Goal: Task Accomplishment & Management: Use online tool/utility

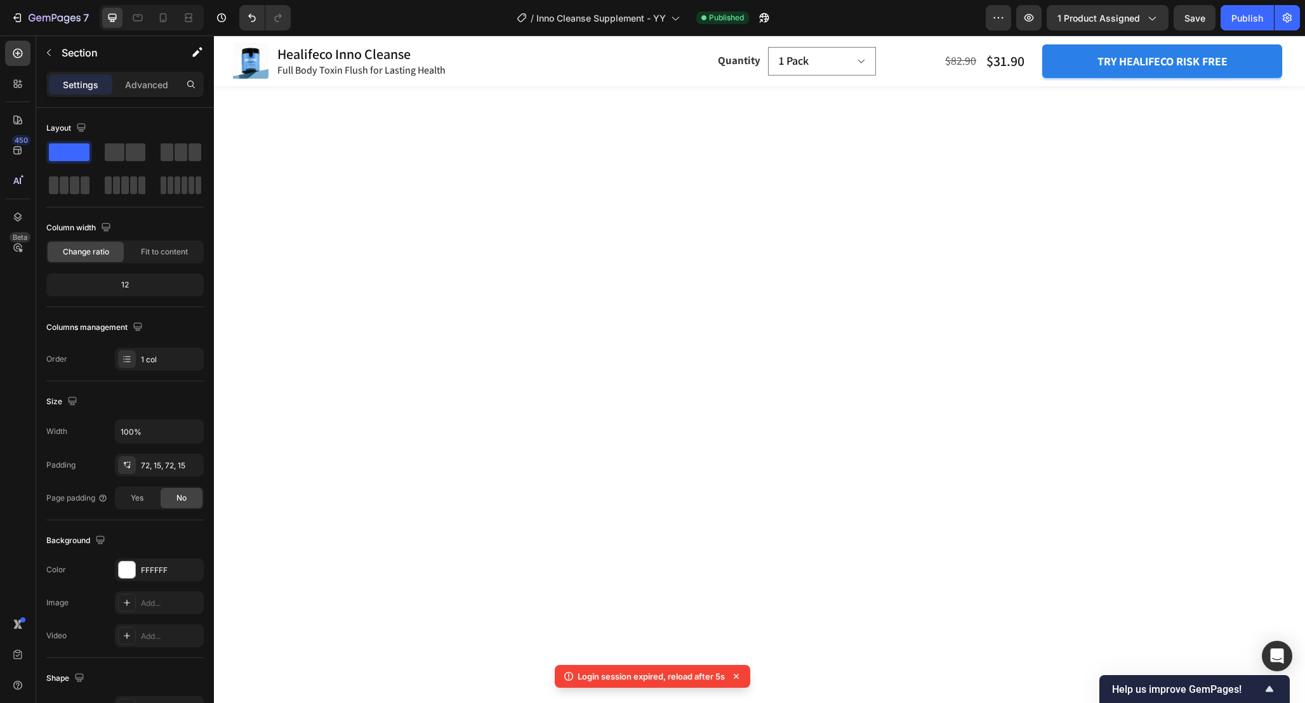
scroll to position [2752, 0]
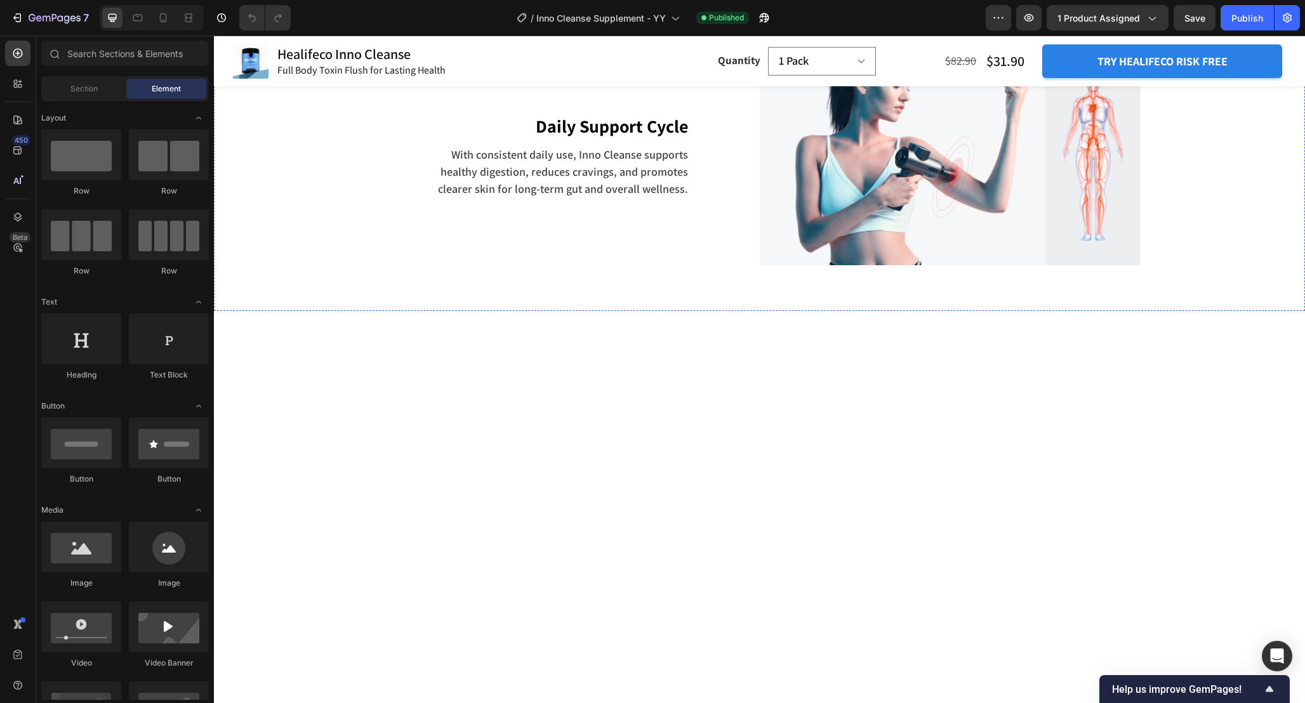
scroll to position [3153, 0]
click at [917, 43] on p "By relieving your gut of excess waste, this natural formula restores balance, i…" at bounding box center [967, 8] width 273 height 69
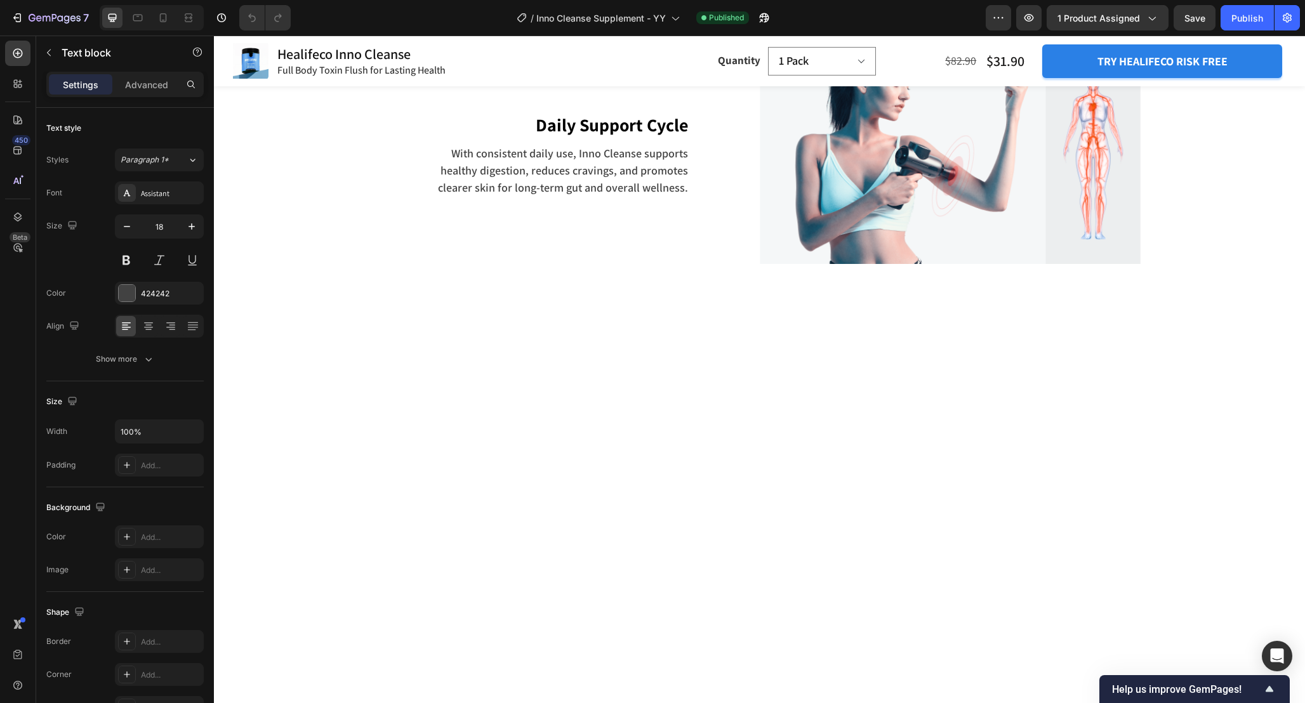
click at [917, 43] on p "By relieving your gut of excess waste, this natural formula restores balance, i…" at bounding box center [967, 8] width 273 height 69
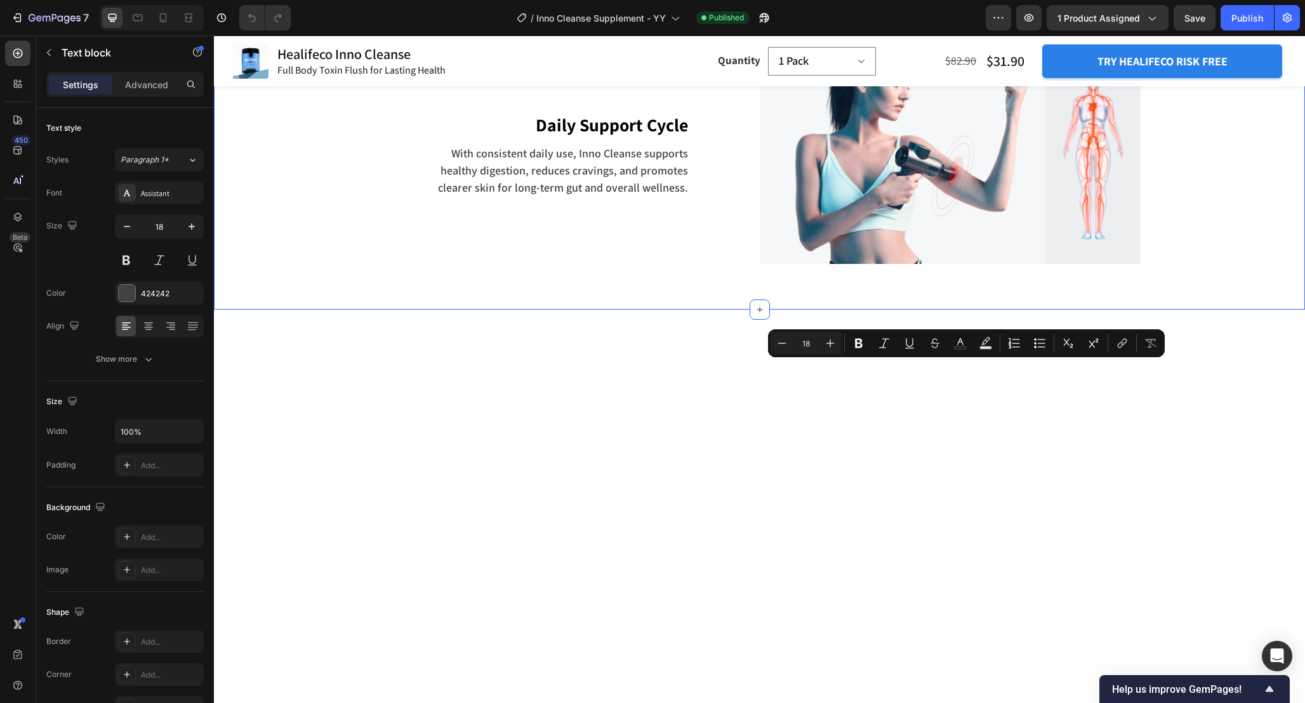
click at [1212, 264] on div "How it works Inno Cleanse Heading Row Image Flush Toxins Out of Your Gut Text b…" at bounding box center [759, 0] width 1072 height 527
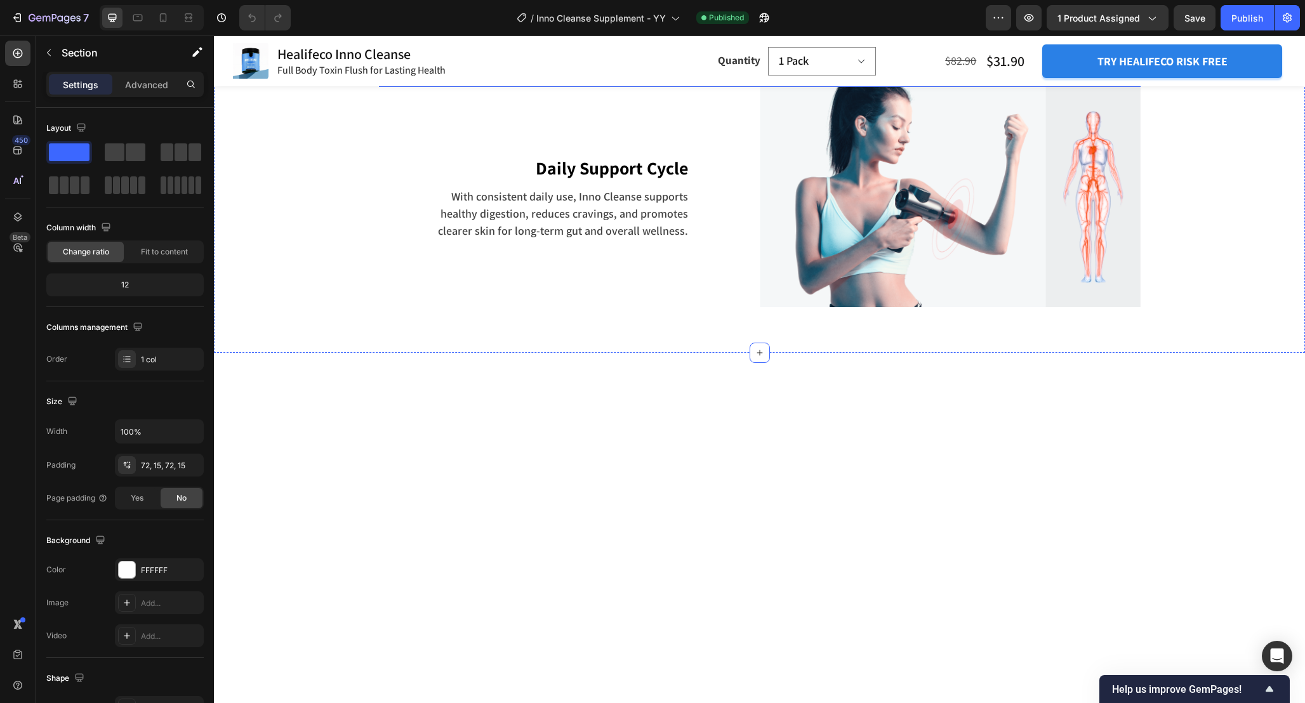
scroll to position [3109, 0]
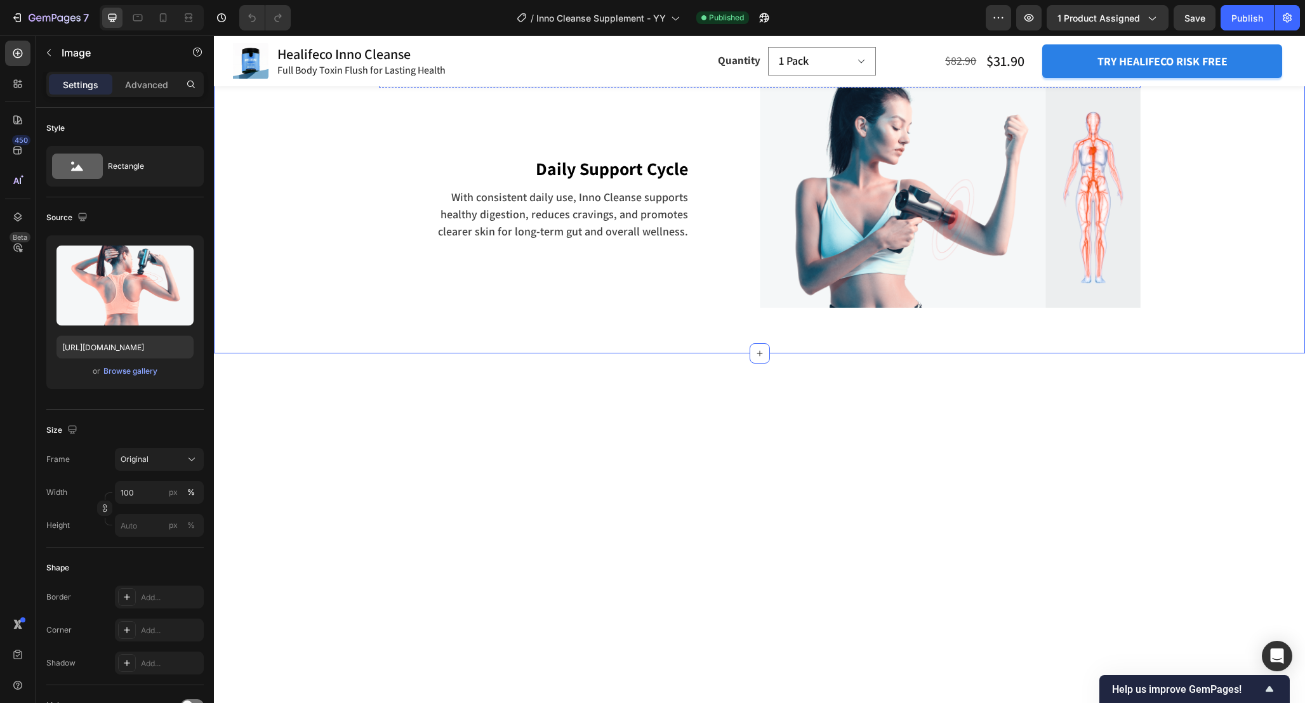
click at [692, 36] on img at bounding box center [569, 36] width 381 height 0
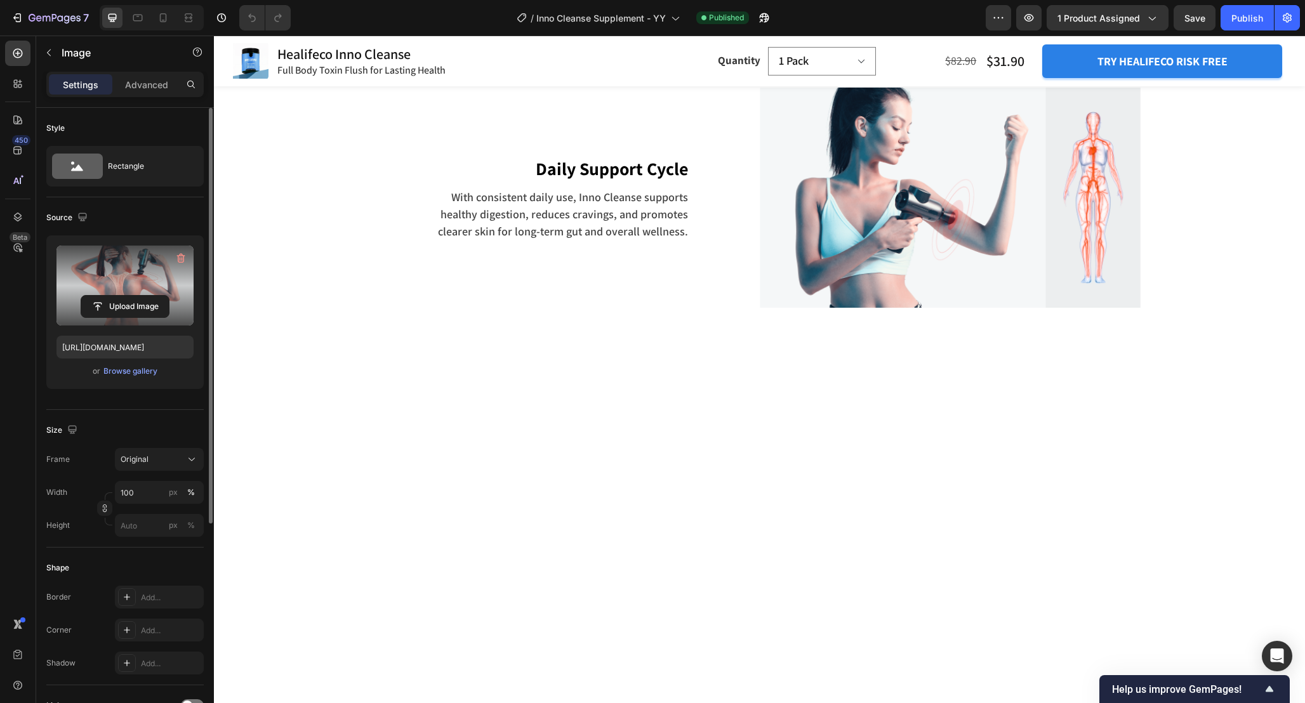
click at [136, 290] on label at bounding box center [124, 286] width 137 height 80
click at [136, 296] on input "file" at bounding box center [125, 307] width 88 height 22
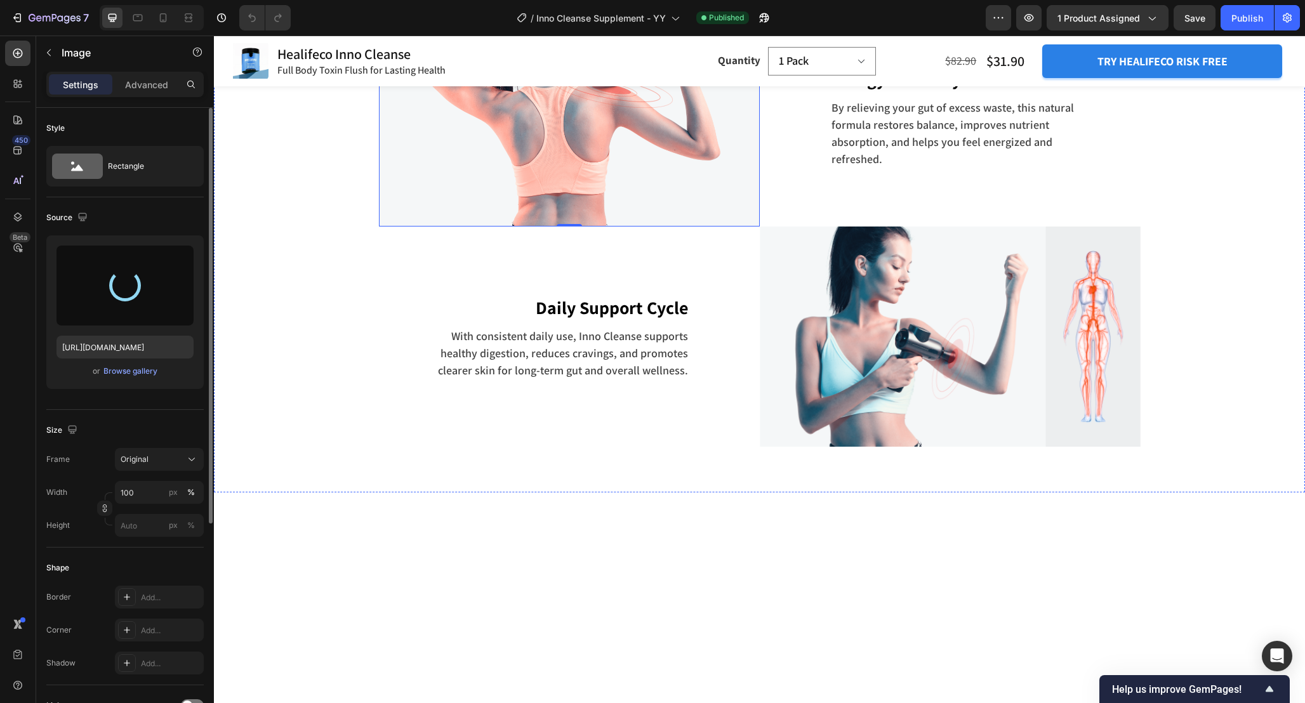
scroll to position [3088, 0]
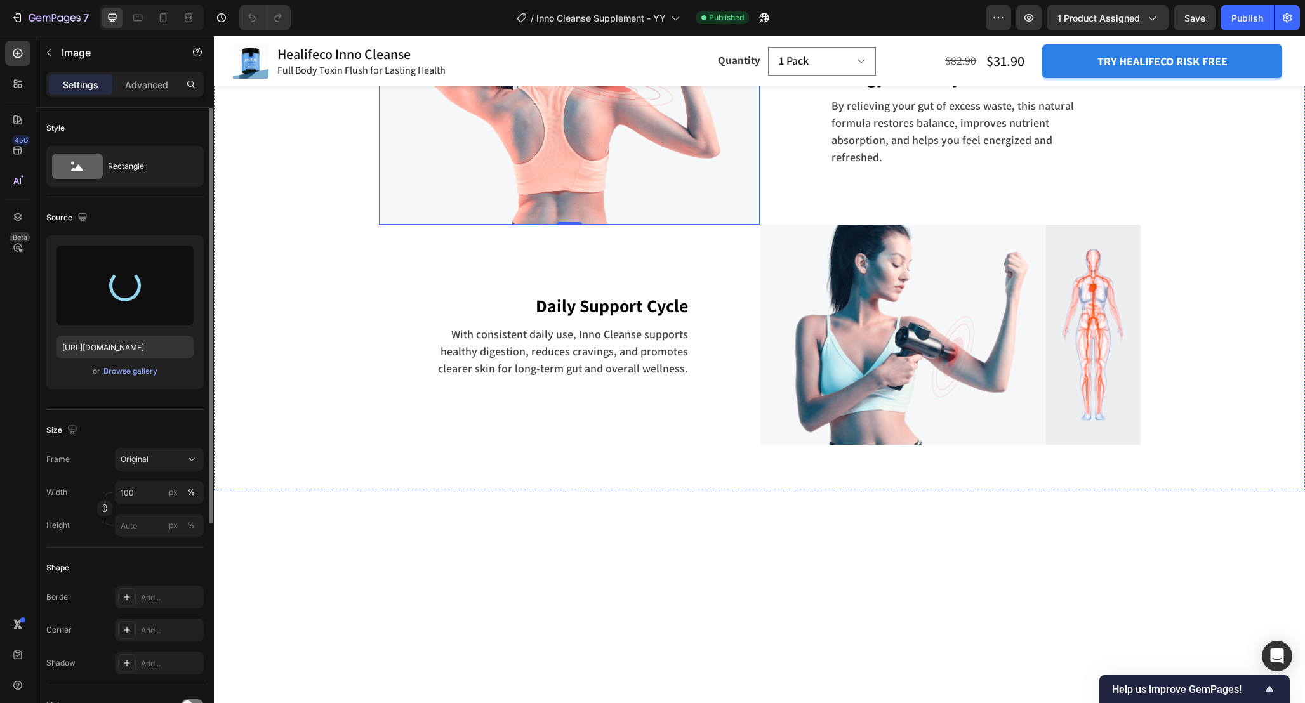
type input "https://cdn.shopify.com/s/files/1/0665/9355/4687/files/gempages_464015395364275…"
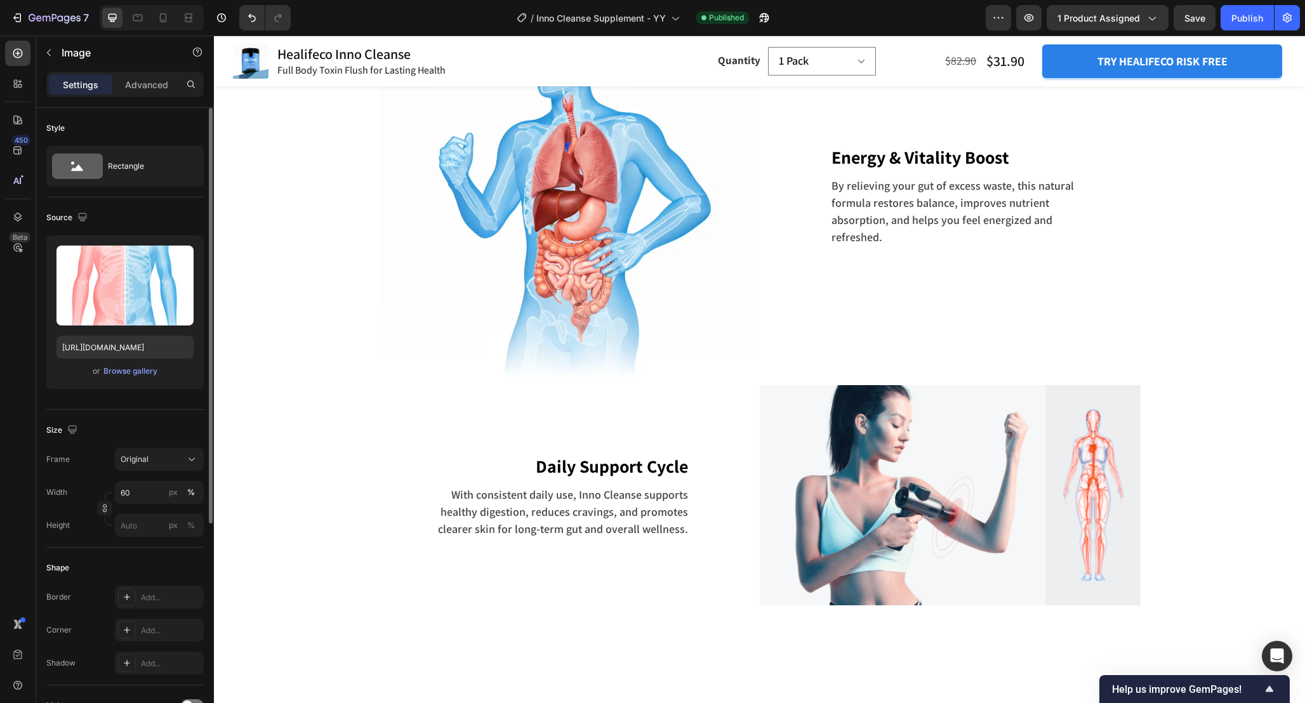
click at [147, 505] on div "Width 60 px % Height px %" at bounding box center [124, 509] width 157 height 56
click at [150, 478] on div "Frame Original Width 60 px % Height px %" at bounding box center [124, 492] width 157 height 89
click at [145, 499] on input "60" at bounding box center [159, 492] width 89 height 23
click at [562, 385] on img at bounding box center [569, 194] width 381 height 381
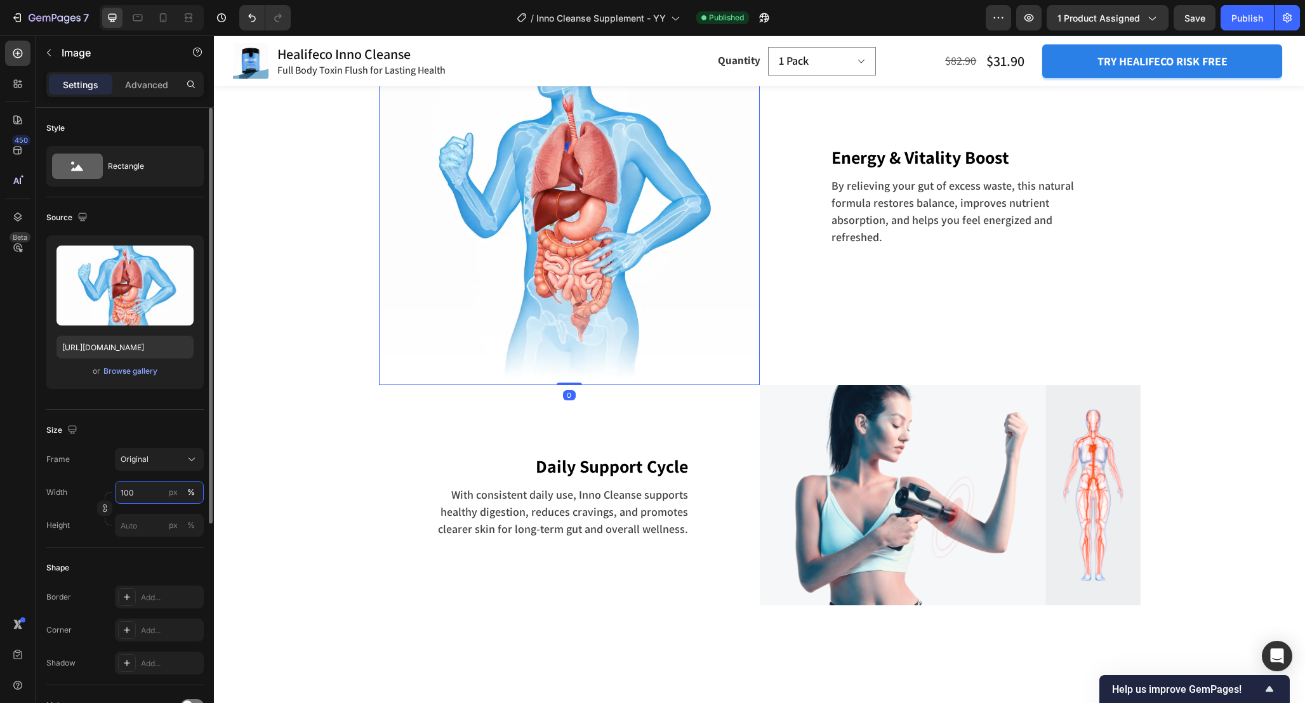
click at [146, 494] on input "100" at bounding box center [159, 492] width 89 height 23
paste input "6"
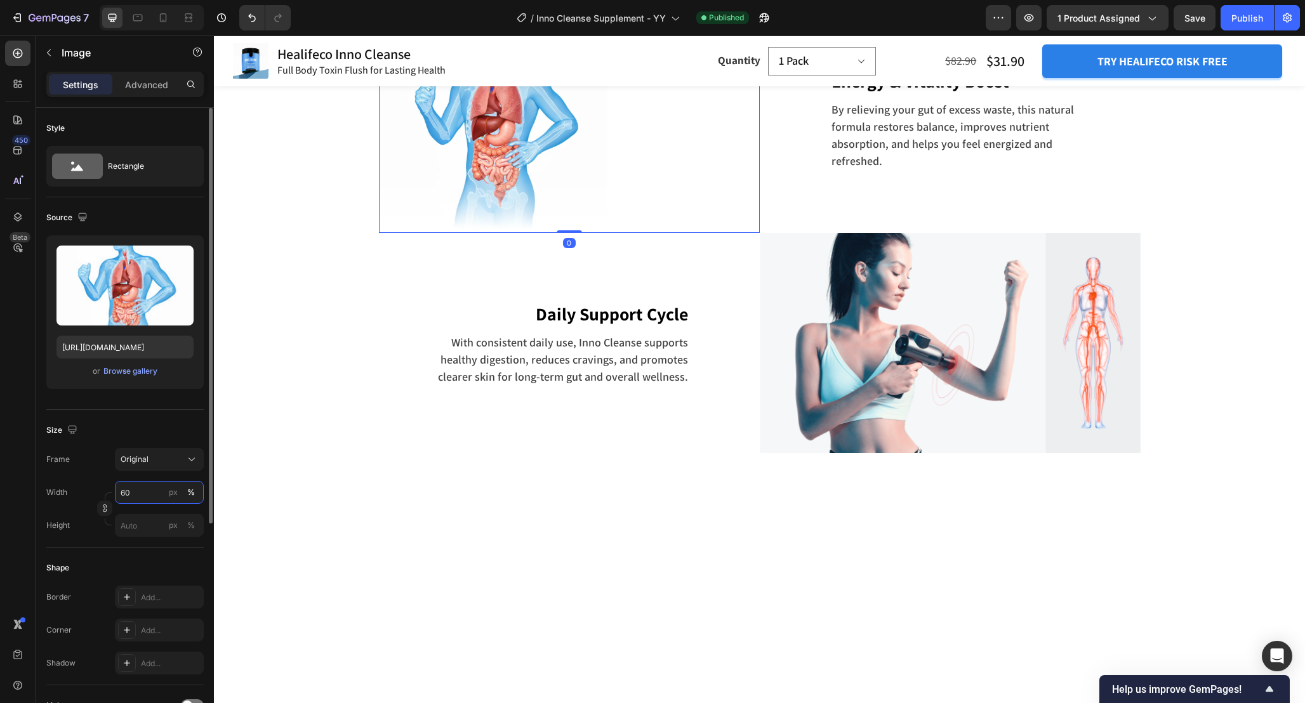
type input "60"
click at [142, 432] on div "Size" at bounding box center [124, 430] width 157 height 20
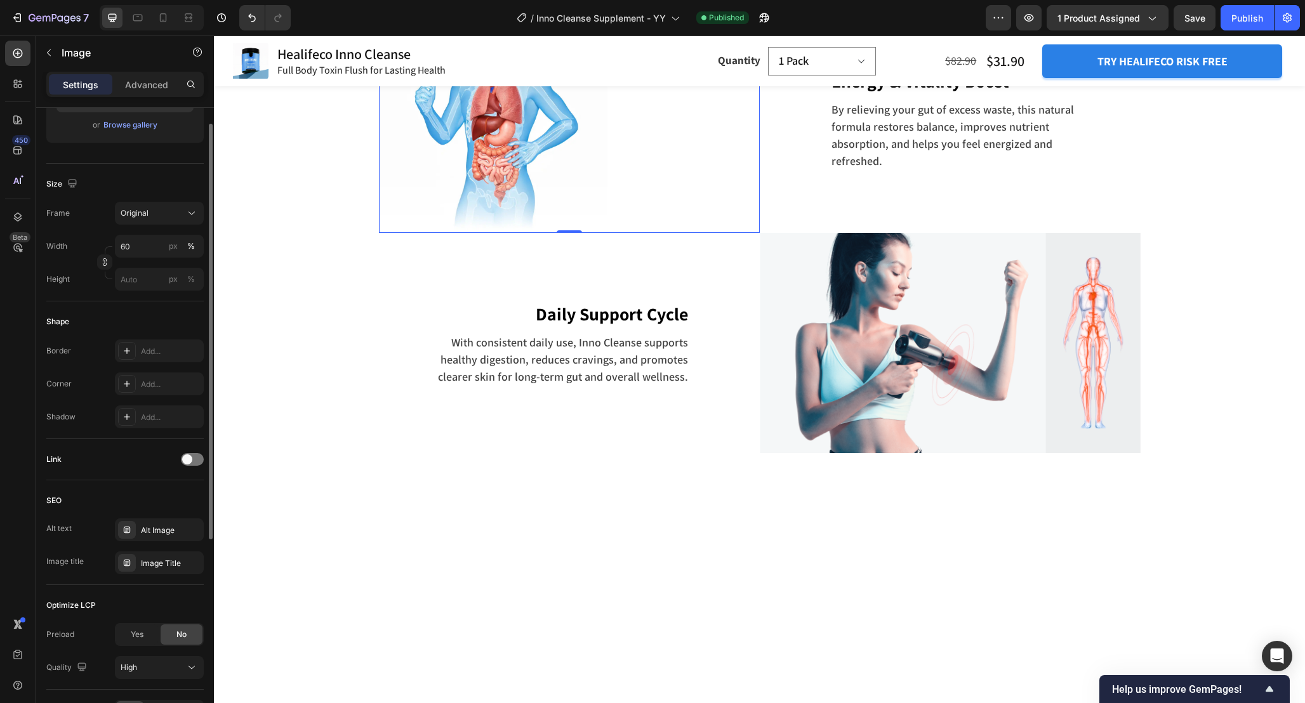
scroll to position [327, 0]
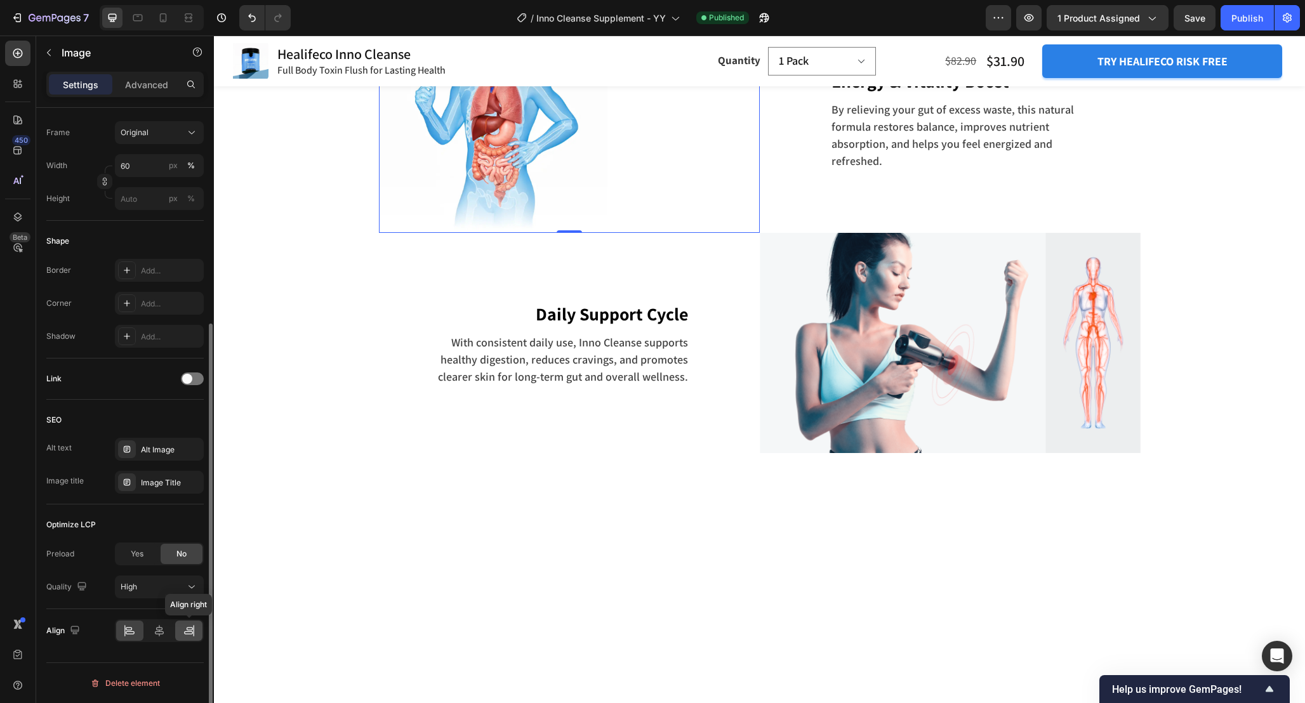
click at [188, 634] on icon at bounding box center [189, 630] width 13 height 13
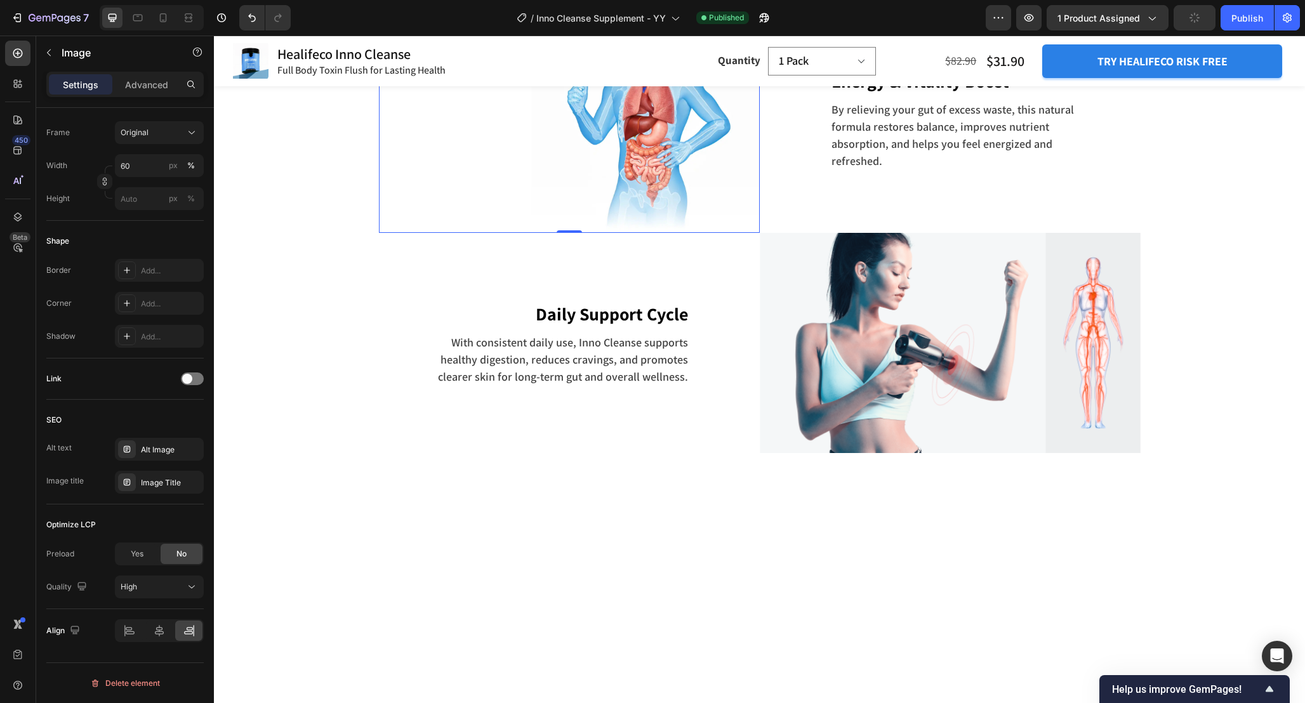
scroll to position [2970, 0]
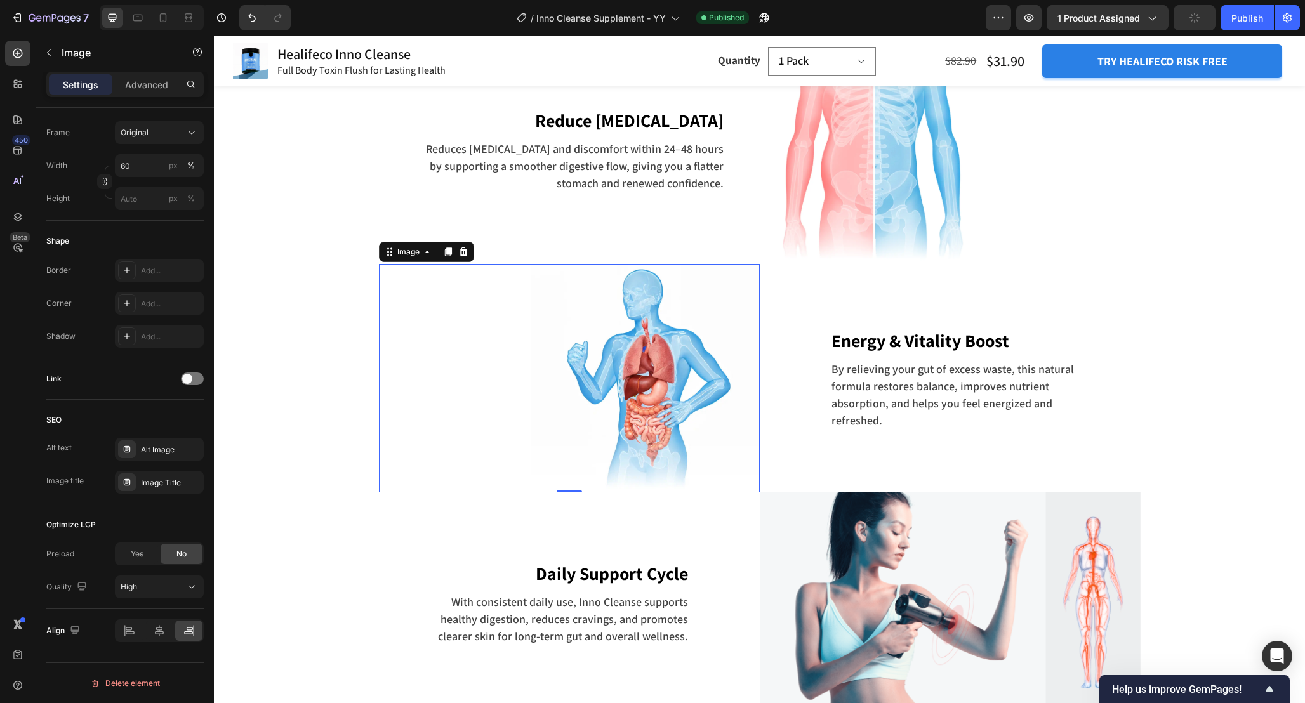
click at [677, 492] on img at bounding box center [645, 378] width 228 height 228
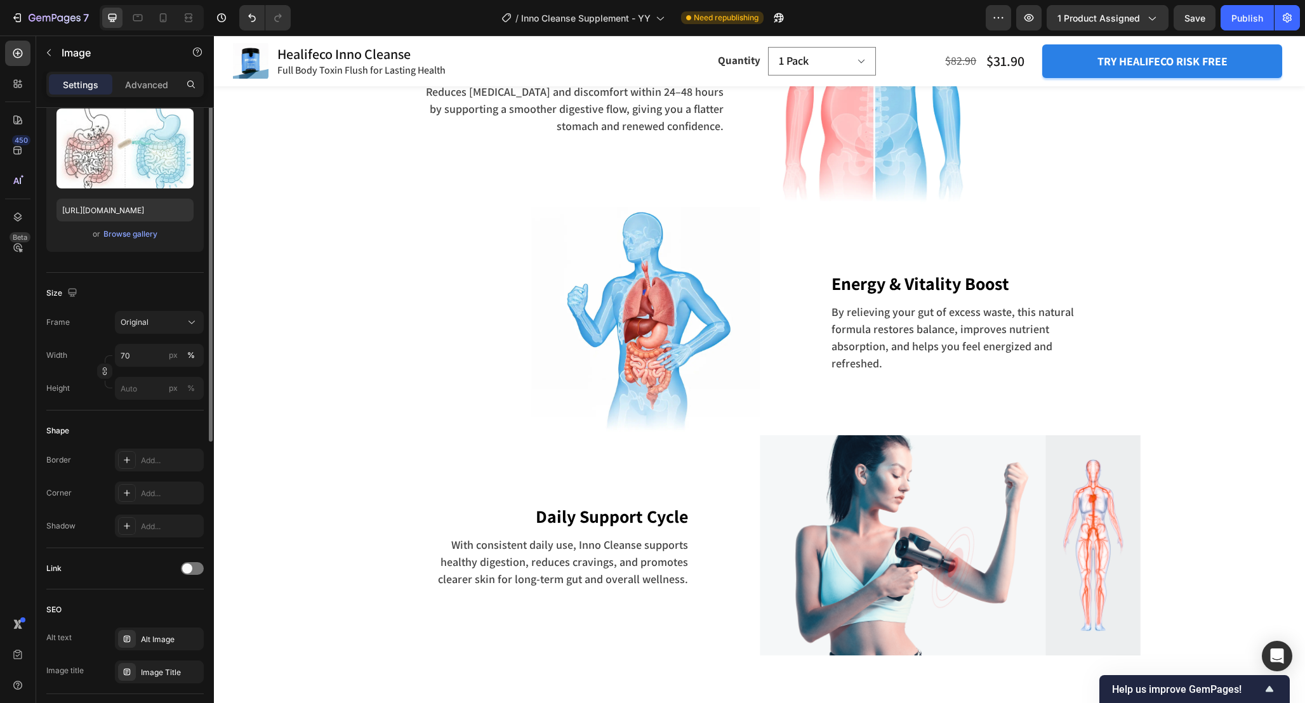
scroll to position [0, 0]
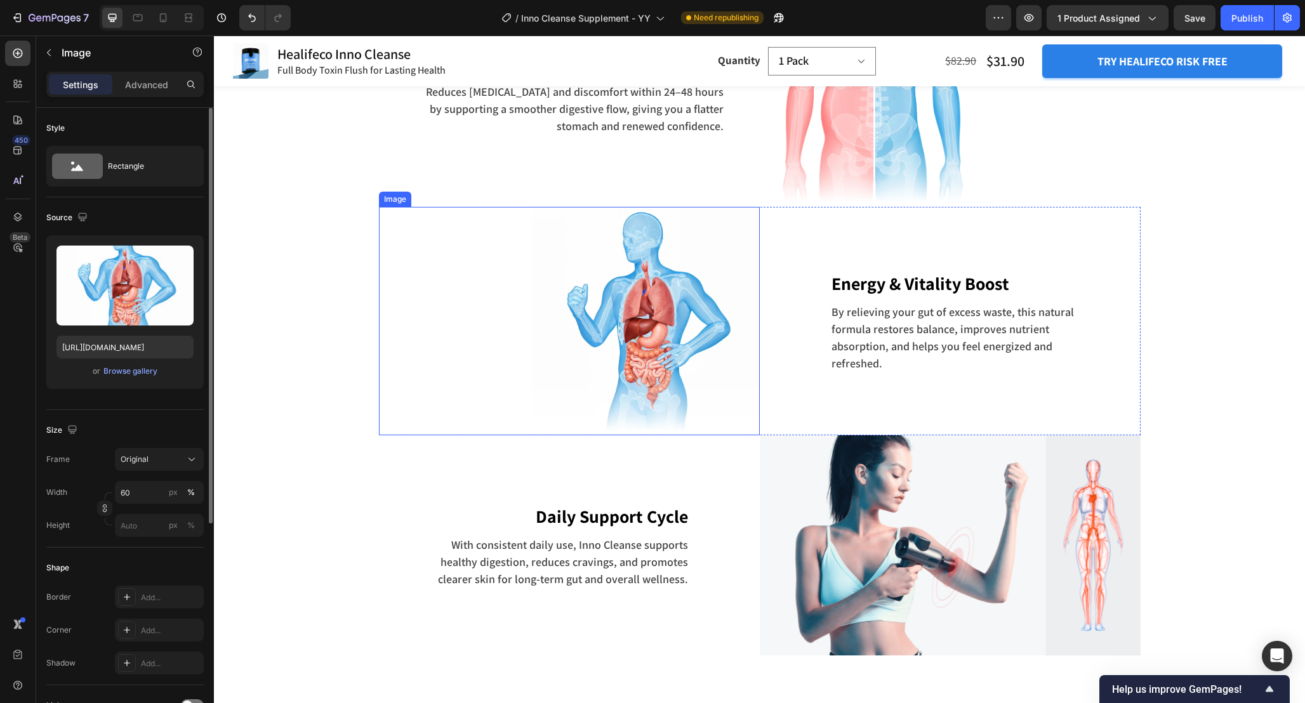
click at [559, 435] on img at bounding box center [645, 321] width 228 height 228
click at [147, 498] on input "60" at bounding box center [159, 492] width 89 height 23
type input "70"
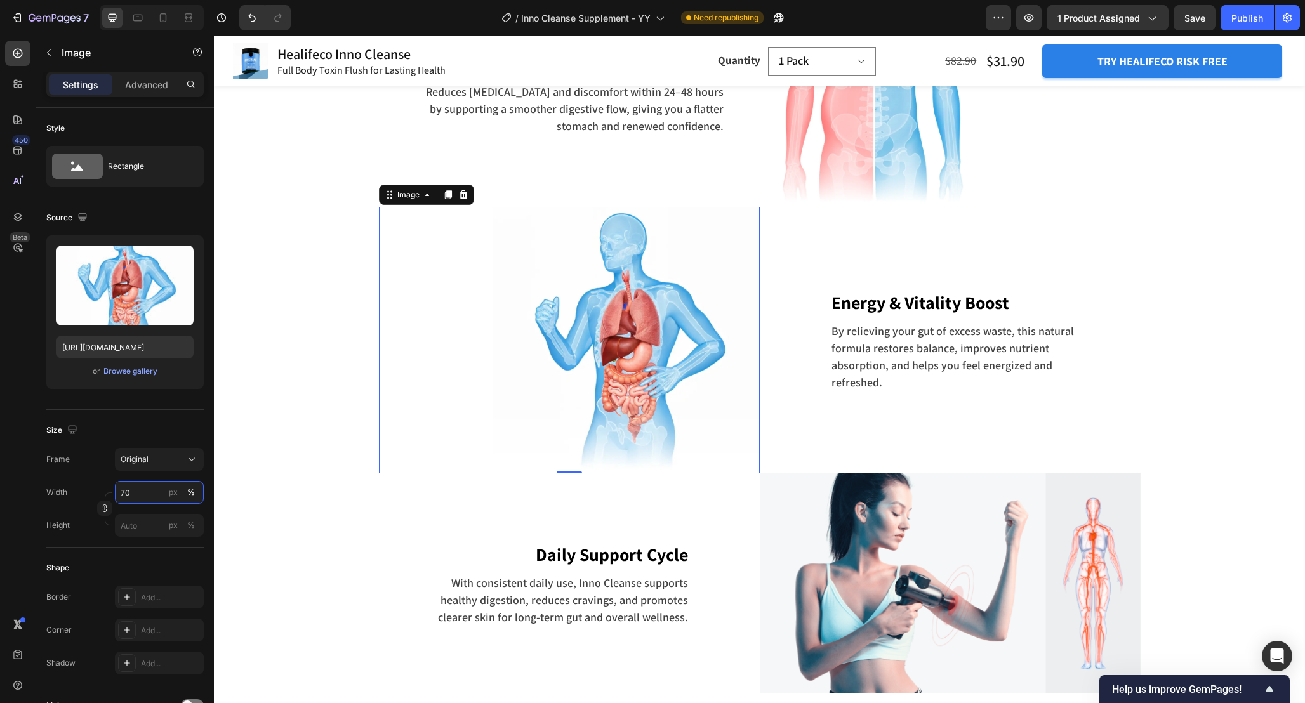
scroll to position [3004, 0]
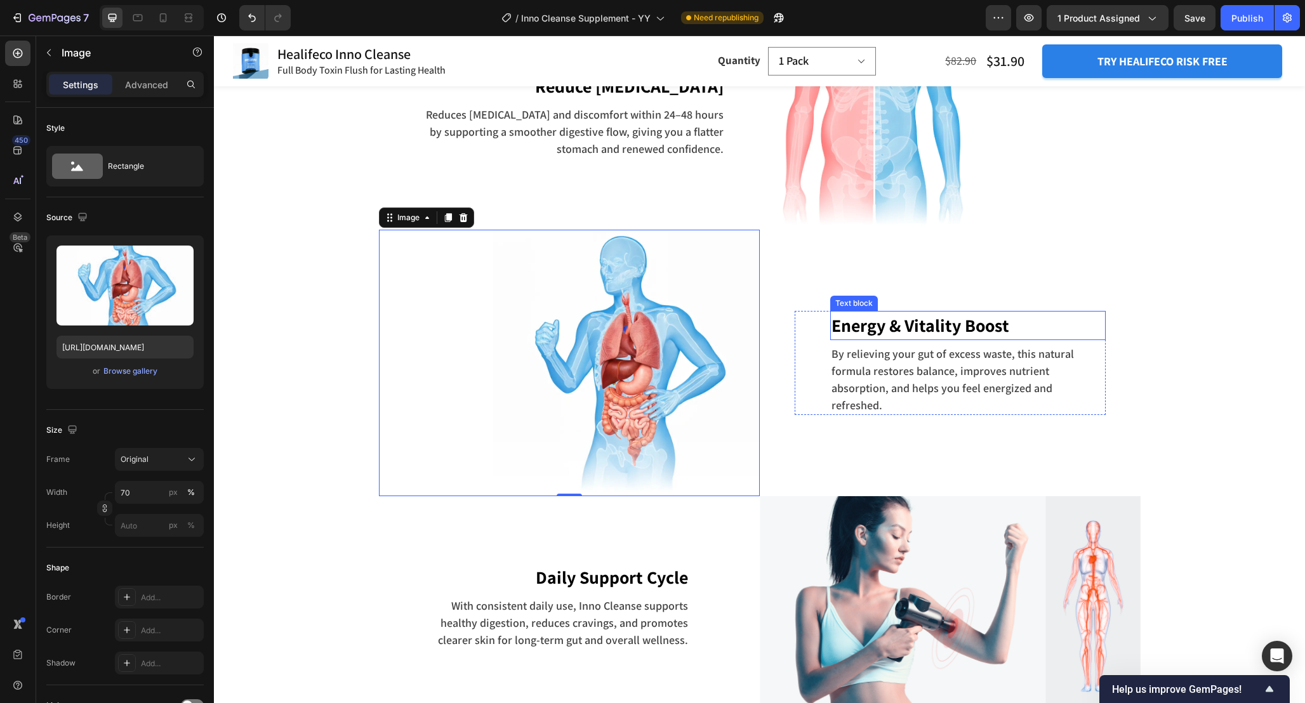
click at [1073, 339] on p "Energy & Vitality Boost" at bounding box center [967, 325] width 273 height 27
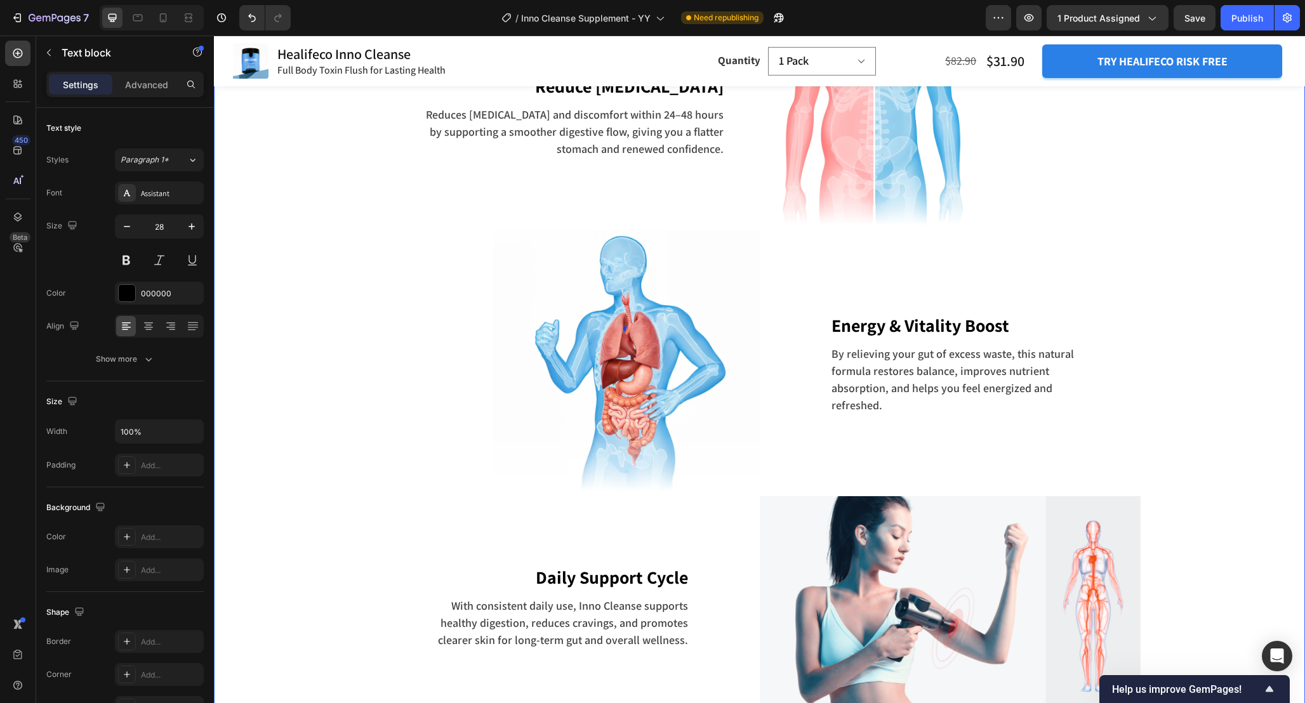
click at [1193, 457] on div "How it works Inno Cleanse Heading Row Image Flush Toxins Out of Your Gut Text b…" at bounding box center [759, 300] width 1072 height 831
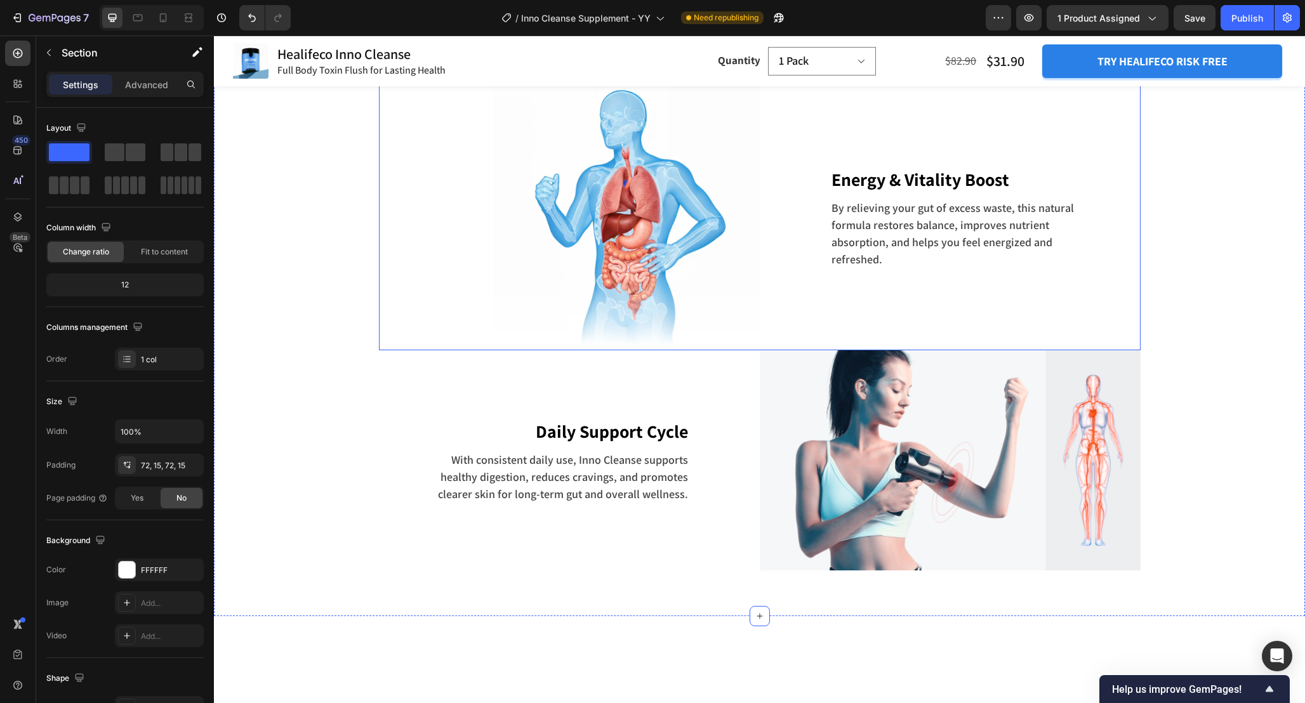
scroll to position [3143, 0]
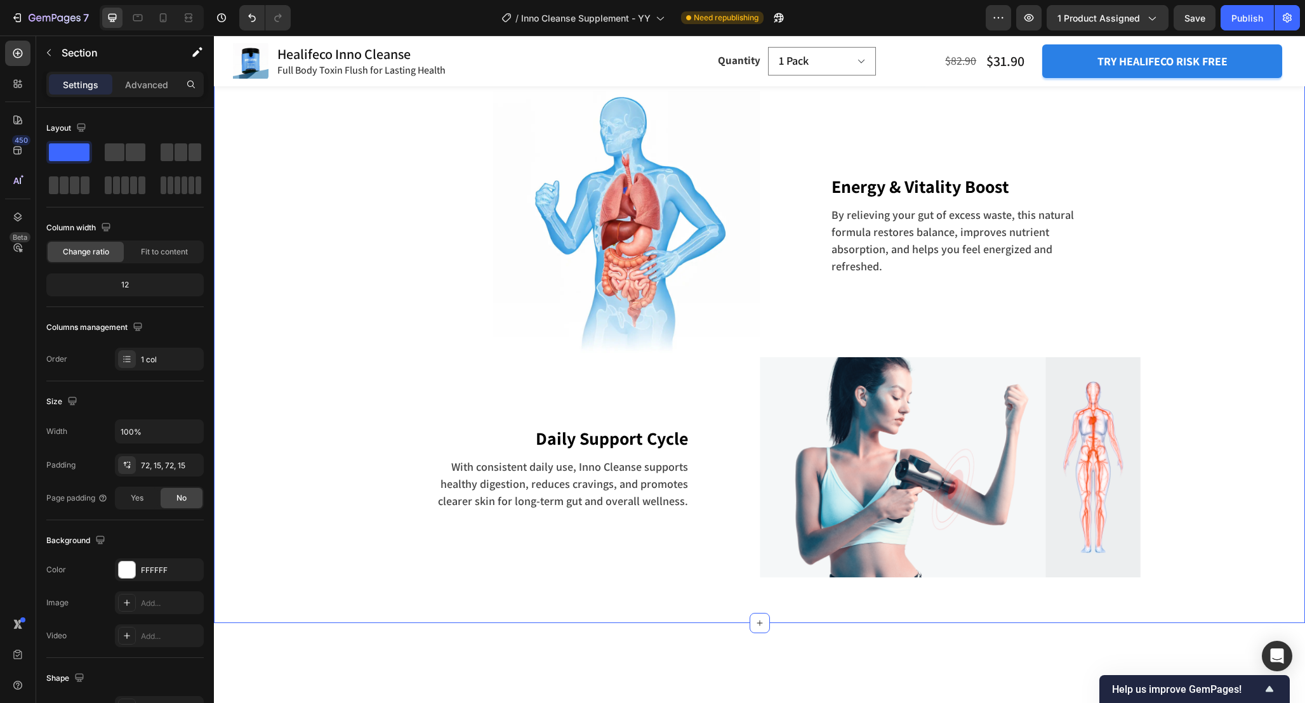
click at [1217, 374] on div "How it works Inno Cleanse Heading Row Image Flush Toxins Out of Your Gut Text b…" at bounding box center [759, 161] width 1072 height 831
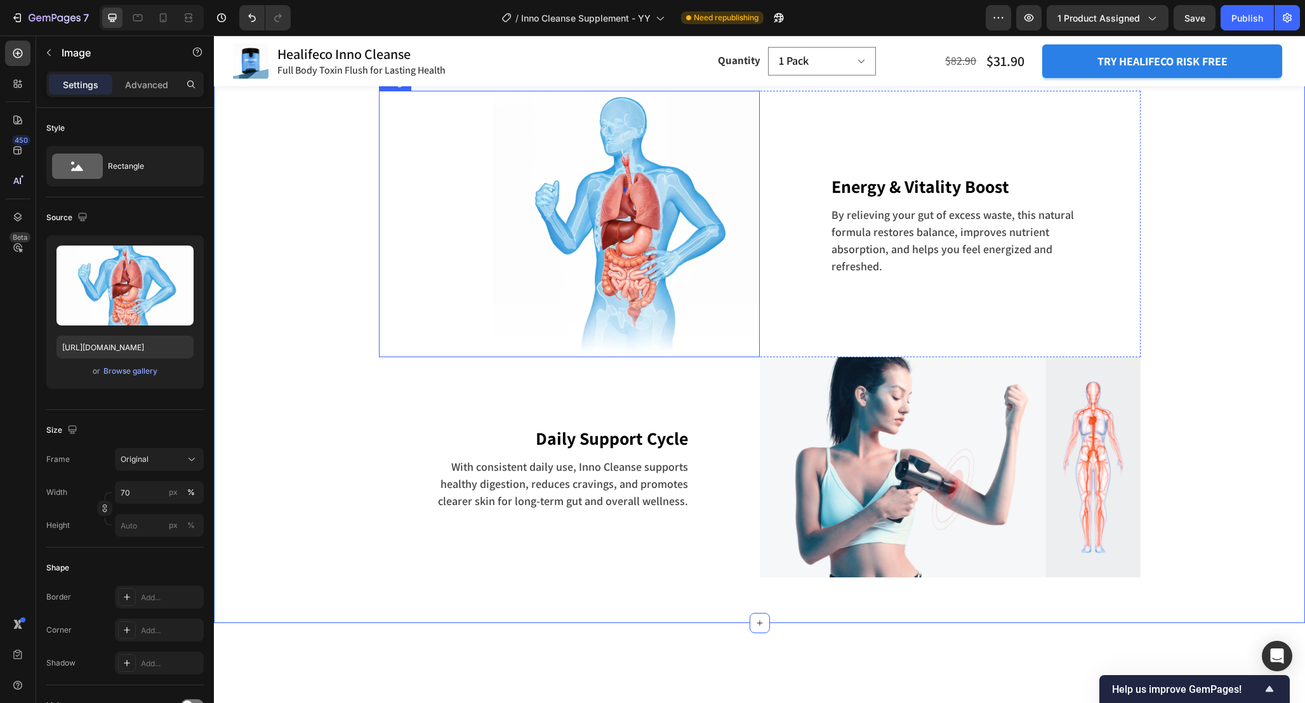
click at [595, 357] on img at bounding box center [626, 224] width 266 height 266
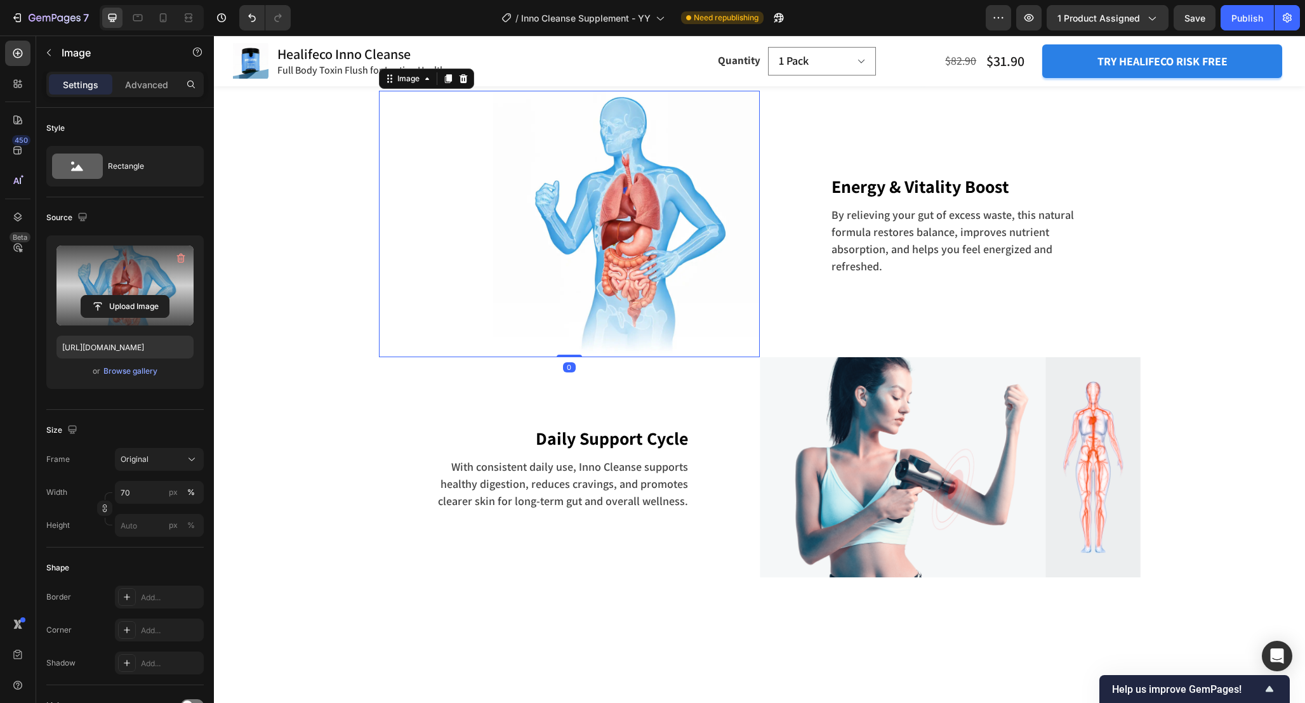
click at [145, 284] on label at bounding box center [124, 286] width 137 height 80
click at [145, 296] on input "file" at bounding box center [125, 307] width 88 height 22
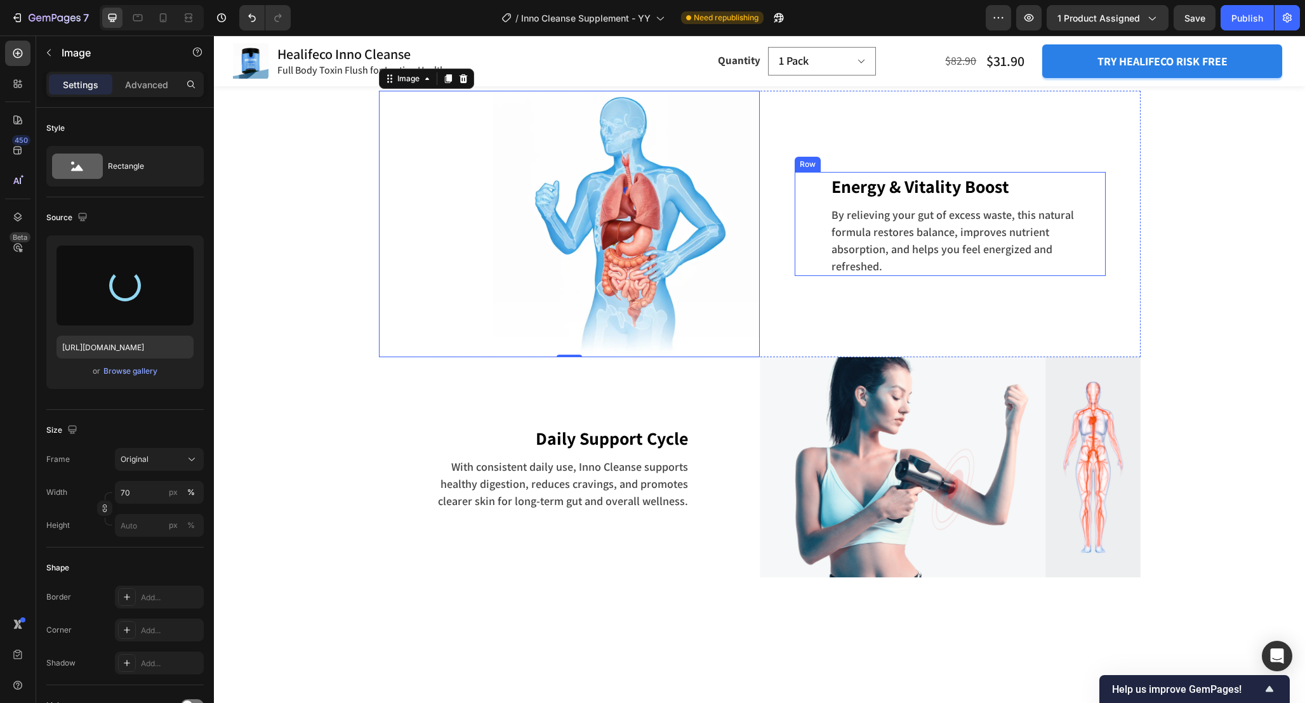
type input "https://cdn.shopify.com/s/files/1/0665/9355/4687/files/gempages_464015395364275…"
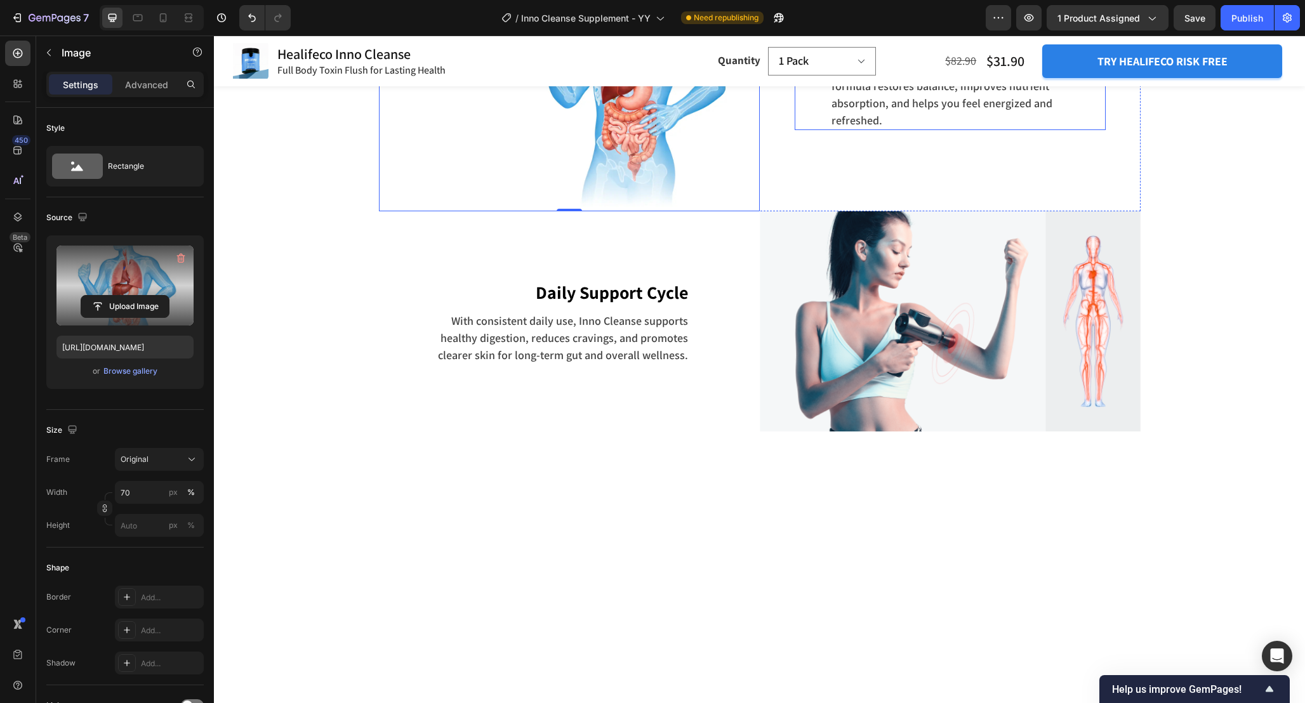
scroll to position [3297, 0]
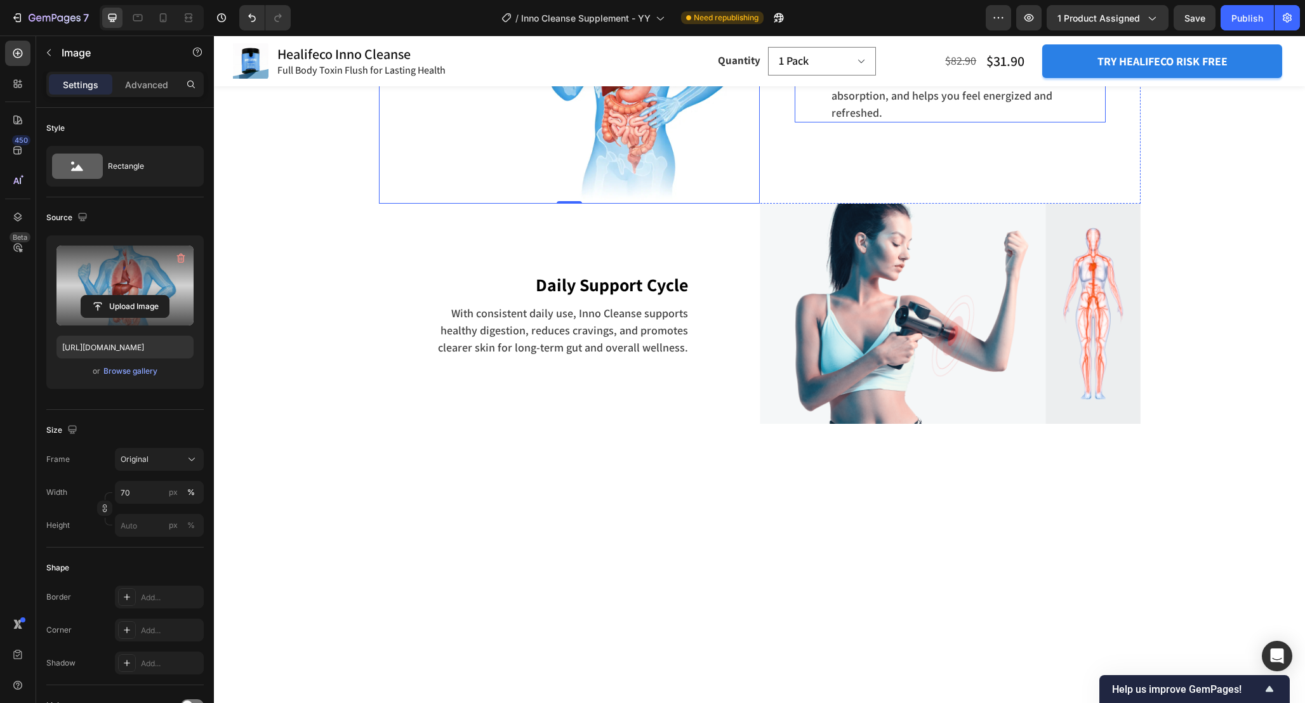
click at [811, 122] on div "Energy & Vitality Boost Text block By relieving your gut of excess waste, this …" at bounding box center [949, 70] width 311 height 104
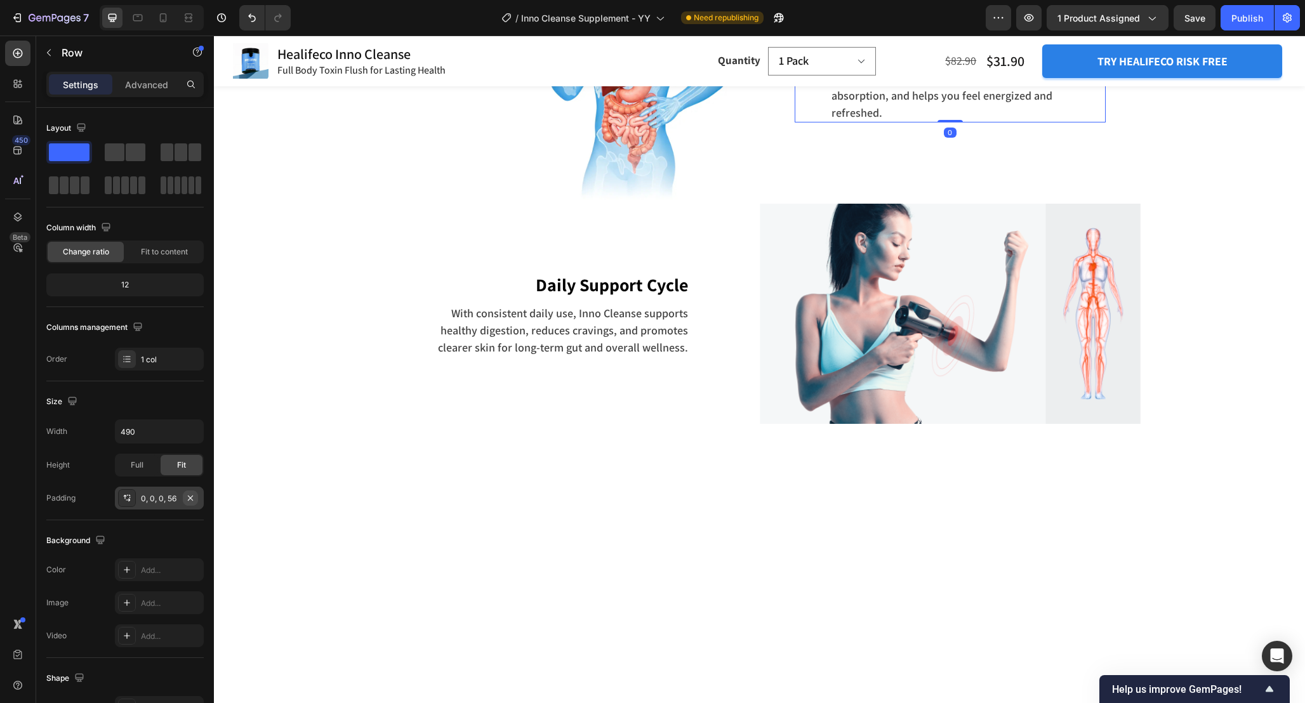
click at [188, 496] on icon "button" at bounding box center [190, 498] width 10 height 10
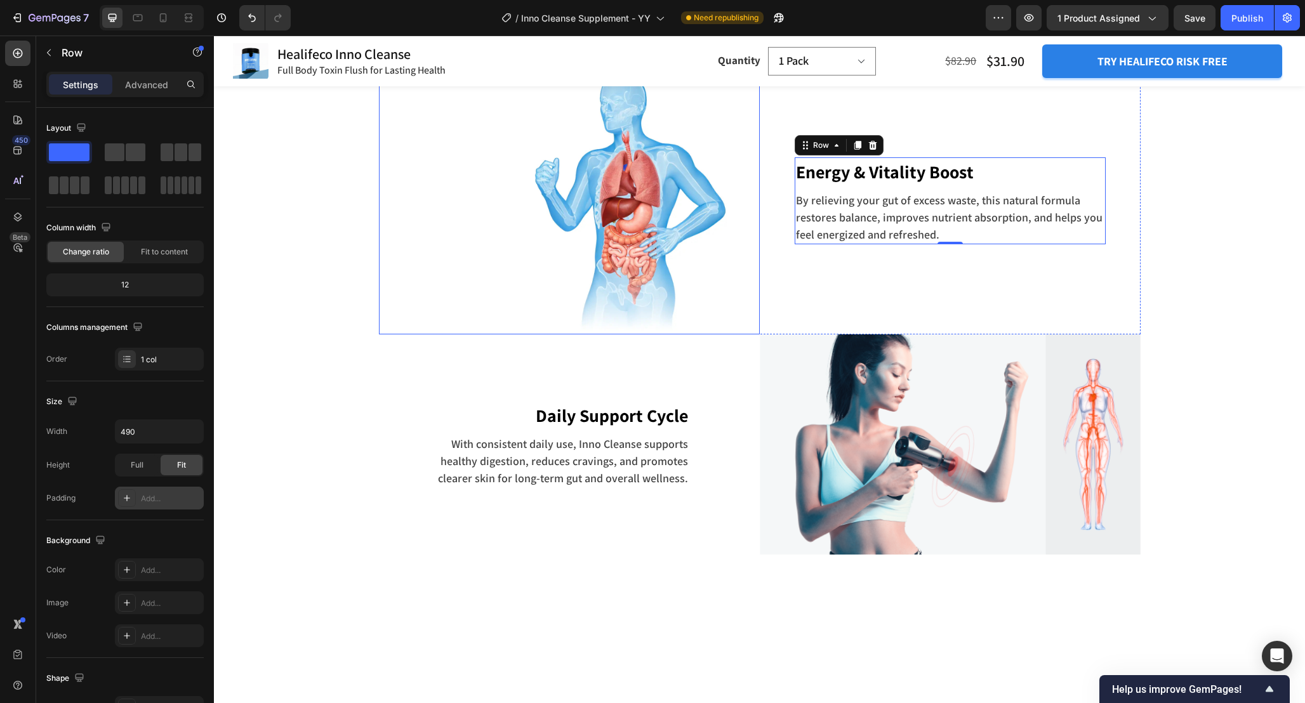
scroll to position [3155, 0]
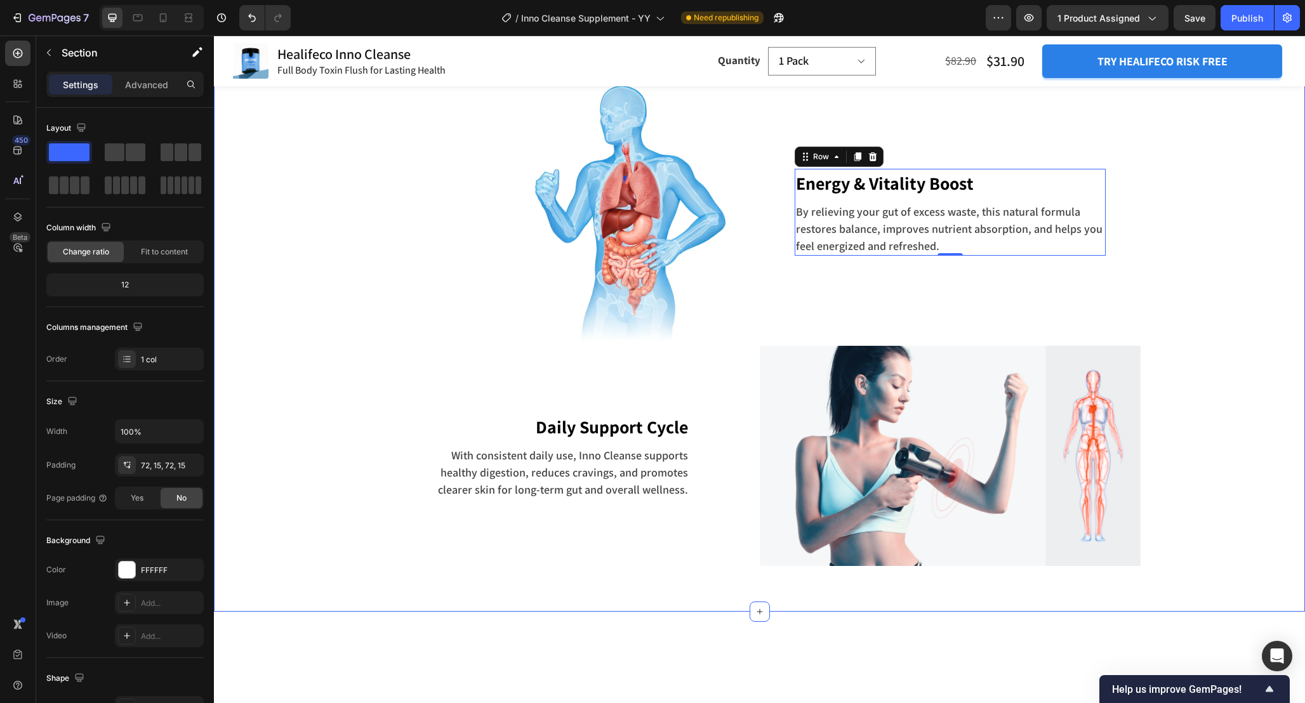
click at [1211, 353] on div "How it works Inno Cleanse Heading Row Image Flush Toxins Out of Your Gut Text b…" at bounding box center [759, 150] width 1072 height 831
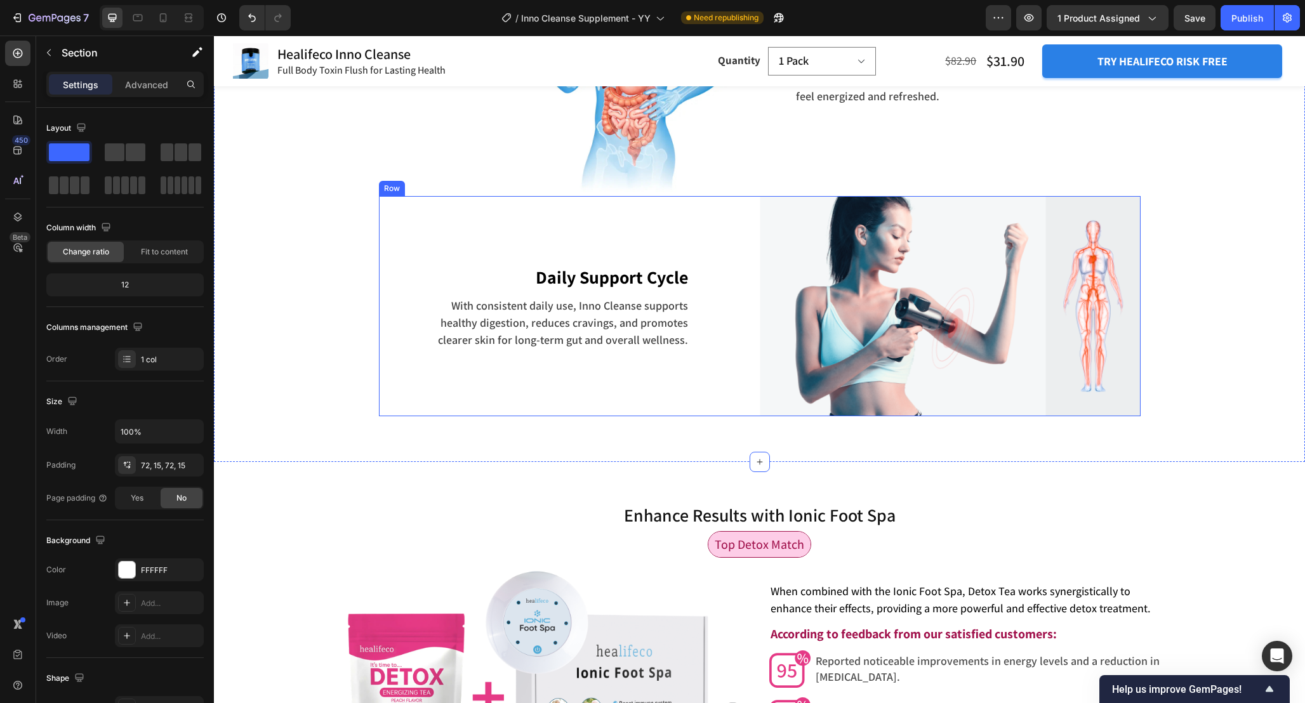
scroll to position [3307, 0]
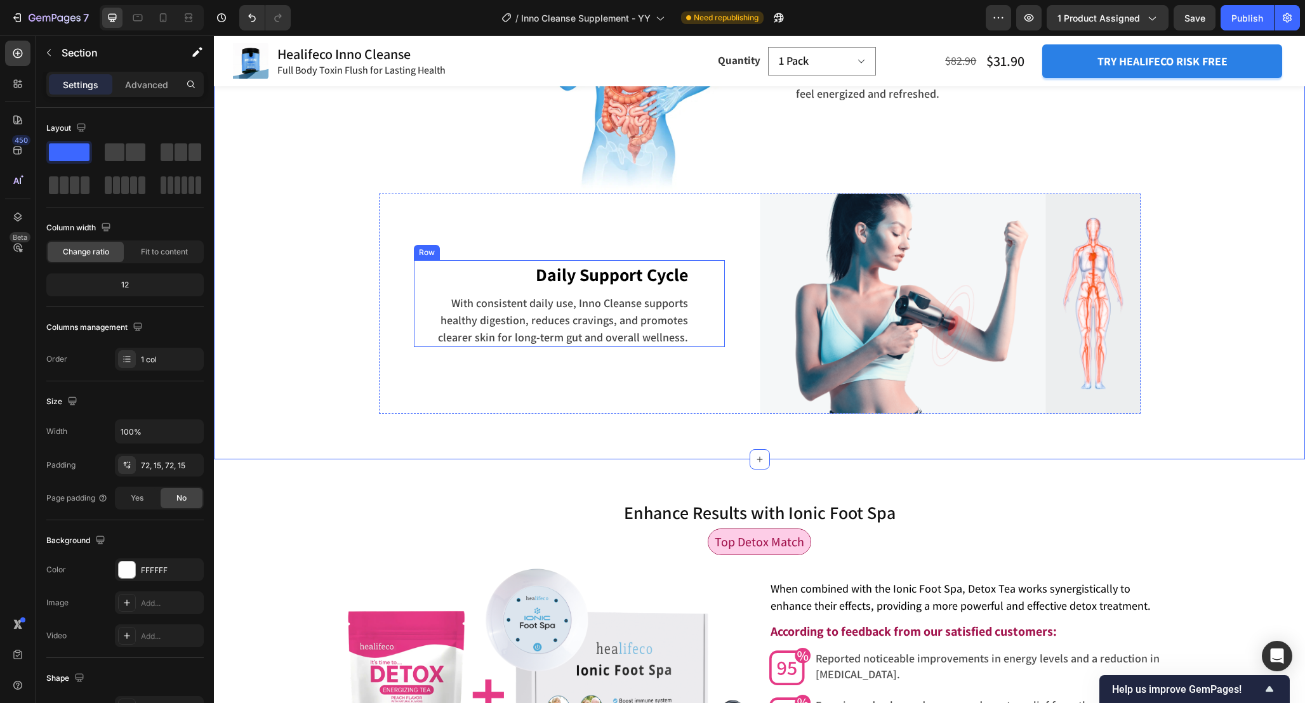
click at [700, 347] on div "Daily Support Cycle Text block With consistent daily use, Inno Cleanse supports…" at bounding box center [569, 303] width 311 height 87
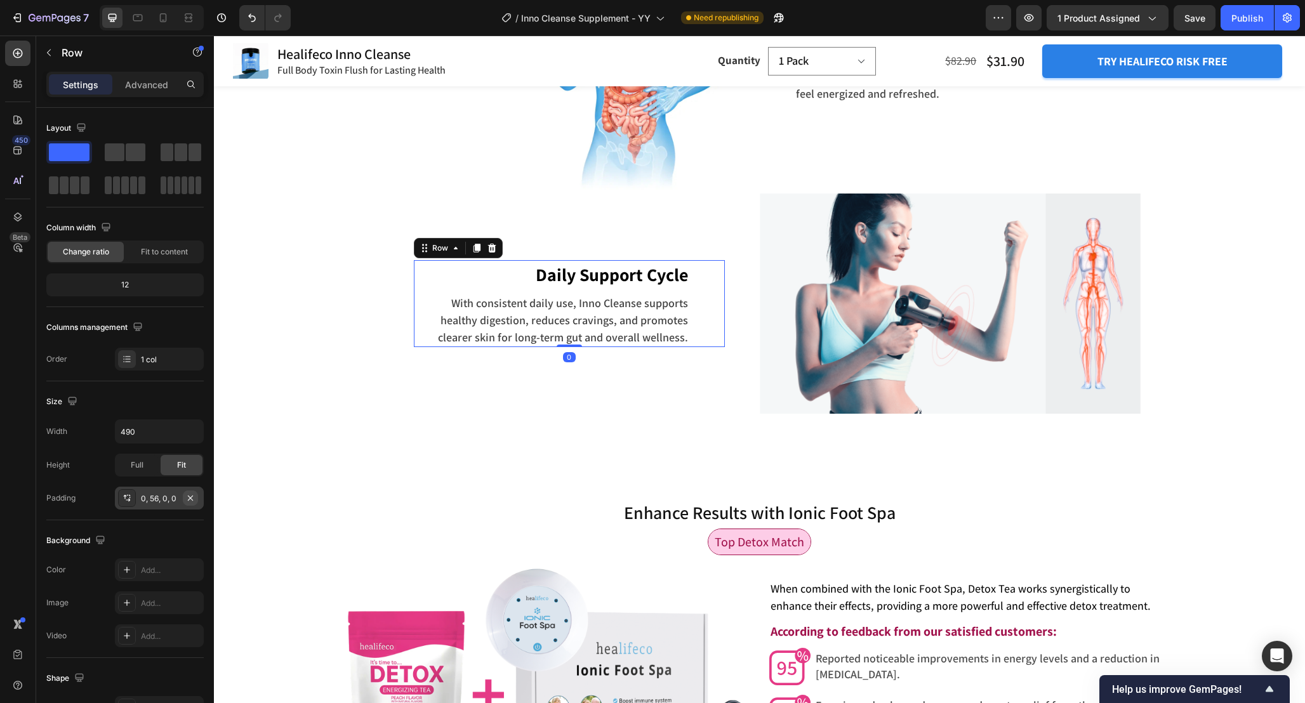
click at [190, 497] on icon "button" at bounding box center [190, 497] width 5 height 5
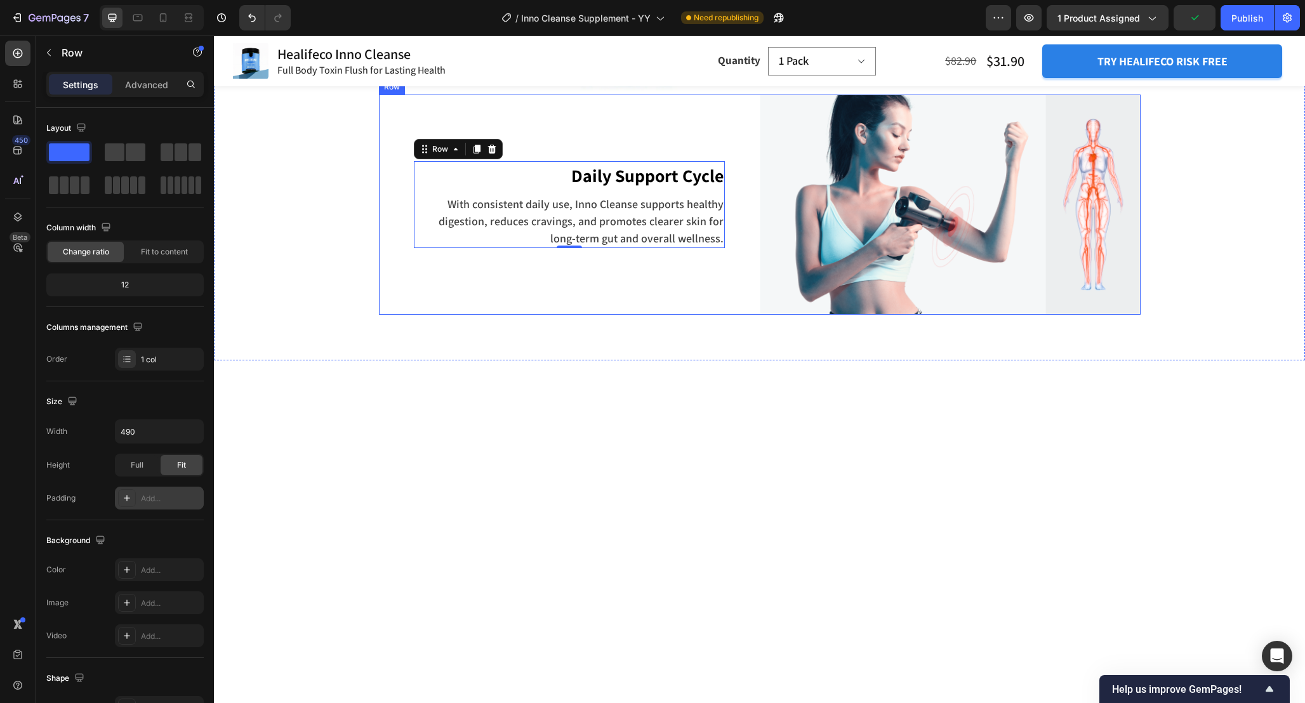
scroll to position [3409, 0]
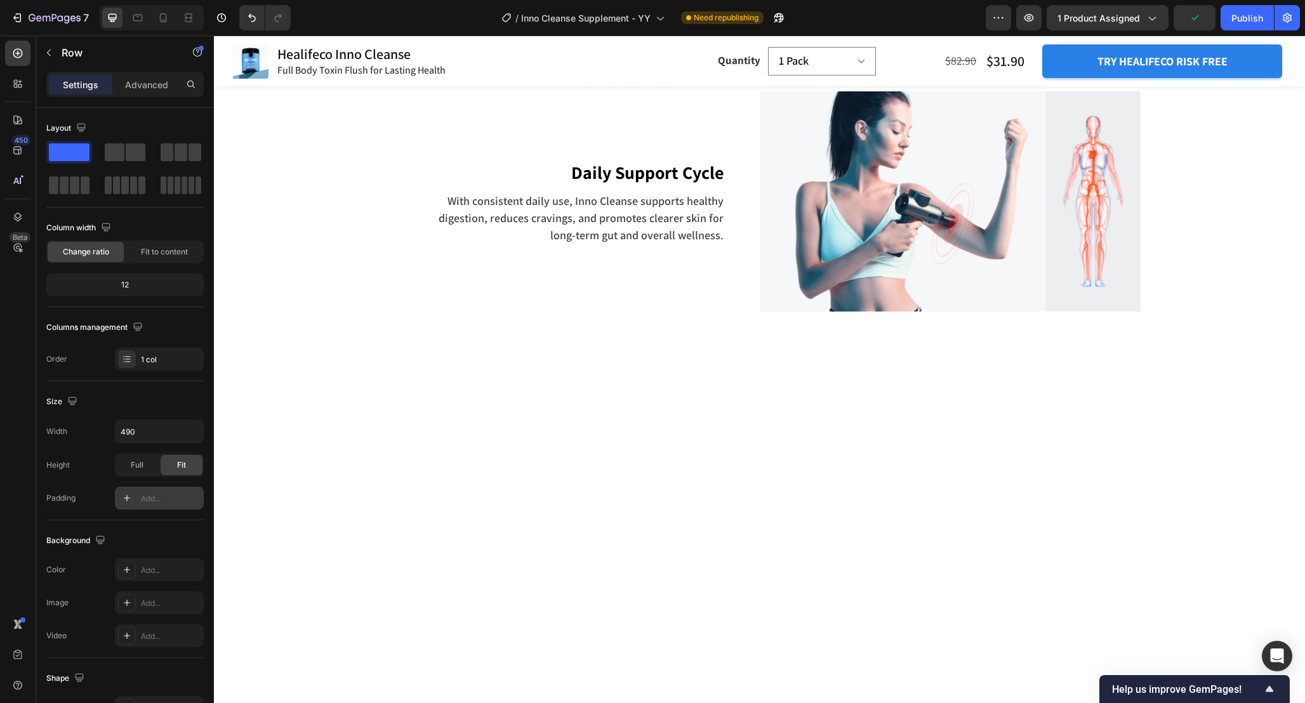
click at [741, 544] on div at bounding box center [759, 539] width 1091 height 365
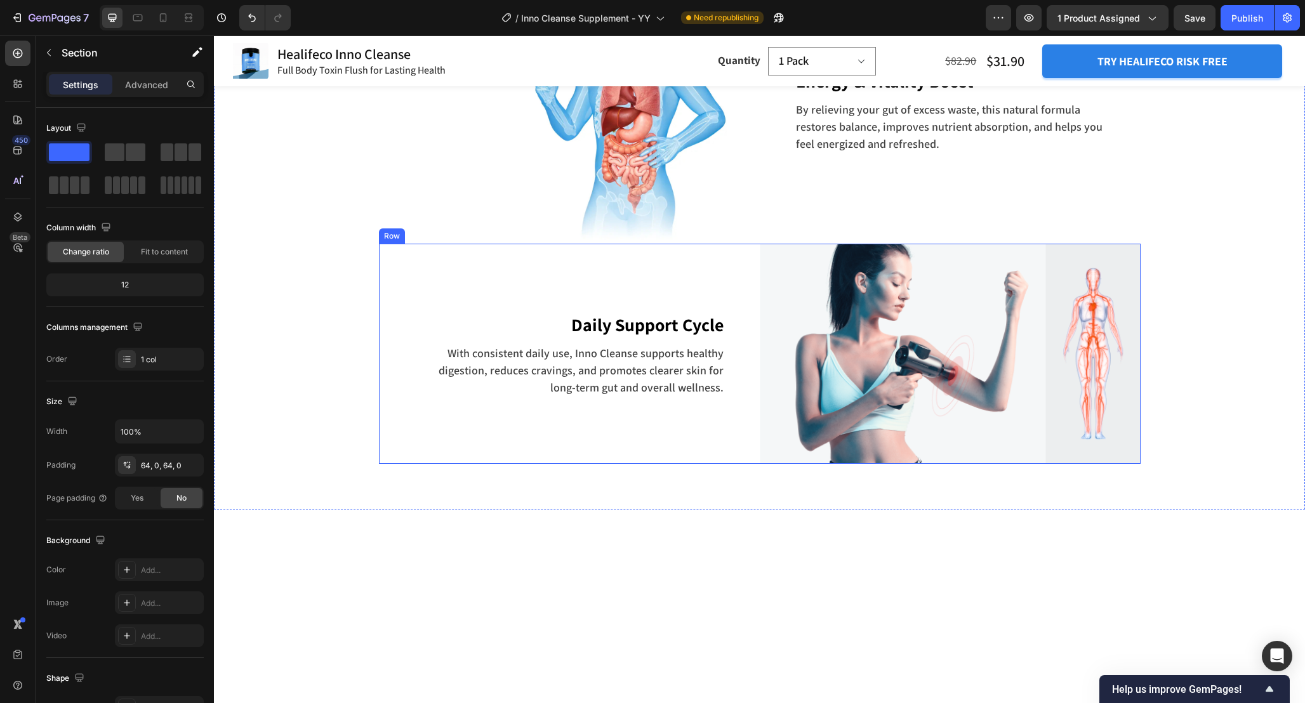
scroll to position [3254, 0]
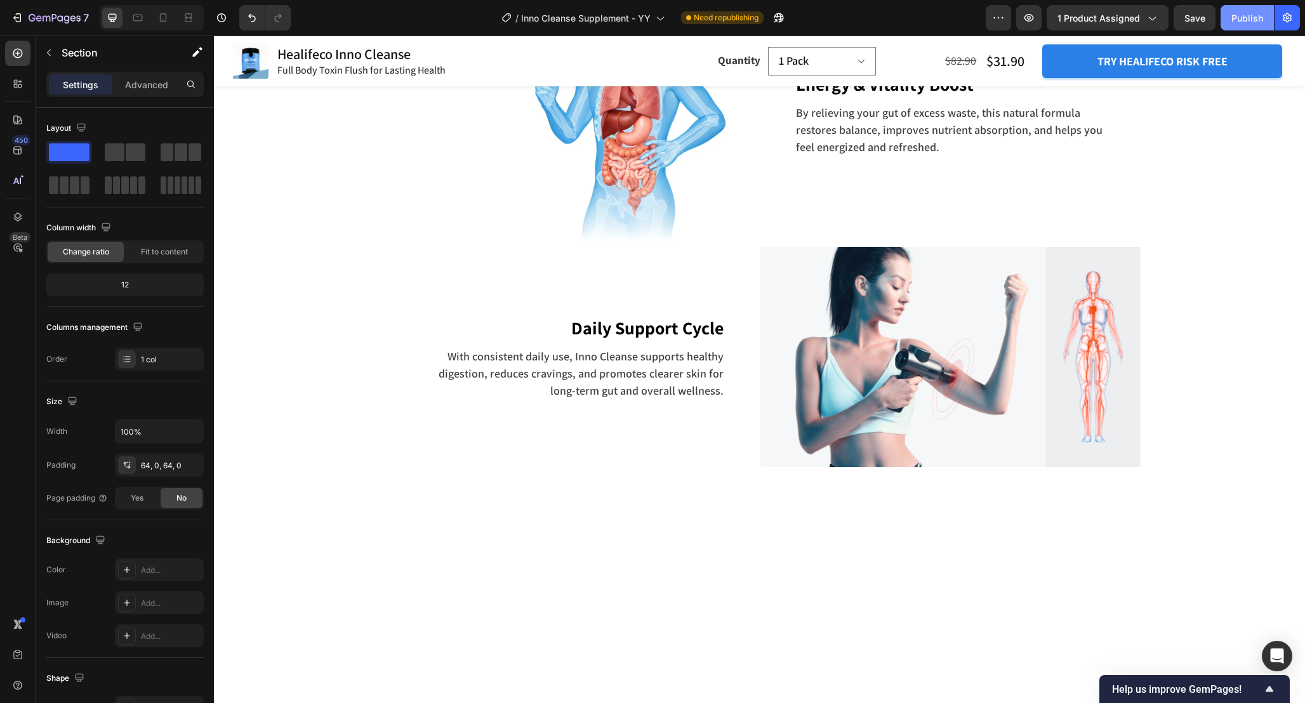
click at [1244, 13] on div "Publish" at bounding box center [1247, 17] width 32 height 13
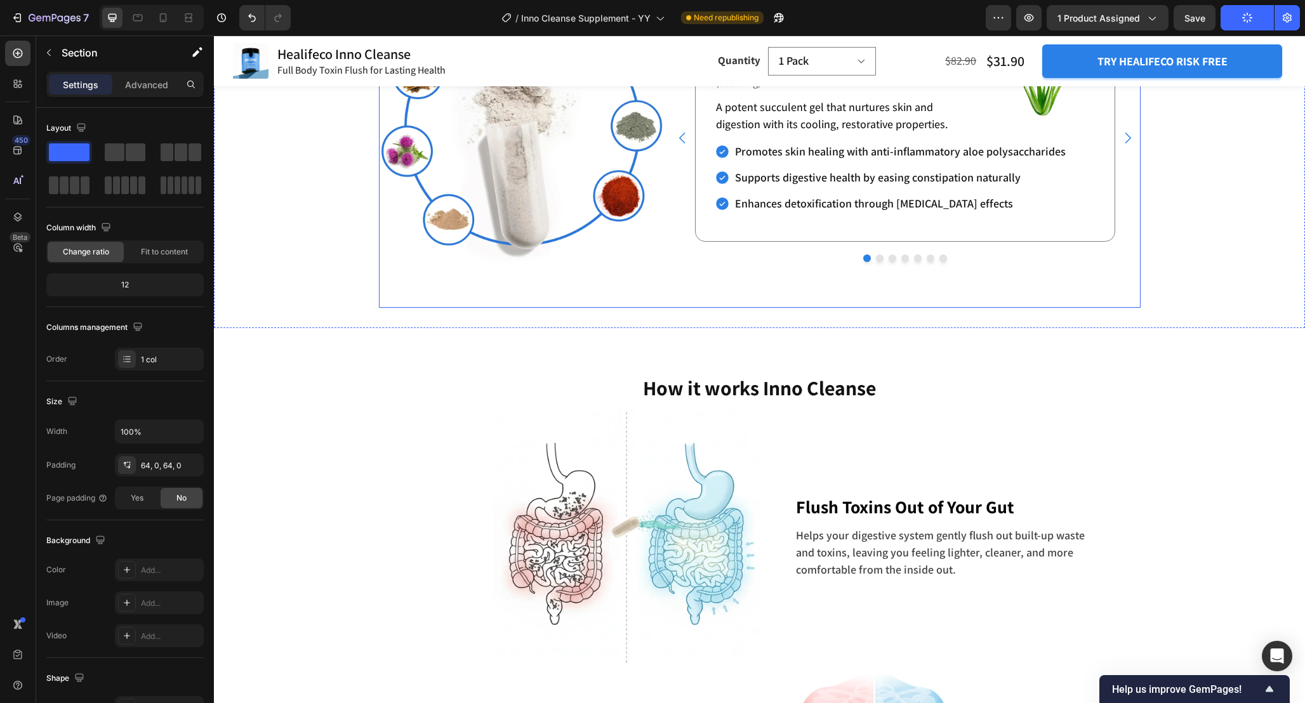
scroll to position [2520, 0]
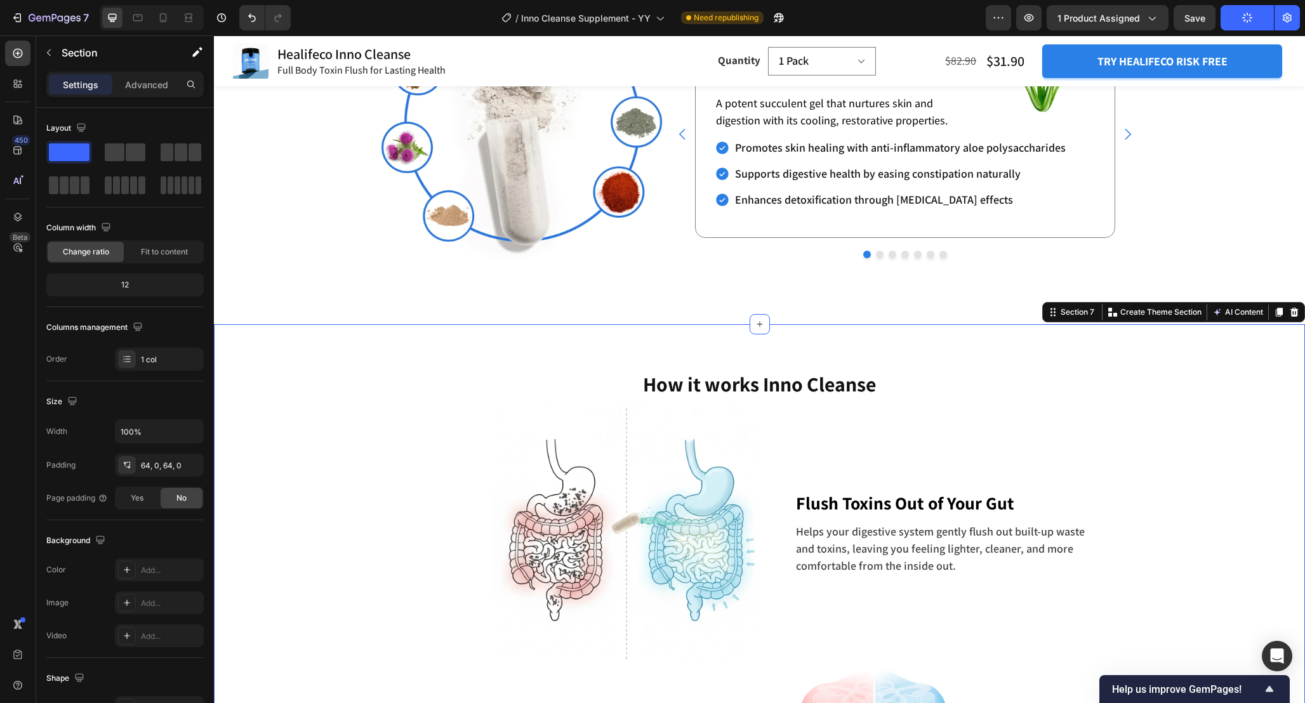
click at [166, 470] on div "72, 15, 72, 15" at bounding box center [159, 465] width 37 height 11
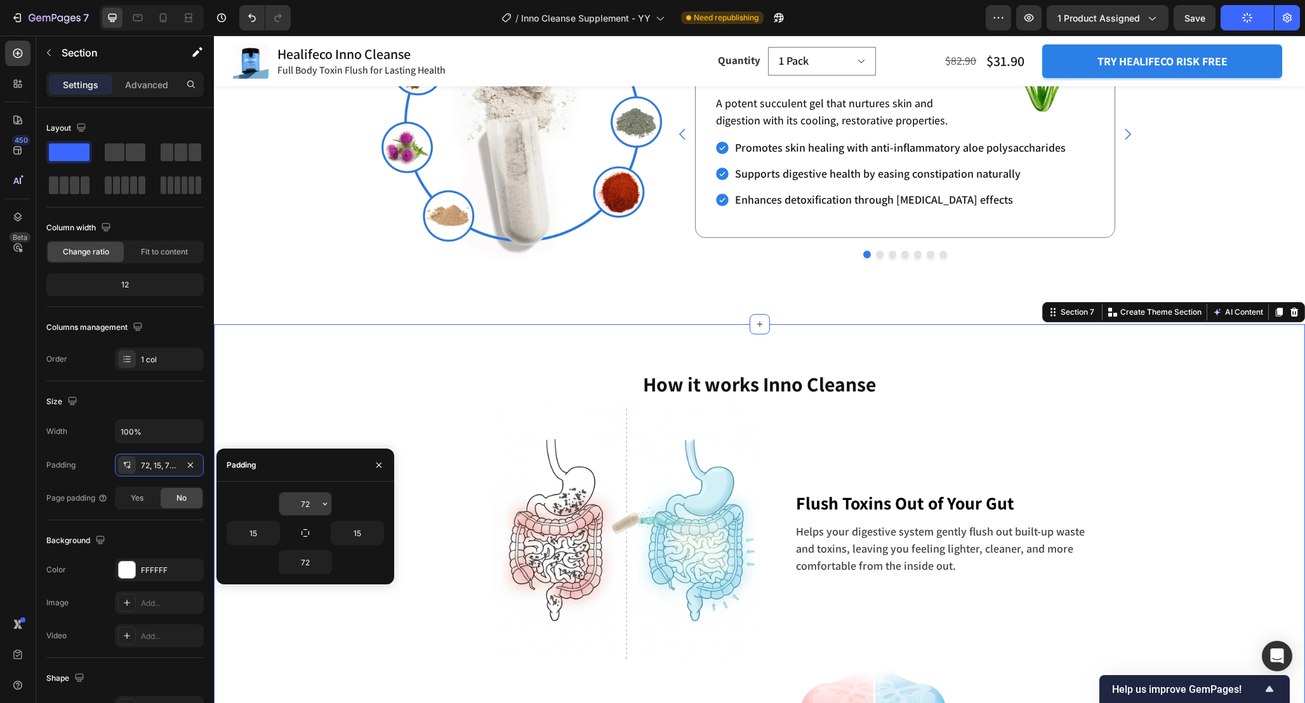
click at [311, 506] on input "72" at bounding box center [305, 503] width 52 height 23
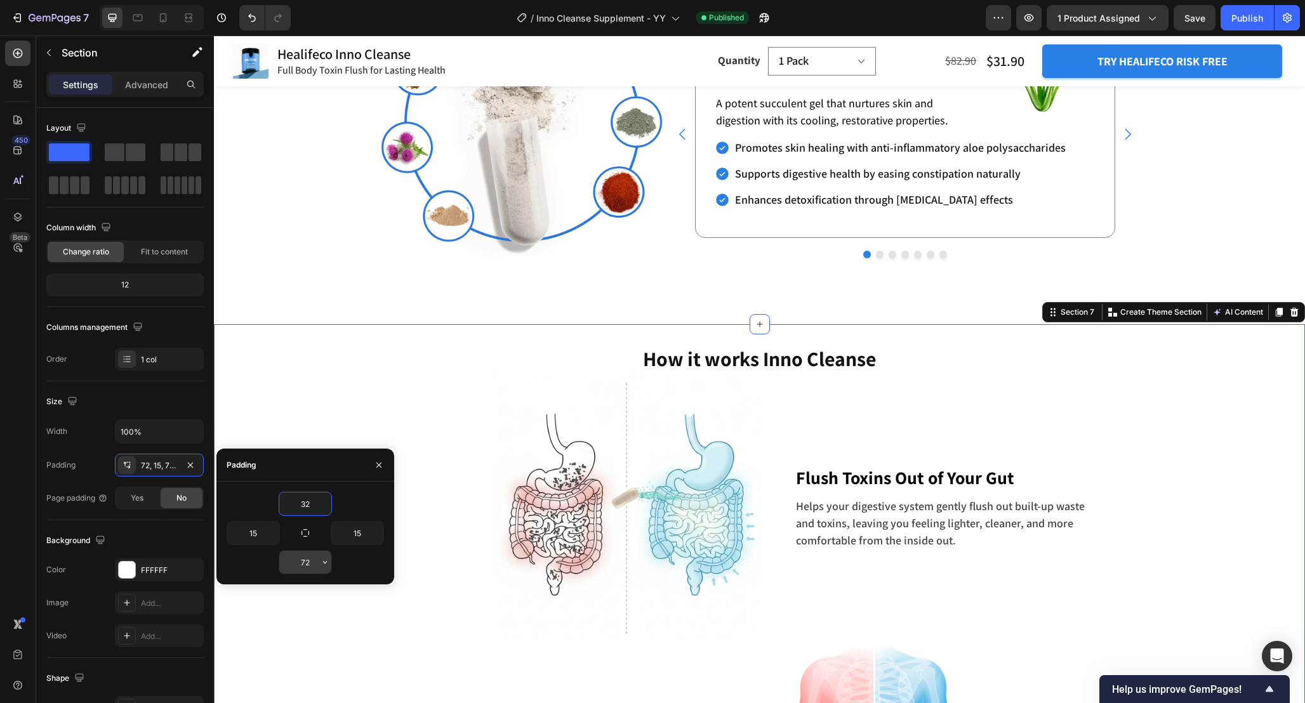
type input "32"
click at [311, 564] on input "72" at bounding box center [305, 562] width 52 height 23
type input "32"
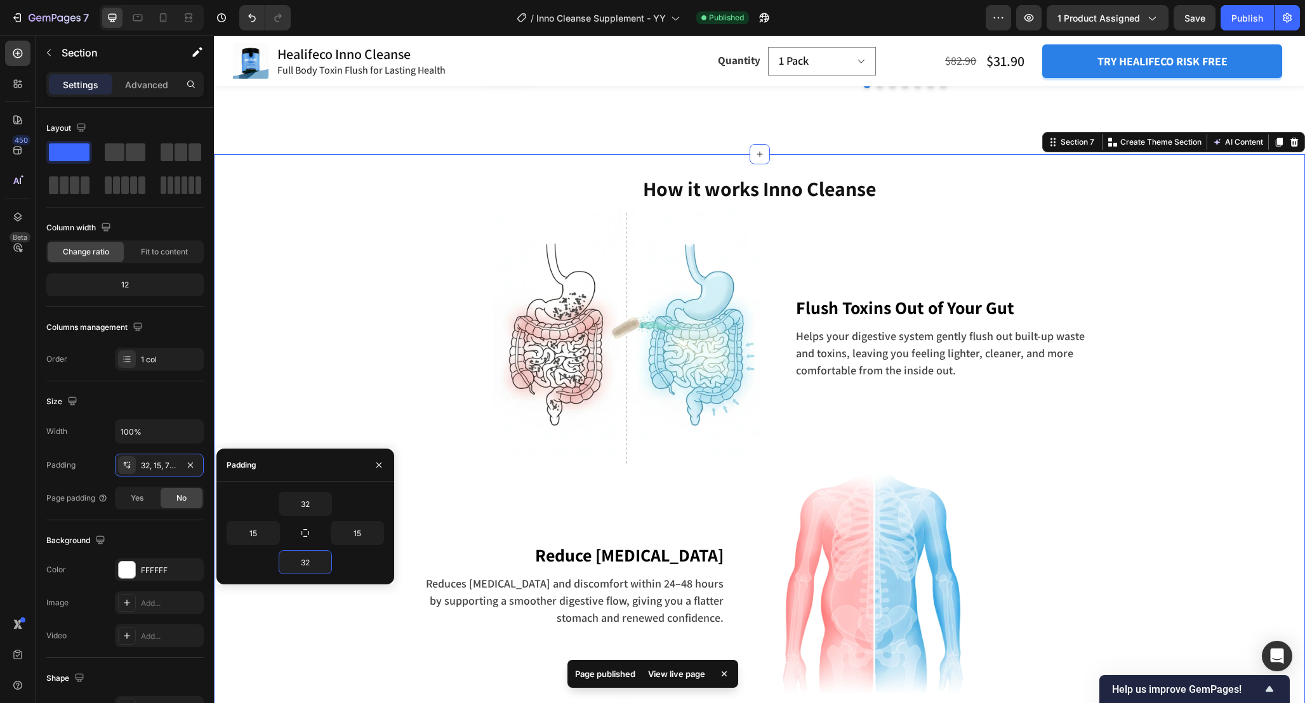
scroll to position [2672, 0]
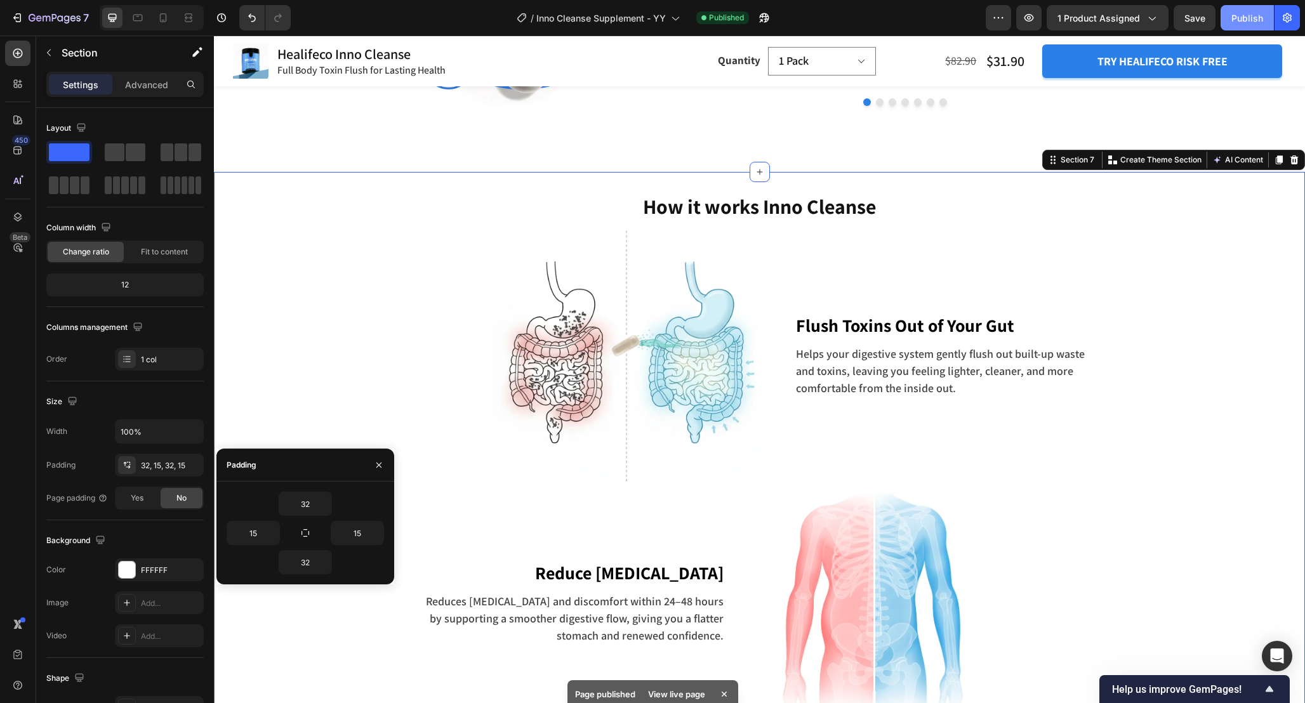
click at [1241, 23] on div "Publish" at bounding box center [1247, 17] width 32 height 13
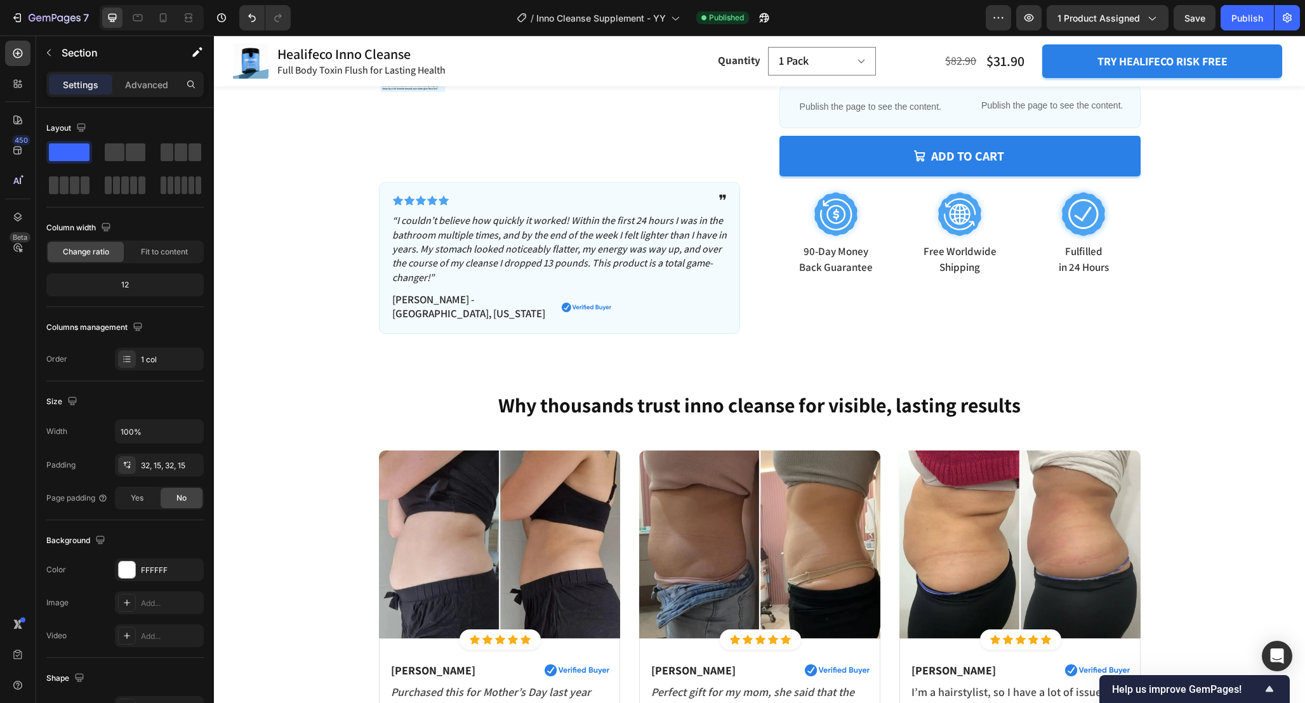
scroll to position [0, 0]
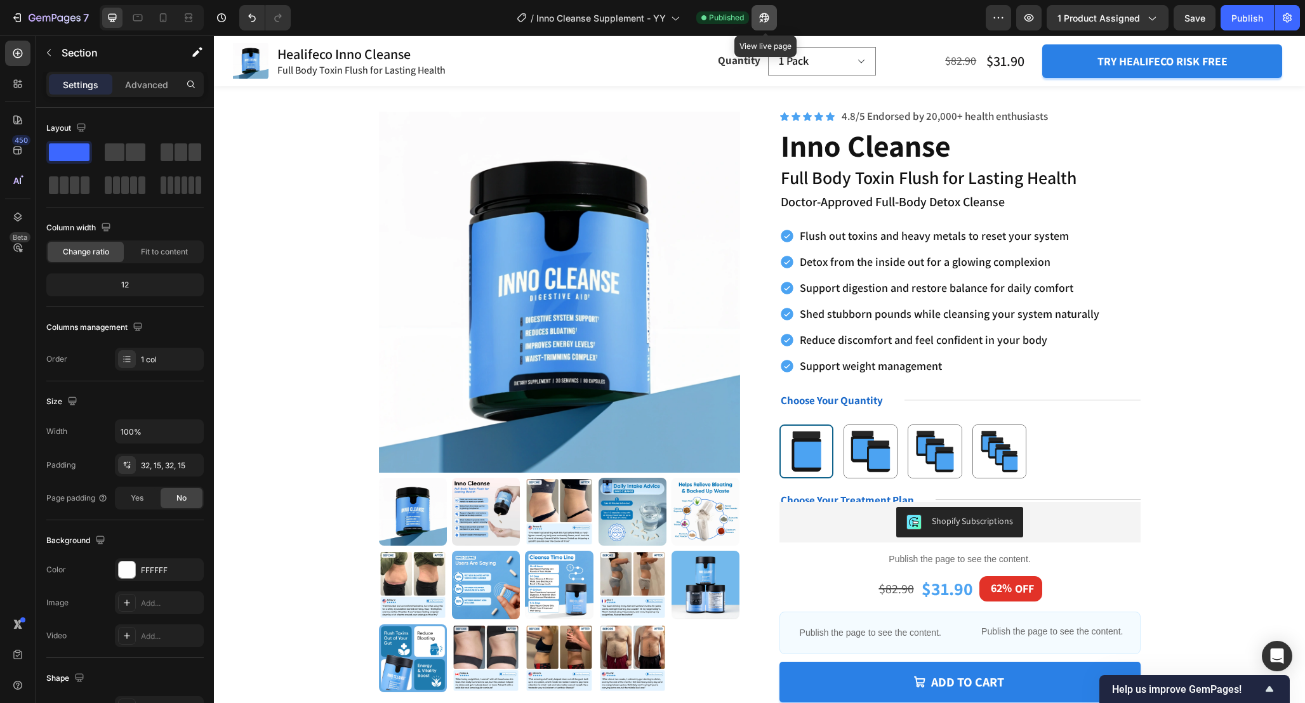
click at [761, 19] on icon "button" at bounding box center [760, 20] width 3 height 3
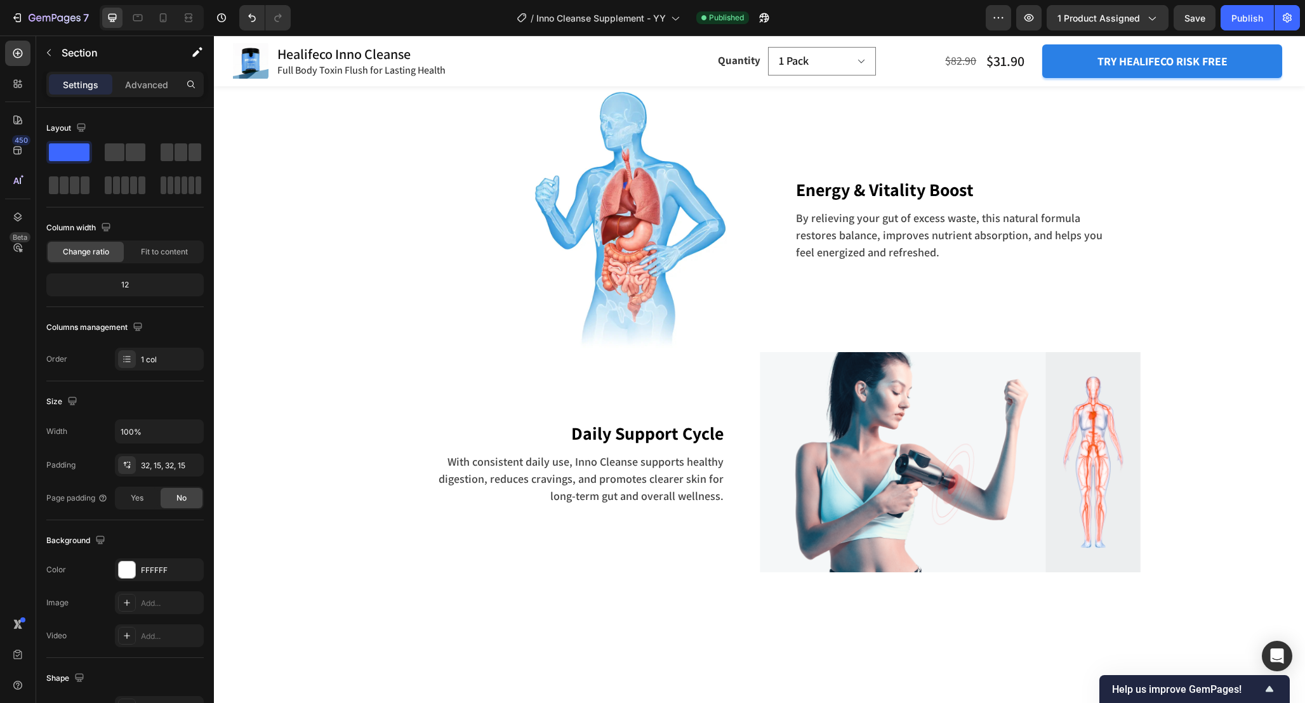
scroll to position [3311, 0]
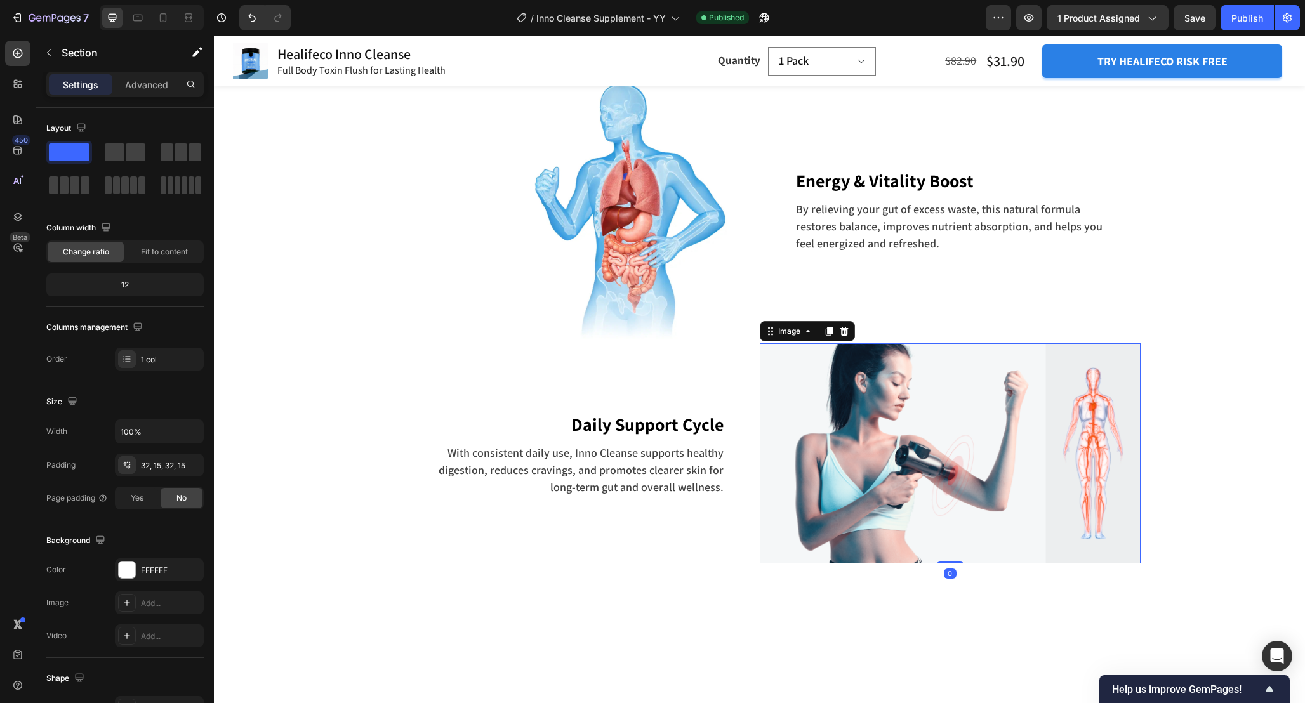
click at [862, 409] on img at bounding box center [949, 453] width 381 height 220
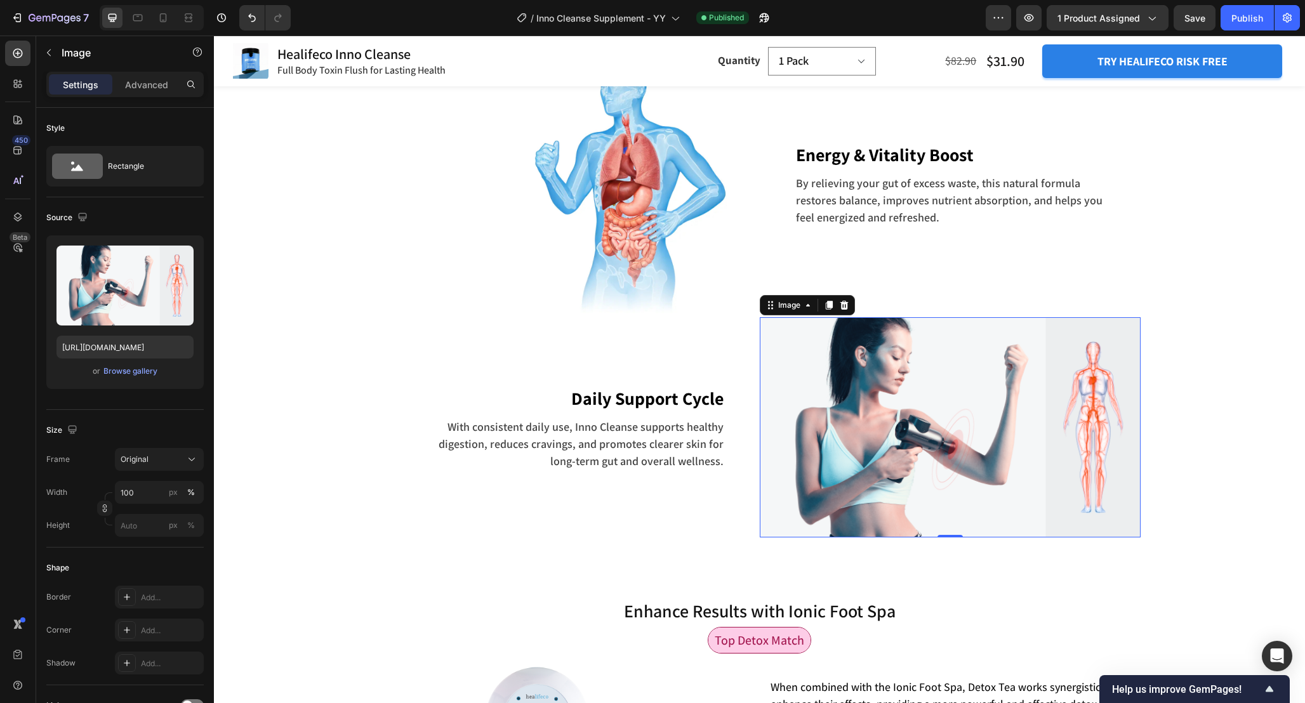
scroll to position [3342, 0]
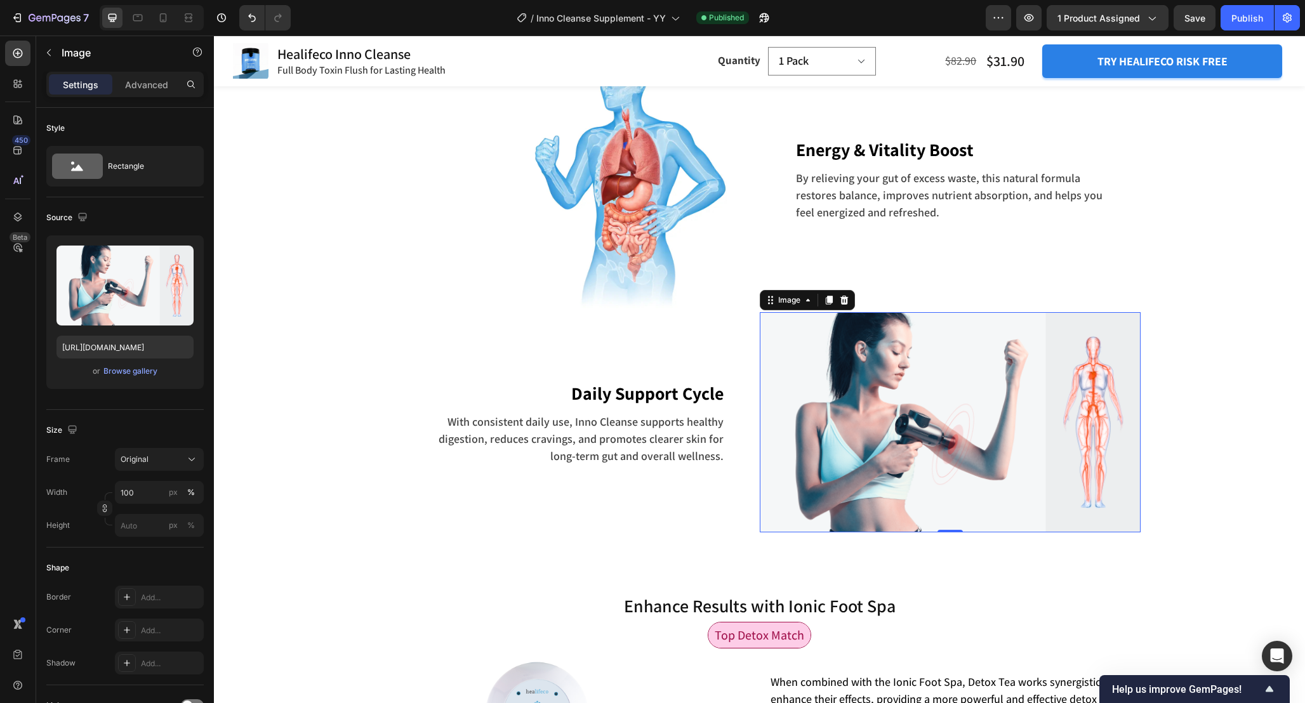
click at [858, 411] on img at bounding box center [949, 422] width 381 height 220
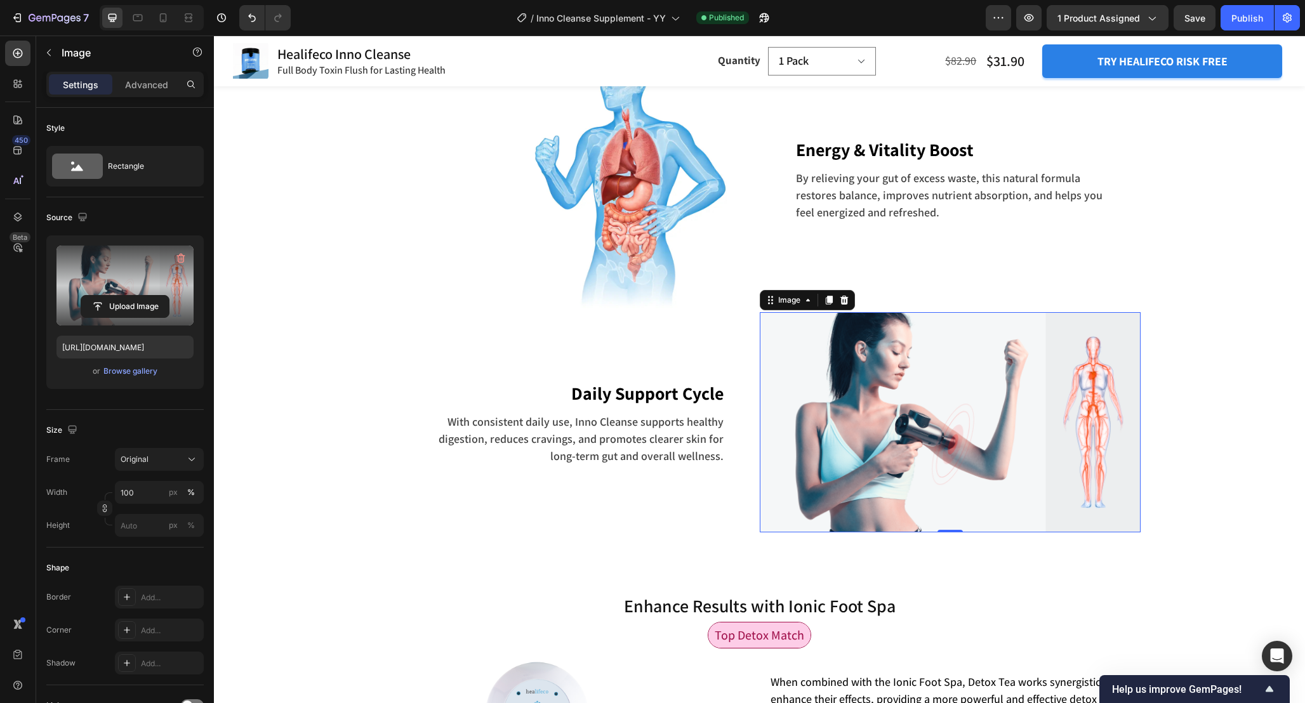
click at [98, 277] on label at bounding box center [124, 286] width 137 height 80
click at [98, 296] on input "file" at bounding box center [125, 307] width 88 height 22
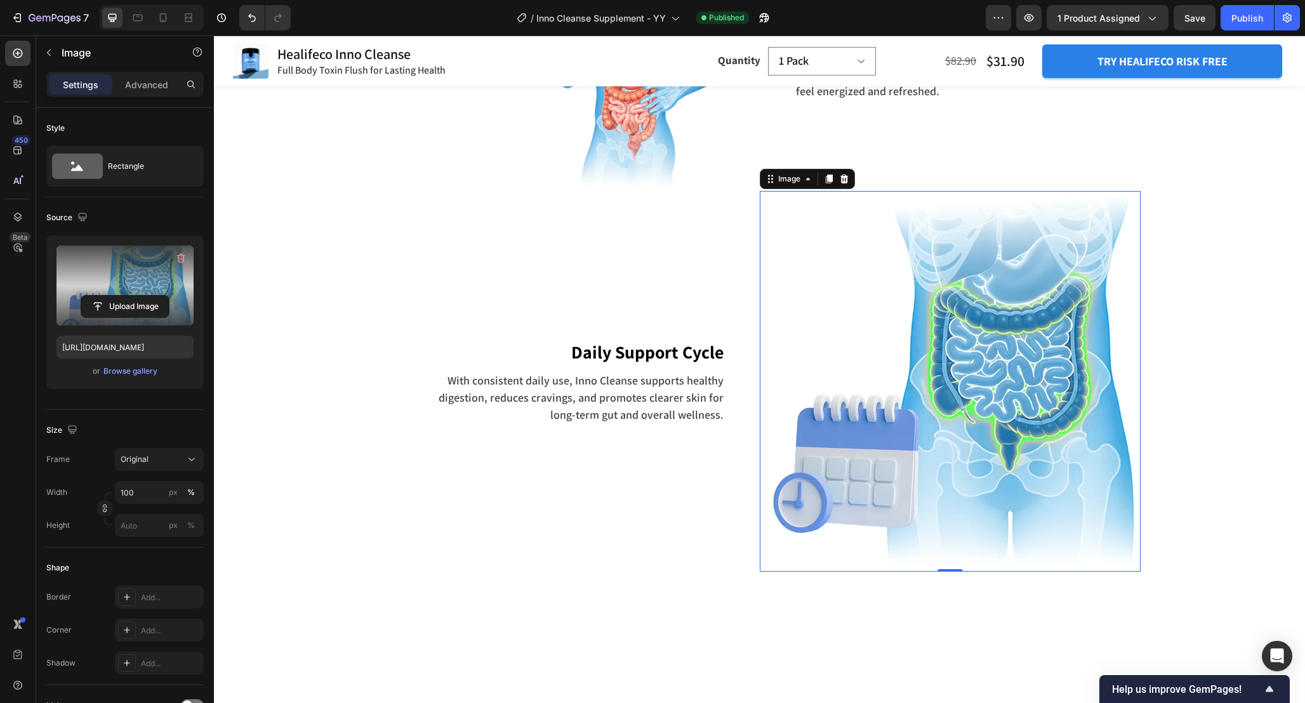
scroll to position [3454, 0]
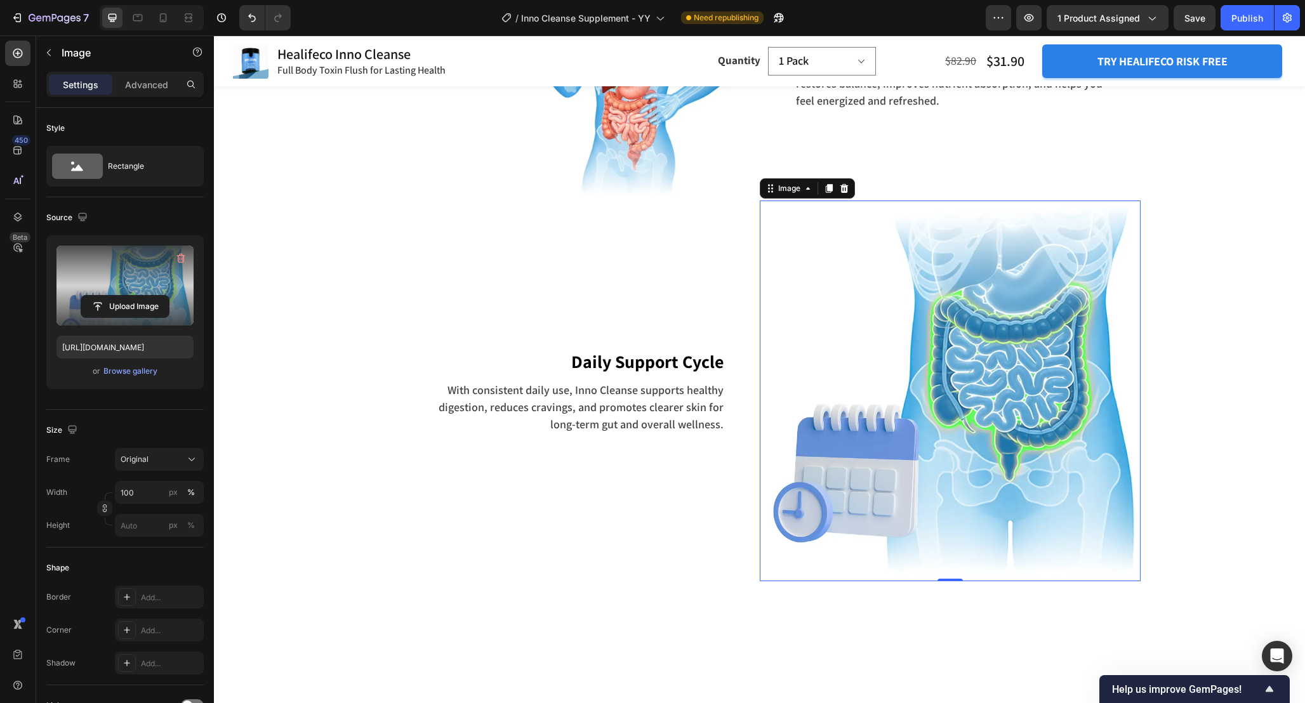
click at [891, 388] on img at bounding box center [949, 390] width 381 height 381
click at [119, 312] on input "file" at bounding box center [125, 307] width 88 height 22
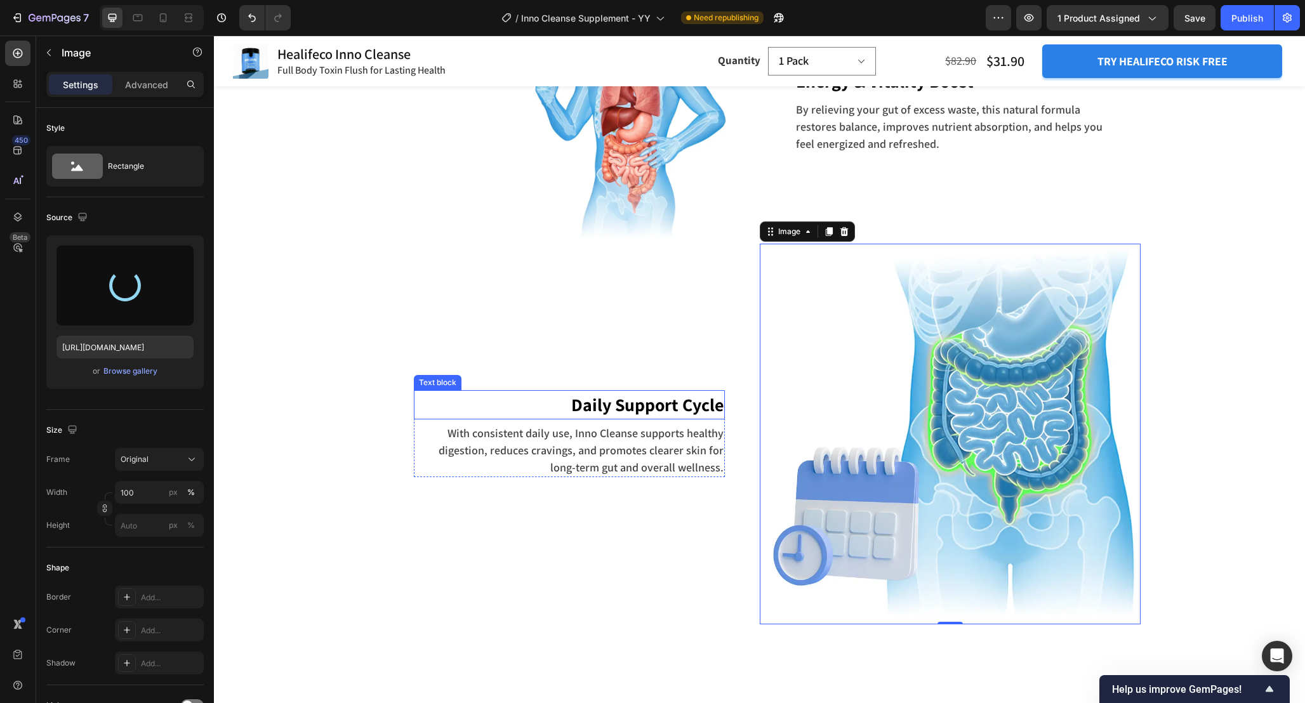
scroll to position [3410, 0]
type input "https://cdn.shopify.com/s/files/1/0665/9355/4687/files/gempages_464015395364275…"
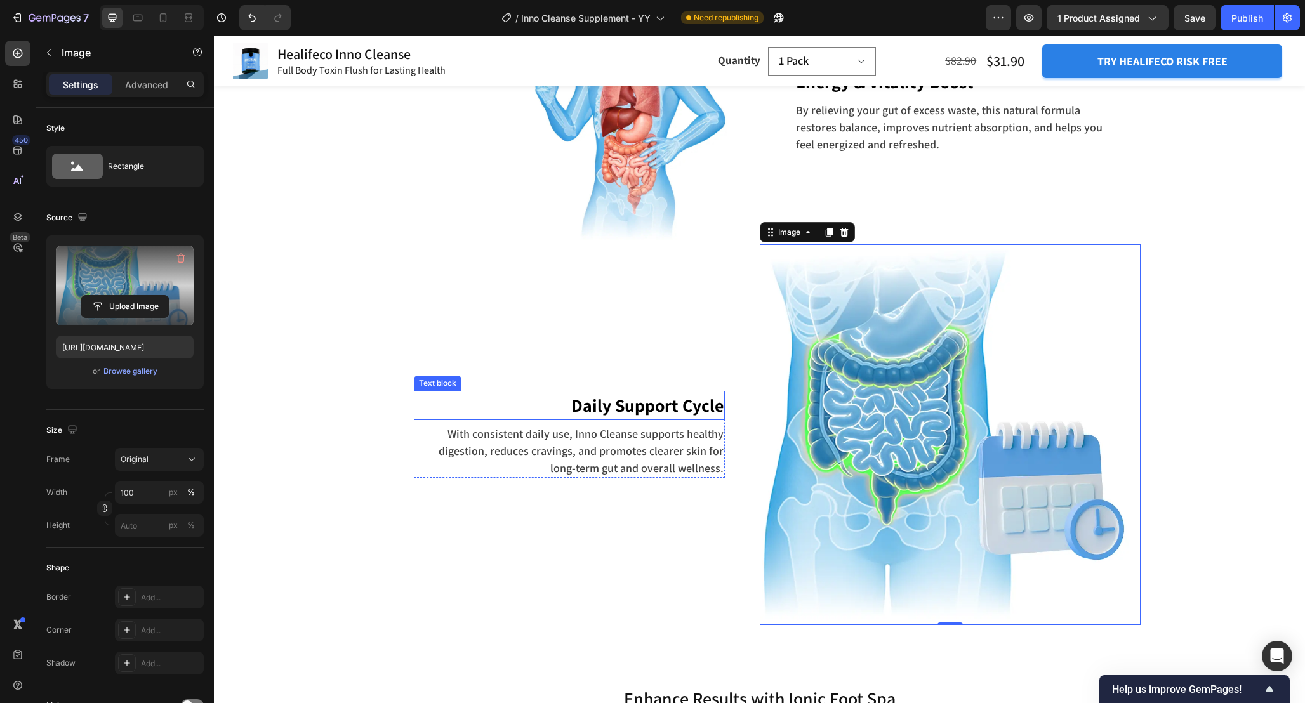
scroll to position [3412, 0]
click at [904, 451] on img at bounding box center [949, 433] width 381 height 381
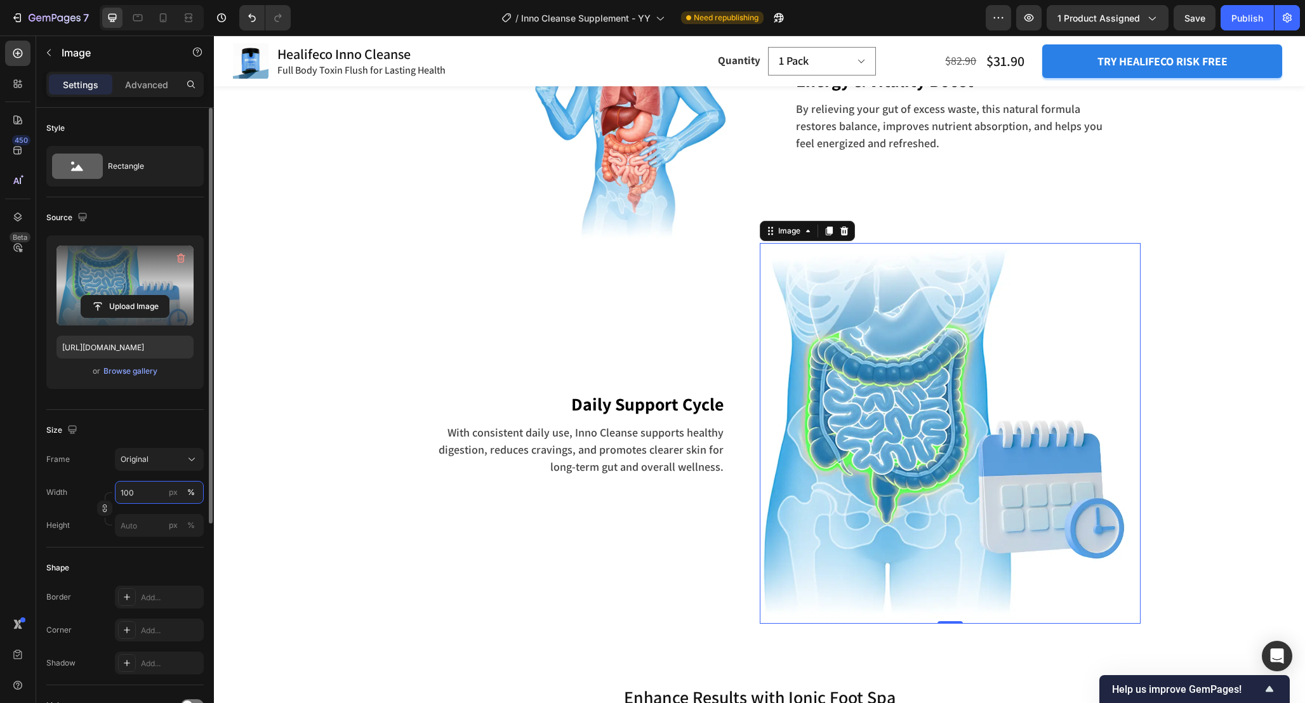
click at [133, 497] on input "100" at bounding box center [159, 492] width 89 height 23
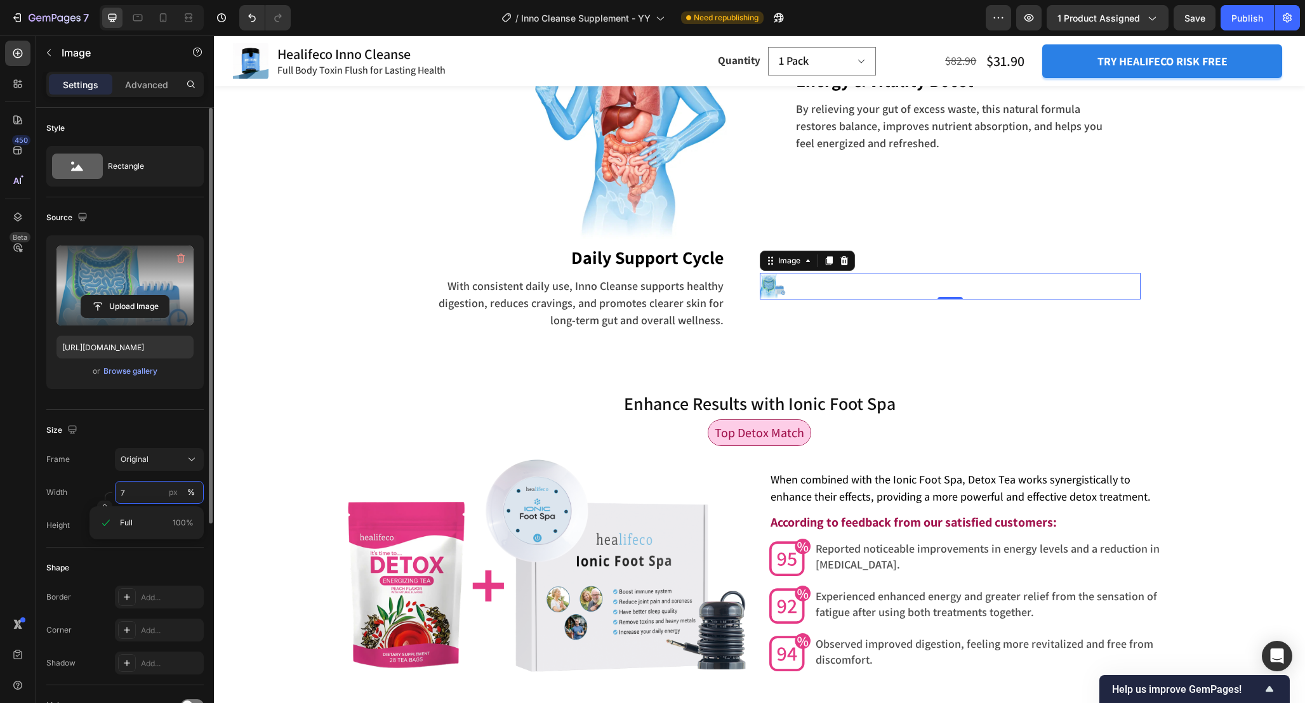
type input "70"
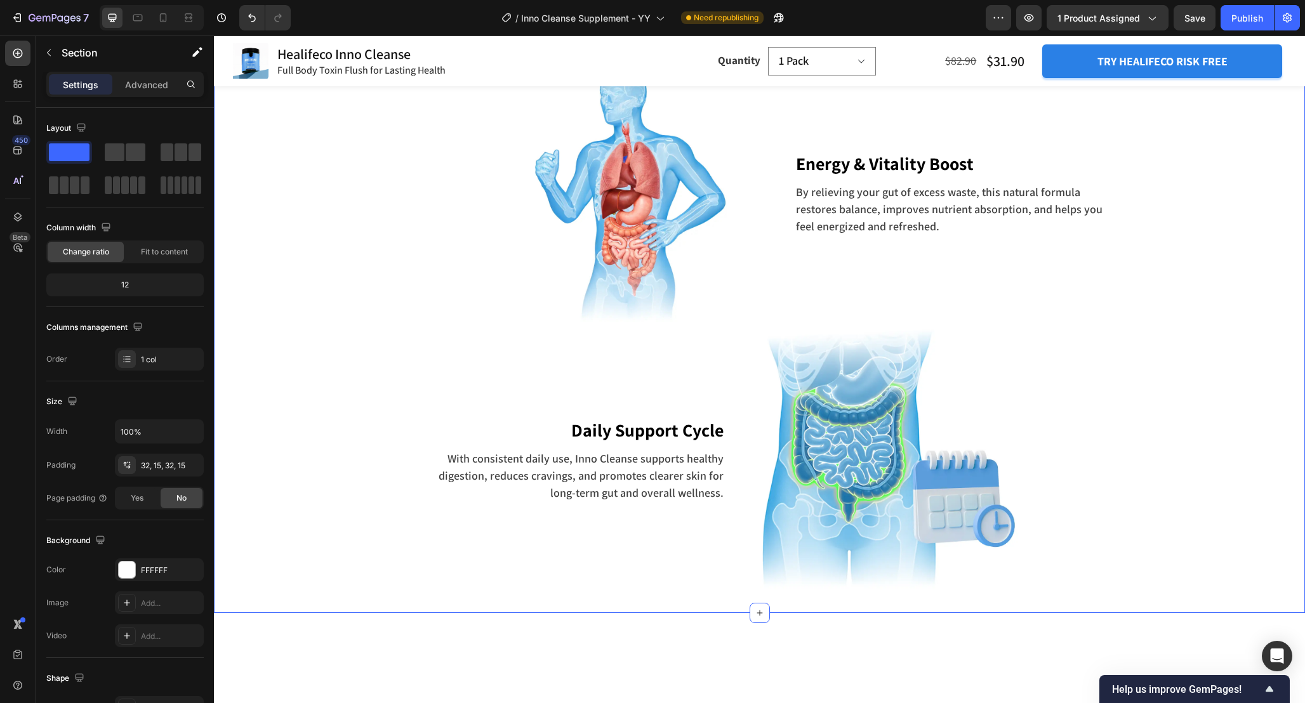
scroll to position [3328, 0]
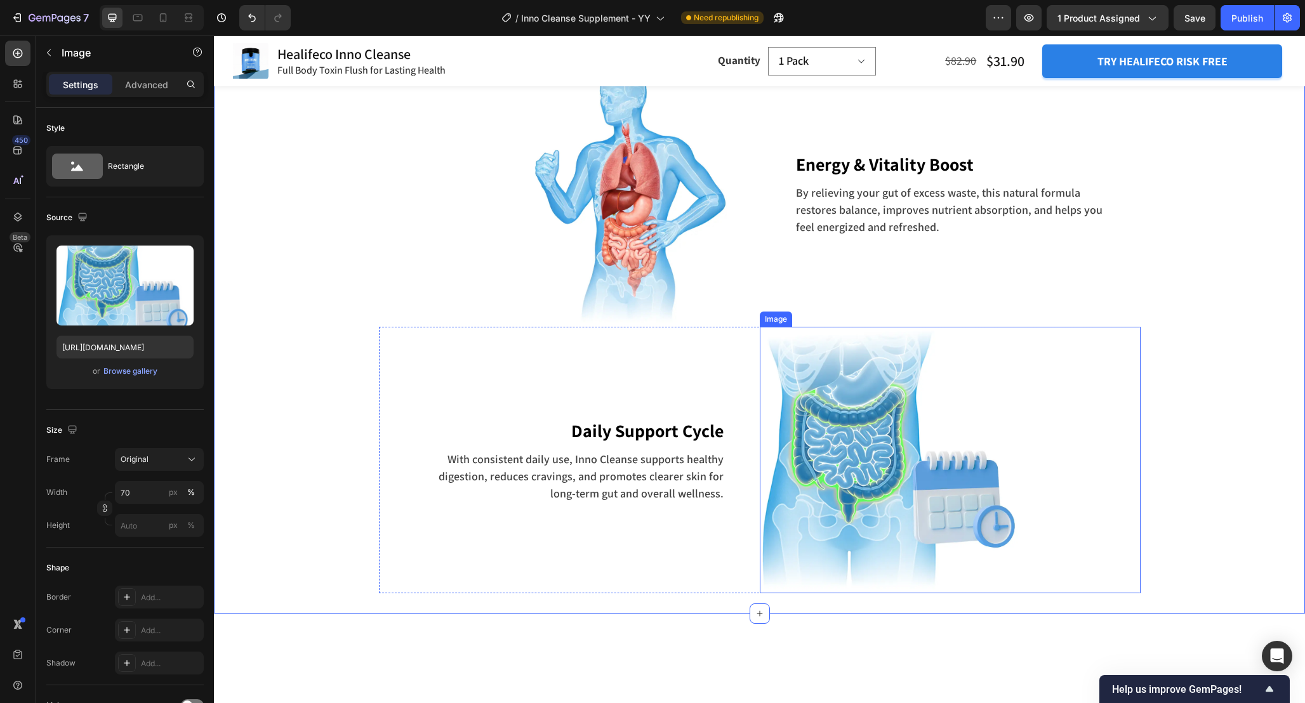
click at [904, 449] on img at bounding box center [892, 460] width 266 height 266
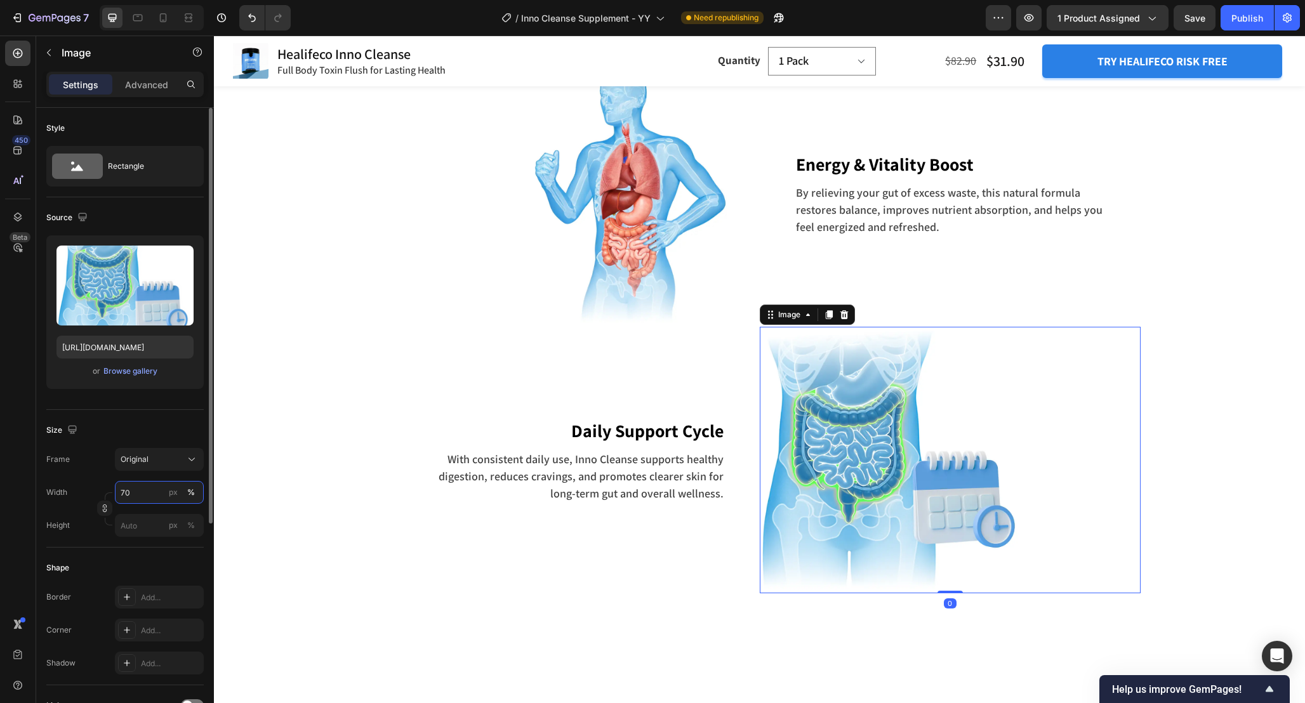
click at [159, 491] on input "70" at bounding box center [159, 492] width 89 height 23
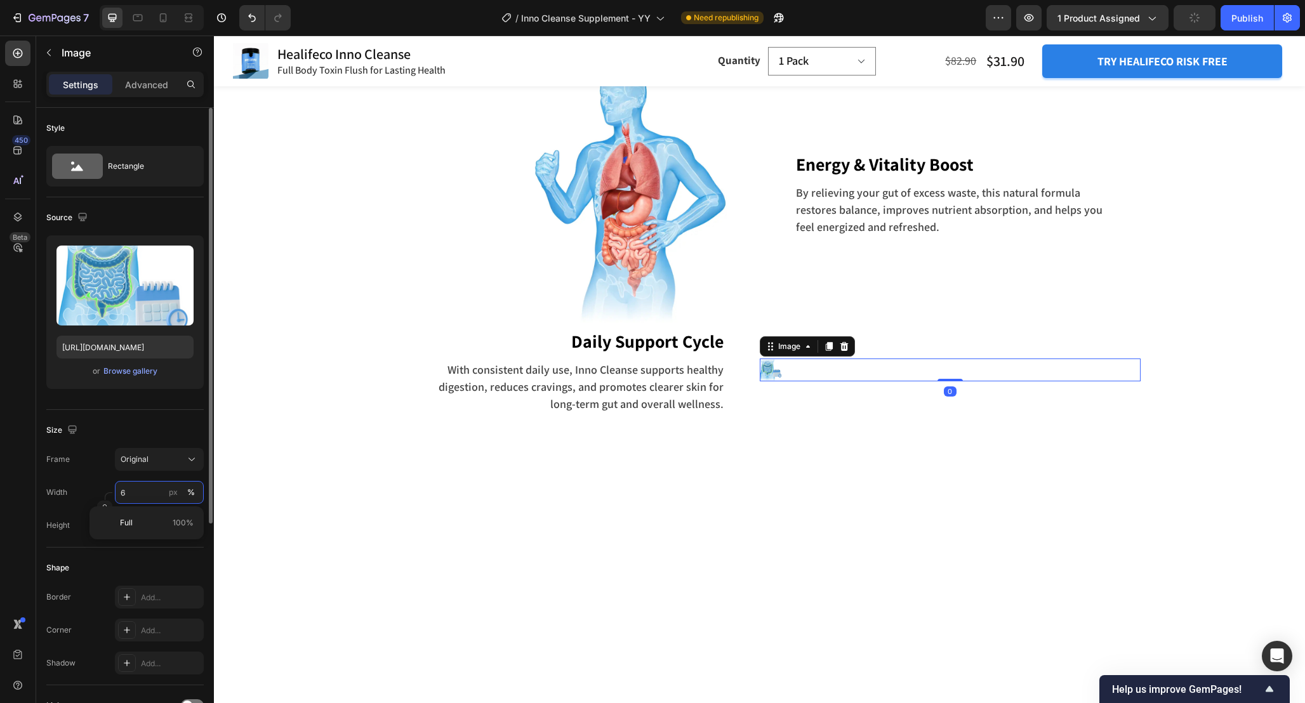
type input "65"
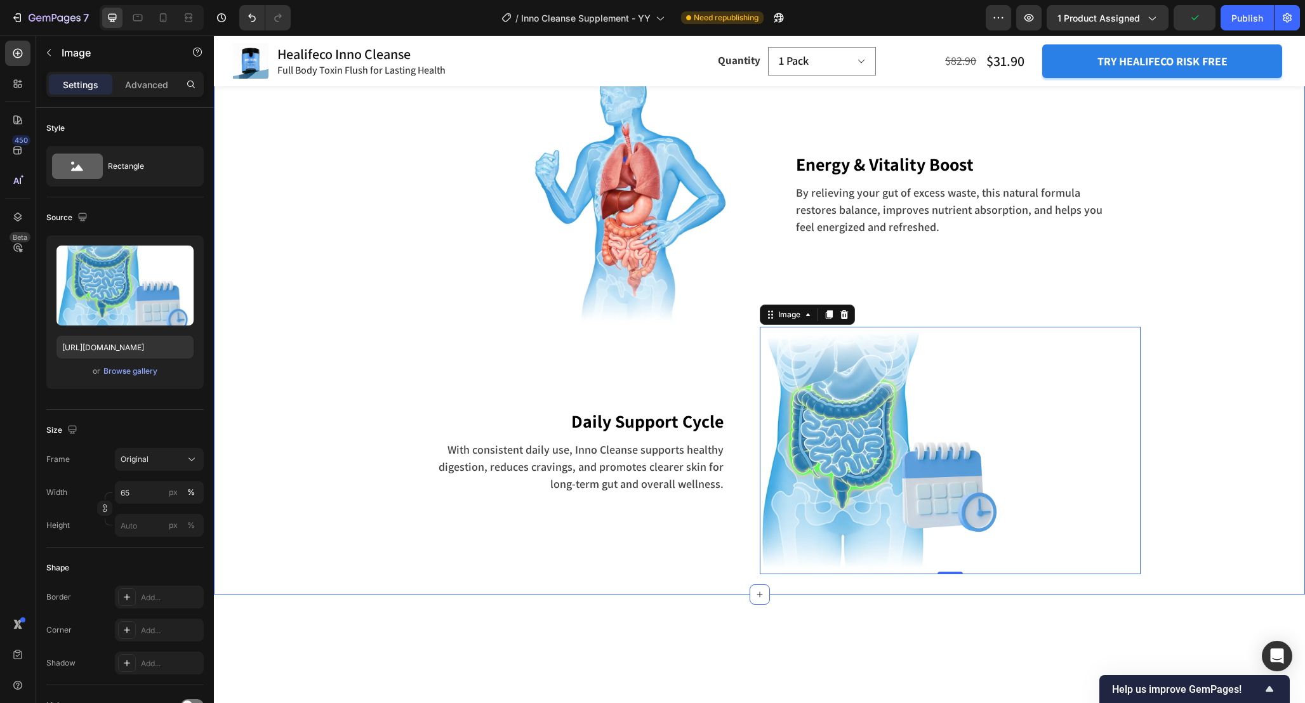
click at [1202, 405] on div "How it works Inno Cleanse Heading Row Image Flush Toxins Out of Your Gut Text b…" at bounding box center [759, 55] width 1072 height 1038
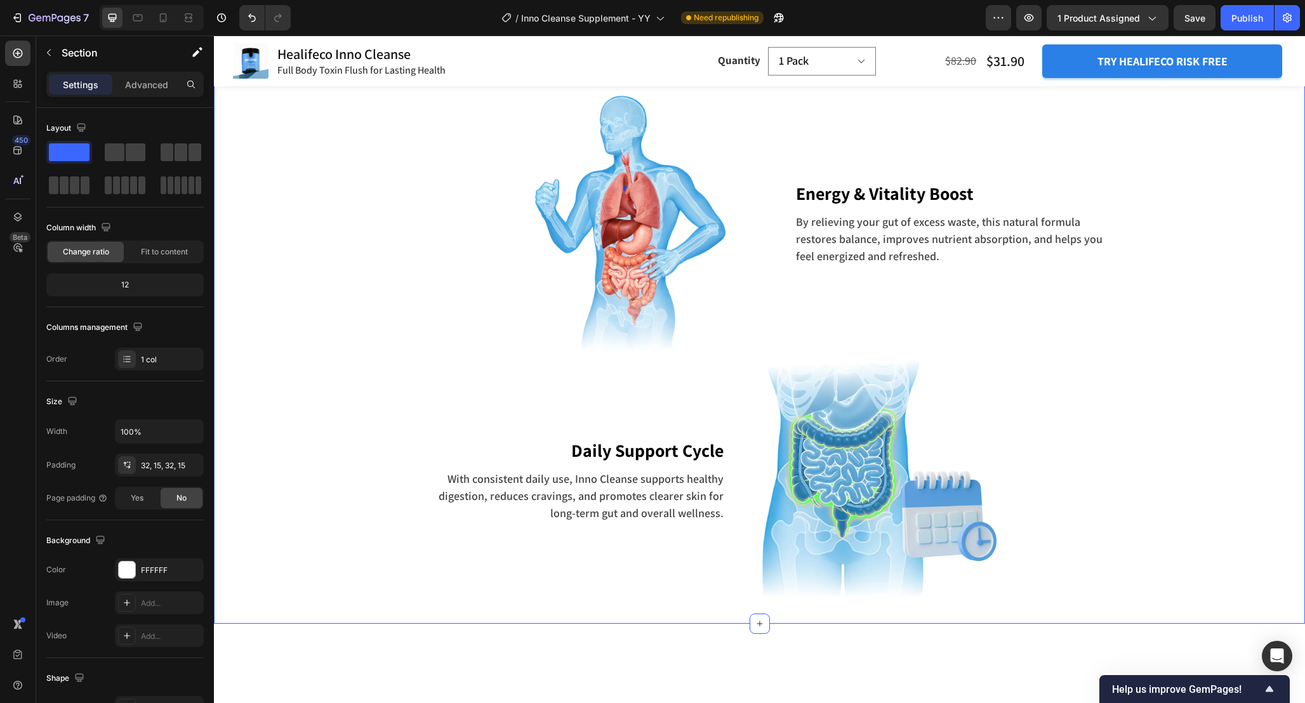
scroll to position [3294, 0]
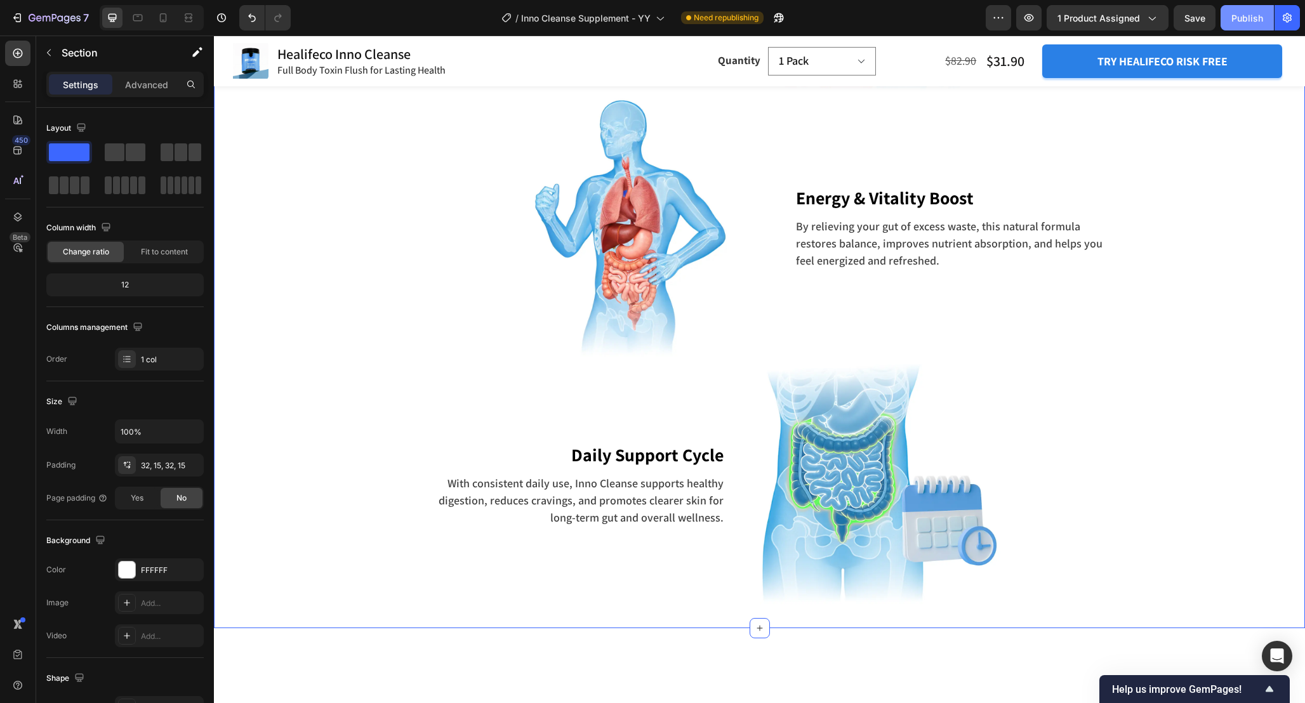
click at [1251, 13] on div "Publish" at bounding box center [1247, 17] width 32 height 13
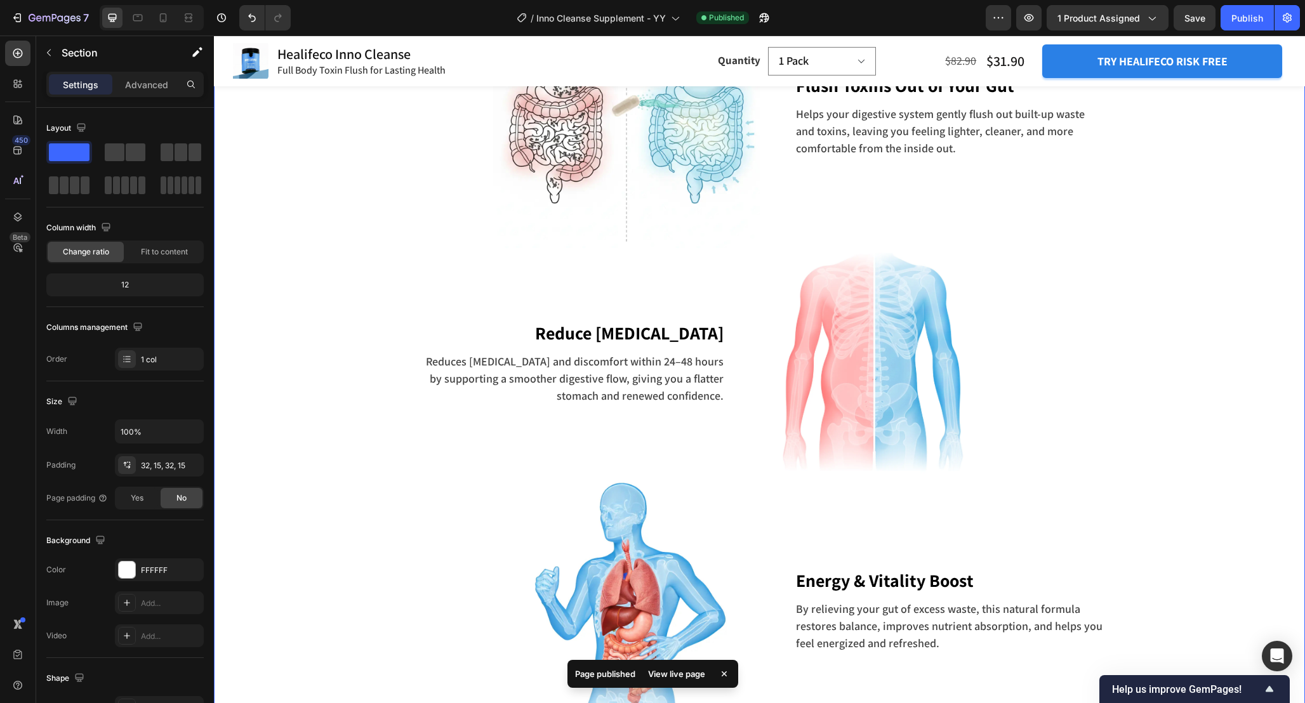
scroll to position [2886, 0]
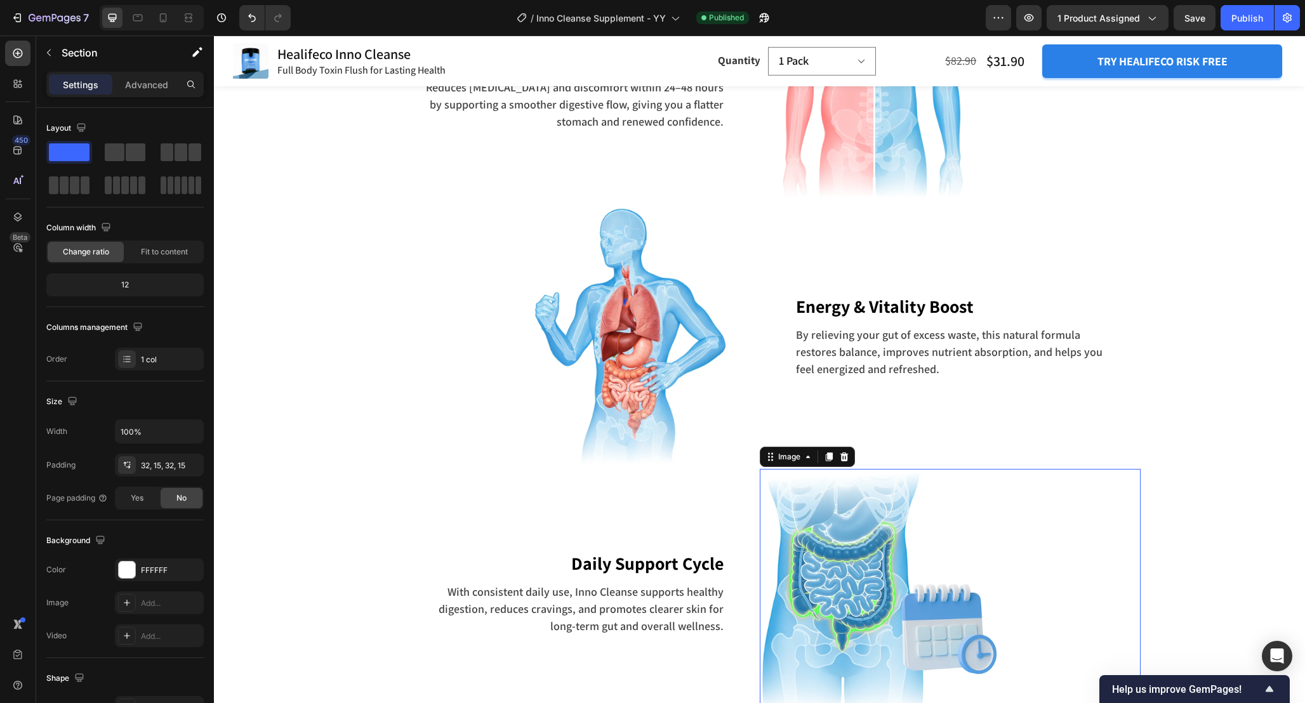
click at [831, 564] on img at bounding box center [882, 592] width 247 height 247
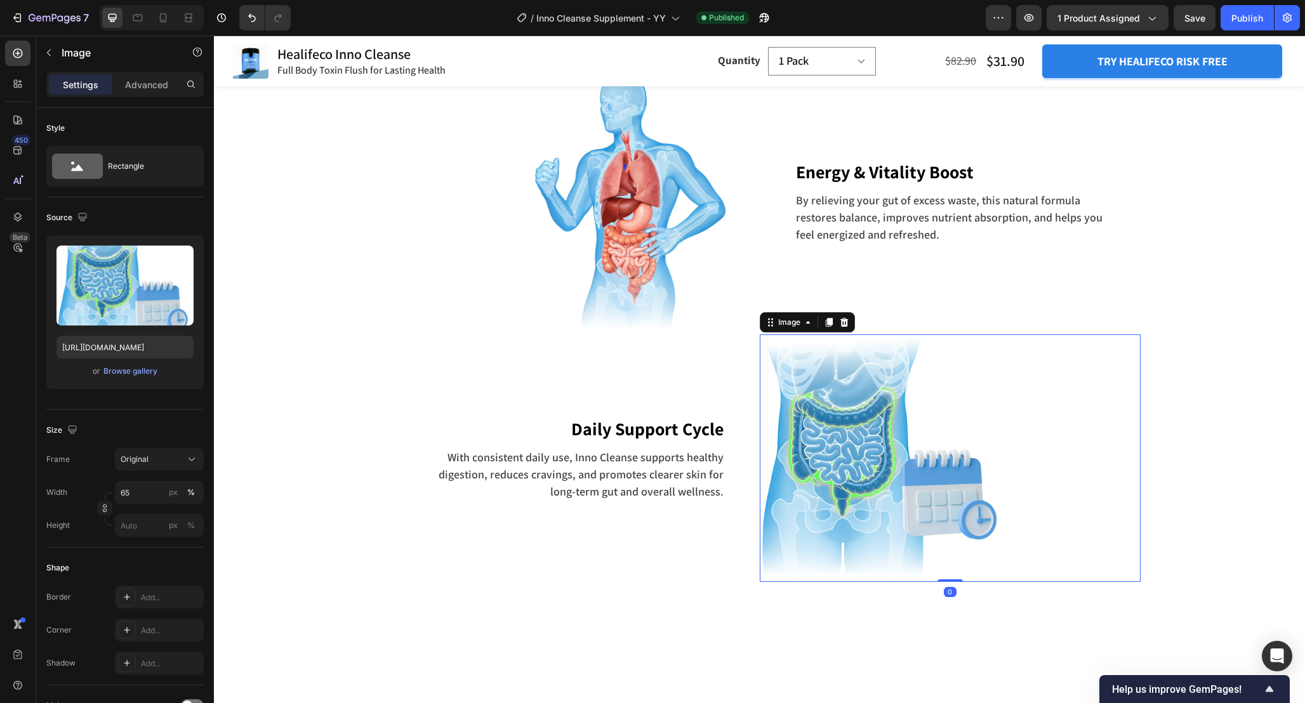
scroll to position [3323, 0]
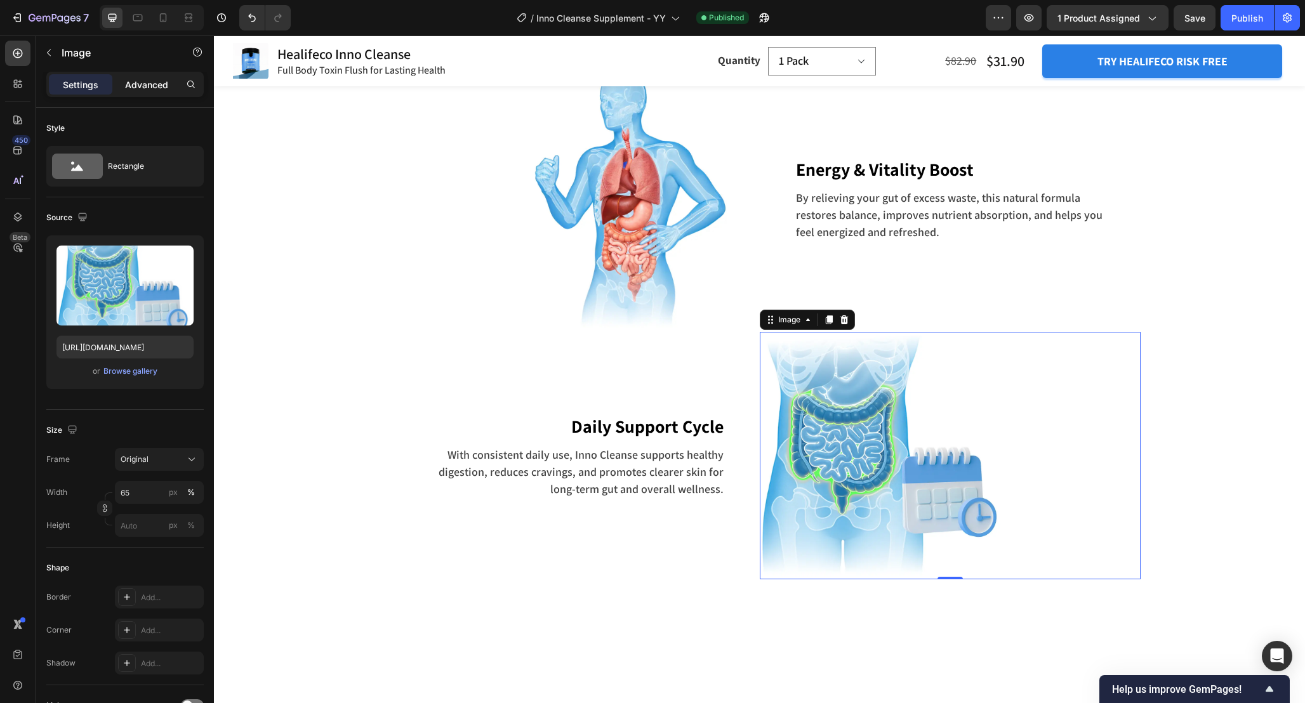
click at [144, 85] on p "Advanced" at bounding box center [146, 84] width 43 height 13
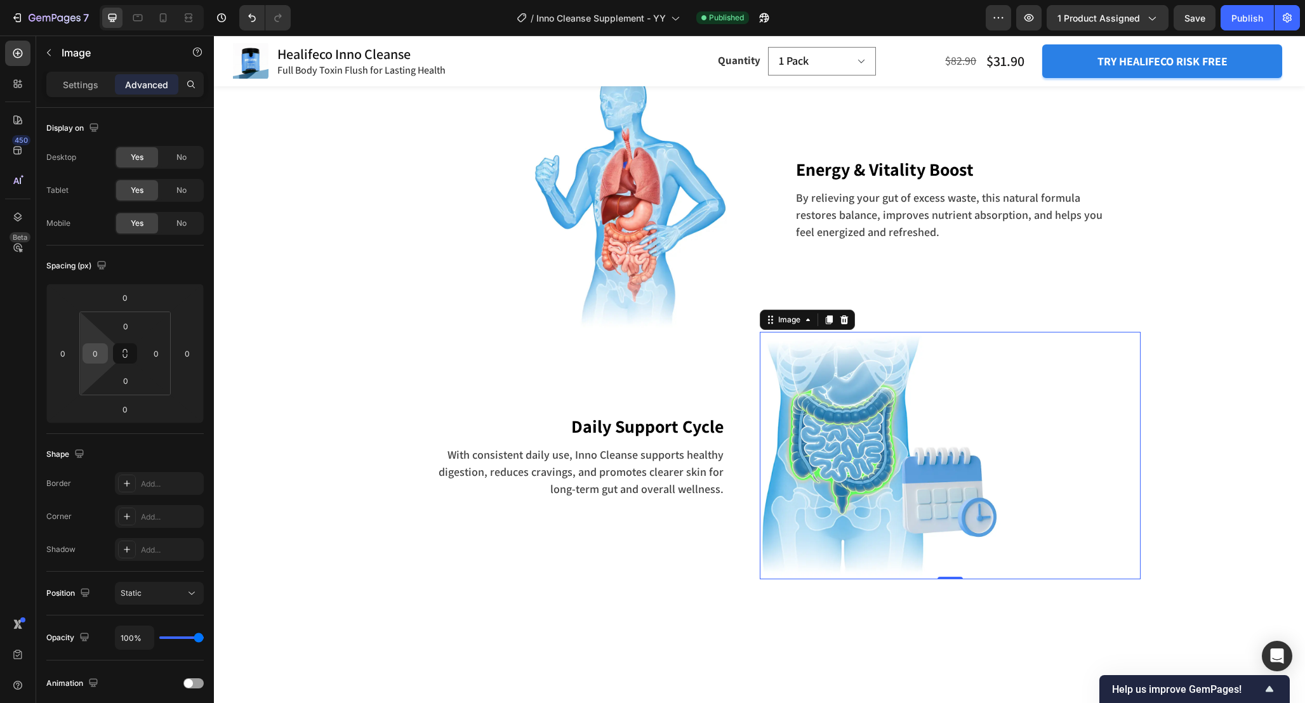
click at [100, 352] on input "0" at bounding box center [95, 353] width 19 height 19
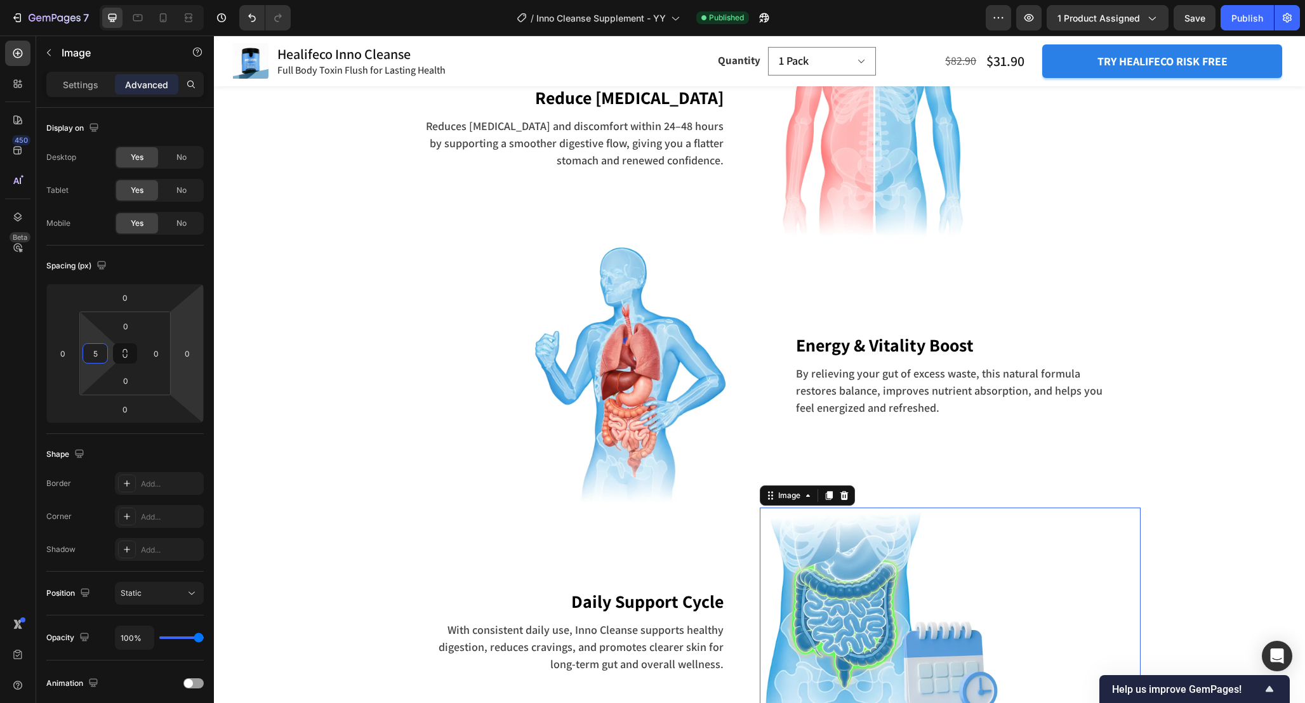
scroll to position [3236, 0]
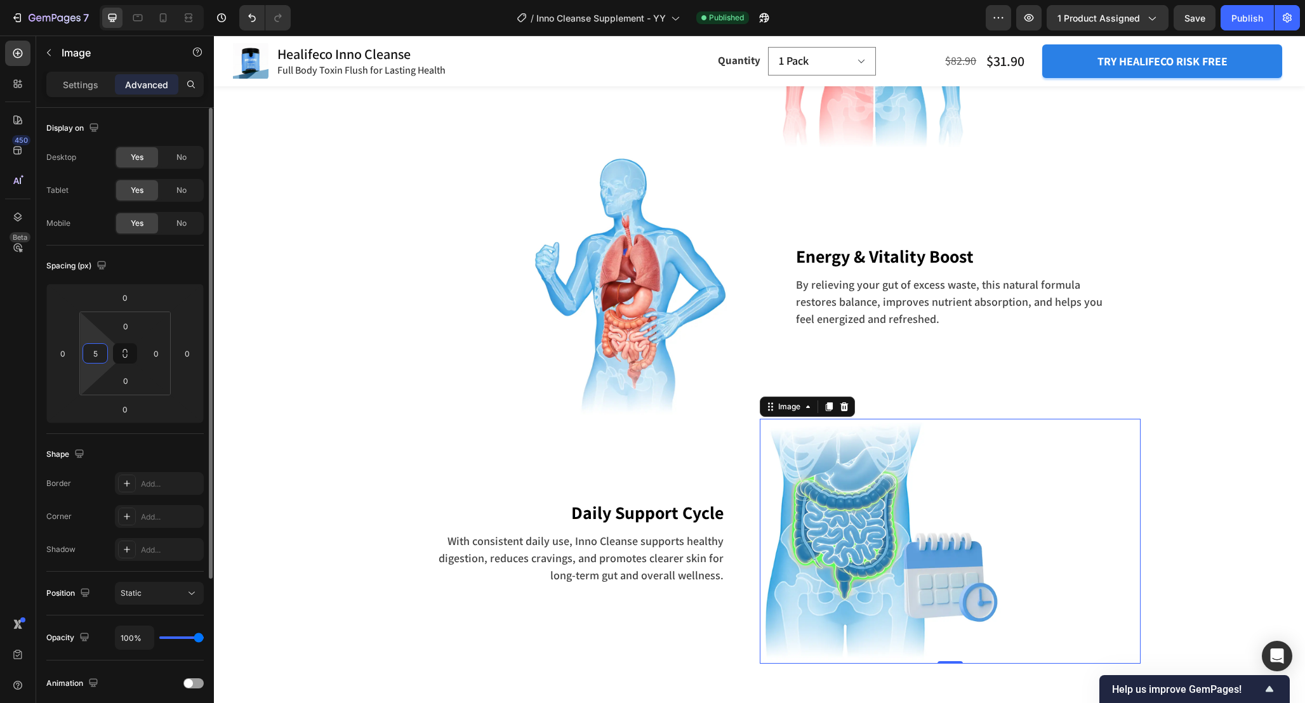
drag, startPoint x: 101, startPoint y: 355, endPoint x: 79, endPoint y: 352, distance: 22.4
click at [79, 352] on div "0 5 0 0" at bounding box center [124, 354] width 91 height 84
type input "10"
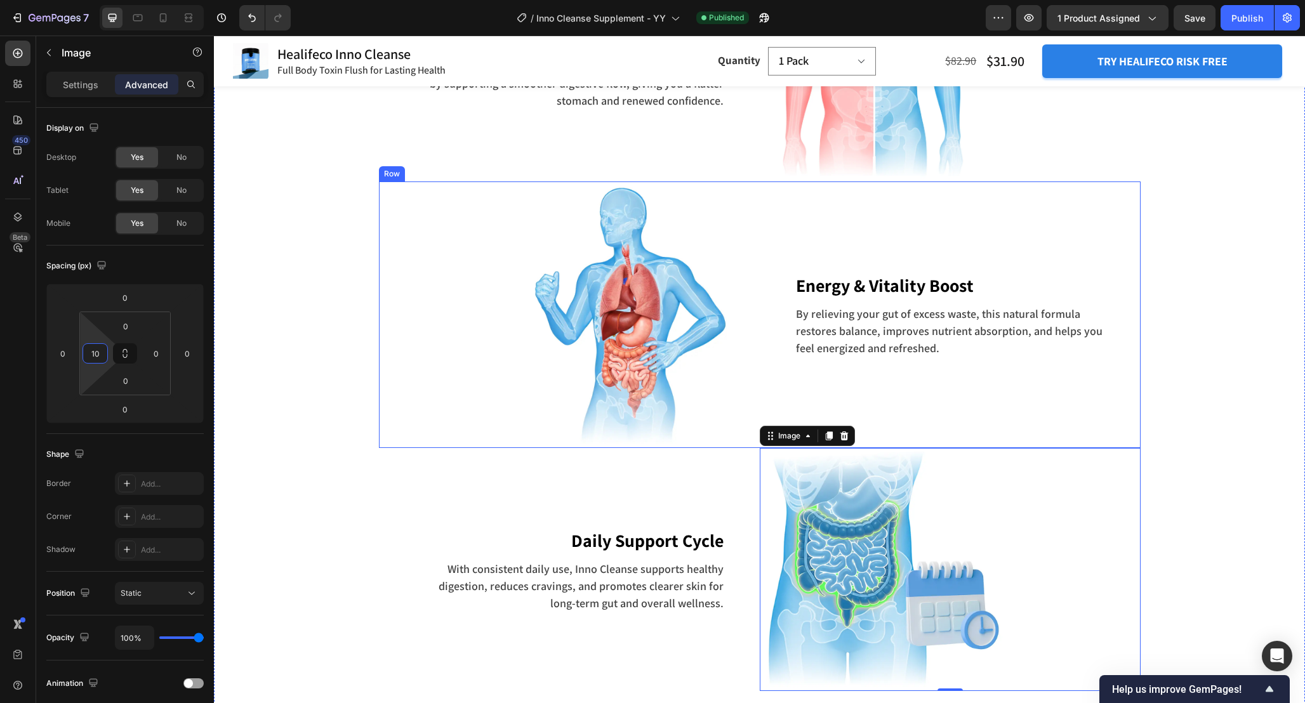
click at [1131, 415] on div "Energy & Vitality Boost Text block By relieving your gut of excess waste, this …" at bounding box center [949, 314] width 381 height 266
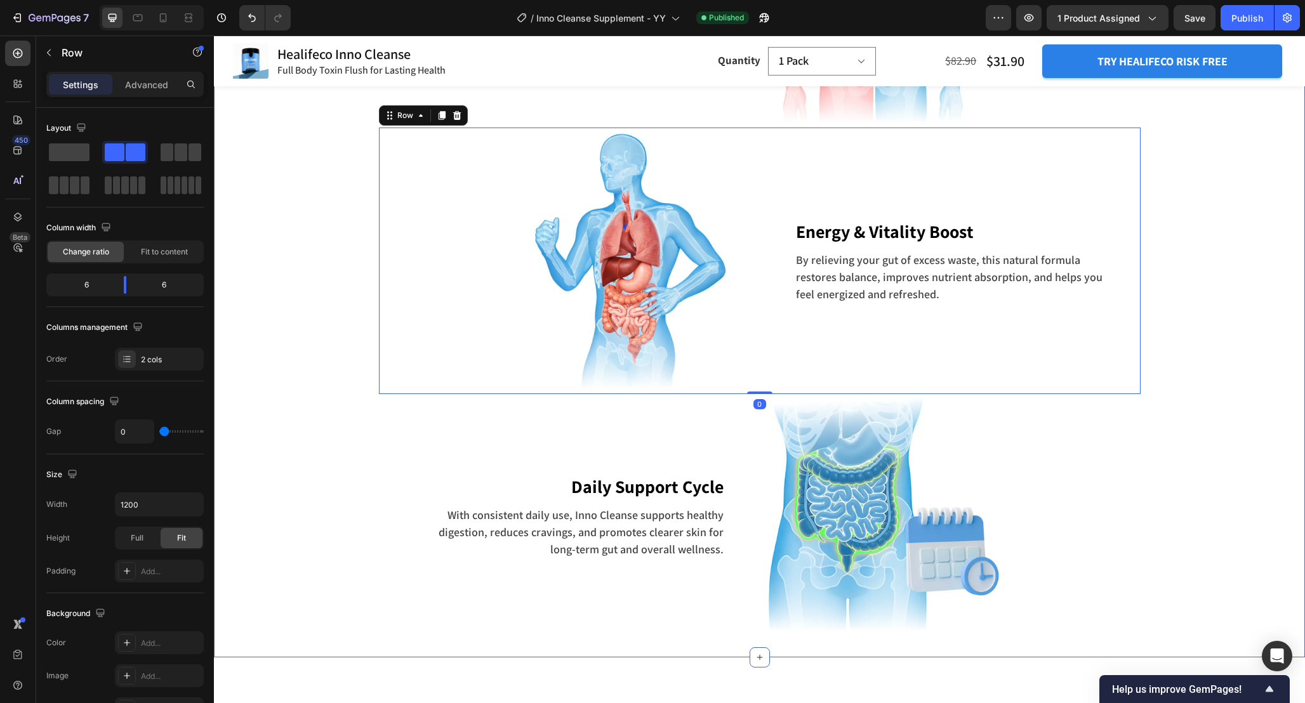
click at [1192, 387] on div "How it works Inno Cleanse Heading Row Image Flush Toxins Out of Your Gut Text b…" at bounding box center [759, 120] width 1072 height 1034
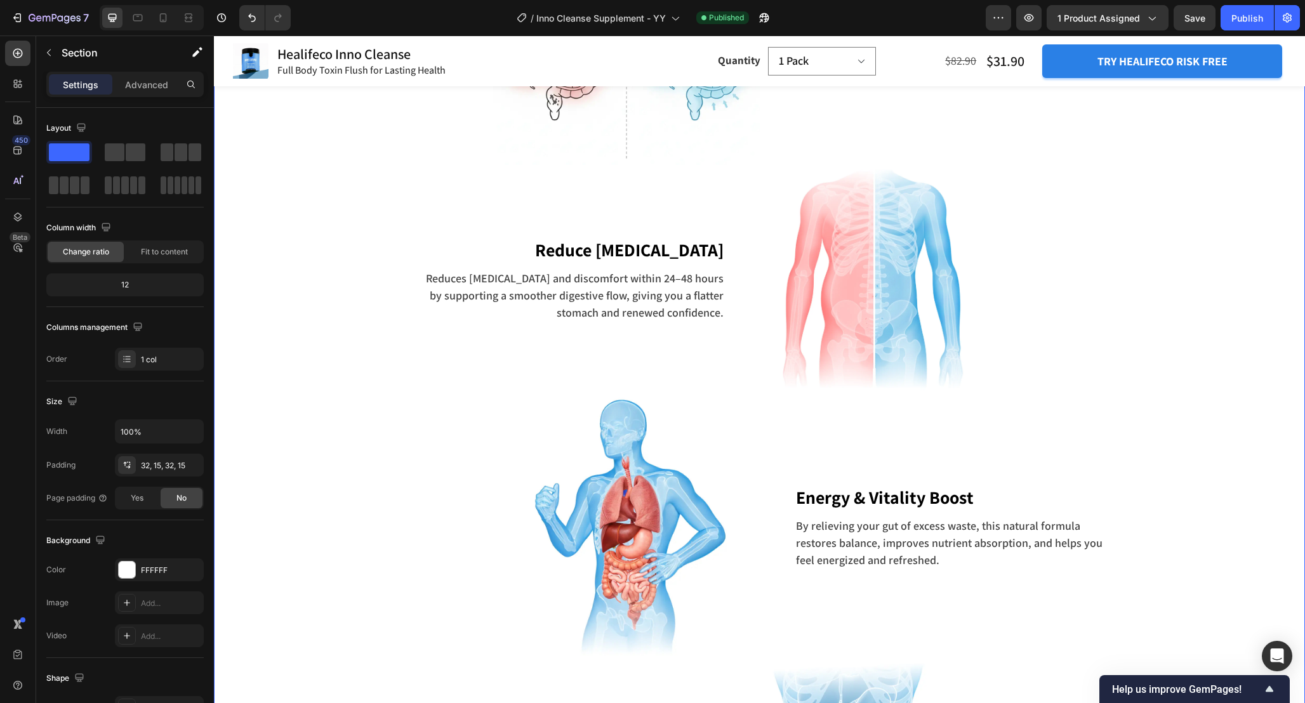
scroll to position [2947, 0]
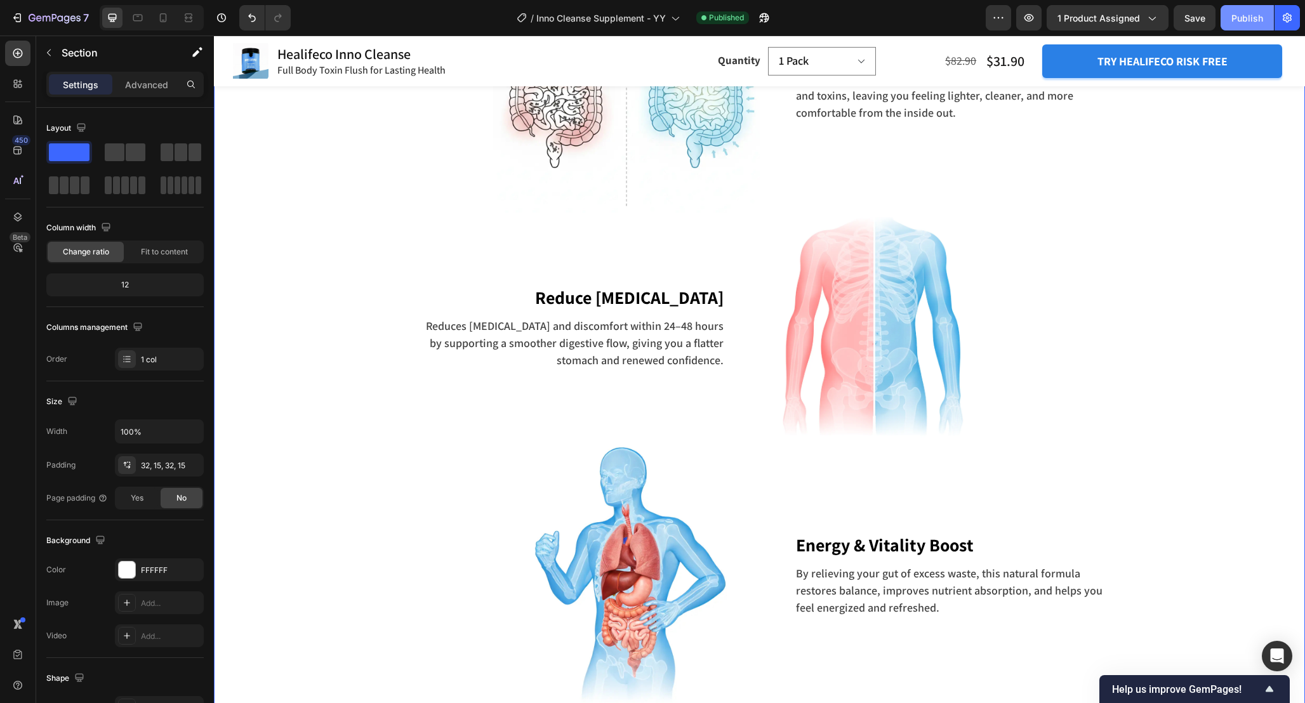
click at [1245, 20] on div "Publish" at bounding box center [1247, 17] width 32 height 13
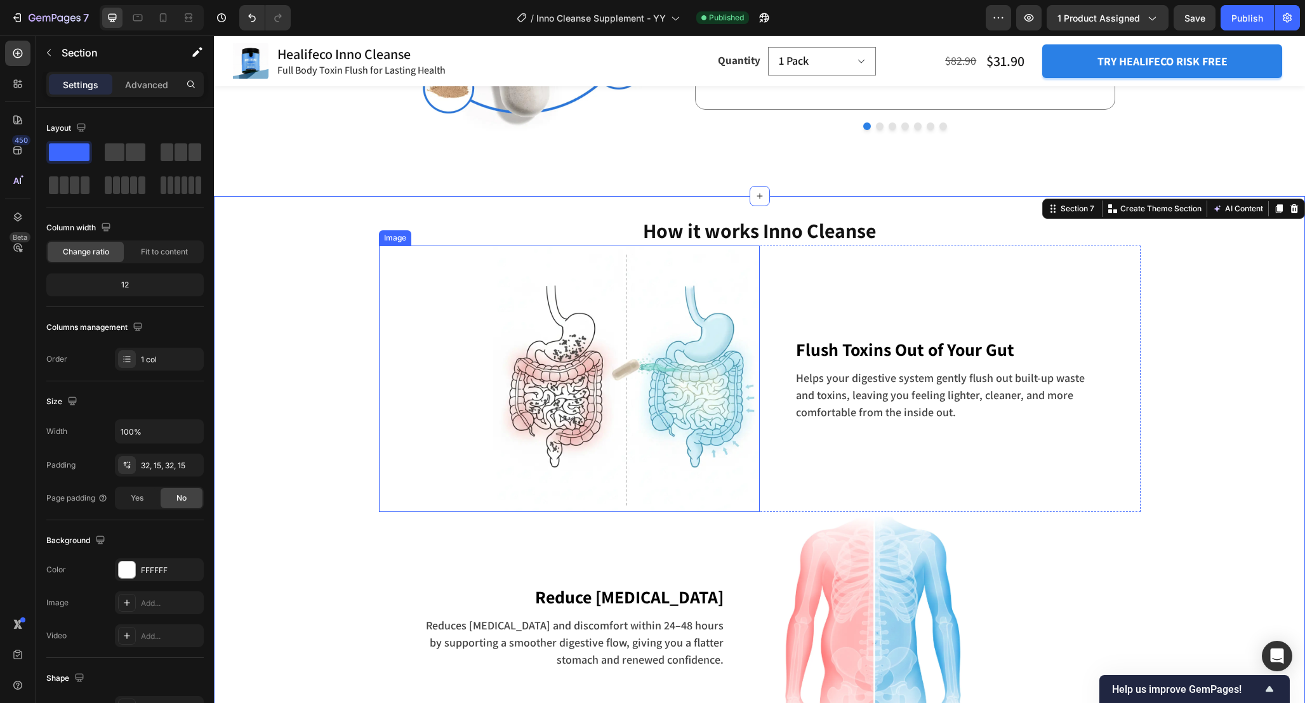
scroll to position [2652, 0]
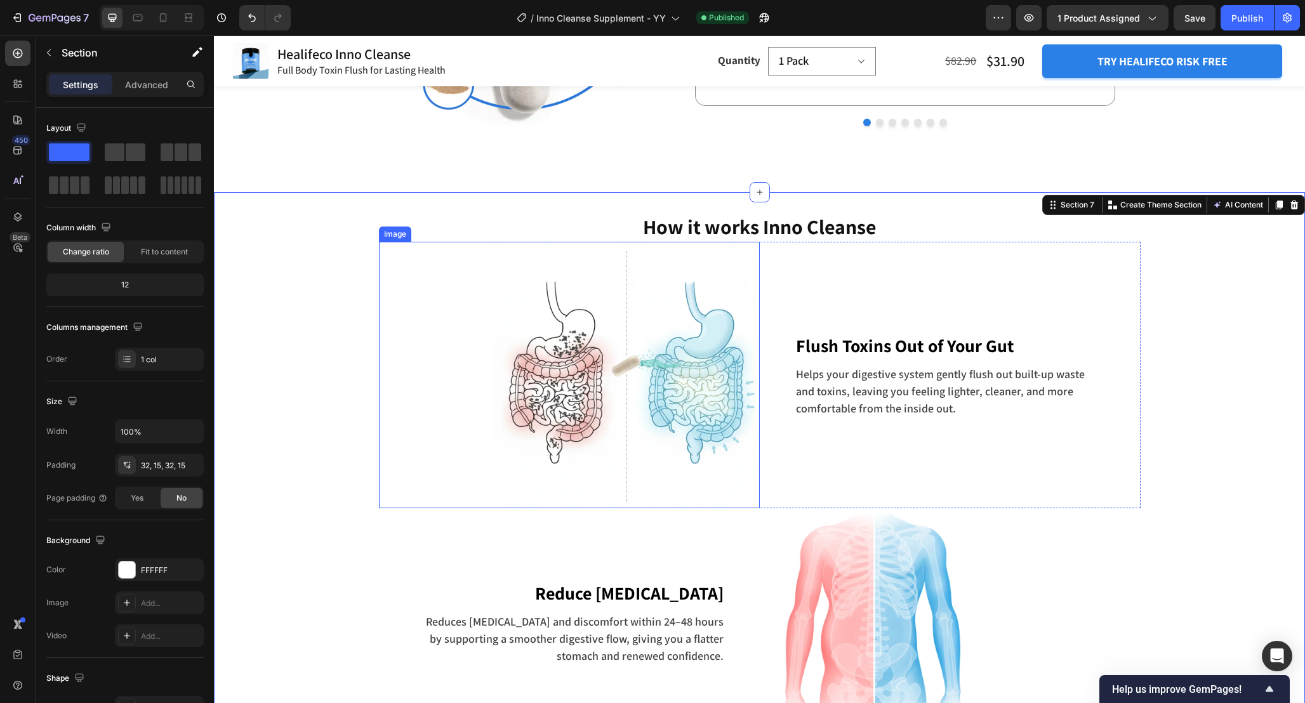
click at [695, 228] on h2 "How it works Inno Cleanse" at bounding box center [760, 227] width 400 height 29
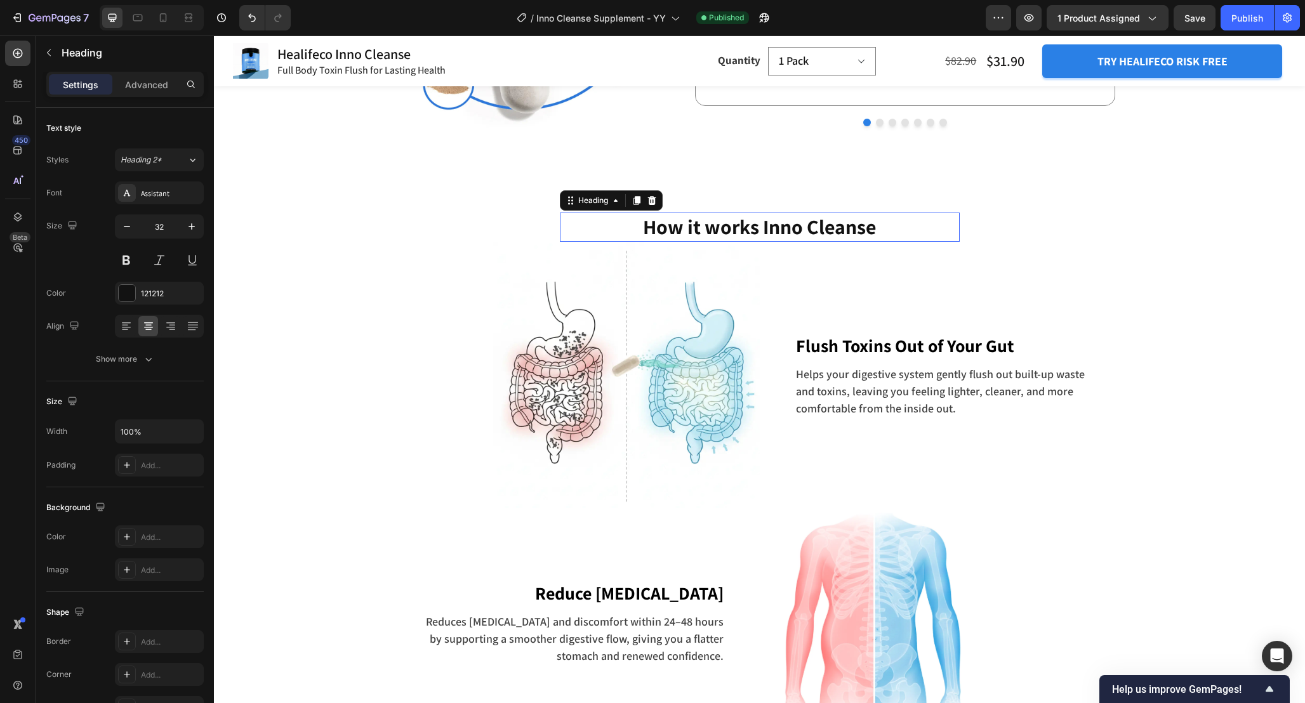
click at [695, 228] on h2 "How it works Inno Cleanse" at bounding box center [760, 227] width 400 height 29
click at [690, 227] on p "How it works Inno Cleanse" at bounding box center [759, 227] width 397 height 27
click at [677, 219] on p "How it works Inno Cleanse" at bounding box center [759, 227] width 397 height 27
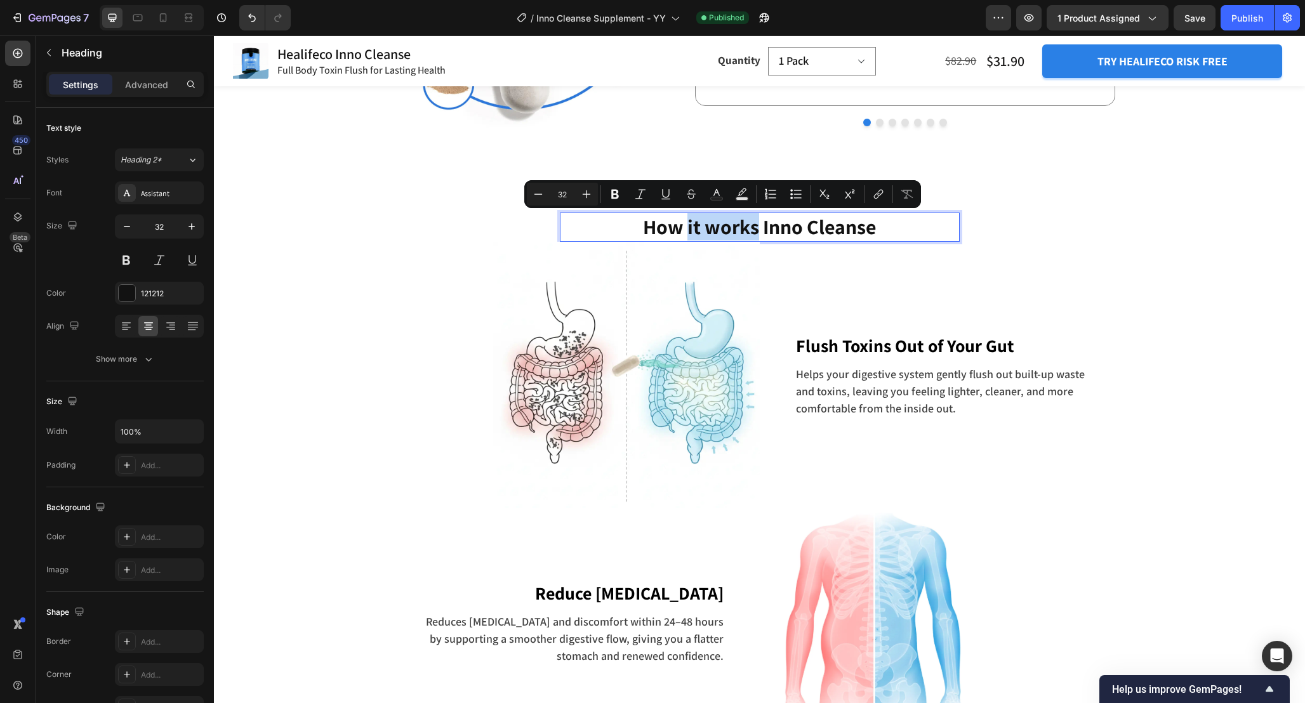
drag, startPoint x: 686, startPoint y: 227, endPoint x: 759, endPoint y: 236, distance: 74.1
click at [759, 236] on p "How it works Inno Cleanse" at bounding box center [759, 227] width 397 height 27
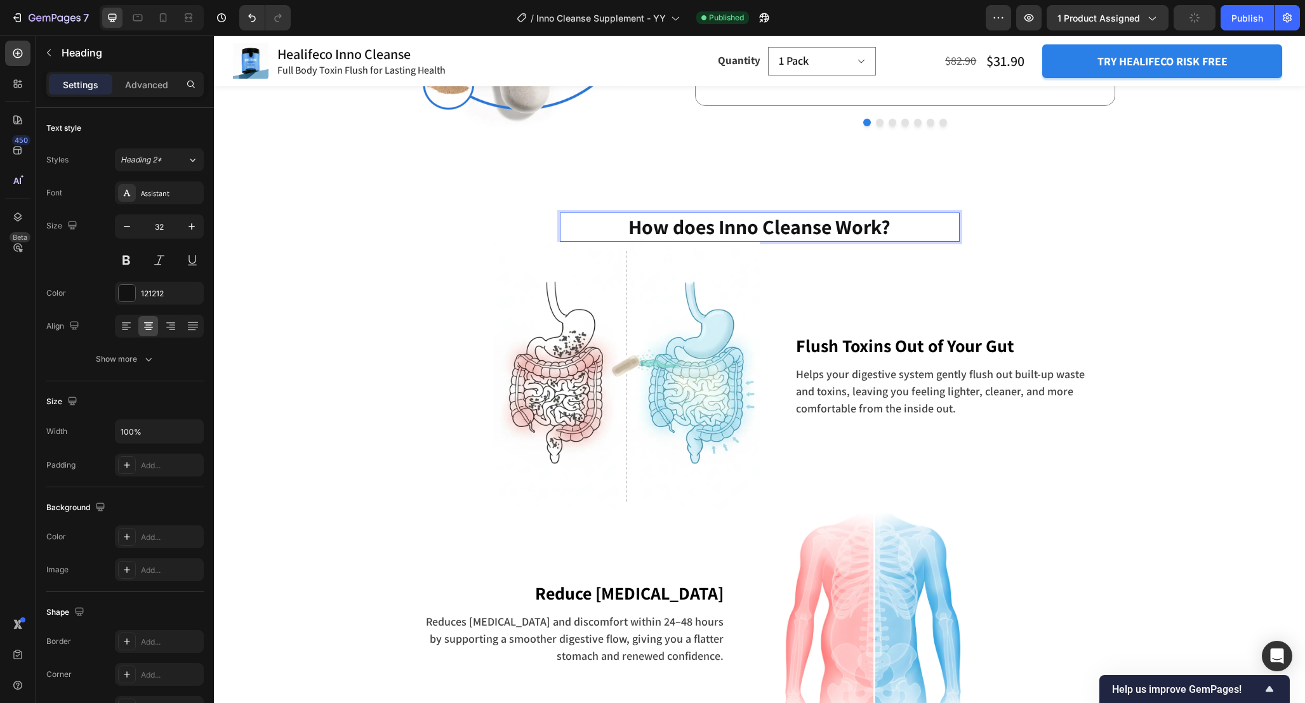
click at [685, 228] on p "How does Inno Cleanse Work?" at bounding box center [759, 227] width 397 height 27
click at [1239, 10] on button "Publish" at bounding box center [1246, 17] width 53 height 25
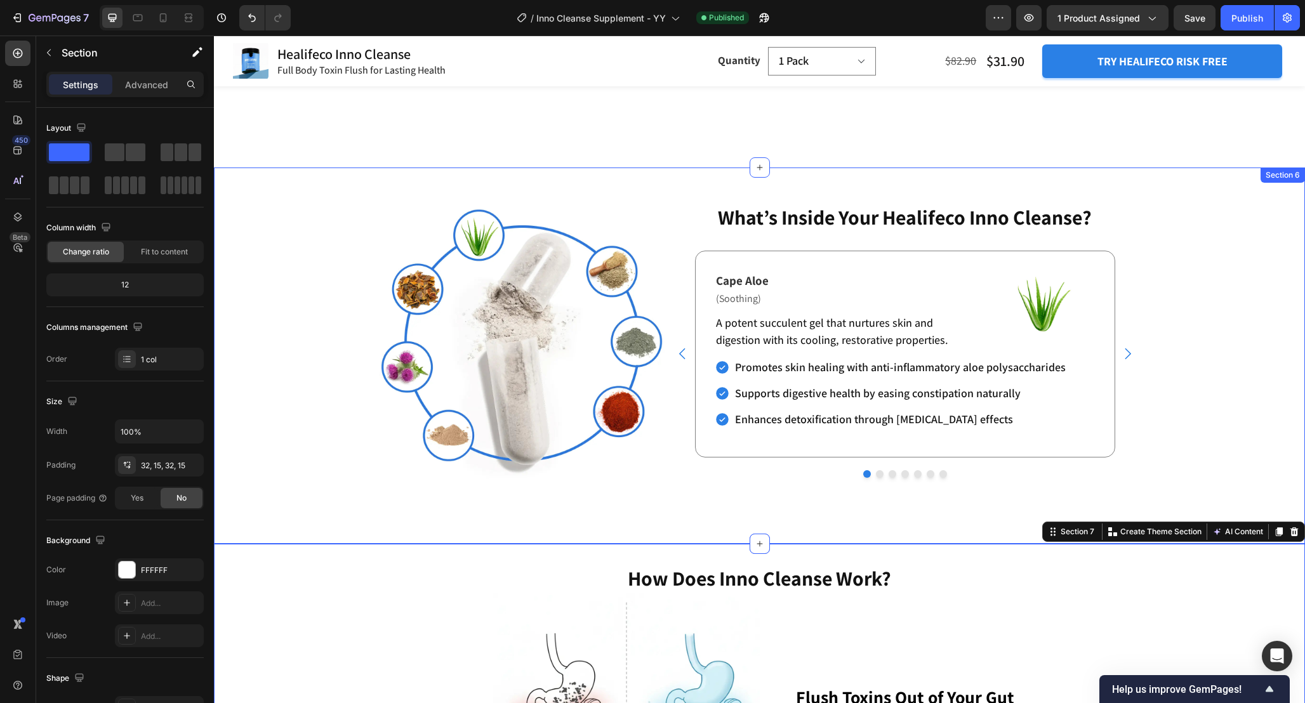
scroll to position [2281, 0]
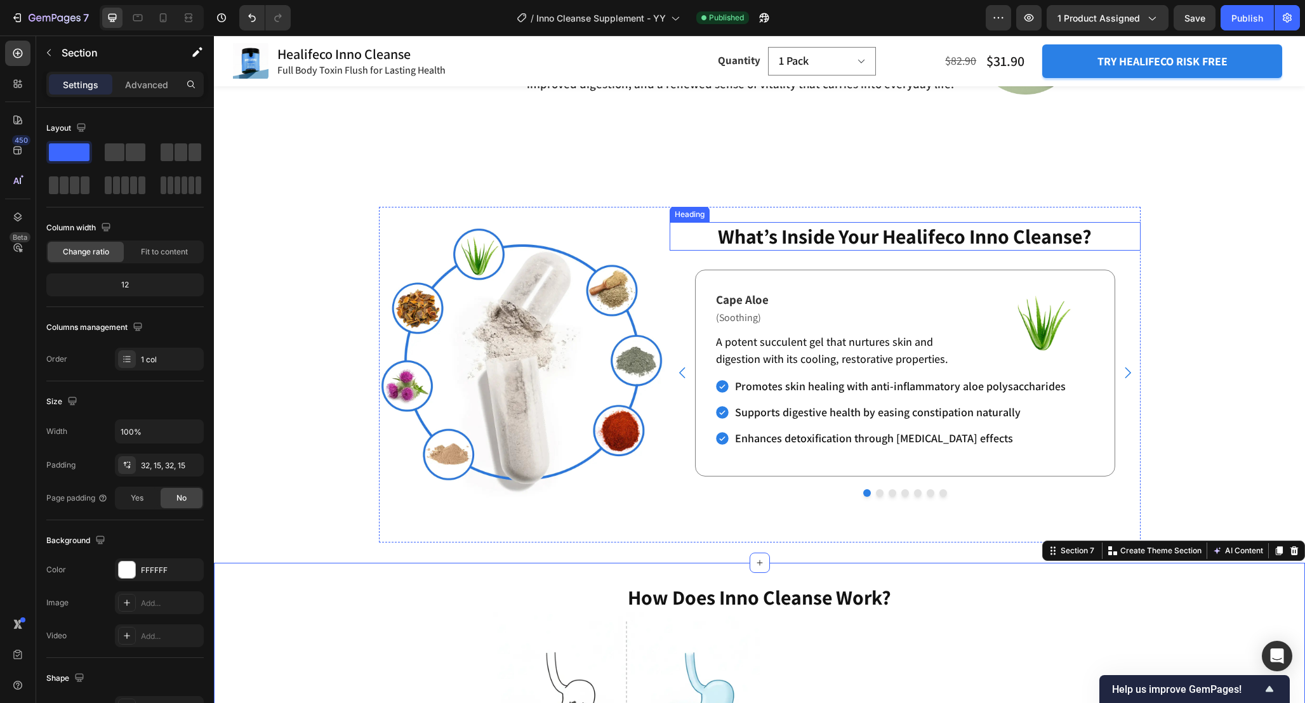
click at [836, 232] on h2 "What’s Inside Your Healifeco Inno Cleanse?" at bounding box center [904, 236] width 471 height 29
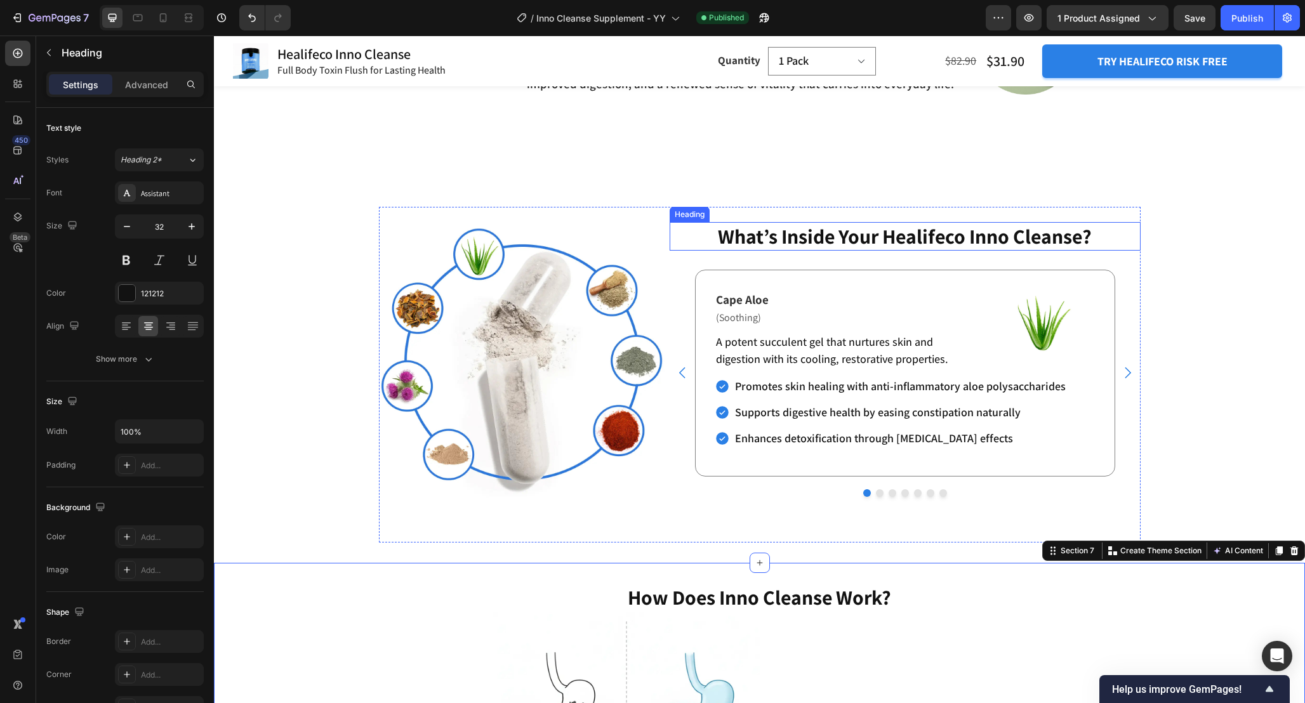
click at [836, 232] on h2 "What’s Inside Your Healifeco Inno Cleanse?" at bounding box center [904, 236] width 471 height 29
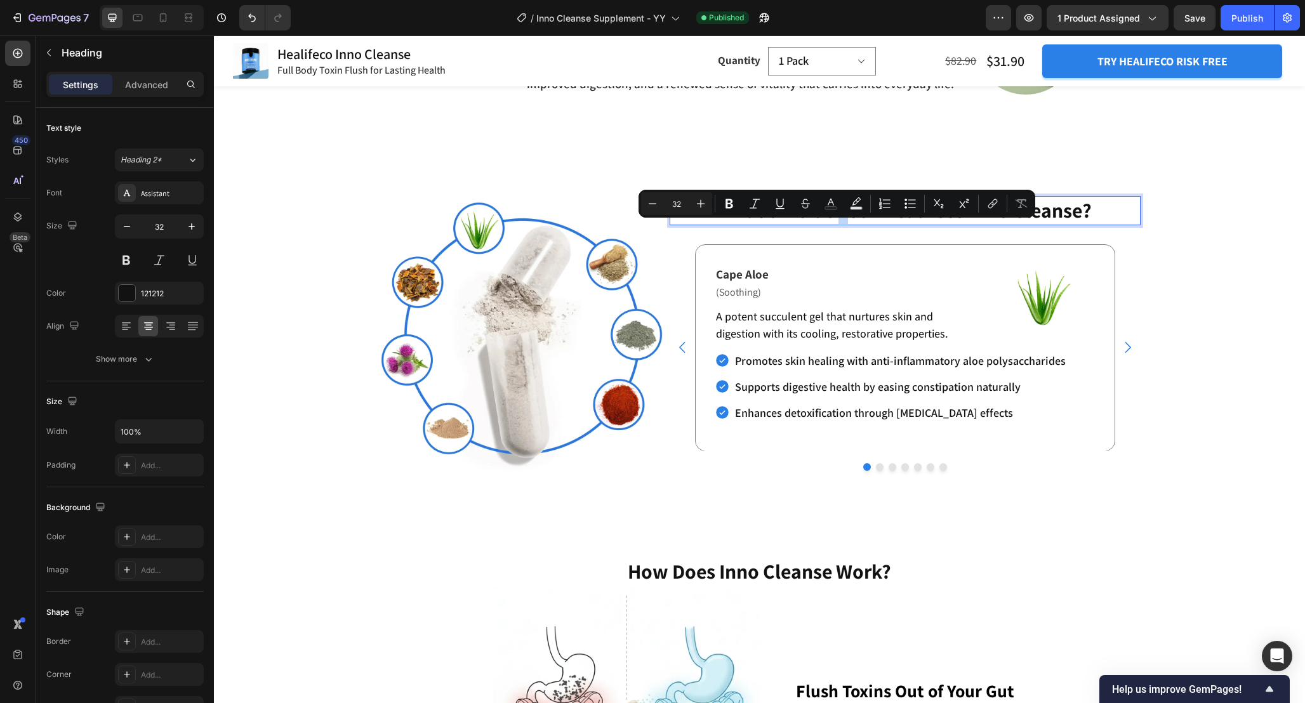
click at [843, 224] on p "What’s Inside Your Healifeco Inno Cleanse?" at bounding box center [905, 210] width 468 height 27
click at [841, 224] on p "What’s Inside Your Healifeco Inno Cleanse?" at bounding box center [905, 210] width 468 height 27
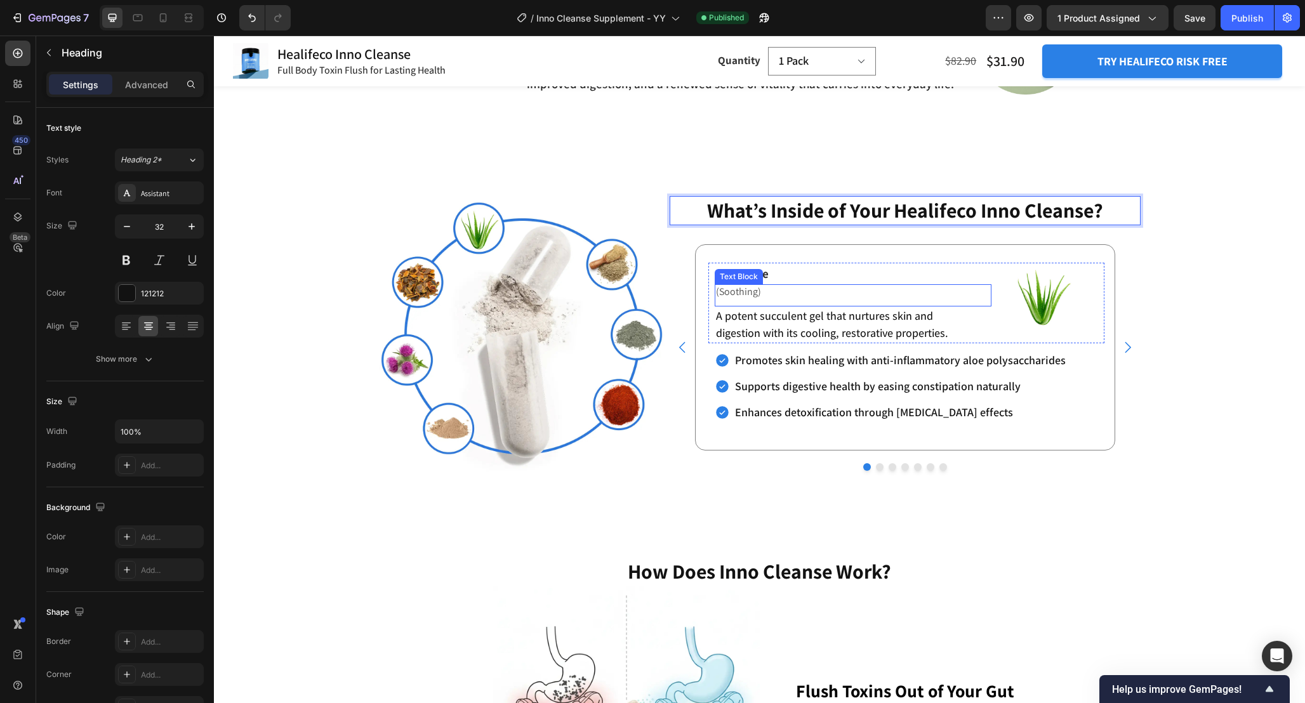
scroll to position [2301, 0]
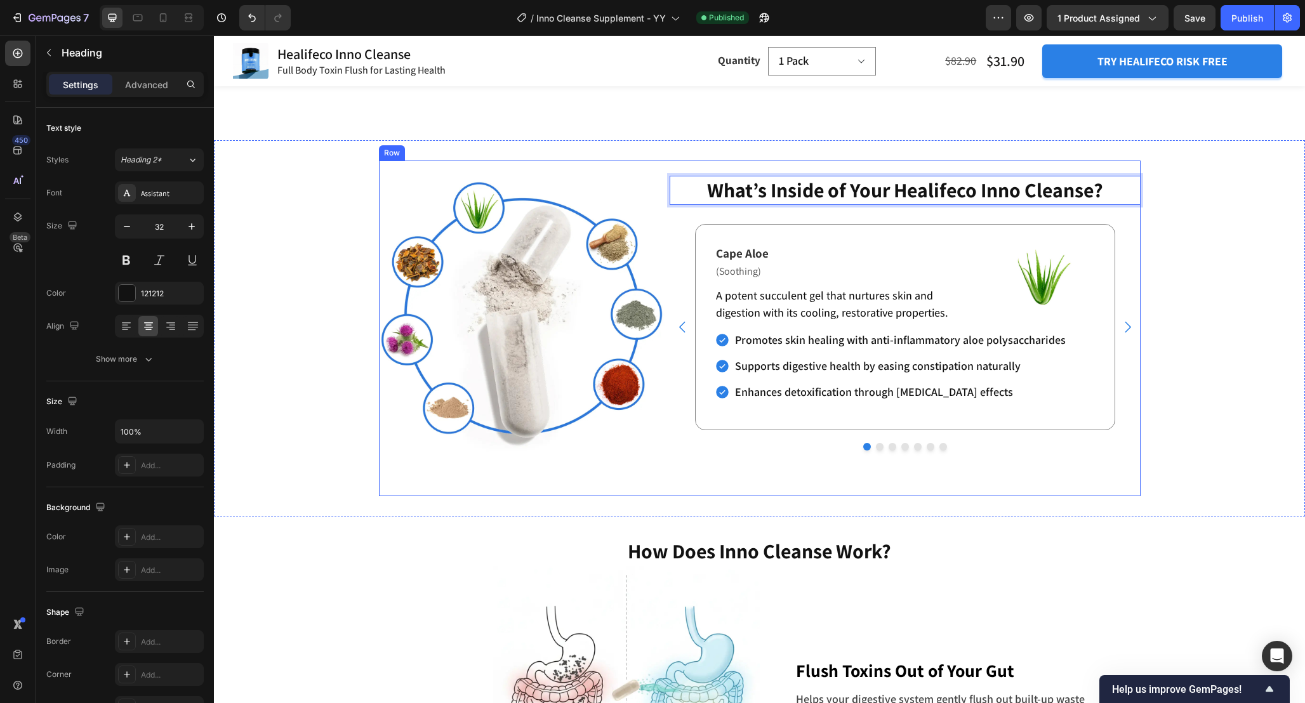
click at [931, 204] on p "What’s Inside of Your Healifeco Inno Cleanse?" at bounding box center [905, 190] width 468 height 27
copy p "Healifeco"
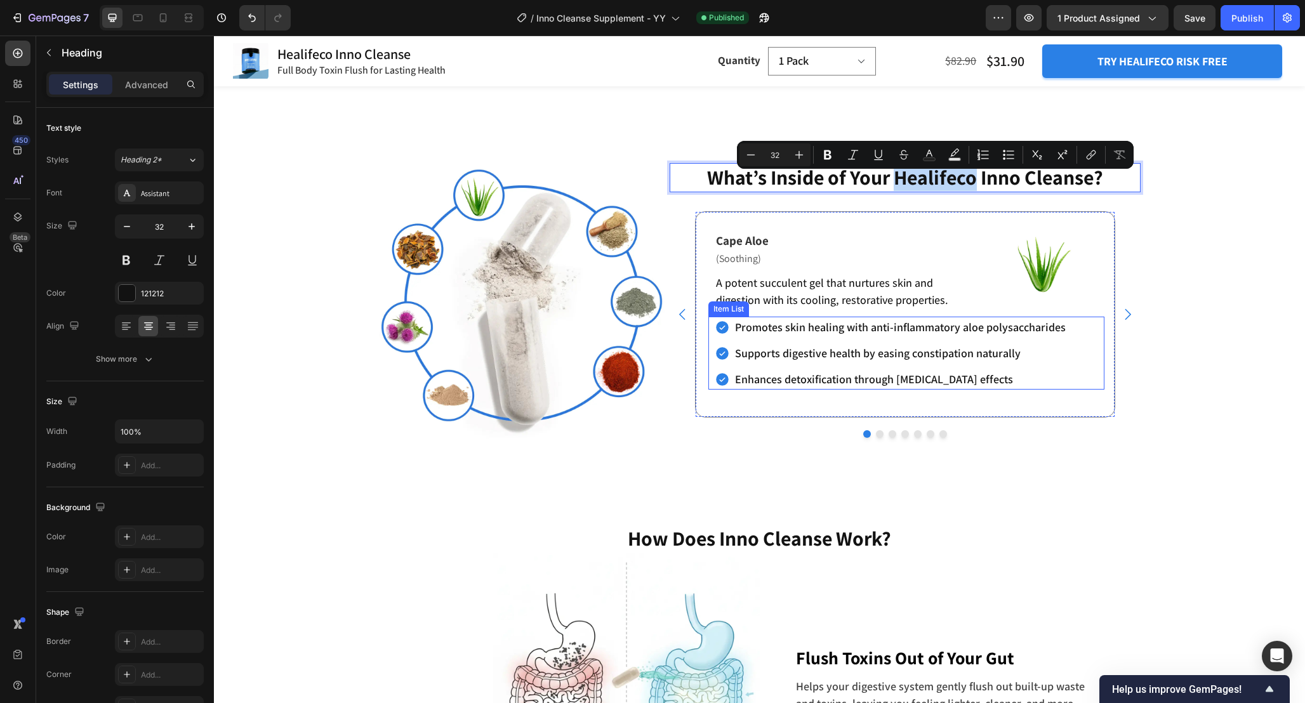
scroll to position [2309, 0]
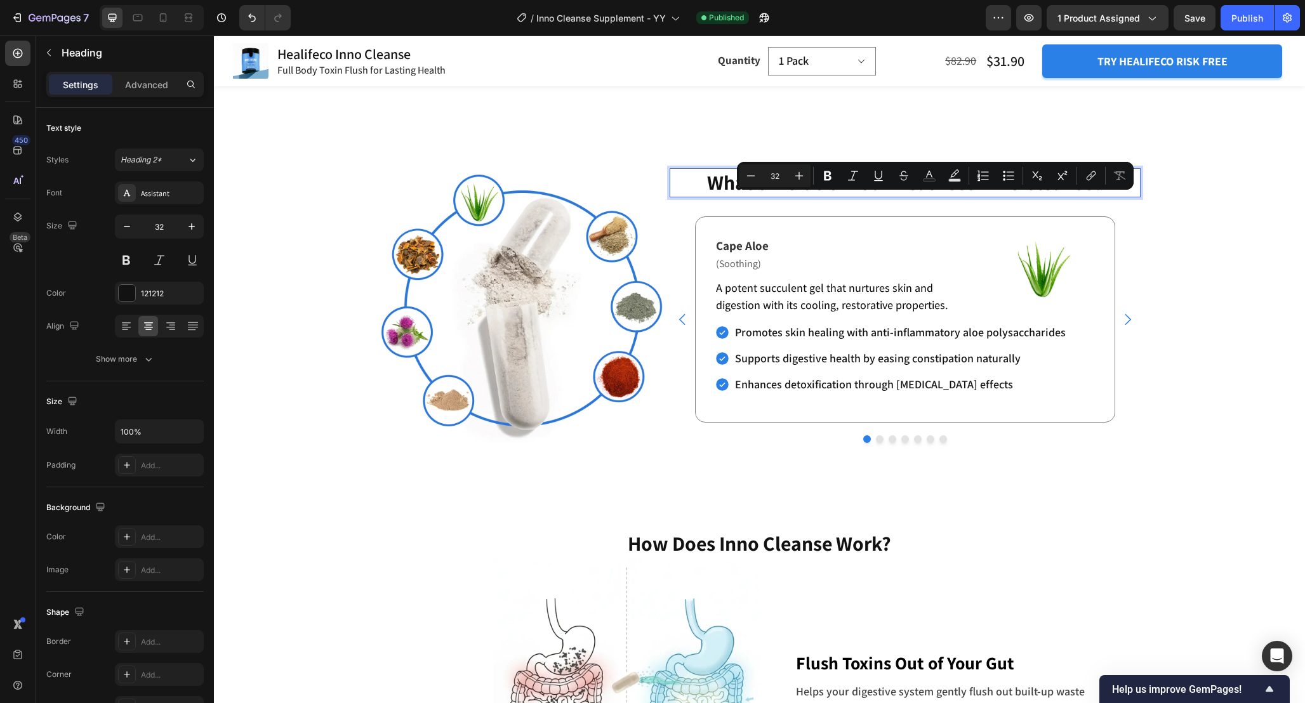
click at [871, 196] on p "What’s Inside of Your Healifeco Inno Cleanse?" at bounding box center [905, 182] width 468 height 27
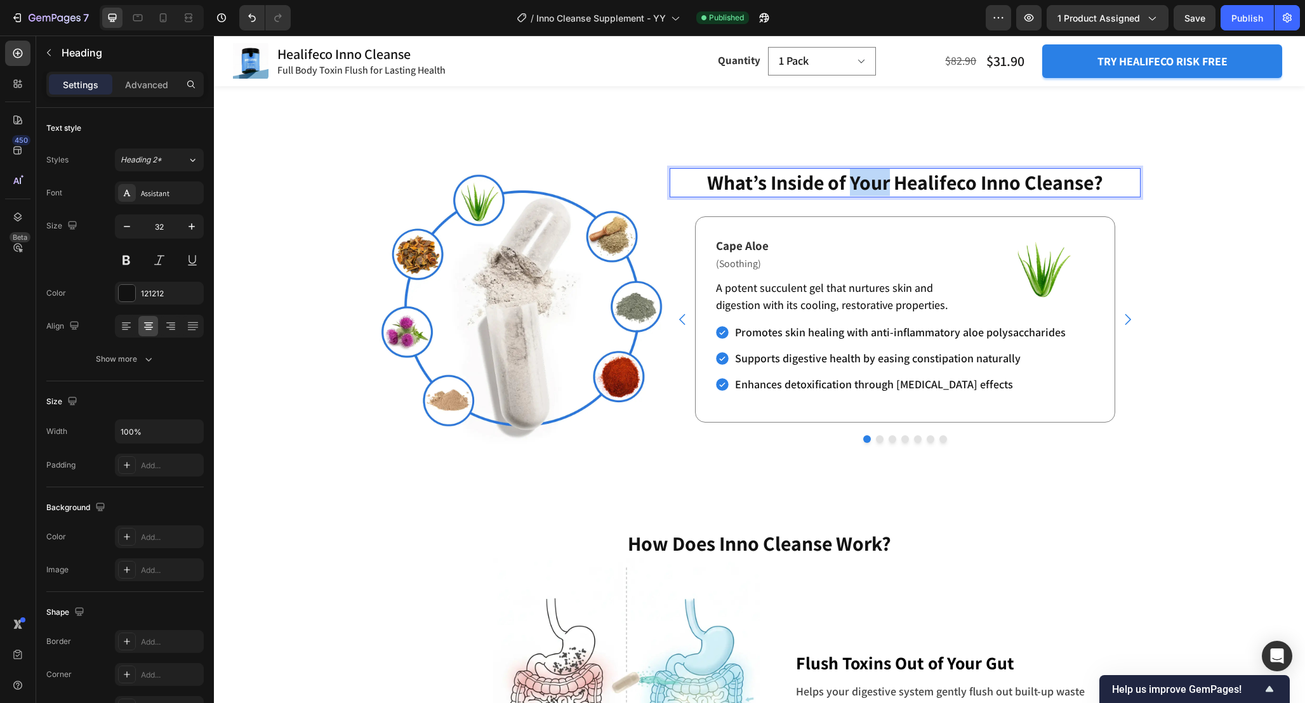
click at [871, 196] on p "What’s Inside of Your Healifeco Inno Cleanse?" at bounding box center [905, 182] width 468 height 27
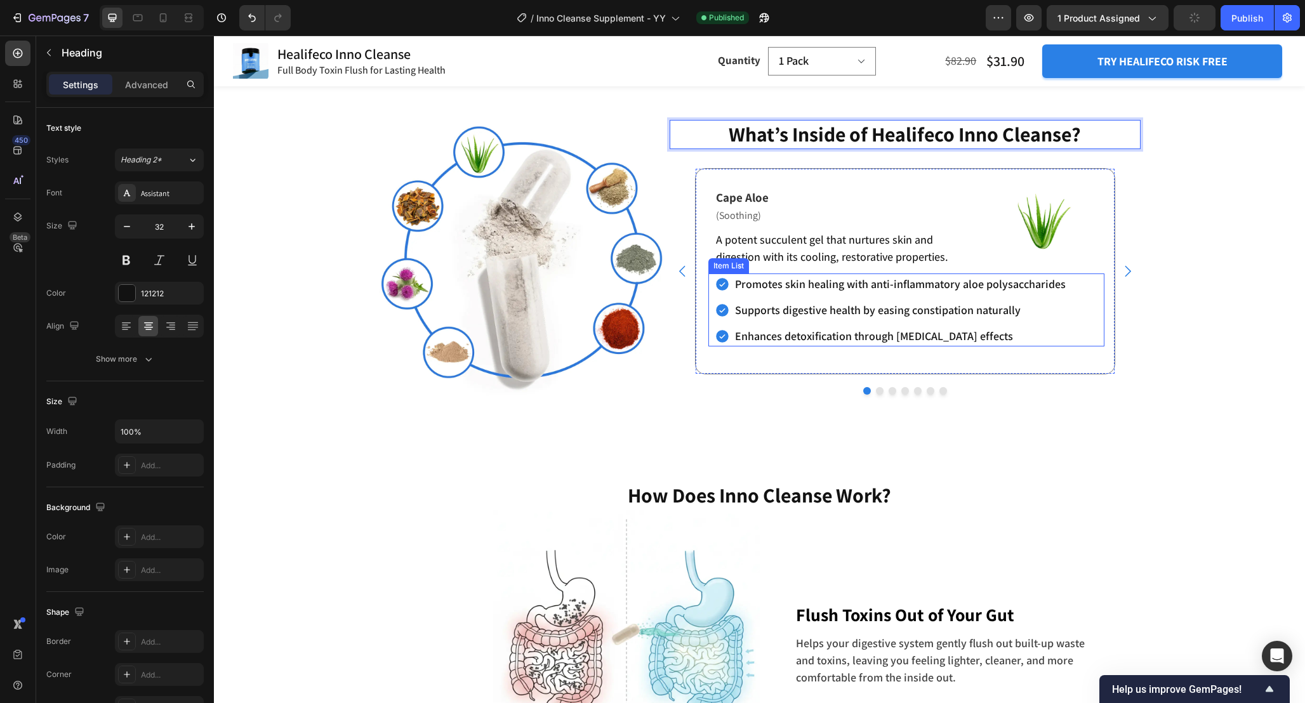
scroll to position [2371, 0]
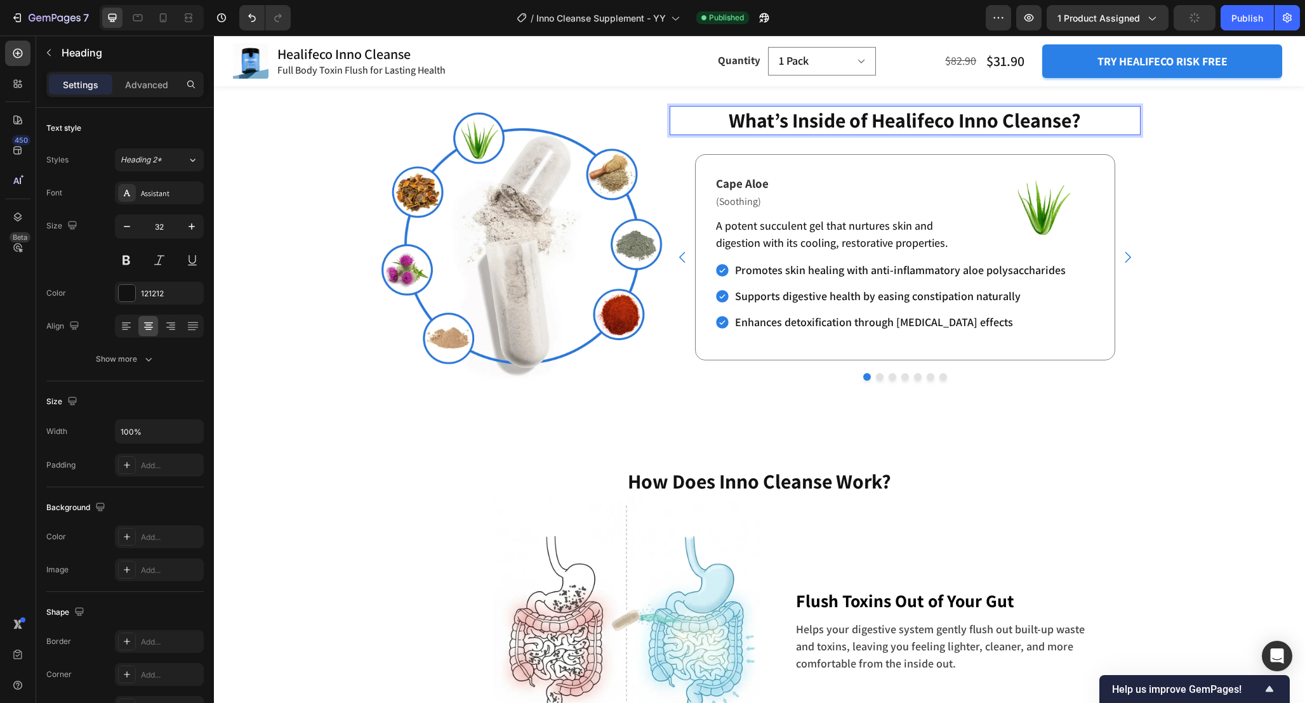
click at [922, 134] on p "What’s Inside of Healifeco Inno Cleanse?" at bounding box center [905, 120] width 468 height 27
copy p "Healifeco"
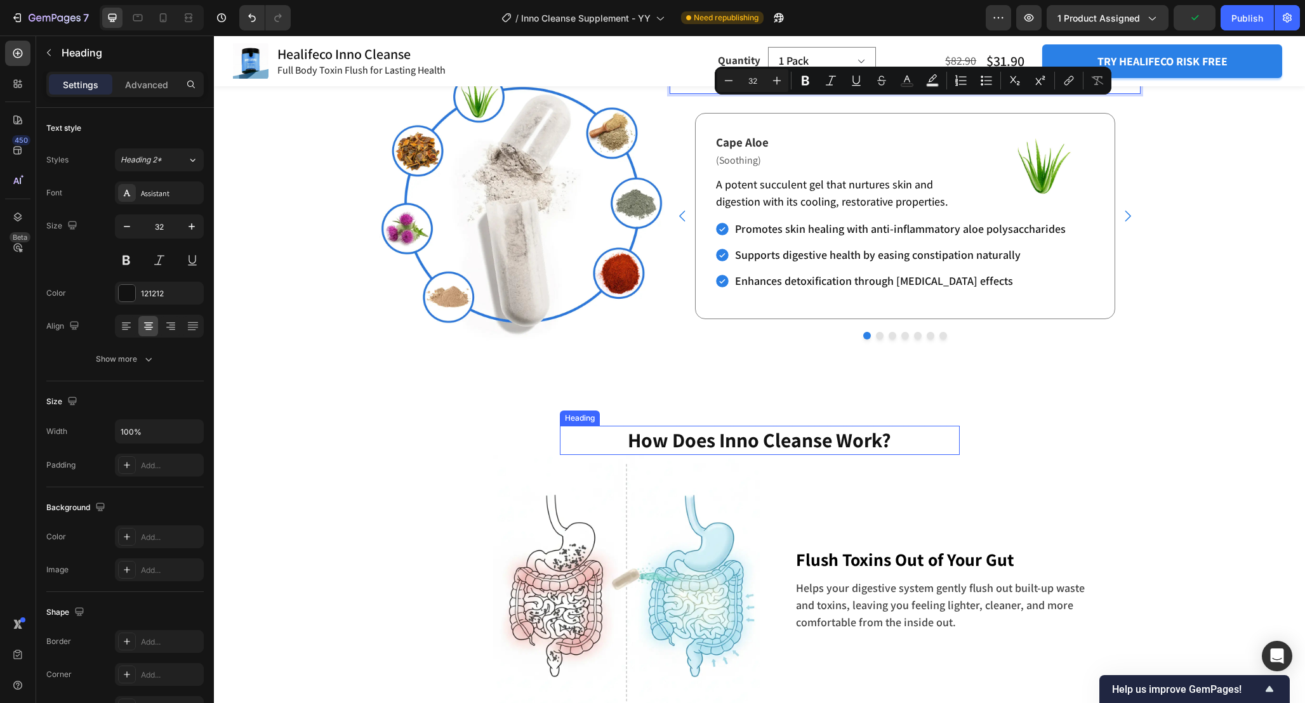
scroll to position [2419, 0]
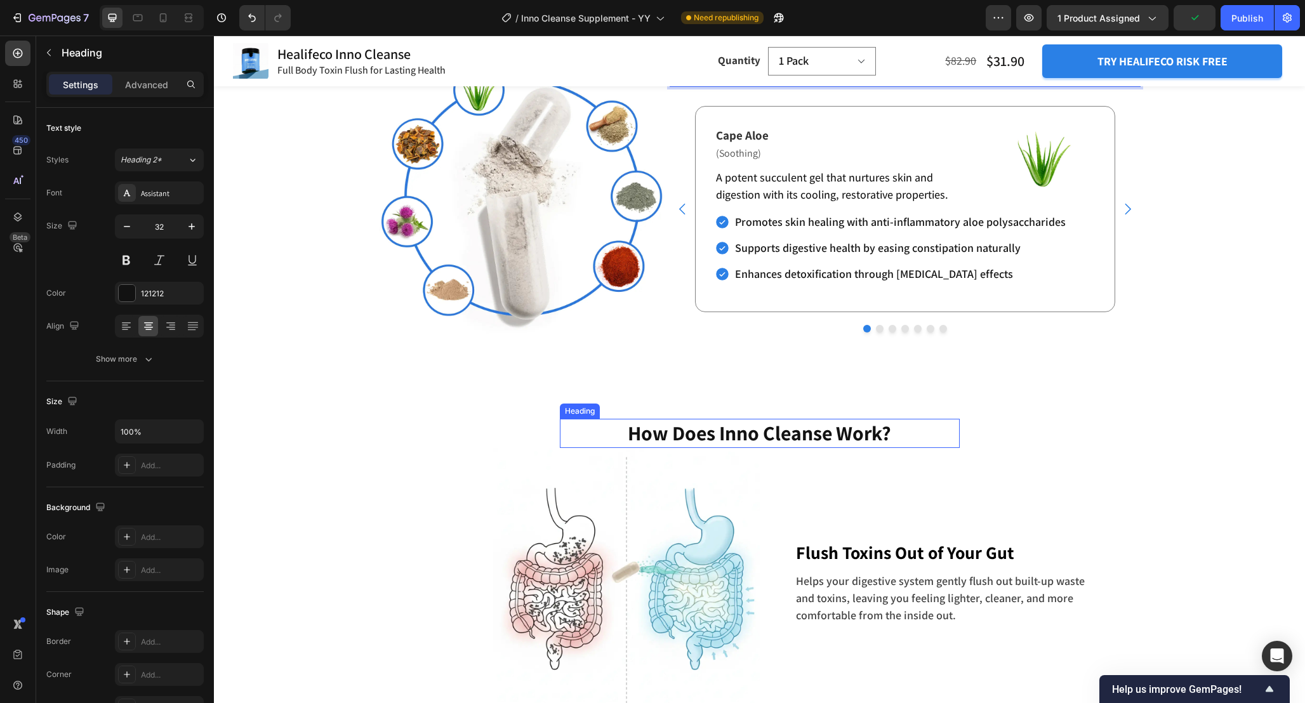
click at [716, 447] on p "How Does Inno Cleanse Work?" at bounding box center [759, 433] width 397 height 27
click at [718, 447] on p "How Does Inno Cleanse Work?" at bounding box center [759, 433] width 397 height 27
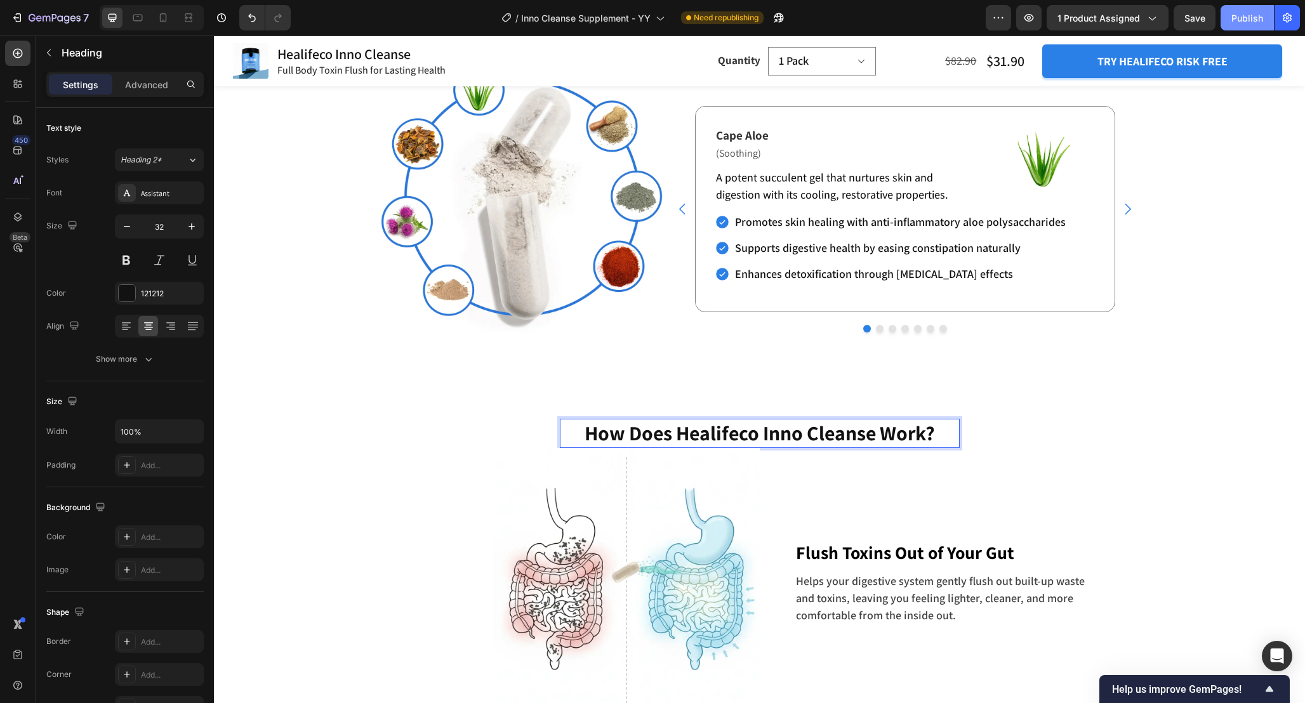
click at [1247, 16] on div "Publish" at bounding box center [1247, 17] width 32 height 13
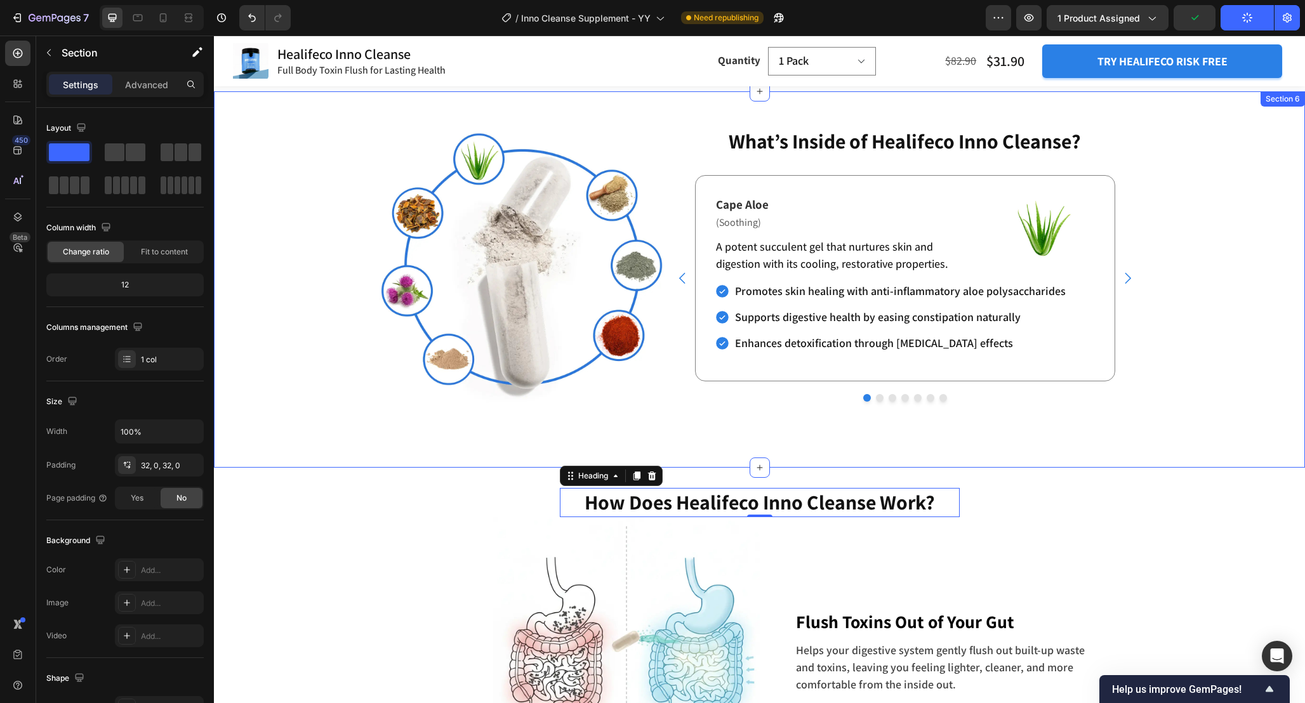
click at [1190, 369] on div "Image Image Image Lemongrass Text Block Row Image Oolong Tea Text Block Row Ima…" at bounding box center [759, 280] width 1091 height 336
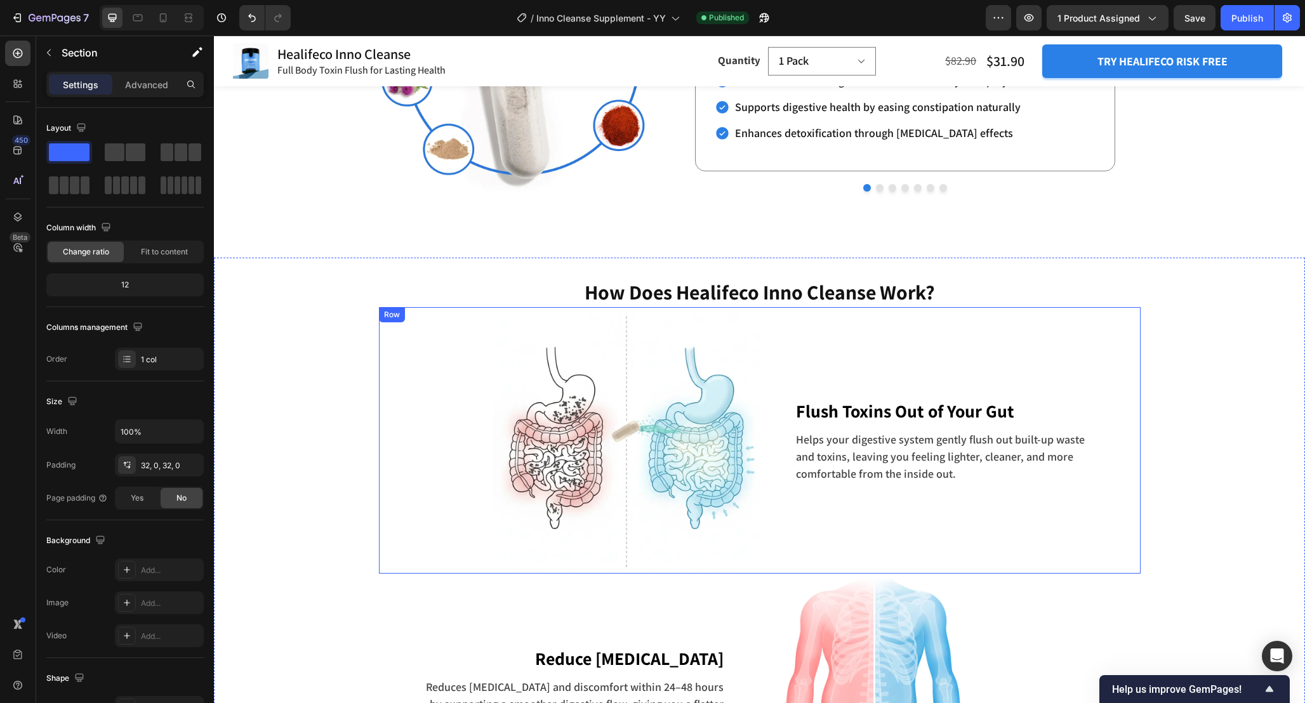
scroll to position [2585, 0]
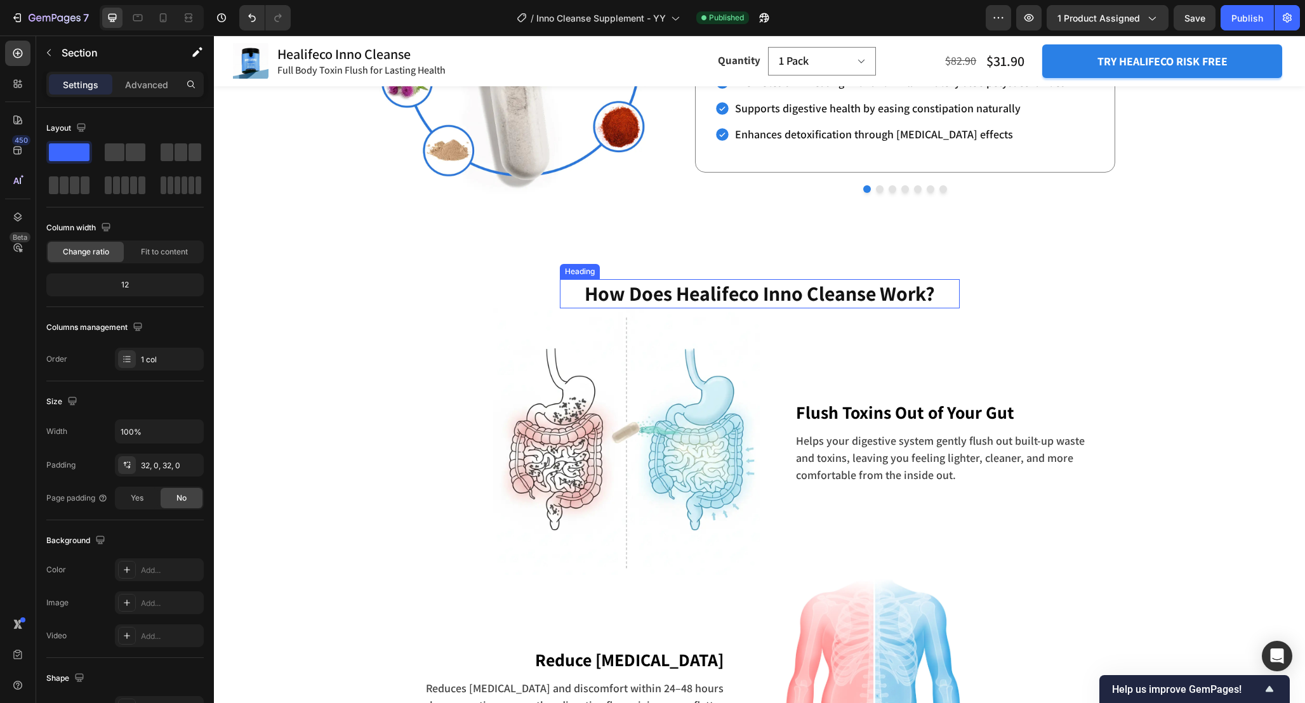
click at [916, 291] on p "How Does Healifeco Inno Cleanse Work?" at bounding box center [759, 293] width 397 height 27
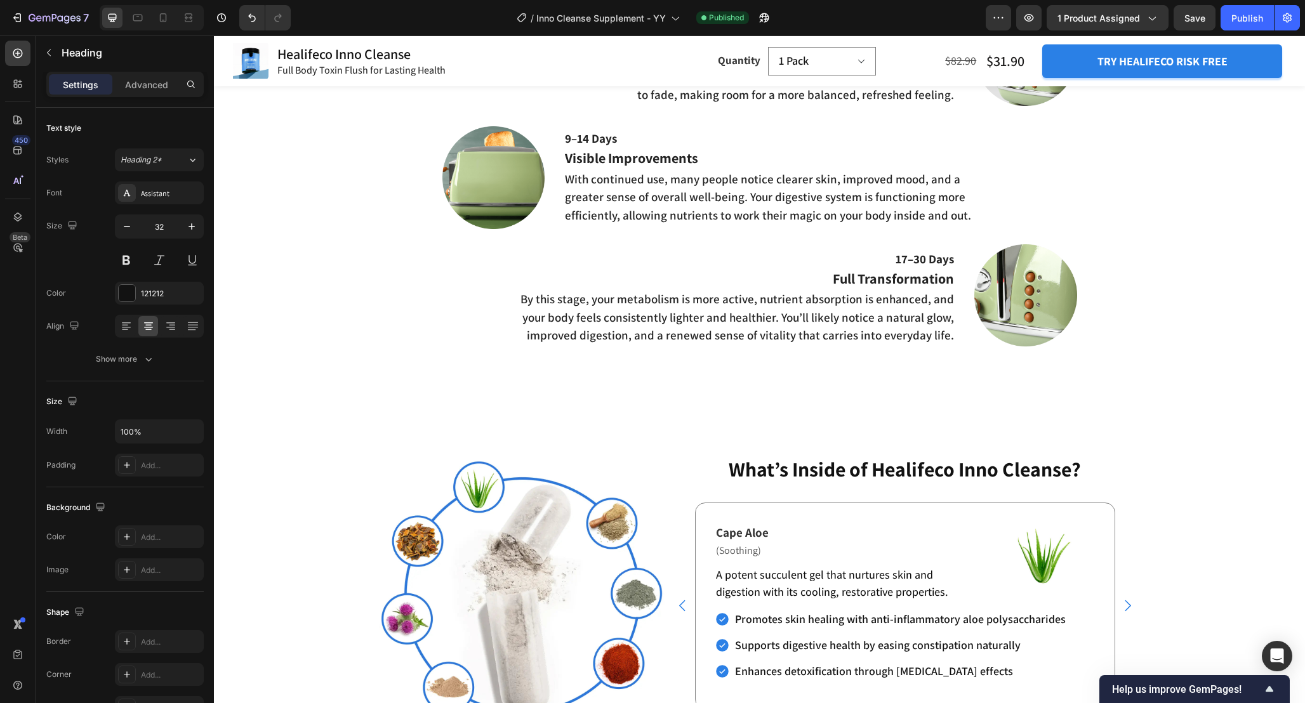
scroll to position [2066, 0]
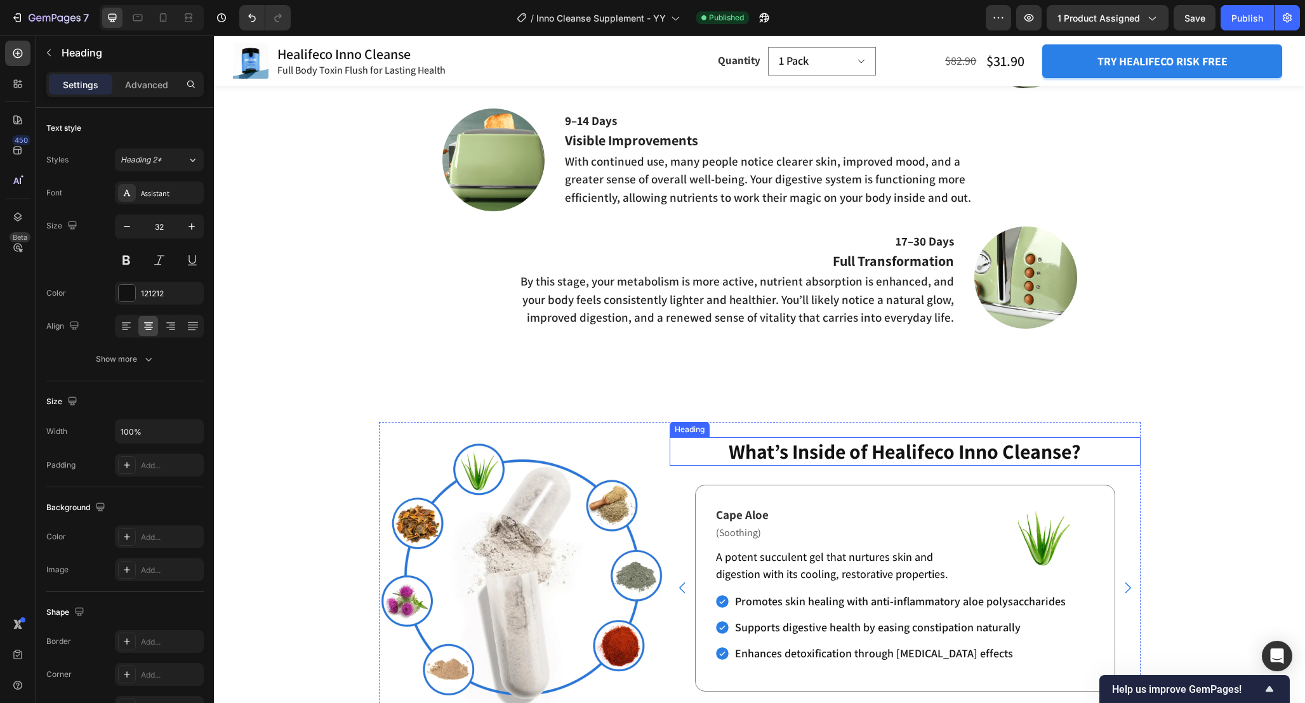
click at [824, 452] on h2 "What’s Inside of Healifeco Inno Cleanse?" at bounding box center [904, 451] width 471 height 29
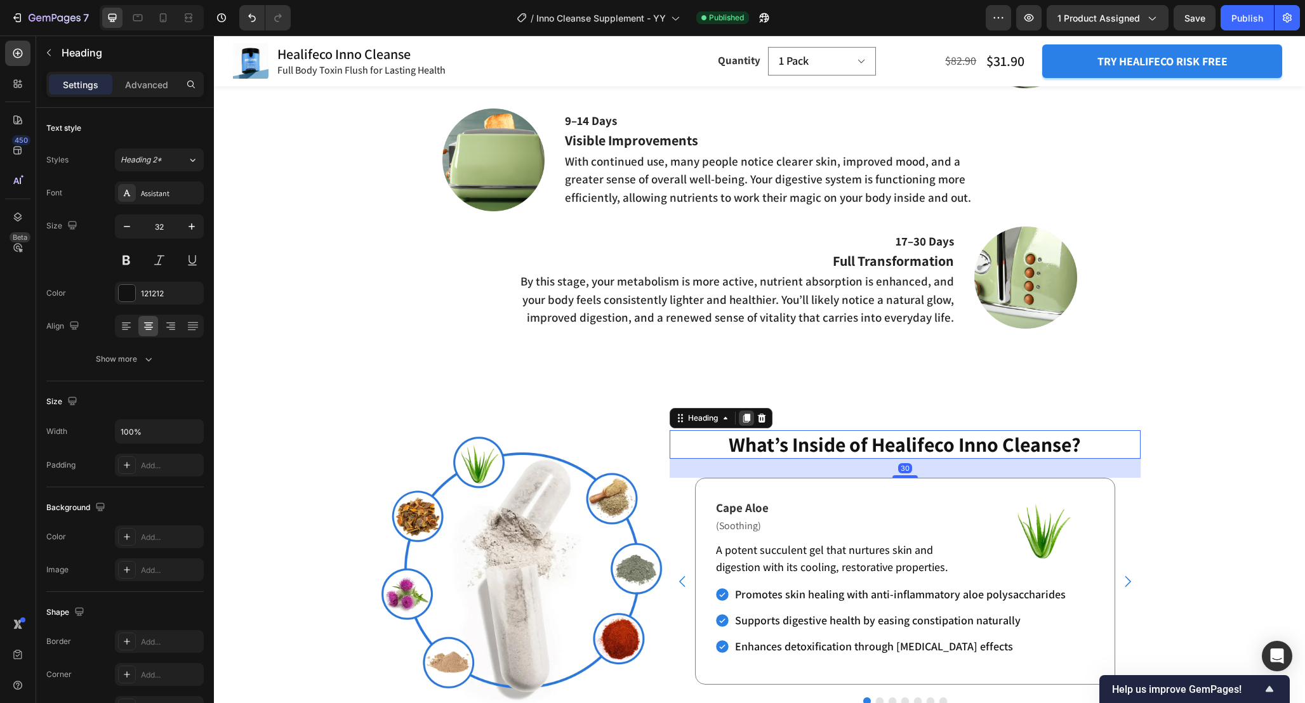
click at [746, 423] on icon at bounding box center [745, 418] width 7 height 9
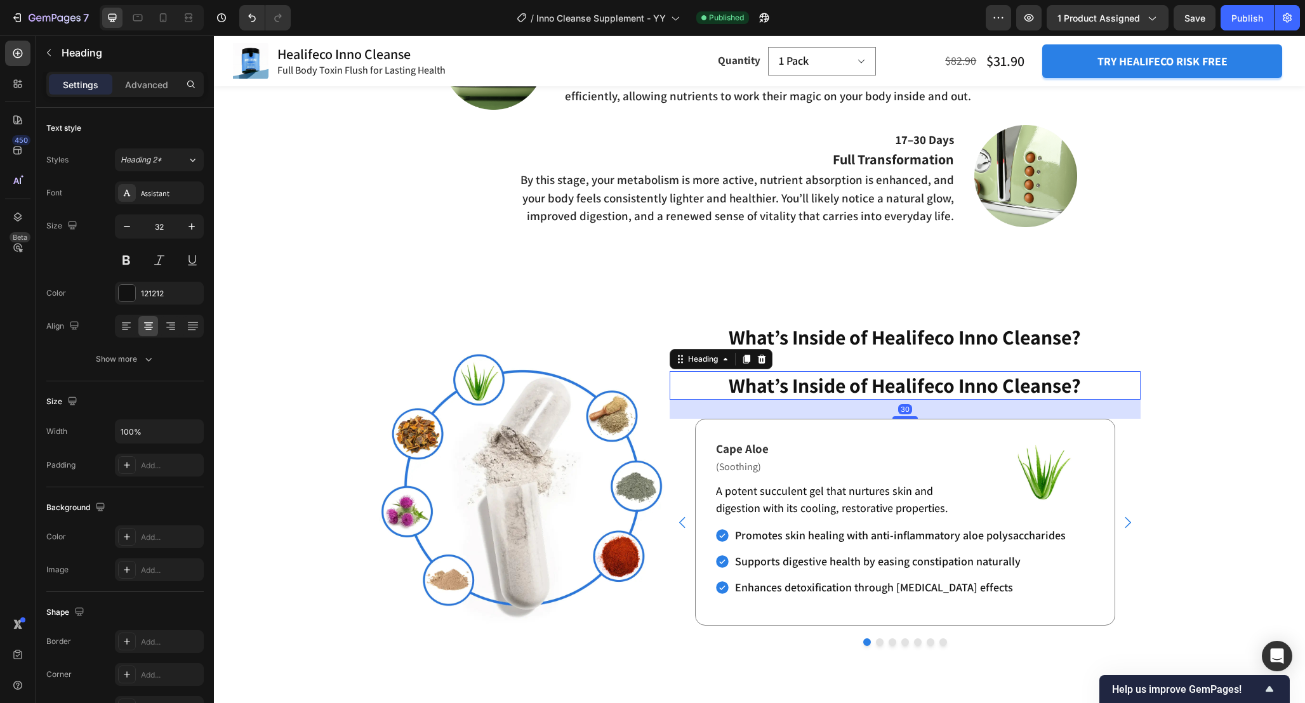
scroll to position [2166, 0]
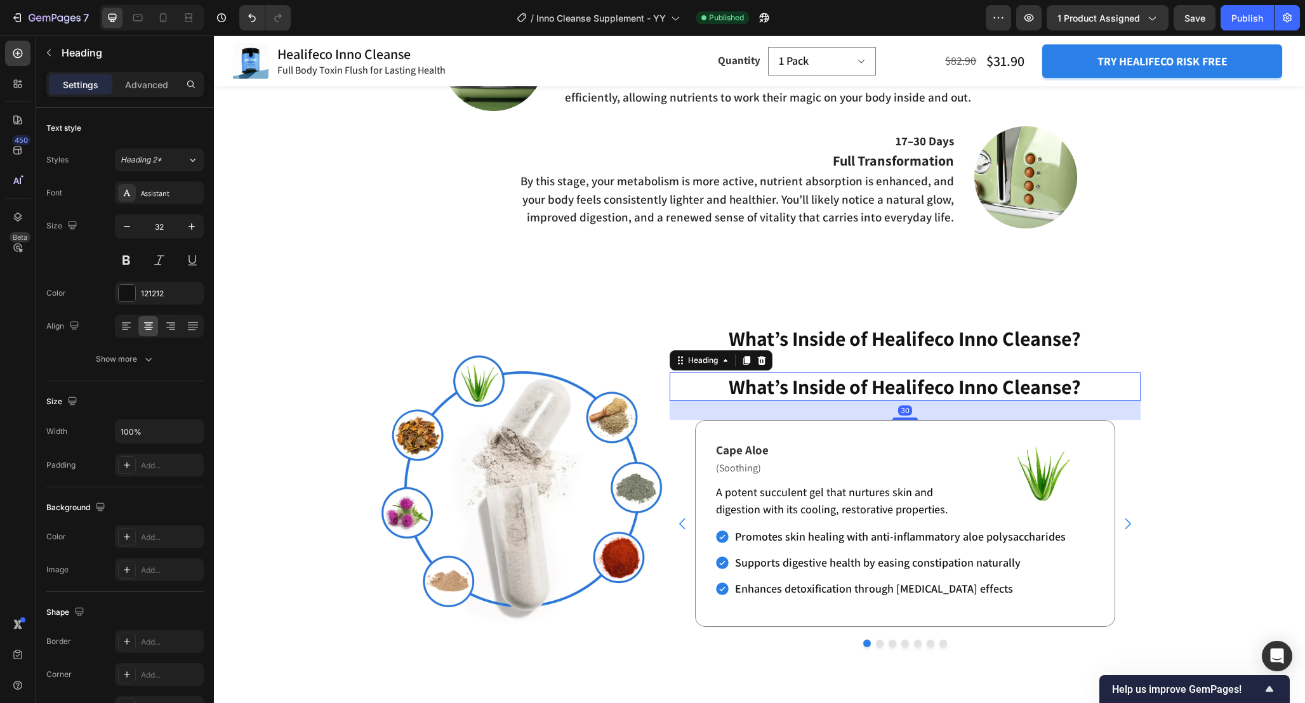
click at [796, 402] on h2 "What’s Inside of Healifeco Inno Cleanse?" at bounding box center [904, 386] width 471 height 29
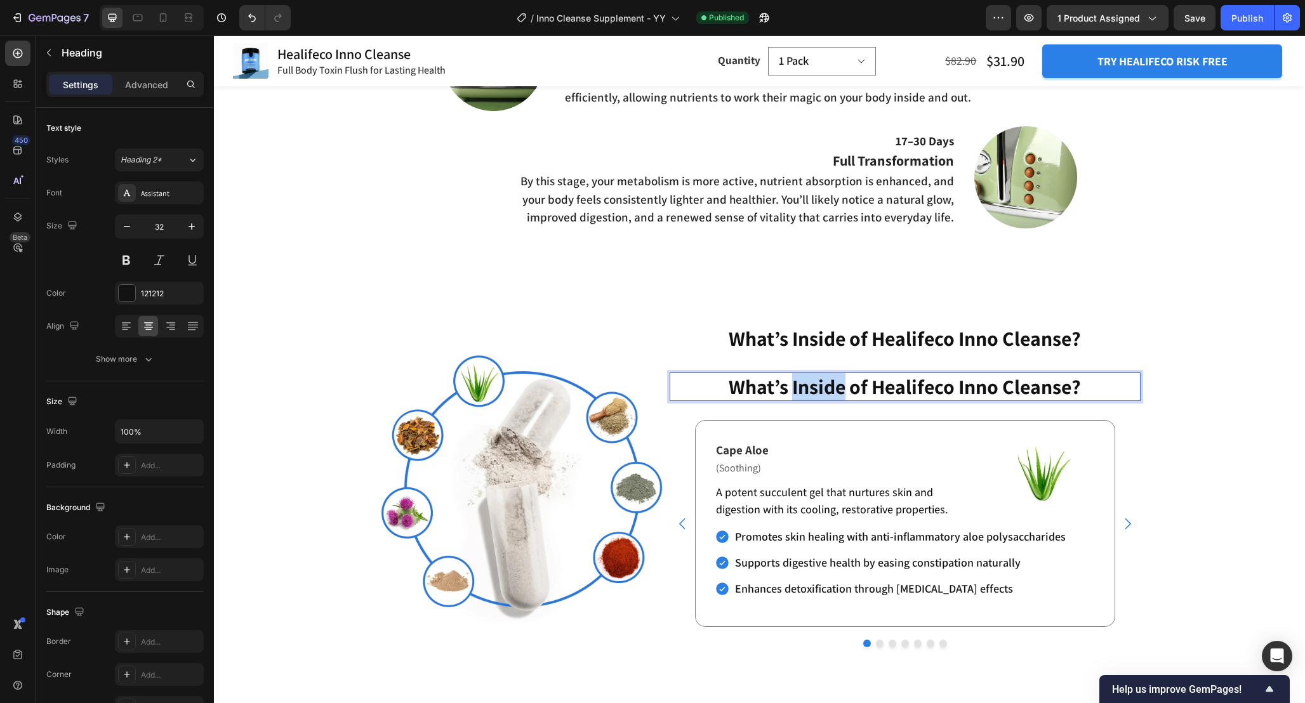
click at [796, 400] on p "What’s Inside of Healifeco Inno Cleanse?" at bounding box center [905, 387] width 468 height 27
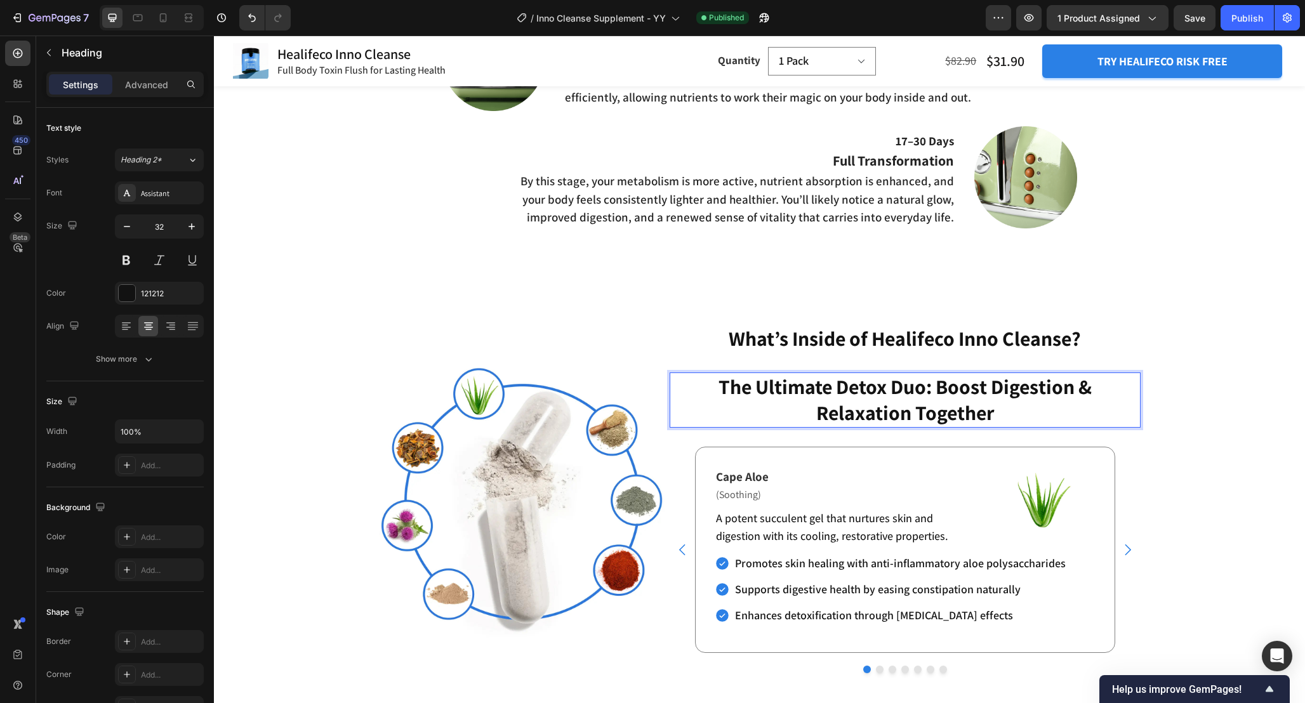
click at [1277, 413] on div "Image Image Image Lemongrass Text Block Row Image Oolong Tea Text Block Row Ima…" at bounding box center [759, 514] width 1091 height 399
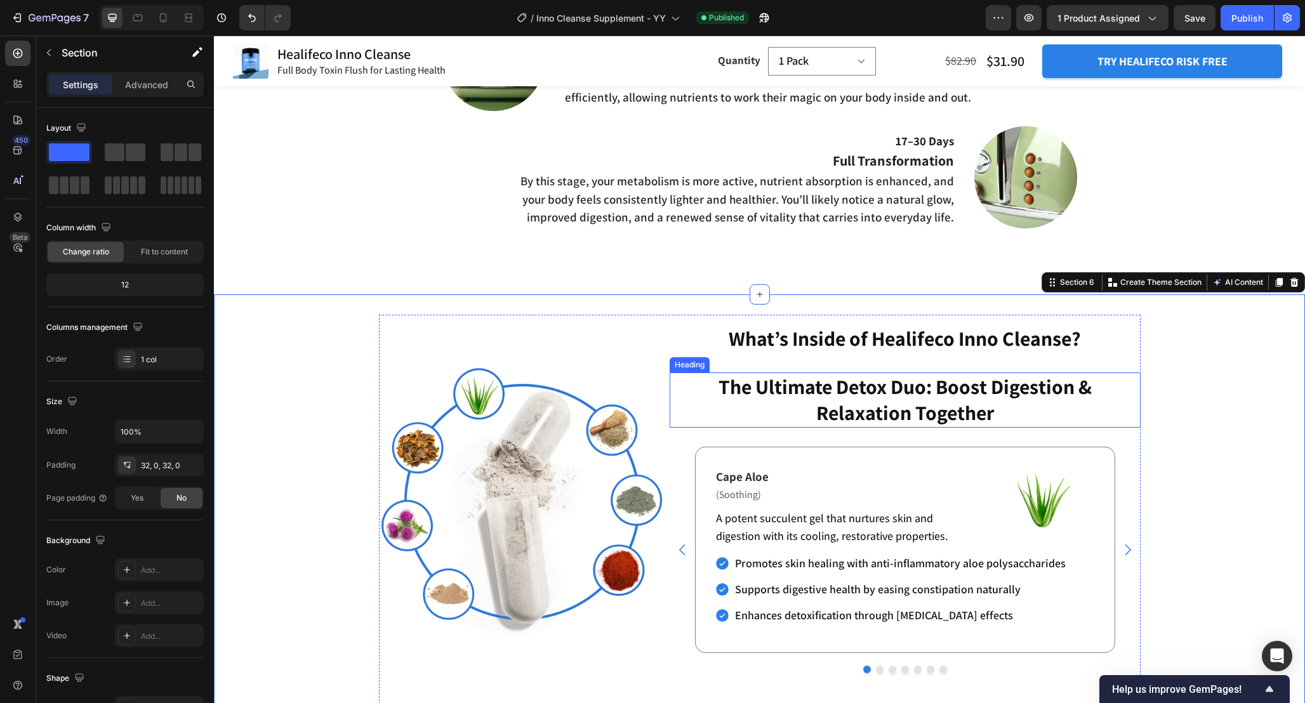
click at [1023, 414] on p "The Ultimate Detox Duo: Boost Digestion & Relaxation Together" at bounding box center [905, 400] width 468 height 53
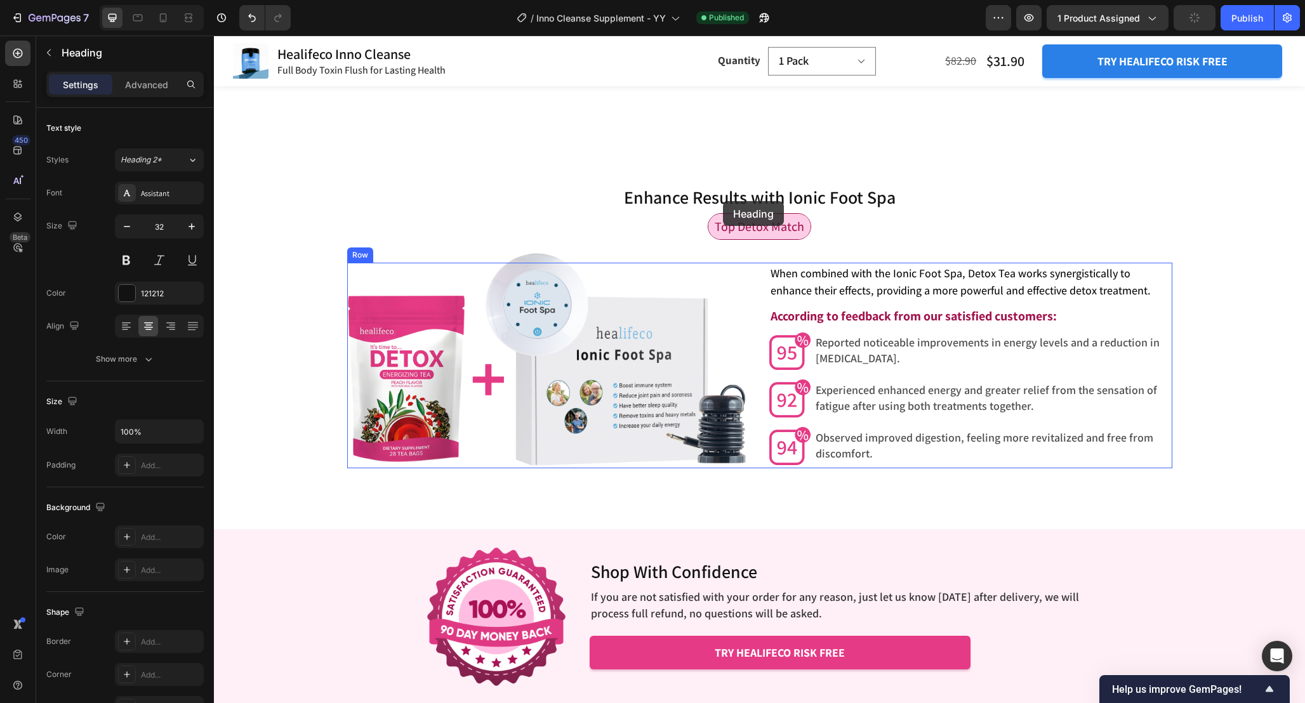
scroll to position [4128, 0]
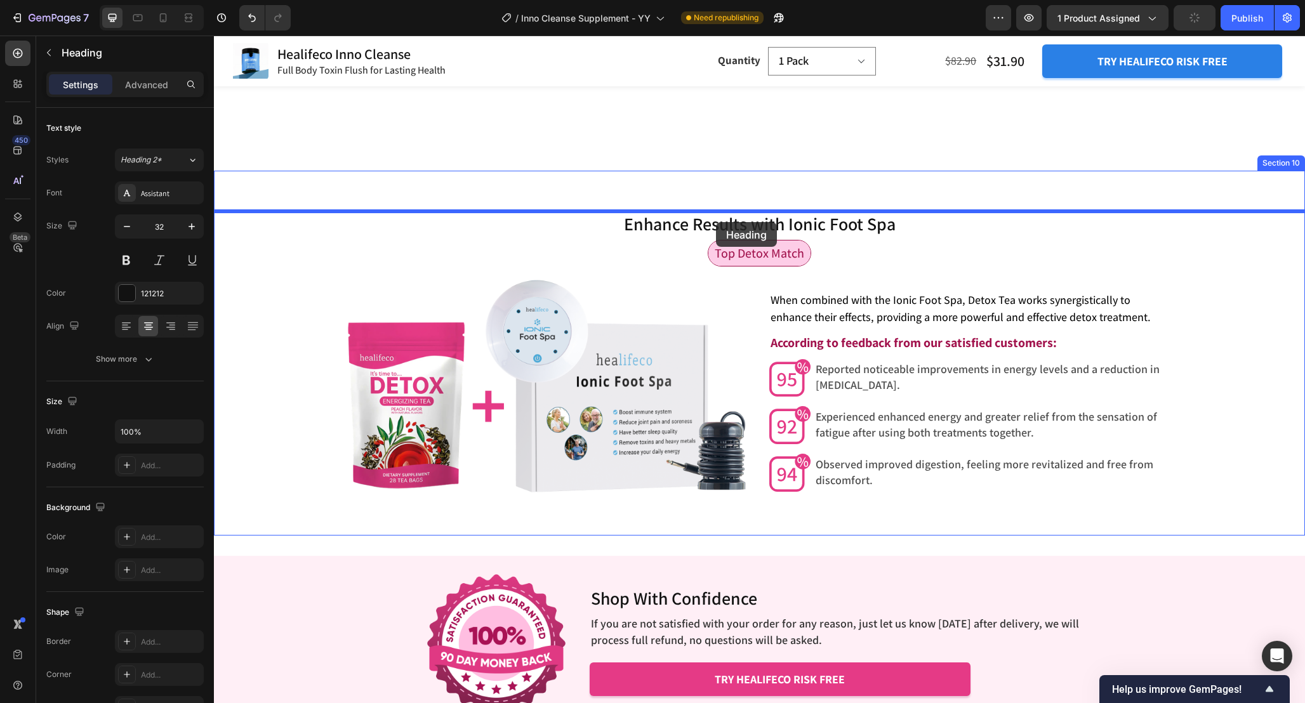
drag, startPoint x: 678, startPoint y: 366, endPoint x: 716, endPoint y: 222, distance: 148.8
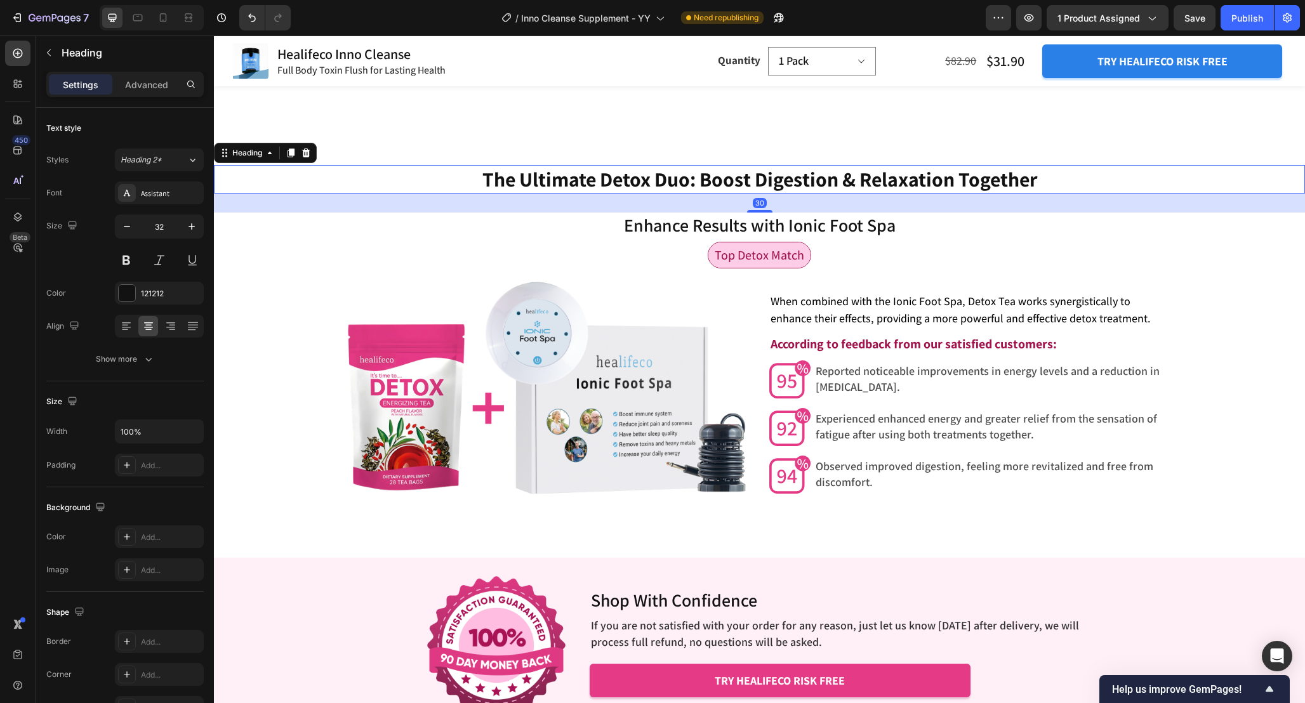
scroll to position [4172, 0]
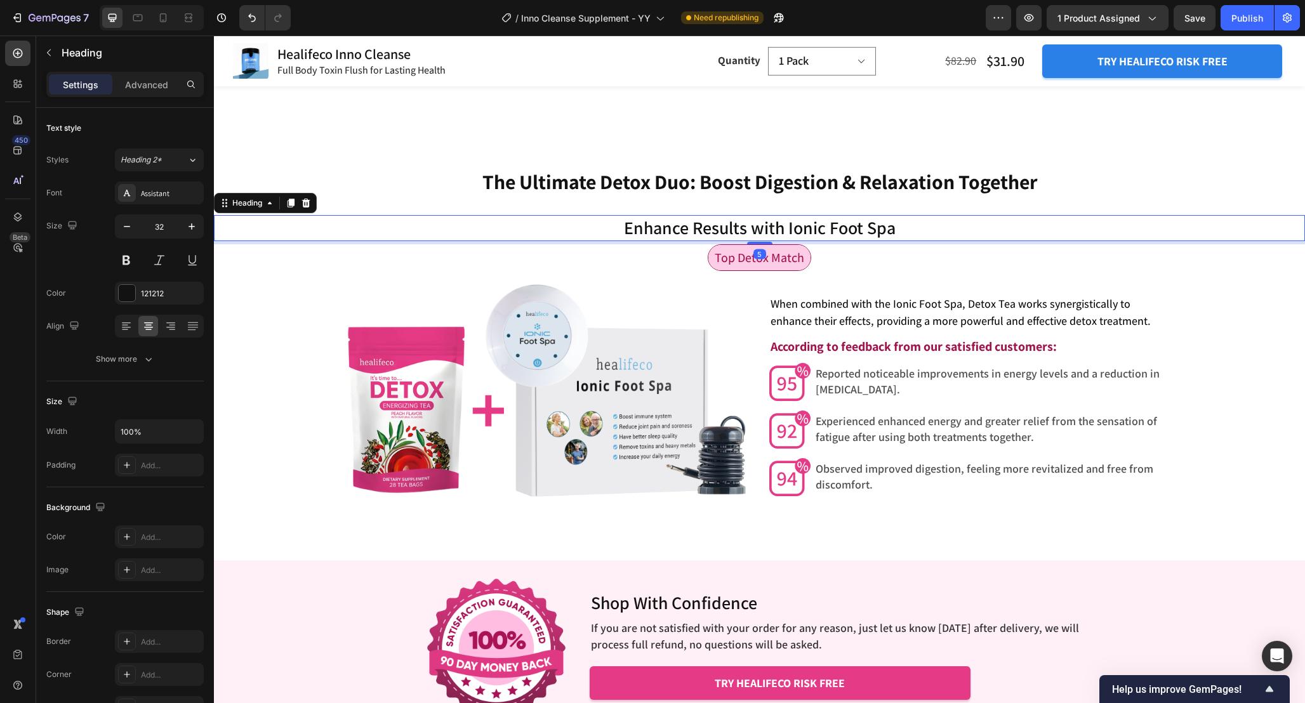
click at [959, 231] on h2 "Enhance Results with Ionic Foot Spa" at bounding box center [759, 227] width 1091 height 25
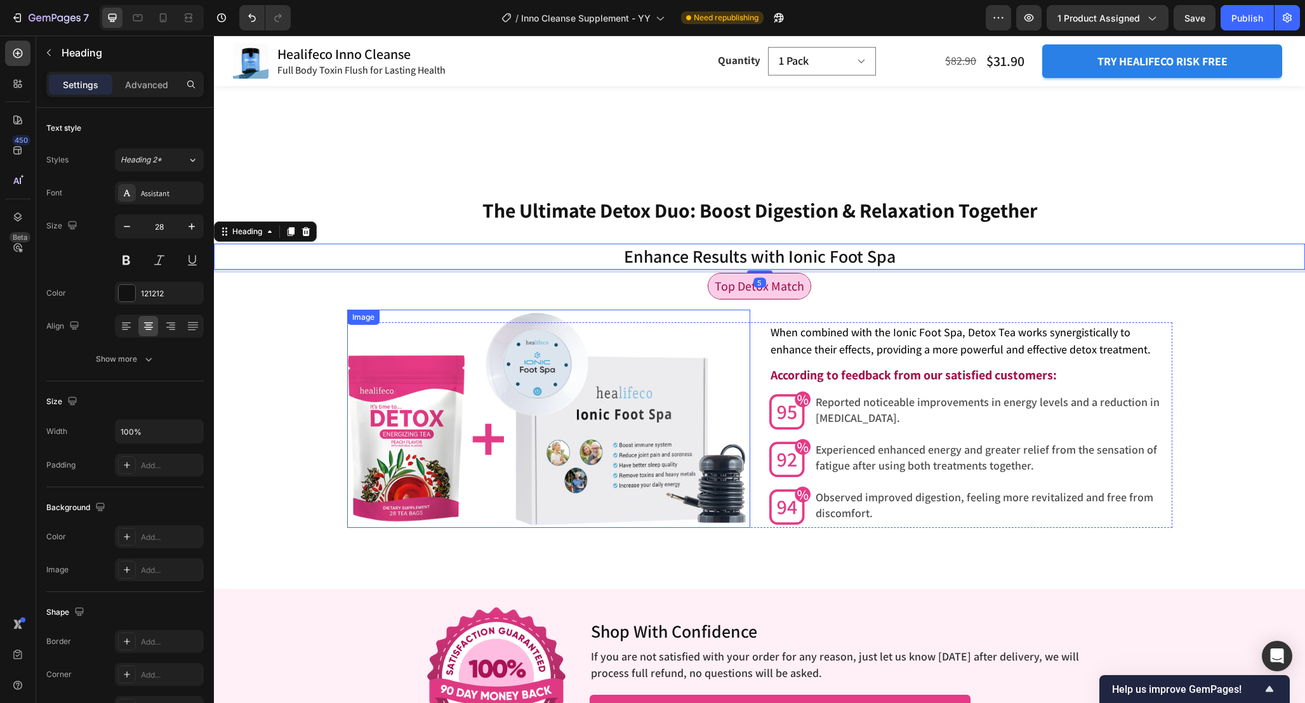
scroll to position [4133, 0]
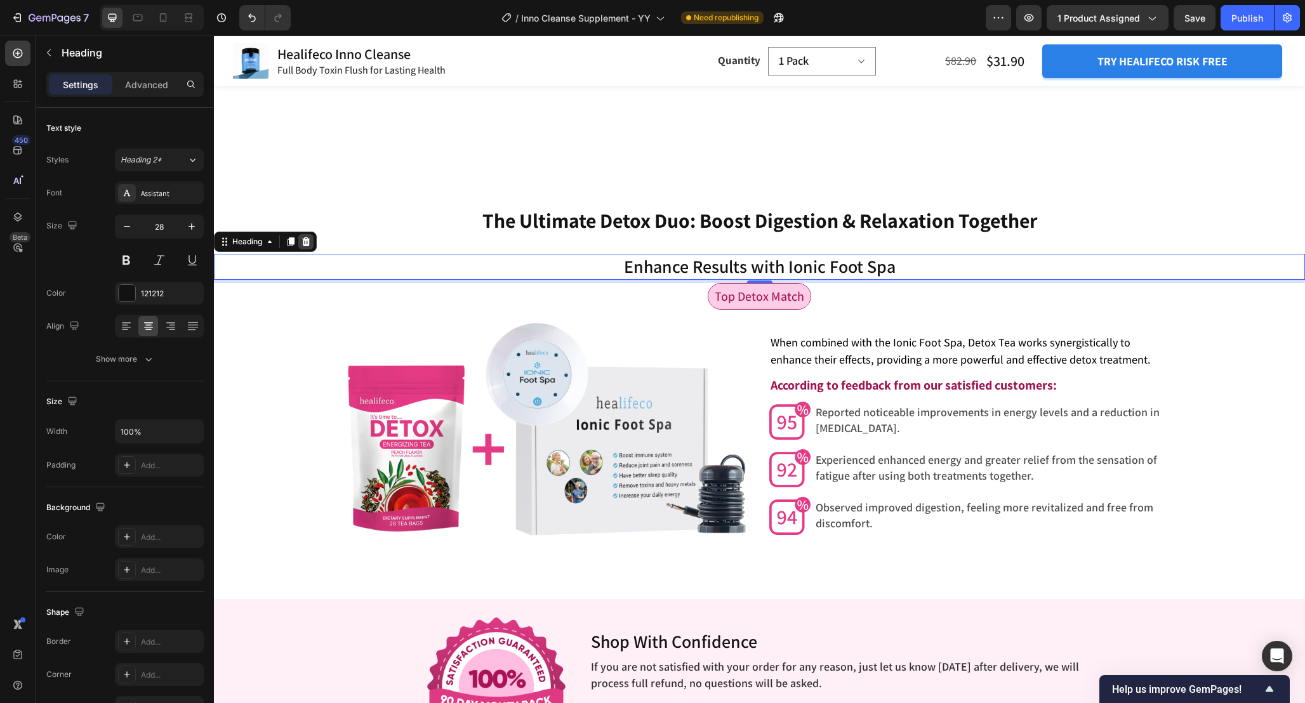
click at [312, 242] on div at bounding box center [305, 241] width 15 height 15
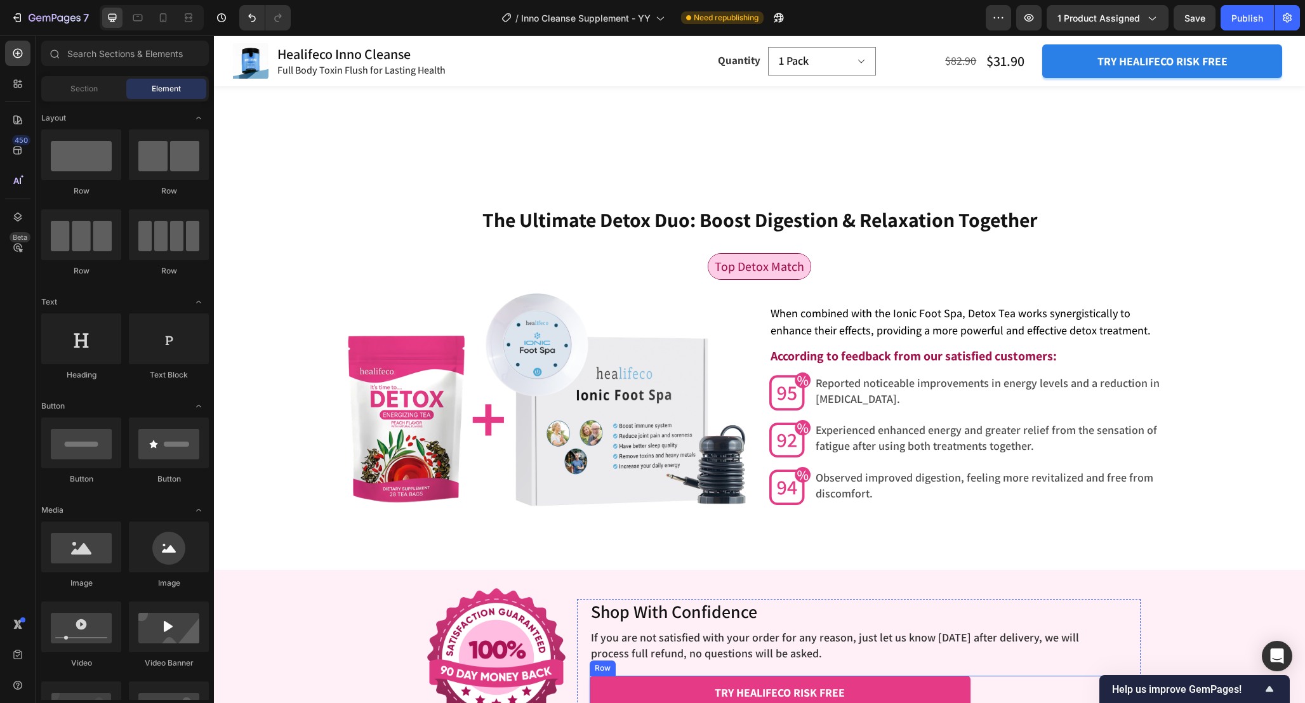
scroll to position [4118, 0]
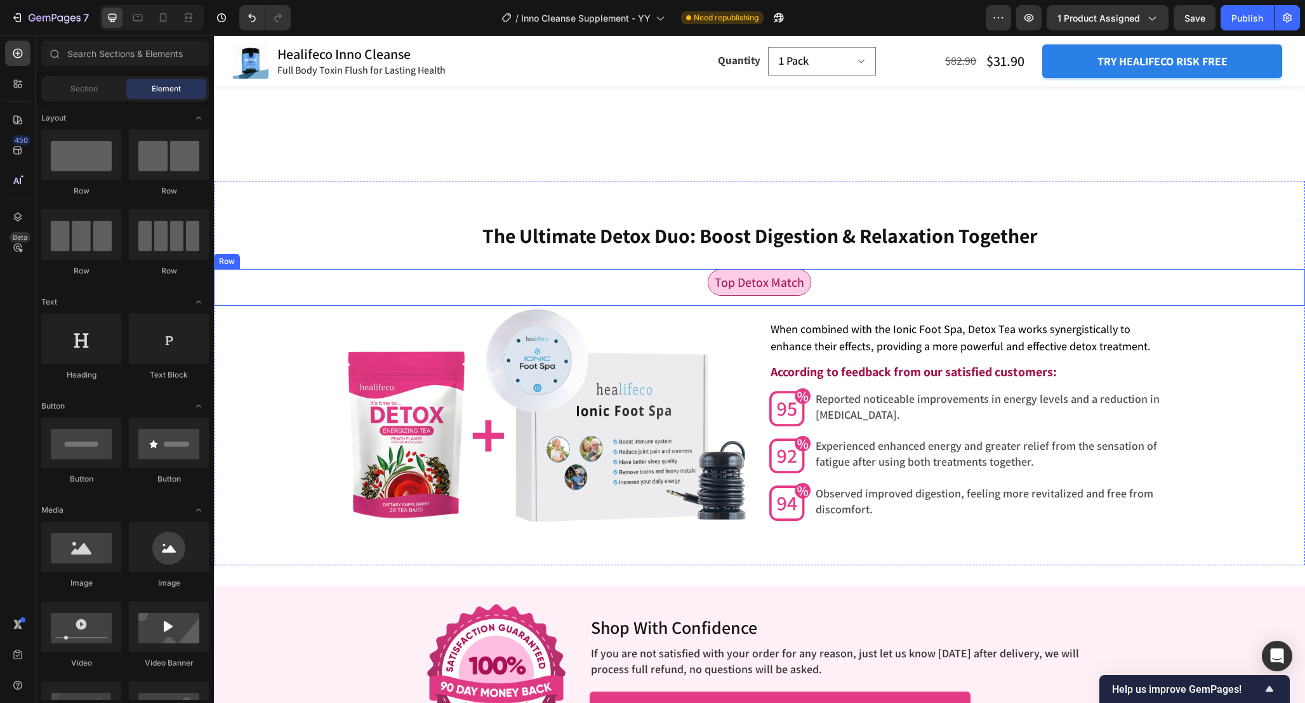
click at [841, 284] on div "Top Detox Match Text Block Row" at bounding box center [759, 287] width 1091 height 37
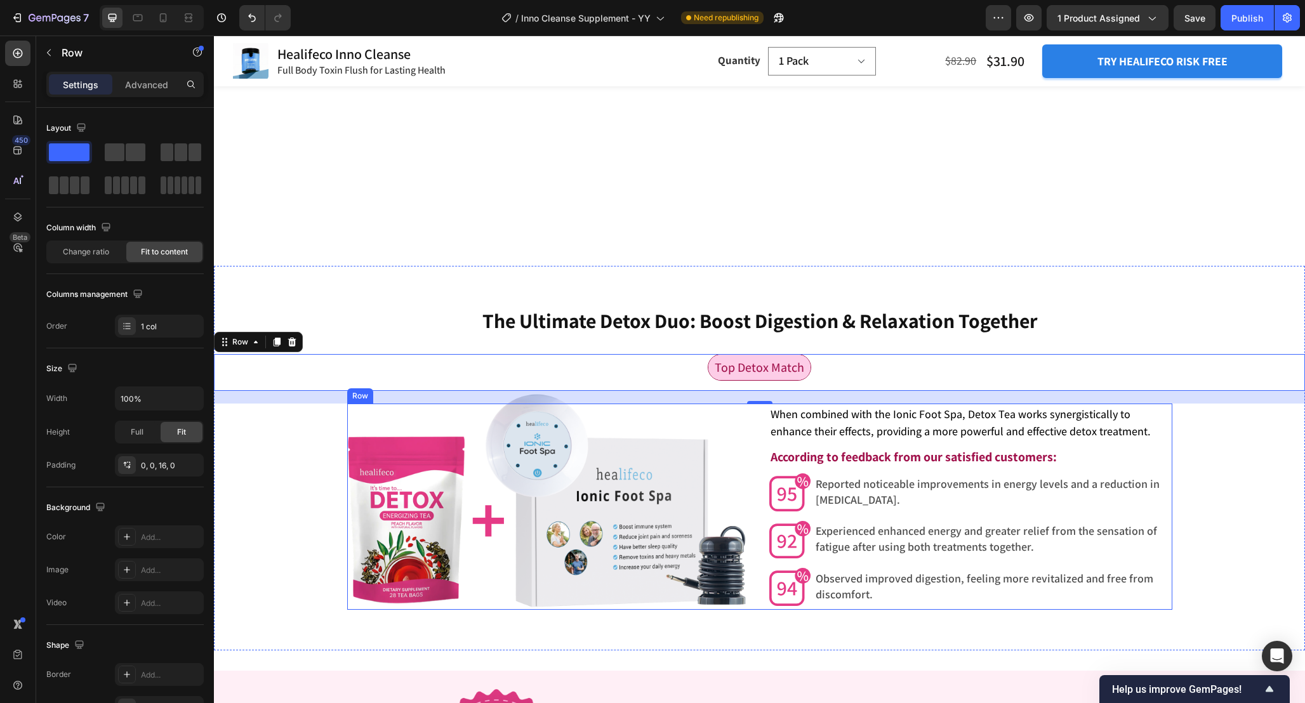
scroll to position [4011, 0]
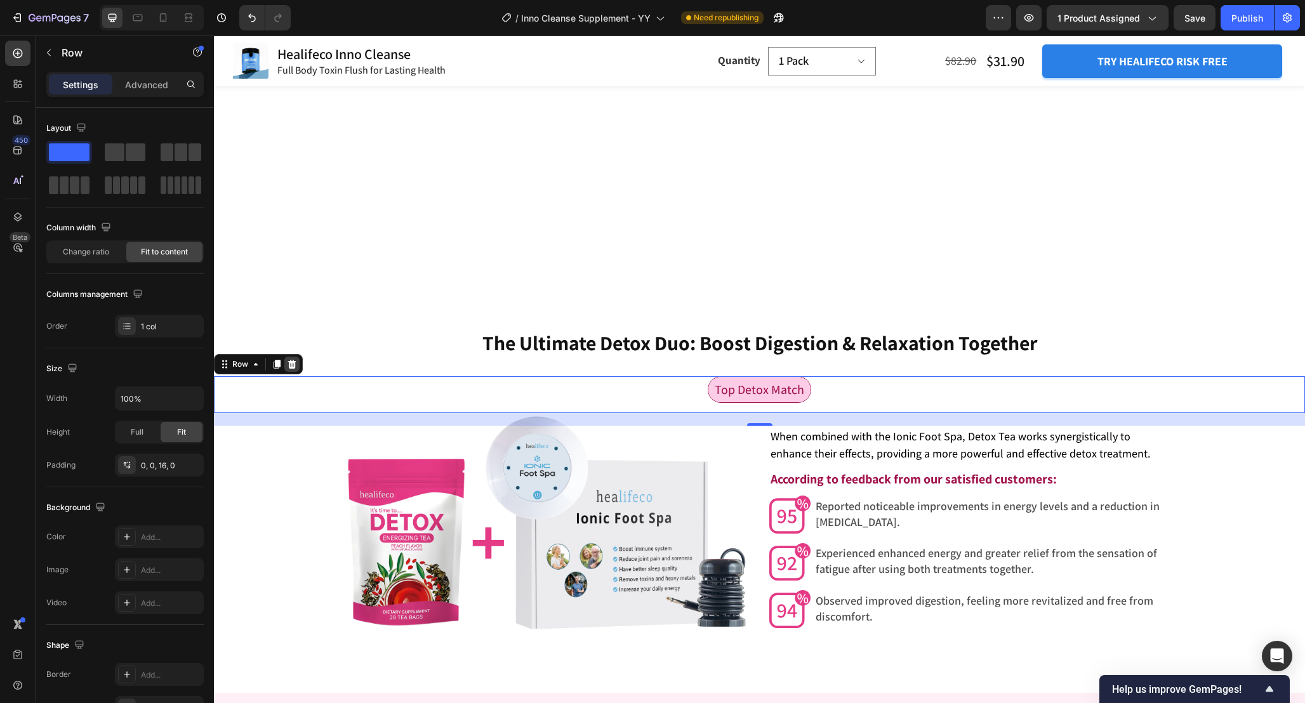
click at [298, 365] on div at bounding box center [291, 364] width 15 height 15
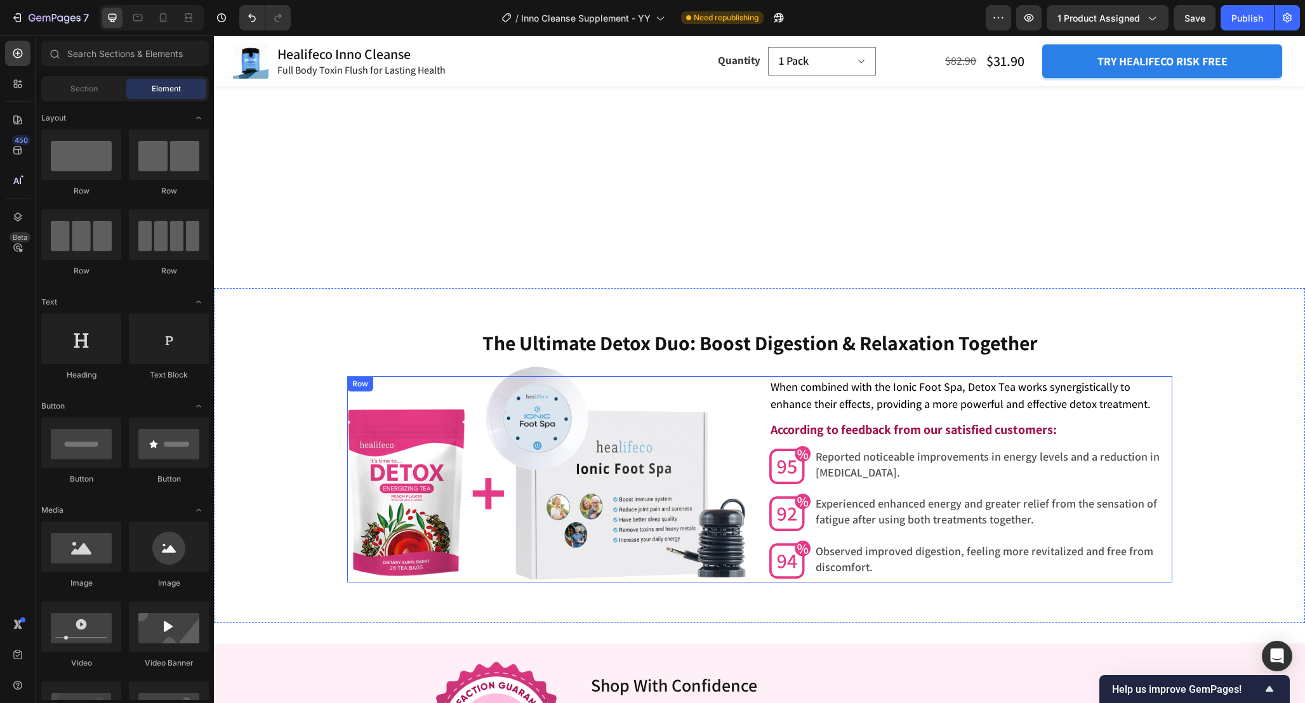
scroll to position [3951, 0]
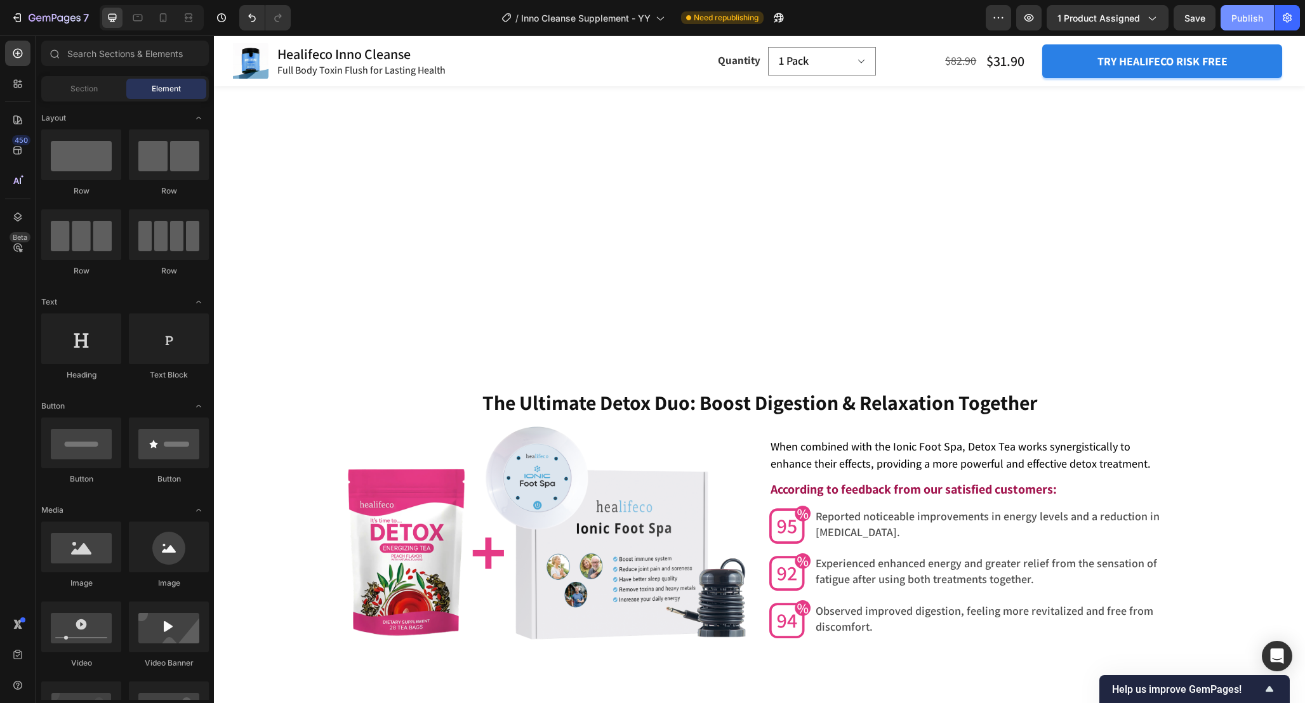
click at [1231, 21] on button "Publish" at bounding box center [1246, 17] width 53 height 25
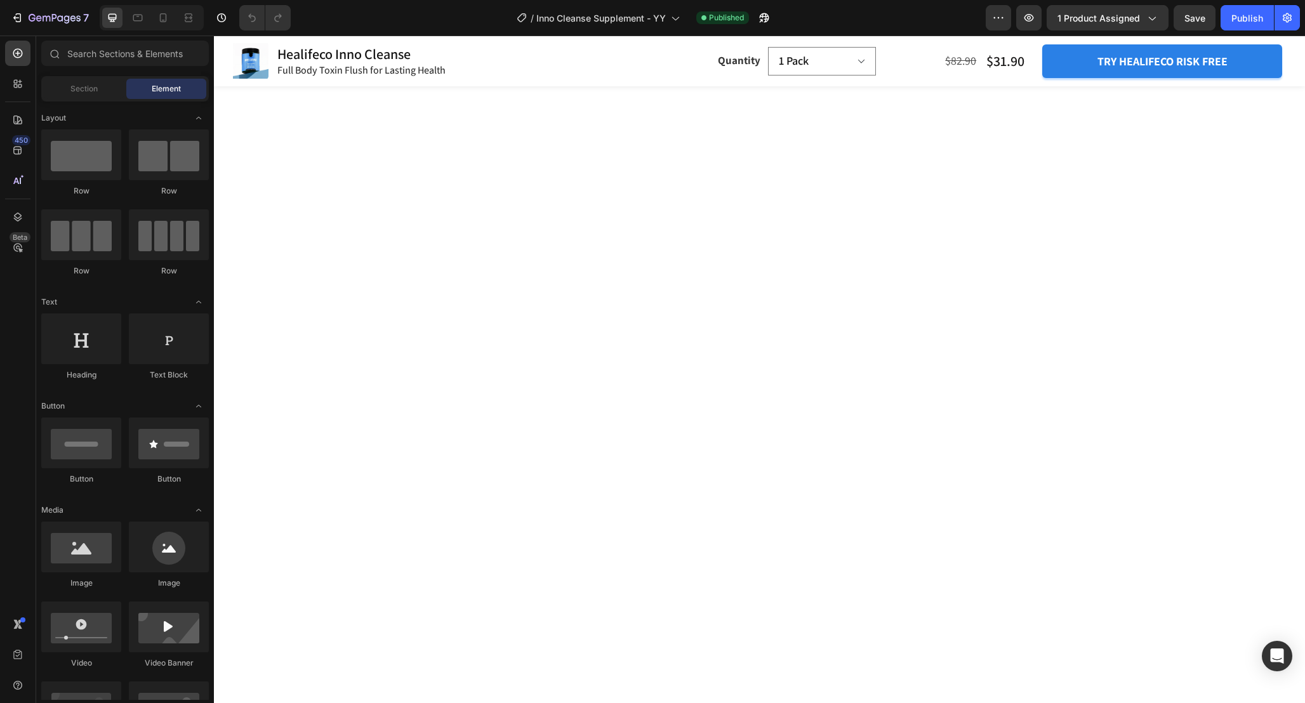
scroll to position [3750, 0]
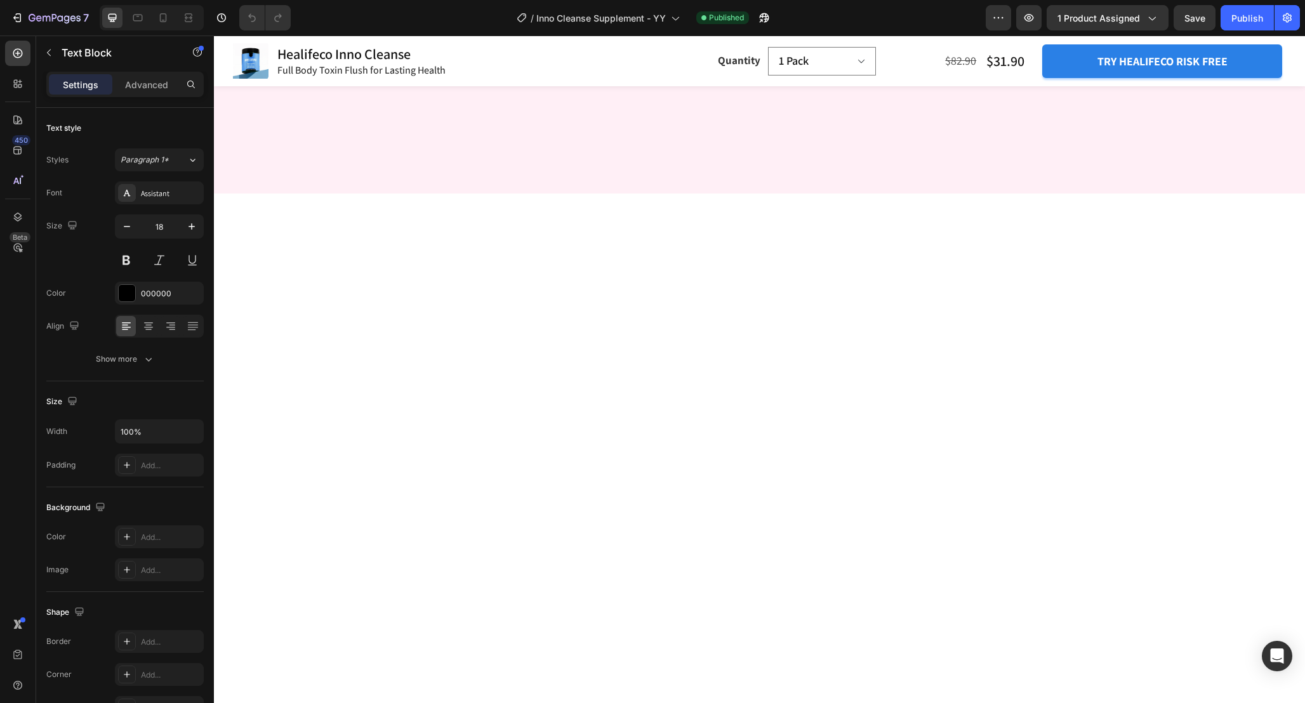
scroll to position [3510, 0]
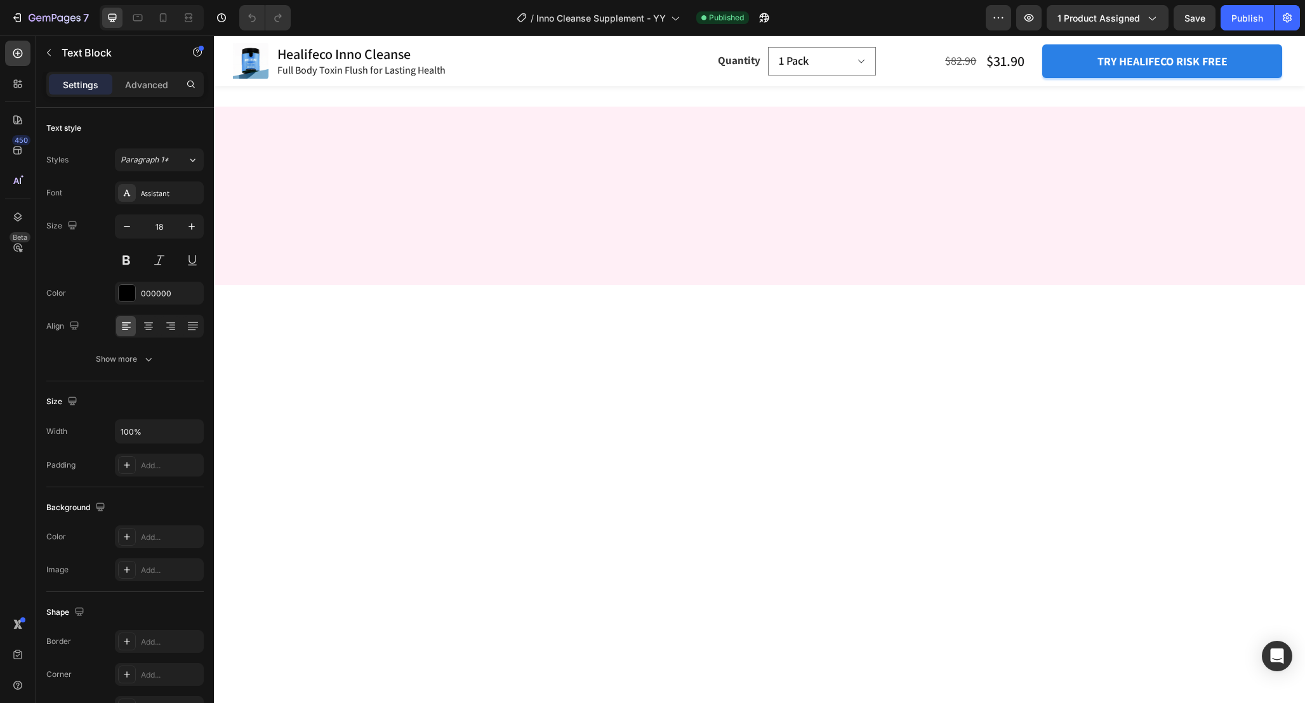
drag, startPoint x: 425, startPoint y: 212, endPoint x: 841, endPoint y: 473, distance: 491.5
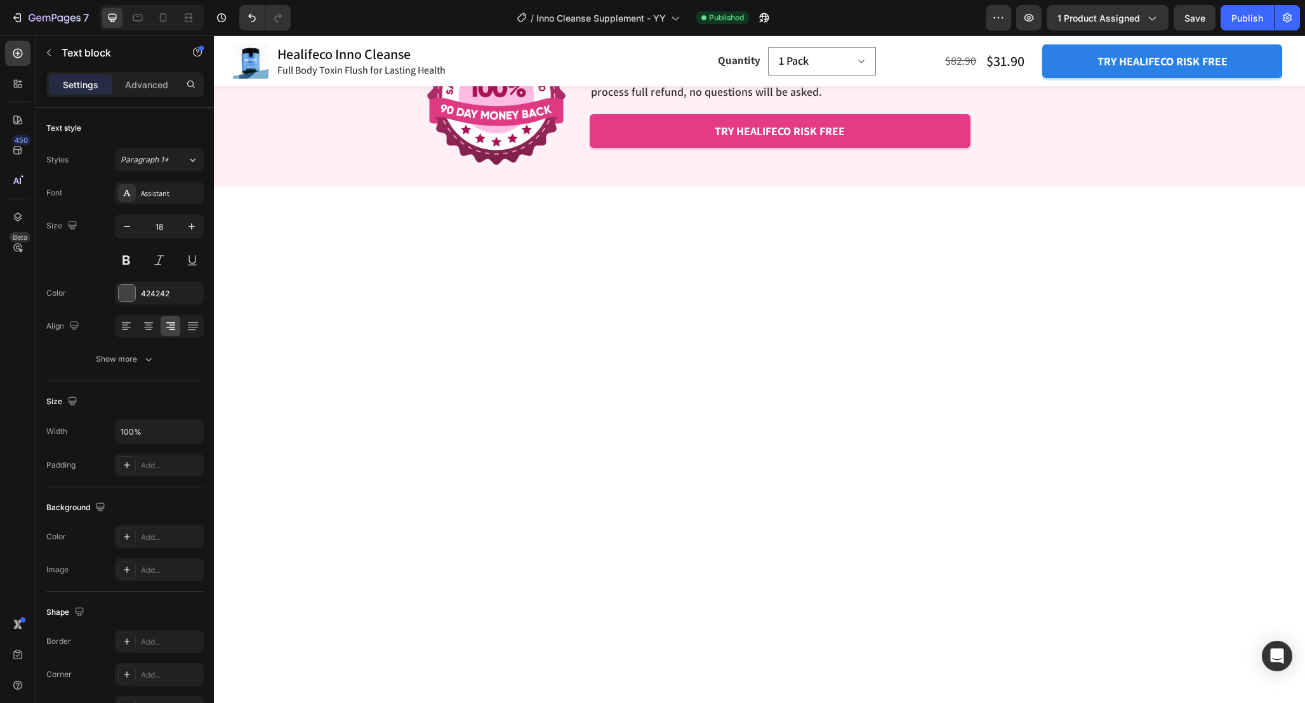
scroll to position [3655, 0]
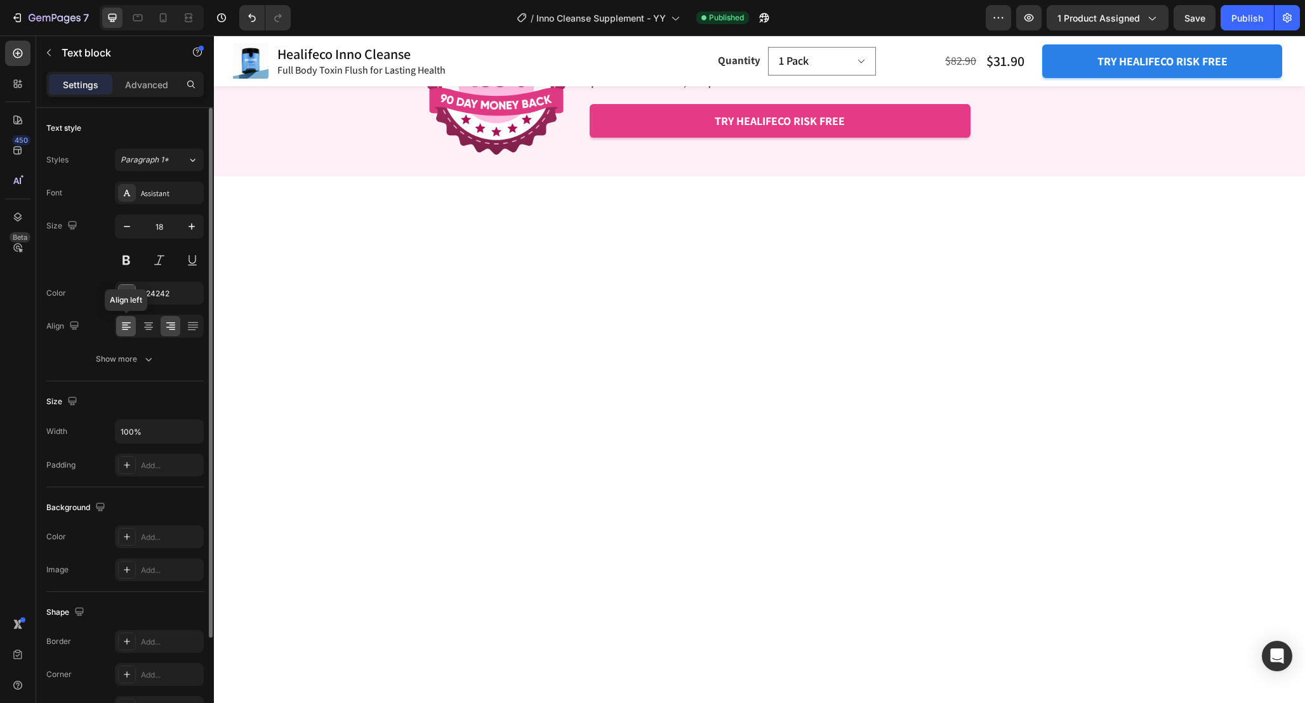
click at [131, 325] on icon at bounding box center [126, 326] width 13 height 13
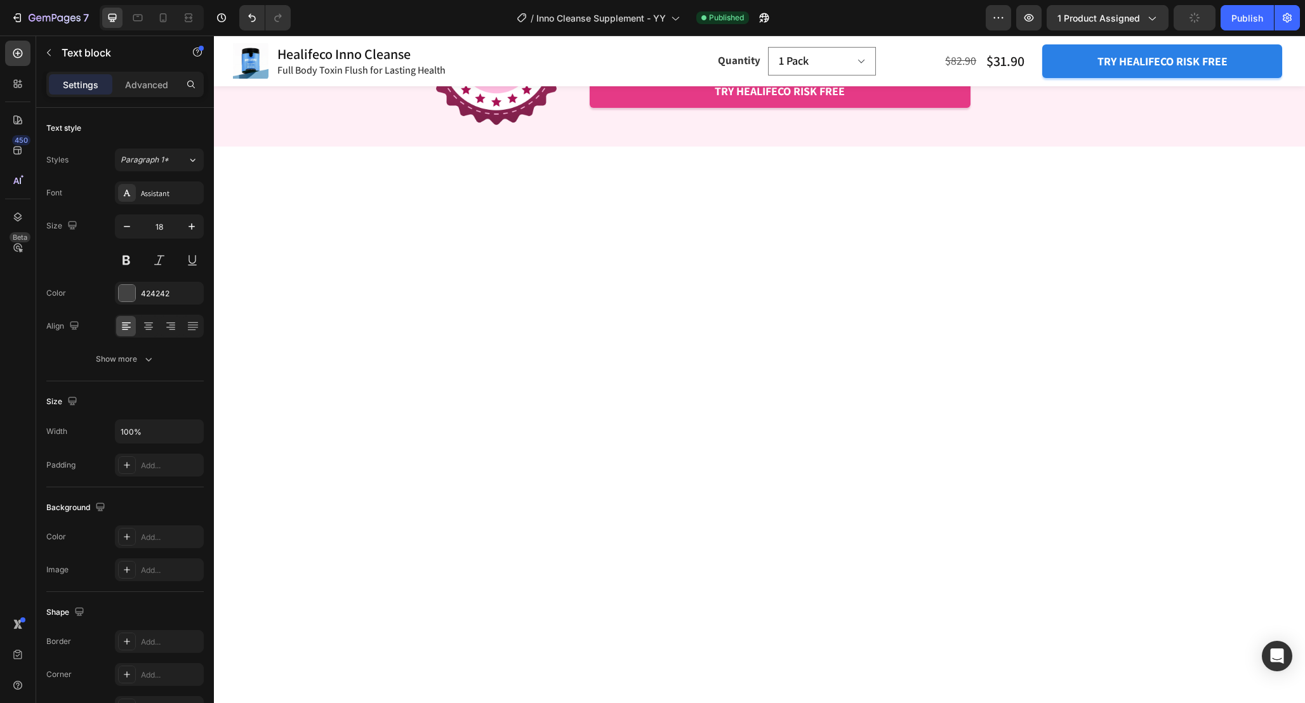
drag, startPoint x: 978, startPoint y: 391, endPoint x: 978, endPoint y: 405, distance: 13.3
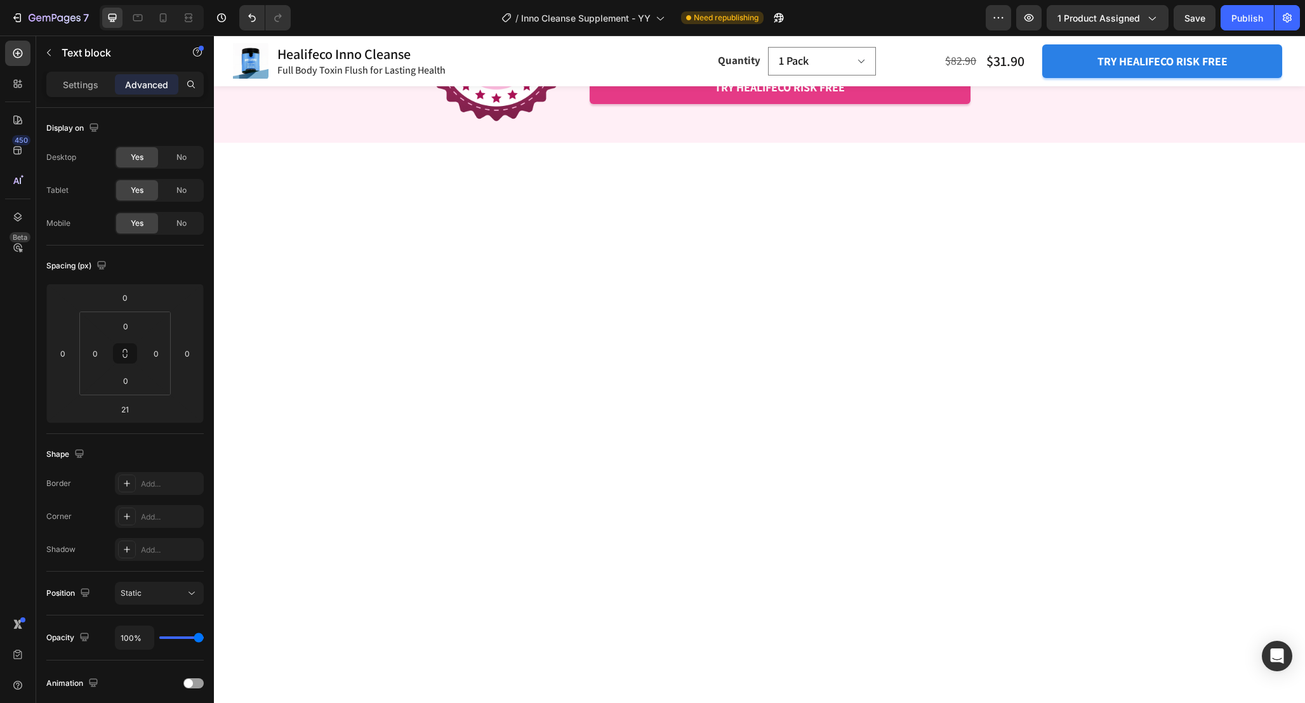
type input "15"
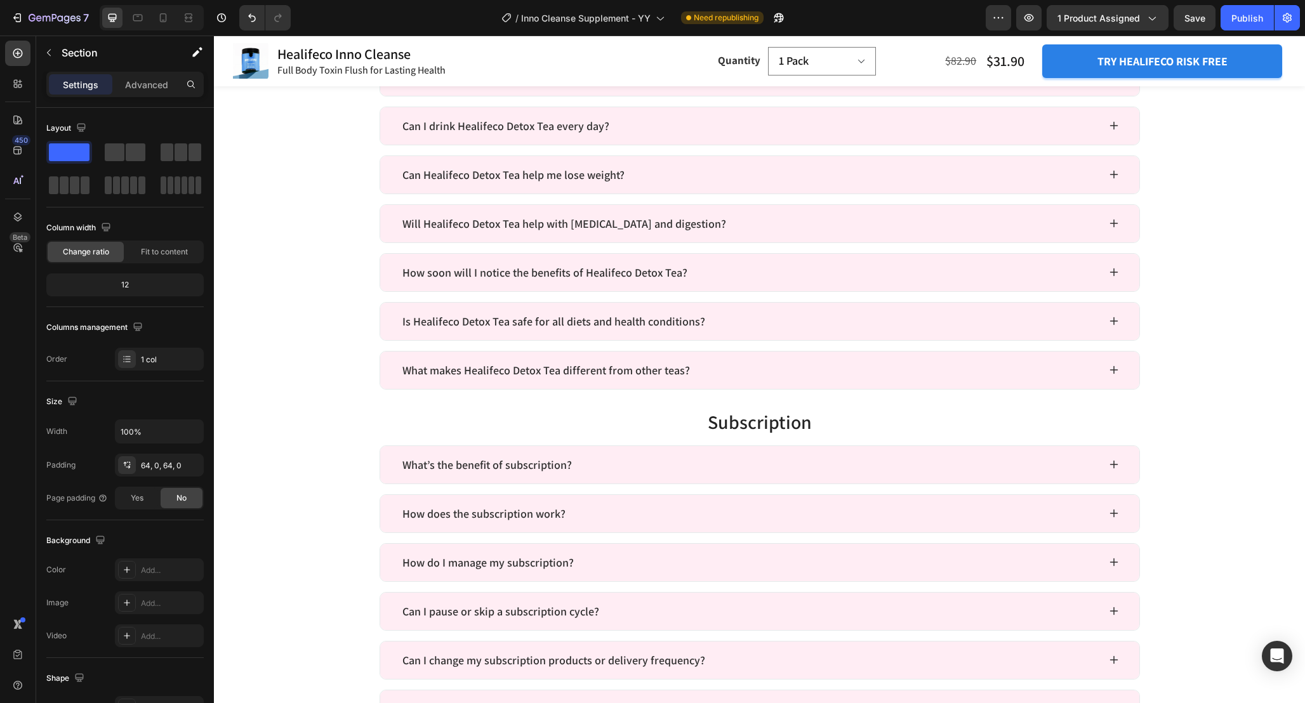
scroll to position [3694, 0]
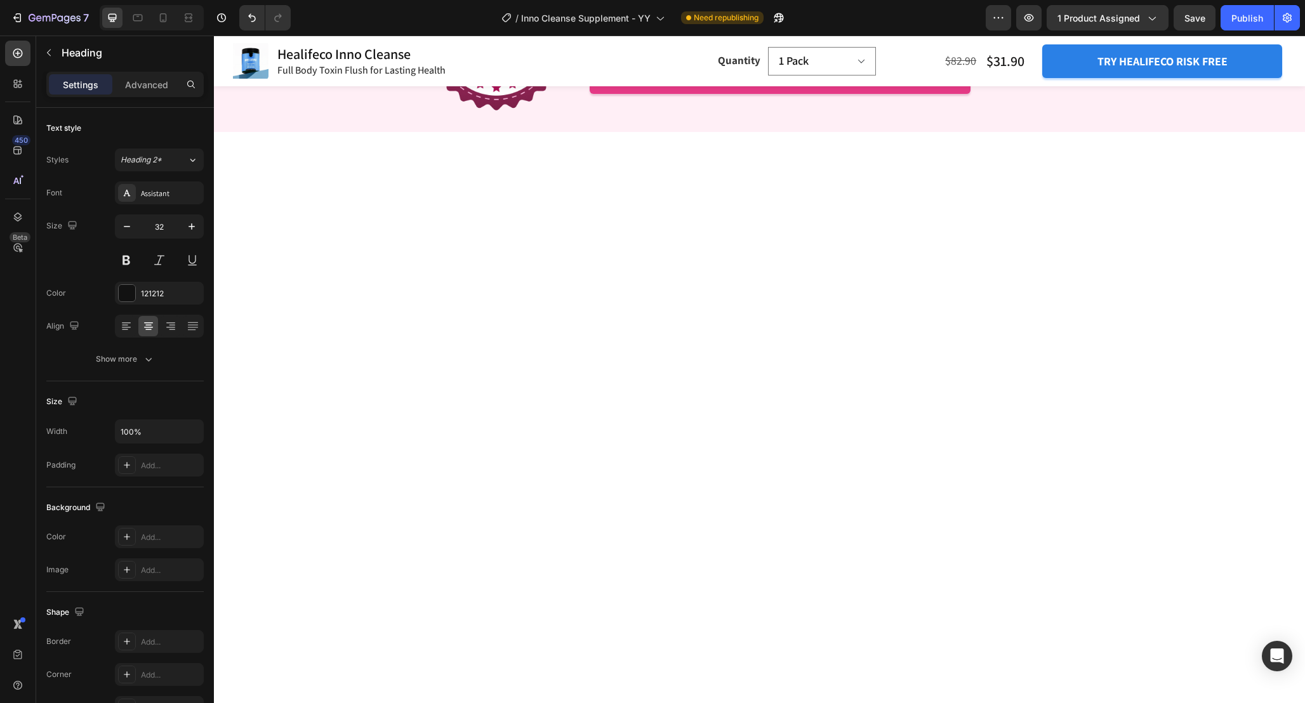
drag, startPoint x: 764, startPoint y: 311, endPoint x: 764, endPoint y: 288, distance: 22.8
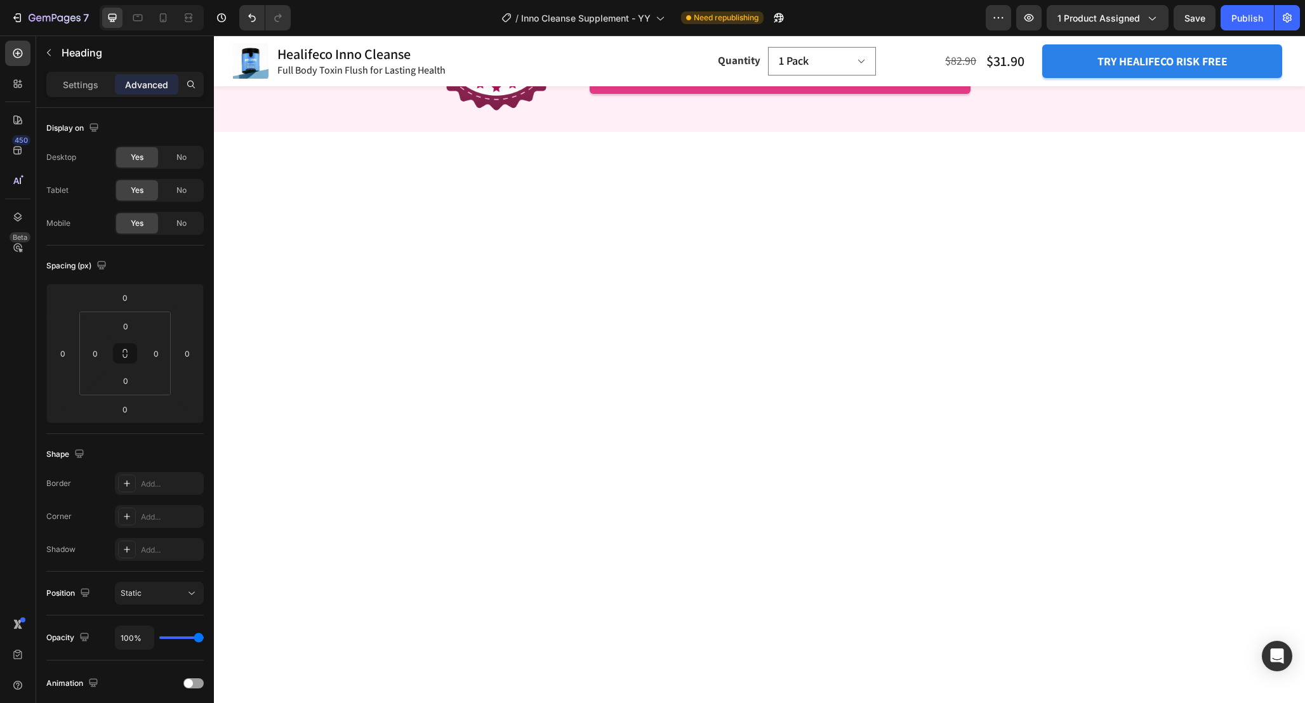
click at [100, 93] on div "Settings" at bounding box center [80, 84] width 63 height 20
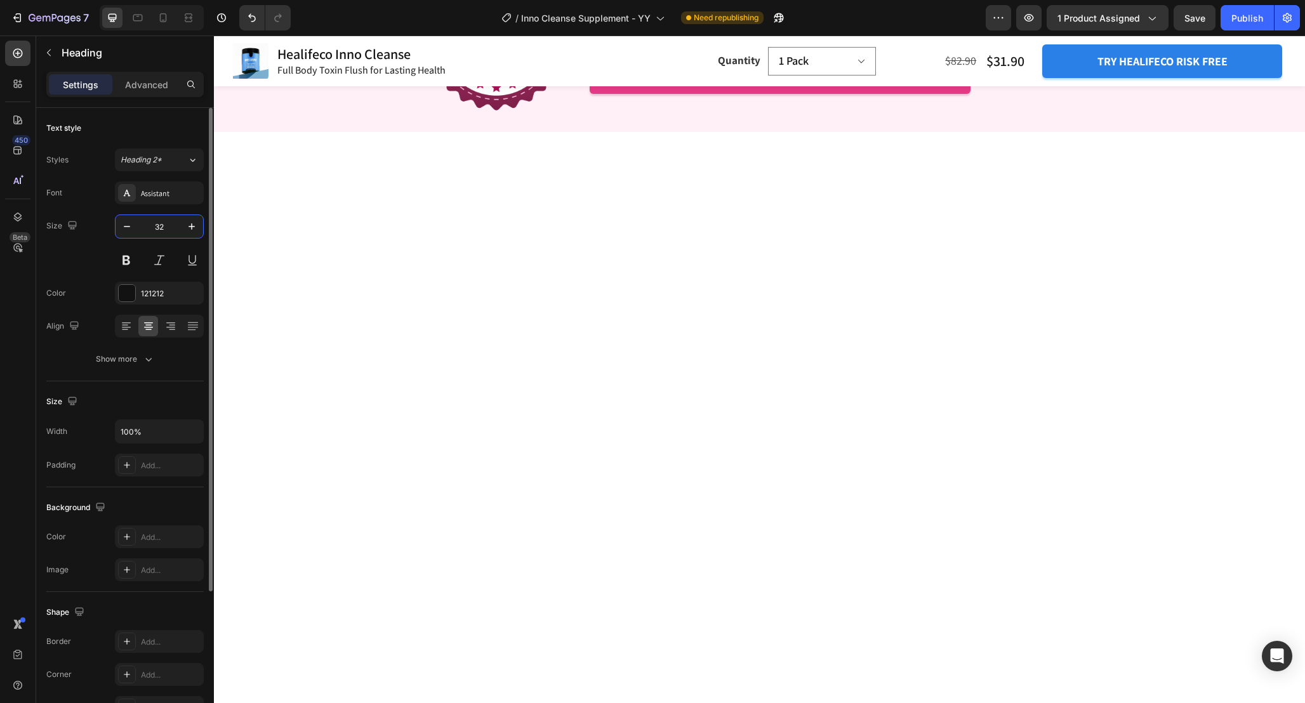
click at [165, 223] on input "32" at bounding box center [159, 226] width 42 height 23
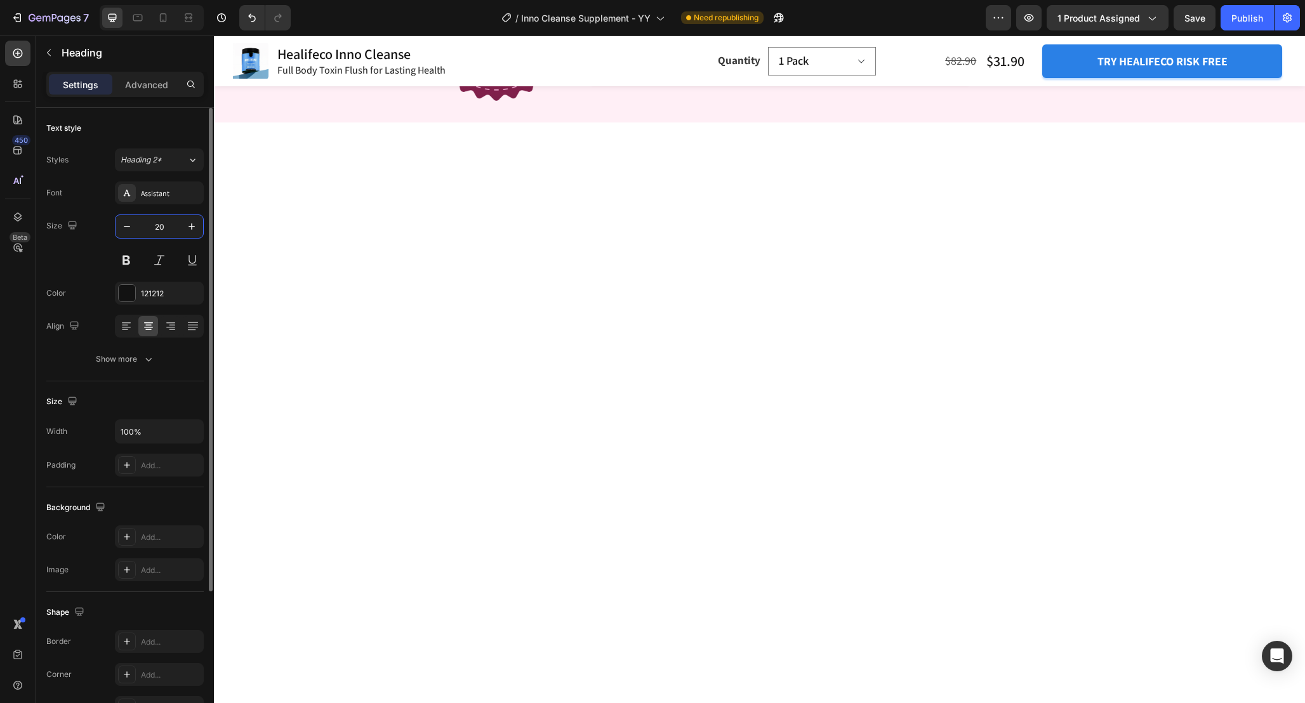
type input "20"
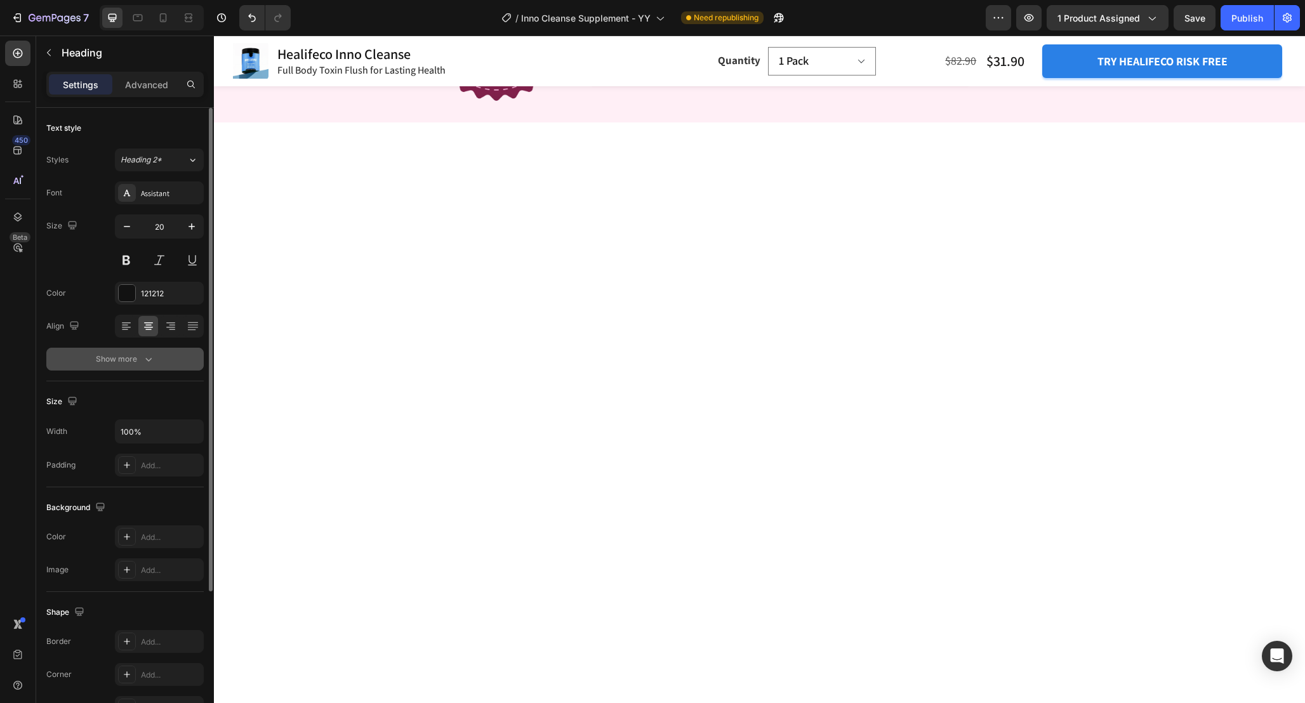
click at [159, 360] on button "Show more" at bounding box center [124, 359] width 157 height 23
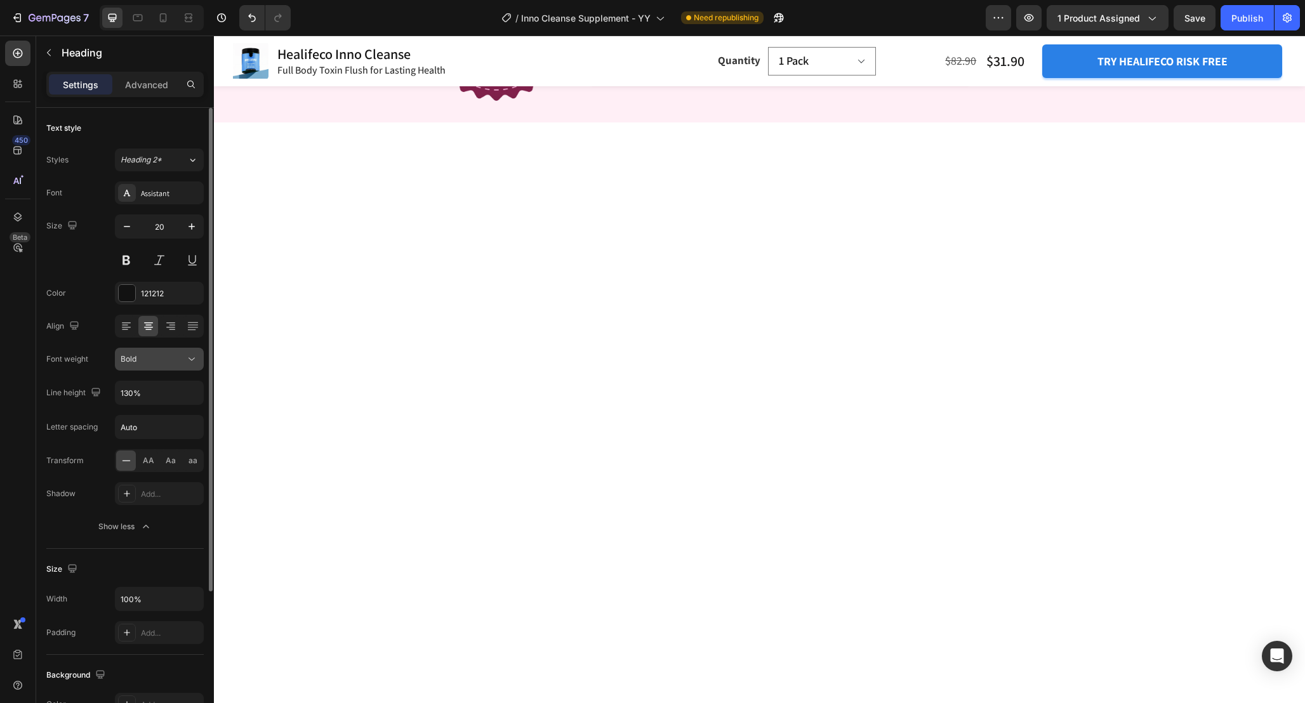
click at [182, 357] on div "Bold" at bounding box center [153, 358] width 65 height 11
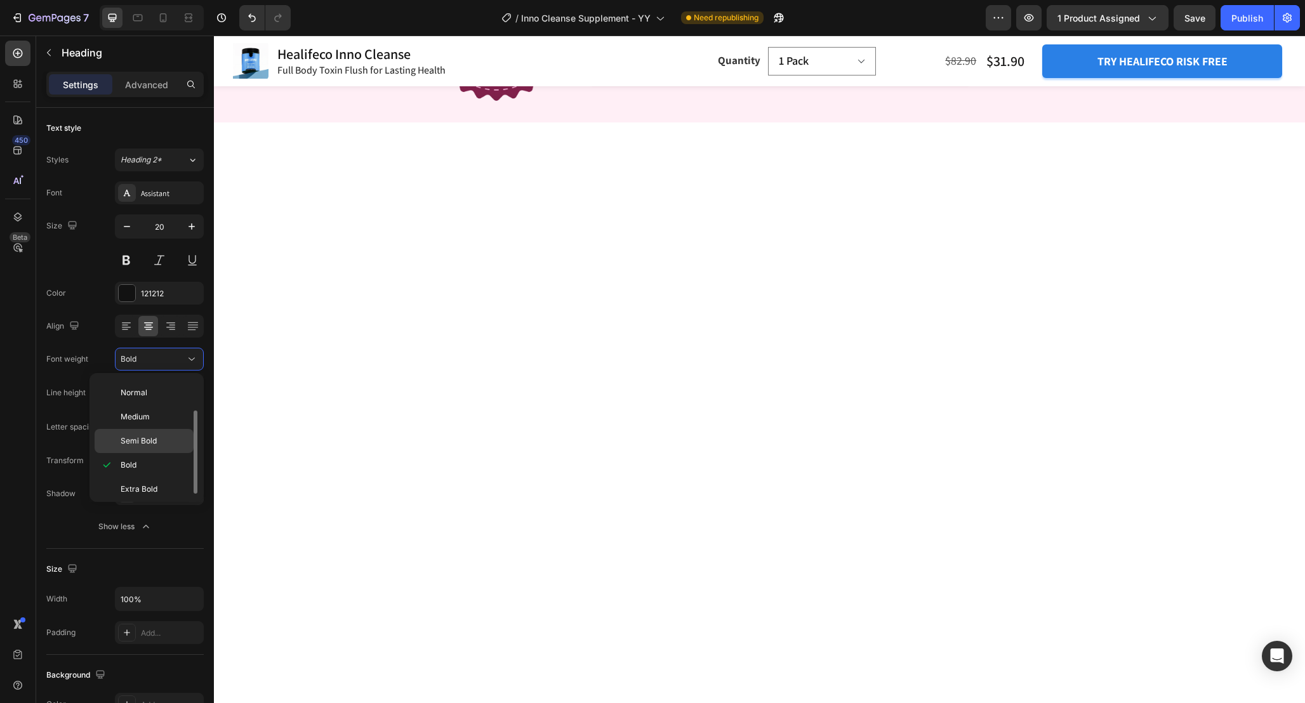
click at [160, 442] on p "Semi Bold" at bounding box center [154, 440] width 67 height 11
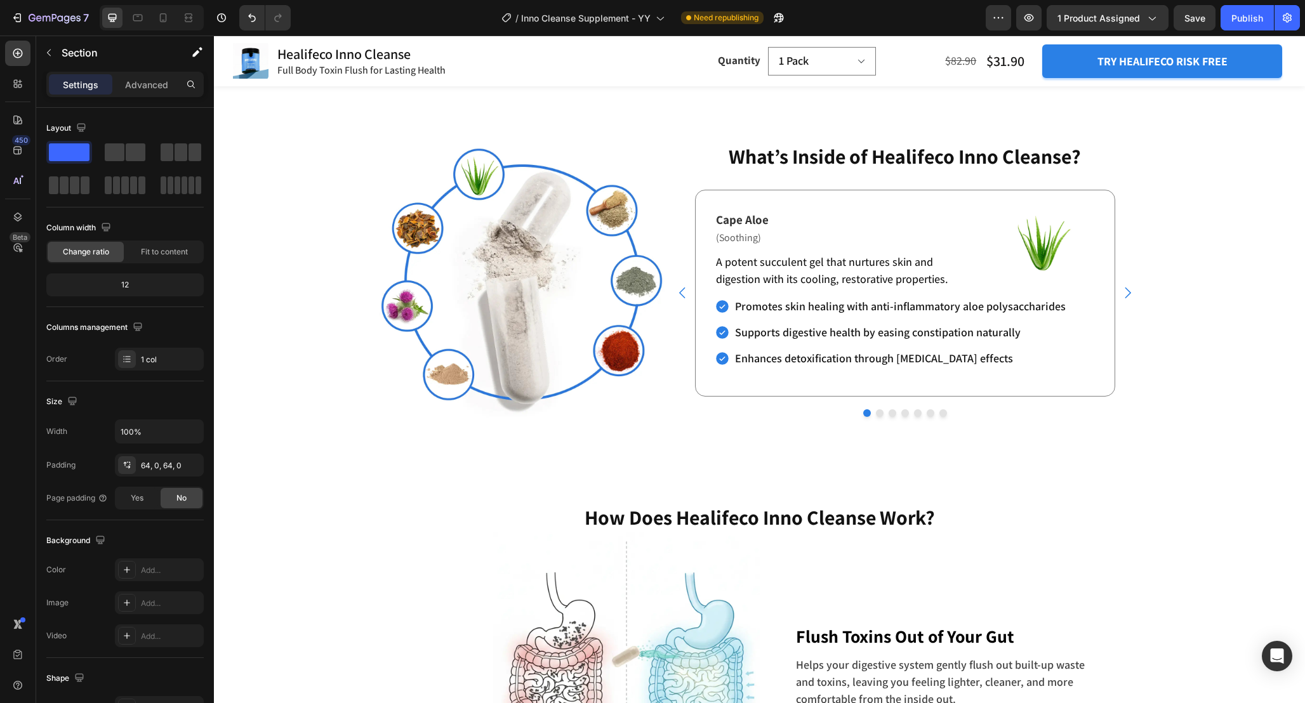
scroll to position [2360, 0]
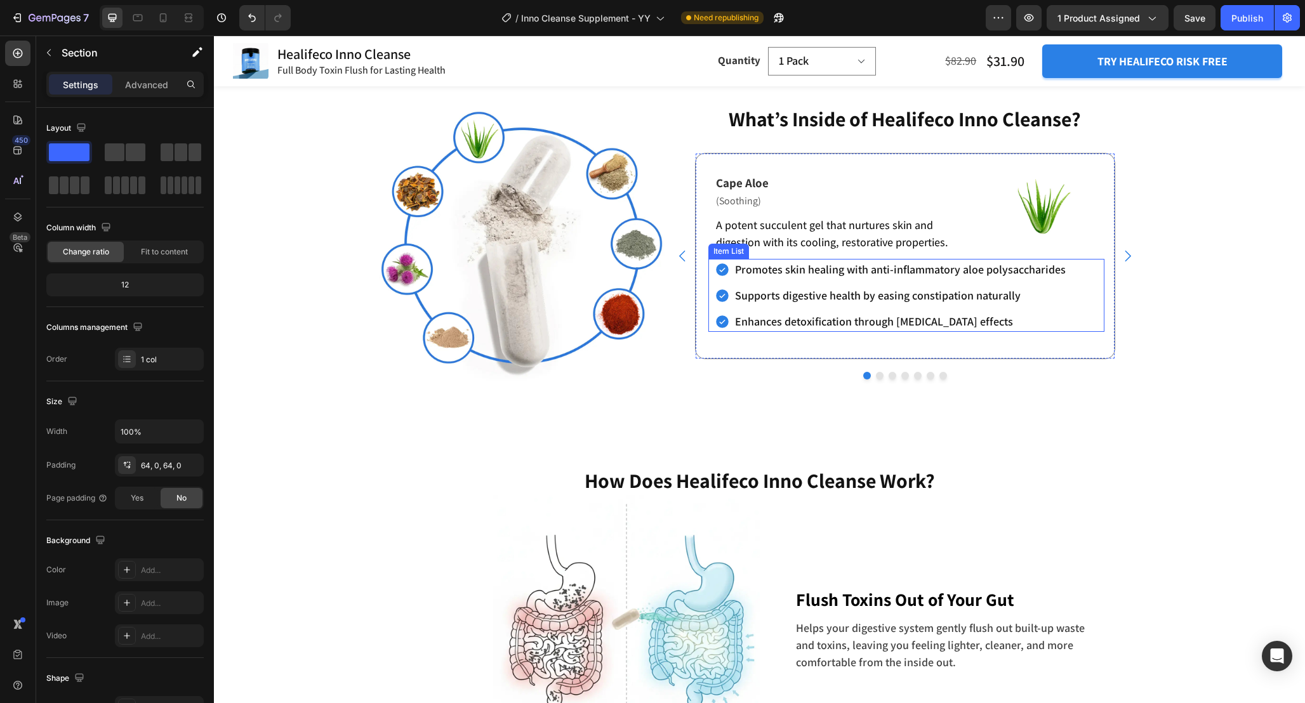
click at [1094, 332] on div "Promotes skin healing with anti-inflammatory aloe polysaccharides Supports dige…" at bounding box center [909, 295] width 390 height 73
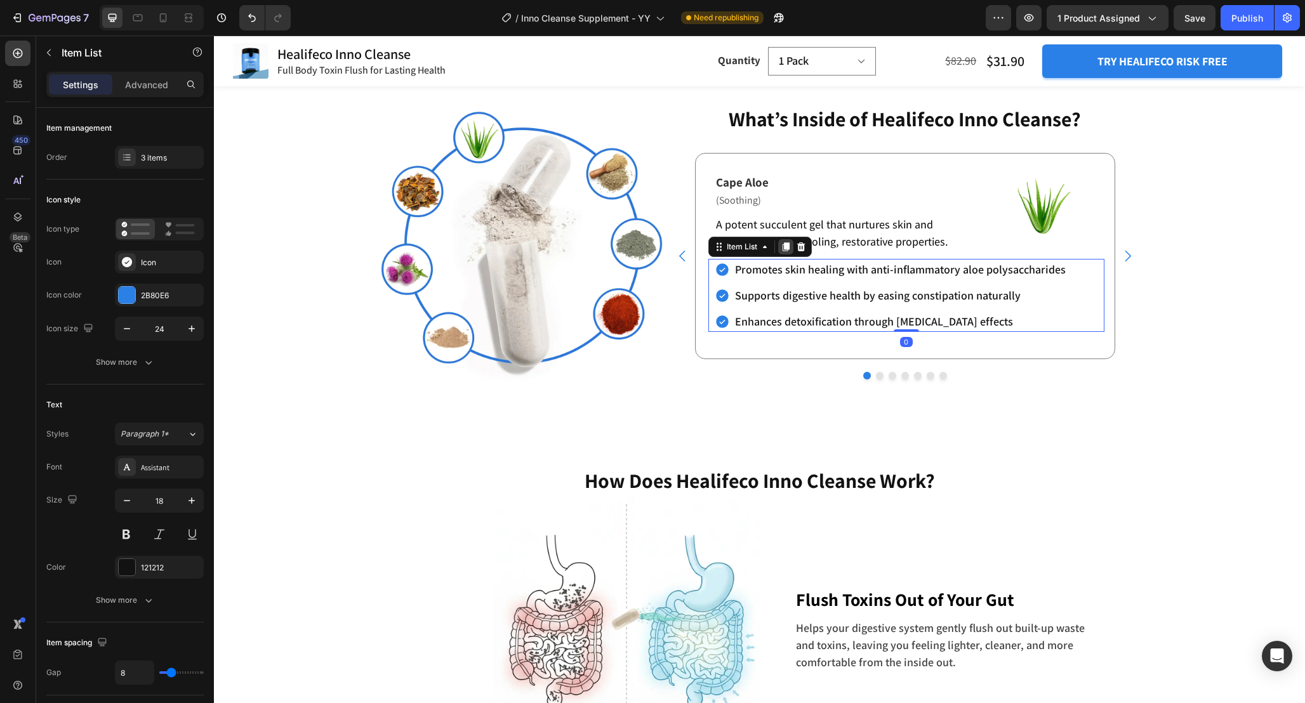
click at [786, 251] on icon at bounding box center [785, 246] width 7 height 9
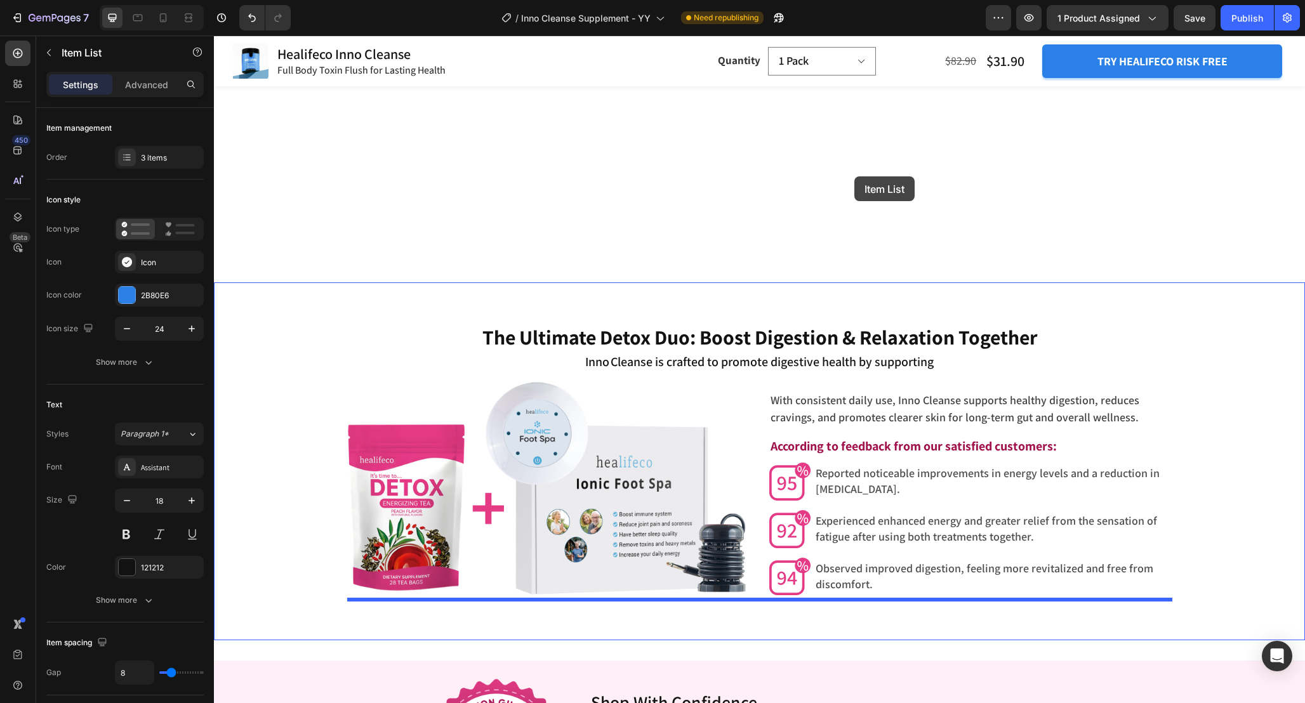
scroll to position [4119, 0]
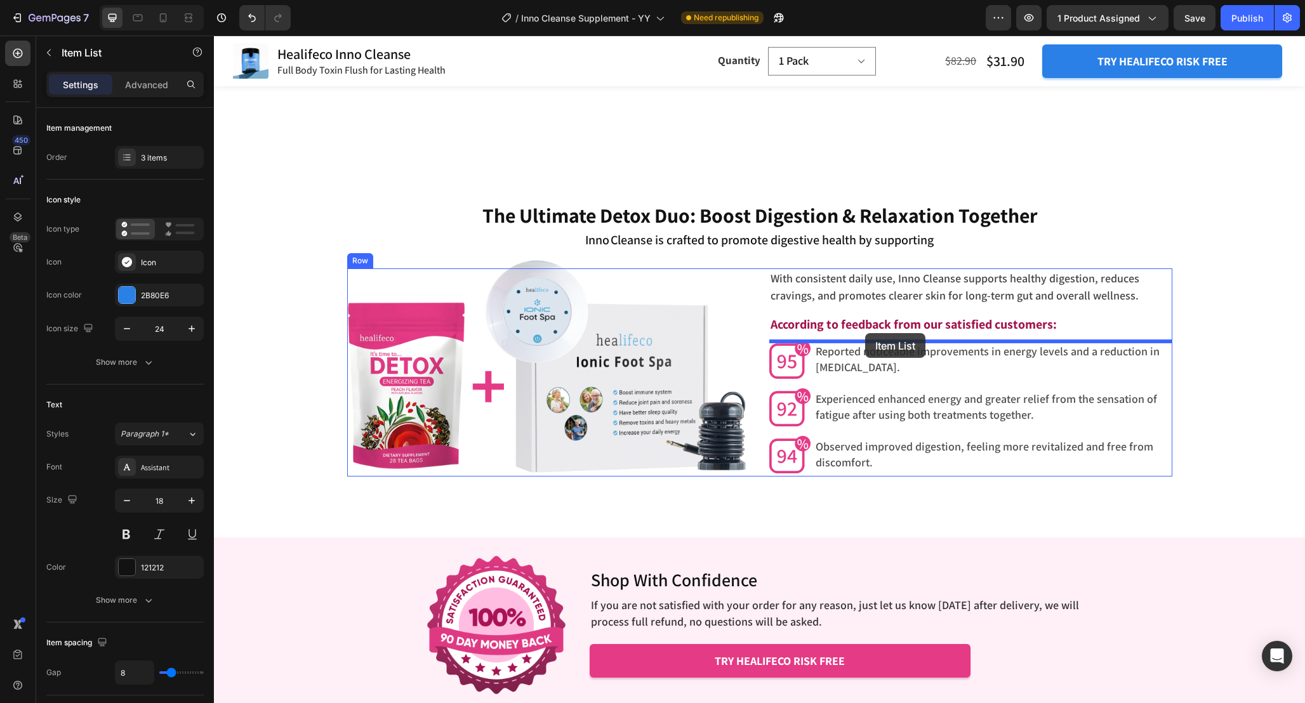
drag, startPoint x: 720, startPoint y: 342, endPoint x: 865, endPoint y: 333, distance: 144.9
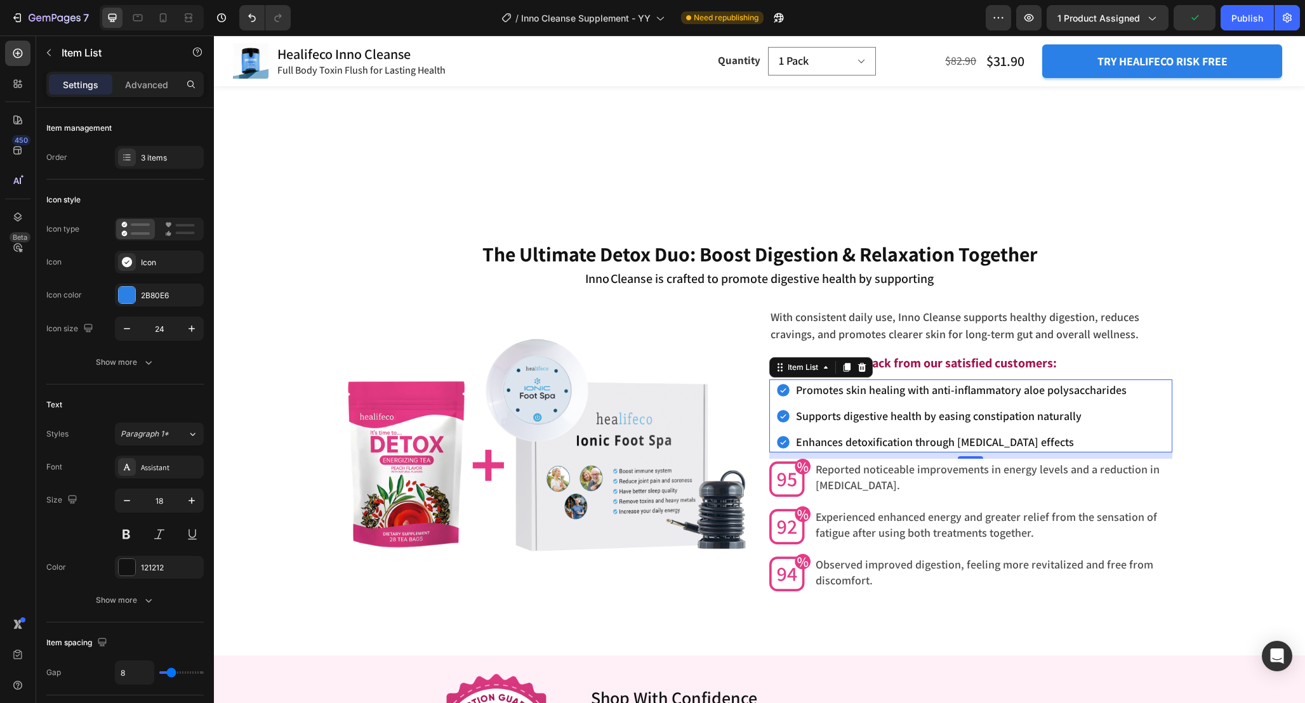
scroll to position [4146, 0]
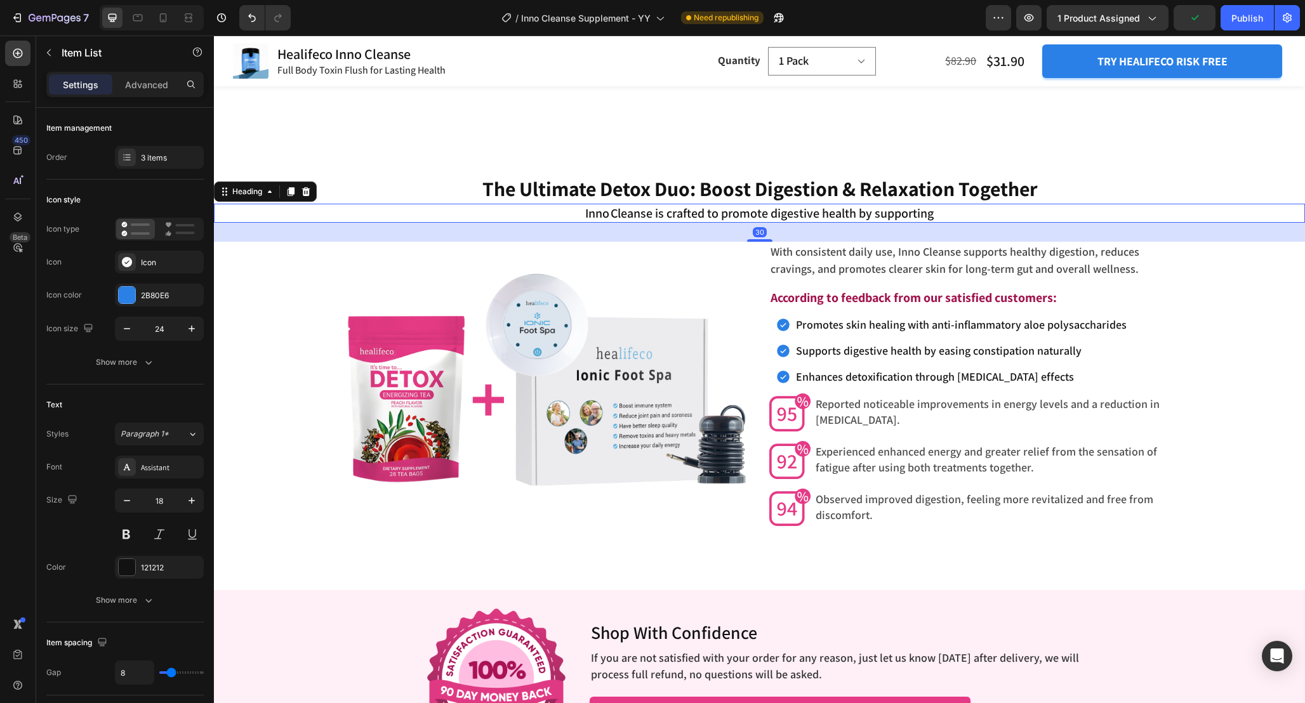
click at [1200, 209] on h2 "Inno Cleanse is crafted to promote digestive health by supporting" at bounding box center [759, 213] width 1091 height 19
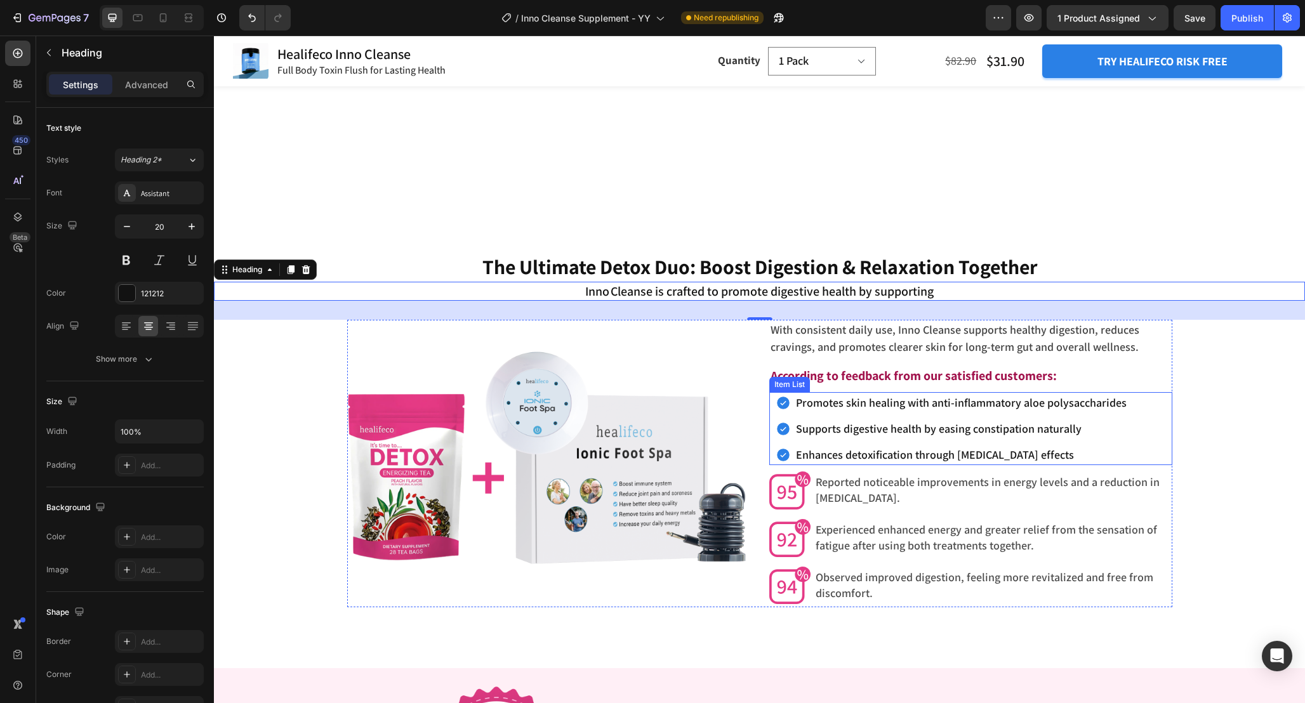
scroll to position [4277, 0]
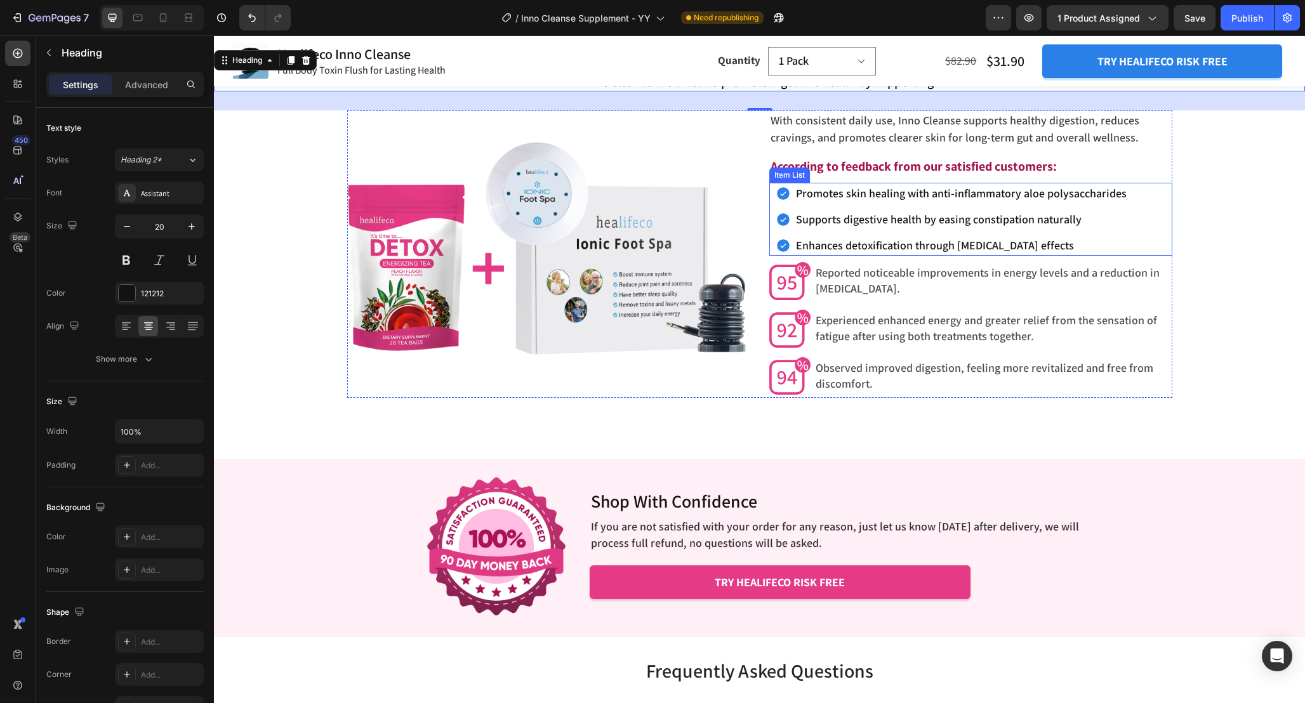
click at [982, 200] on p "Promotes skin healing with anti-inflammatory aloe polysaccharides" at bounding box center [961, 193] width 331 height 17
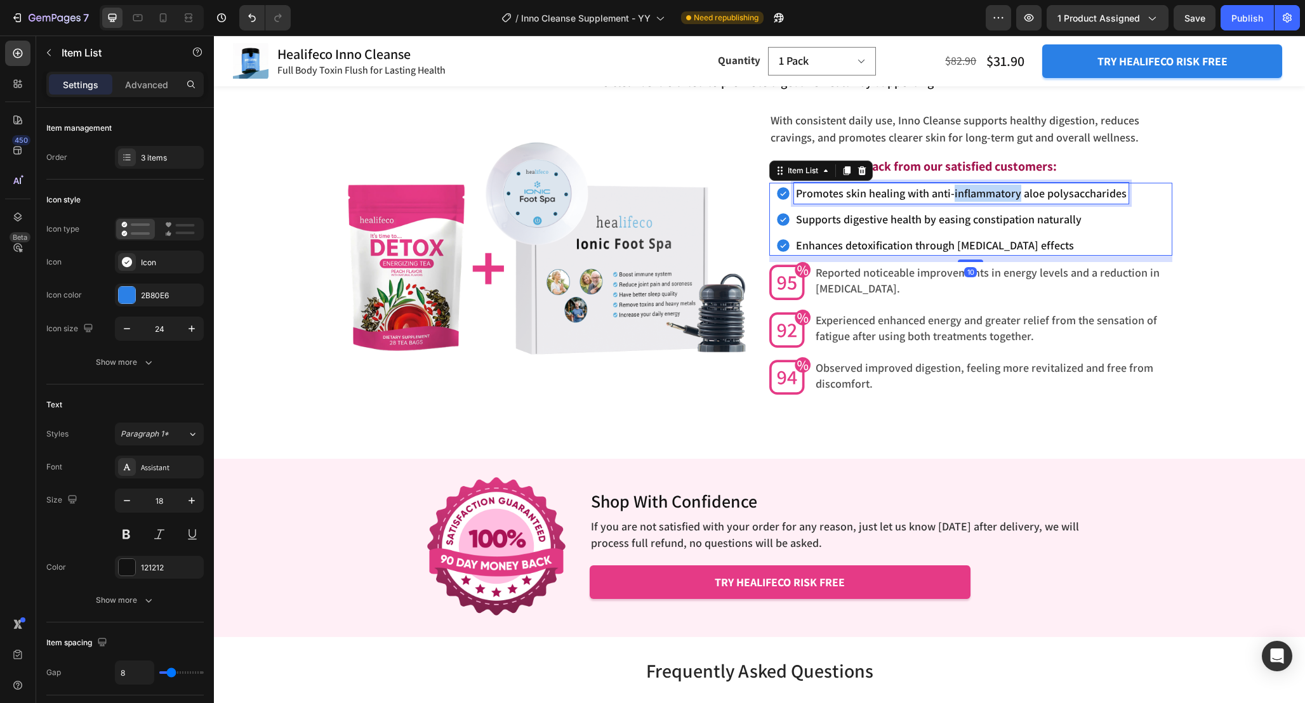
click at [982, 200] on p "Promotes skin healing with anti-inflammatory aloe polysaccharides" at bounding box center [961, 193] width 331 height 17
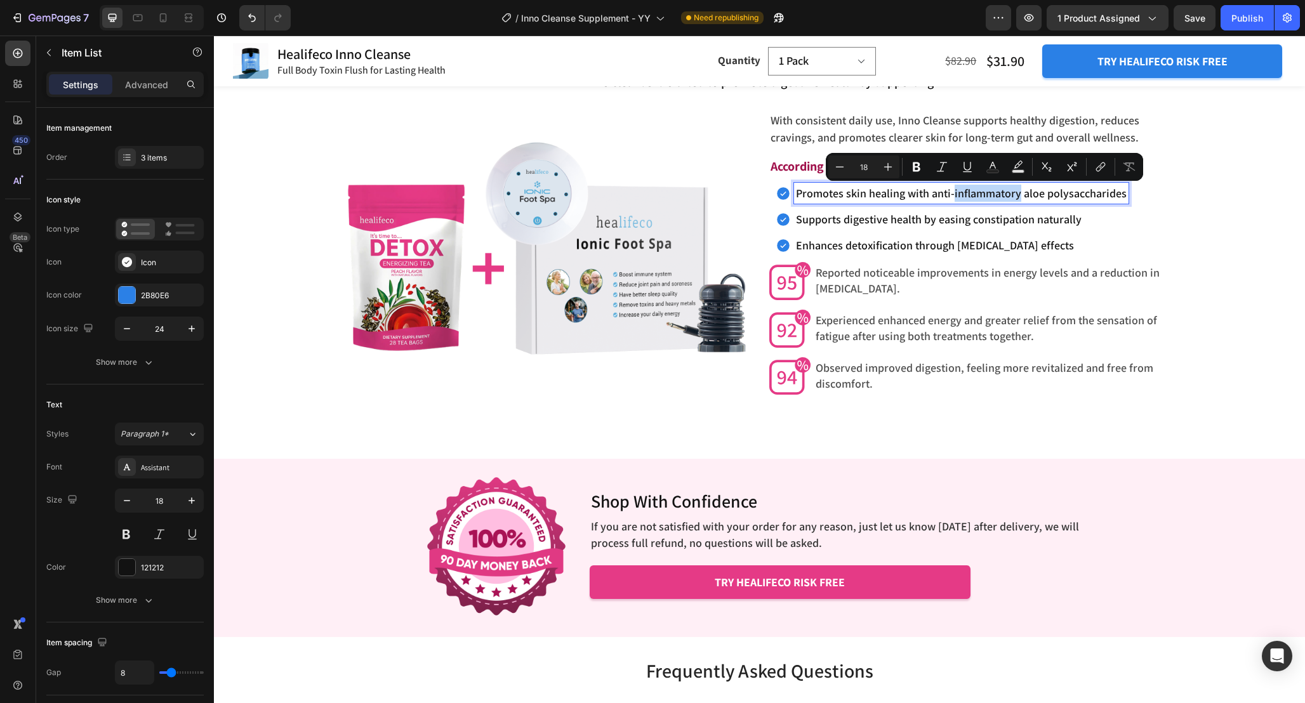
click at [982, 200] on p "Promotes skin healing with anti-inflammatory aloe polysaccharides" at bounding box center [961, 193] width 331 height 17
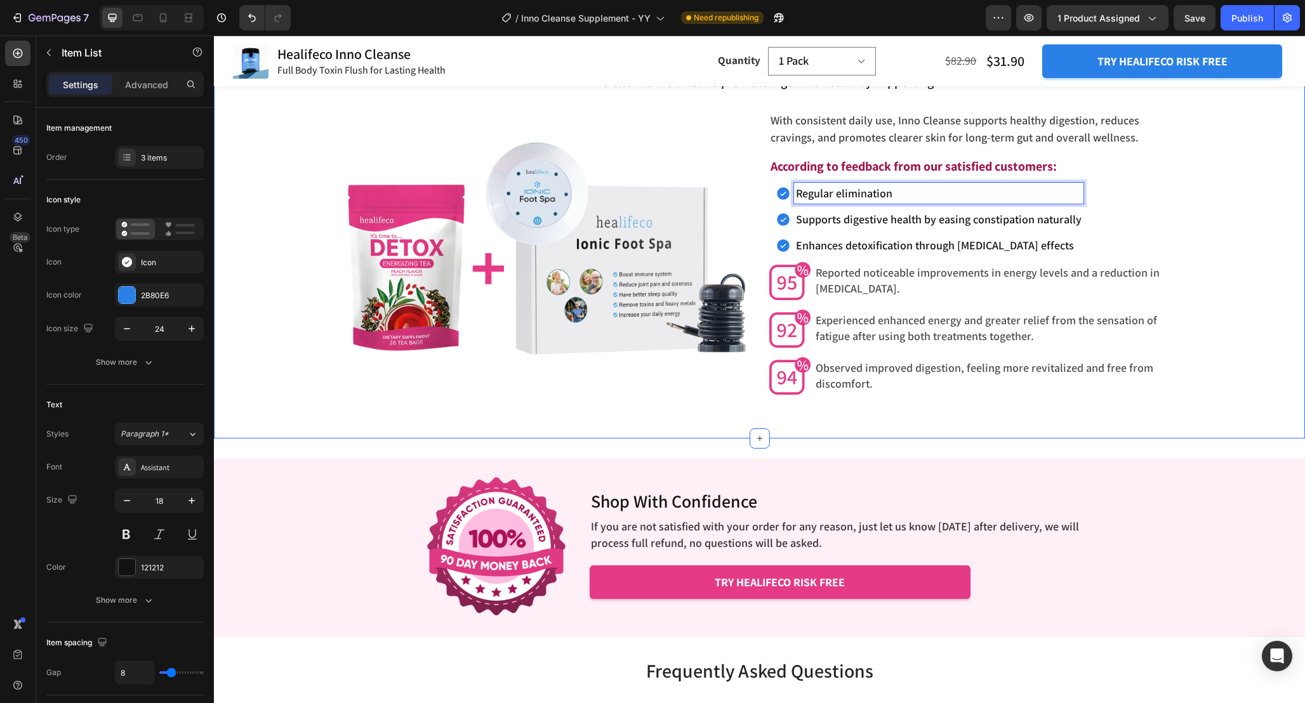
click at [1202, 216] on div "The Ultimate Detox Duo: Boost Digestion & Relaxation Together Heading Inno Clea…" at bounding box center [759, 220] width 1091 height 355
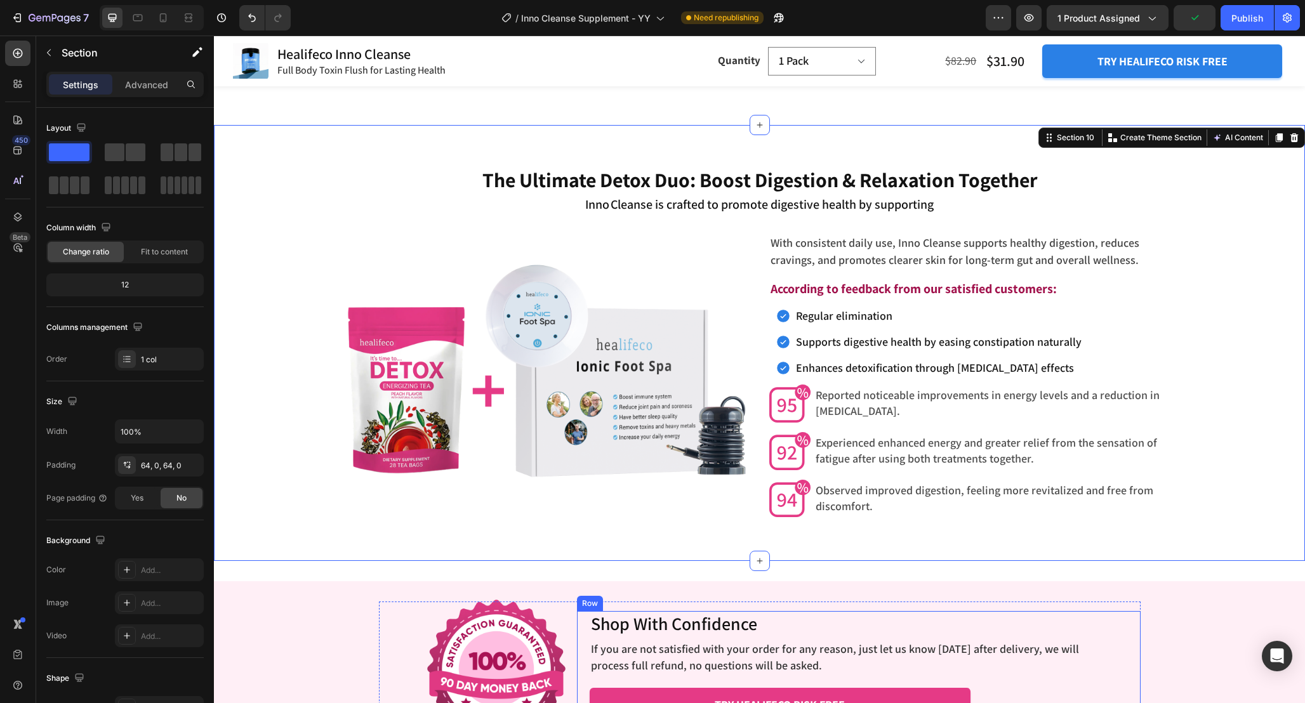
scroll to position [4148, 0]
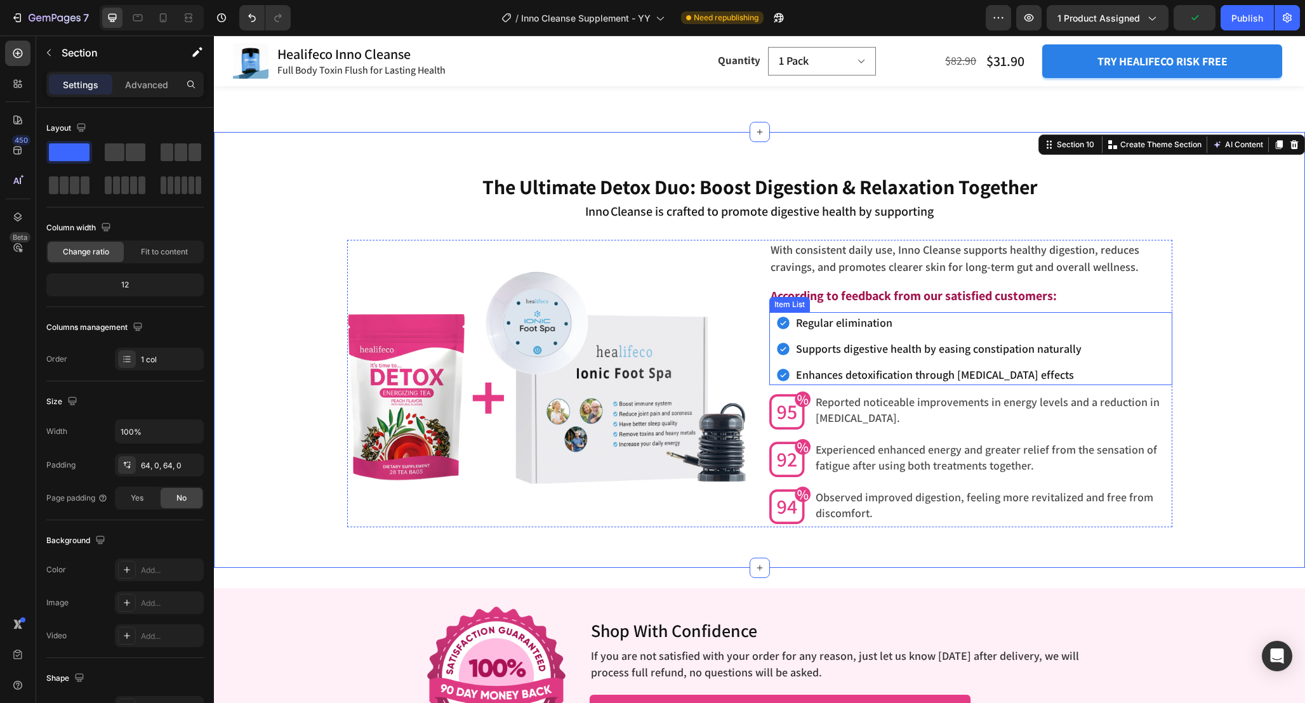
click at [845, 347] on p "Supports digestive health by easing constipation naturally" at bounding box center [939, 348] width 286 height 17
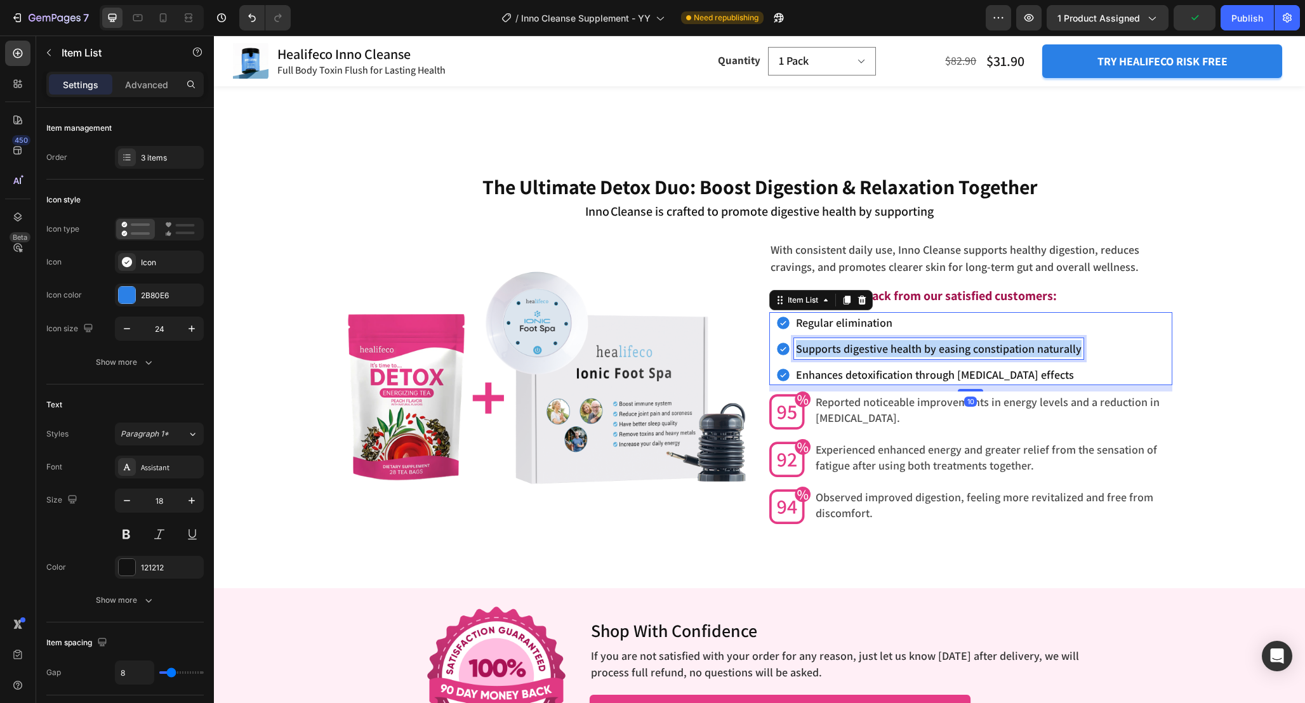
click at [845, 347] on p "Supports digestive health by easing constipation naturally" at bounding box center [939, 348] width 286 height 17
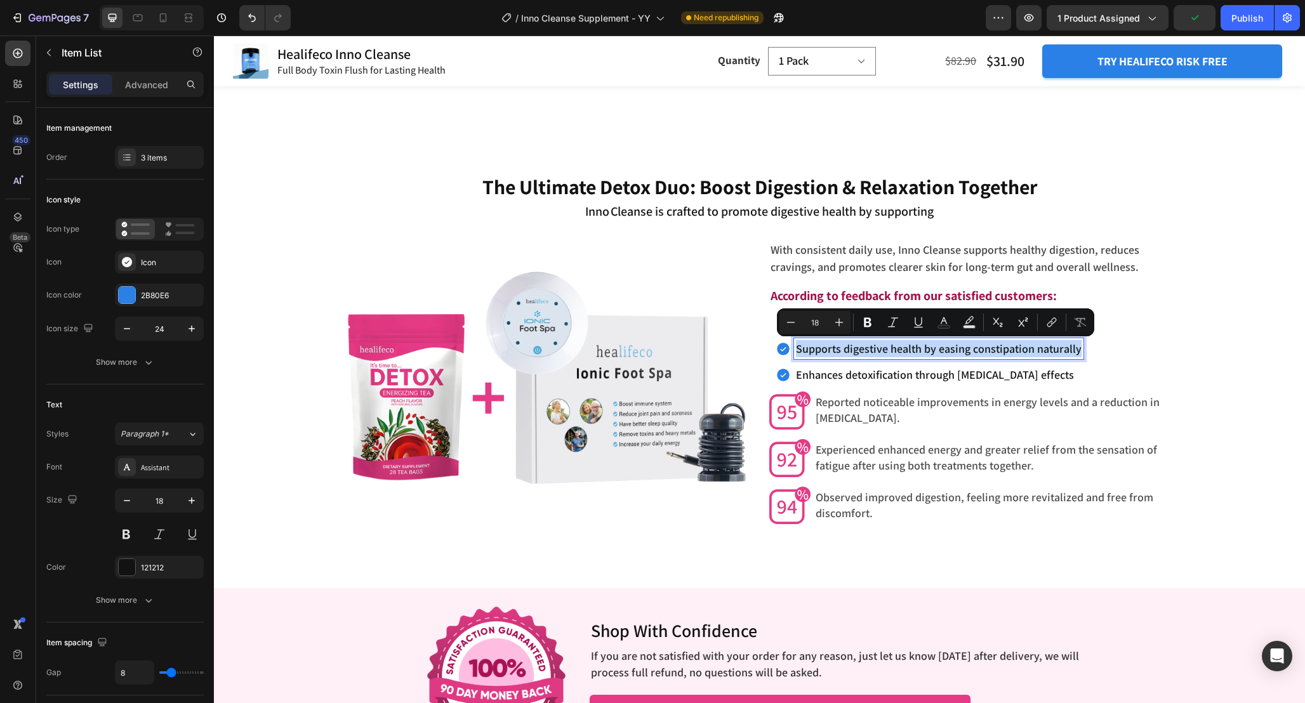
scroll to position [3830, 0]
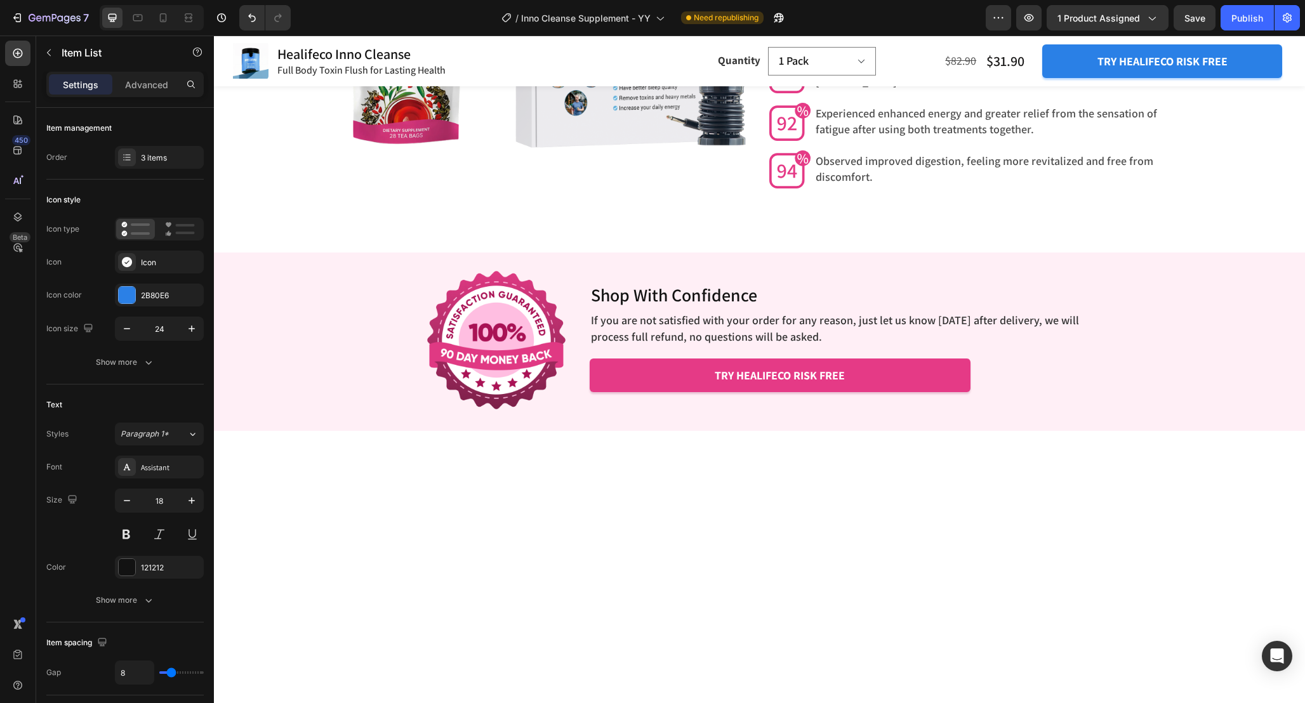
click at [936, 48] on p "Enhances detoxification through [MEDICAL_DATA] effects" at bounding box center [935, 38] width 278 height 17
click at [984, 49] on div "Regular elimination Reducing bloating Improving gut comfort," at bounding box center [973, 13] width 397 height 73
click at [1055, 49] on div "Regular elimination Reducing bloating Improving gut comfort," at bounding box center [973, 13] width 397 height 73
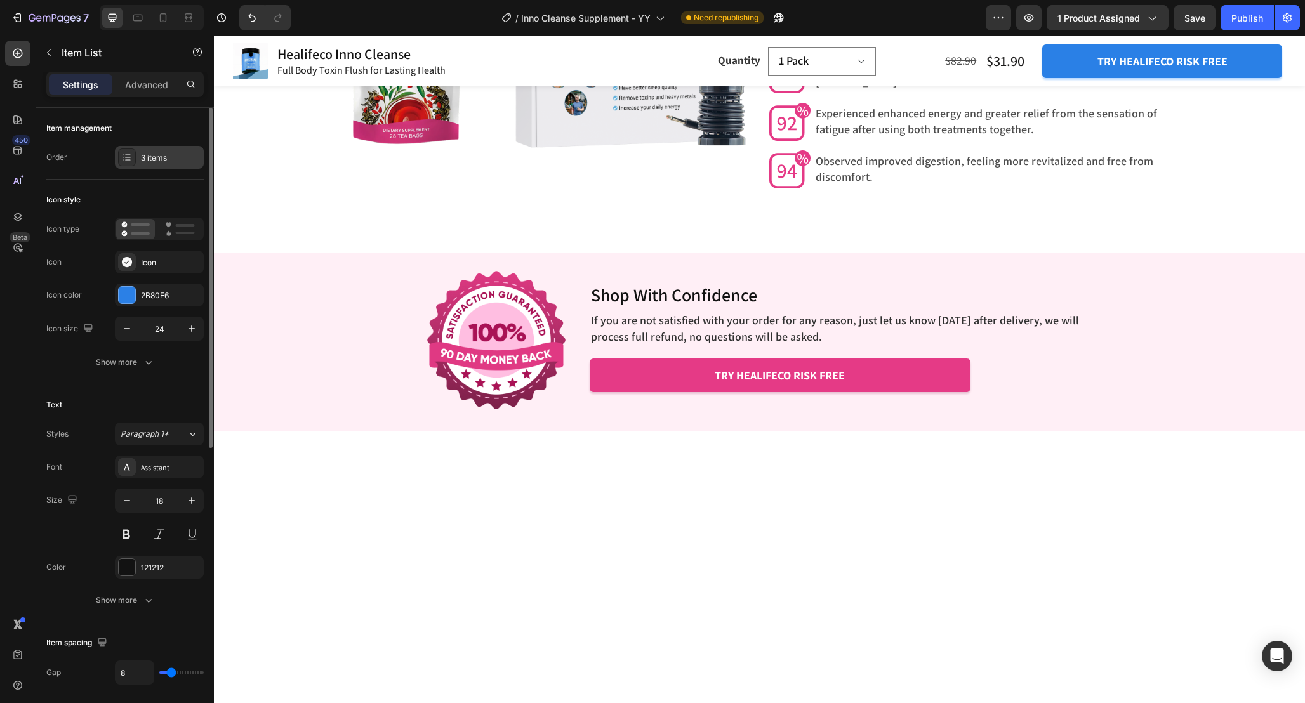
click at [159, 164] on div "3 items" at bounding box center [159, 157] width 89 height 23
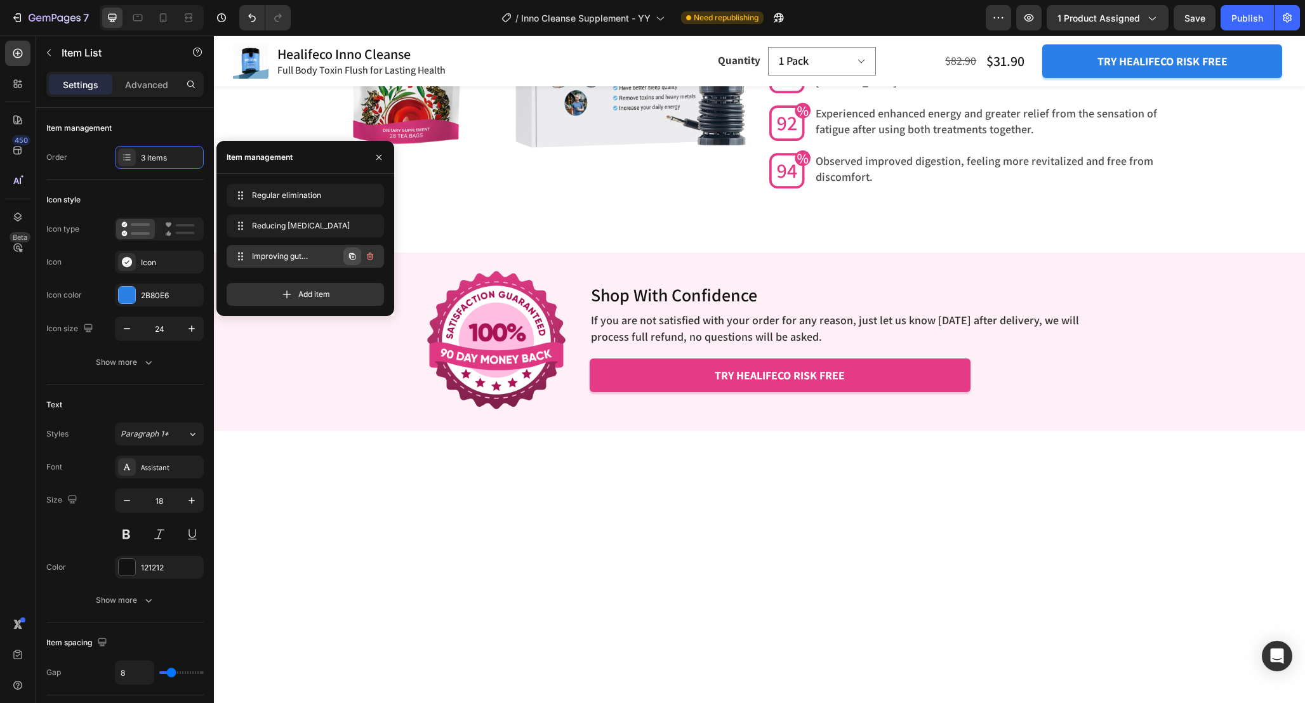
click at [352, 256] on icon "button" at bounding box center [352, 256] width 10 height 10
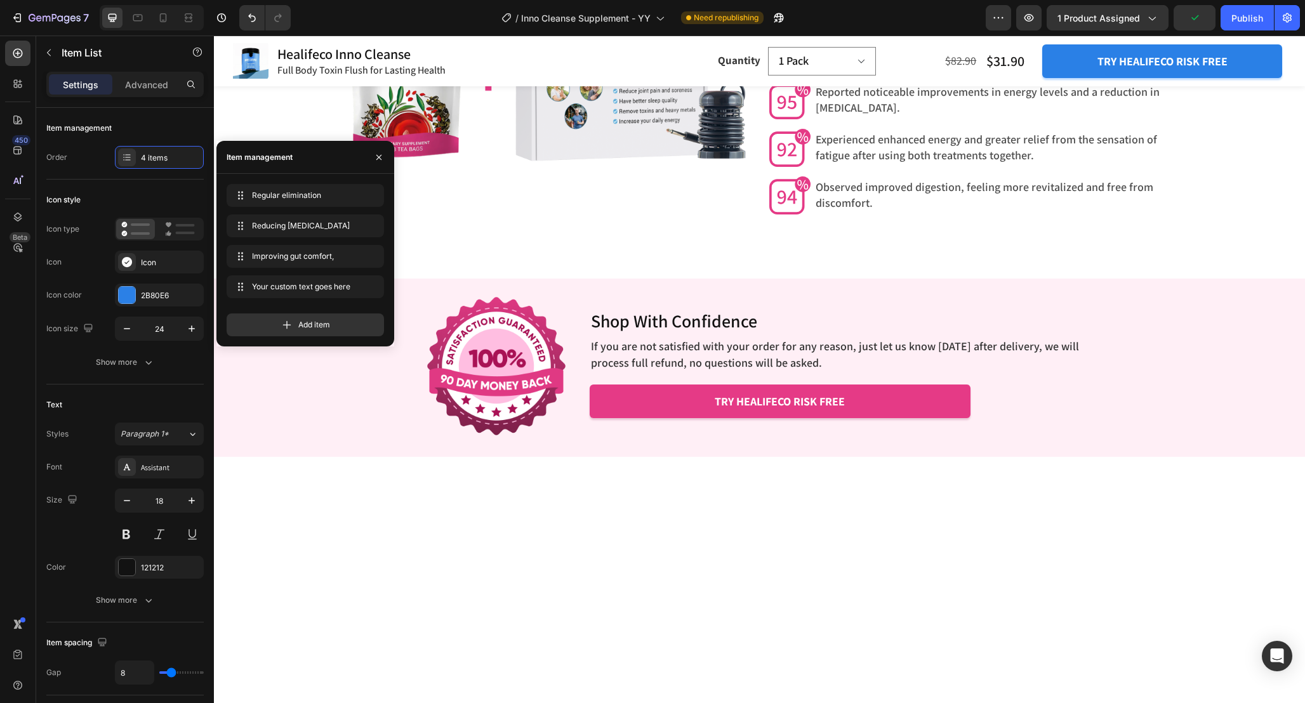
click at [900, 76] on div "Your custom text goes here" at bounding box center [862, 65] width 136 height 21
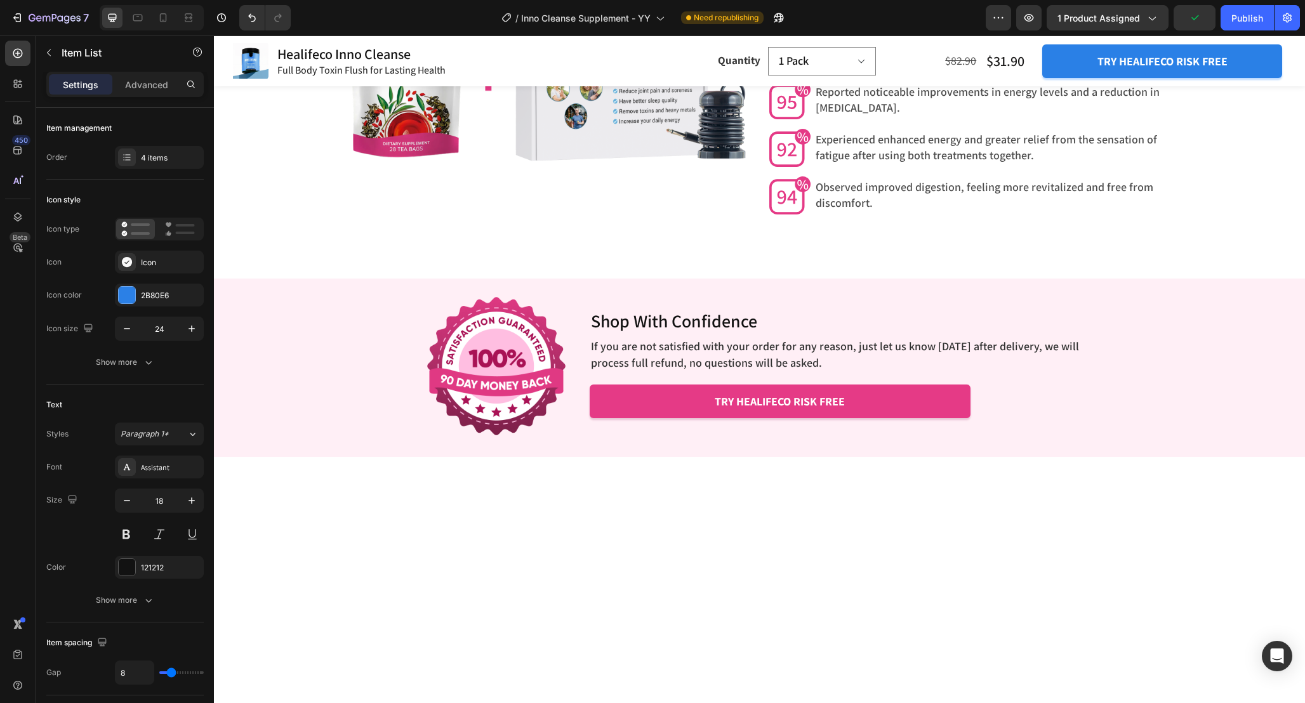
click at [900, 74] on p "Your custom text goes here" at bounding box center [862, 64] width 132 height 17
drag, startPoint x: 820, startPoint y: 403, endPoint x: 769, endPoint y: 403, distance: 50.8
click at [769, 76] on div "Regular elimination Reducing bloating Improving gut comfort, and giving you a l…" at bounding box center [970, 26] width 403 height 99
click at [1187, 218] on div "The Ultimate Detox Duo: Boost Digestion & Relaxation Together Heading Inno Clea…" at bounding box center [759, 27] width 1091 height 381
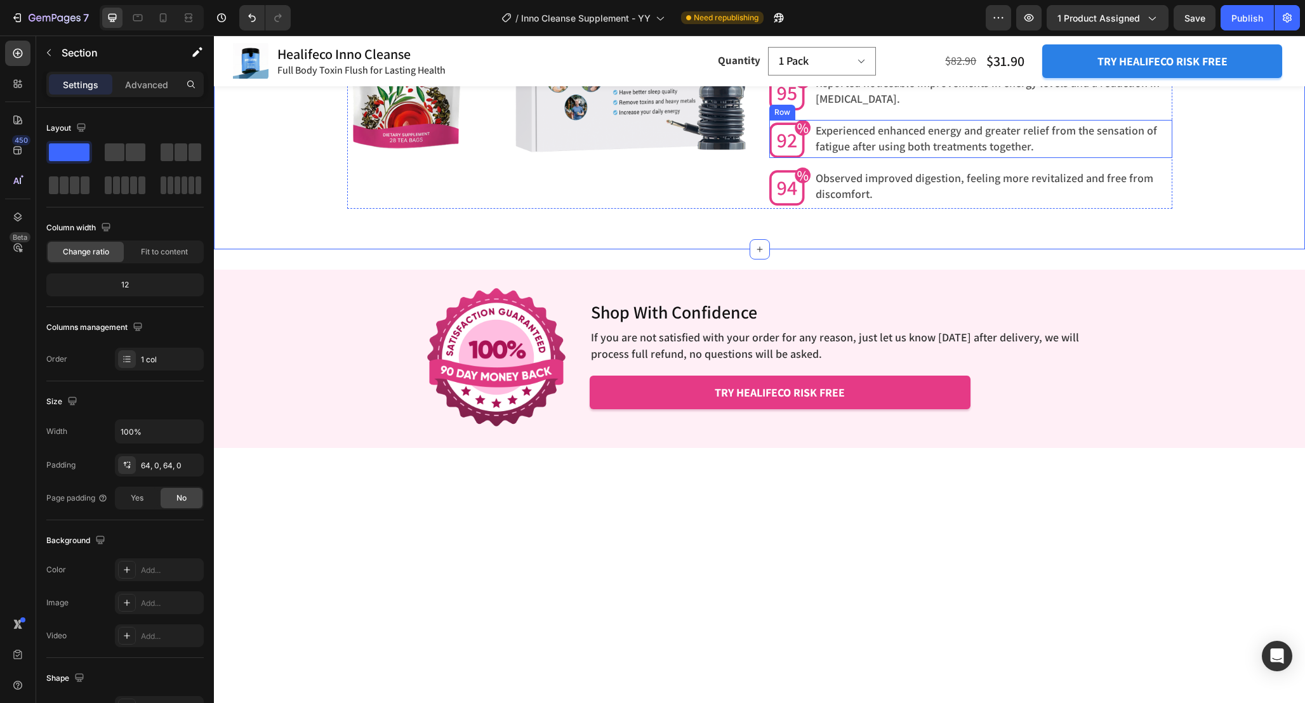
scroll to position [3838, 0]
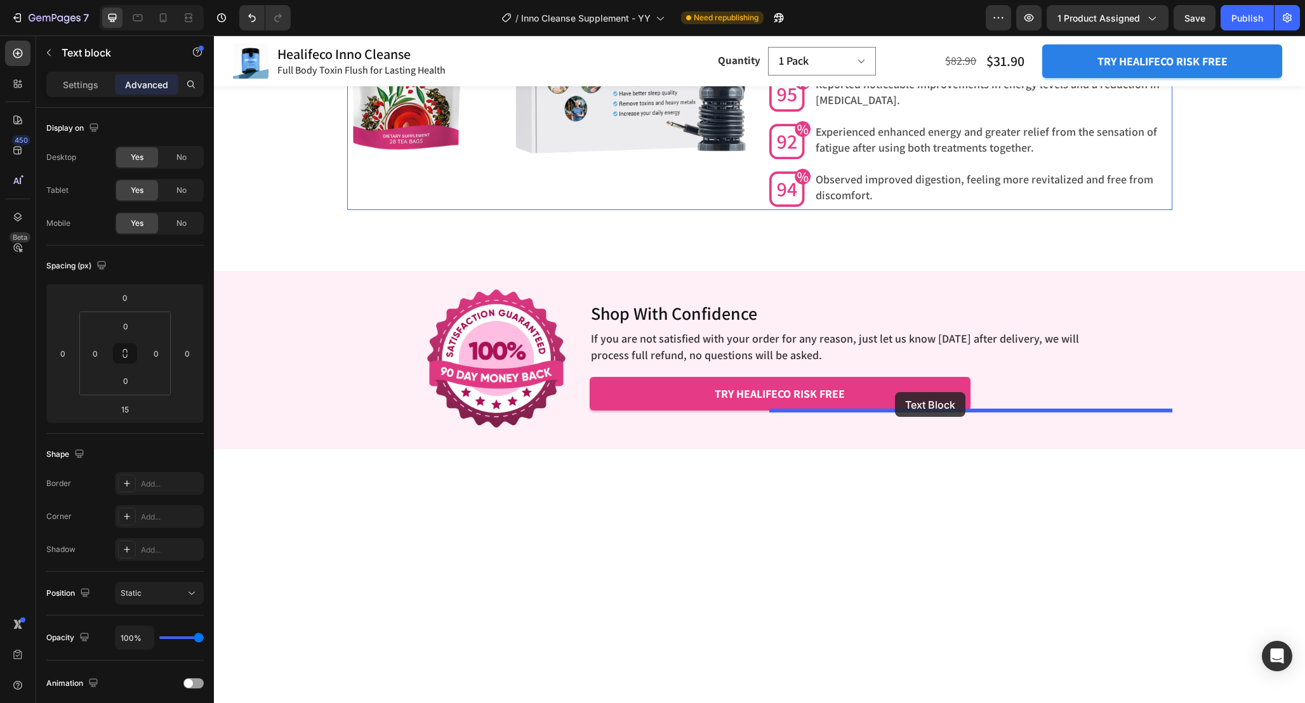
drag, startPoint x: 781, startPoint y: 221, endPoint x: 902, endPoint y: 390, distance: 207.3
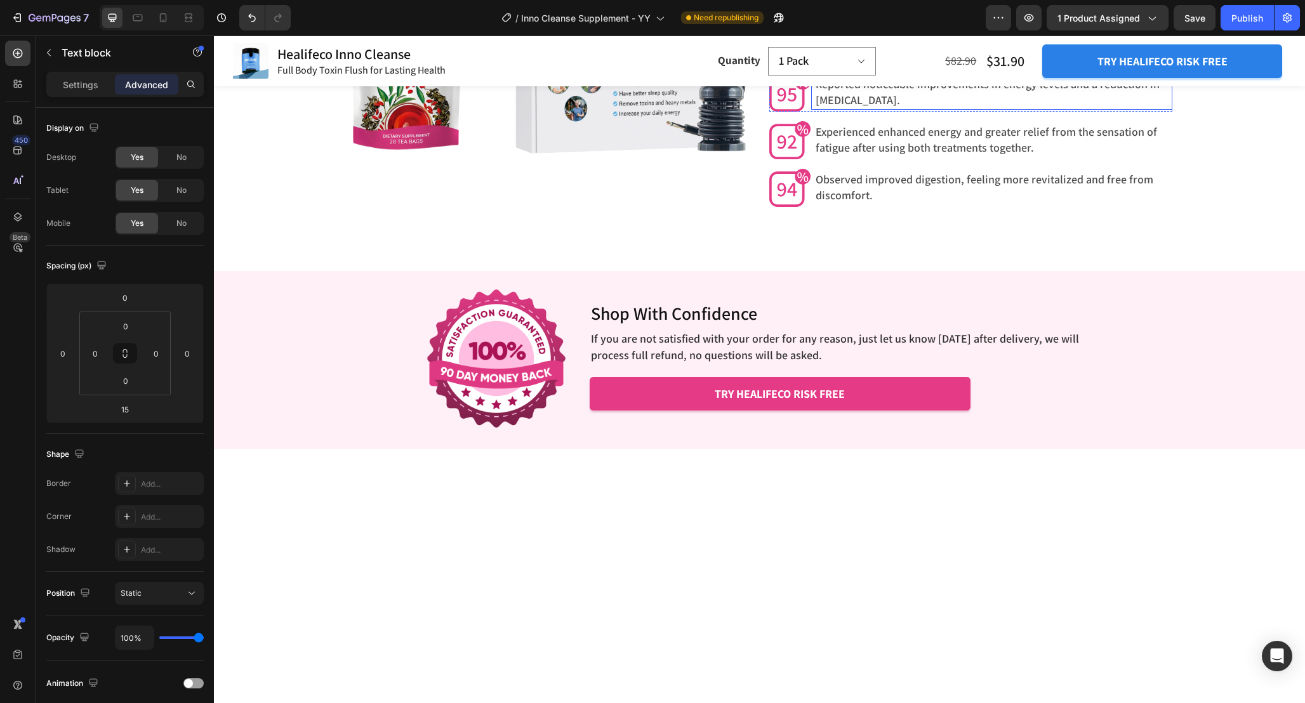
scroll to position [3852, 0]
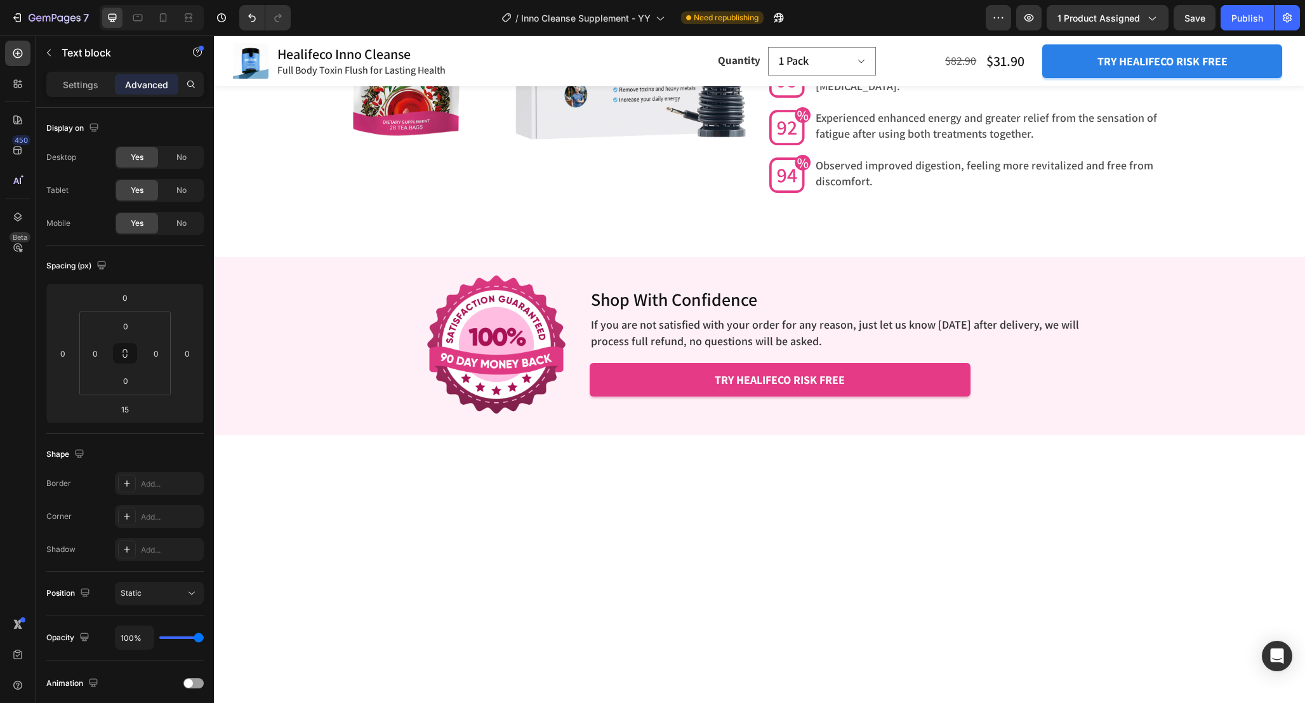
click at [916, 49] on p "With consistent daily use, Inno Cleanse supports healthy digestion, reduces cra…" at bounding box center [970, 32] width 400 height 34
click at [1247, 196] on div "The Ultimate Detox Duo: Boost Digestion & Relaxation Together Heading Inno Clea…" at bounding box center [759, 5] width 1091 height 381
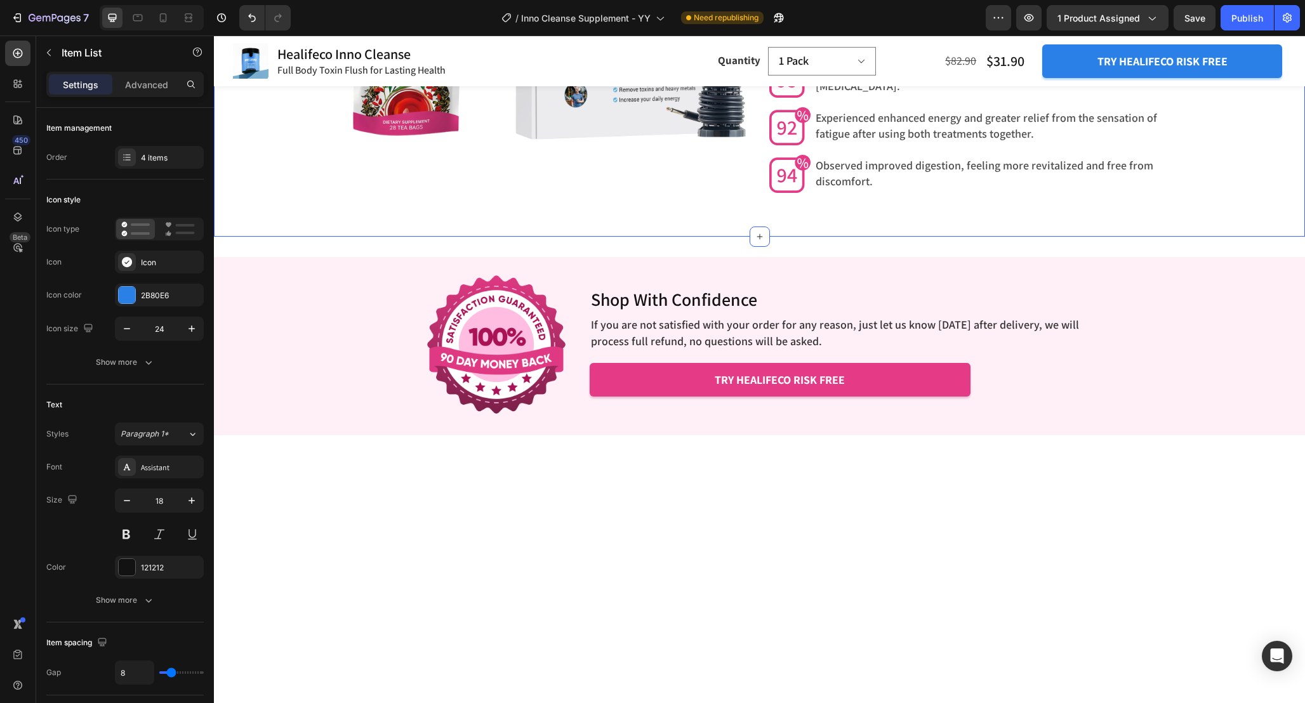
click at [1239, 196] on div "The Ultimate Detox Duo: Boost Digestion & Relaxation Together Heading Inno Clea…" at bounding box center [759, 5] width 1091 height 381
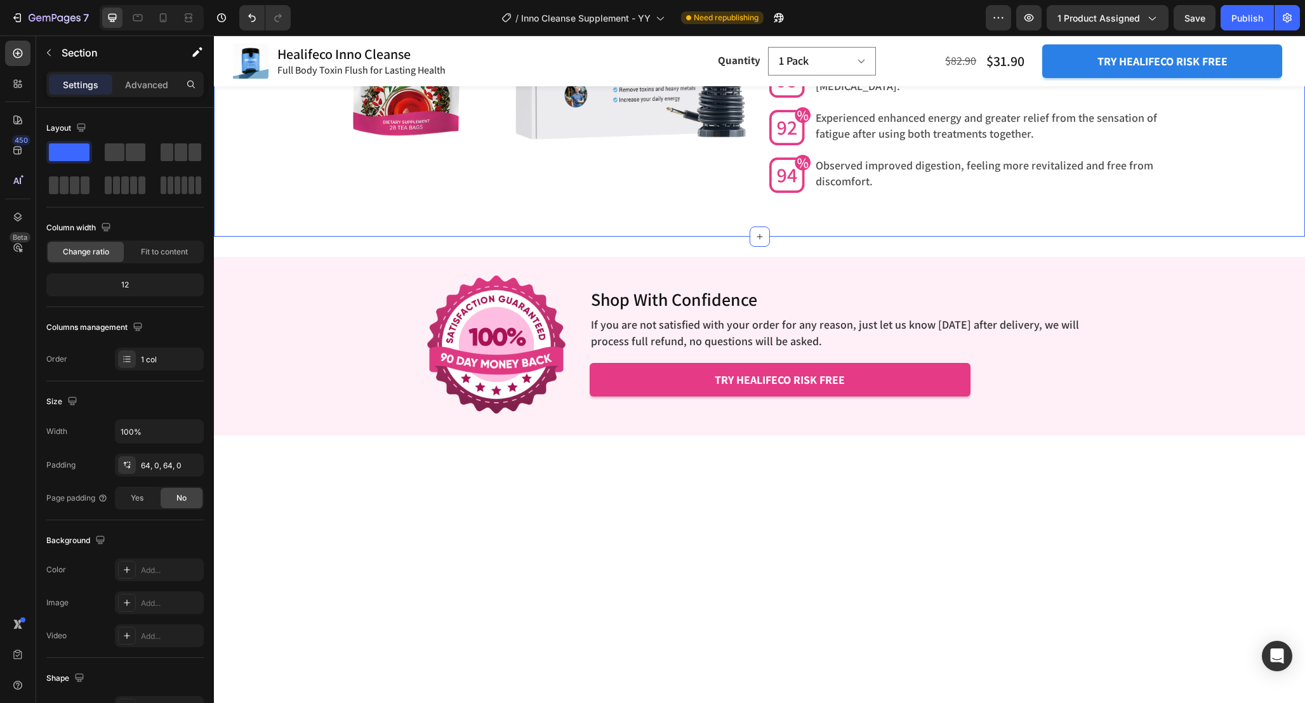
click at [1111, 196] on div "The Ultimate Detox Duo: Boost Digestion & Relaxation Together Heading Inno Clea…" at bounding box center [759, 5] width 1091 height 381
click at [1222, 196] on div "The Ultimate Detox Duo: Boost Digestion & Relaxation Together Heading Inno Clea…" at bounding box center [759, 5] width 1091 height 381
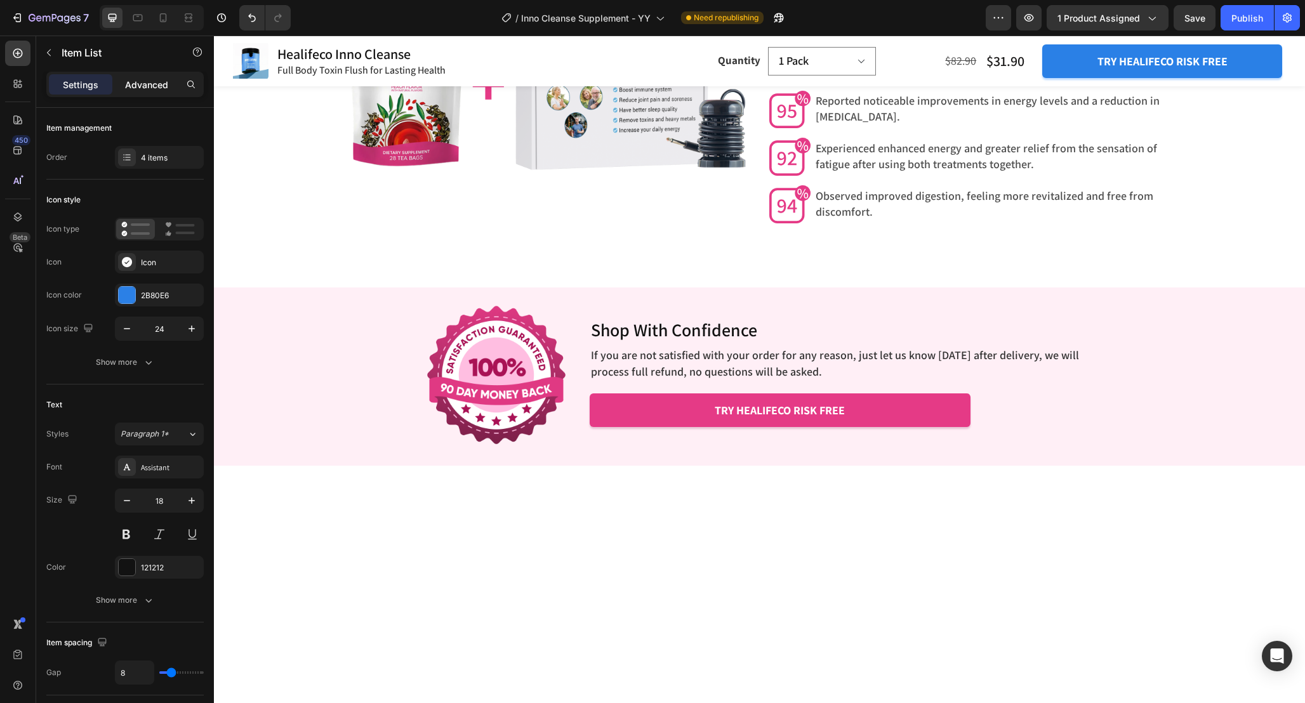
click at [152, 82] on p "Advanced" at bounding box center [146, 84] width 43 height 13
type input "100%"
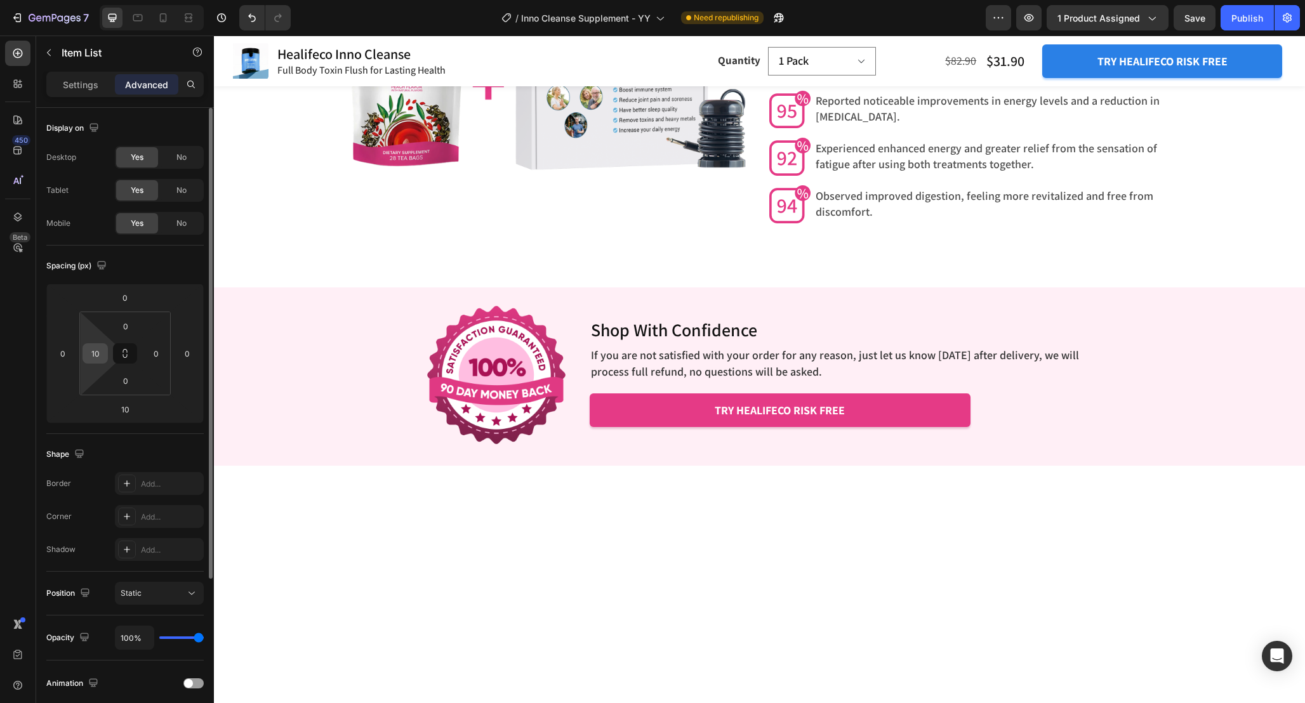
click at [99, 350] on input "10" at bounding box center [95, 353] width 19 height 19
type input "0"
click at [160, 357] on input "0" at bounding box center [156, 353] width 19 height 19
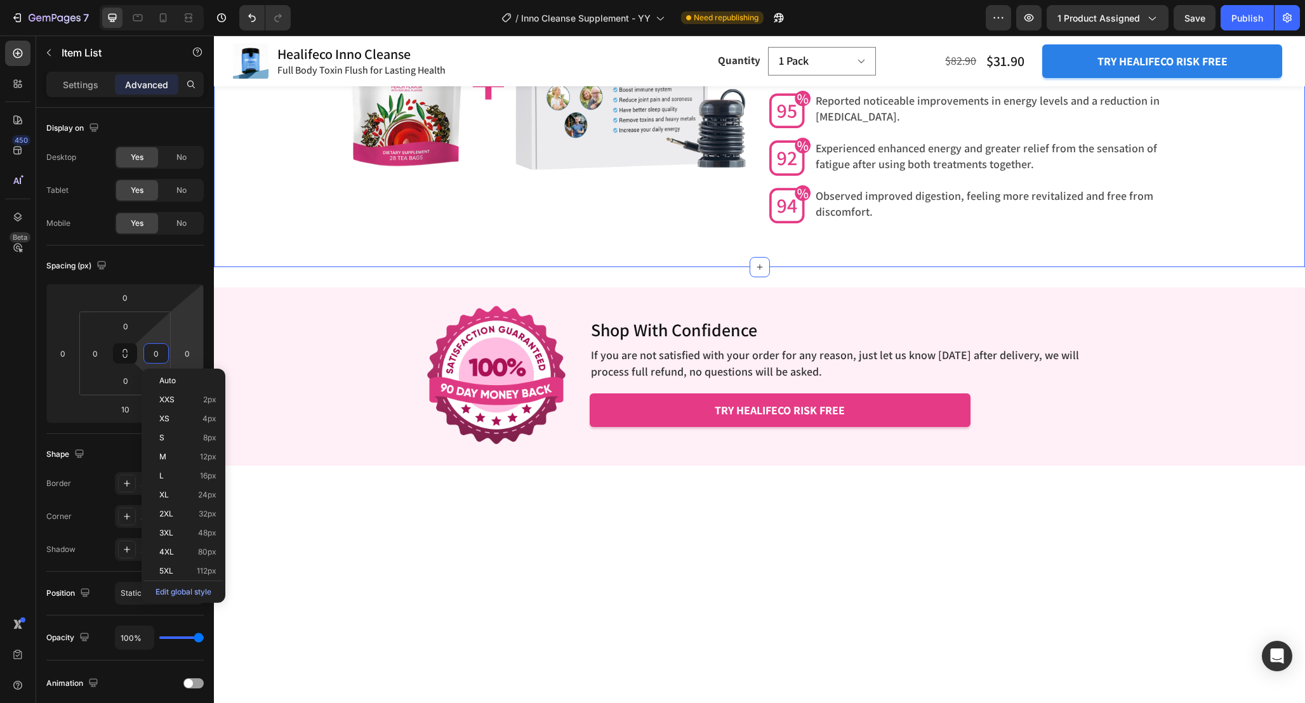
click at [1193, 227] on div "The Ultimate Detox Duo: Boost Digestion & Relaxation Together Heading Inno Clea…" at bounding box center [759, 36] width 1091 height 381
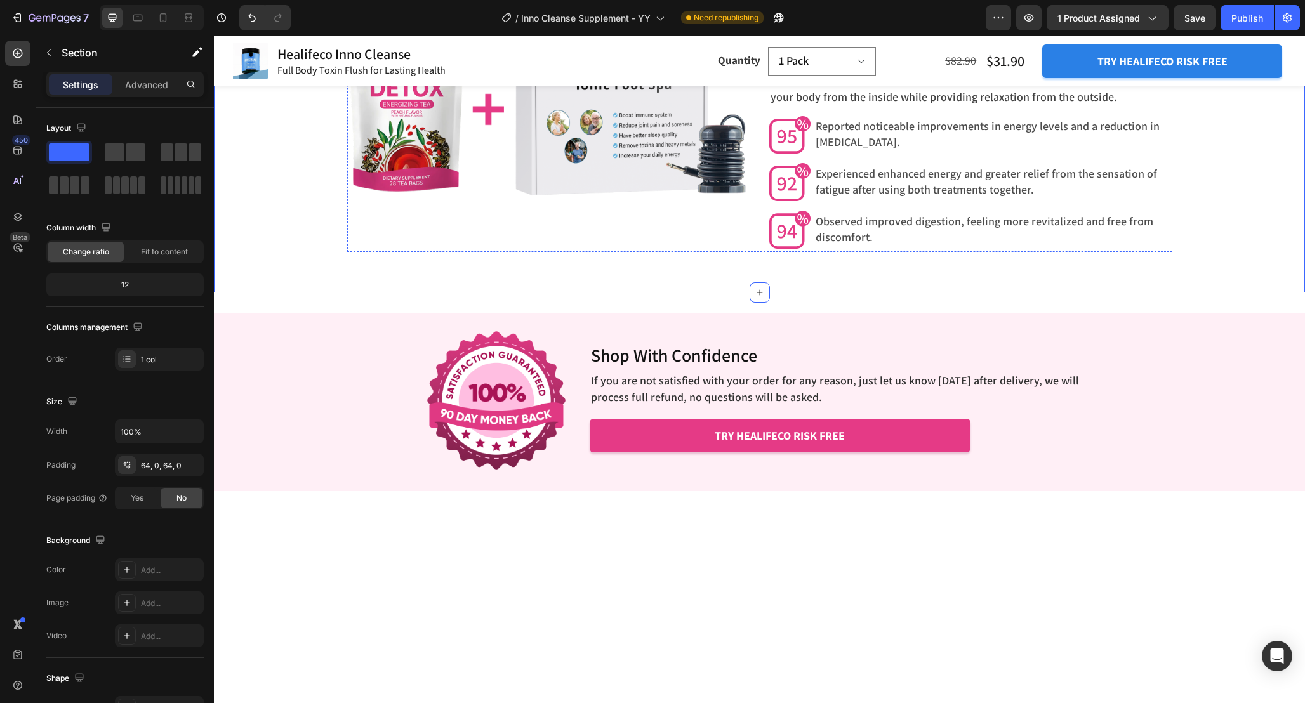
scroll to position [3795, 0]
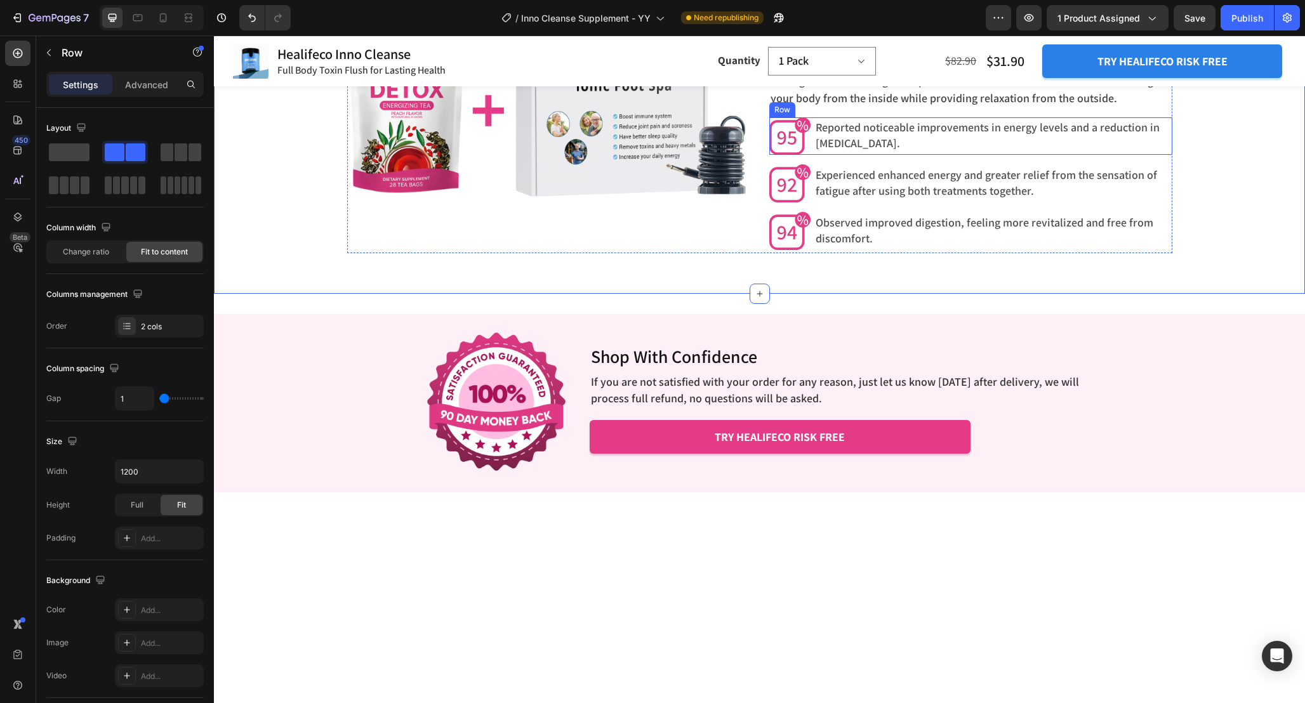
click at [851, 155] on div "Reported noticeable improvements in energy levels and a reduction in bloating. …" at bounding box center [991, 136] width 361 height 38
click at [845, 109] on icon at bounding box center [847, 104] width 8 height 9
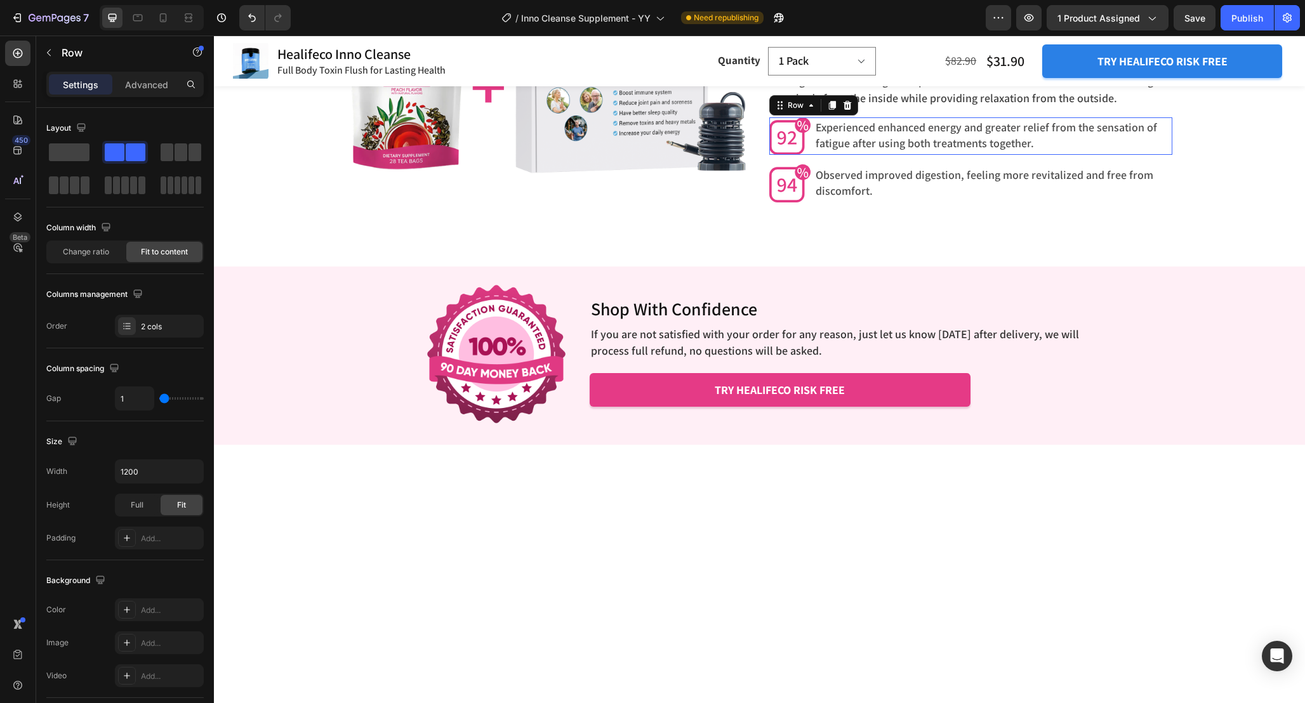
click at [812, 155] on div "Experienced enhanced energy and greater relief from the sensation of fatigue af…" at bounding box center [991, 136] width 361 height 38
click at [847, 110] on icon at bounding box center [847, 105] width 10 height 10
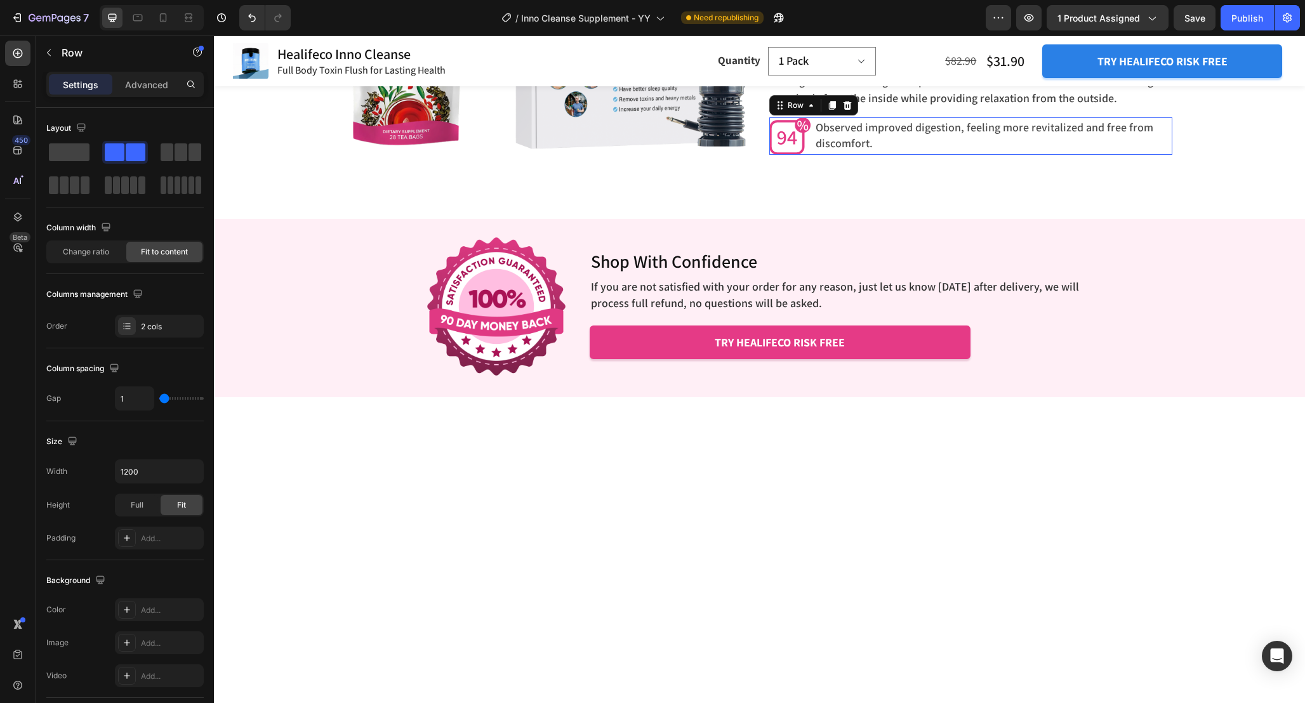
click at [811, 155] on div "Observed improved digestion, feeling more revitalized and free from discomfort.…" at bounding box center [991, 136] width 361 height 38
click at [848, 109] on icon at bounding box center [847, 104] width 8 height 9
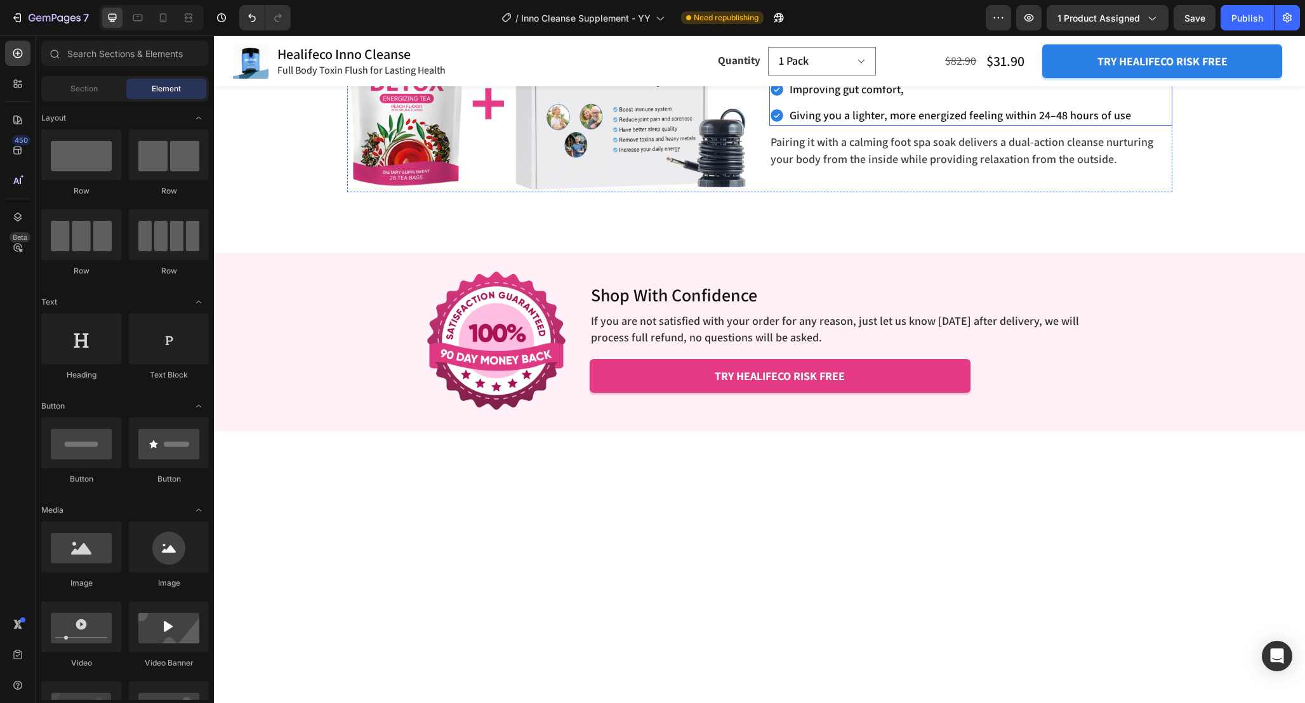
scroll to position [3747, 0]
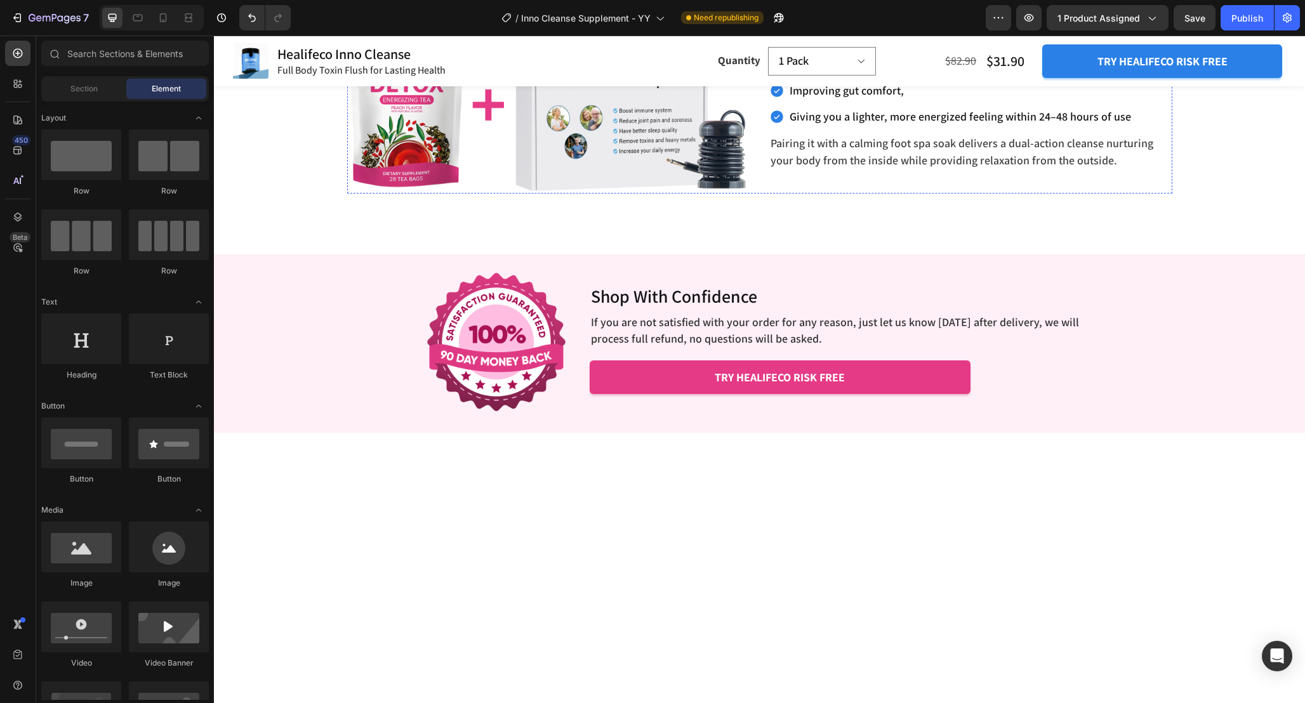
click at [1021, 20] on strong "According to feedback from our satisfied customers:" at bounding box center [913, 11] width 286 height 16
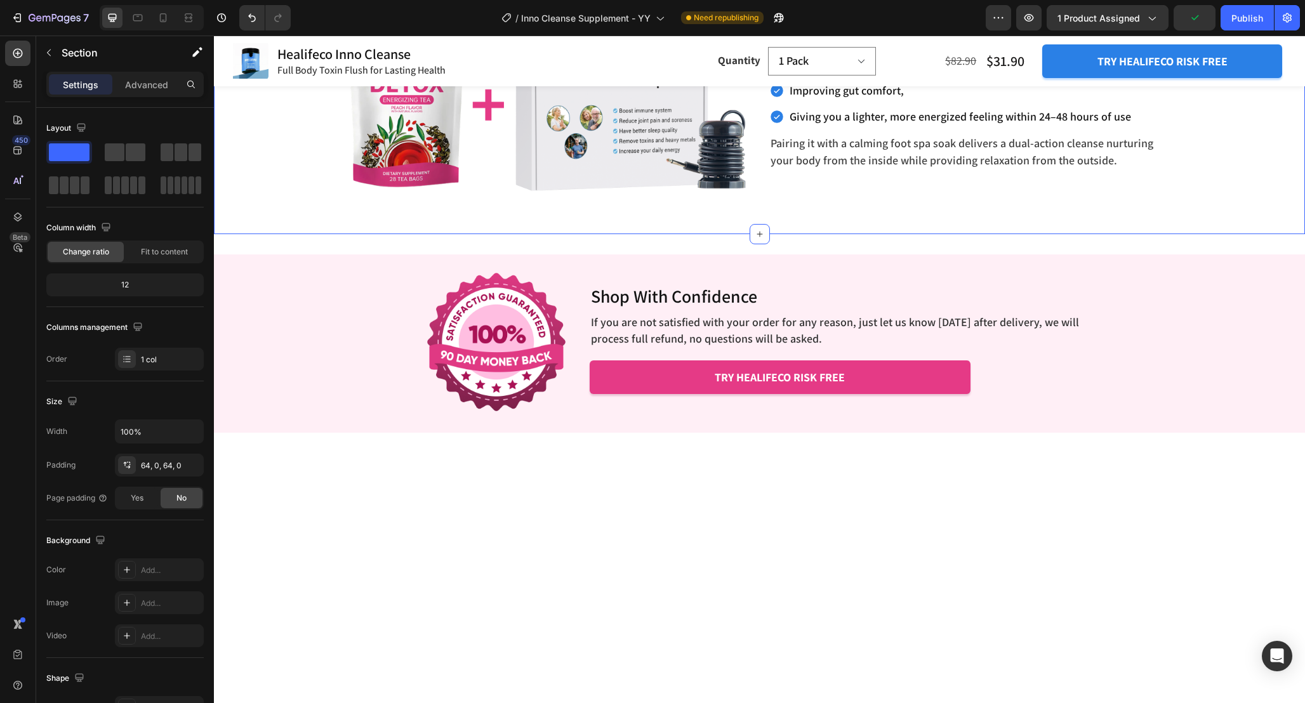
click at [1226, 194] on div "The Ultimate Detox Duo: Boost Digestion & Relaxation Together Heading Inno Clea…" at bounding box center [759, 57] width 1091 height 273
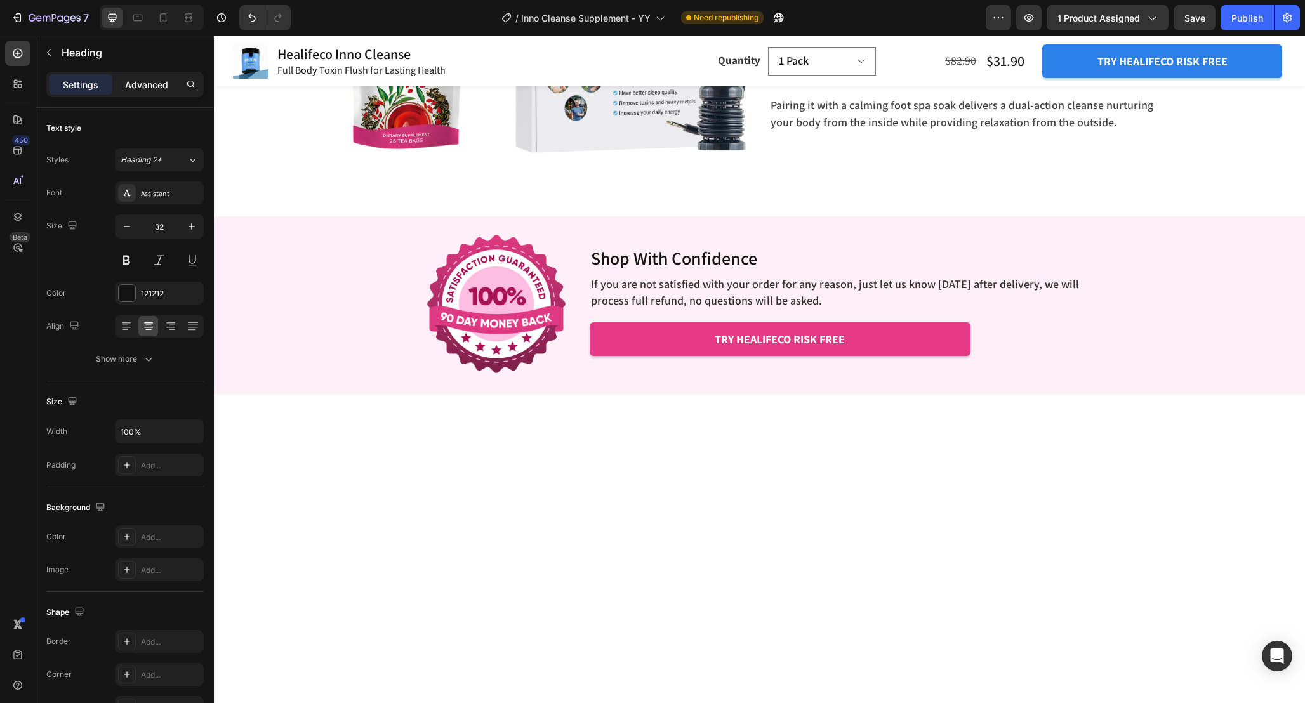
click at [150, 76] on div "Advanced" at bounding box center [146, 84] width 63 height 20
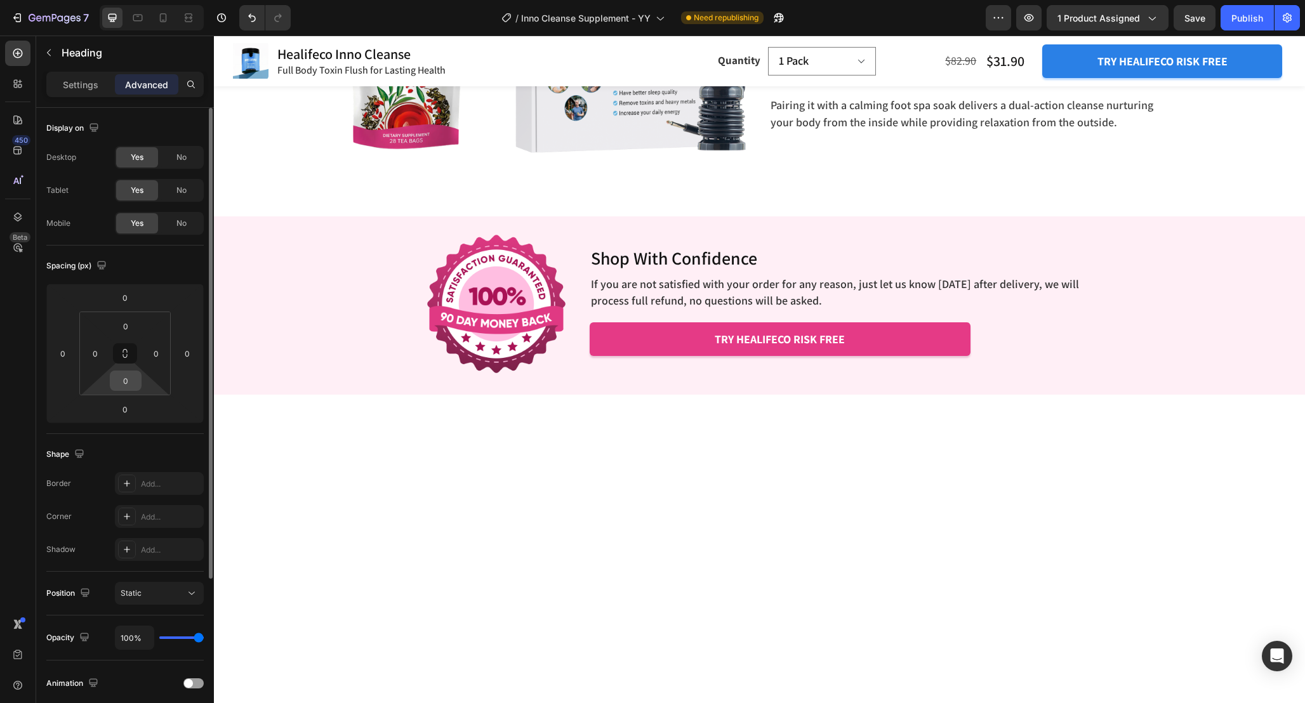
click at [129, 385] on input "0" at bounding box center [125, 380] width 25 height 19
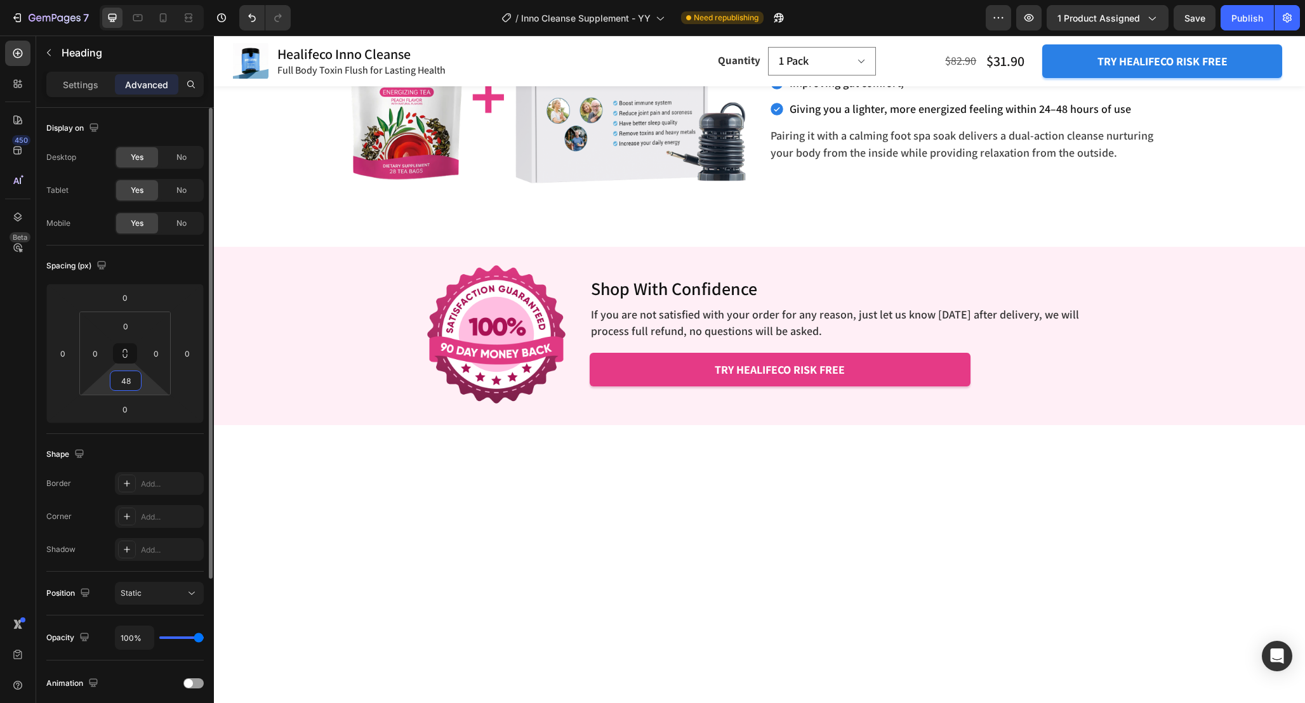
click at [135, 383] on input "48" at bounding box center [125, 380] width 25 height 19
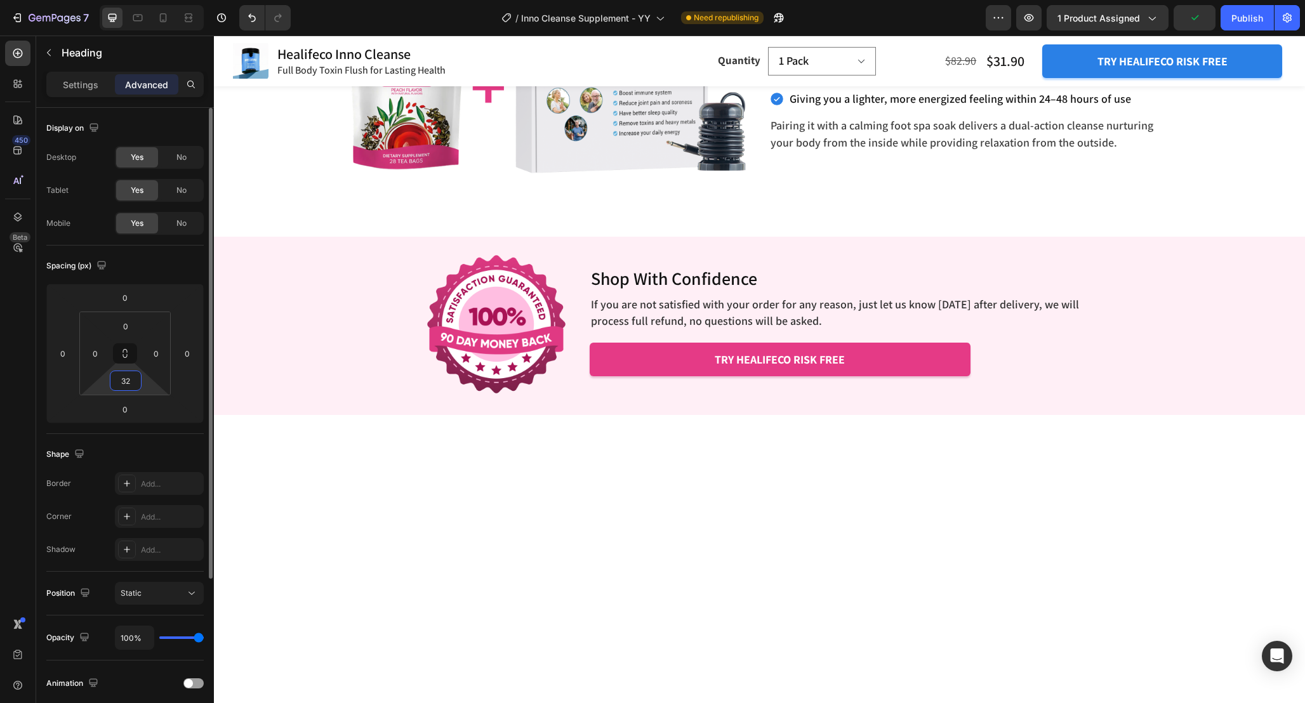
drag, startPoint x: 131, startPoint y: 382, endPoint x: 105, endPoint y: 379, distance: 25.5
click at [105, 379] on div "0 0 32 0" at bounding box center [124, 354] width 91 height 84
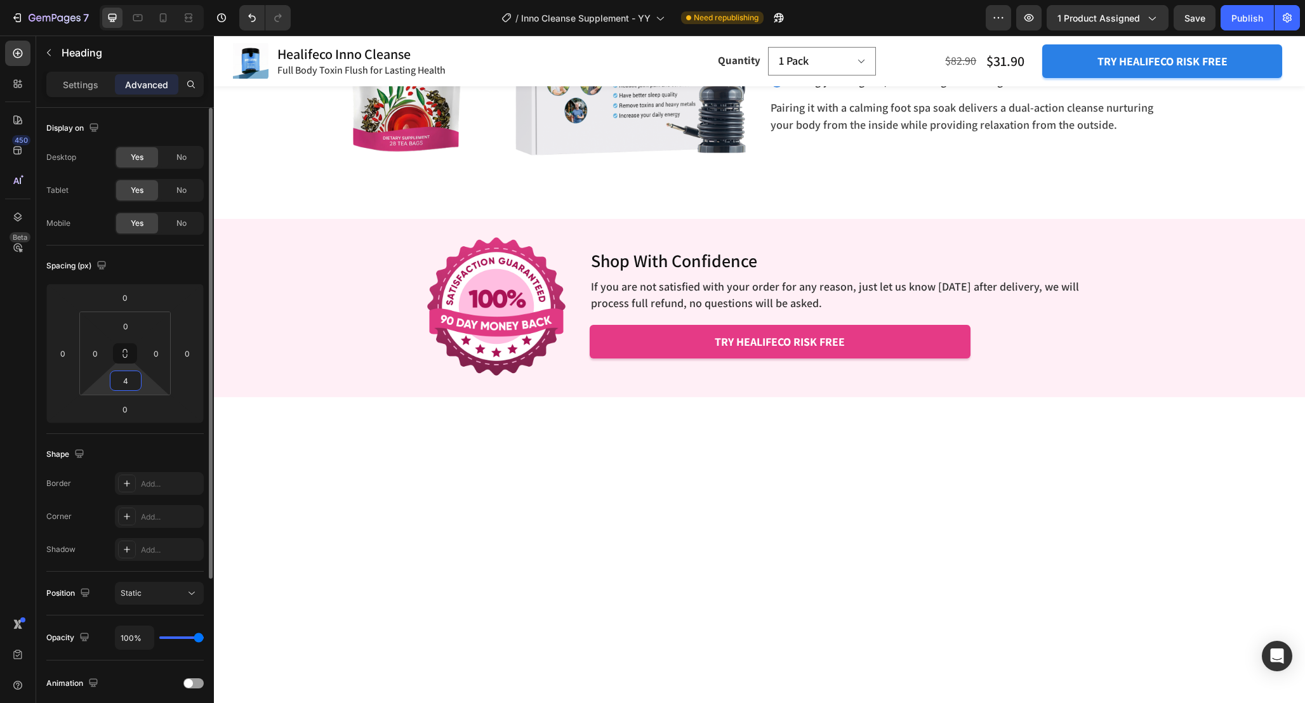
type input "48"
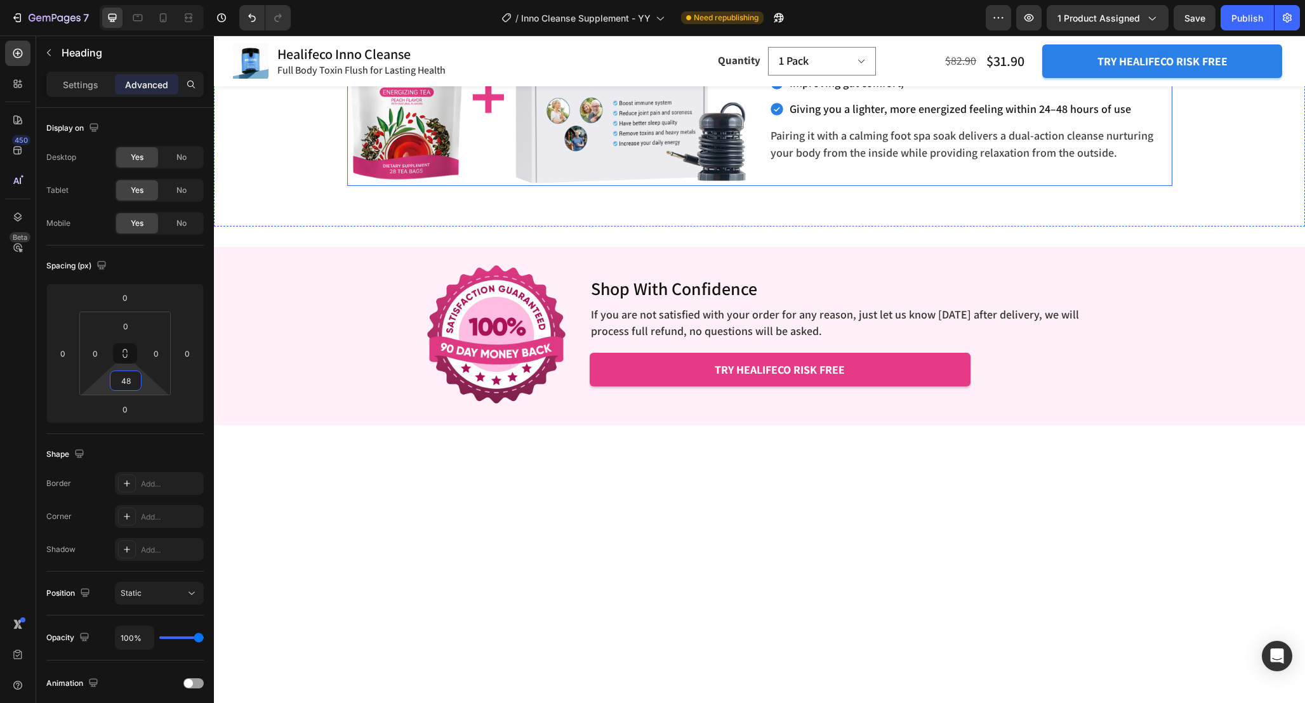
click at [852, 186] on div "According to feedback from our satisfied customers: Text Block Regular eliminat…" at bounding box center [970, 83] width 403 height 206
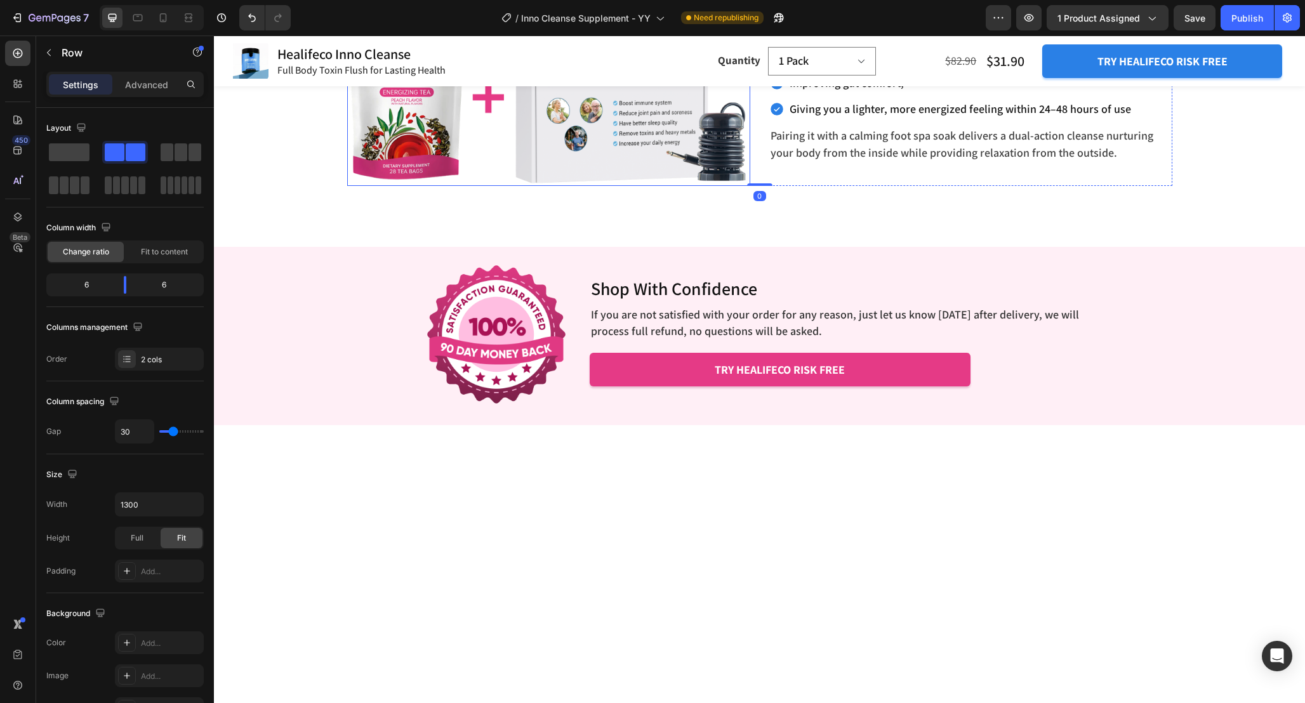
click at [504, 186] on img at bounding box center [548, 77] width 403 height 218
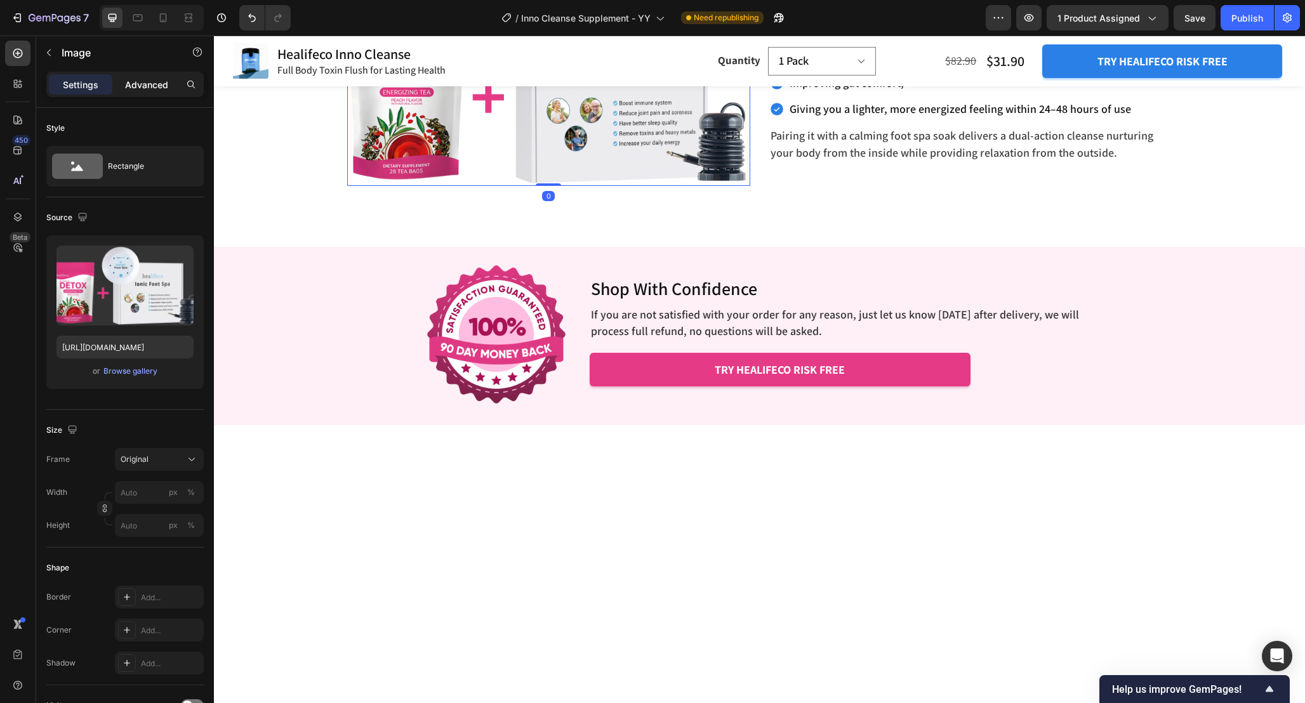
click at [136, 84] on p "Advanced" at bounding box center [146, 84] width 43 height 13
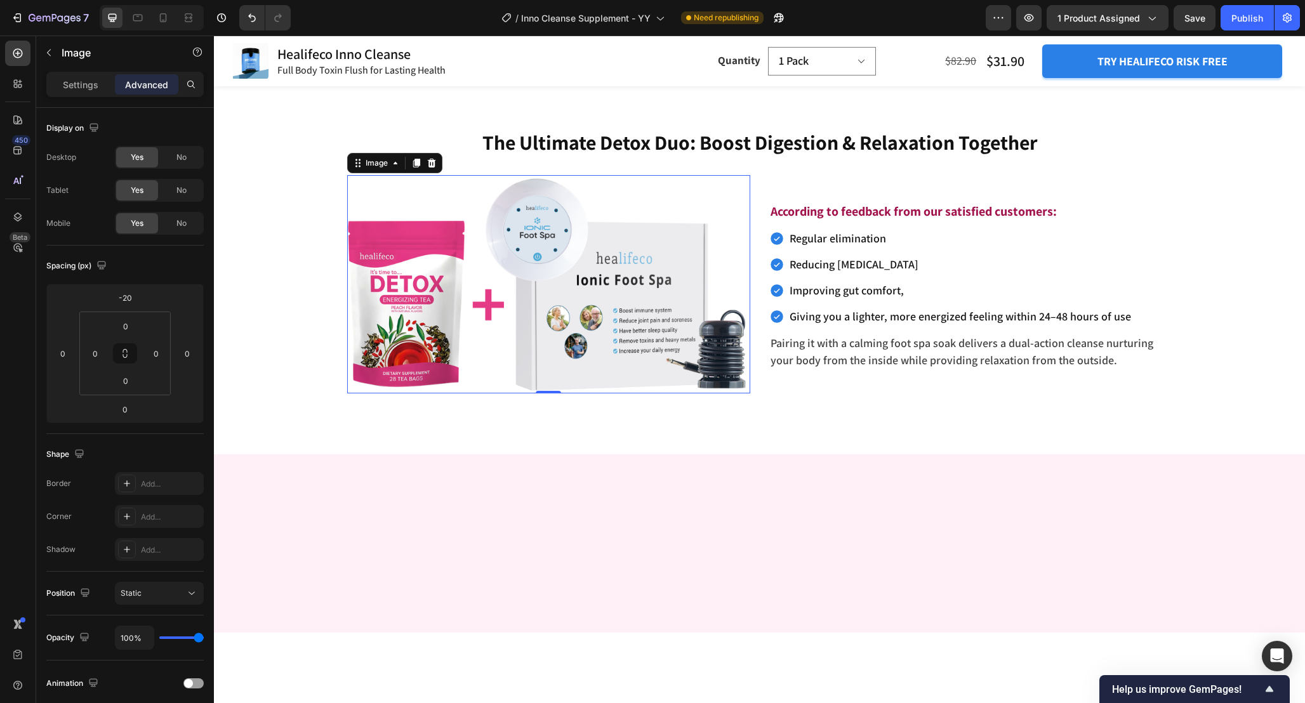
scroll to position [3538, 0]
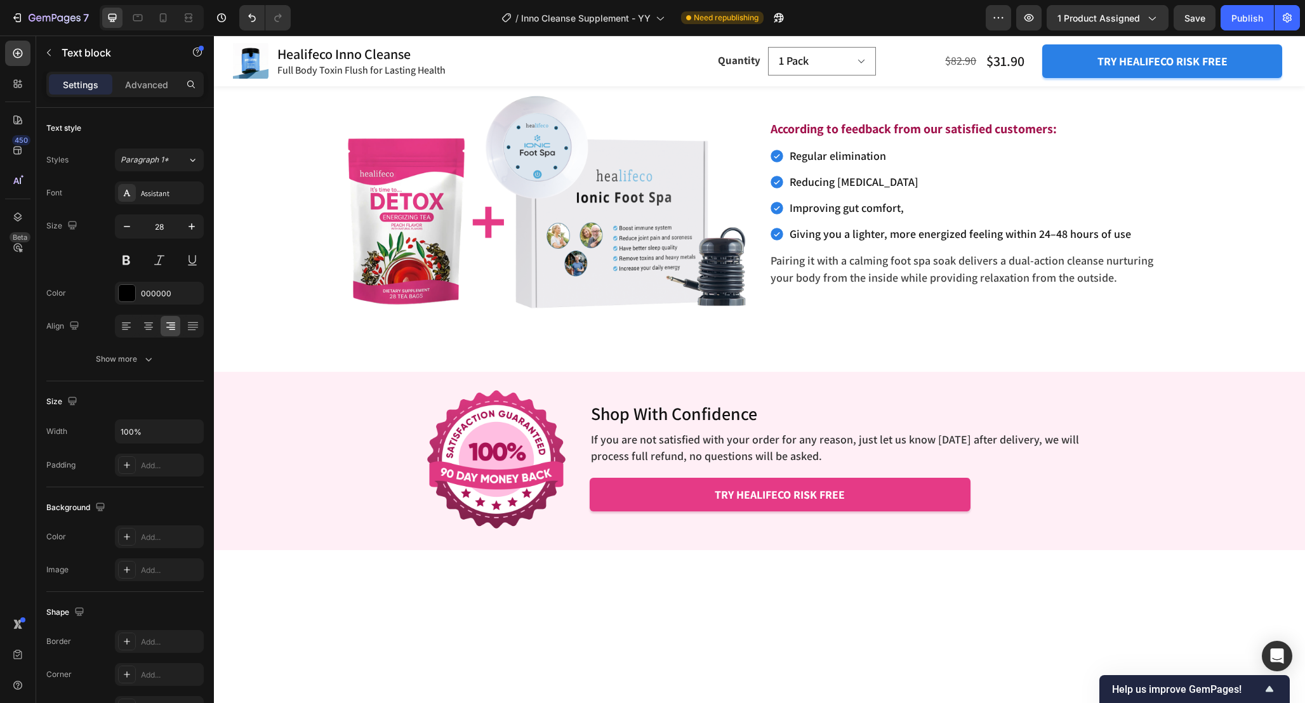
scroll to position [3666, 0]
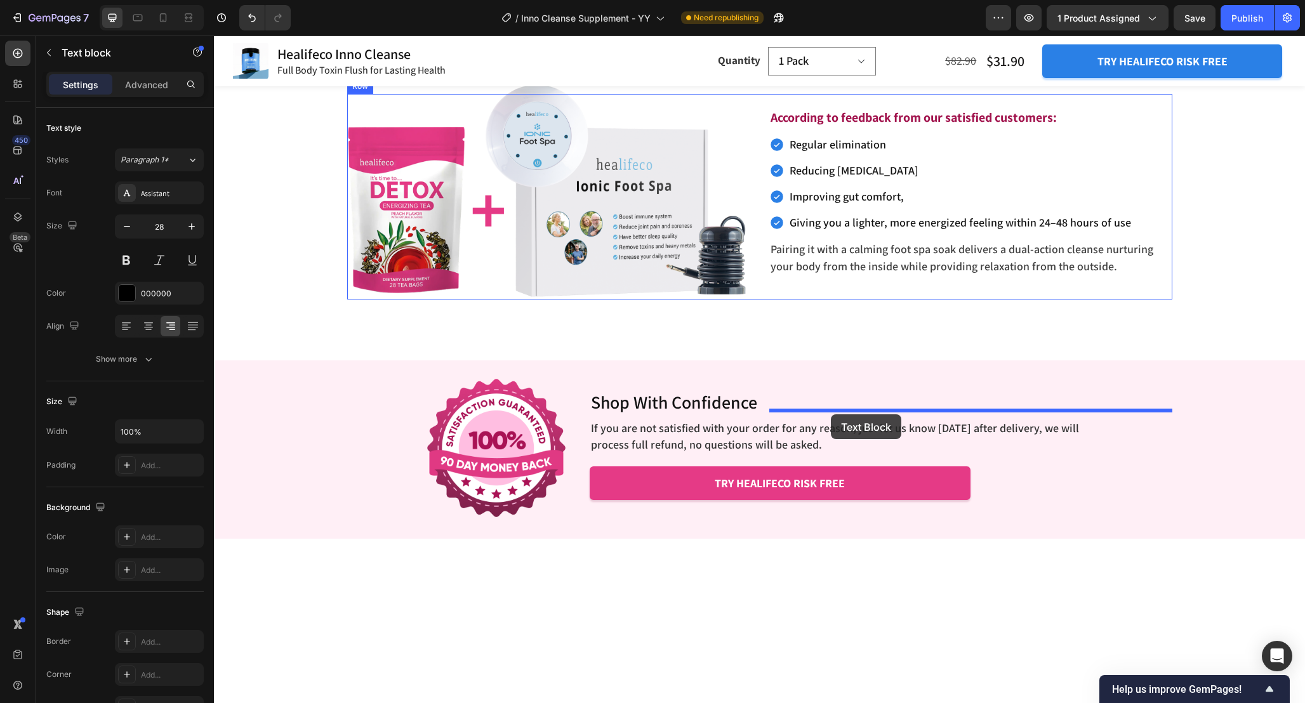
drag, startPoint x: 426, startPoint y: 112, endPoint x: 831, endPoint y: 414, distance: 505.1
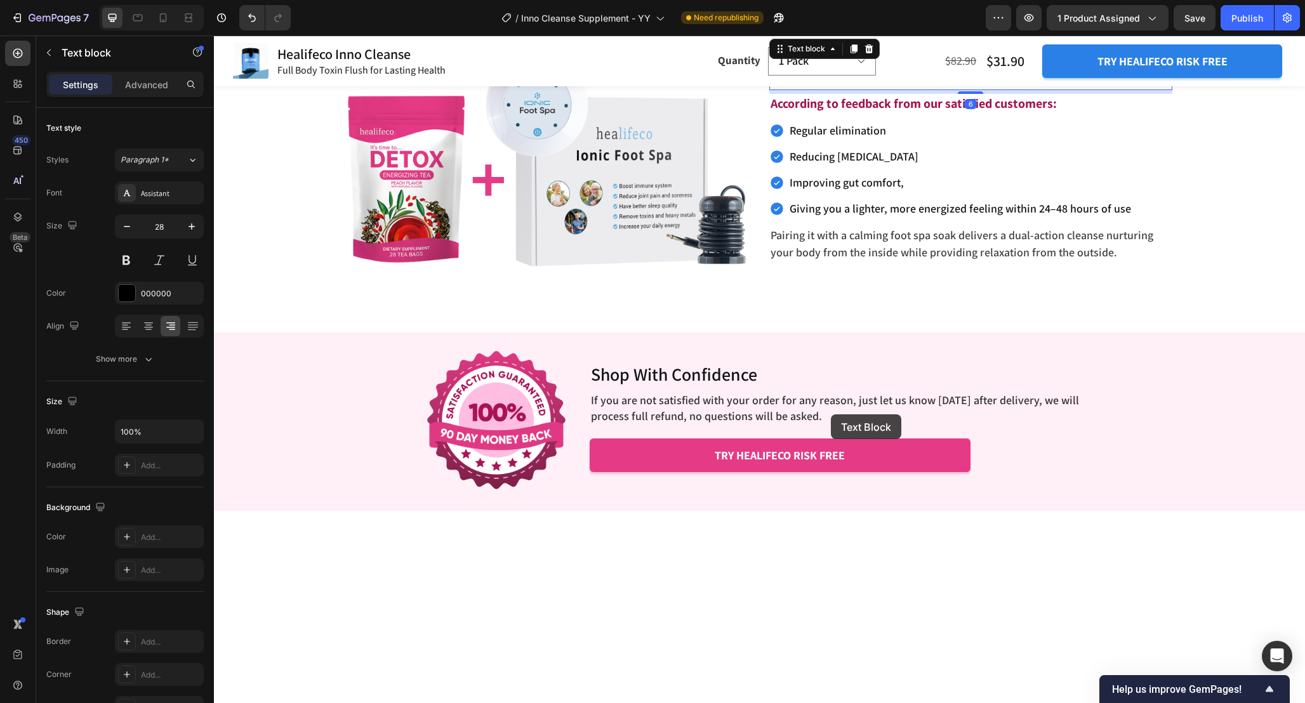
scroll to position [3683, 0]
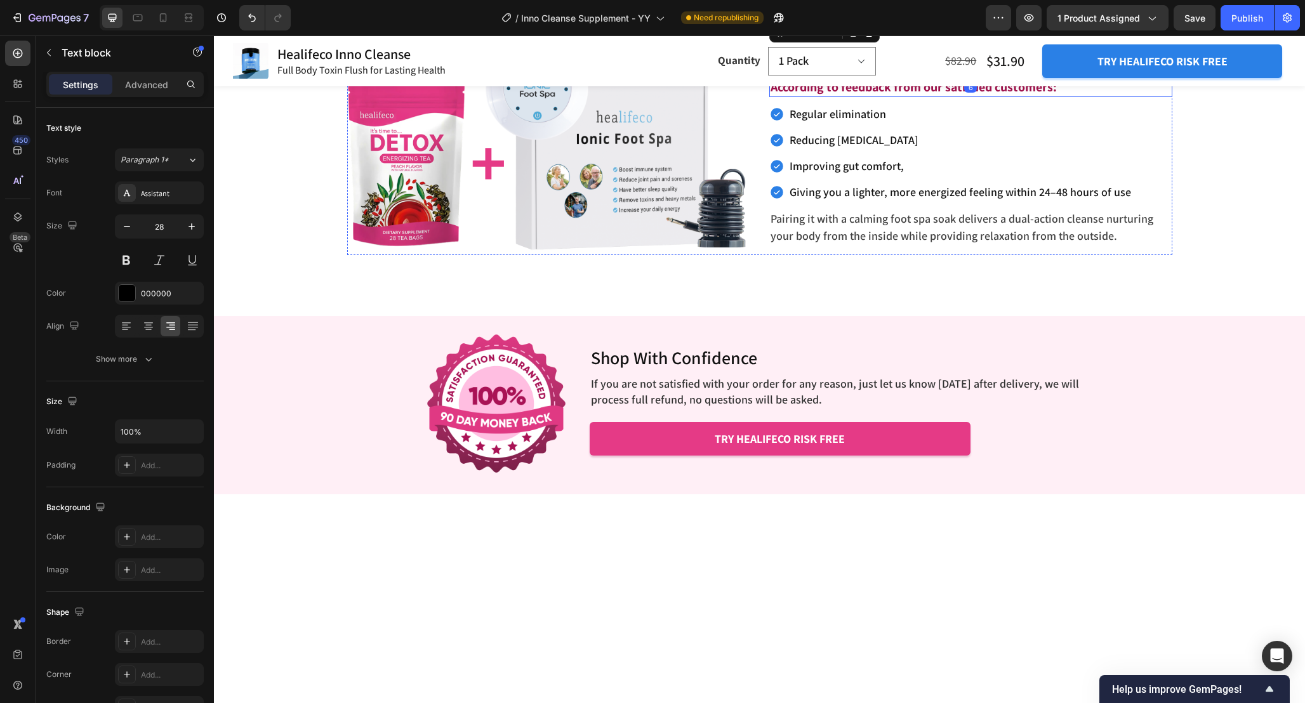
click at [1108, 96] on p "According to feedback from our satisfied customers:" at bounding box center [970, 87] width 400 height 17
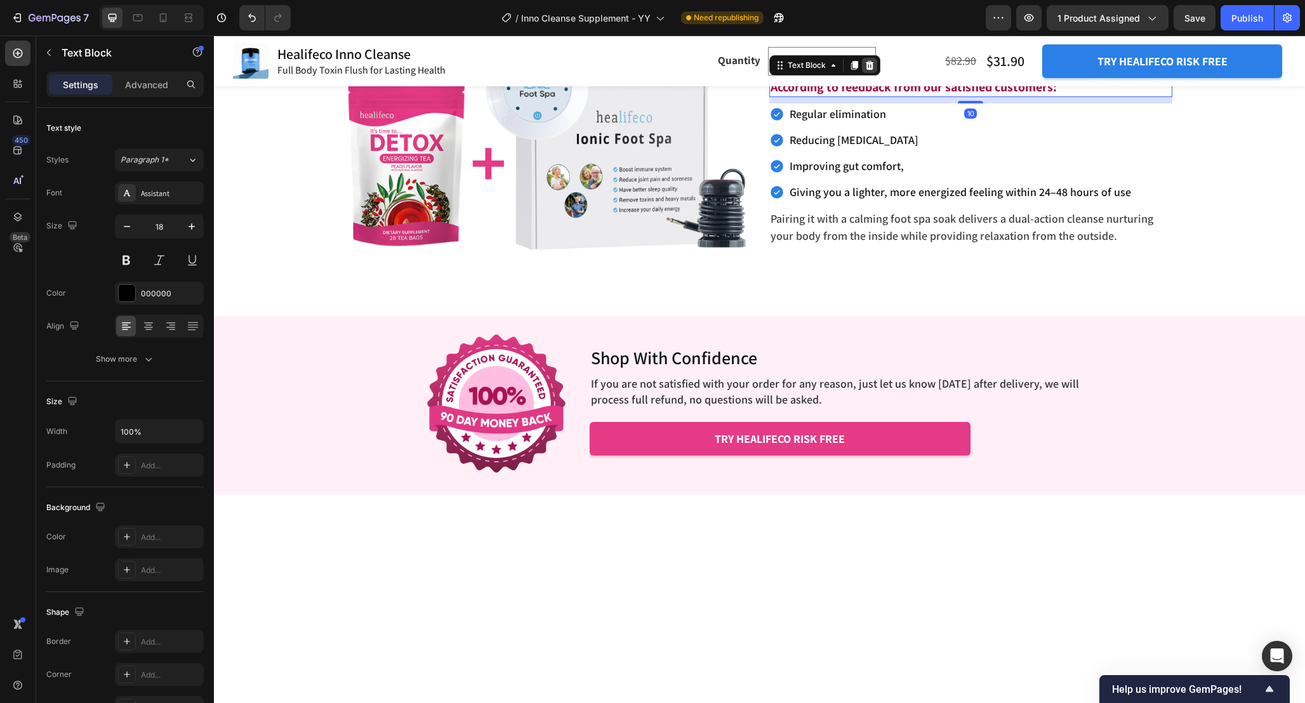
click at [872, 70] on icon at bounding box center [869, 65] width 10 height 10
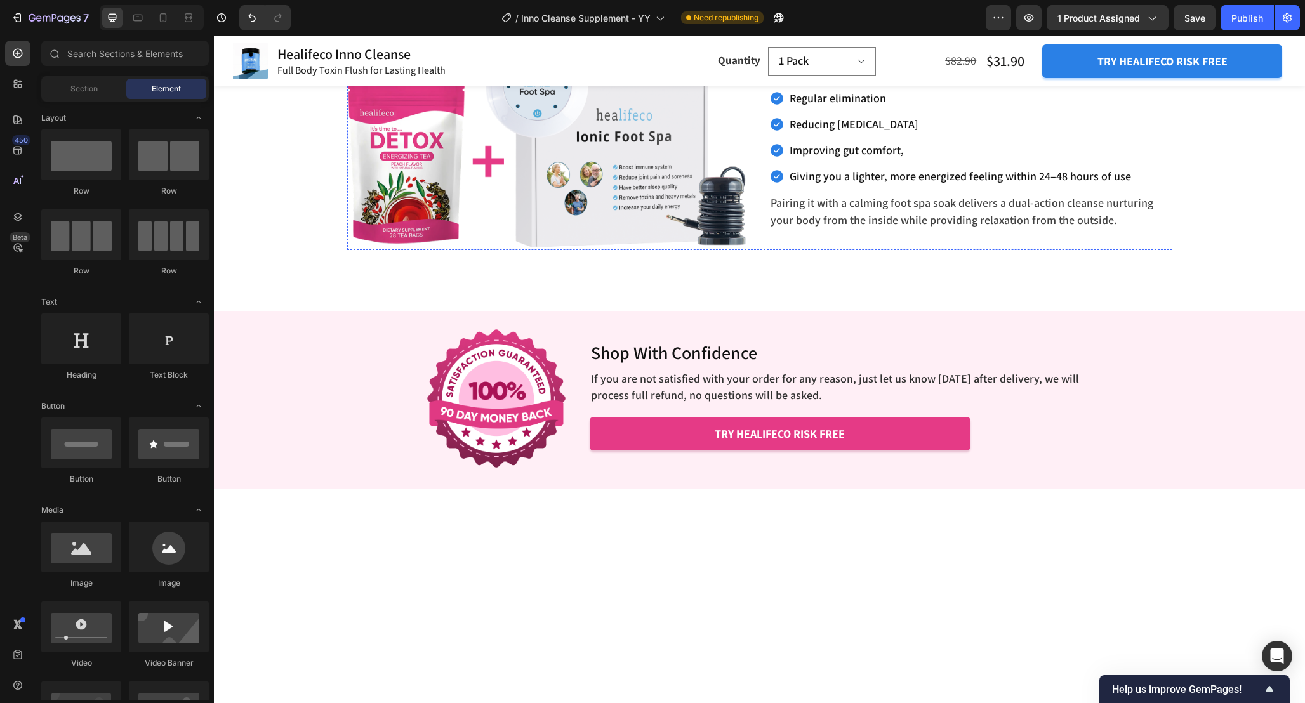
click at [988, 82] on p "Daily Support Cycle" at bounding box center [970, 69] width 400 height 27
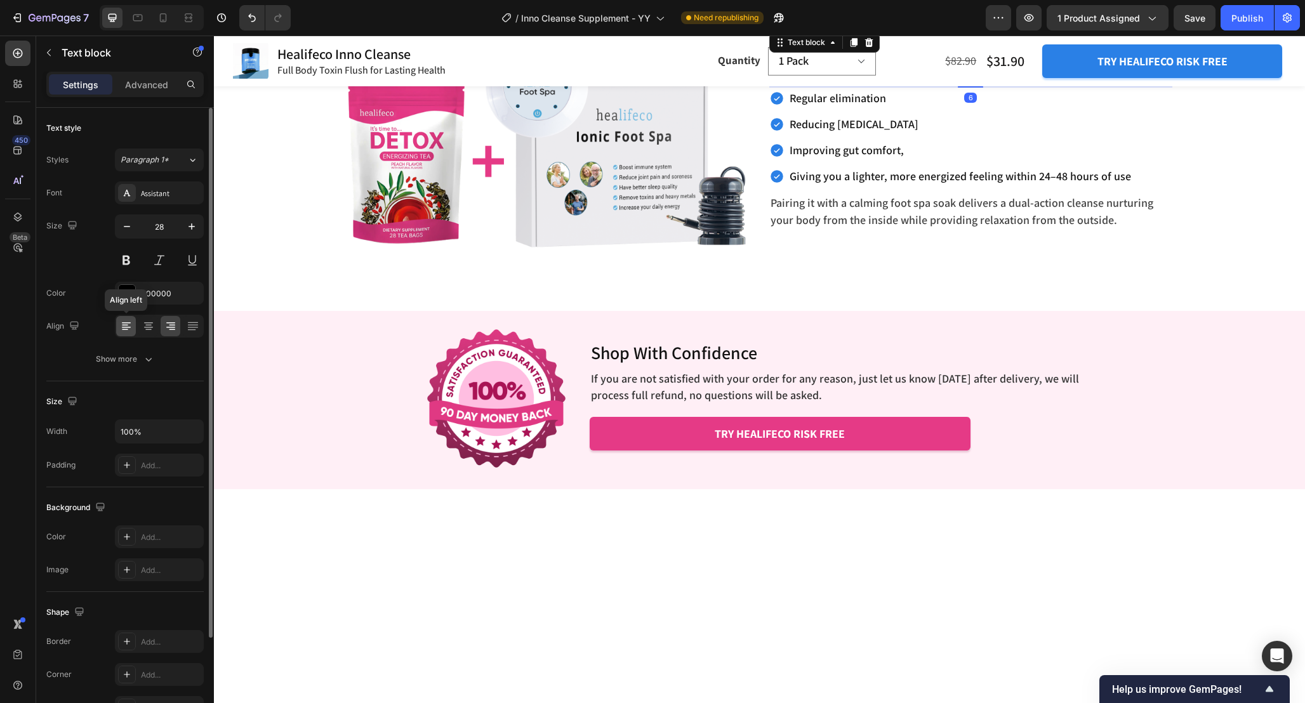
click at [126, 329] on icon at bounding box center [125, 329] width 6 height 1
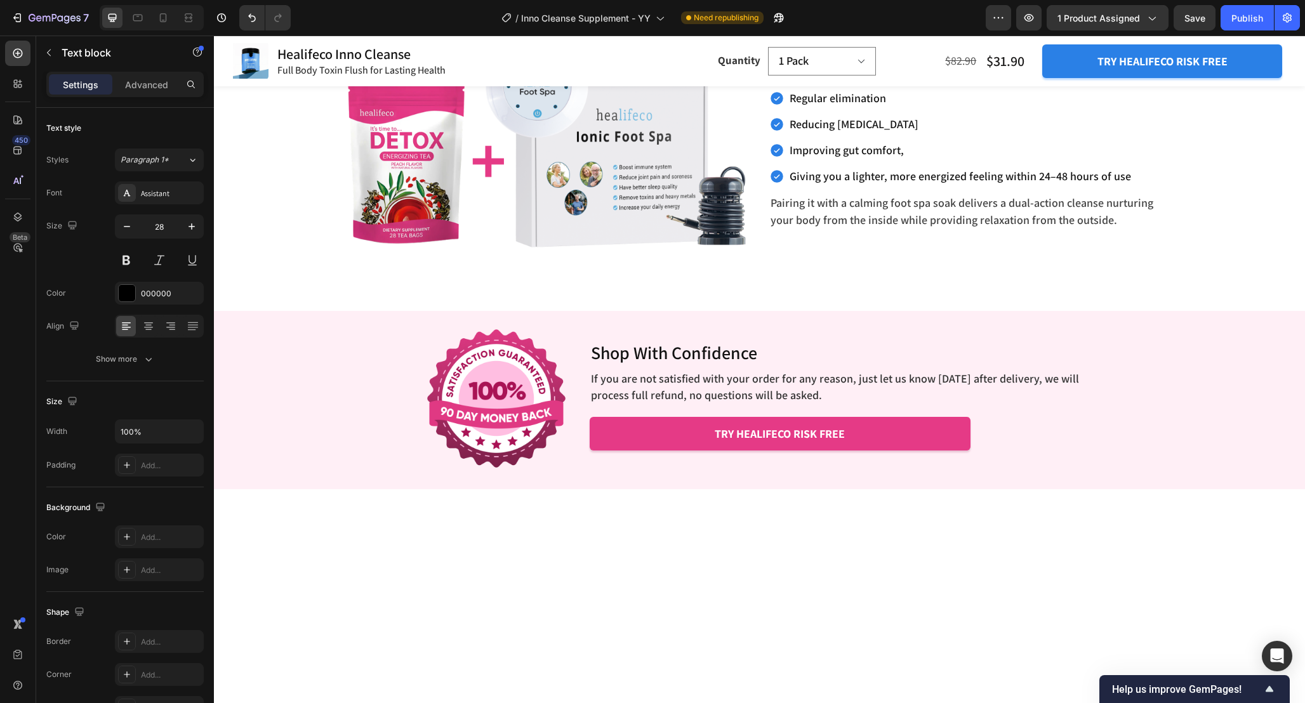
click at [864, 82] on p "Daily Support Cycle" at bounding box center [970, 69] width 400 height 27
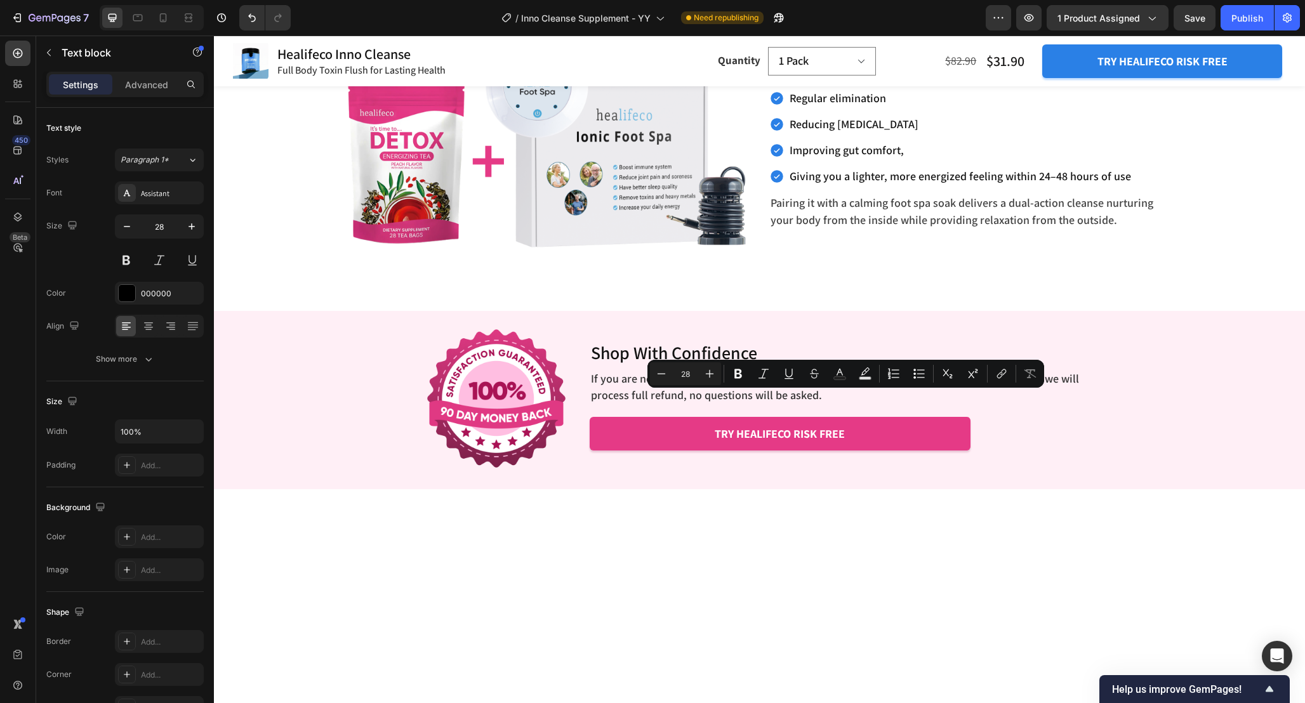
scroll to position [3672, 0]
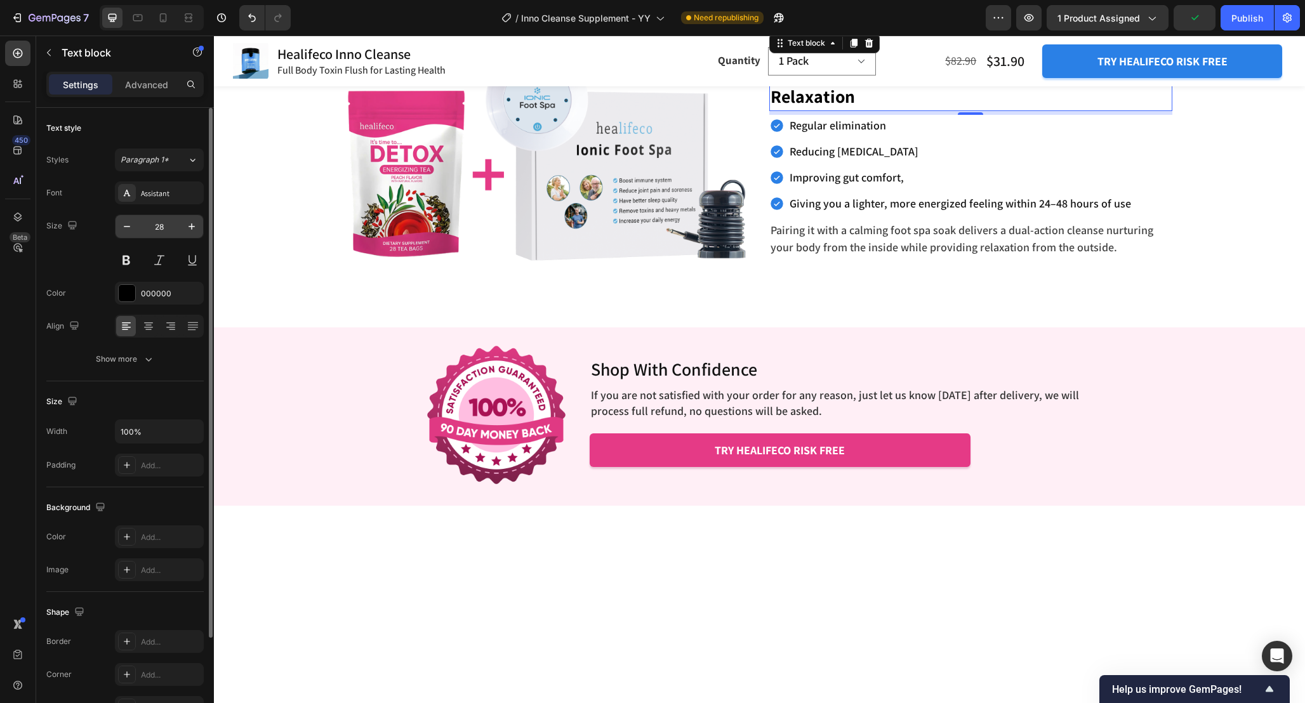
click at [173, 230] on input "28" at bounding box center [159, 226] width 42 height 23
type input "20"
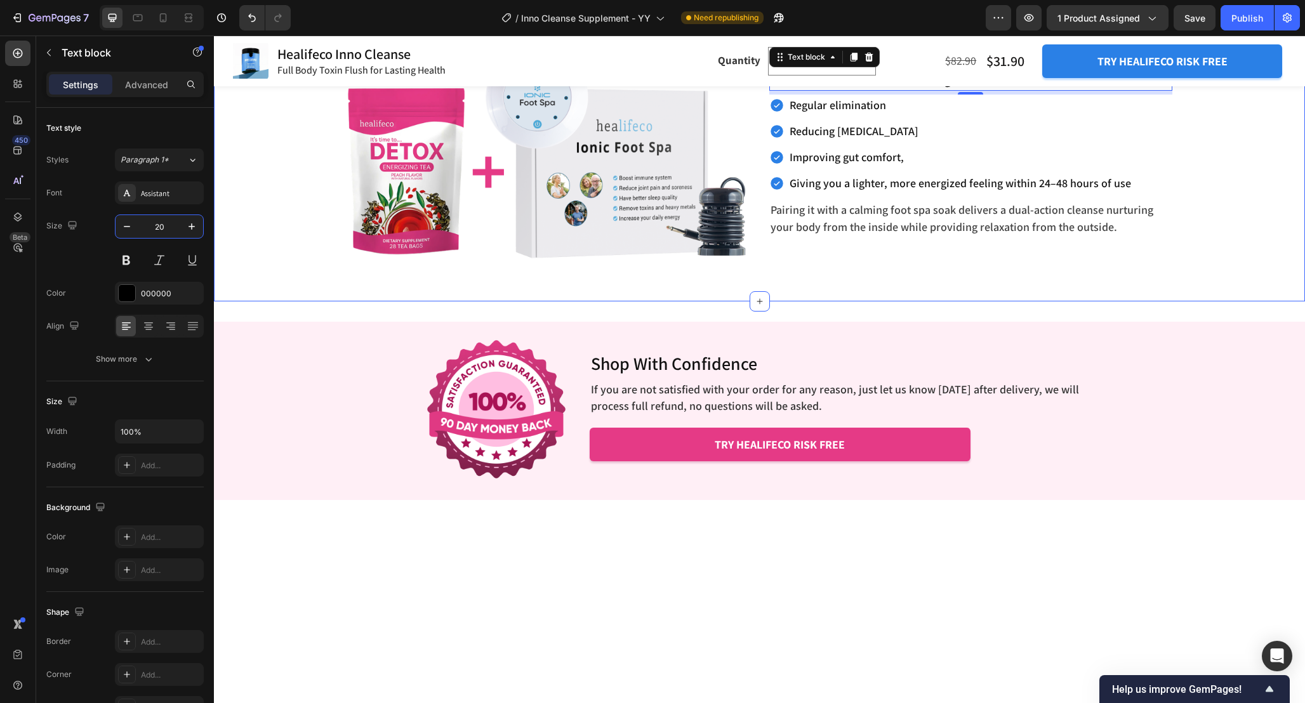
click at [1252, 261] on div "The Ultimate Detox Duo: Boost Digestion & Relaxation Together Heading Enhance R…" at bounding box center [759, 128] width 1091 height 265
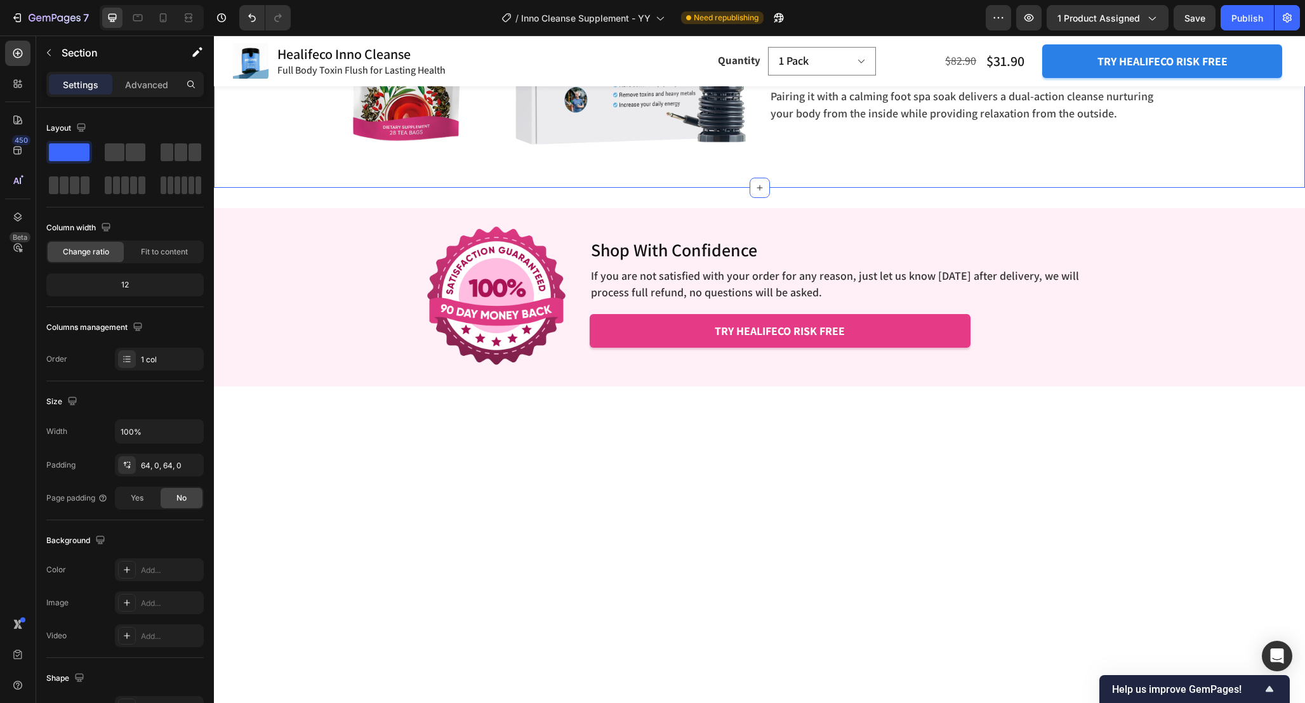
scroll to position [3789, 0]
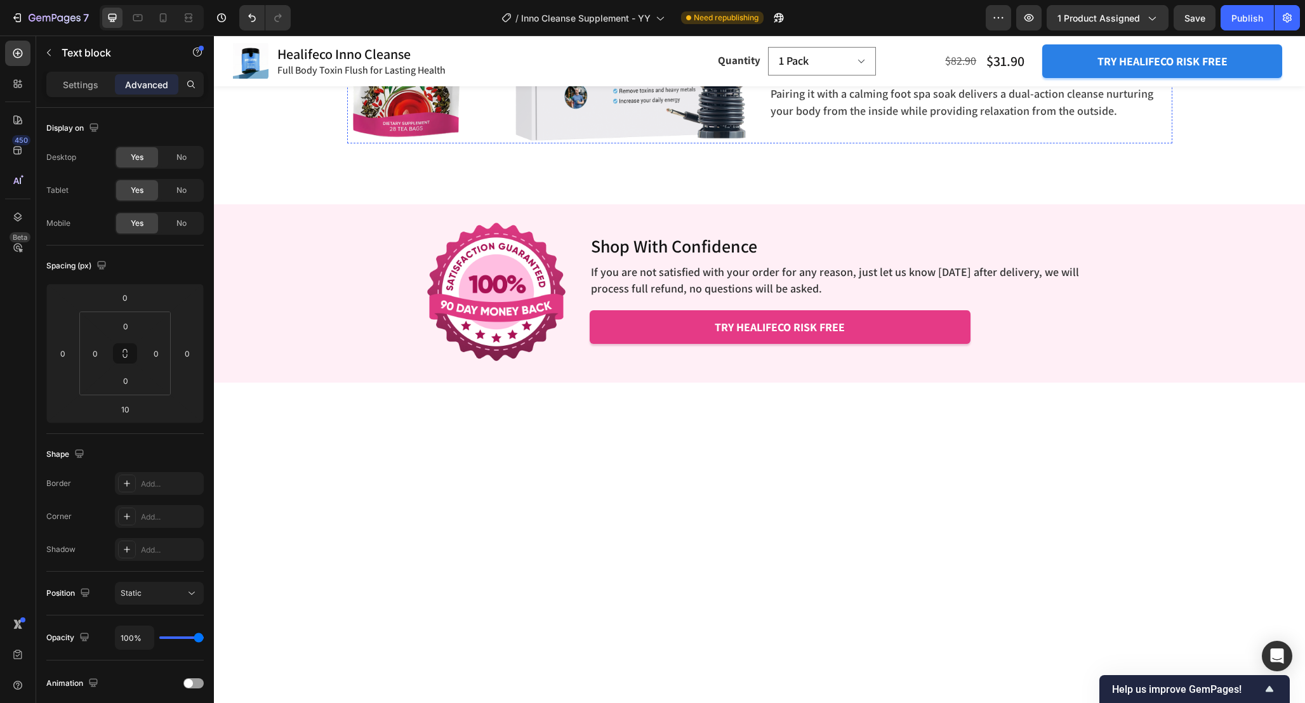
scroll to position [3768, 0]
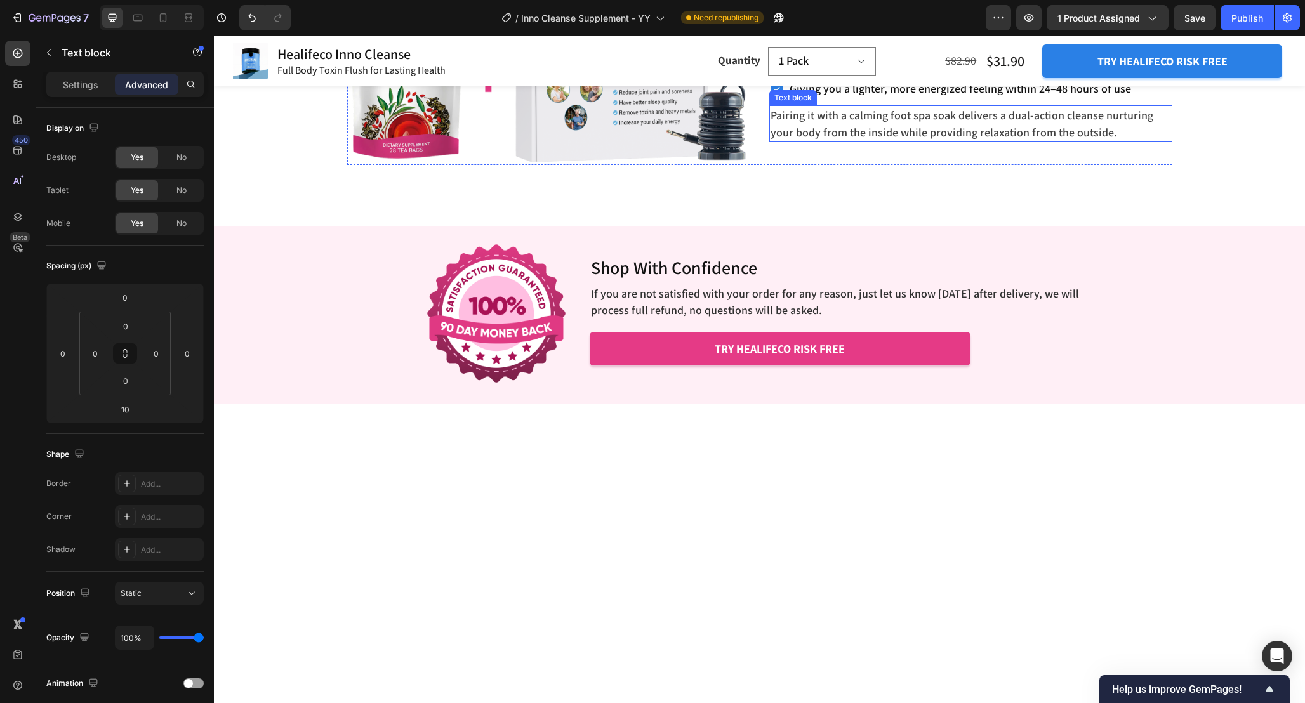
click at [1005, 141] on p "Pairing it with a calming foot spa soak delivers a dual-action cleanse nurturin…" at bounding box center [970, 124] width 400 height 34
click at [850, 98] on icon at bounding box center [853, 93] width 10 height 10
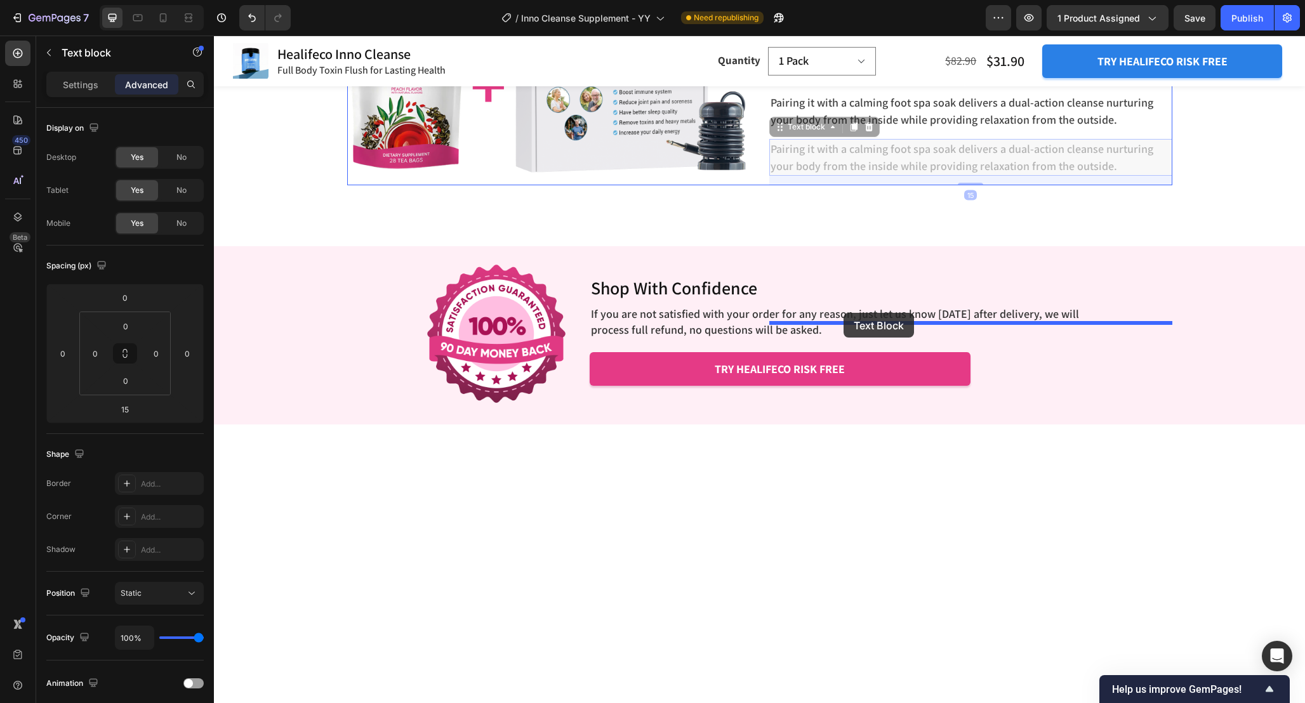
drag, startPoint x: 775, startPoint y: 457, endPoint x: 843, endPoint y: 313, distance: 159.2
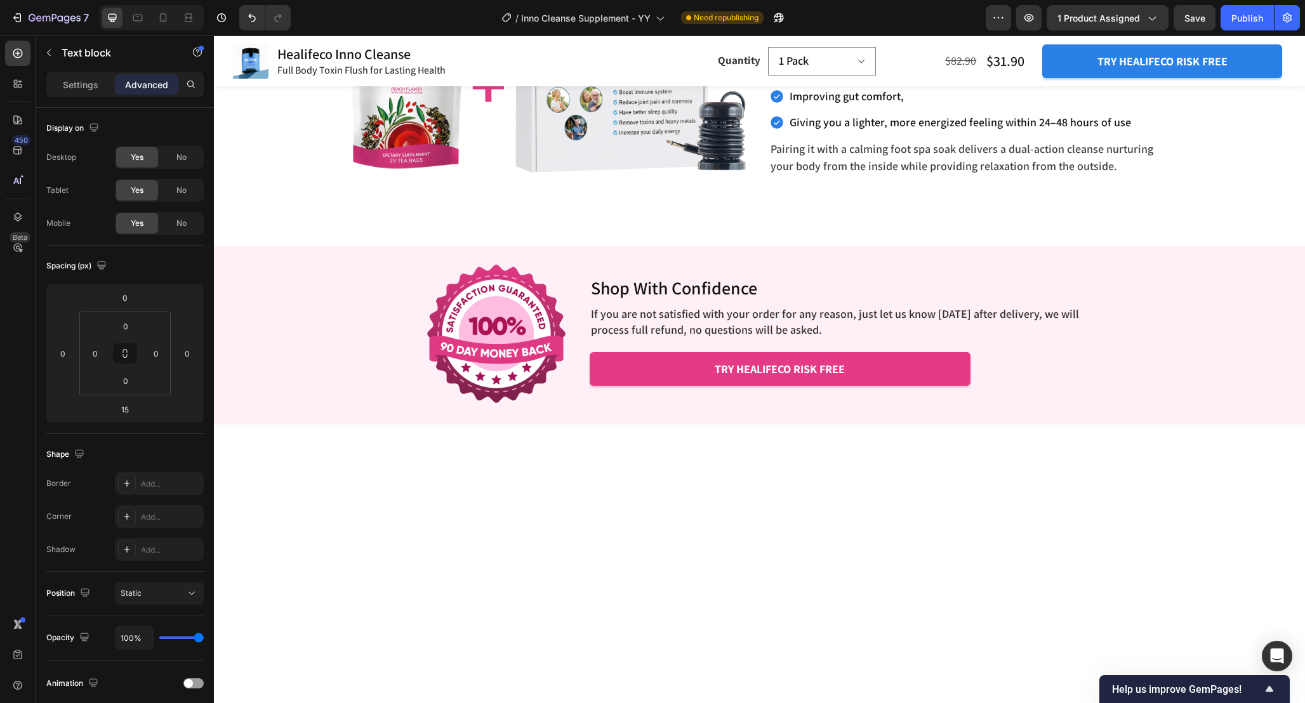
click at [919, 23] on p "Pairing it with a calming foot spa soak delivers a dual-action cleanse nurturin…" at bounding box center [970, 6] width 400 height 34
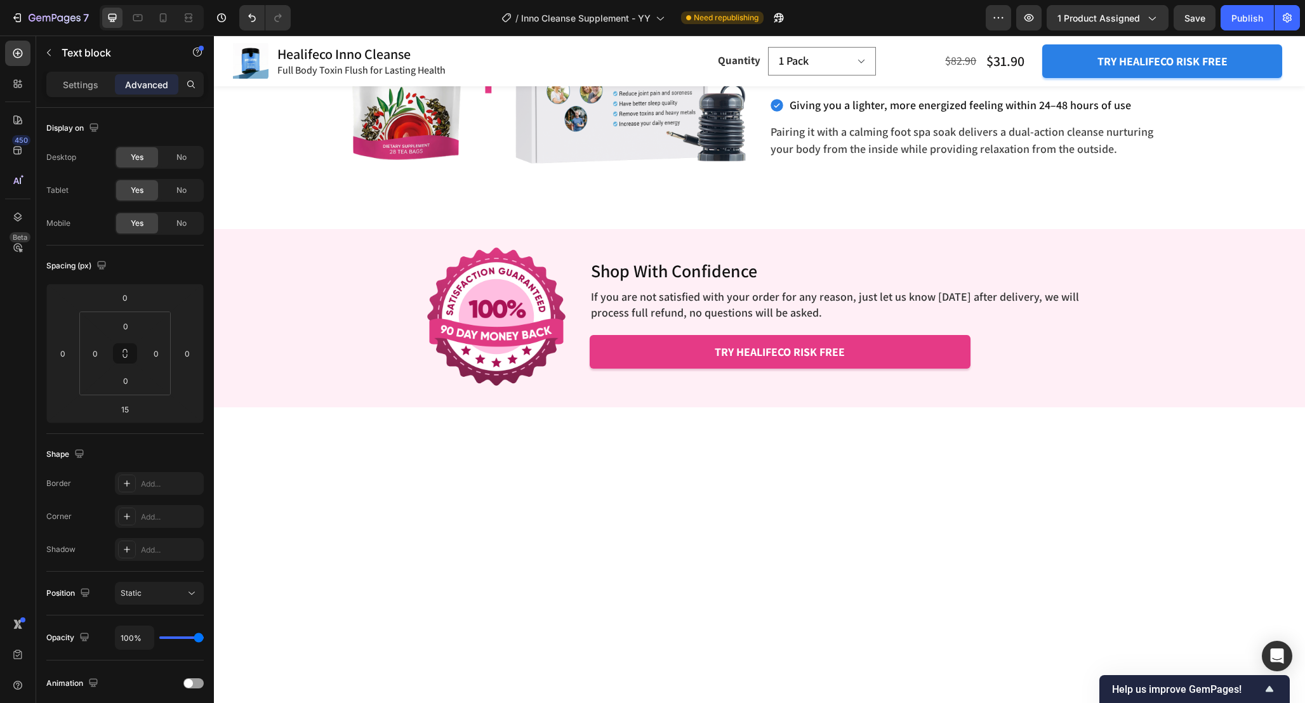
click at [1260, 168] on div "The Ultimate Detox Duo: Boost Digestion & Relaxation Together Heading Enhance R…" at bounding box center [759, 34] width 1091 height 268
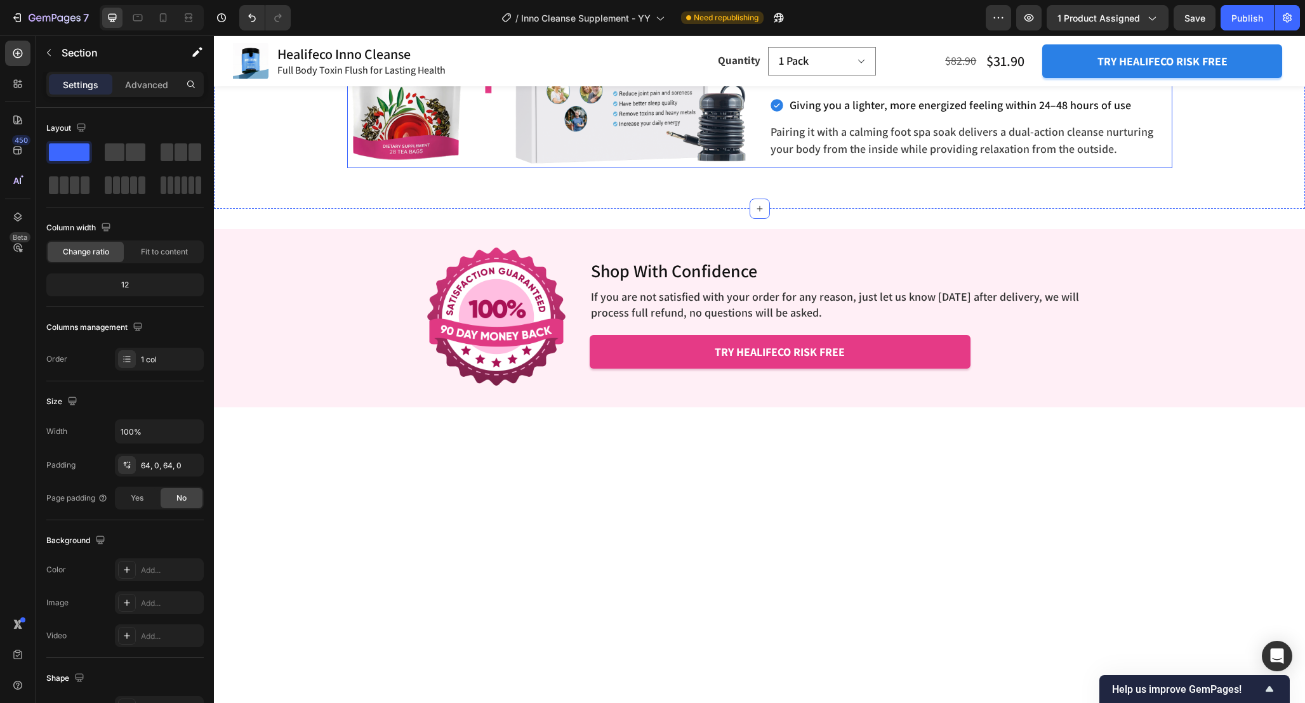
scroll to position [3743, 0]
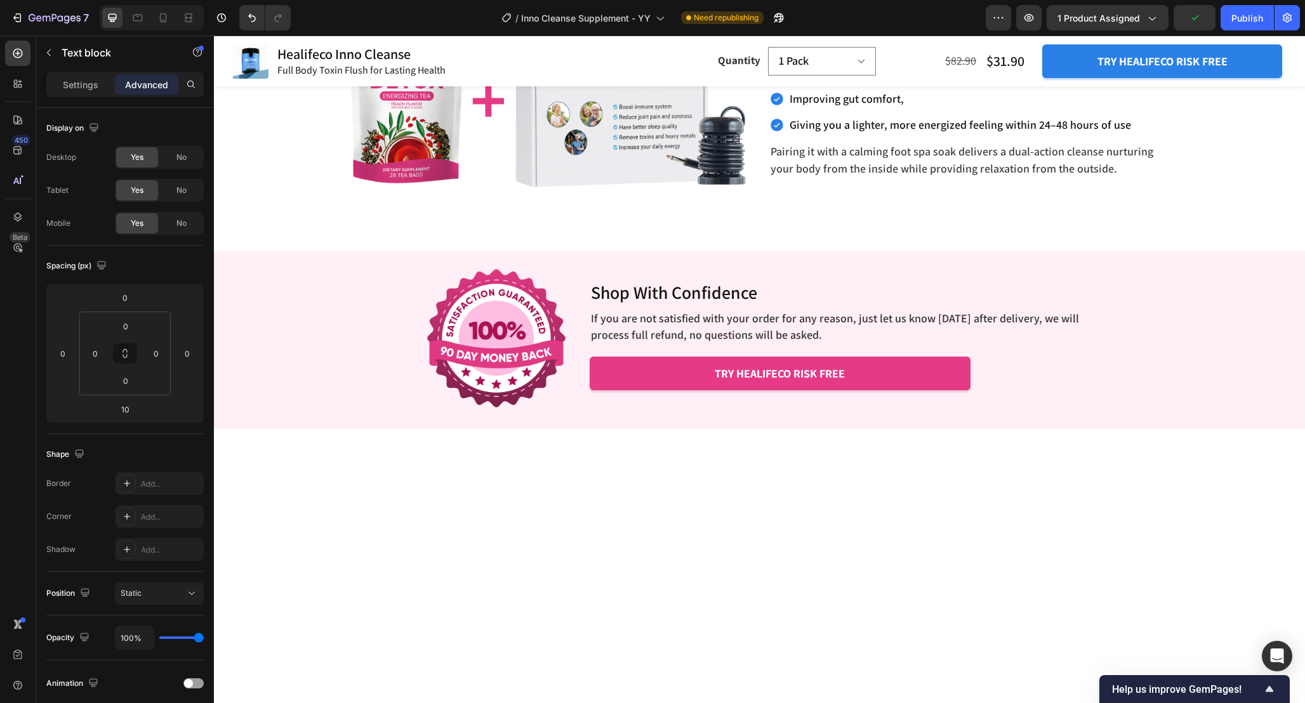
drag, startPoint x: 970, startPoint y: 346, endPoint x: 970, endPoint y: 334, distance: 11.4
type input "0"
click at [1190, 190] on div "The Ultimate Detox Duo: Boost Digestion & Relaxation Together Heading Enhance R…" at bounding box center [759, 56] width 1091 height 265
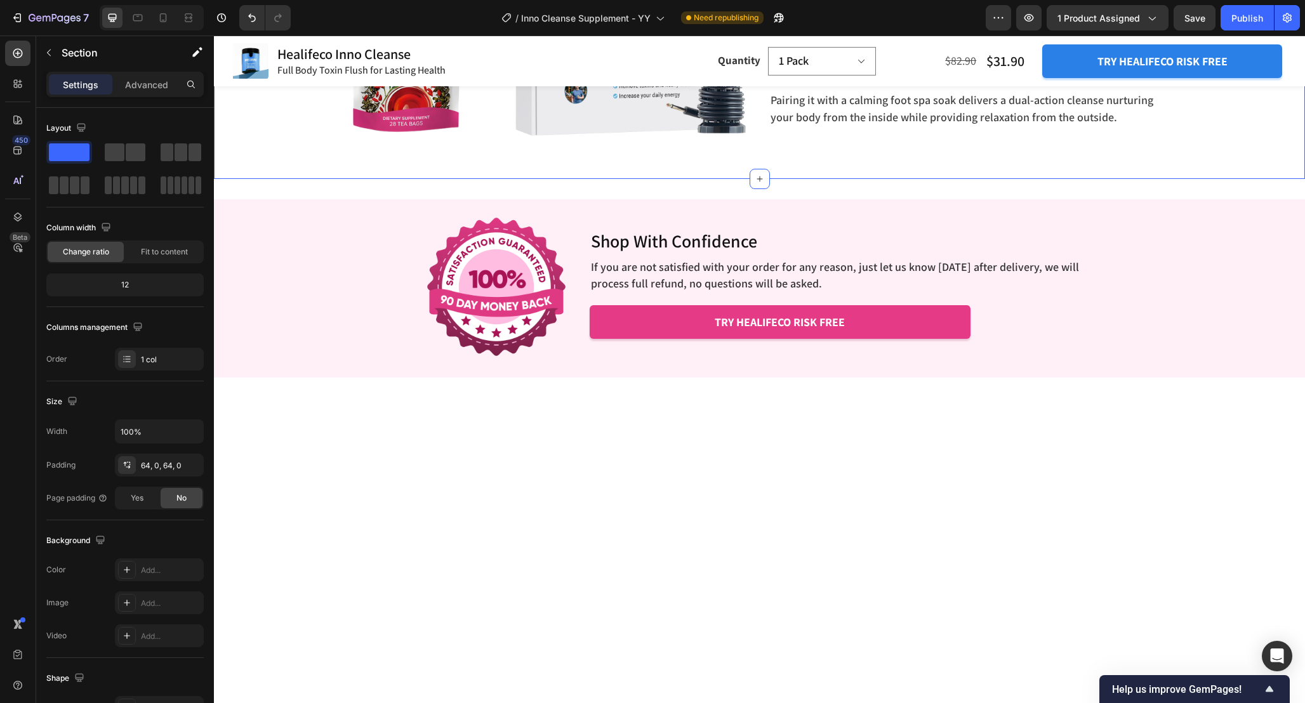
scroll to position [3782, 0]
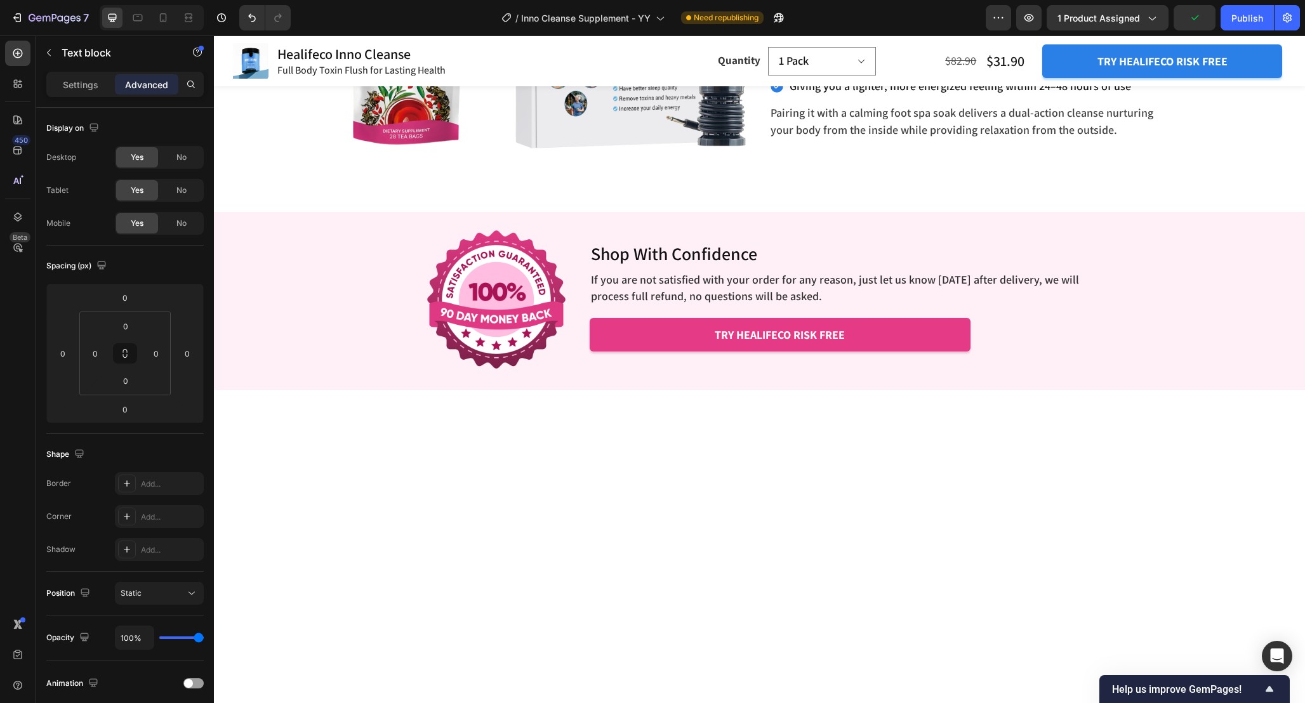
click at [82, 81] on p "Settings" at bounding box center [81, 84] width 36 height 13
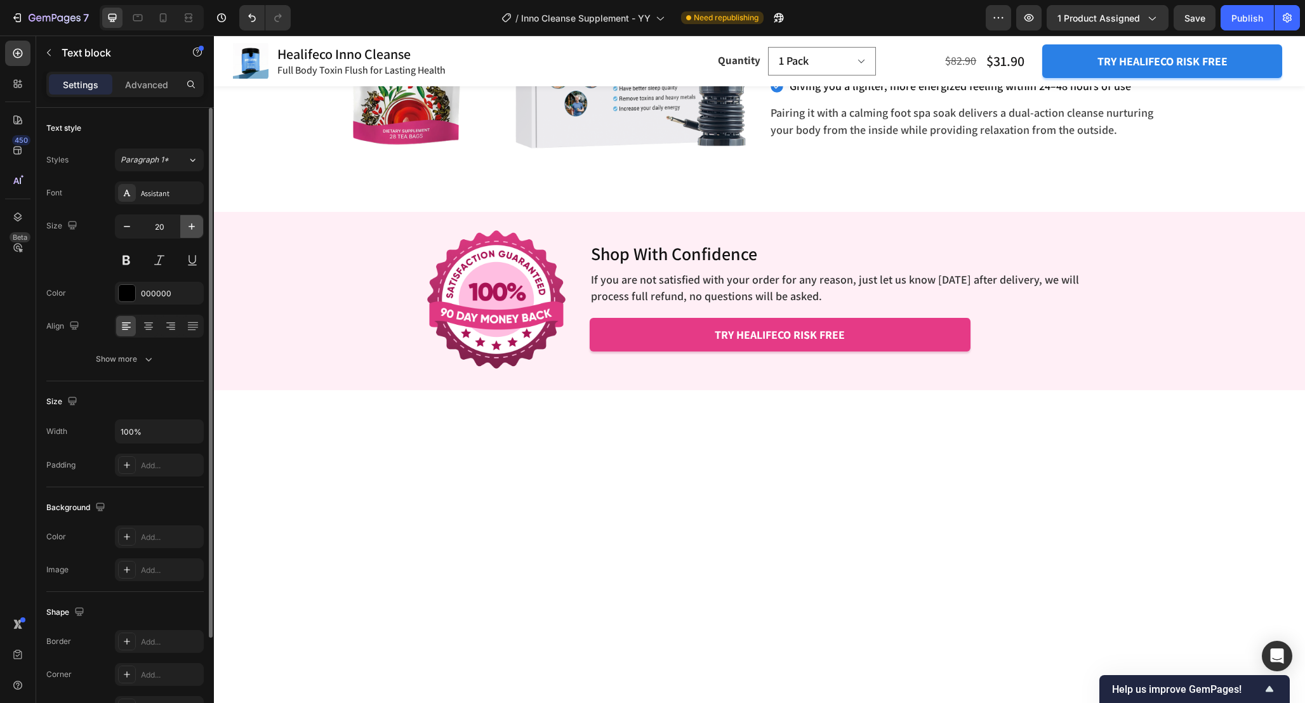
click at [194, 228] on icon "button" at bounding box center [191, 226] width 13 height 13
click at [188, 226] on icon "button" at bounding box center [191, 226] width 13 height 13
type input "22"
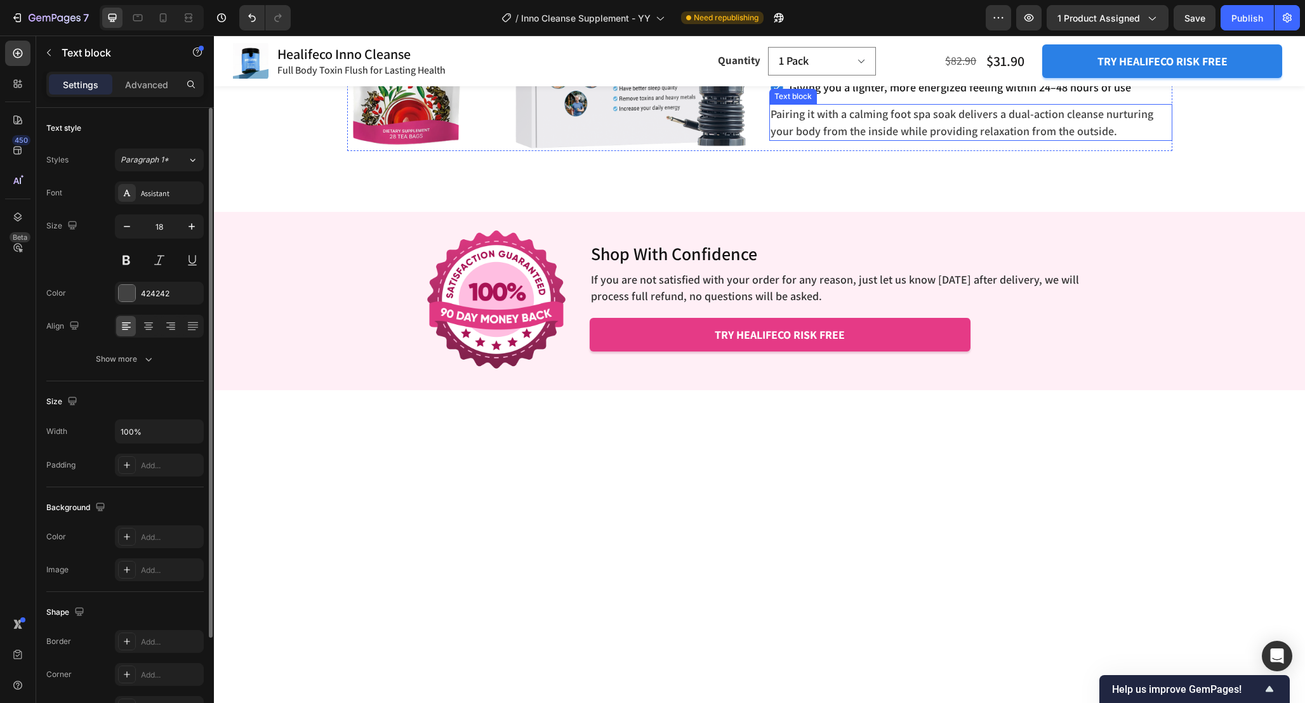
click at [1011, 140] on p "Pairing it with a calming foot spa soak delivers a dual-action cleanse nurturin…" at bounding box center [970, 122] width 400 height 34
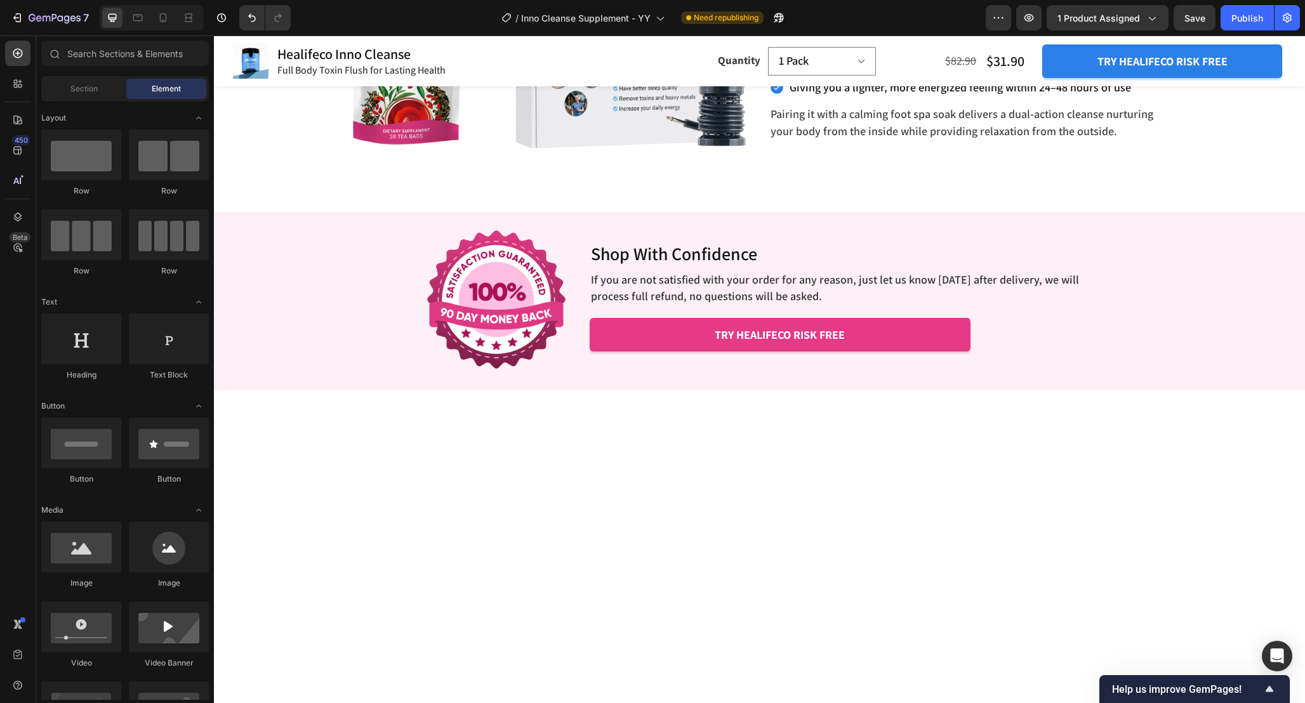
scroll to position [3801, 0]
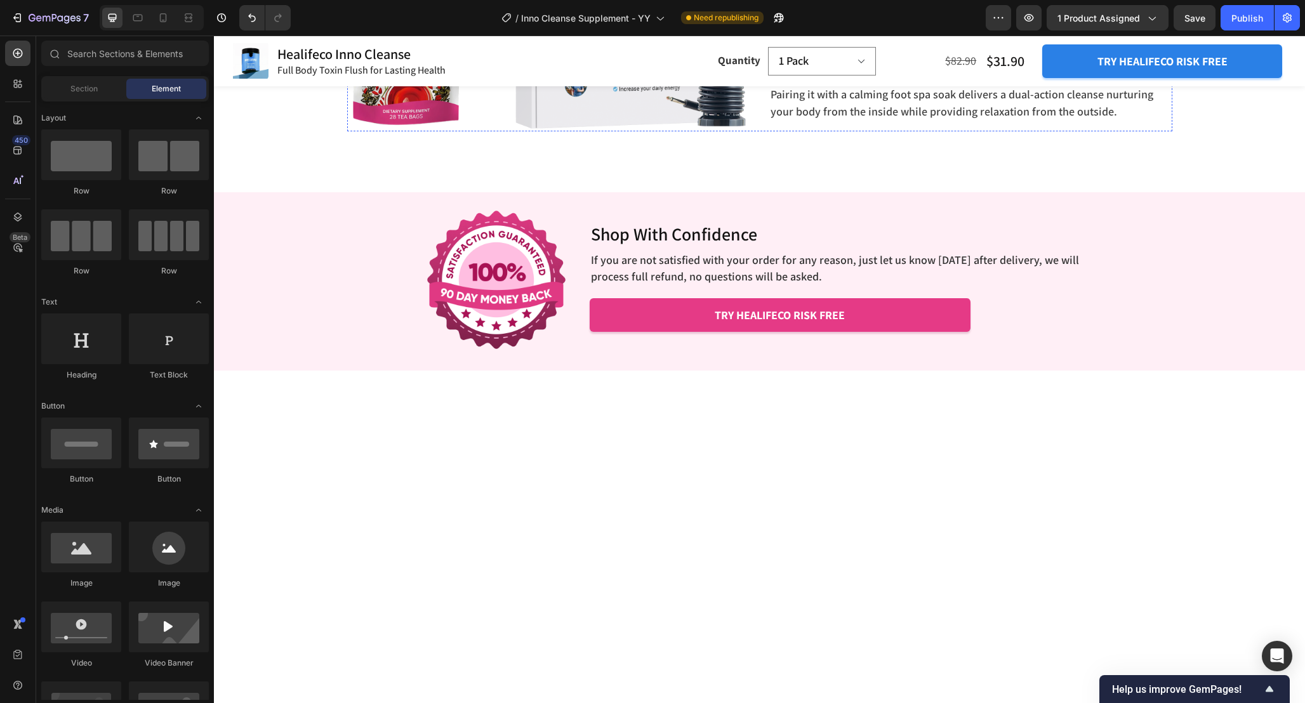
click at [1140, 78] on div "Regular elimination Reducing [MEDICAL_DATA] Improving gut comfort, Giving you a…" at bounding box center [970, 28] width 403 height 99
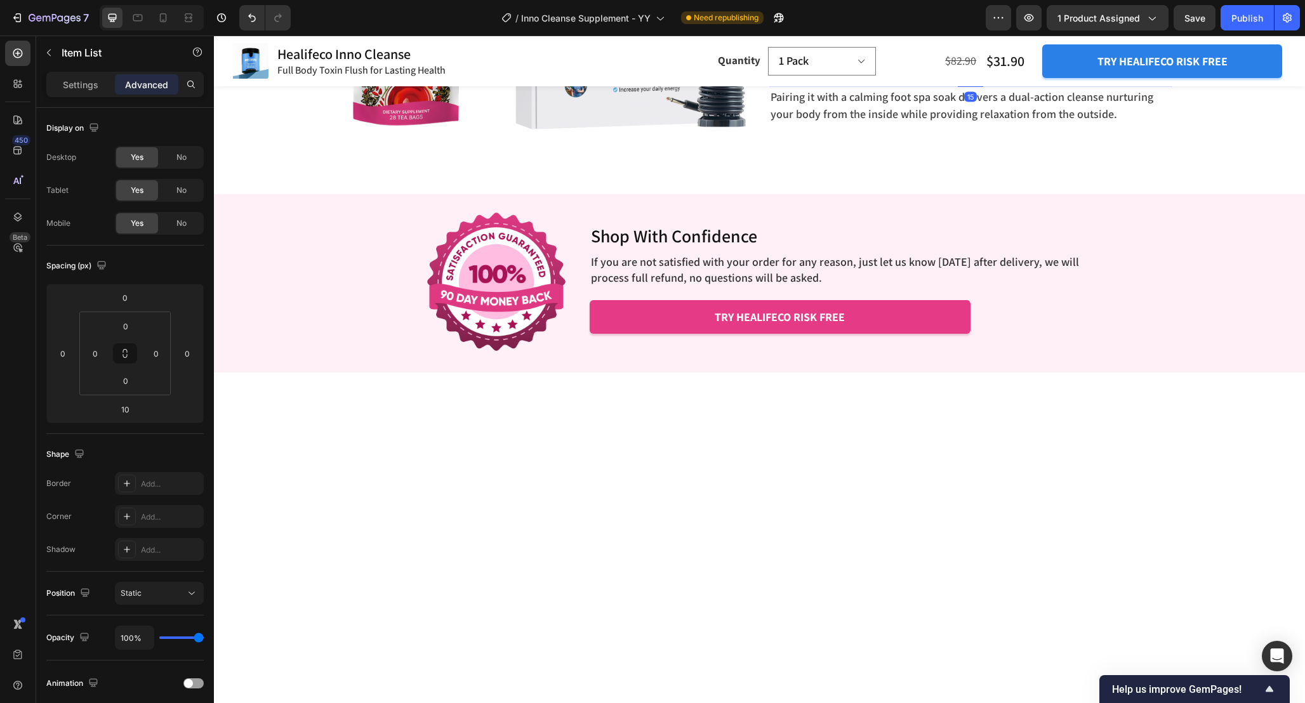
click at [967, 87] on div at bounding box center [969, 85] width 25 height 4
type input "15"
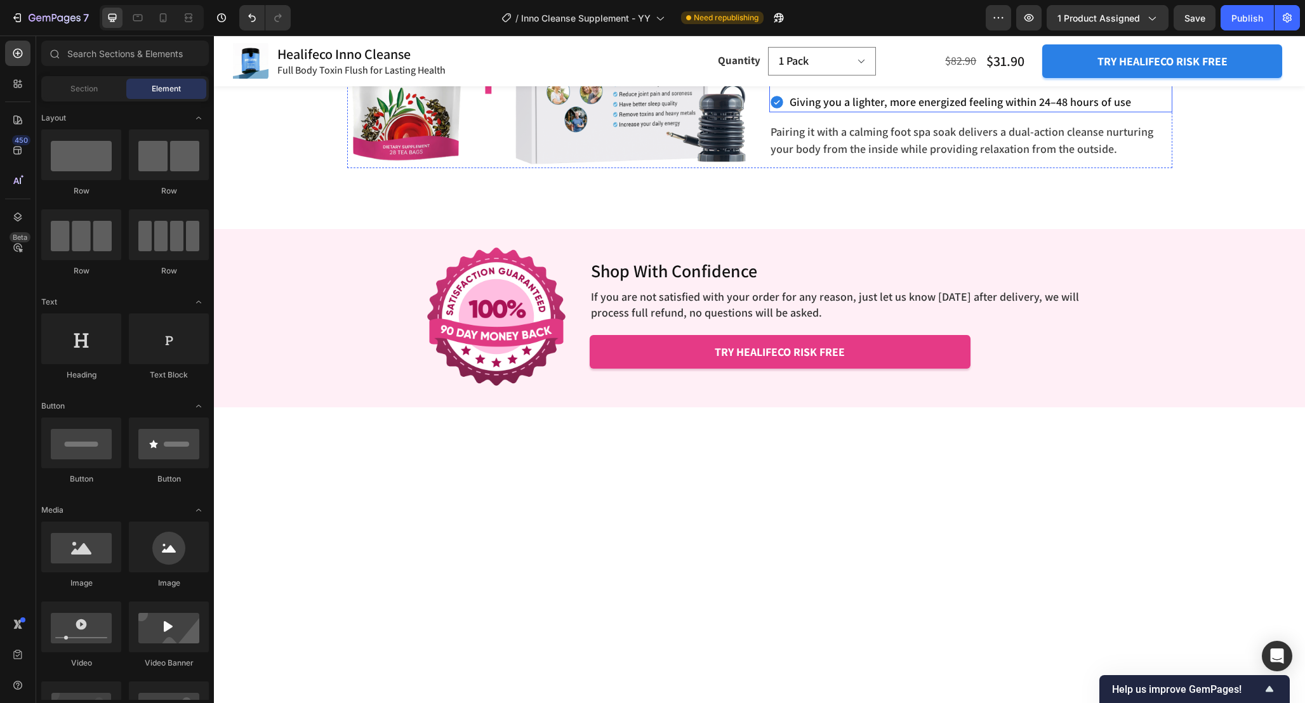
scroll to position [3760, 0]
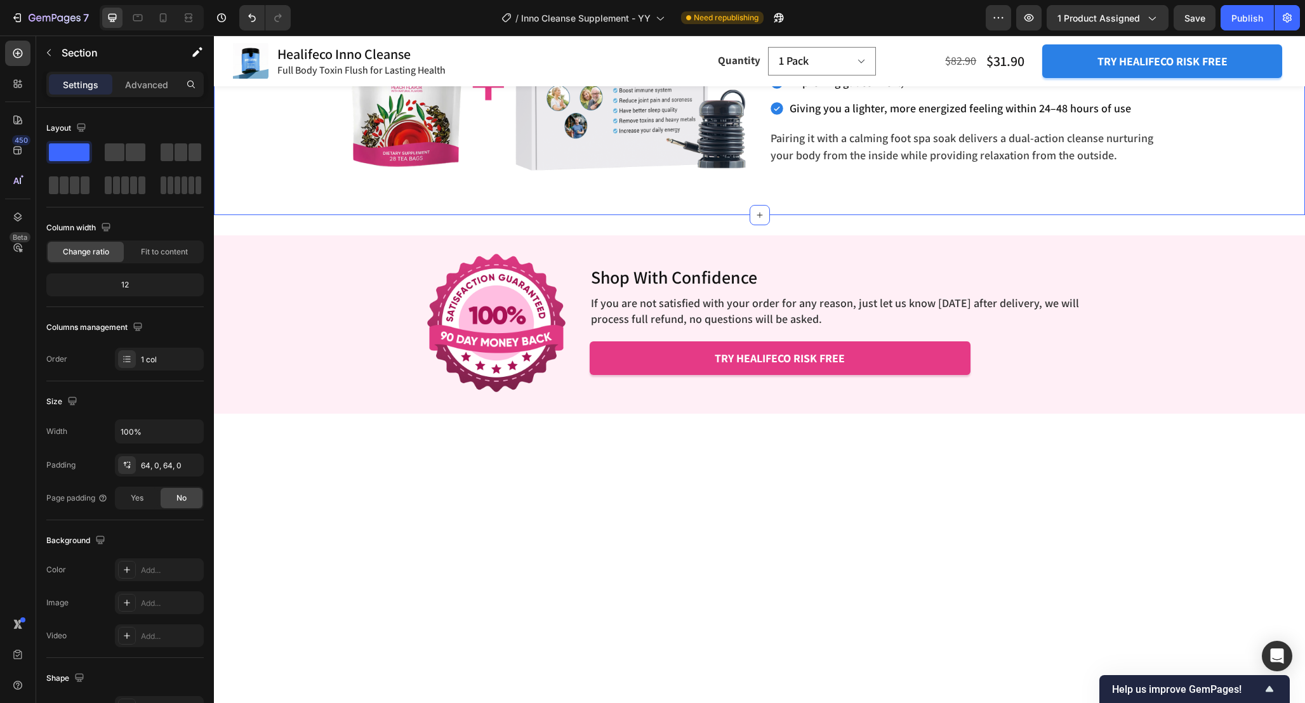
click at [1211, 174] on div "The Ultimate Detox Duo: Boost Digestion & Relaxation Together Heading Enhance R…" at bounding box center [759, 40] width 1091 height 267
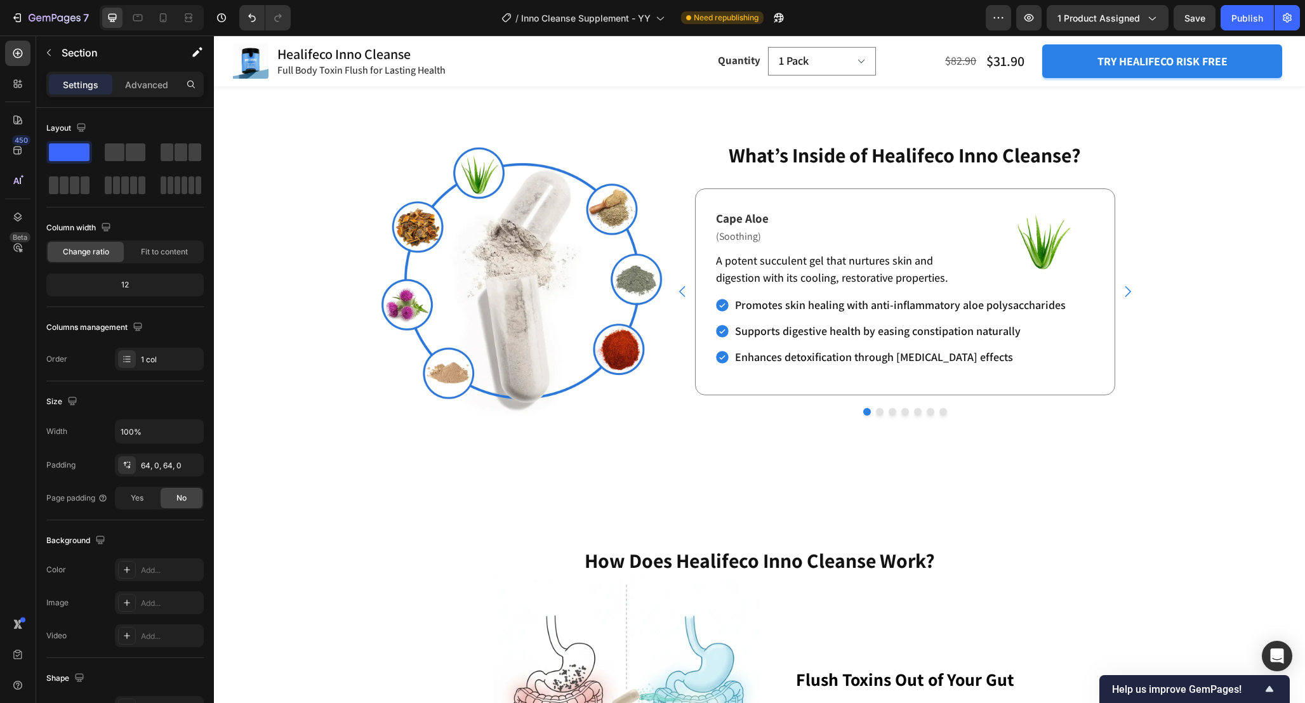
scroll to position [2367, 0]
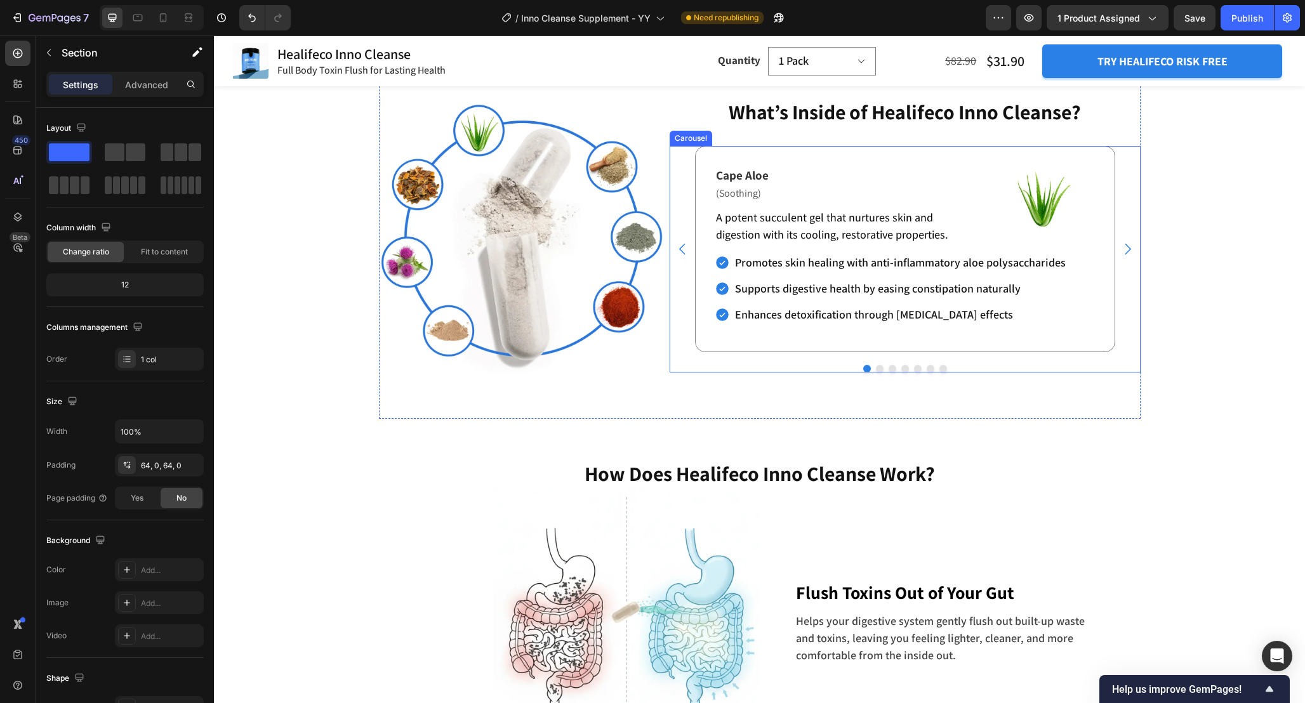
click at [1123, 191] on div "Cape Aloe Text Block (Soothing) Text Block A potent succulent gel that nurtures…" at bounding box center [904, 249] width 471 height 206
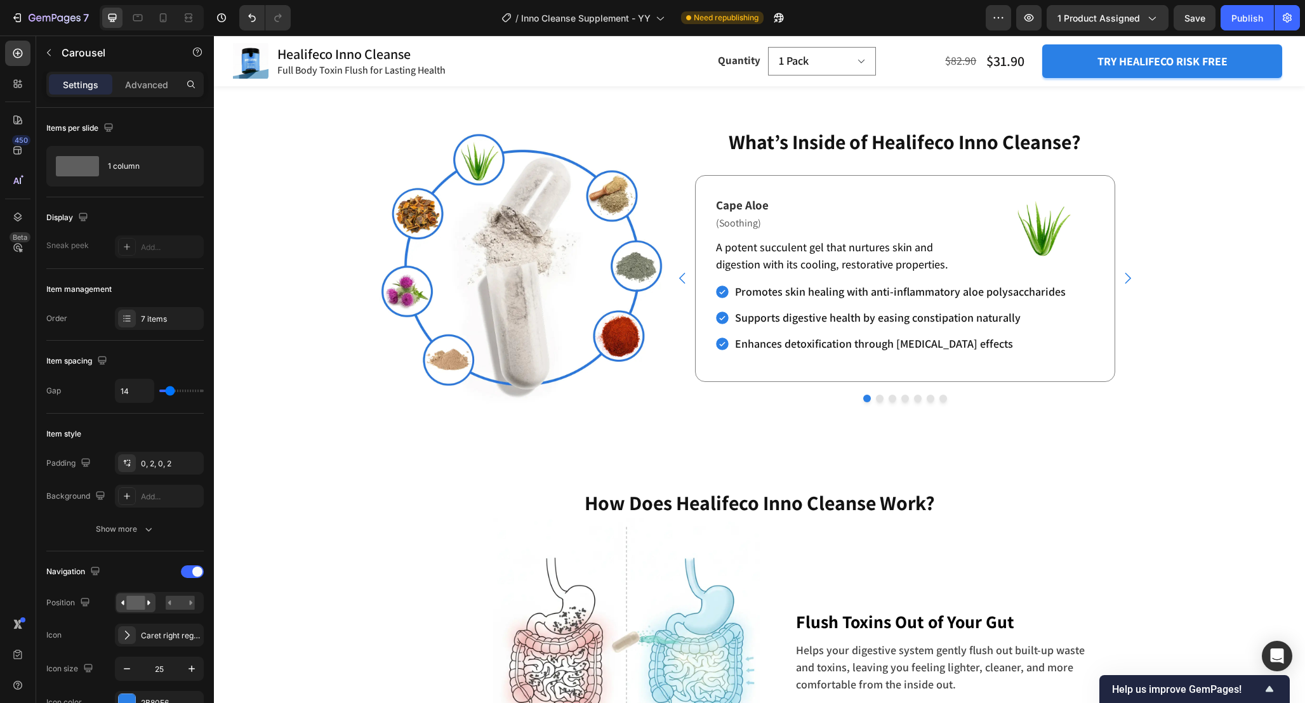
scroll to position [2368, 0]
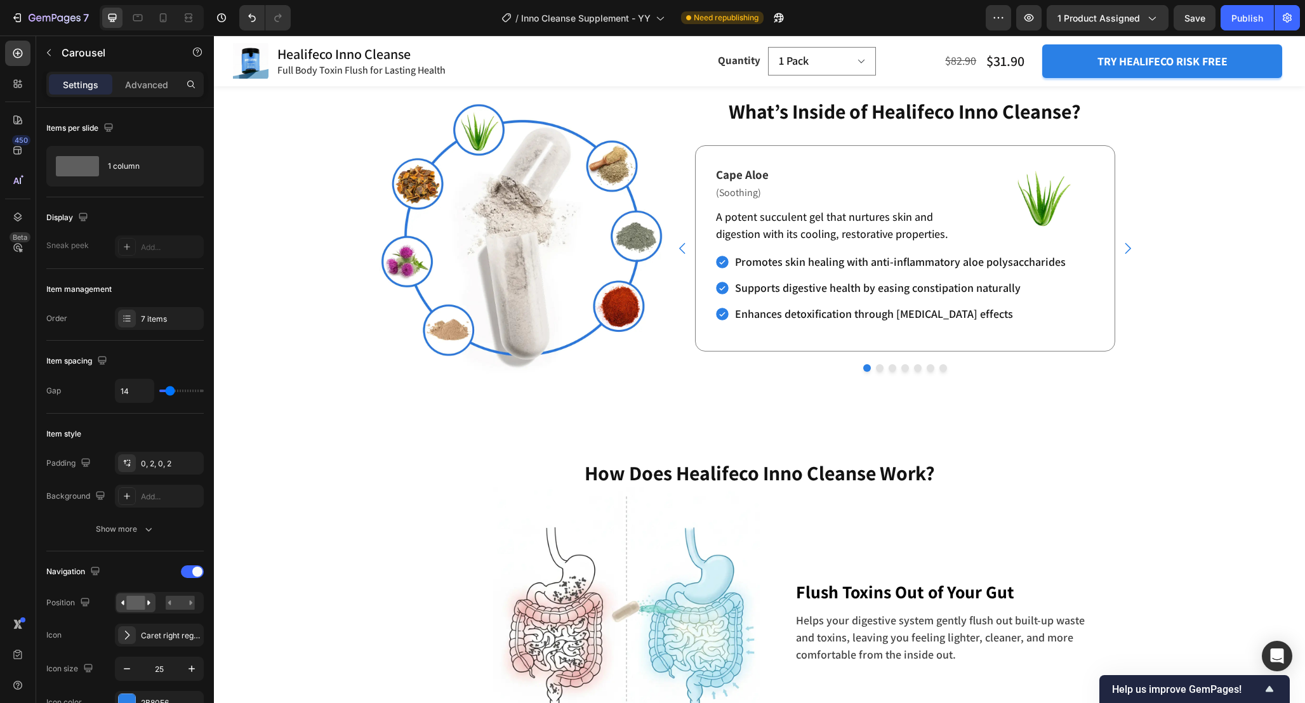
click at [685, 266] on button "Carousel Back Arrow" at bounding box center [682, 248] width 22 height 36
click at [971, 372] on div "Cape Aloe Text Block (Soothing) Text Block A potent succulent gel that nurtures…" at bounding box center [904, 258] width 471 height 227
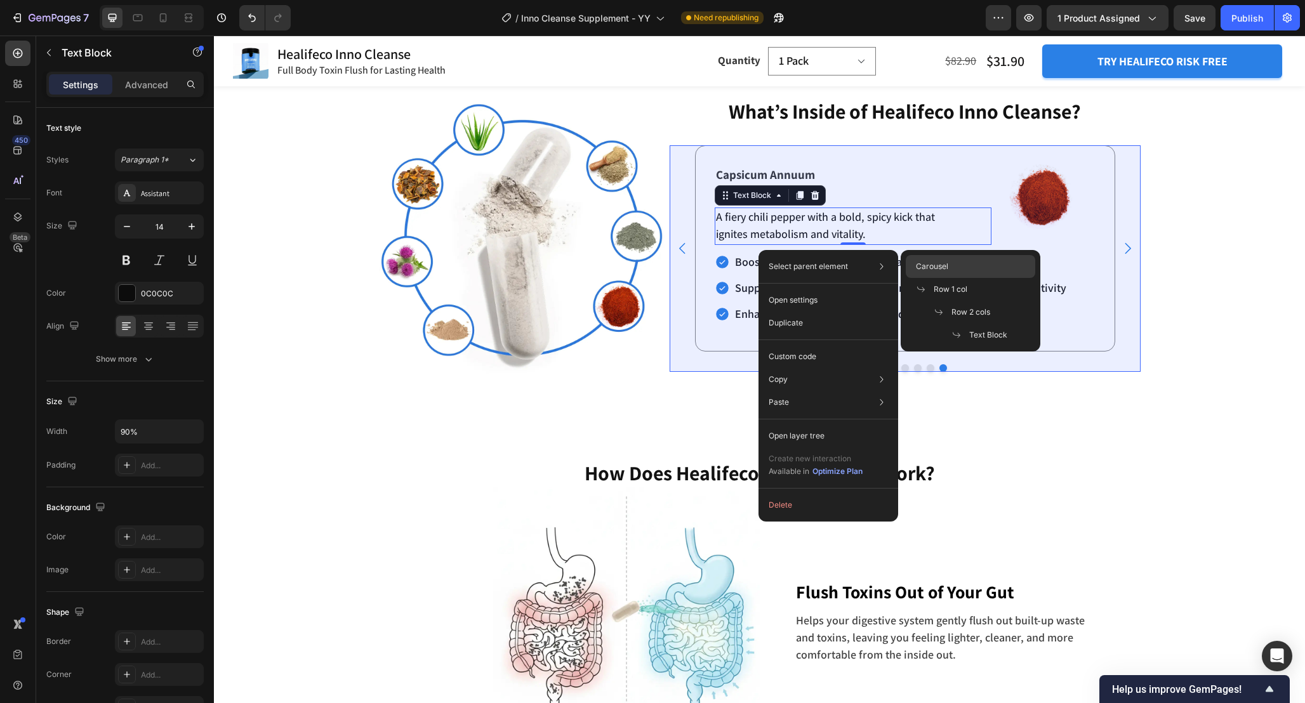
click at [937, 270] on span "Carousel" at bounding box center [932, 266] width 32 height 11
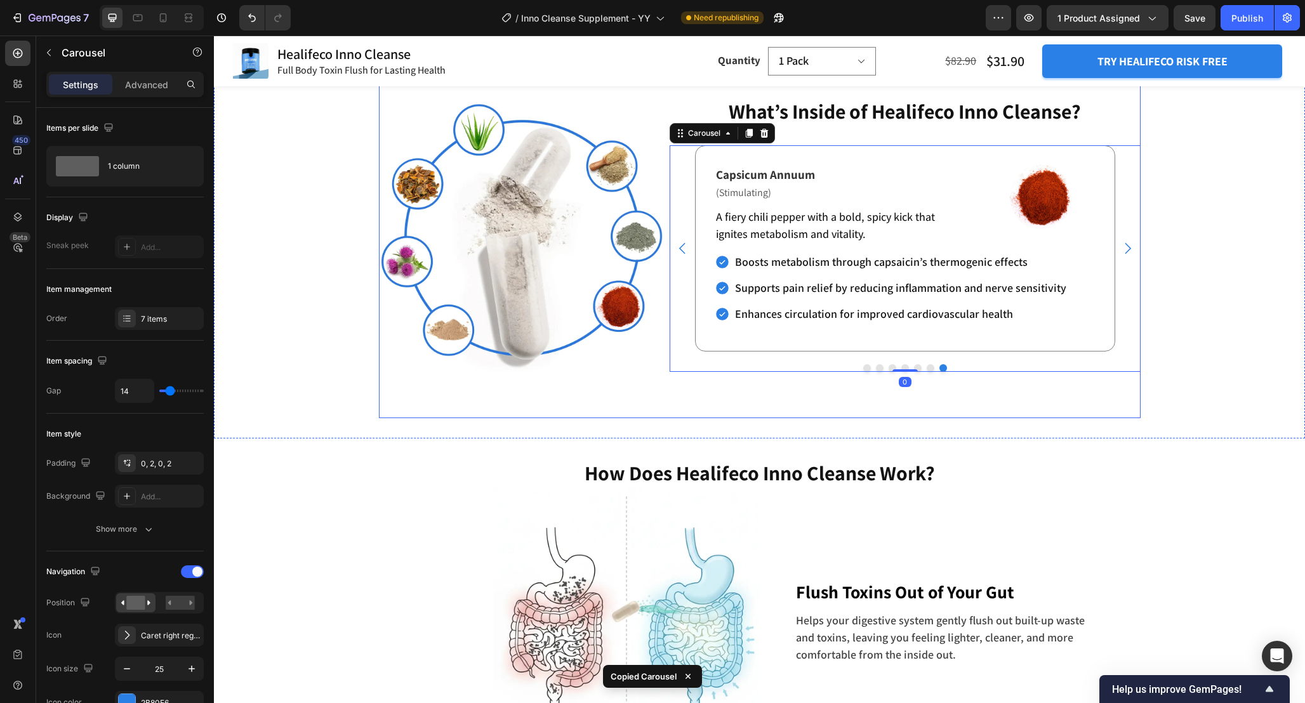
click at [1029, 418] on div "Refresh Your Body and Relieve Exhaustion Heading What’s Inside of Healifeco Inn…" at bounding box center [759, 250] width 761 height 336
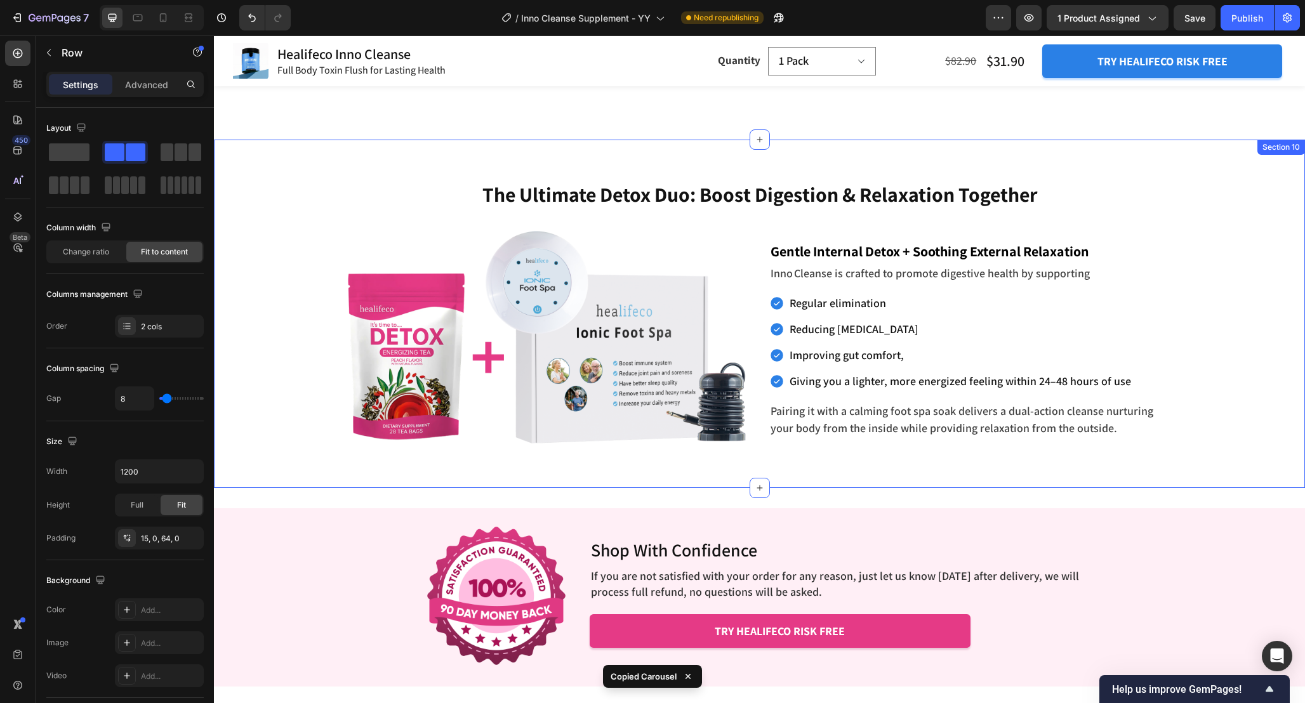
scroll to position [4070, 0]
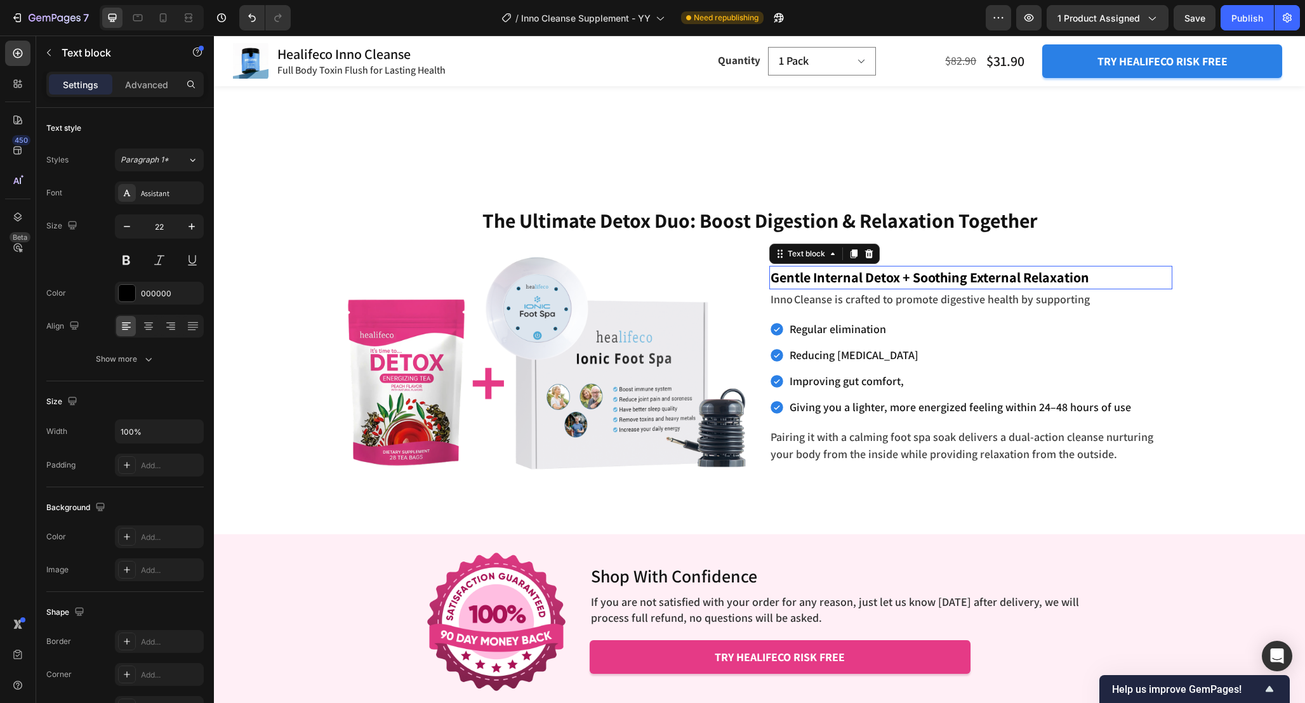
click at [874, 272] on p "Gentle Internal Detox + Soothing External Relaxation" at bounding box center [970, 277] width 400 height 21
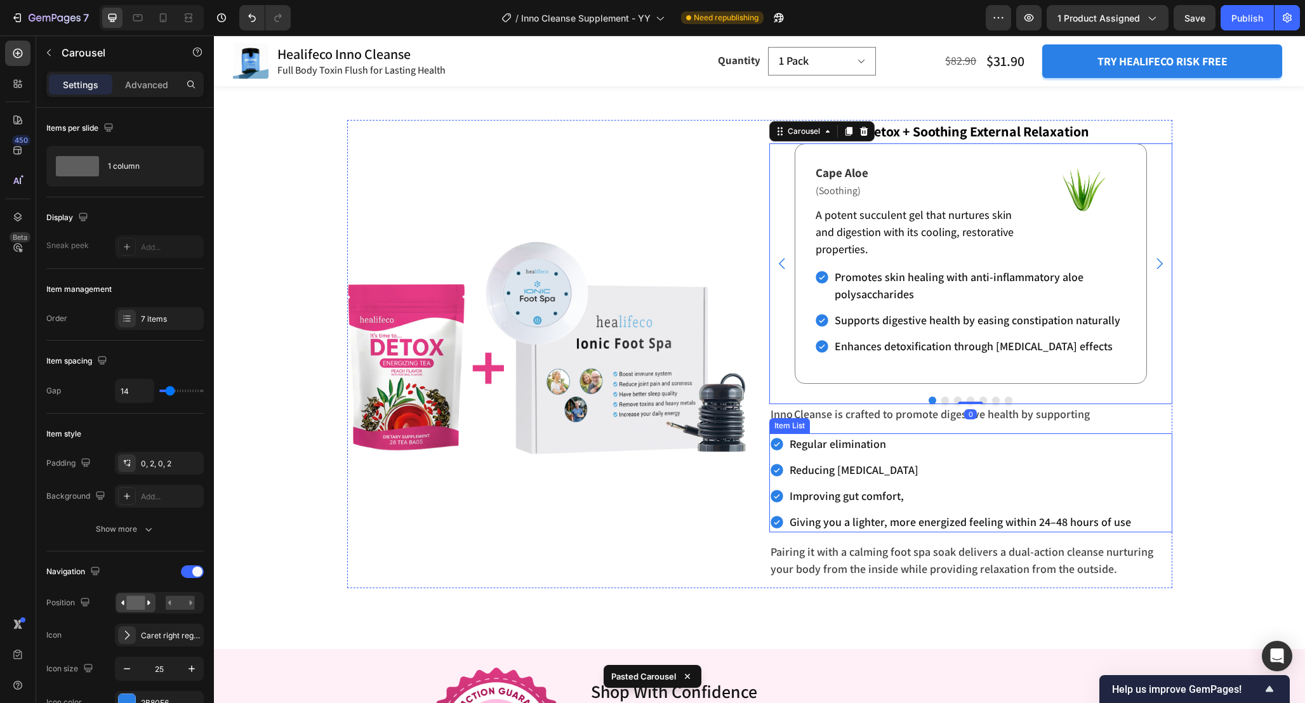
scroll to position [4217, 0]
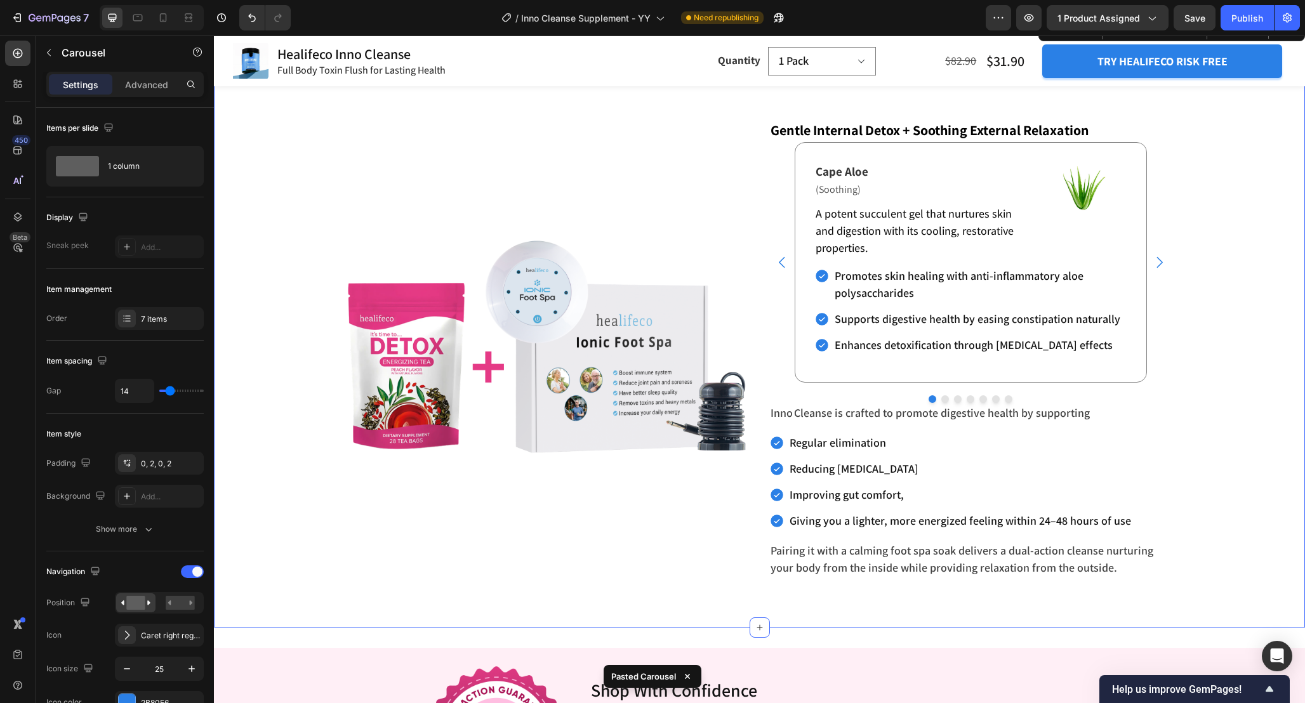
click at [1224, 395] on div "The Ultimate Detox Duo: Boost Digestion & Relaxation Together Heading Enhance R…" at bounding box center [759, 323] width 1091 height 528
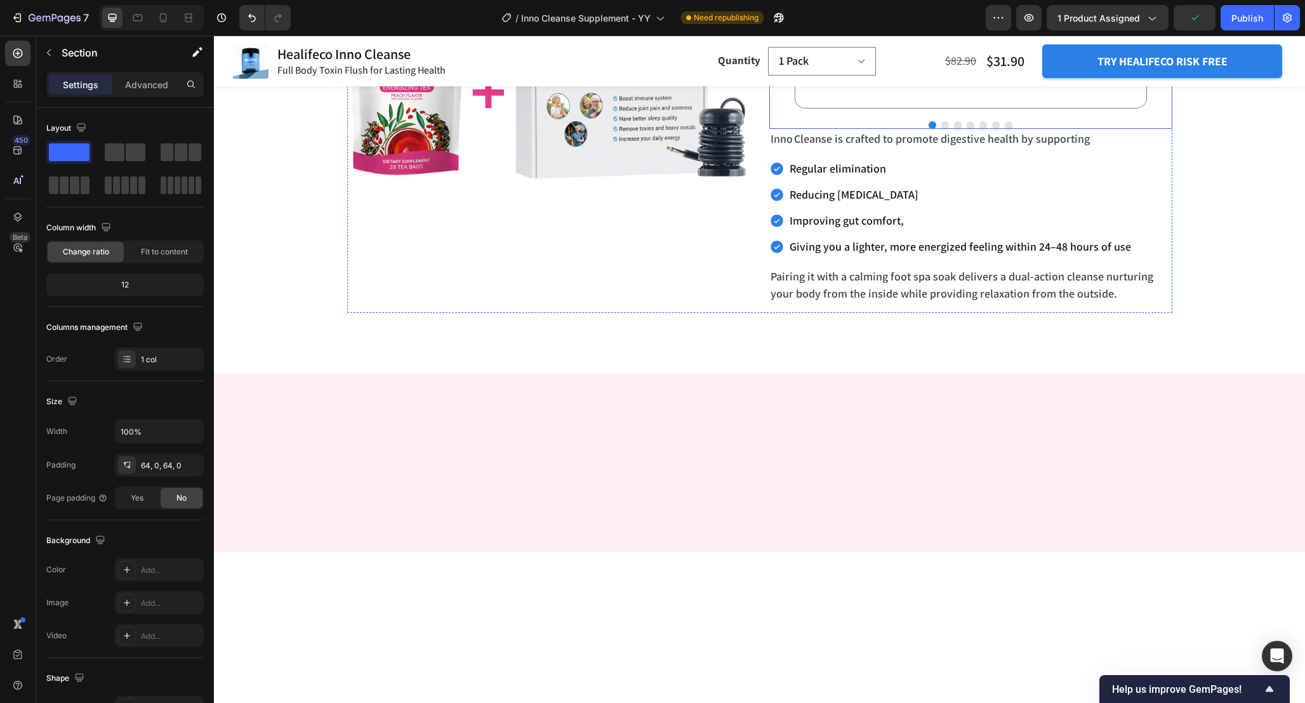
scroll to position [3873, 0]
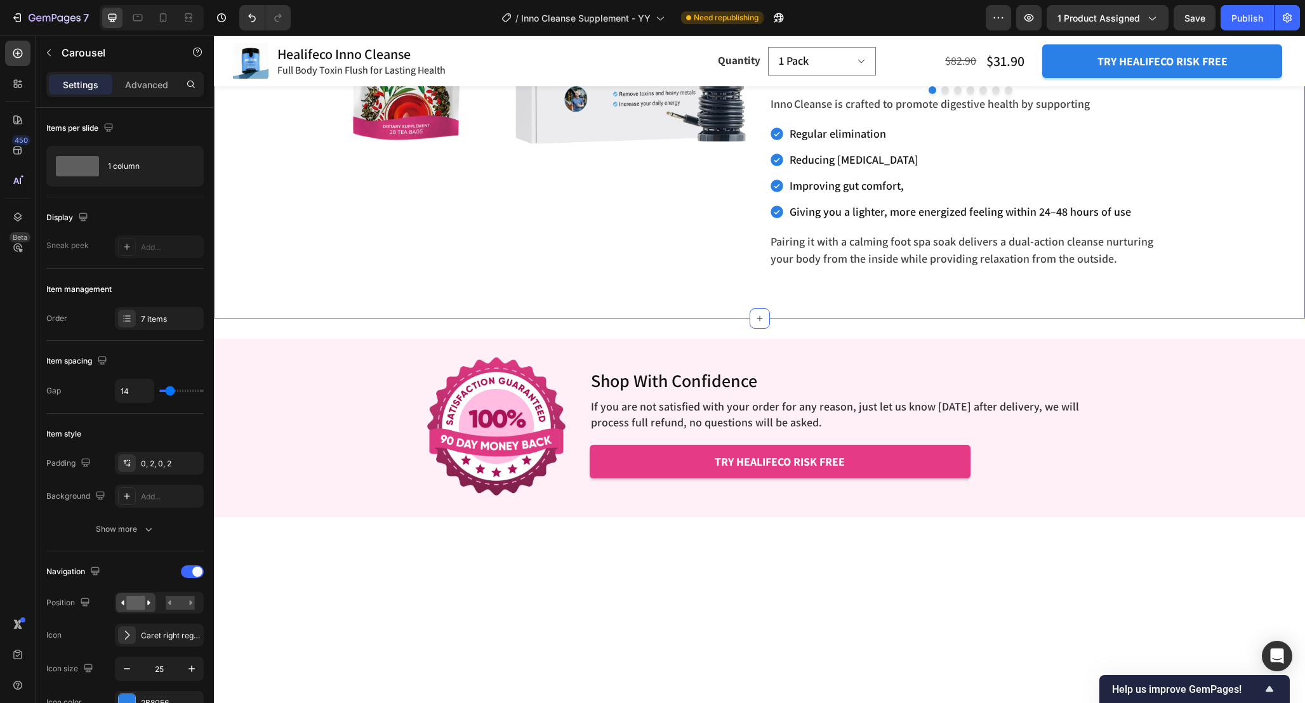
click at [1206, 278] on div "The Ultimate Detox Duo: Boost Digestion & Relaxation Together Heading Enhance R…" at bounding box center [759, 14] width 1091 height 528
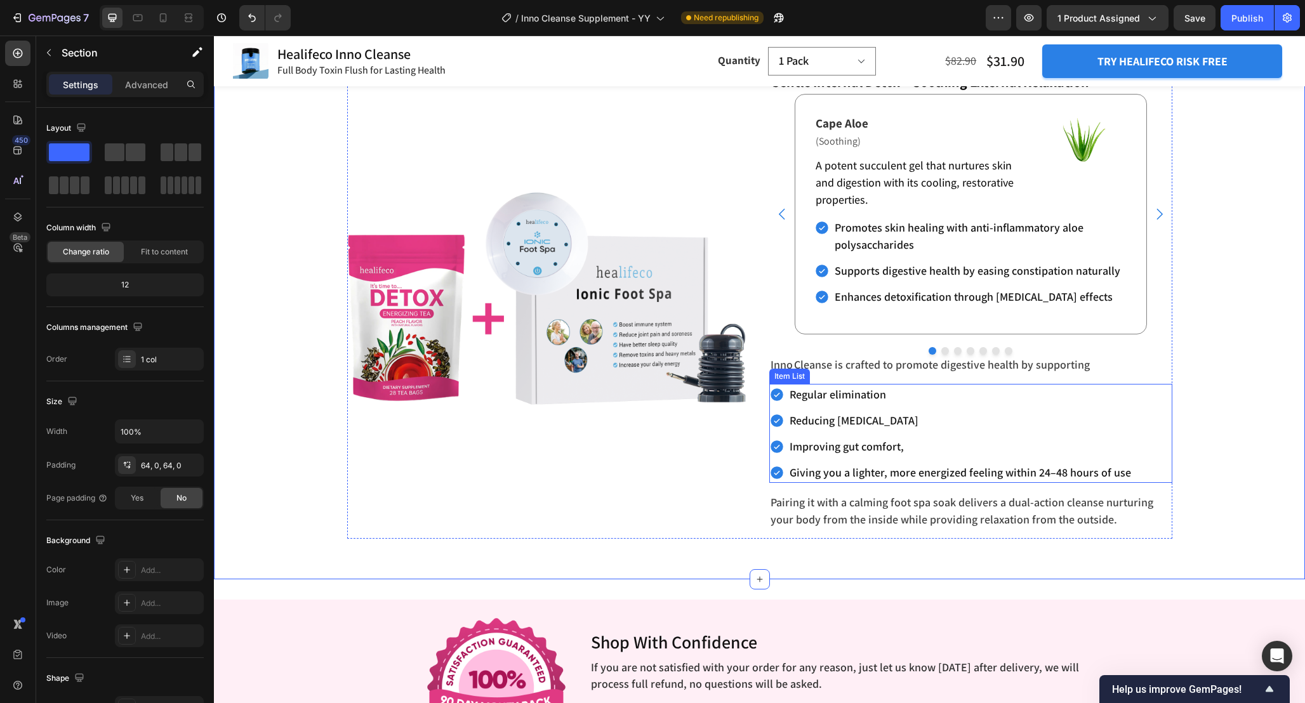
scroll to position [4235, 0]
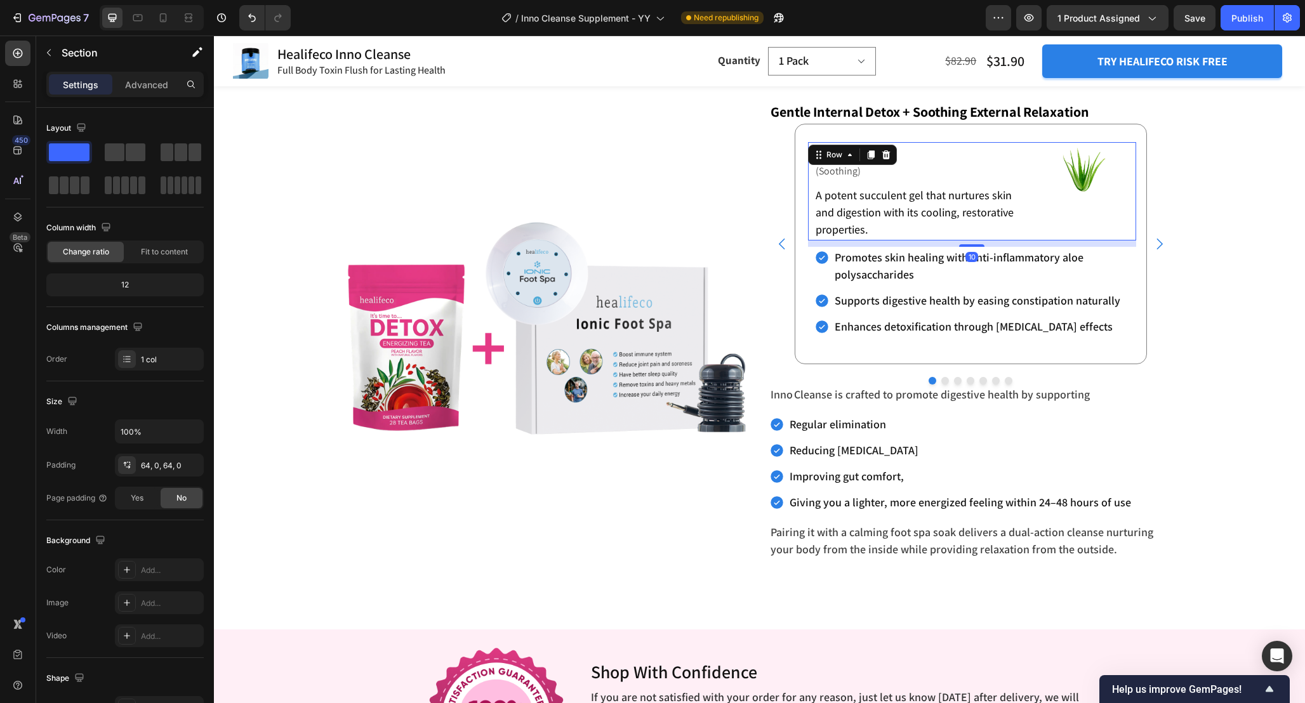
click at [1043, 164] on div "Cape Aloe Text Block (Soothing) Text Block A potent succulent gel that nurtures…" at bounding box center [972, 191] width 328 height 98
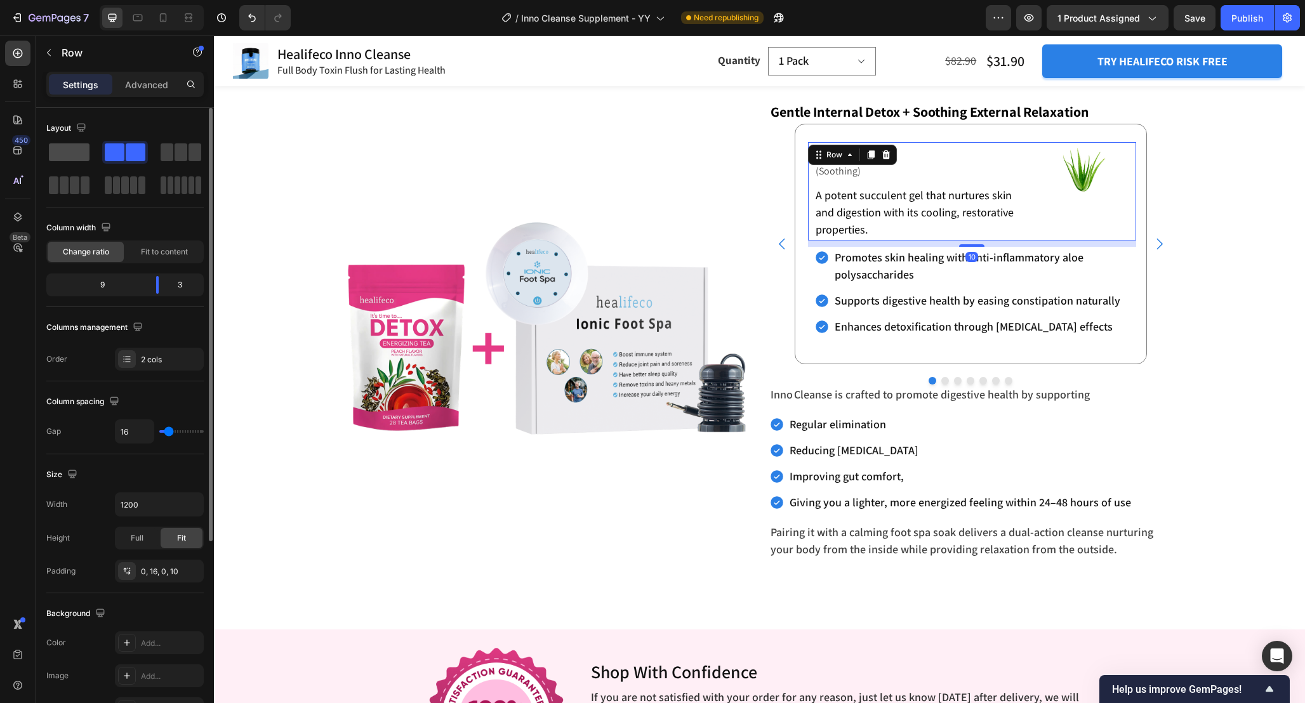
click at [60, 150] on span at bounding box center [69, 152] width 41 height 18
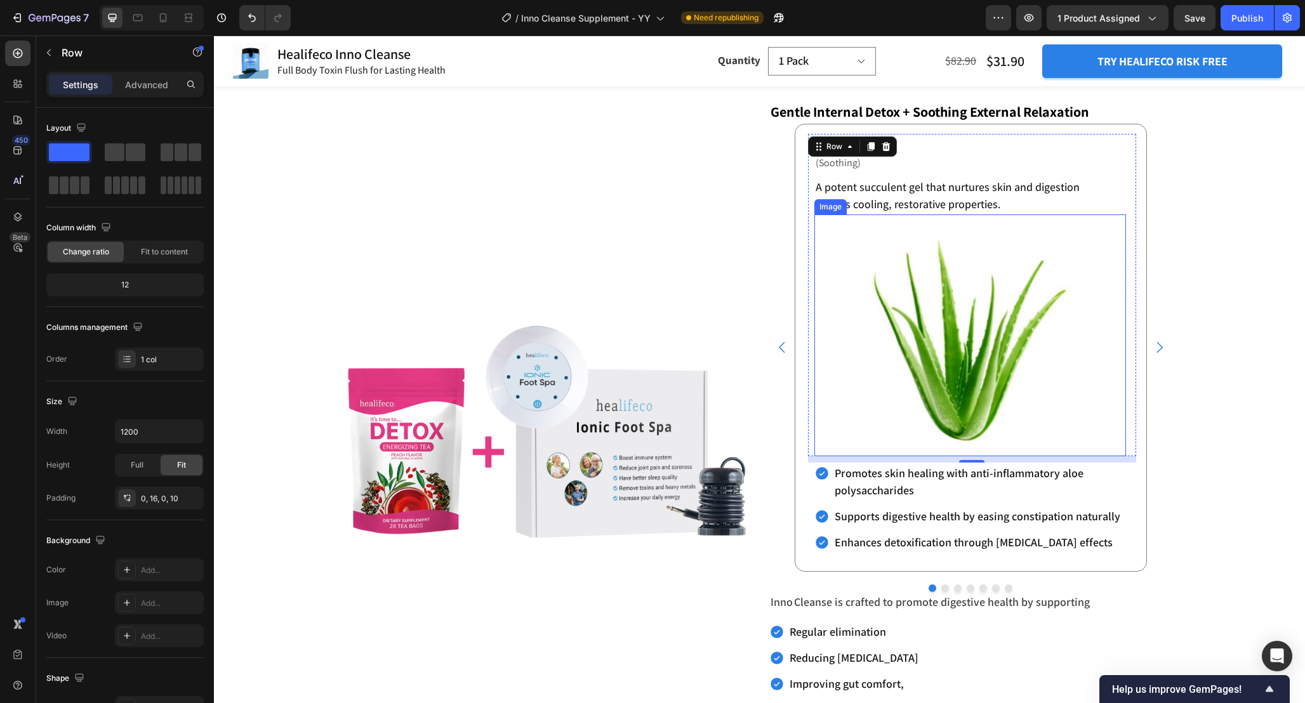
click at [993, 371] on img at bounding box center [965, 335] width 242 height 242
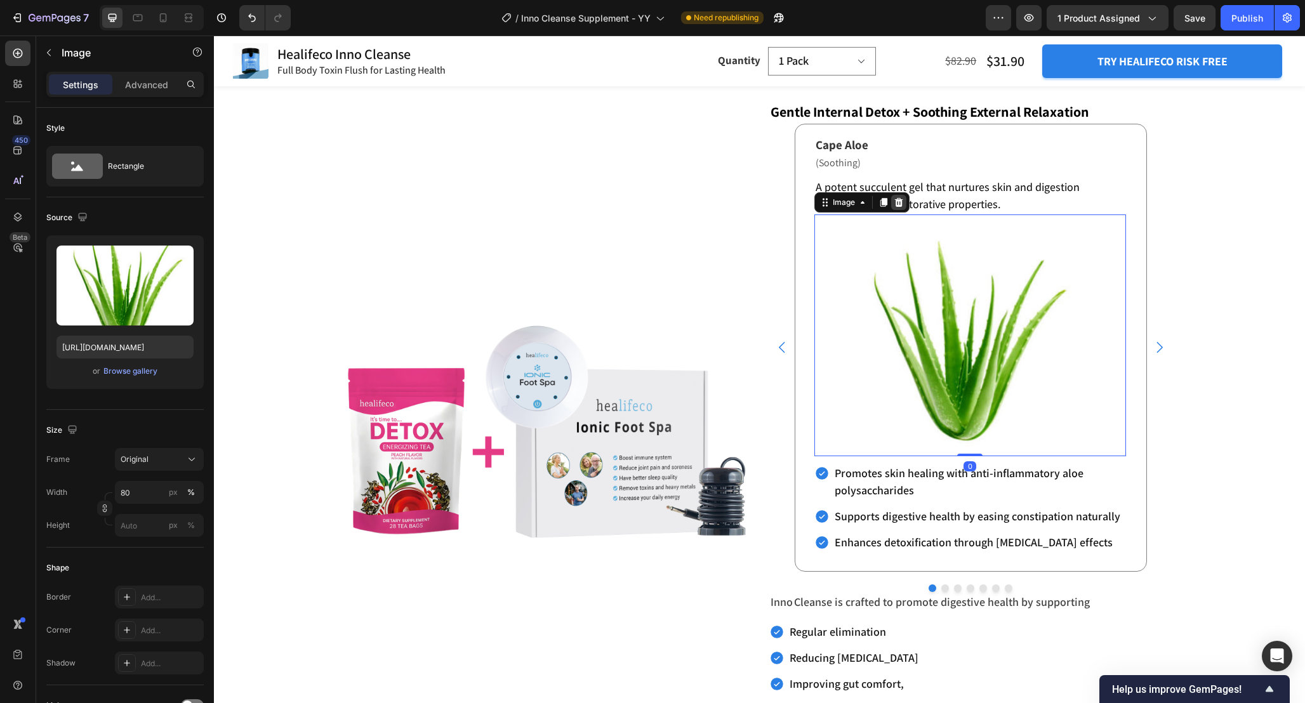
click at [895, 202] on icon at bounding box center [898, 202] width 10 height 10
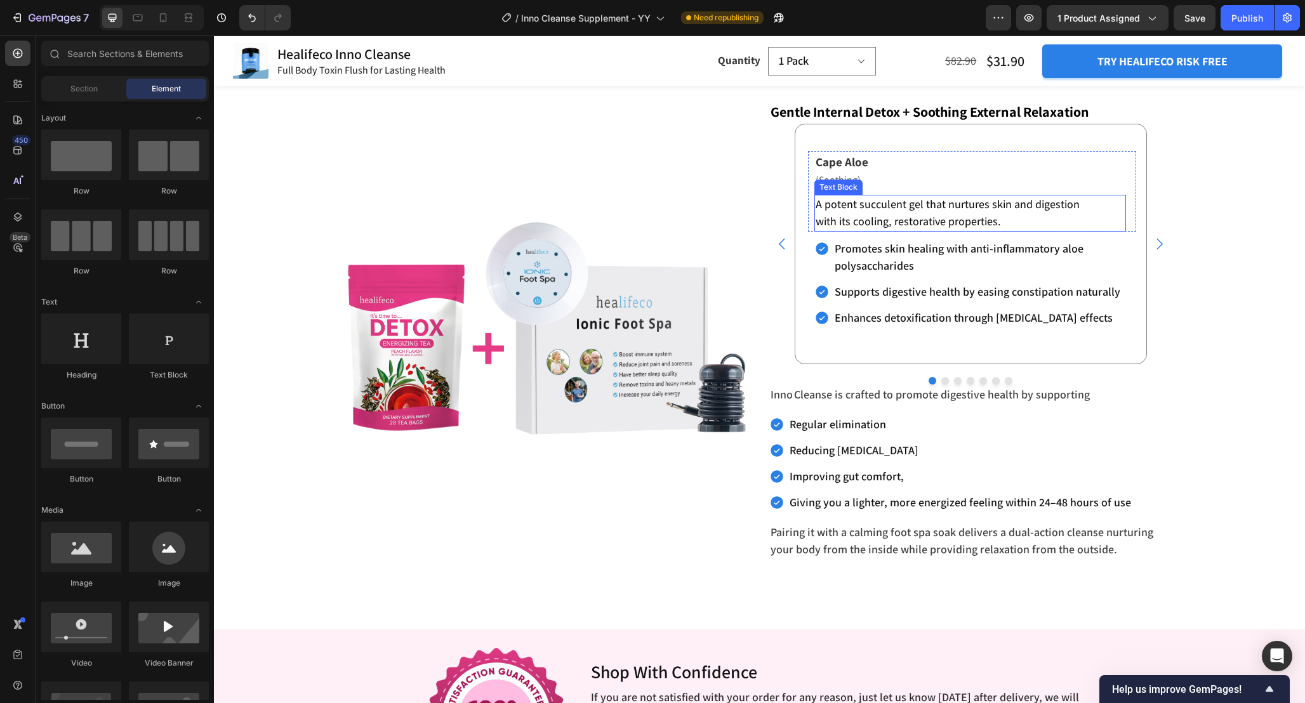
scroll to position [4212, 0]
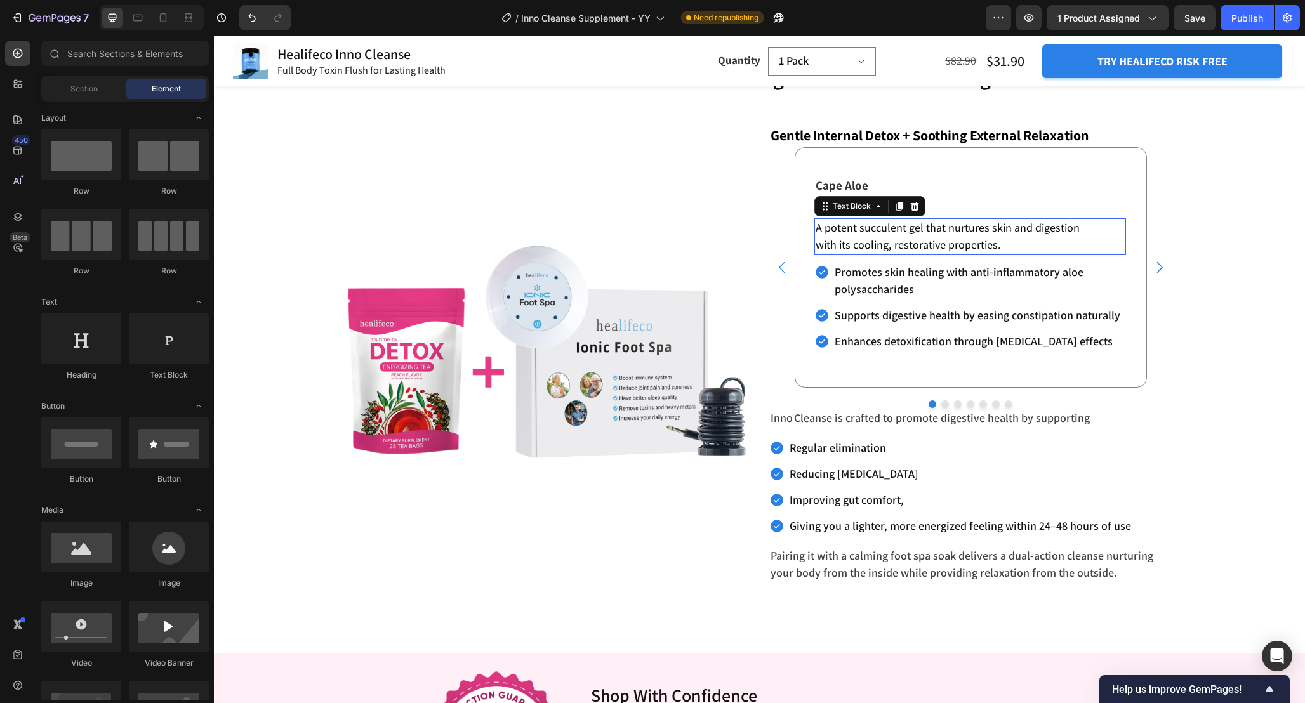
click at [1088, 244] on p "A potent succulent gel that nurtures skin and digestion with its cooling, resto…" at bounding box center [954, 237] width 278 height 34
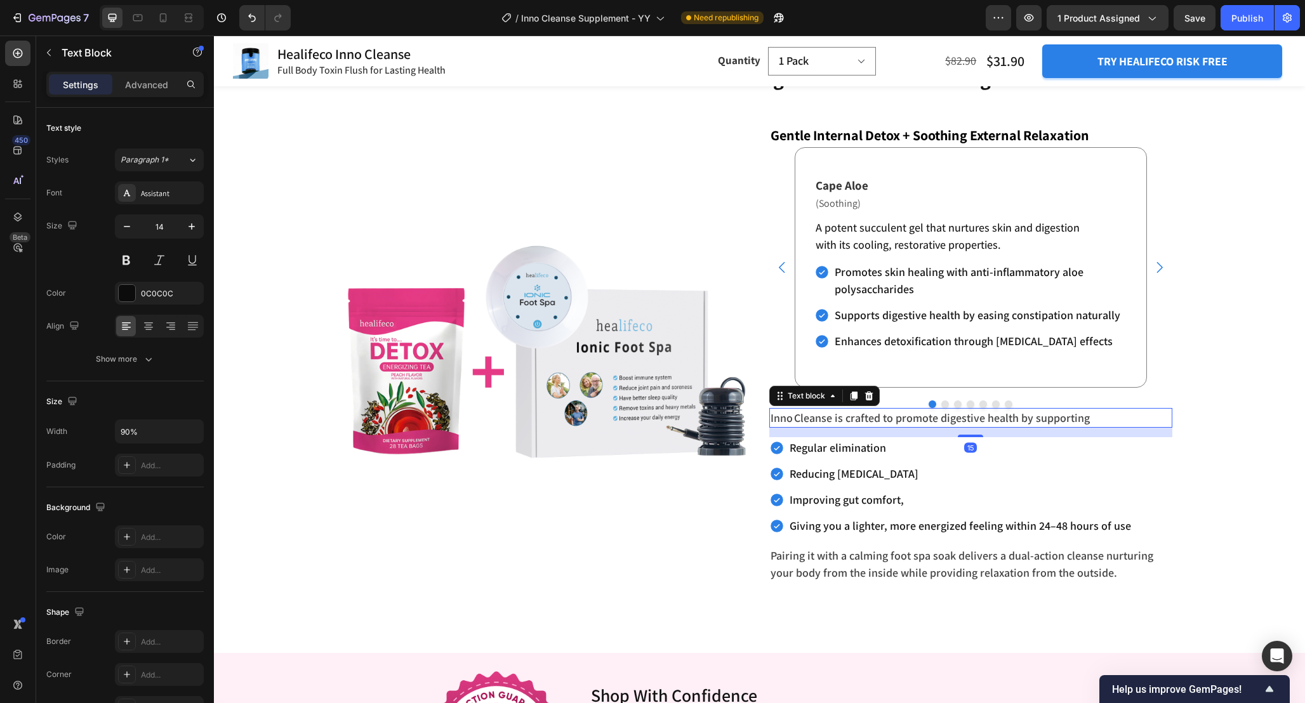
click at [877, 418] on p "Inno Cleanse is crafted to promote digestive health by supporting" at bounding box center [970, 417] width 400 height 17
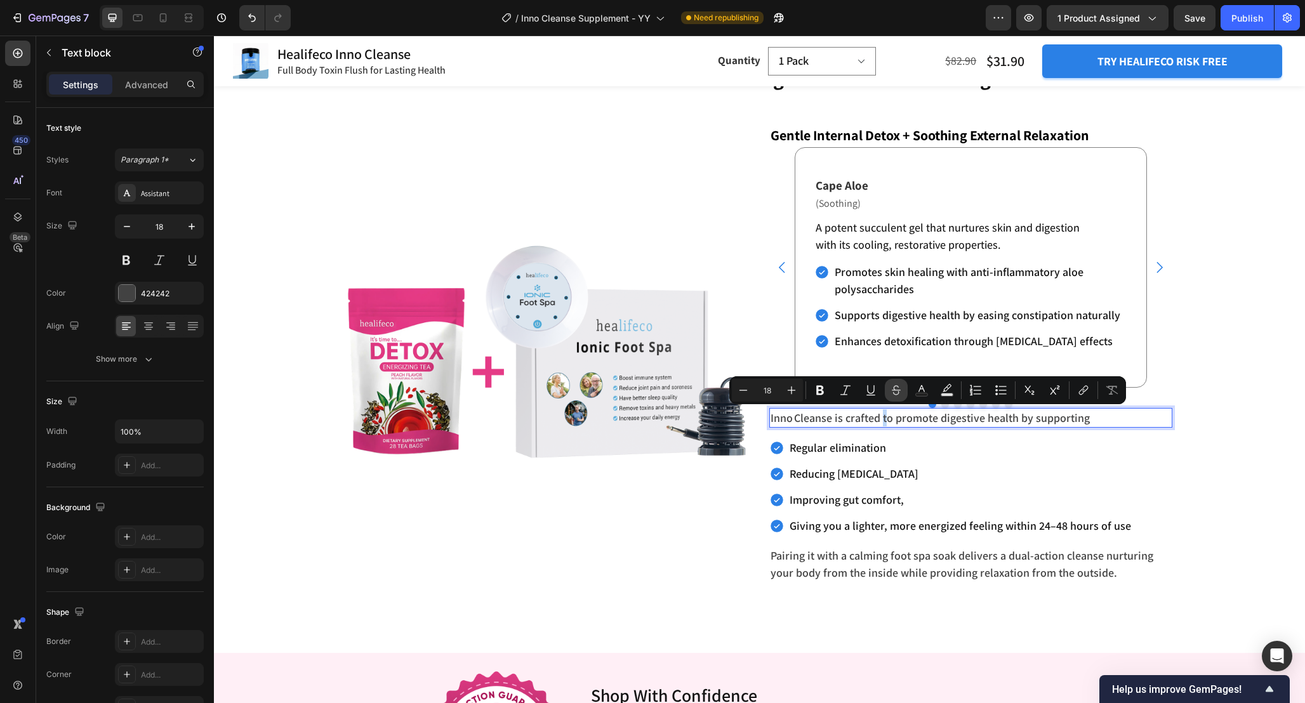
copy p "Inno Cleanse is crafted to promote digestive health by supporting"
click at [852, 183] on span "Cape Aloe" at bounding box center [841, 185] width 53 height 15
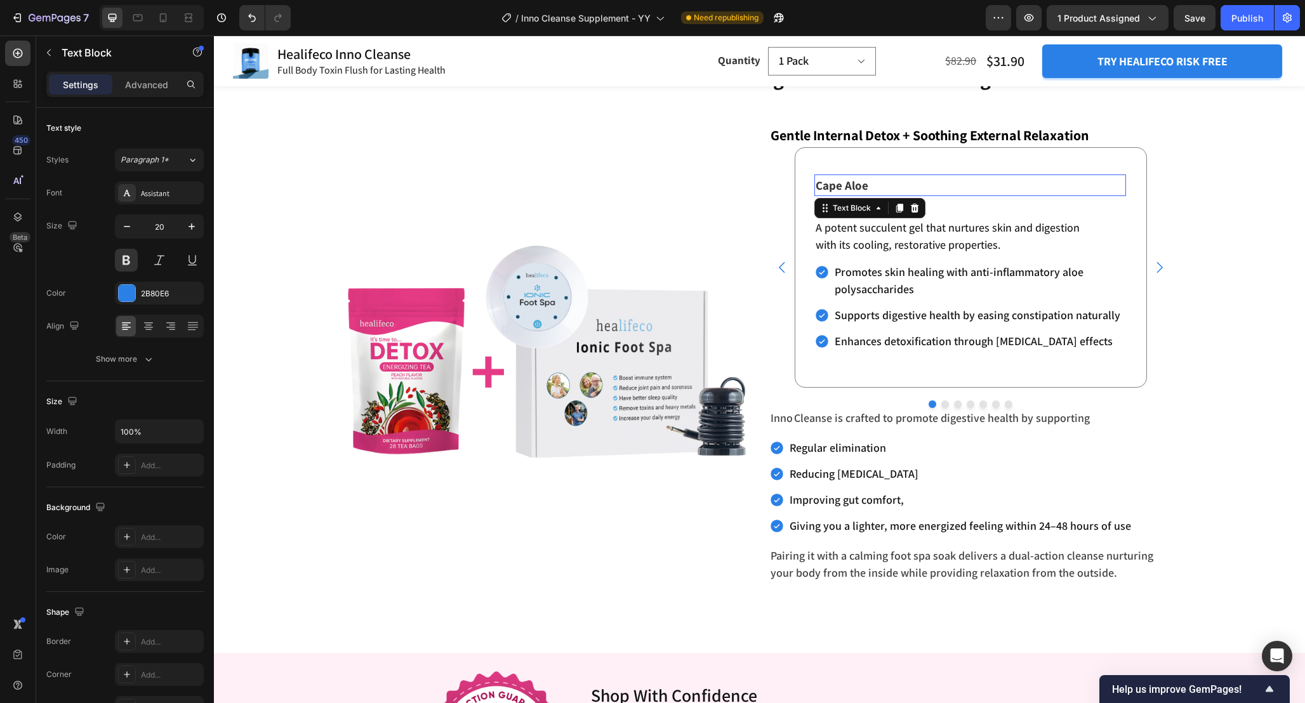
click at [852, 183] on span "Cape Aloe" at bounding box center [841, 185] width 53 height 15
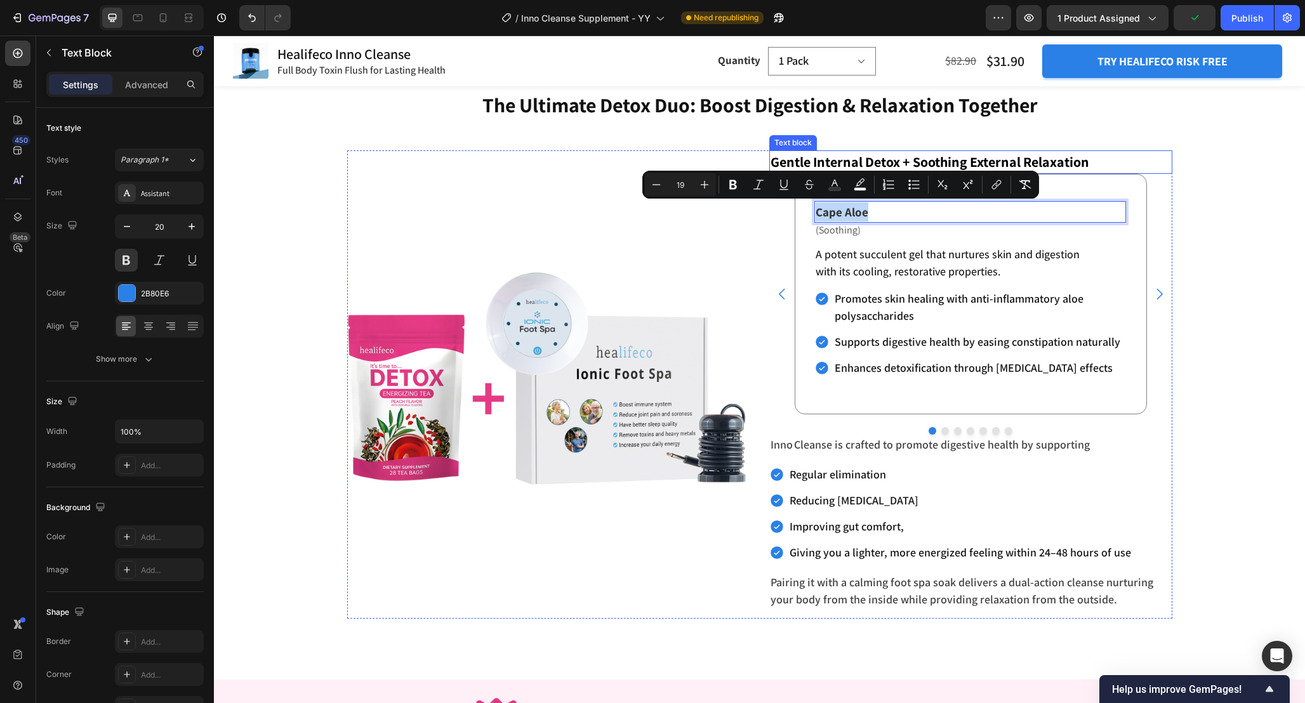
scroll to position [4175, 0]
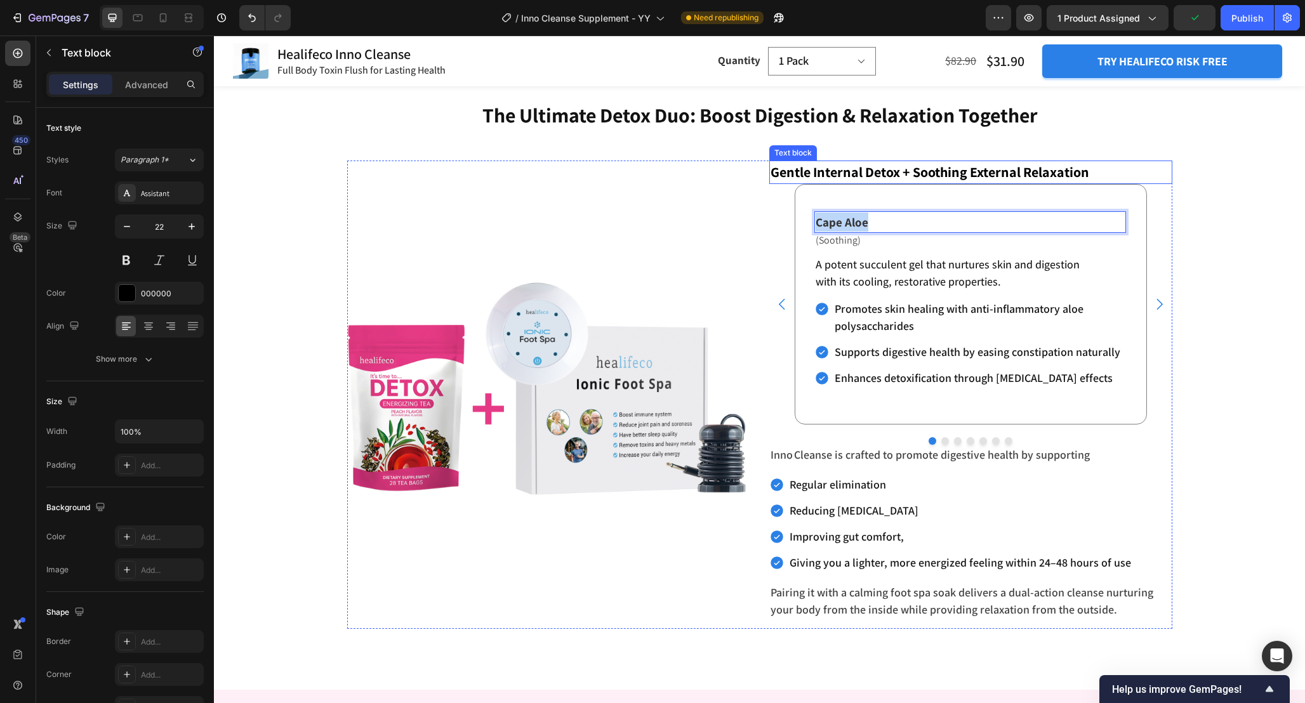
click at [1065, 166] on p "Gentle Internal Detox + Soothing External Relaxation" at bounding box center [970, 172] width 400 height 21
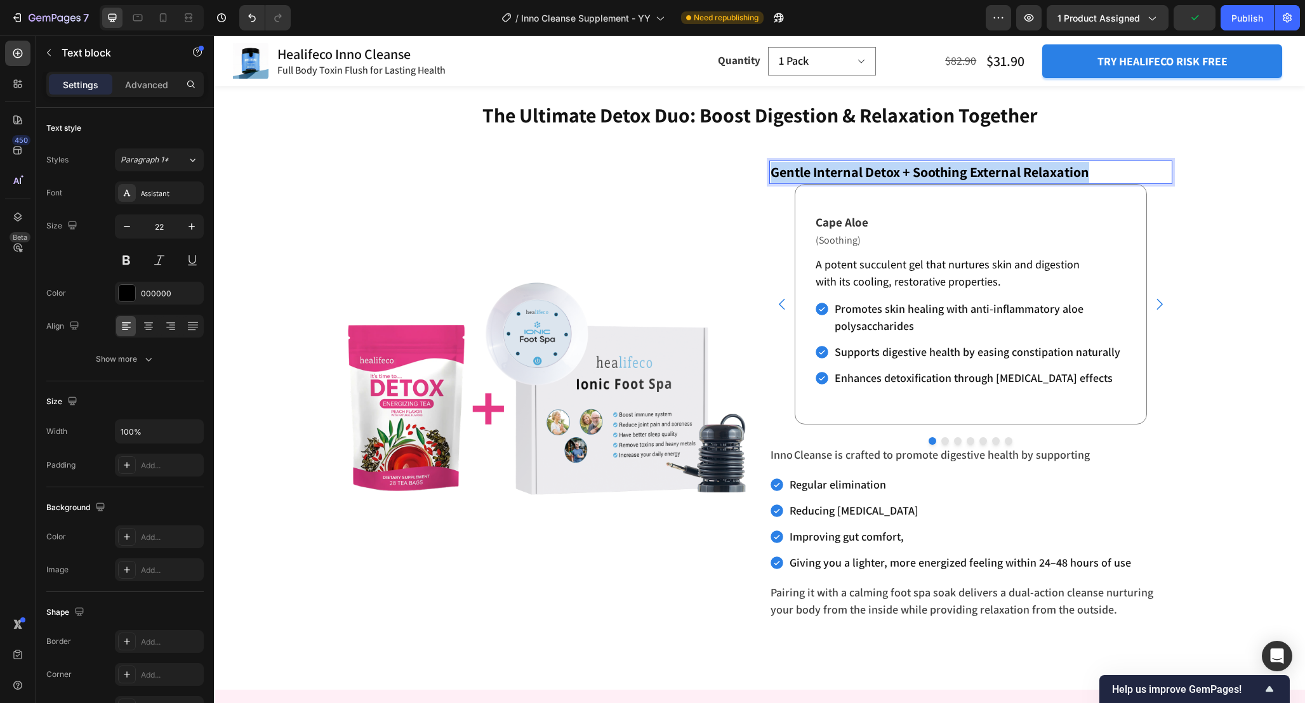
click at [1065, 166] on p "Gentle Internal Detox + Soothing External Relaxation" at bounding box center [970, 172] width 400 height 21
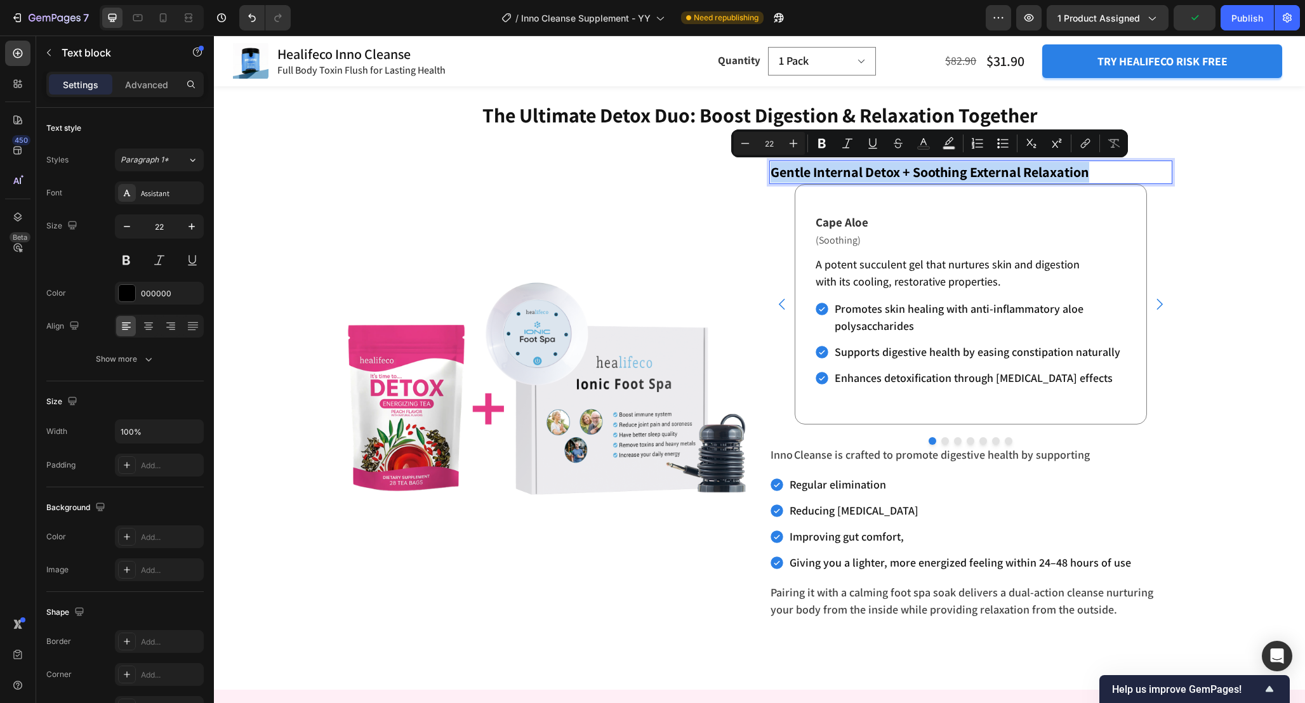
copy p "Gentle Internal Detox + Soothing External Relaxation"
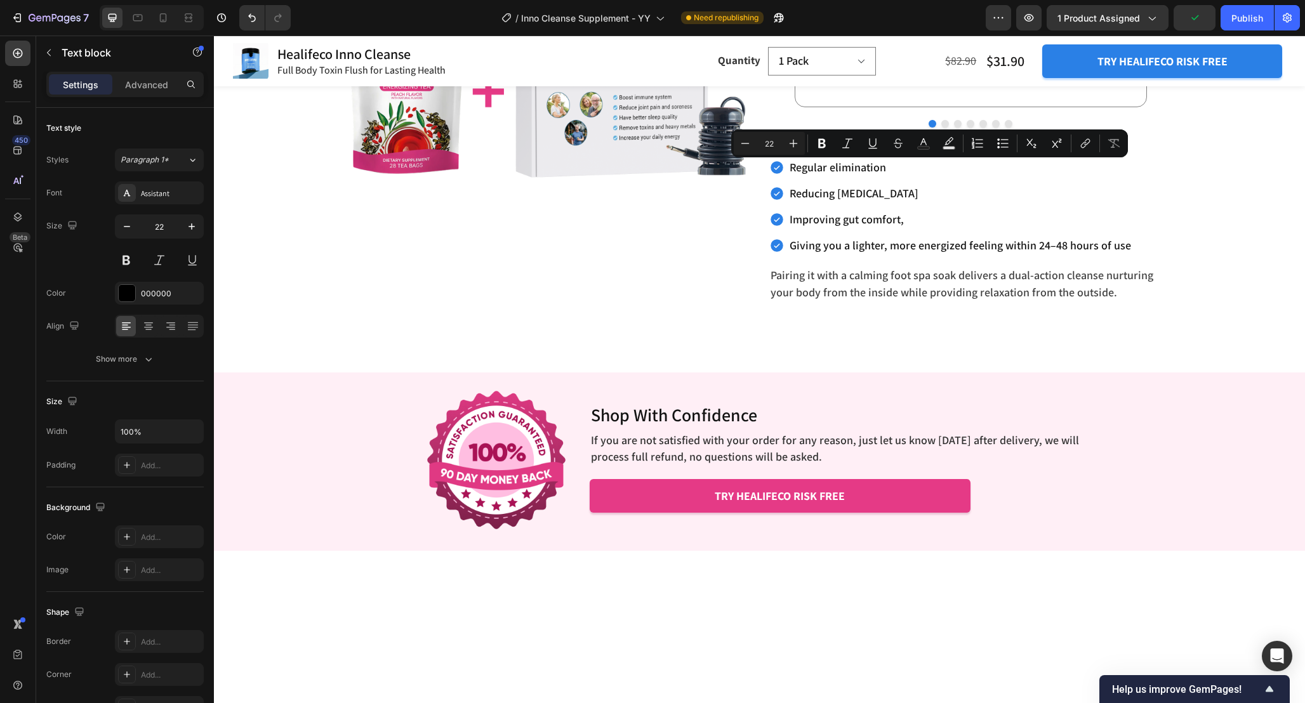
scroll to position [3858, 0]
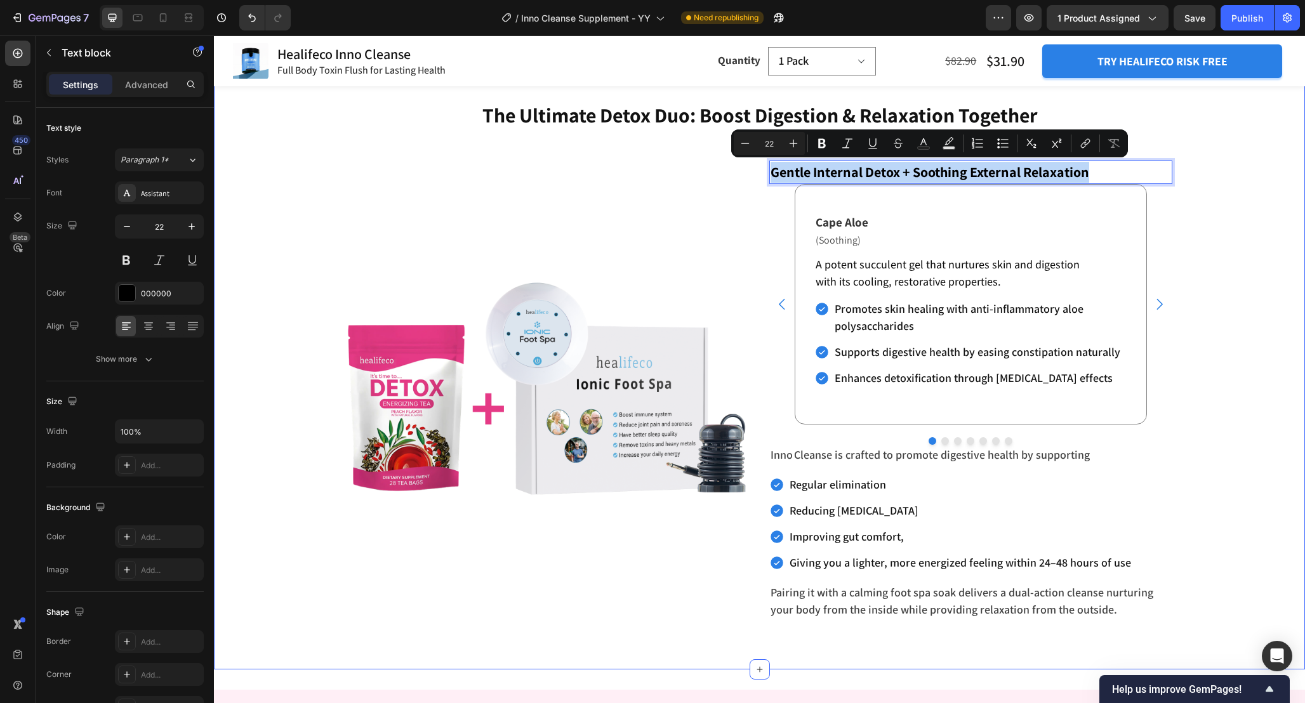
click at [1218, 214] on div "The Ultimate Detox Duo: Boost Digestion & Relaxation Together Heading Enhance R…" at bounding box center [759, 365] width 1091 height 528
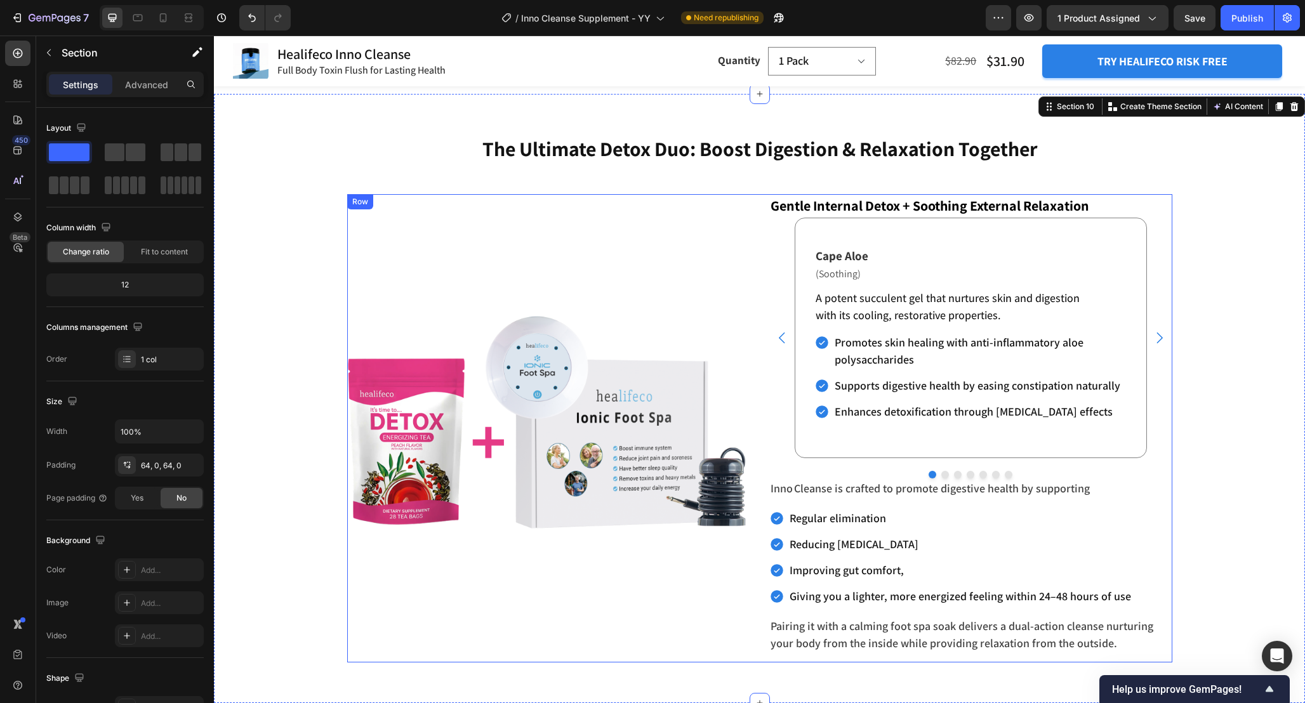
scroll to position [3809, 0]
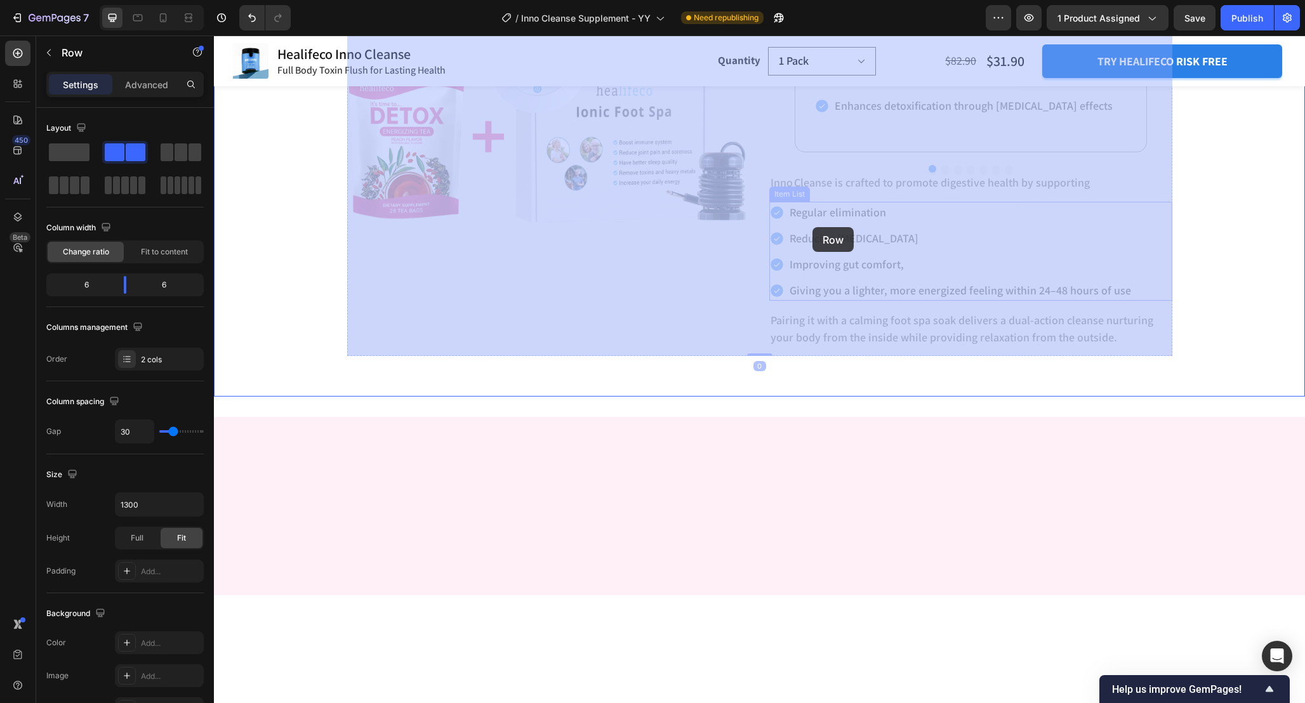
drag, startPoint x: 779, startPoint y: 195, endPoint x: 810, endPoint y: 226, distance: 44.0
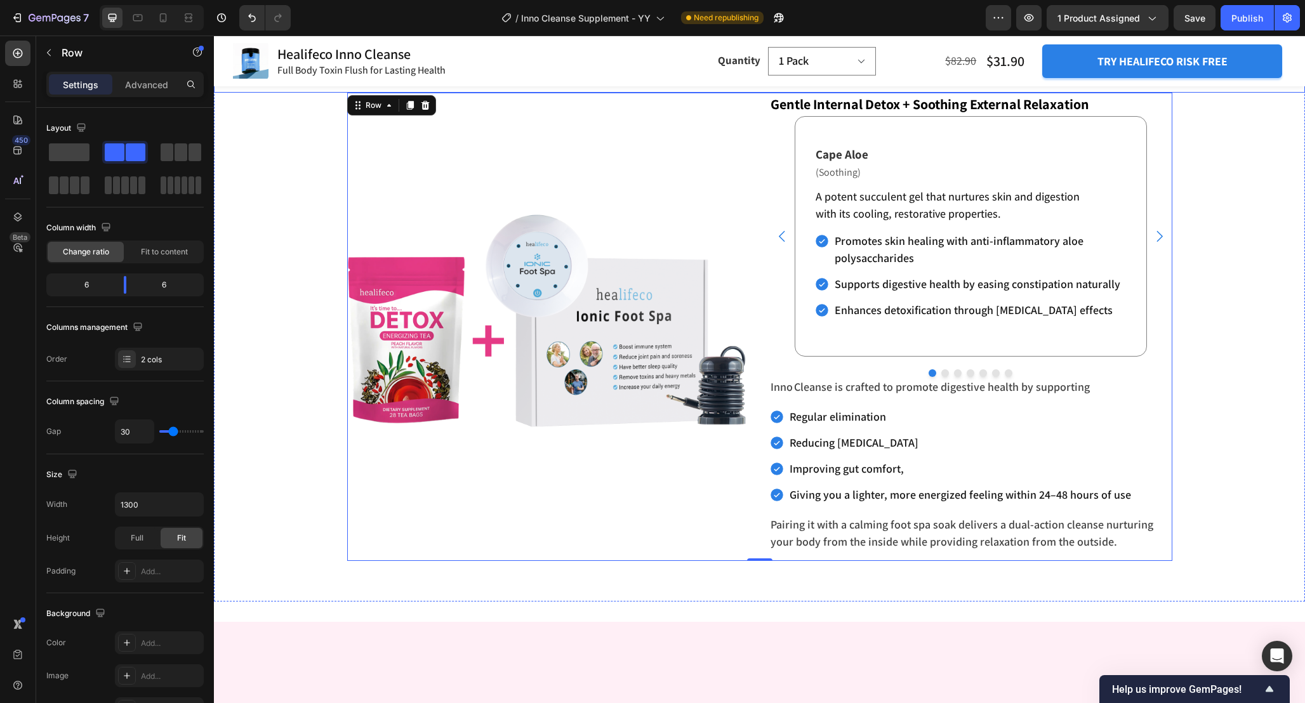
scroll to position [4057, 0]
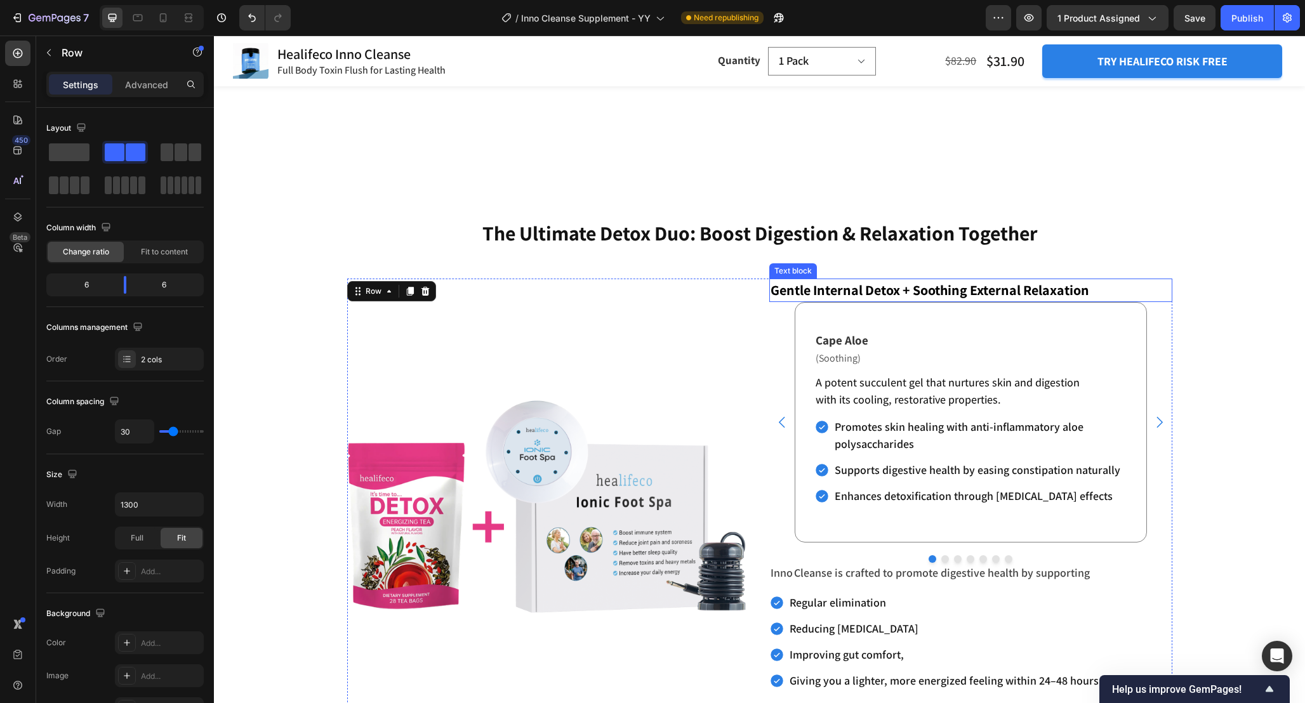
click at [832, 294] on p "Gentle Internal Detox + Soothing External Relaxation" at bounding box center [970, 290] width 400 height 21
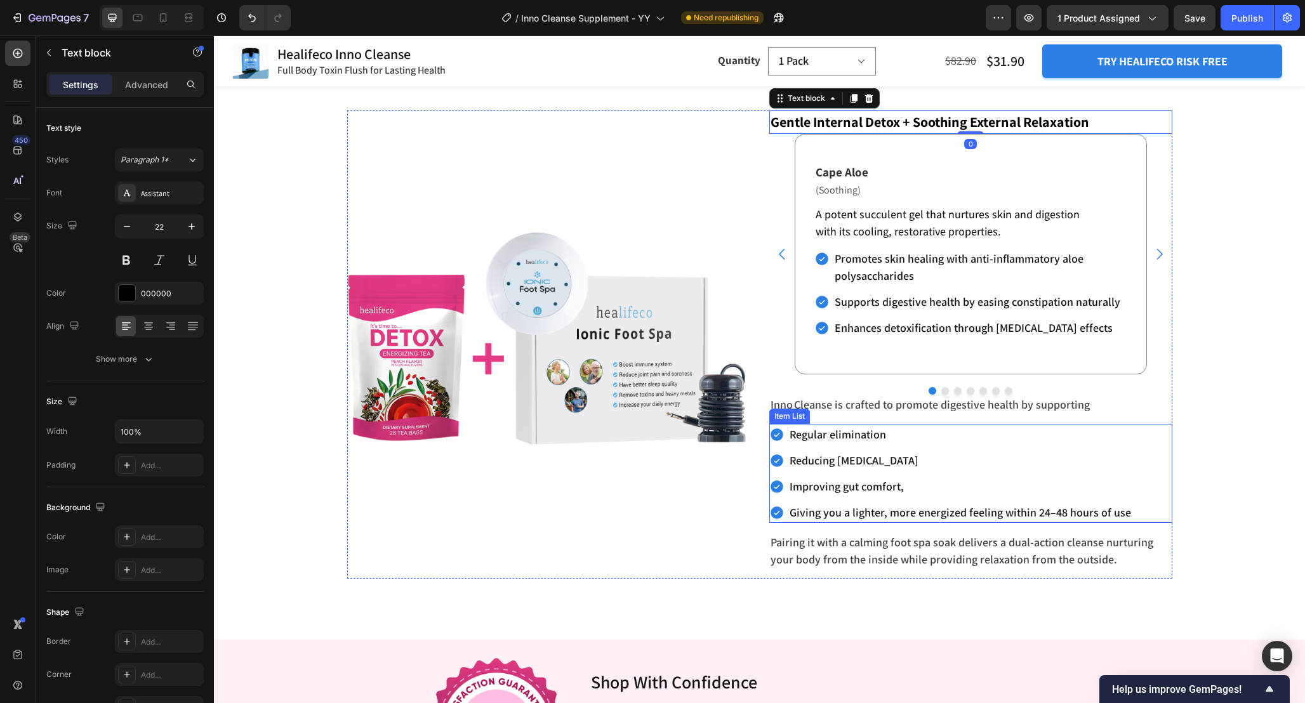
scroll to position [4215, 0]
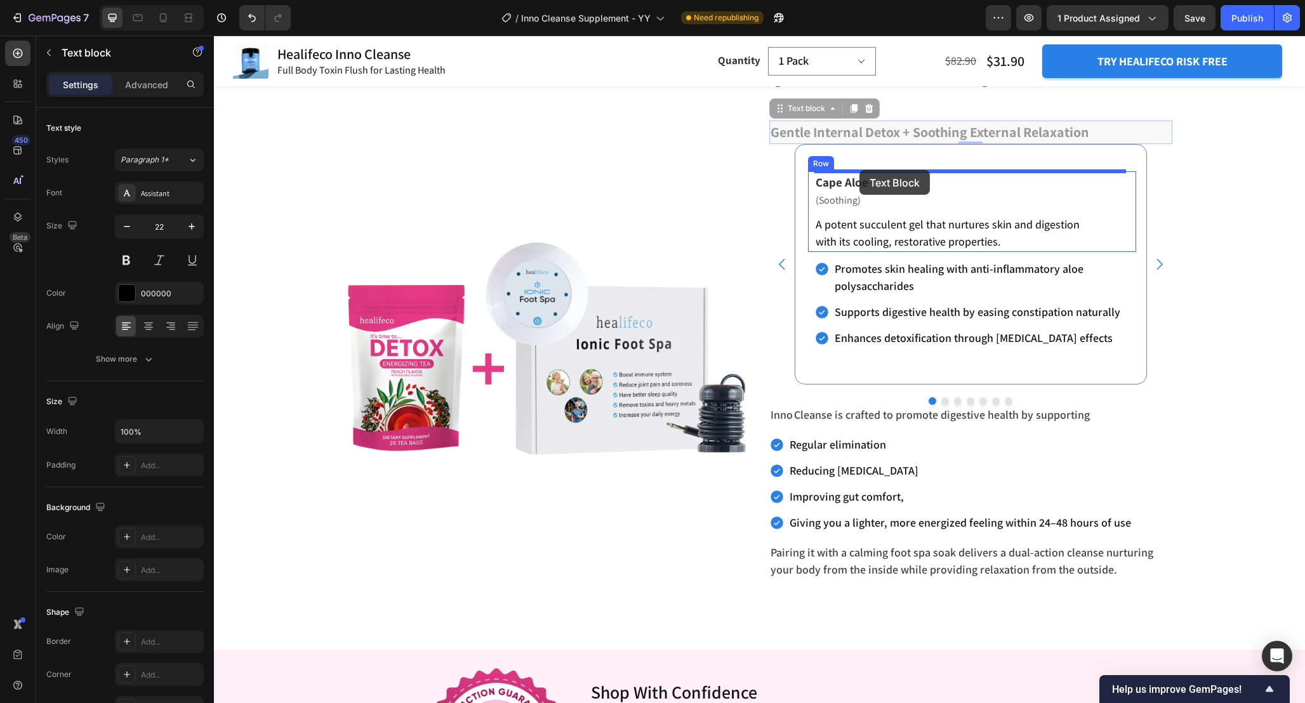
drag, startPoint x: 782, startPoint y: 105, endPoint x: 859, endPoint y: 169, distance: 100.4
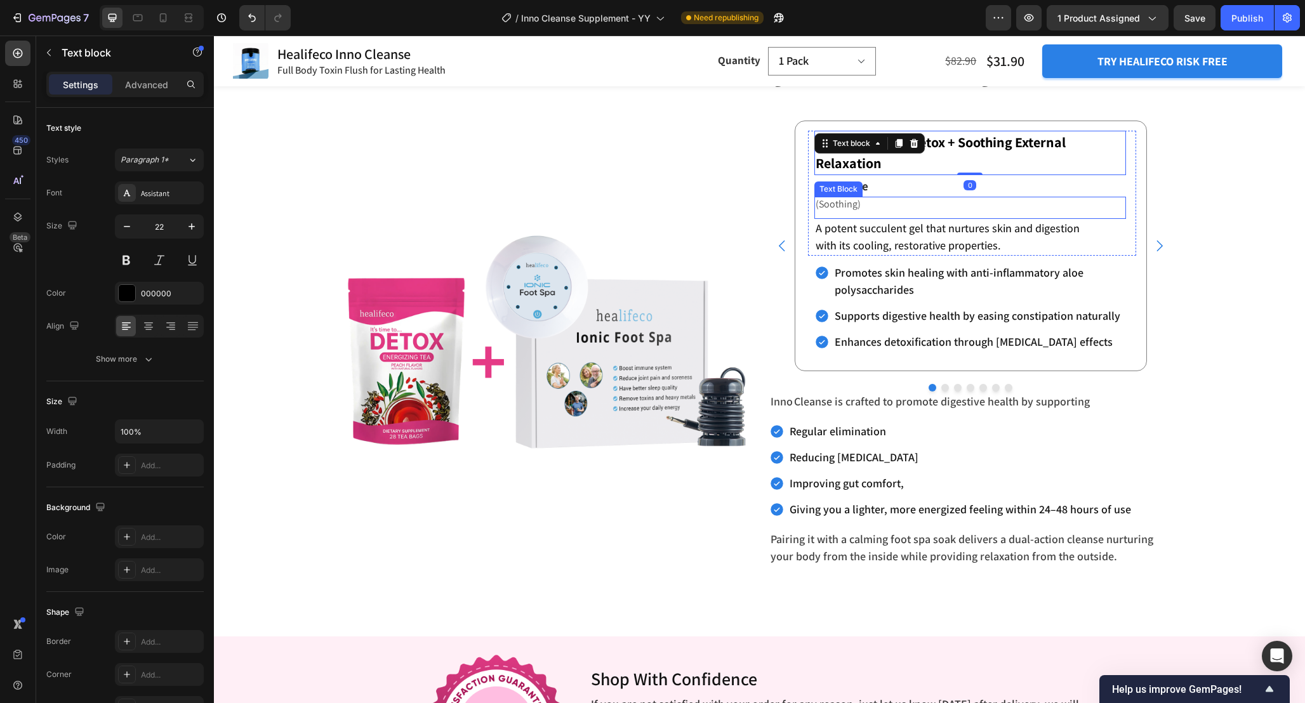
scroll to position [4173, 0]
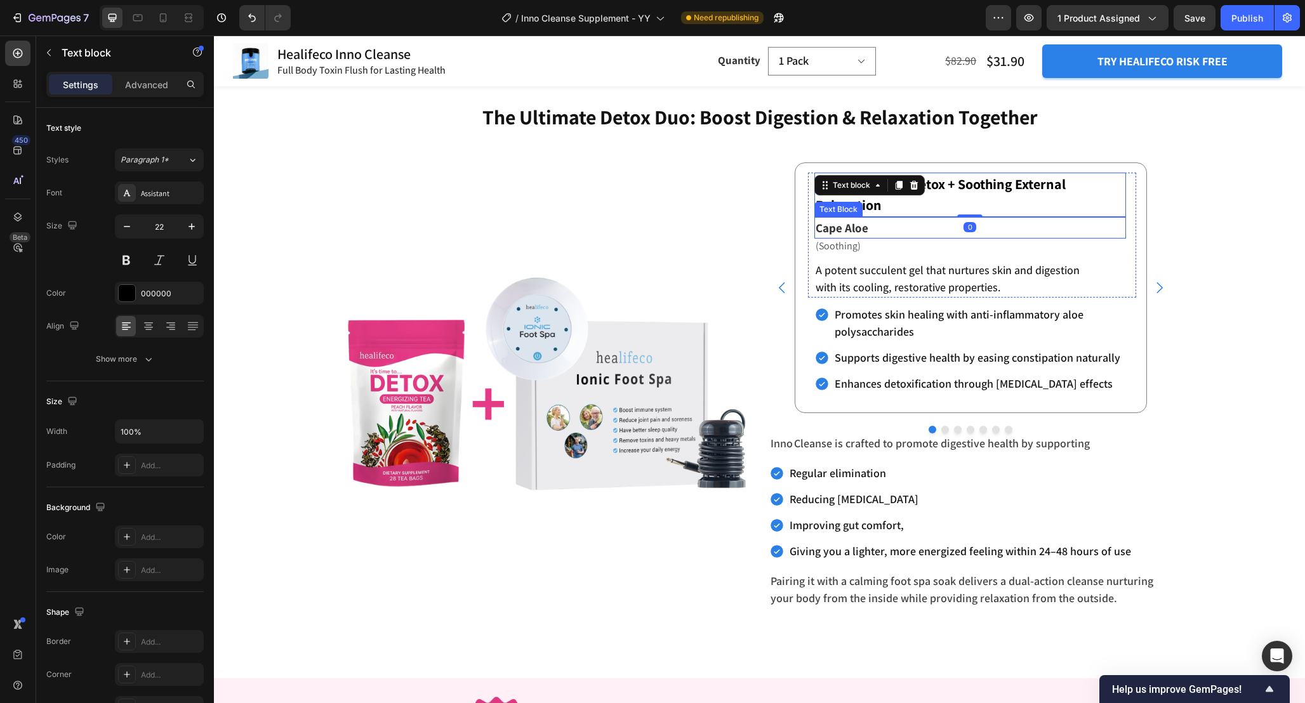
click at [898, 228] on p "Cape Aloe" at bounding box center [969, 227] width 309 height 19
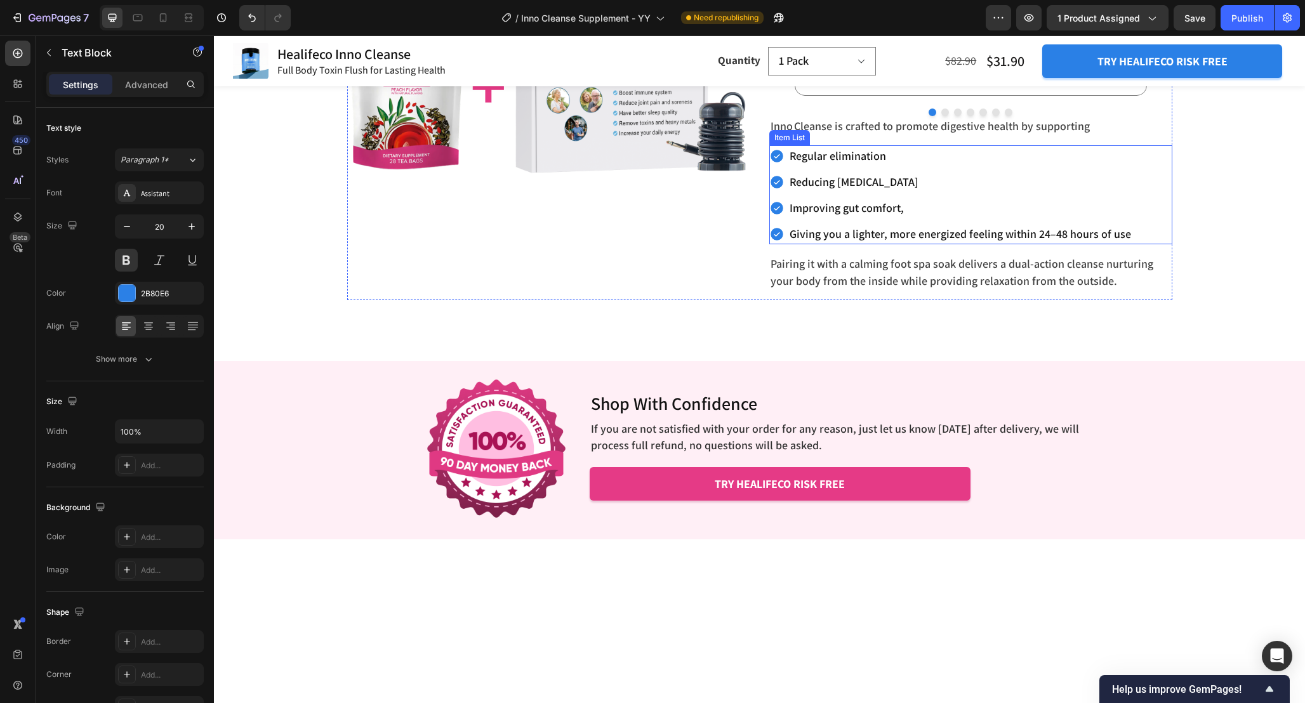
click at [916, 206] on p "Improving gut comfort," at bounding box center [959, 207] width 341 height 17
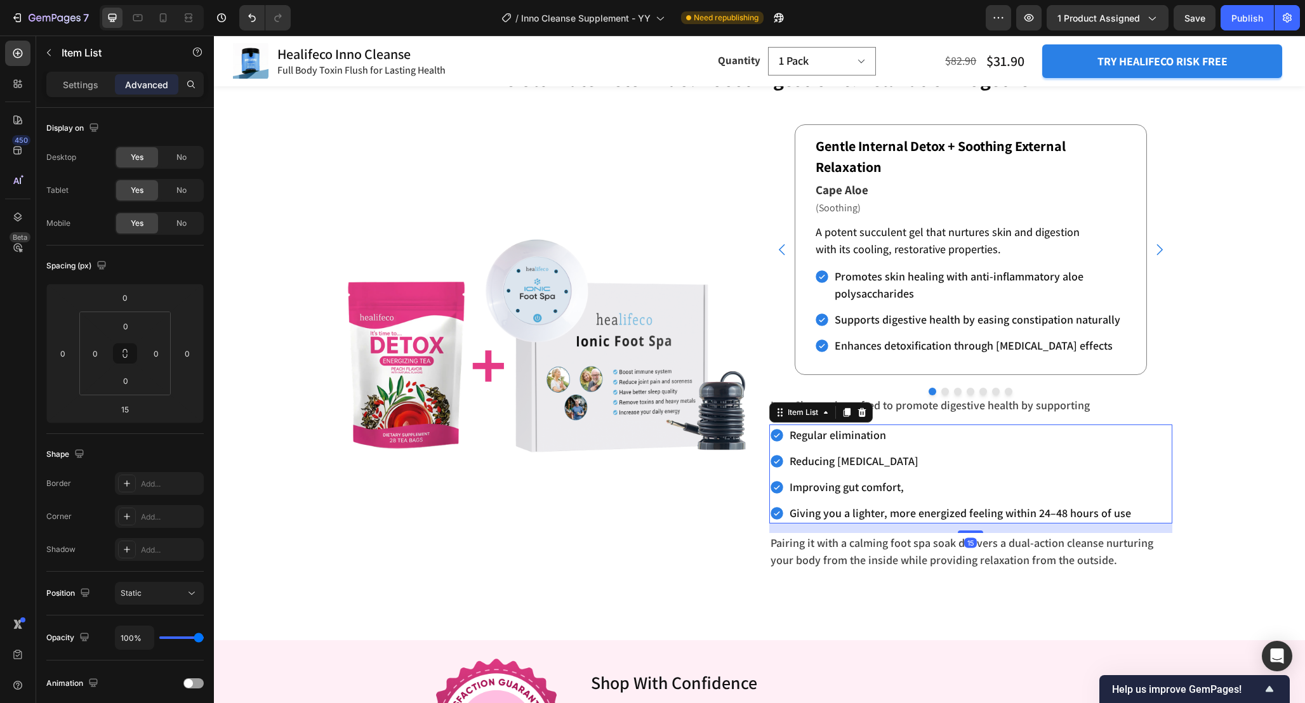
scroll to position [4205, 0]
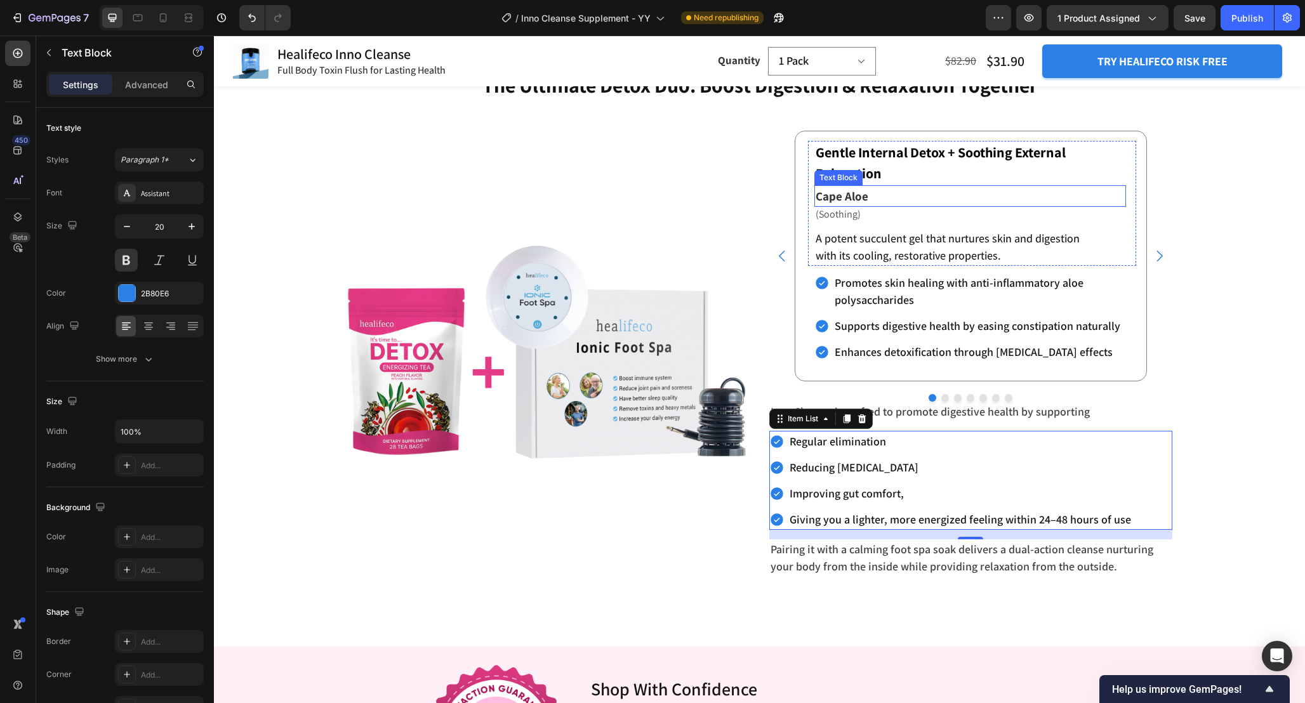
click at [876, 193] on p "Cape Aloe" at bounding box center [969, 196] width 309 height 19
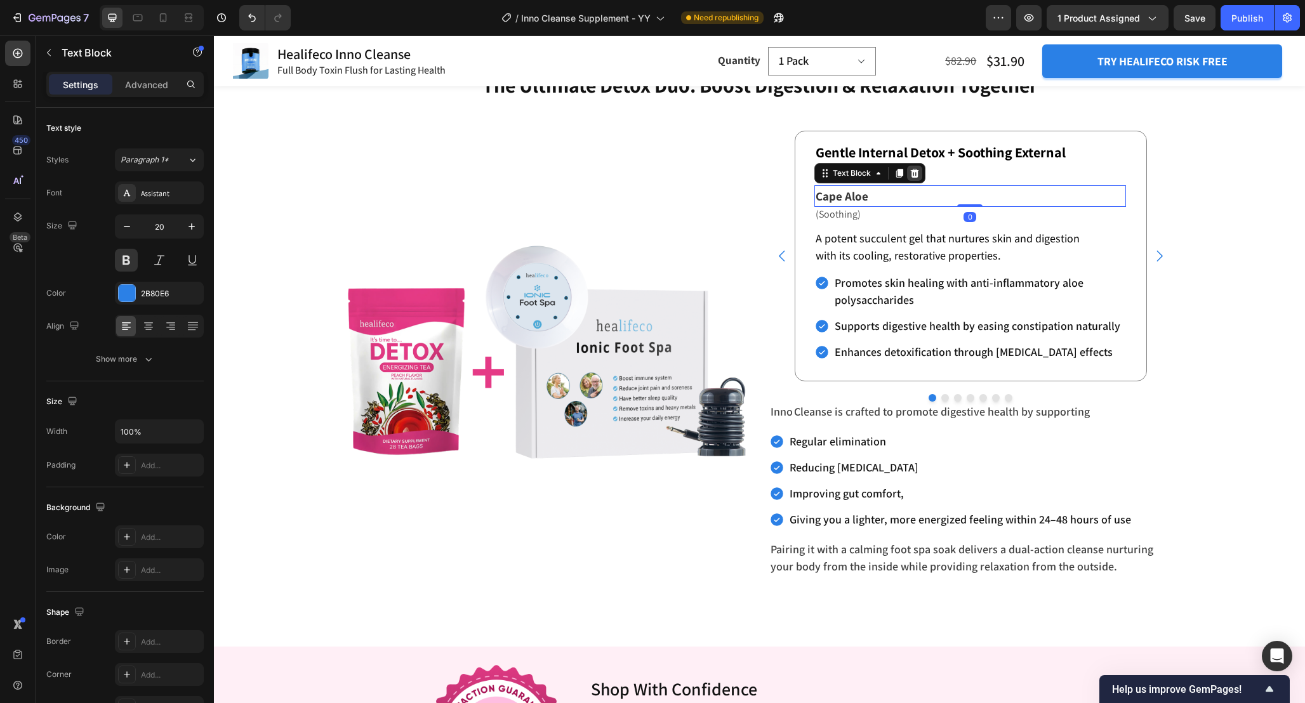
click at [911, 171] on icon at bounding box center [914, 173] width 8 height 9
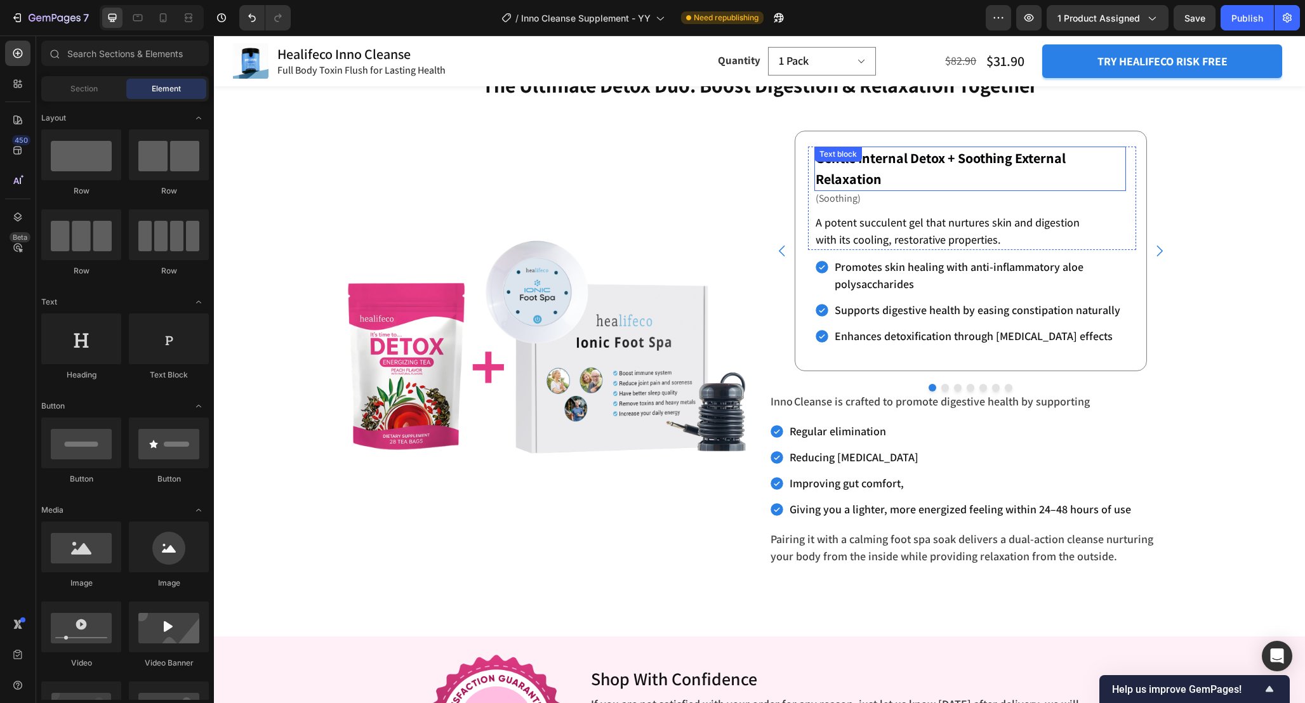
click at [1101, 169] on p "Gentle Internal Detox + Soothing External Relaxation" at bounding box center [969, 169] width 309 height 42
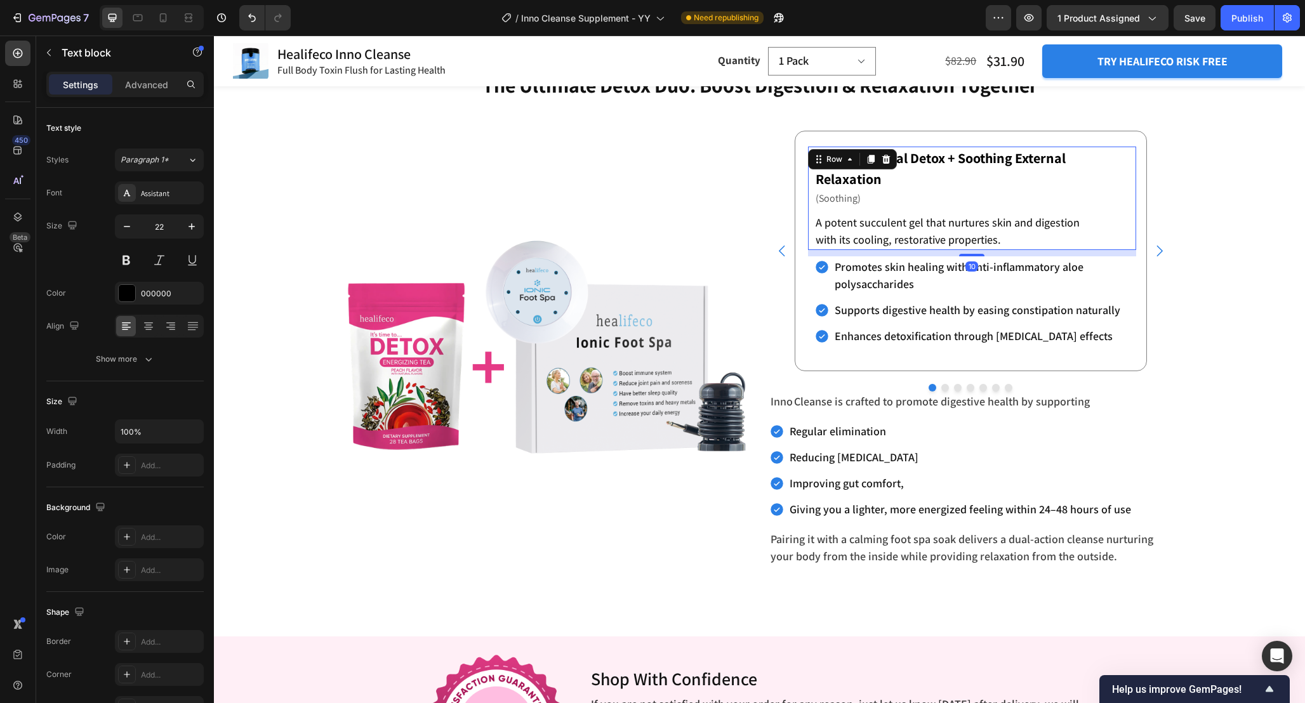
click at [1130, 183] on div "Gentle Internal Detox + Soothing External Relaxation Text block (Soothing) Text…" at bounding box center [972, 198] width 328 height 103
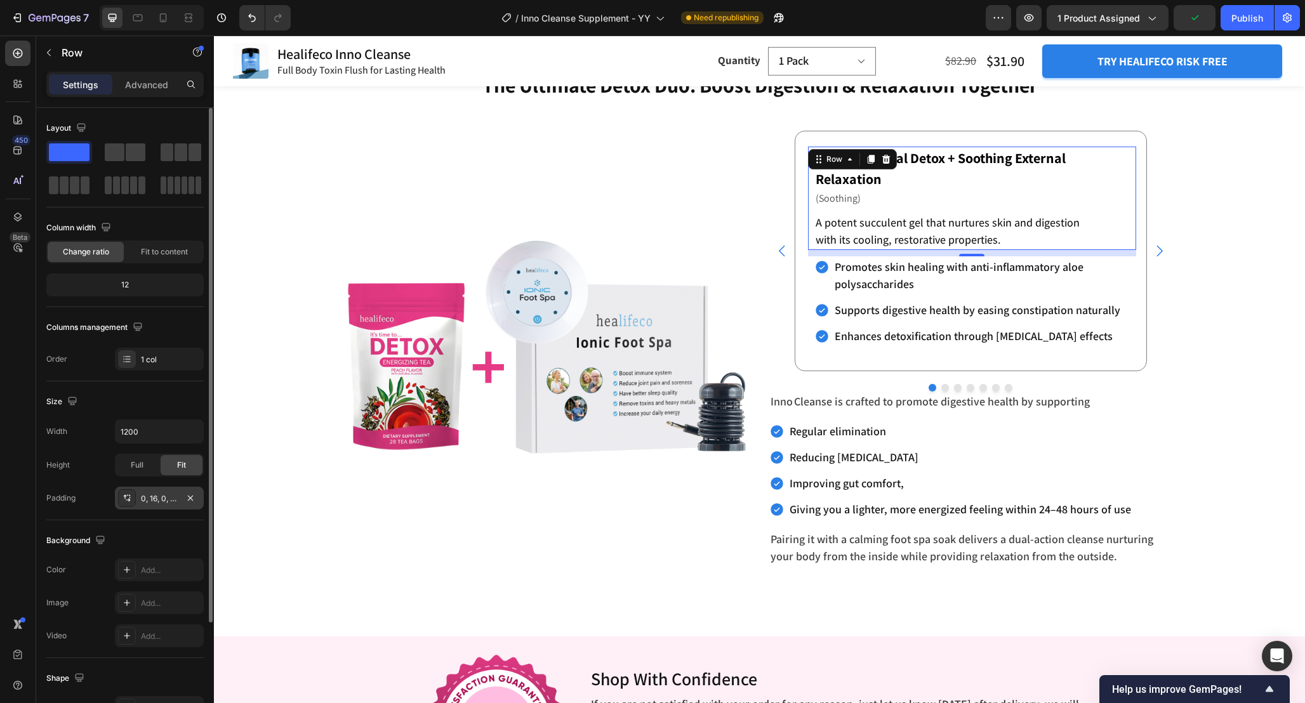
click at [164, 503] on div "0, 16, 0, 10" at bounding box center [159, 498] width 37 height 11
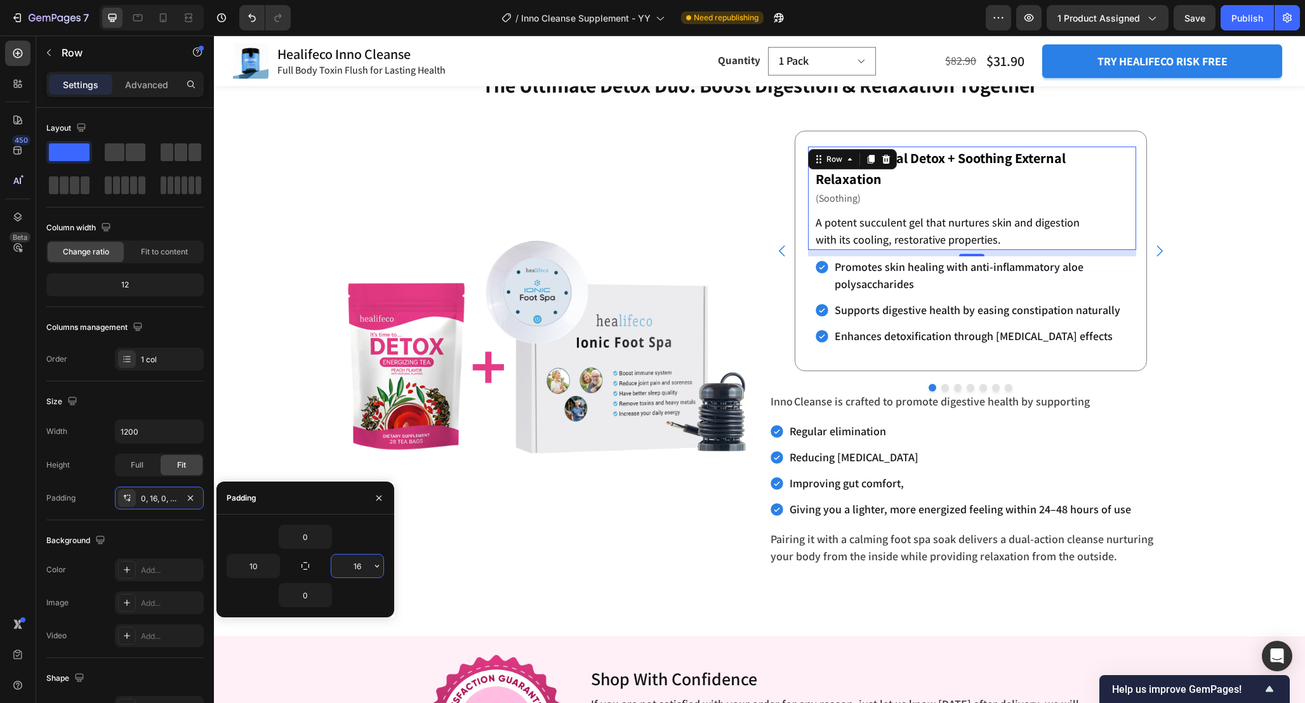
click at [363, 569] on input "16" at bounding box center [357, 566] width 52 height 23
type input "10"
click at [1197, 318] on div "The Ultimate Detox Duo: Boost Digestion & Relaxation Together Heading Enhance R…" at bounding box center [759, 323] width 1091 height 504
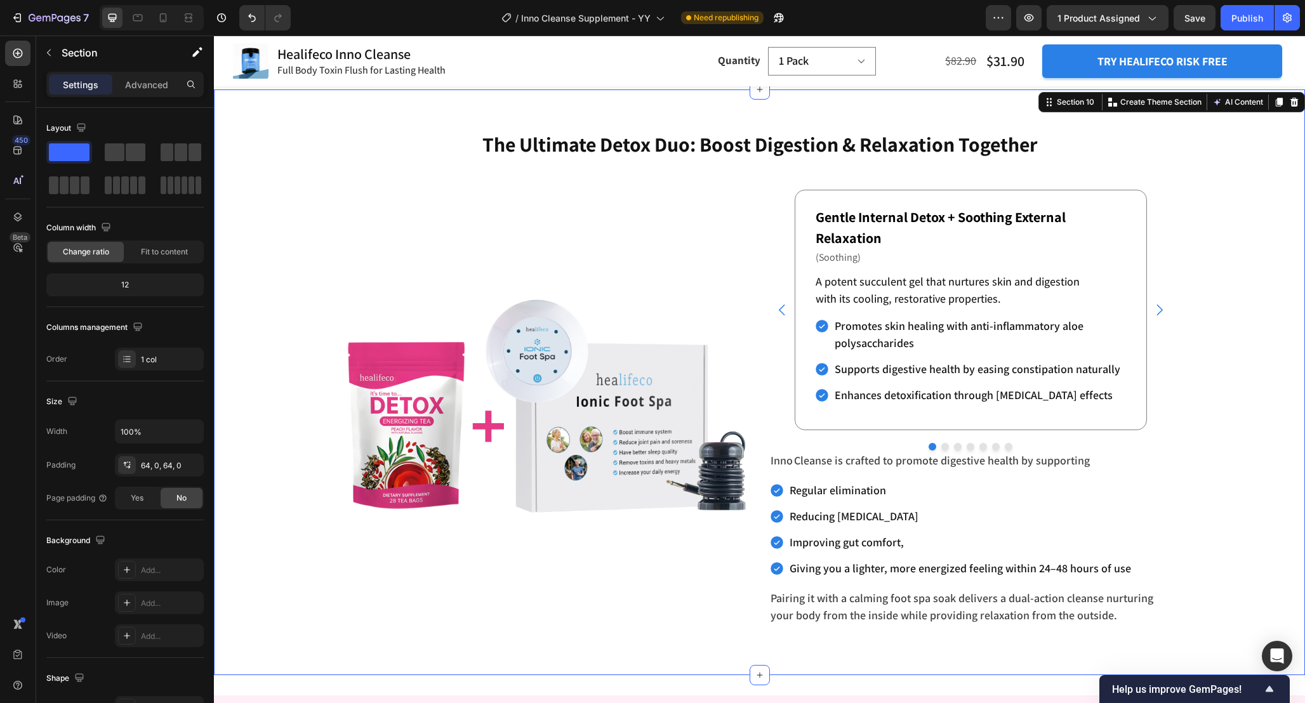
scroll to position [4139, 0]
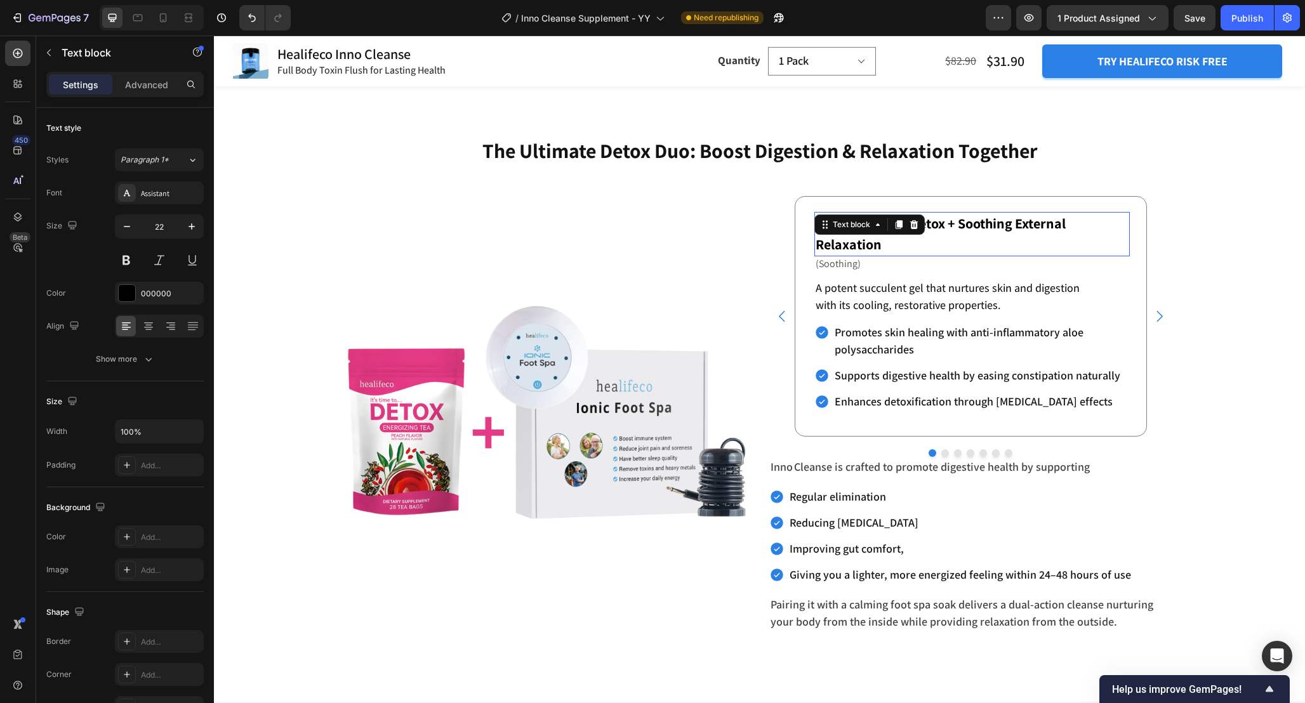
click at [1083, 238] on p "Gentle Internal Detox + Soothing External Relaxation" at bounding box center [971, 234] width 313 height 42
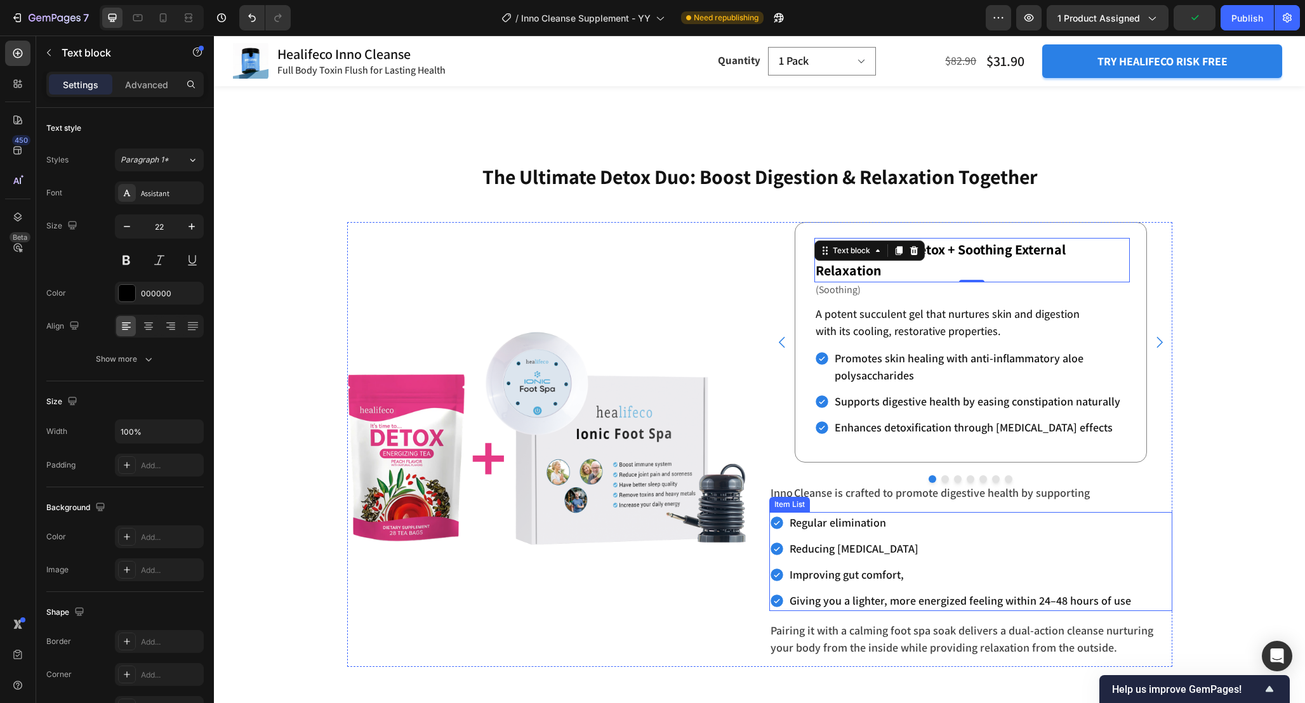
scroll to position [4114, 0]
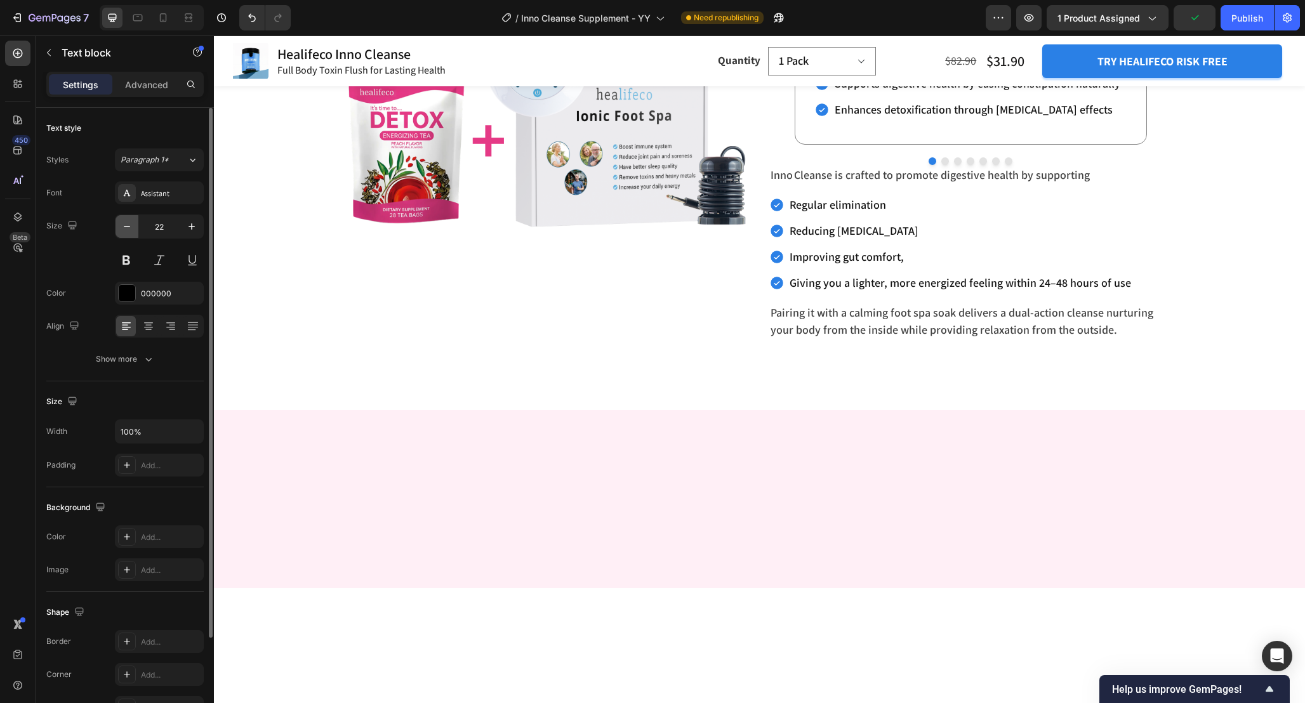
click at [131, 228] on icon "button" at bounding box center [127, 226] width 13 height 13
type input "20"
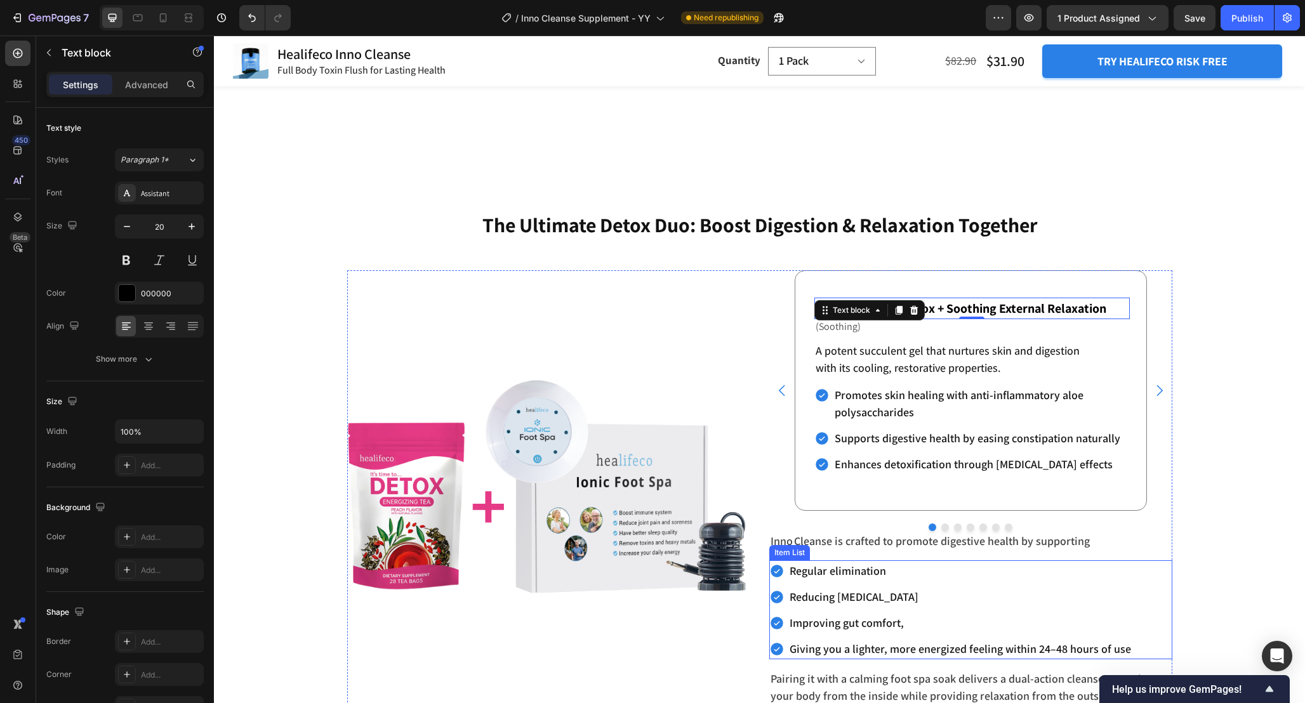
scroll to position [4178, 0]
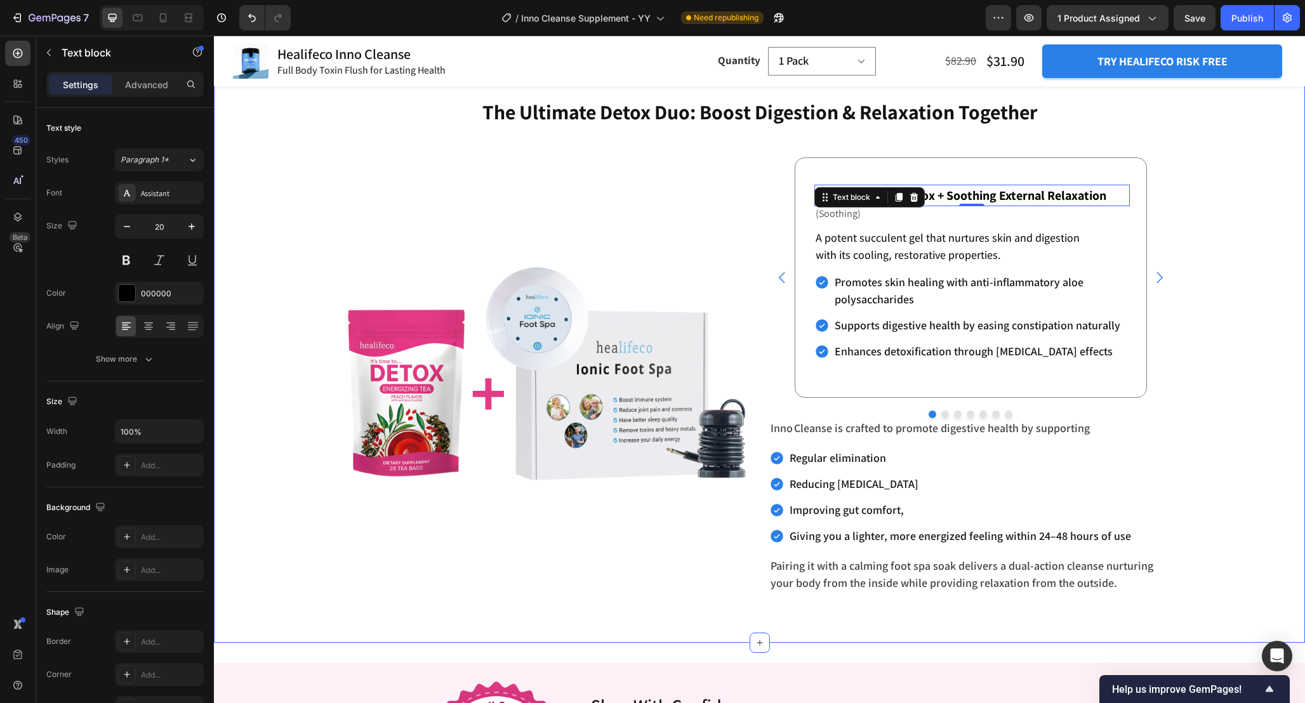
click at [1214, 190] on div "The Ultimate Detox Duo: Boost Digestion & Relaxation Together Heading Enhance R…" at bounding box center [759, 350] width 1091 height 504
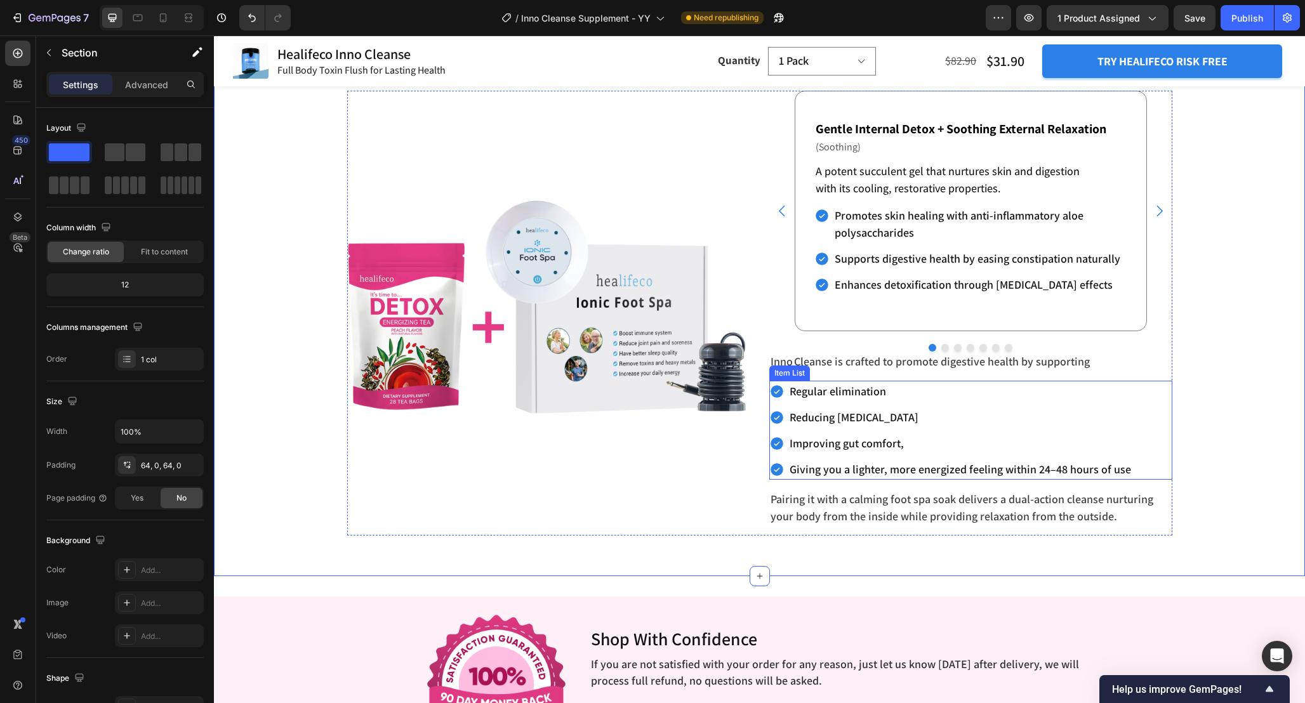
scroll to position [4237, 0]
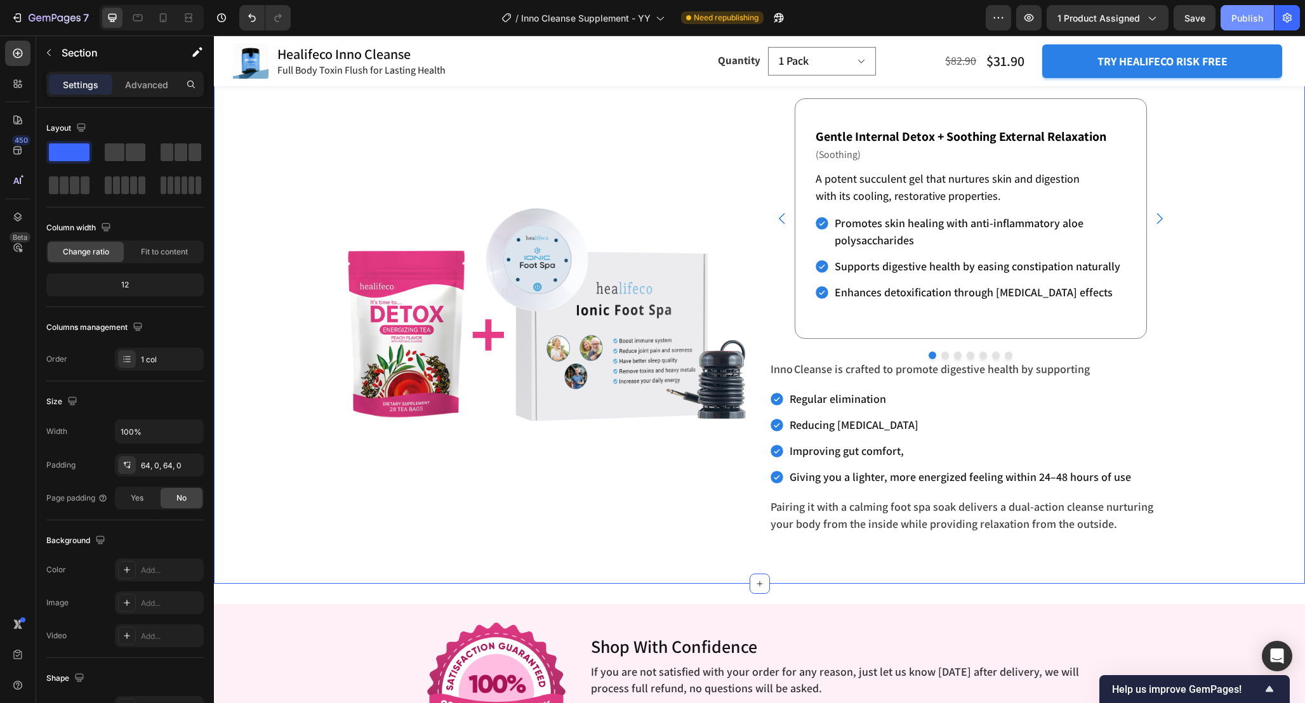
click at [1230, 14] on button "Publish" at bounding box center [1246, 17] width 53 height 25
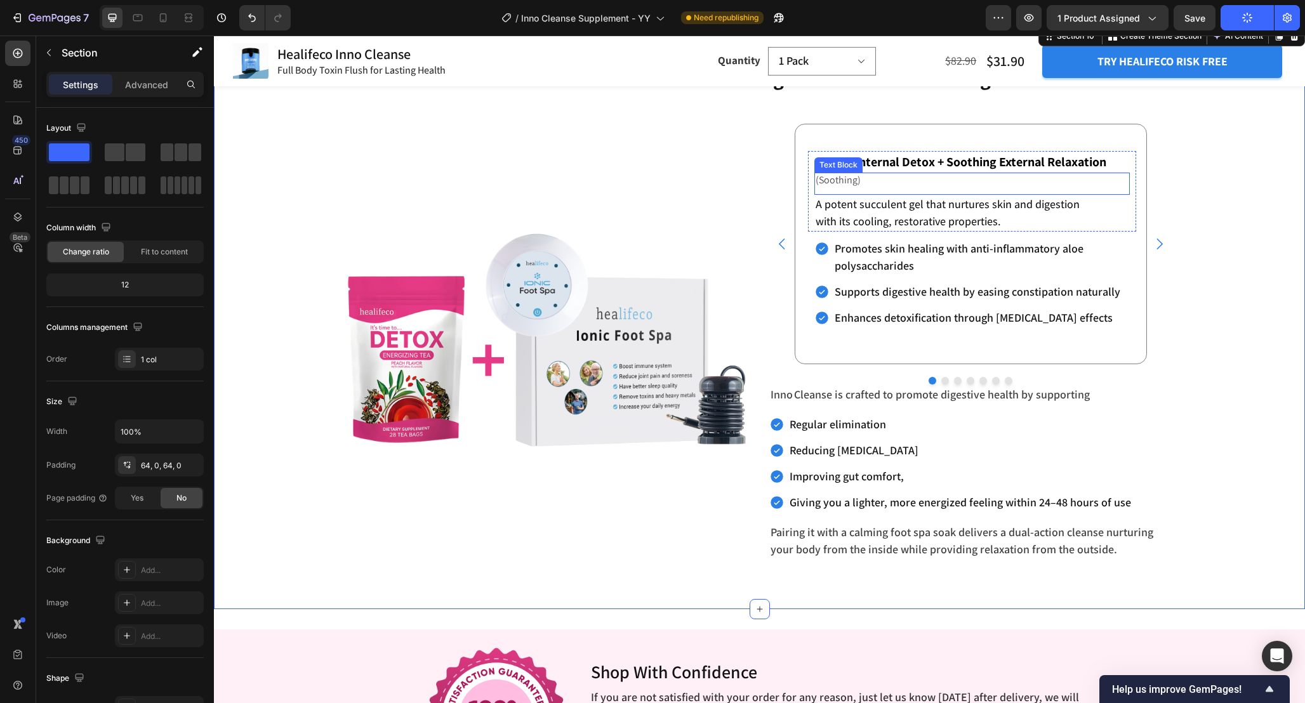
scroll to position [4176, 0]
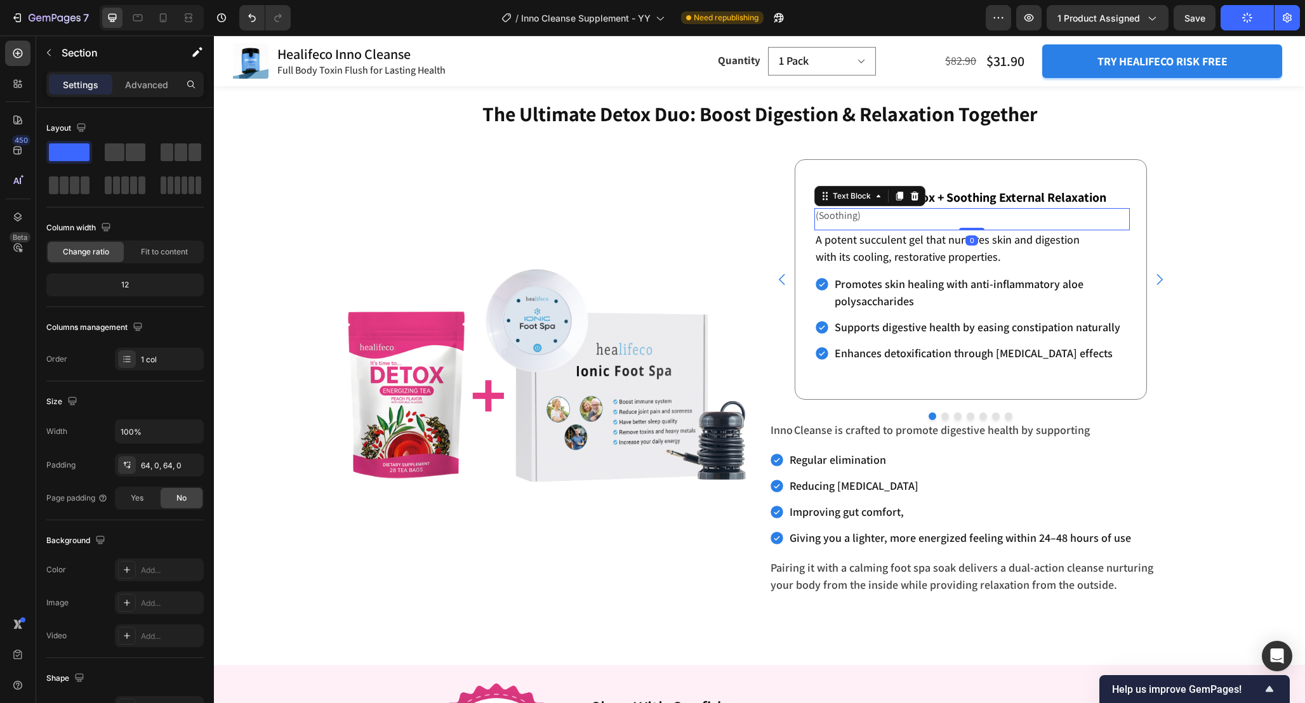
click at [864, 219] on p "(Soothing)" at bounding box center [971, 215] width 313 height 13
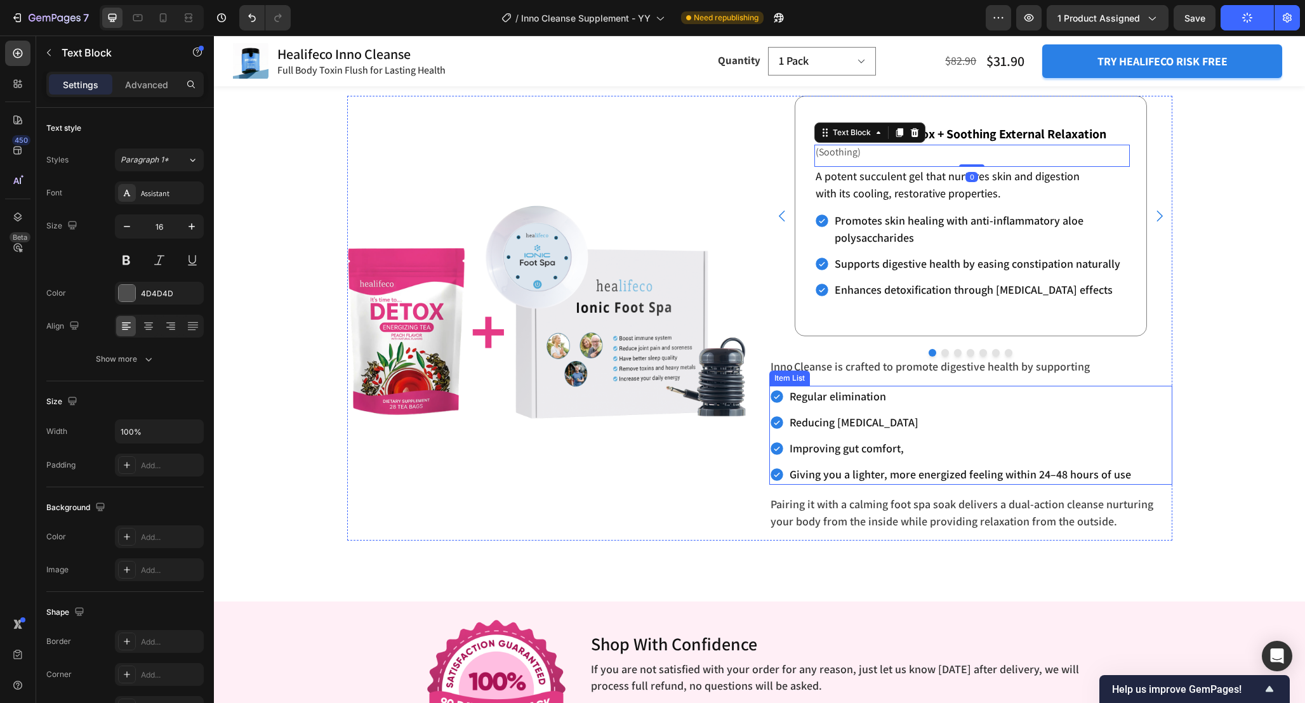
scroll to position [4241, 0]
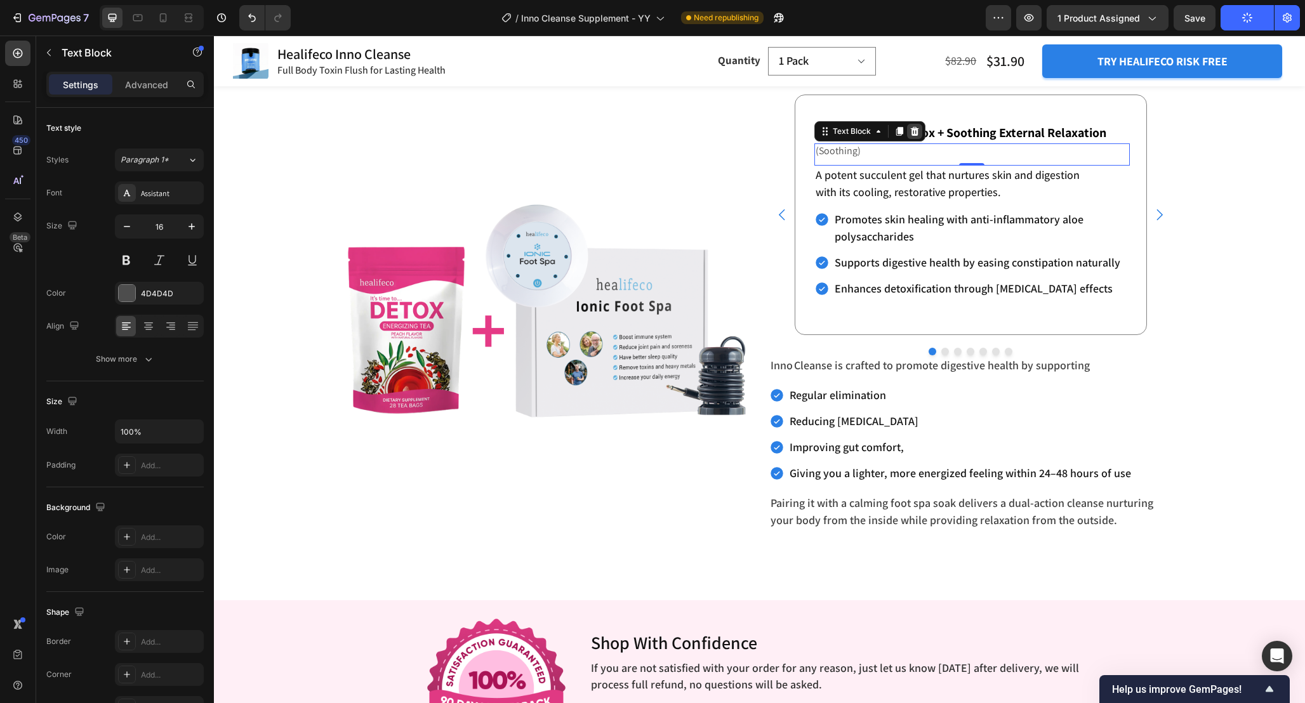
click at [912, 130] on icon at bounding box center [914, 131] width 8 height 9
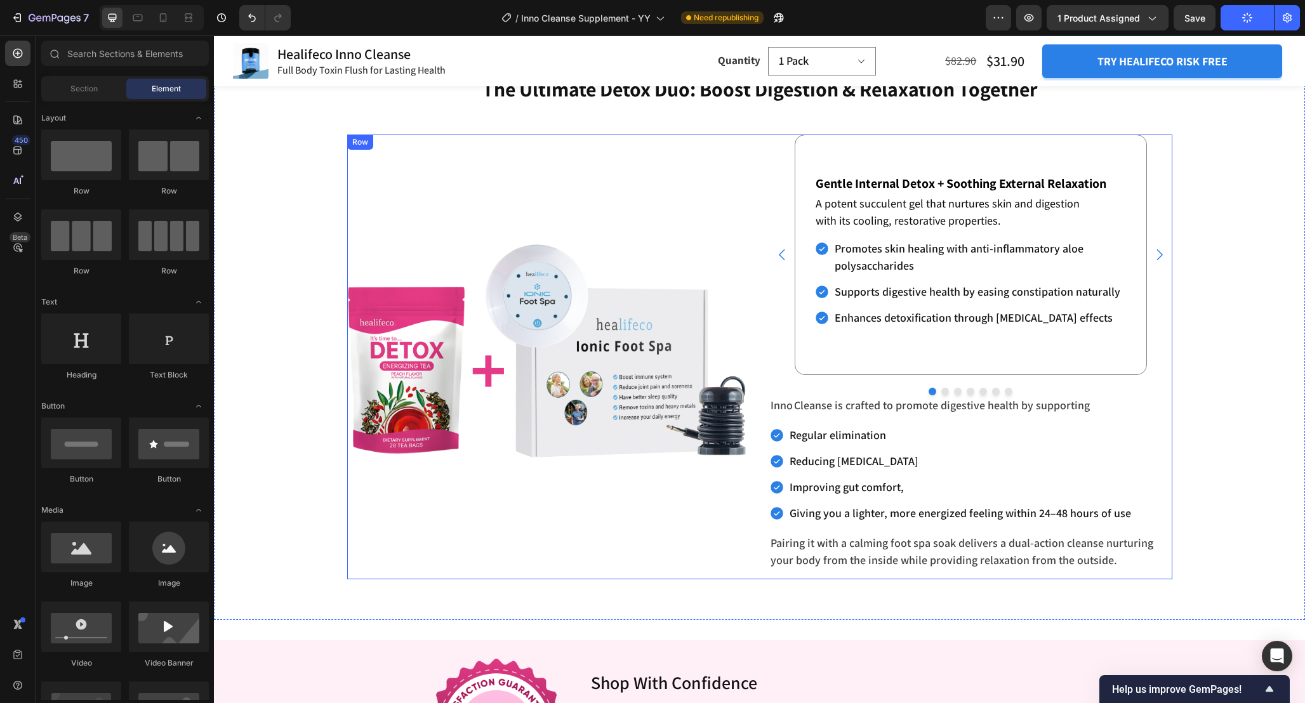
scroll to position [4202, 0]
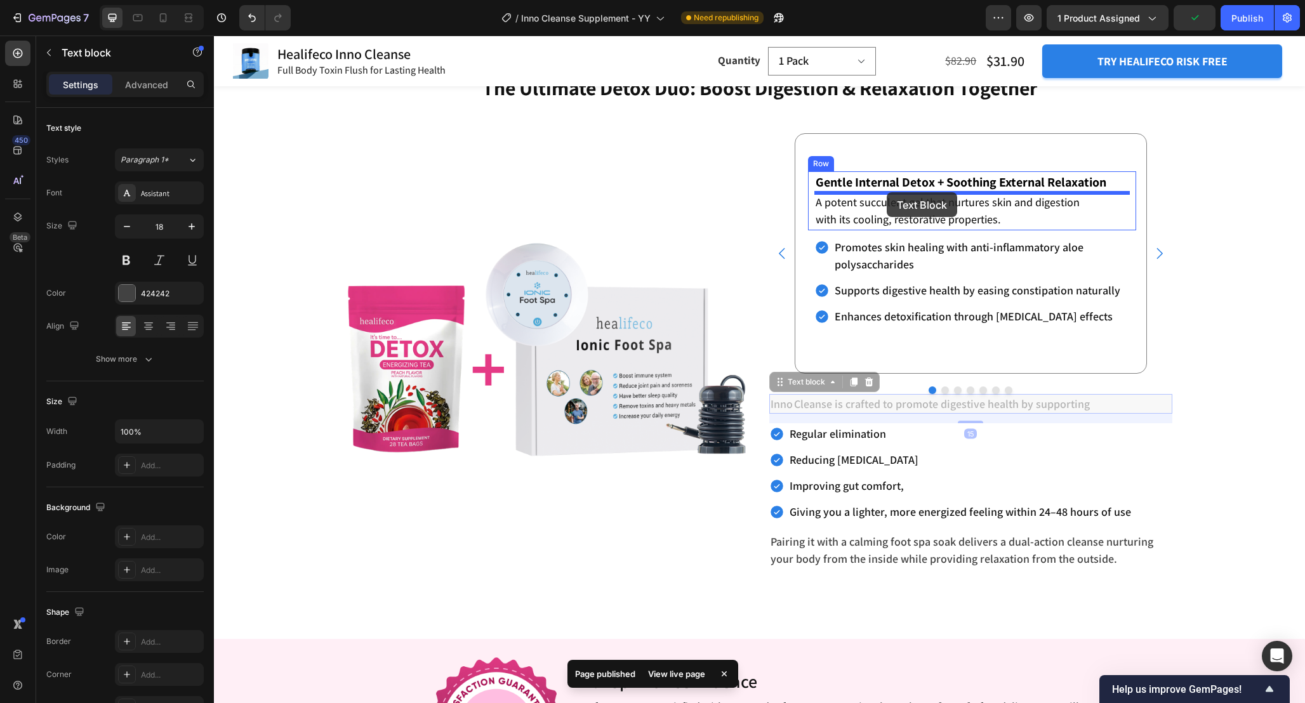
drag, startPoint x: 782, startPoint y: 386, endPoint x: 886, endPoint y: 192, distance: 219.7
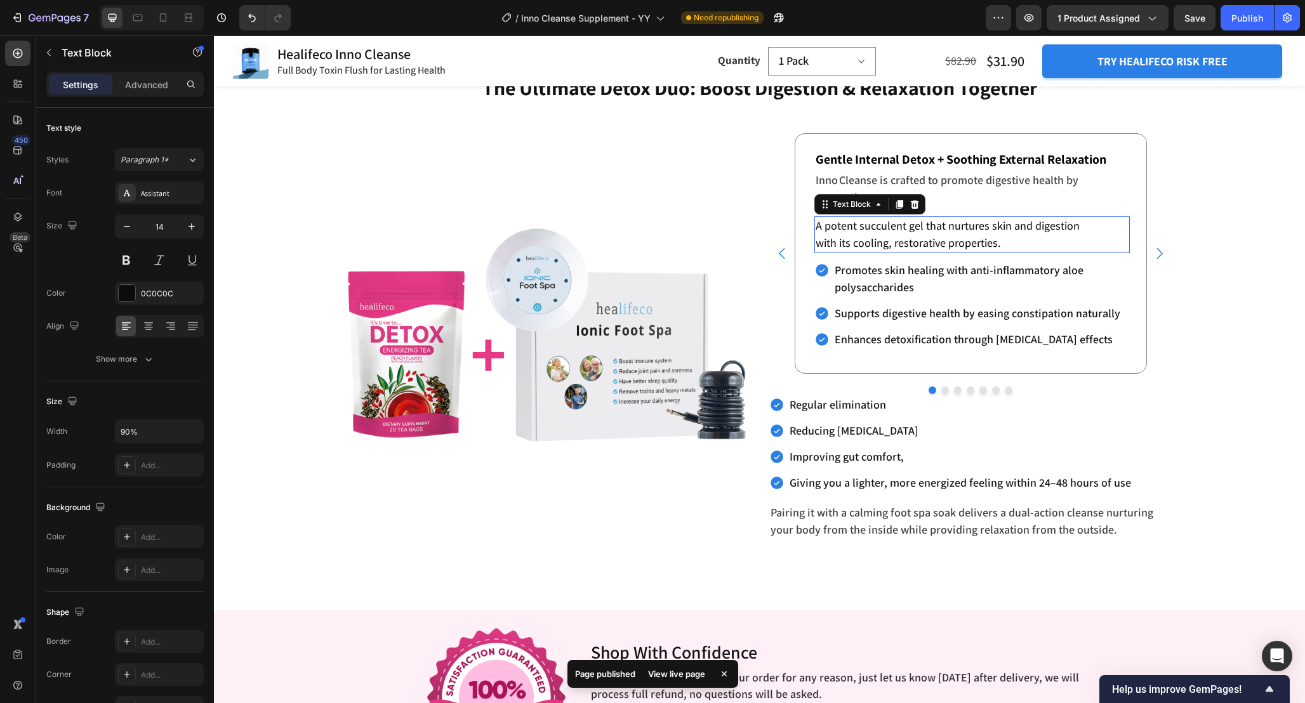
click at [938, 241] on span "A potent succulent gel that nurtures skin and digestion with its cooling, resto…" at bounding box center [947, 234] width 264 height 32
click at [914, 206] on icon at bounding box center [914, 204] width 8 height 9
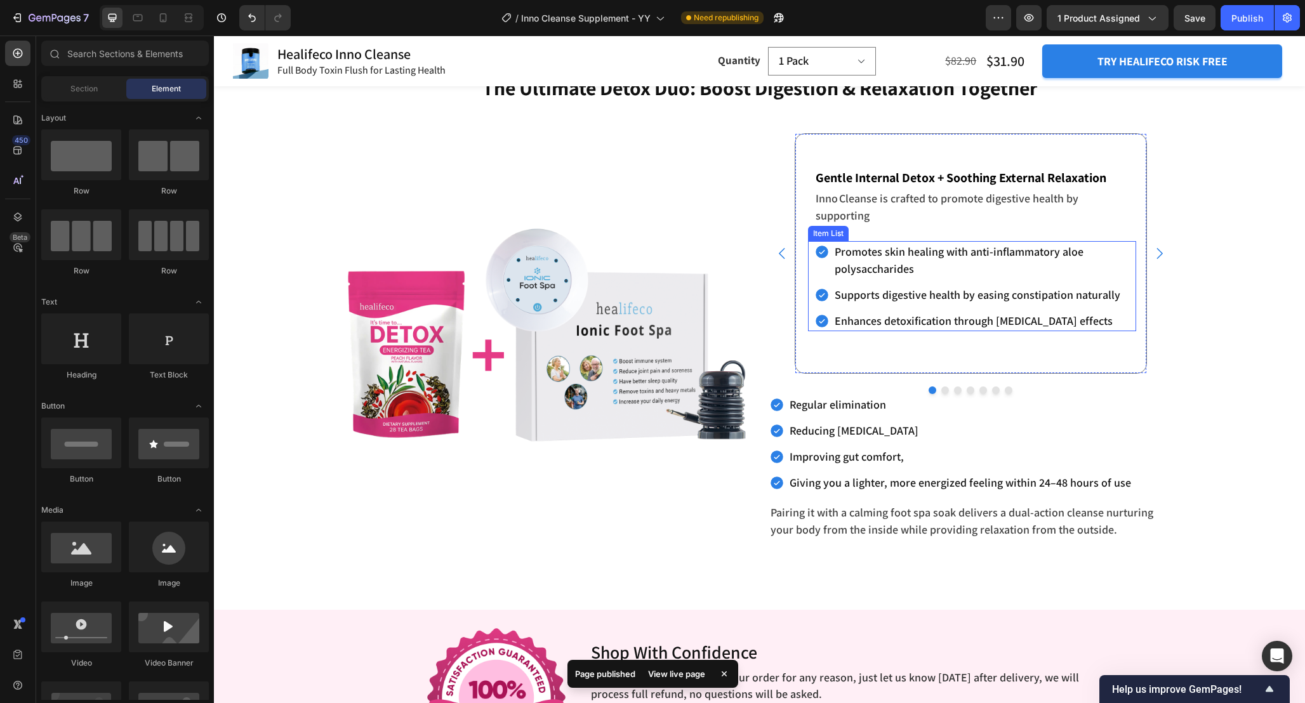
scroll to position [4190, 0]
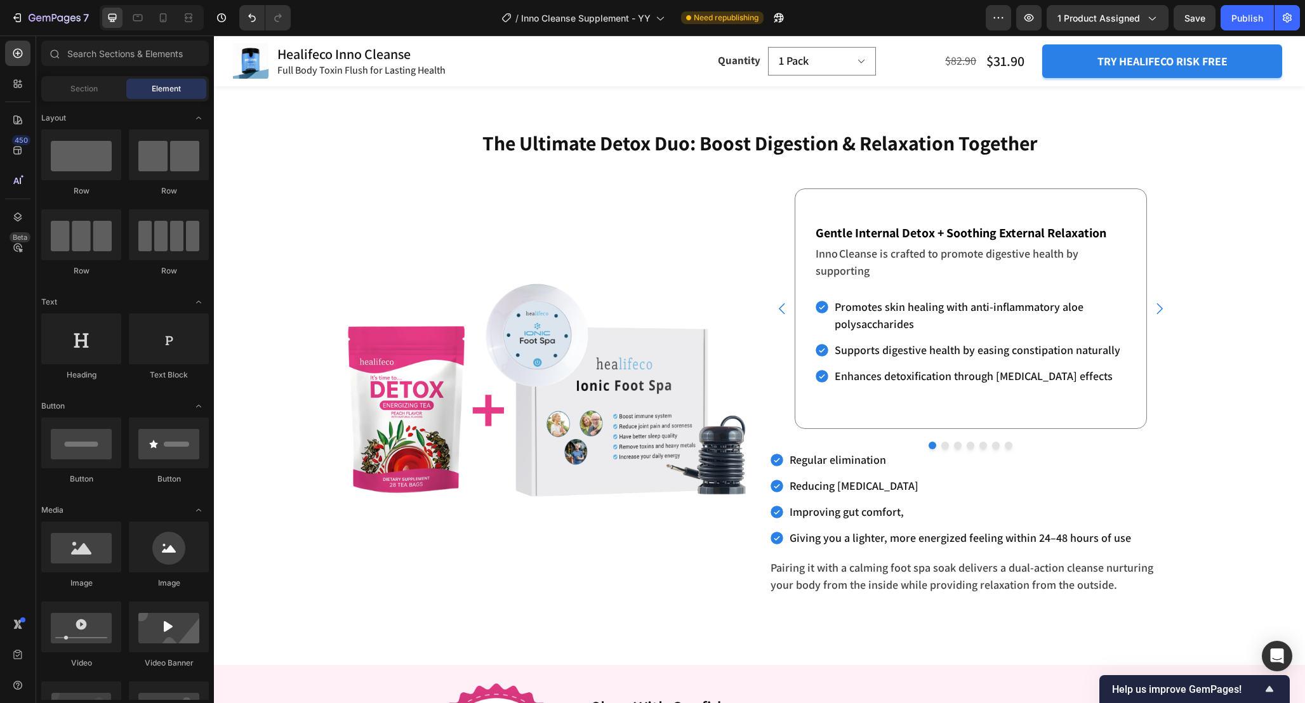
scroll to position [4181, 0]
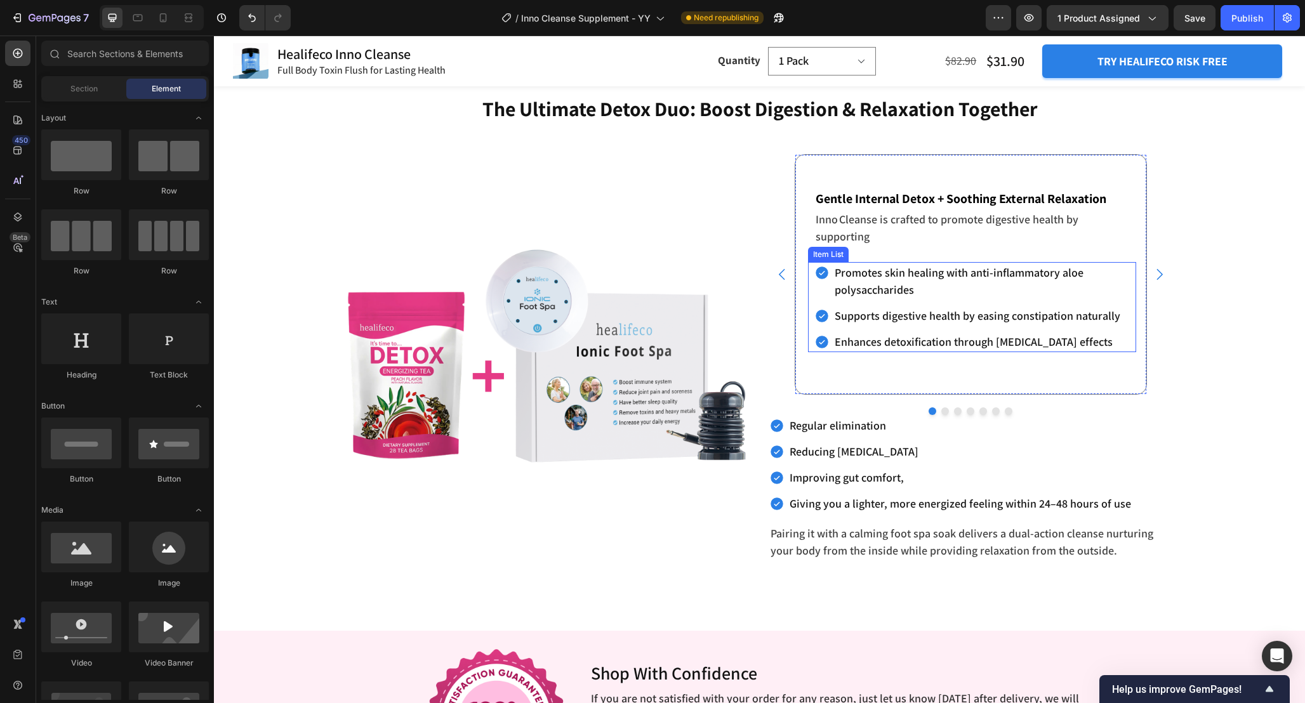
click at [818, 297] on div "Promotes skin healing with anti-inflammatory aloe polysaccharides" at bounding box center [975, 281] width 322 height 38
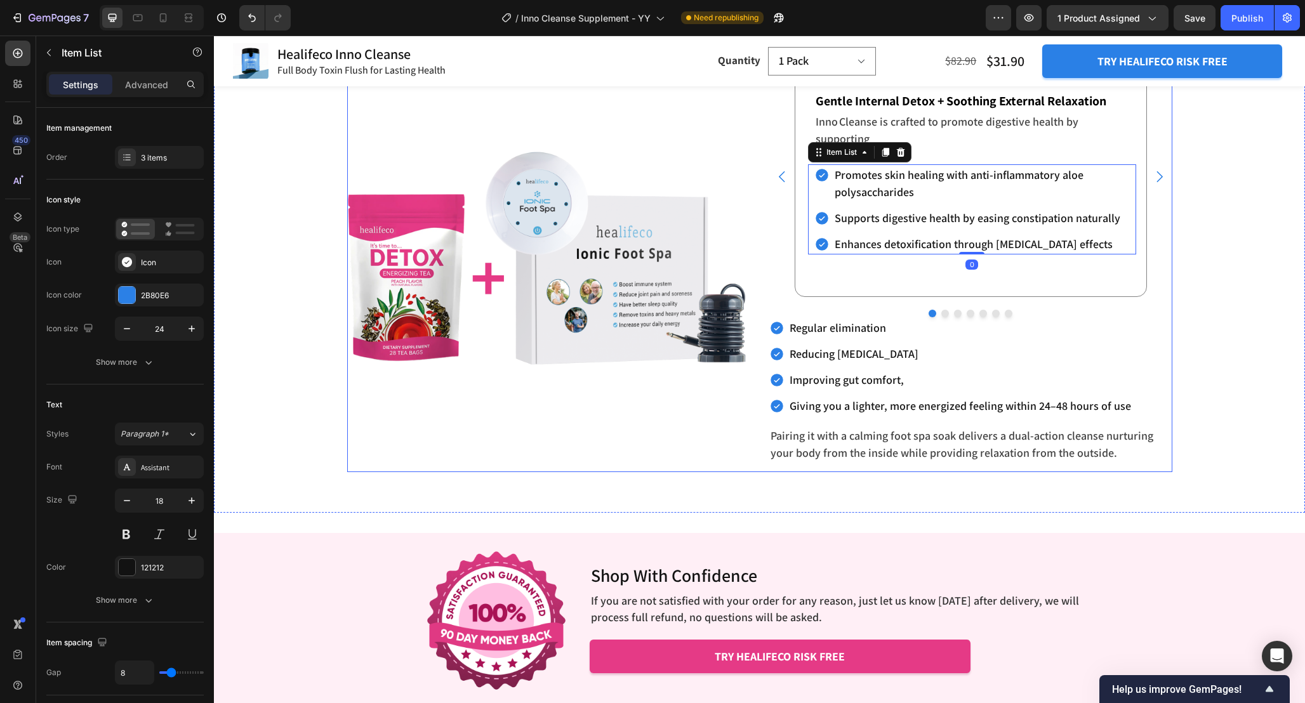
scroll to position [4275, 0]
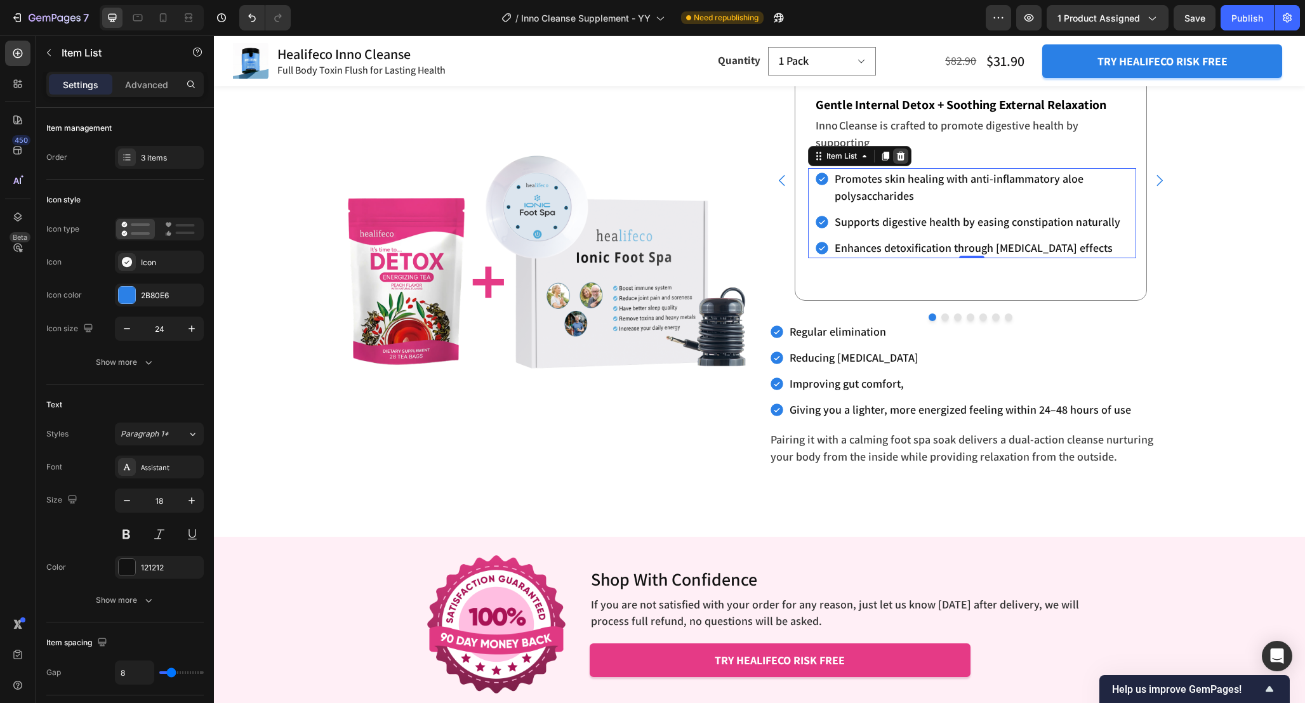
click at [902, 157] on icon at bounding box center [900, 156] width 8 height 9
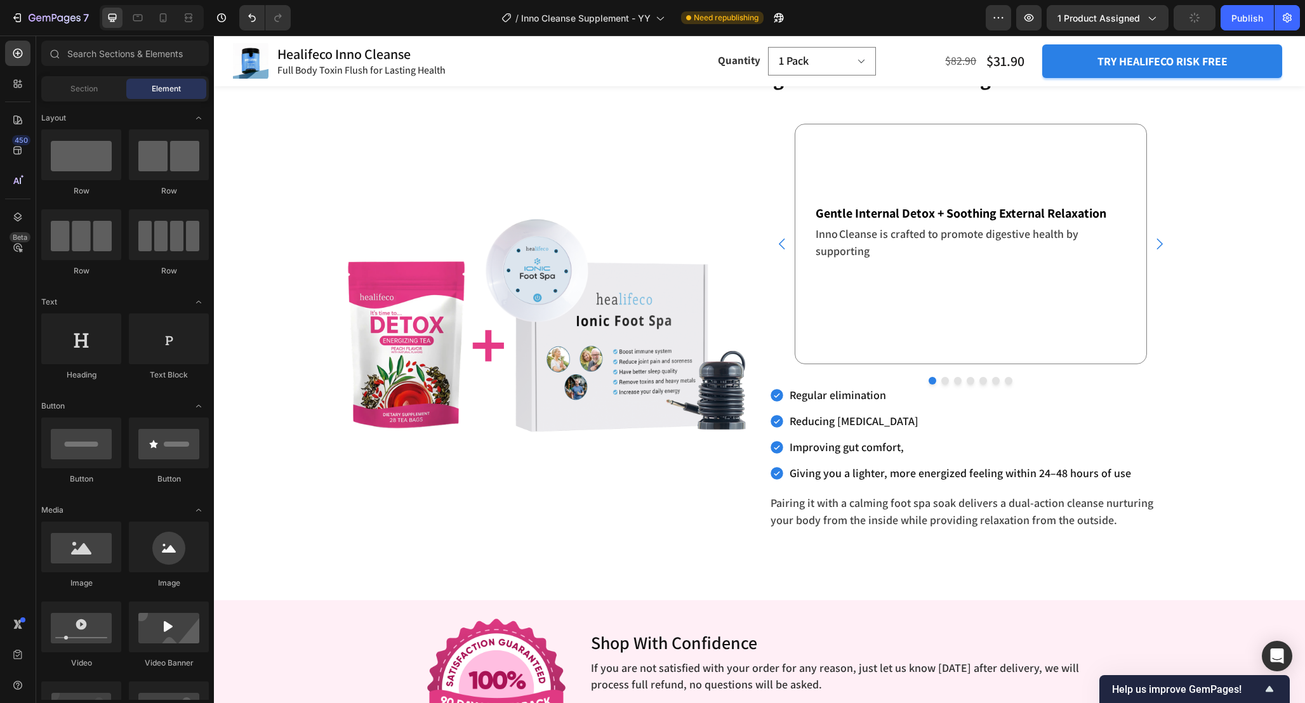
scroll to position [4210, 0]
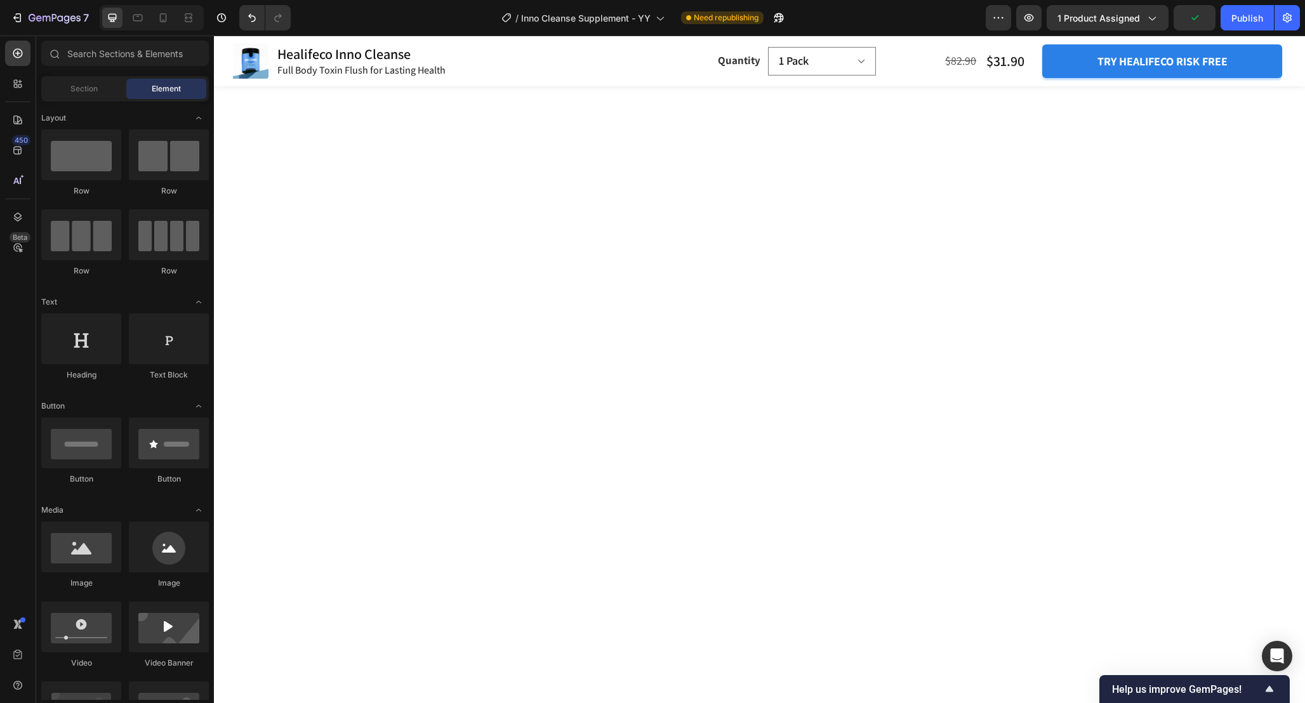
scroll to position [4210, 0]
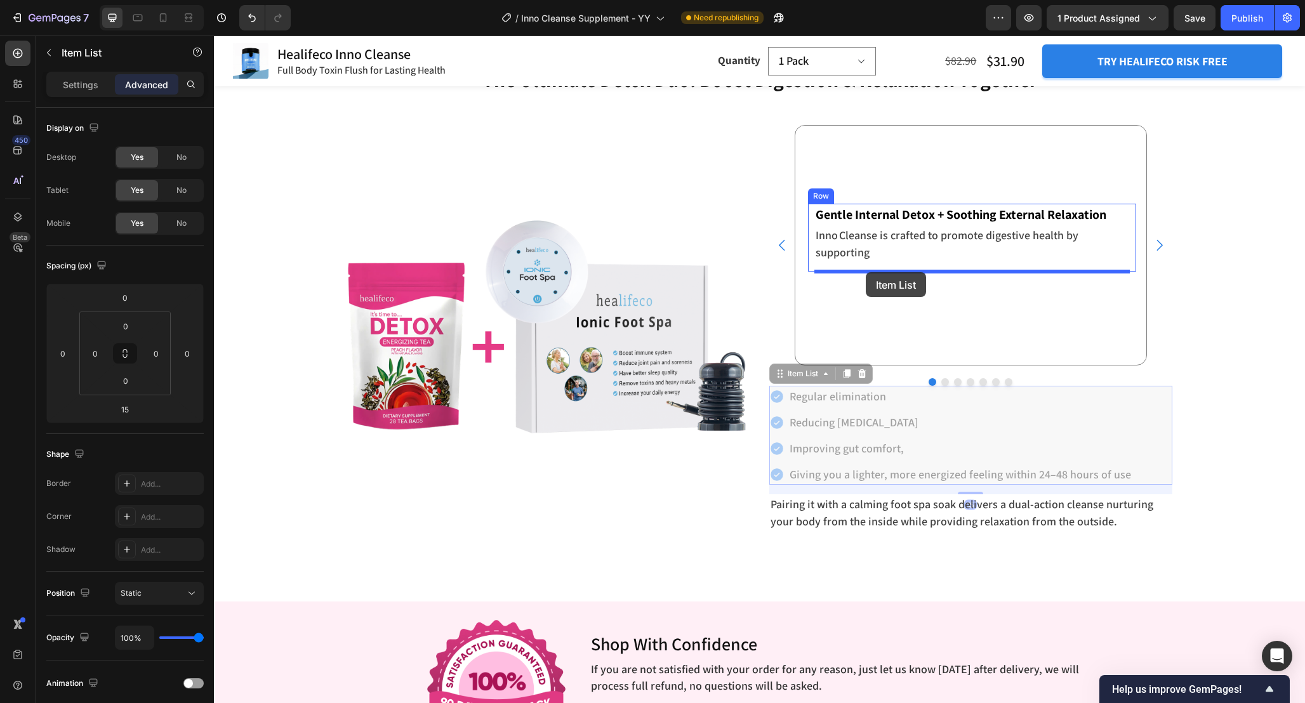
drag, startPoint x: 775, startPoint y: 380, endPoint x: 865, endPoint y: 272, distance: 140.9
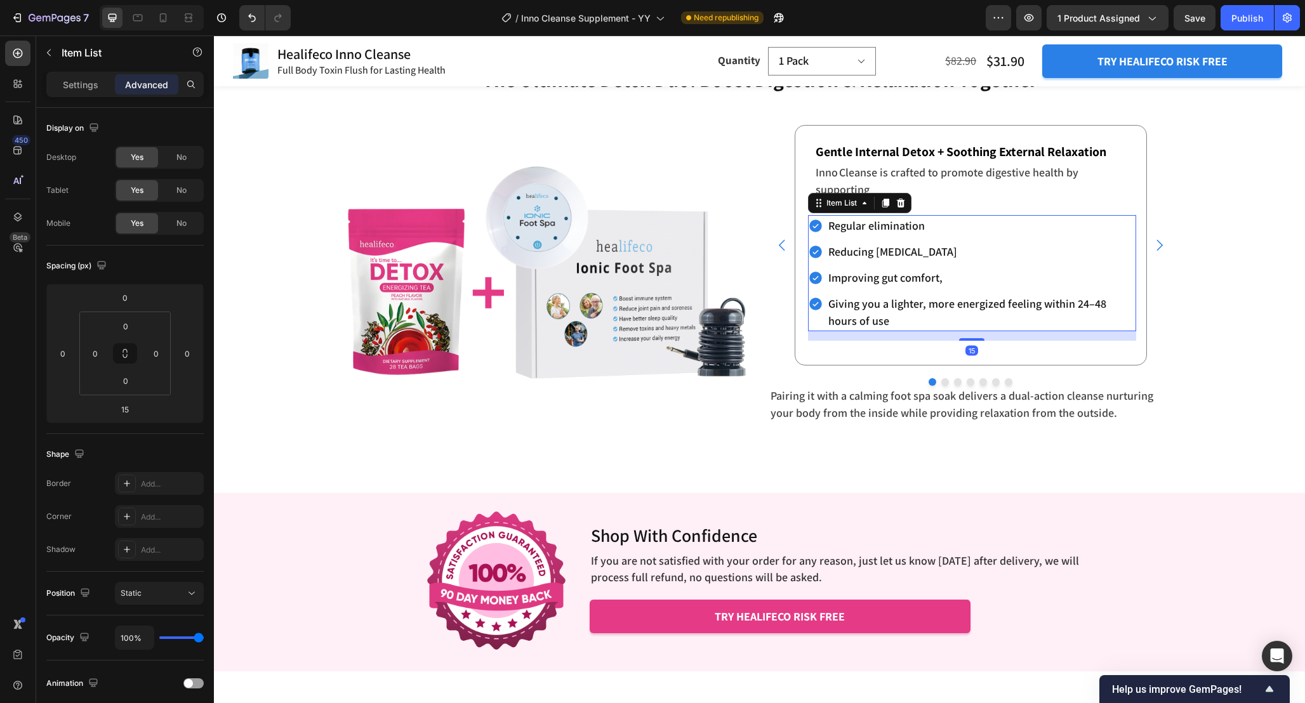
scroll to position [4169, 0]
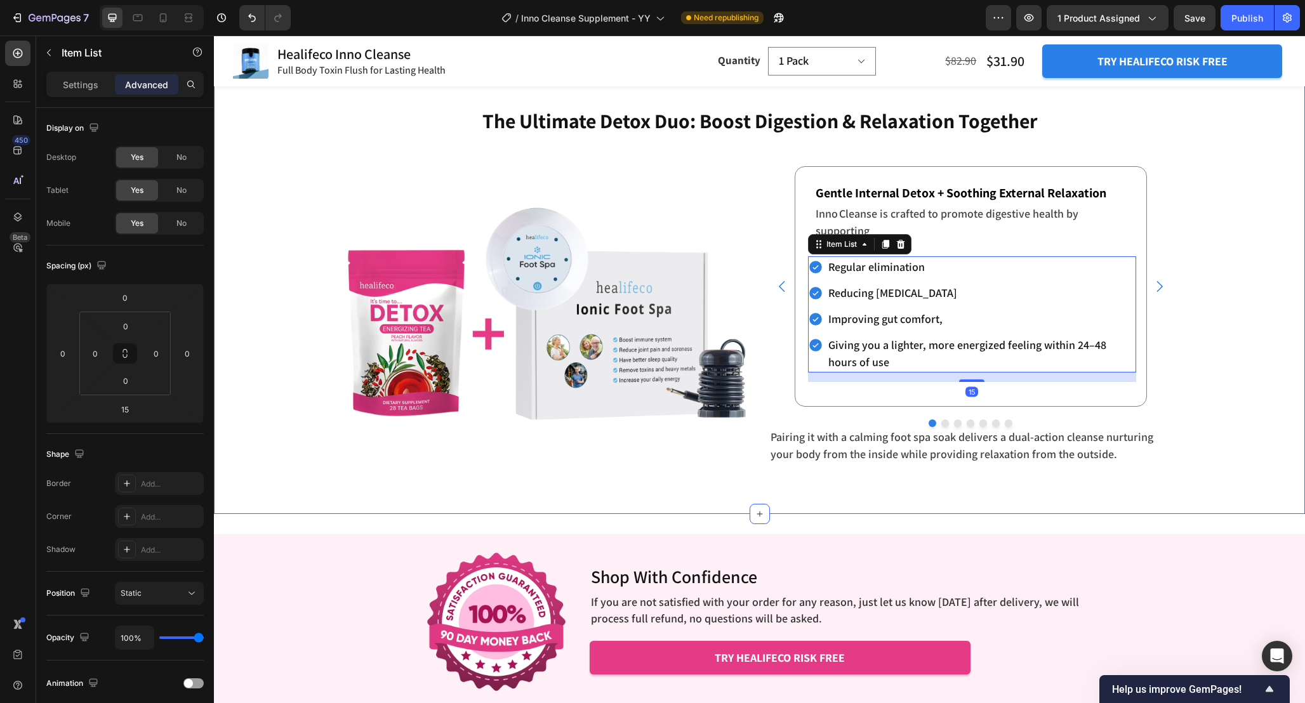
click at [1195, 331] on div "The Ultimate Detox Duo: Boost Digestion & Relaxation Together Heading Enhance R…" at bounding box center [759, 290] width 1091 height 367
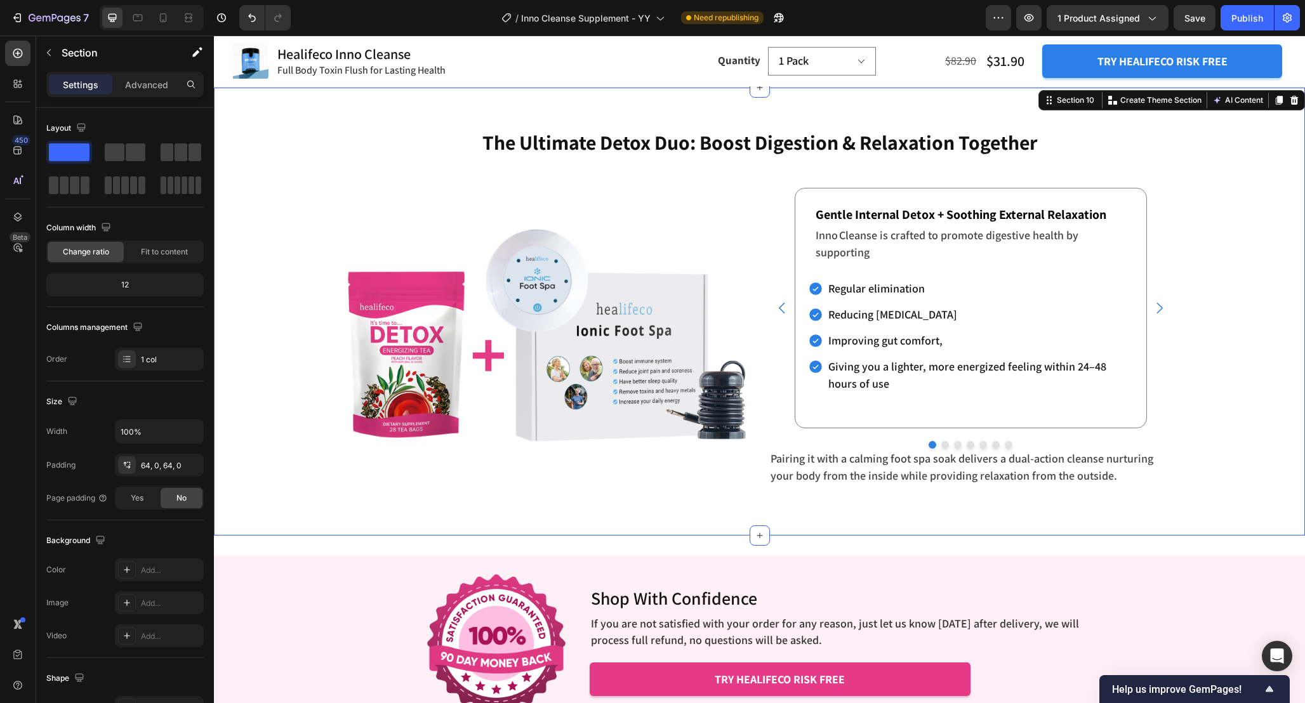
scroll to position [4141, 0]
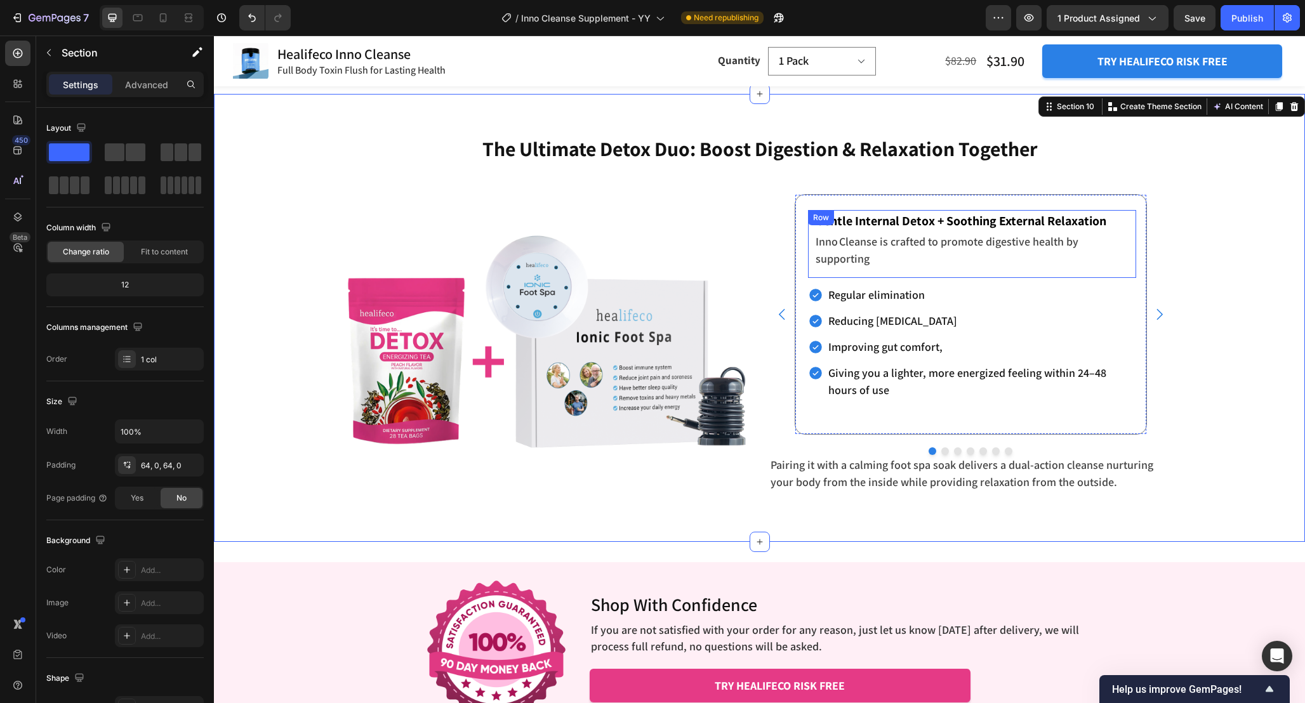
click at [810, 239] on div "Gentle Internal Detox + Soothing External Relaxation Text block Inno Cleanse is…" at bounding box center [972, 244] width 328 height 68
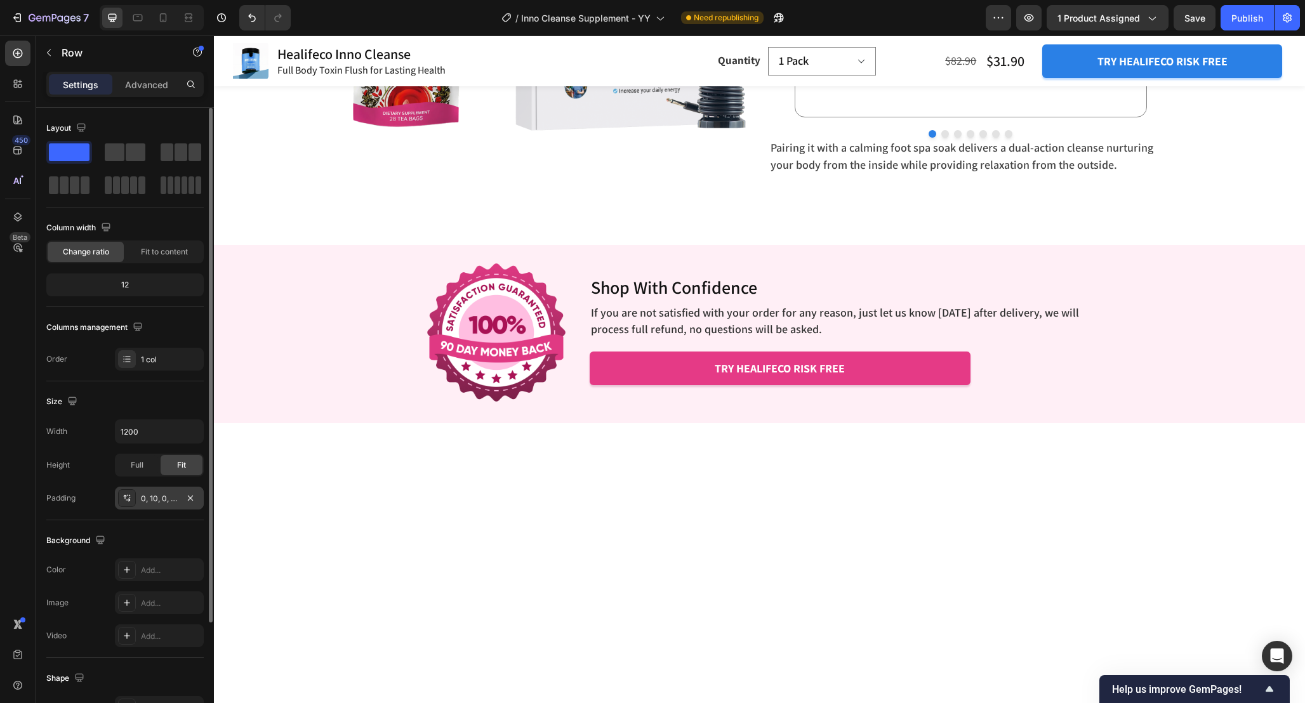
click at [156, 496] on div "0, 10, 0, 10" at bounding box center [159, 498] width 37 height 11
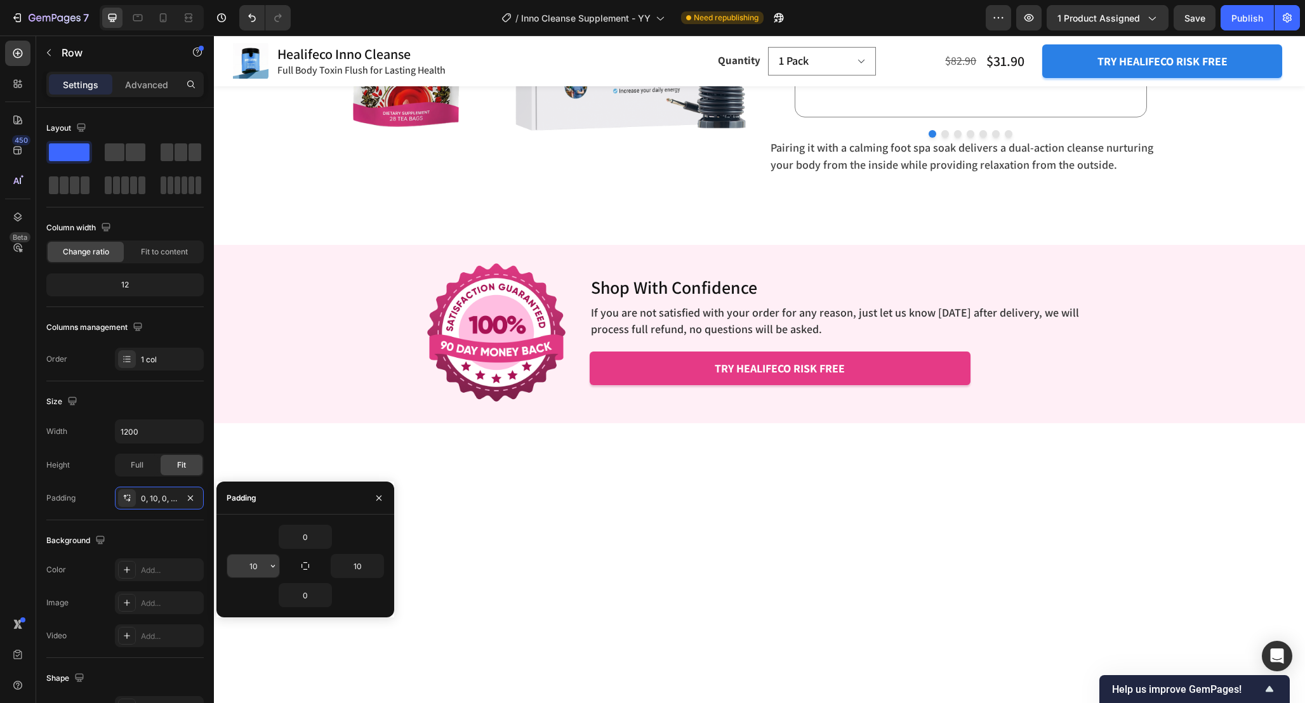
click at [266, 575] on input "10" at bounding box center [253, 566] width 52 height 23
type input "0"
click at [362, 565] on input "10" at bounding box center [357, 566] width 52 height 23
type input "0"
click at [1070, 216] on div "The Ultimate Detox Duo: Boost Digestion & Relaxation Together Heading Enhance R…" at bounding box center [759, 1] width 1091 height 448
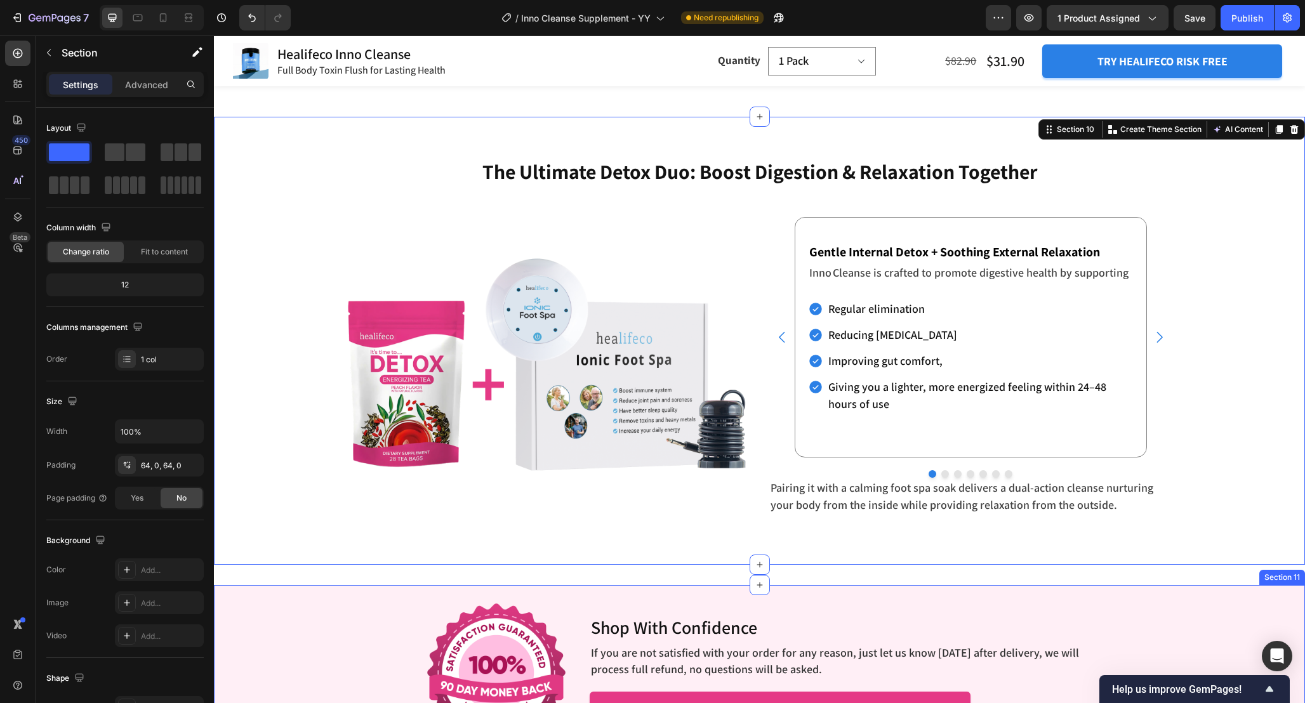
scroll to position [4119, 0]
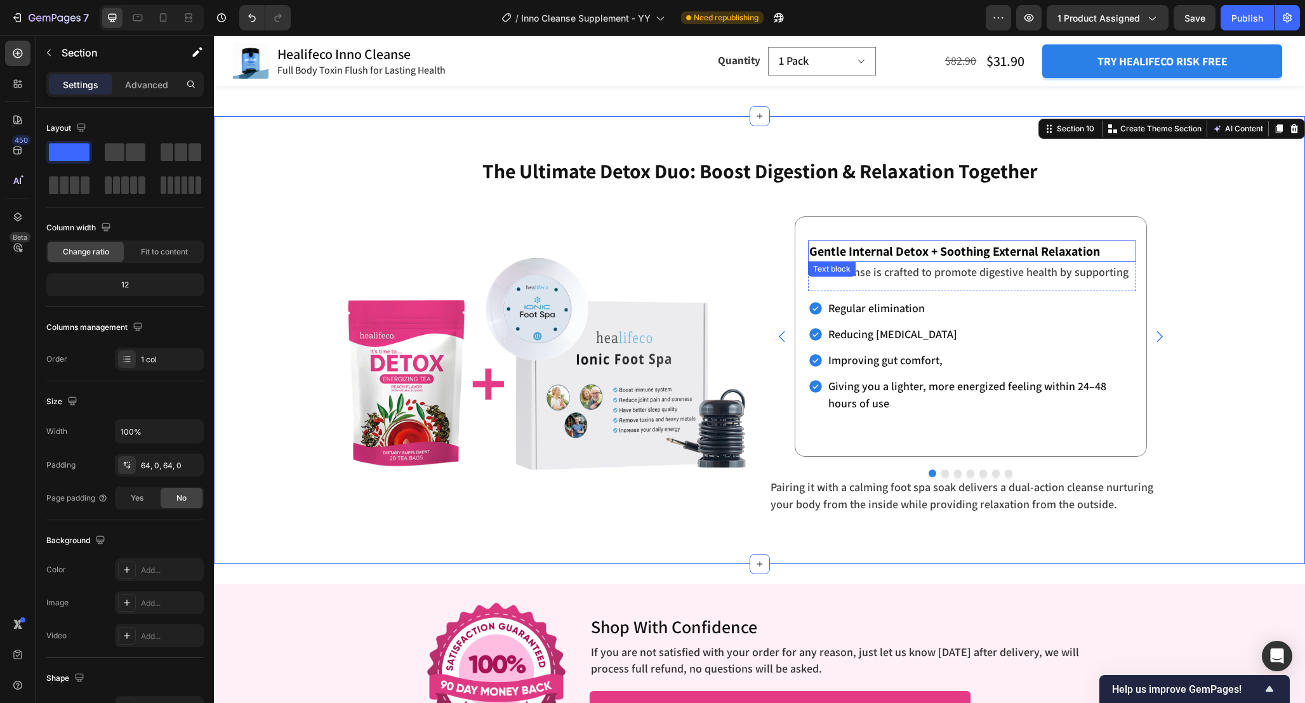
click at [850, 255] on p "Gentle Internal Detox + Soothing External Relaxation" at bounding box center [971, 251] width 325 height 19
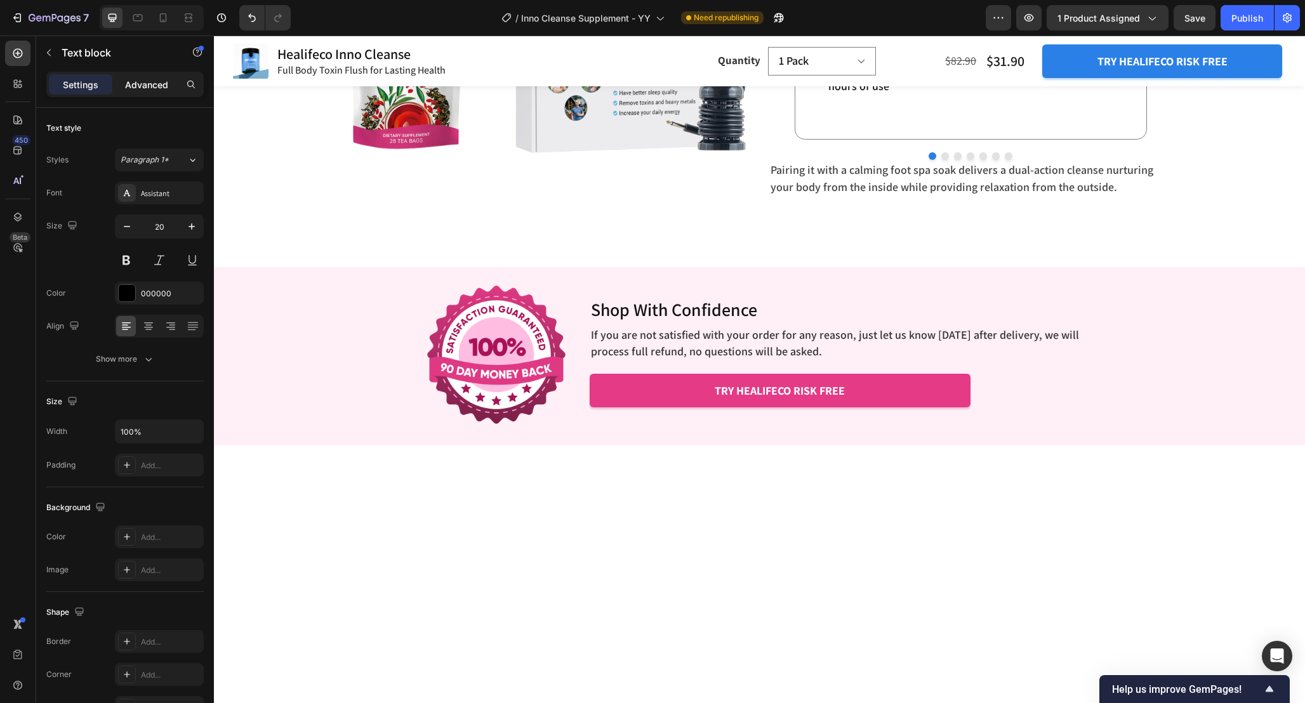
click at [134, 87] on p "Advanced" at bounding box center [146, 84] width 43 height 13
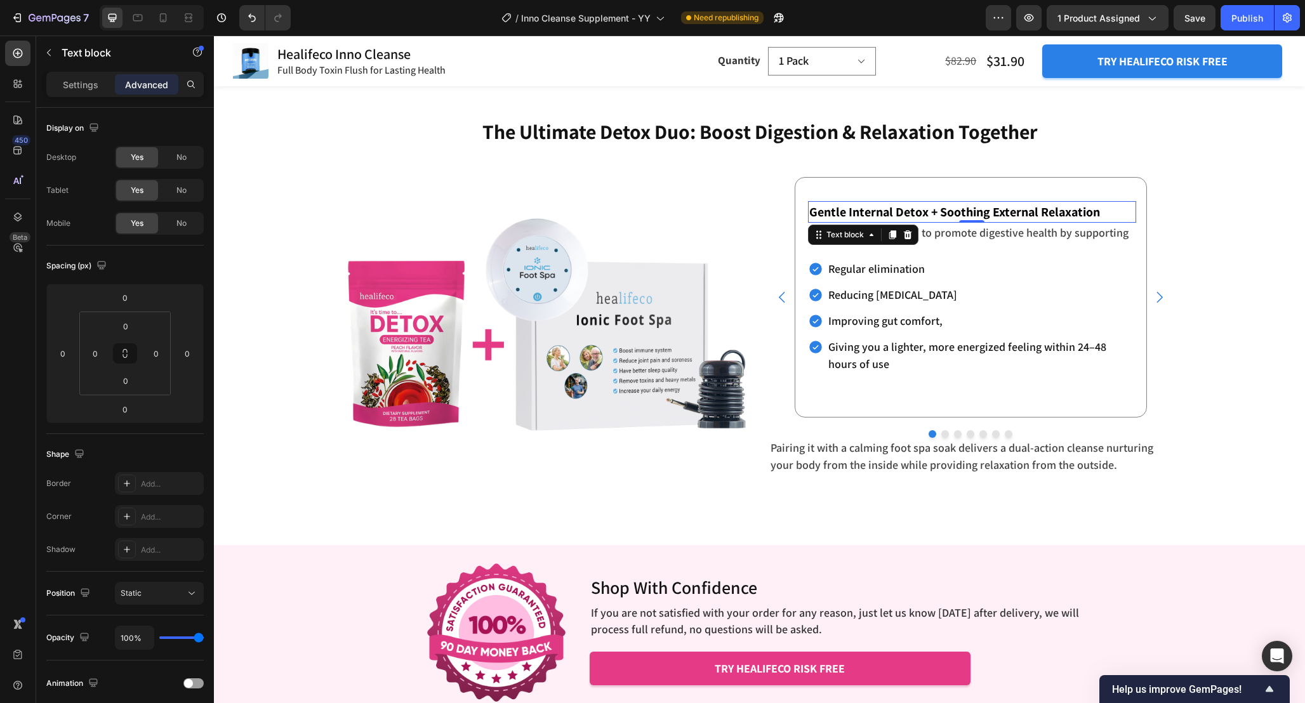
scroll to position [4152, 0]
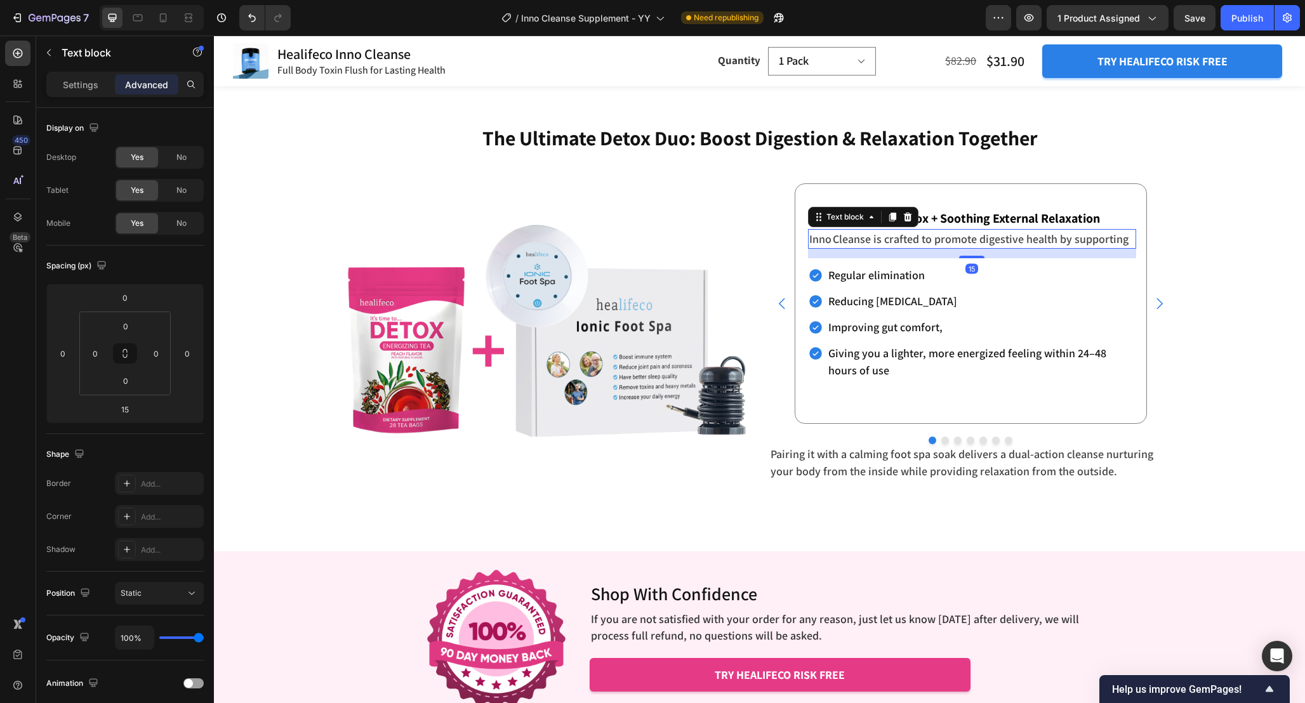
click at [1001, 248] on div "Inno Cleanse is crafted to promote digestive health by supporting Text block 15" at bounding box center [972, 239] width 328 height 20
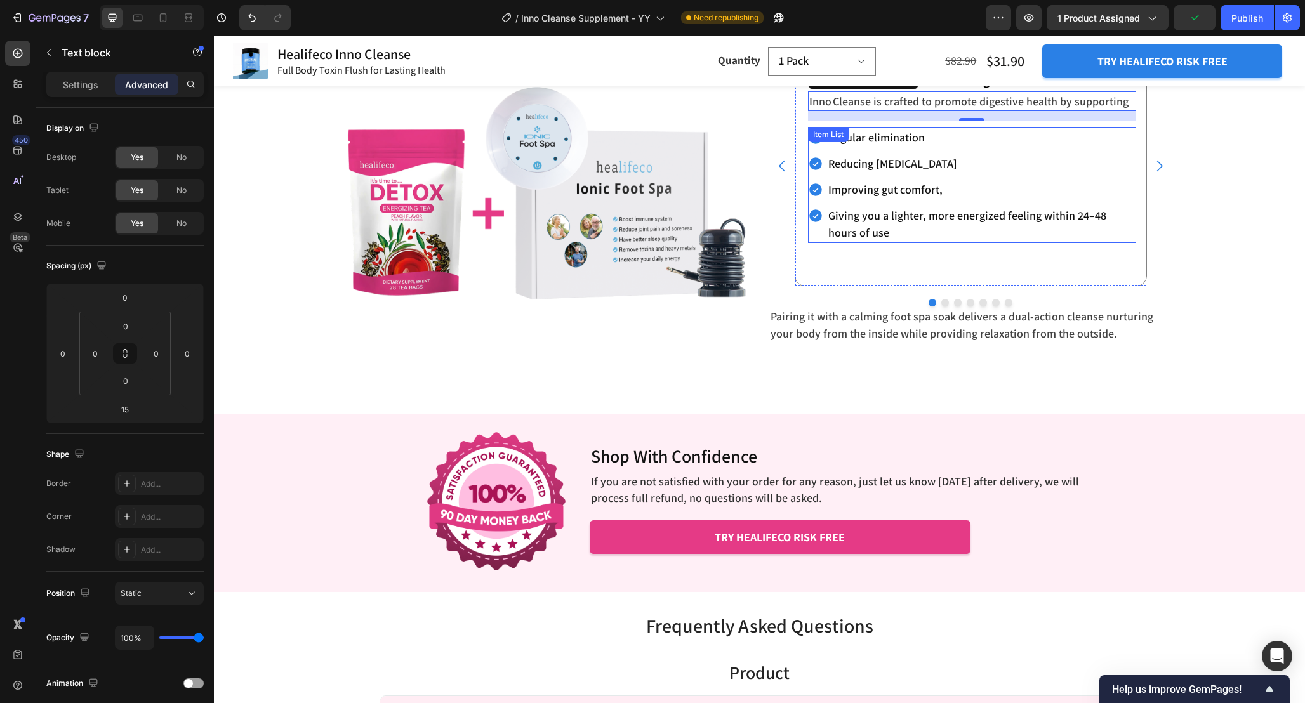
scroll to position [4285, 0]
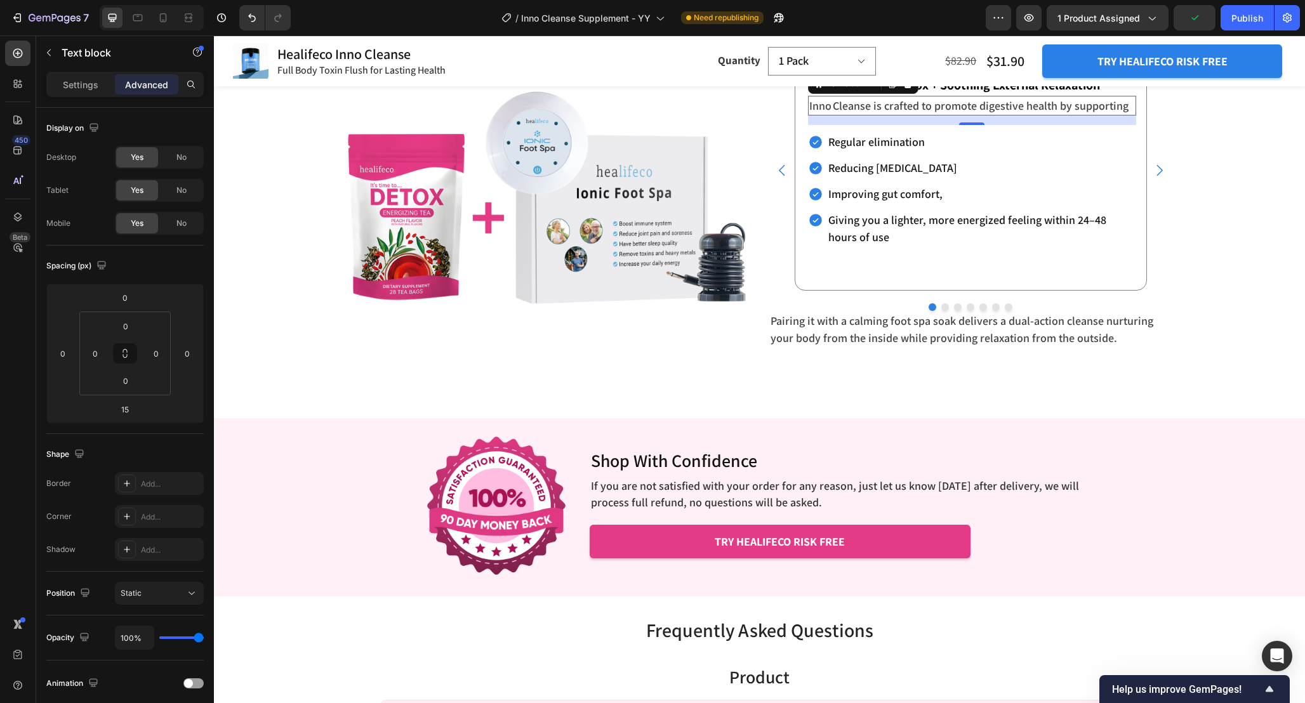
click at [810, 101] on p "Inno Cleanse is crafted to promote digestive health by supporting" at bounding box center [971, 105] width 325 height 17
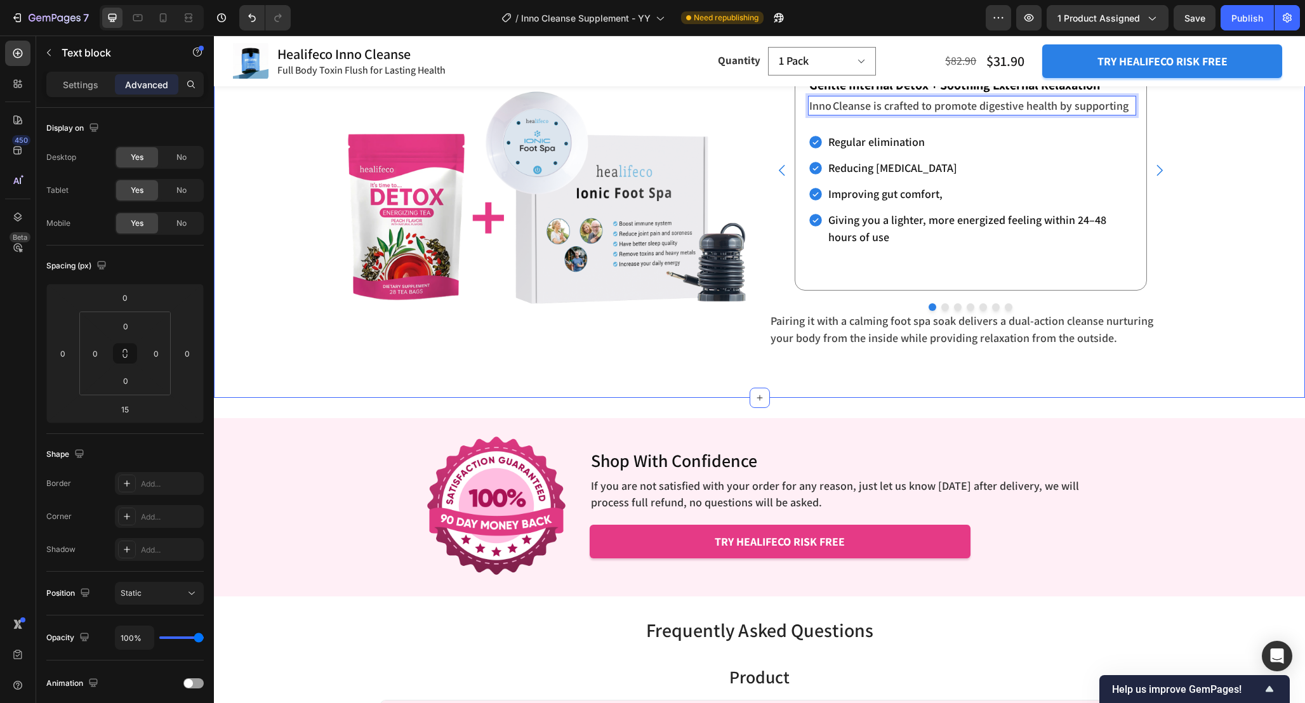
click at [1205, 176] on div "The Ultimate Detox Duo: Boost Digestion & Relaxation Together Heading Enhance R…" at bounding box center [759, 173] width 1091 height 367
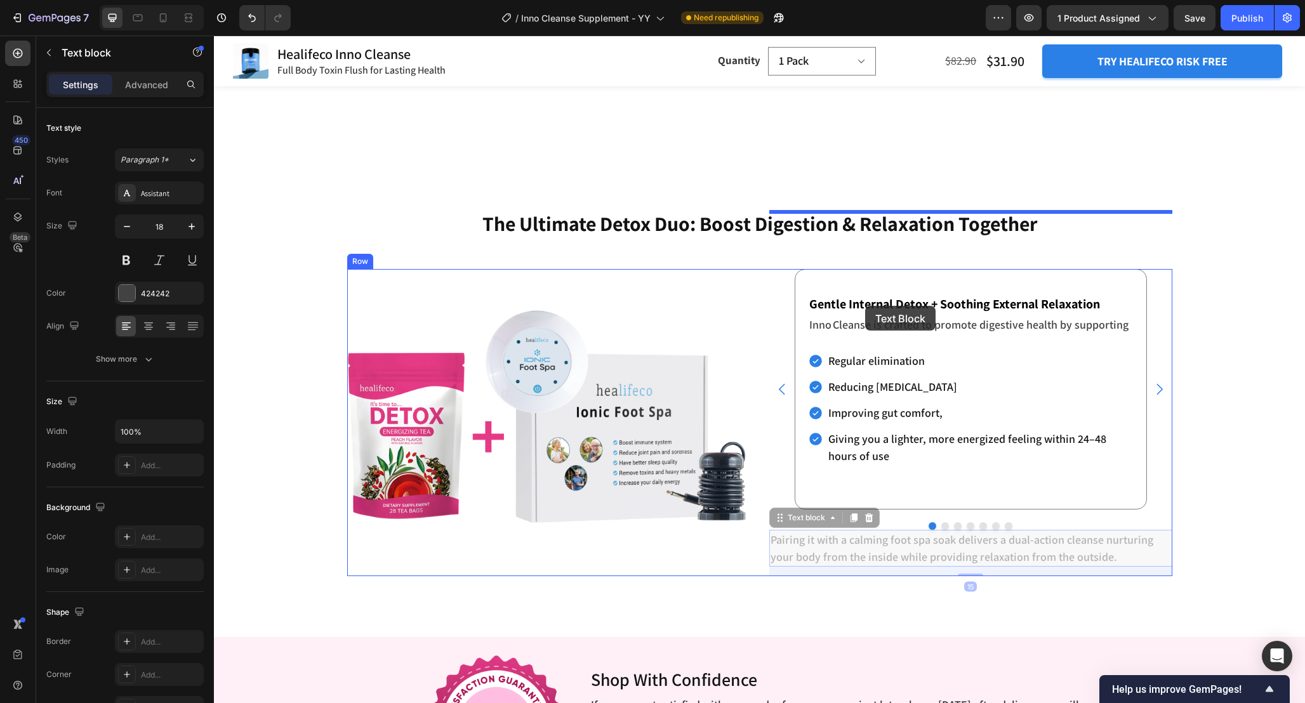
scroll to position [4017, 0]
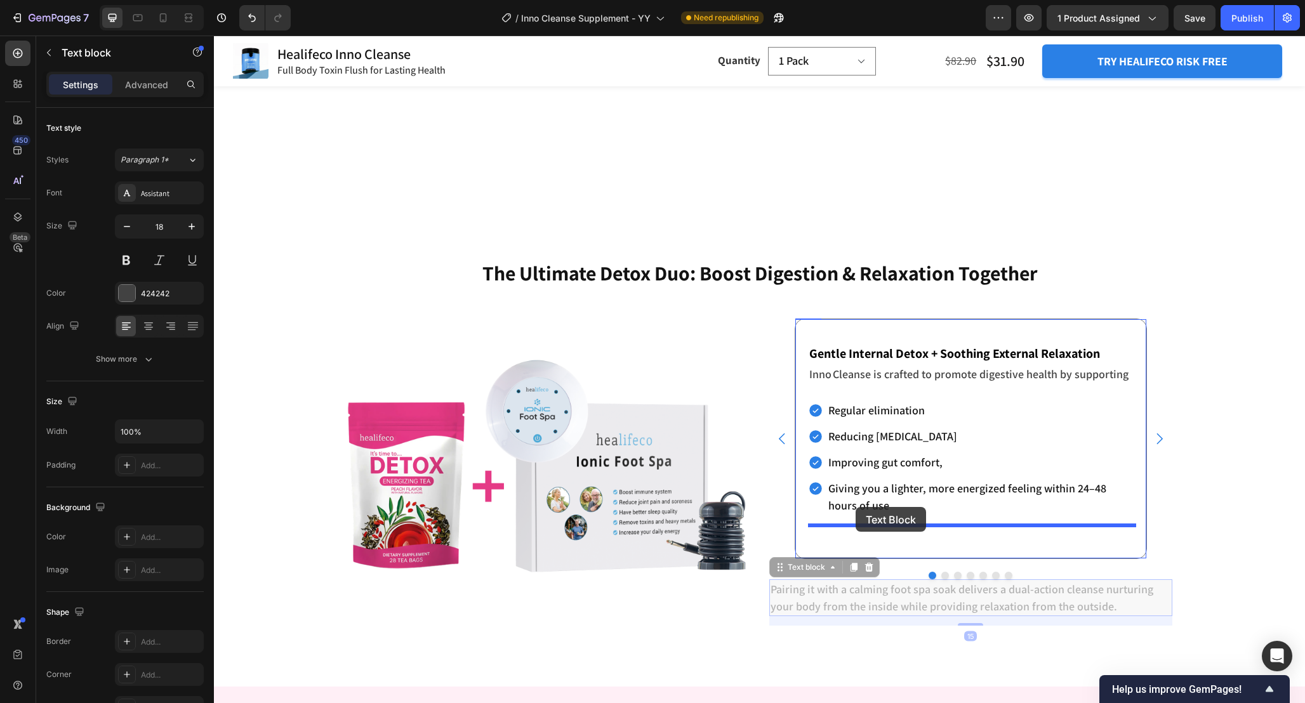
drag, startPoint x: 788, startPoint y: 442, endPoint x: 855, endPoint y: 508, distance: 93.8
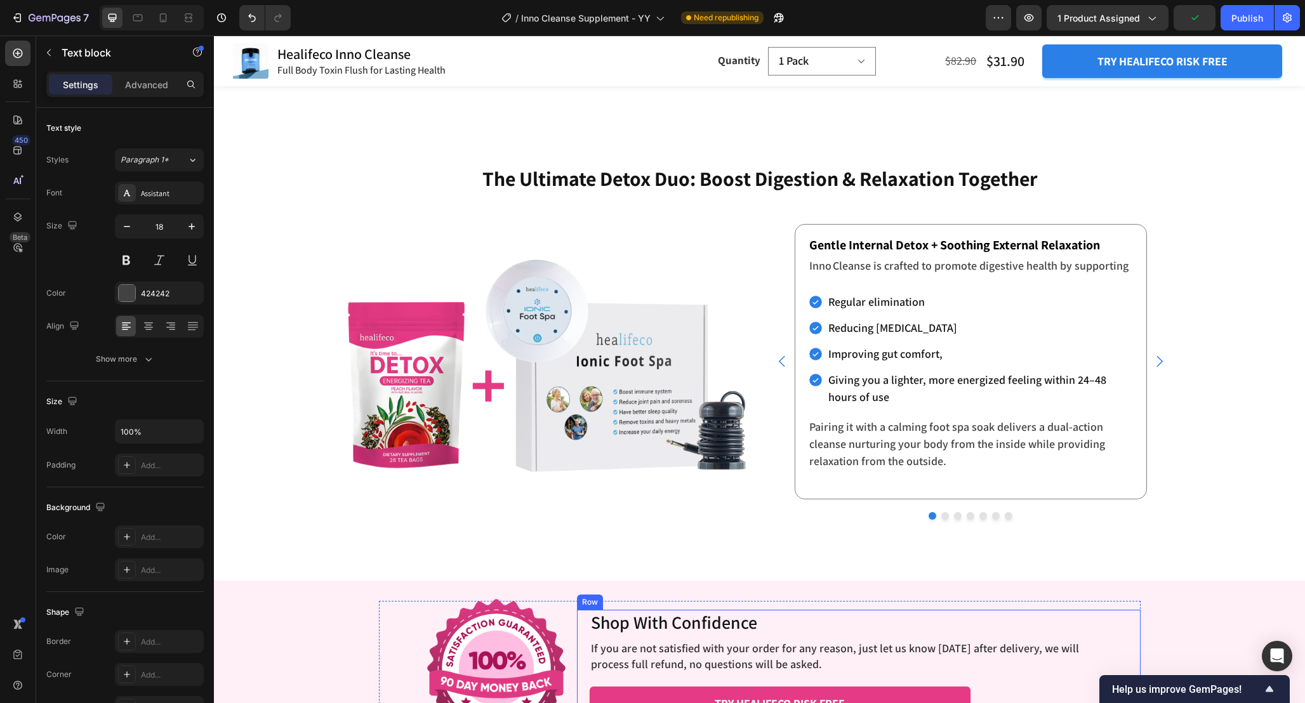
scroll to position [4108, 0]
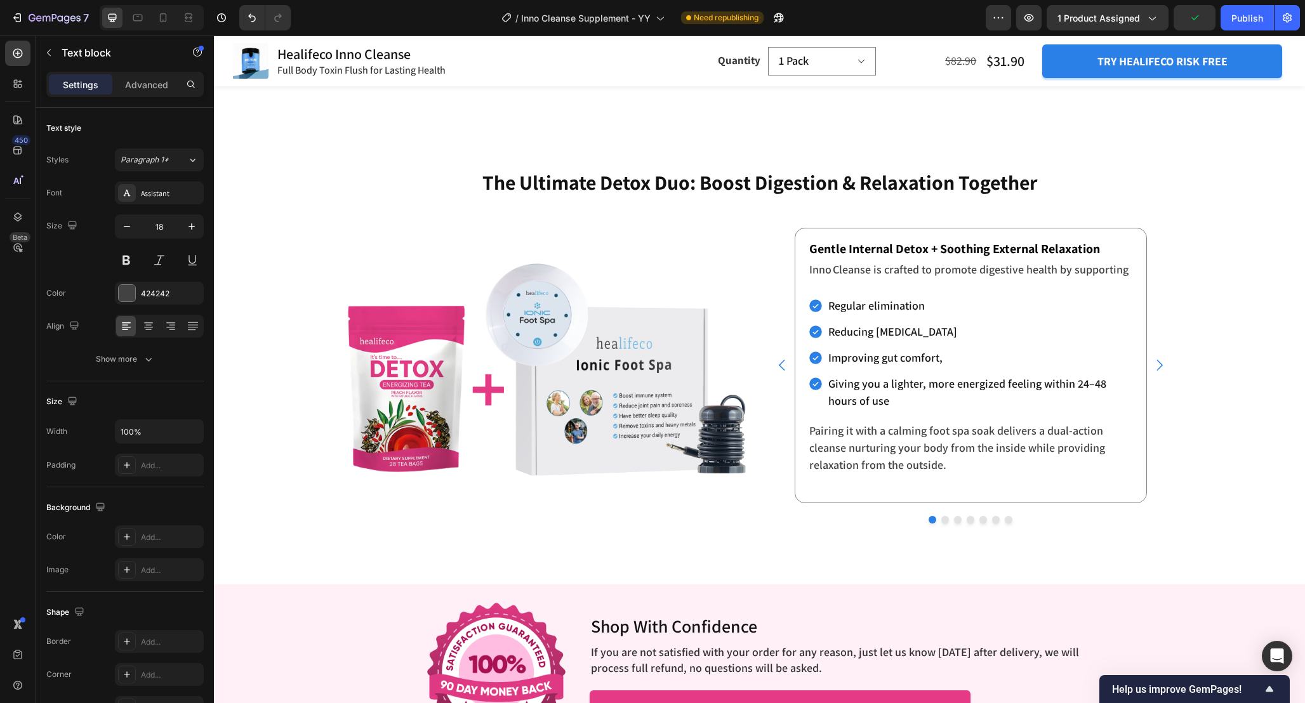
click at [982, 454] on p "Pairing it with a calming foot spa soak delivers a dual-action cleanse nurturin…" at bounding box center [971, 447] width 325 height 51
click at [957, 468] on p "Pairing it with a calming foot spa soak delivers a dual-action cleanse nurturin…" at bounding box center [971, 447] width 325 height 51
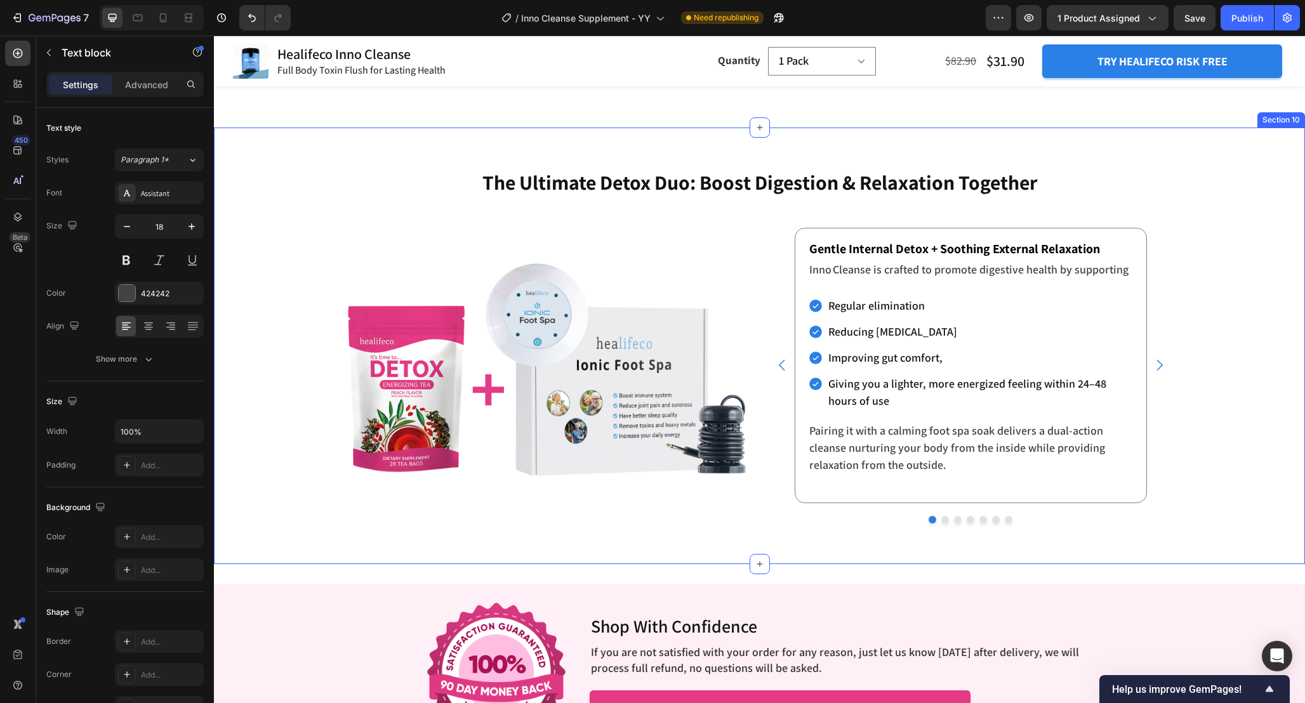
click at [1226, 462] on div "The Ultimate Detox Duo: Boost Digestion & Relaxation Together Heading Enhance R…" at bounding box center [759, 345] width 1091 height 355
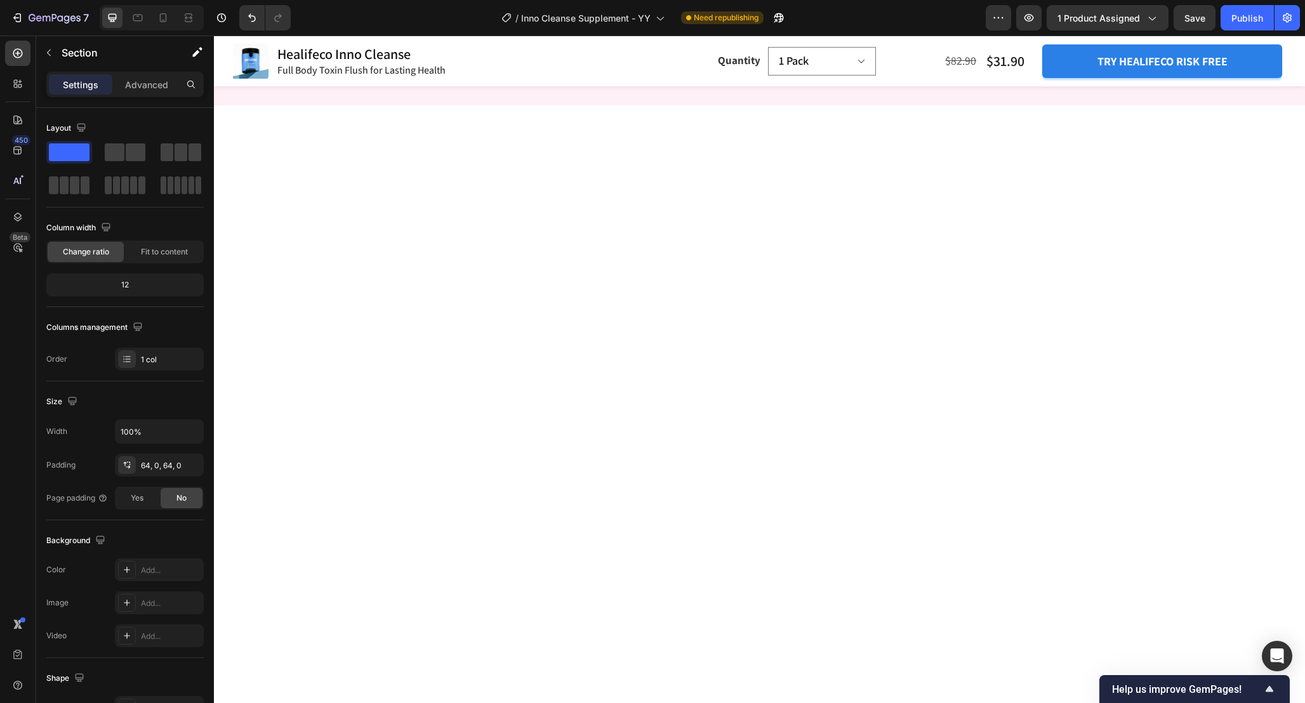
click at [959, 471] on div at bounding box center [759, 585] width 1091 height 961
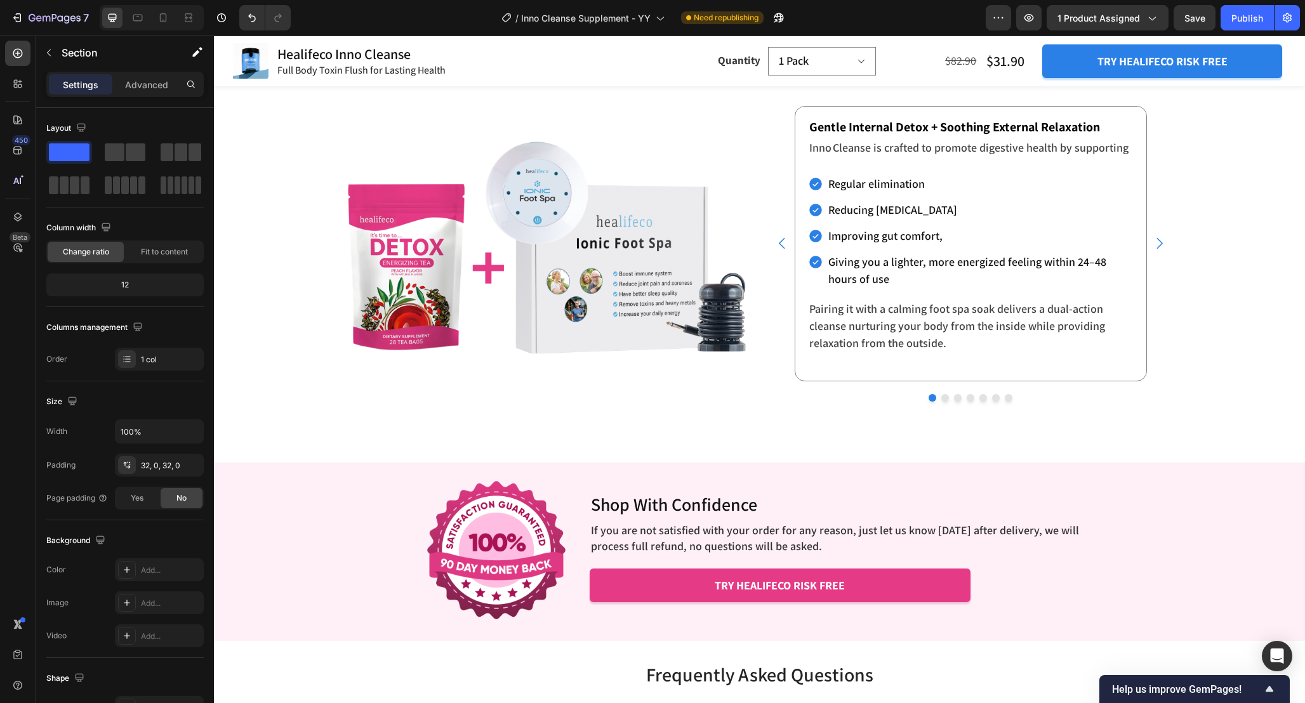
scroll to position [3889, 0]
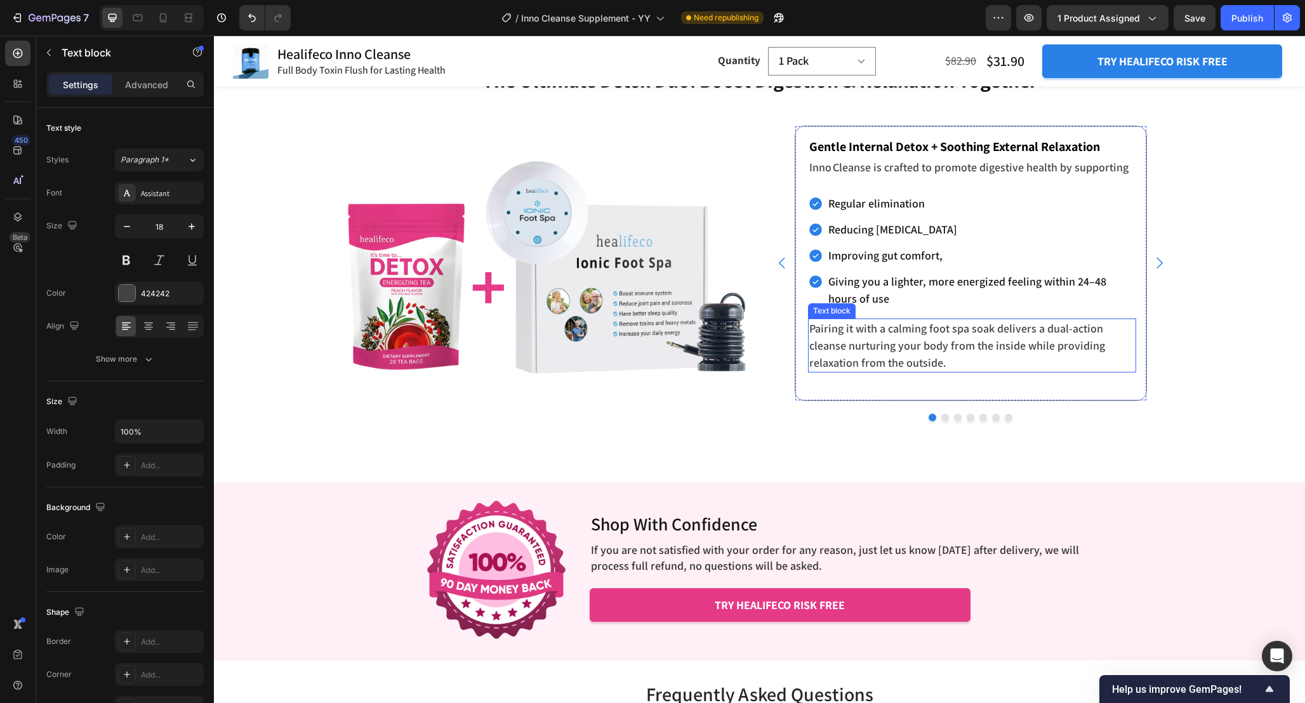
click at [992, 369] on p "Pairing it with a calming foot spa soak delivers a dual-action cleanse nurturin…" at bounding box center [971, 345] width 325 height 51
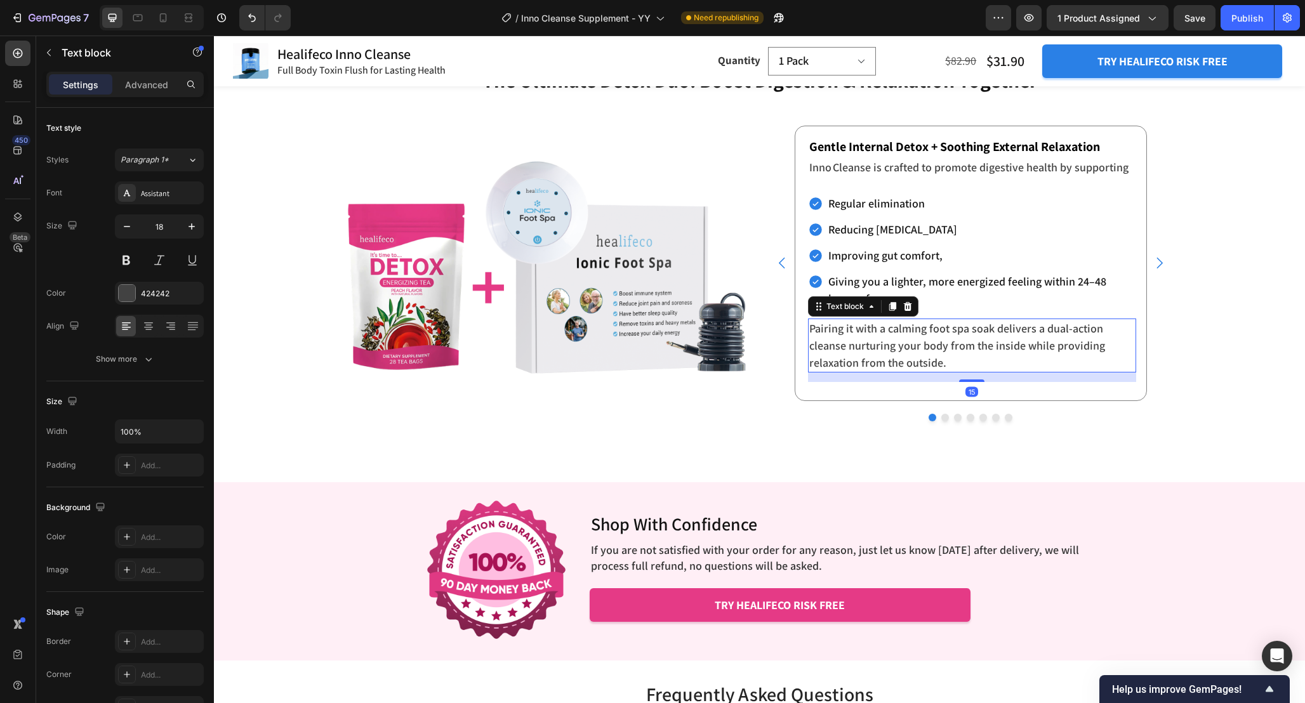
drag, startPoint x: 976, startPoint y: 381, endPoint x: 980, endPoint y: 350, distance: 31.3
click at [976, 362] on div "Pairing it with a calming foot spa soak delivers a dual-action cleanse nurturin…" at bounding box center [972, 346] width 328 height 54
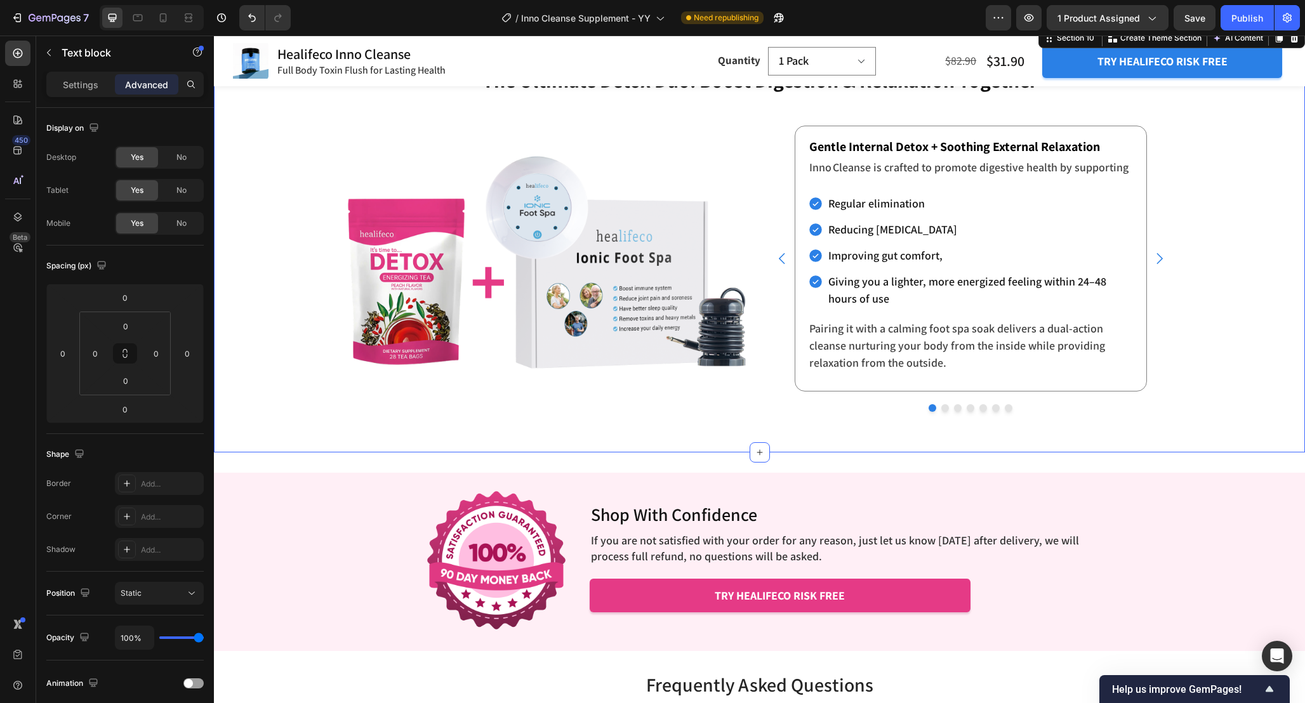
click at [1188, 329] on div "The Ultimate Detox Duo: Boost Digestion & Relaxation Together Heading Enhance R…" at bounding box center [759, 239] width 1091 height 346
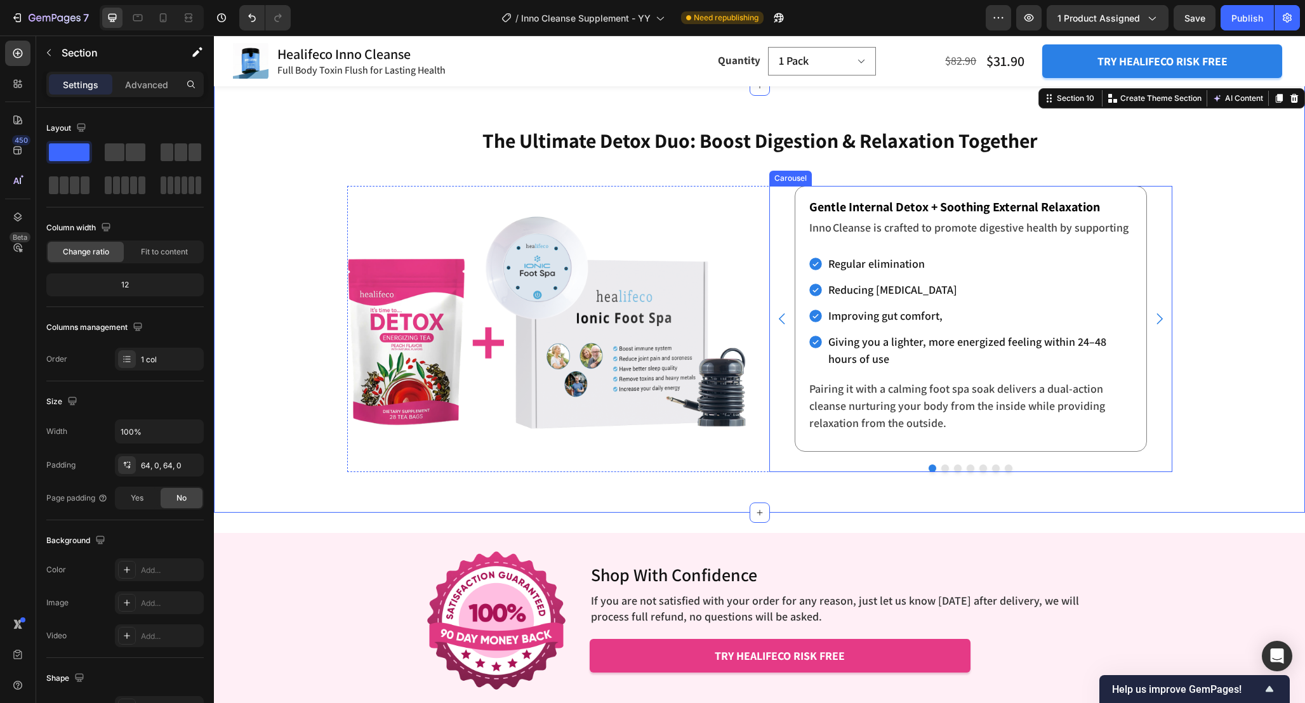
scroll to position [3789, 0]
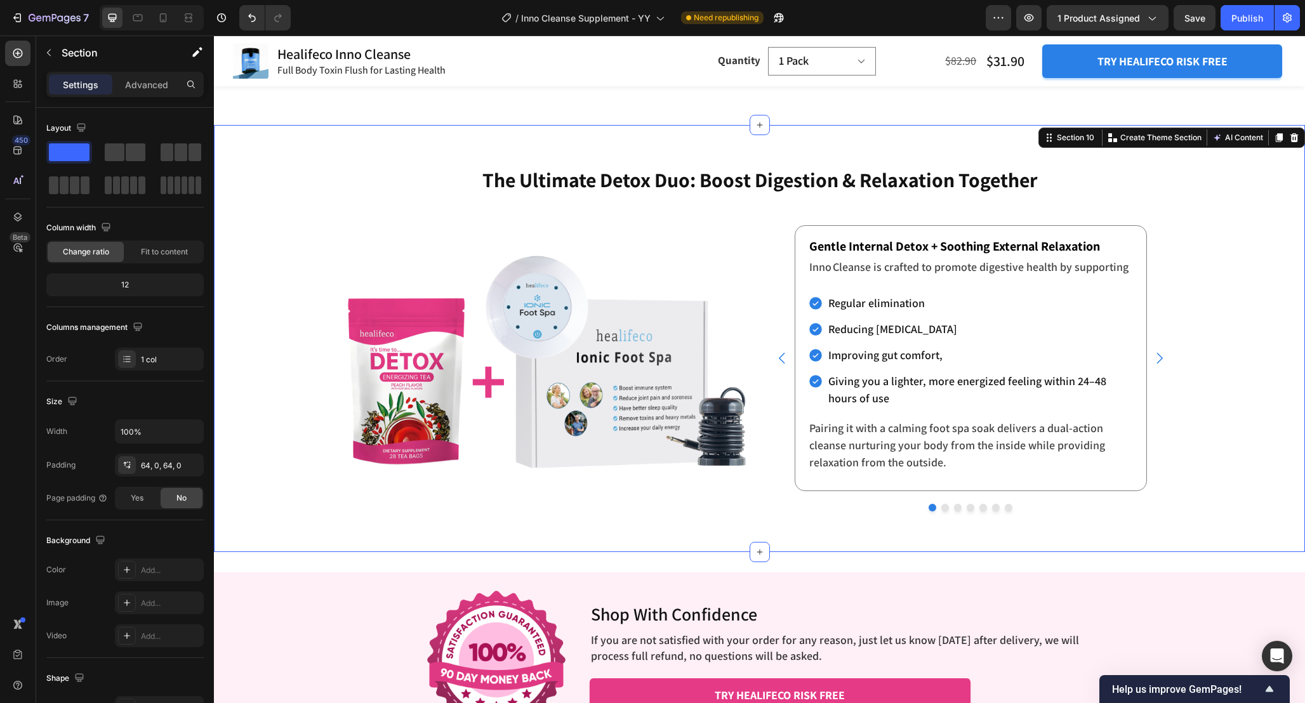
click at [1198, 378] on div "The Ultimate Detox Duo: Boost Digestion & Relaxation Together Heading Enhance R…" at bounding box center [759, 339] width 1091 height 346
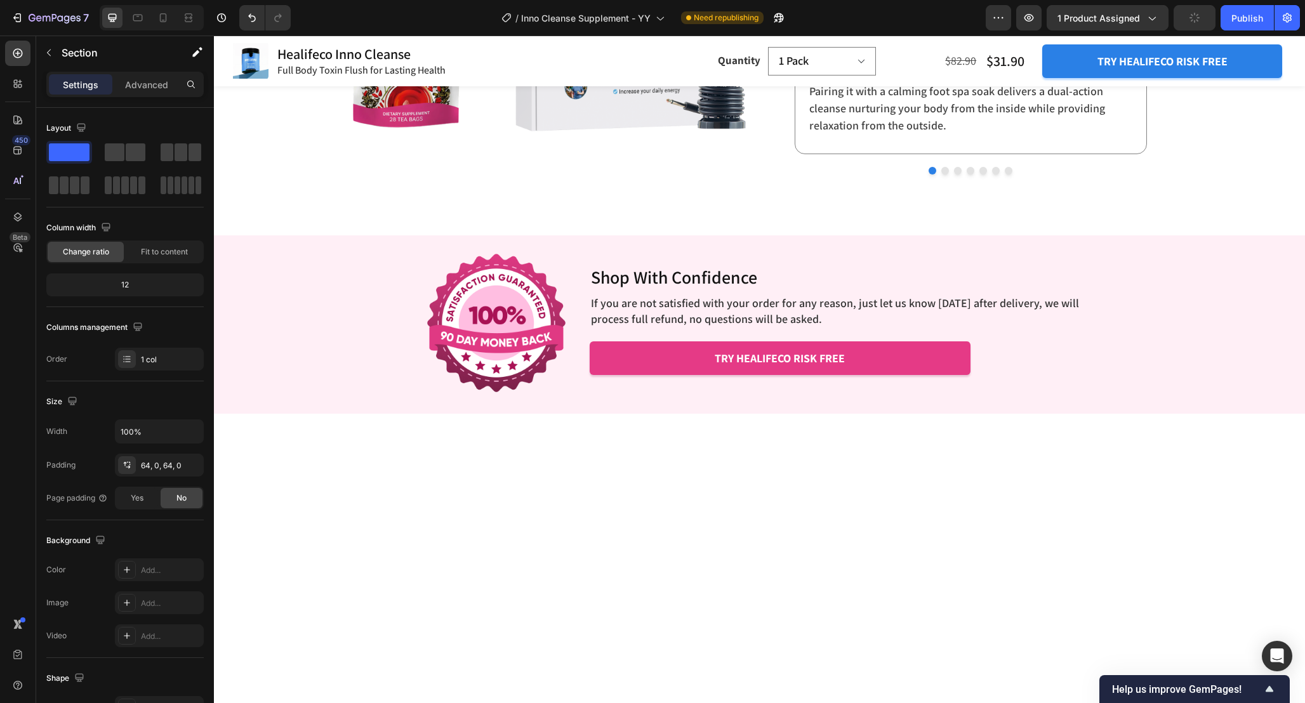
scroll to position [3733, 0]
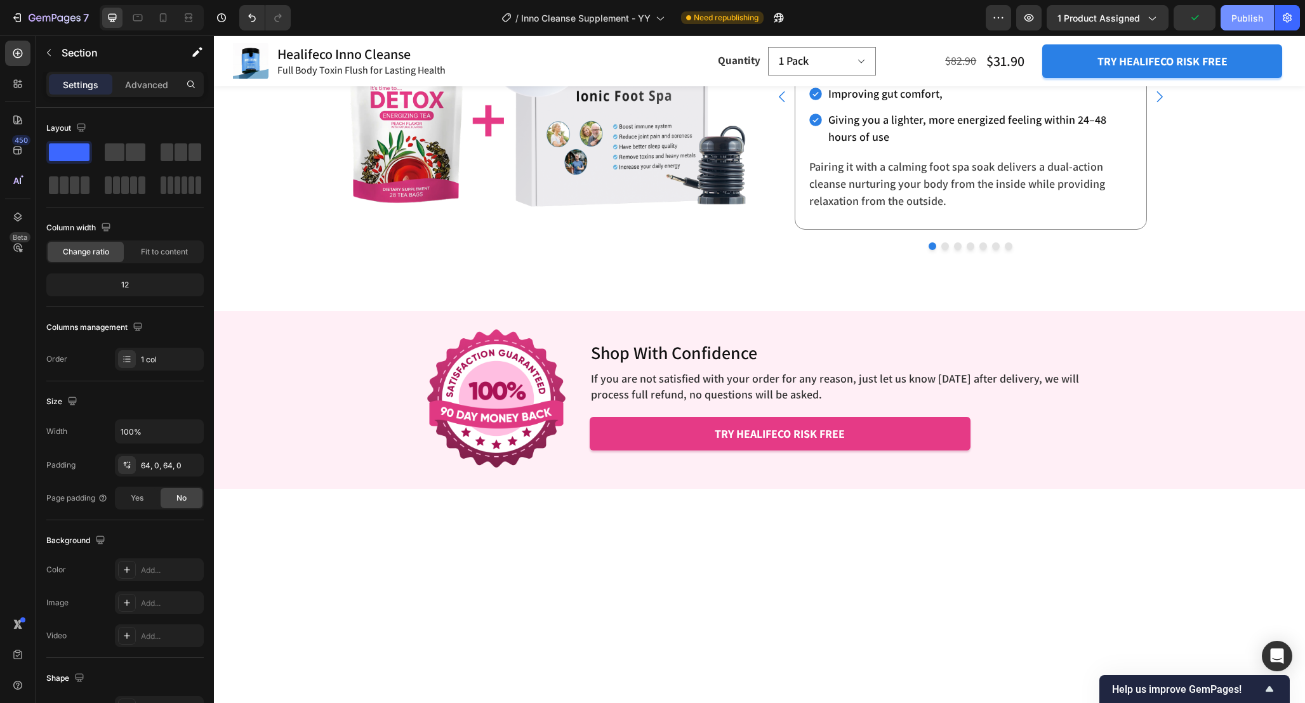
click at [1245, 24] on div "Publish" at bounding box center [1247, 17] width 32 height 13
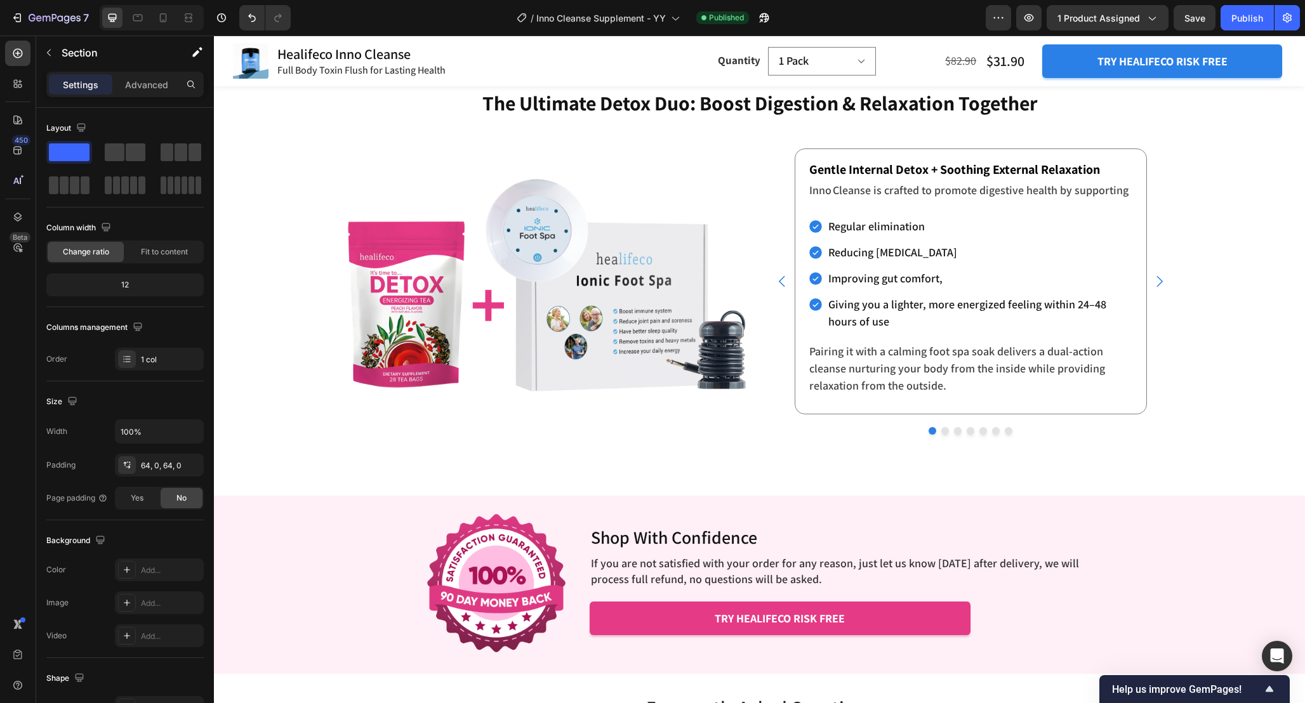
scroll to position [3891, 0]
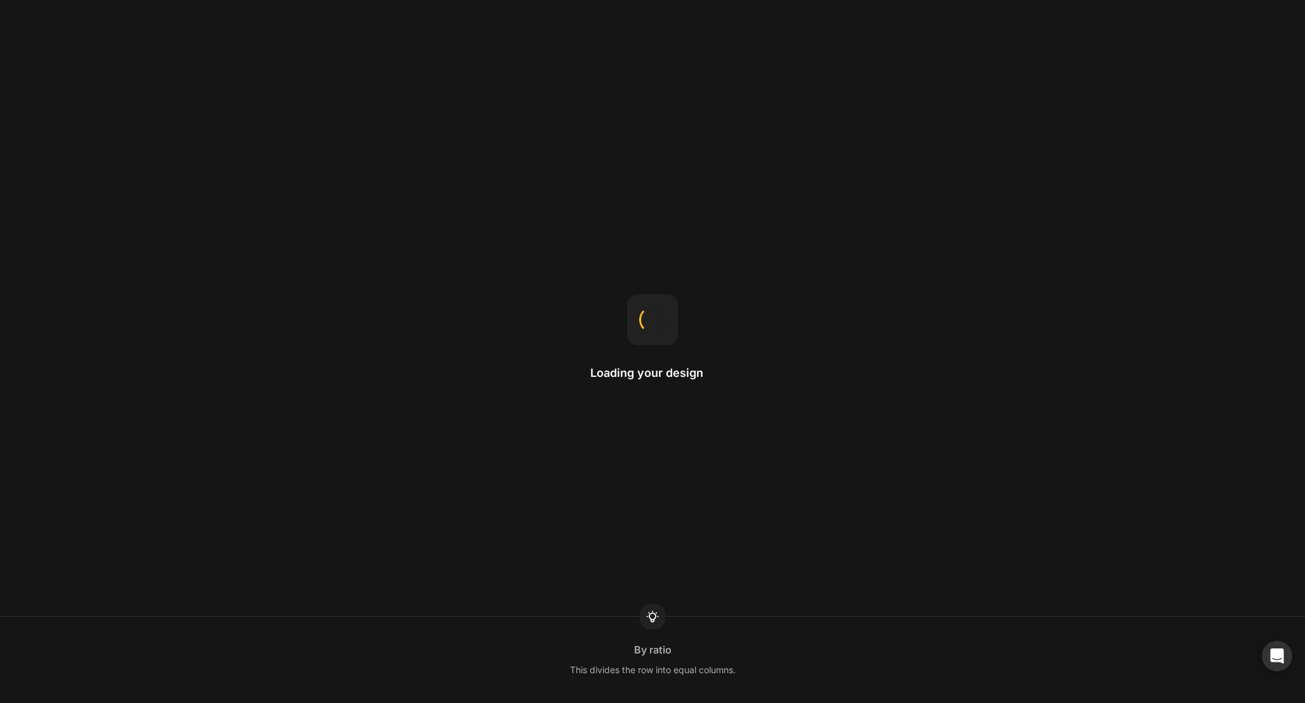
click at [1030, 260] on div "Loading your design By ratio This divides the row into equal columns." at bounding box center [652, 351] width 1305 height 703
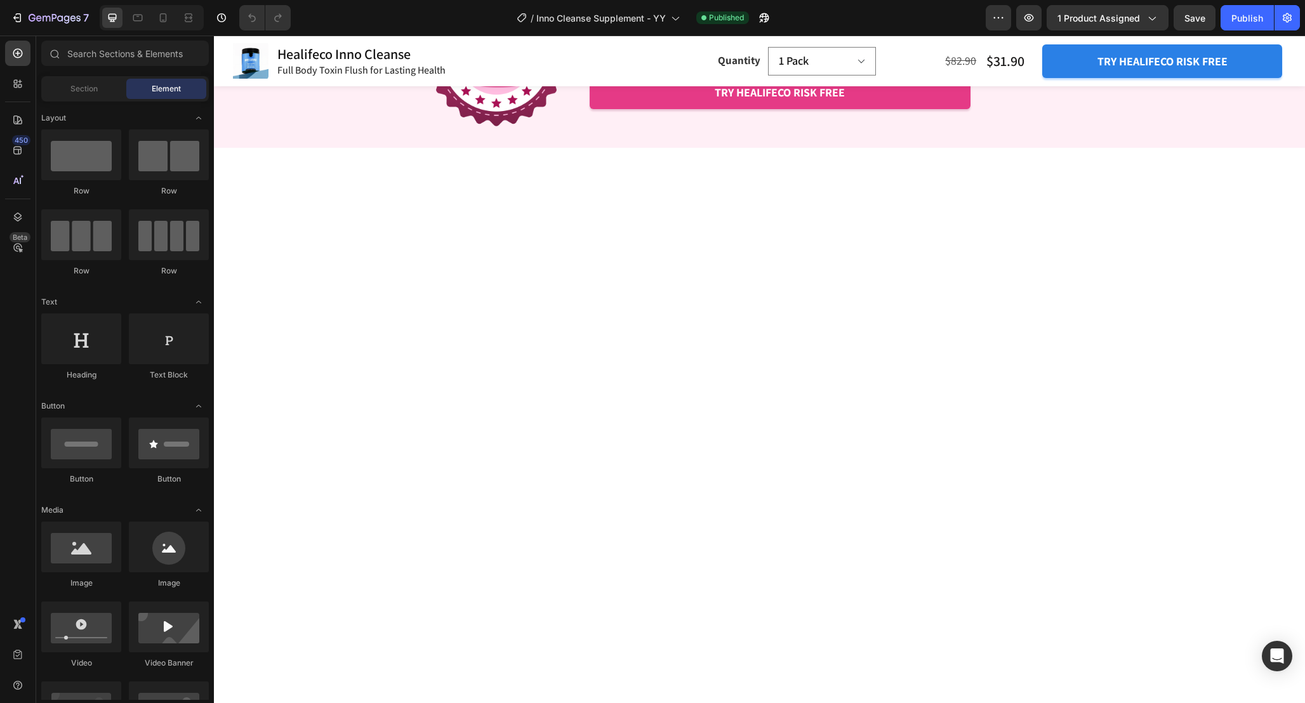
scroll to position [3698, 0]
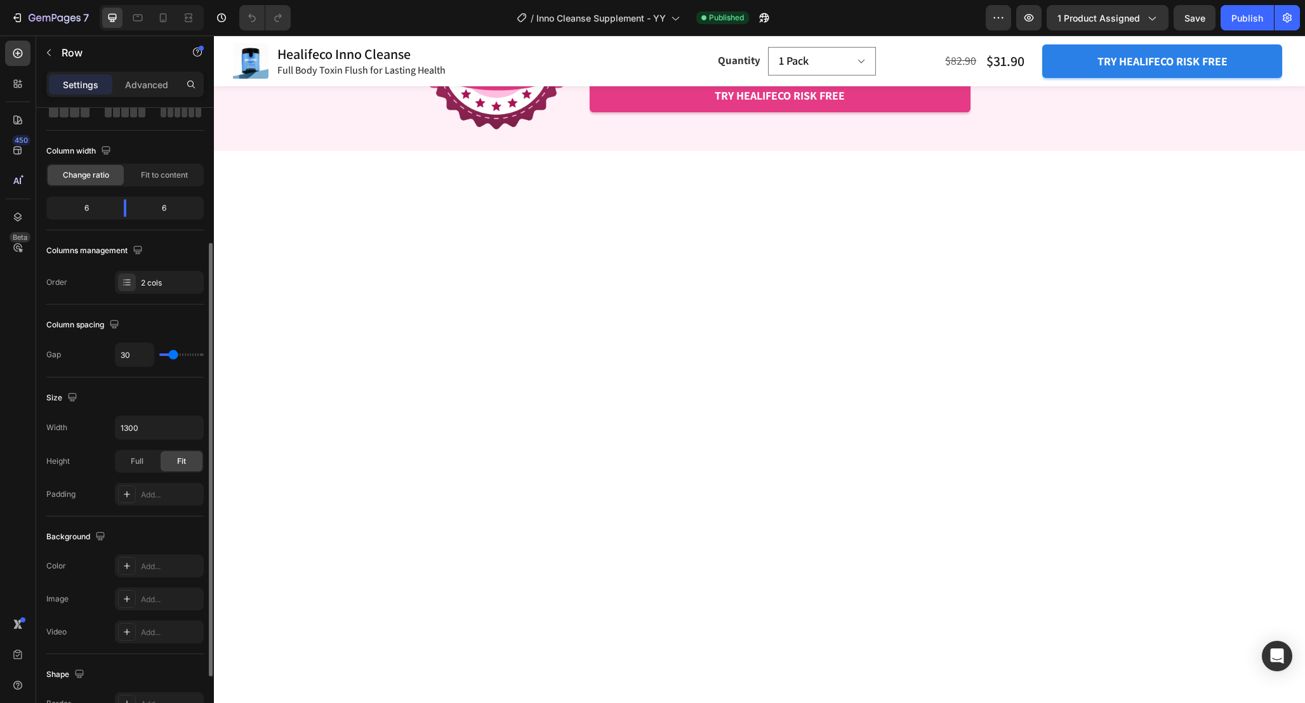
scroll to position [287, 0]
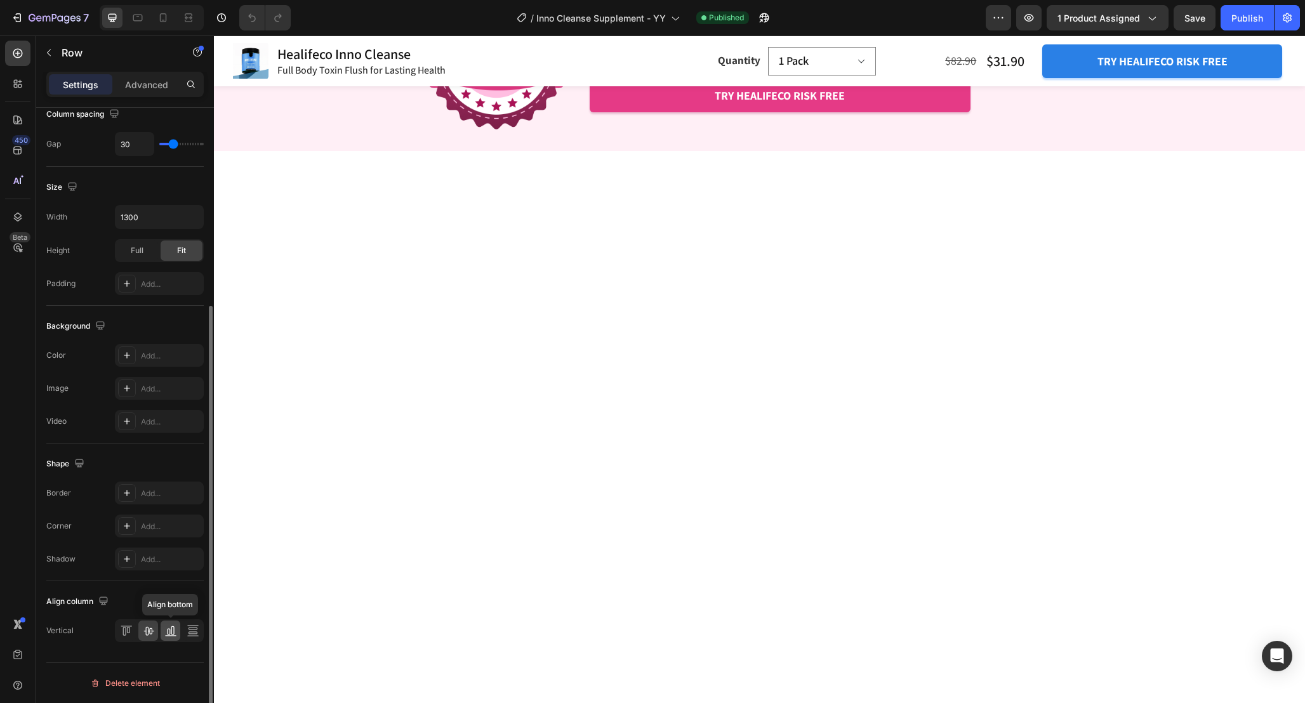
click at [175, 629] on icon at bounding box center [170, 630] width 13 height 13
click at [152, 631] on icon at bounding box center [148, 631] width 10 height 9
click at [130, 629] on icon at bounding box center [126, 630] width 13 height 13
click at [151, 630] on icon at bounding box center [148, 630] width 13 height 13
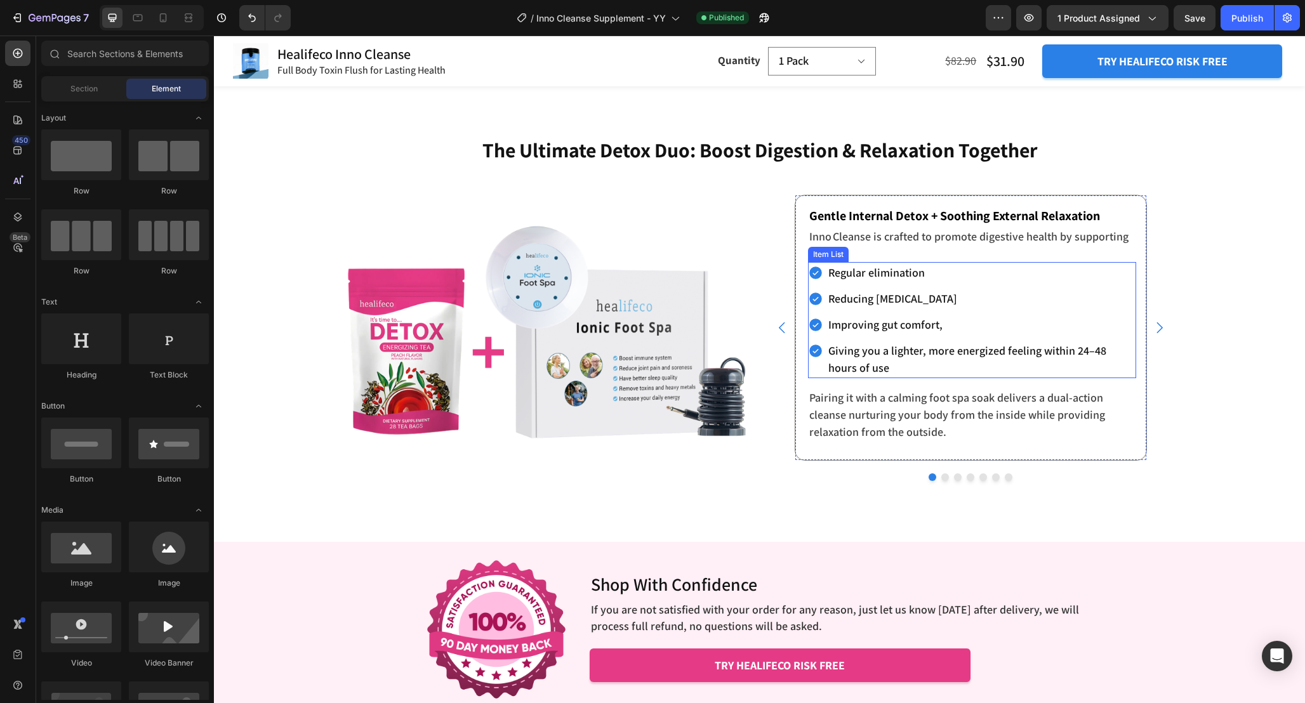
scroll to position [4094, 0]
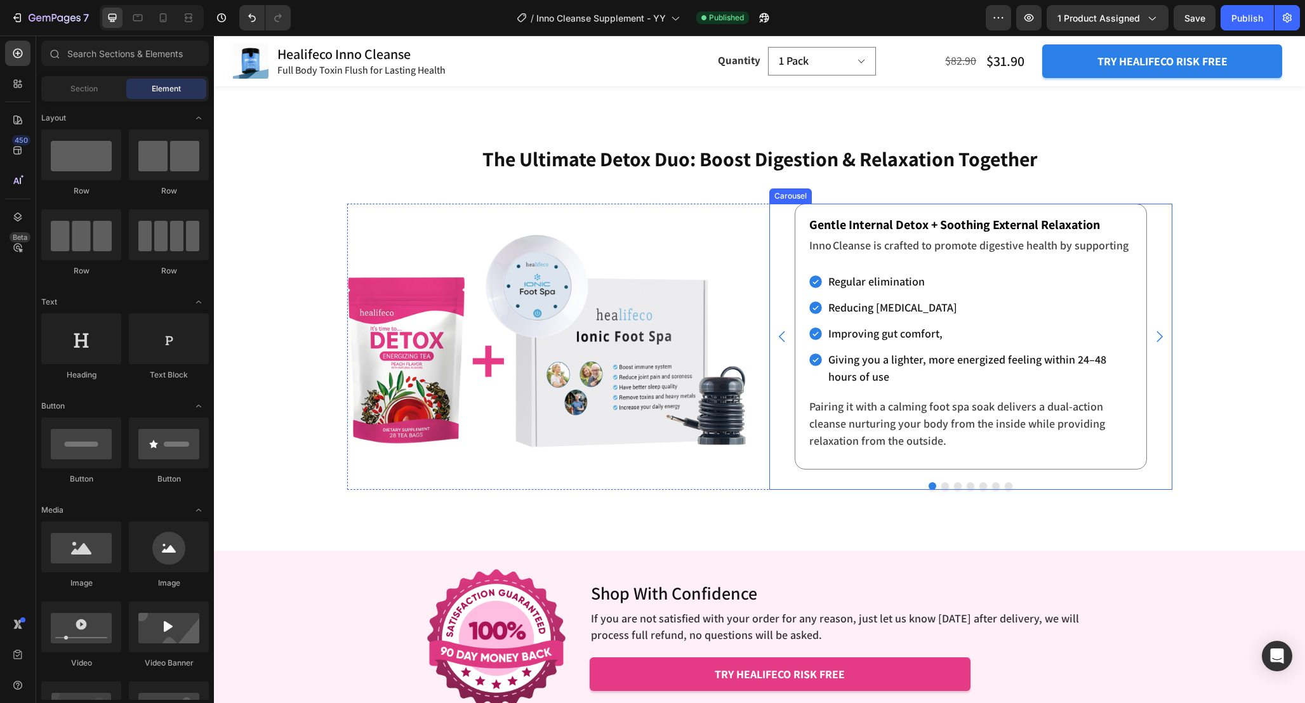
click at [1075, 479] on div "Gentle Internal Detox + Soothing External Relaxation Text block Inno Cleanse is…" at bounding box center [970, 347] width 403 height 286
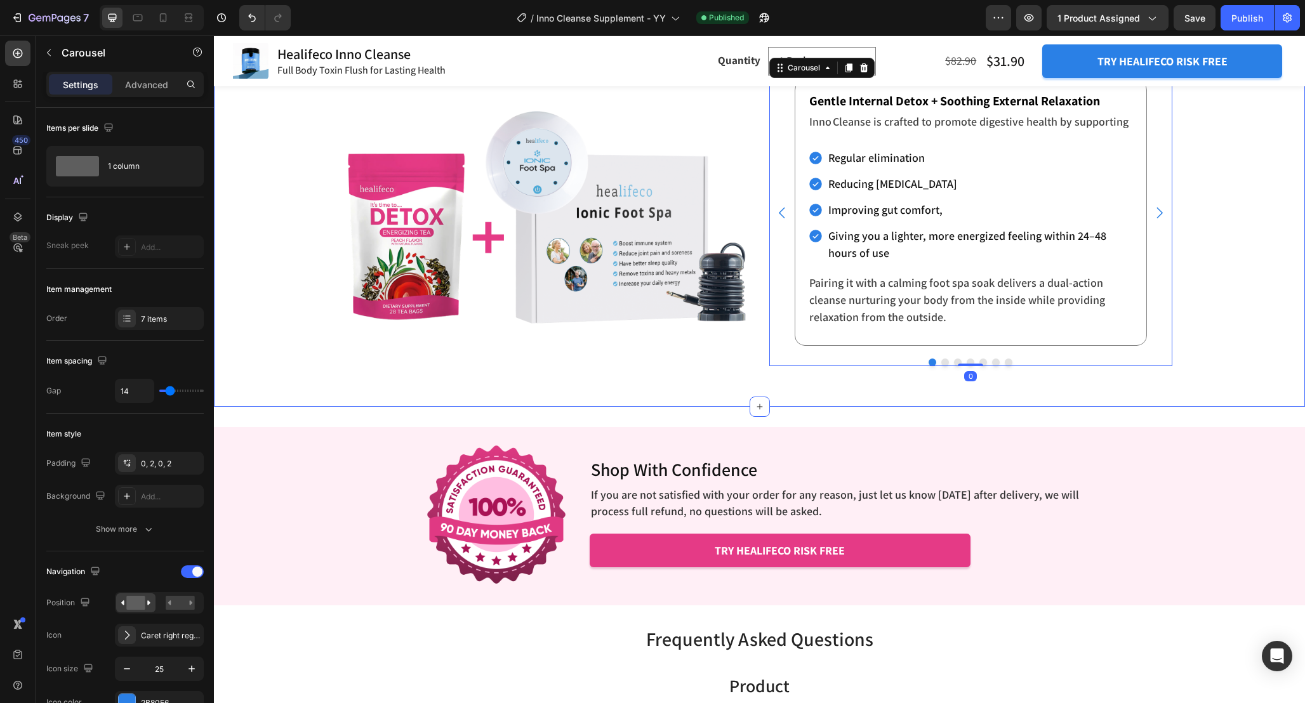
scroll to position [4214, 0]
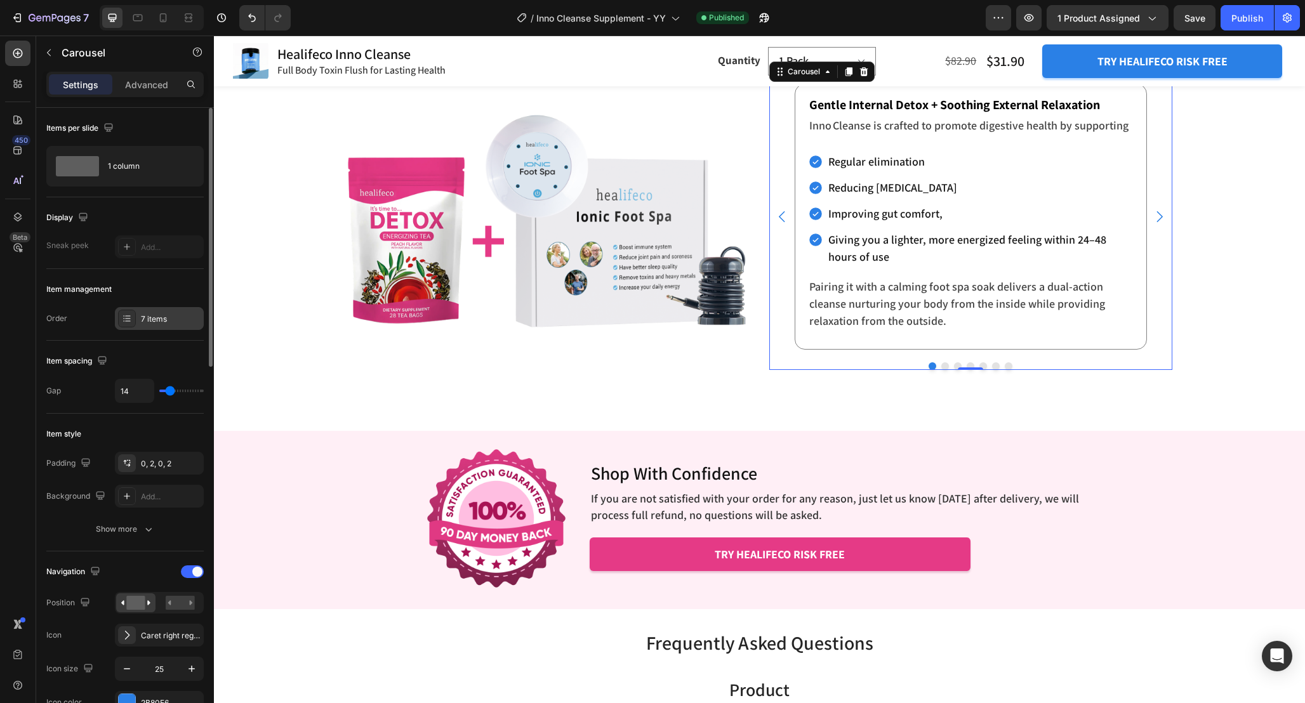
click at [169, 312] on div "7 items" at bounding box center [159, 318] width 89 height 23
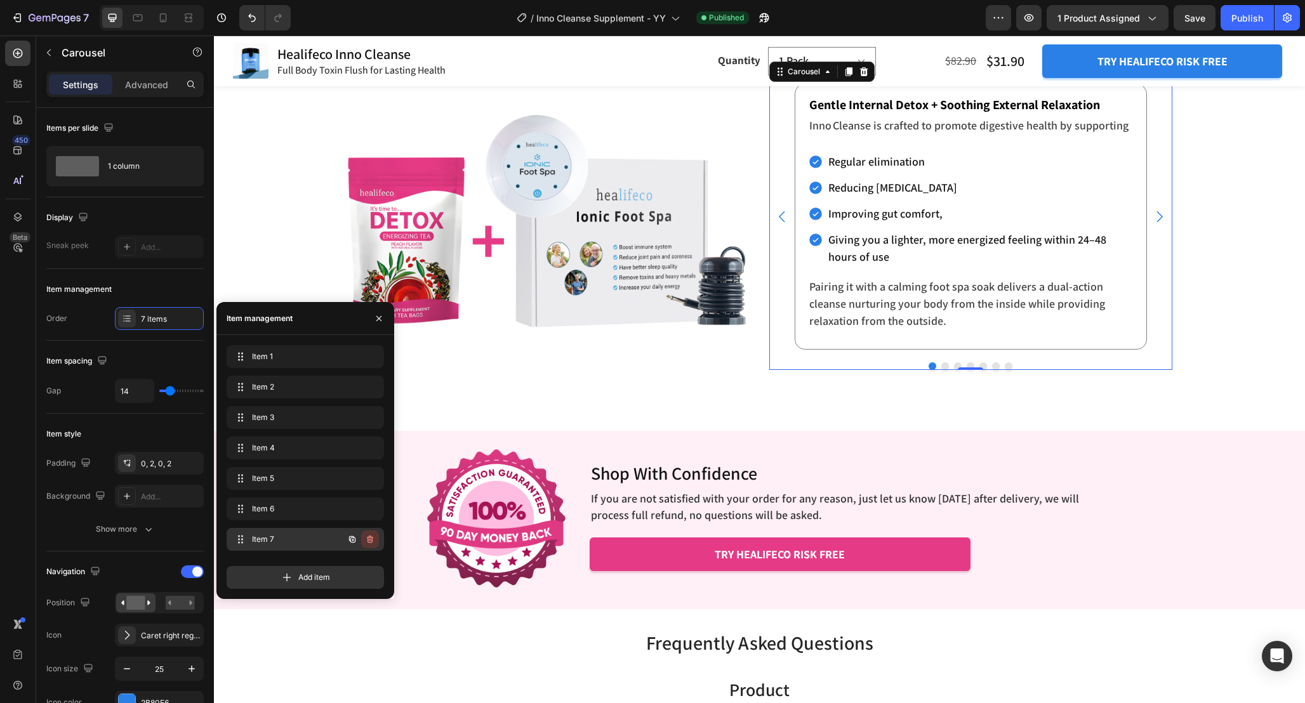
click at [371, 539] on icon "button" at bounding box center [371, 540] width 1 height 3
click at [369, 534] on div "Delete" at bounding box center [361, 539] width 23 height 11
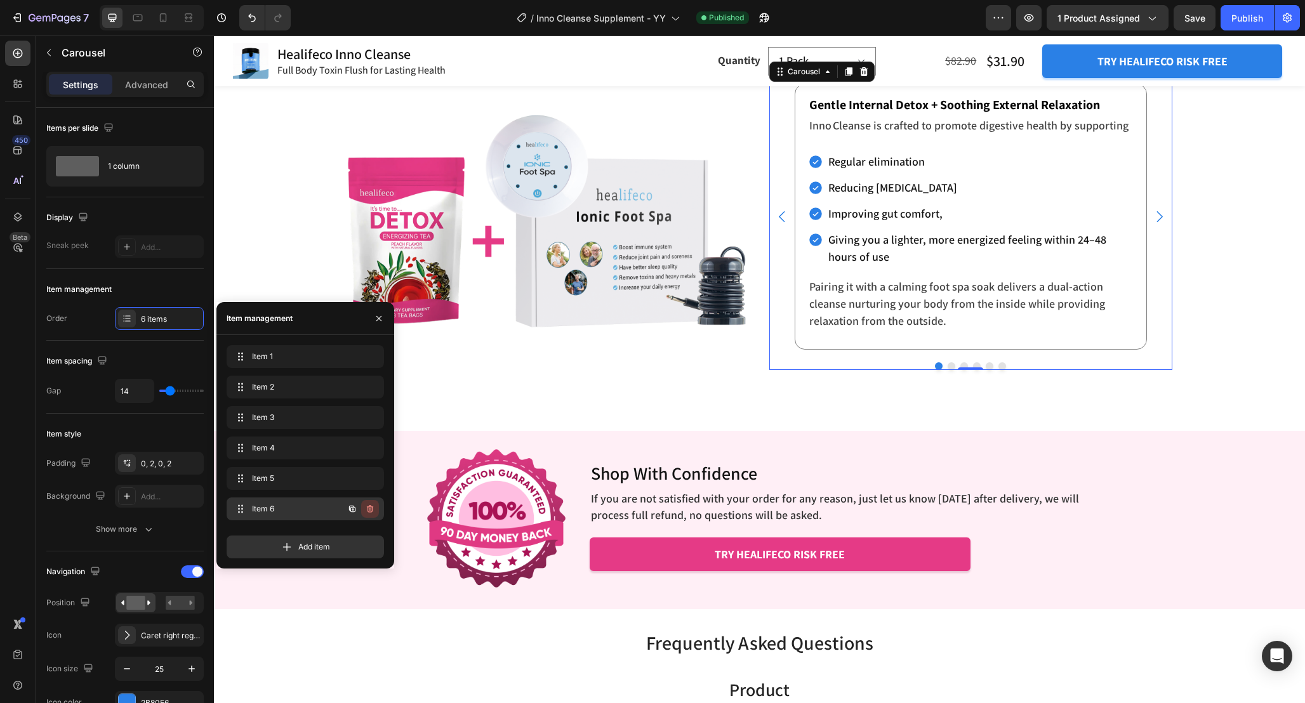
click at [372, 509] on icon "button" at bounding box center [370, 509] width 6 height 8
click at [368, 508] on div "Delete" at bounding box center [361, 508] width 23 height 11
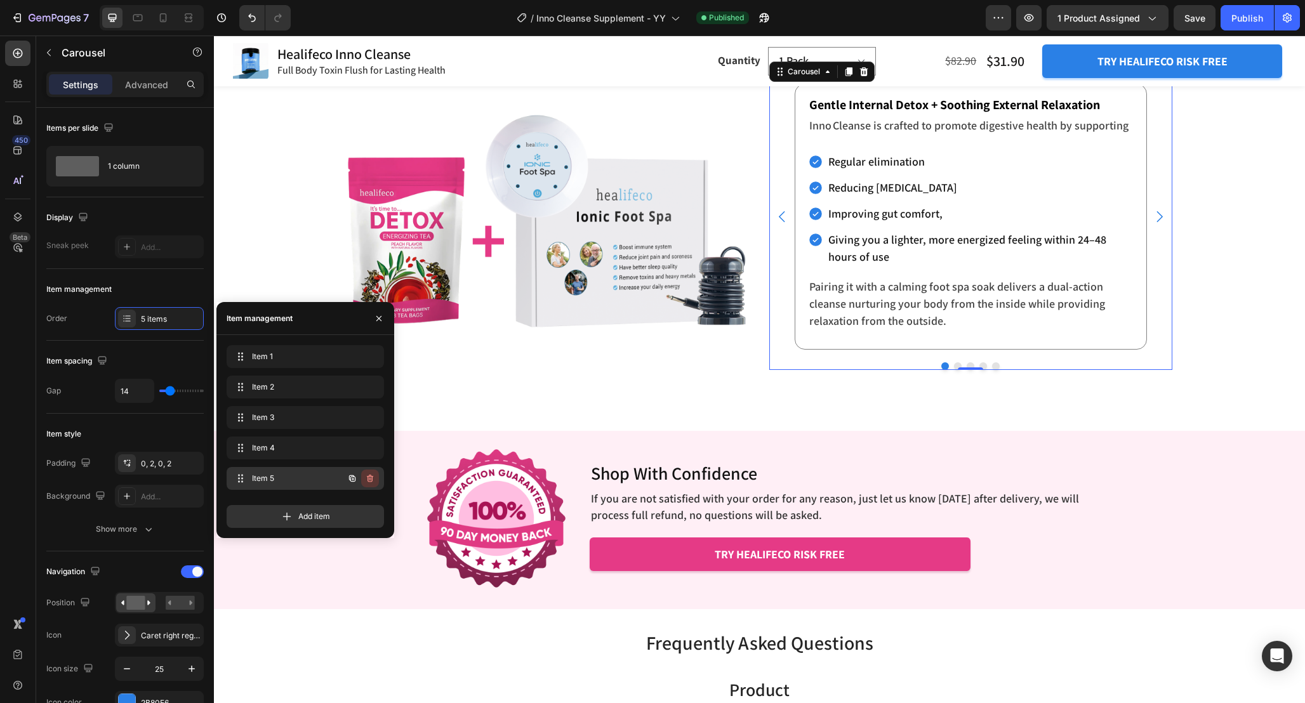
click at [370, 475] on icon "button" at bounding box center [370, 479] width 6 height 8
click at [370, 475] on div "Delete" at bounding box center [361, 478] width 23 height 11
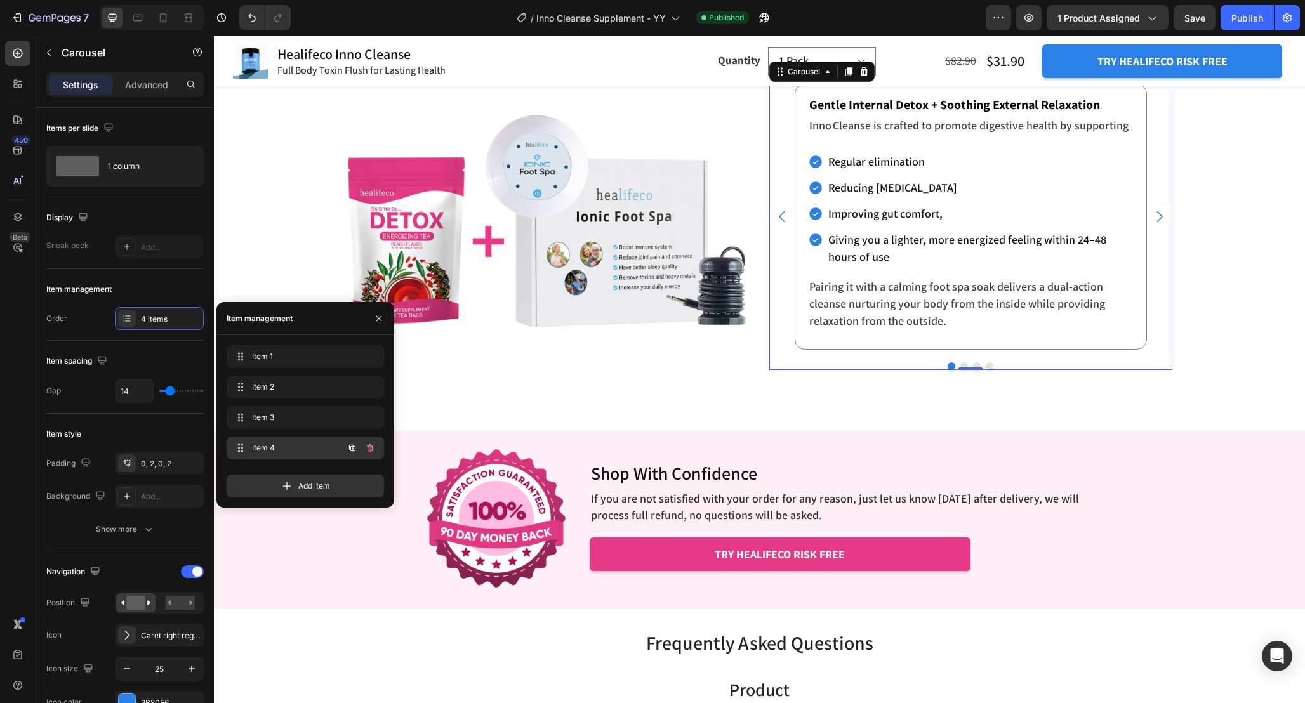
click at [372, 447] on icon "button" at bounding box center [370, 448] width 10 height 10
click at [368, 447] on div "Delete" at bounding box center [361, 447] width 23 height 11
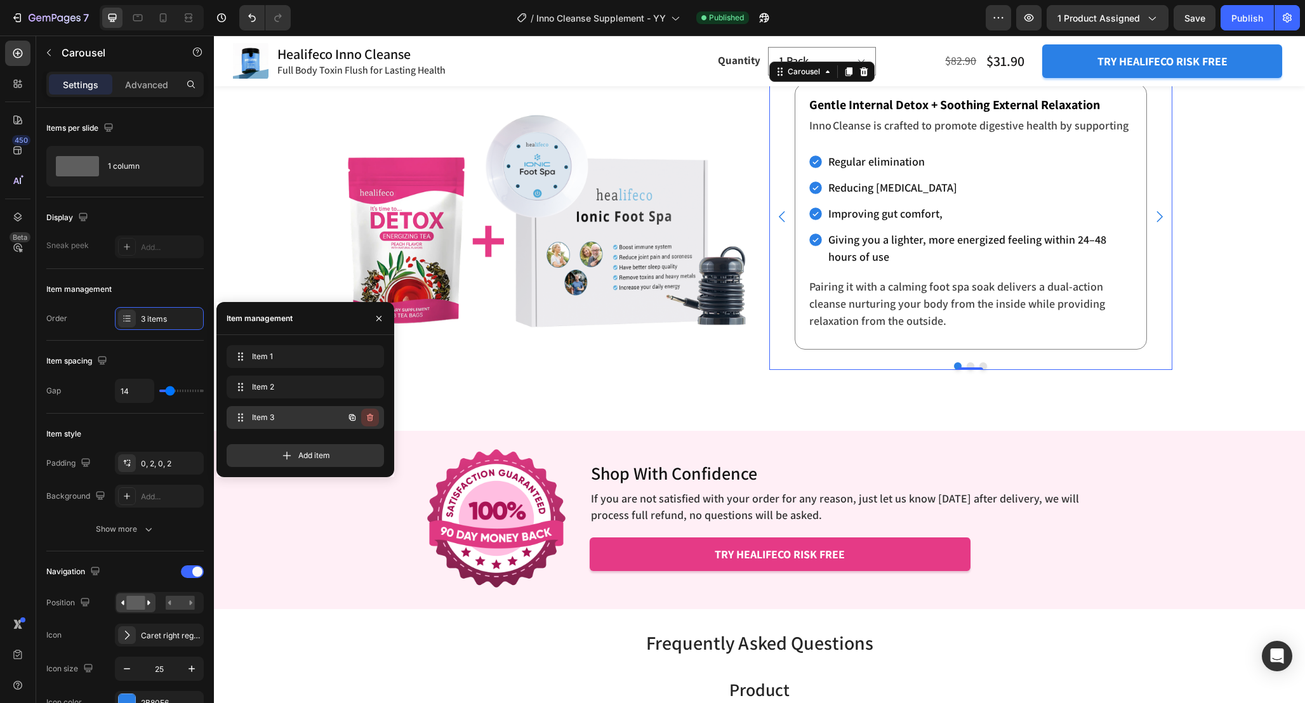
click at [369, 414] on icon "button" at bounding box center [370, 417] width 10 height 10
click at [369, 414] on div "Delete" at bounding box center [361, 417] width 23 height 11
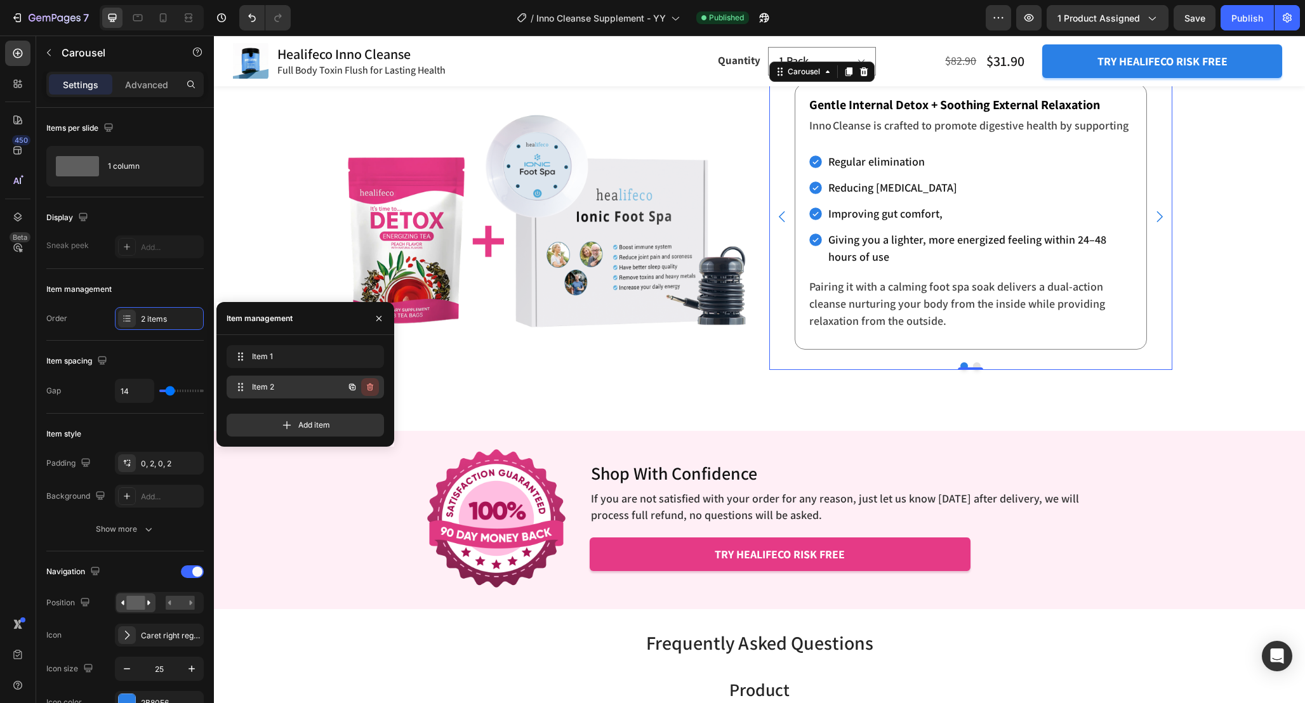
click at [369, 388] on icon "button" at bounding box center [370, 387] width 10 height 10
click at [369, 388] on div "Delete" at bounding box center [361, 386] width 23 height 11
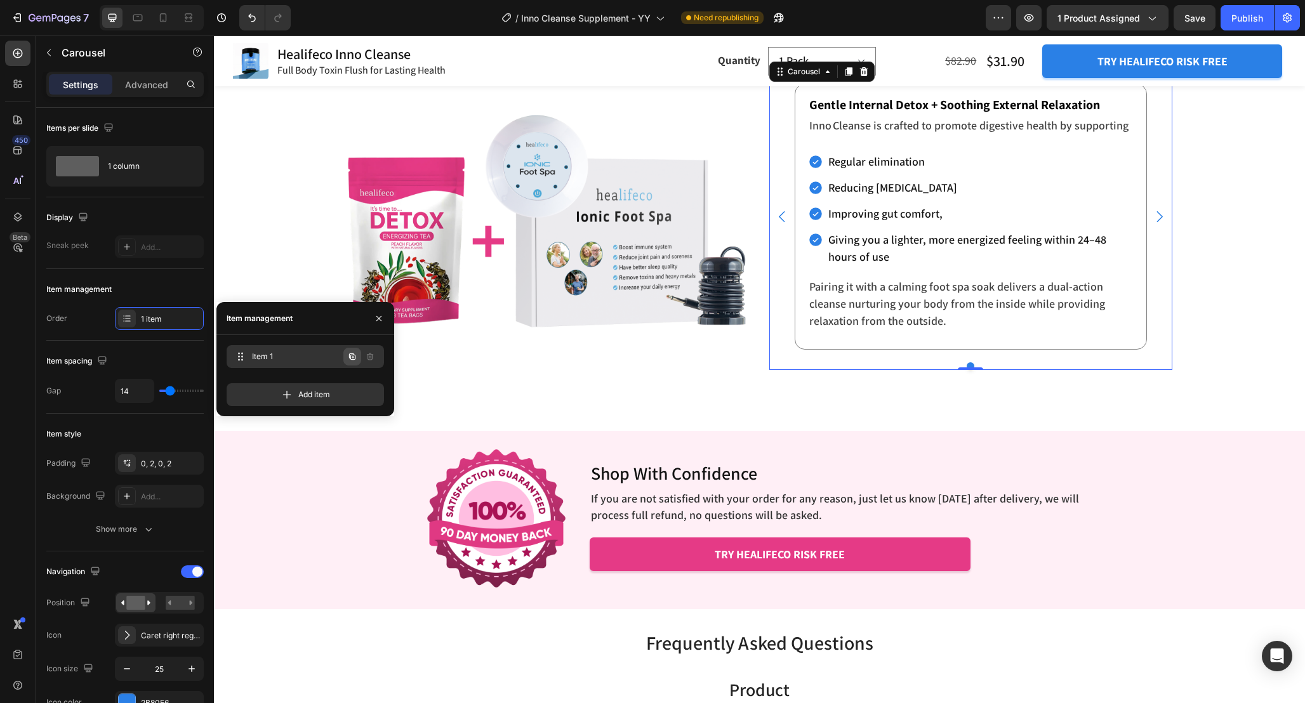
click at [349, 355] on icon "button" at bounding box center [352, 357] width 10 height 10
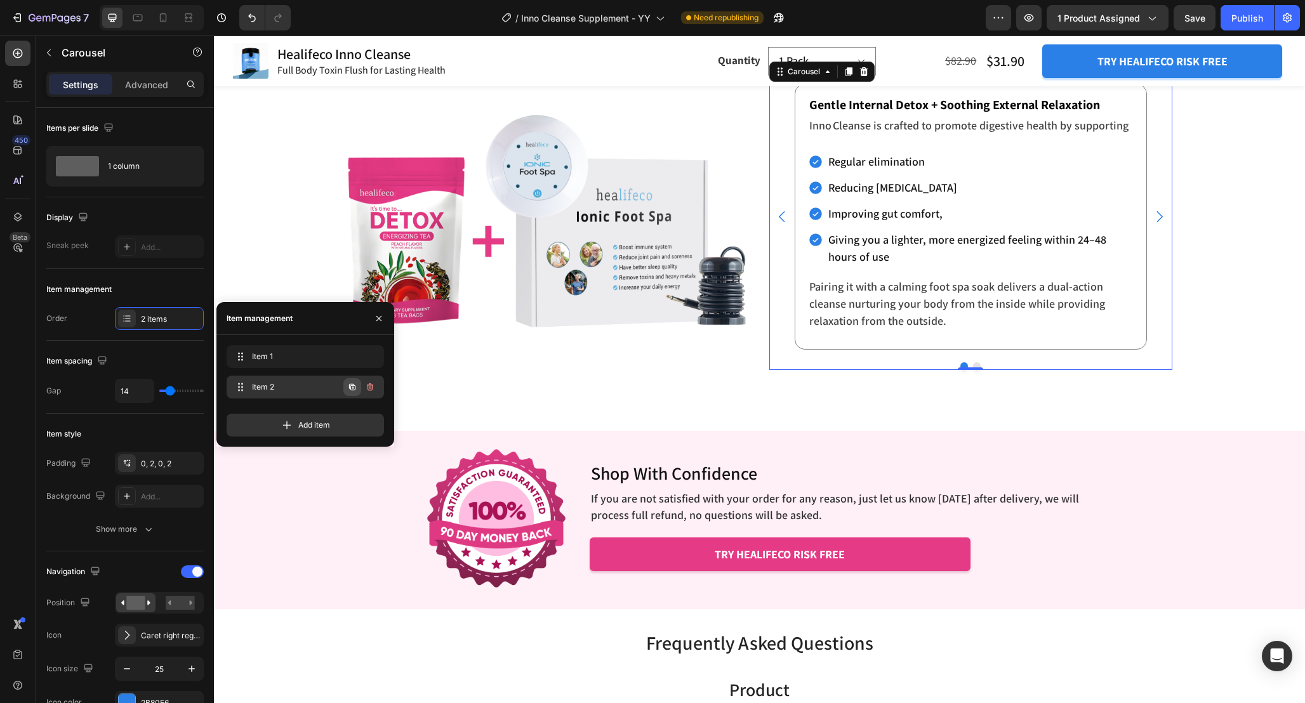
click at [353, 393] on button "button" at bounding box center [352, 387] width 18 height 18
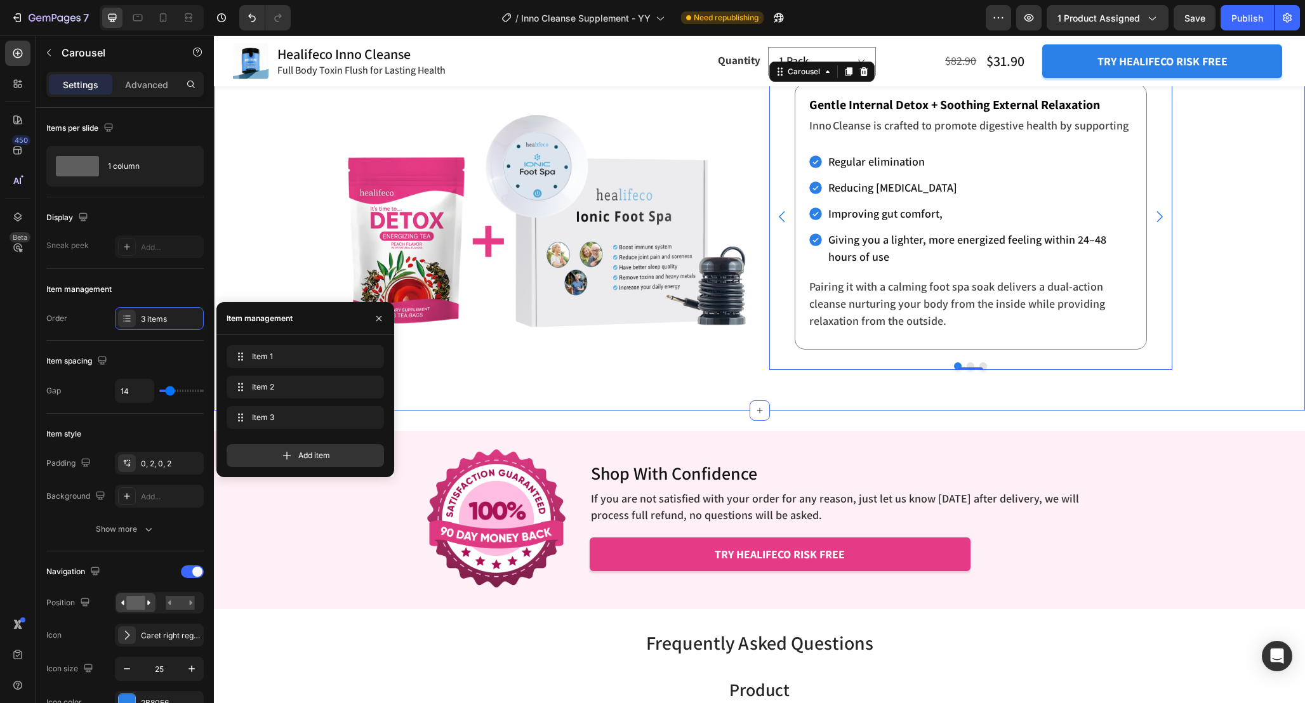
click at [1211, 379] on div "The Ultimate Detox Duo: Boost Digestion & Relaxation Together Heading Enhance R…" at bounding box center [759, 197] width 1091 height 427
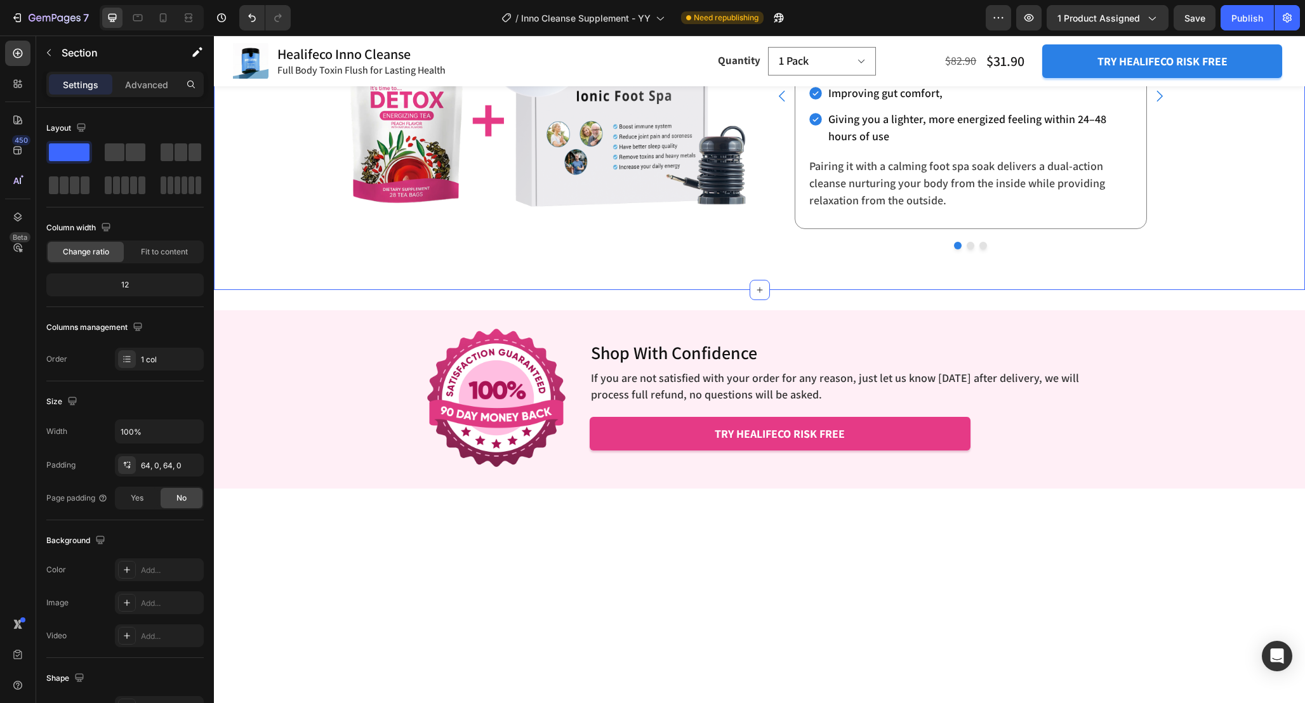
scroll to position [4195, 0]
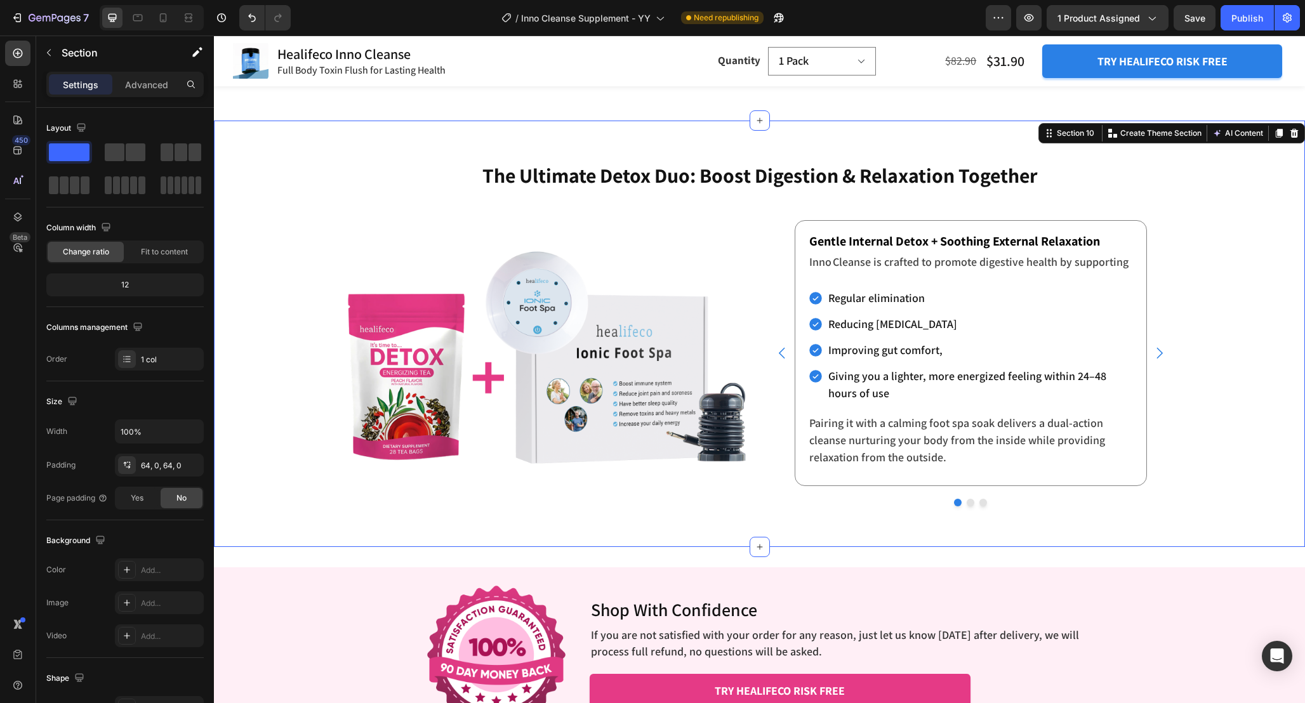
click at [1219, 266] on div "The Ultimate Detox Duo: Boost Digestion & Relaxation Together Heading Enhance R…" at bounding box center [759, 334] width 1091 height 346
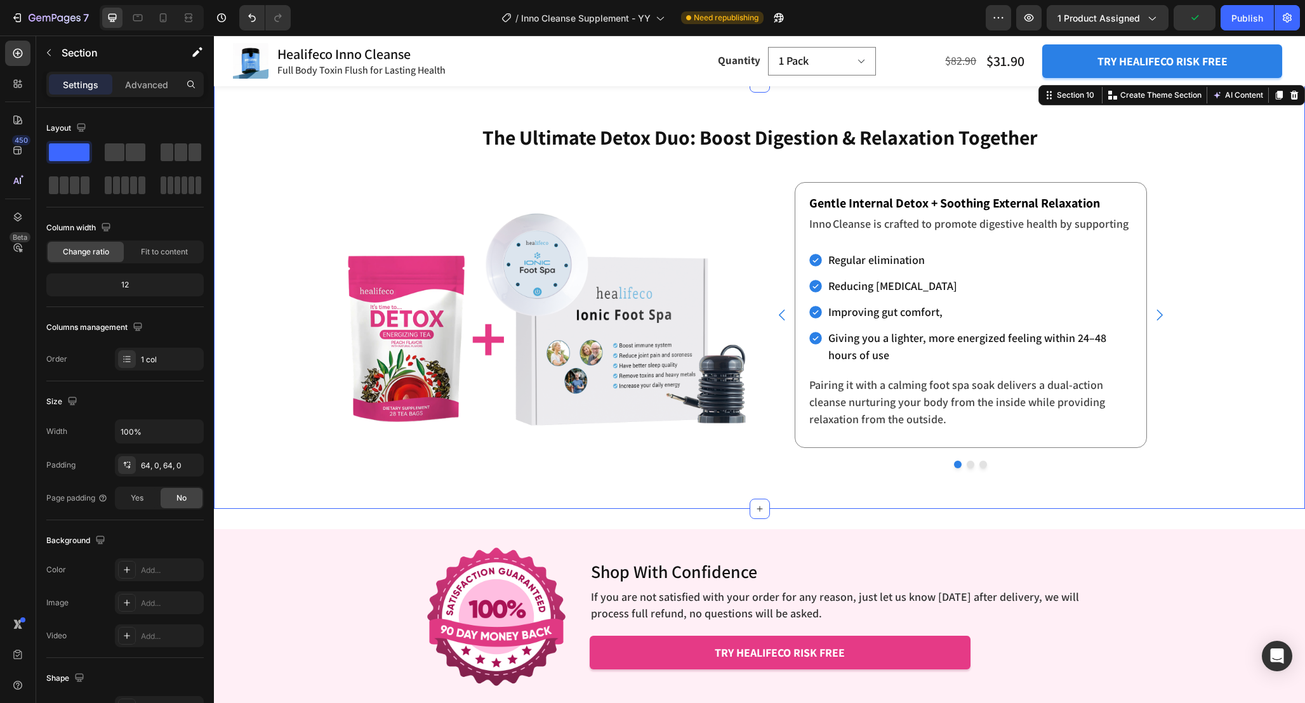
scroll to position [4063, 0]
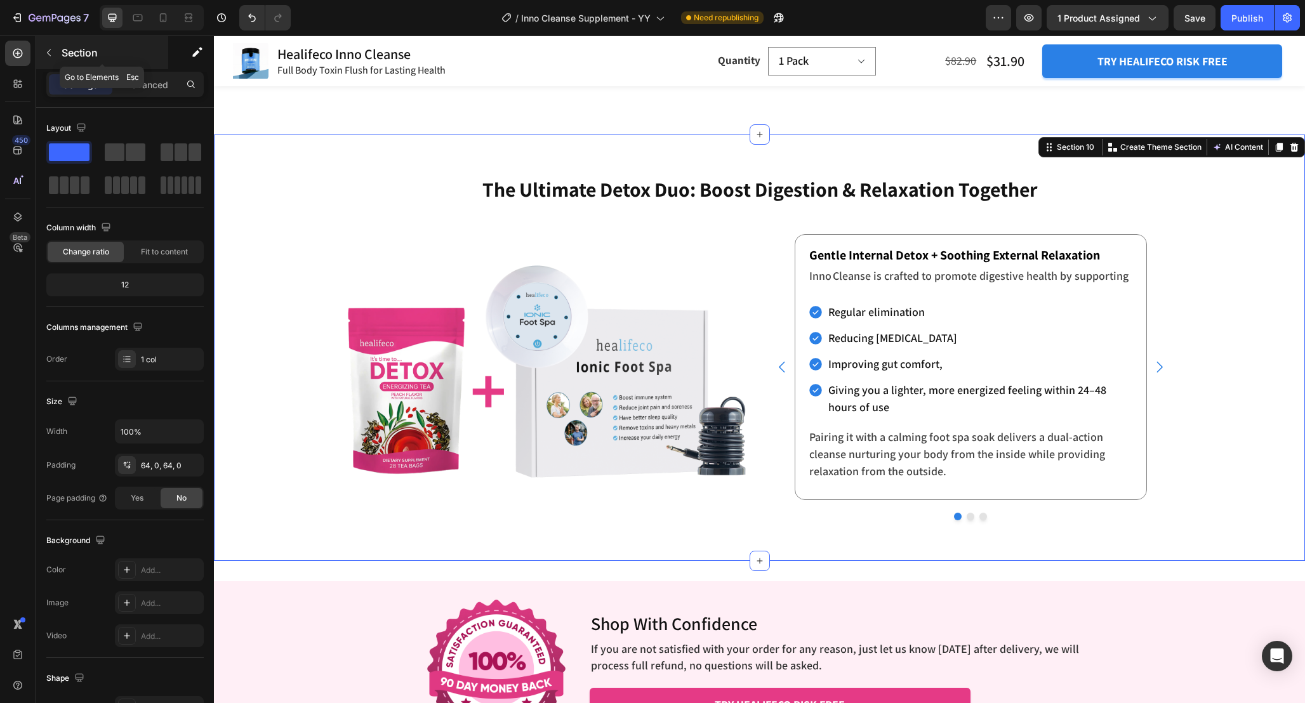
click at [51, 48] on icon "button" at bounding box center [49, 53] width 10 height 10
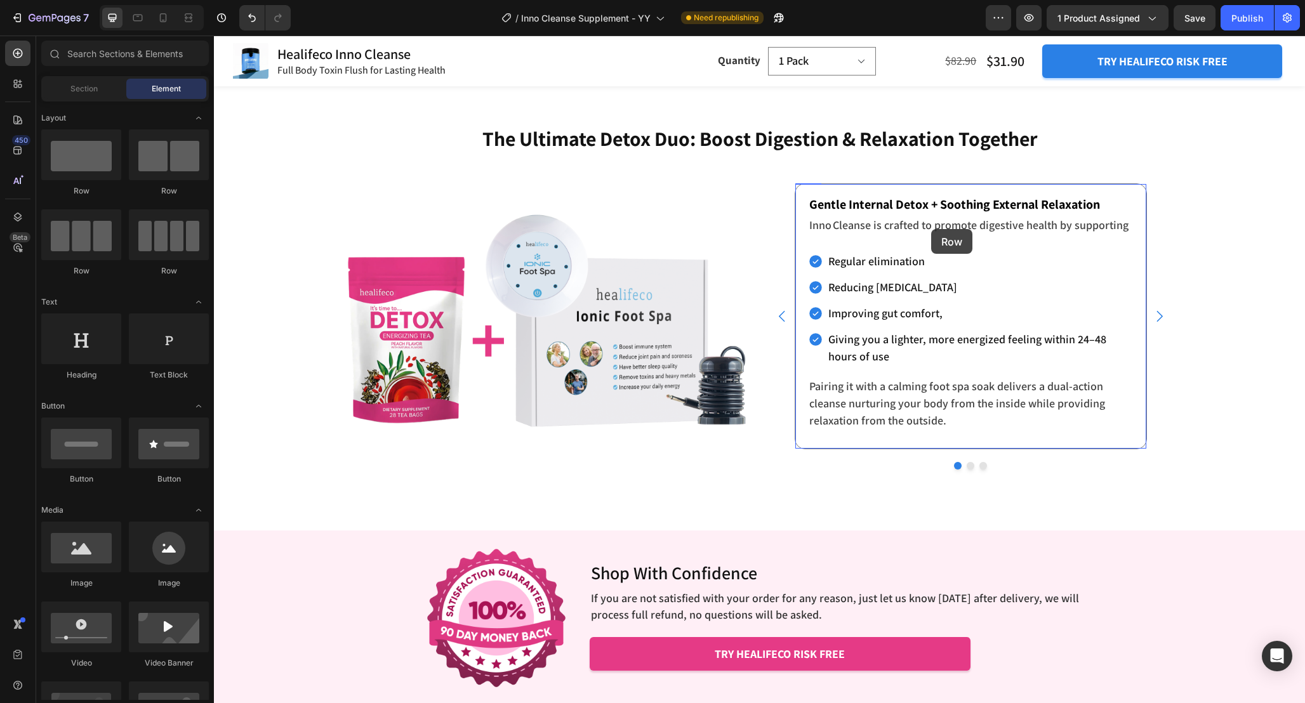
scroll to position [4028, 0]
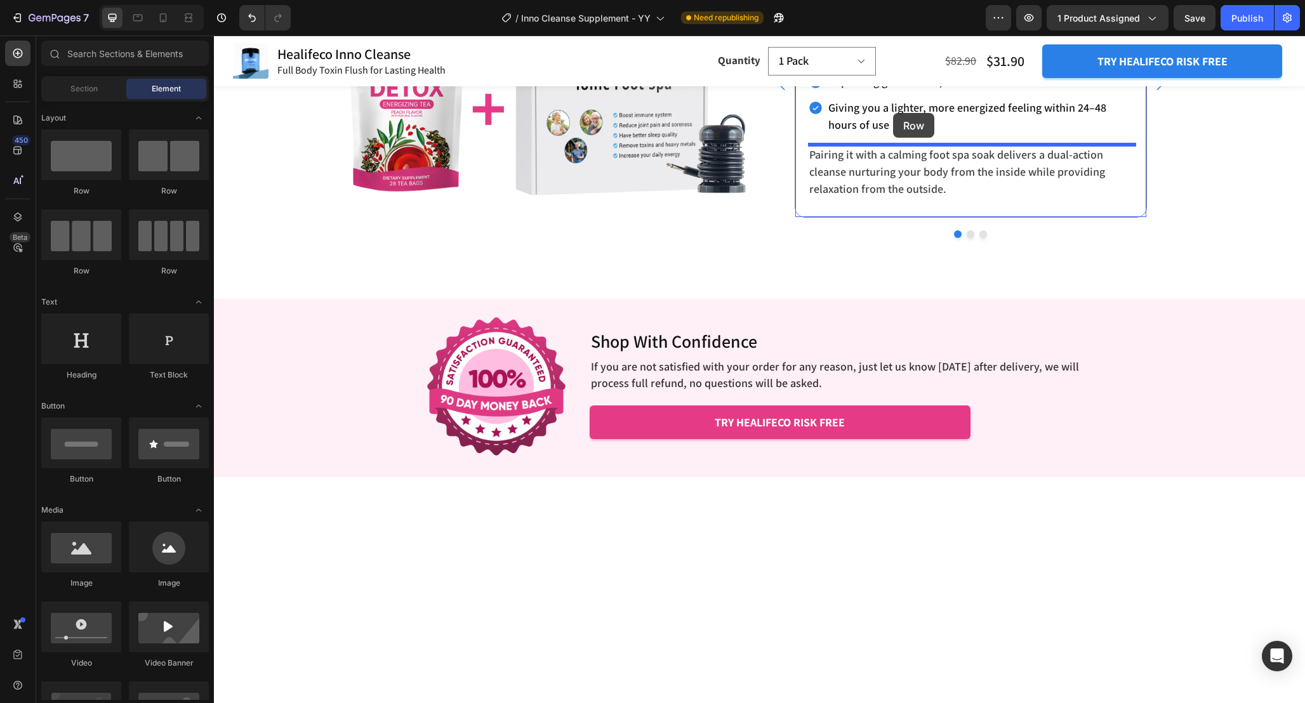
drag, startPoint x: 372, startPoint y: 195, endPoint x: 893, endPoint y: 113, distance: 526.8
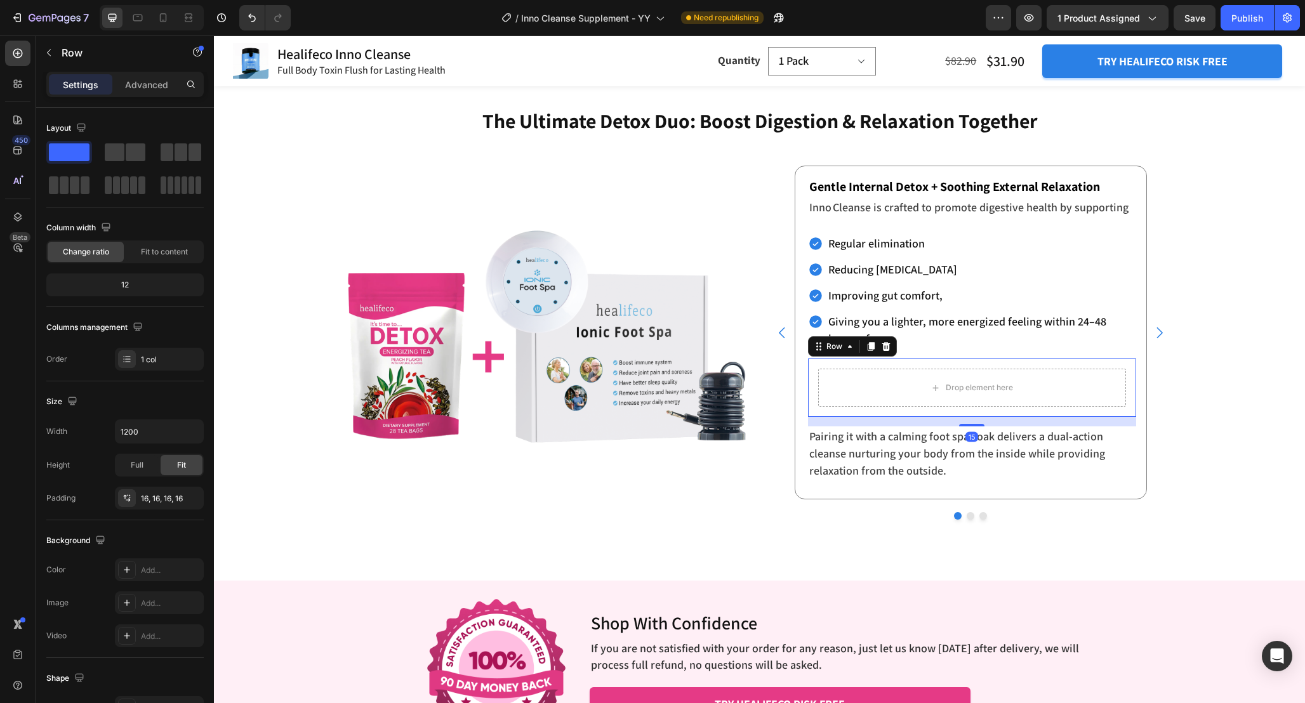
scroll to position [4100, 0]
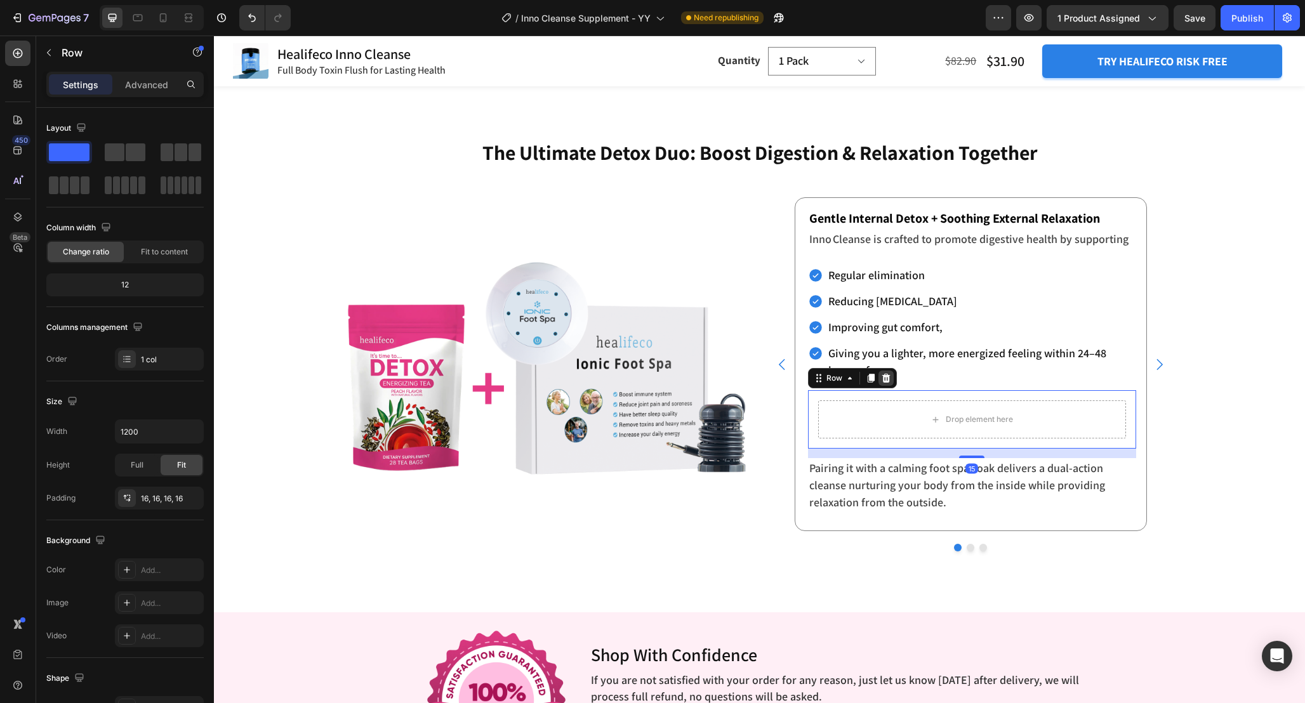
click at [888, 378] on icon at bounding box center [886, 378] width 10 height 10
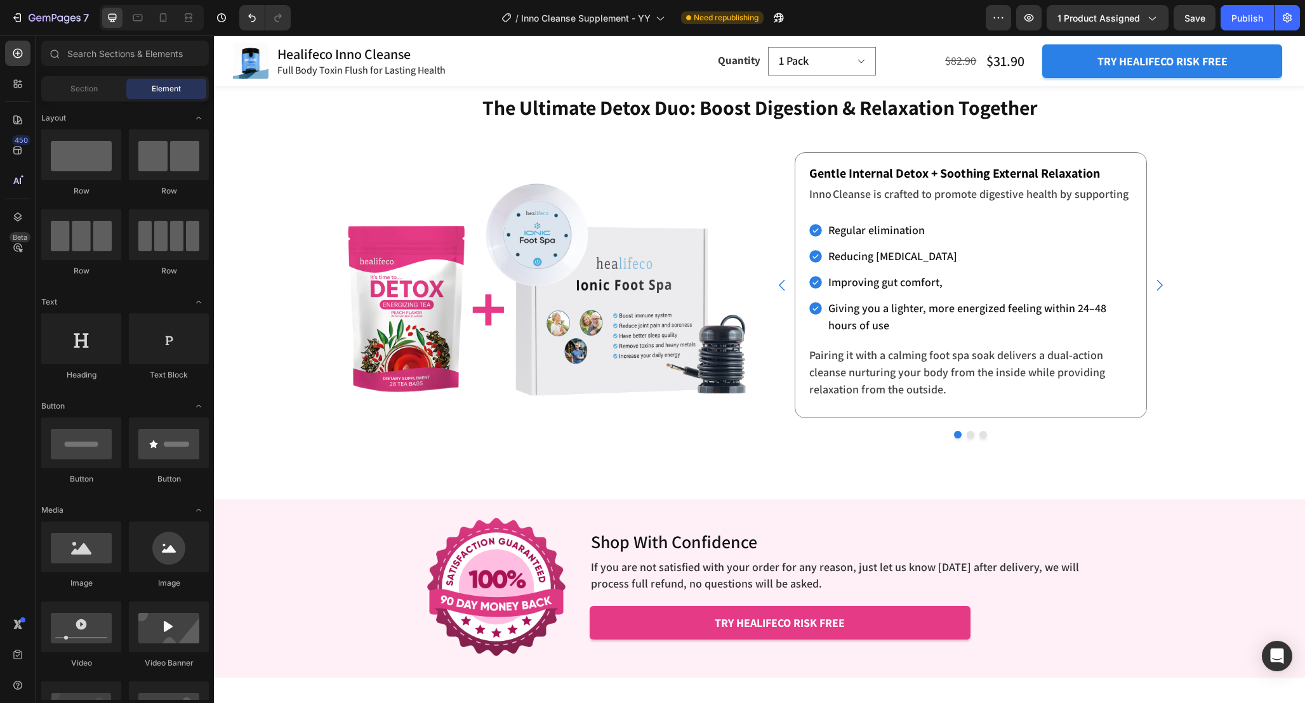
scroll to position [4116, 0]
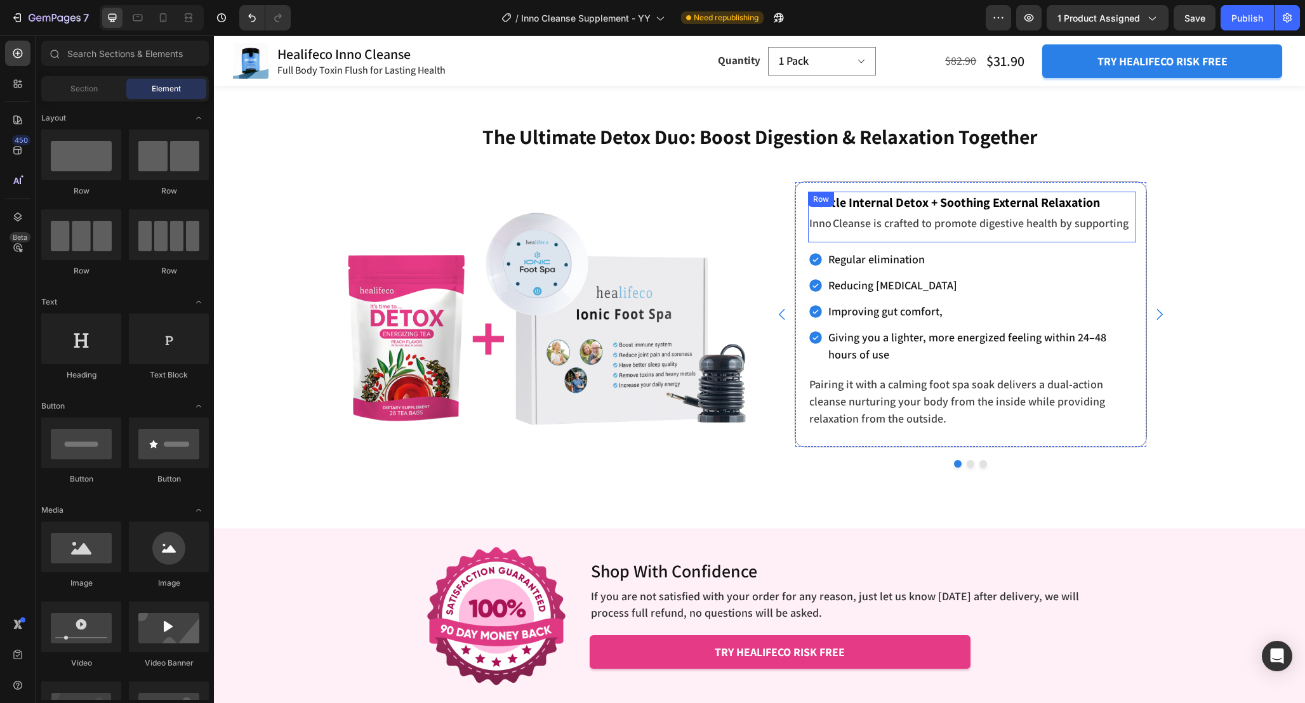
click at [954, 239] on div "Gentle Internal Detox + Soothing External Relaxation Text block Inno Cleanse is…" at bounding box center [972, 217] width 328 height 51
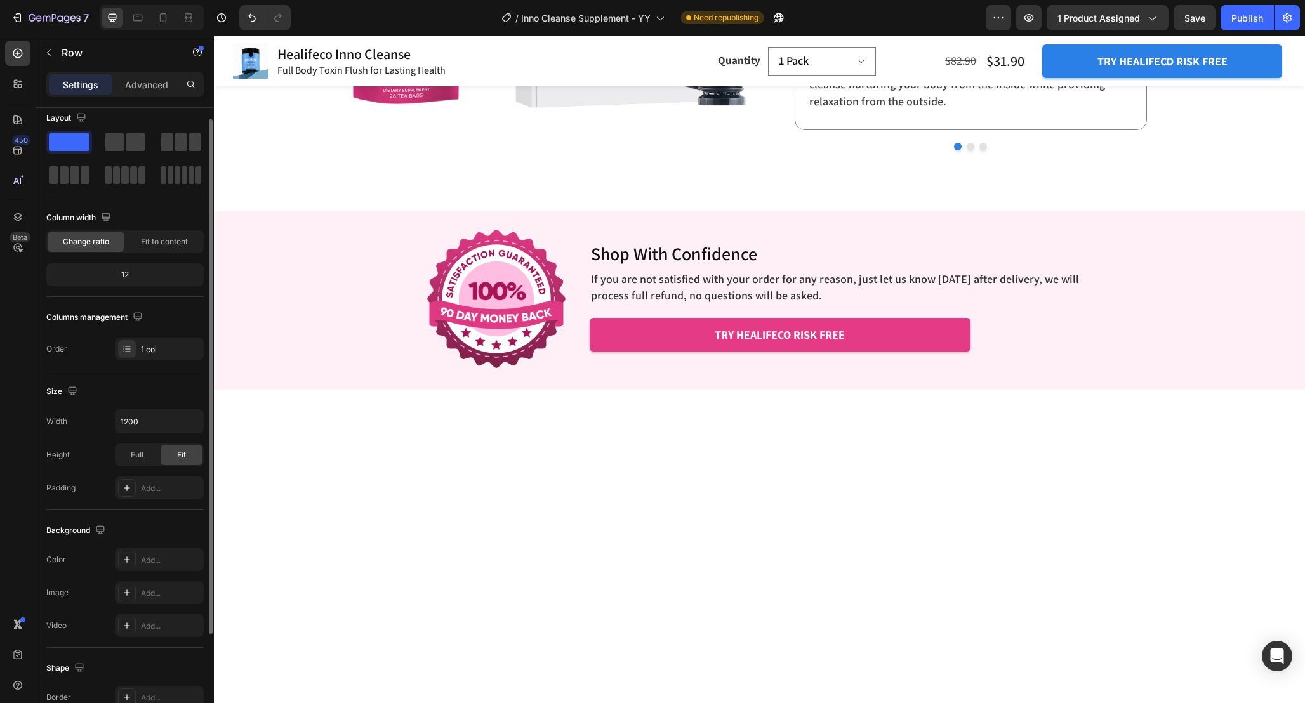
scroll to position [48, 0]
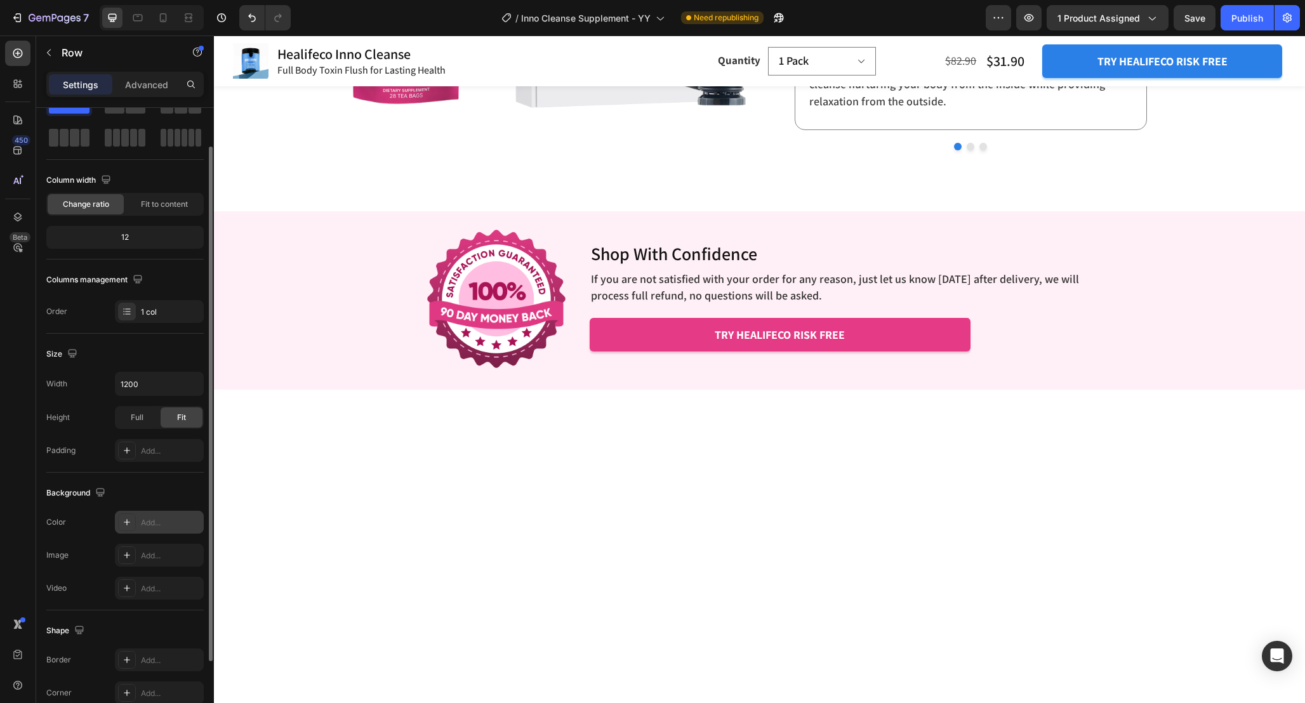
click at [158, 525] on div "Add..." at bounding box center [171, 522] width 60 height 11
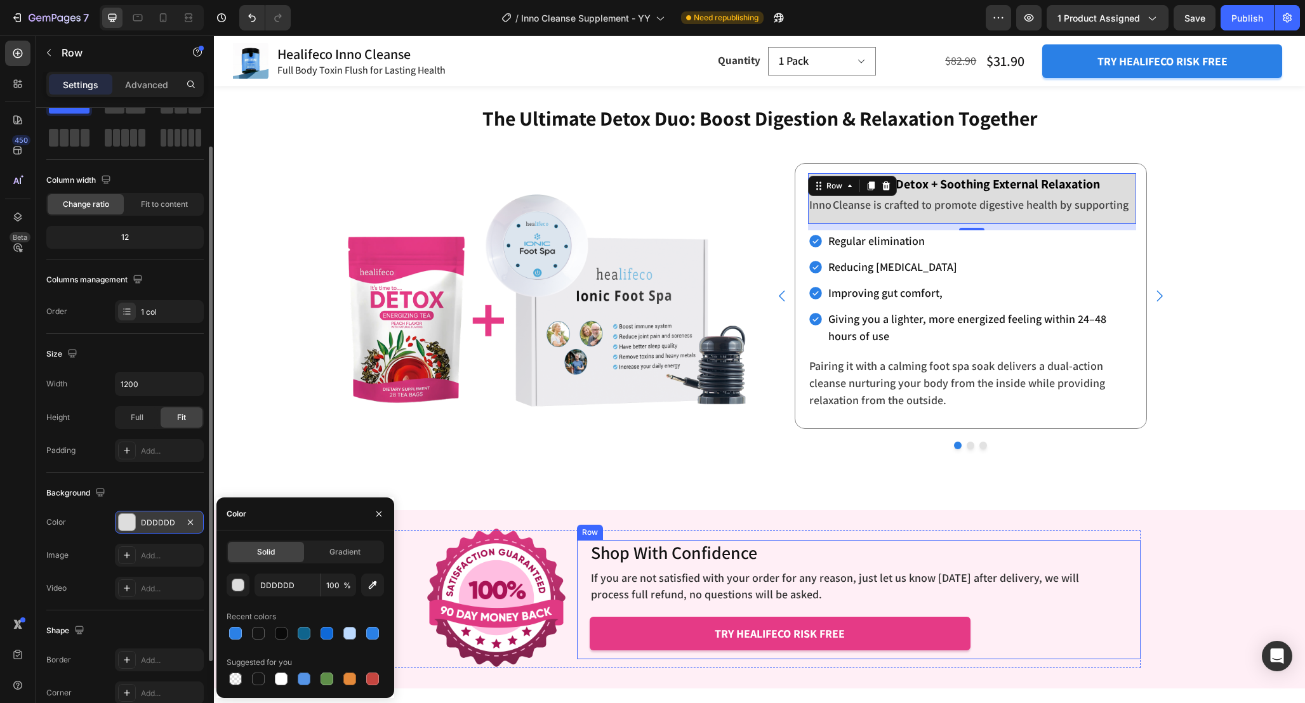
scroll to position [4119, 0]
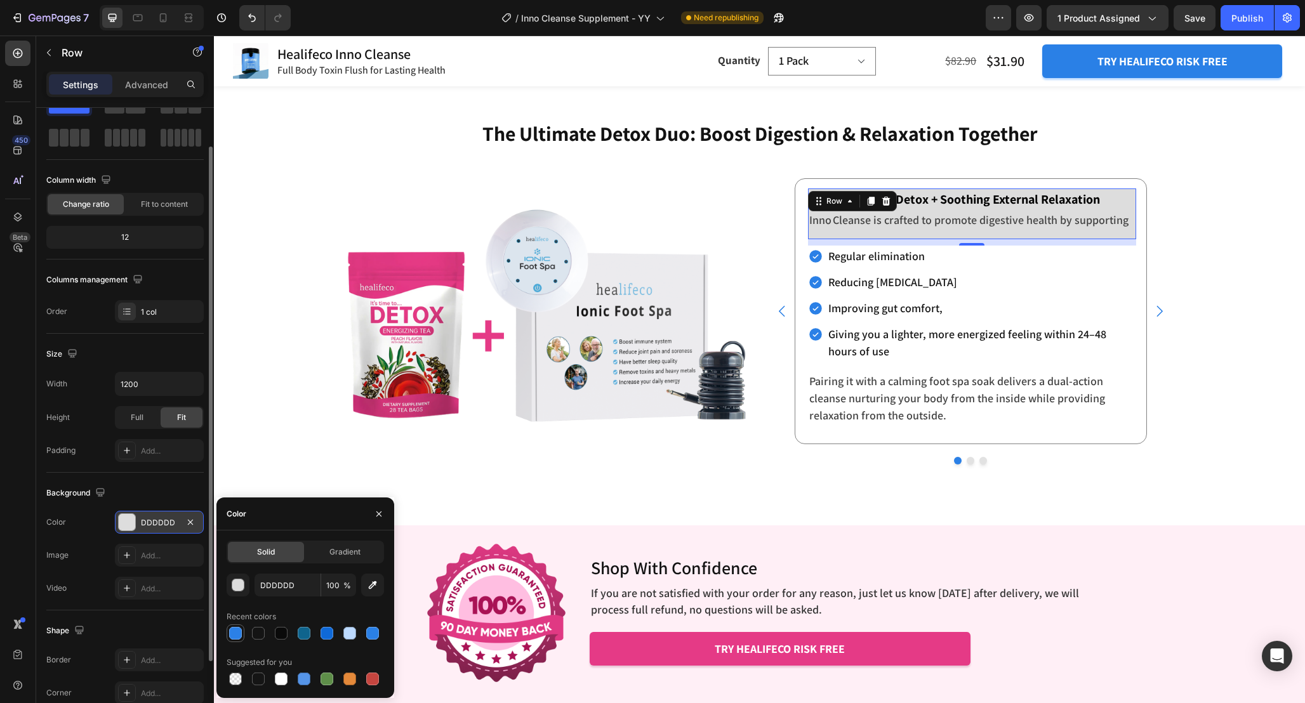
click at [238, 629] on div at bounding box center [235, 633] width 13 height 13
type input "2B80E6"
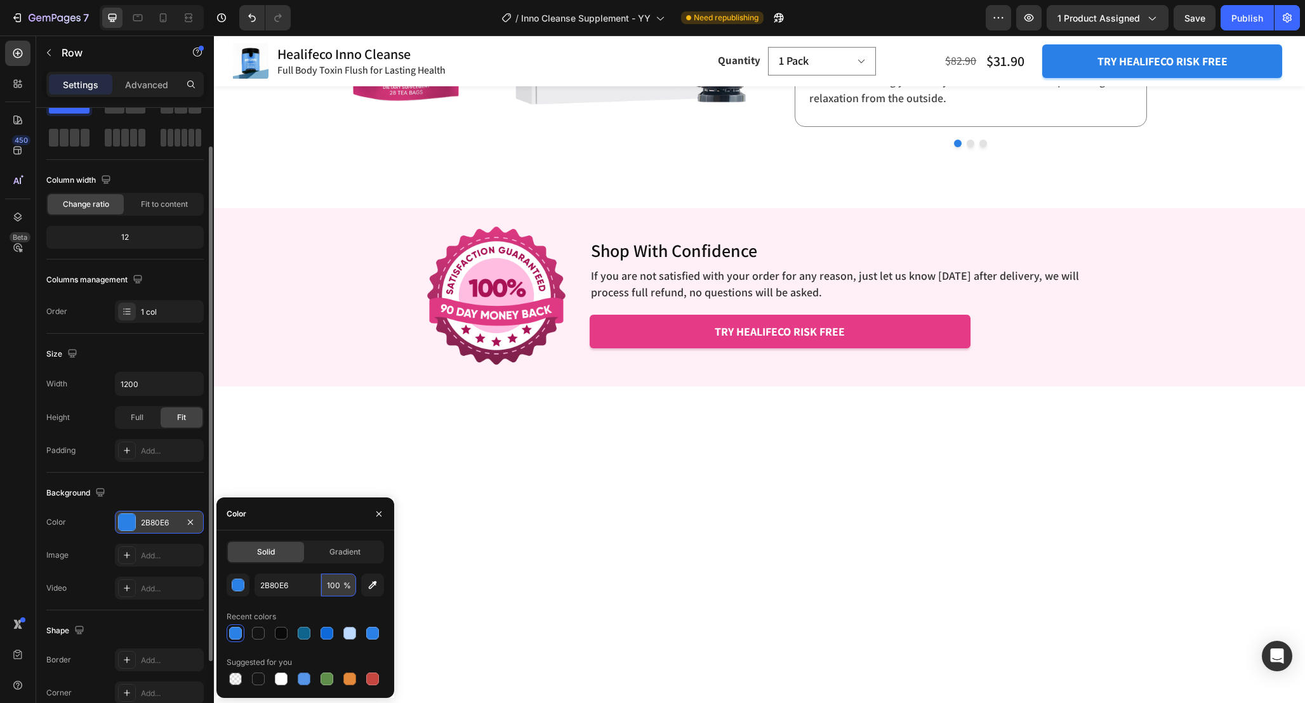
click at [335, 590] on input "100" at bounding box center [338, 585] width 35 height 23
type input "10"
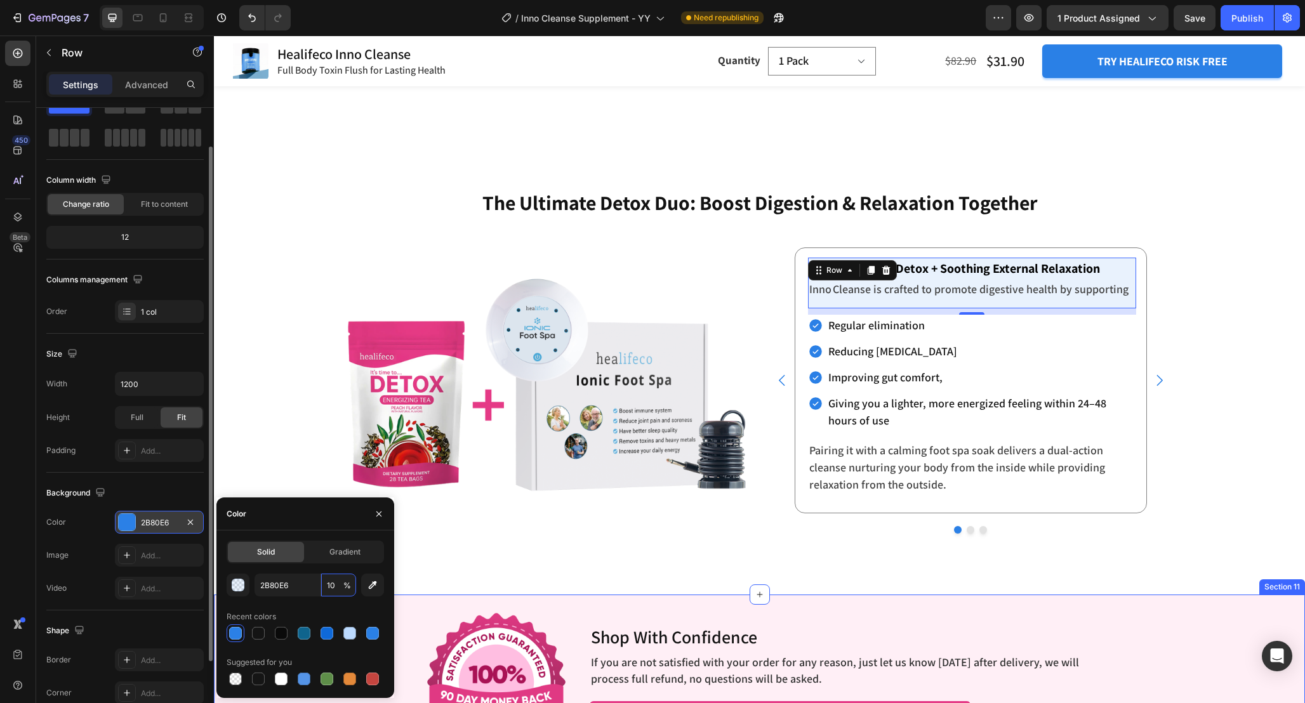
scroll to position [4059, 0]
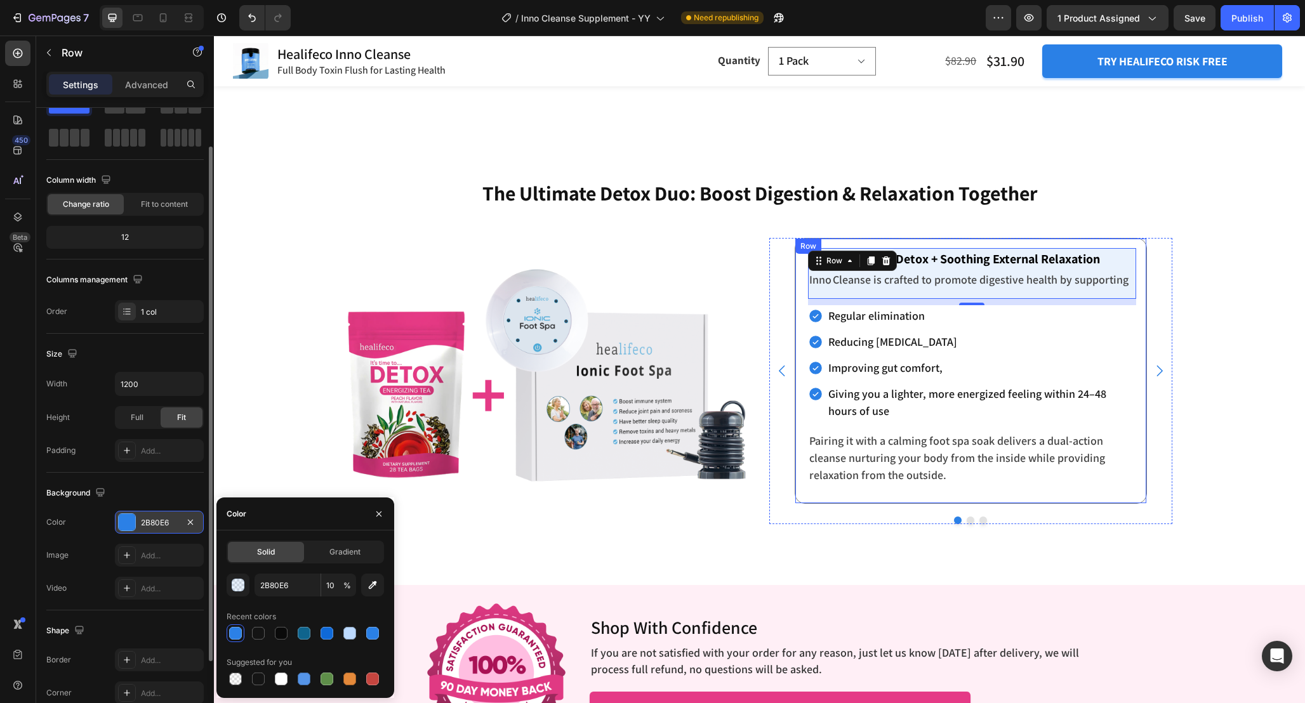
click at [1138, 585] on div "Image Shop With Confidence Heading If you are not satisfied with your order for…" at bounding box center [759, 674] width 1091 height 178
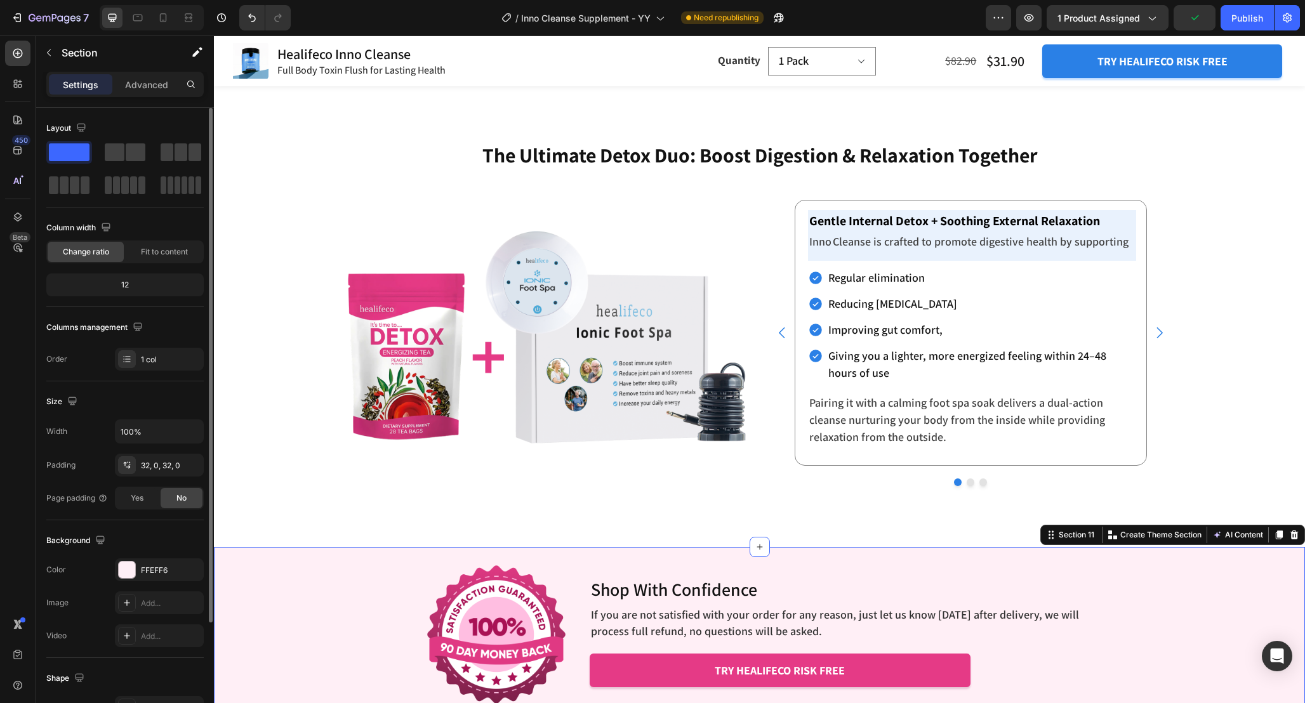
scroll to position [4084, 0]
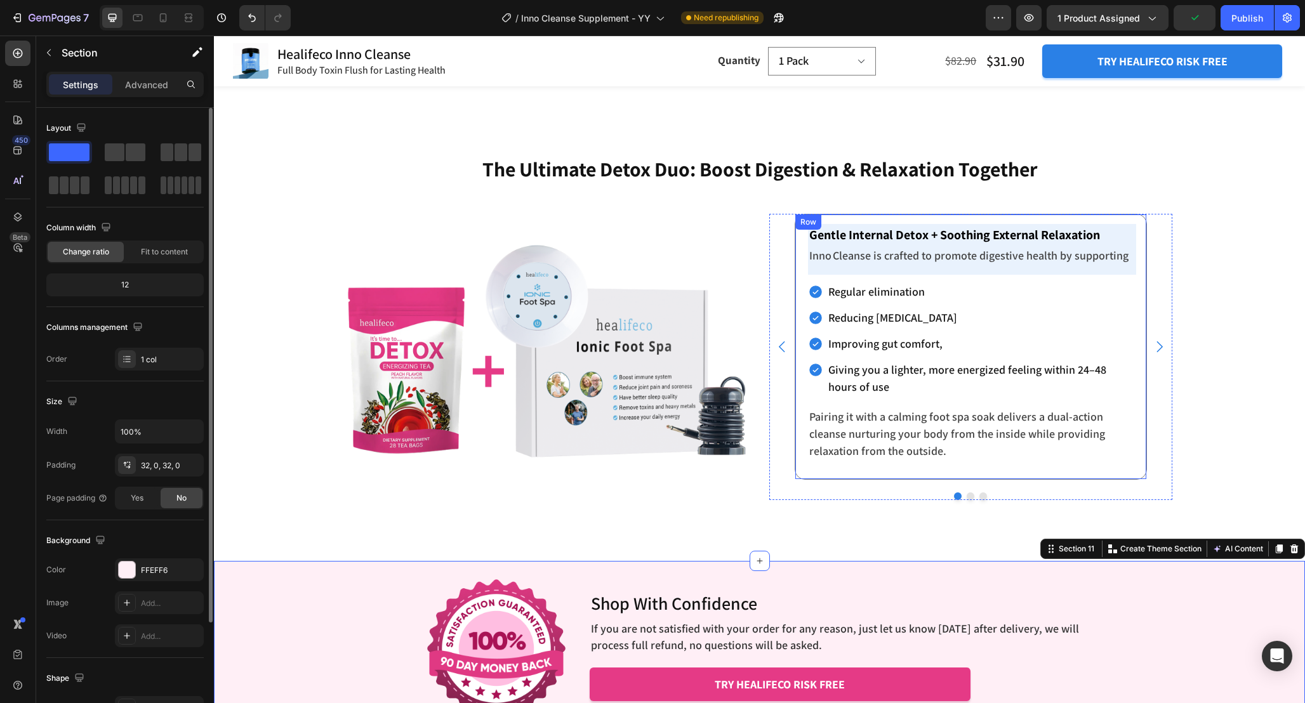
click at [1138, 270] on div "Gentle Internal Detox + Soothing External Relaxation Text block Inno Cleanse is…" at bounding box center [970, 347] width 352 height 266
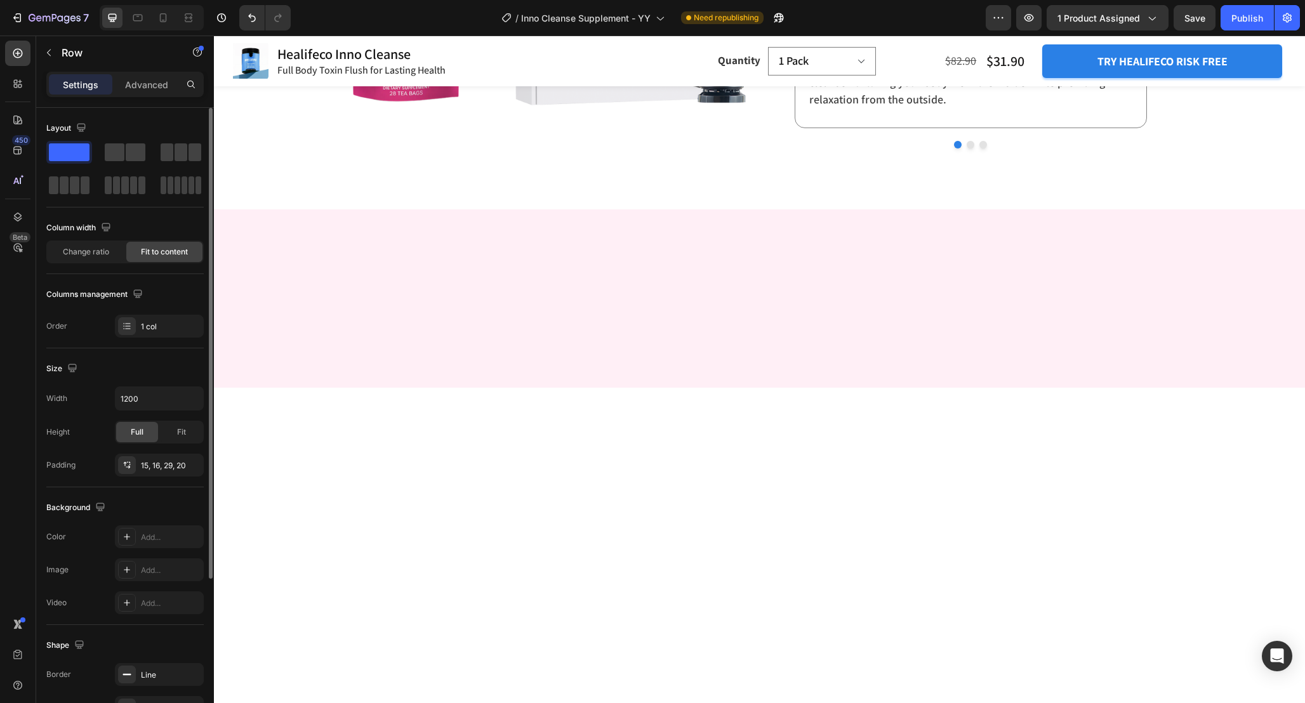
scroll to position [3759, 0]
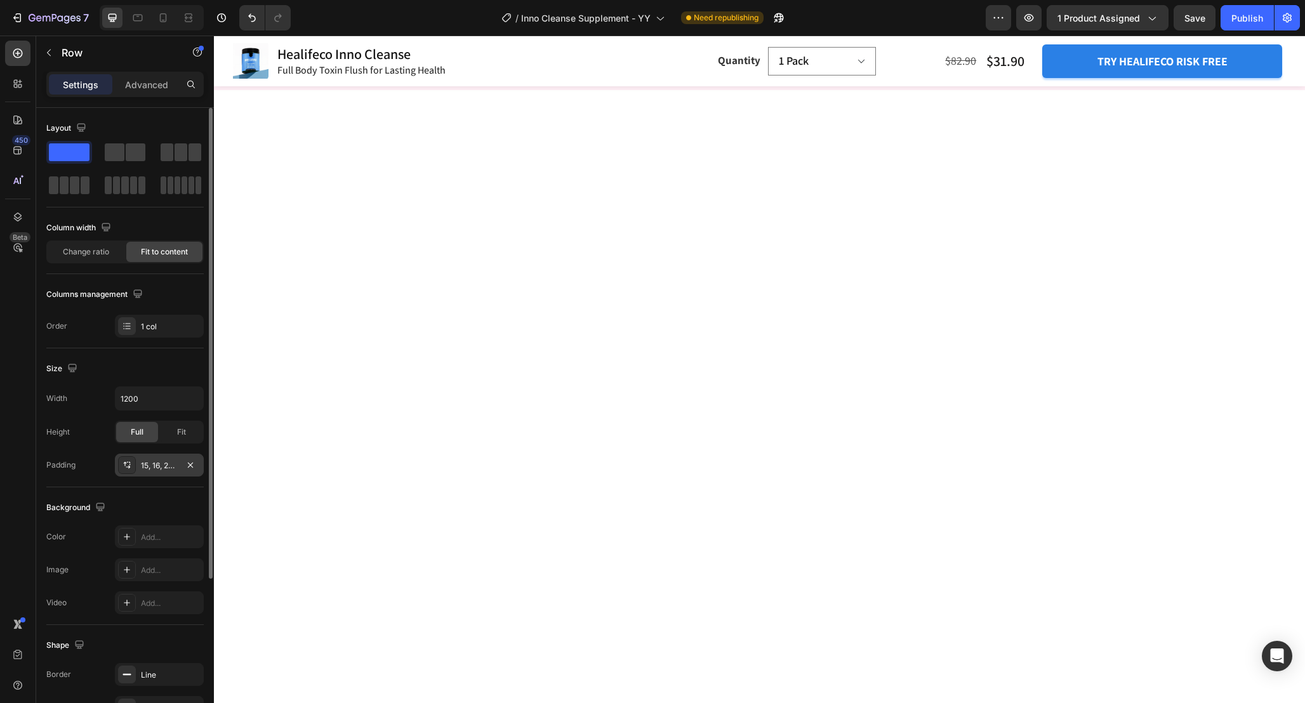
click at [157, 463] on div "15, 16, 29, 20" at bounding box center [159, 465] width 37 height 11
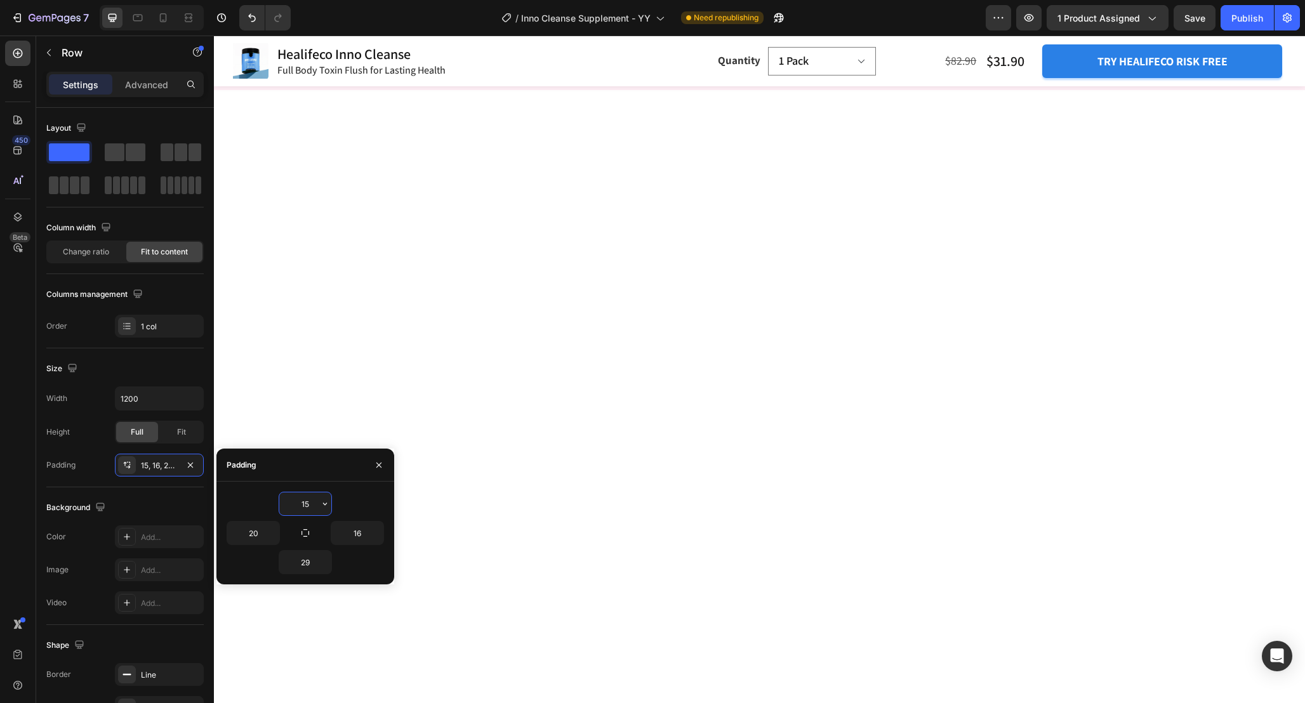
click at [315, 503] on input "15" at bounding box center [305, 503] width 52 height 23
type input "0"
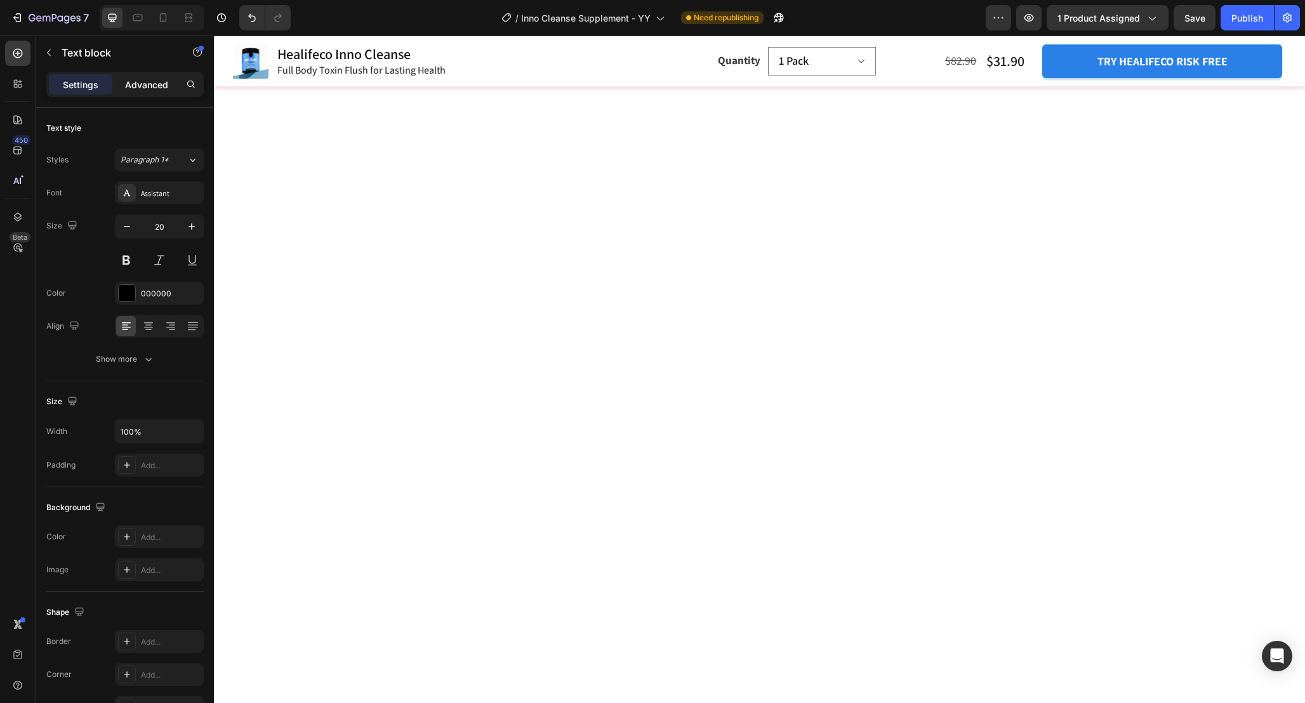
click at [150, 91] on div "Advanced" at bounding box center [146, 84] width 63 height 20
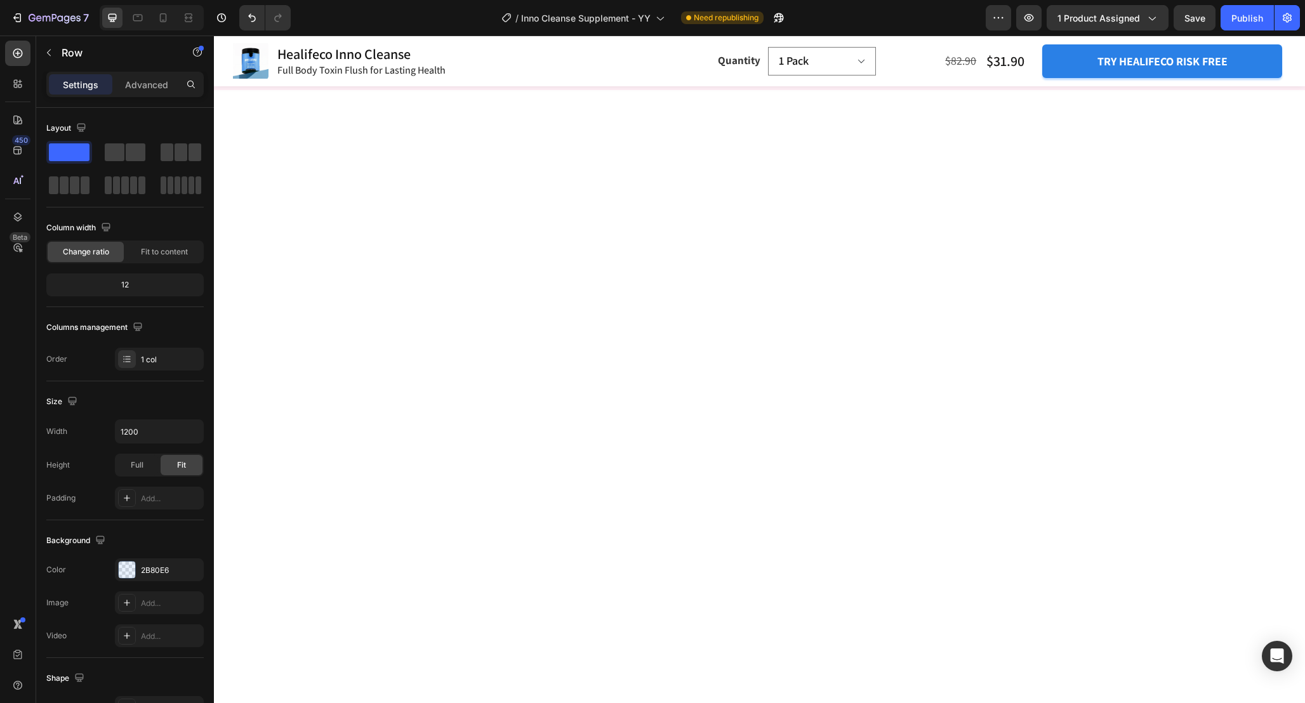
click at [150, 91] on div "Advanced" at bounding box center [146, 84] width 63 height 20
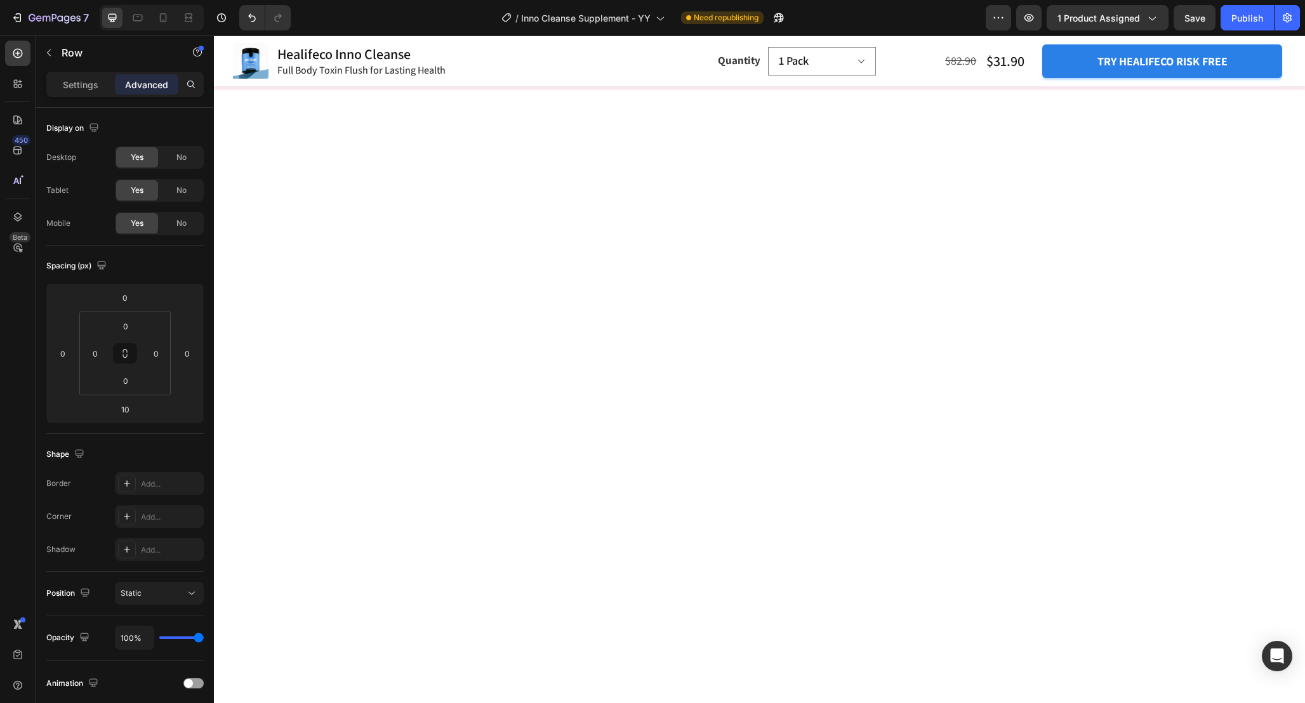
click at [131, 331] on input "0" at bounding box center [125, 326] width 25 height 19
click at [131, 331] on input "12" at bounding box center [125, 326] width 25 height 19
click at [131, 331] on input "1" at bounding box center [125, 326] width 25 height 19
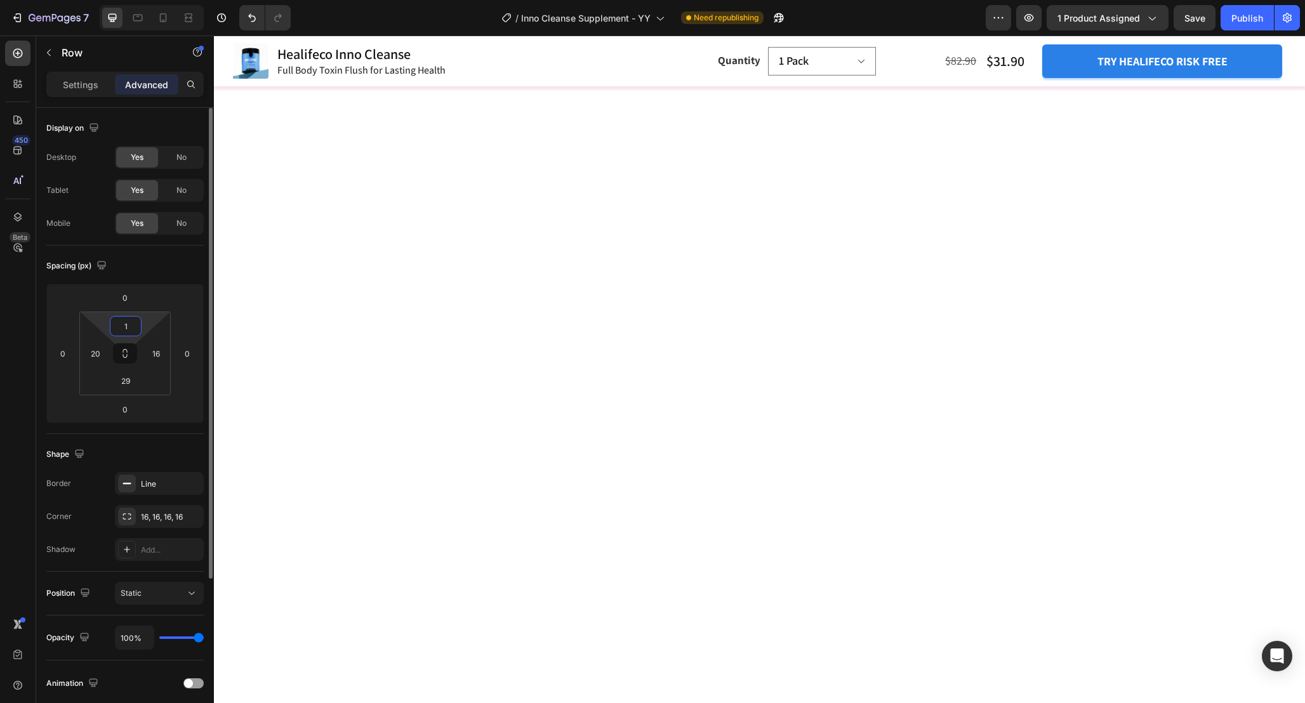
click at [131, 331] on input "1" at bounding box center [125, 326] width 25 height 19
type input "0"
click at [132, 306] on input "0" at bounding box center [124, 297] width 25 height 19
click at [131, 297] on input "0" at bounding box center [124, 297] width 25 height 19
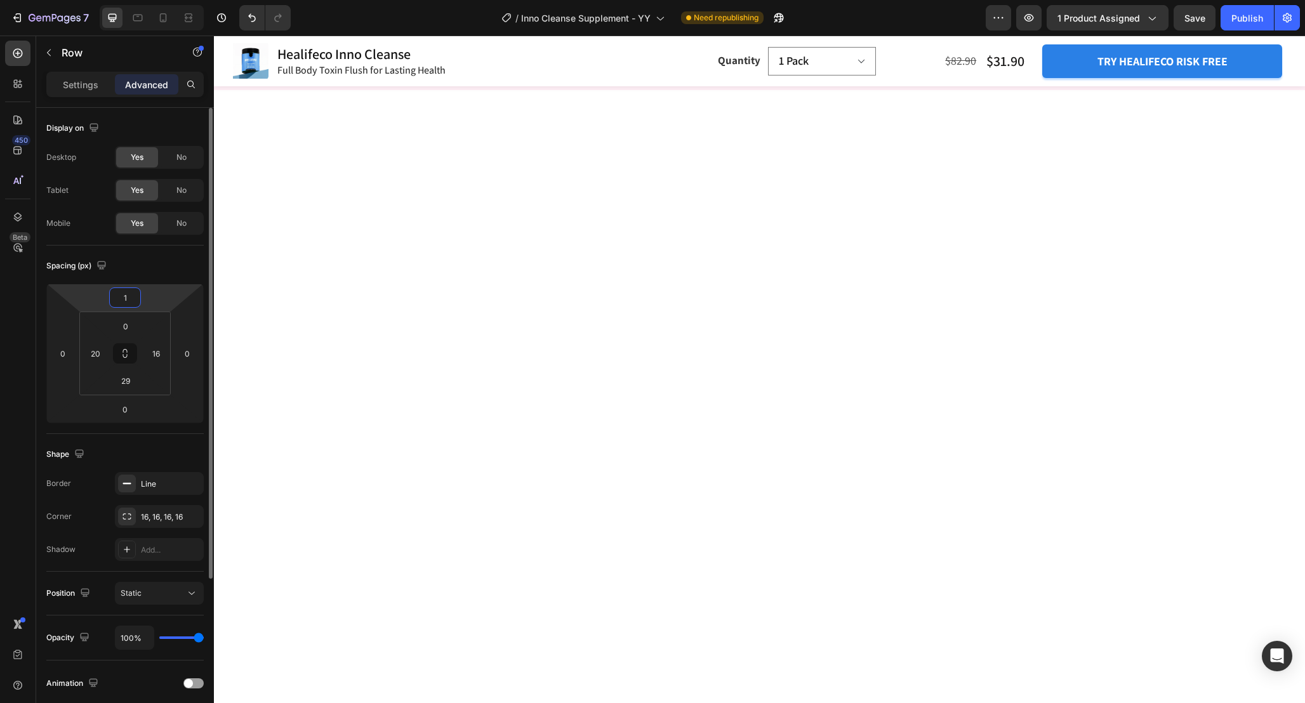
click at [131, 297] on input "1" at bounding box center [124, 297] width 25 height 19
type input "0"
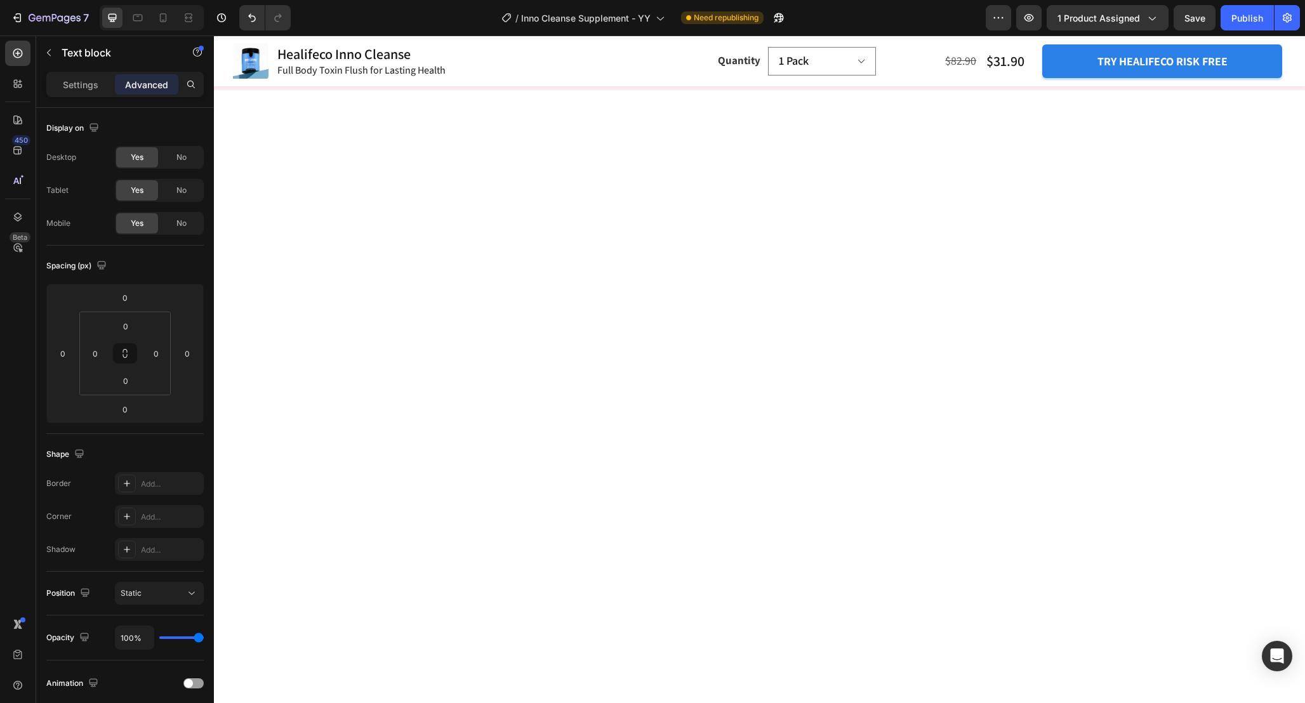
click at [164, 353] on input "16" at bounding box center [156, 353] width 19 height 19
type input "0"
click at [99, 353] on input "20" at bounding box center [95, 353] width 19 height 19
type input "0"
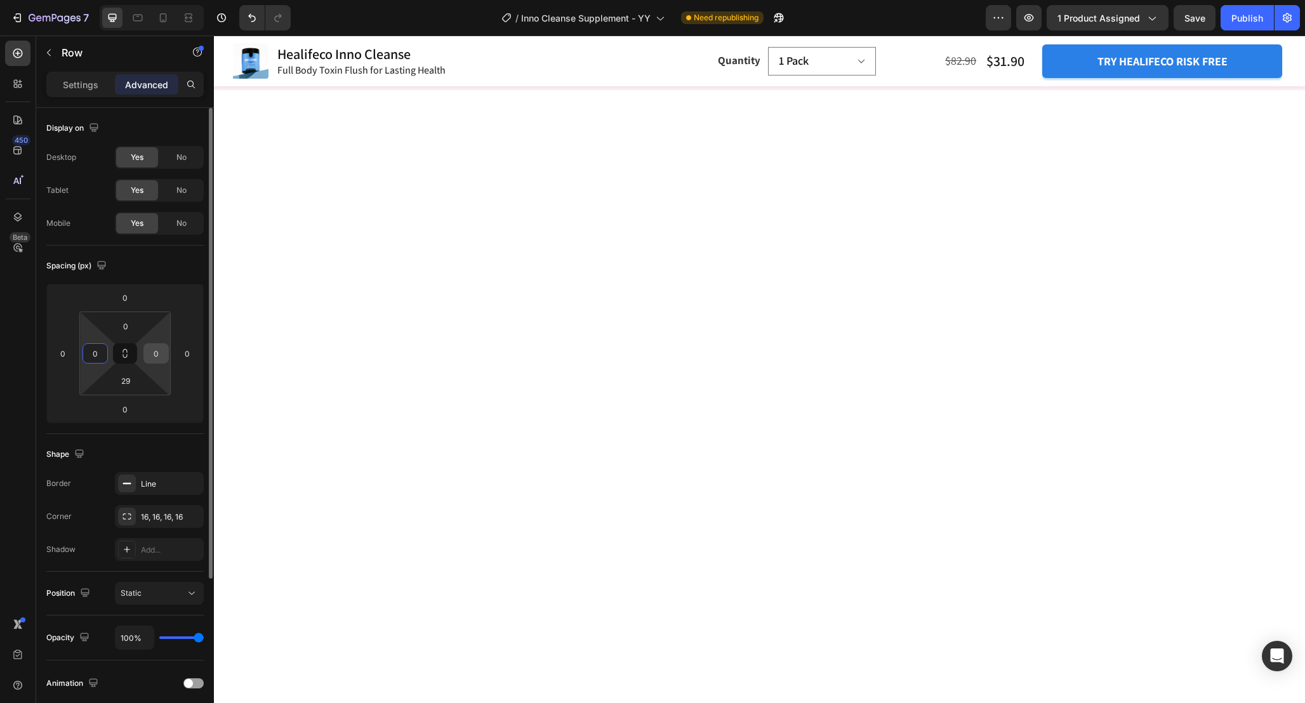
click at [158, 360] on input "0" at bounding box center [156, 353] width 19 height 19
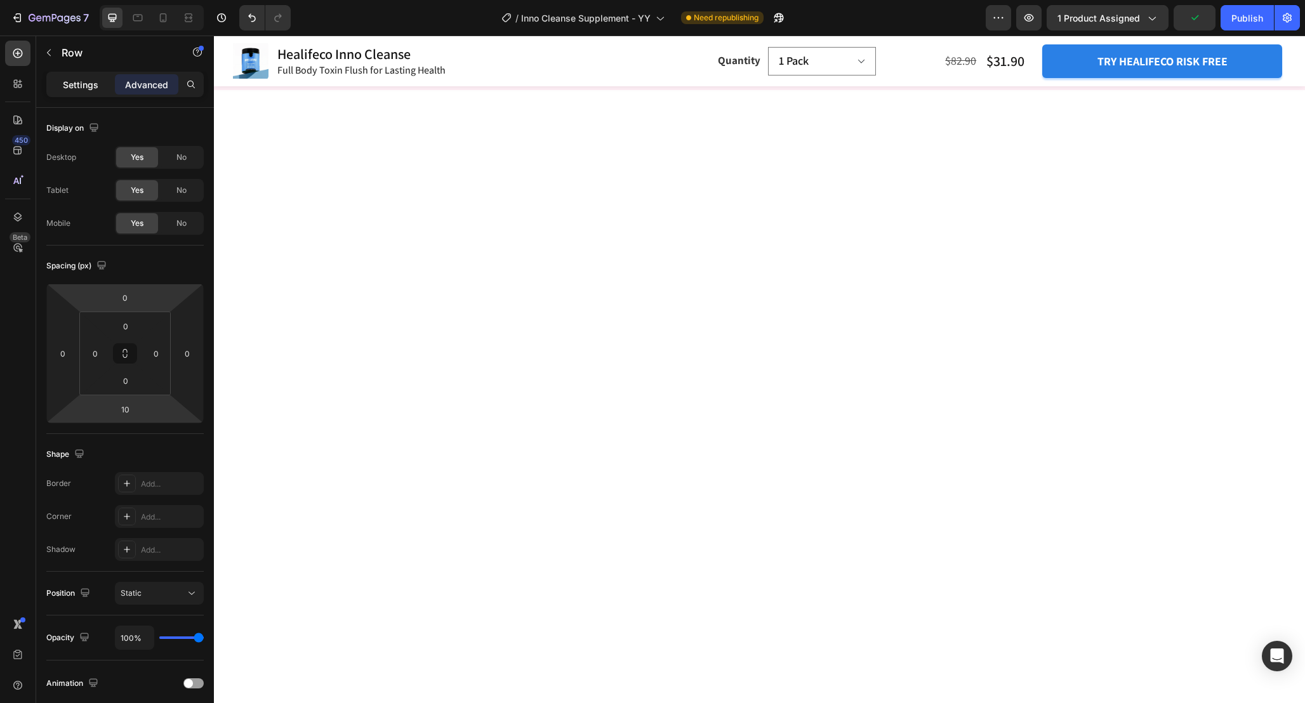
click at [91, 89] on p "Settings" at bounding box center [81, 84] width 36 height 13
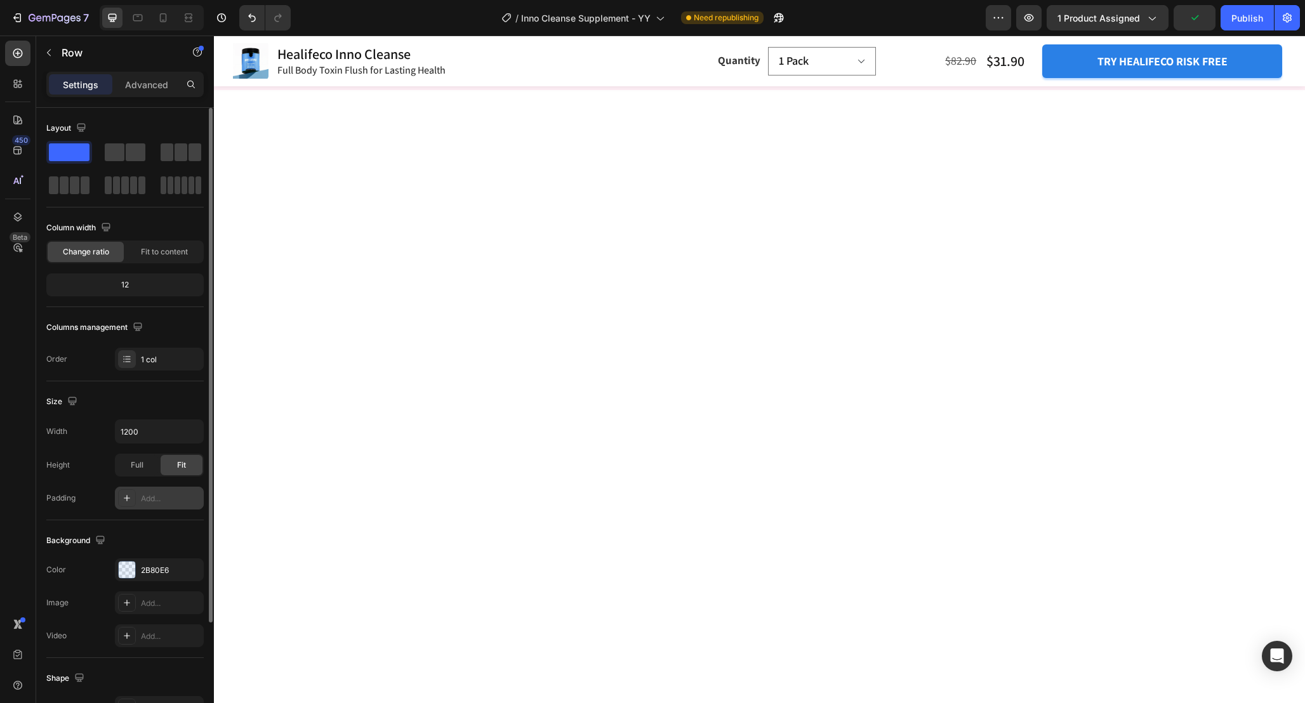
click at [158, 499] on div "Add..." at bounding box center [171, 498] width 60 height 11
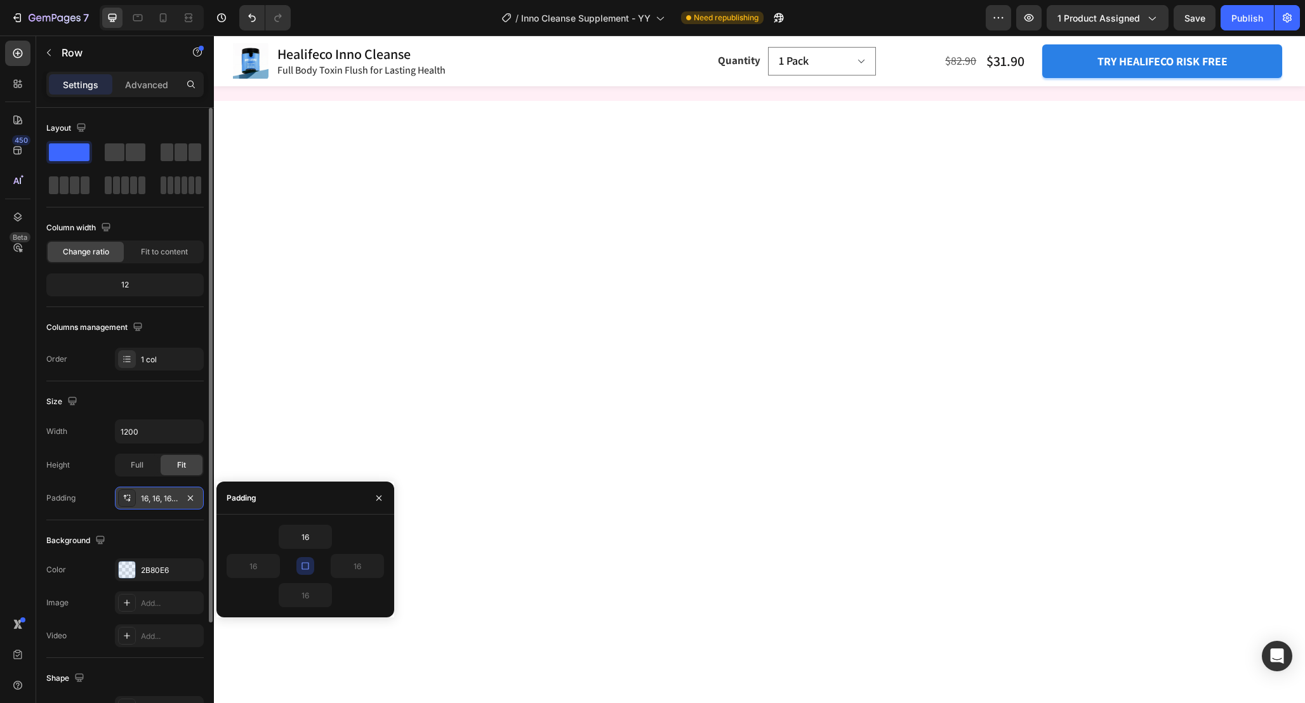
click at [305, 570] on icon "button" at bounding box center [305, 566] width 10 height 10
click at [310, 601] on input "16" at bounding box center [305, 595] width 52 height 23
type input "0"
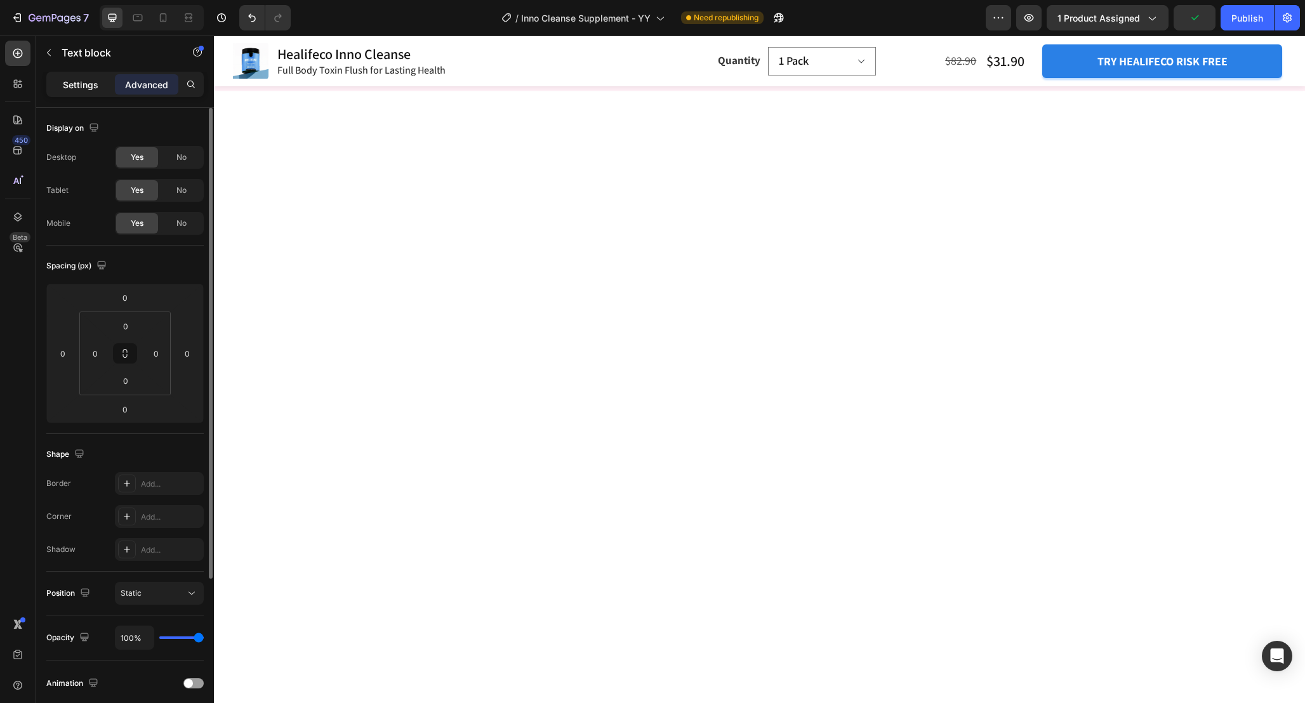
click at [80, 87] on p "Settings" at bounding box center [81, 84] width 36 height 13
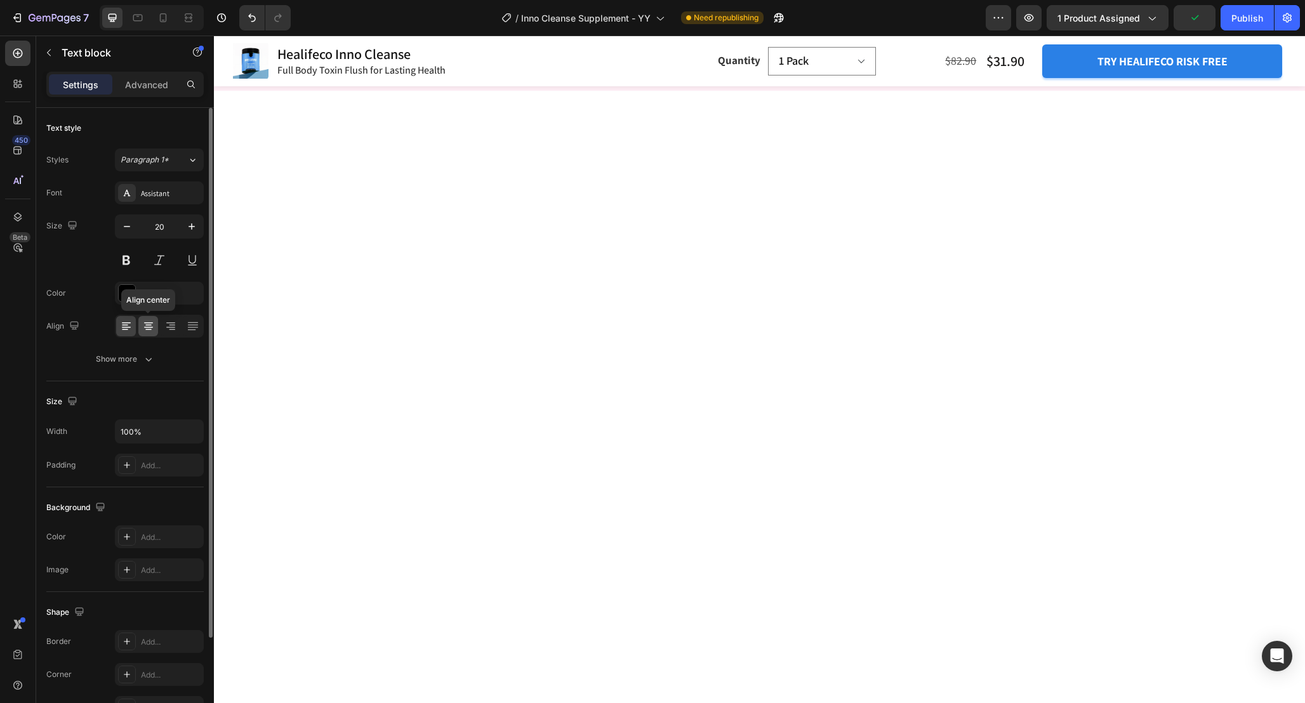
click at [147, 320] on icon at bounding box center [148, 326] width 13 height 13
click at [148, 322] on icon at bounding box center [148, 322] width 9 height 1
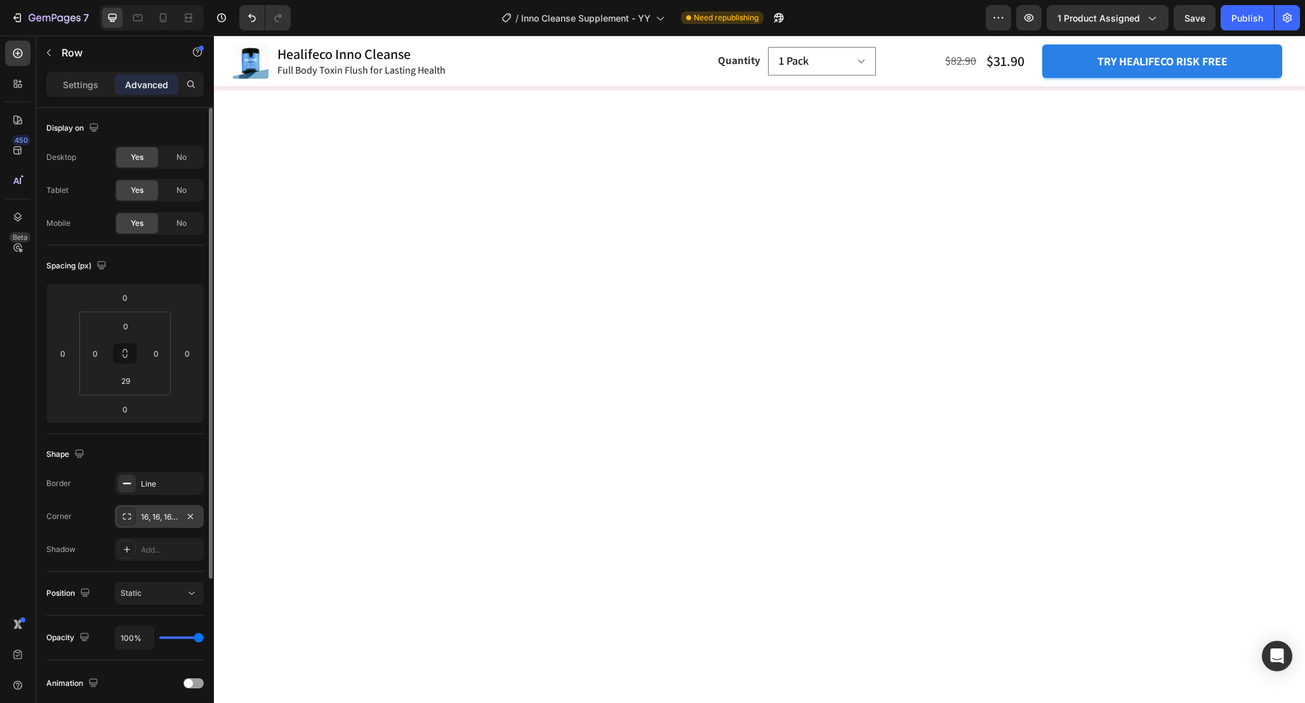
click at [169, 523] on div "16, 16, 16, 16" at bounding box center [159, 516] width 89 height 23
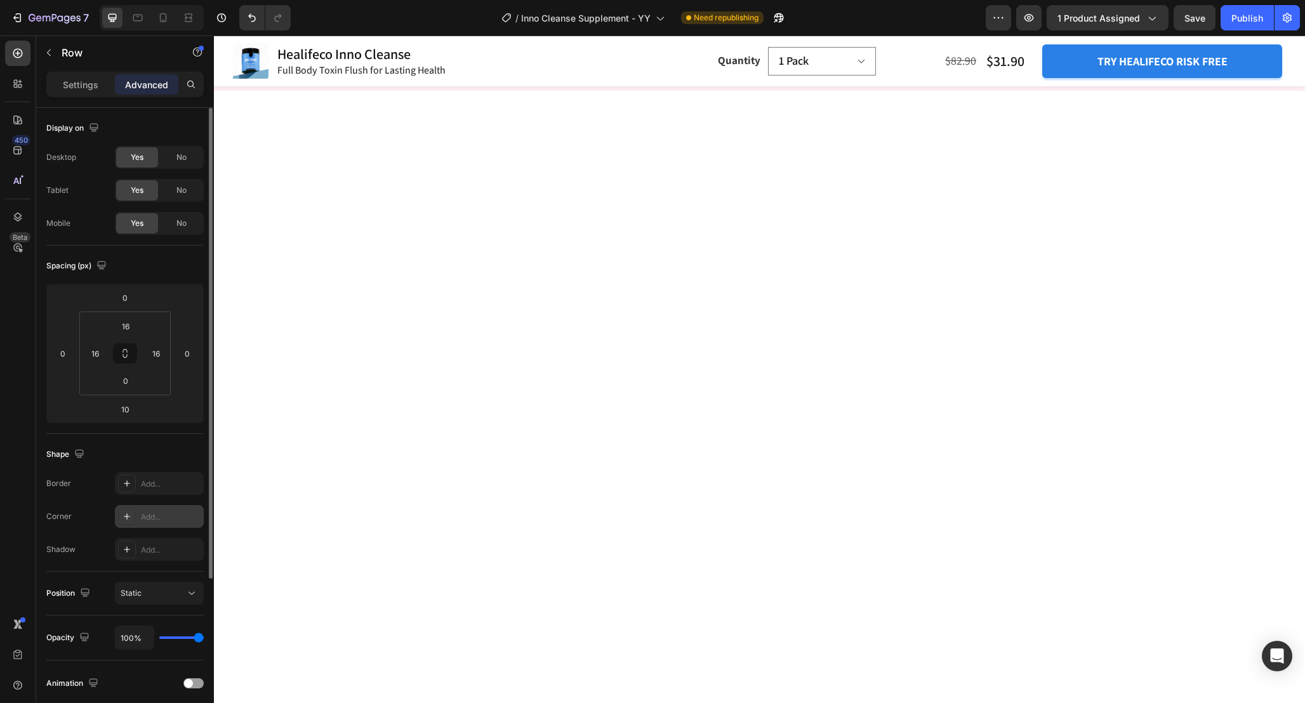
click at [157, 518] on div "Add..." at bounding box center [171, 516] width 60 height 11
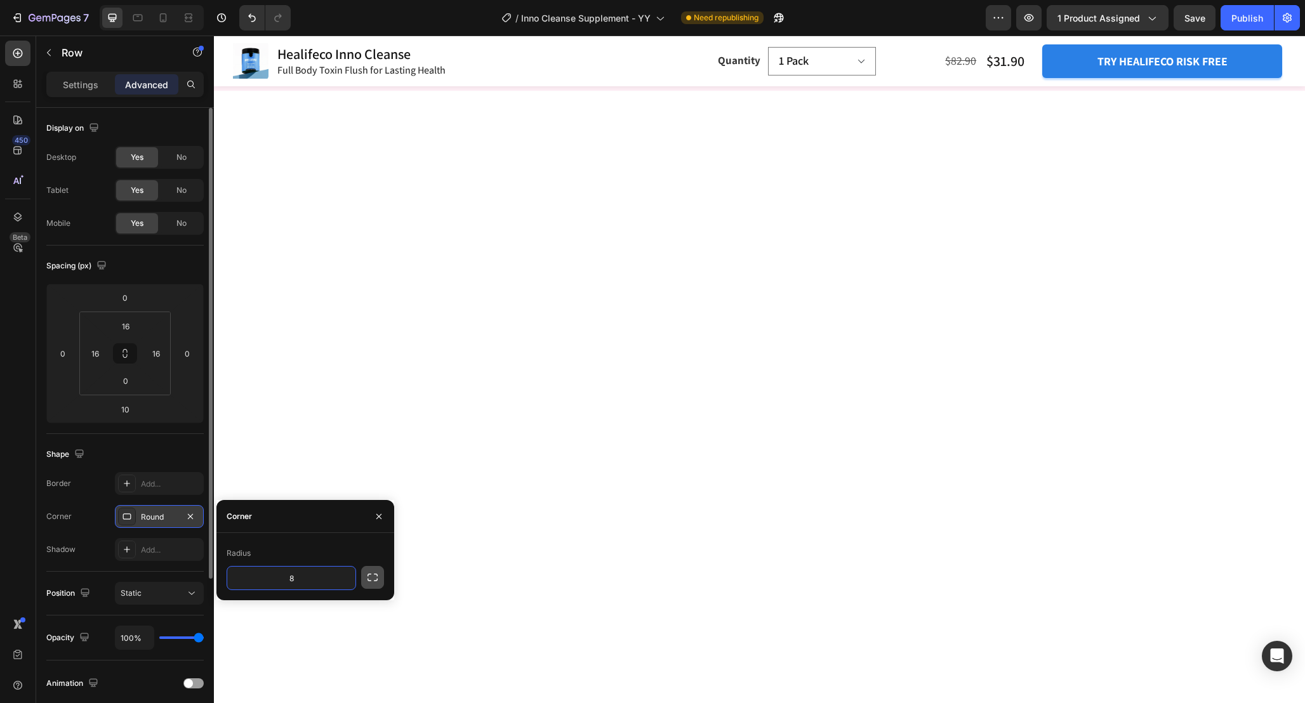
click at [376, 579] on icon "button" at bounding box center [372, 577] width 13 height 13
click at [263, 586] on input "8" at bounding box center [257, 578] width 61 height 23
type input "16"
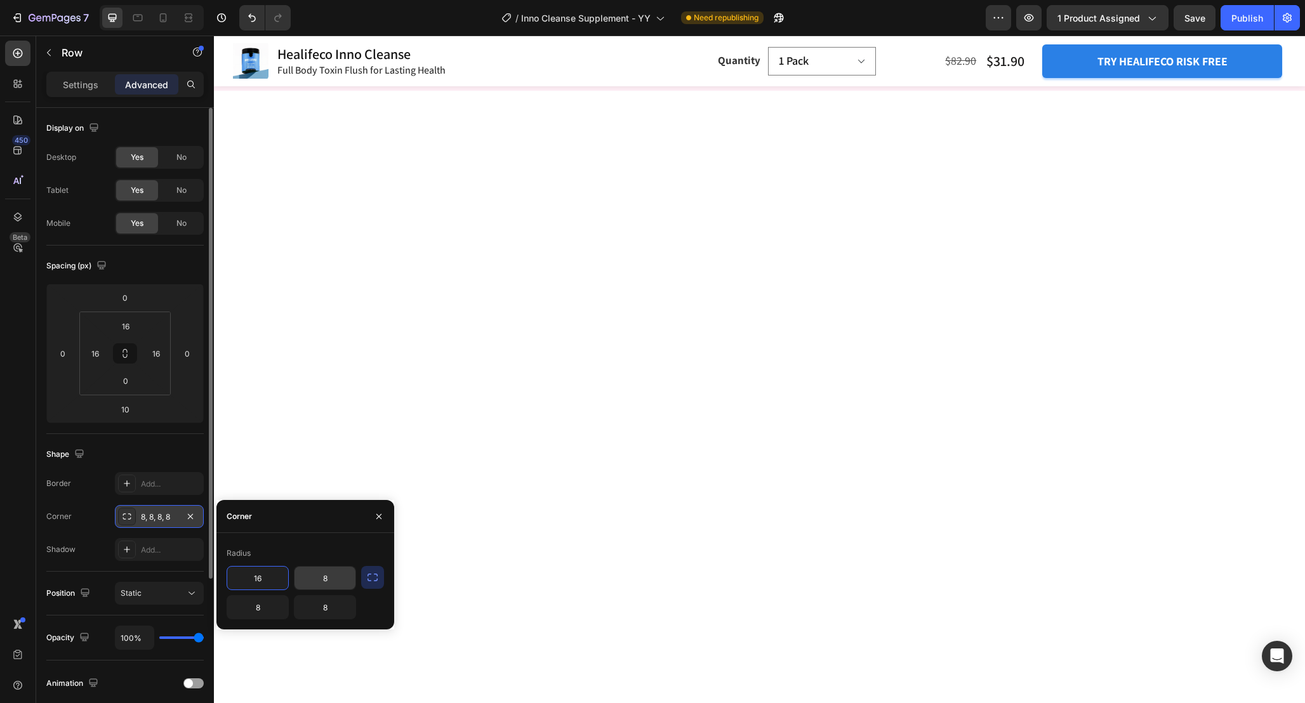
click at [332, 581] on input "8" at bounding box center [324, 578] width 61 height 23
type input "16"
click at [331, 615] on input "8" at bounding box center [324, 607] width 61 height 23
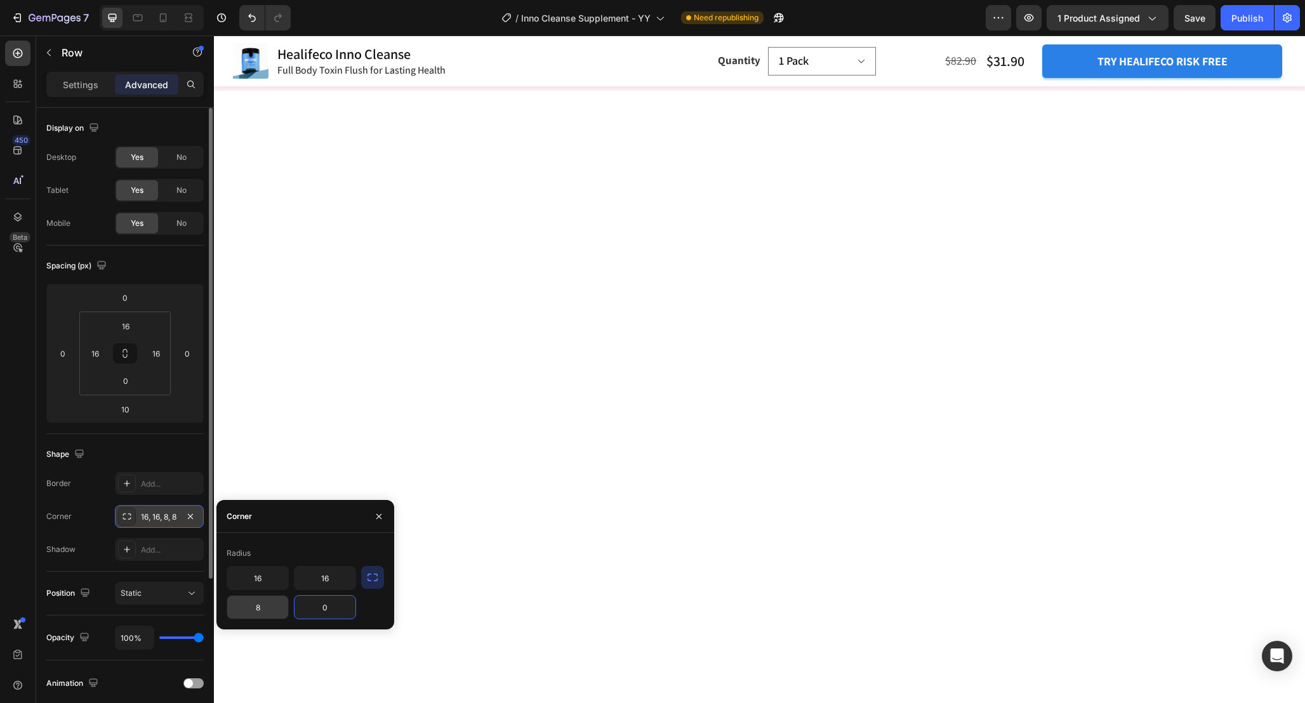
type input "0"
click at [263, 614] on input "8" at bounding box center [257, 607] width 61 height 23
type input "0"
click at [161, 453] on div "Shape" at bounding box center [124, 454] width 157 height 20
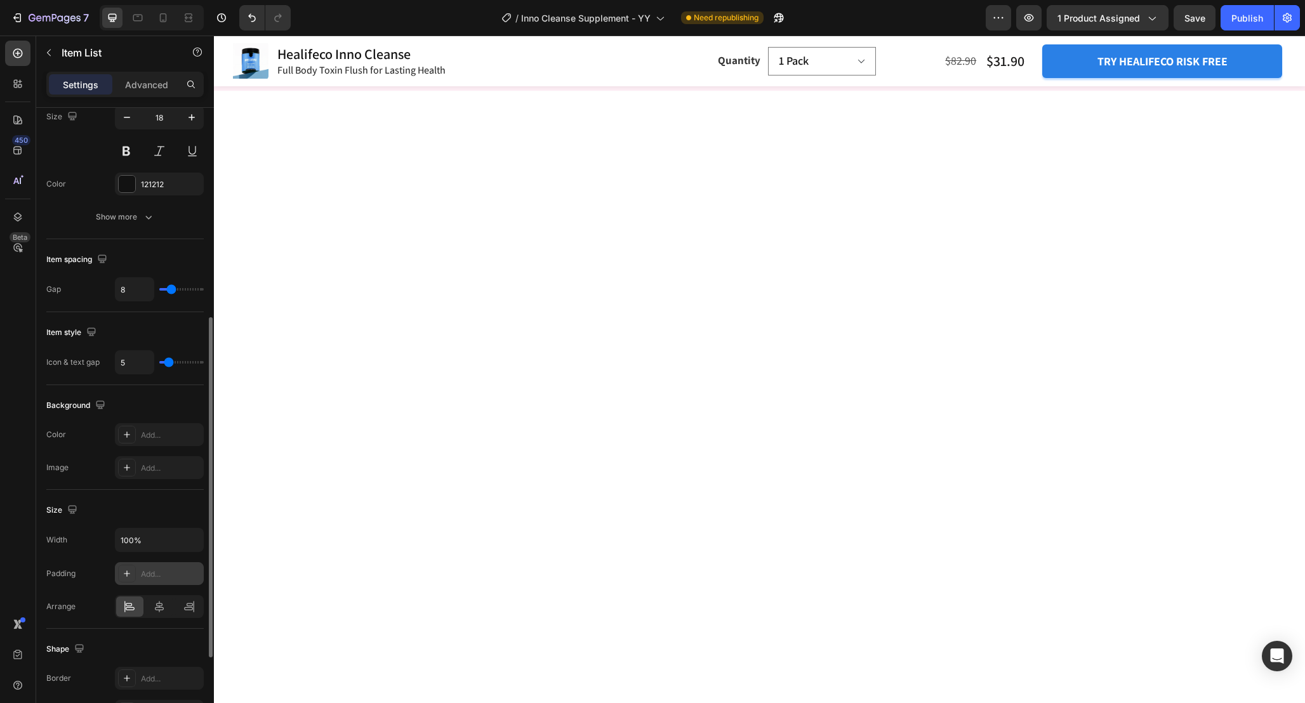
scroll to position [385, 0]
click at [152, 574] on div "Add..." at bounding box center [171, 572] width 60 height 11
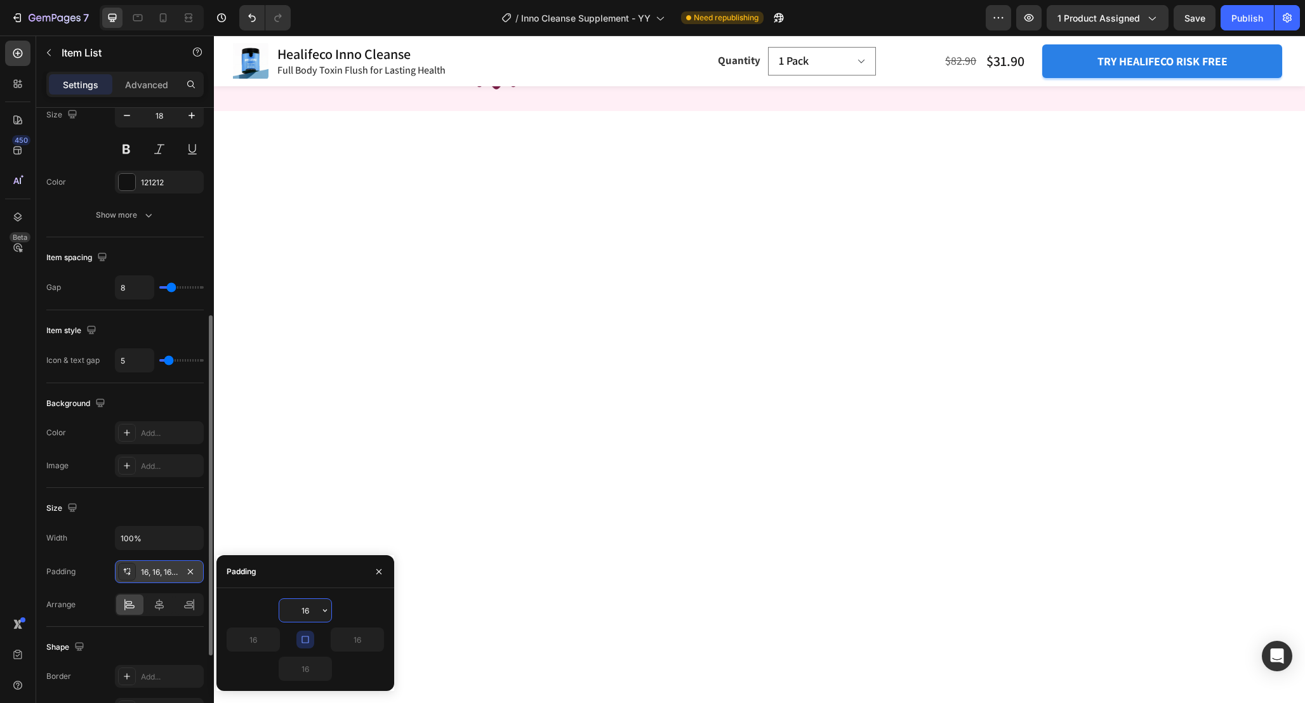
click at [305, 643] on icon "button" at bounding box center [305, 639] width 10 height 10
click at [309, 611] on input "16" at bounding box center [305, 610] width 52 height 23
type input "0"
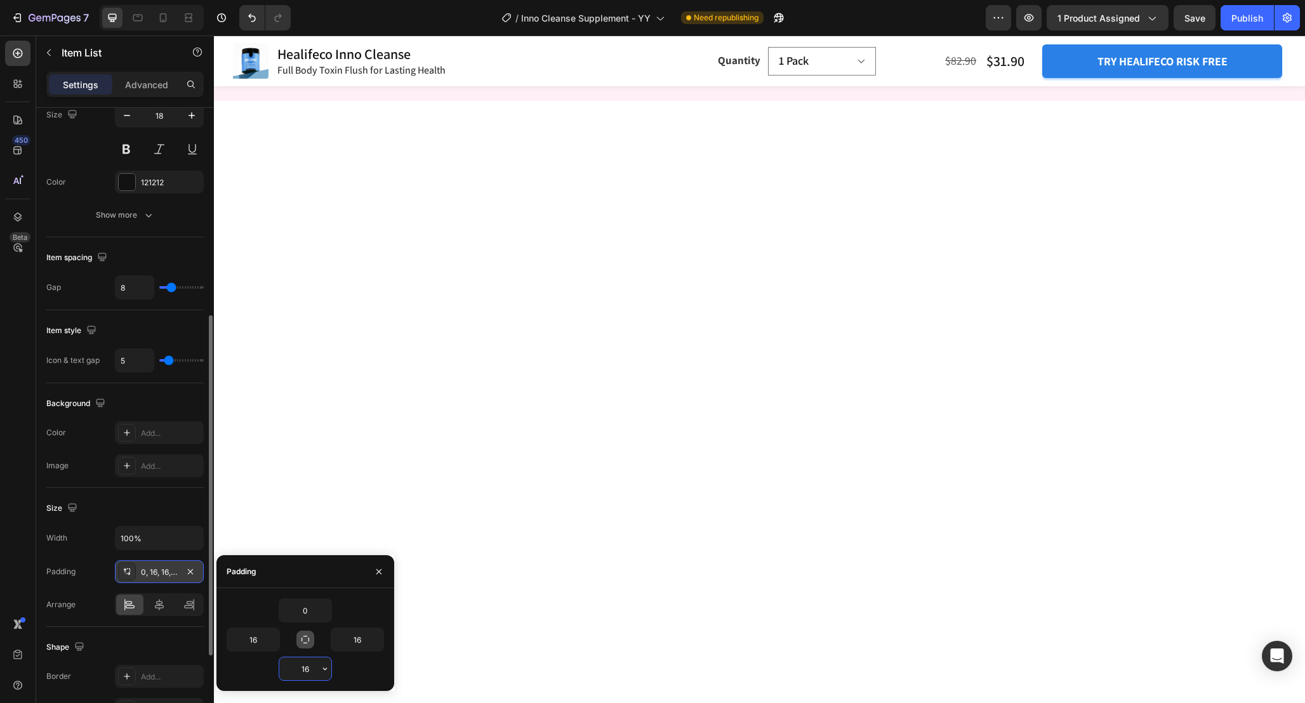
click at [308, 673] on input "16" at bounding box center [305, 668] width 52 height 23
type input "0"
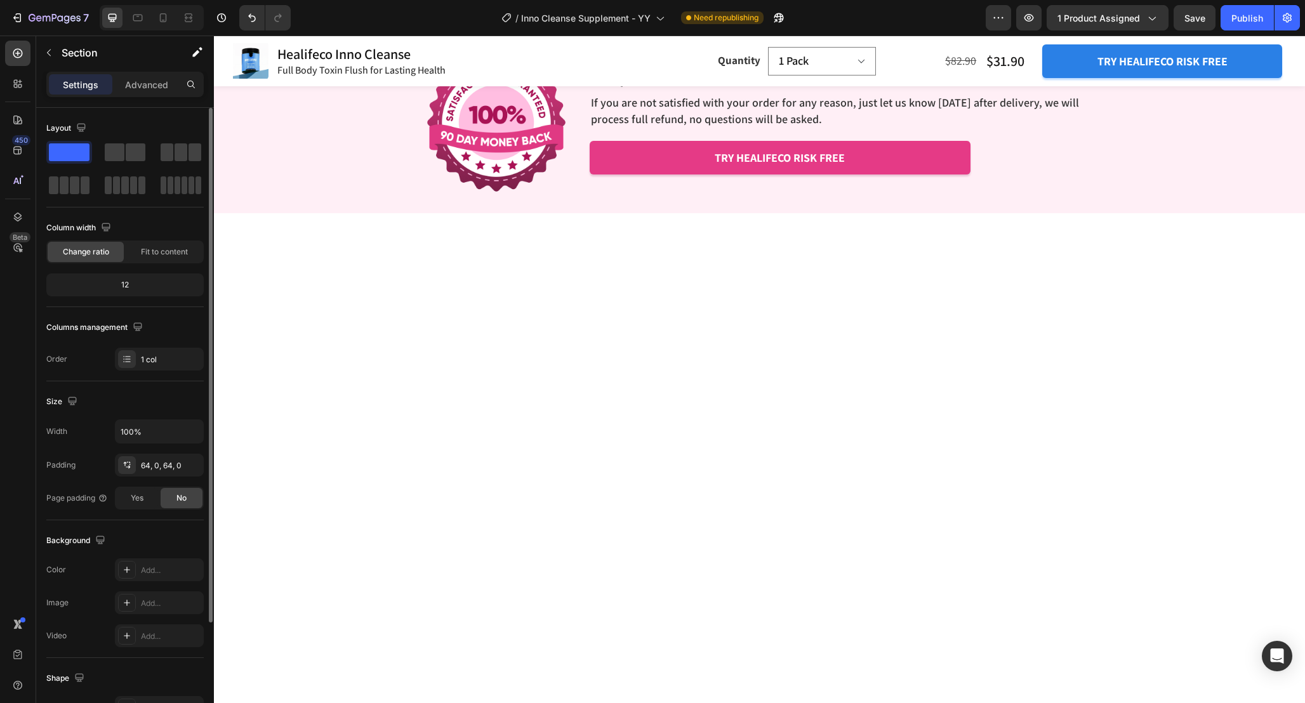
scroll to position [3736, 0]
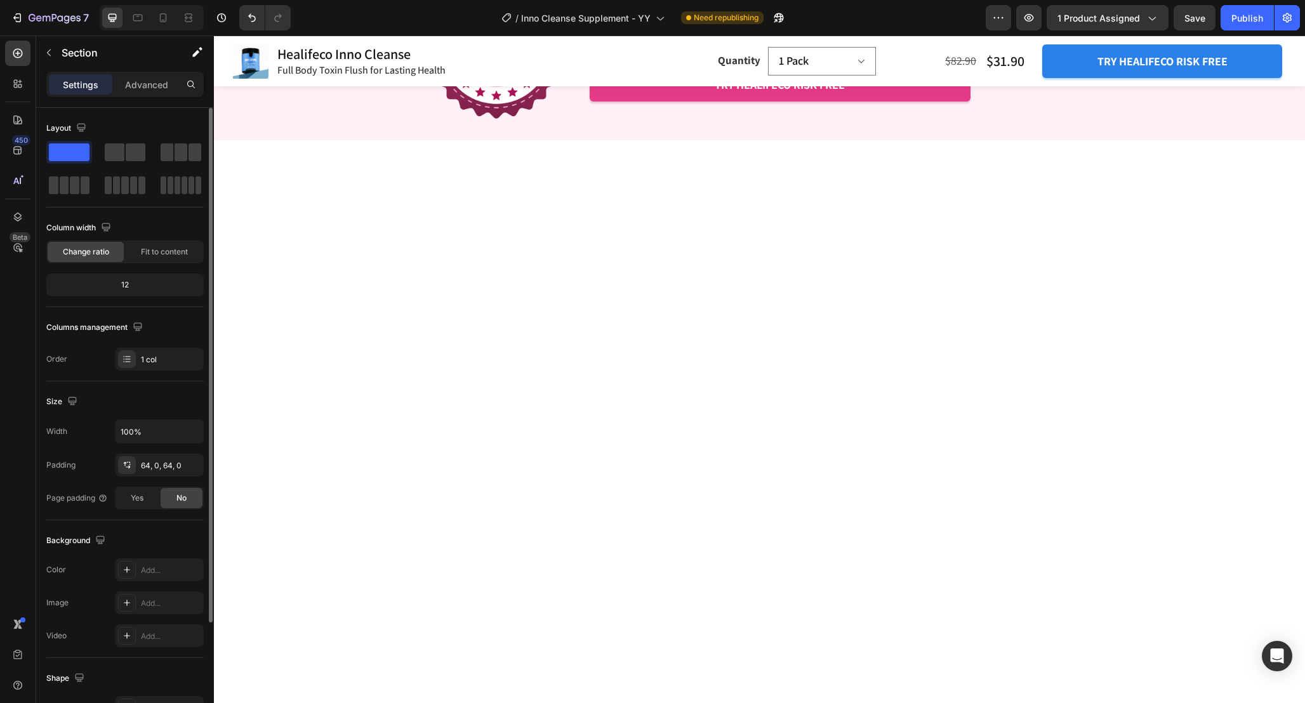
scroll to position [3719, 0]
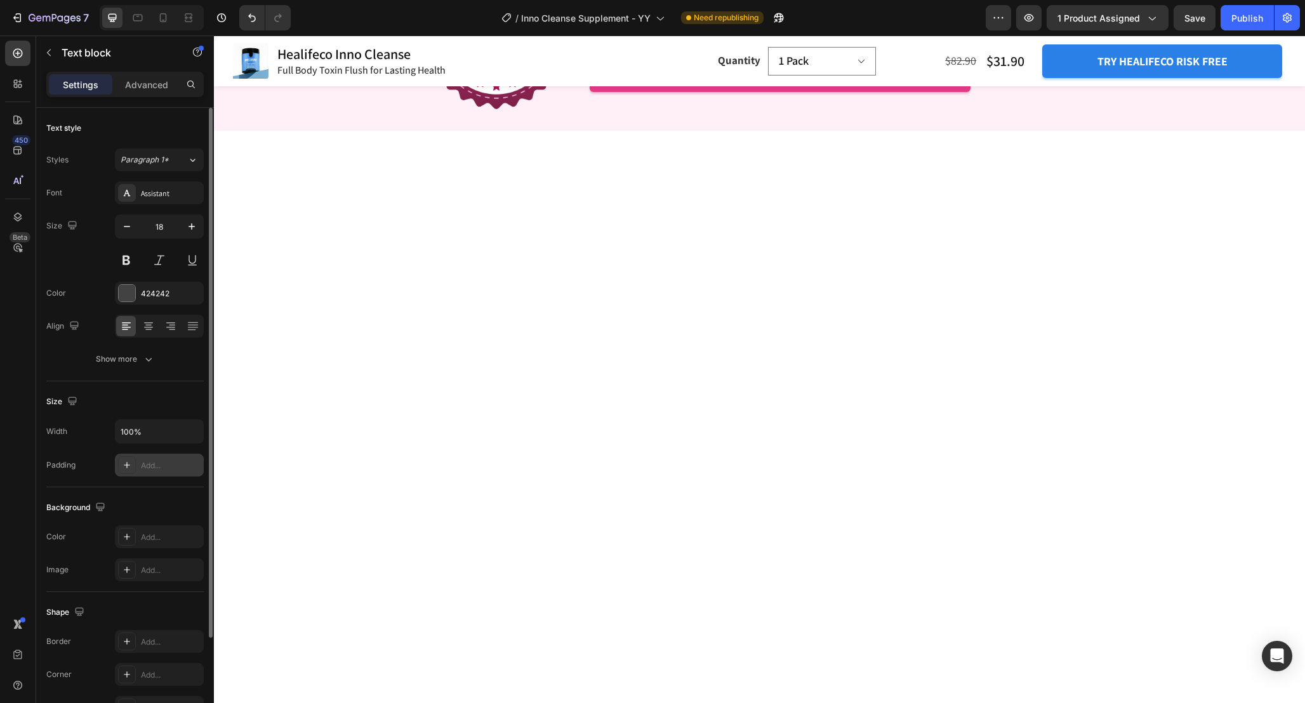
click at [152, 465] on div "Add..." at bounding box center [171, 465] width 60 height 11
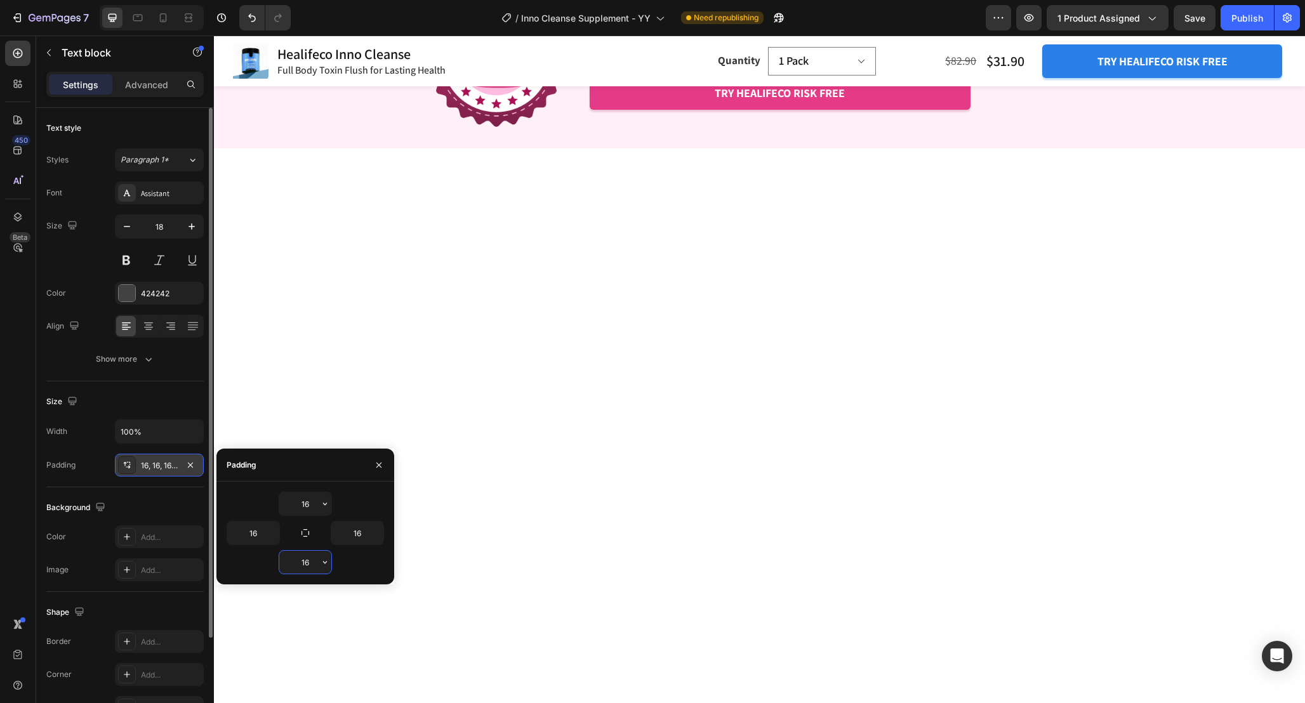
click at [312, 563] on input "16" at bounding box center [305, 562] width 52 height 23
type input "0"
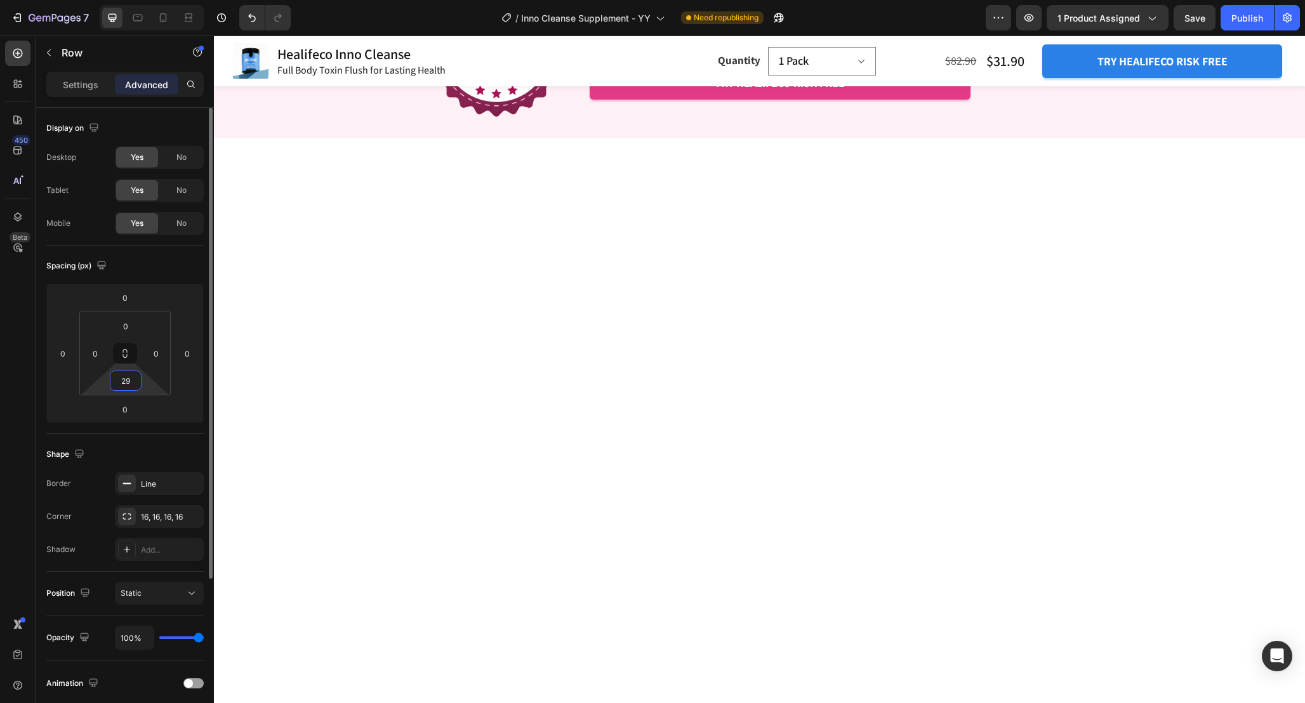
click at [134, 381] on input "29" at bounding box center [125, 380] width 25 height 19
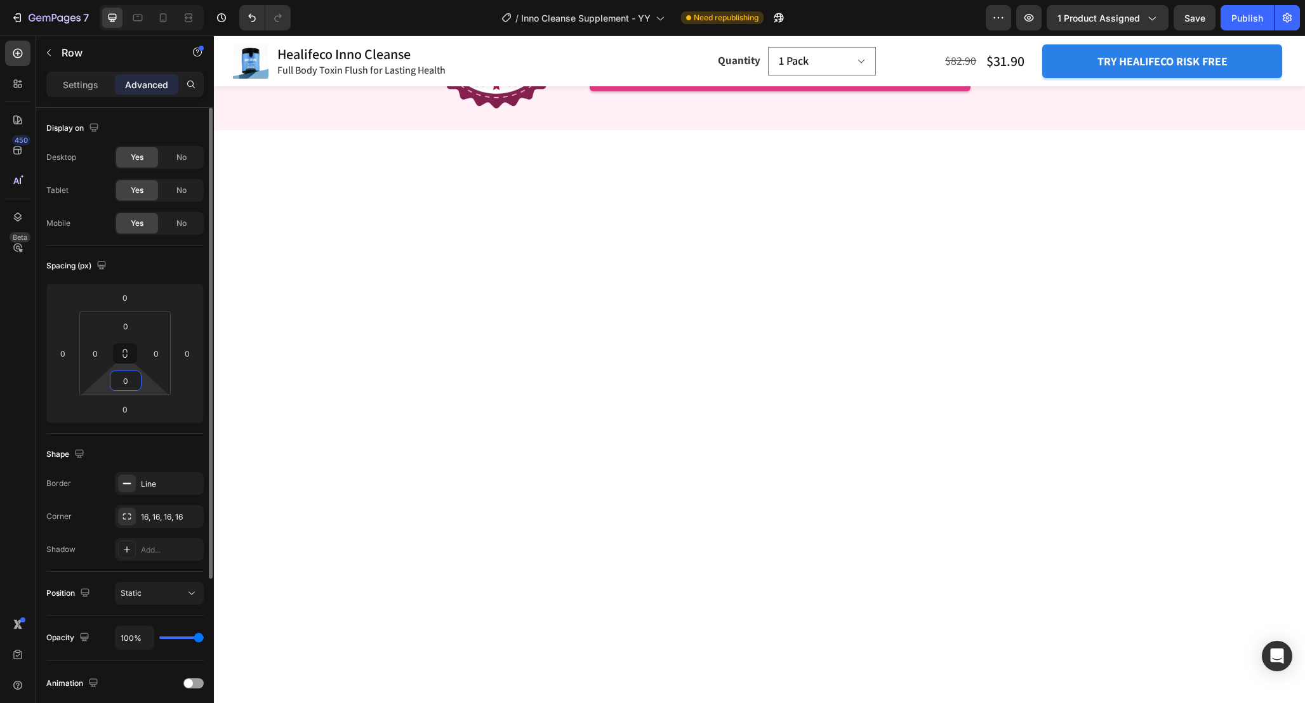
click at [134, 381] on input "0" at bounding box center [125, 380] width 25 height 19
type input "16"
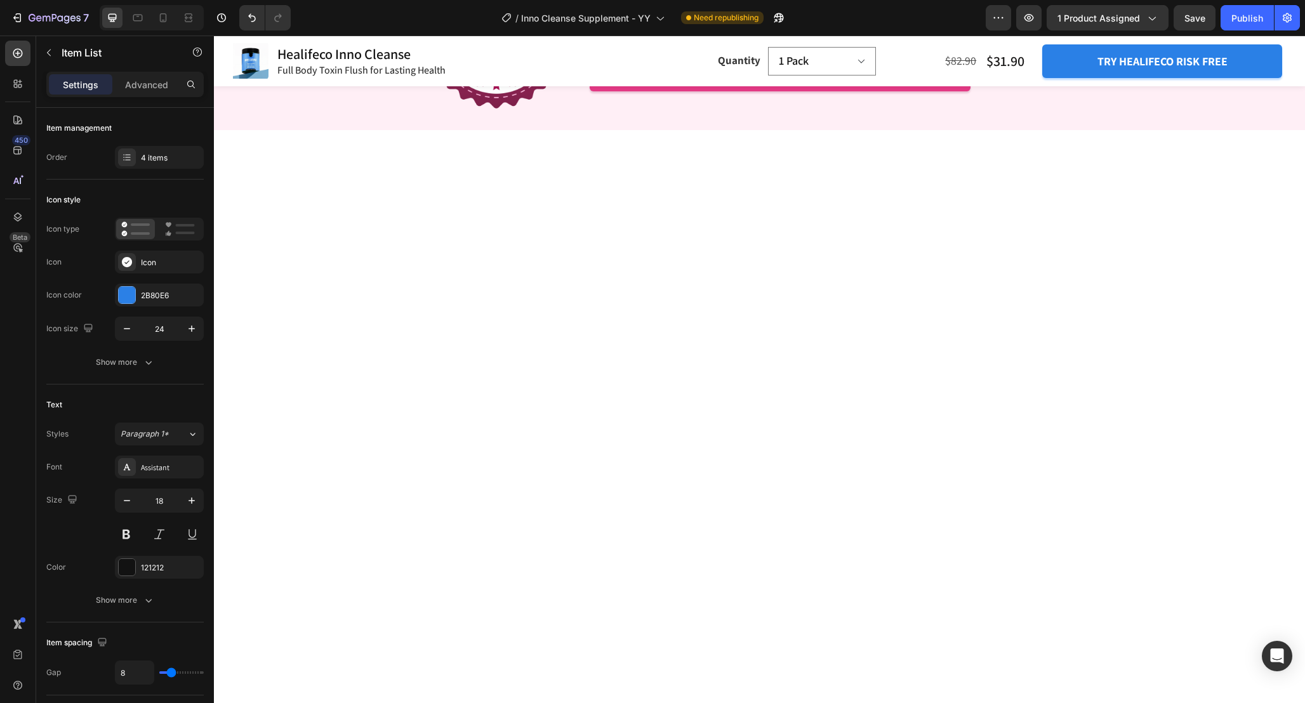
drag, startPoint x: 974, startPoint y: 454, endPoint x: 974, endPoint y: 434, distance: 19.7
type input "100%"
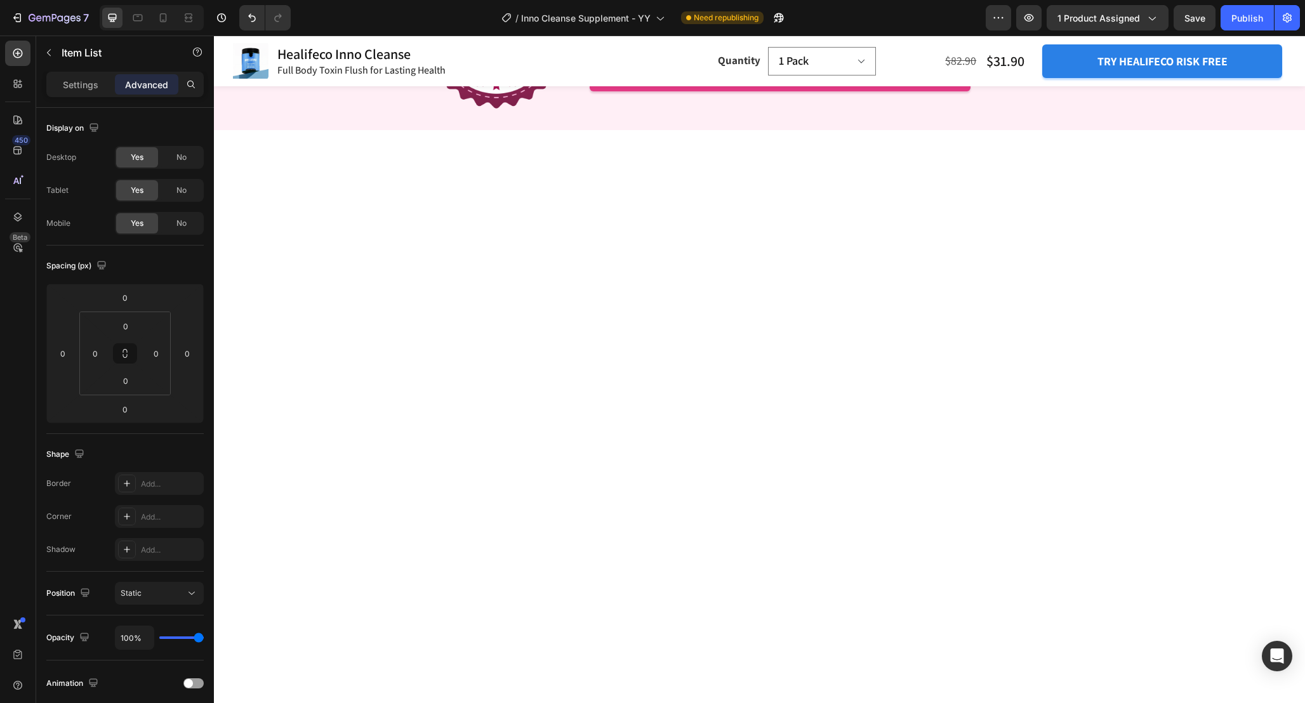
click at [129, 380] on input "16" at bounding box center [125, 380] width 25 height 19
type input "0"
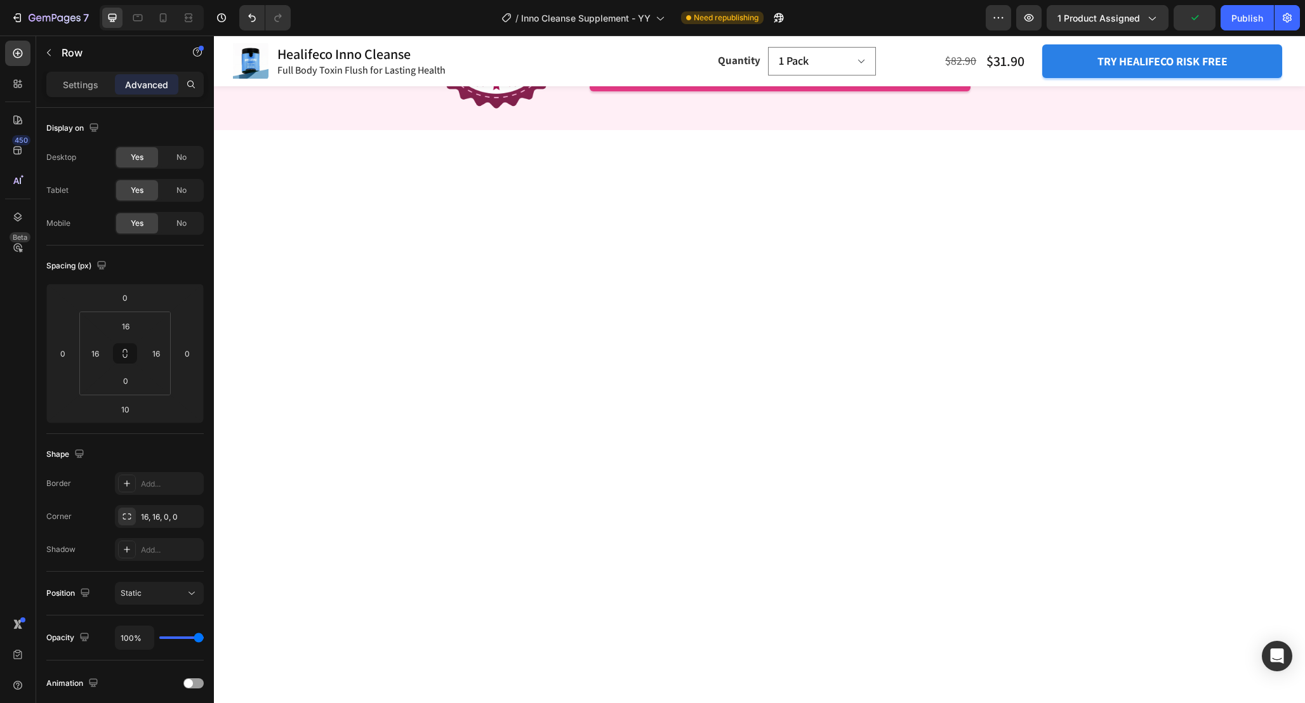
type input "15"
click at [187, 518] on icon "button" at bounding box center [190, 516] width 10 height 10
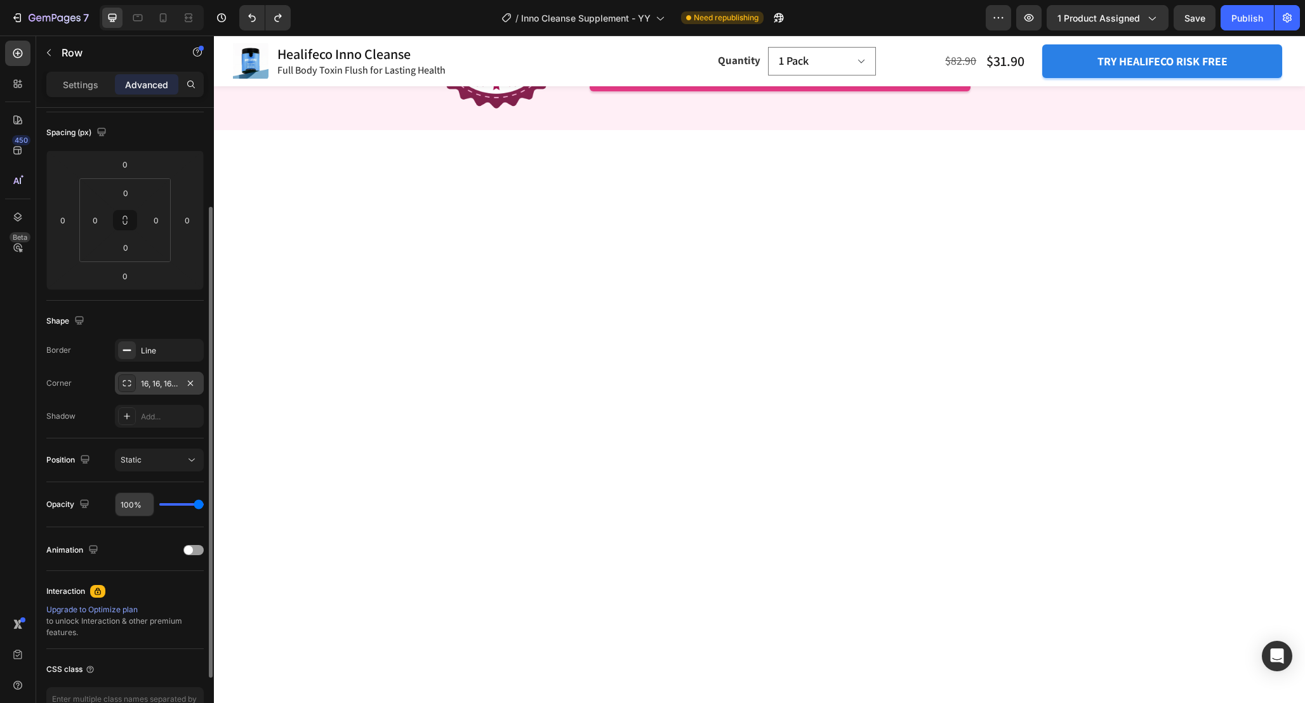
scroll to position [0, 0]
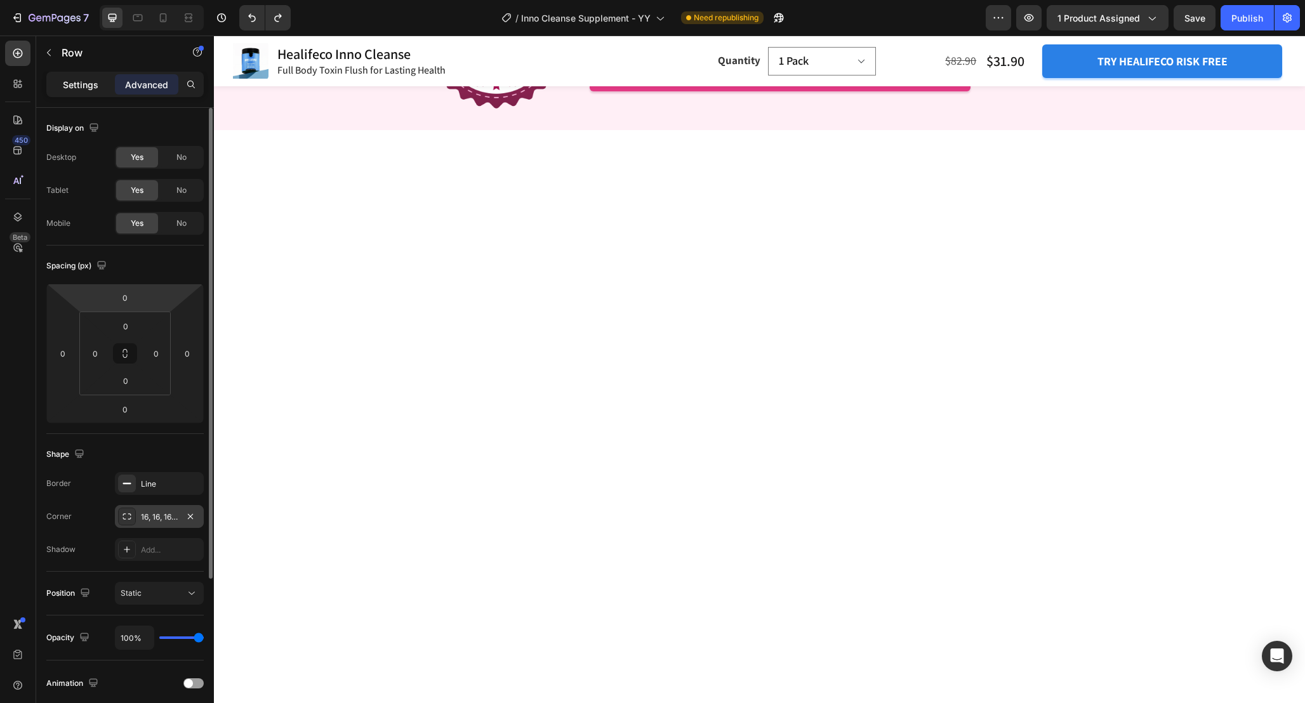
click at [84, 84] on p "Settings" at bounding box center [81, 84] width 36 height 13
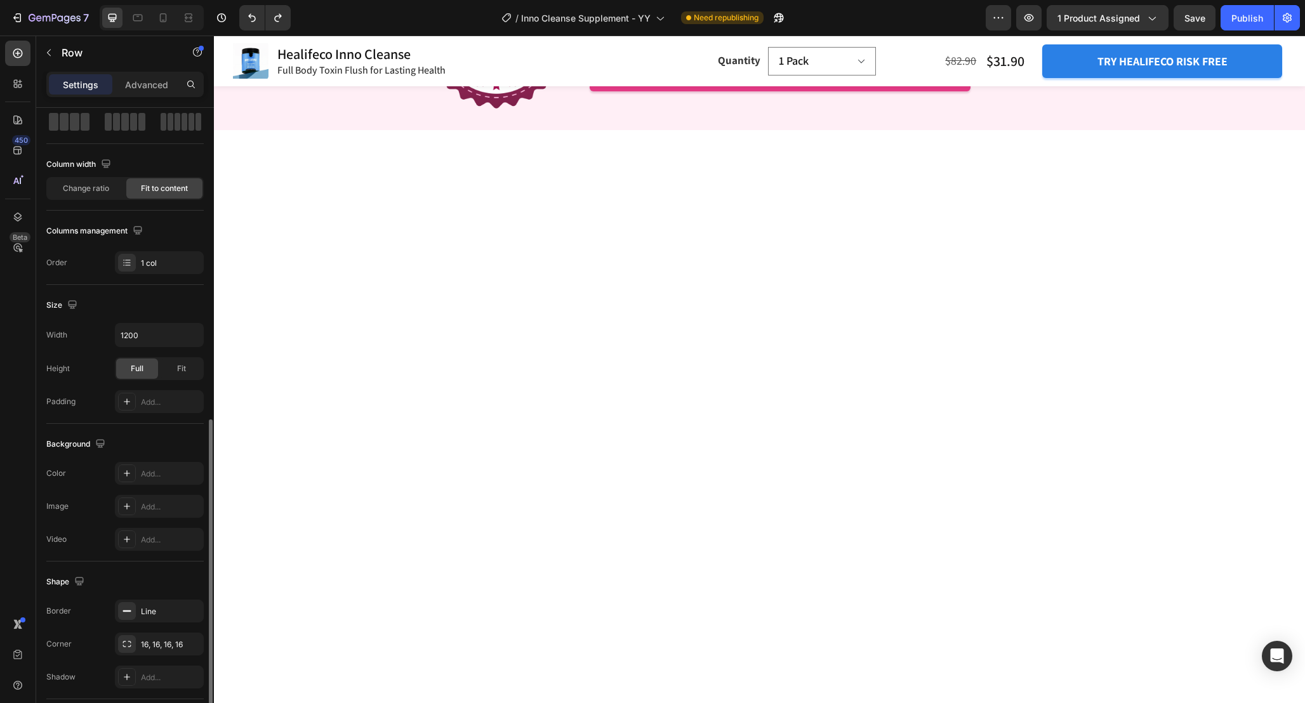
scroll to position [214, 0]
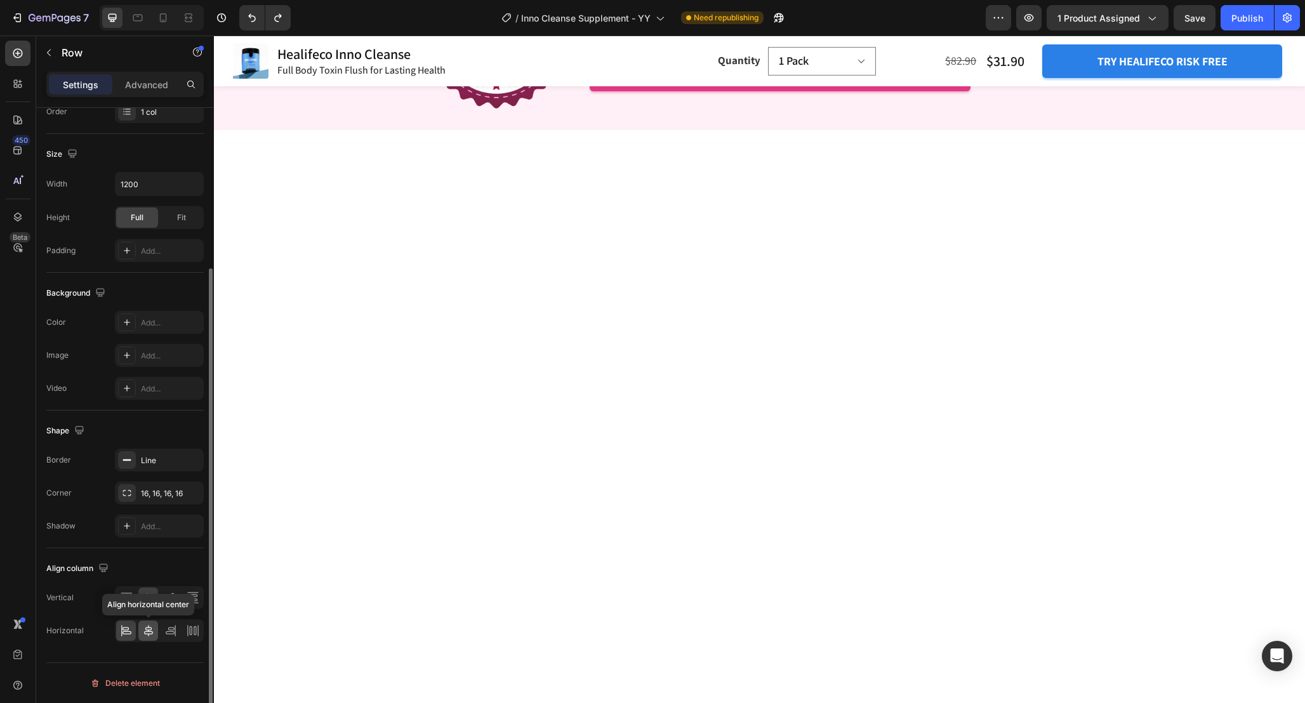
click at [143, 638] on div at bounding box center [148, 631] width 20 height 20
click at [123, 596] on icon at bounding box center [123, 598] width 3 height 9
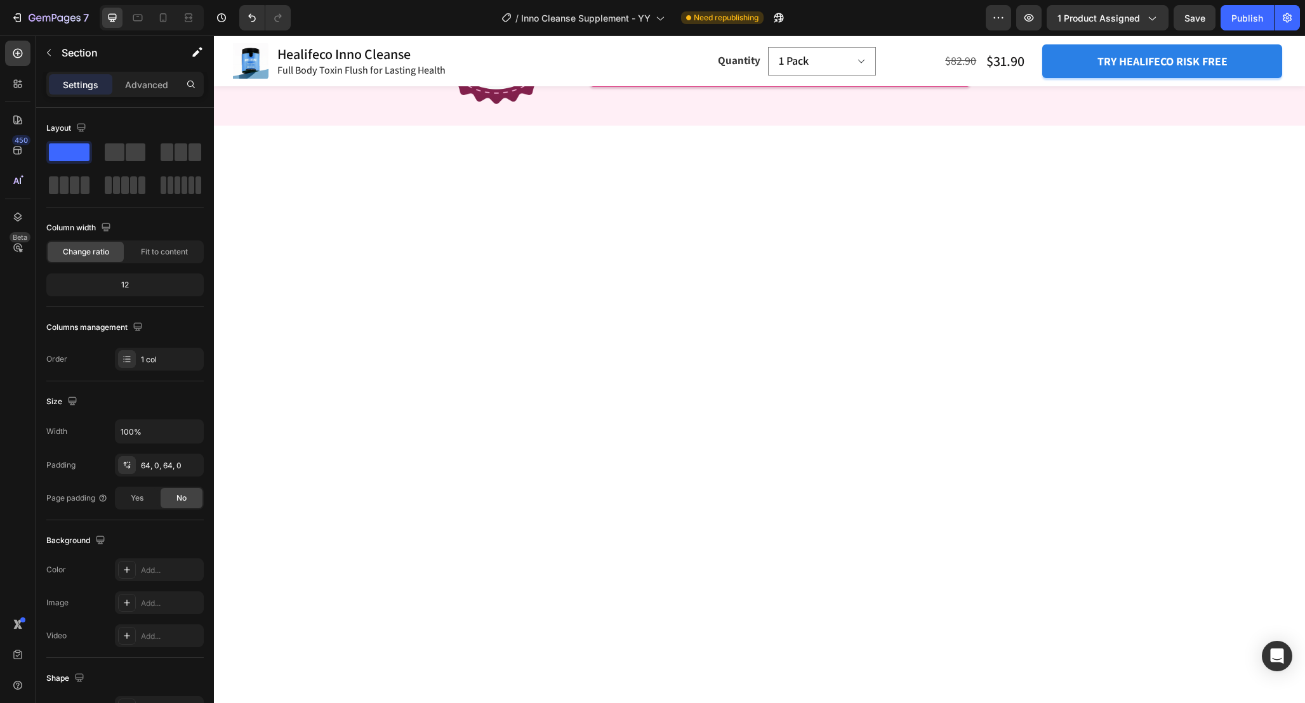
scroll to position [3722, 0]
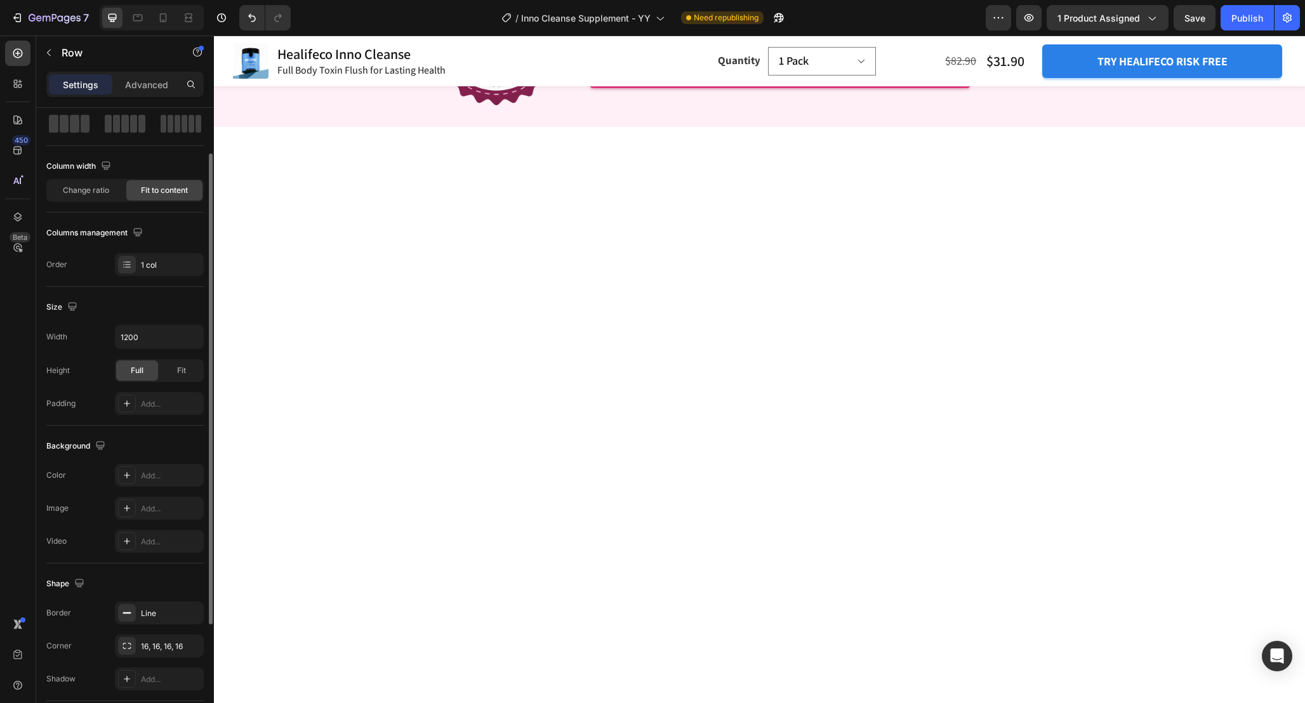
scroll to position [0, 0]
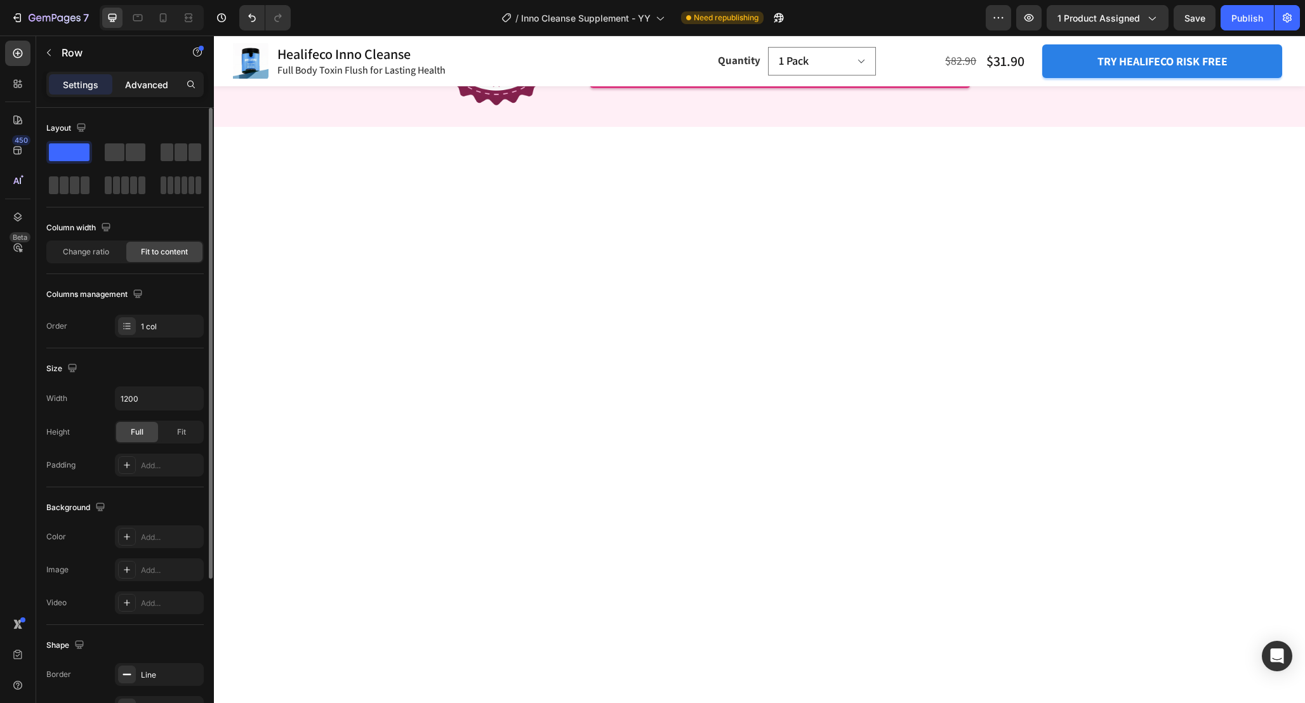
click at [154, 84] on p "Advanced" at bounding box center [146, 84] width 43 height 13
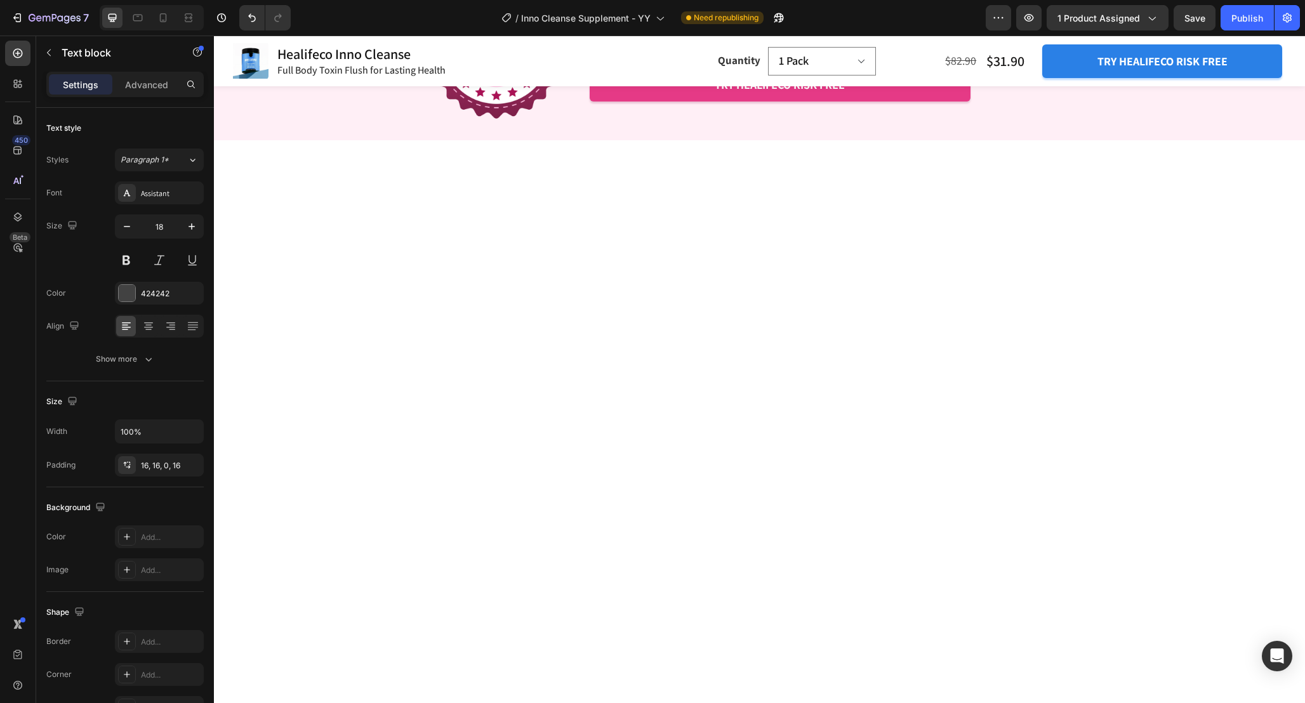
click at [183, 470] on button "button" at bounding box center [190, 464] width 15 height 15
click at [125, 462] on icon at bounding box center [127, 465] width 10 height 10
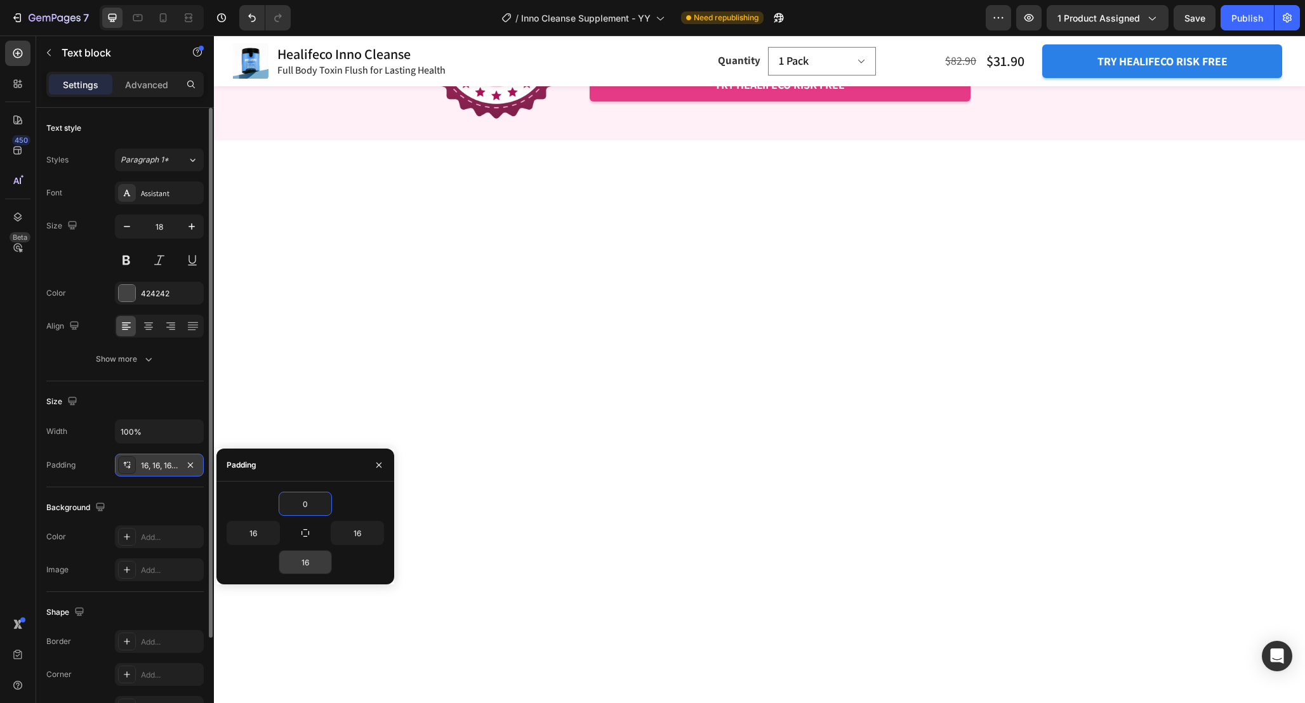
type input "0"
click at [315, 562] on input "16" at bounding box center [305, 562] width 52 height 23
type input "0"
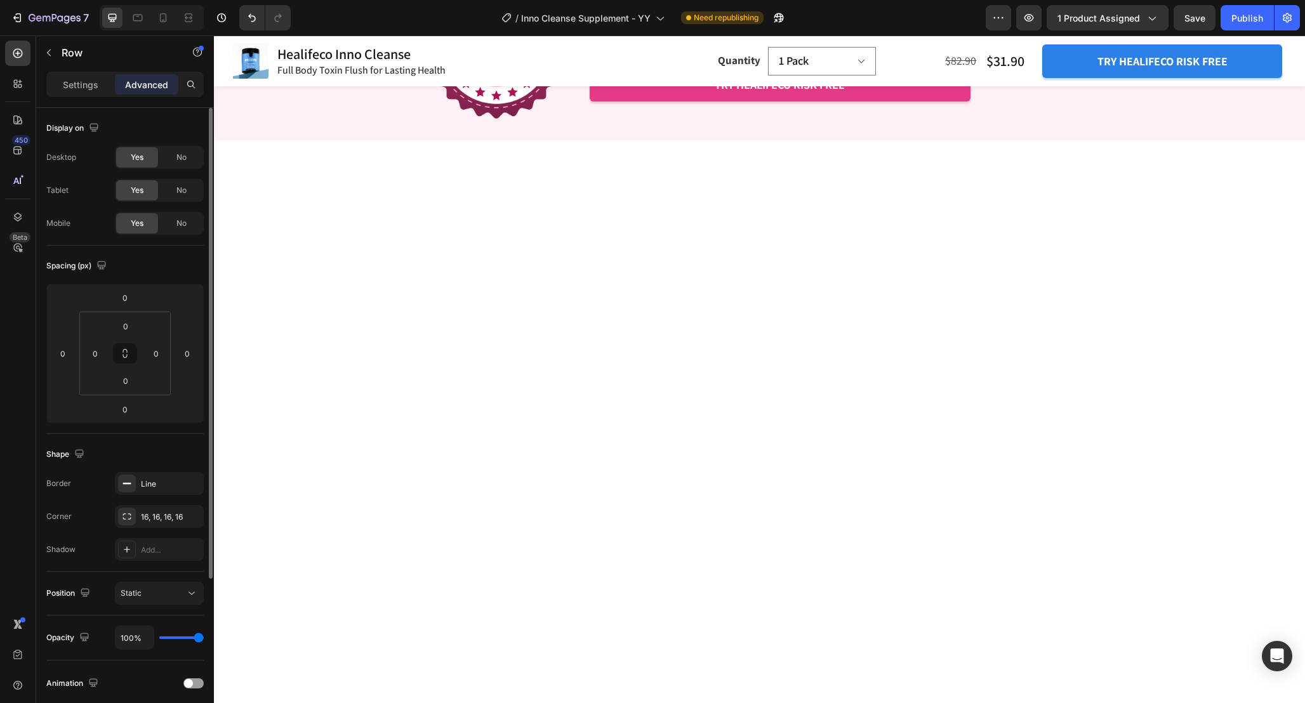
type input "10"
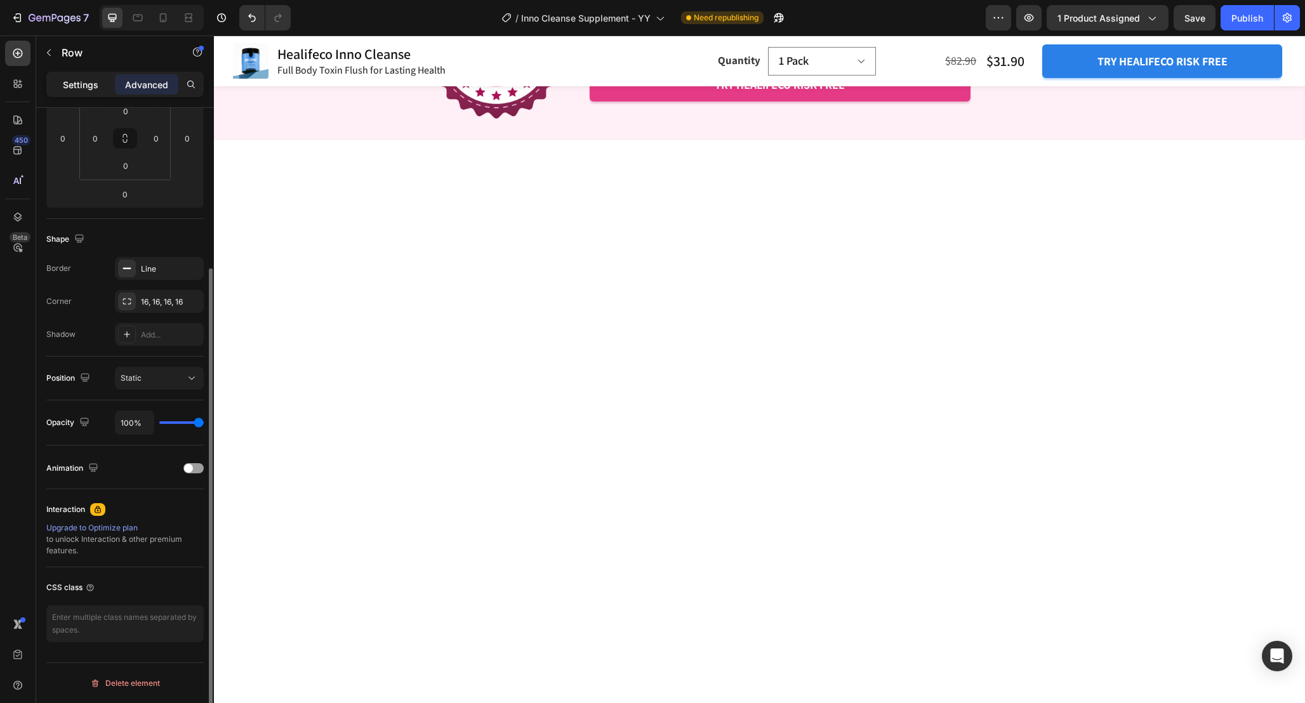
click at [79, 89] on p "Settings" at bounding box center [81, 84] width 36 height 13
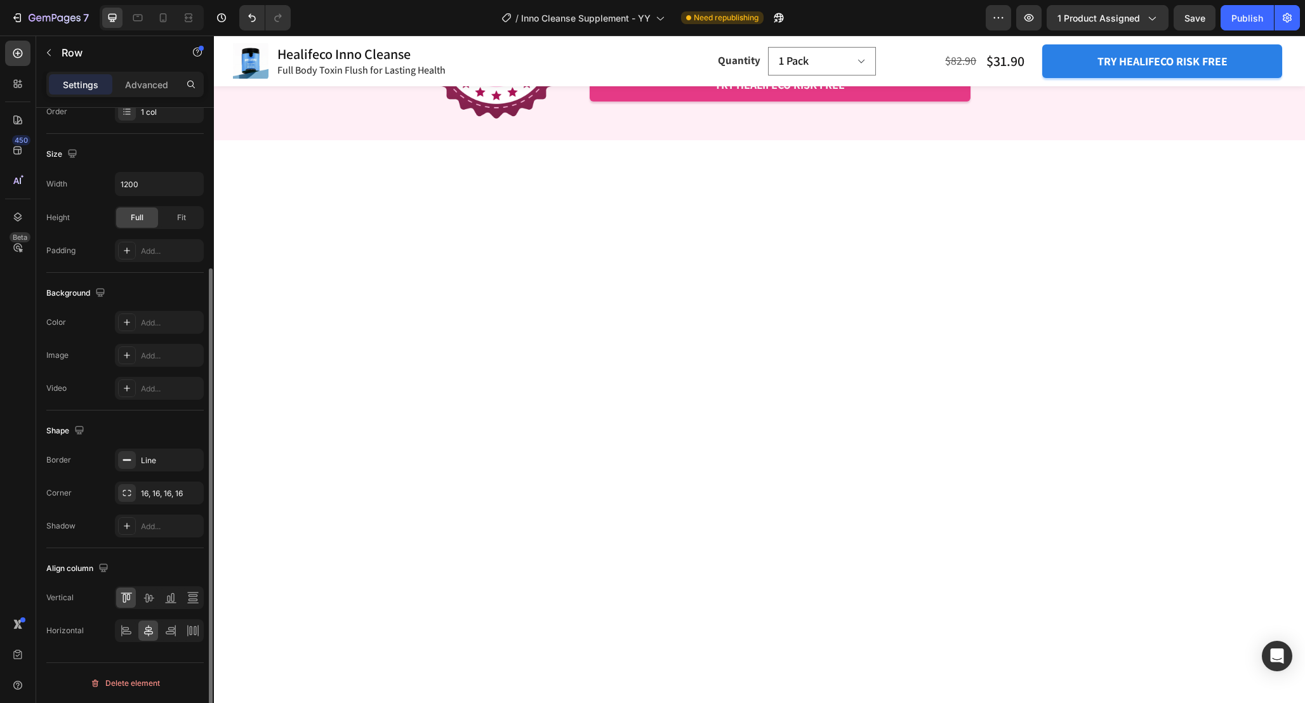
scroll to position [214, 0]
click at [155, 495] on div "16, 16, 16, 16" at bounding box center [159, 493] width 37 height 11
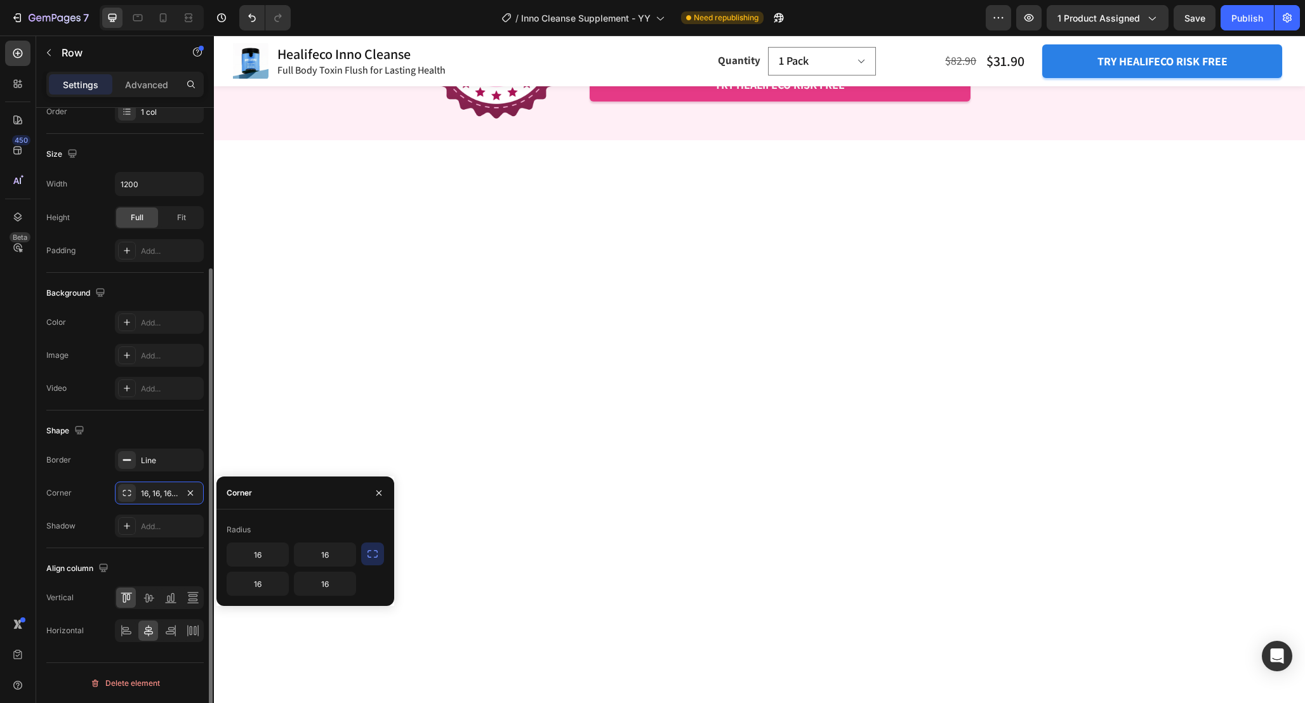
click at [128, 554] on div "Align column Vertical Horizontal" at bounding box center [124, 600] width 157 height 104
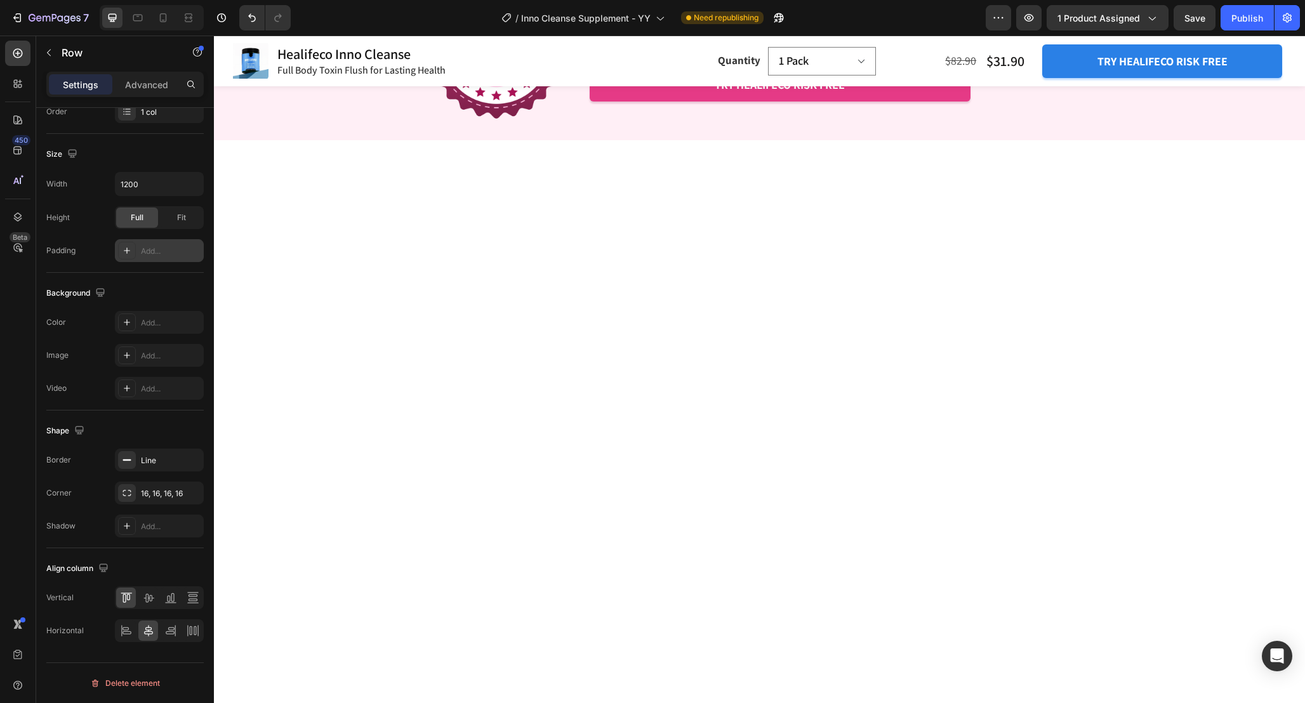
click at [161, 250] on div "Add..." at bounding box center [171, 251] width 60 height 11
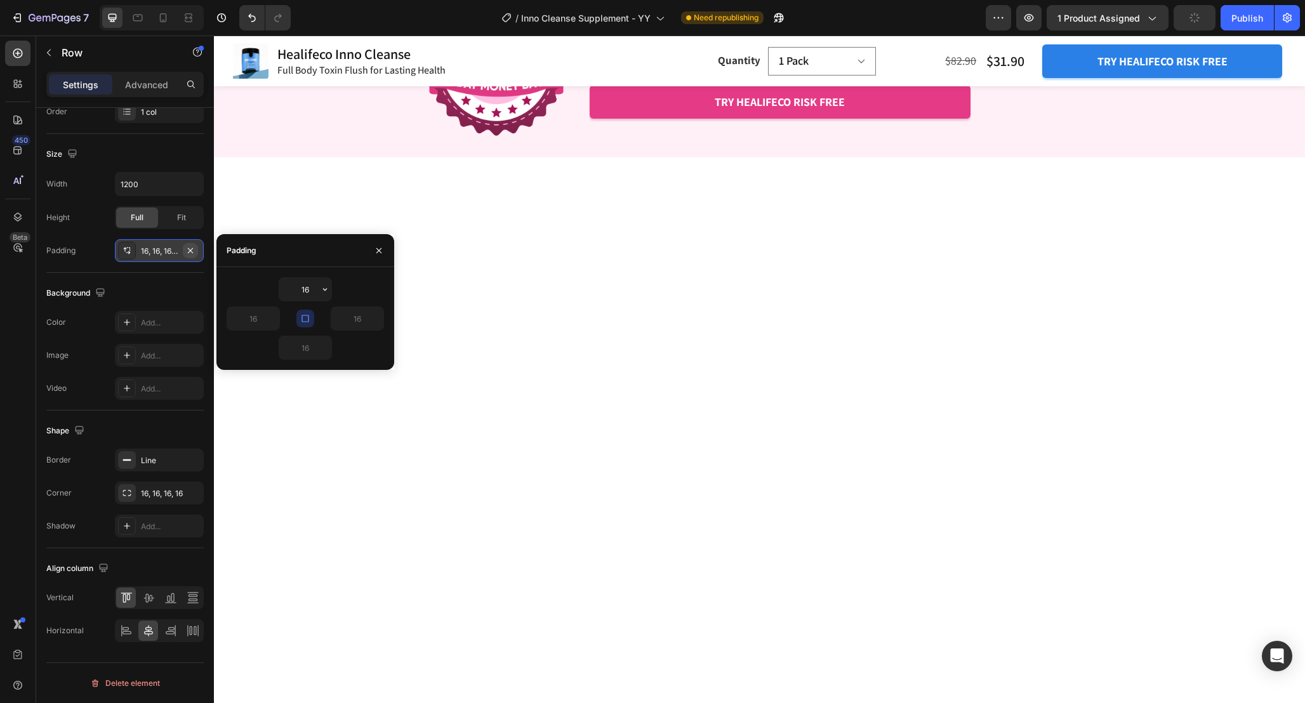
click at [192, 250] on icon "button" at bounding box center [190, 251] width 10 height 10
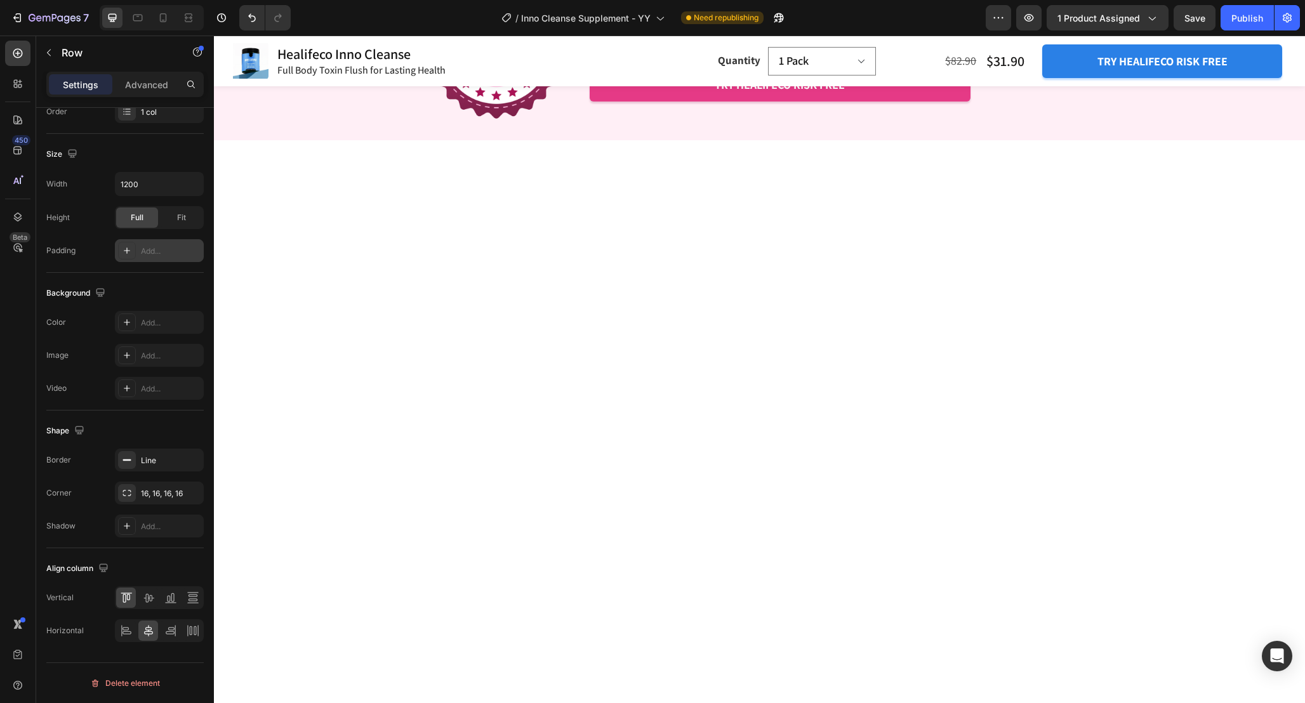
scroll to position [143, 0]
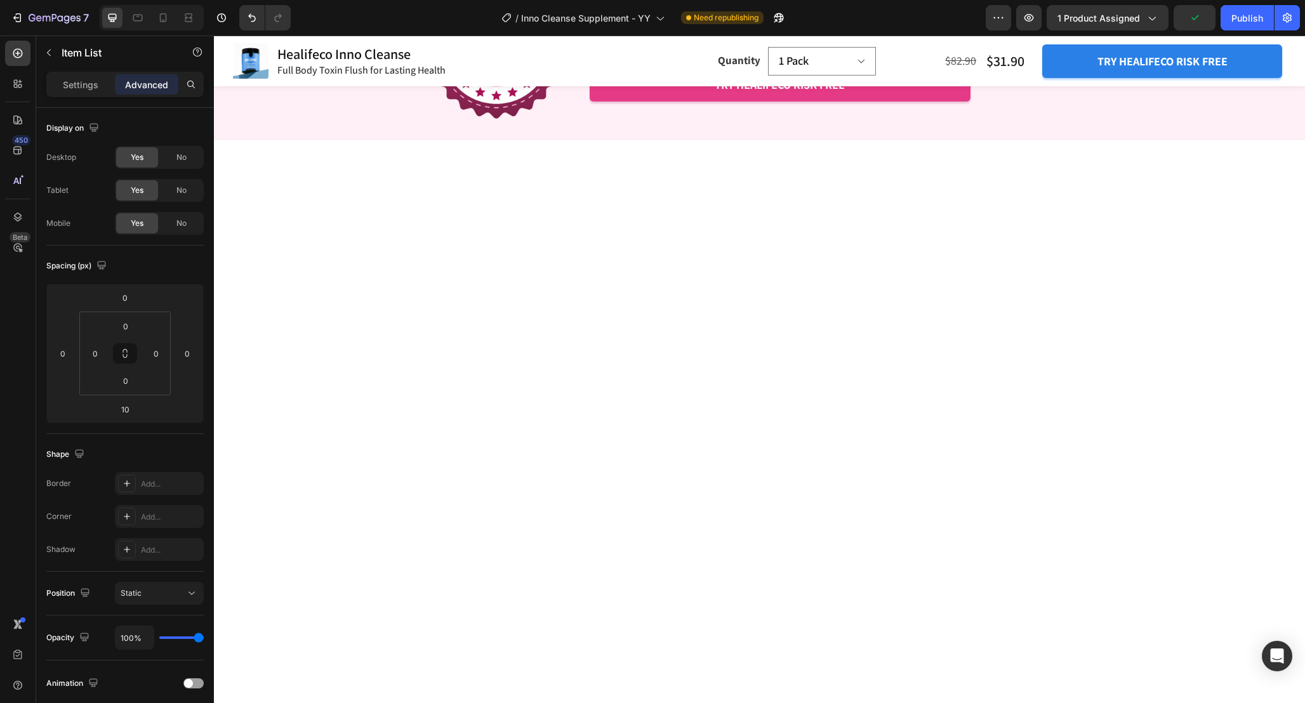
type input "20"
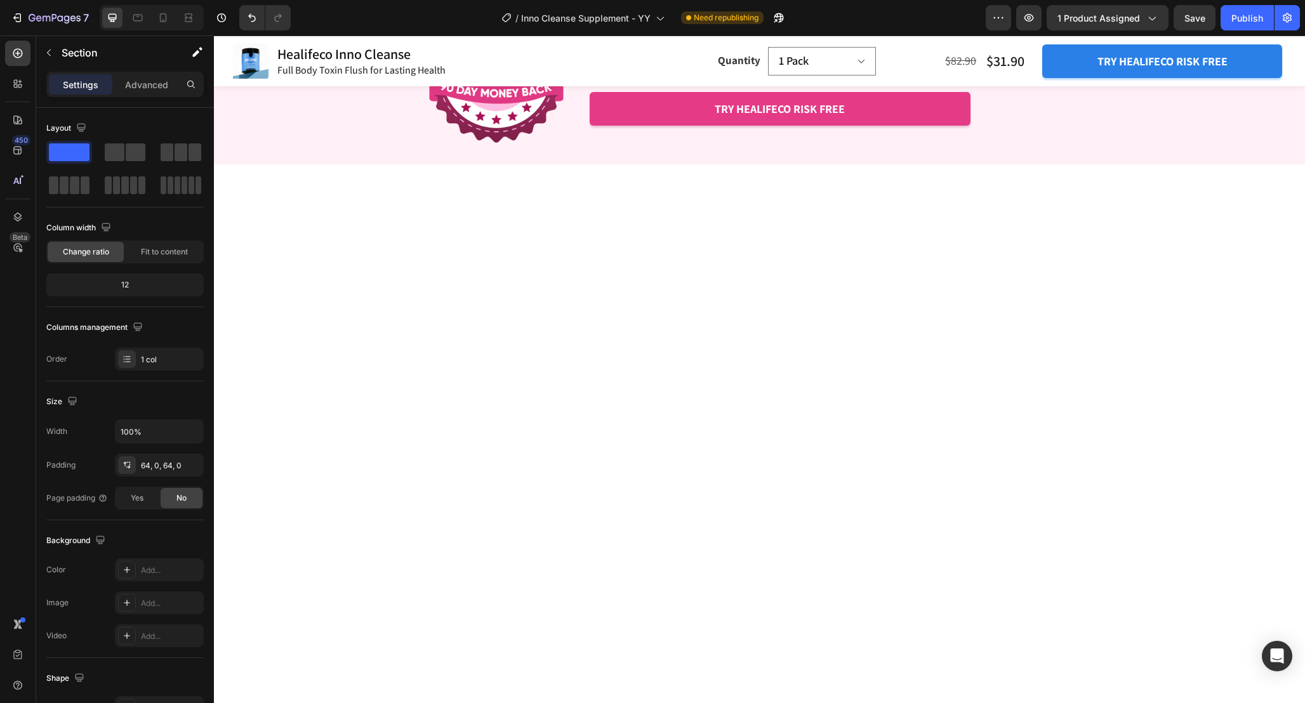
scroll to position [3723, 0]
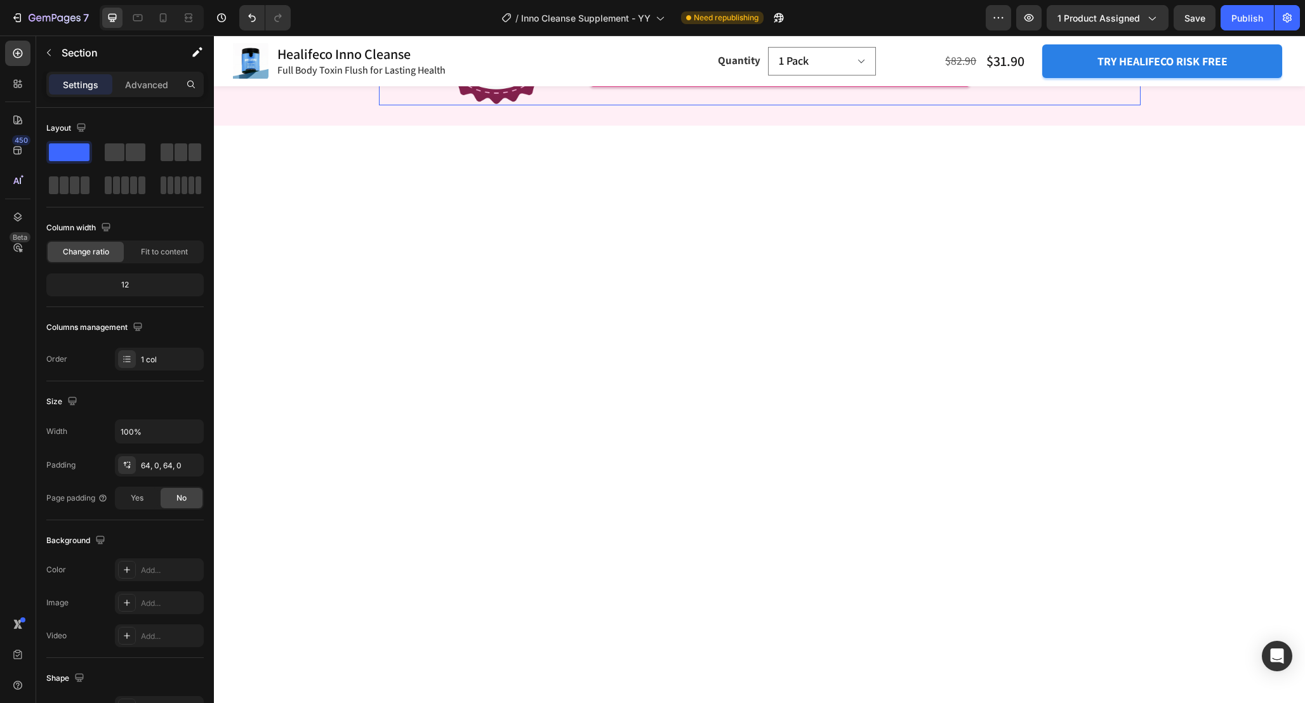
click at [857, 105] on div "Shop With Confidence Heading If you are not satisfied with your order for any r…" at bounding box center [858, 37] width 563 height 138
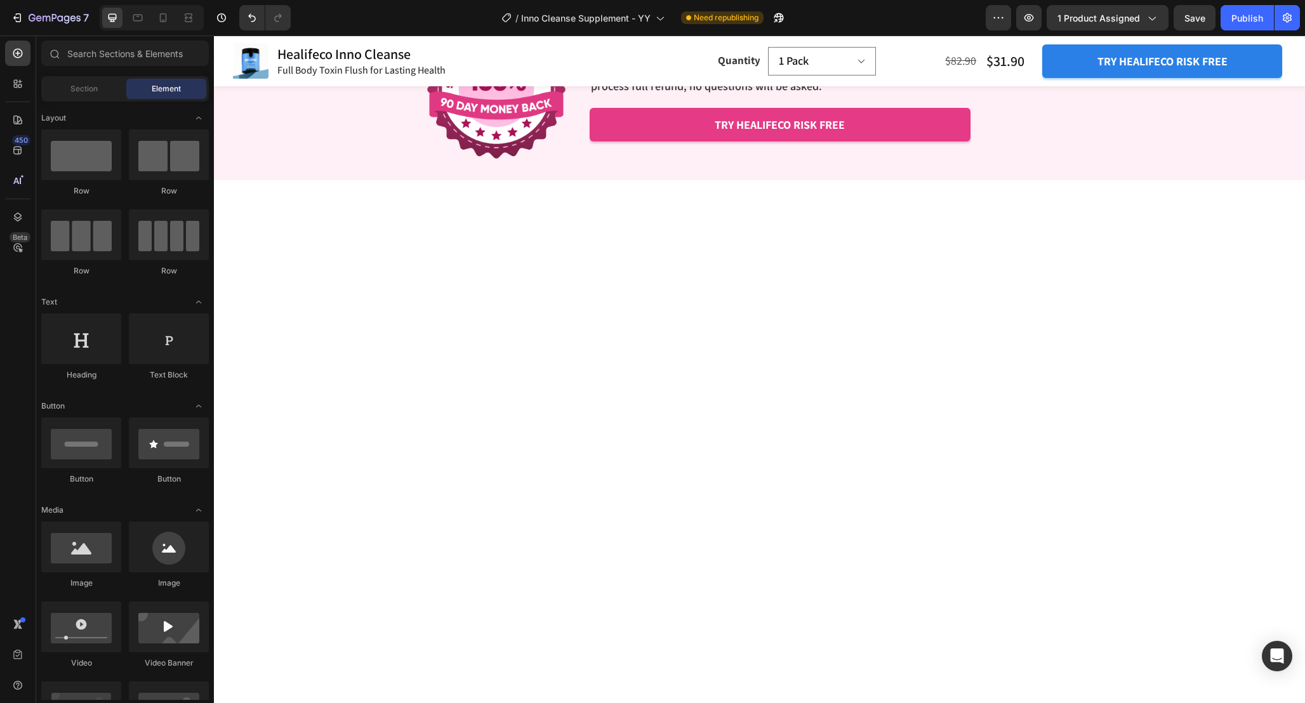
scroll to position [3697, 0]
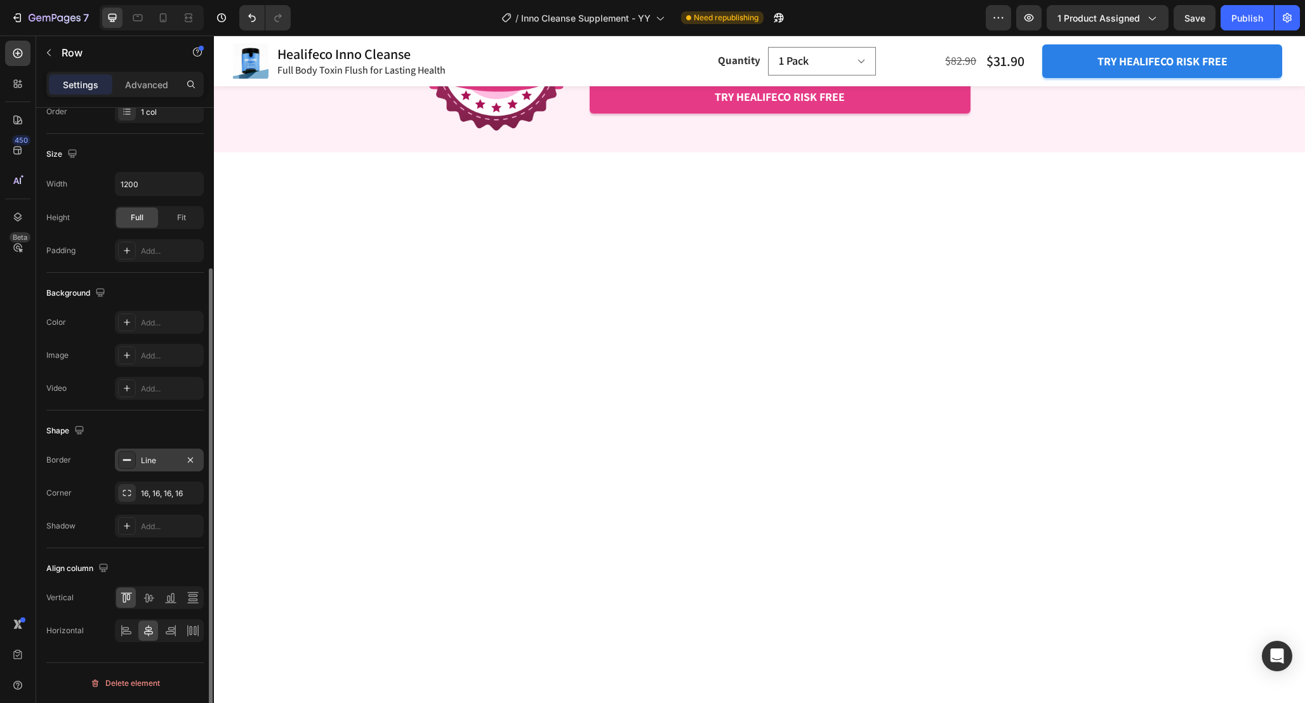
click at [126, 462] on icon at bounding box center [127, 460] width 10 height 10
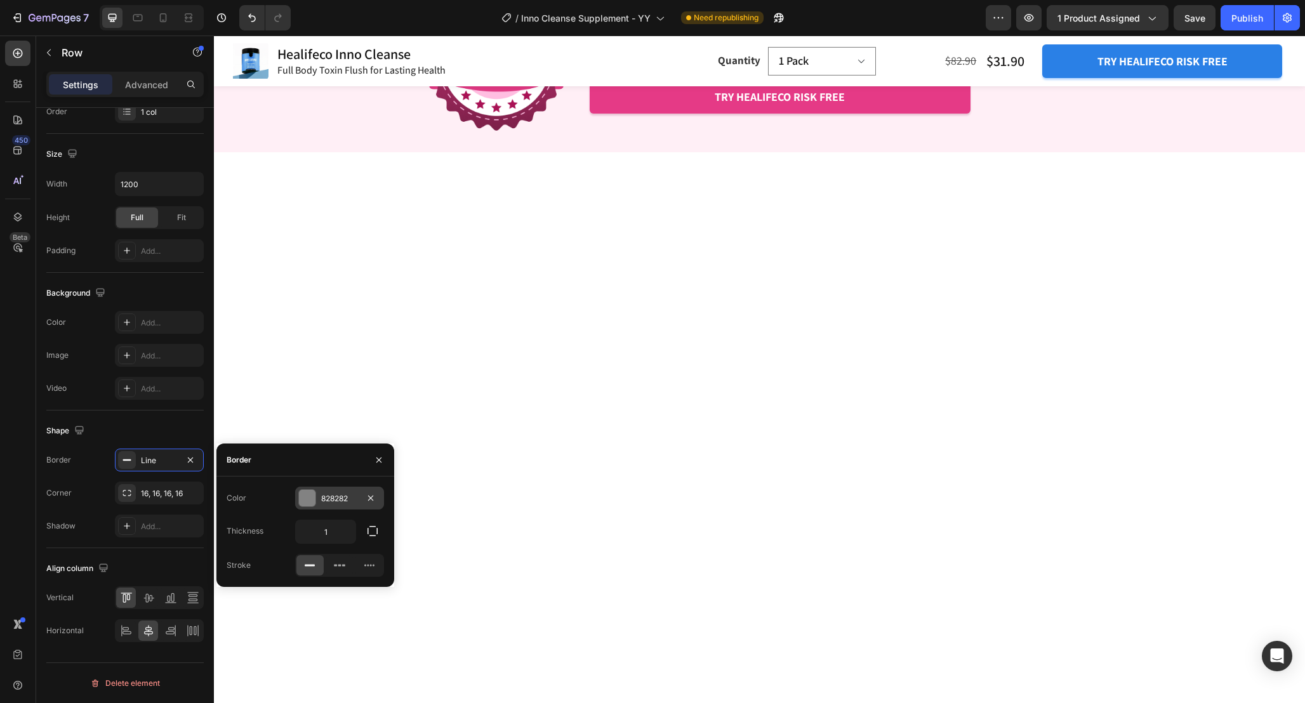
click at [300, 492] on div at bounding box center [307, 498] width 16 height 16
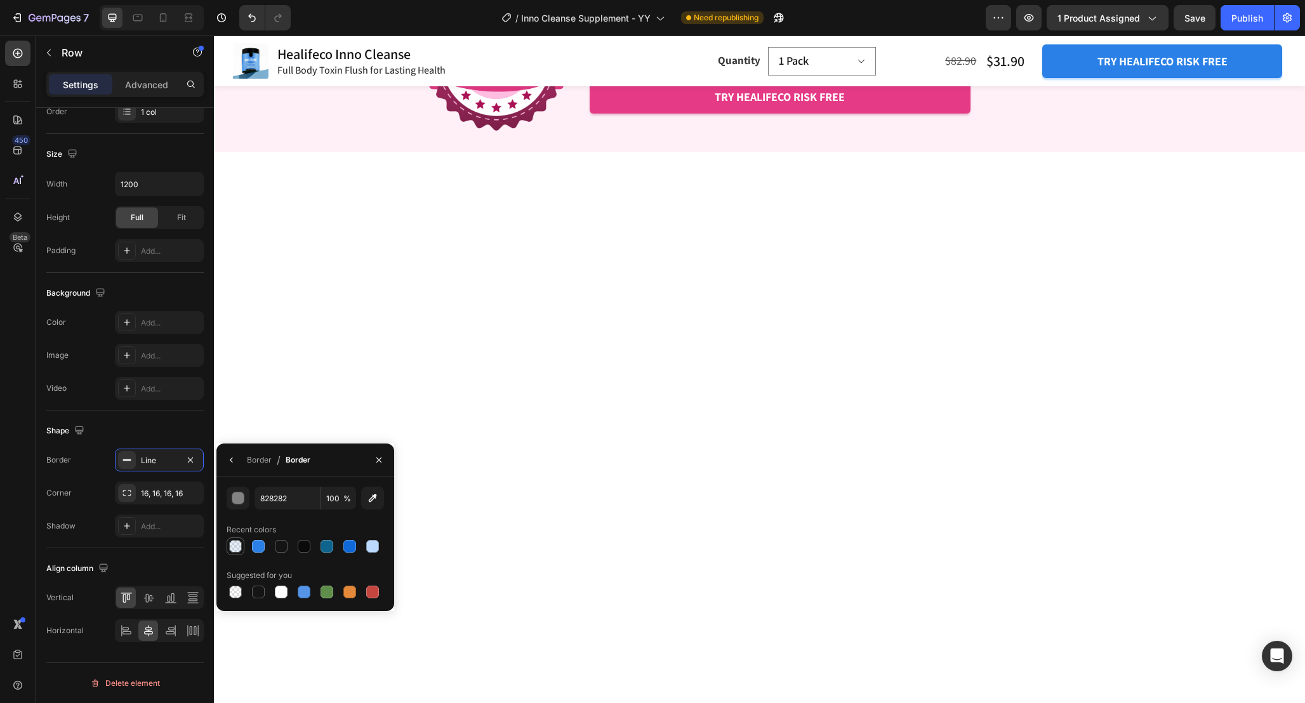
click at [237, 545] on div at bounding box center [235, 546] width 13 height 13
type input "2B80E6"
type input "10"
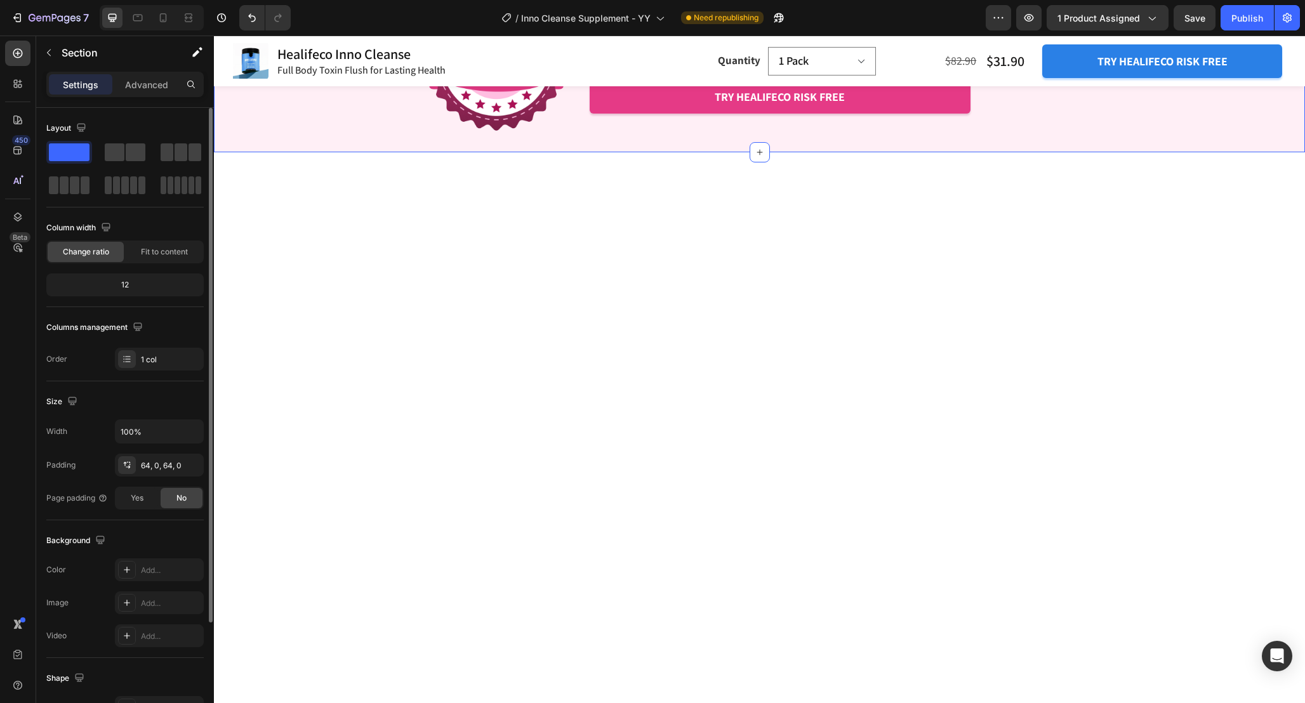
scroll to position [3714, 0]
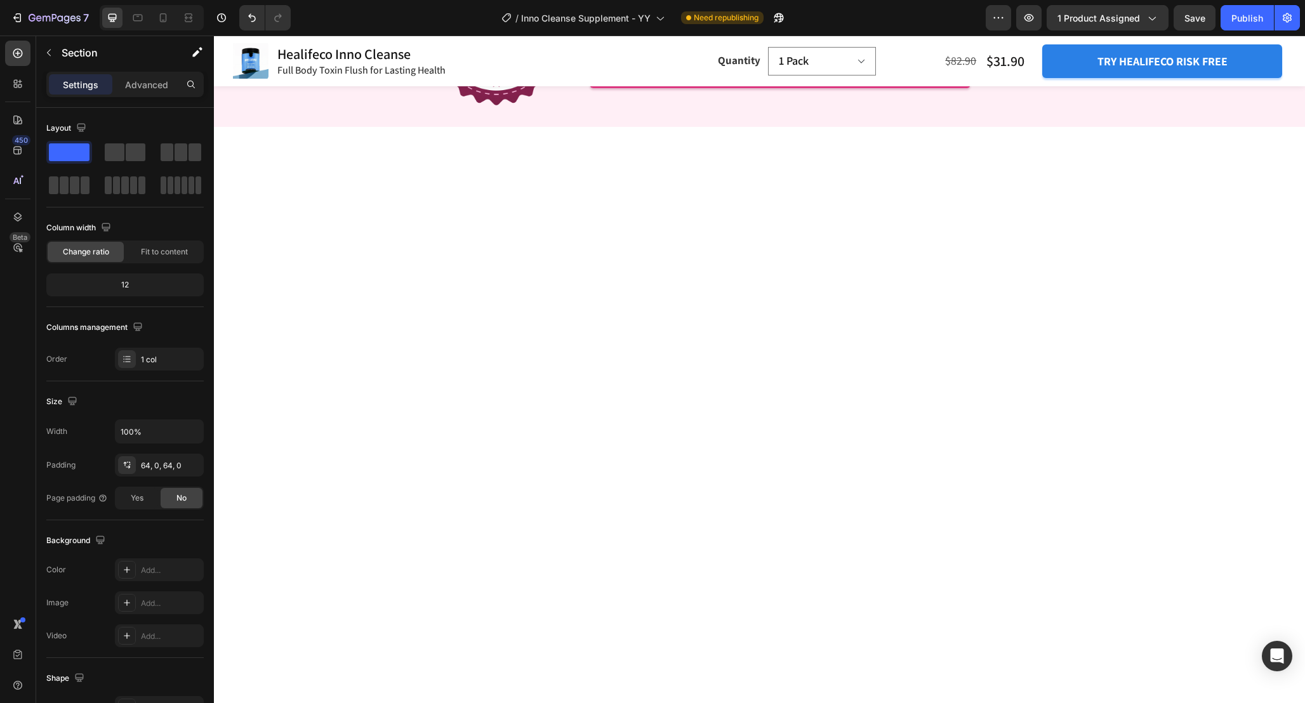
scroll to position [3724, 0]
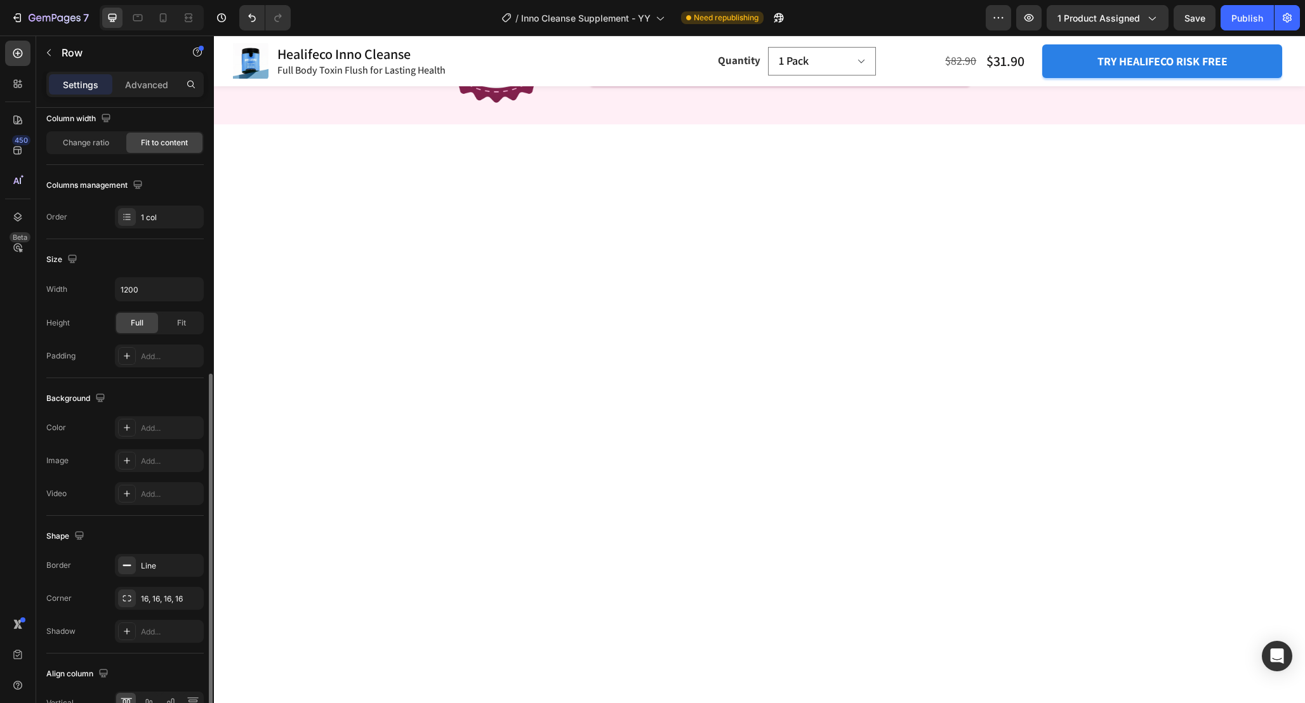
scroll to position [214, 0]
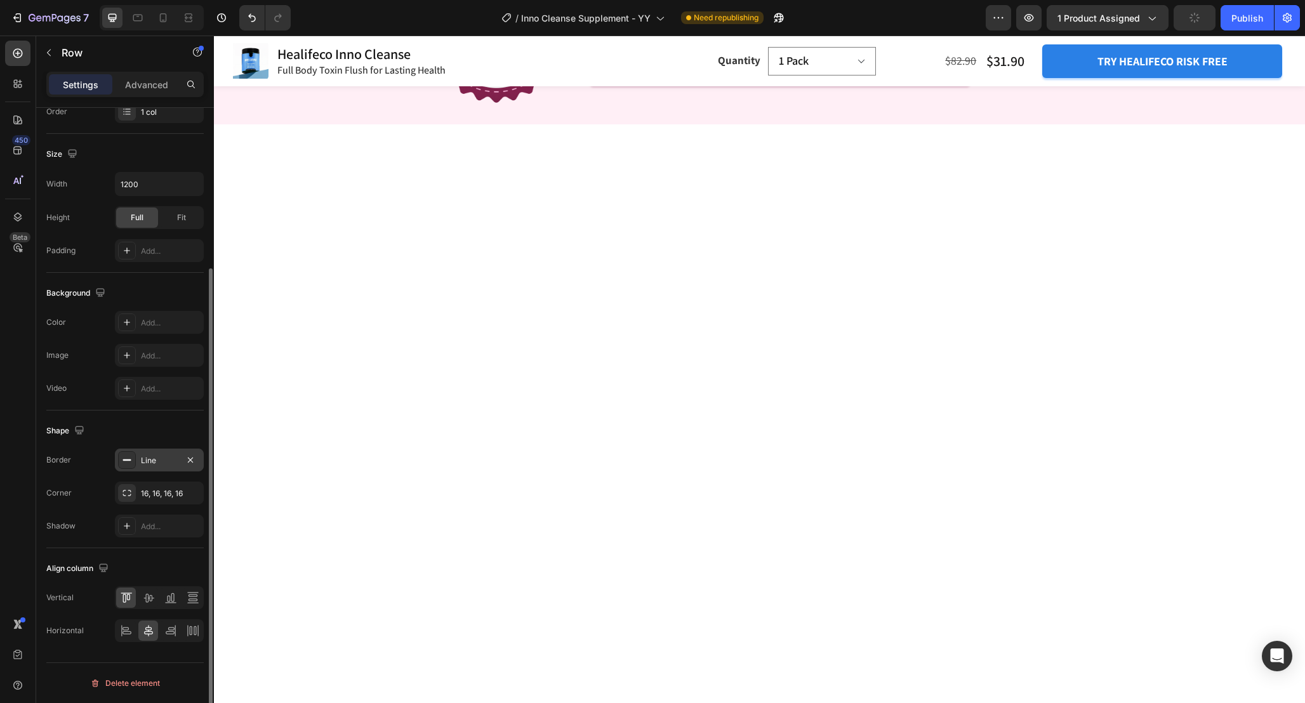
click at [139, 461] on div "Line" at bounding box center [159, 460] width 89 height 23
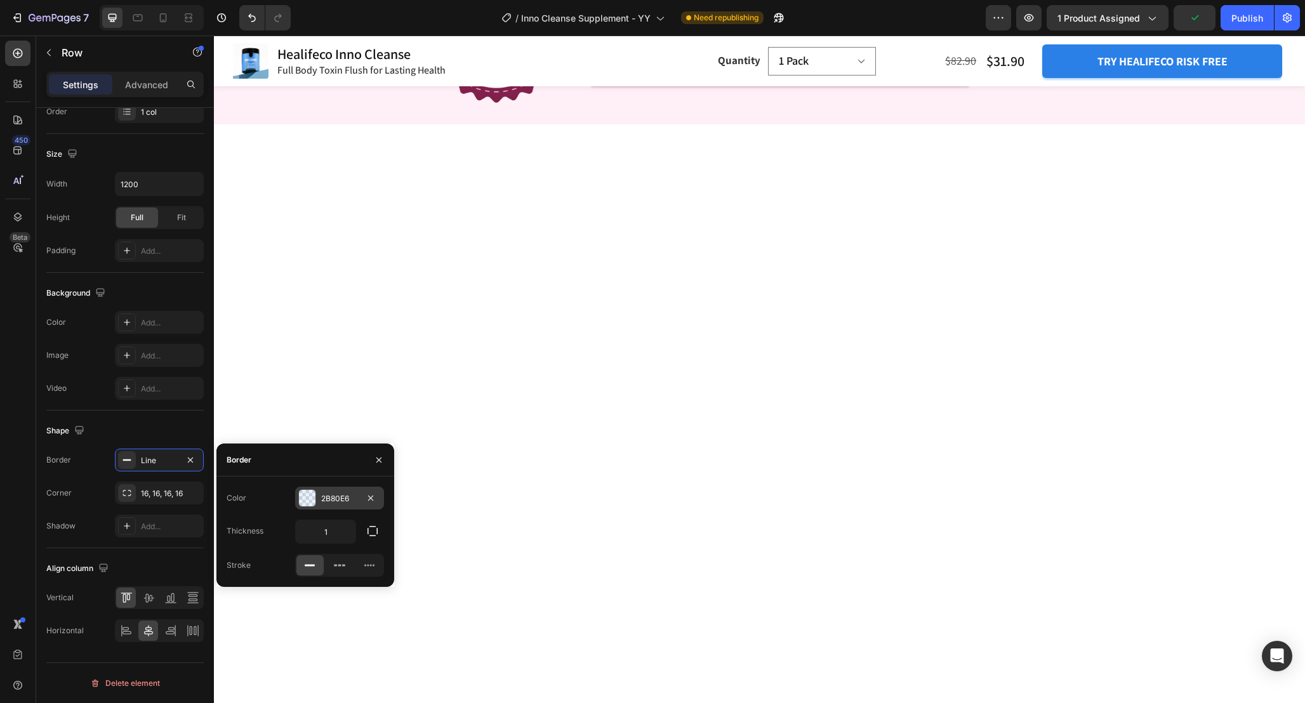
click at [312, 500] on div at bounding box center [307, 498] width 16 height 16
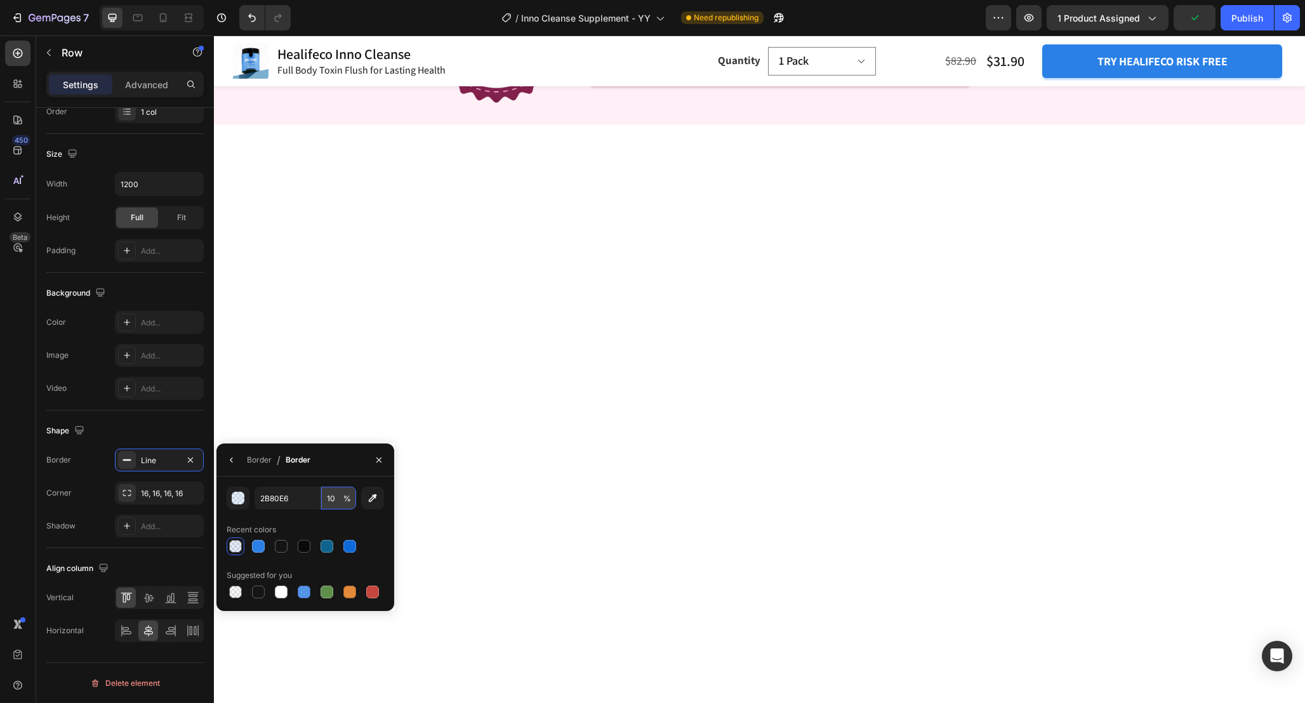
click at [338, 499] on input "10" at bounding box center [338, 498] width 35 height 23
type input "40"
click at [301, 480] on div "2B80E6 40 % Recent colors Suggested for you" at bounding box center [305, 544] width 178 height 135
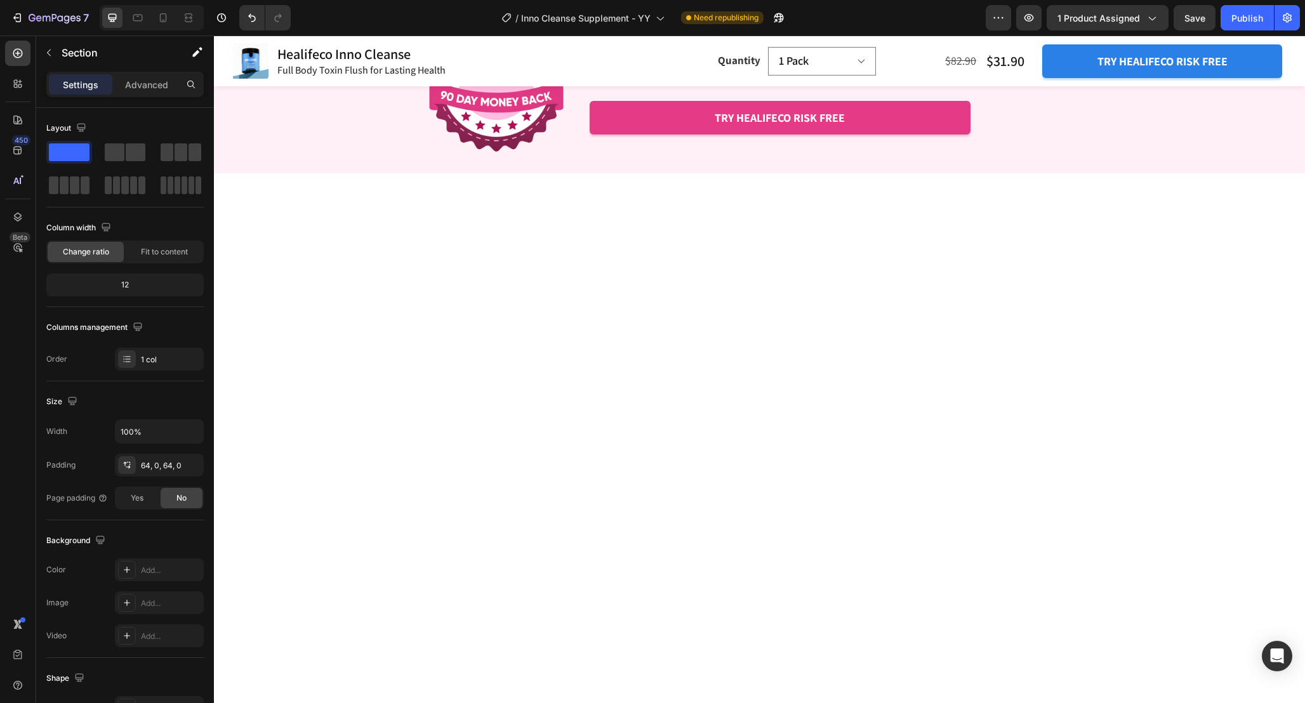
scroll to position [3716, 0]
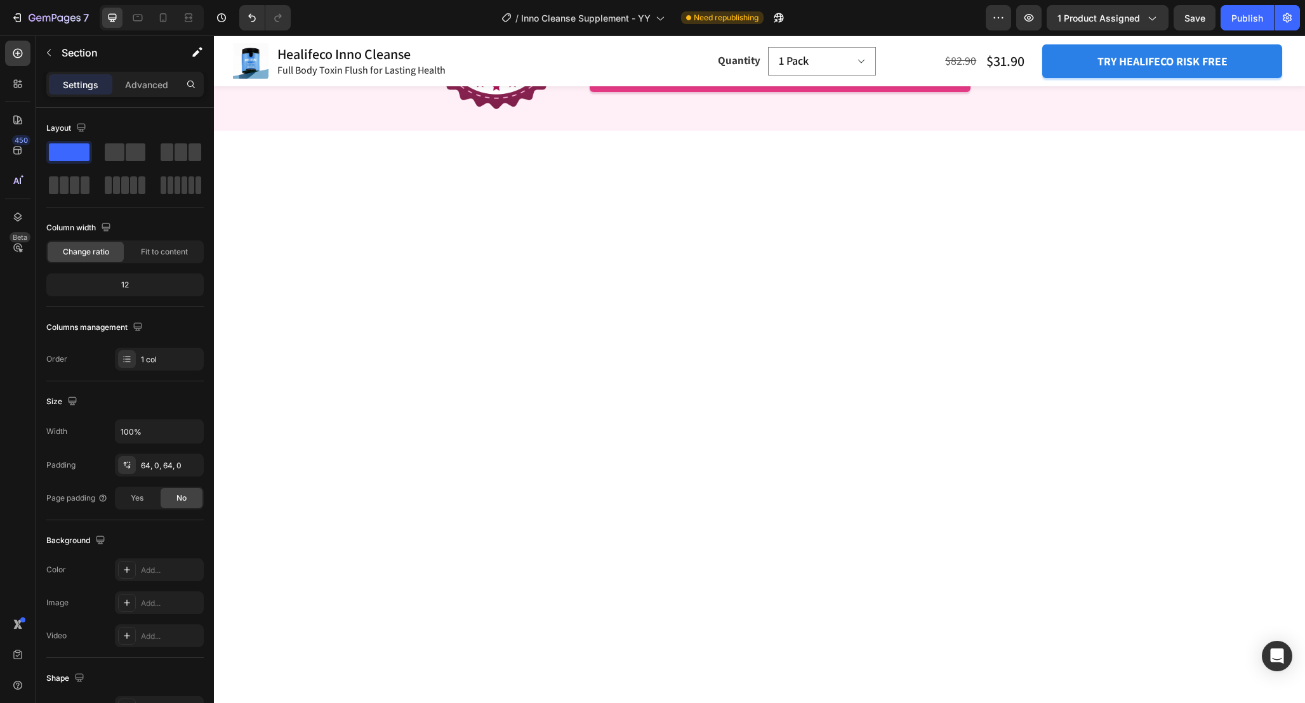
scroll to position [3714, 0]
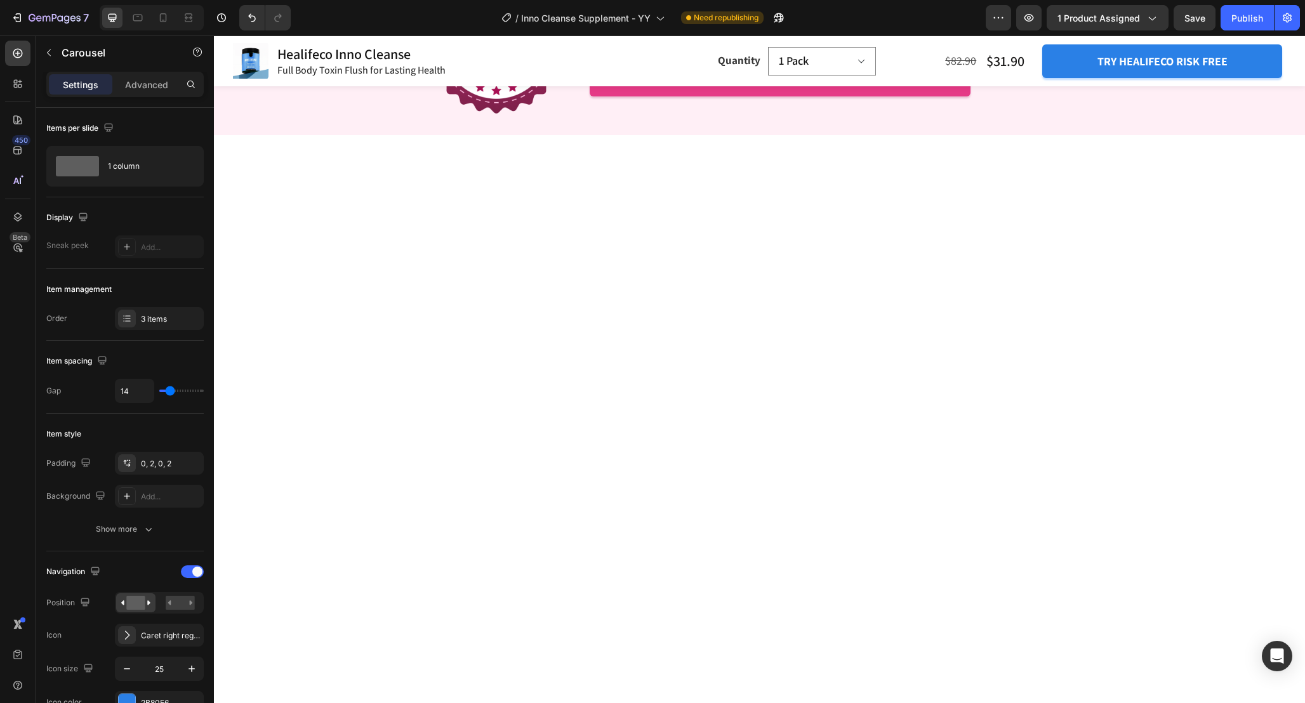
click at [147, 322] on div "3 items" at bounding box center [171, 318] width 60 height 11
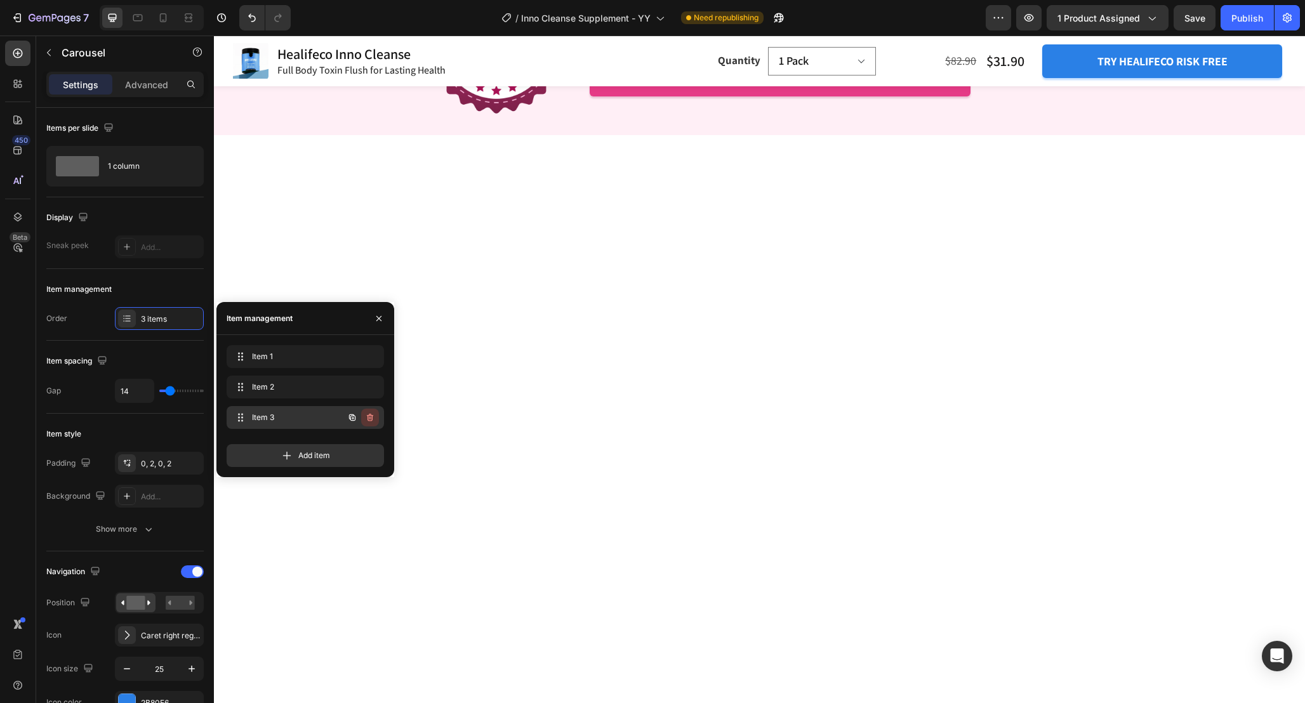
click at [371, 416] on icon "button" at bounding box center [370, 417] width 10 height 10
click at [367, 412] on div "Delete" at bounding box center [361, 417] width 23 height 11
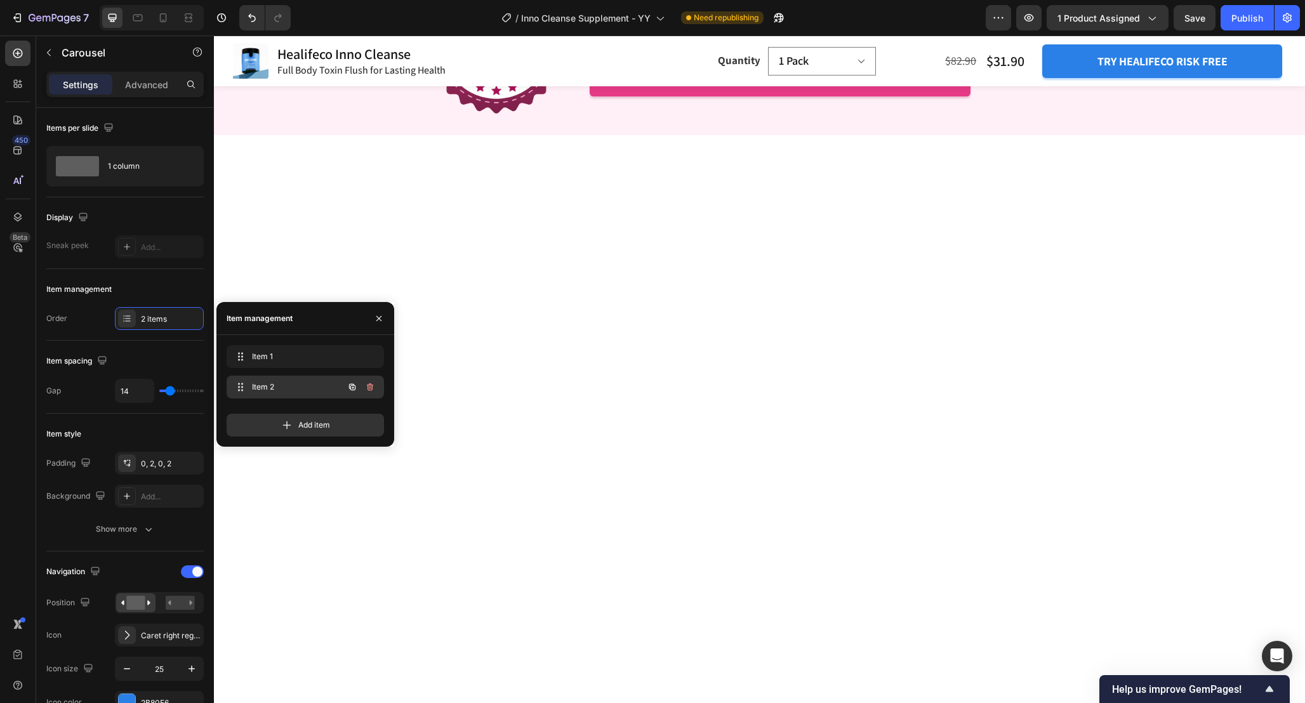
click at [371, 387] on icon "button" at bounding box center [370, 387] width 10 height 10
click at [367, 387] on div "Delete" at bounding box center [361, 386] width 23 height 11
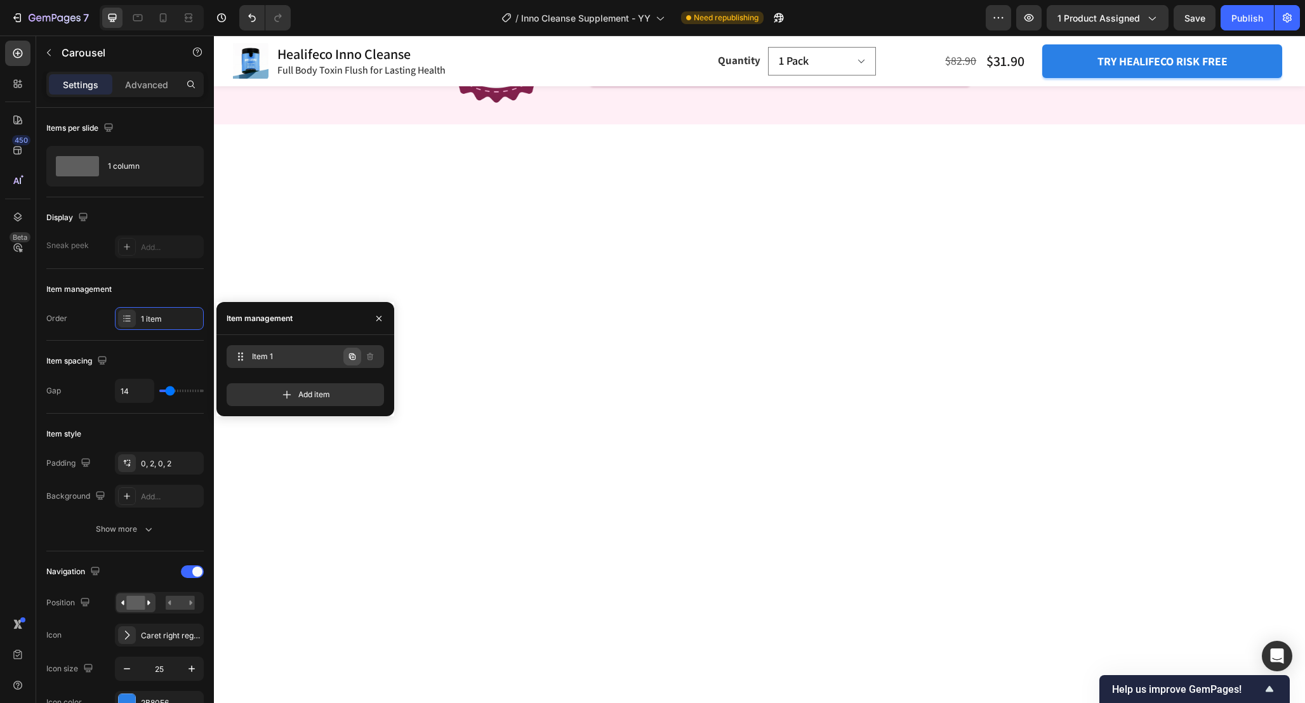
click at [353, 357] on icon "button" at bounding box center [353, 357] width 3 height 3
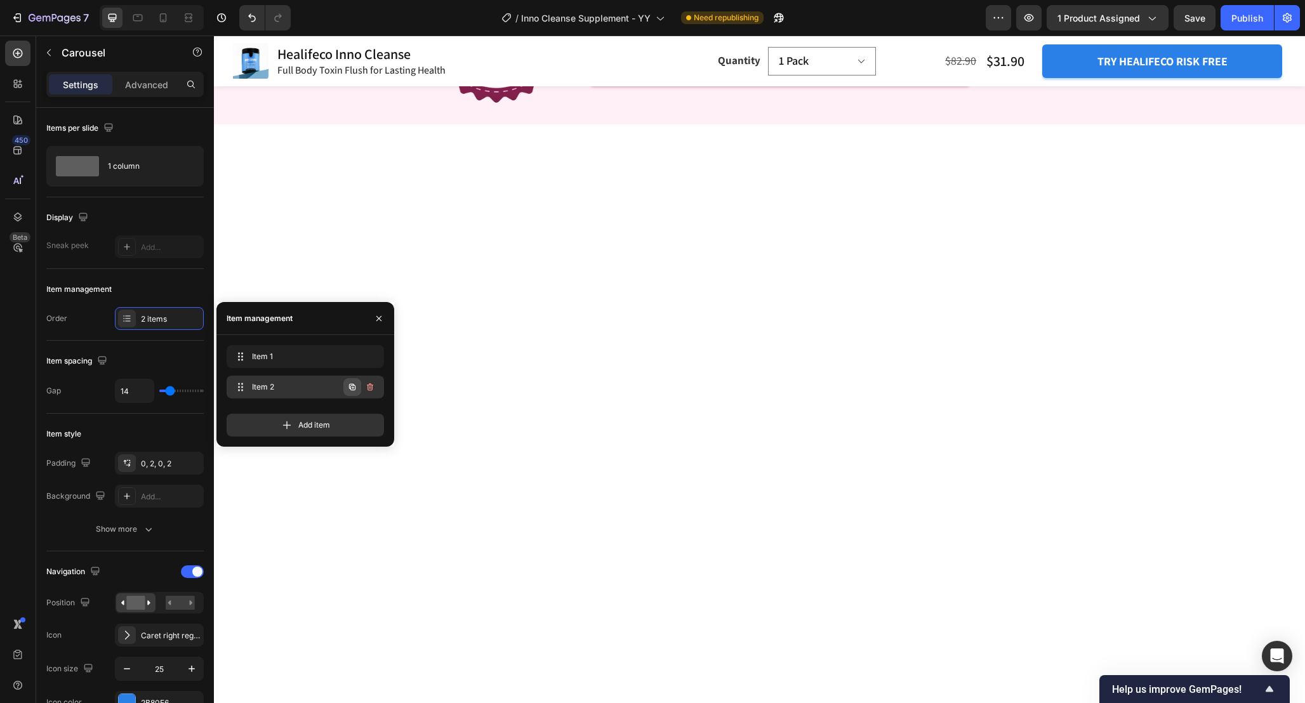
click at [352, 385] on icon "button" at bounding box center [352, 387] width 10 height 10
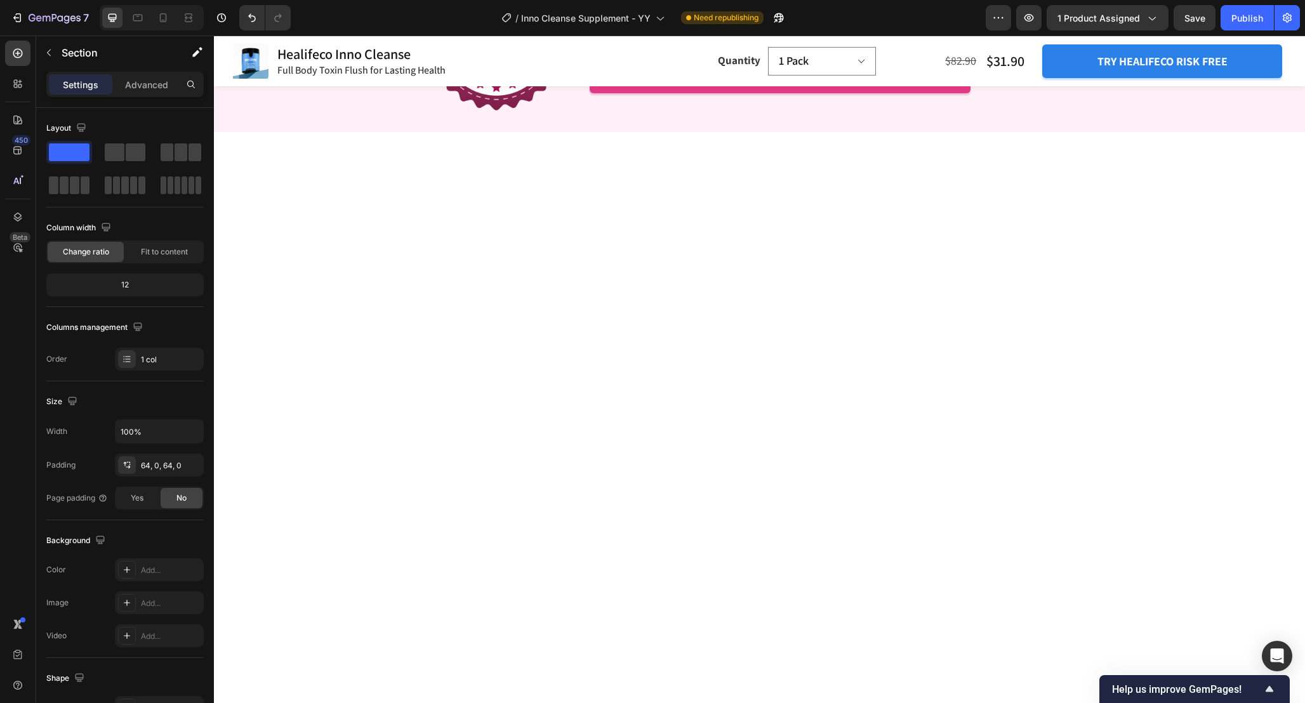
scroll to position [3712, 0]
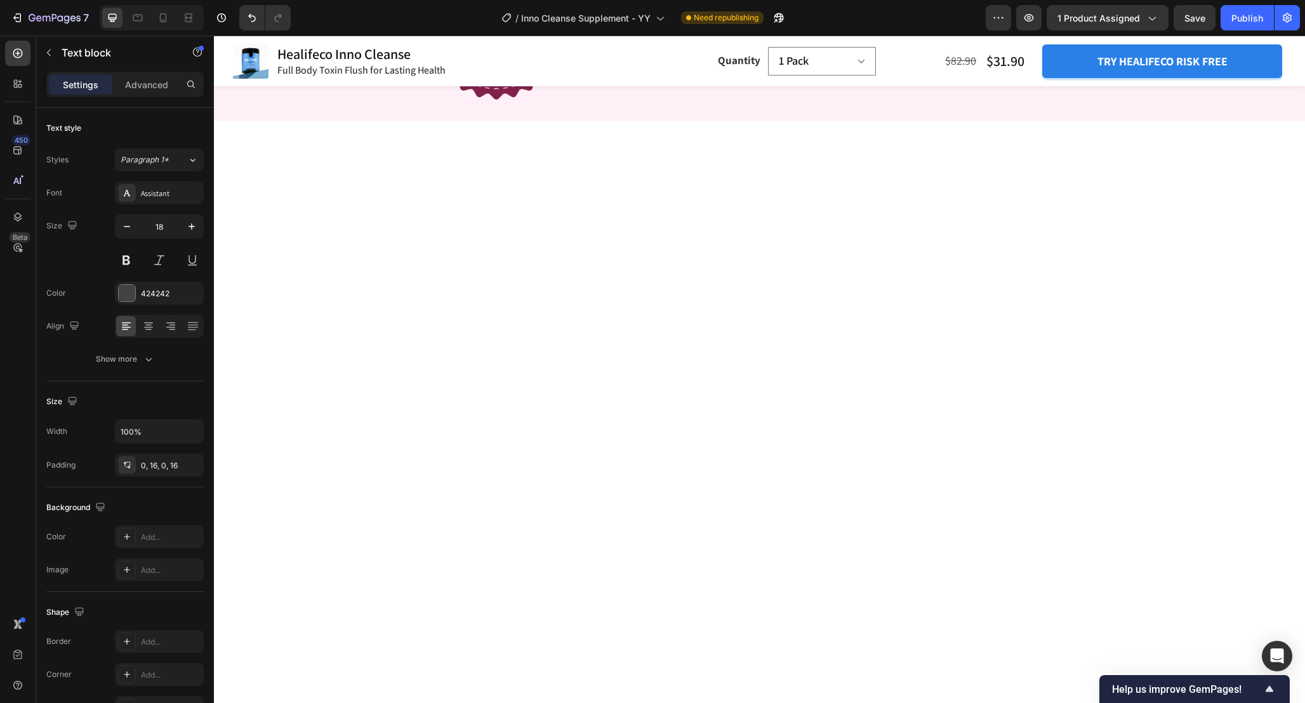
drag, startPoint x: 978, startPoint y: 505, endPoint x: 978, endPoint y: 516, distance: 10.8
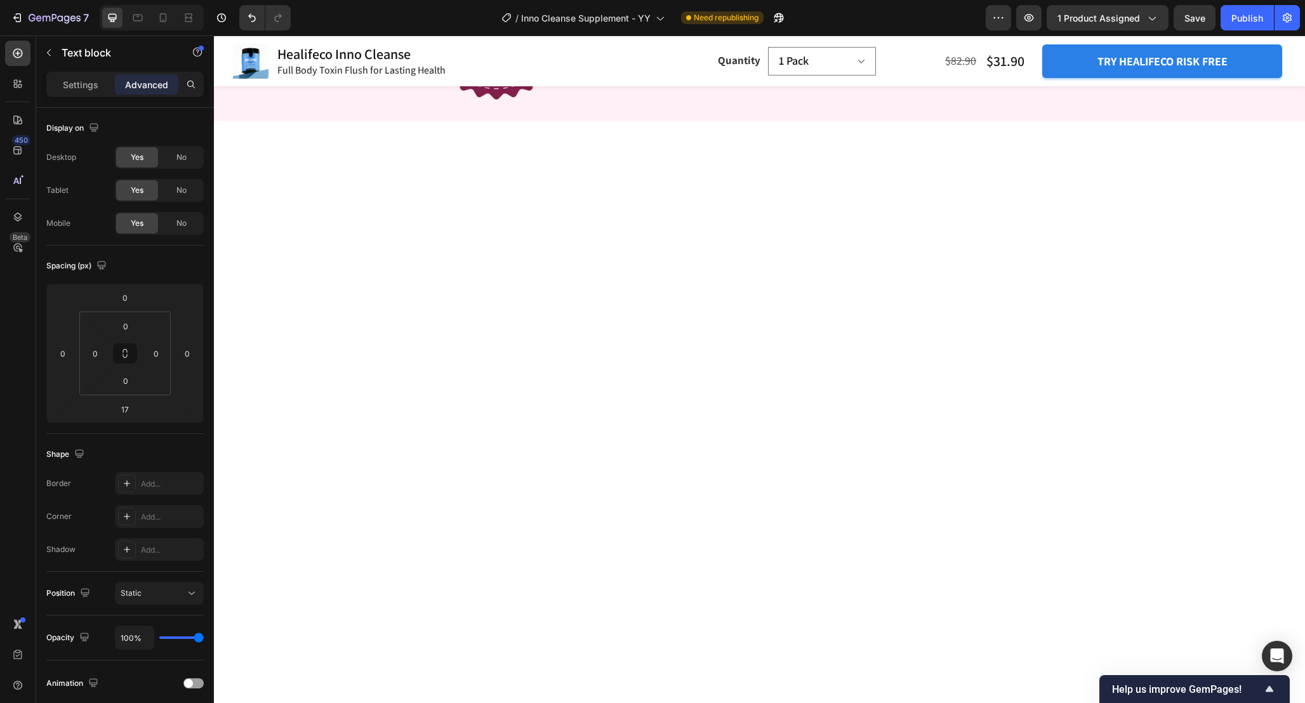
click at [932, 121] on div "Image Shop With Confidence Heading If you are not satisfied with your order for…" at bounding box center [759, 32] width 1091 height 178
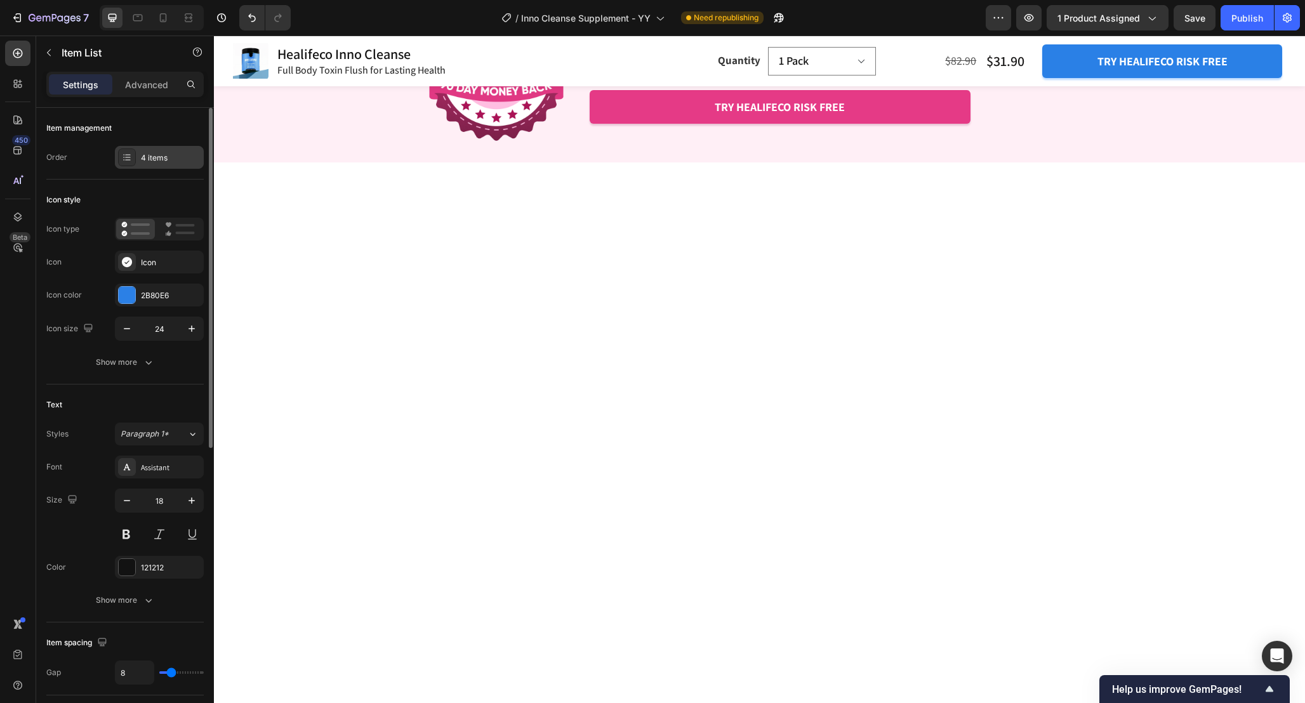
click at [167, 155] on div "4 items" at bounding box center [171, 157] width 60 height 11
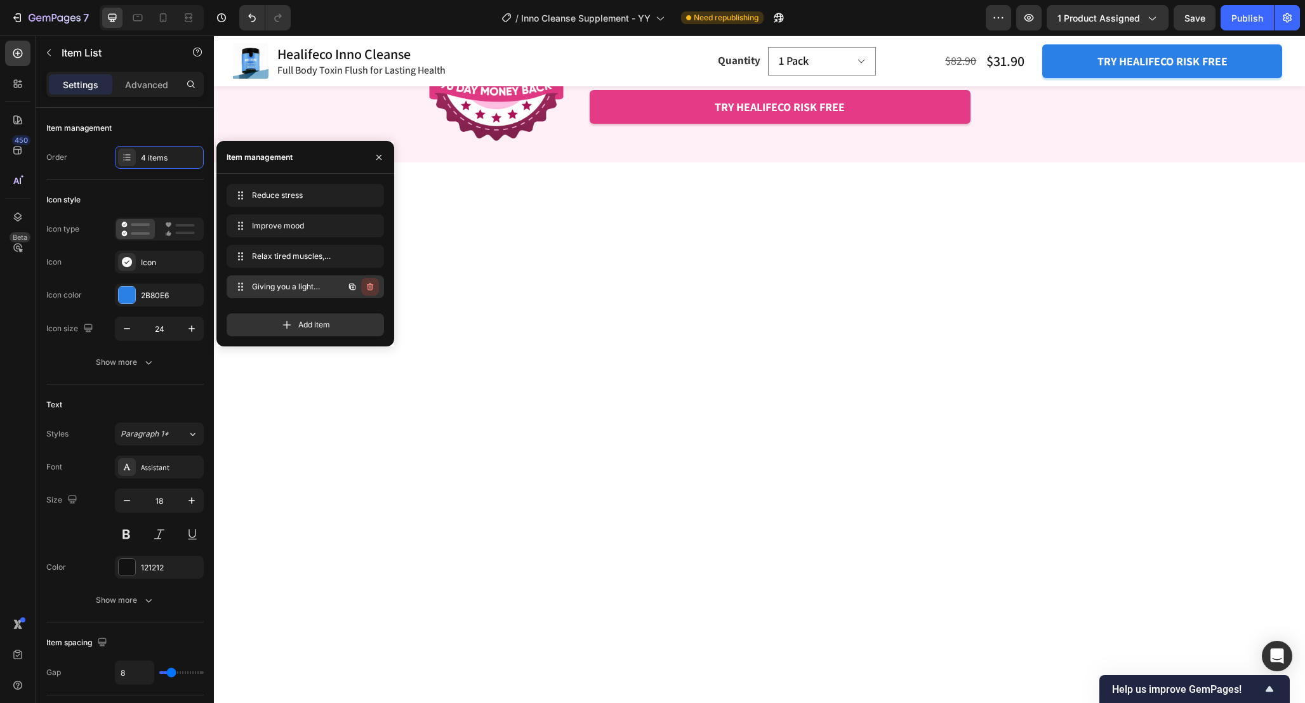
click at [371, 287] on icon "button" at bounding box center [371, 287] width 1 height 3
click at [370, 287] on div "Delete" at bounding box center [361, 286] width 23 height 11
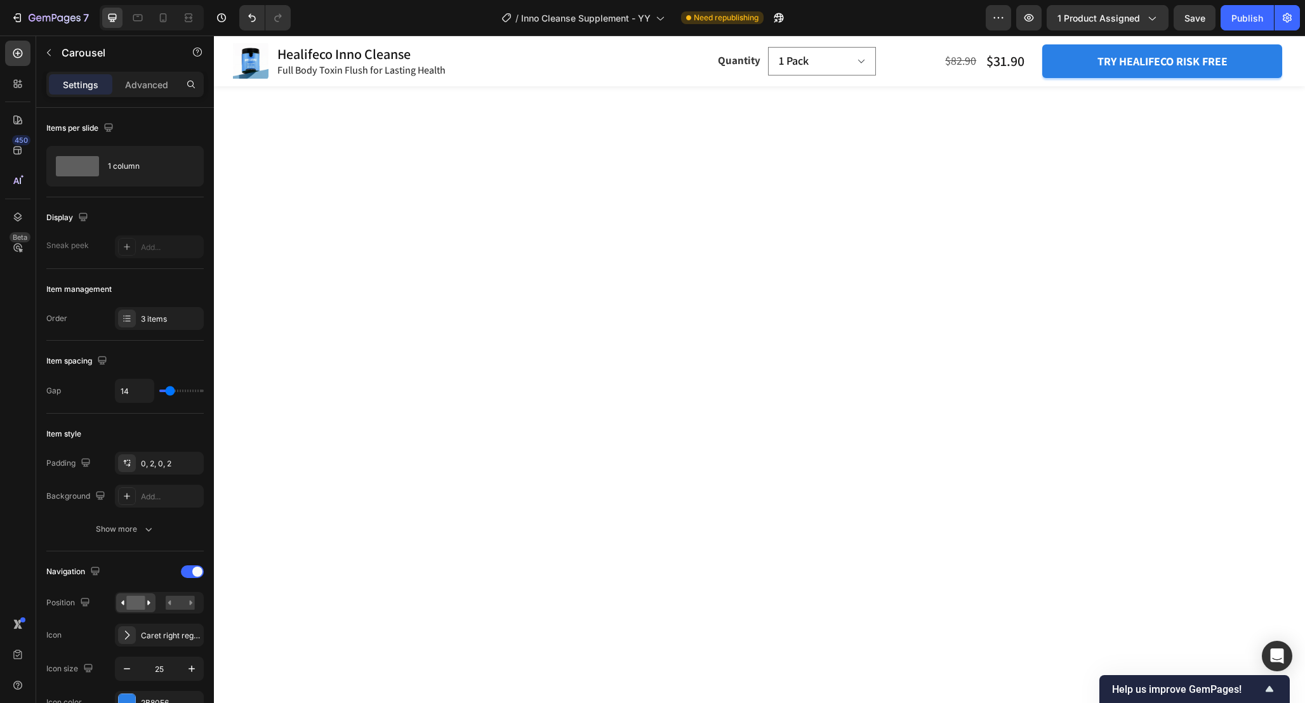
scroll to position [3721, 0]
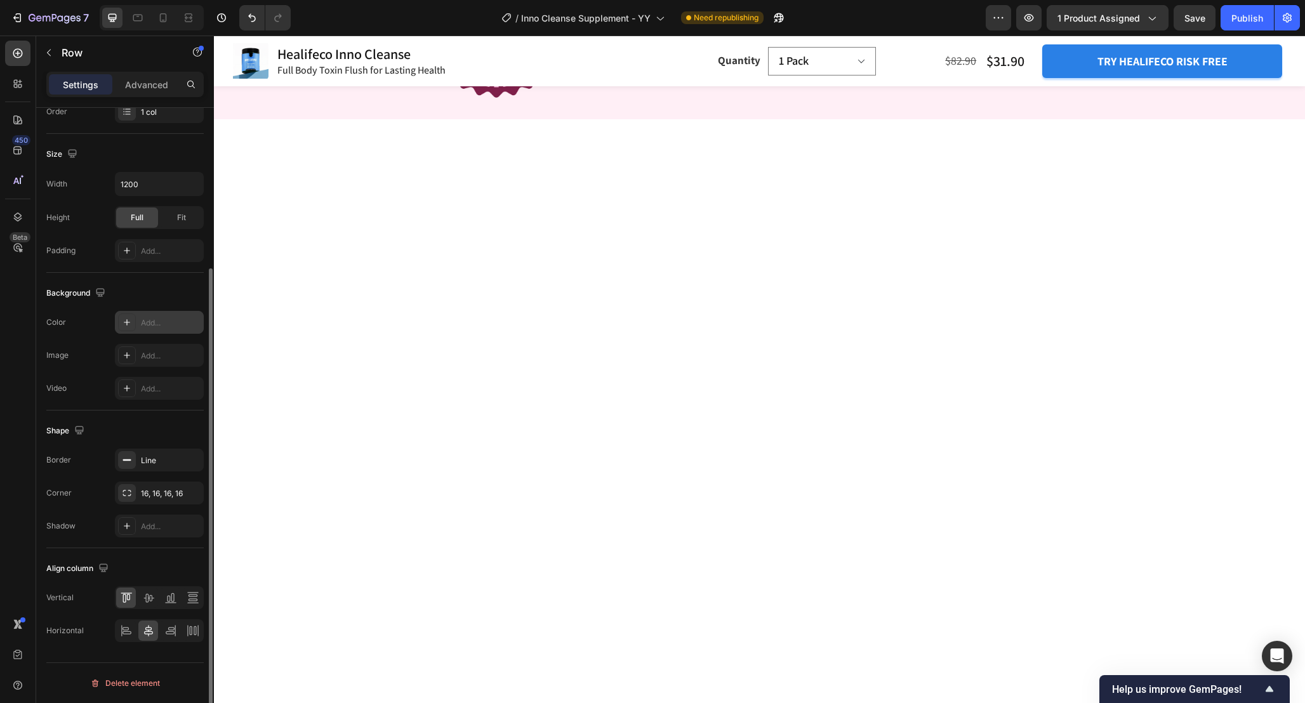
scroll to position [199, 0]
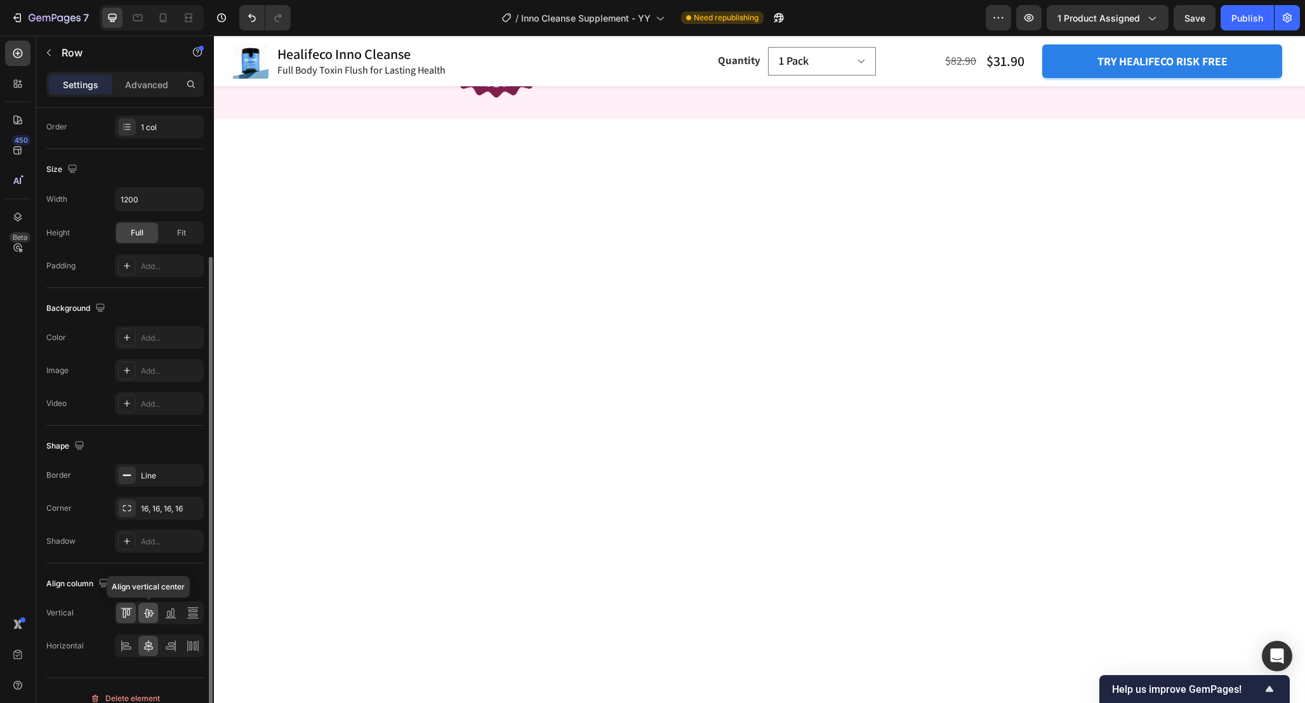
click at [147, 619] on div at bounding box center [148, 613] width 20 height 20
click at [126, 611] on icon at bounding box center [123, 613] width 3 height 9
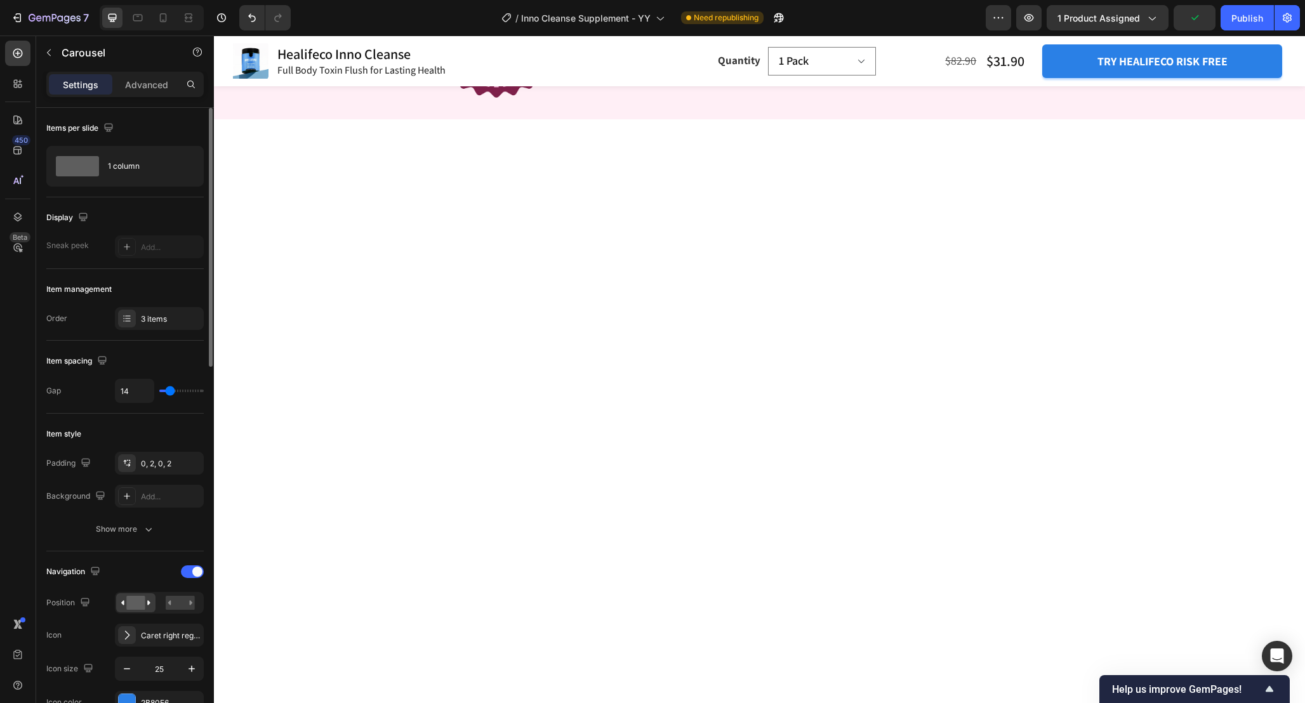
scroll to position [3761, 0]
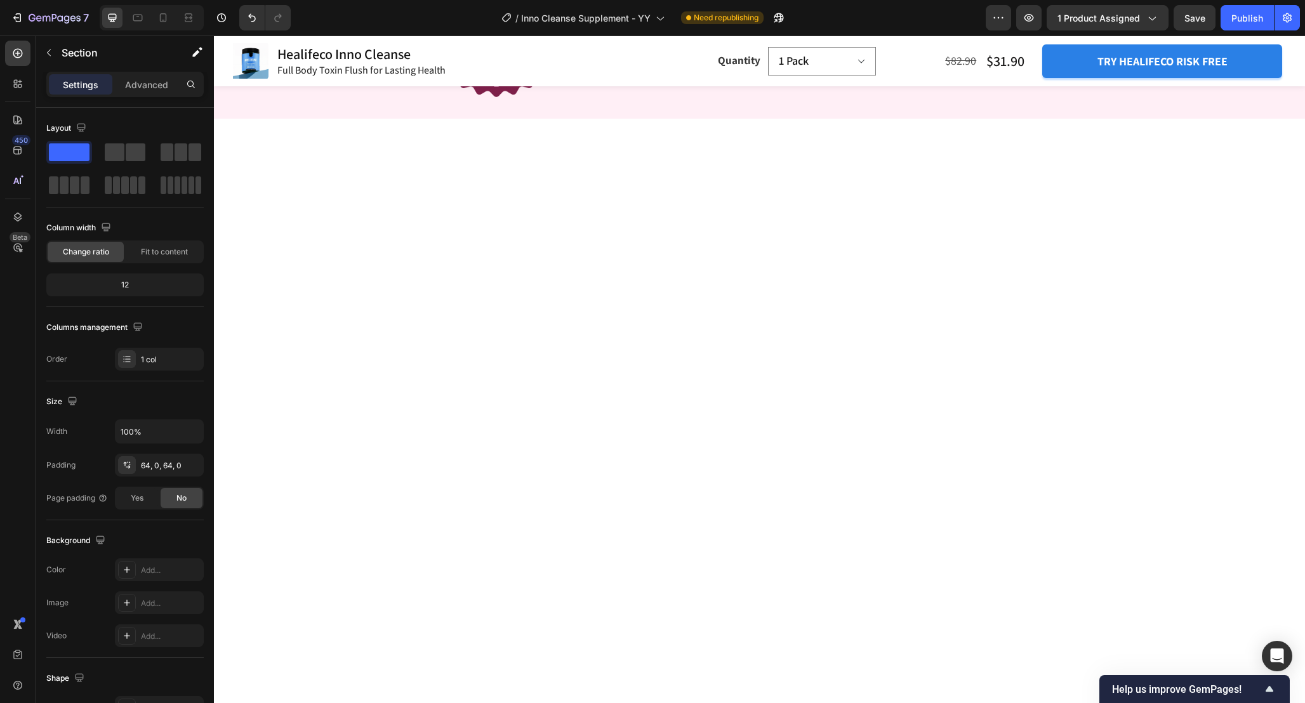
scroll to position [3720, 0]
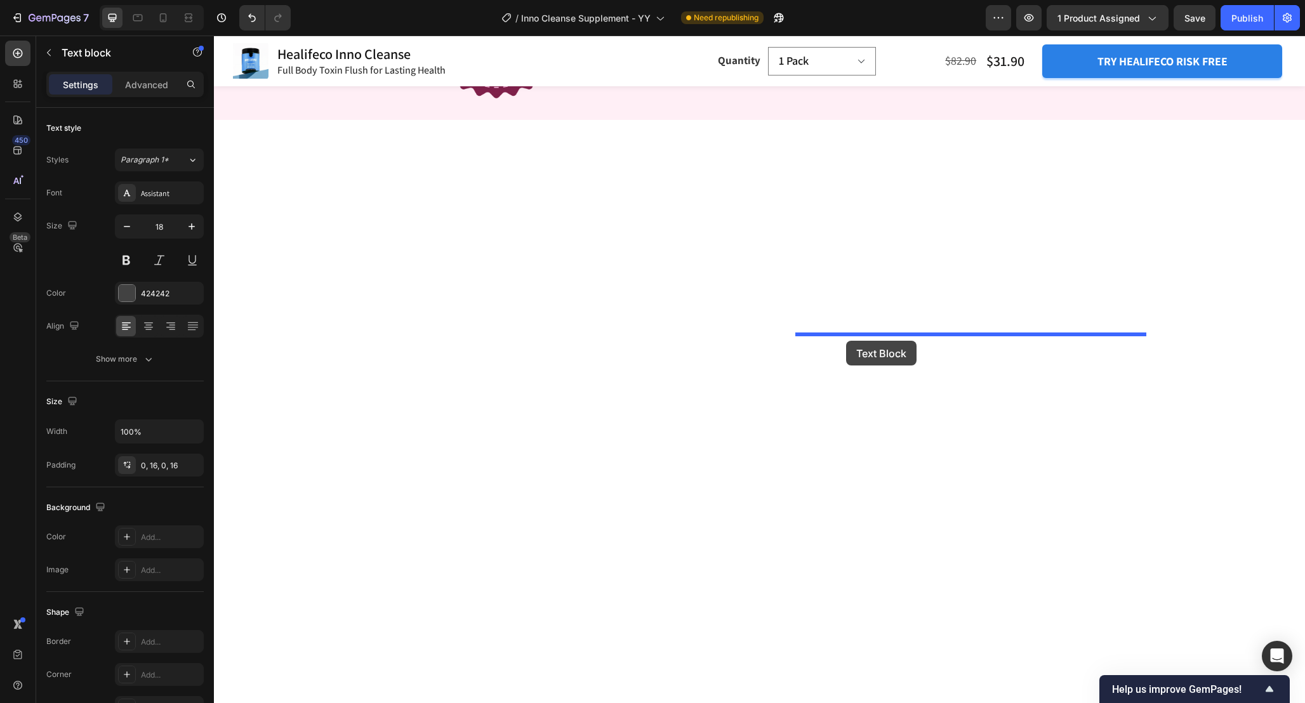
drag, startPoint x: 819, startPoint y: 455, endPoint x: 846, endPoint y: 341, distance: 117.3
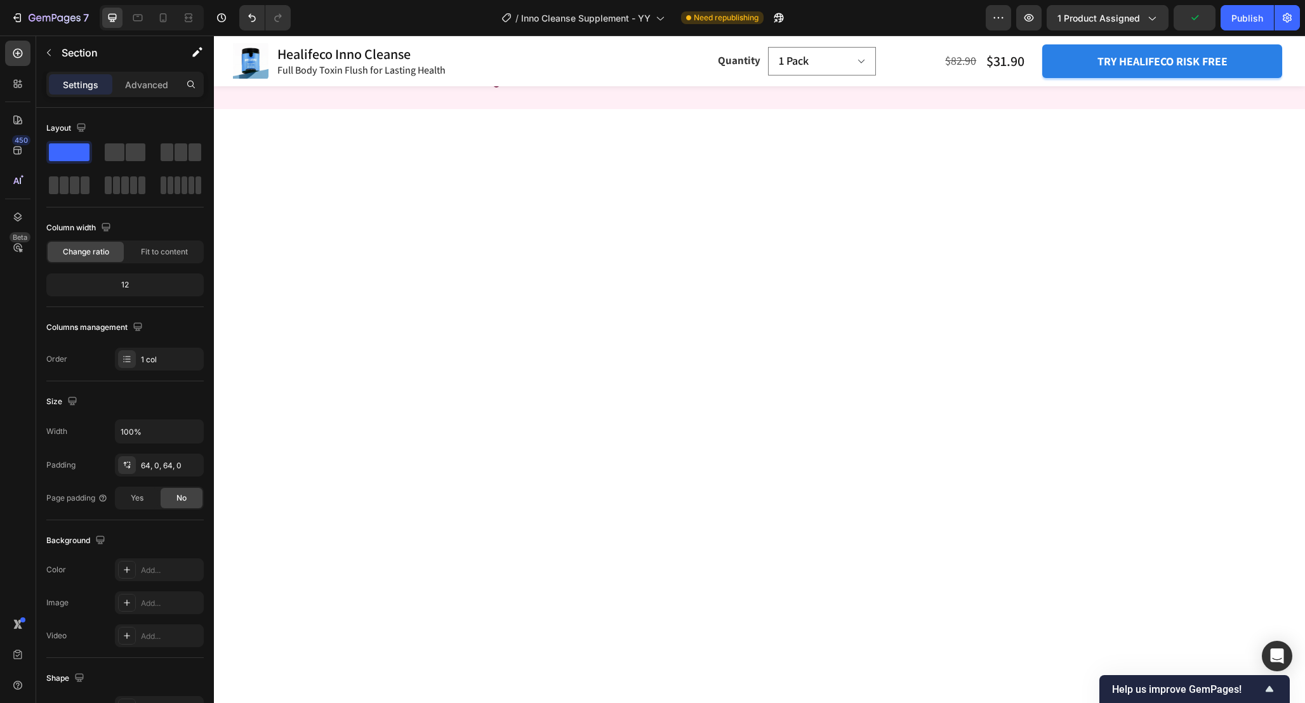
scroll to position [3740, 0]
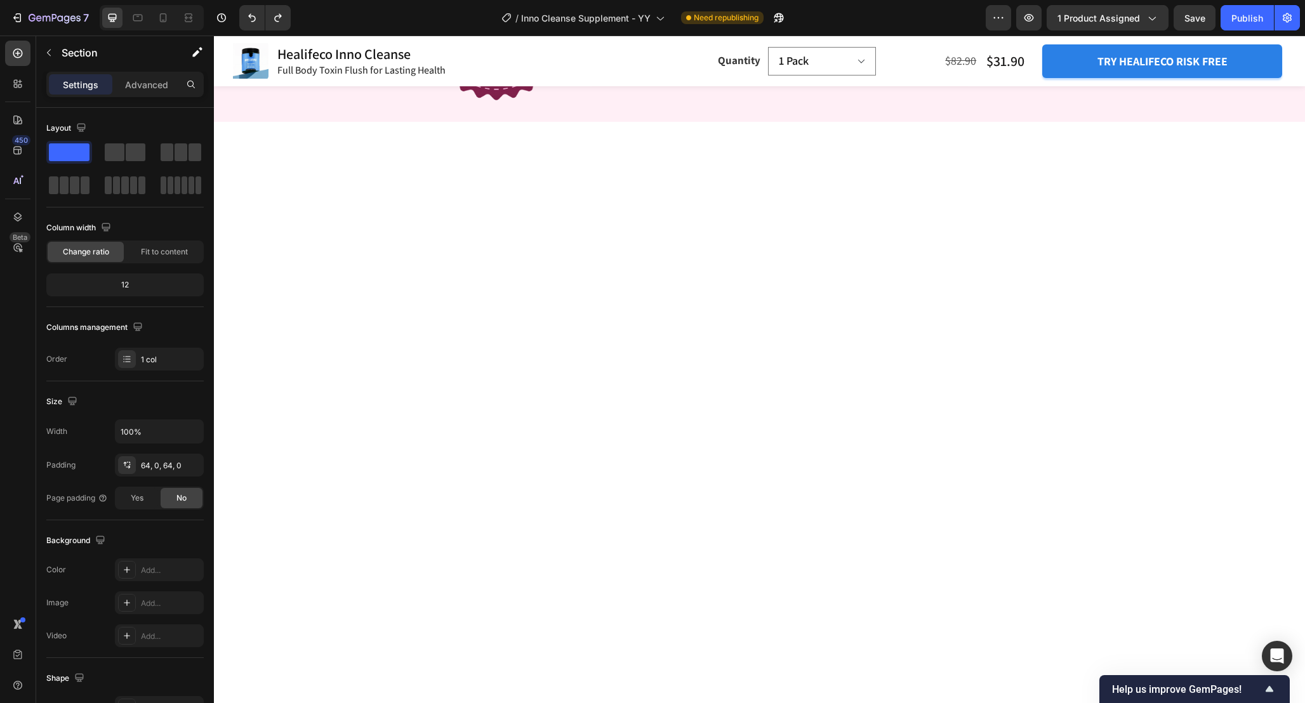
scroll to position [3749, 0]
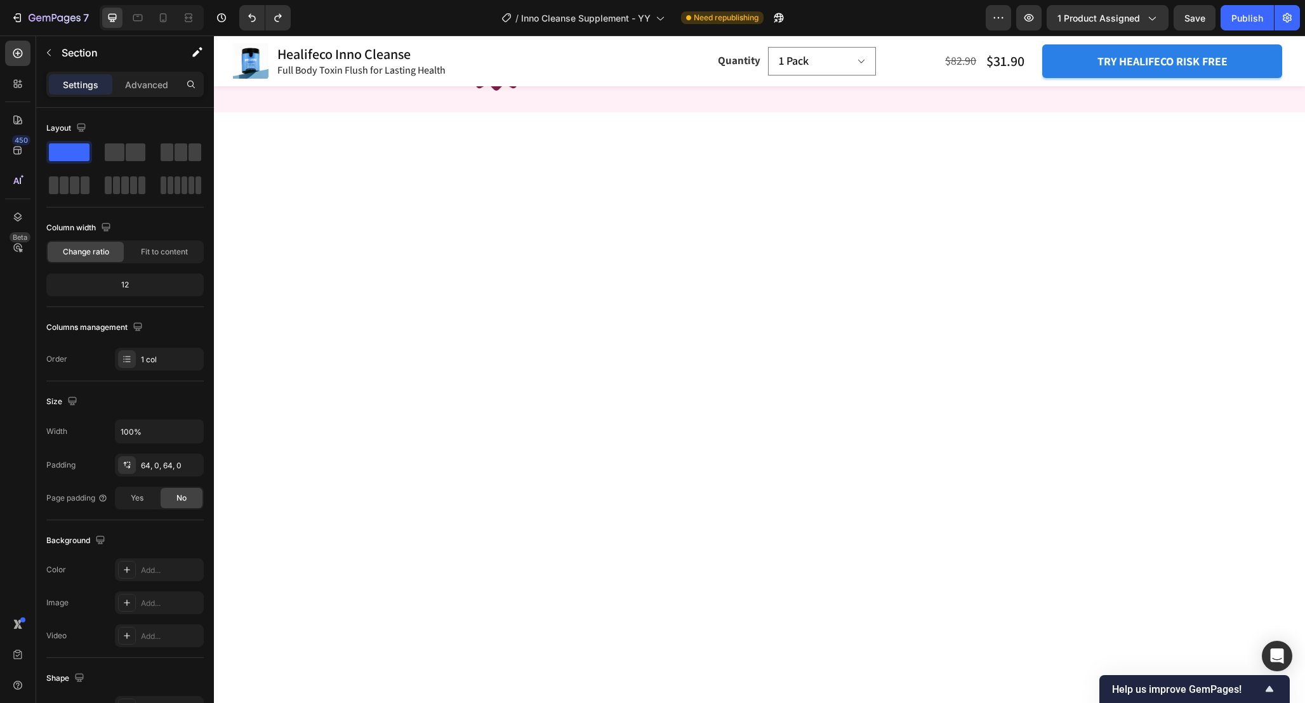
scroll to position [3723, 0]
click at [51, 55] on icon "button" at bounding box center [49, 53] width 10 height 10
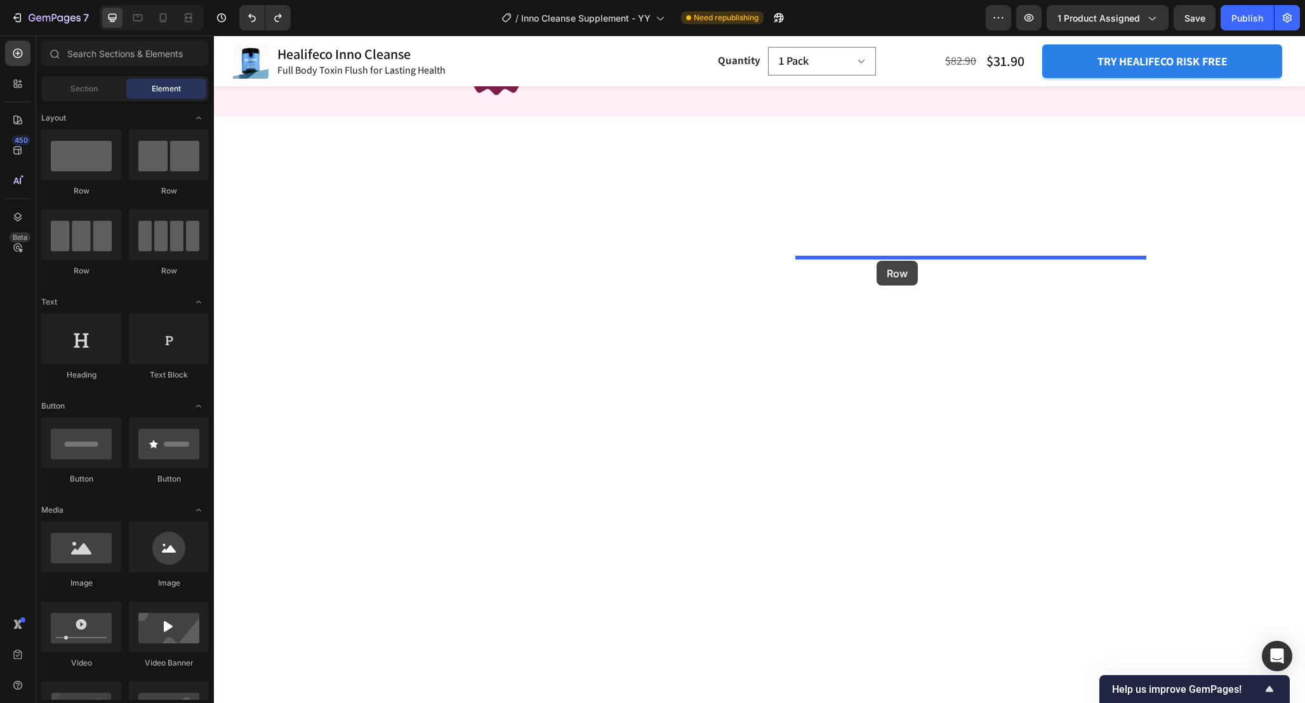
drag, startPoint x: 294, startPoint y: 195, endPoint x: 876, endPoint y: 261, distance: 585.5
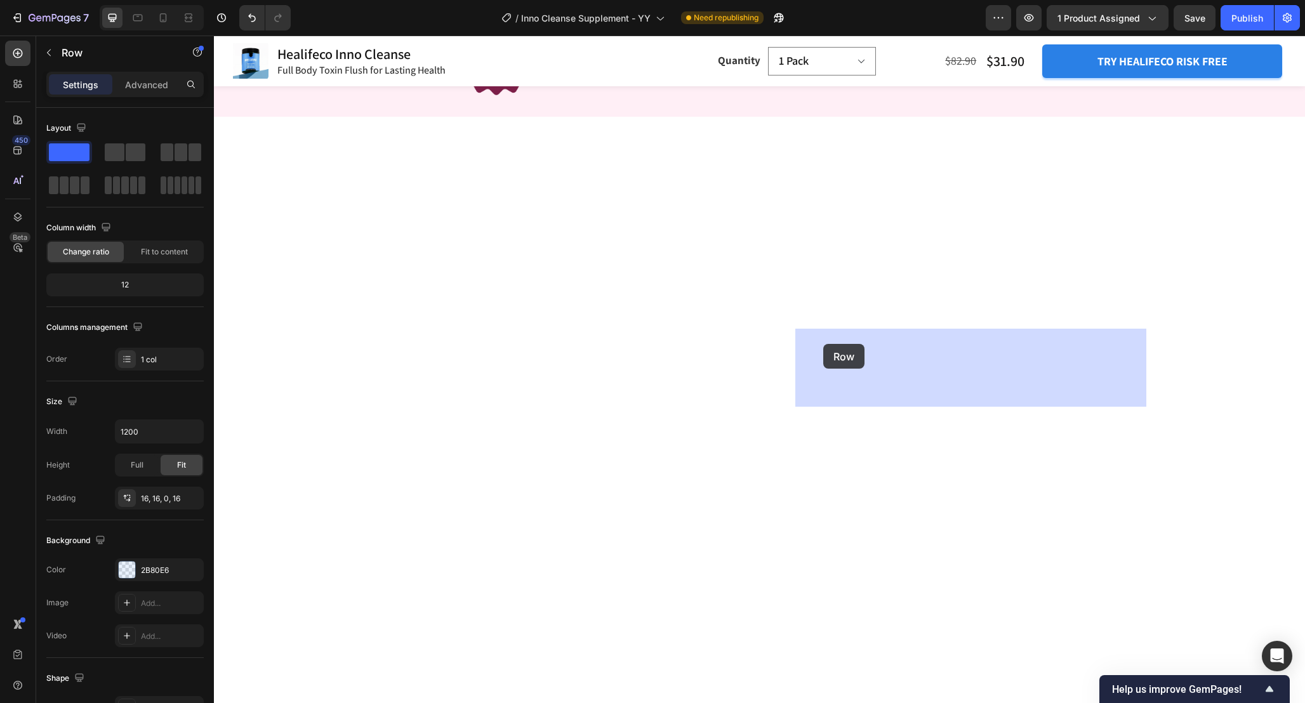
drag, startPoint x: 805, startPoint y: 324, endPoint x: 823, endPoint y: 344, distance: 26.5
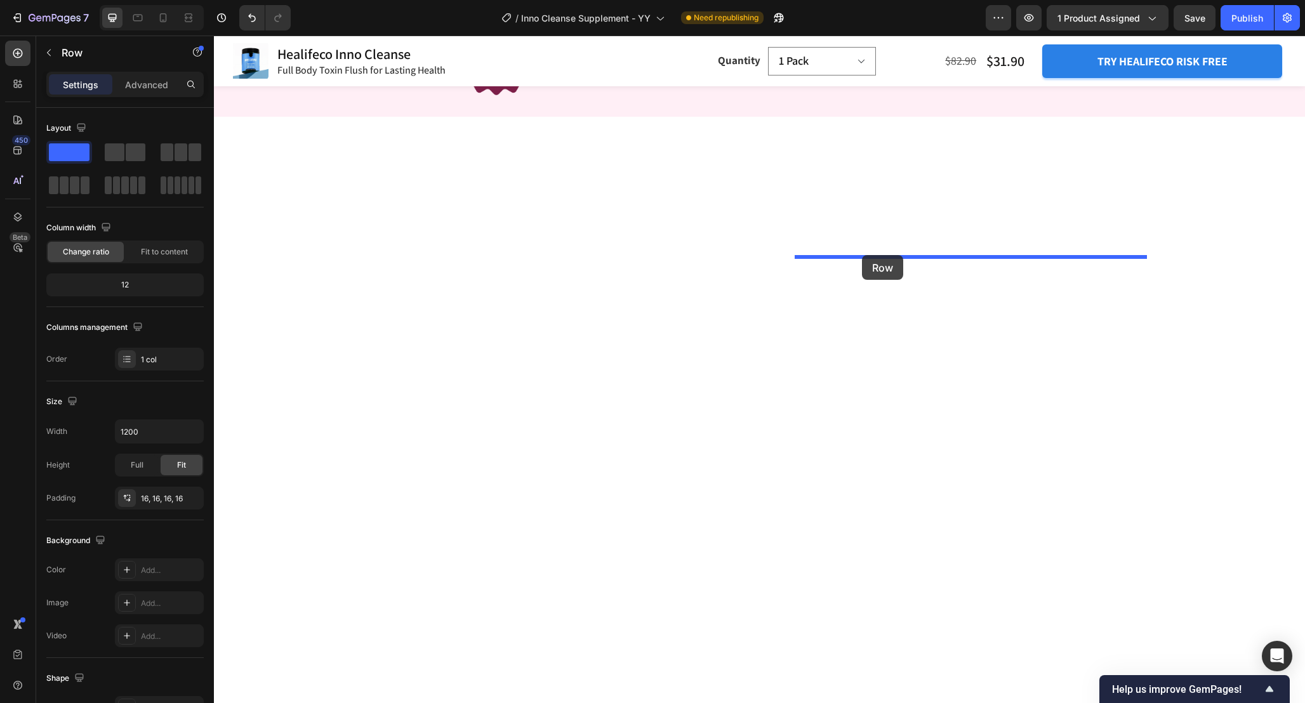
drag, startPoint x: 803, startPoint y: 268, endPoint x: 862, endPoint y: 255, distance: 60.4
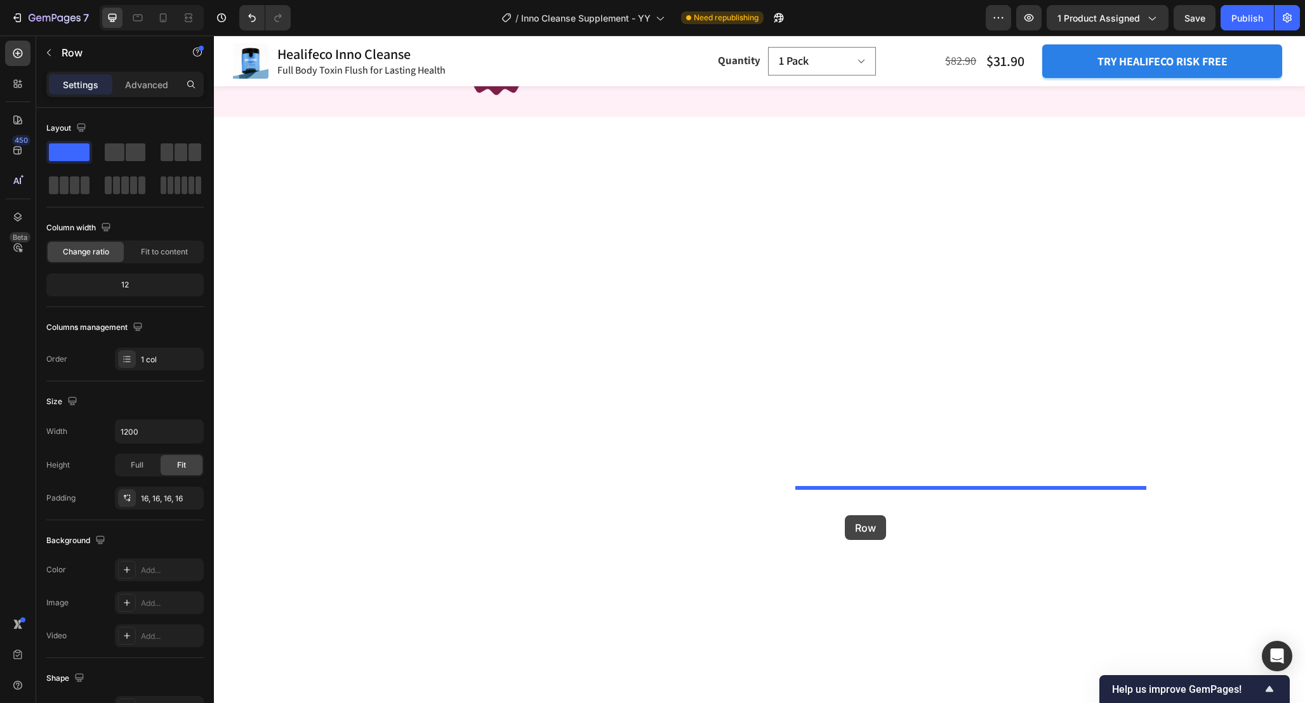
drag, startPoint x: 801, startPoint y: 275, endPoint x: 845, endPoint y: 515, distance: 244.4
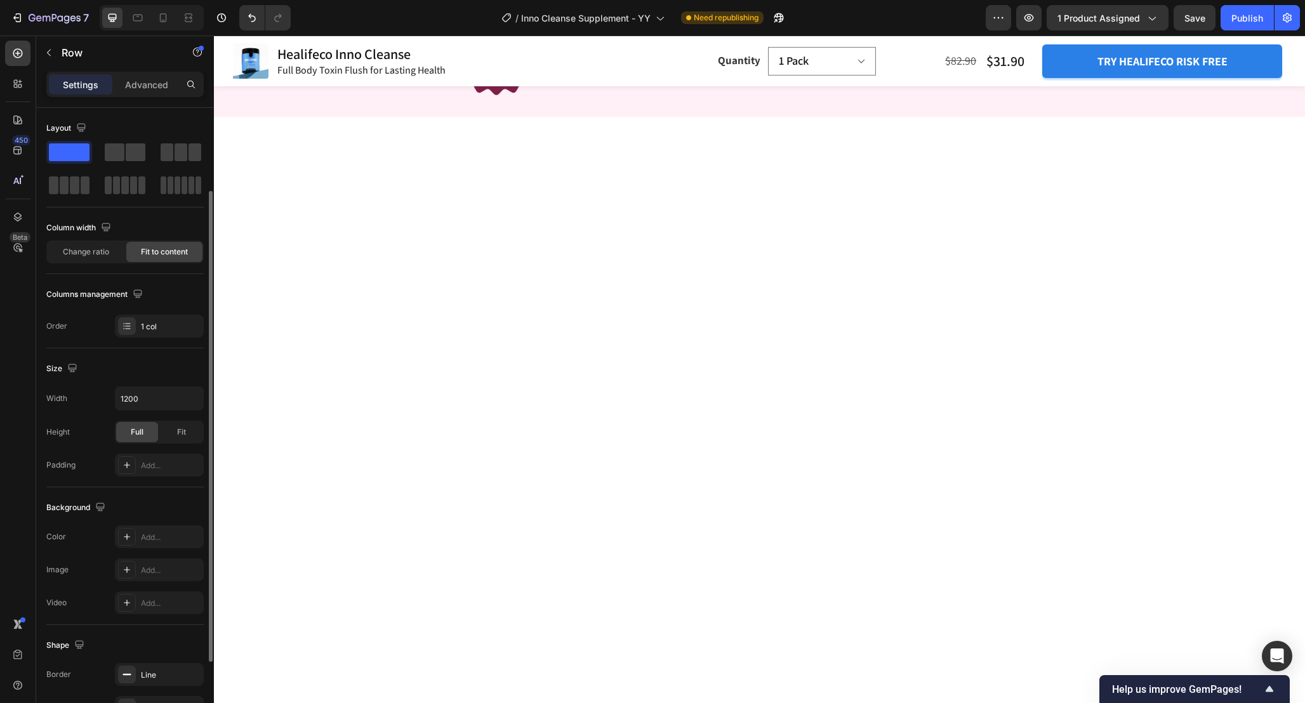
scroll to position [214, 0]
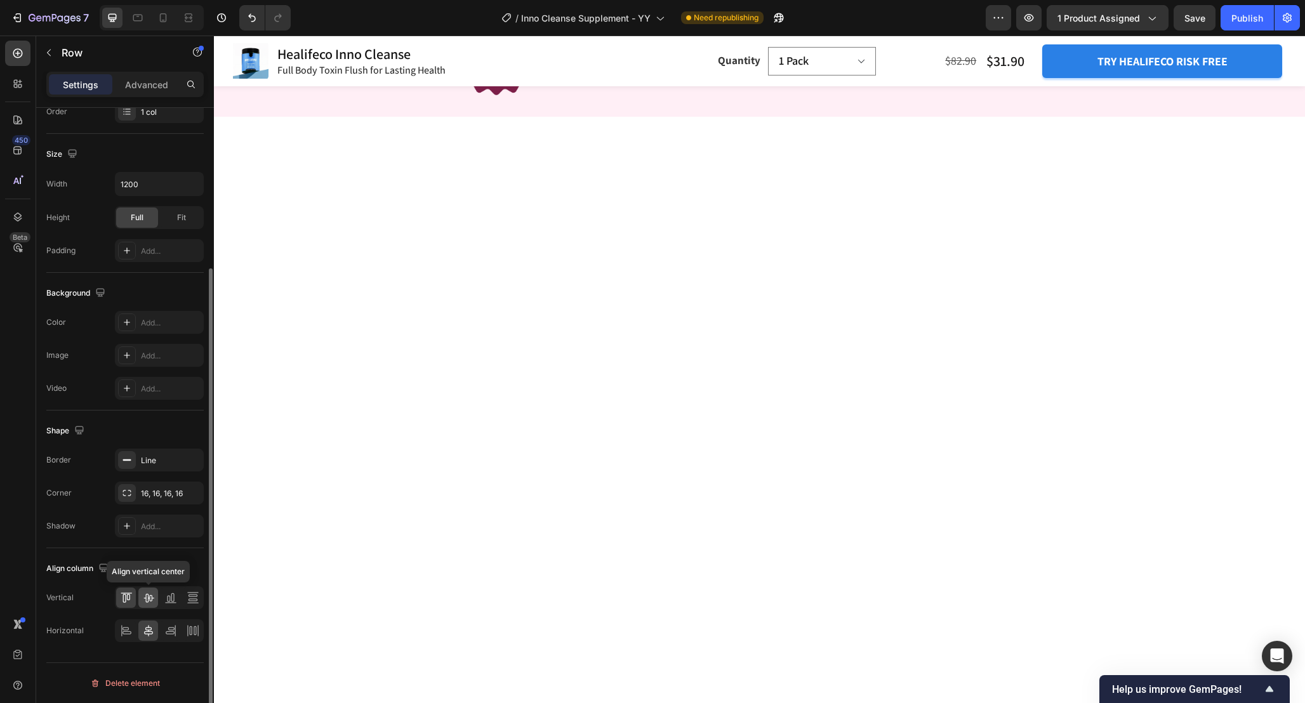
click at [148, 603] on icon at bounding box center [148, 597] width 13 height 13
click at [173, 633] on icon at bounding box center [170, 630] width 13 height 13
click at [147, 633] on icon at bounding box center [148, 630] width 13 height 13
click at [189, 601] on icon at bounding box center [193, 597] width 13 height 13
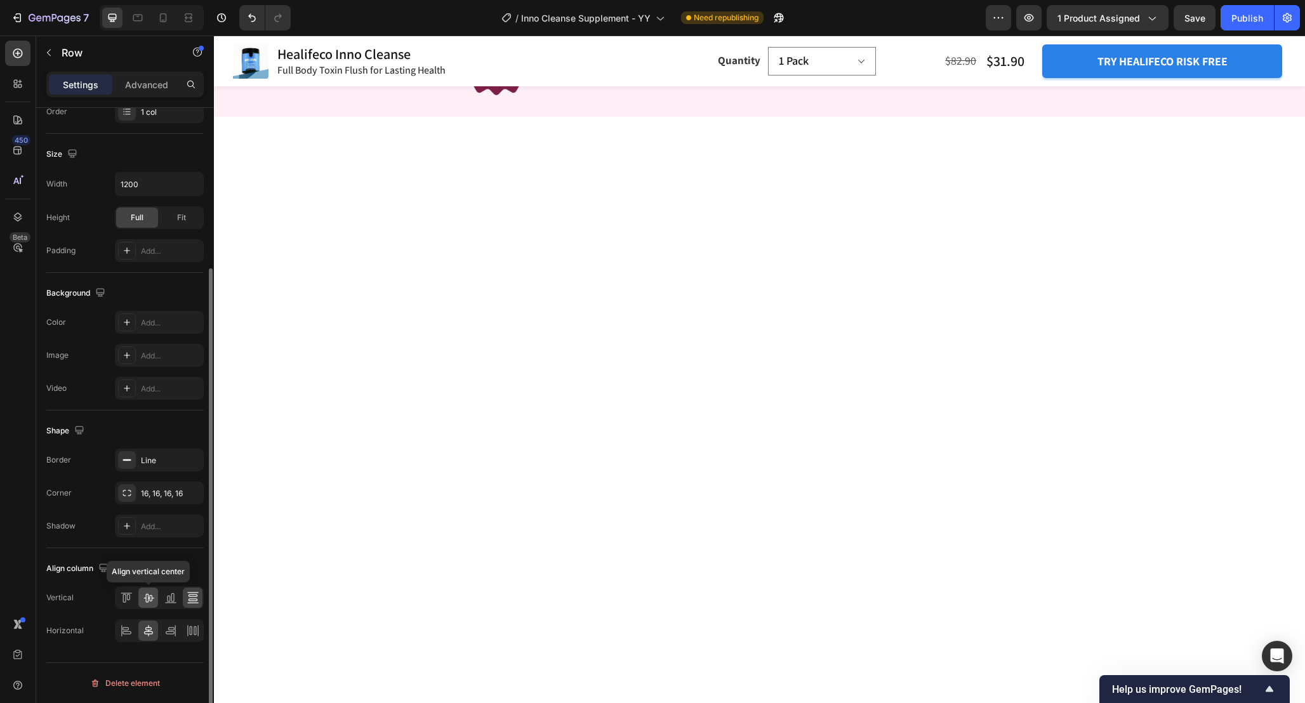
click at [151, 600] on icon at bounding box center [148, 598] width 10 height 9
click at [126, 600] on icon at bounding box center [126, 597] width 13 height 13
click at [171, 601] on icon at bounding box center [172, 597] width 3 height 9
click at [143, 600] on icon at bounding box center [148, 597] width 13 height 13
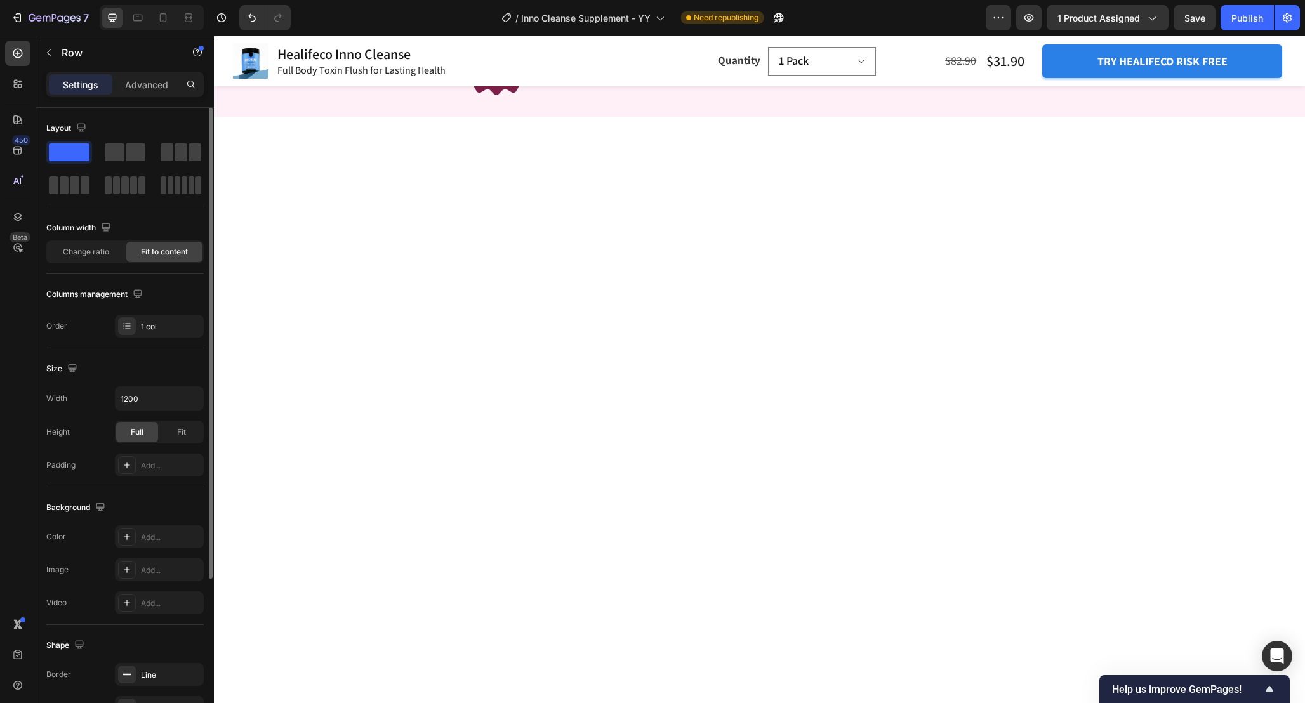
click at [48, 51] on icon "button" at bounding box center [49, 53] width 10 height 10
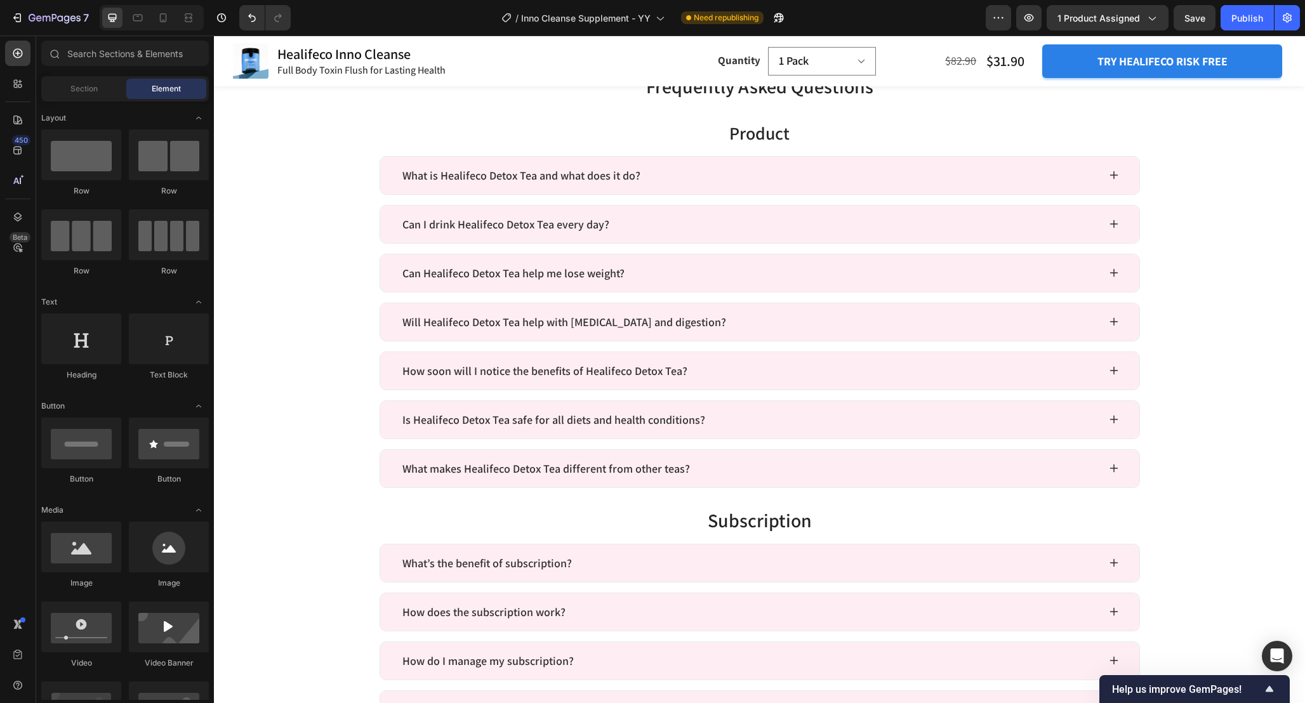
scroll to position [3796, 0]
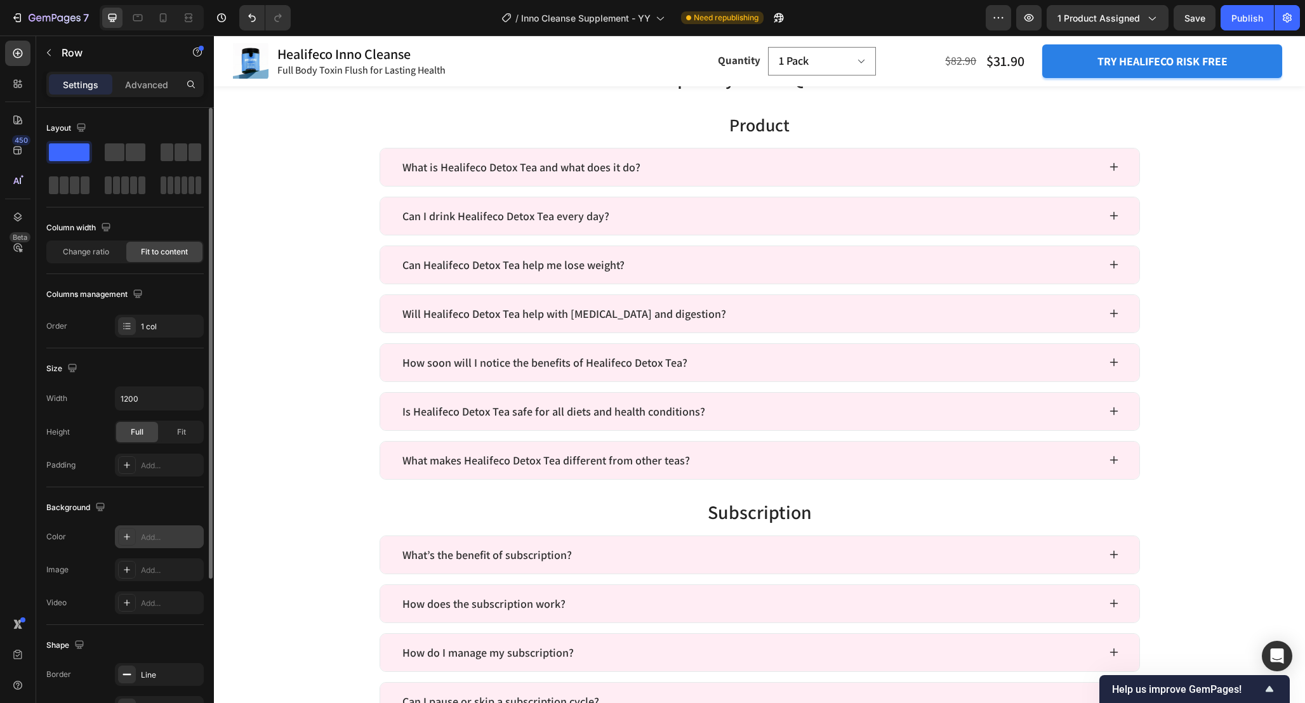
scroll to position [214, 0]
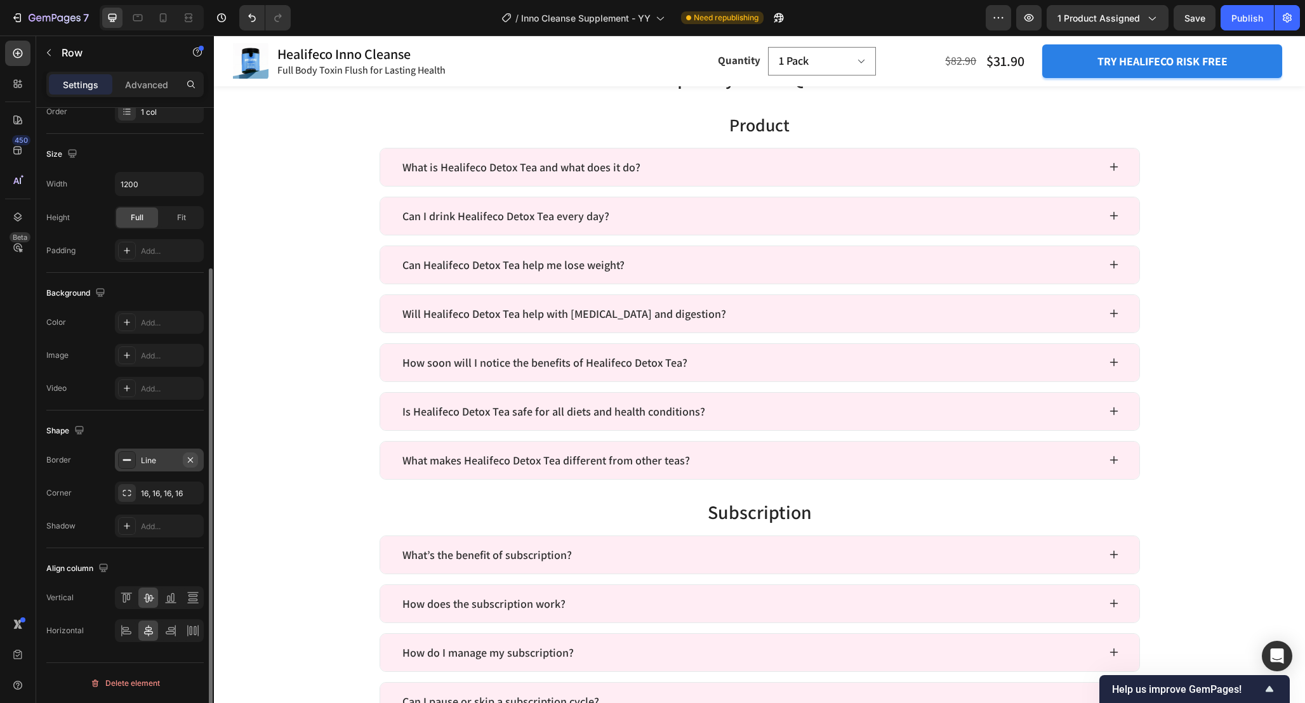
click at [189, 461] on icon "button" at bounding box center [190, 460] width 10 height 10
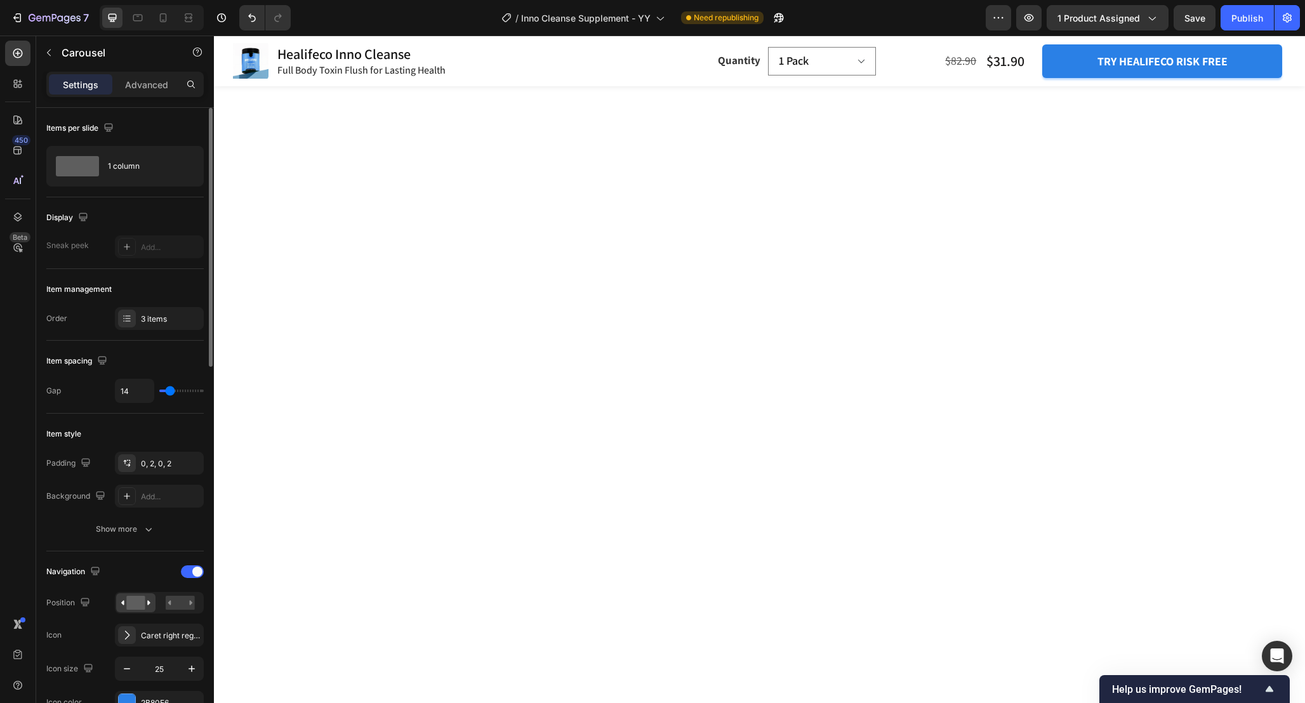
scroll to position [3768, 0]
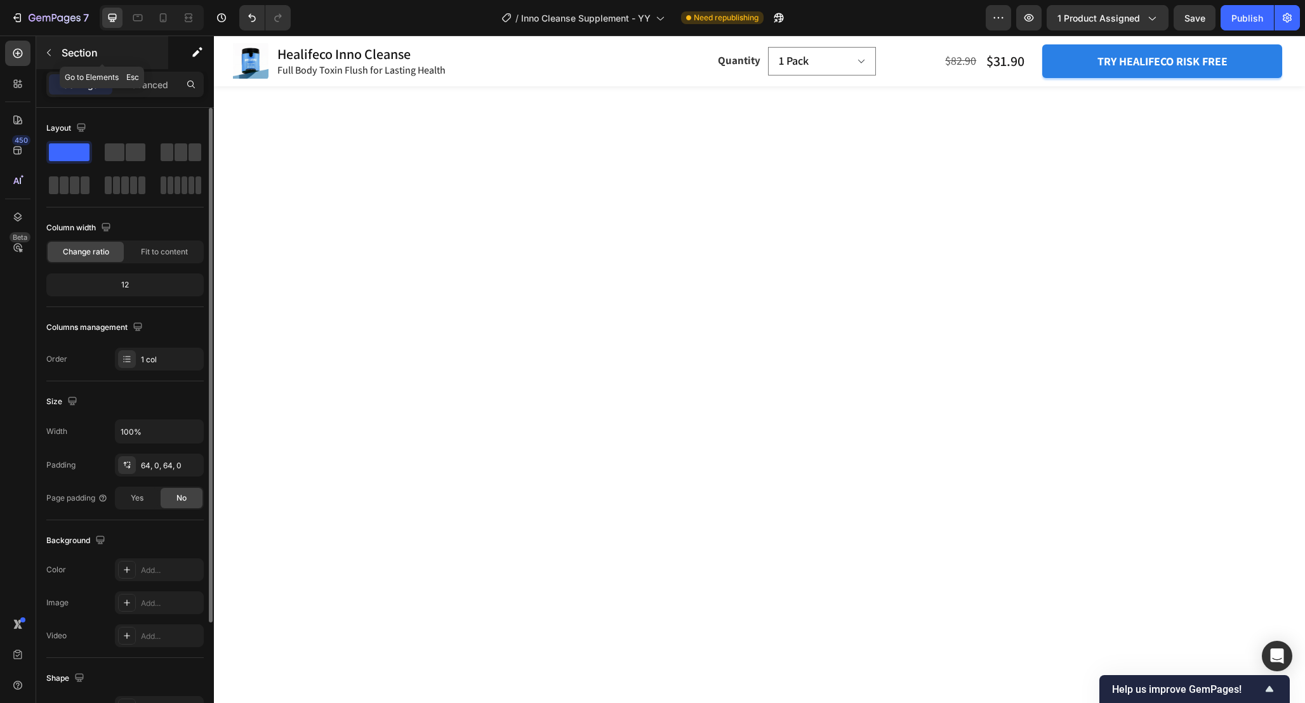
click at [56, 60] on button "button" at bounding box center [49, 53] width 20 height 20
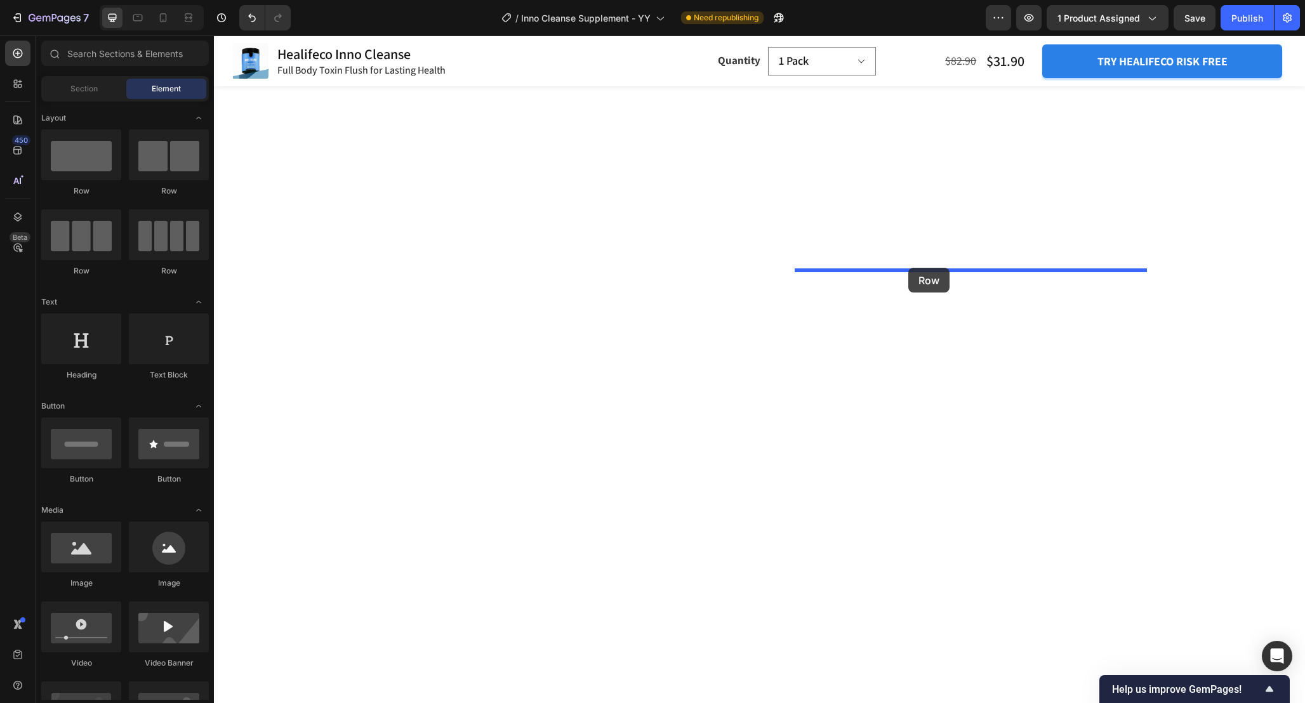
drag, startPoint x: 298, startPoint y: 197, endPoint x: 908, endPoint y: 268, distance: 613.9
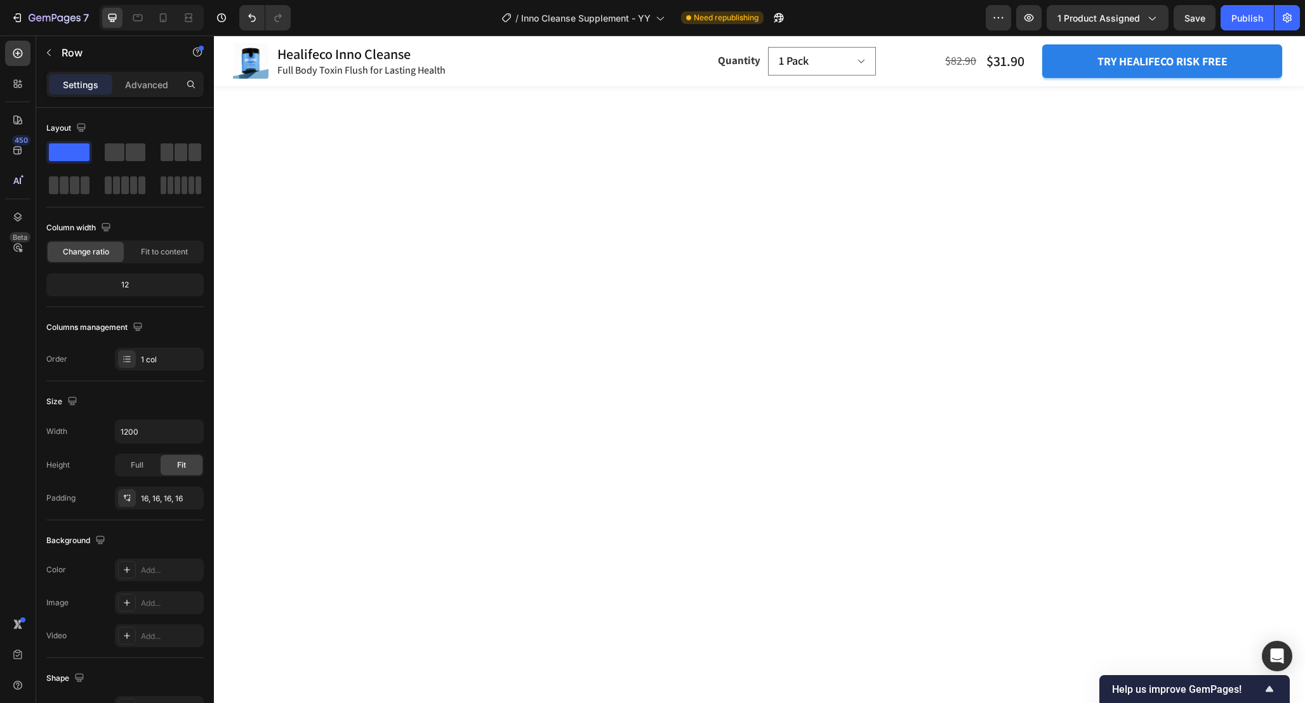
click at [193, 498] on icon "button" at bounding box center [190, 498] width 10 height 10
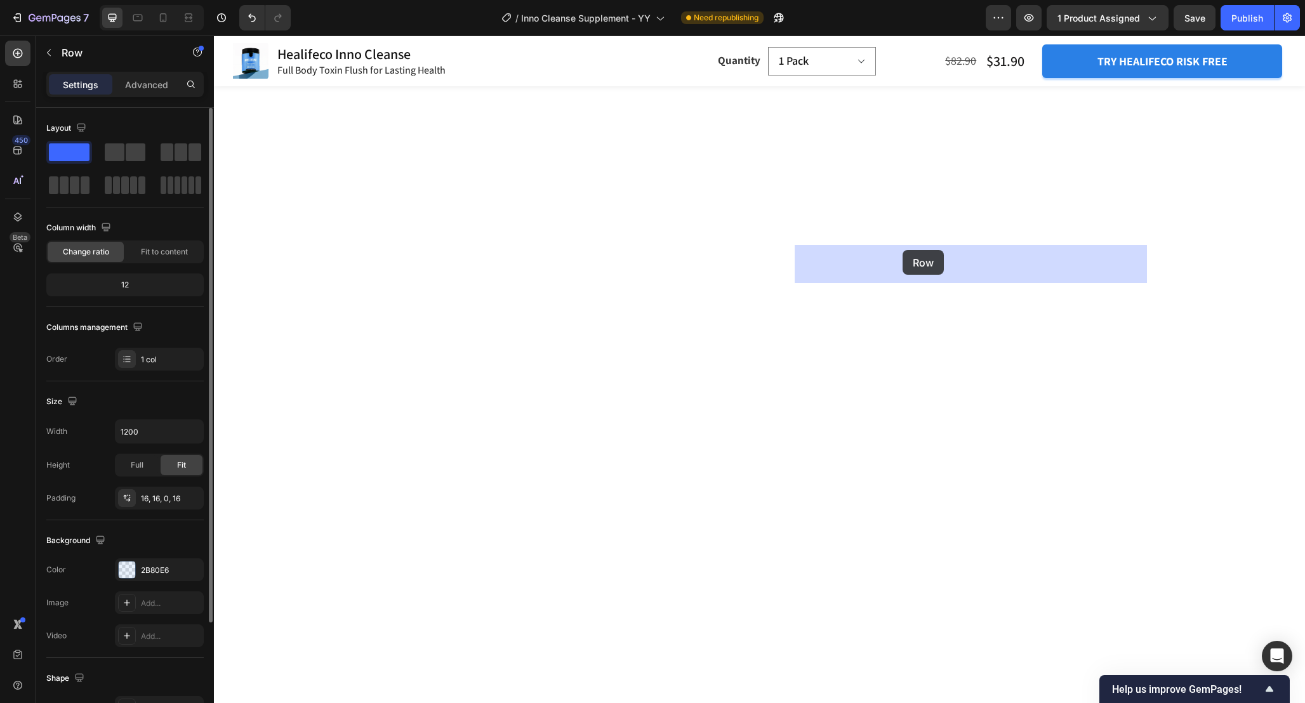
drag, startPoint x: 801, startPoint y: 287, endPoint x: 902, endPoint y: 250, distance: 107.4
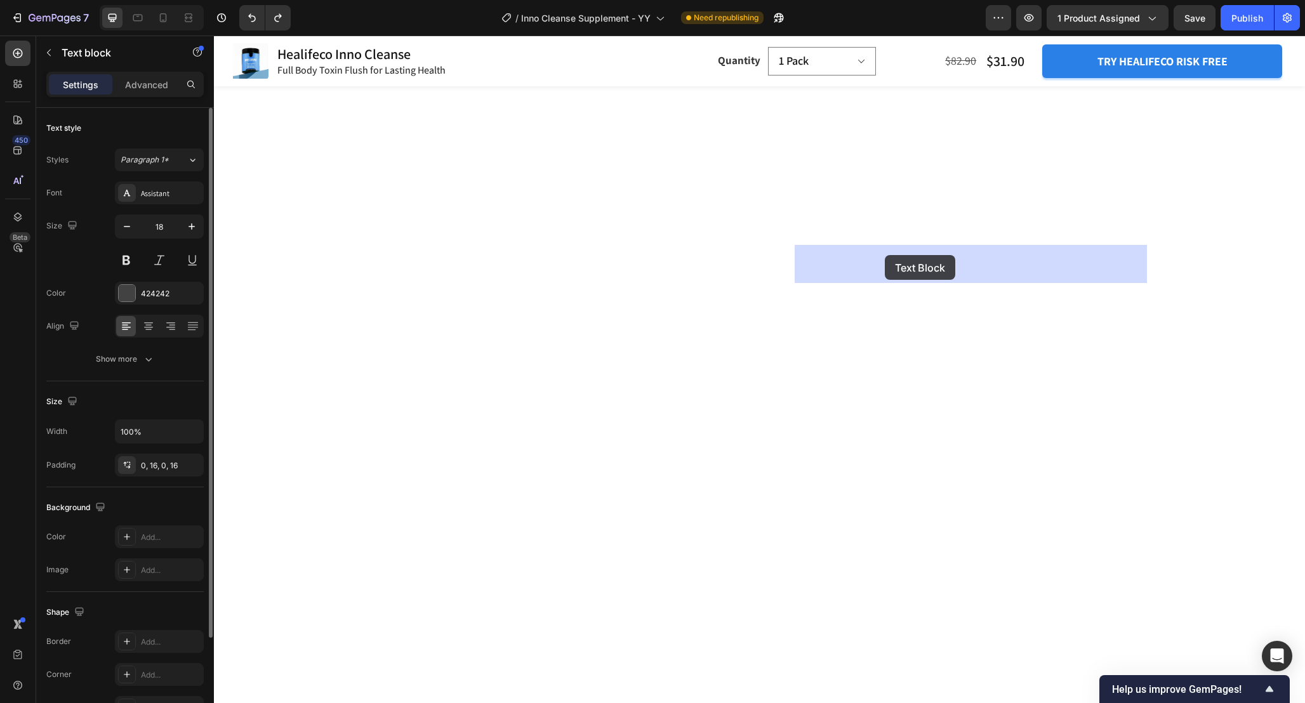
drag, startPoint x: 811, startPoint y: 376, endPoint x: 884, endPoint y: 256, distance: 140.9
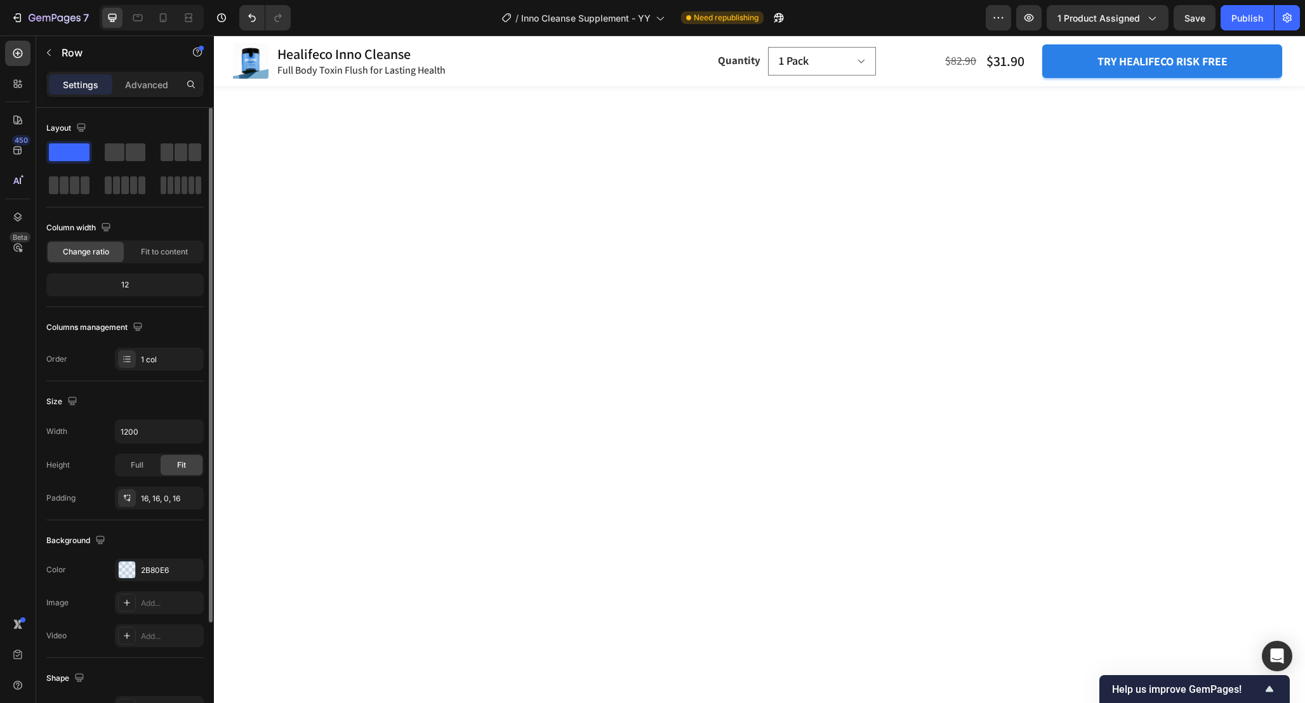
drag, startPoint x: 802, startPoint y: 315, endPoint x: 868, endPoint y: 267, distance: 81.7
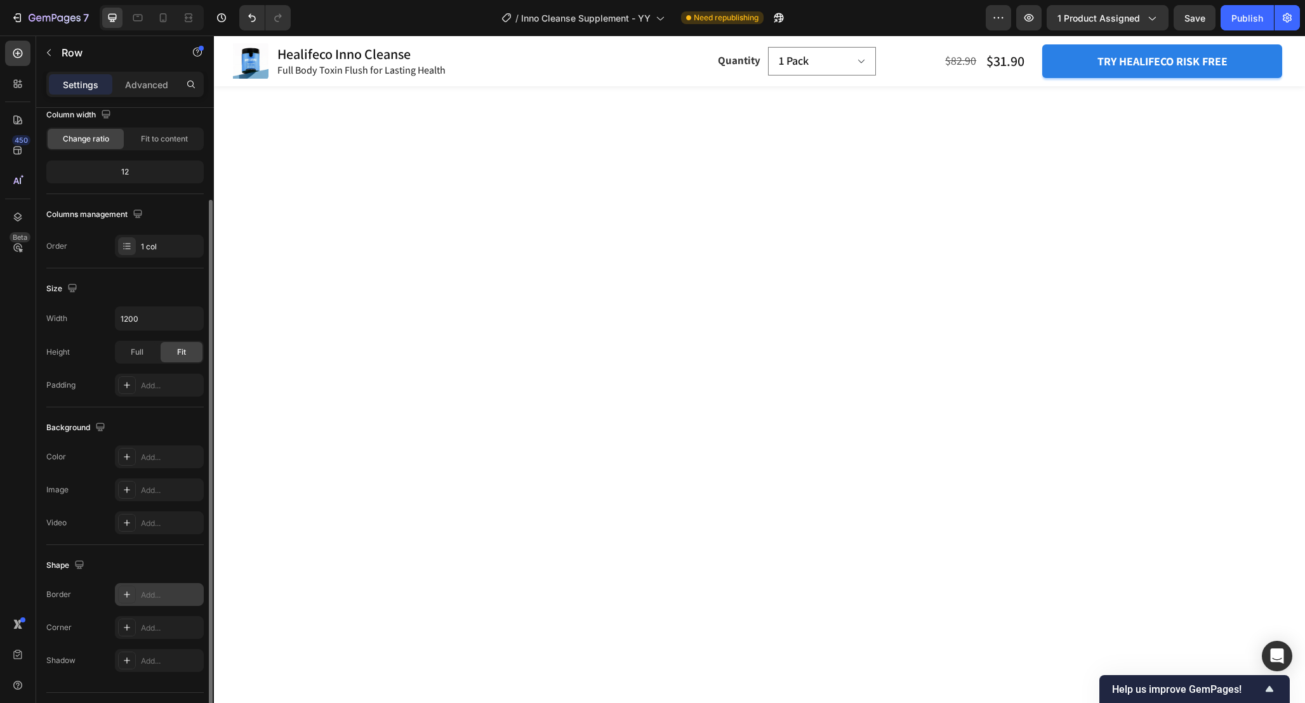
scroll to position [138, 0]
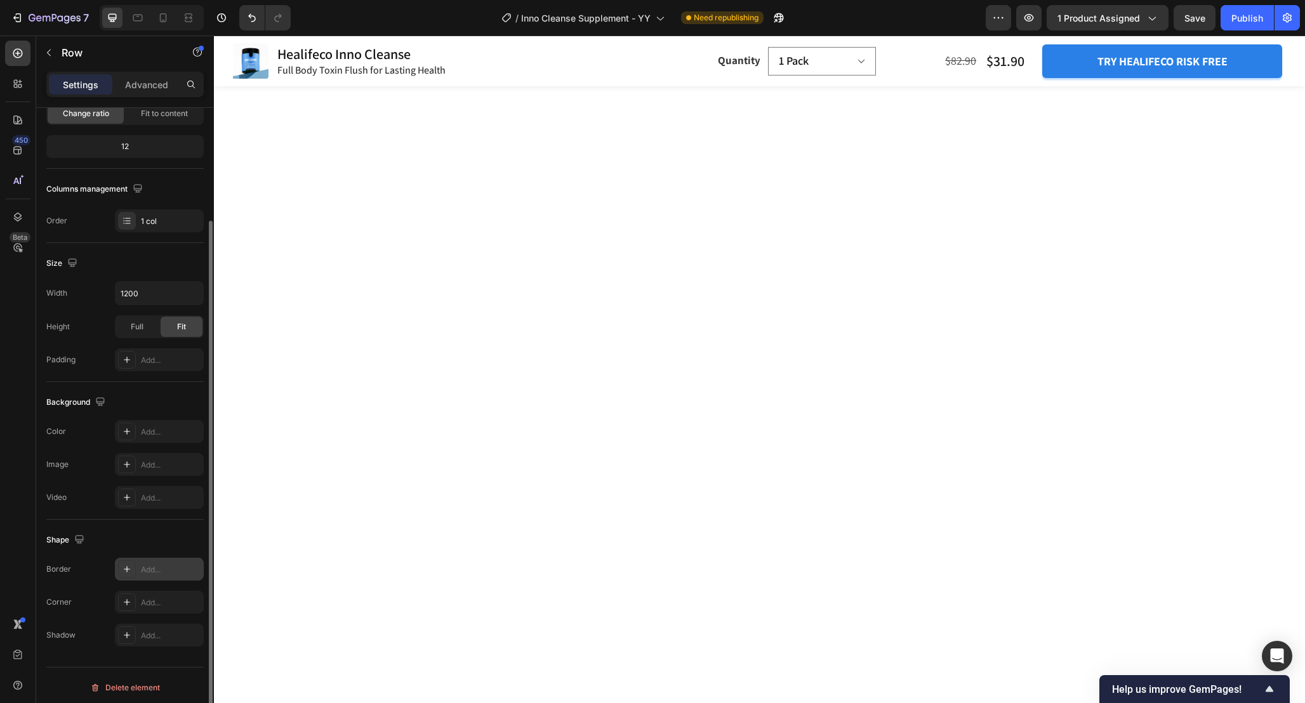
click at [126, 568] on icon at bounding box center [127, 569] width 10 height 10
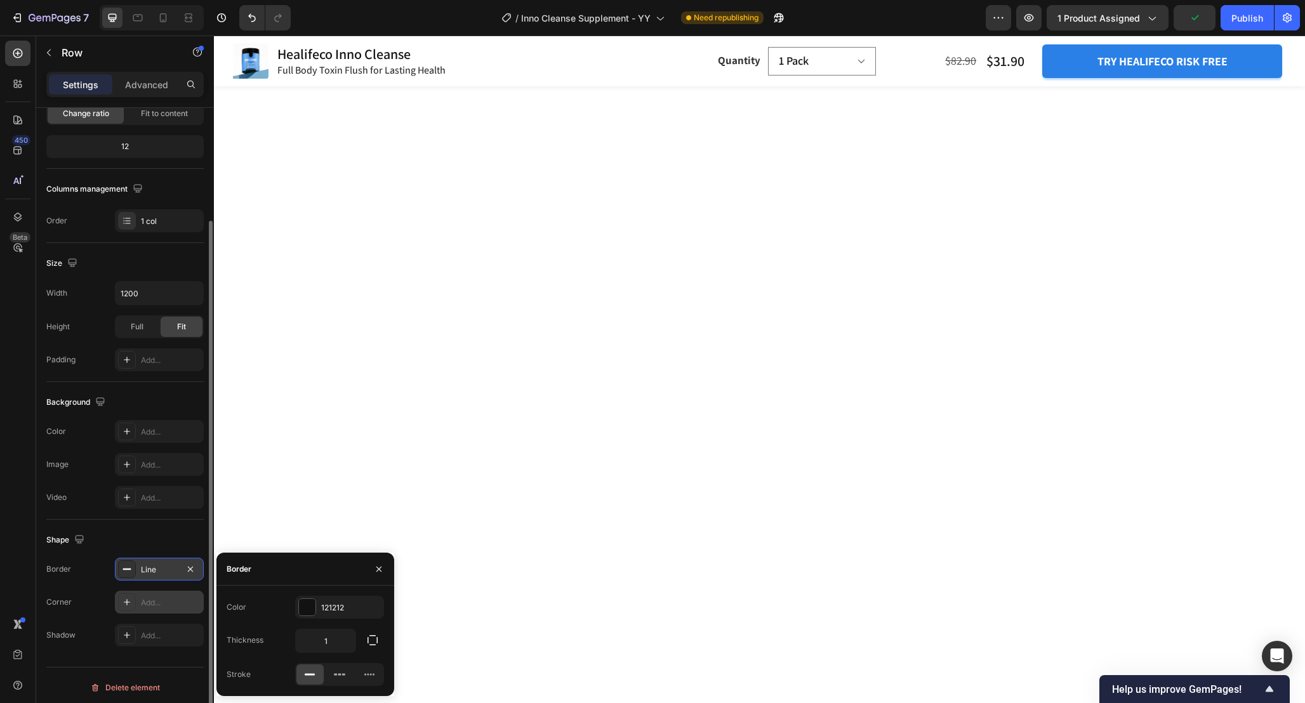
click at [161, 602] on div "Add..." at bounding box center [171, 602] width 60 height 11
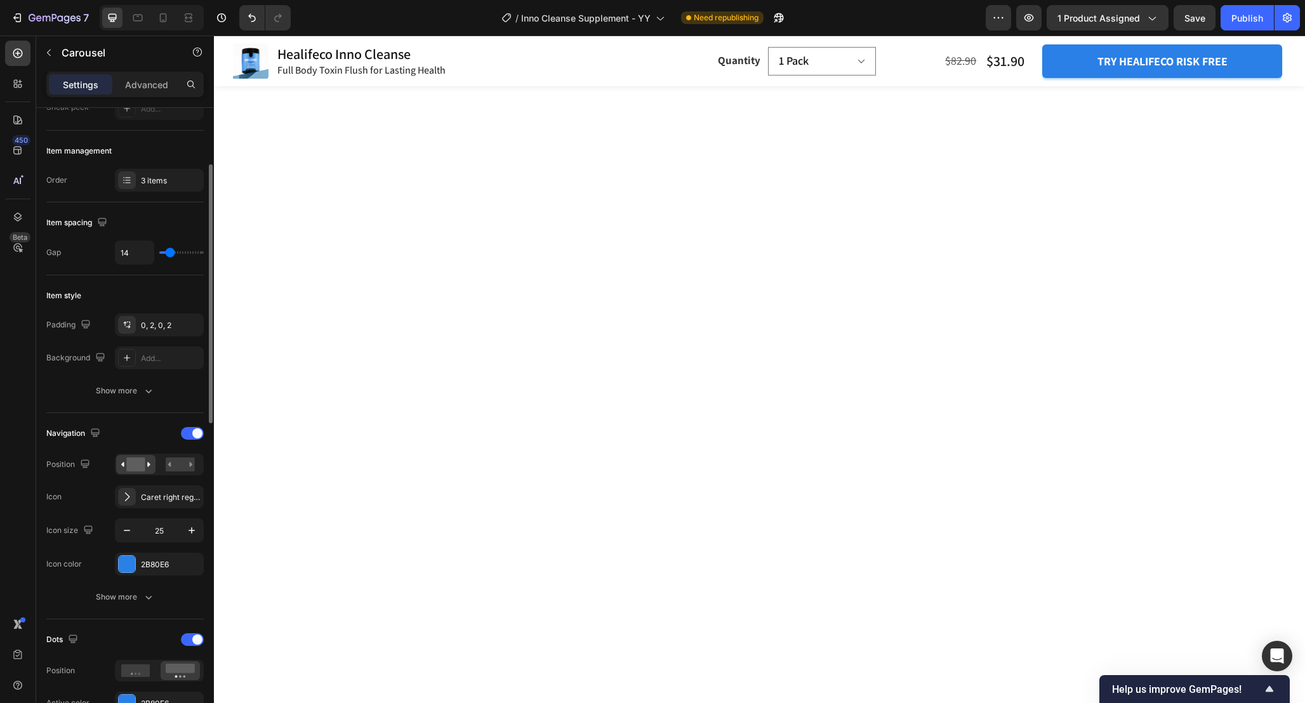
scroll to position [0, 0]
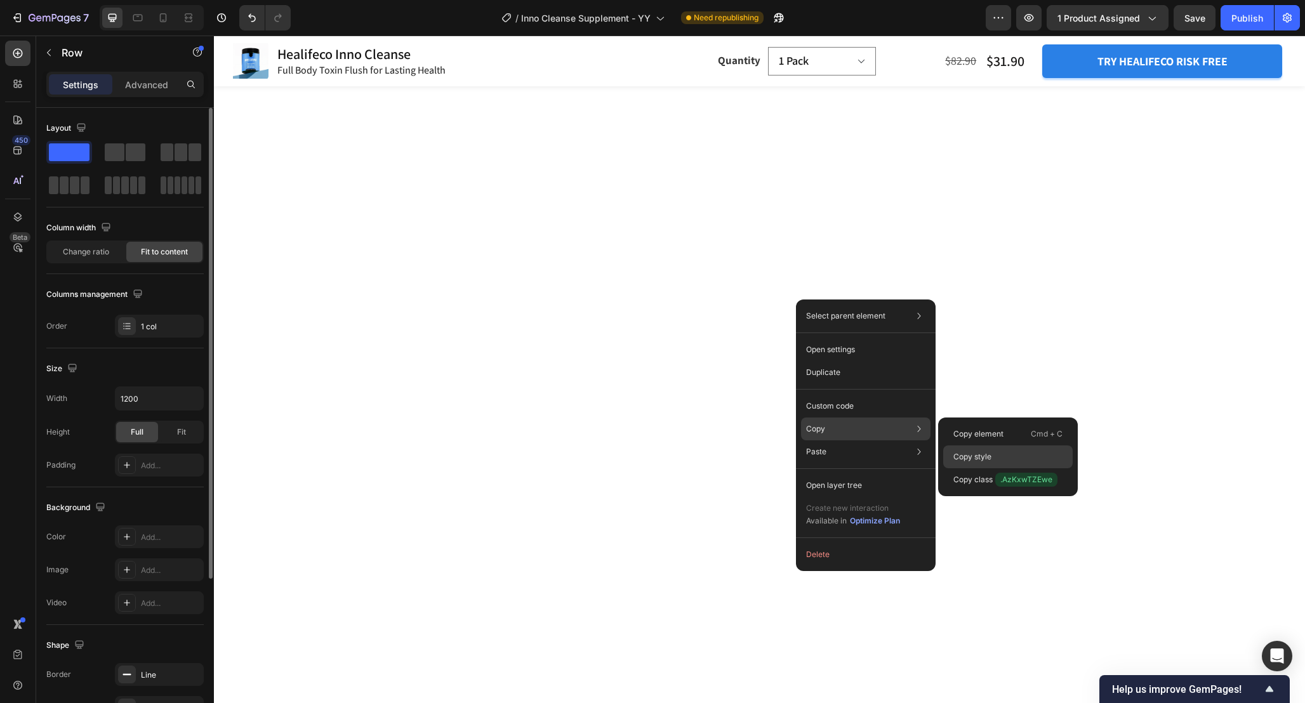
click at [963, 454] on p "Copy style" at bounding box center [972, 456] width 38 height 11
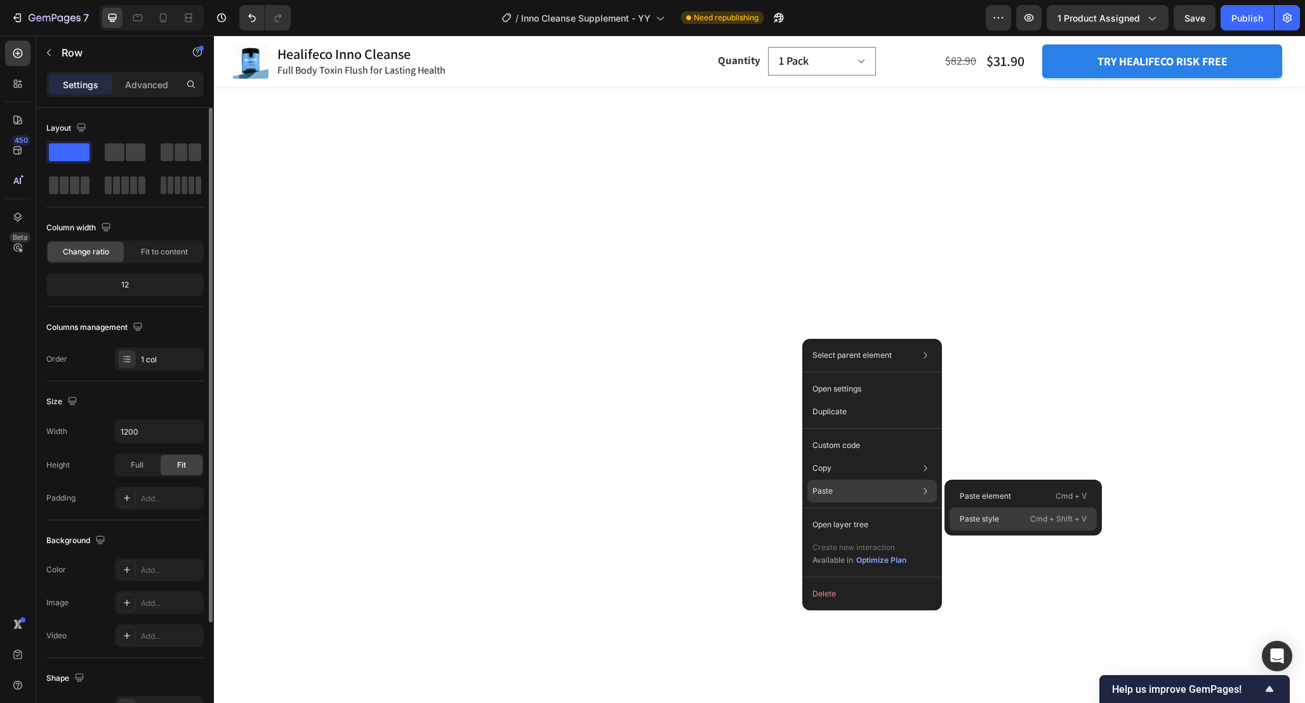
click at [976, 516] on p "Paste style" at bounding box center [978, 518] width 39 height 11
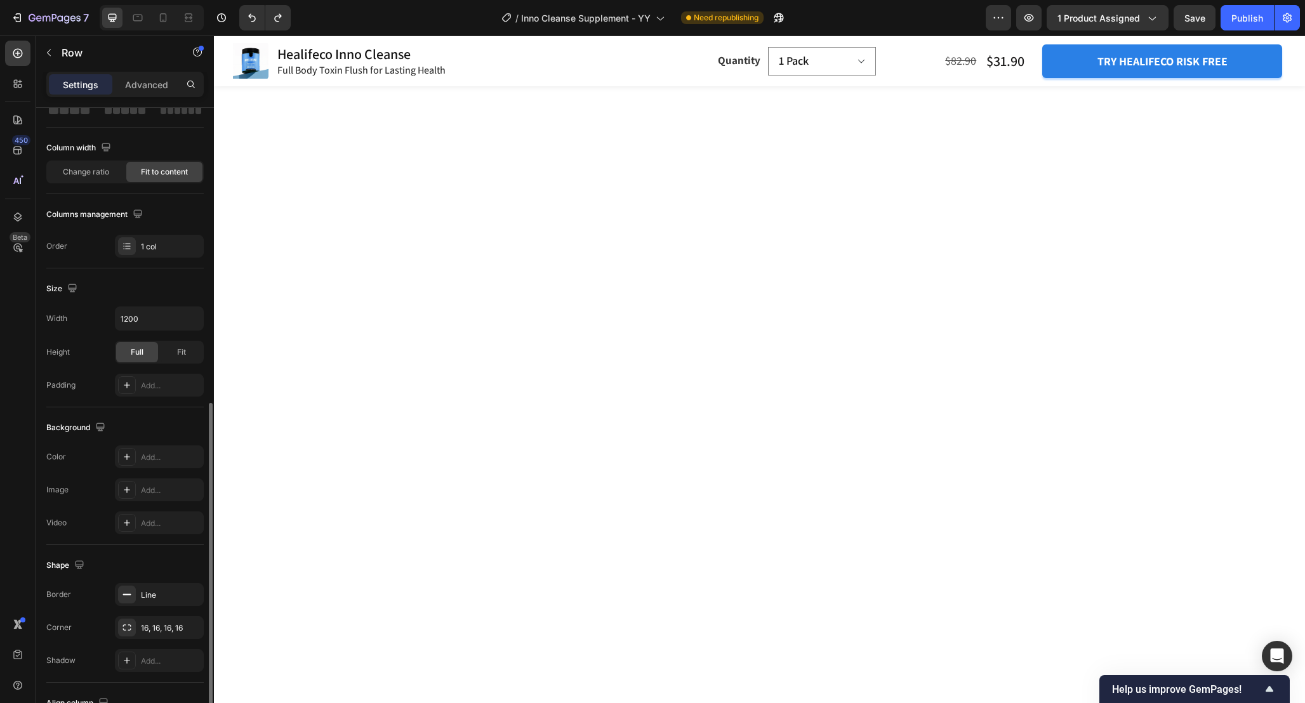
scroll to position [214, 0]
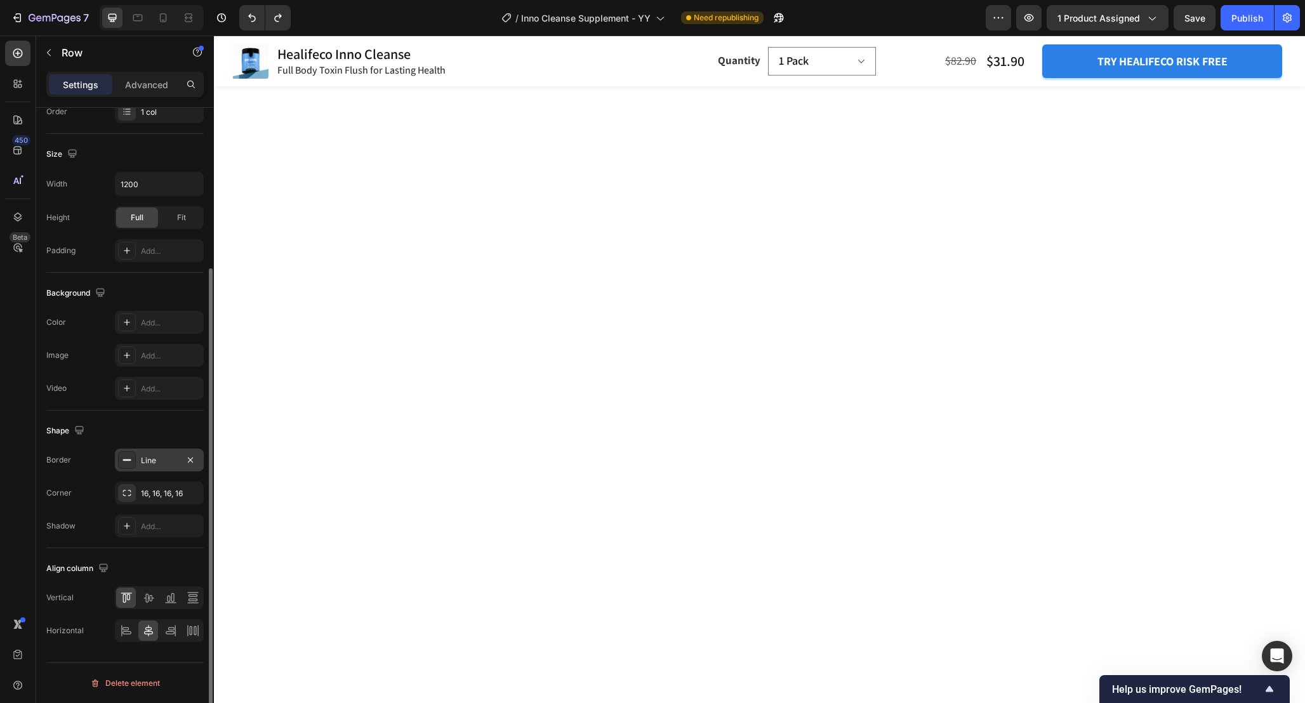
click at [145, 461] on div "Line" at bounding box center [159, 460] width 37 height 11
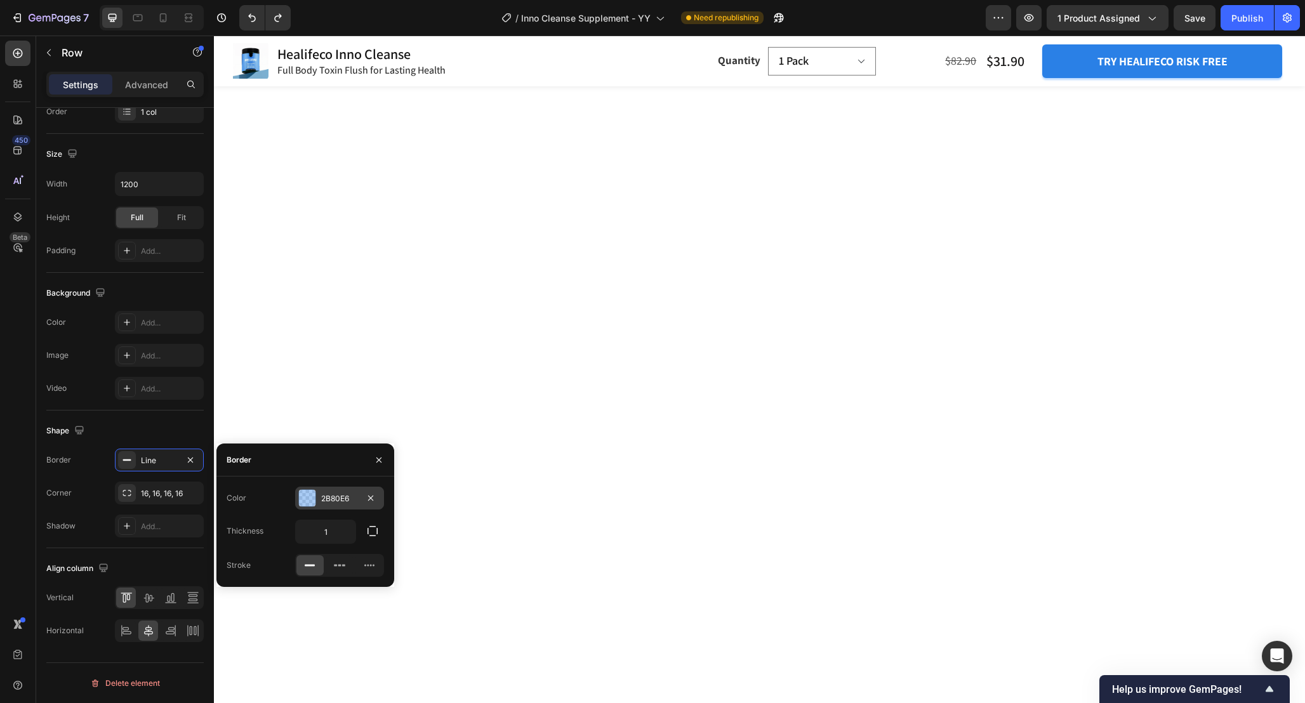
click at [332, 499] on div "2B80E6" at bounding box center [339, 498] width 37 height 11
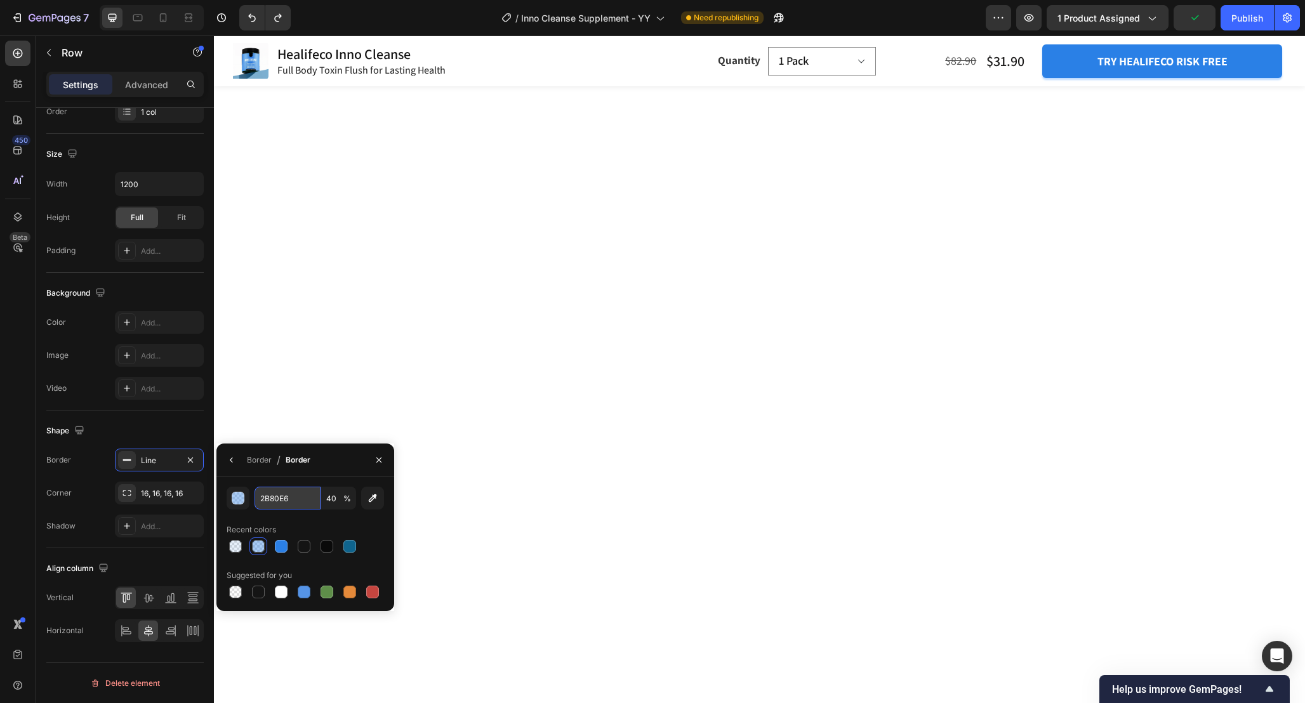
click at [293, 497] on input "2B80E6" at bounding box center [287, 498] width 66 height 23
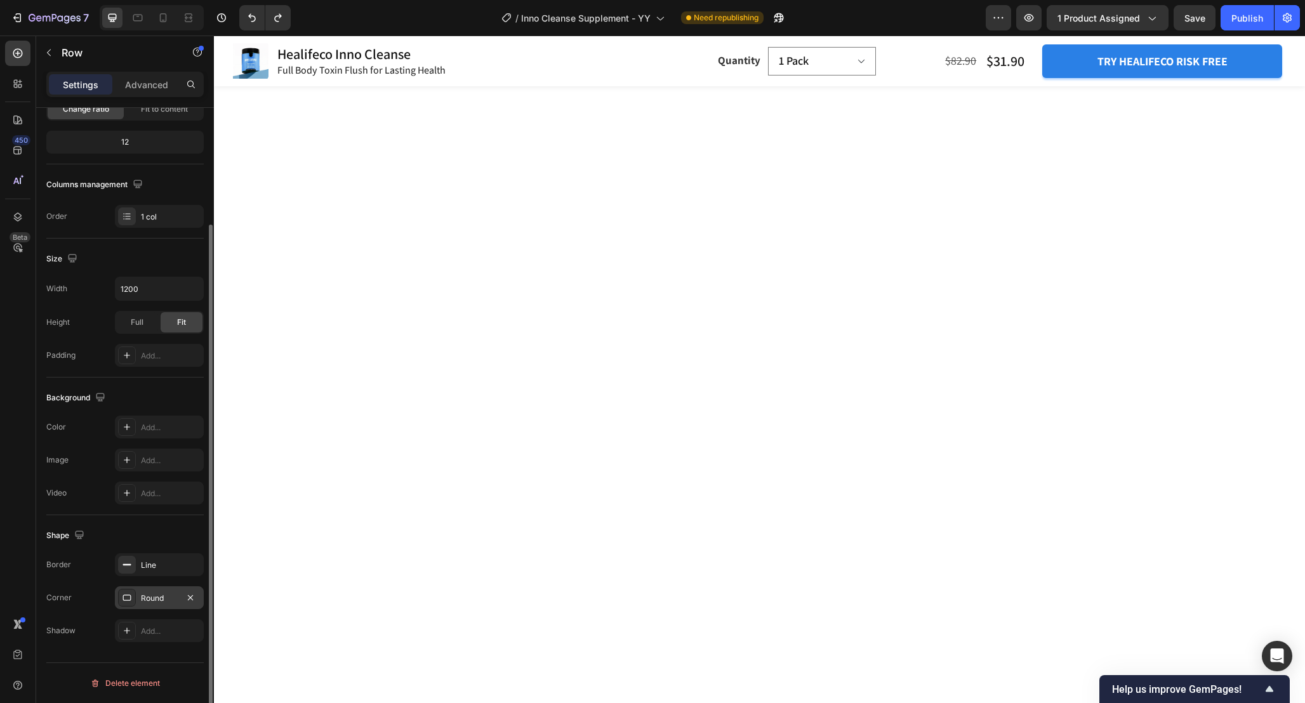
click at [154, 595] on div "Round" at bounding box center [159, 598] width 37 height 11
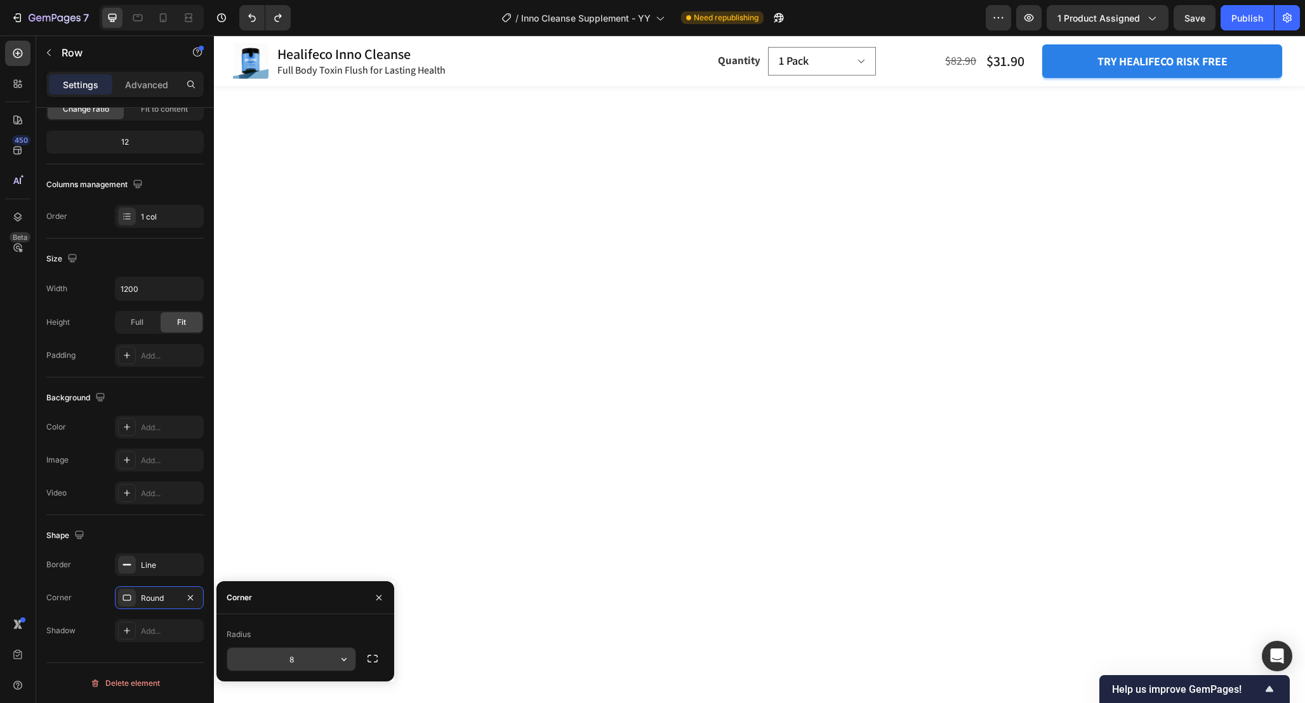
click at [295, 655] on input "8" at bounding box center [291, 659] width 128 height 23
type input "16"
click at [158, 563] on div "Line" at bounding box center [159, 565] width 37 height 11
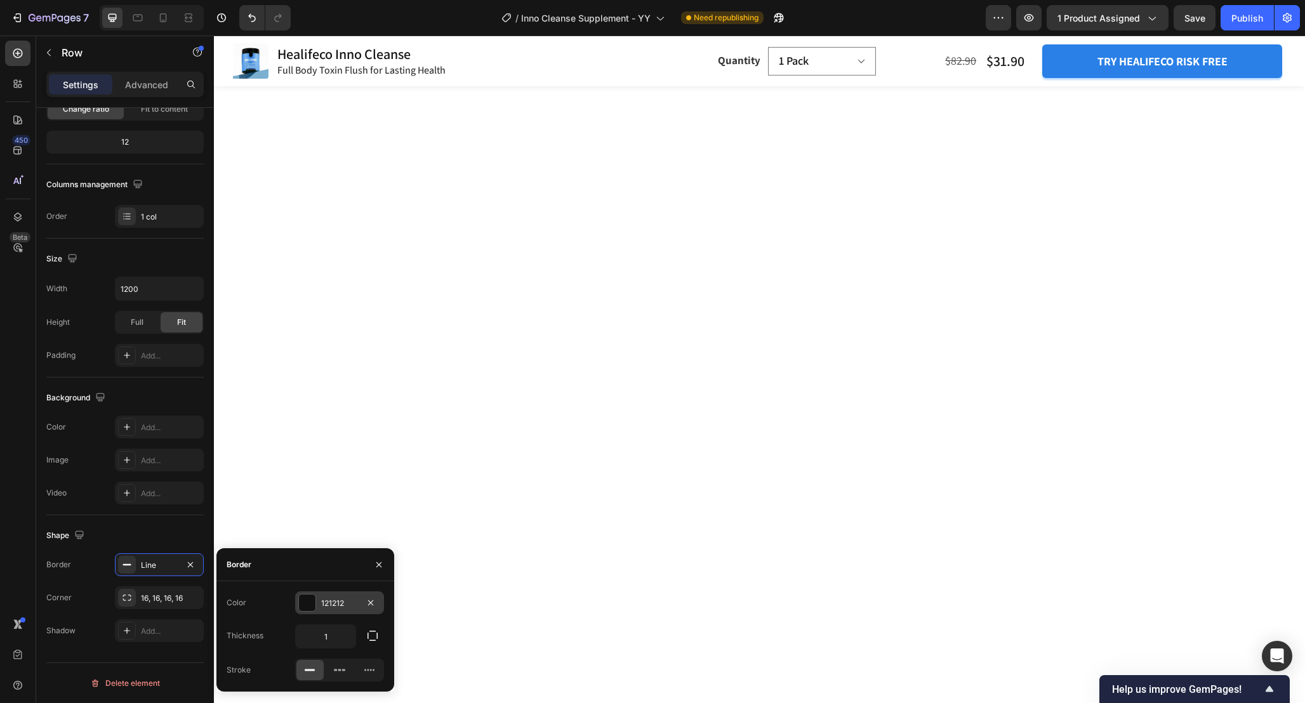
click at [342, 604] on div "121212" at bounding box center [339, 603] width 37 height 11
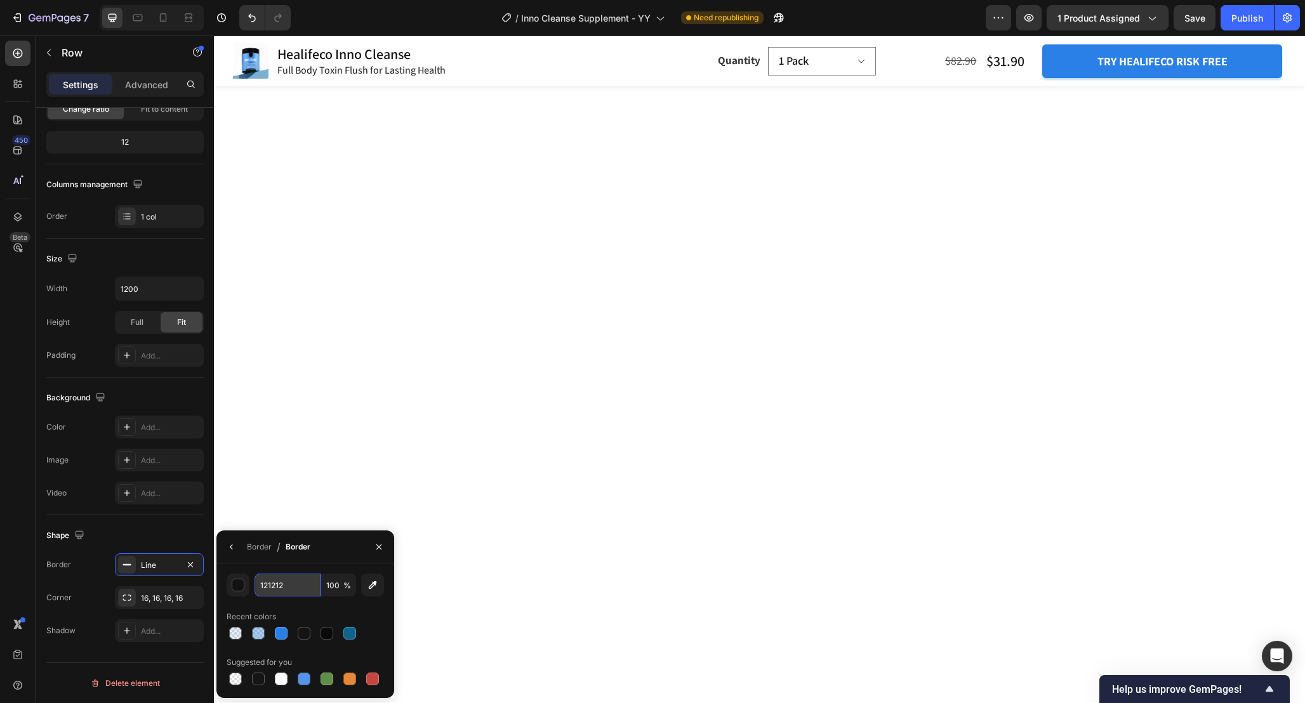
click at [306, 586] on input "121212" at bounding box center [287, 585] width 66 height 23
paste input "2B80E6"
type input "2B80E6"
click at [343, 593] on input "100" at bounding box center [338, 585] width 35 height 23
type input "40"
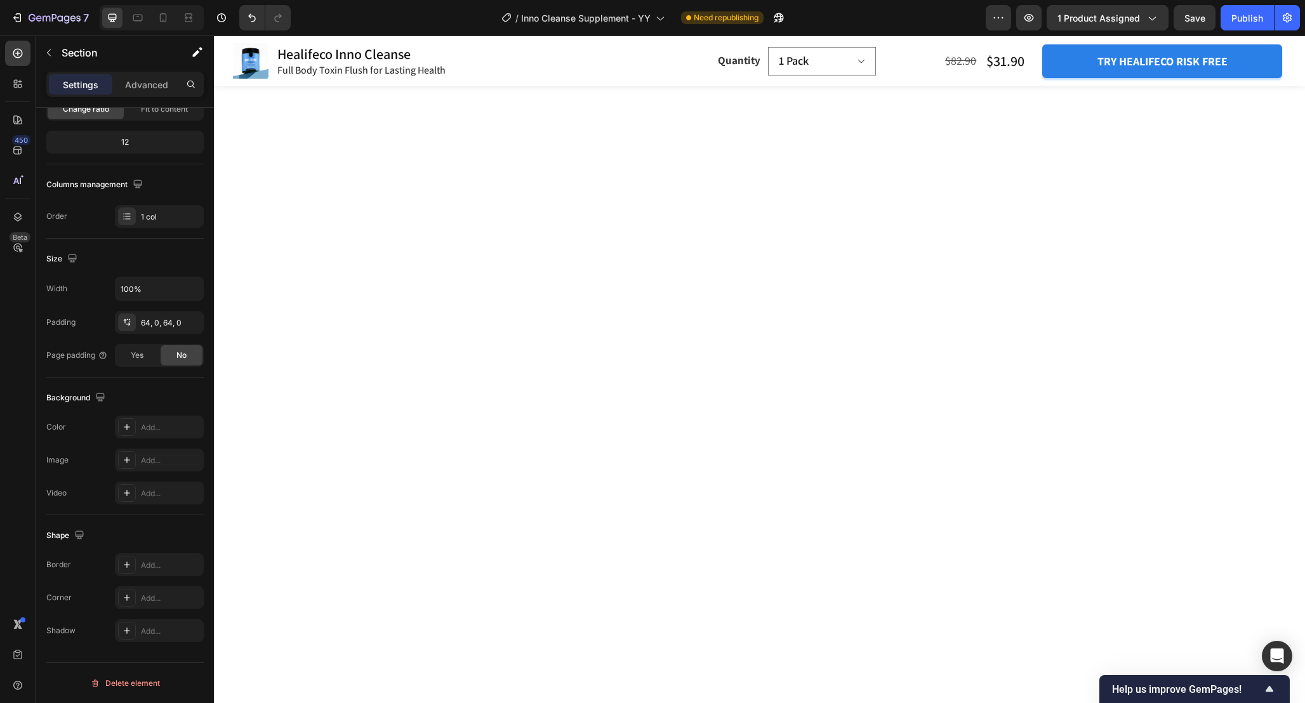
scroll to position [0, 0]
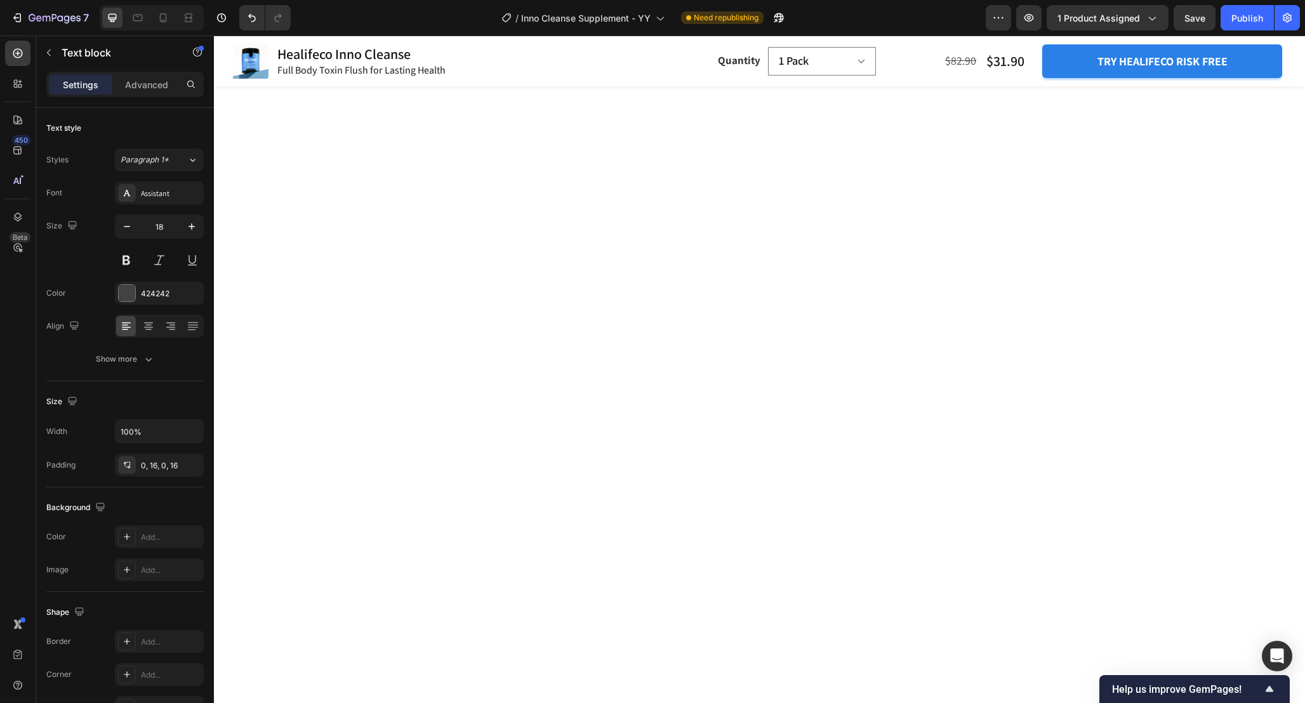
drag, startPoint x: 964, startPoint y: 412, endPoint x: 964, endPoint y: 425, distance: 12.7
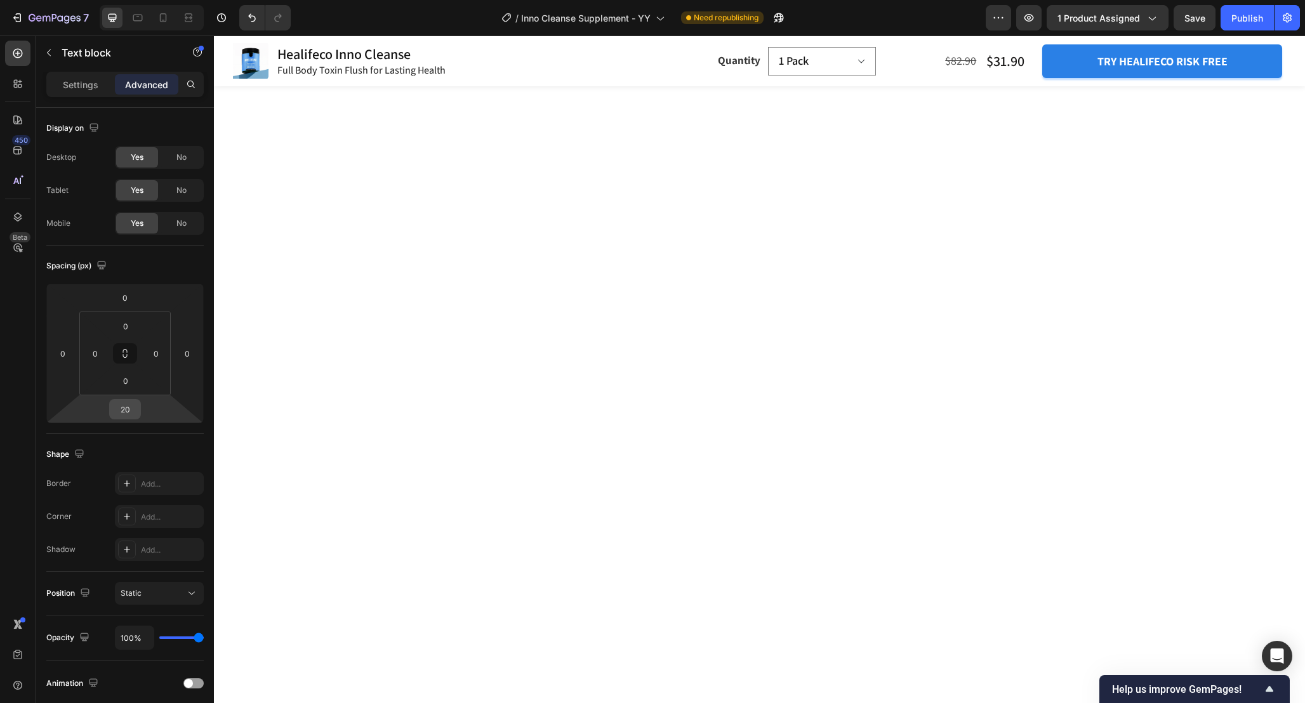
click at [131, 416] on input "20" at bounding box center [124, 409] width 25 height 19
type input "17"
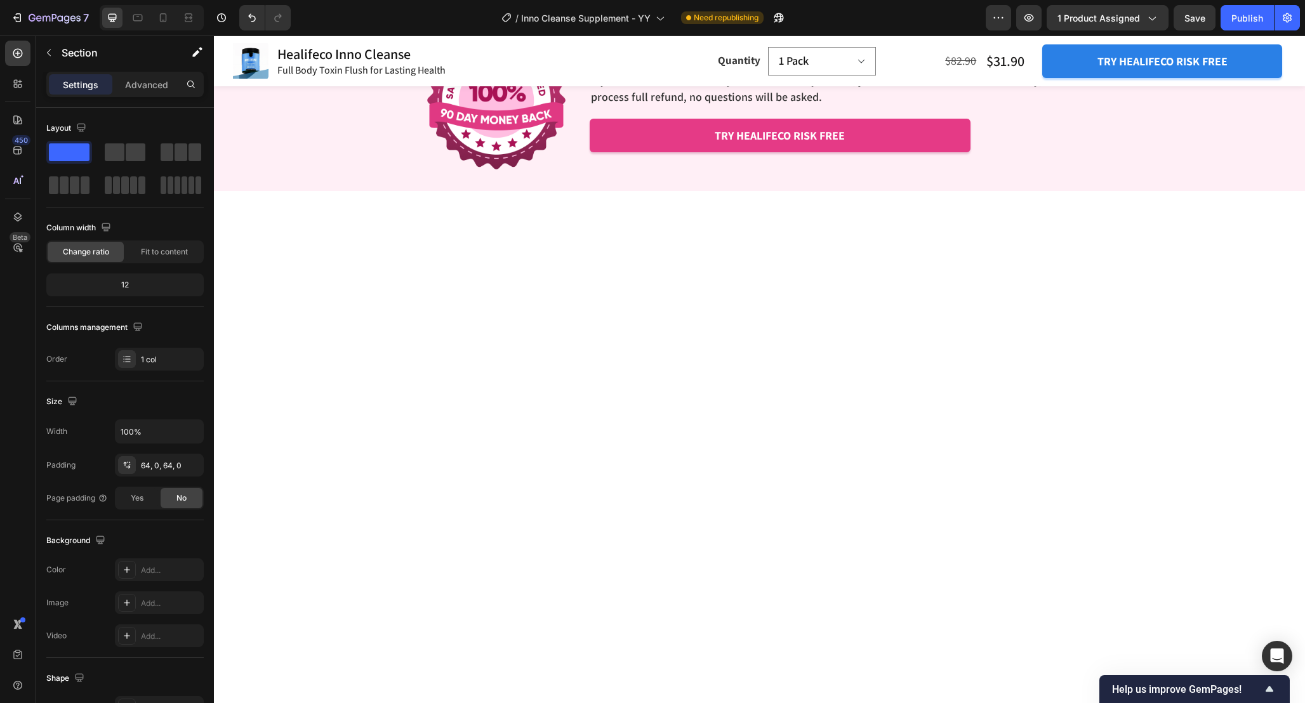
scroll to position [3683, 0]
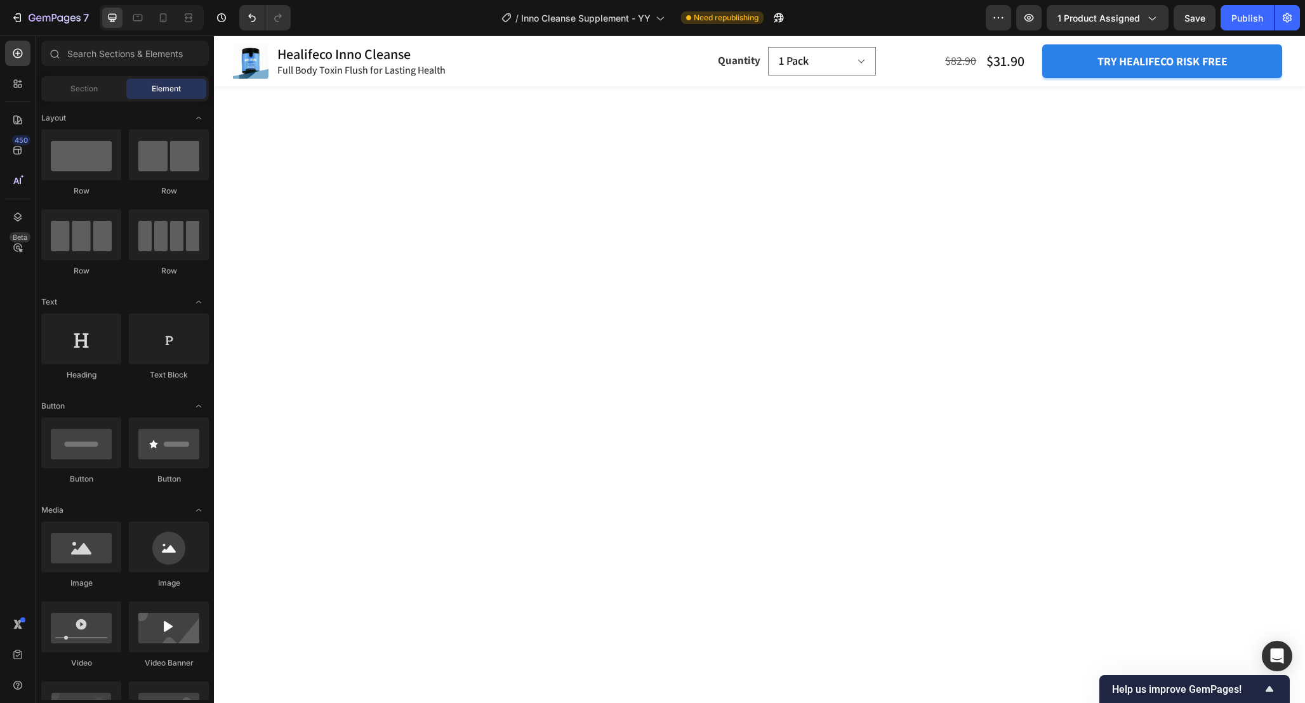
scroll to position [3799, 0]
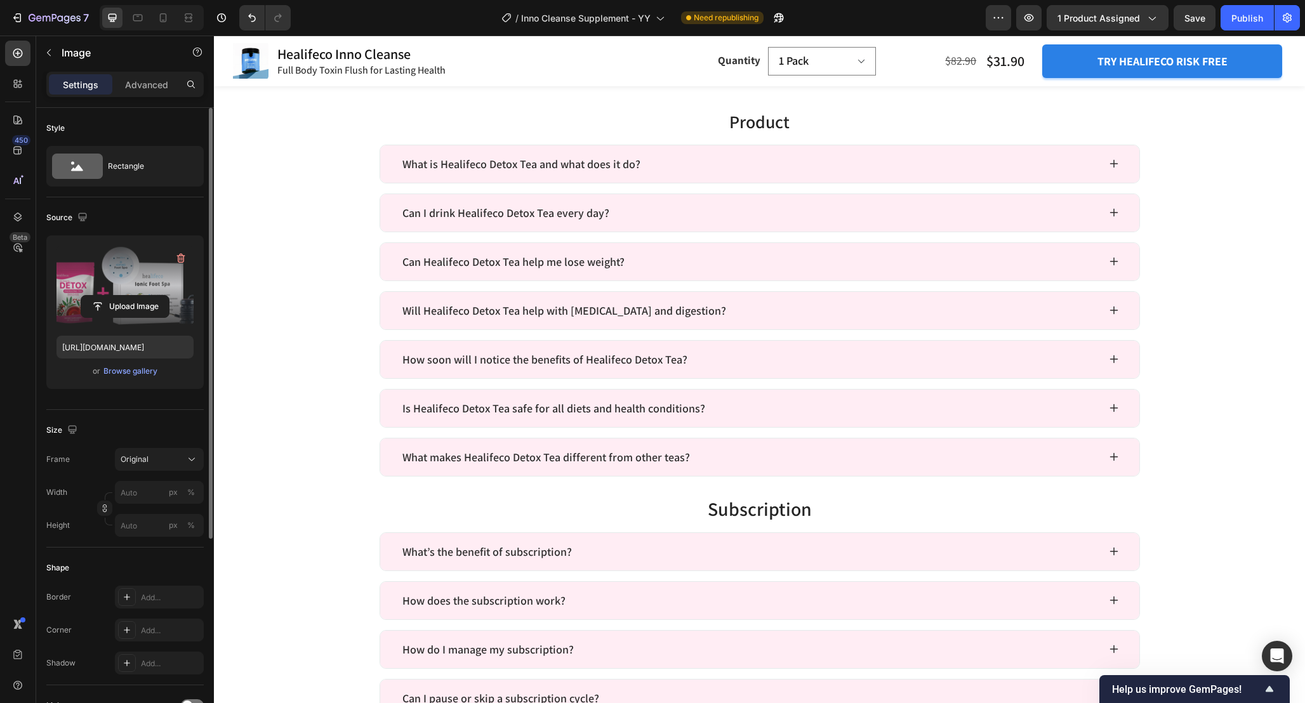
click at [126, 286] on label at bounding box center [124, 286] width 137 height 80
click at [126, 296] on input "file" at bounding box center [125, 307] width 88 height 22
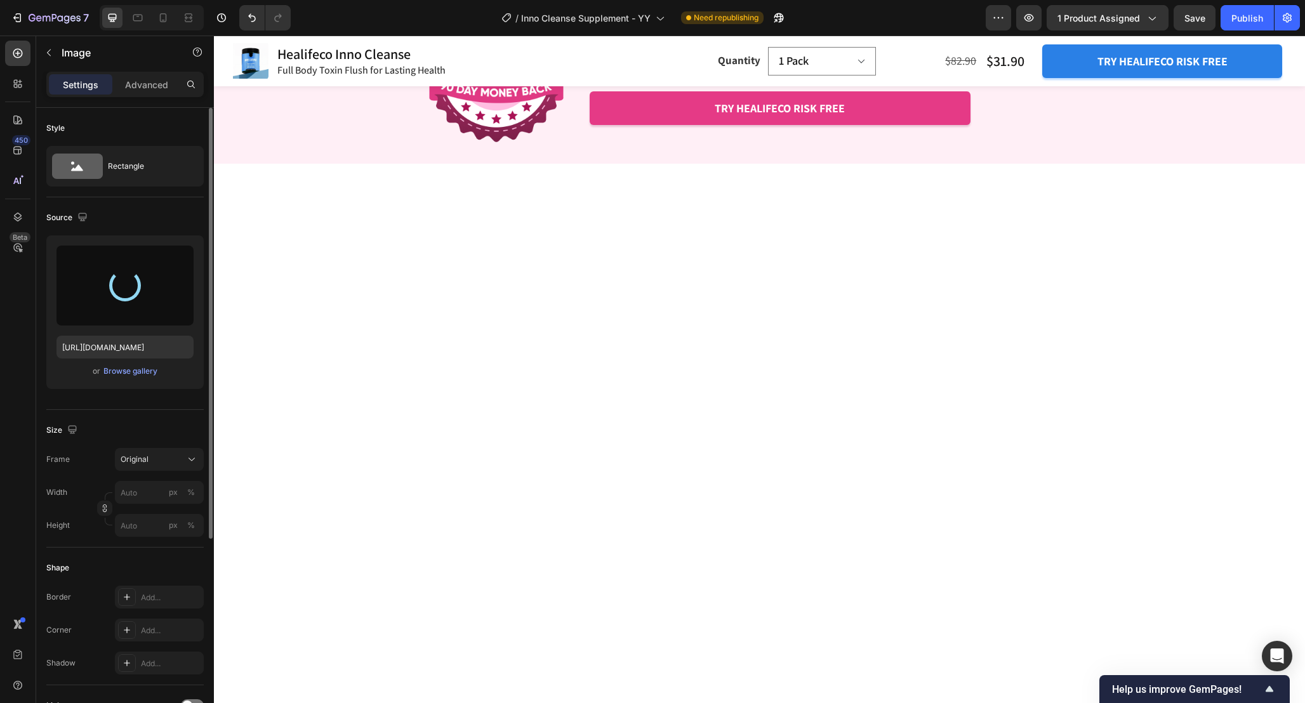
scroll to position [3682, 0]
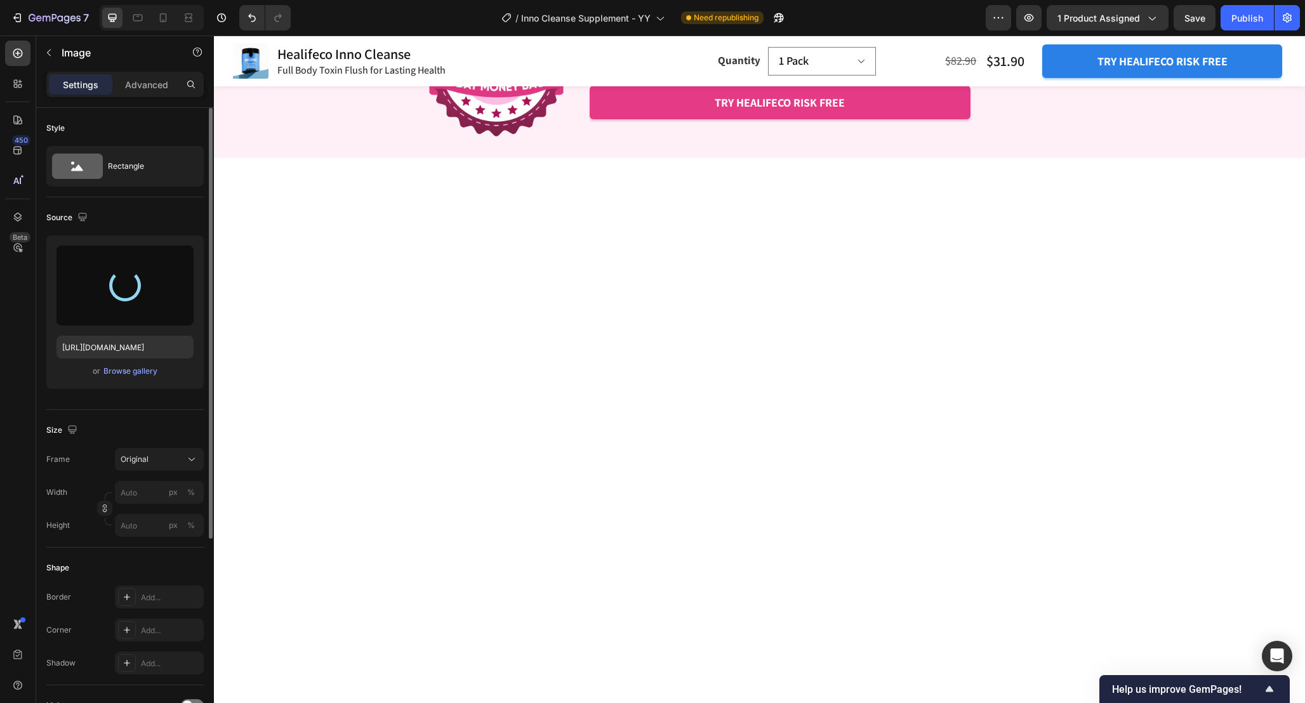
type input "[URL][DOMAIN_NAME]"
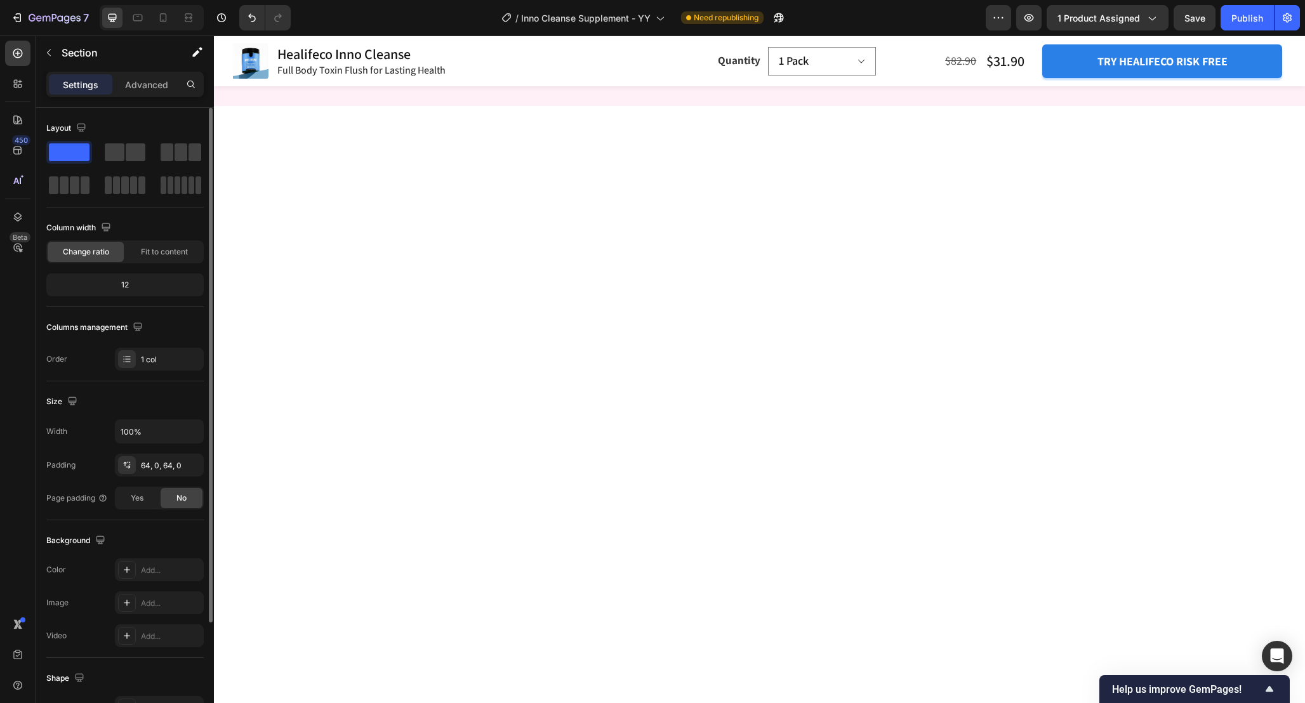
scroll to position [3735, 0]
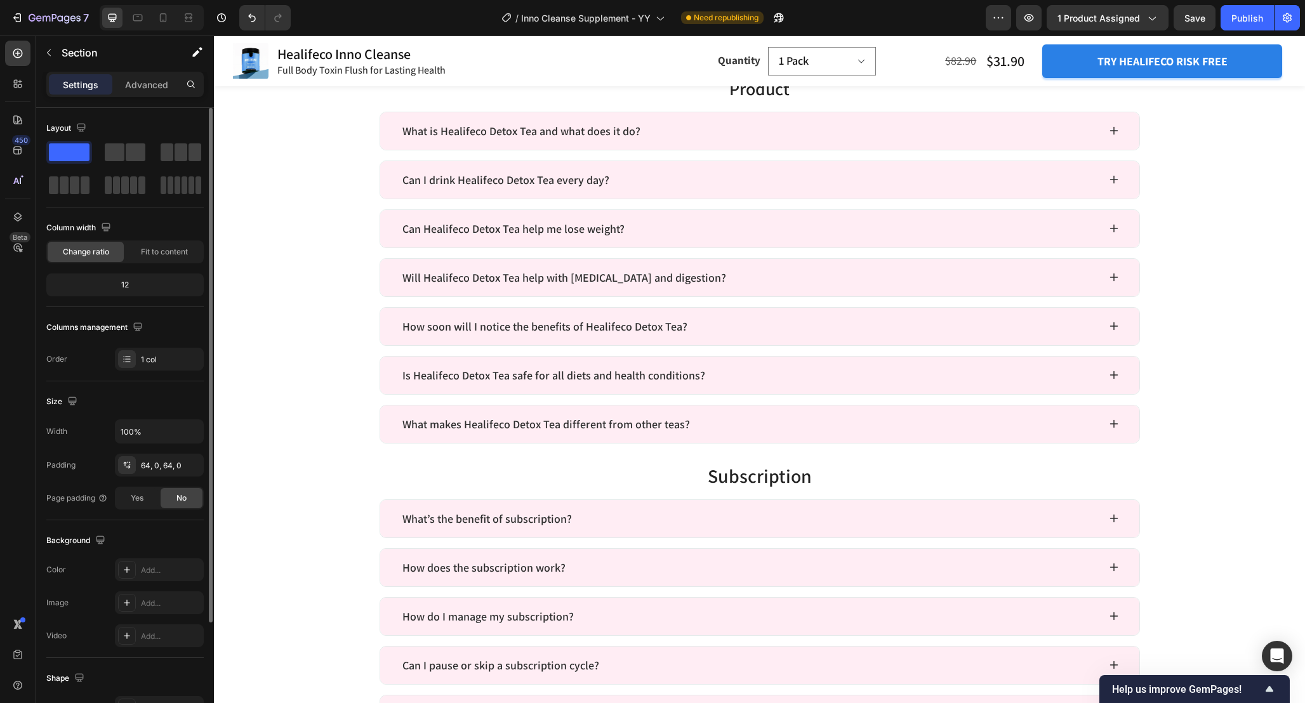
scroll to position [3769, 0]
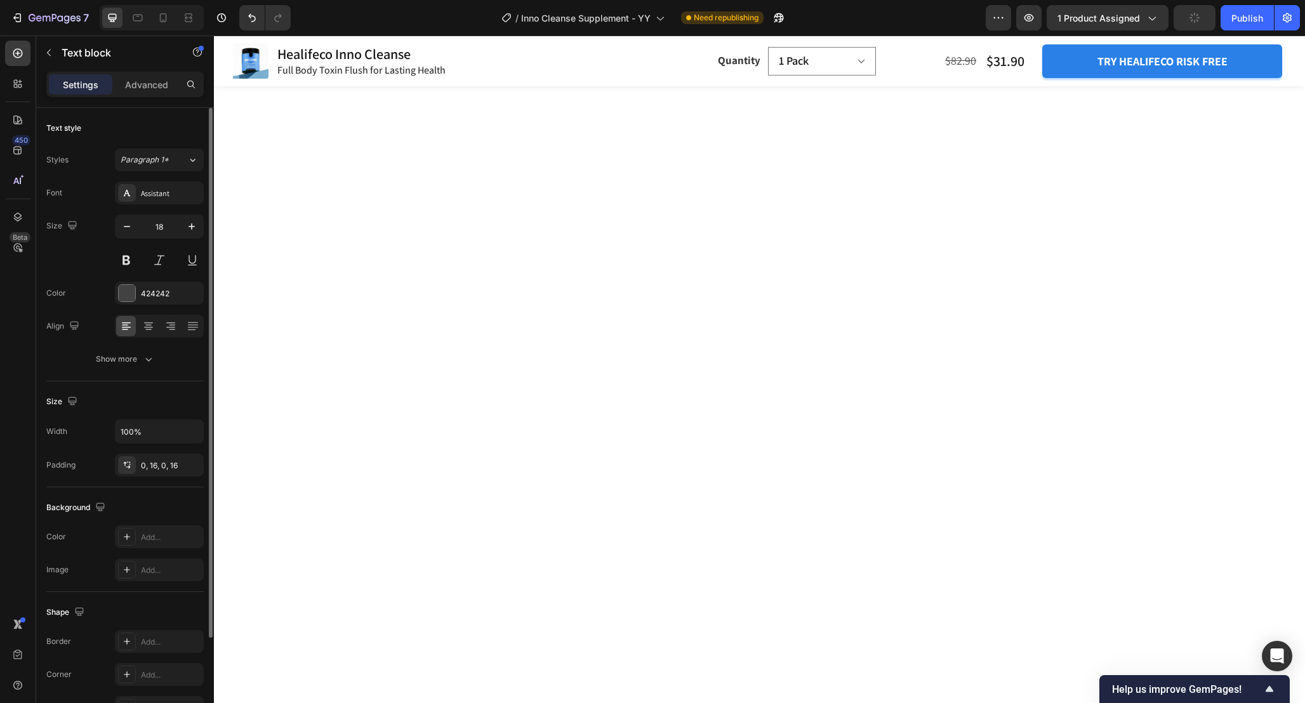
drag, startPoint x: 971, startPoint y: 463, endPoint x: 971, endPoint y: 473, distance: 10.8
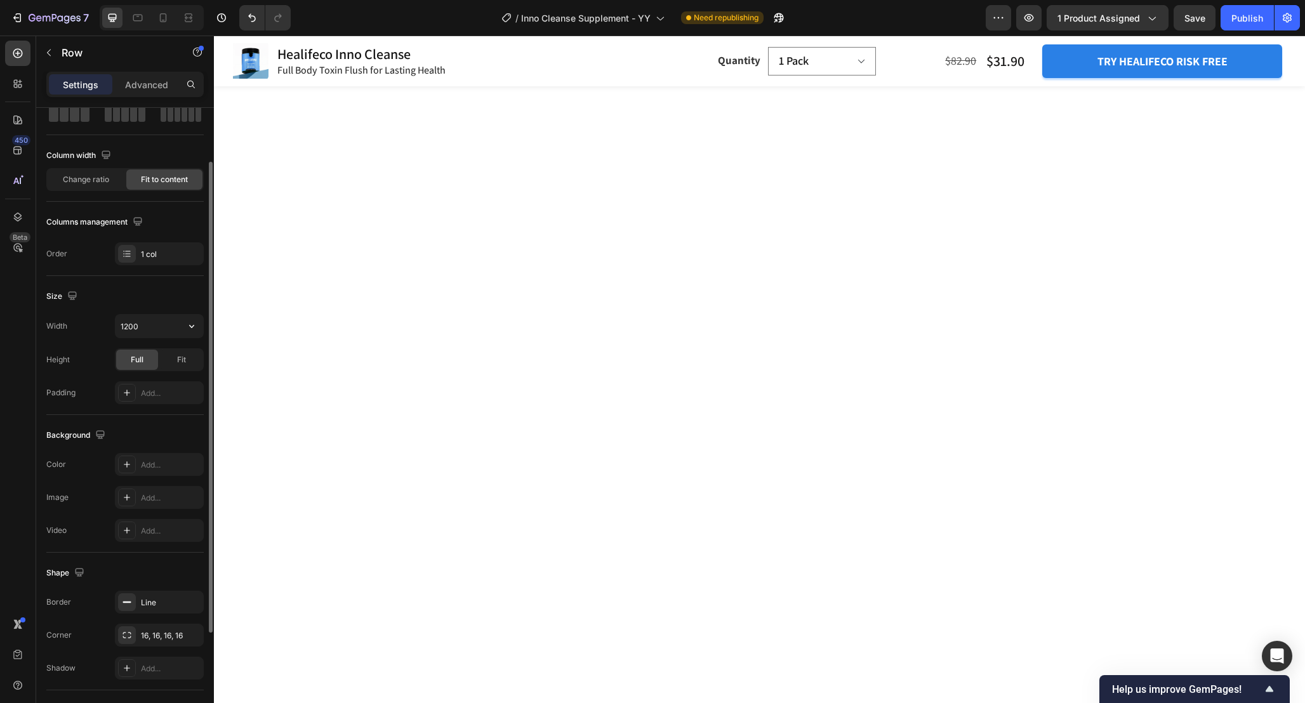
scroll to position [0, 0]
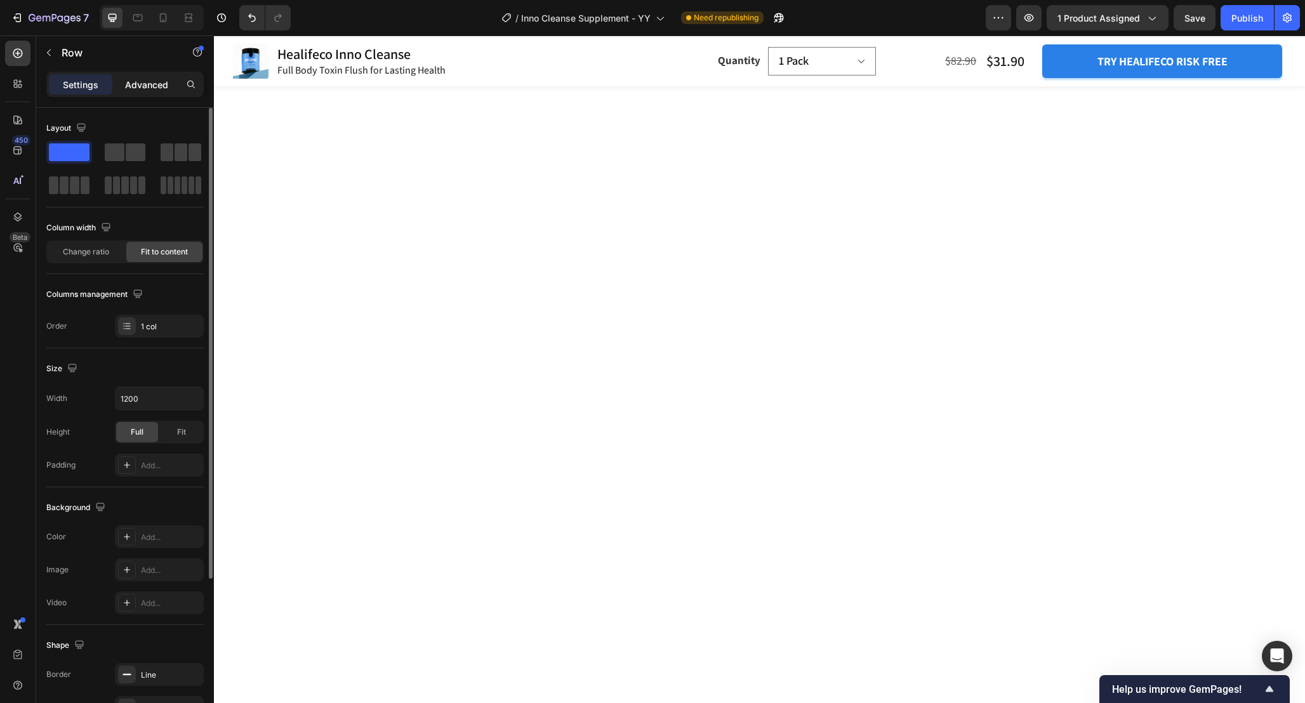
click at [128, 91] on p "Advanced" at bounding box center [146, 84] width 43 height 13
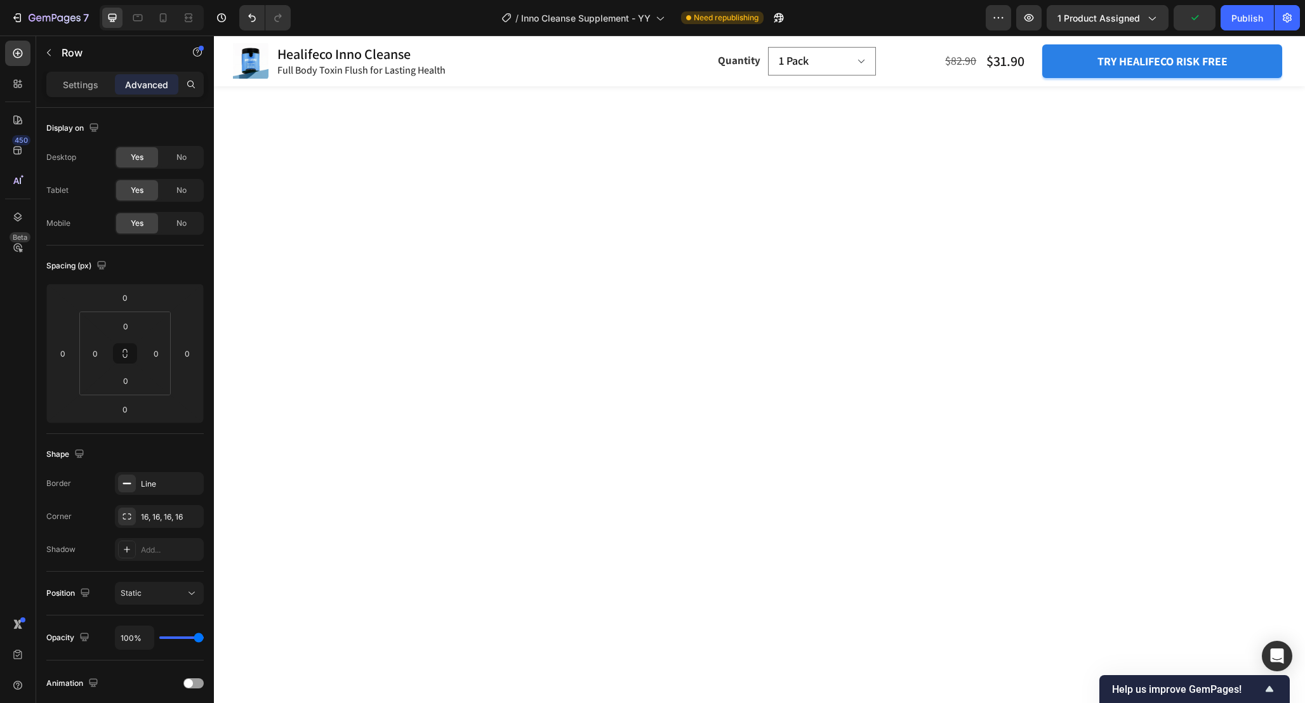
drag, startPoint x: 969, startPoint y: 464, endPoint x: 968, endPoint y: 440, distance: 24.1
type input "0"
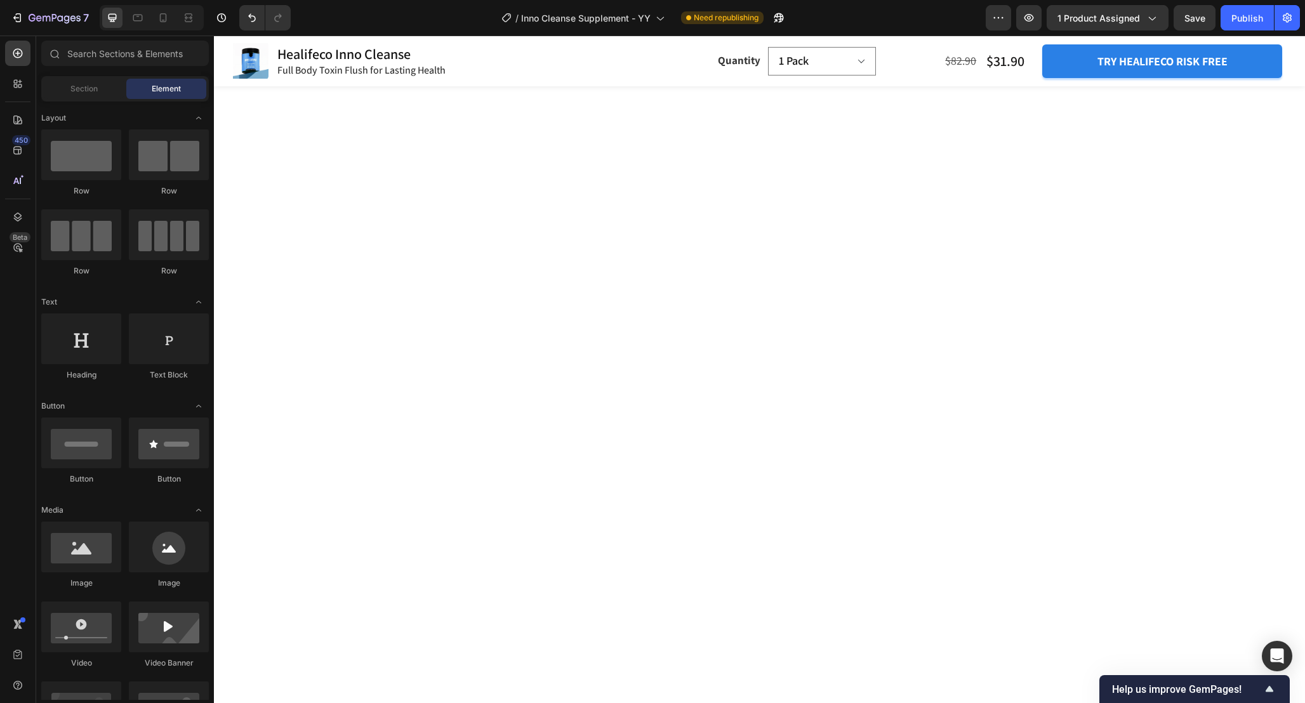
scroll to position [3767, 0]
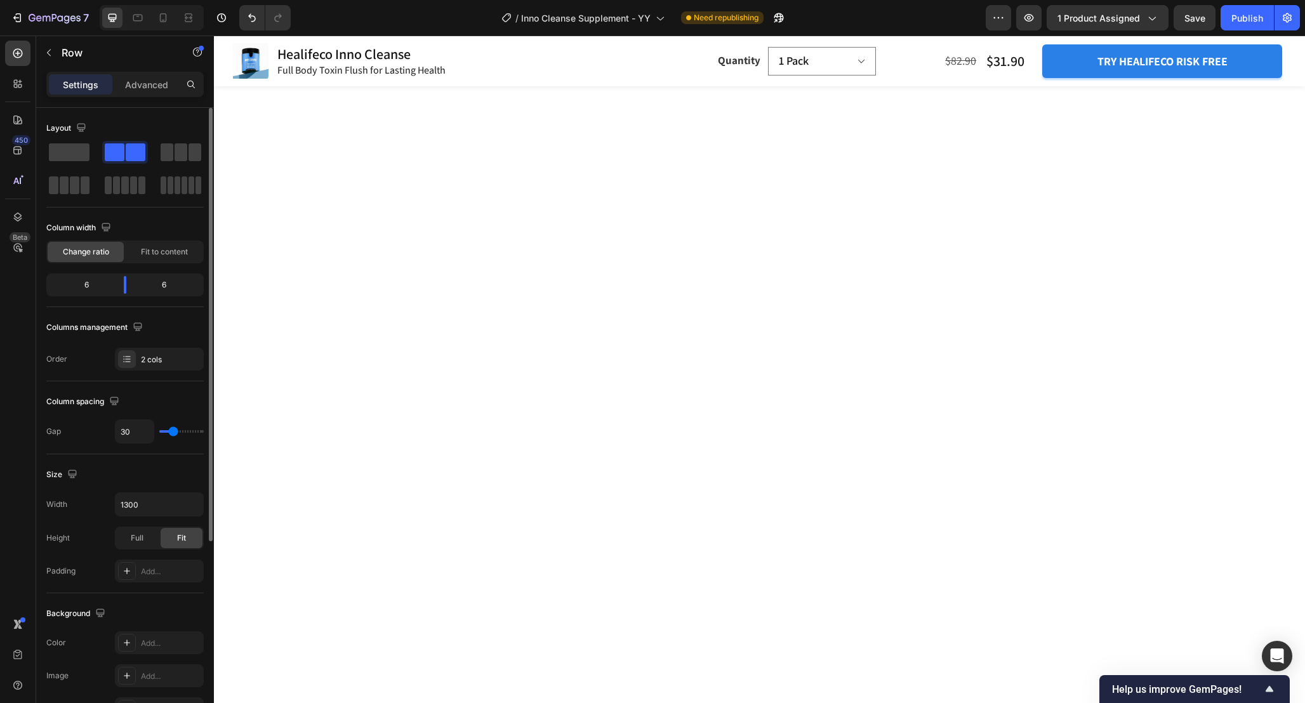
scroll to position [287, 0]
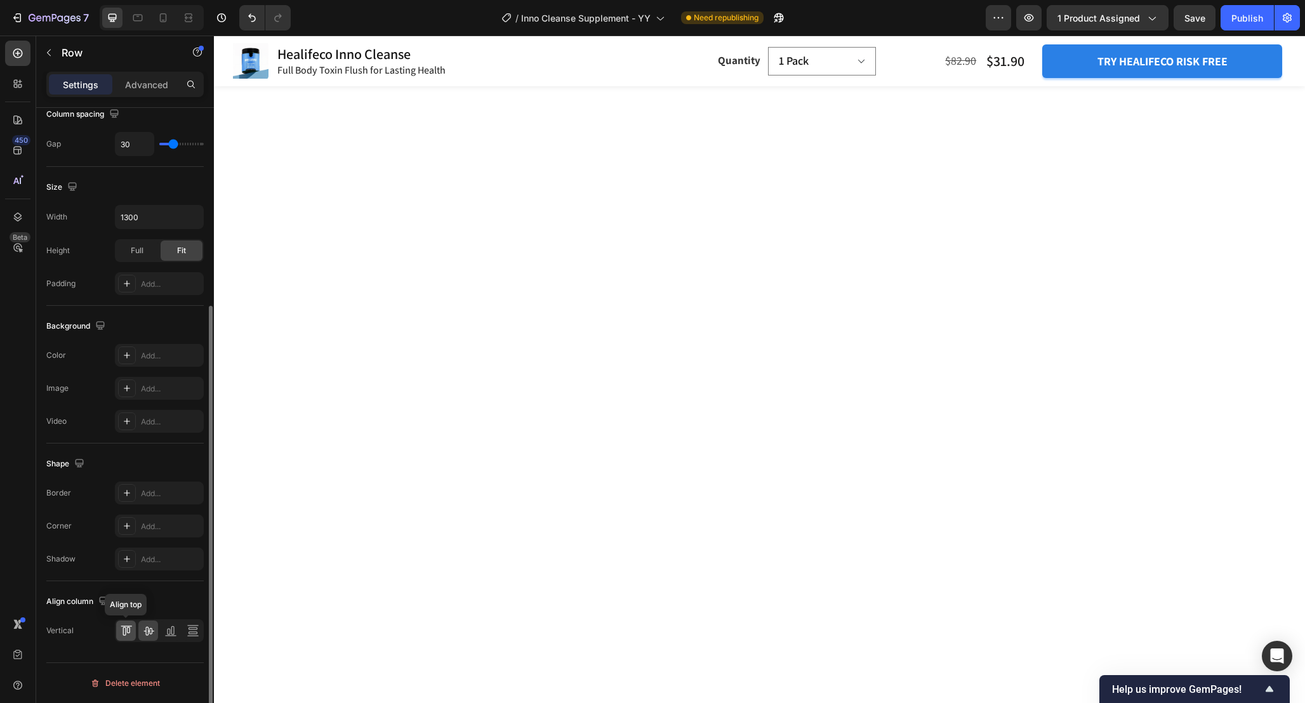
click at [125, 635] on icon at bounding box center [126, 630] width 13 height 13
click at [150, 629] on icon at bounding box center [148, 631] width 10 height 9
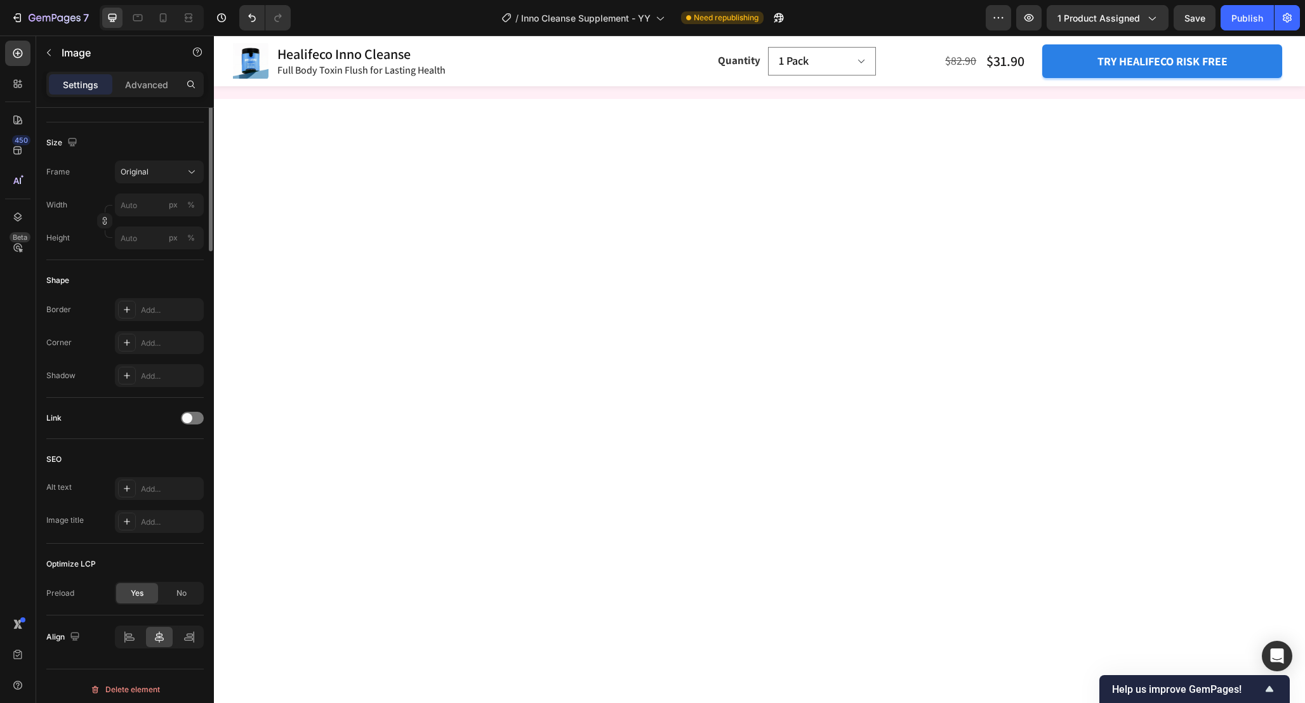
scroll to position [0, 0]
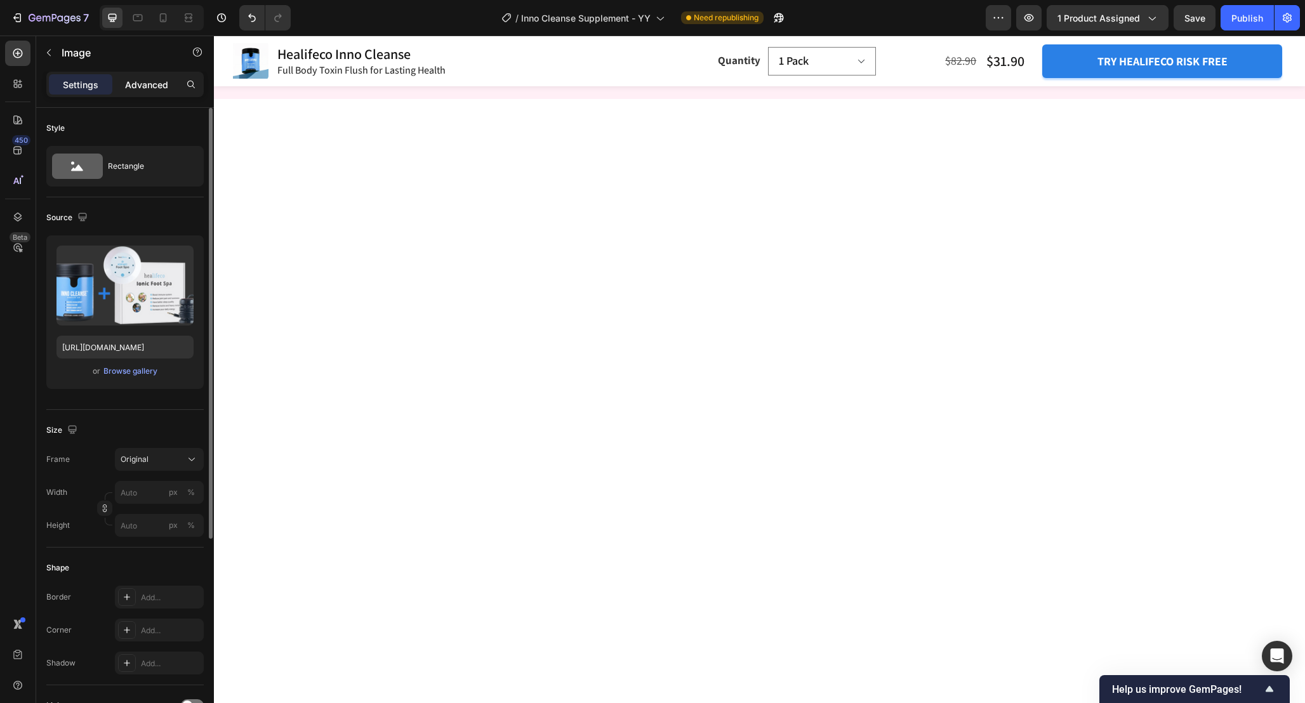
click at [148, 91] on p "Advanced" at bounding box center [146, 84] width 43 height 13
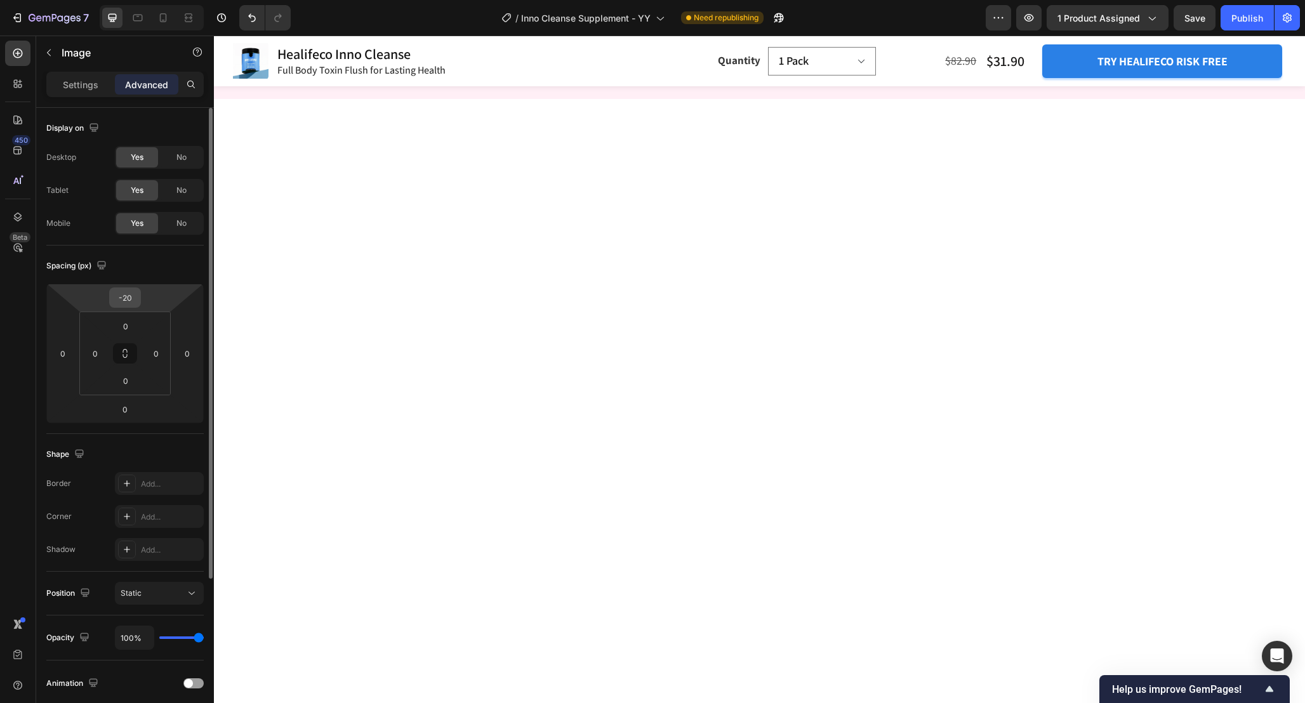
click at [130, 301] on input "-20" at bounding box center [124, 297] width 25 height 19
click at [126, 298] on input "-20" at bounding box center [124, 297] width 25 height 19
type input "-20"
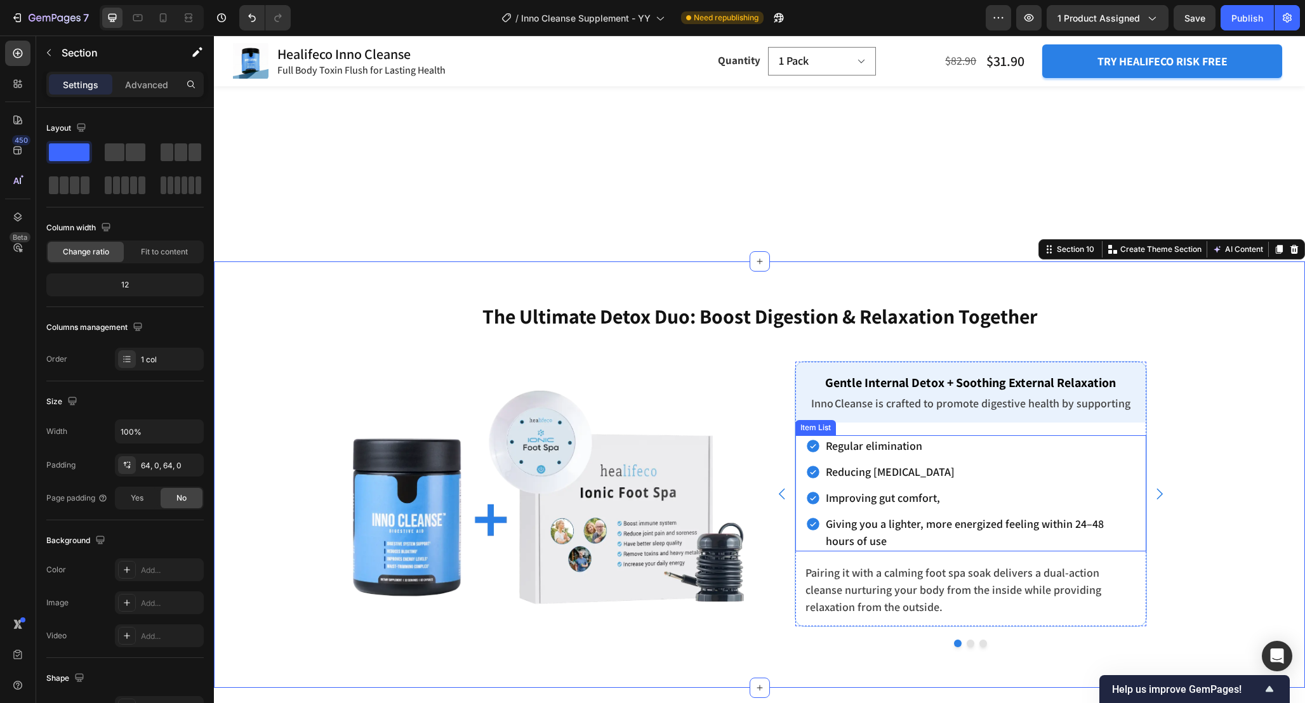
scroll to position [3941, 0]
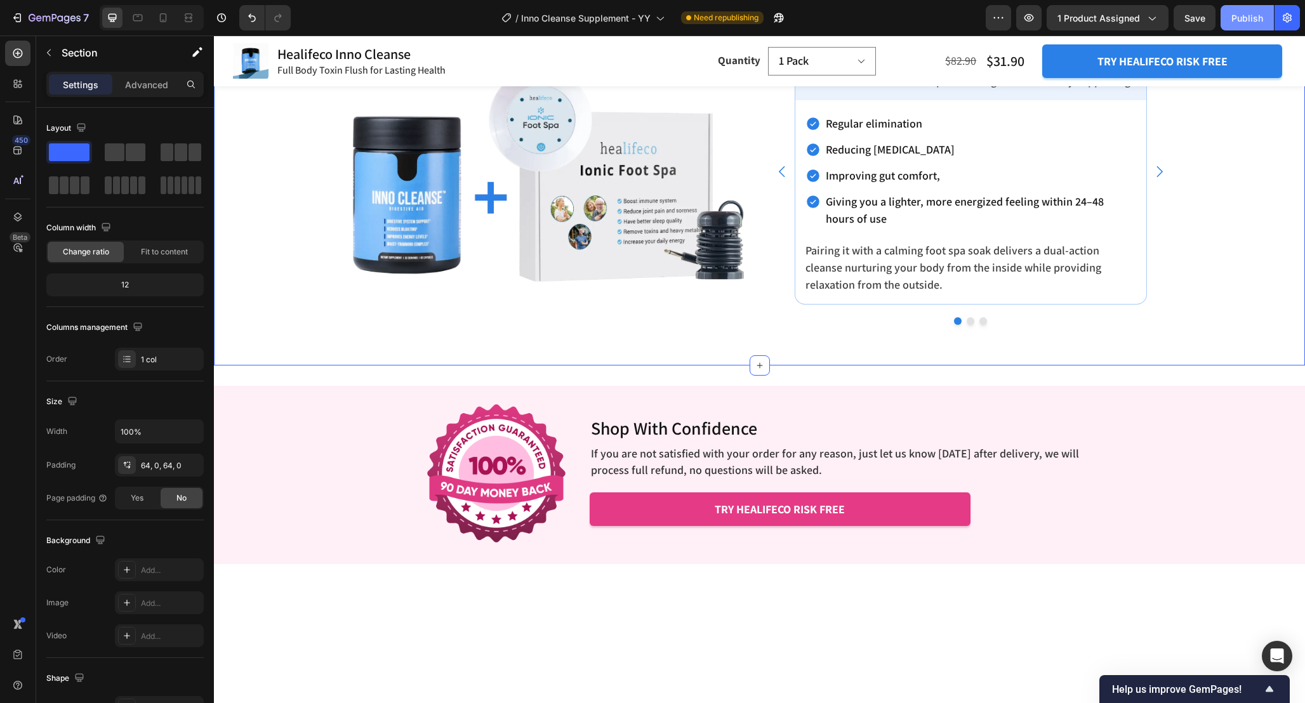
click at [1251, 27] on button "Publish" at bounding box center [1246, 17] width 53 height 25
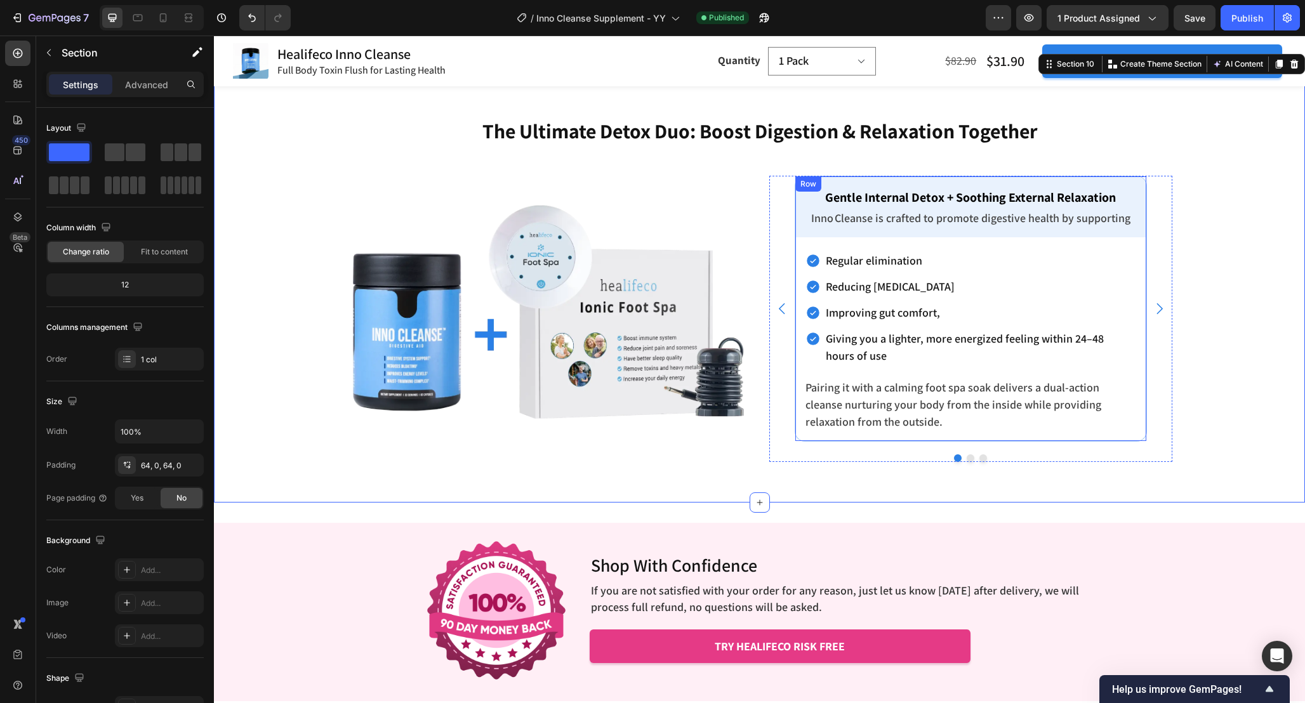
scroll to position [4117, 0]
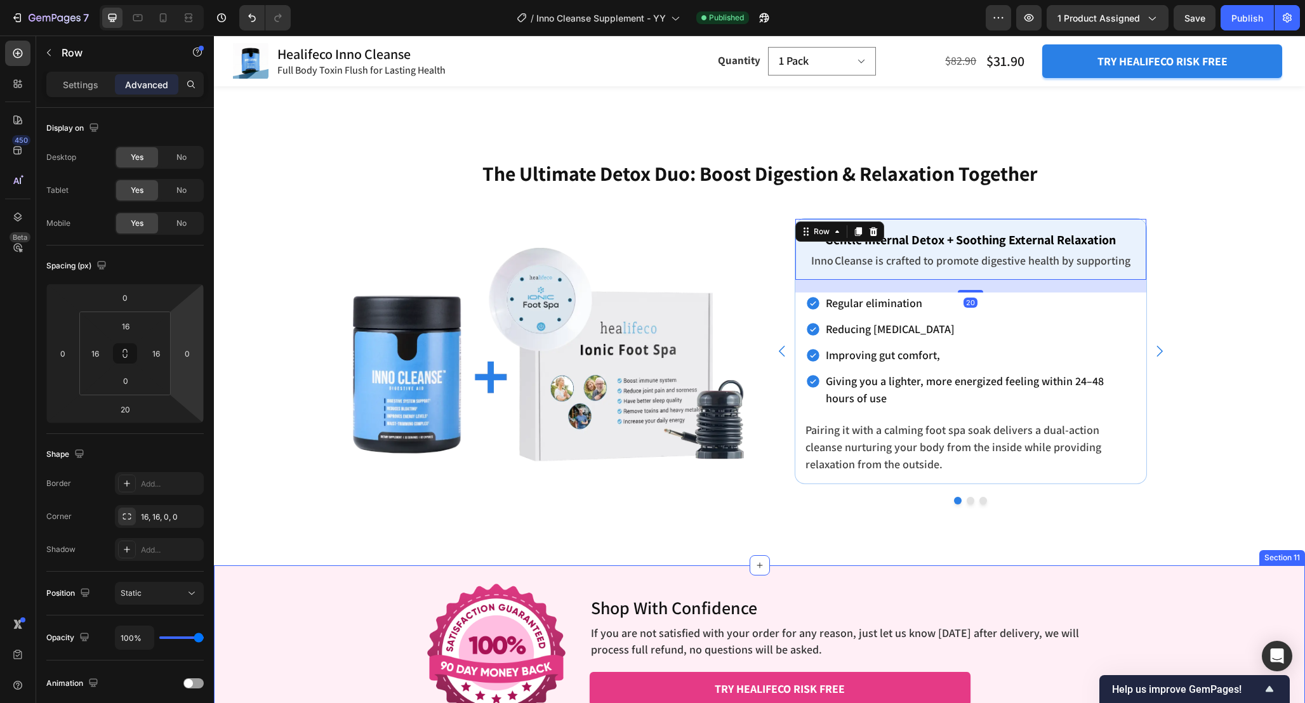
scroll to position [4075, 0]
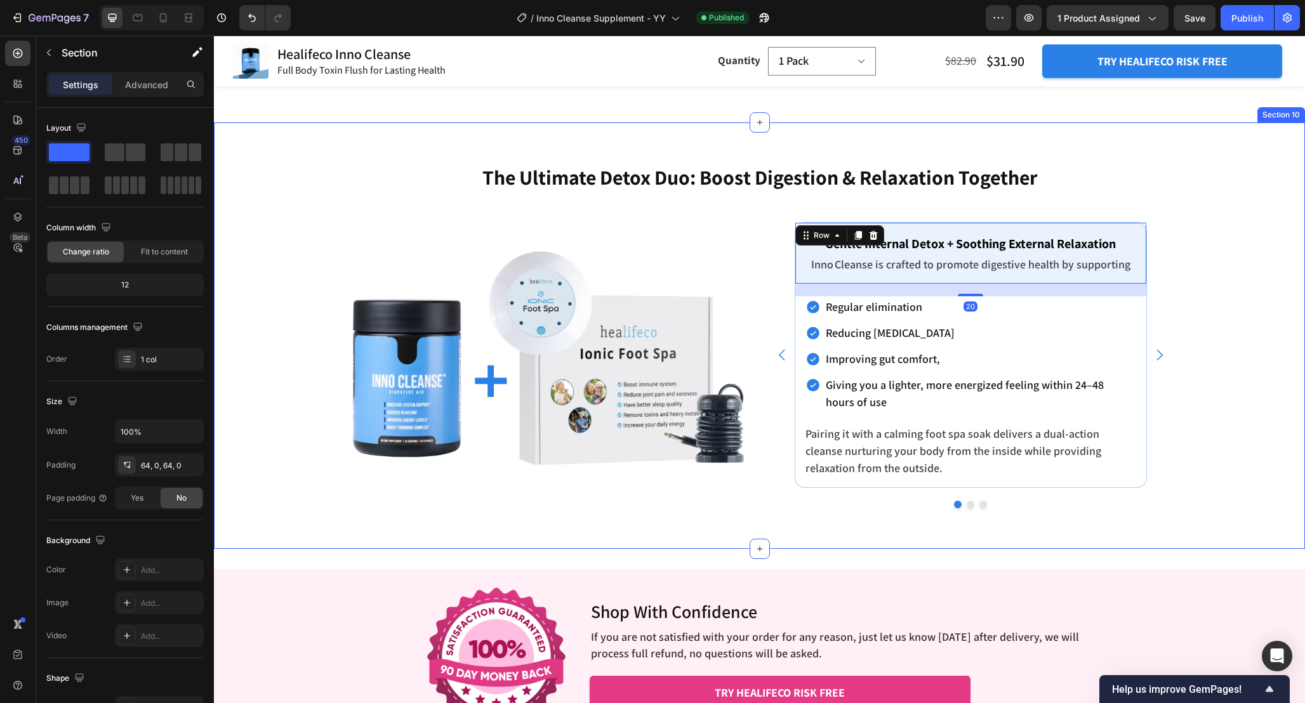
click at [1244, 249] on div "The Ultimate Detox Duo: Boost Digestion & Relaxation Together Heading Enhance R…" at bounding box center [759, 336] width 1091 height 346
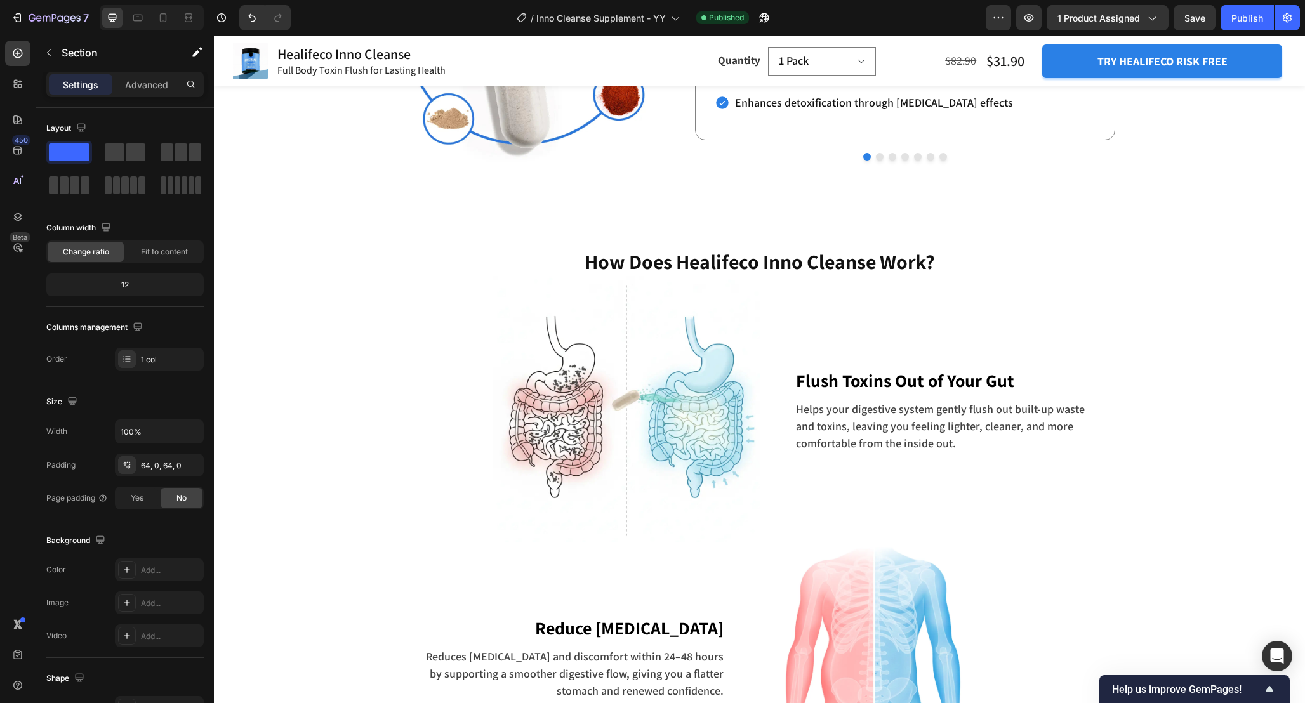
scroll to position [2580, 0]
click at [1100, 394] on div "Flush Toxins Out of Your Gut Text block Helps your digestive system gently flus…" at bounding box center [949, 408] width 311 height 87
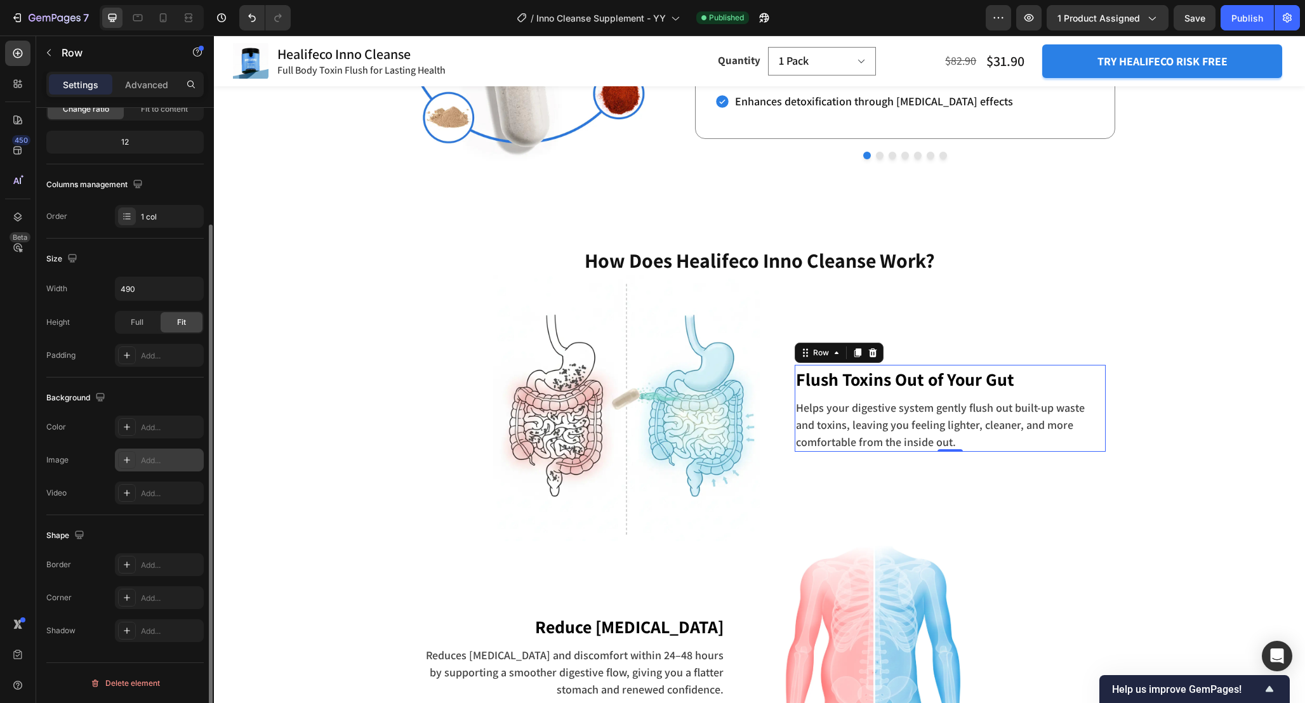
scroll to position [121, 0]
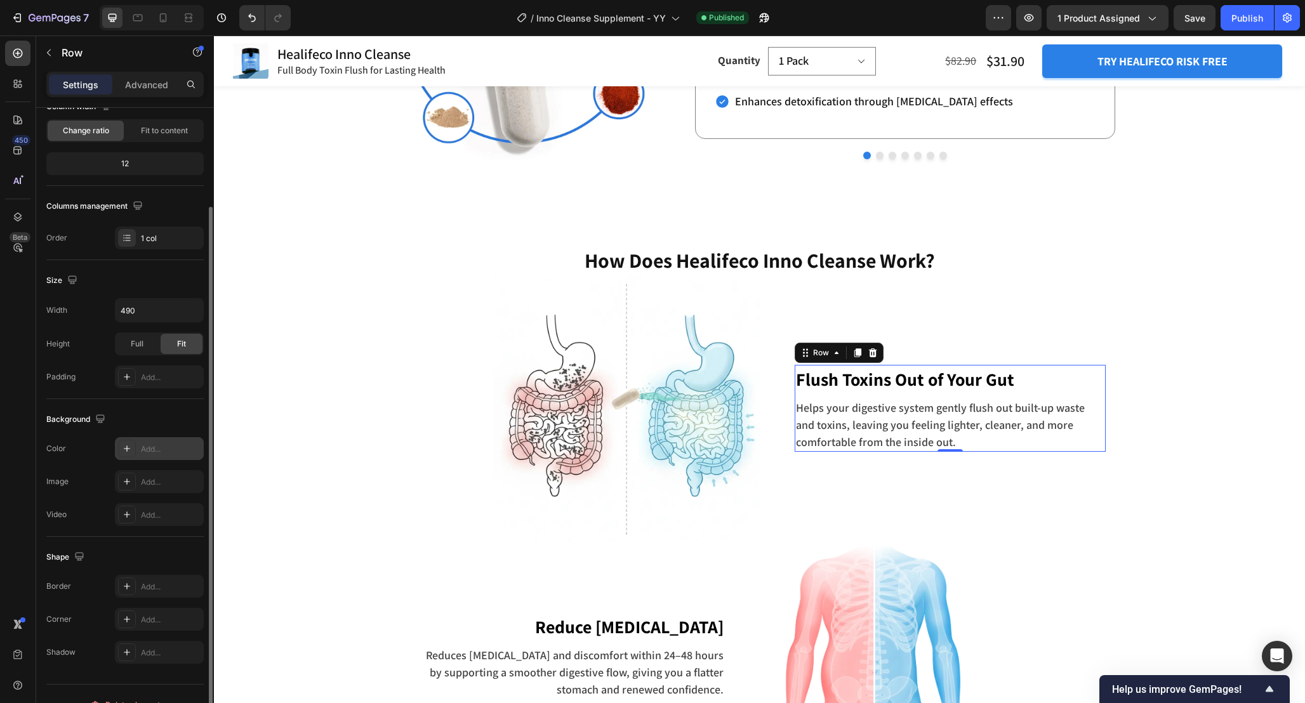
click at [154, 450] on div "Add..." at bounding box center [171, 449] width 60 height 11
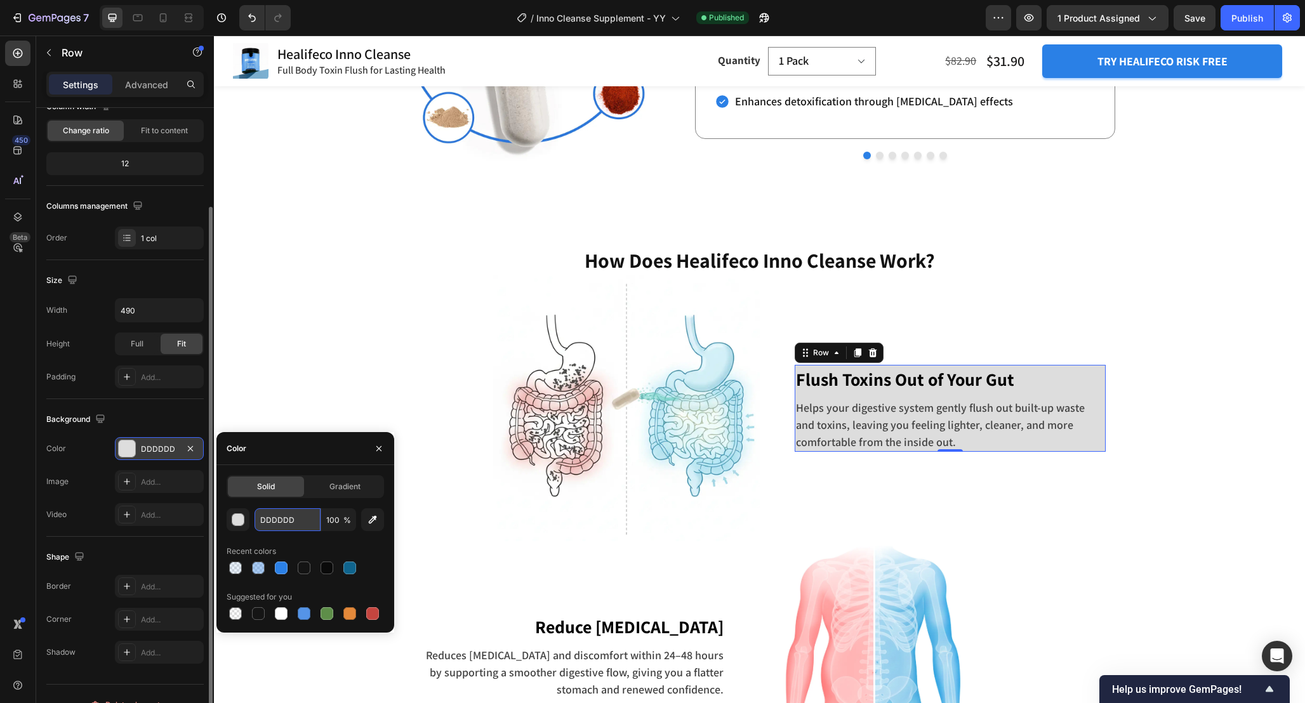
click at [299, 519] on input "DDDDDD" at bounding box center [287, 519] width 66 height 23
paste input "EBF2F"
type input "EBF2FD"
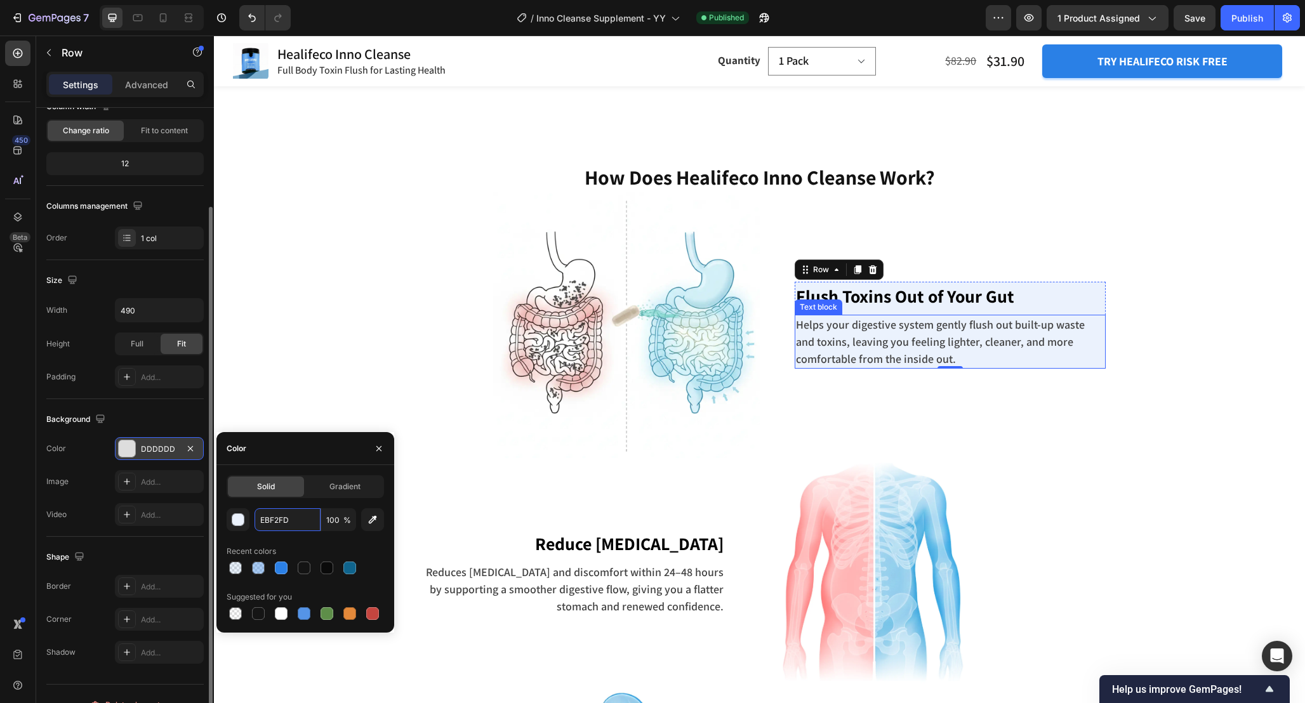
scroll to position [2662, 0]
click at [143, 383] on div "Add..." at bounding box center [159, 376] width 89 height 23
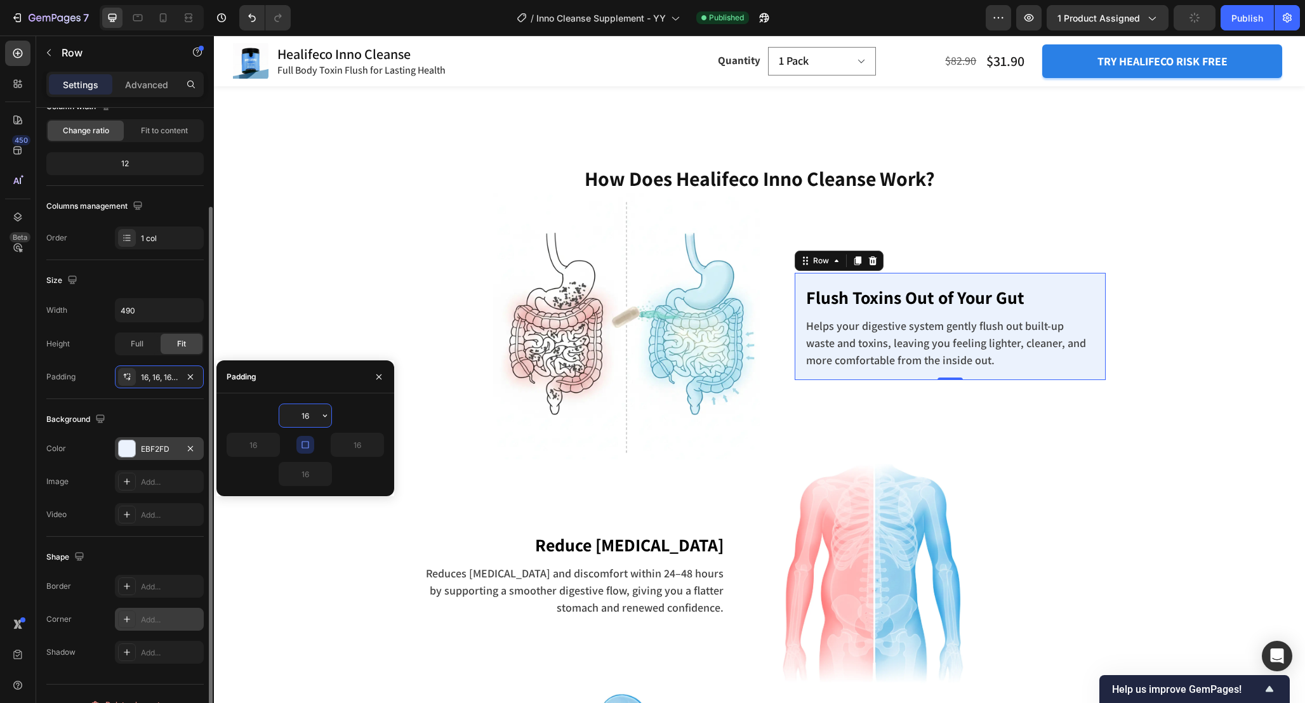
click at [148, 620] on div "Add..." at bounding box center [171, 619] width 60 height 11
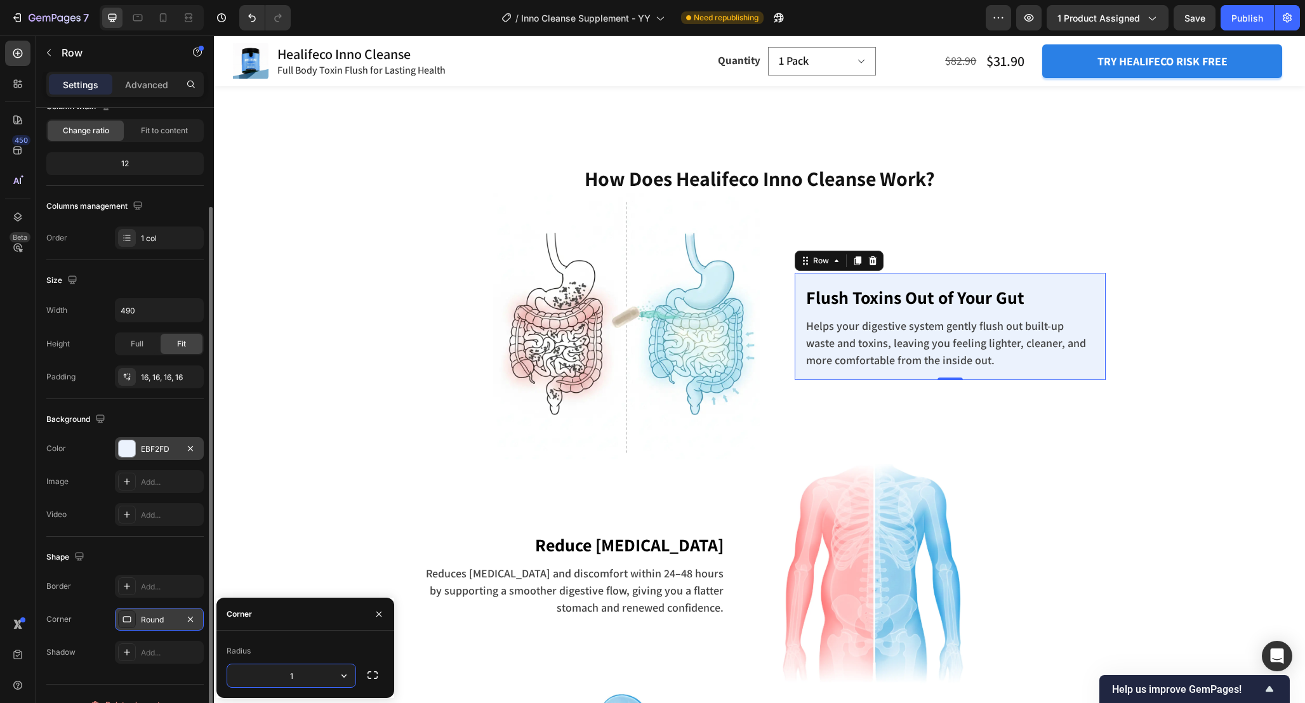
type input "12"
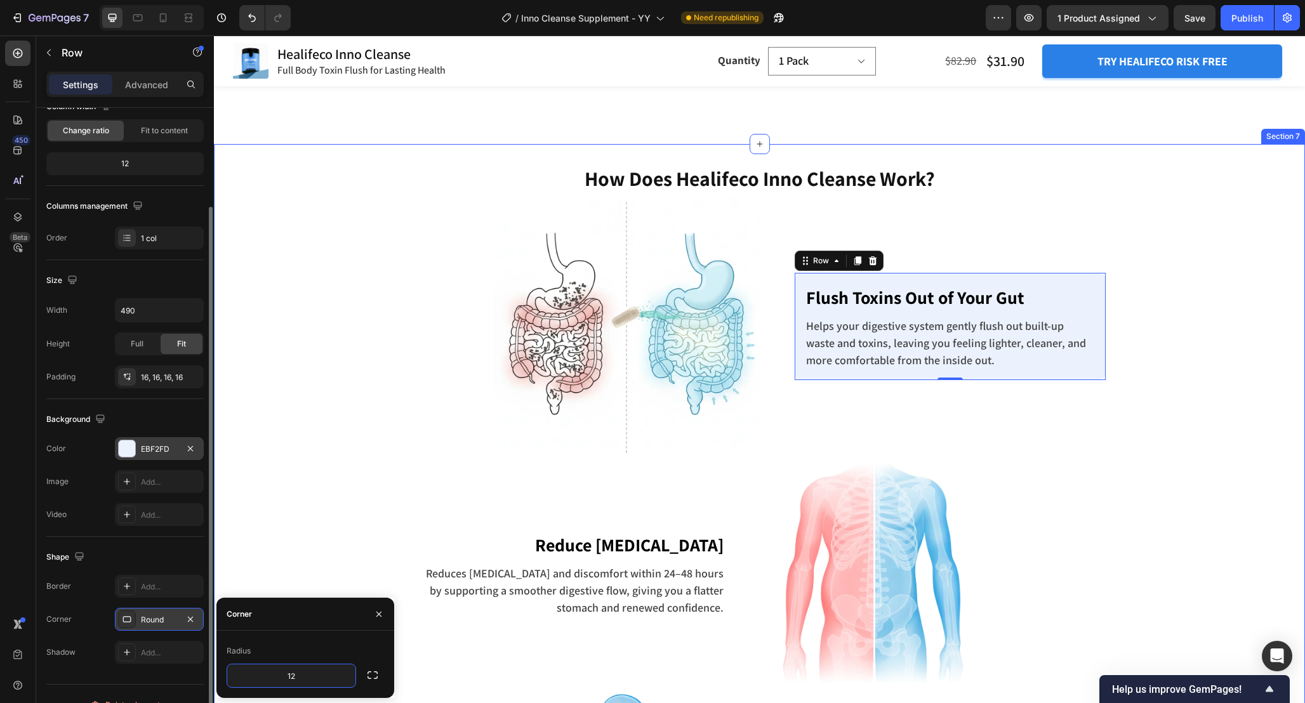
click at [1247, 390] on div "How Does Healifeco Inno Cleanse Work? Heading Row Image Flush Toxins Out of You…" at bounding box center [759, 681] width 1072 height 1034
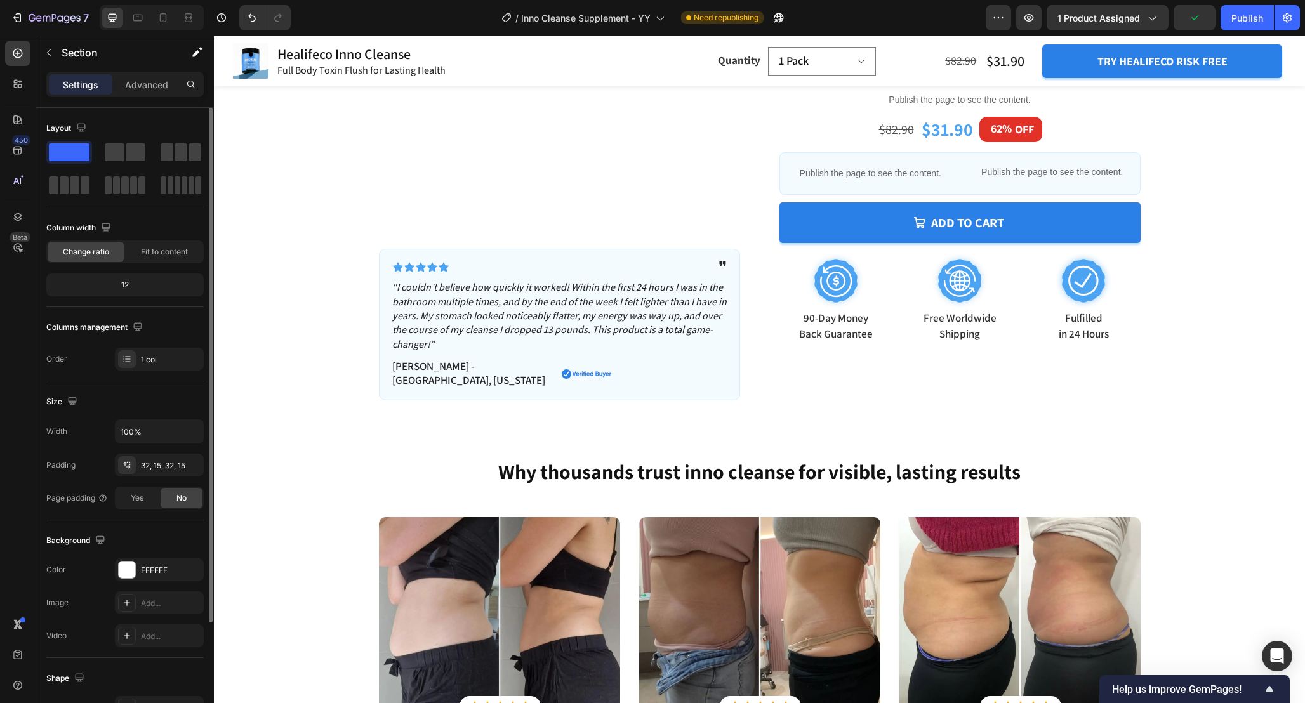
scroll to position [444, 0]
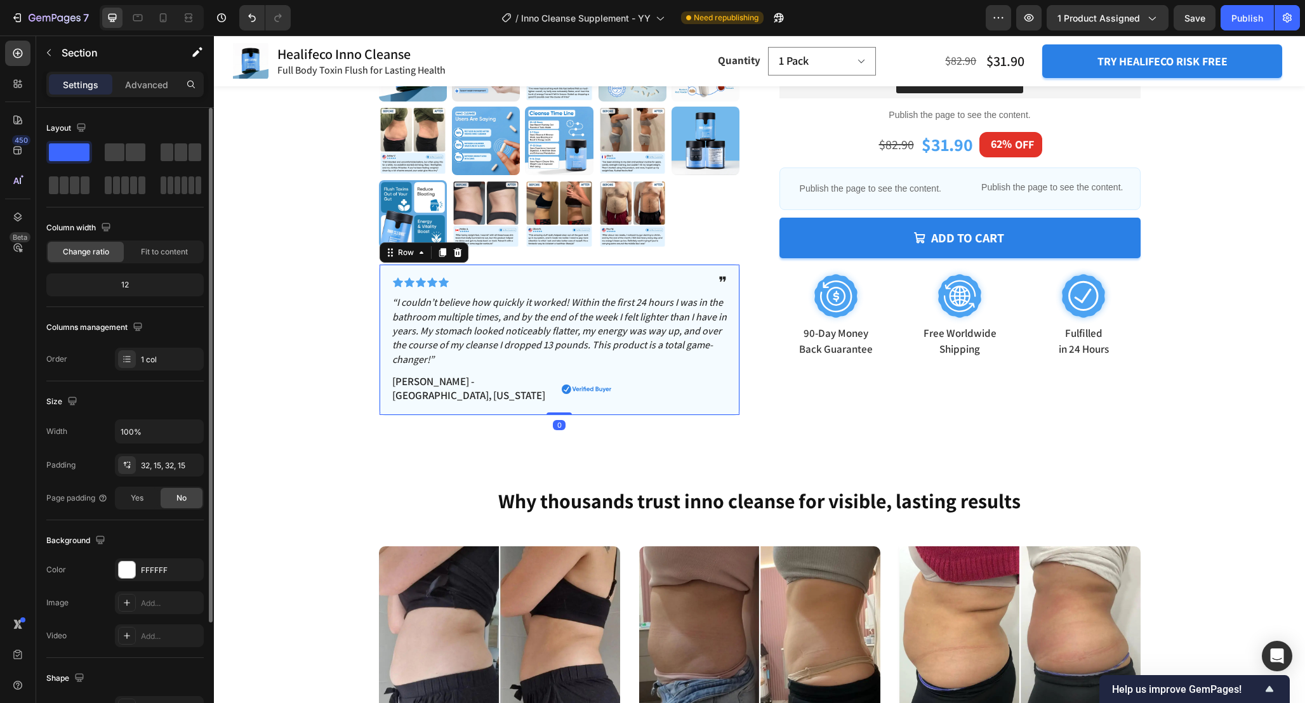
click at [729, 382] on div "Icon Icon Icon Icon Icon Icon List ❞ Text Block Row “I couldn’t believe how qui…" at bounding box center [559, 340] width 361 height 152
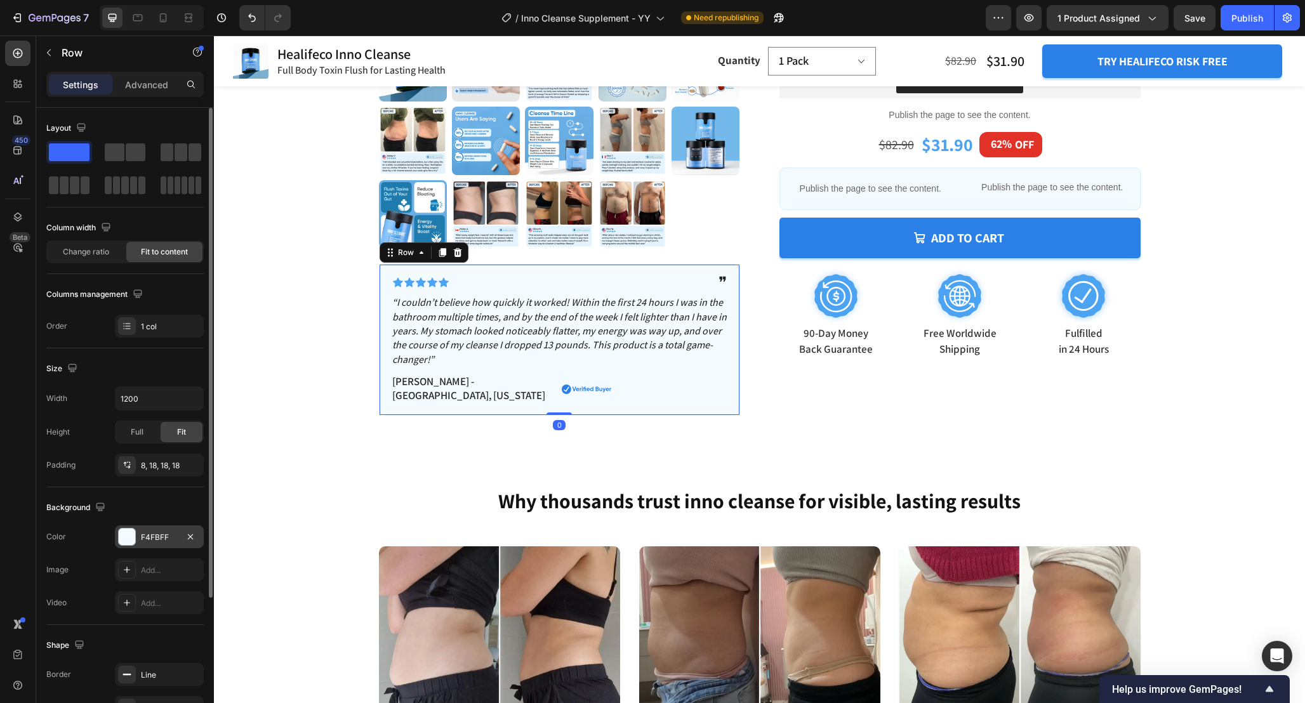
click at [152, 535] on div "F4FBFF" at bounding box center [159, 537] width 37 height 11
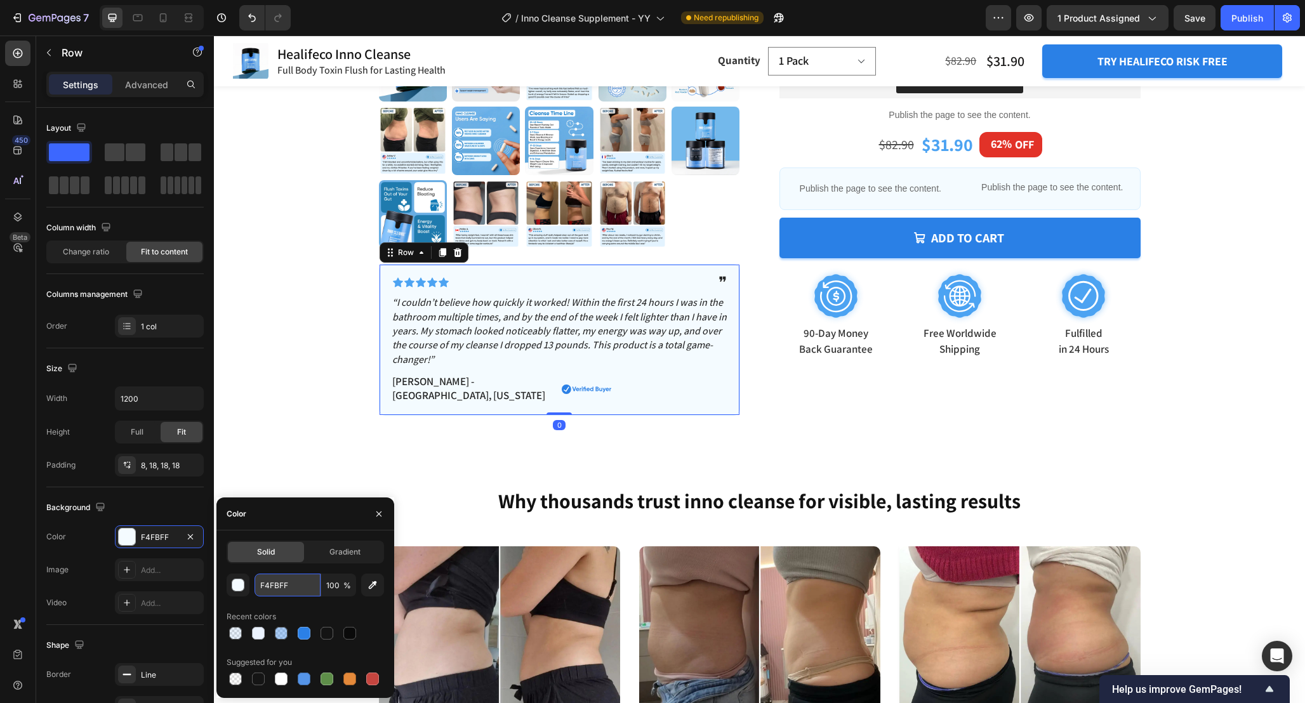
click at [302, 591] on input "F4FBFF" at bounding box center [287, 585] width 66 height 23
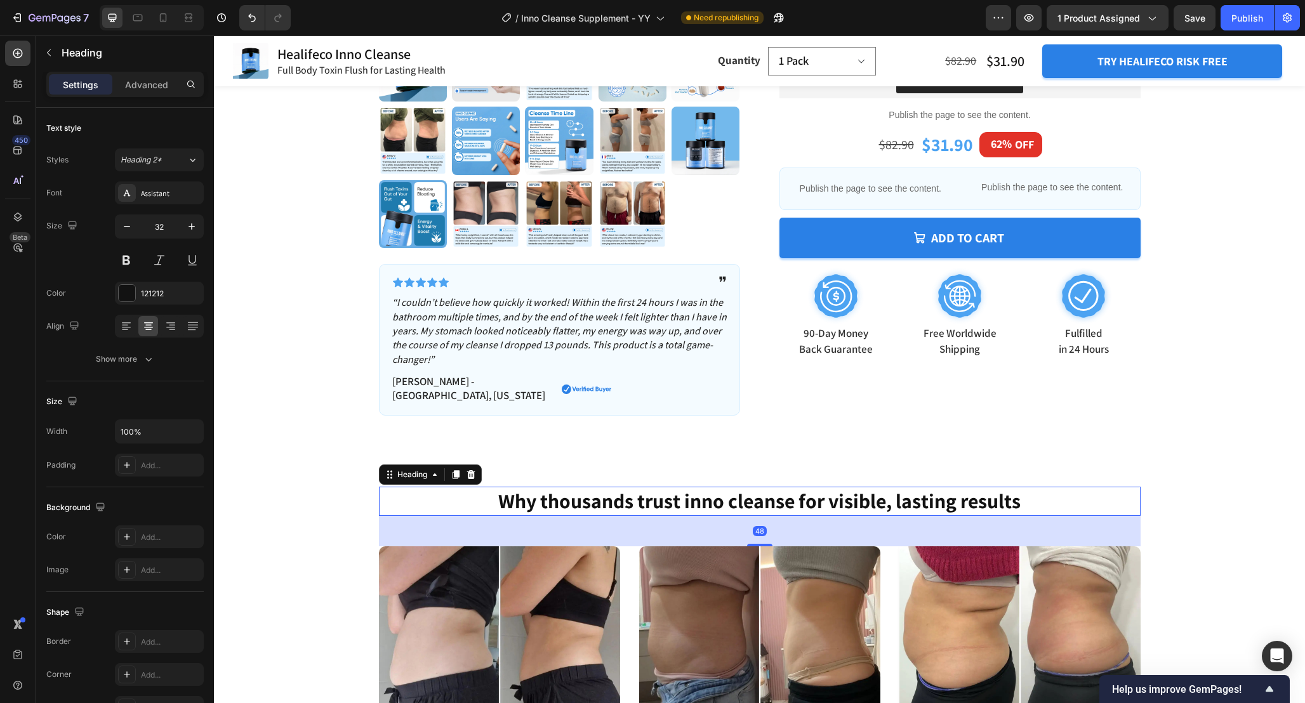
click at [708, 487] on h2 "Why thousands trust inno cleanse for visible, lasting results" at bounding box center [759, 501] width 761 height 29
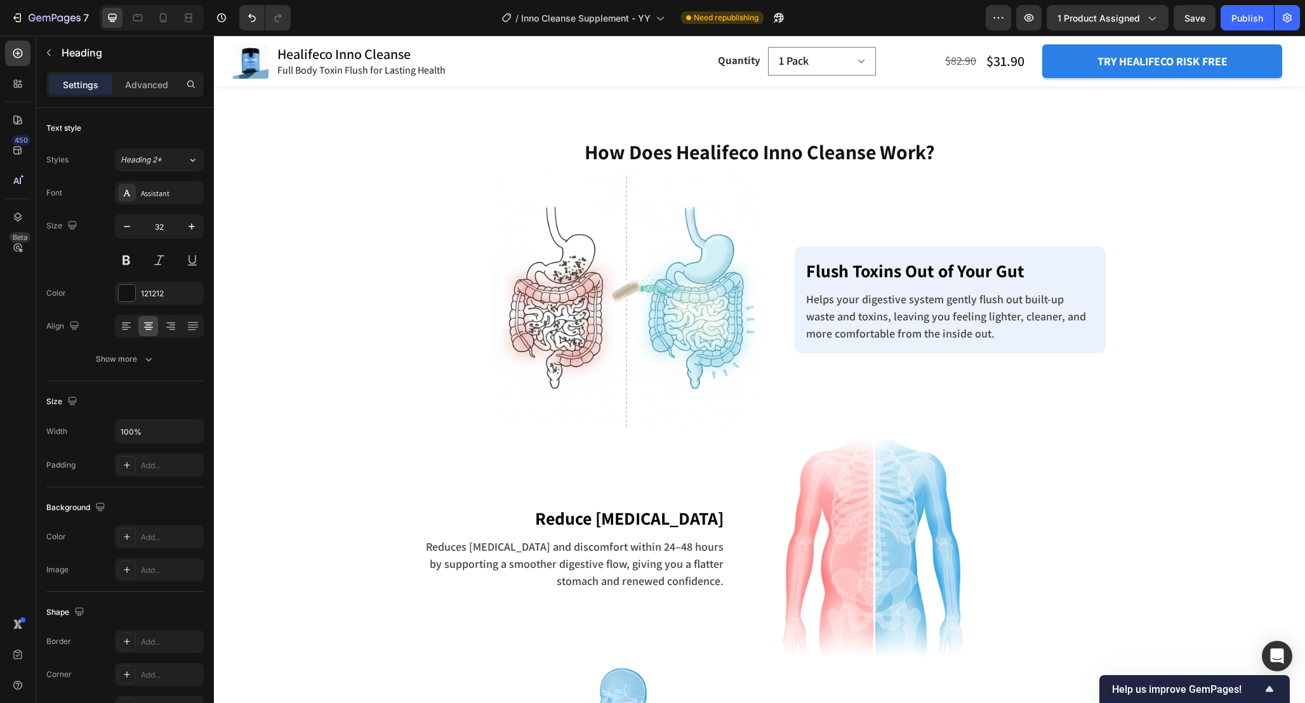
scroll to position [2729, 0]
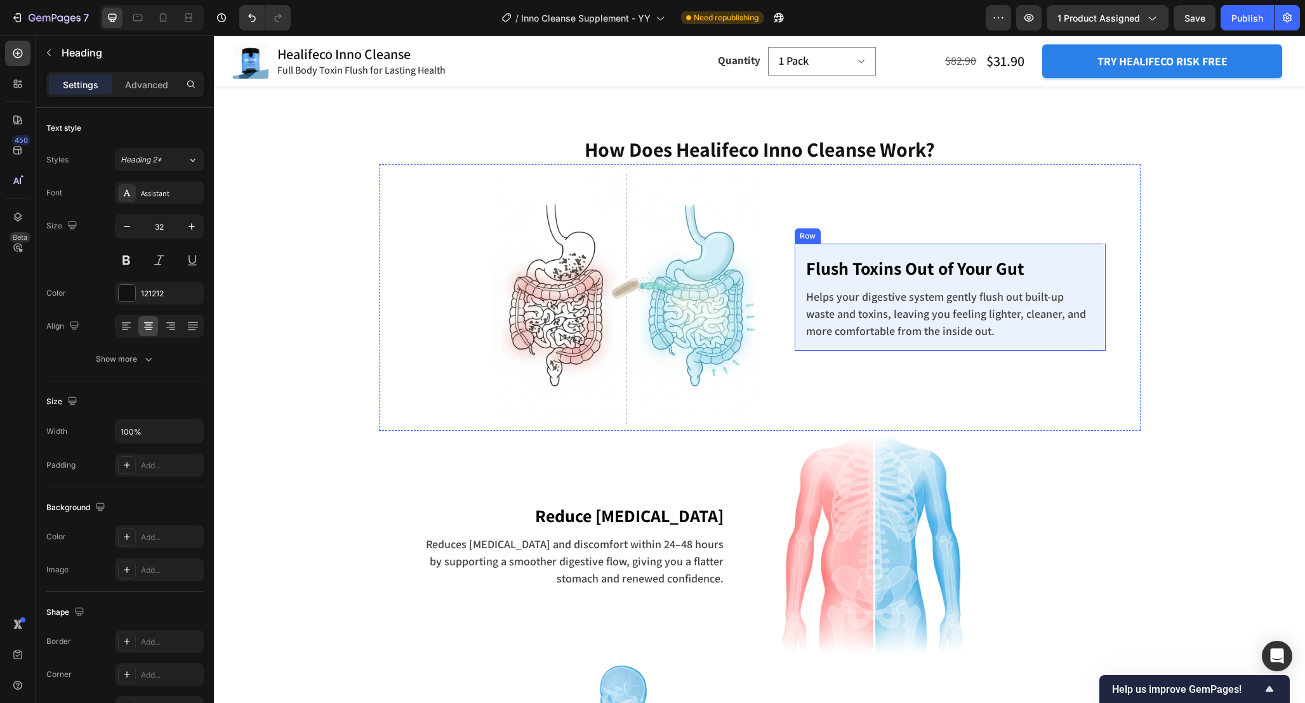
click at [1101, 254] on div "Flush Toxins Out of Your Gut Text block Helps your digestive system gently flus…" at bounding box center [949, 297] width 311 height 107
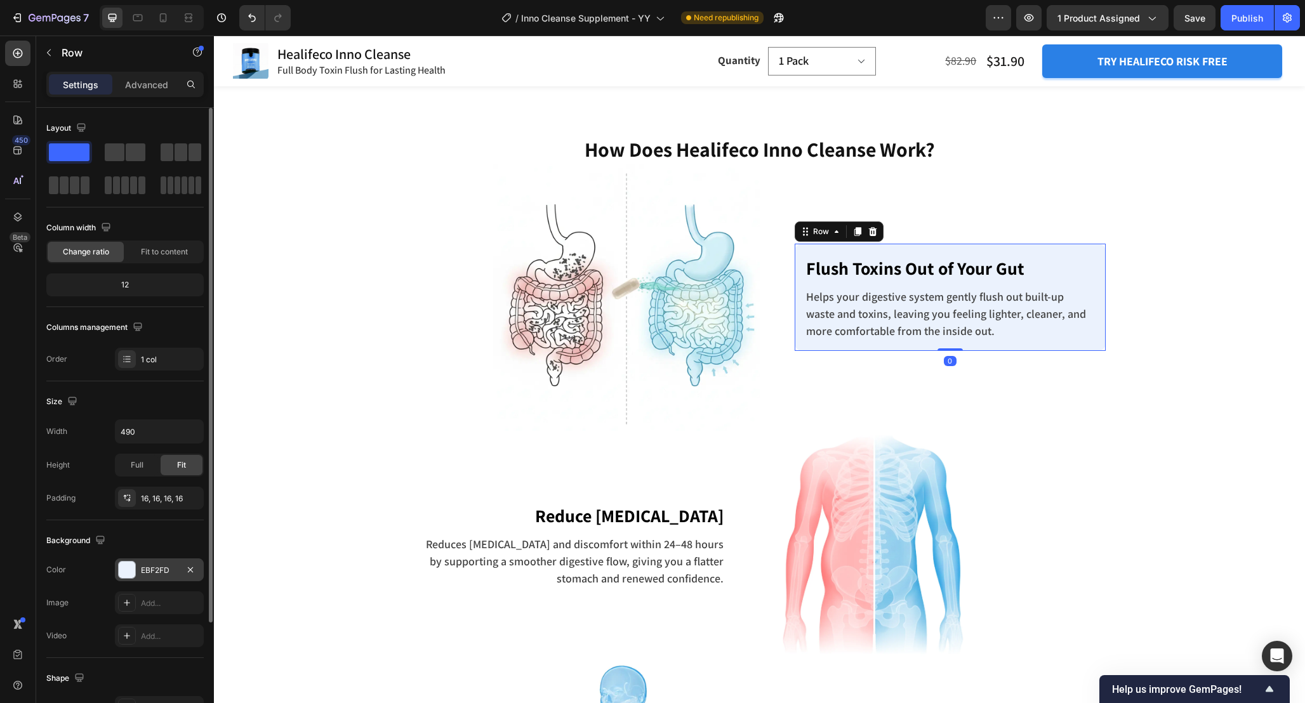
click at [150, 575] on div "EBF2FD" at bounding box center [159, 570] width 37 height 11
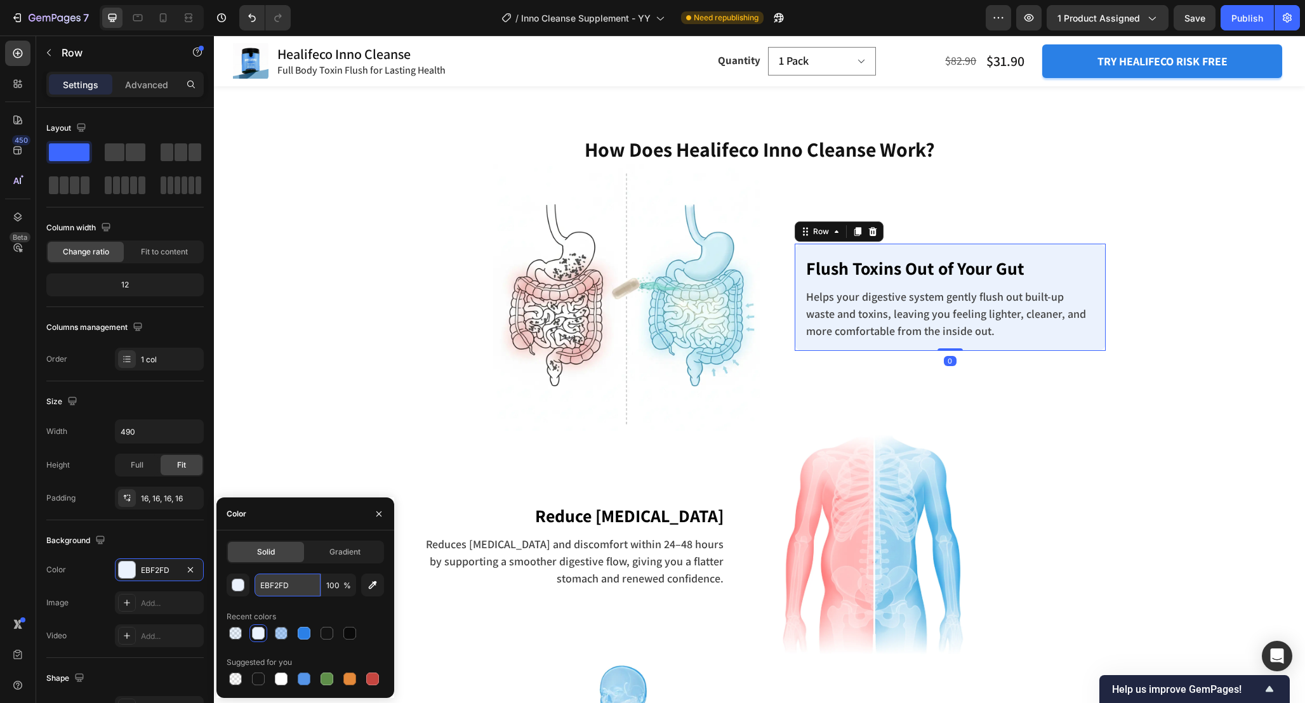
click at [311, 586] on input "EBF2FD" at bounding box center [287, 585] width 66 height 23
paste input "F4FBFF"
type input "F4FBFF"
click at [1108, 402] on div "Flush Toxins Out of Your Gut Text block Helps your digestive system gently flus…" at bounding box center [949, 297] width 381 height 266
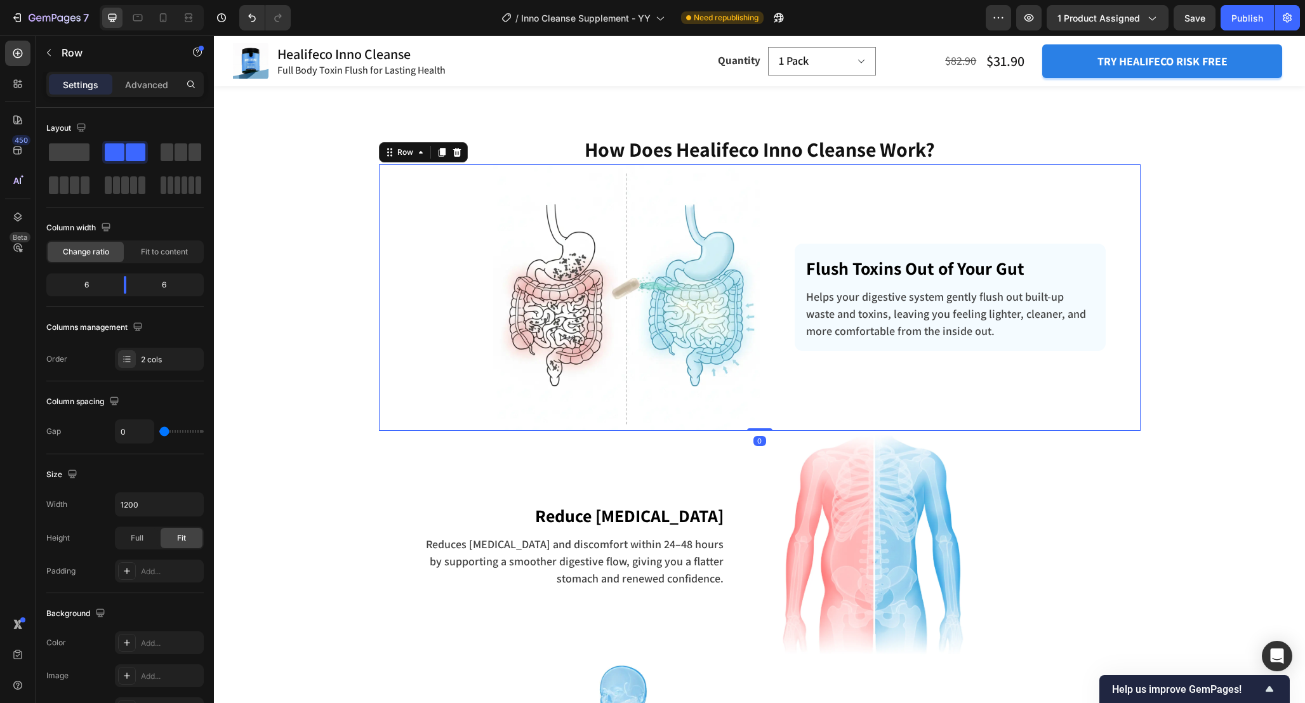
scroll to position [2706, 0]
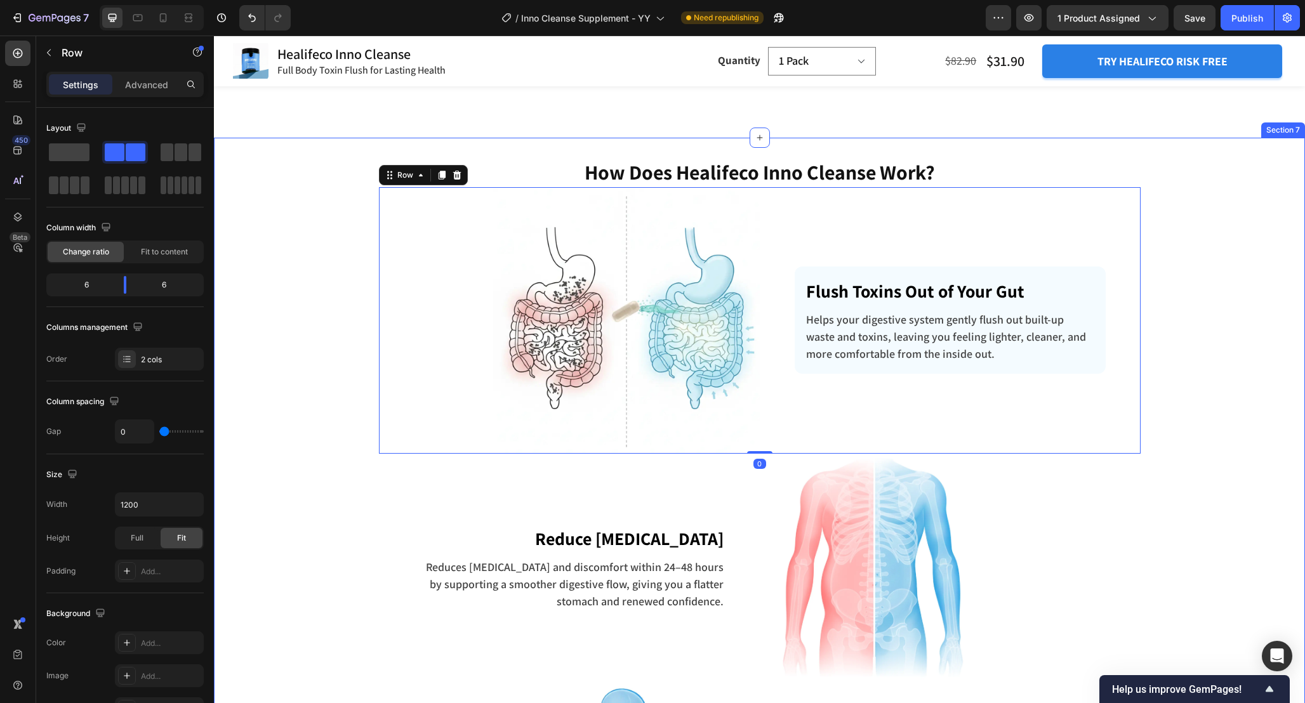
click at [1174, 374] on div "How Does Healifeco Inno Cleanse Work? Heading Row Image Flush Toxins Out of You…" at bounding box center [759, 675] width 1072 height 1034
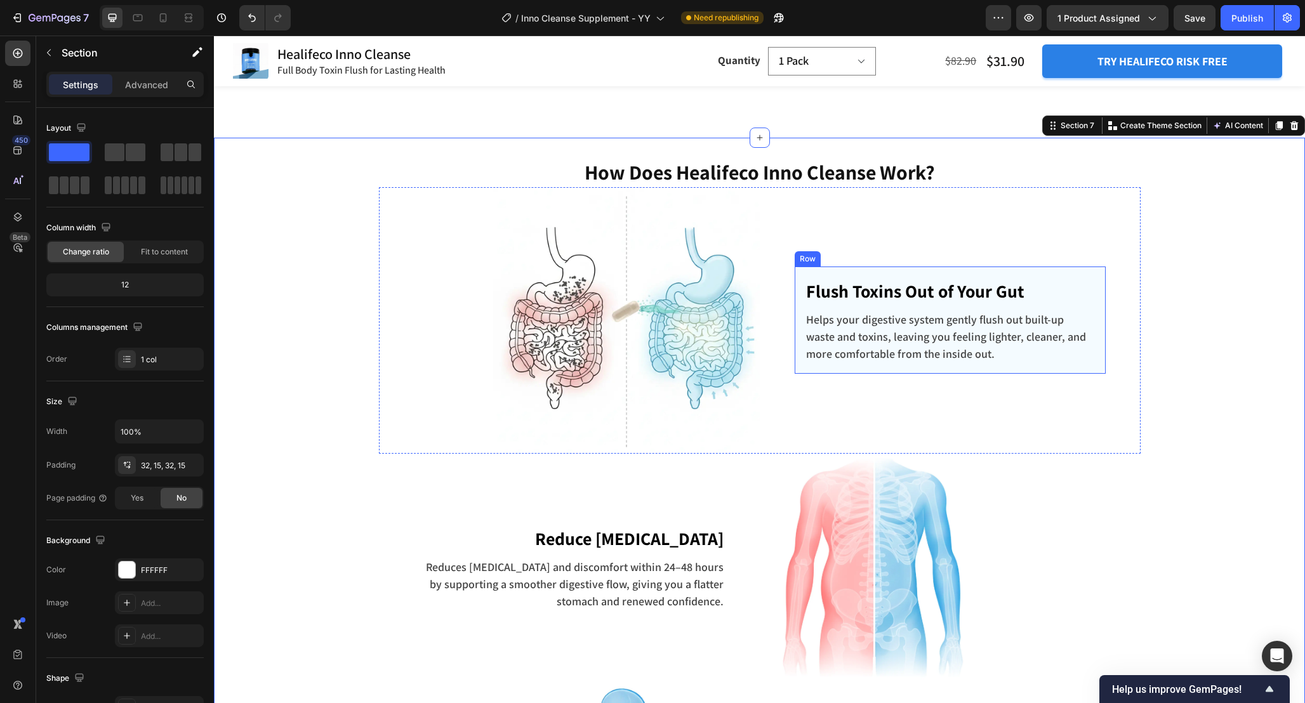
click at [1104, 294] on div "Flush Toxins Out of Your Gut Text block Helps your digestive system gently flus…" at bounding box center [949, 319] width 311 height 107
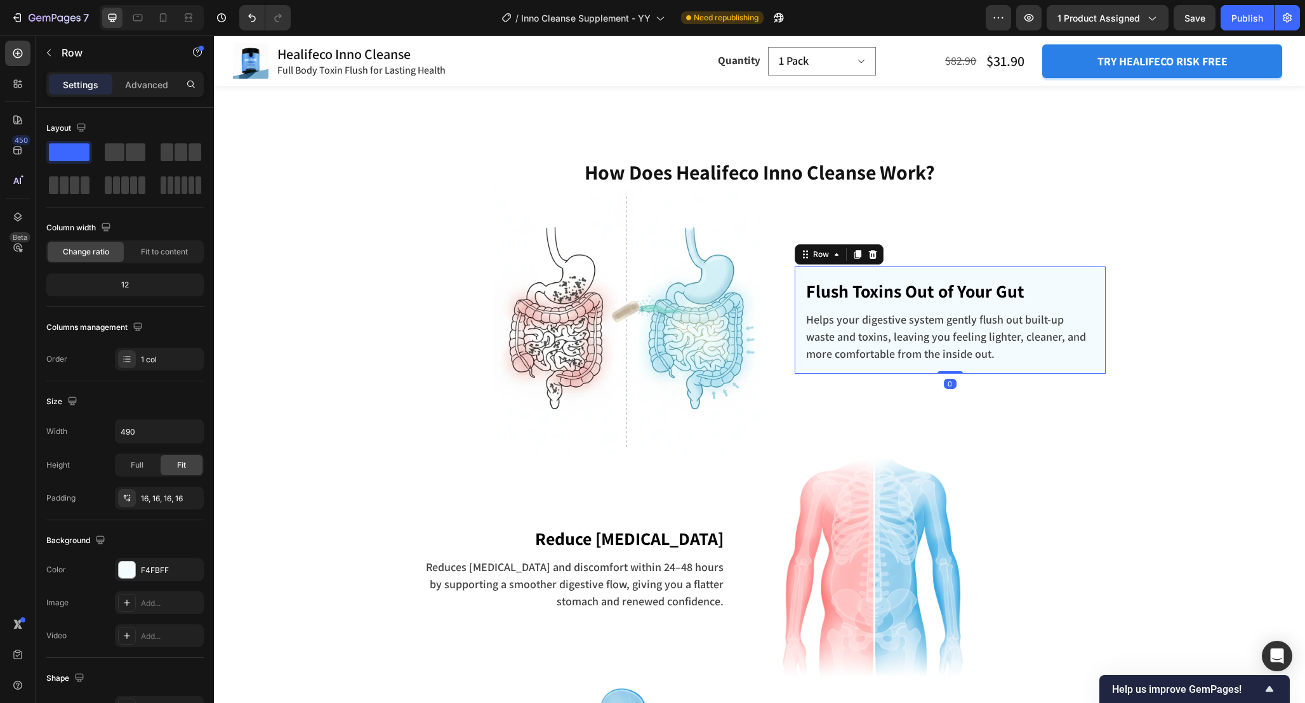
click at [1104, 294] on div "Flush Toxins Out of Your Gut Text block Helps your digestive system gently flus…" at bounding box center [949, 319] width 311 height 107
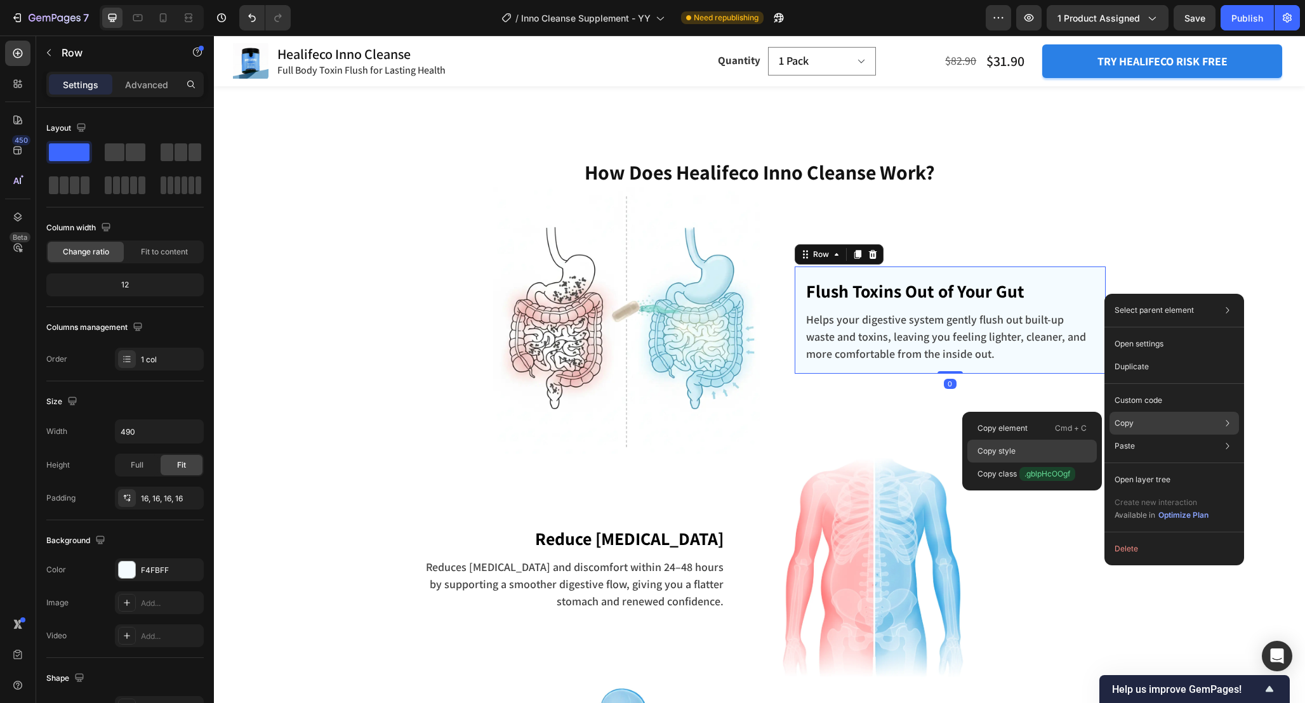
click at [1057, 457] on div "Copy style" at bounding box center [1031, 451] width 129 height 23
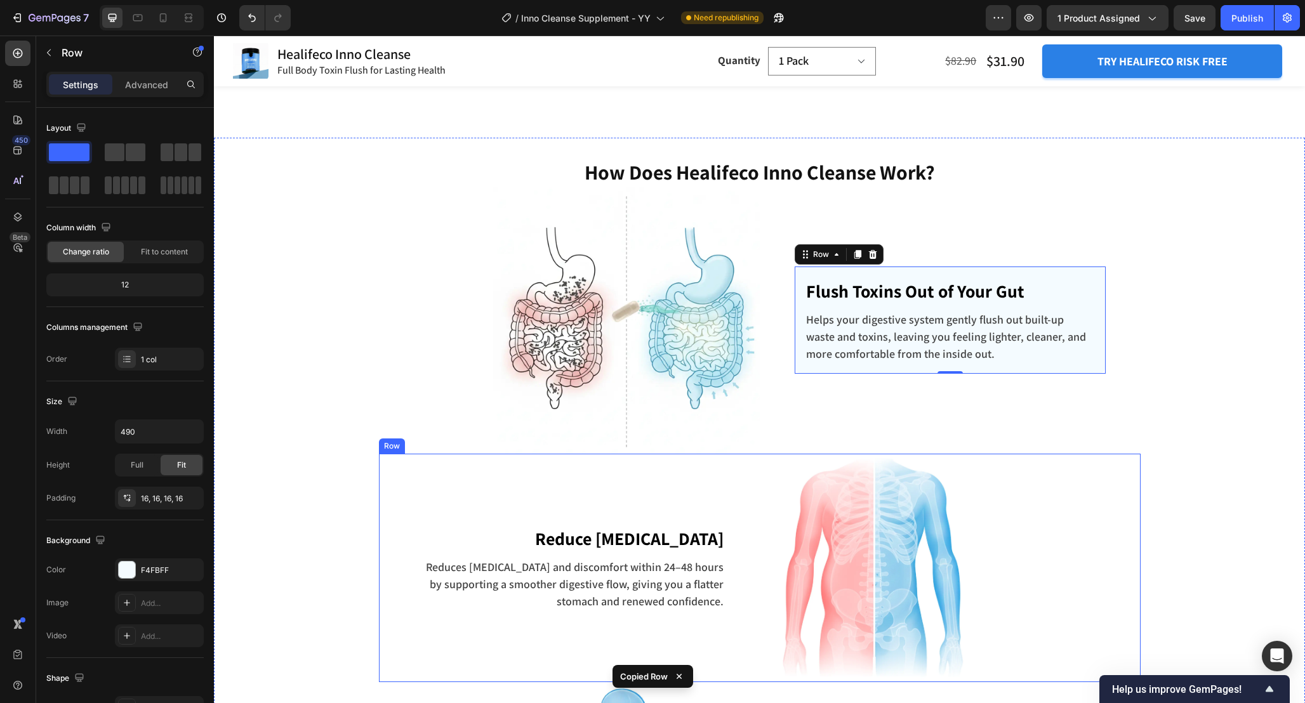
scroll to position [2785, 0]
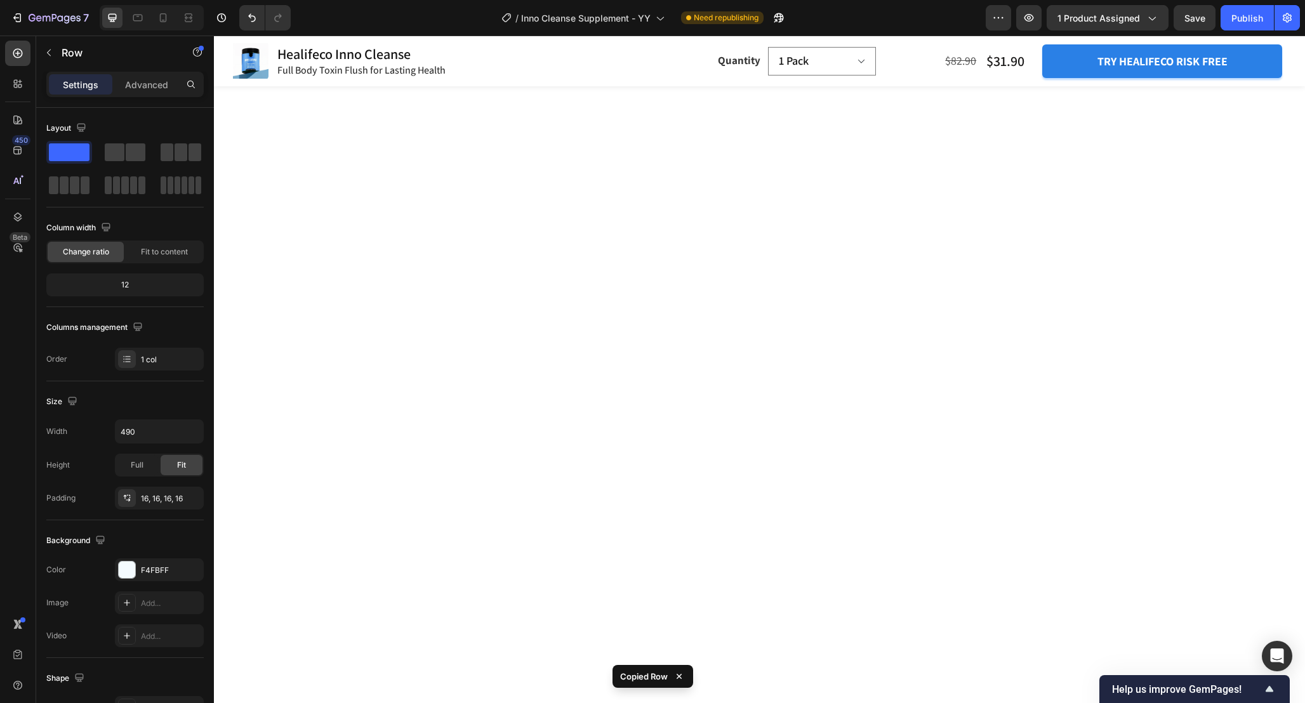
scroll to position [2785, 0]
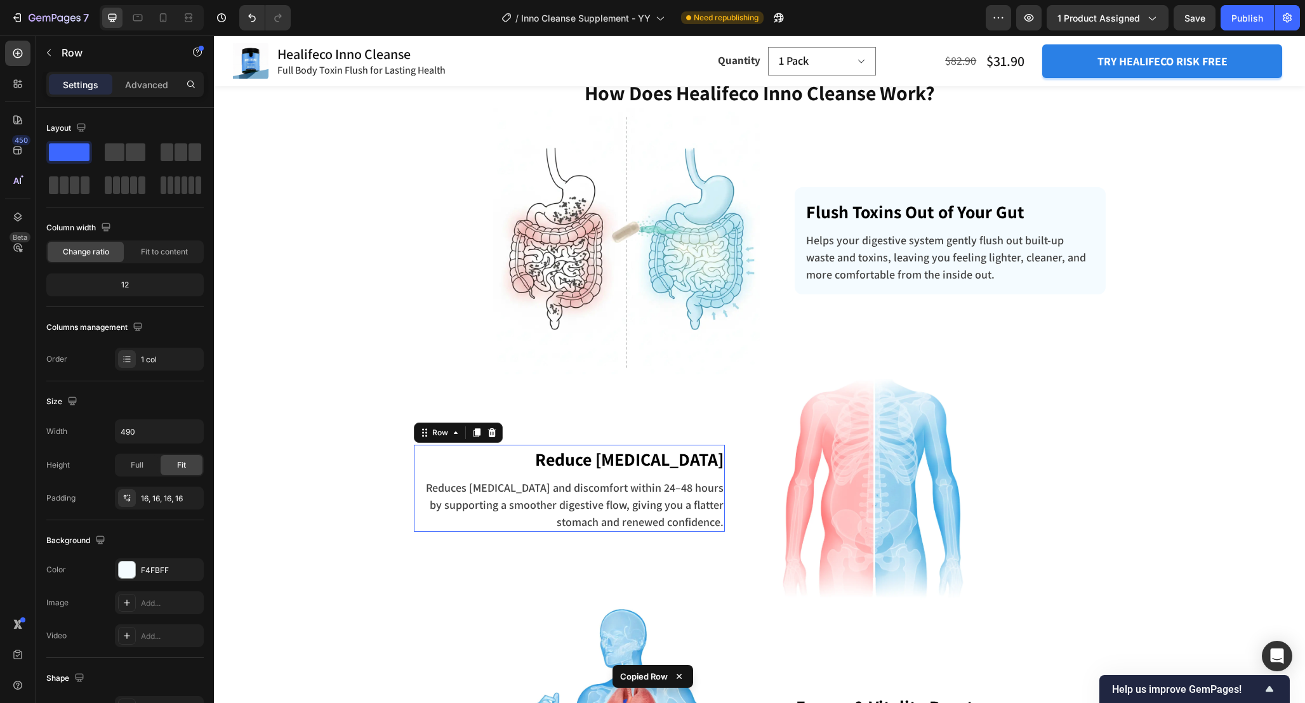
click at [547, 475] on div "Reduce [MEDICAL_DATA] Text block Reduces [MEDICAL_DATA] and discomfort within 2…" at bounding box center [569, 488] width 311 height 87
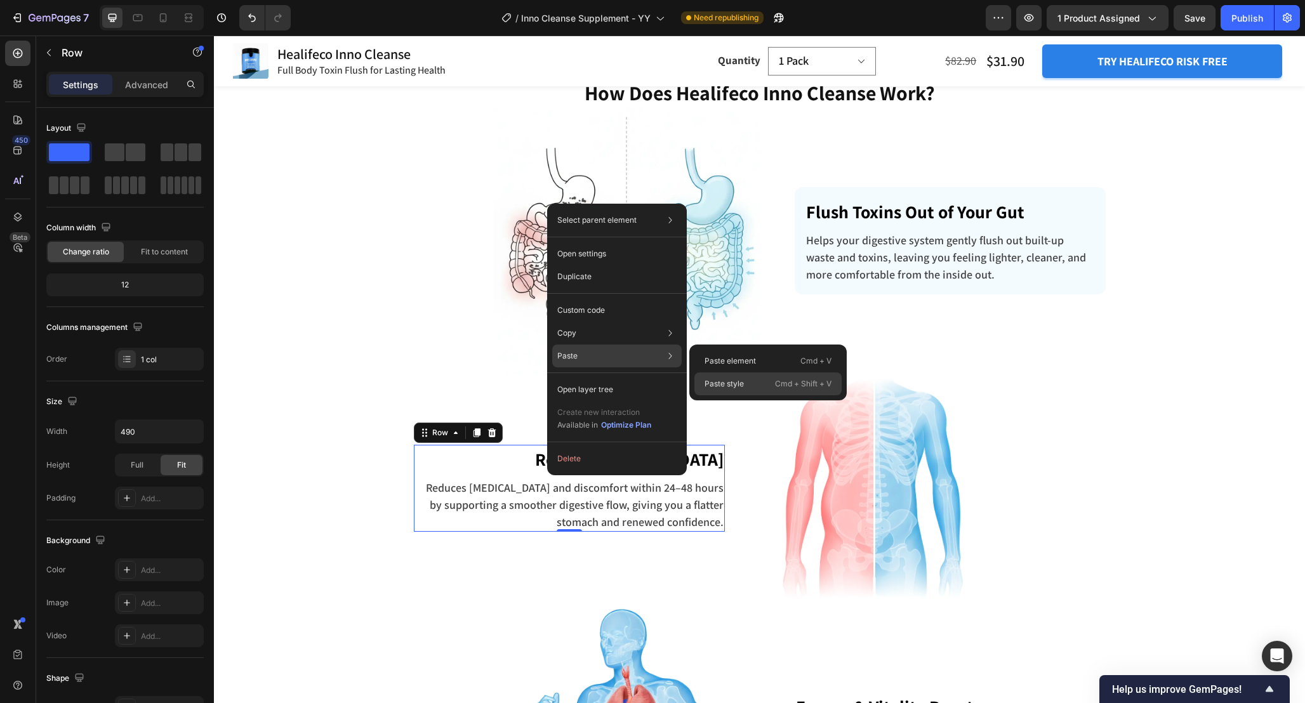
click at [727, 385] on p "Paste style" at bounding box center [723, 383] width 39 height 11
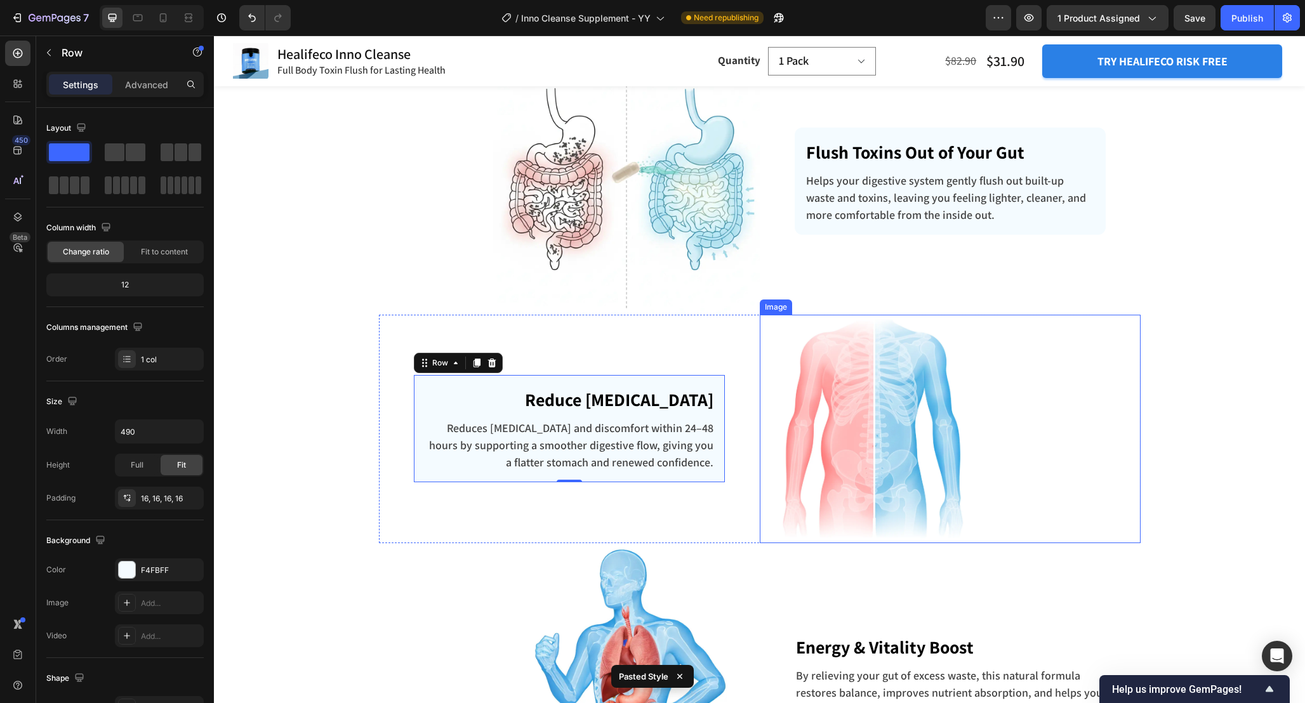
click at [798, 503] on img at bounding box center [873, 429] width 228 height 228
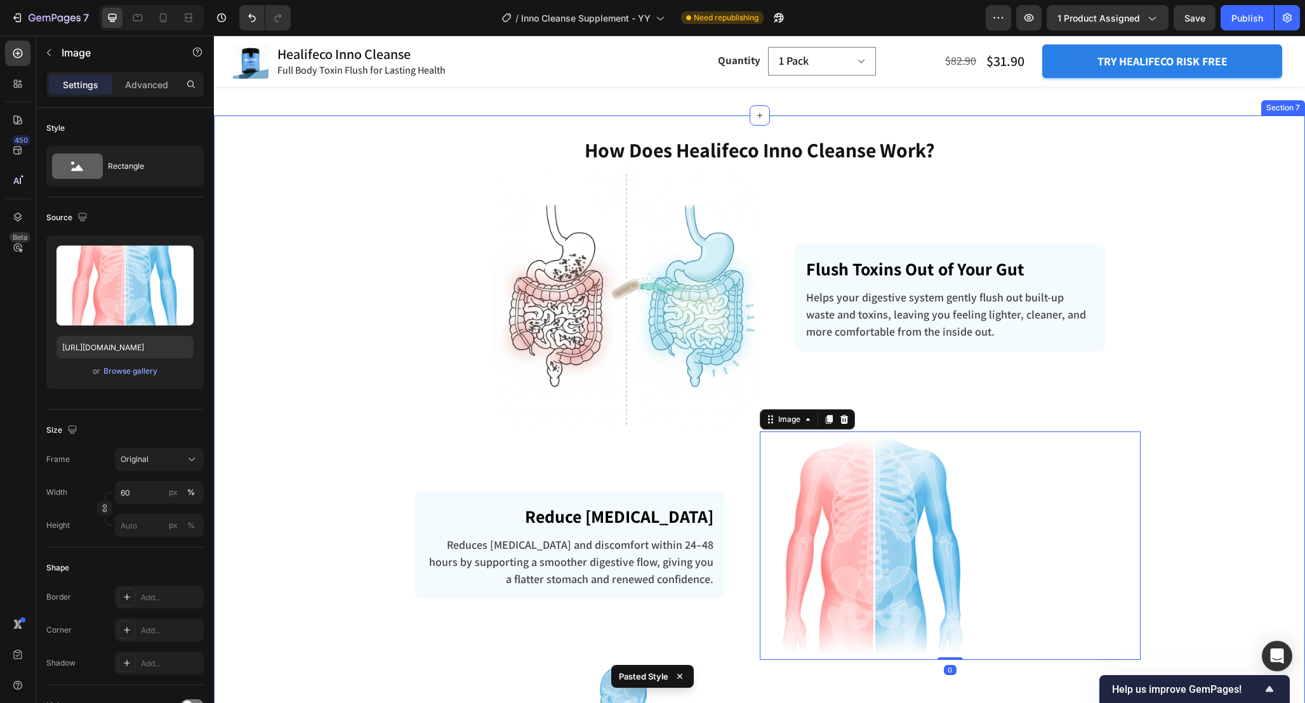
click at [1216, 437] on div "How Does Healifeco Inno Cleanse Work? Heading Row Image Flush Toxins Out of You…" at bounding box center [759, 653] width 1072 height 1034
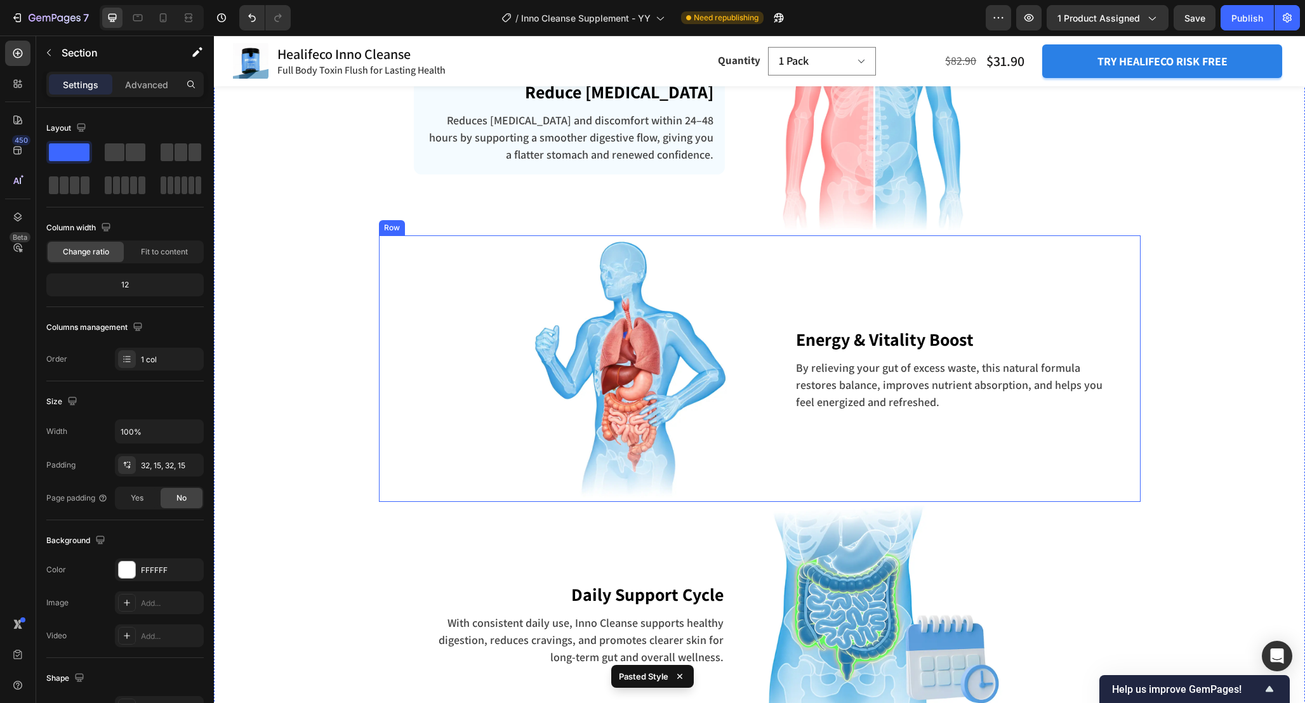
scroll to position [3173, 0]
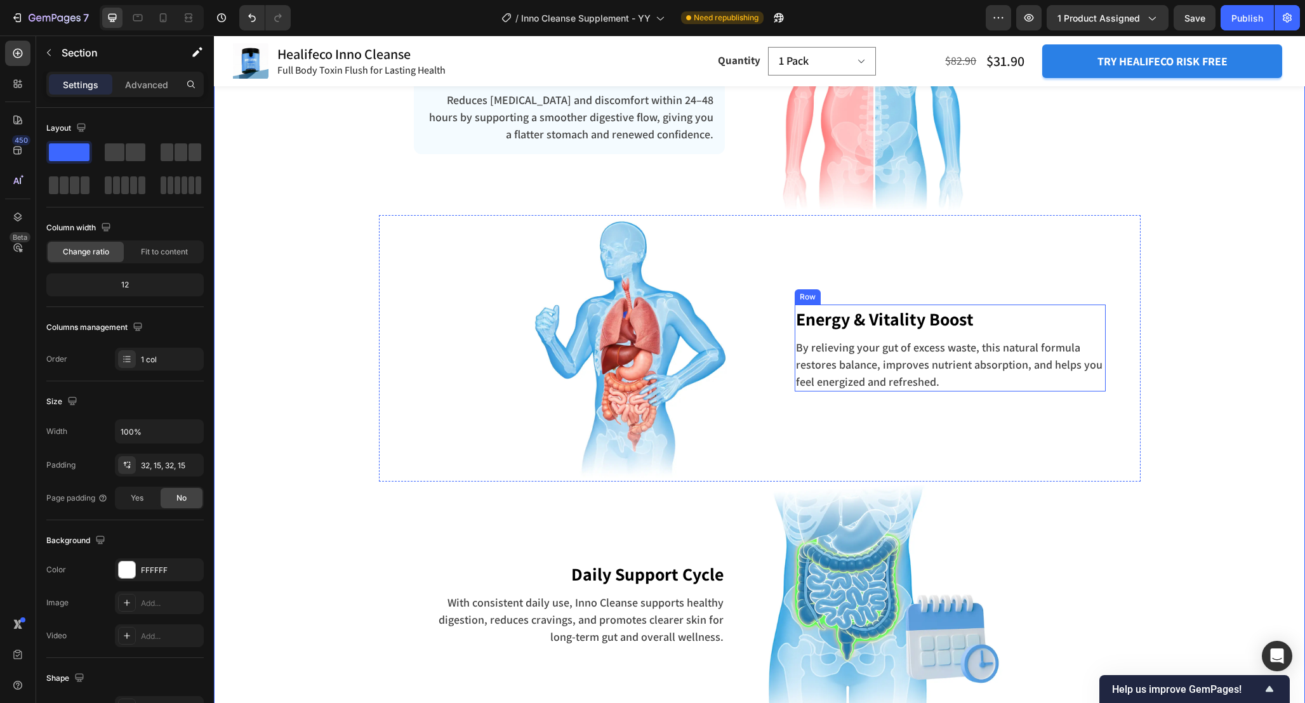
click at [996, 334] on div "Energy & Vitality Boost Text block By relieving your gut of excess waste, this …" at bounding box center [949, 348] width 311 height 87
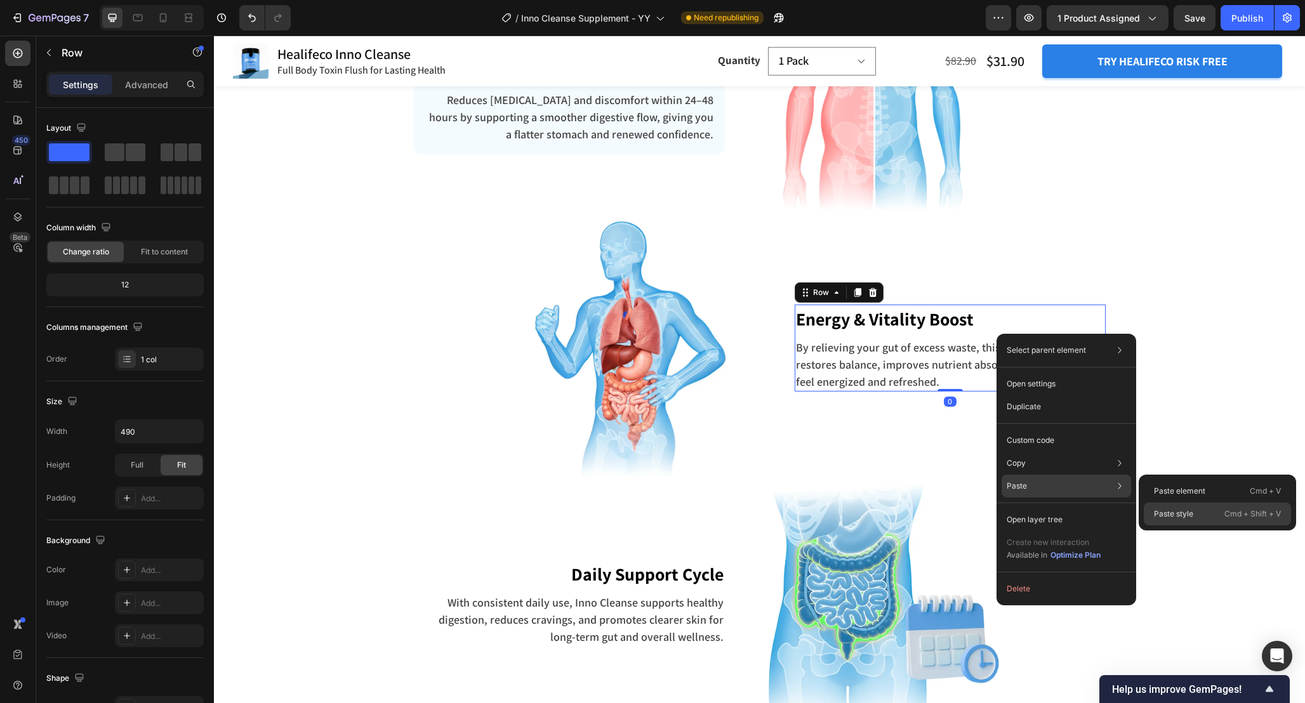
click at [1162, 510] on p "Paste style" at bounding box center [1172, 513] width 39 height 11
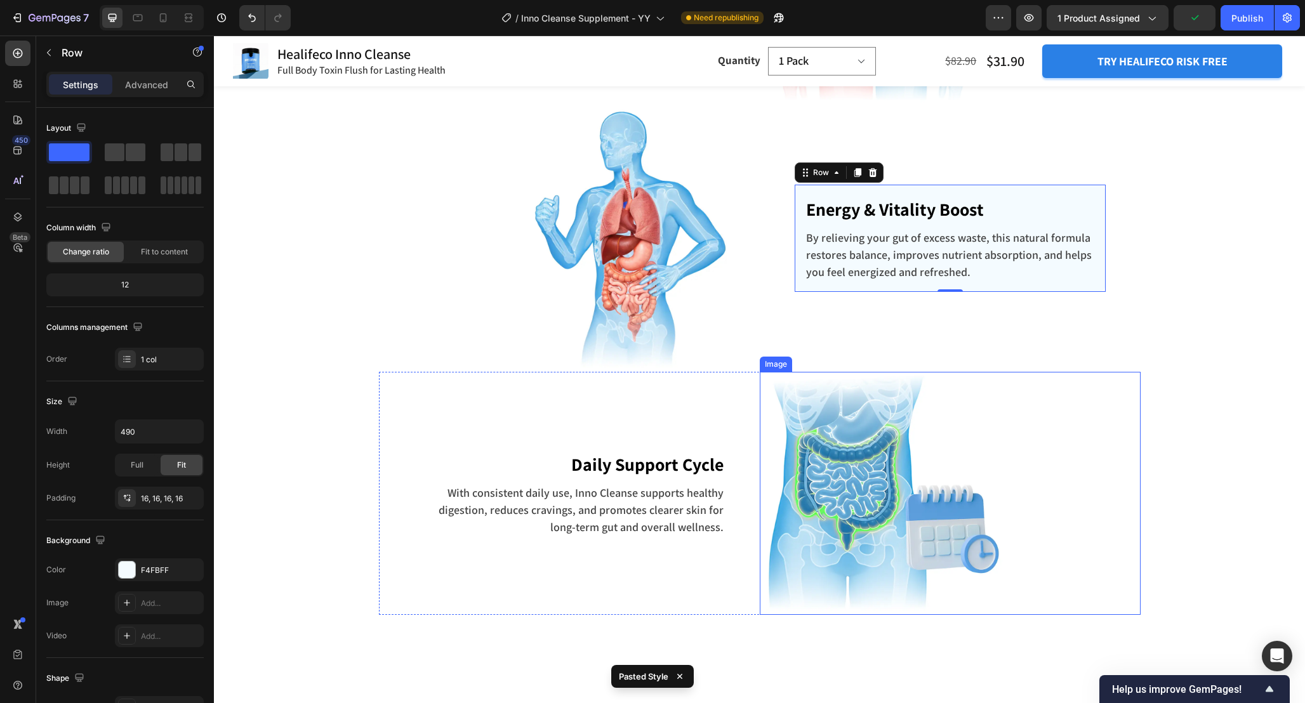
scroll to position [3291, 0]
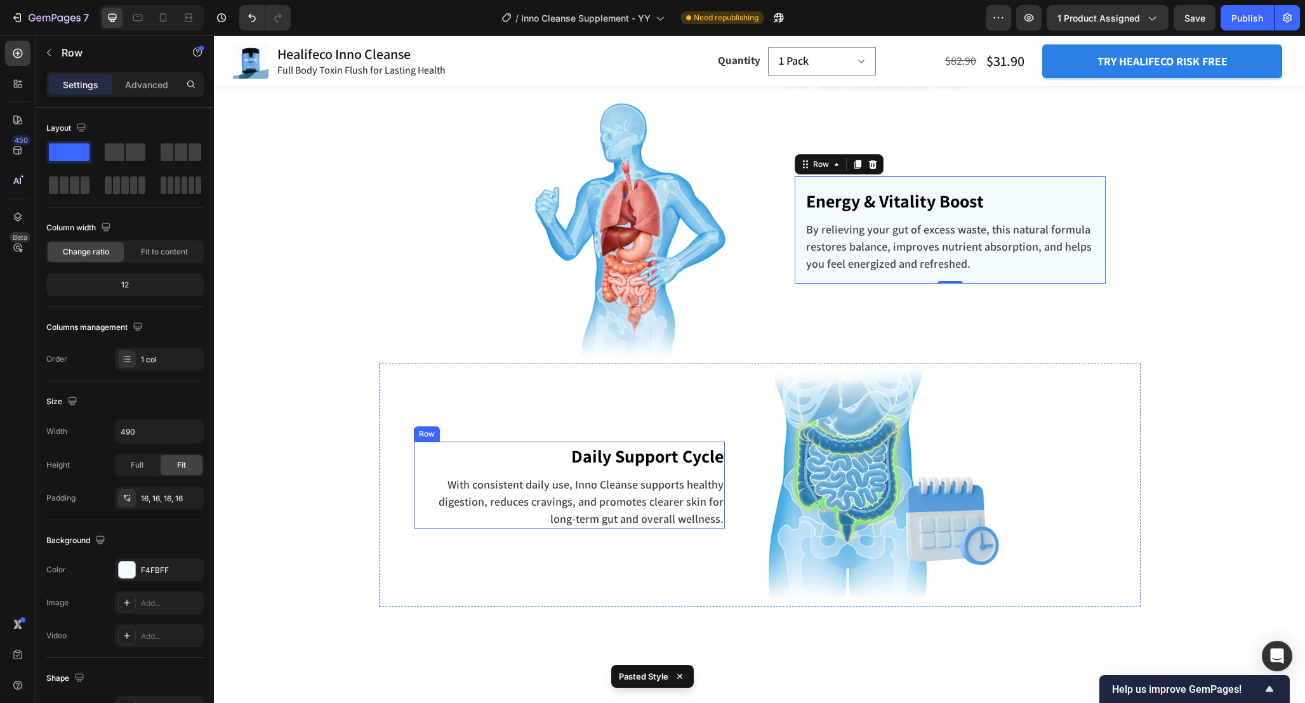
click at [558, 470] on div "Daily Support Cycle Text block With consistent daily use, Inno Cleanse supports…" at bounding box center [569, 485] width 311 height 87
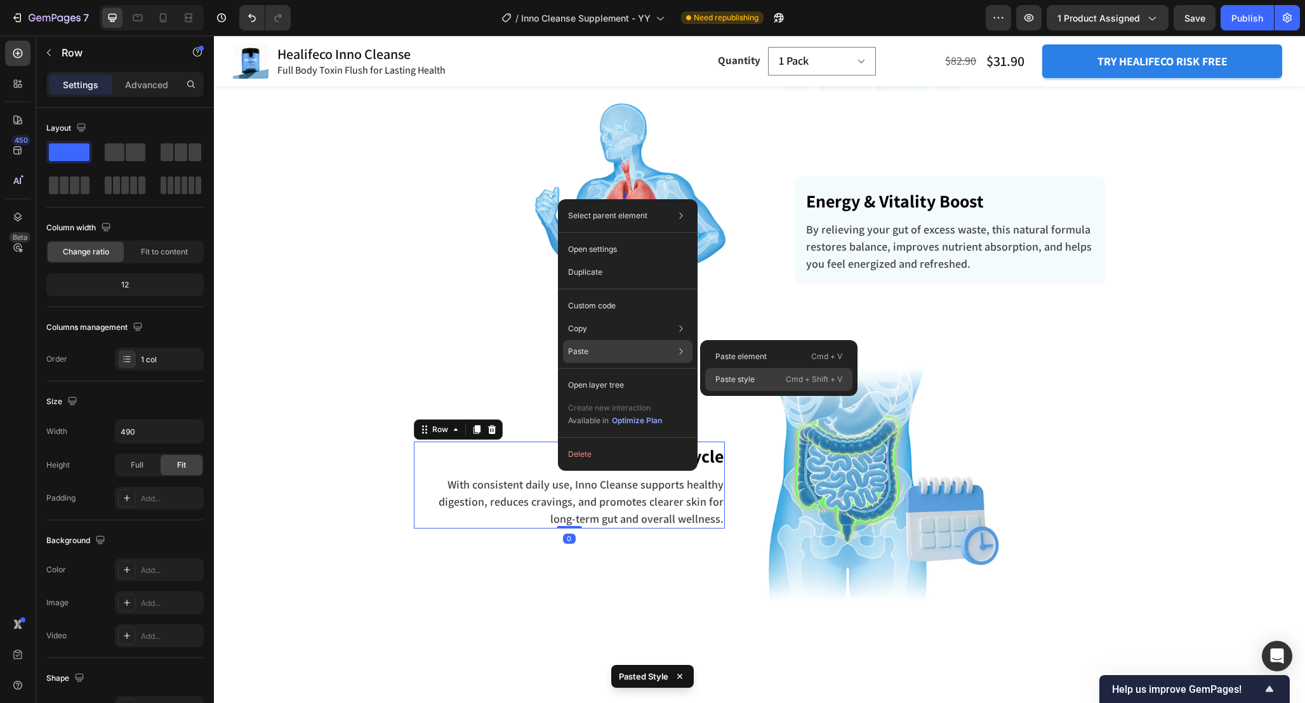
click at [735, 383] on p "Paste style" at bounding box center [734, 379] width 39 height 11
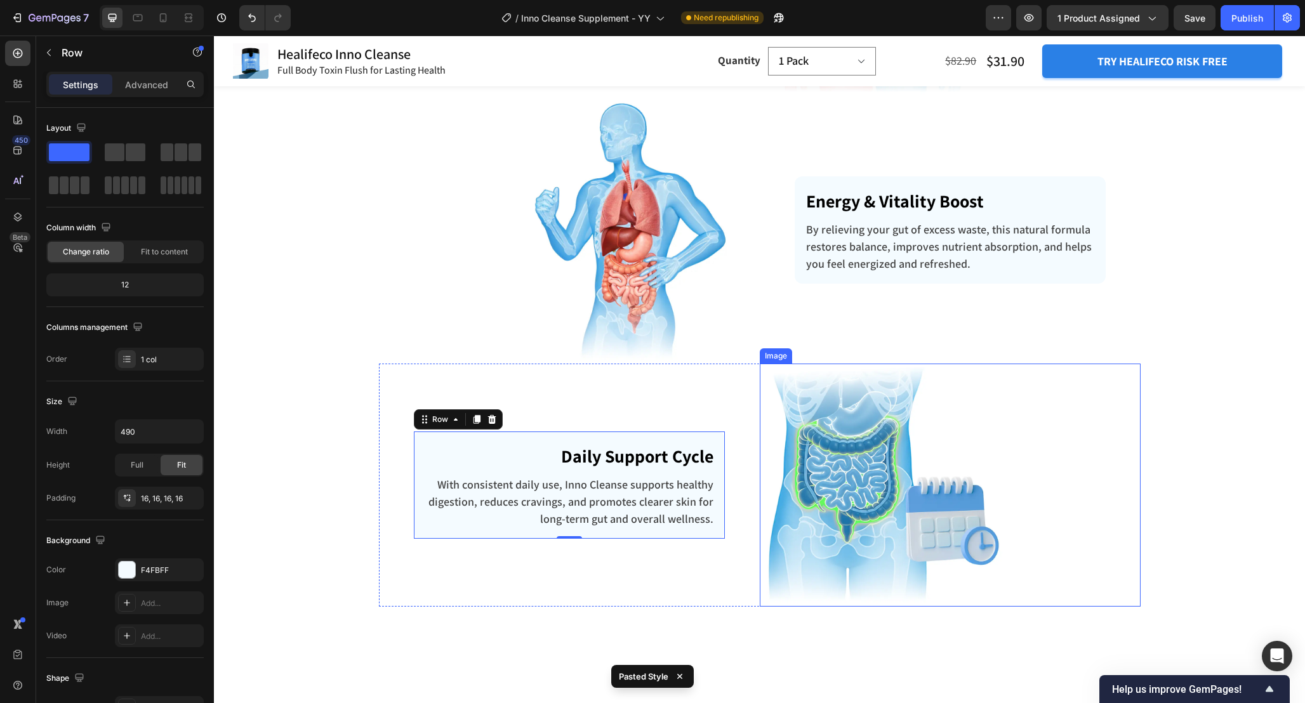
scroll to position [3268, 0]
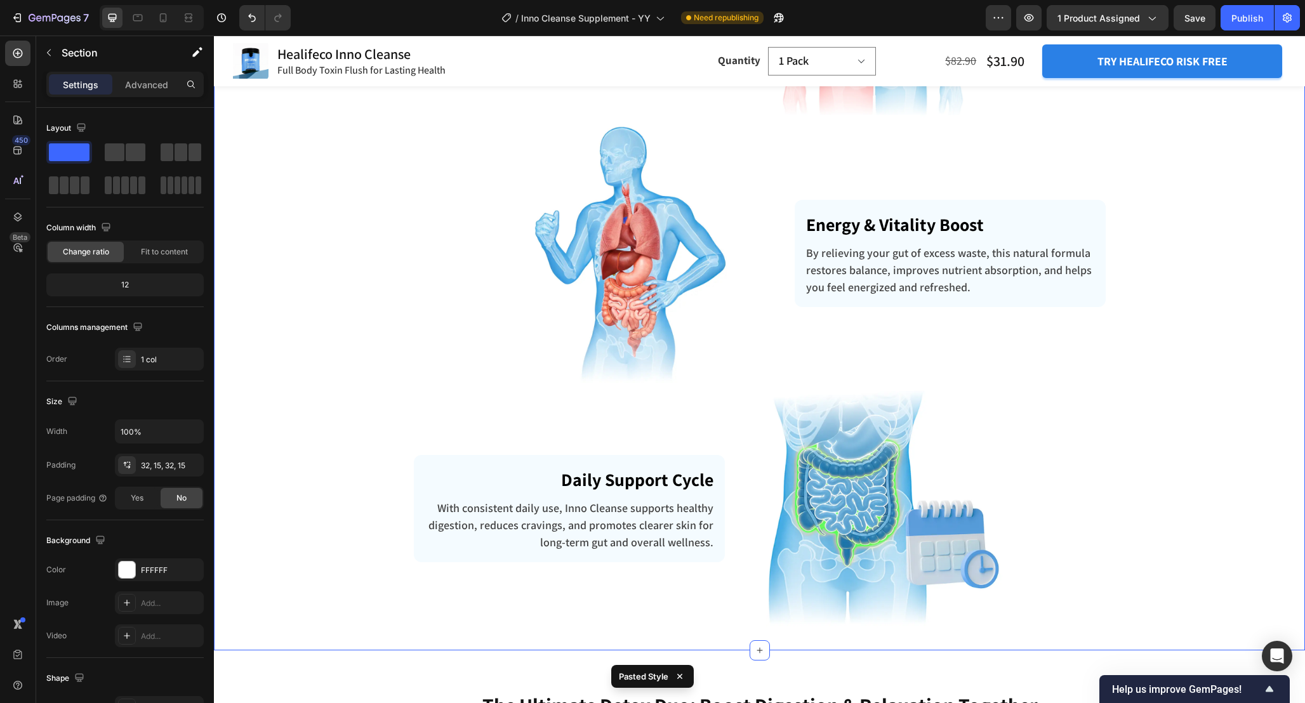
click at [1190, 384] on div "How Does Healifeco Inno Cleanse Work? Heading Row Image Flush Toxins Out of You…" at bounding box center [759, 113] width 1072 height 1034
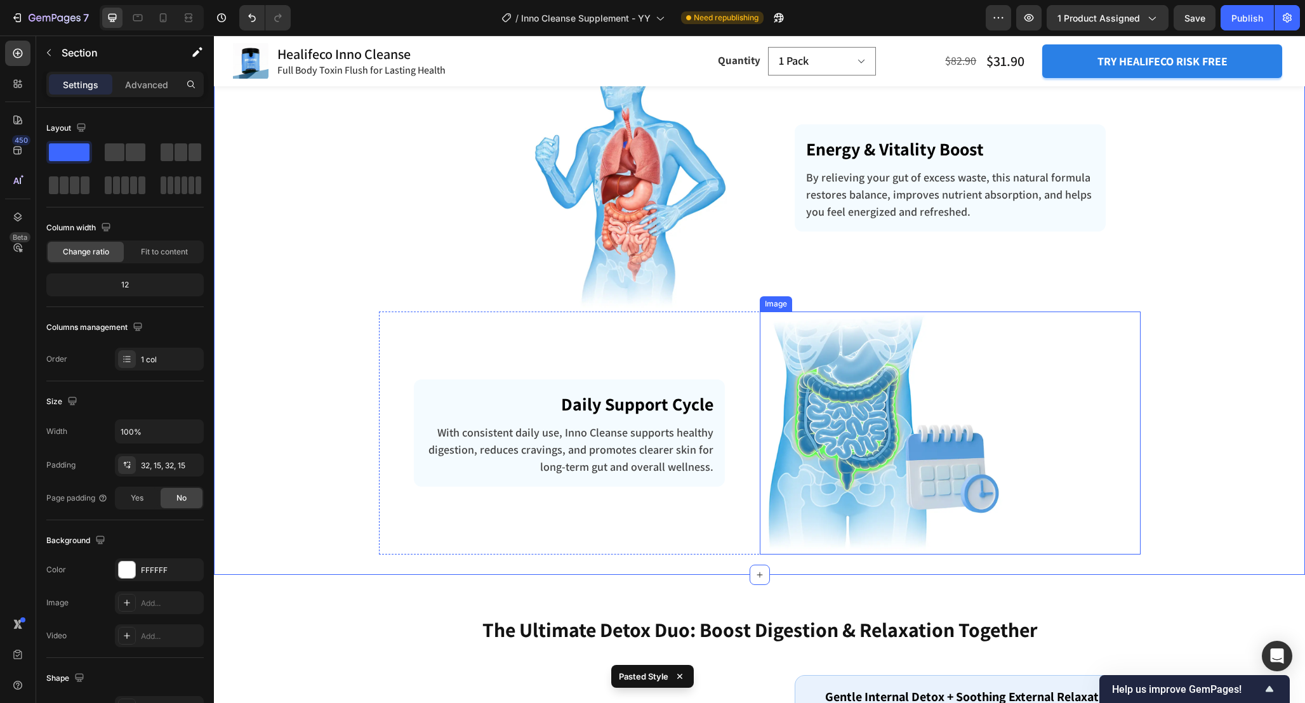
scroll to position [3324, 0]
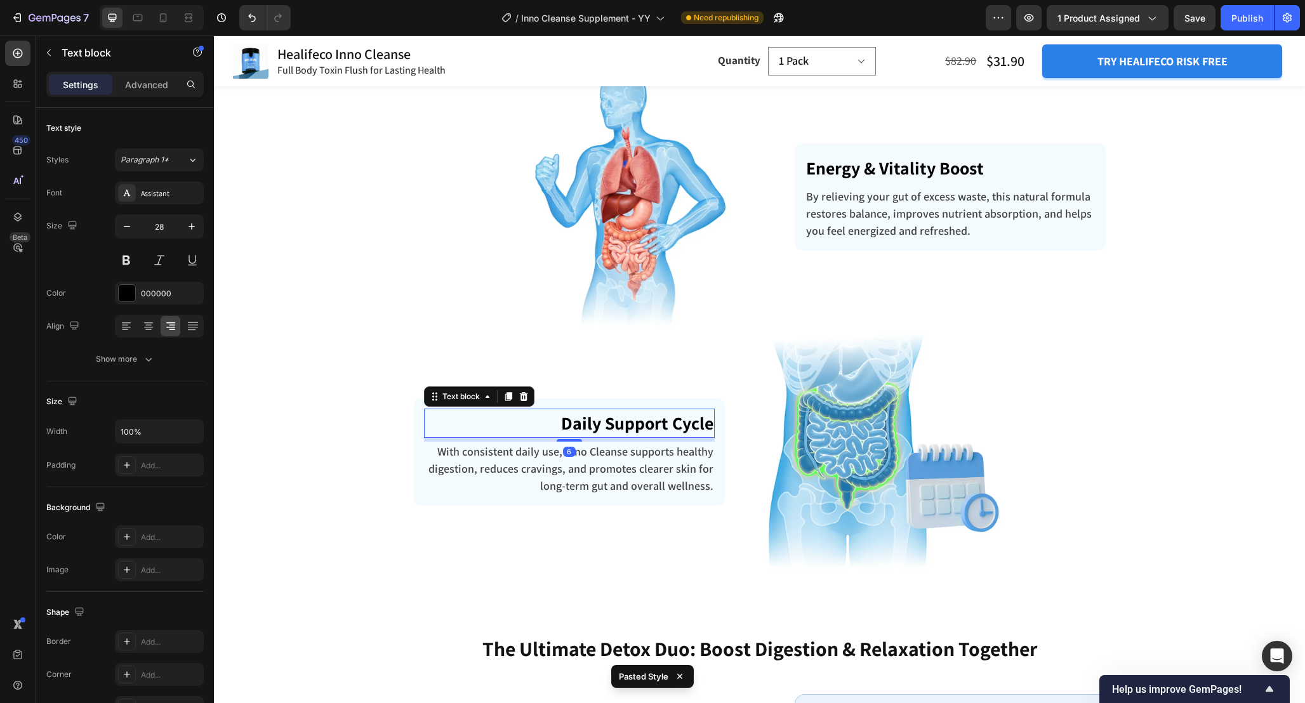
click at [634, 421] on p "Daily Support Cycle" at bounding box center [569, 423] width 288 height 27
click at [705, 513] on div "Daily Support Cycle Text block 6 With consistent daily use, Inno Cleanse suppor…" at bounding box center [569, 453] width 381 height 244
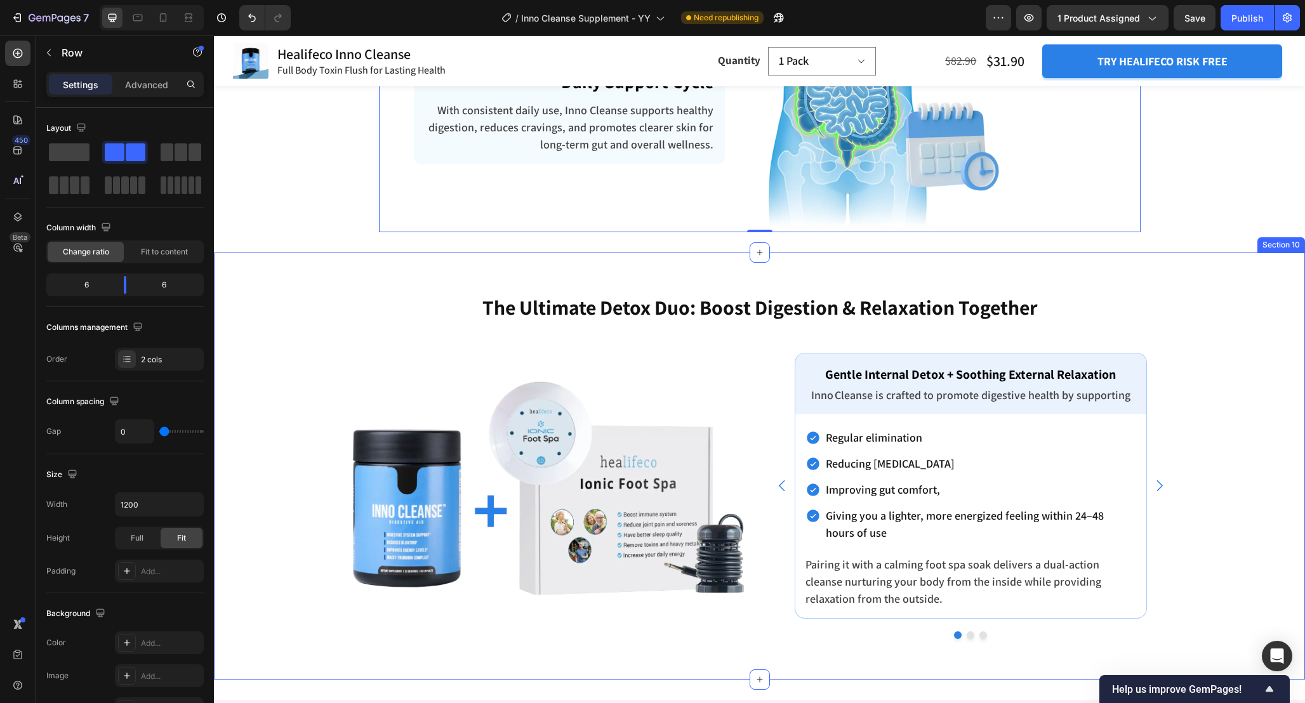
scroll to position [3669, 0]
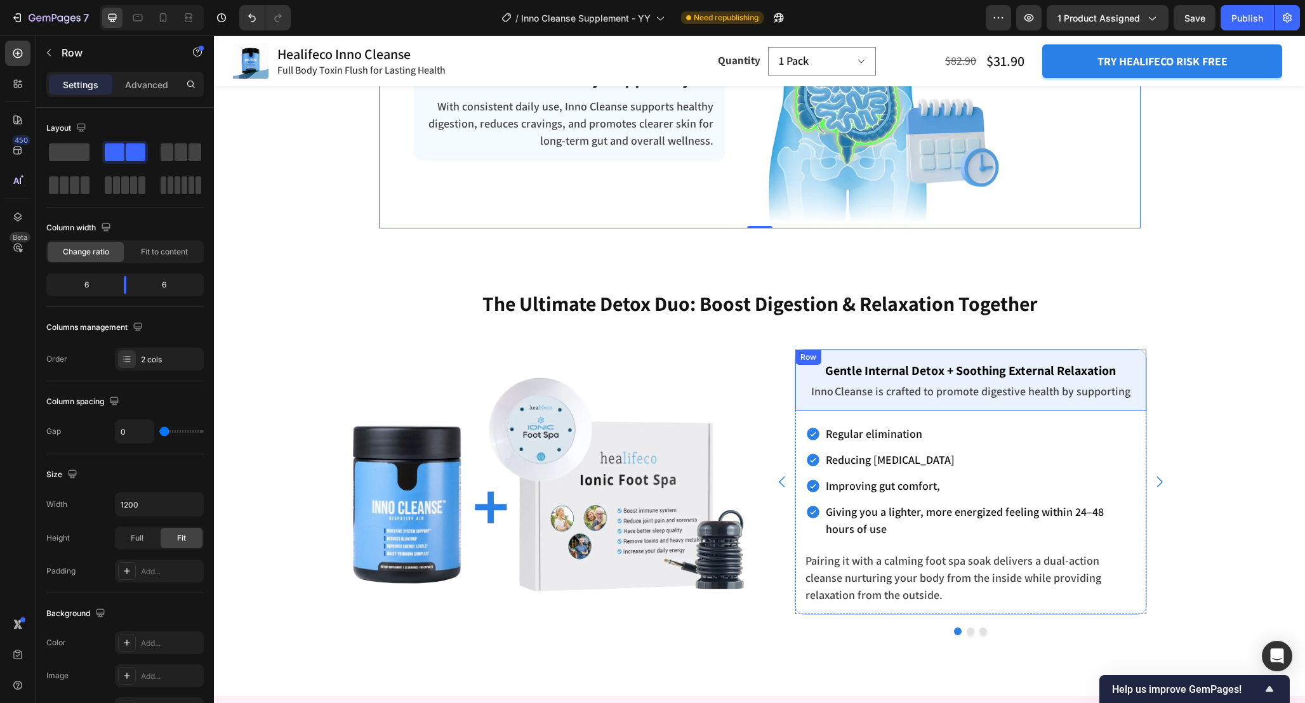
click at [803, 405] on div "Gentle Internal Detox + Soothing External Relaxation Text block Inno Cleanse is…" at bounding box center [970, 380] width 351 height 61
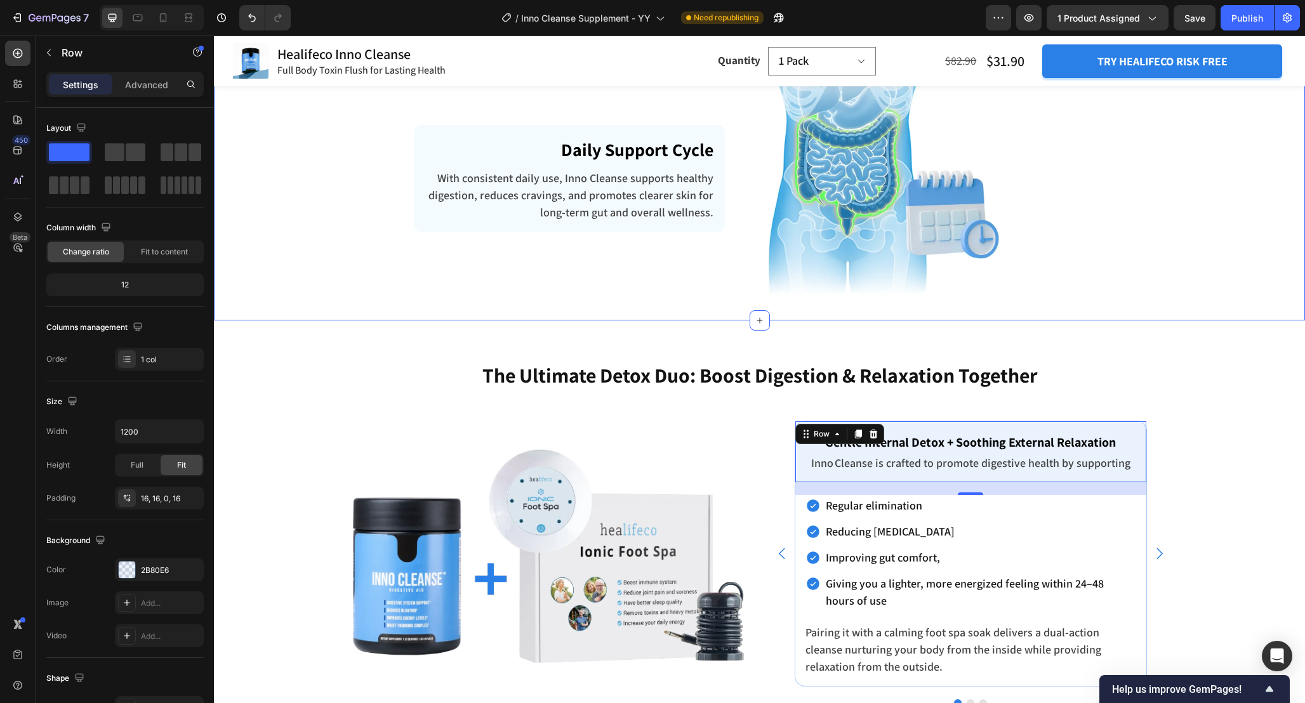
scroll to position [3586, 0]
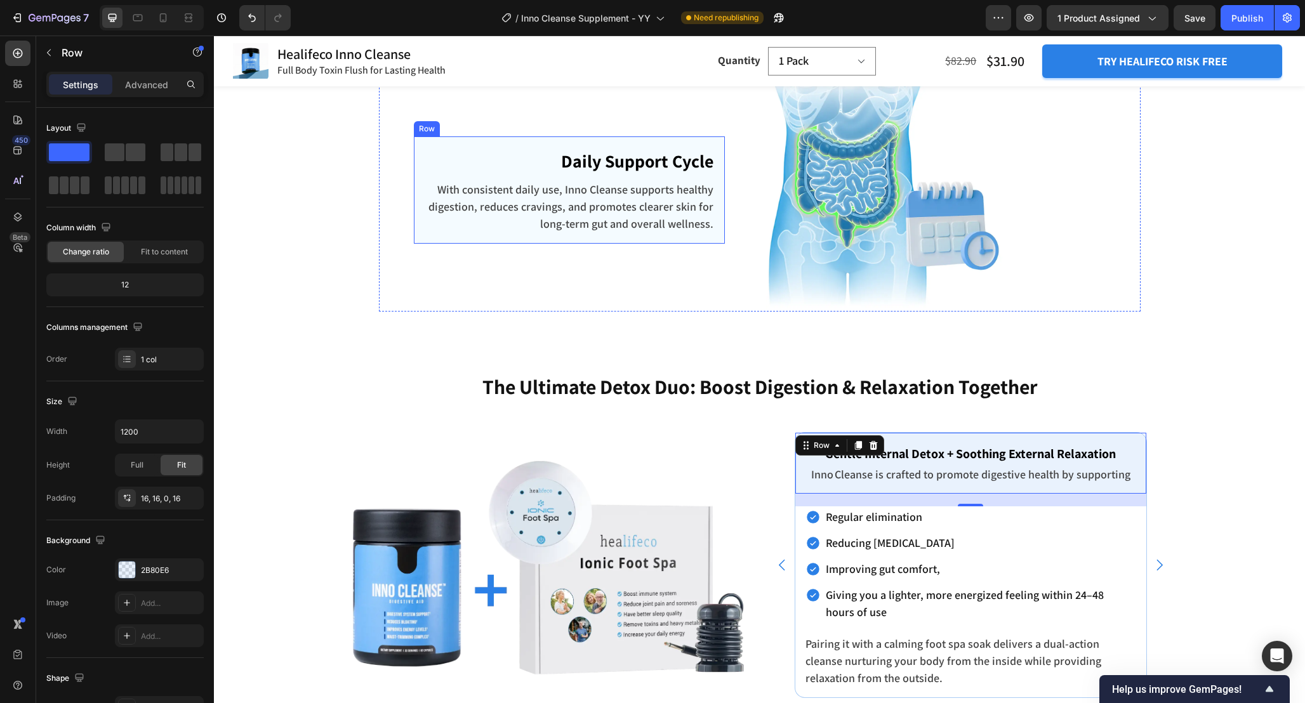
click at [421, 234] on div "Daily Support Cycle Text block With consistent daily use, Inno Cleanse supports…" at bounding box center [569, 189] width 311 height 107
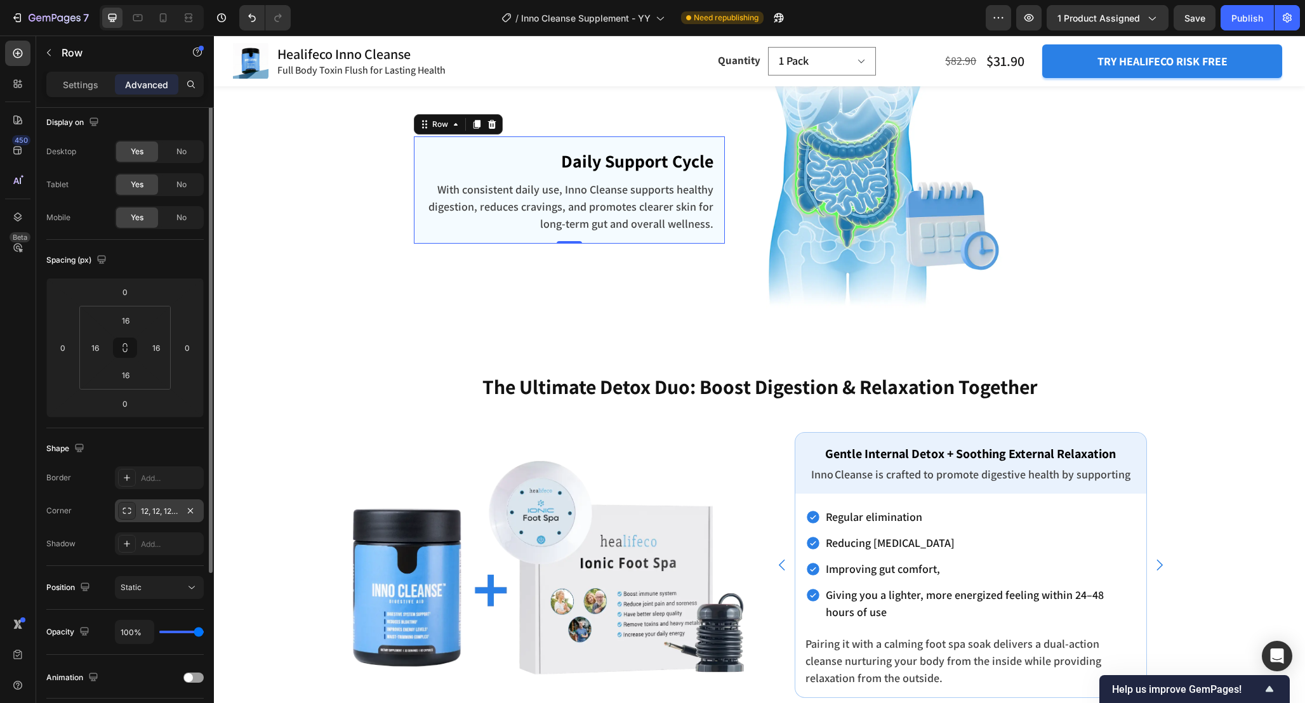
scroll to position [0, 0]
click at [82, 83] on p "Settings" at bounding box center [81, 84] width 36 height 13
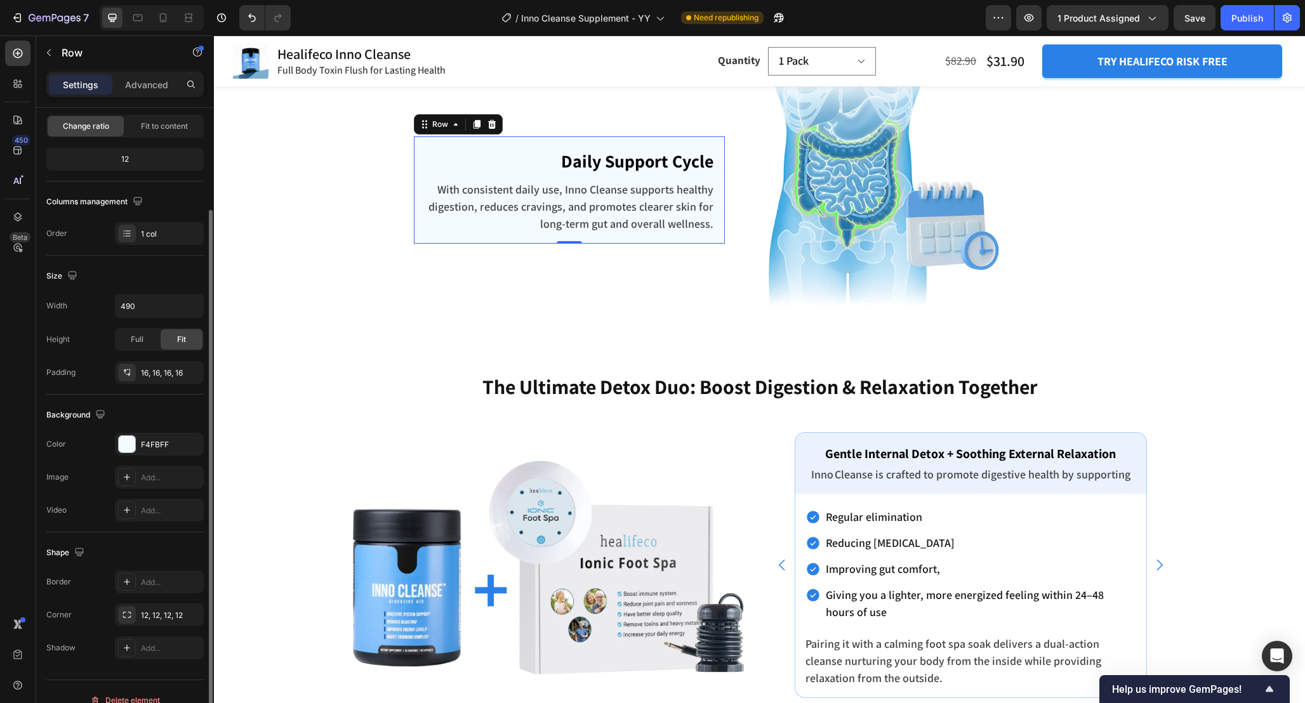
scroll to position [143, 0]
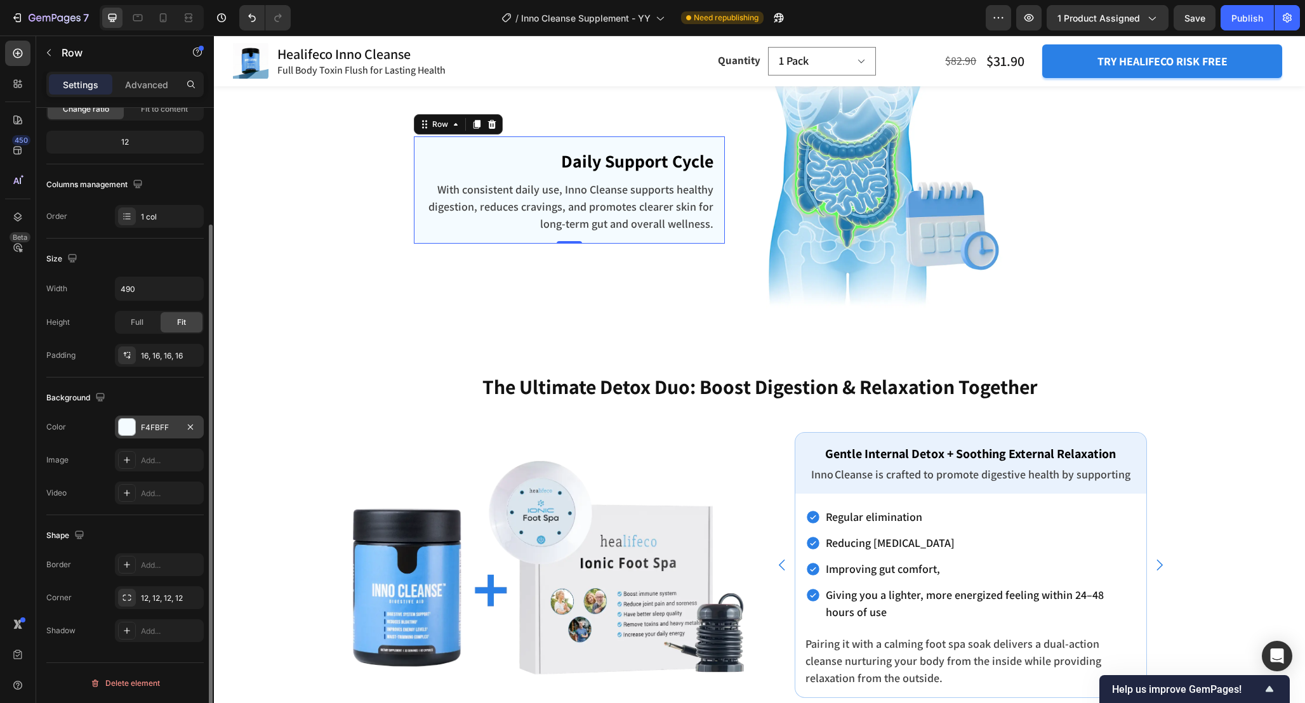
click at [150, 429] on div "F4FBFF" at bounding box center [159, 427] width 37 height 11
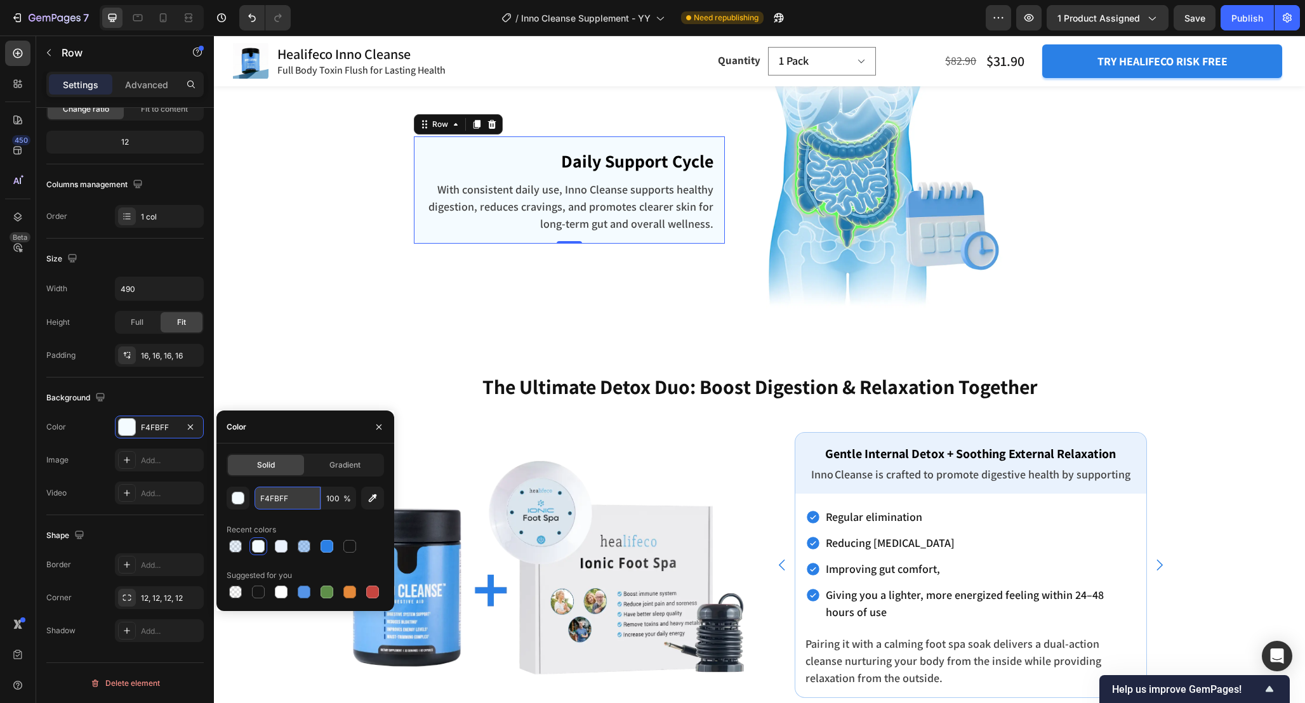
click at [296, 498] on input "F4FBFF" at bounding box center [287, 498] width 66 height 23
click at [801, 480] on div "Gentle Internal Detox + Soothing External Relaxation Text block Inno Cleanse is…" at bounding box center [970, 463] width 351 height 61
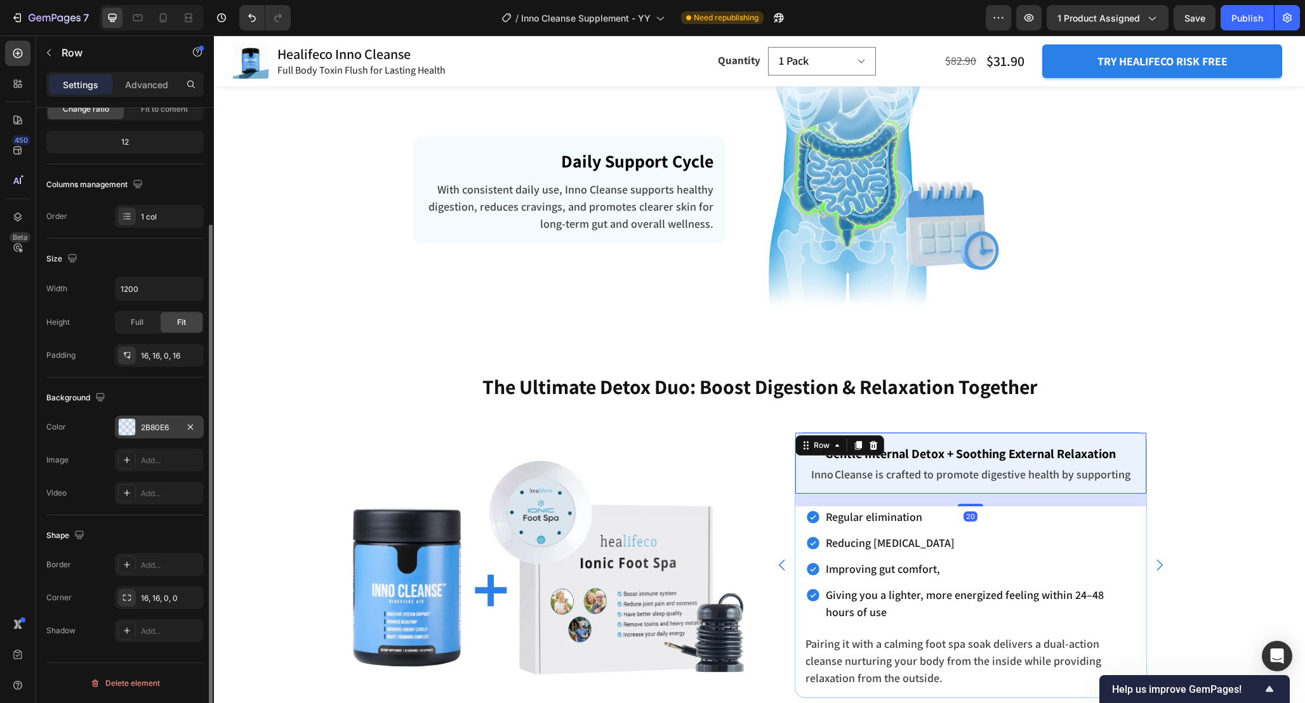
click at [166, 429] on div "2B80E6" at bounding box center [159, 427] width 37 height 11
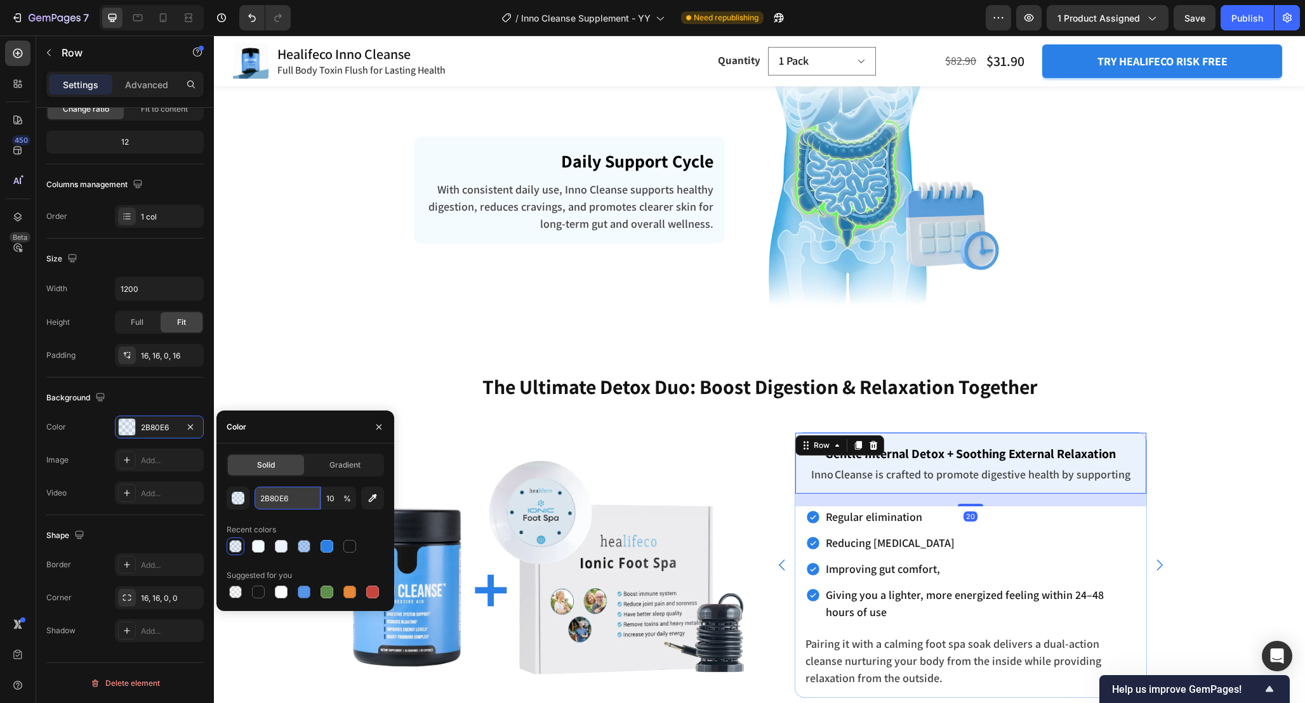
click at [301, 504] on input "2B80E6" at bounding box center [287, 498] width 66 height 23
paste input "F4FBFF"
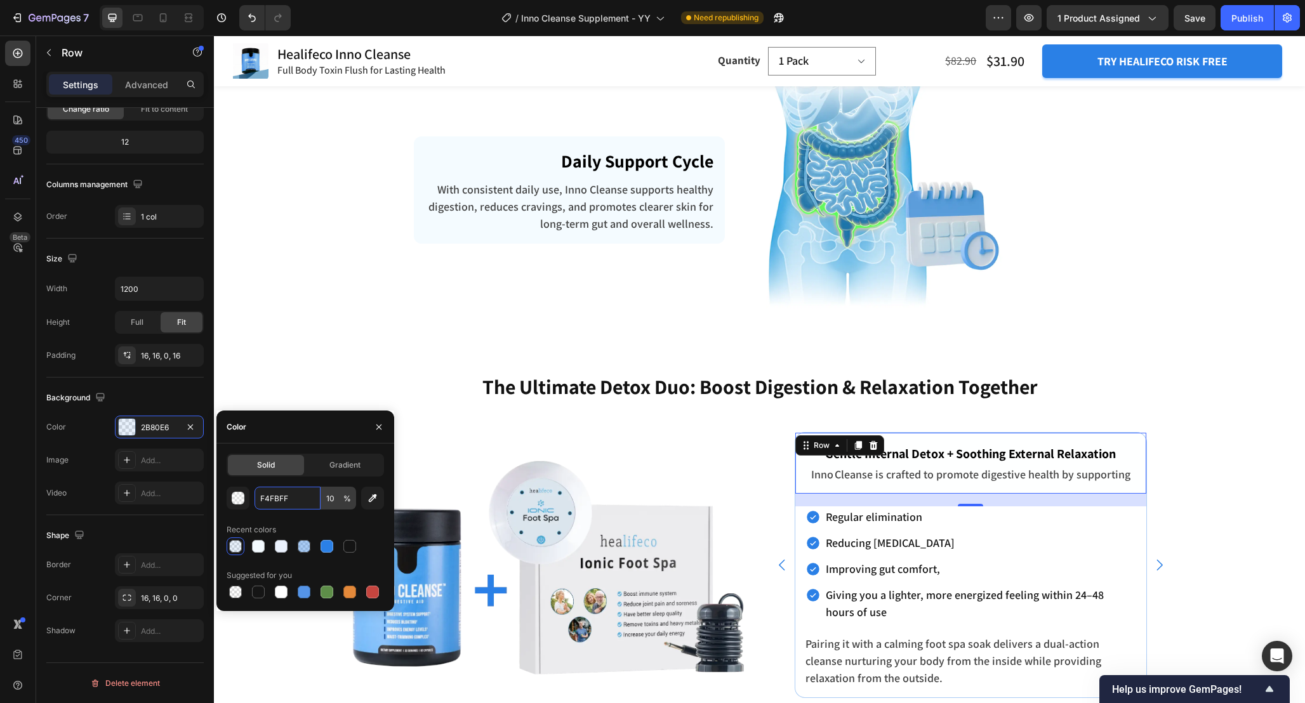
type input "F4FBFF"
click at [336, 500] on input "10" at bounding box center [338, 498] width 35 height 23
type input "100"
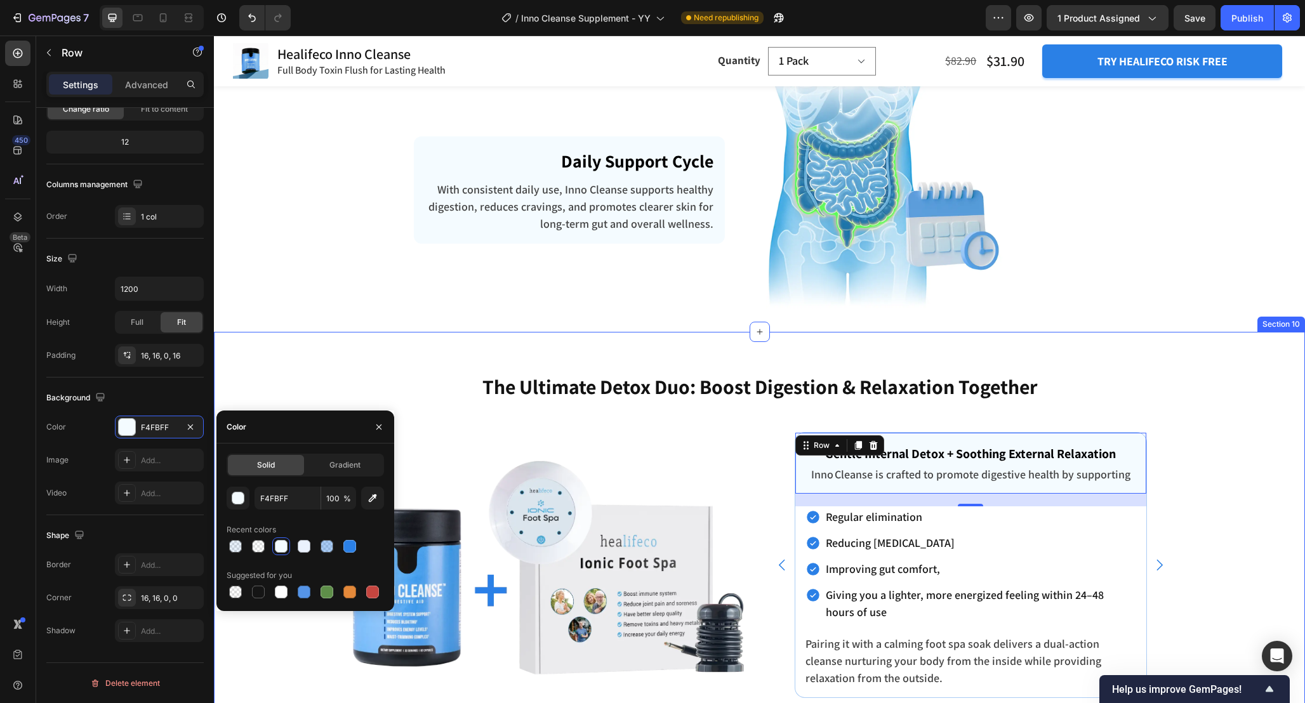
click at [1190, 418] on div "The Ultimate Detox Duo: Boost Digestion & Relaxation Together Heading" at bounding box center [759, 402] width 1091 height 60
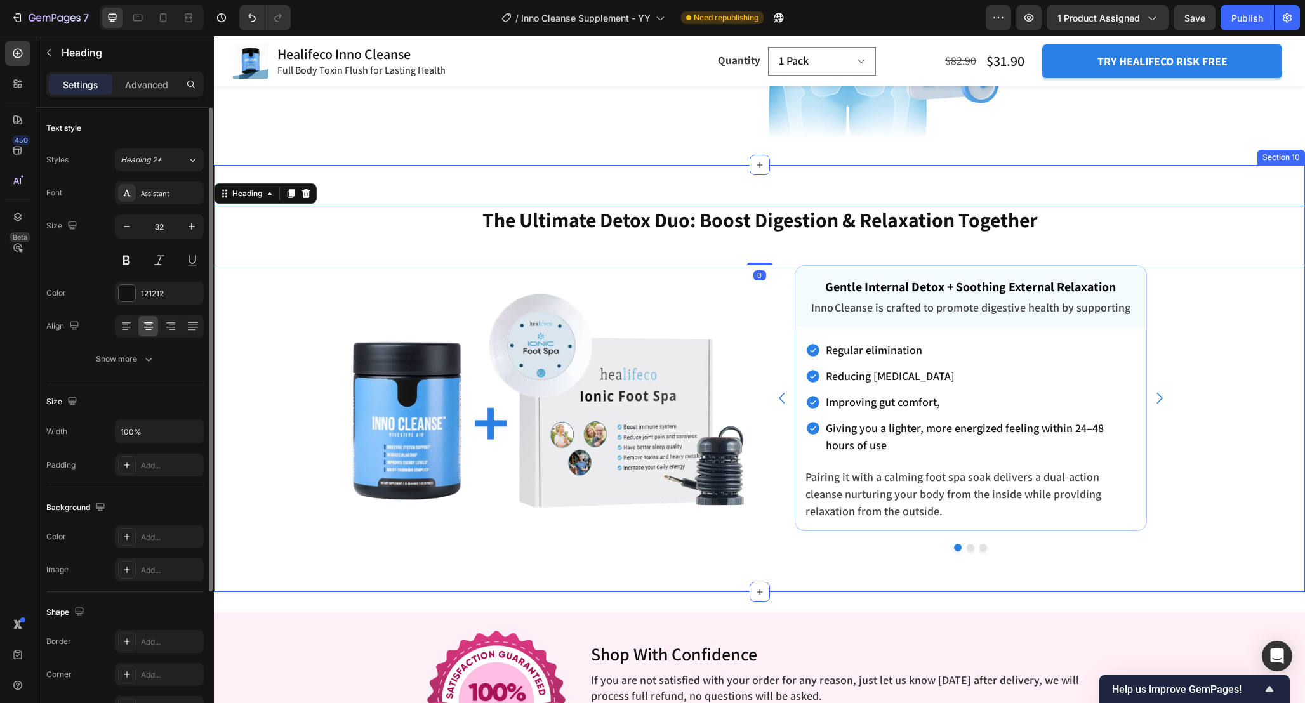
scroll to position [3762, 0]
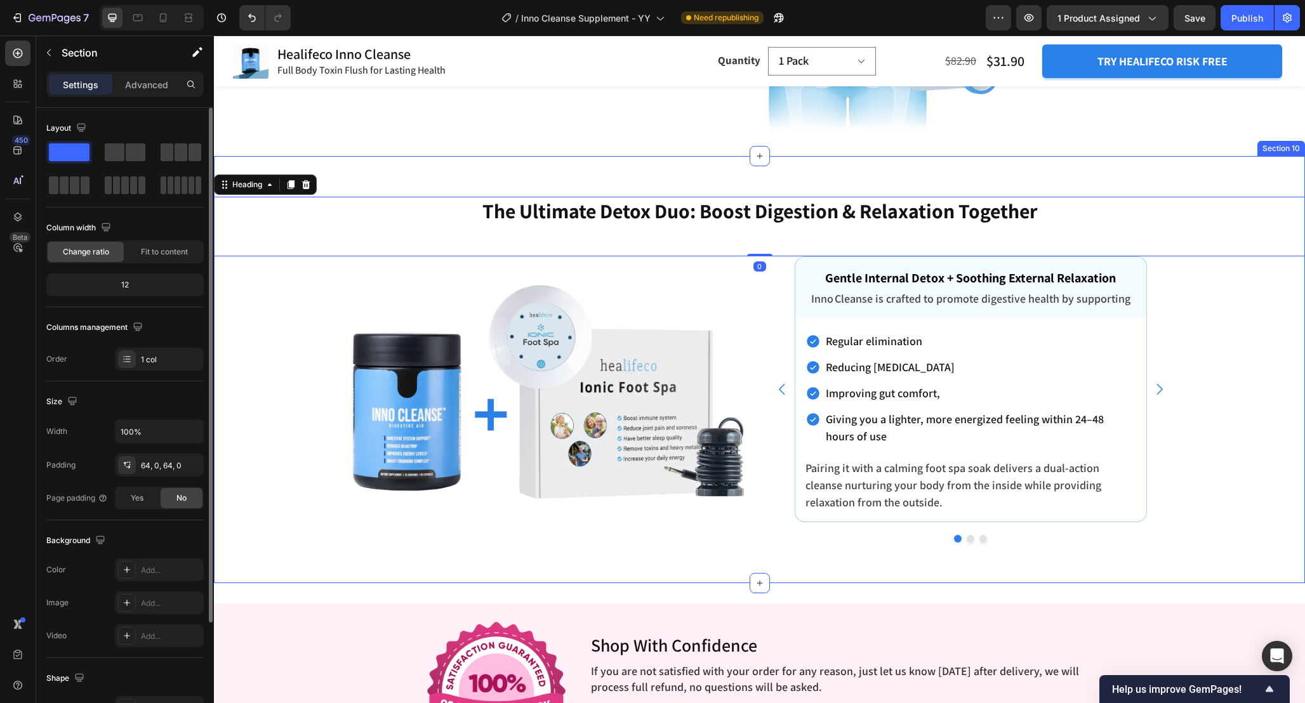
click at [1199, 502] on div "The Ultimate Detox Duo: Boost Digestion & Relaxation Together Heading 0 Enhance…" at bounding box center [759, 370] width 1091 height 346
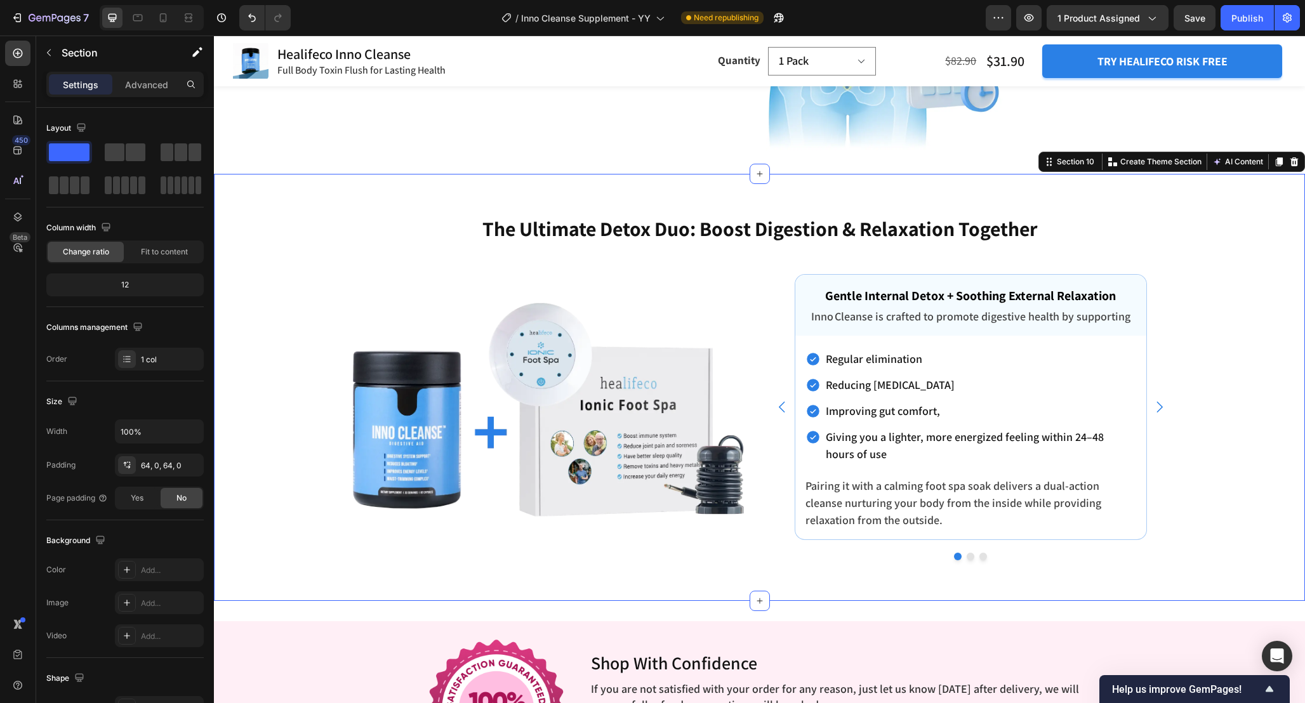
scroll to position [3710, 0]
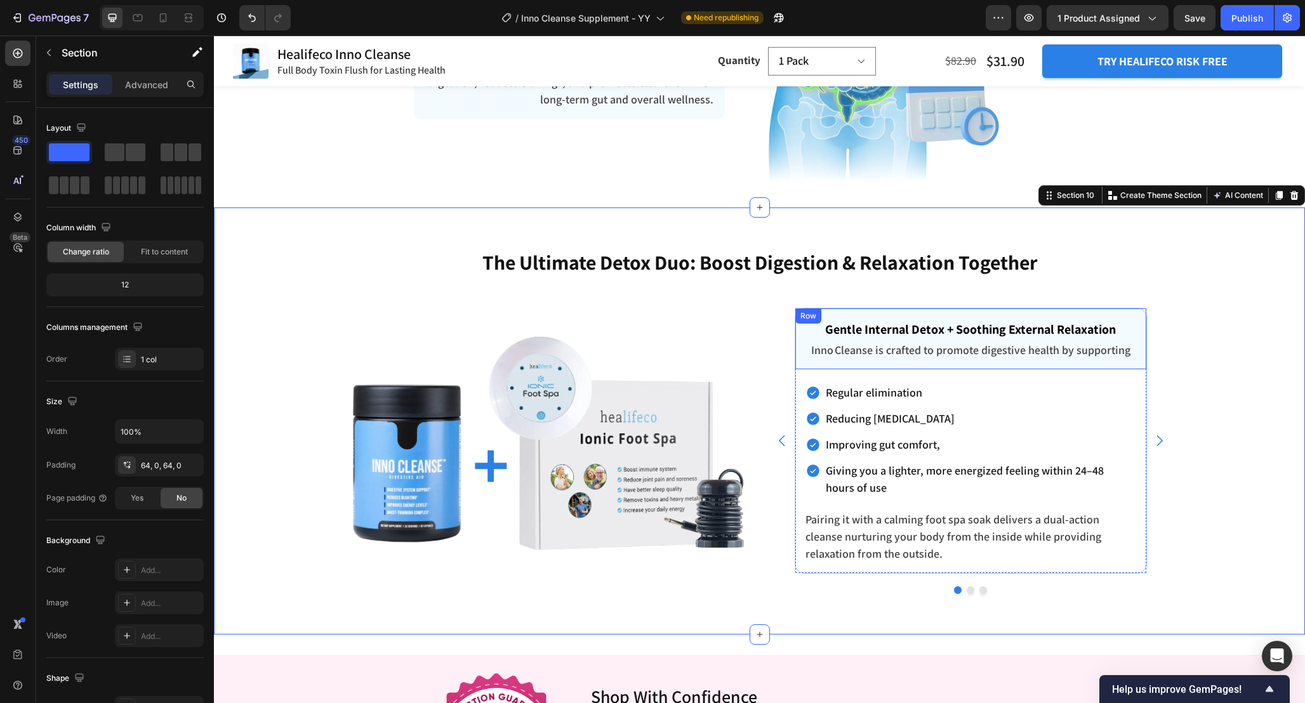
click at [799, 362] on div "Gentle Internal Detox + Soothing External Relaxation Text block Inno Cleanse is…" at bounding box center [970, 338] width 351 height 61
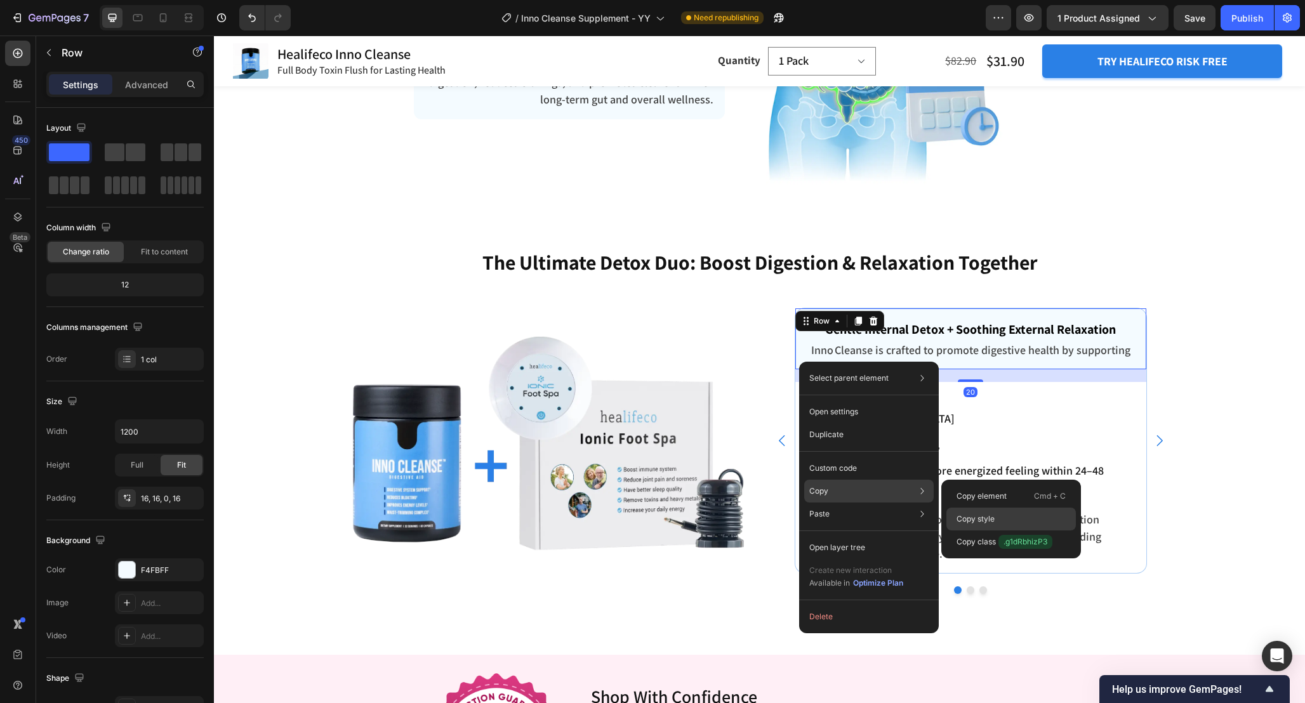
click at [980, 518] on p "Copy style" at bounding box center [975, 518] width 38 height 11
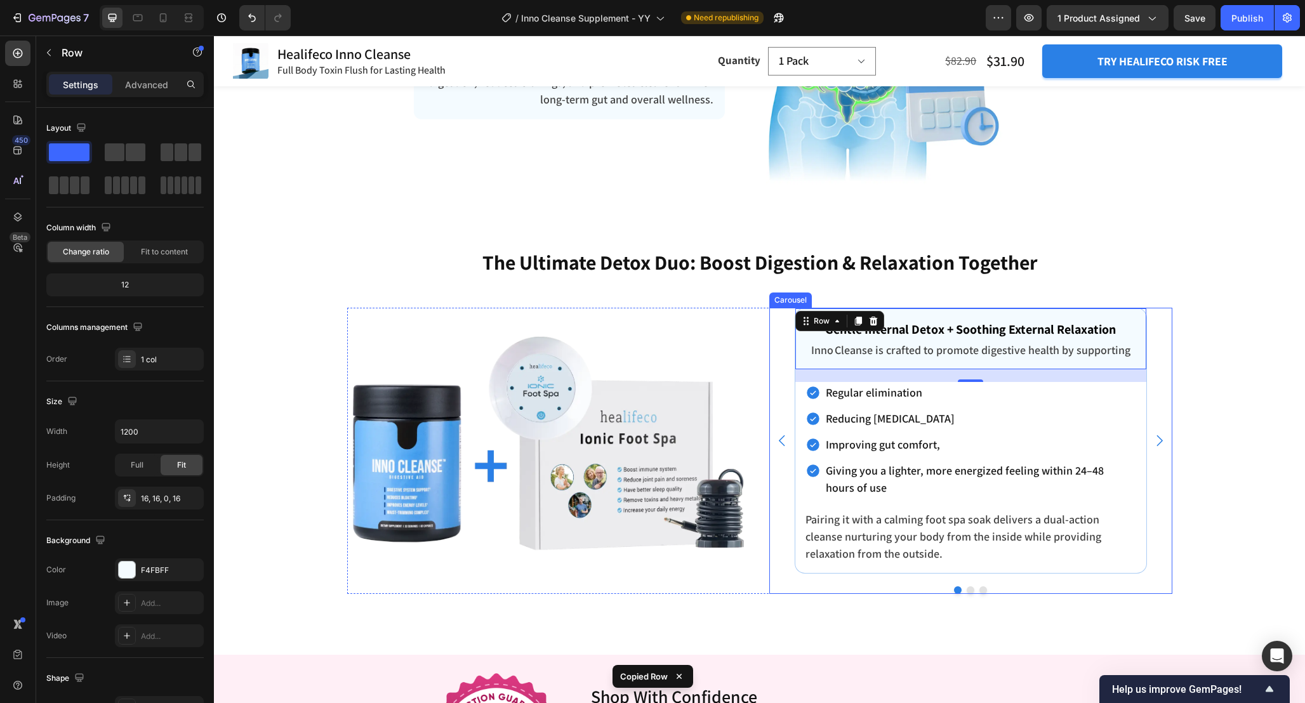
click at [1162, 442] on icon "Carousel Next Arrow" at bounding box center [1159, 441] width 16 height 16
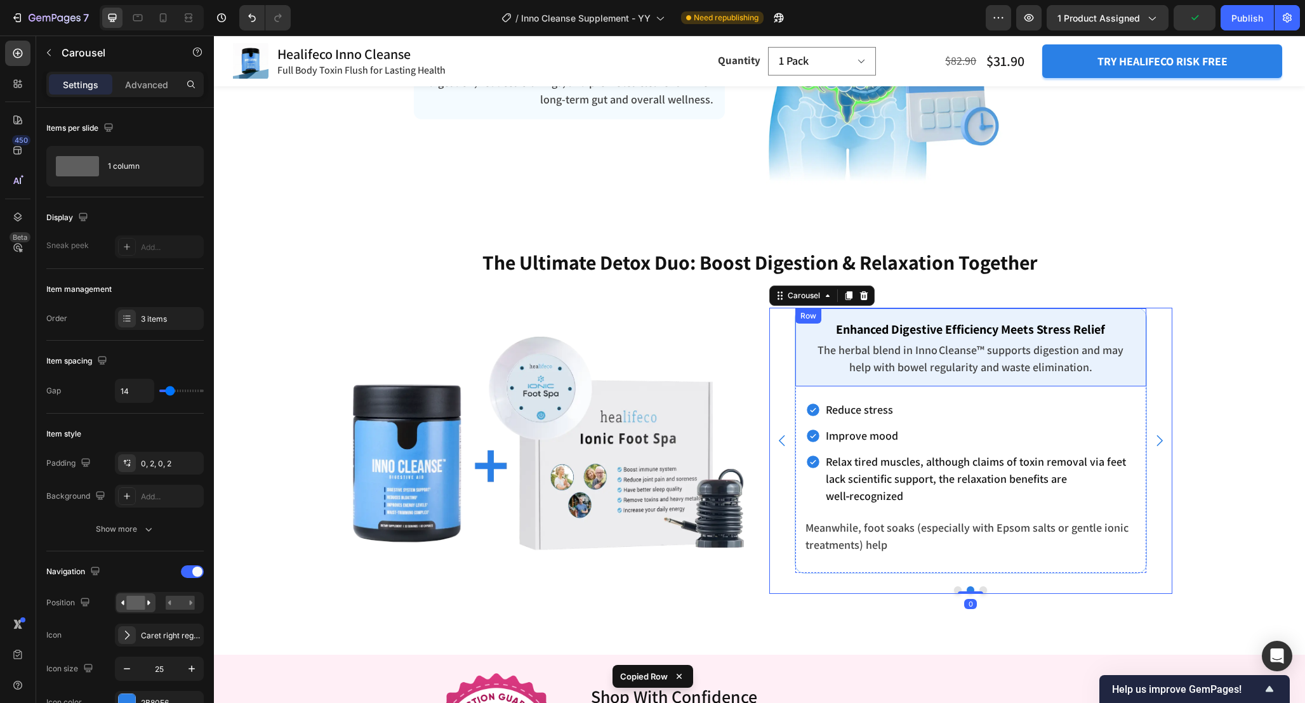
click at [798, 376] on div "Enhanced Digestive Efficiency Meets Stress Relief Text block The herbal blend i…" at bounding box center [970, 347] width 351 height 78
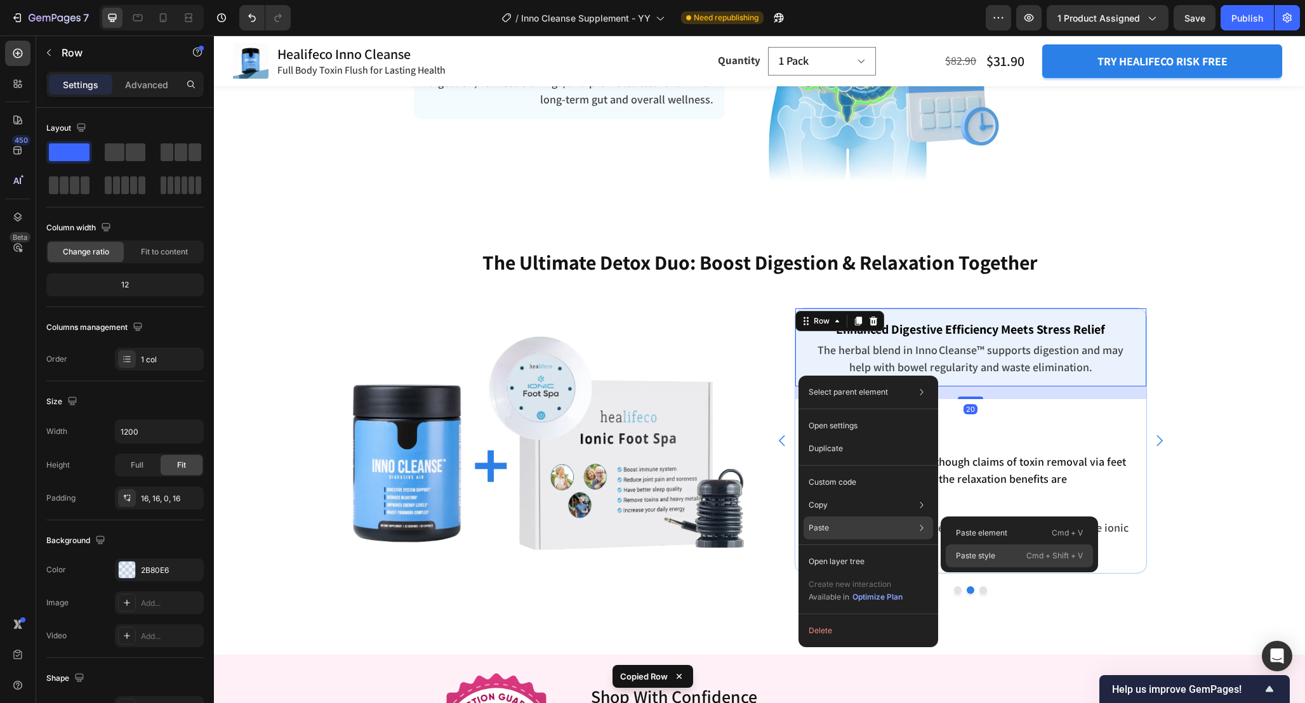
click at [973, 560] on p "Paste style" at bounding box center [975, 555] width 39 height 11
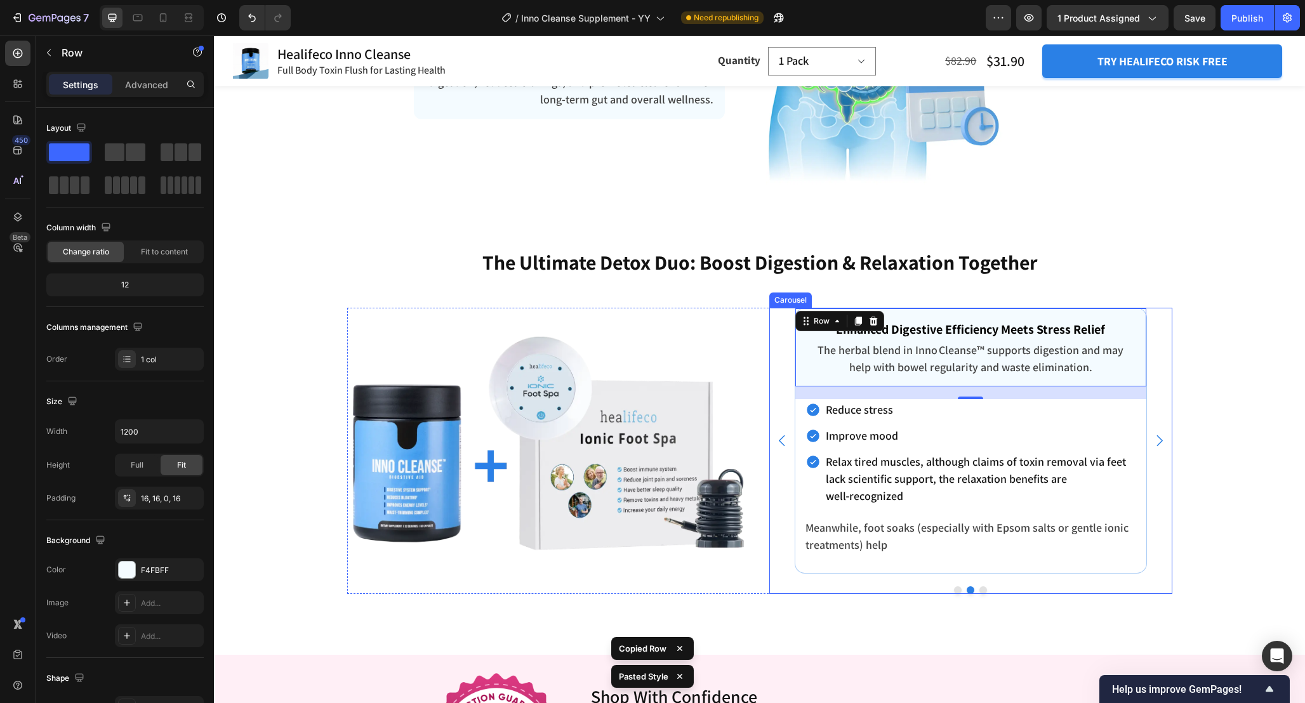
click at [1163, 445] on icon "Carousel Next Arrow" at bounding box center [1159, 441] width 16 height 16
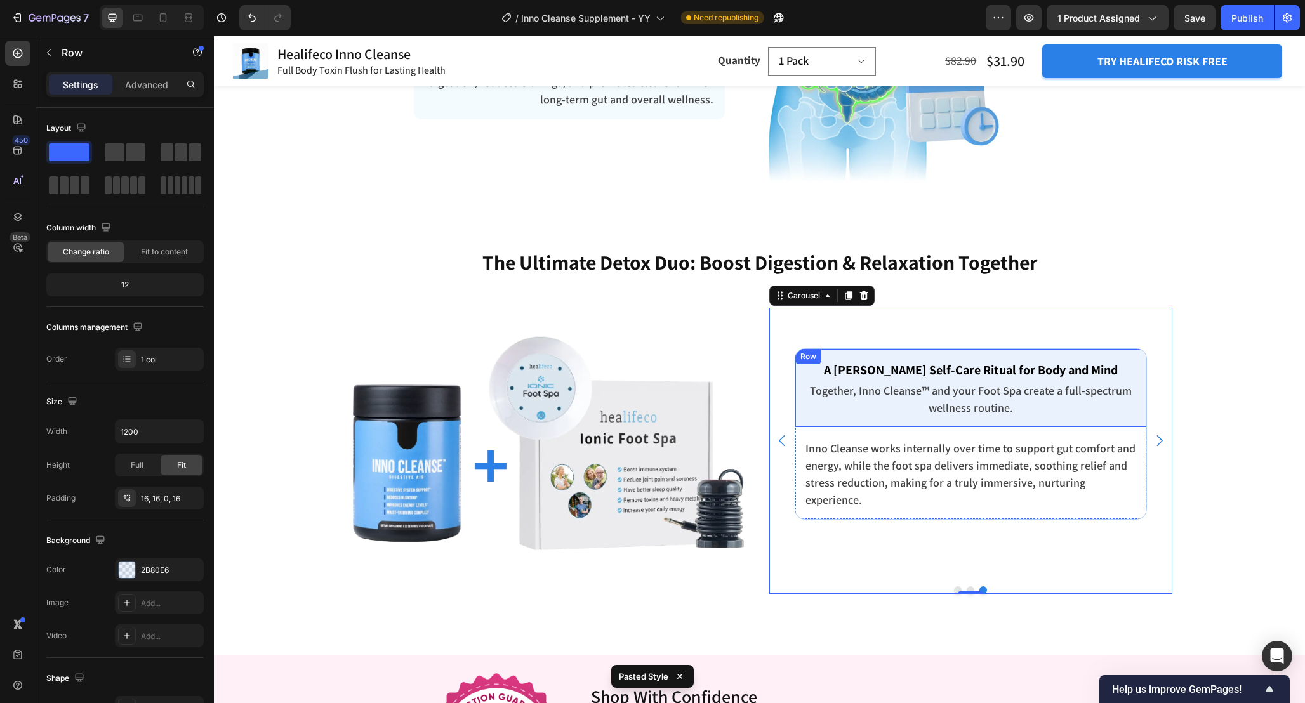
click at [804, 419] on div "A Fuller Self-Care Ritual for Body and Mind Text block Together, Inno Cleanse™ …" at bounding box center [970, 388] width 351 height 78
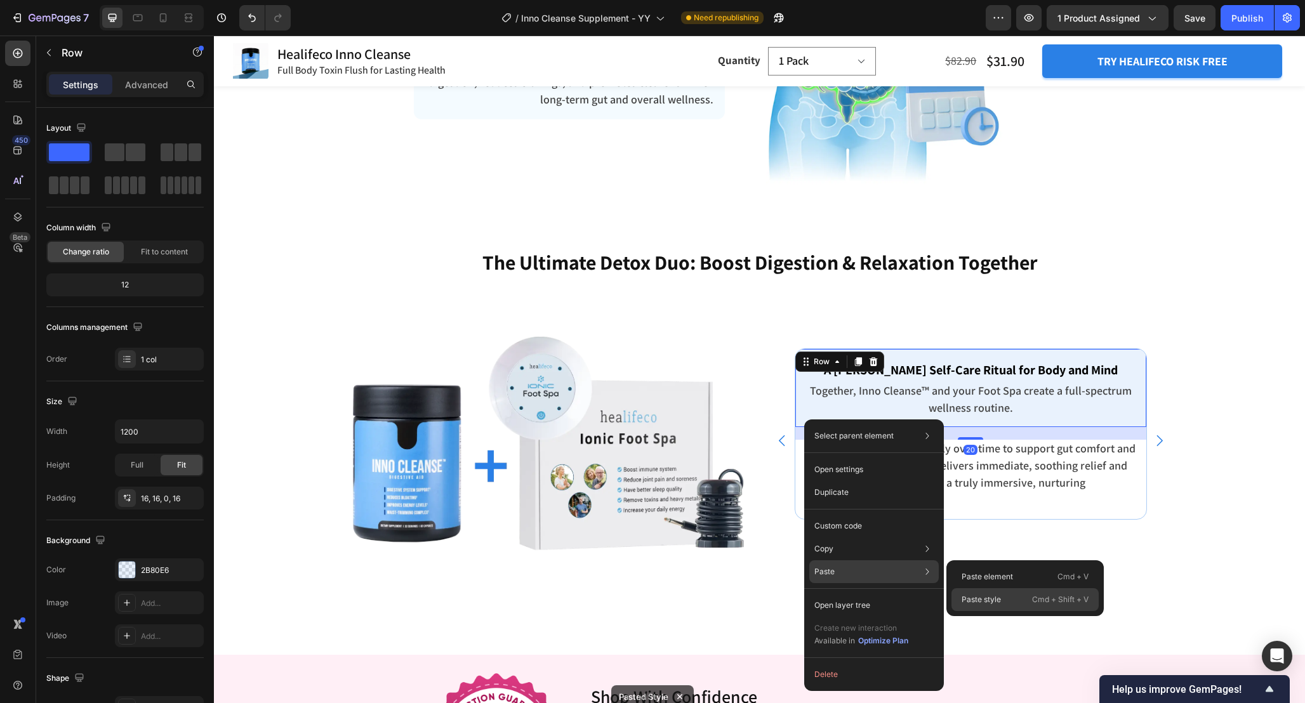
click at [980, 590] on div "Paste style Cmd + Shift + V" at bounding box center [1024, 599] width 147 height 23
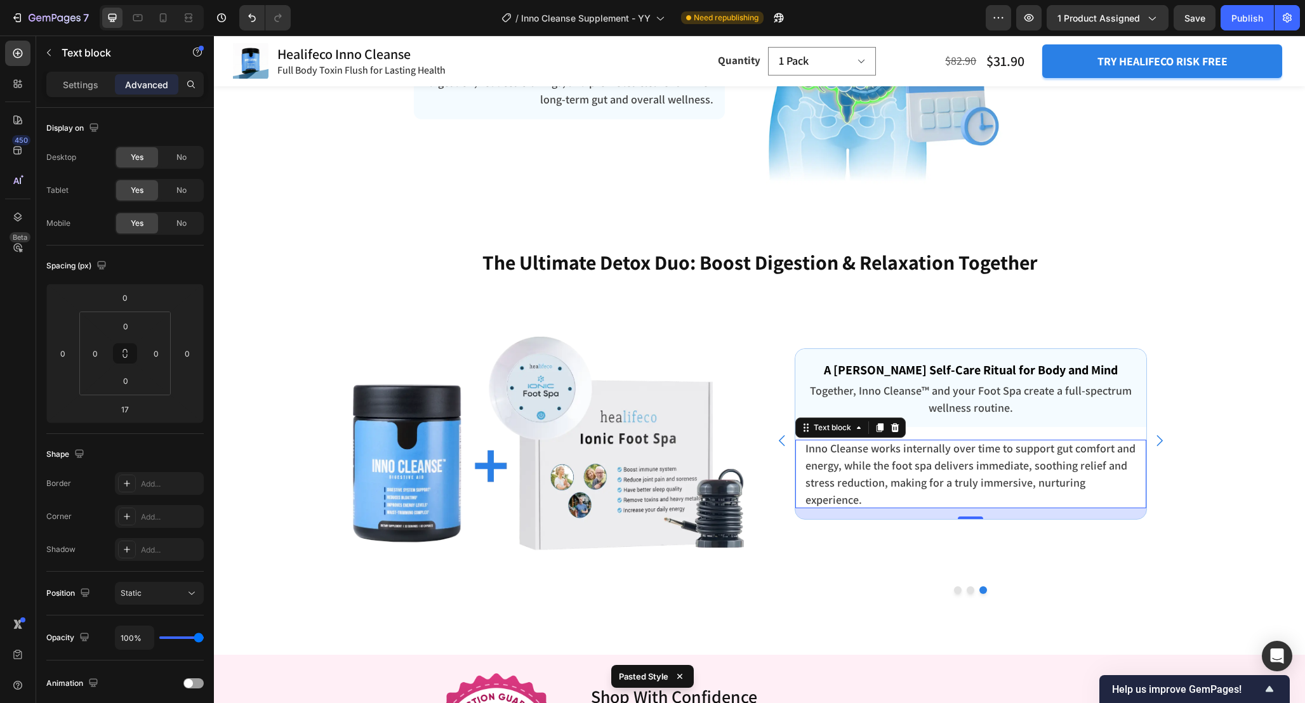
click at [1138, 440] on div "Inno Cleanse works internally over time to support gut comfort and energy, whil…" at bounding box center [970, 474] width 351 height 69
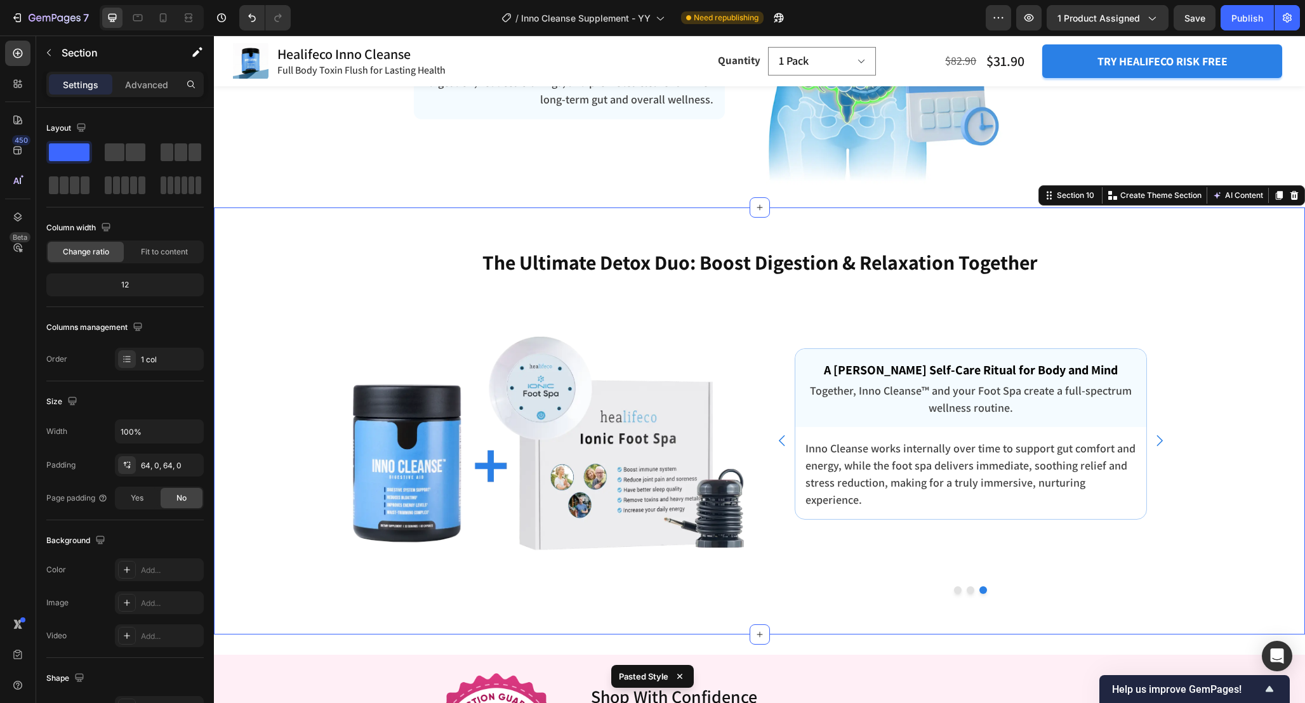
click at [1220, 444] on div "The Ultimate Detox Duo: Boost Digestion & Relaxation Together Heading Enhance R…" at bounding box center [759, 421] width 1091 height 346
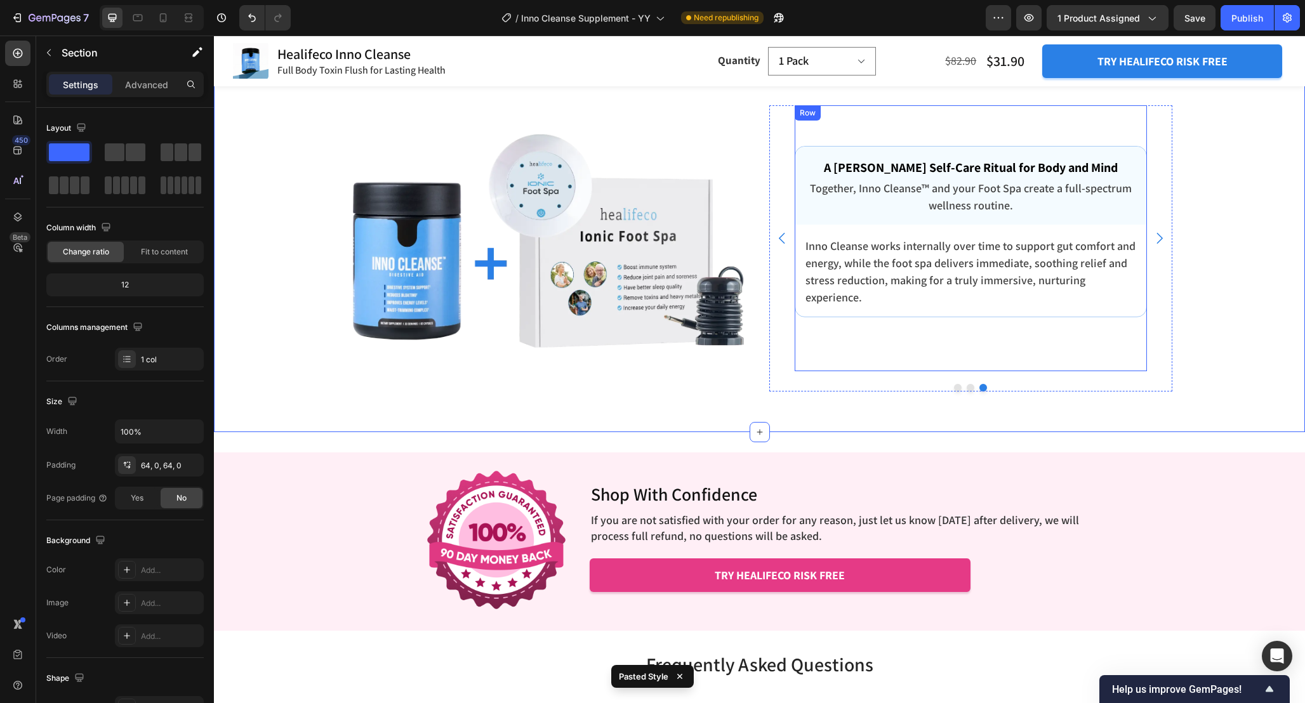
scroll to position [4233, 0]
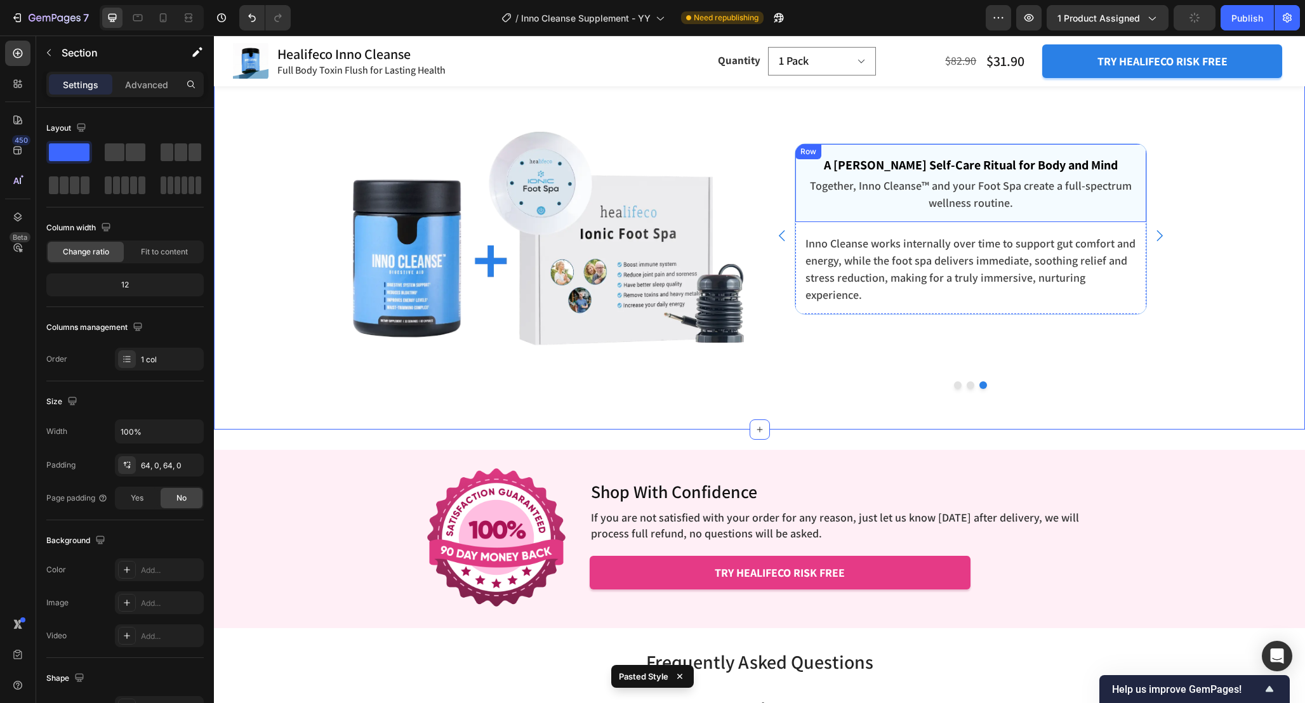
click at [800, 214] on div "A Fuller Self-Care Ritual for Body and Mind Text block Together, Inno Cleanse™ …" at bounding box center [970, 183] width 351 height 78
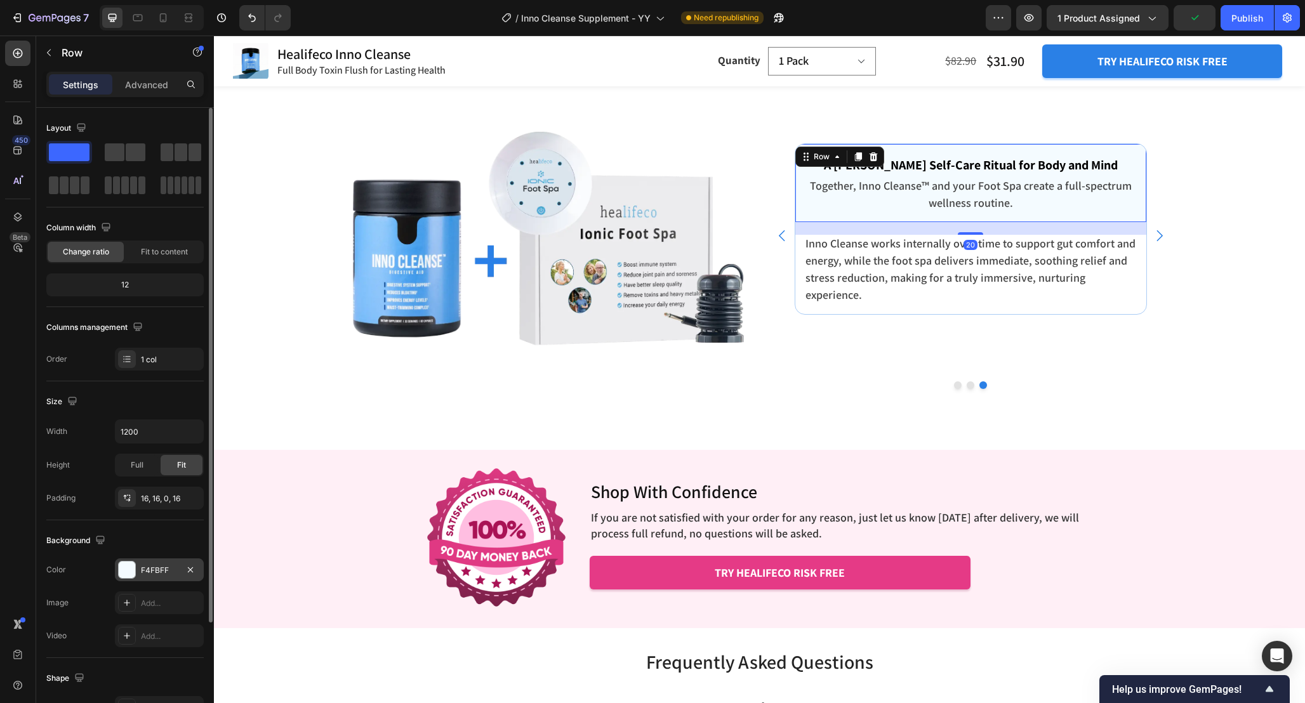
click at [154, 569] on div "F4FBFF" at bounding box center [159, 570] width 37 height 11
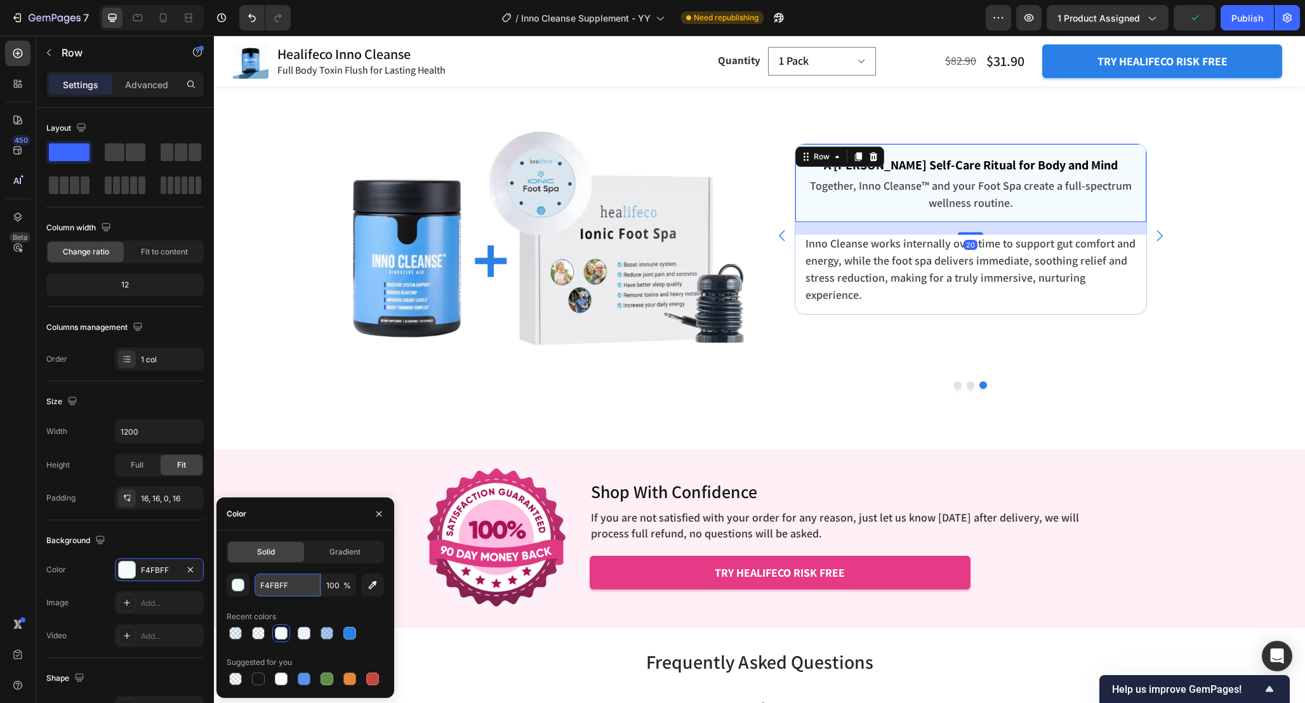
click at [304, 585] on input "F4FBFF" at bounding box center [287, 585] width 66 height 23
click at [395, 482] on div at bounding box center [473, 537] width 188 height 141
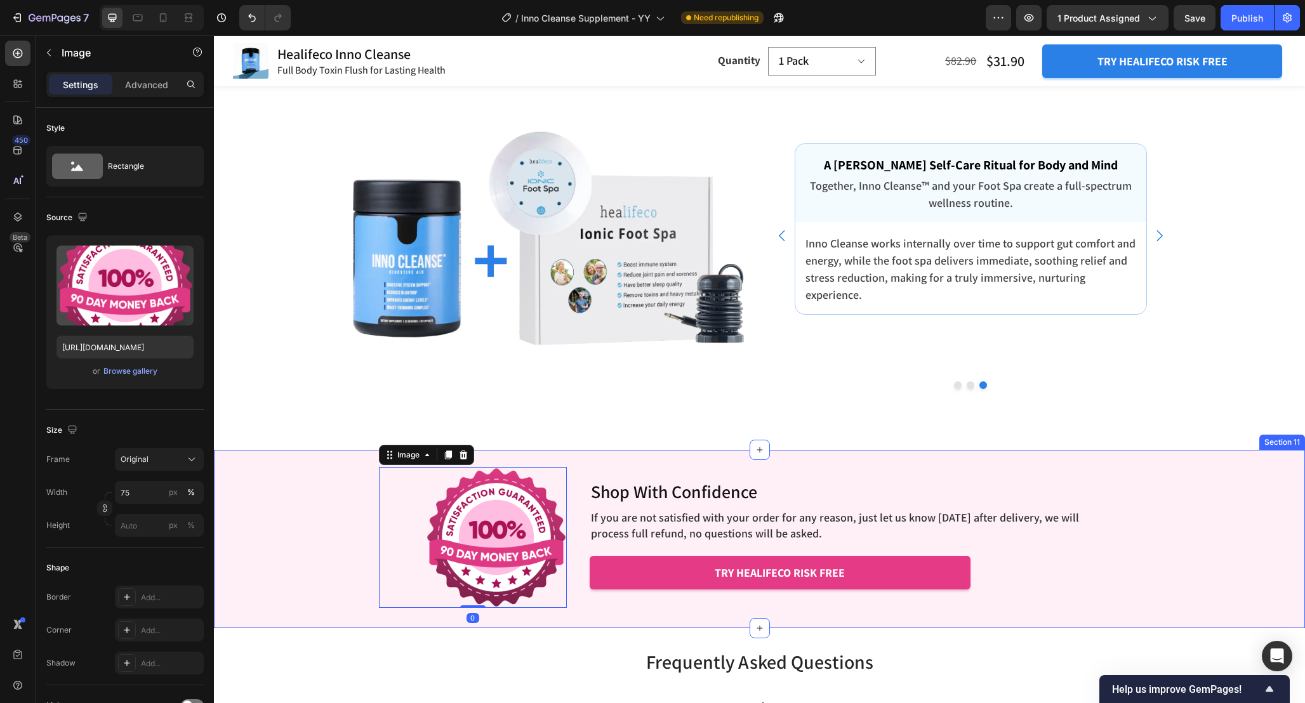
click at [327, 479] on div "Image 0 Shop With Confidence Heading If you are not satisfied with your order f…" at bounding box center [759, 539] width 1091 height 138
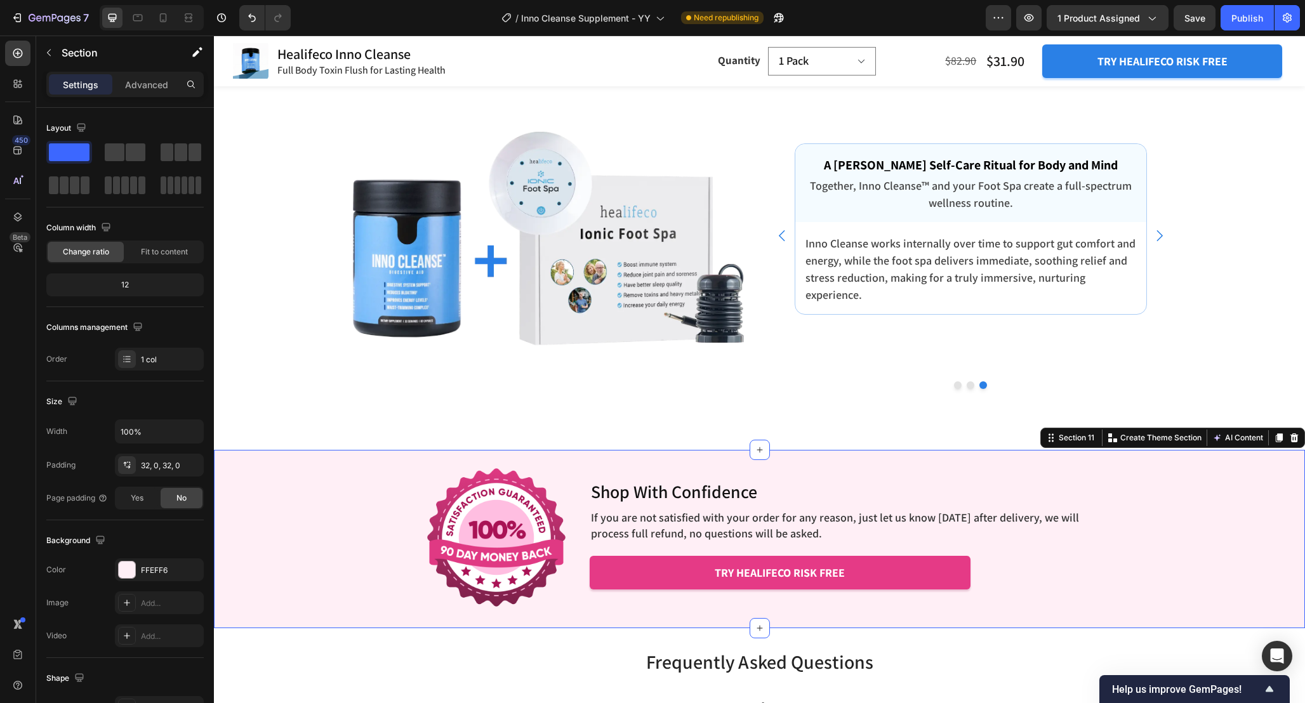
scroll to position [4327, 0]
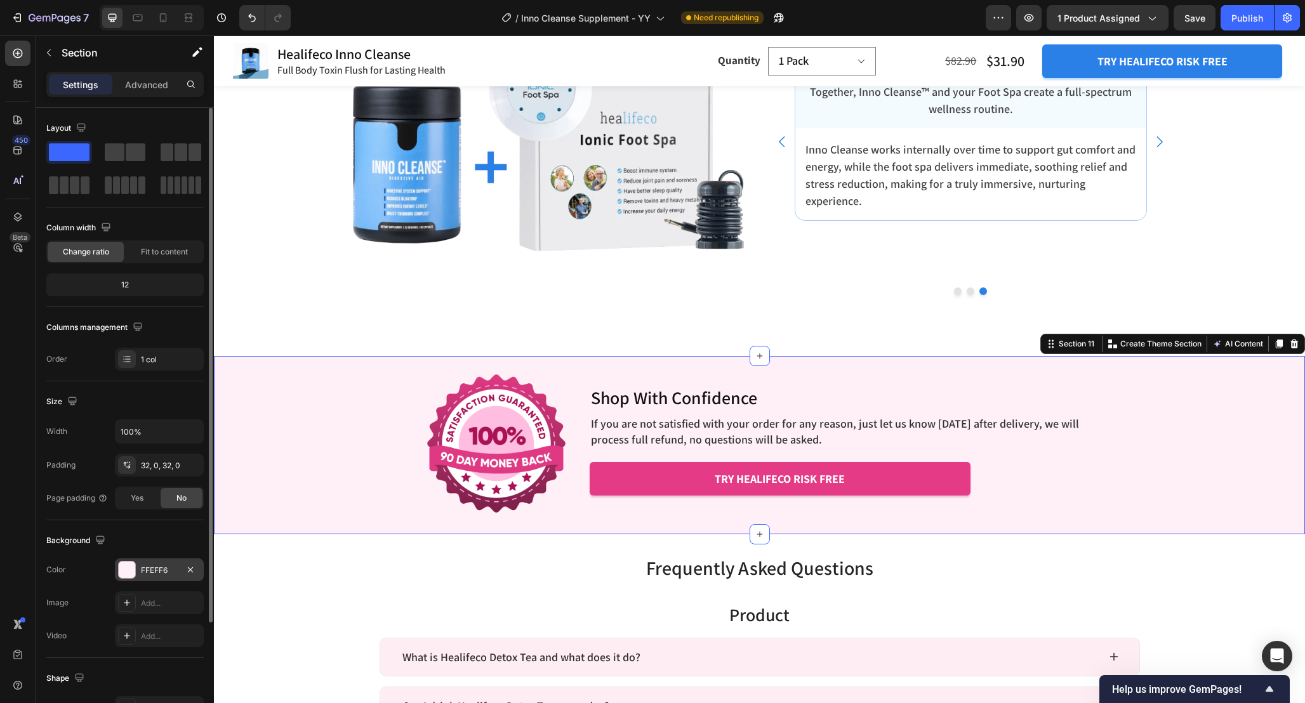
click at [160, 572] on div "FFEFF6" at bounding box center [159, 570] width 37 height 11
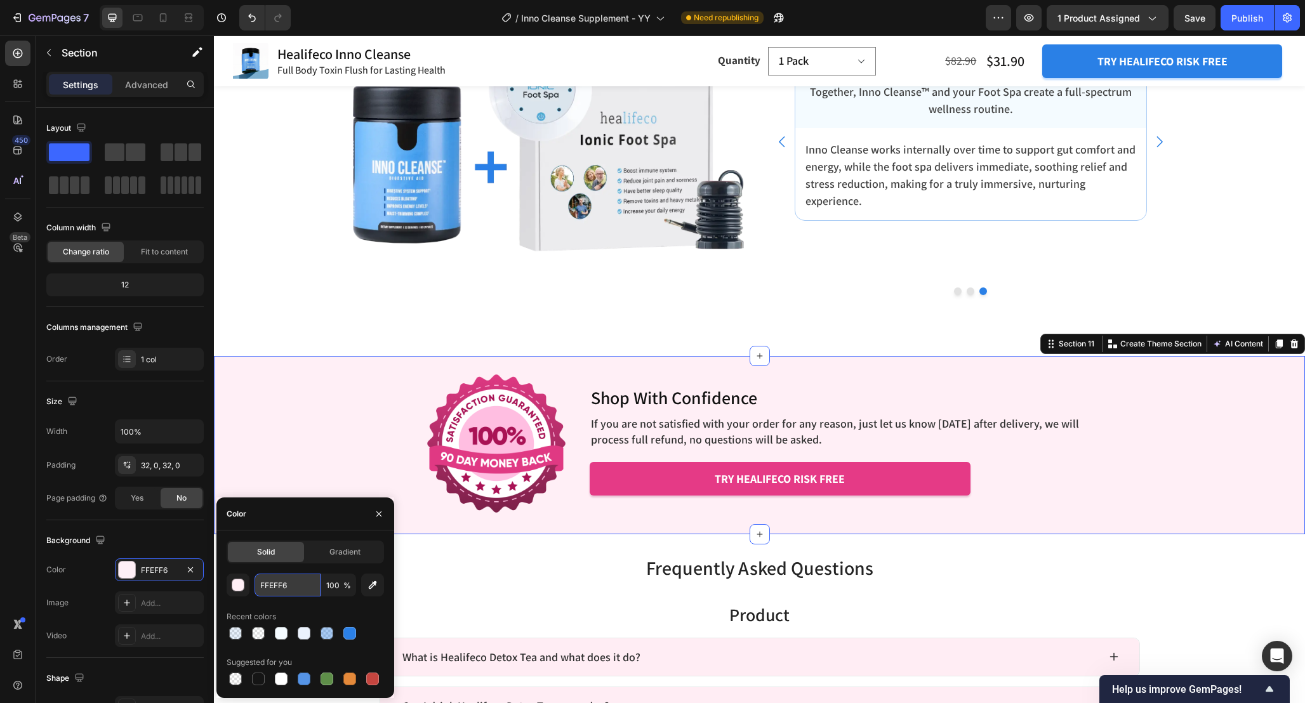
click at [299, 585] on input "FFEFF6" at bounding box center [287, 585] width 66 height 23
paste input "4FBFF"
type input "F4FBFF"
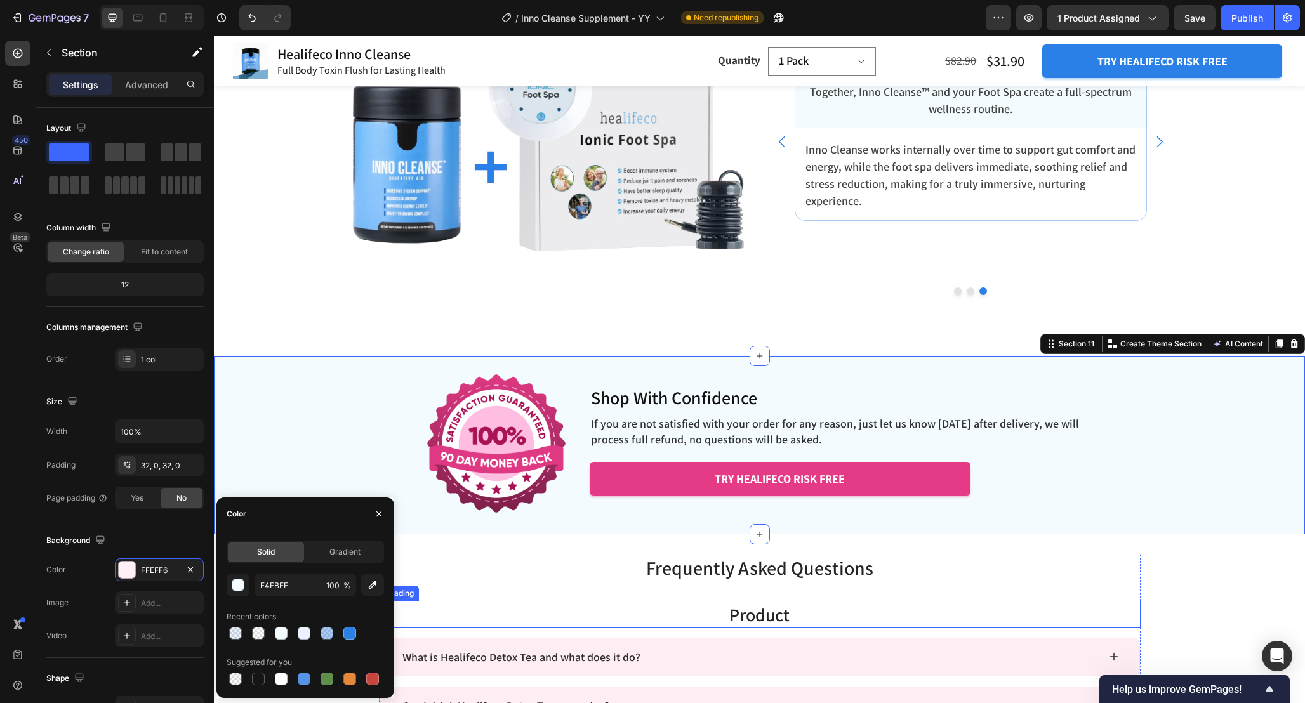
click at [453, 614] on h2 "Product" at bounding box center [759, 614] width 761 height 27
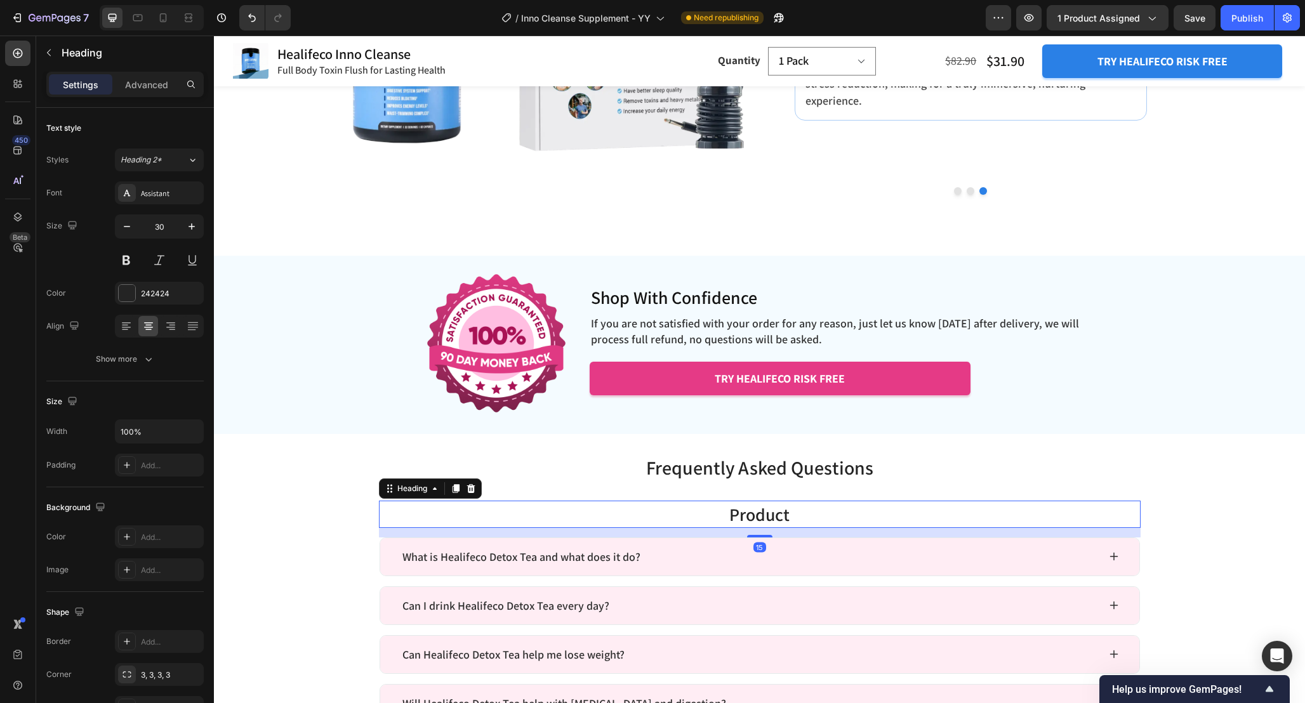
scroll to position [4448, 0]
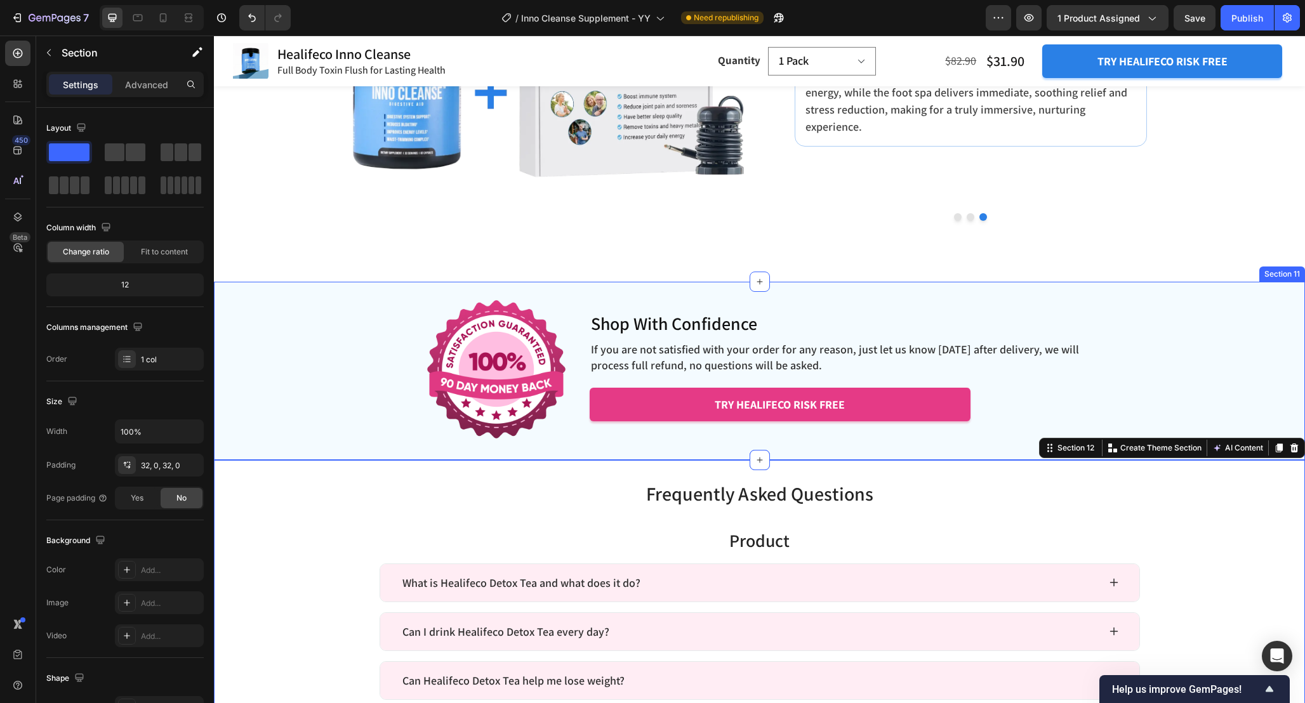
scroll to position [4394, 0]
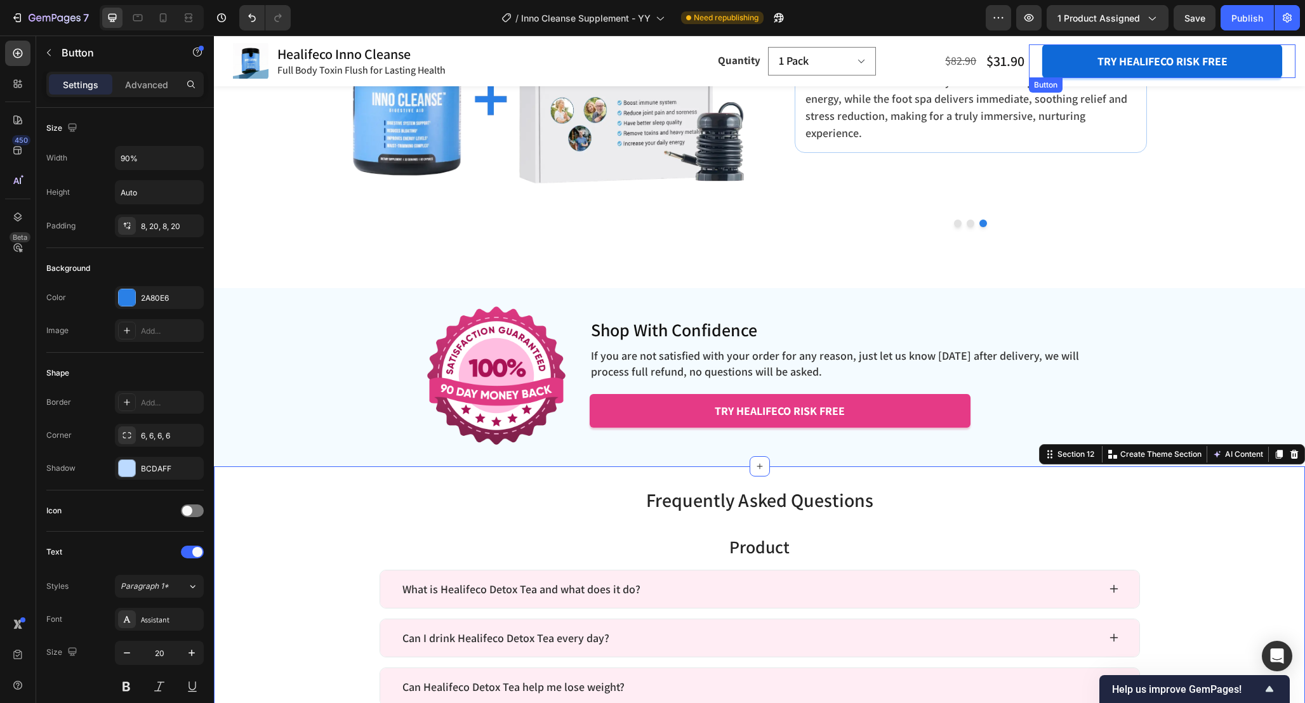
click at [1077, 58] on button "try healifeco risk free" at bounding box center [1162, 61] width 240 height 34
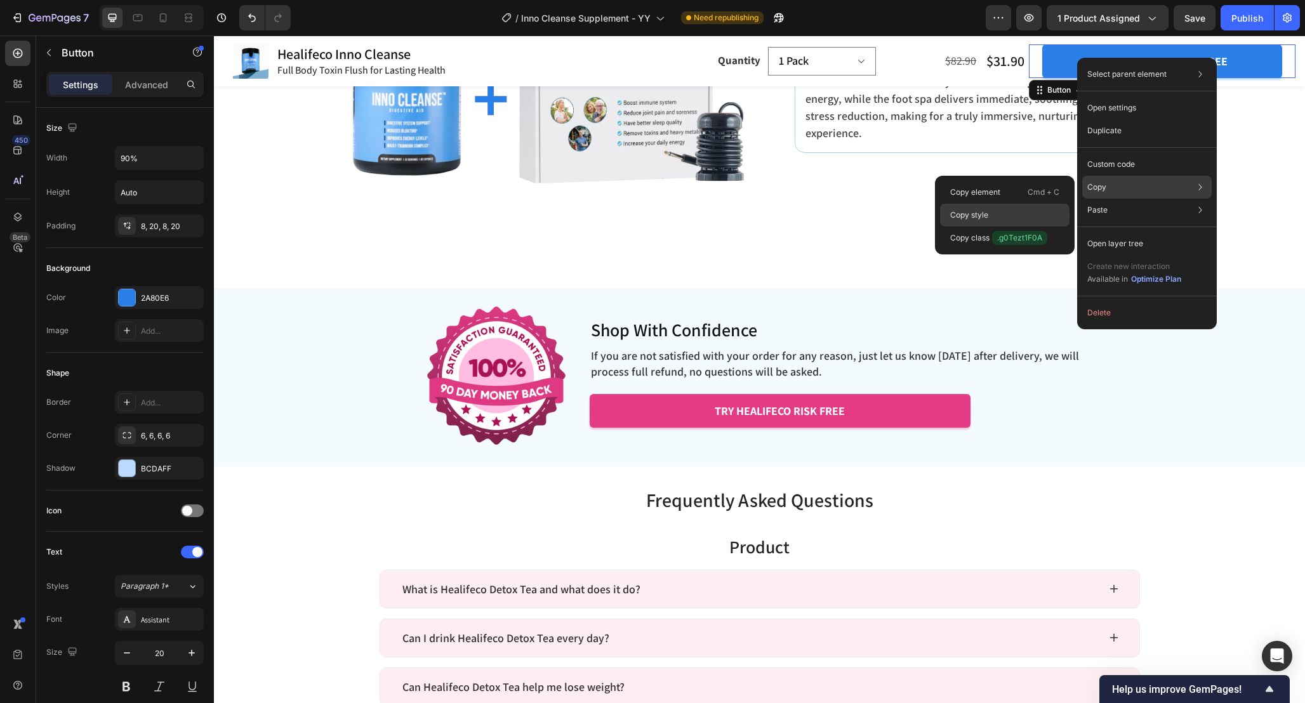
click at [1021, 220] on div "Copy style" at bounding box center [1004, 215] width 129 height 23
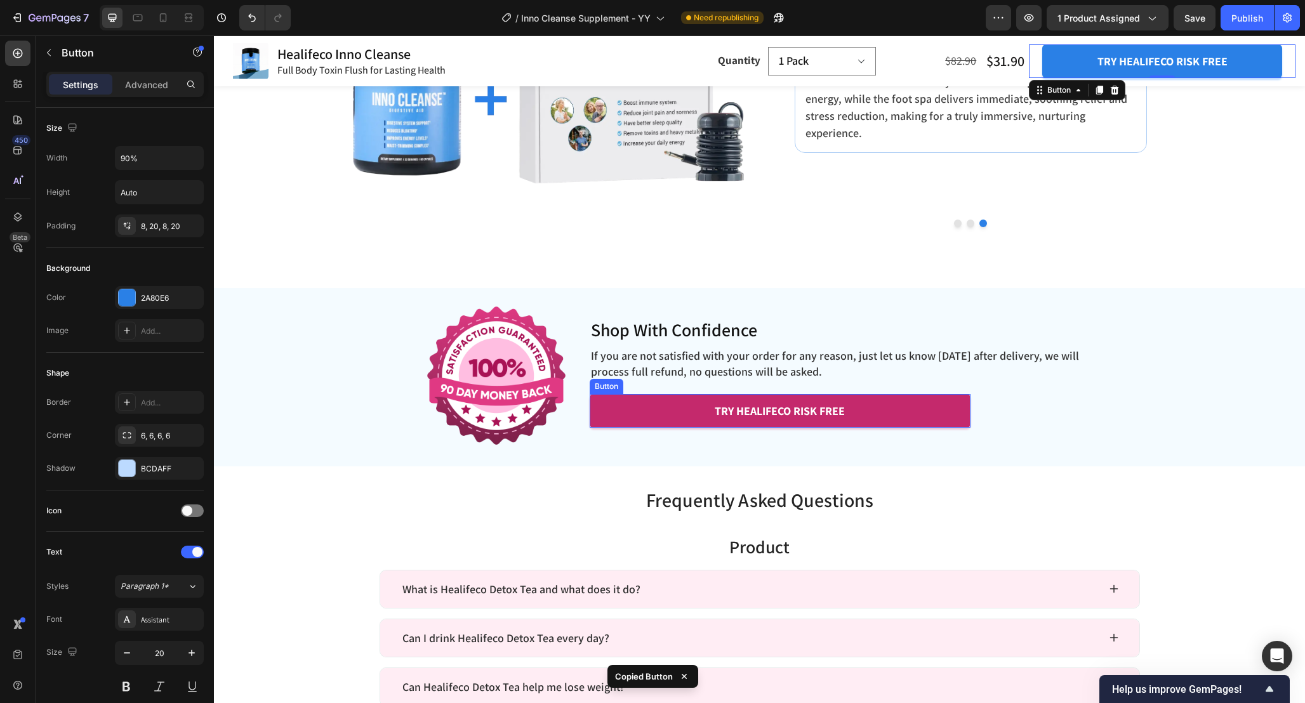
click at [902, 413] on button "try healifeco risk free" at bounding box center [779, 411] width 381 height 34
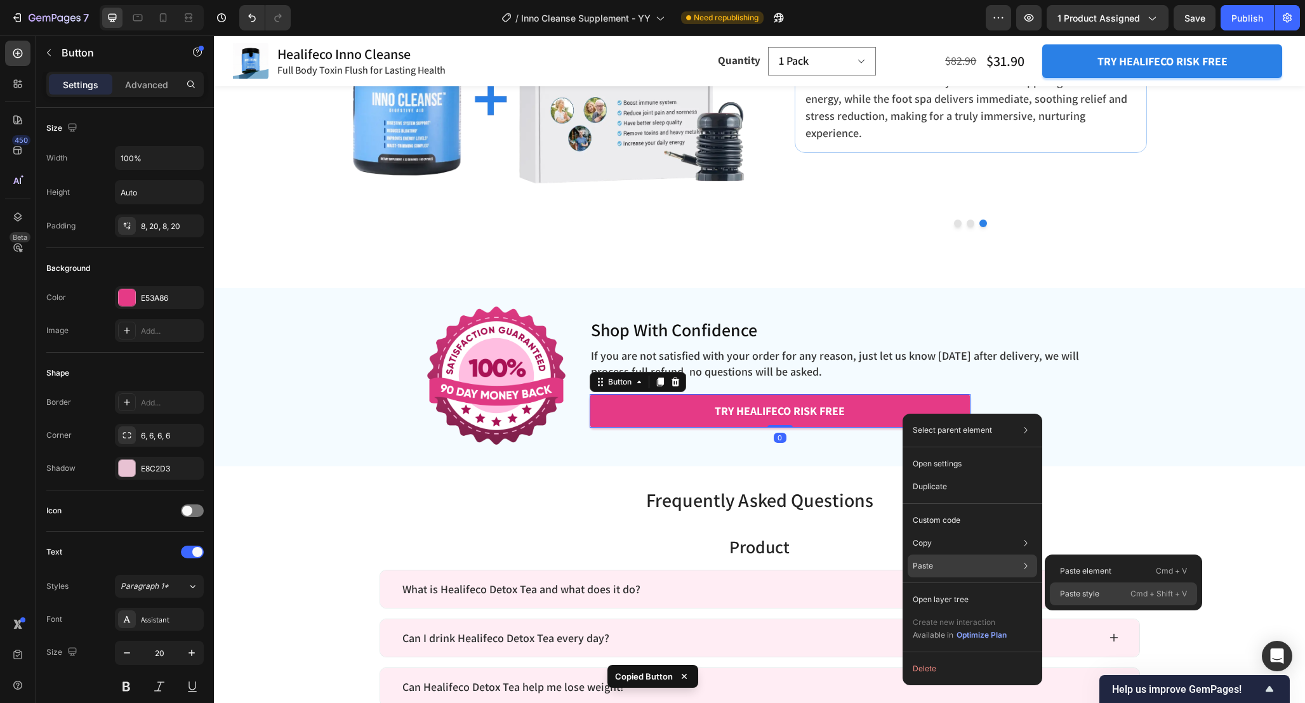
click at [1084, 588] on p "Paste style" at bounding box center [1079, 593] width 39 height 11
type input "90%"
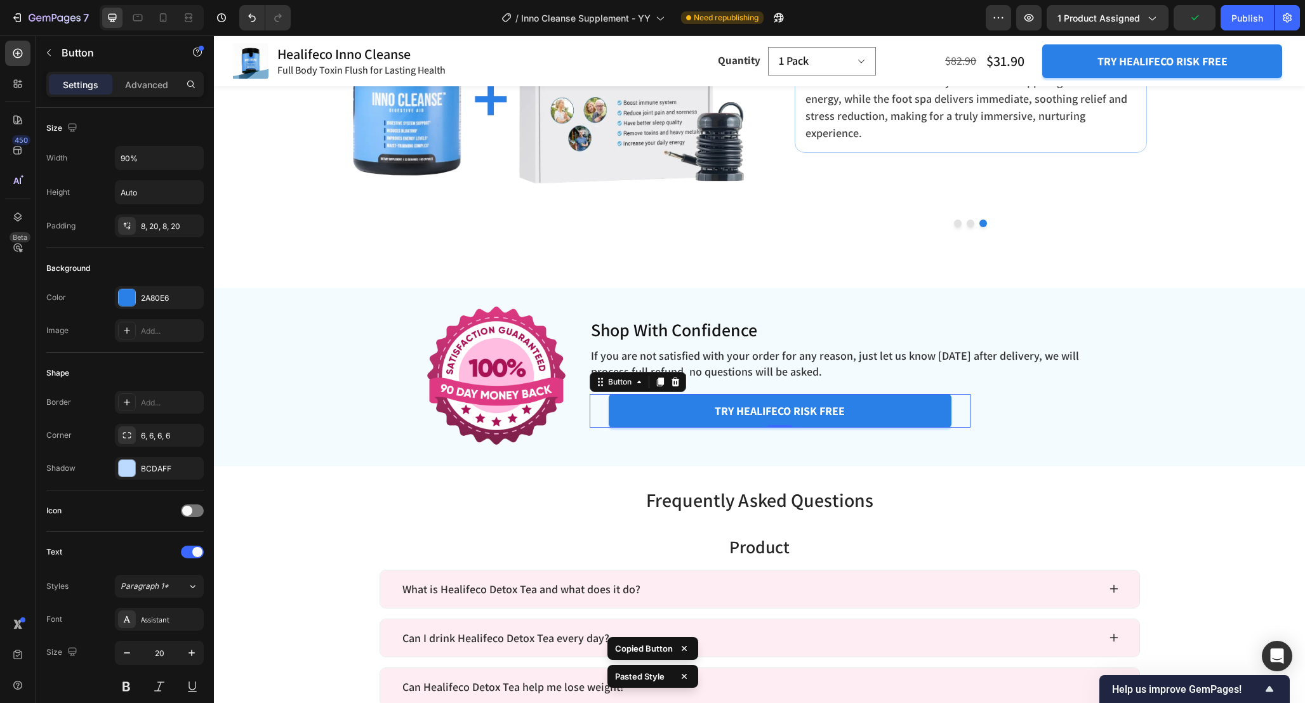
click at [597, 414] on div "try healifeco risk free Button 0" at bounding box center [779, 411] width 381 height 34
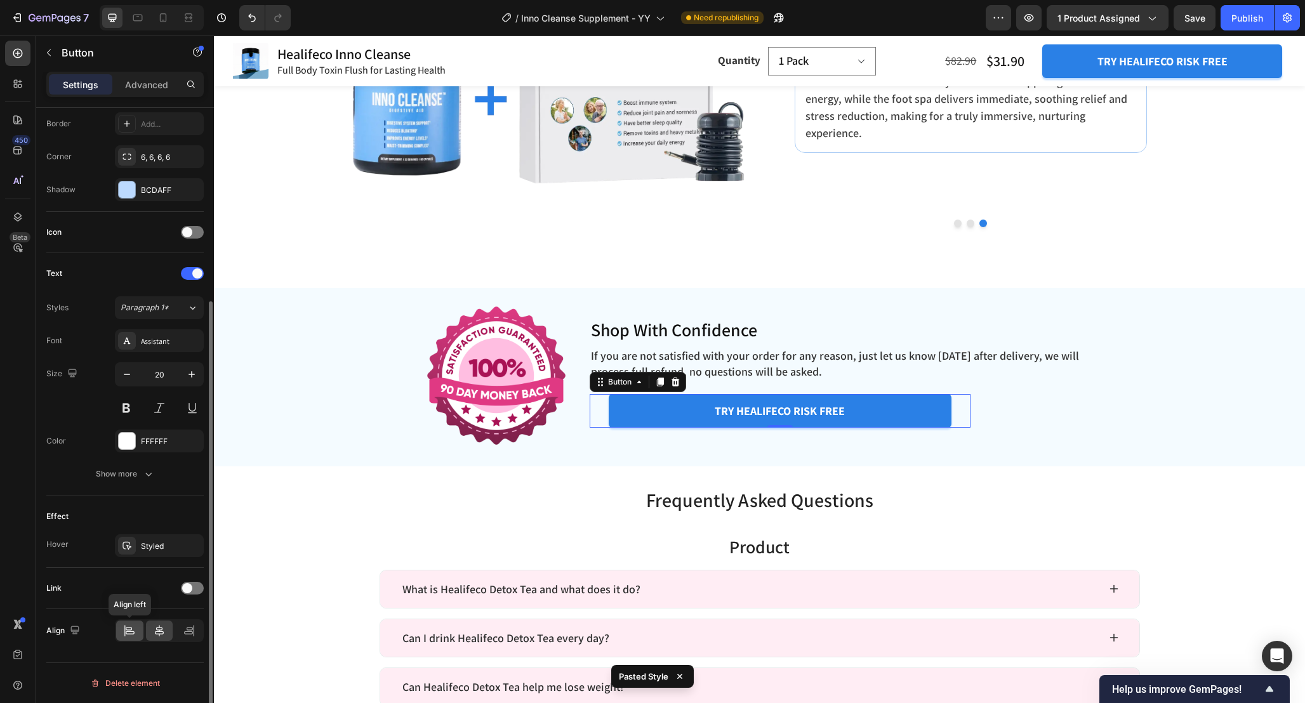
click at [131, 628] on icon at bounding box center [129, 630] width 13 height 13
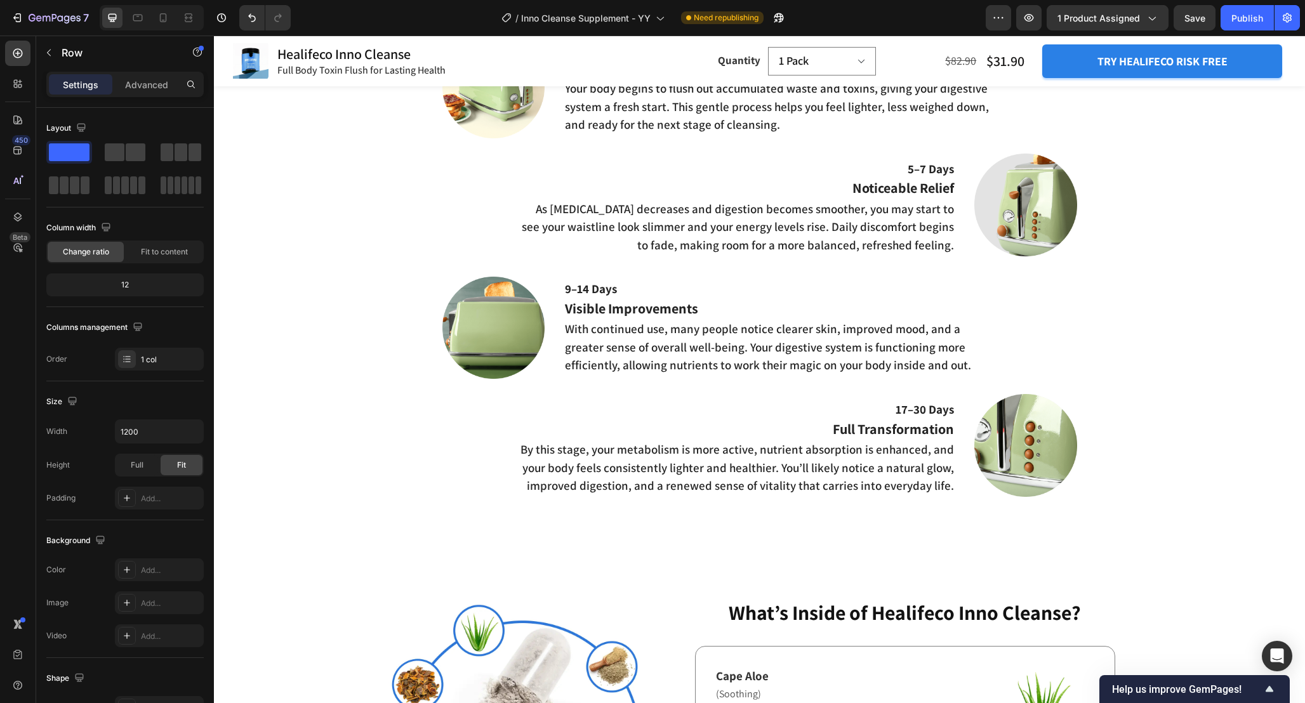
scroll to position [1905, 0]
click at [1236, 16] on div "Publish" at bounding box center [1247, 17] width 32 height 13
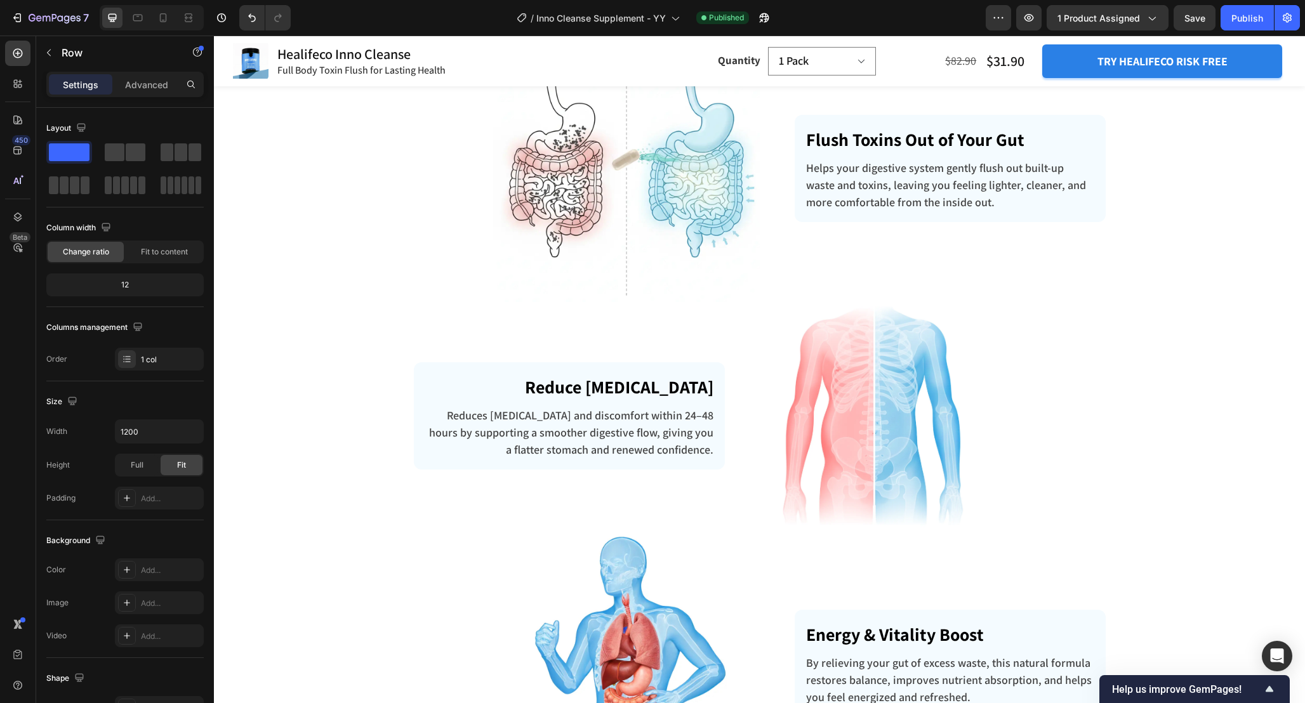
scroll to position [2851, 0]
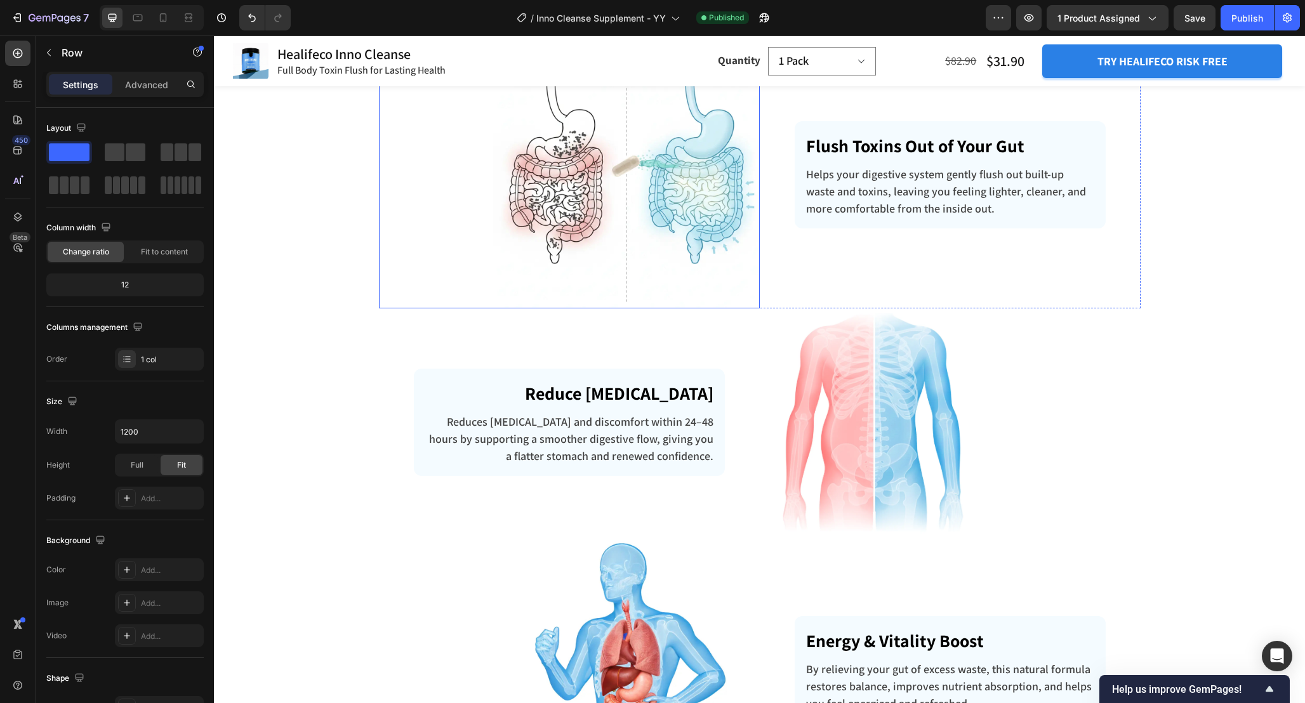
click at [723, 266] on img at bounding box center [626, 175] width 266 height 266
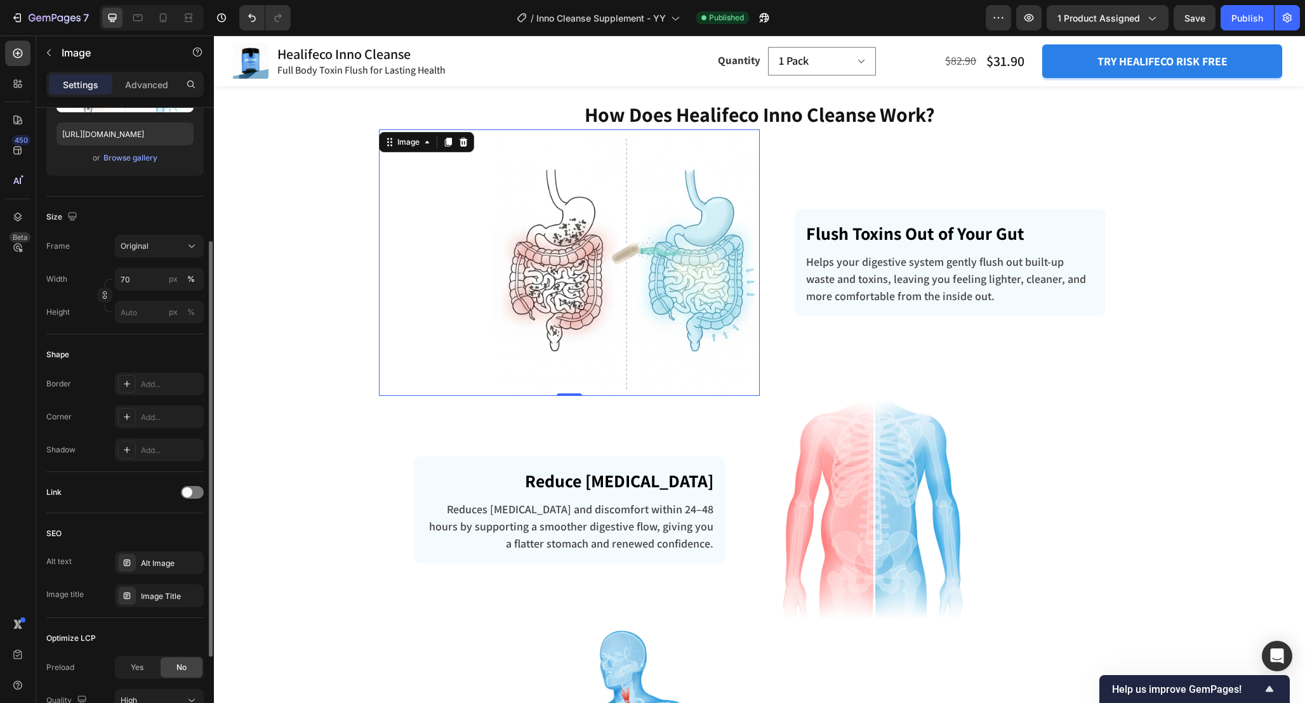
scroll to position [214, 0]
click at [157, 414] on div "Add..." at bounding box center [171, 416] width 60 height 11
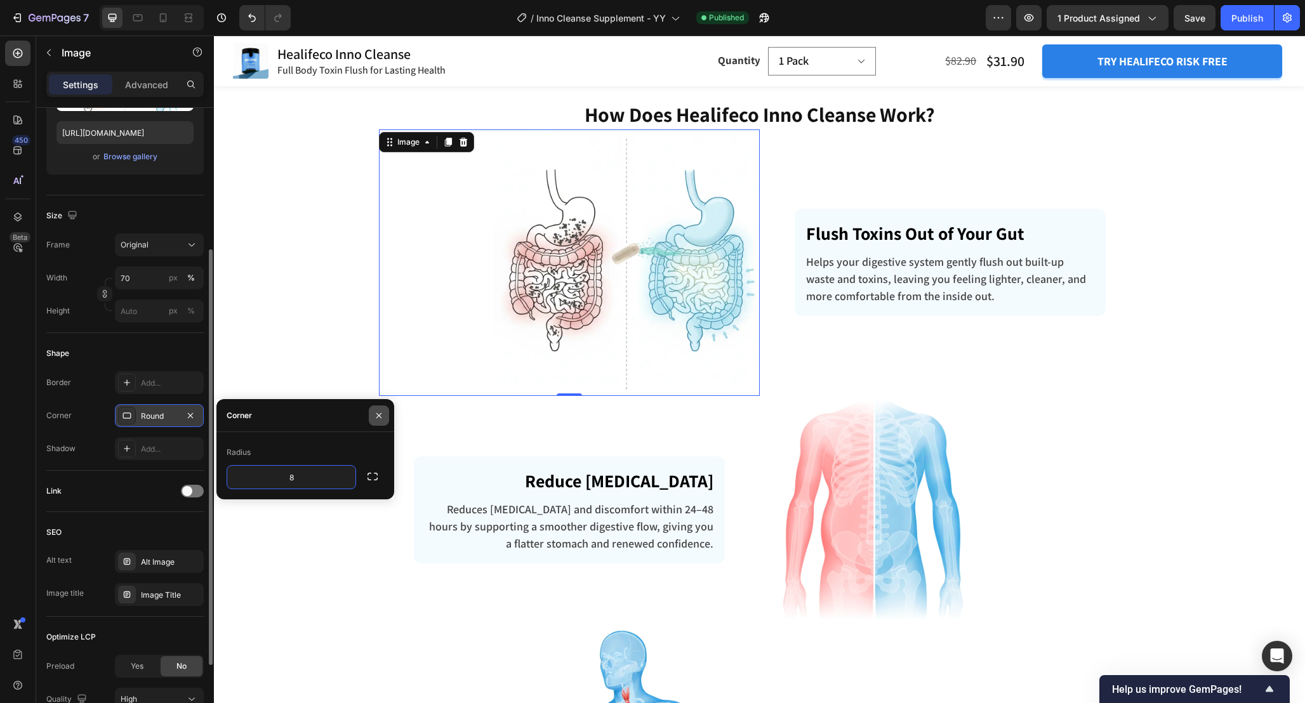
click at [374, 415] on icon "button" at bounding box center [379, 416] width 10 height 10
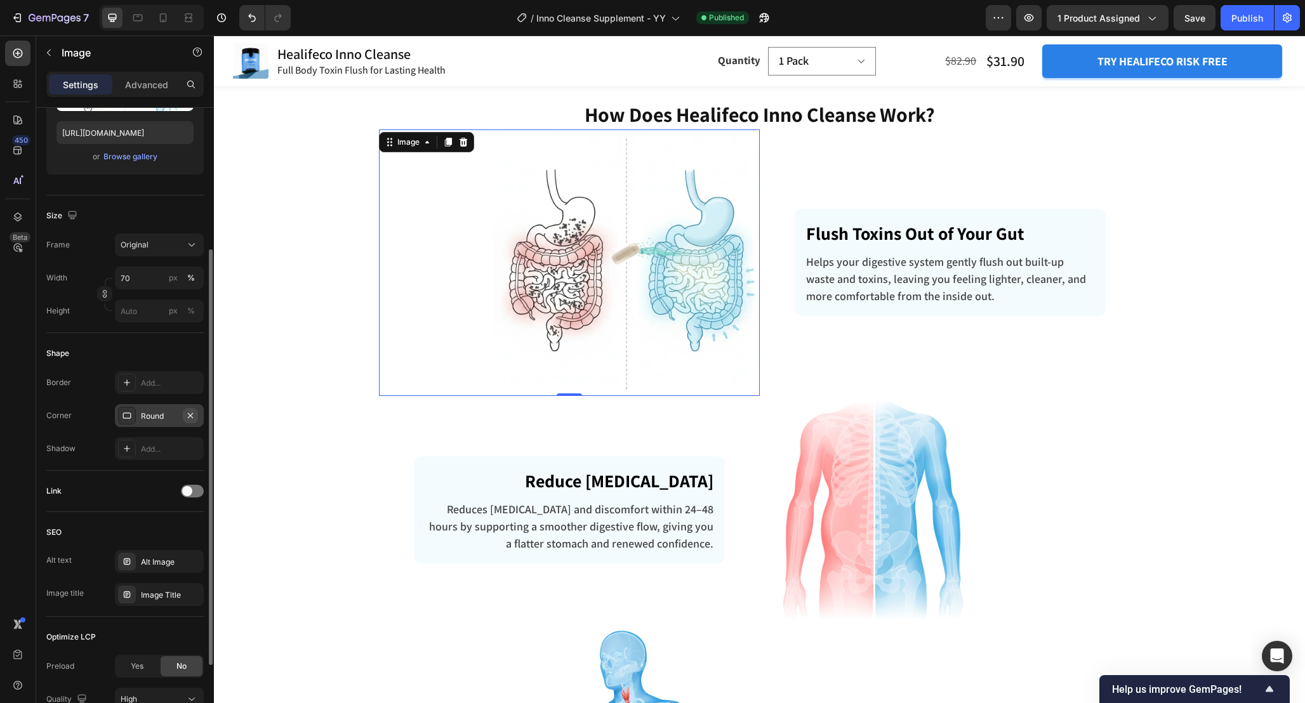
click at [190, 414] on icon "button" at bounding box center [190, 416] width 10 height 10
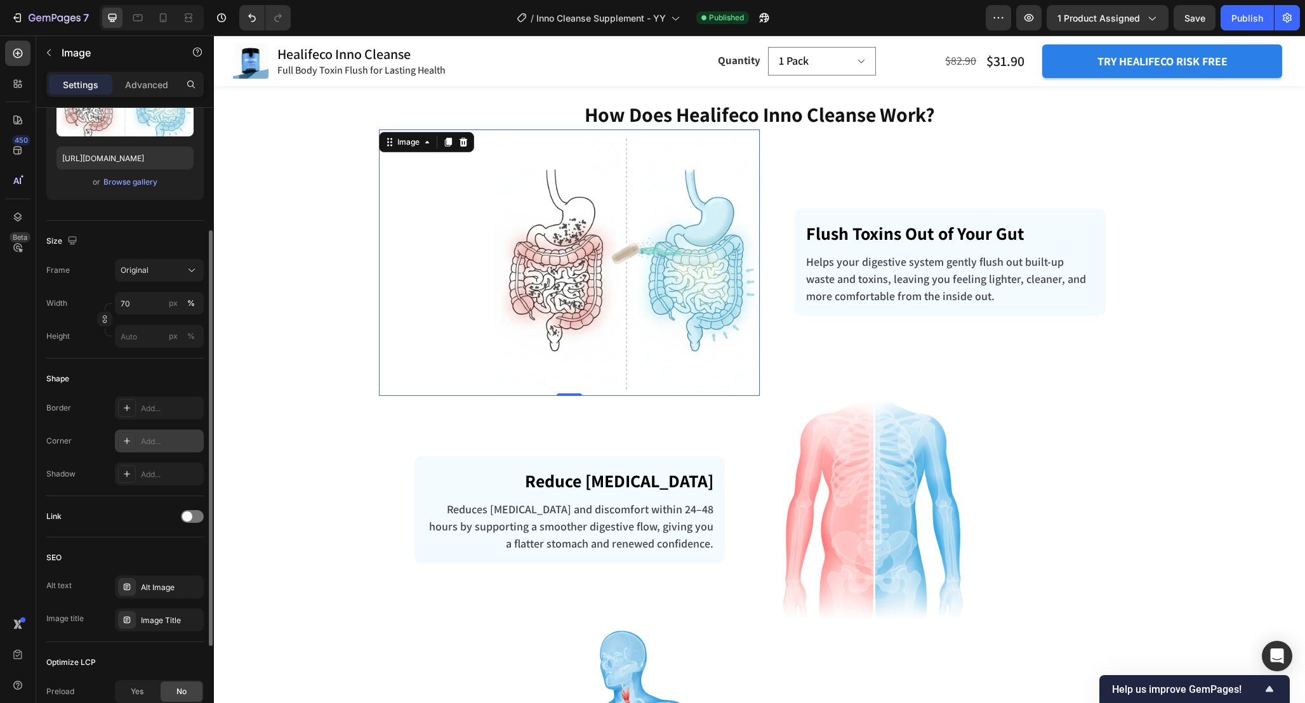
scroll to position [188, 0]
click at [149, 411] on div "Add..." at bounding box center [171, 409] width 60 height 11
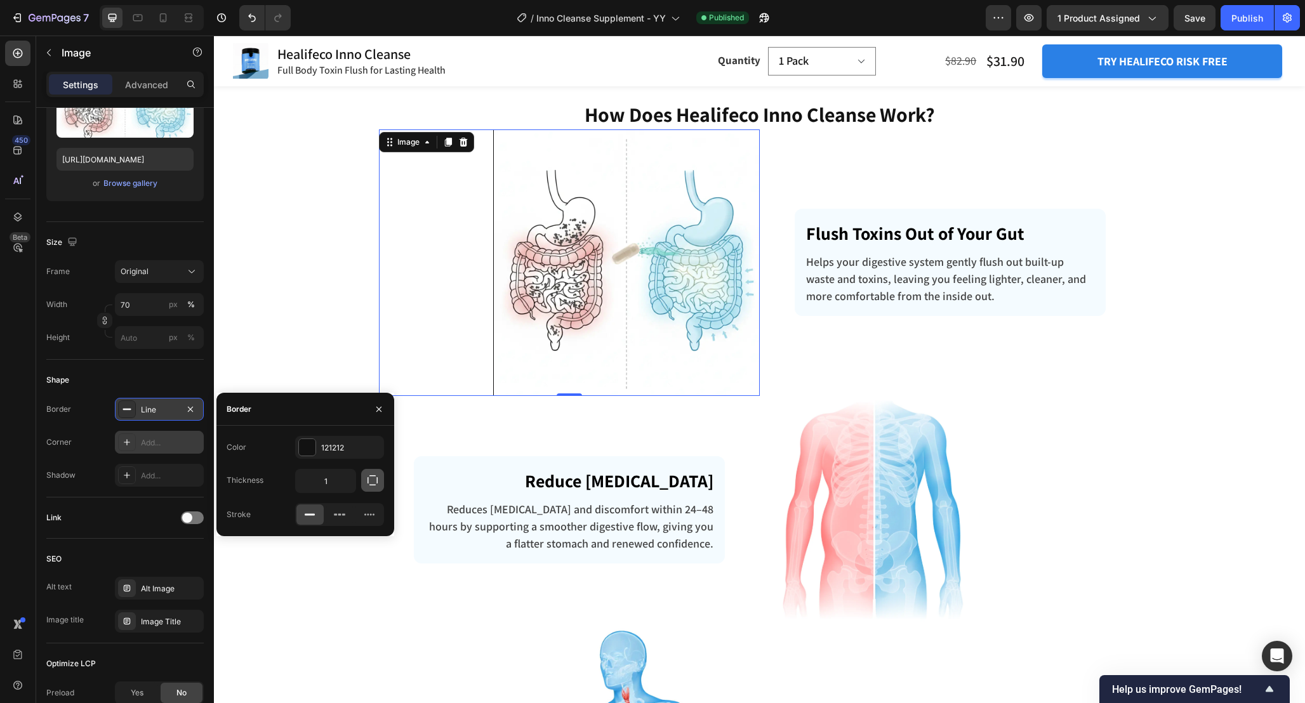
click at [370, 485] on icon "button" at bounding box center [372, 480] width 13 height 13
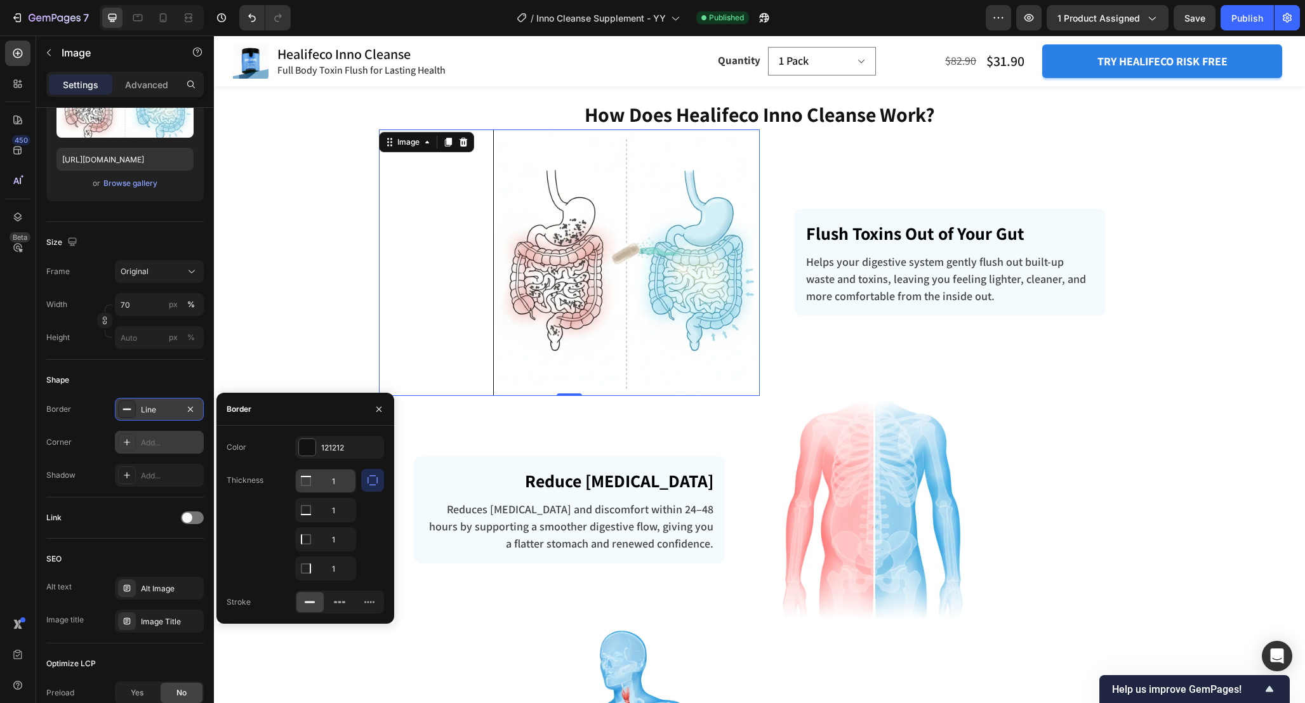
click at [332, 485] on input "1" at bounding box center [326, 481] width 60 height 23
type input "0"
click at [336, 511] on input "1" at bounding box center [326, 510] width 60 height 23
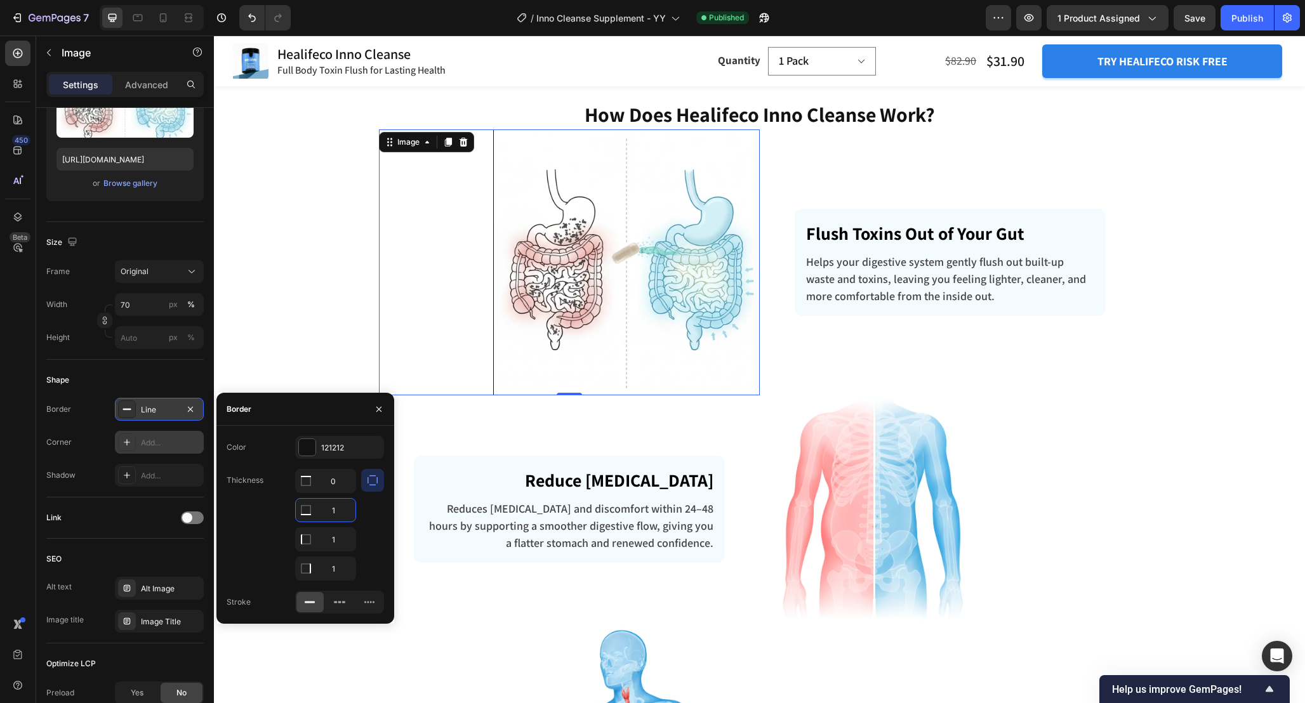
click at [336, 511] on input "1" at bounding box center [326, 510] width 60 height 23
type input "0"
click at [338, 542] on input "1" at bounding box center [326, 539] width 60 height 23
type input "0"
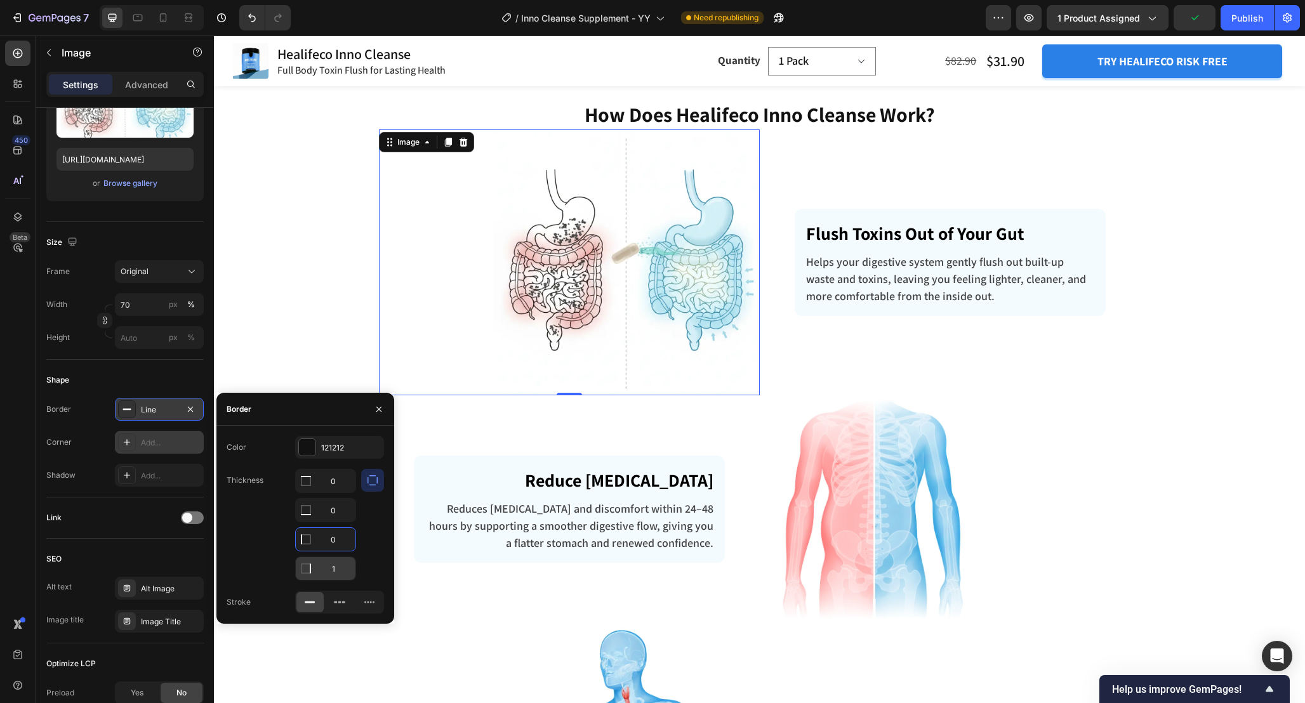
click at [339, 565] on input "1" at bounding box center [326, 568] width 60 height 23
type input "0"
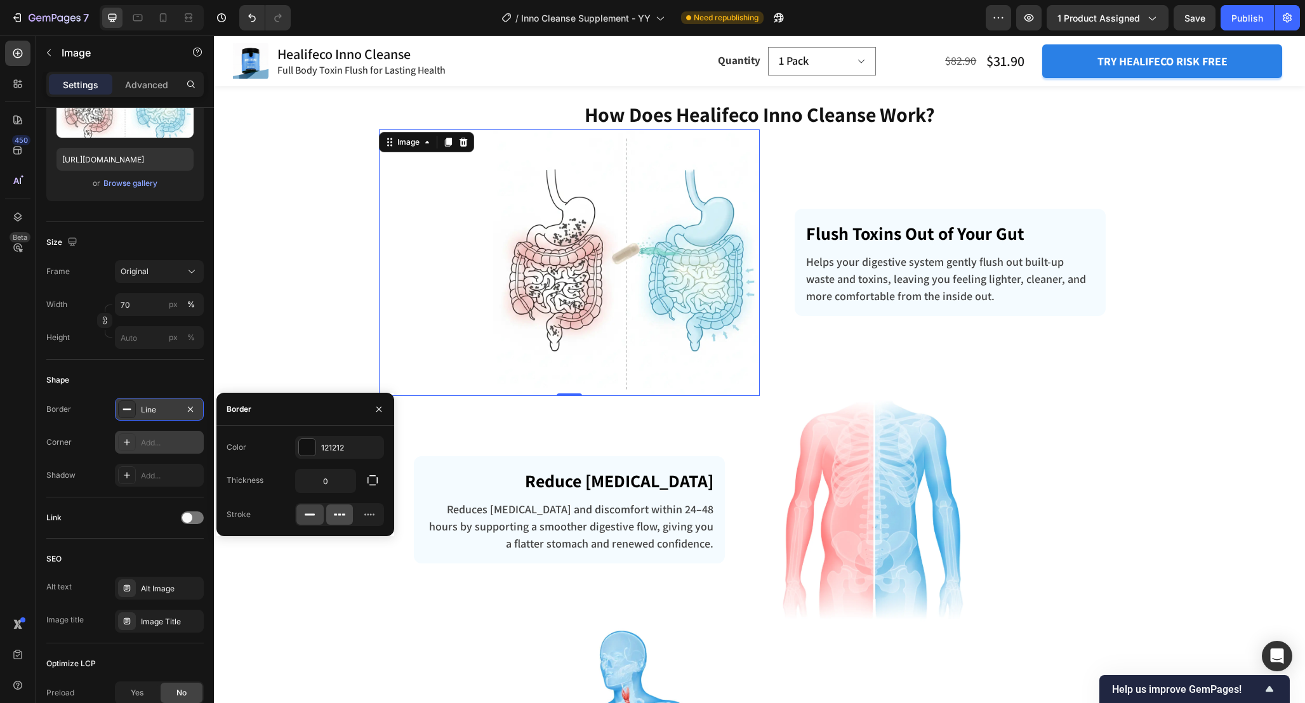
click at [336, 522] on div at bounding box center [339, 514] width 27 height 20
click at [369, 483] on icon "button" at bounding box center [372, 480] width 13 height 13
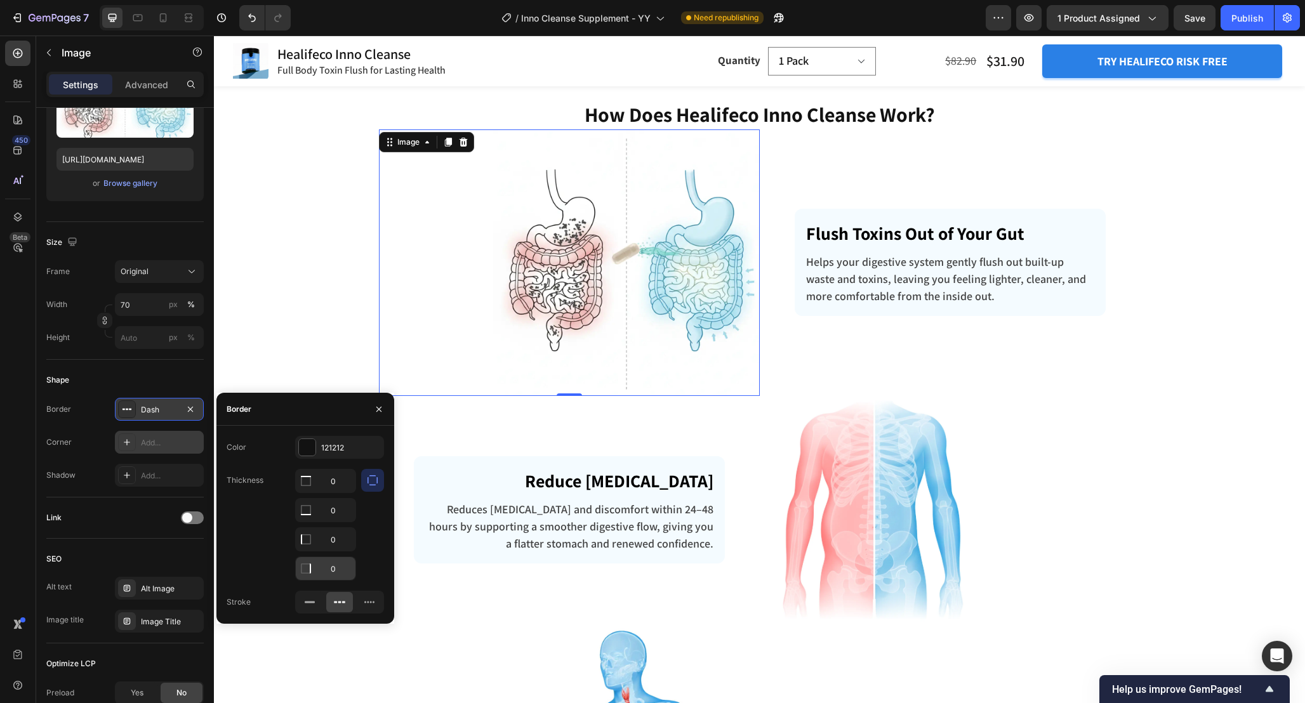
click at [336, 574] on input "0" at bounding box center [326, 568] width 60 height 23
type input "2"
click at [312, 450] on div at bounding box center [307, 447] width 16 height 16
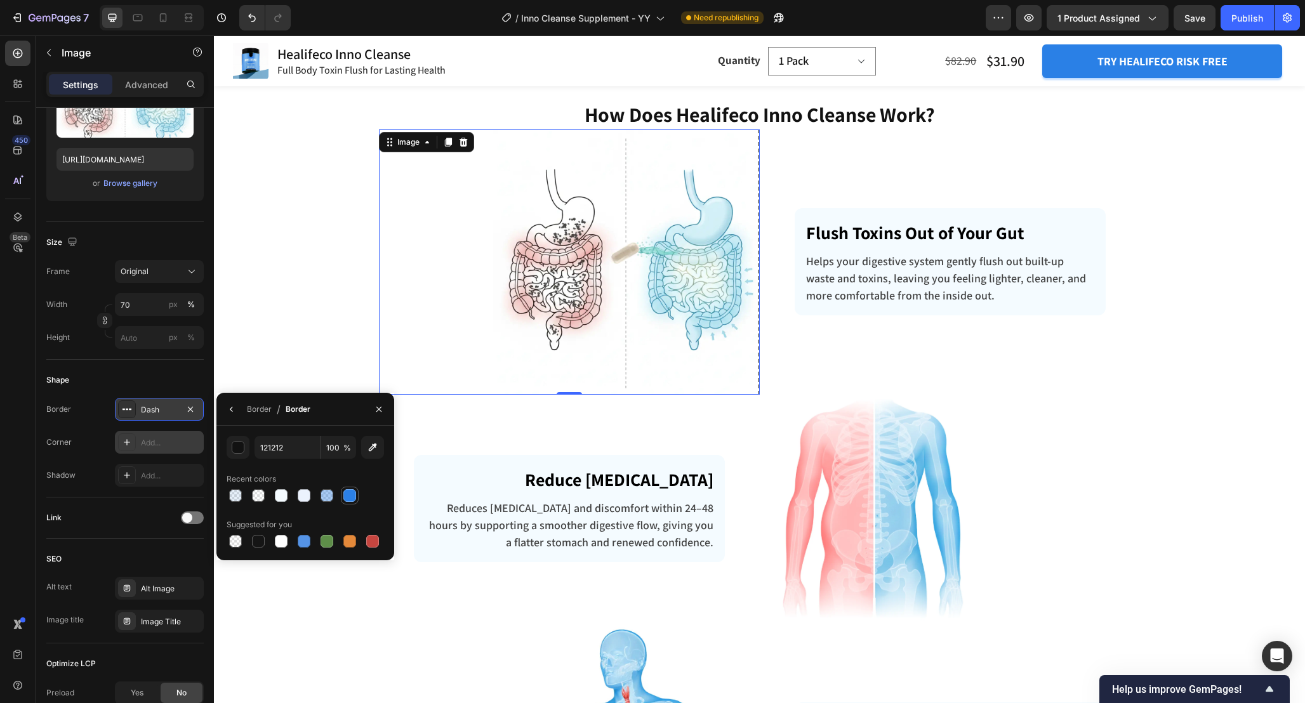
click at [350, 499] on div at bounding box center [349, 495] width 13 height 13
type input "2B80E6"
click at [267, 408] on div "Border" at bounding box center [259, 409] width 25 height 11
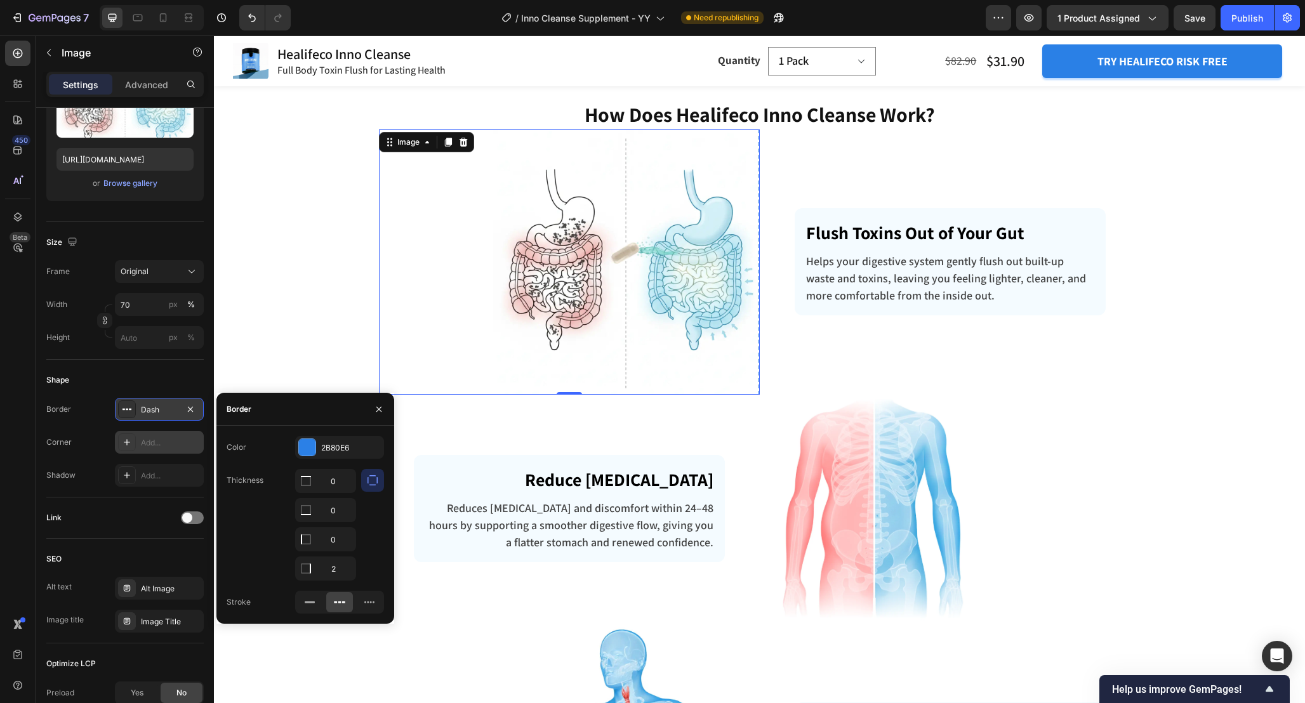
click at [154, 414] on div "Dash" at bounding box center [159, 409] width 37 height 11
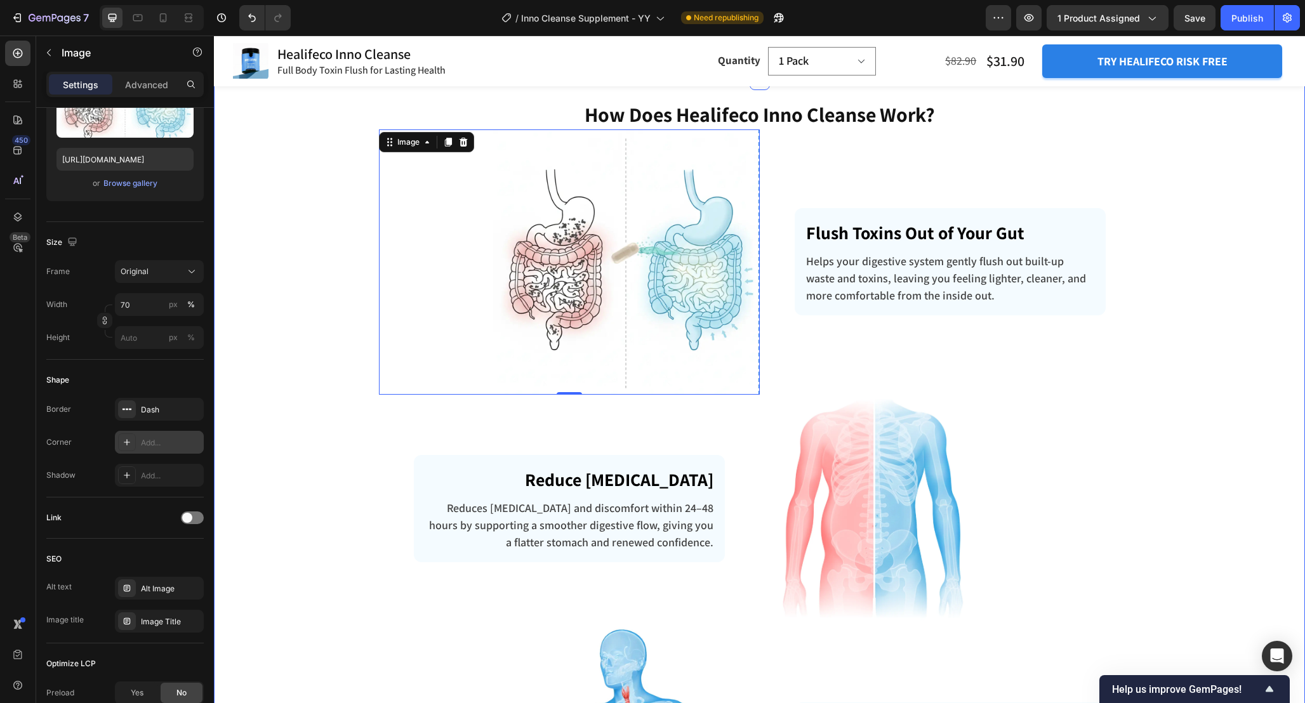
click at [1174, 468] on div "How Does Healifeco Inno Cleanse Work? Heading Row Image 0 Flush Toxins Out of Y…" at bounding box center [759, 616] width 1072 height 1032
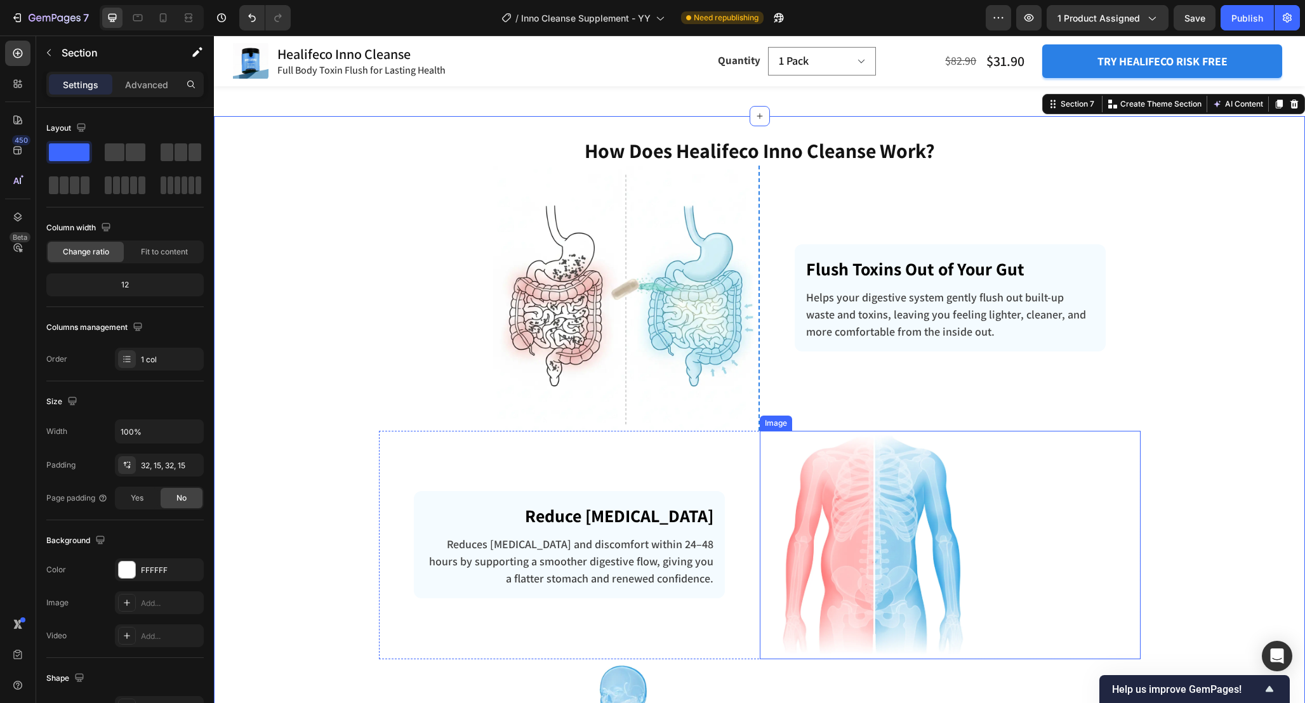
scroll to position [2701, 0]
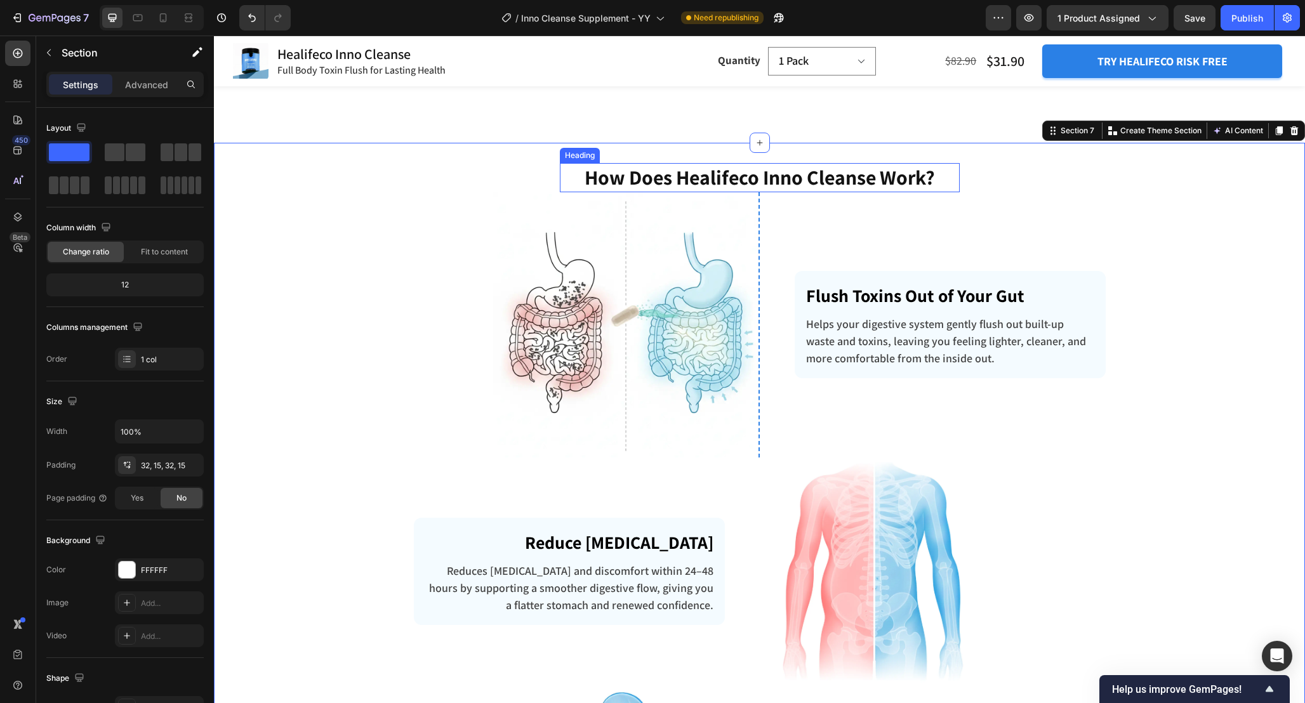
click at [828, 176] on h2 "How Does Healifeco Inno Cleanse Work?" at bounding box center [760, 177] width 400 height 29
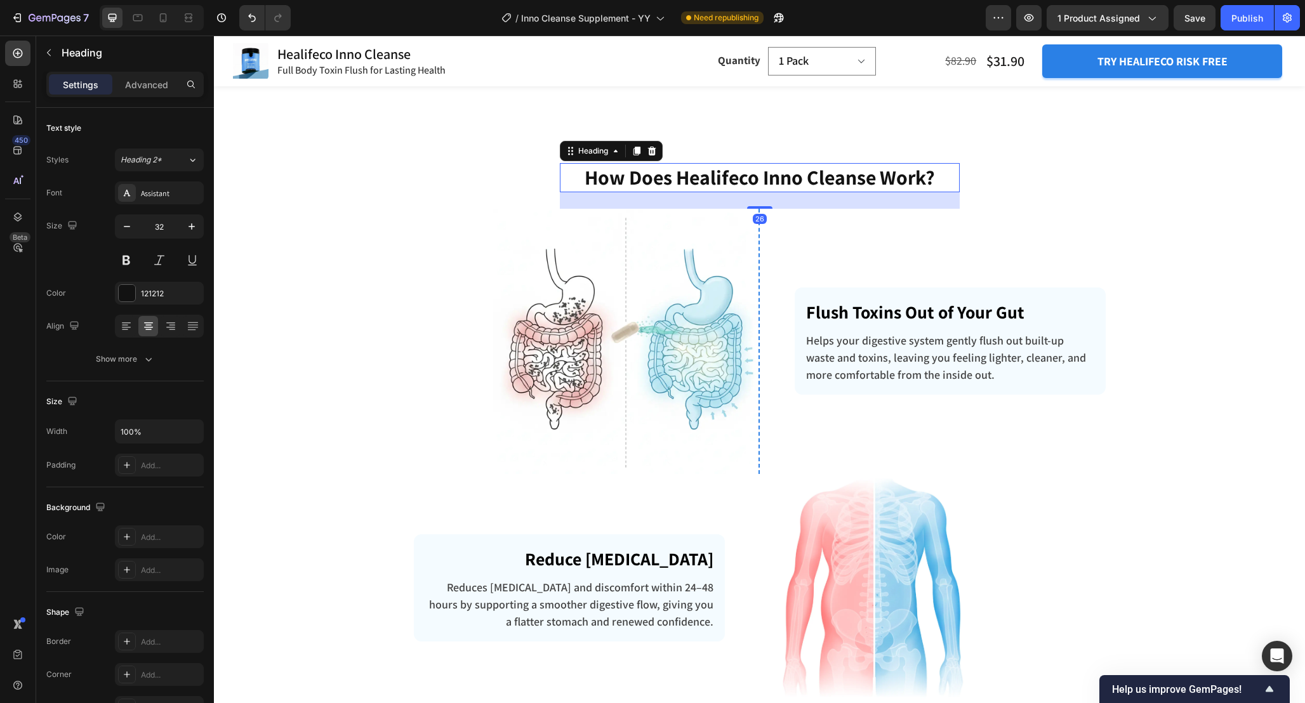
drag, startPoint x: 765, startPoint y: 190, endPoint x: 773, endPoint y: 207, distance: 18.4
click at [773, 192] on div "26" at bounding box center [760, 192] width 400 height 0
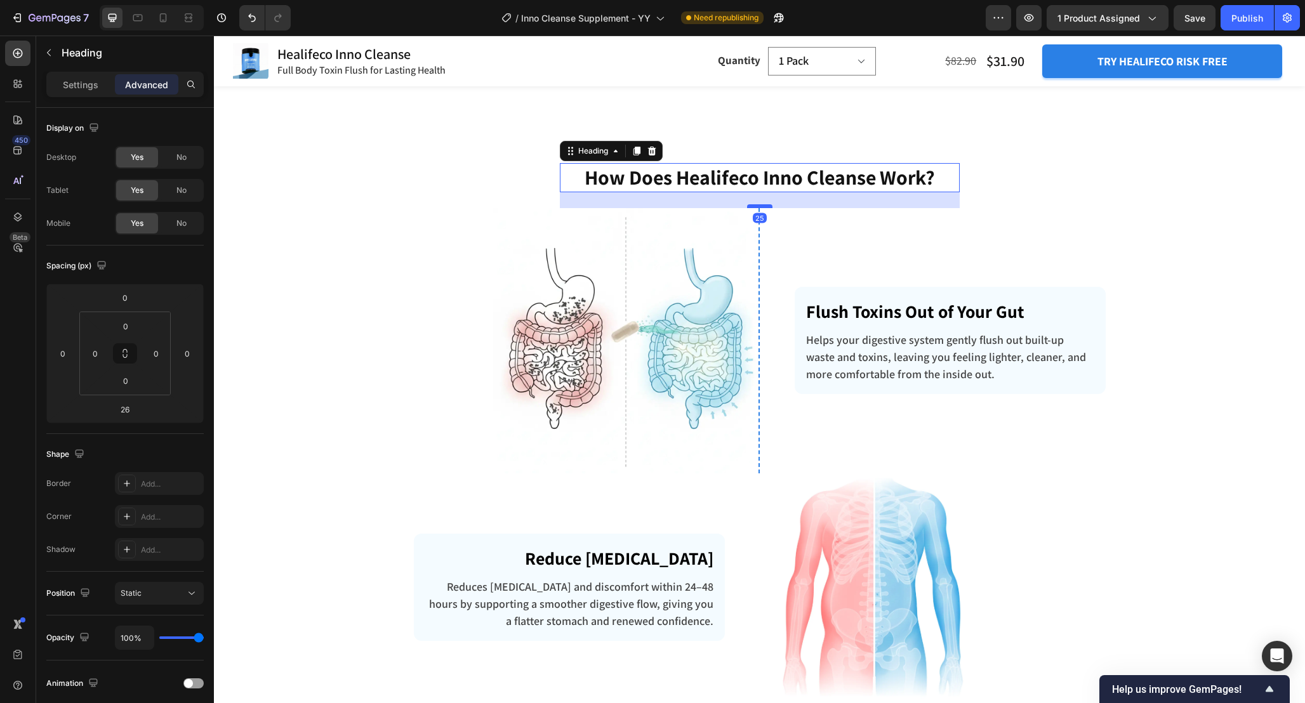
click at [756, 206] on div at bounding box center [759, 206] width 25 height 4
type input "25"
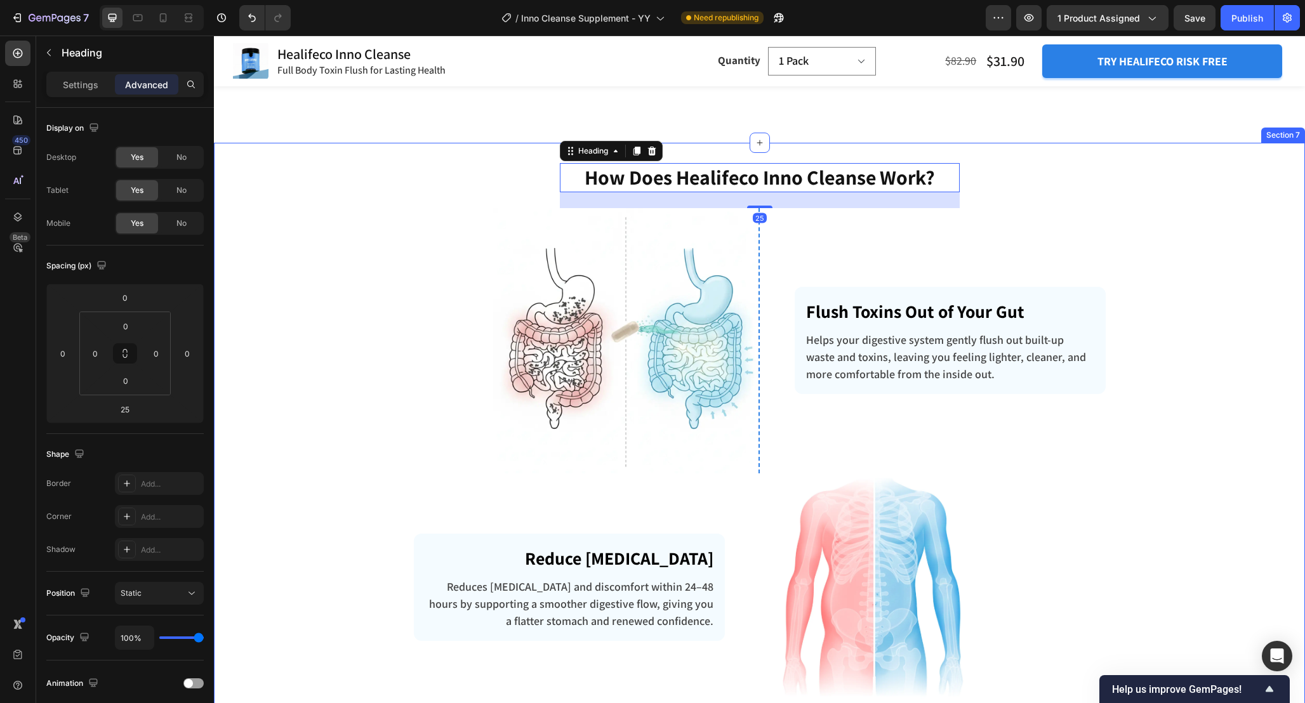
click at [1280, 330] on div "How Does Healifeco Inno Cleanse Work? Heading 25 Row Image Flush Toxins Out of …" at bounding box center [759, 687] width 1072 height 1048
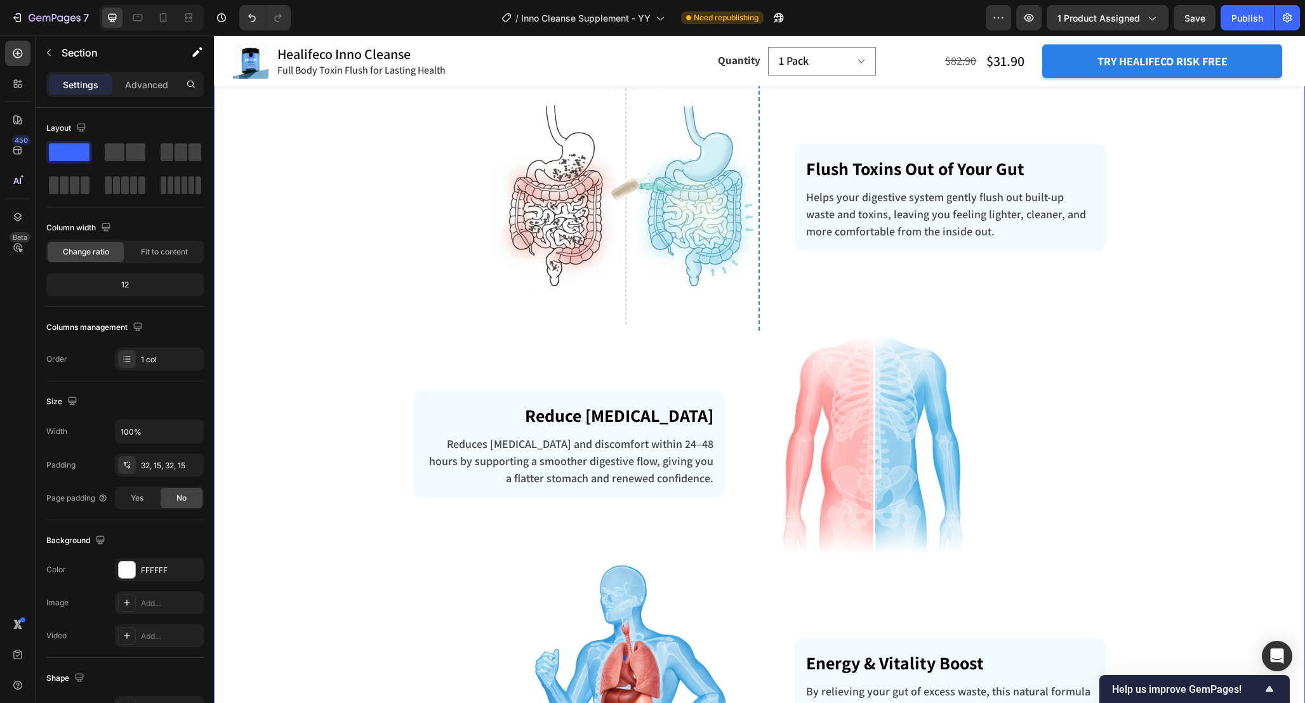
scroll to position [2855, 0]
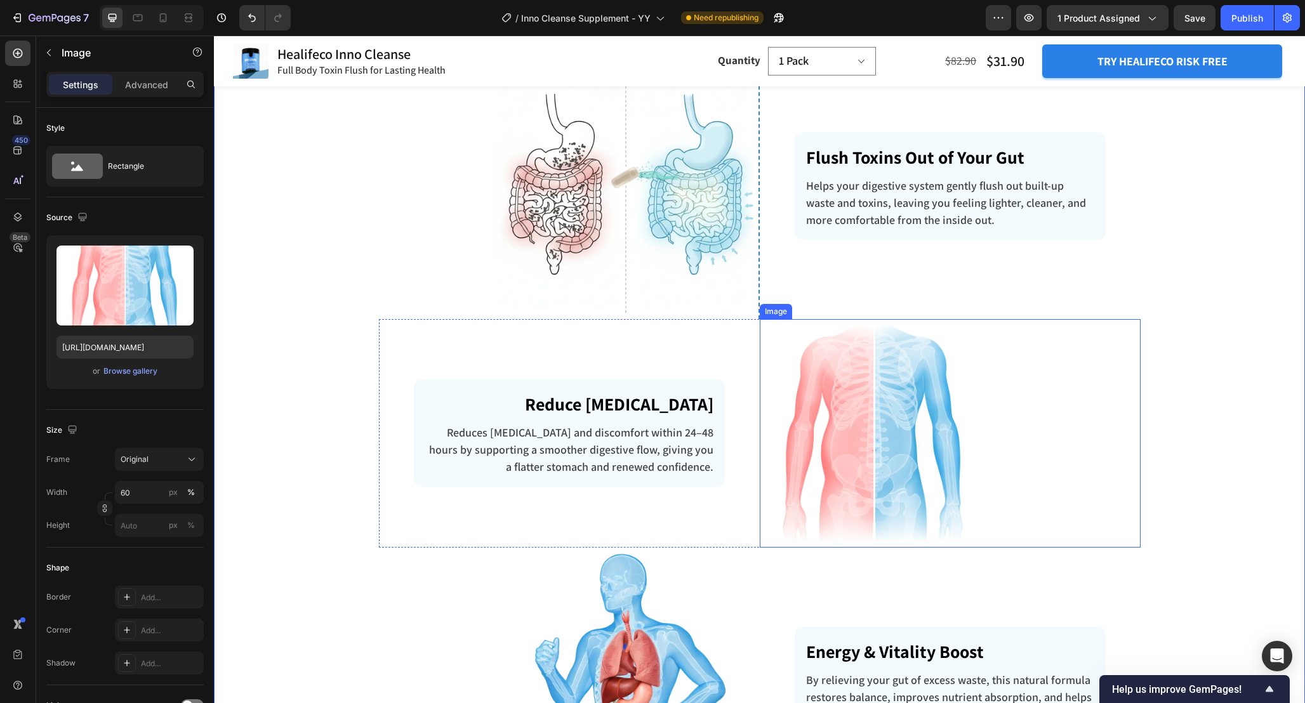
click at [857, 428] on img at bounding box center [873, 433] width 228 height 228
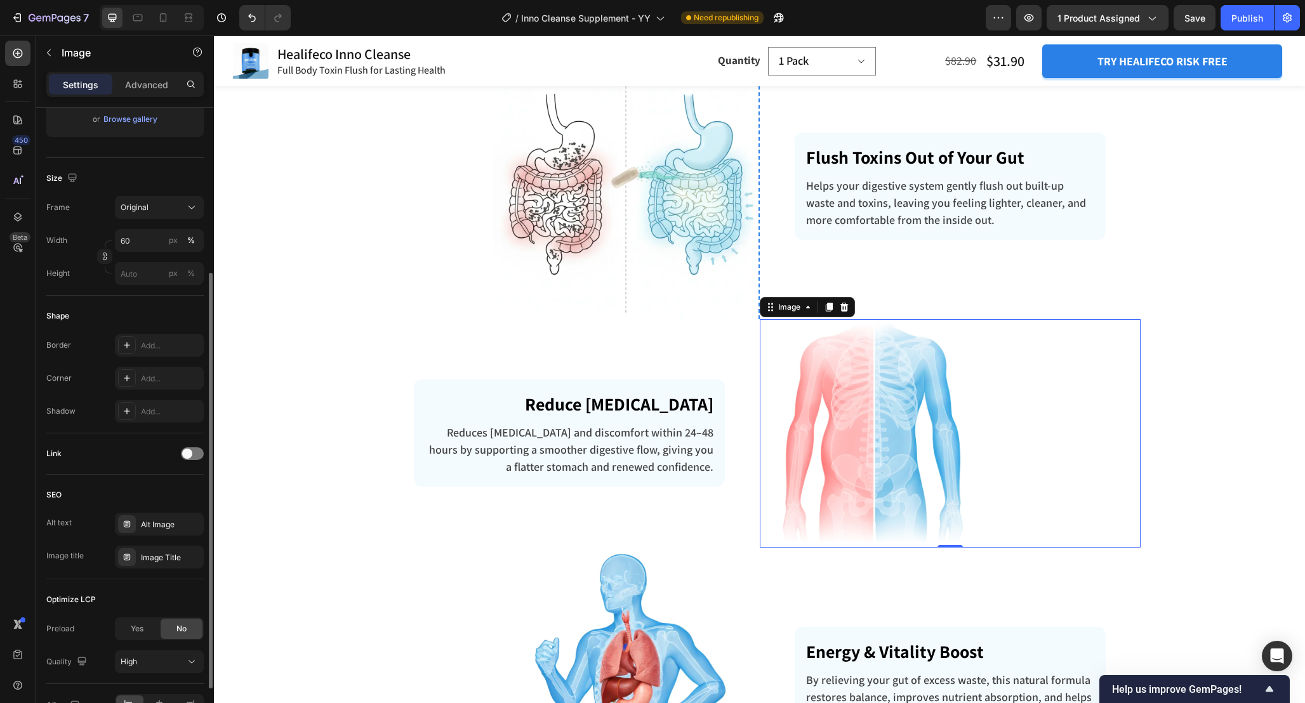
scroll to position [251, 0]
click at [168, 348] on div "Add..." at bounding box center [171, 346] width 60 height 11
click at [728, 185] on img at bounding box center [626, 186] width 266 height 265
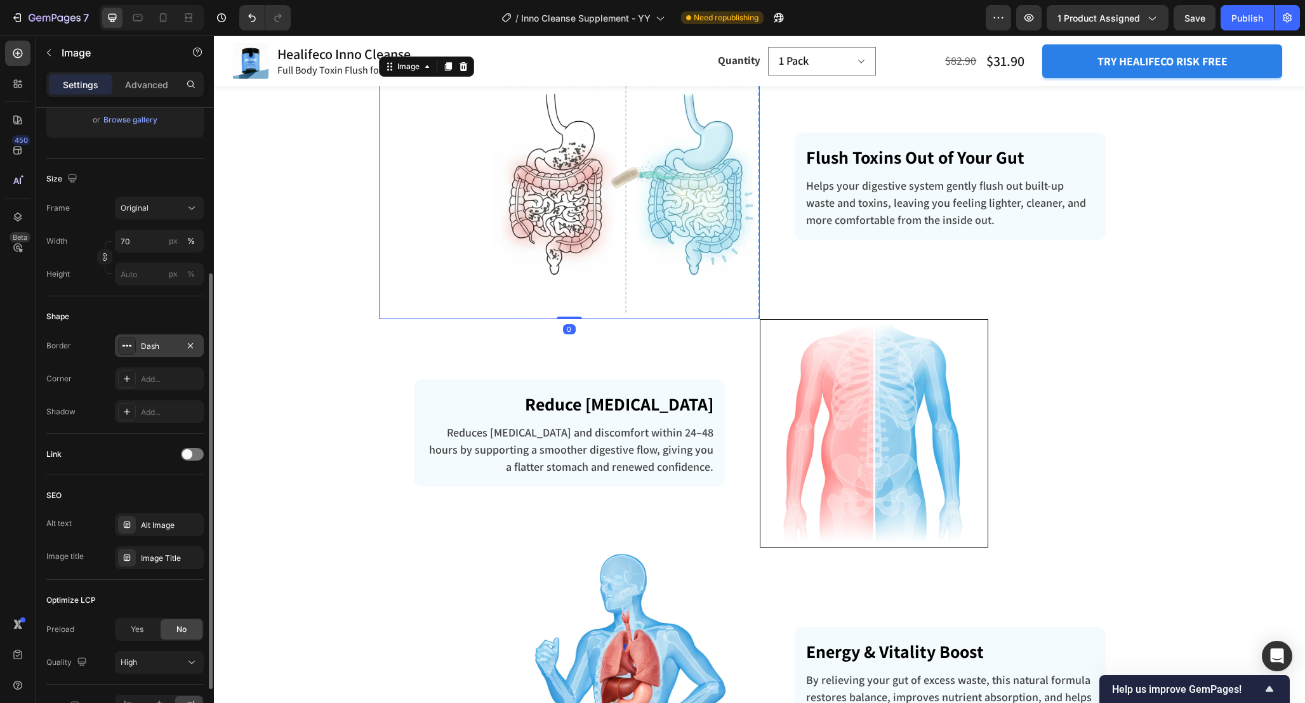
click at [168, 345] on div "Dash" at bounding box center [159, 346] width 37 height 11
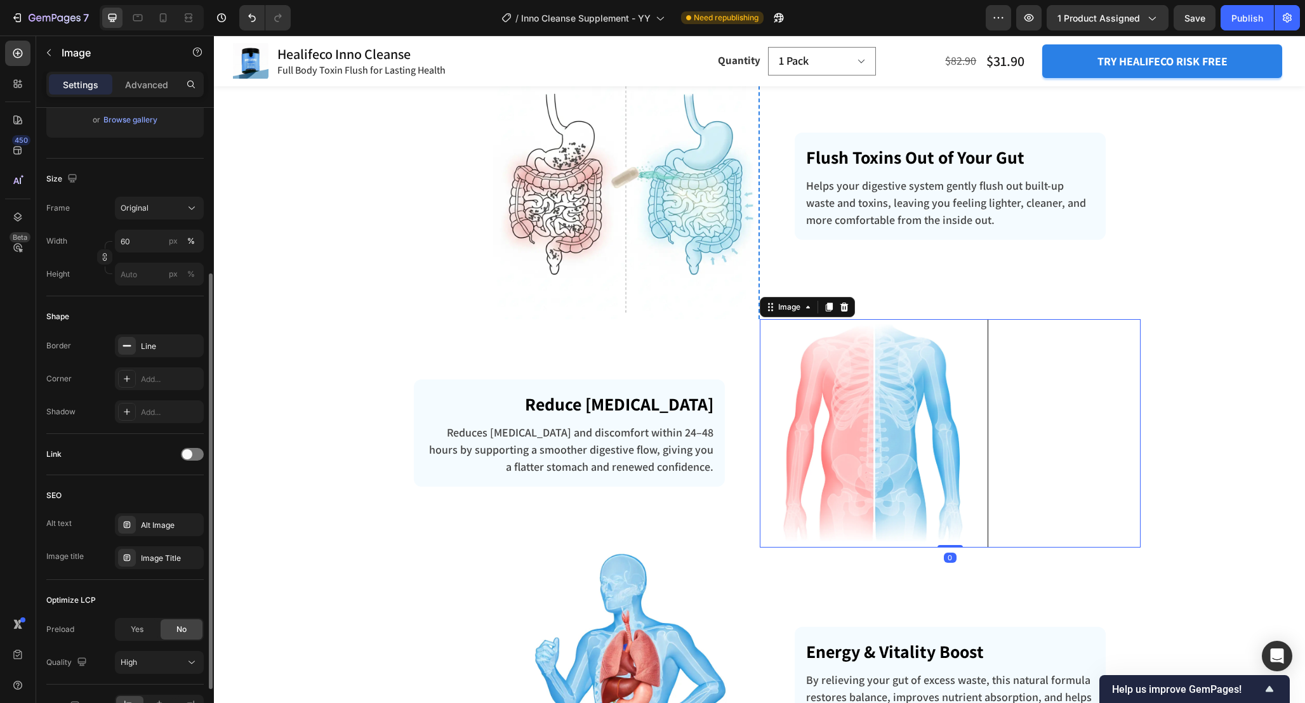
click at [845, 444] on img at bounding box center [873, 433] width 228 height 228
click at [153, 357] on div "Border Line Corner Add... Shadow Add..." at bounding box center [124, 378] width 157 height 89
click at [150, 343] on div "Line" at bounding box center [159, 346] width 37 height 11
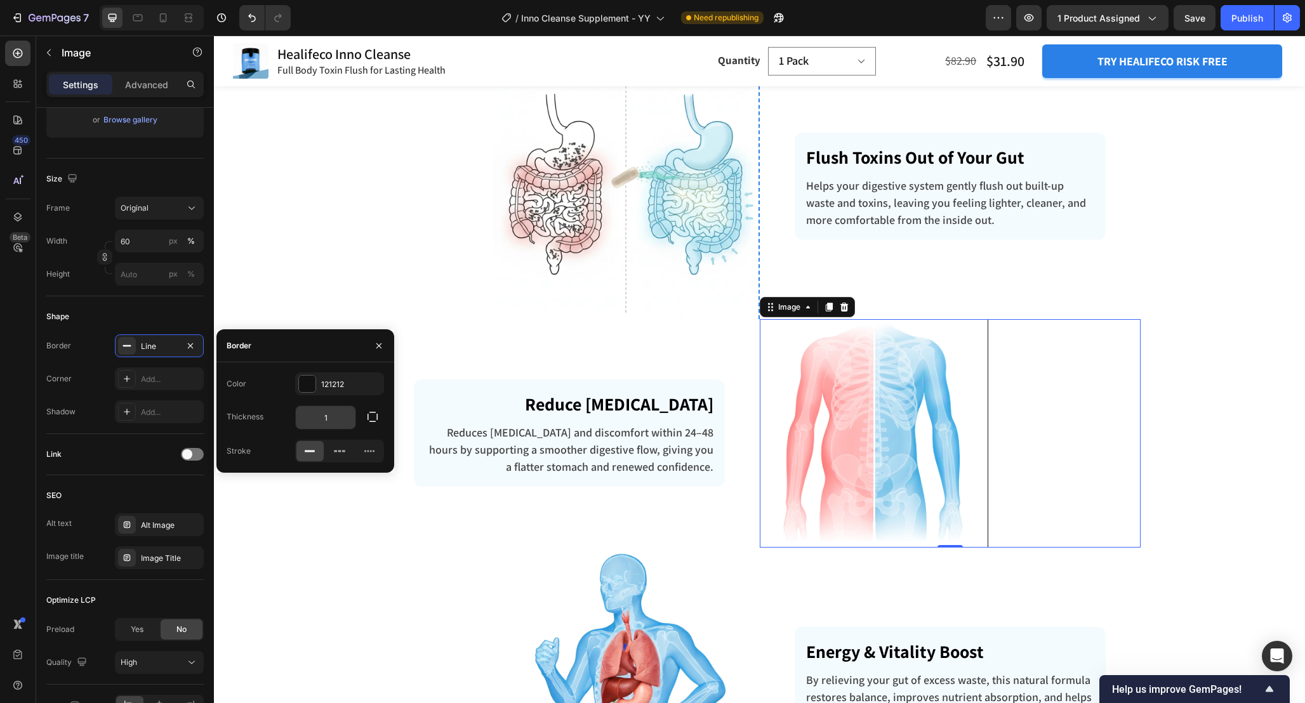
click at [331, 422] on input "1" at bounding box center [326, 417] width 60 height 23
type input "2"
click at [311, 388] on div at bounding box center [307, 384] width 16 height 16
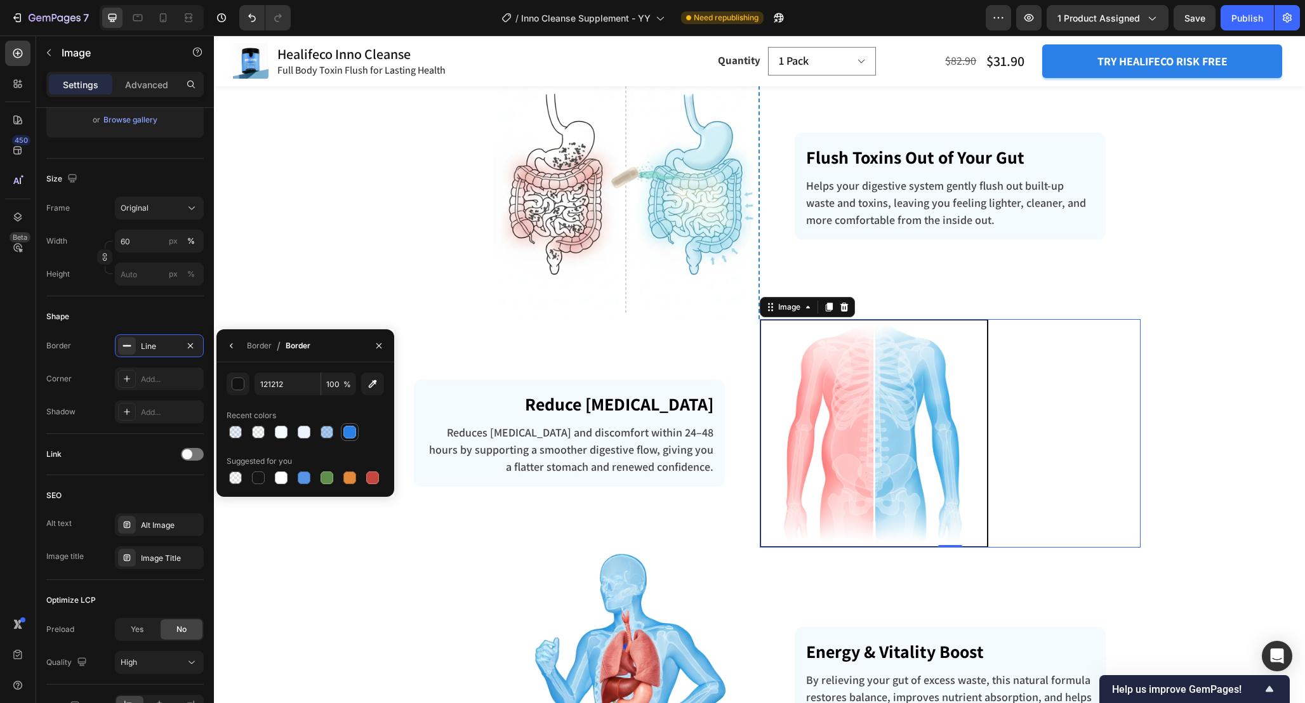
click at [345, 430] on div at bounding box center [349, 432] width 13 height 13
type input "2B80E6"
click at [261, 350] on div "Border" at bounding box center [259, 345] width 25 height 11
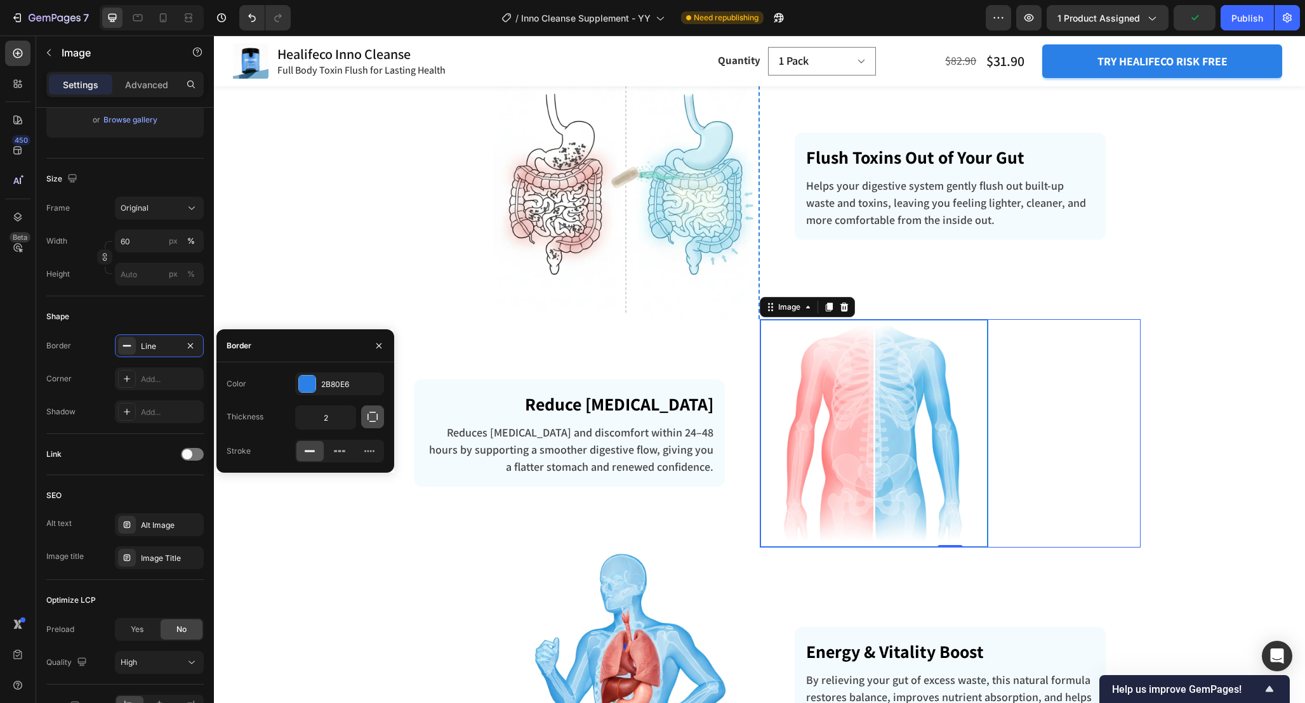
click at [362, 421] on button "button" at bounding box center [372, 416] width 23 height 23
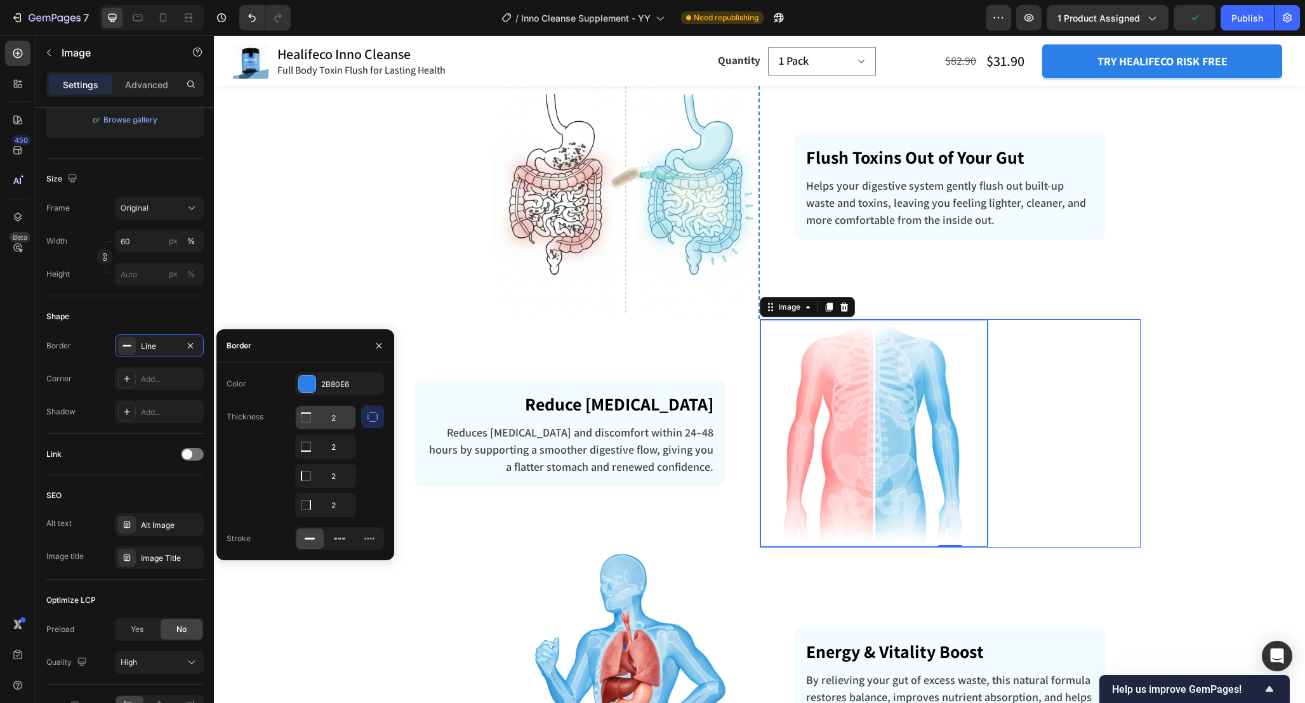
click at [338, 421] on input "2" at bounding box center [326, 417] width 60 height 23
type input "0"
click at [341, 451] on input "2" at bounding box center [326, 446] width 60 height 23
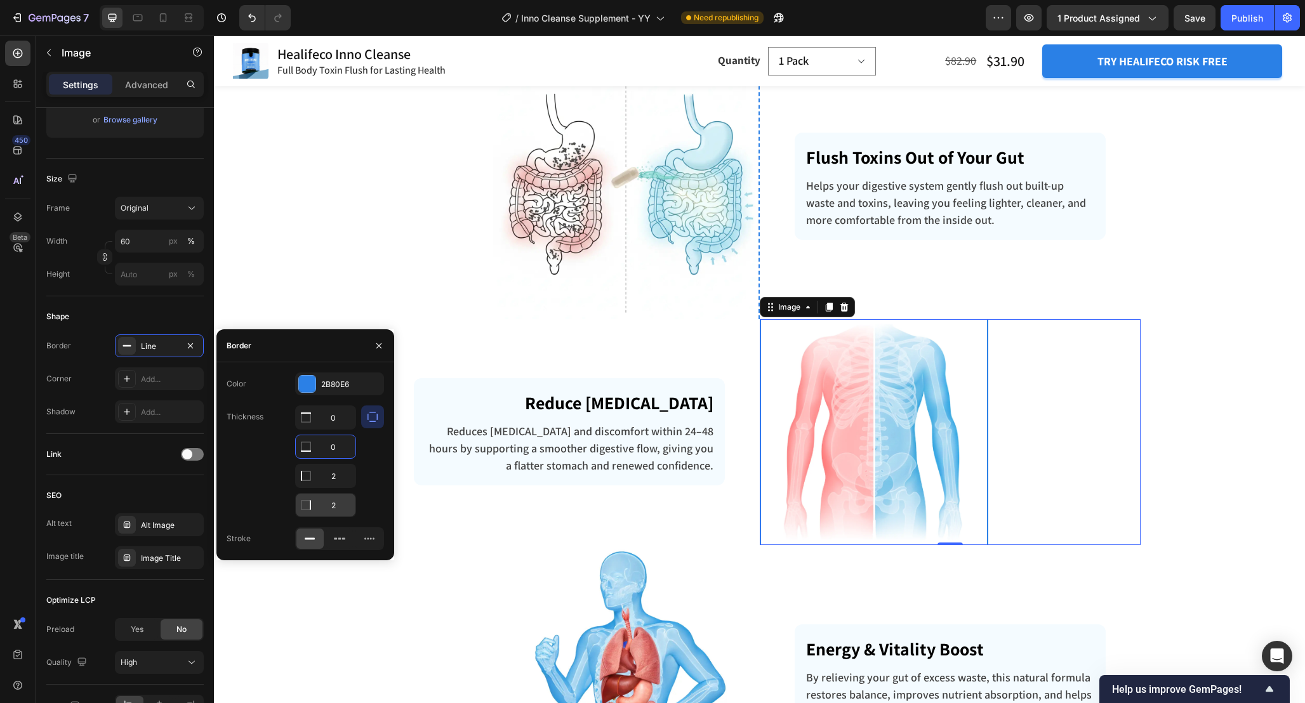
type input "0"
click at [336, 506] on input "2" at bounding box center [326, 505] width 60 height 23
type input "0"
click at [1211, 423] on div "How Does Healifeco Inno Cleanse Work? Heading Row Image Flush Toxins Out of You…" at bounding box center [759, 532] width 1072 height 1047
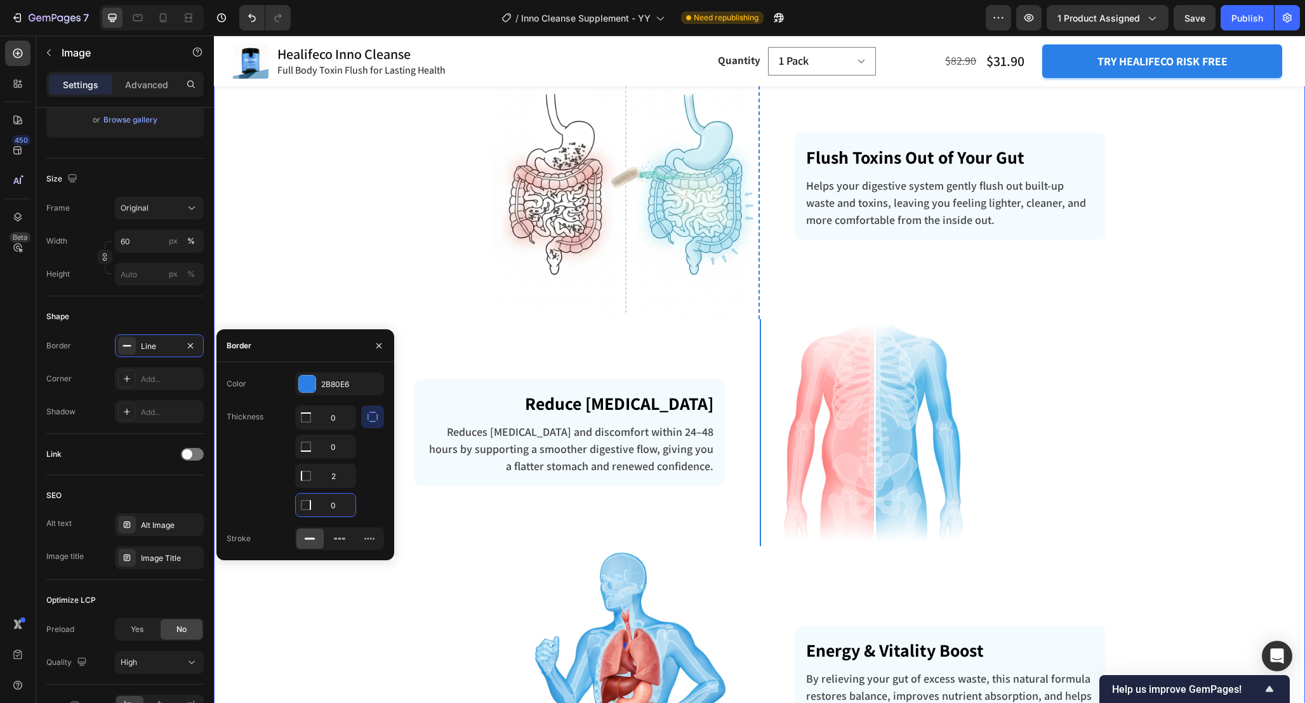
scroll to position [0, 0]
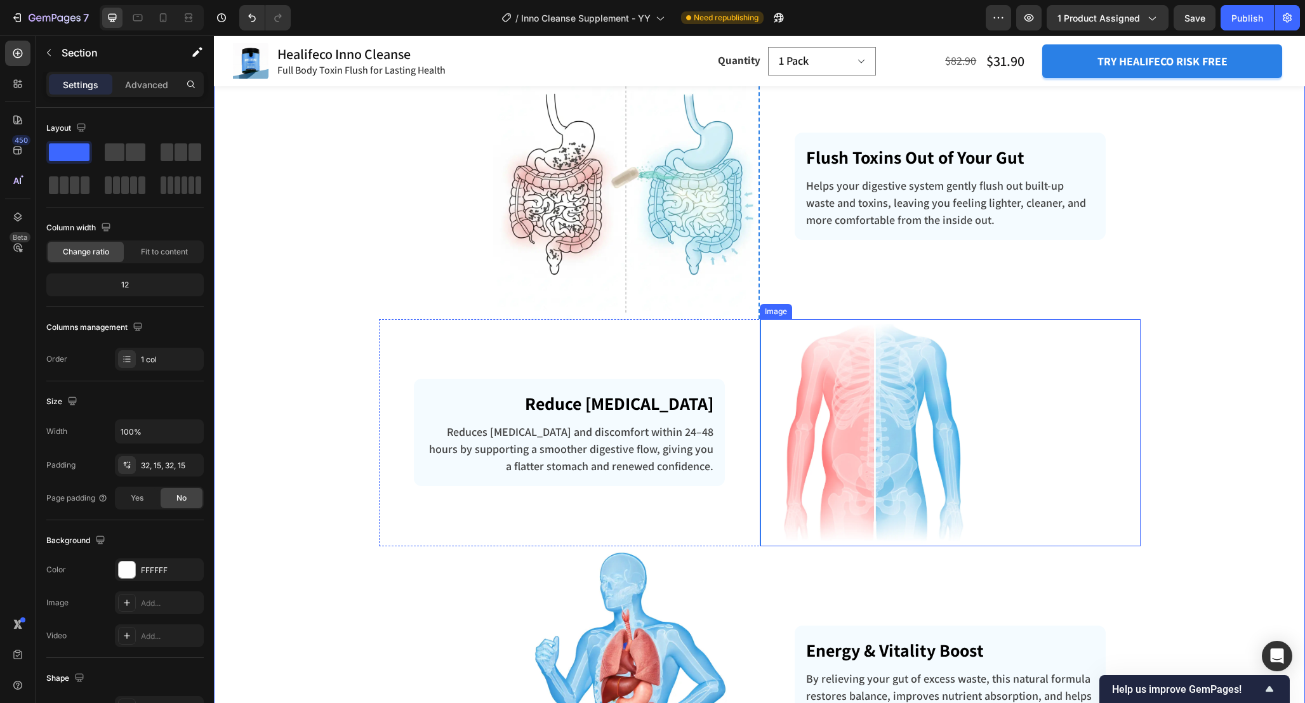
click at [872, 456] on img at bounding box center [873, 432] width 228 height 227
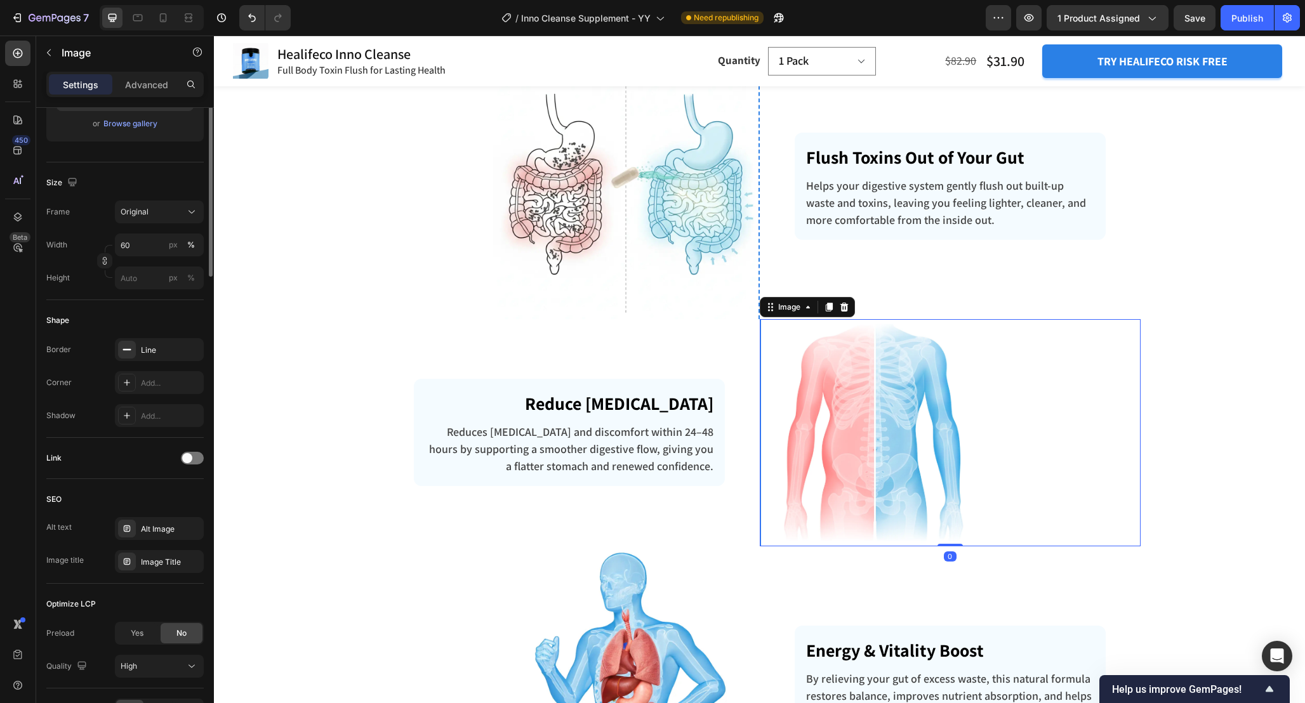
scroll to position [250, 0]
click at [165, 336] on div "Line" at bounding box center [159, 347] width 89 height 23
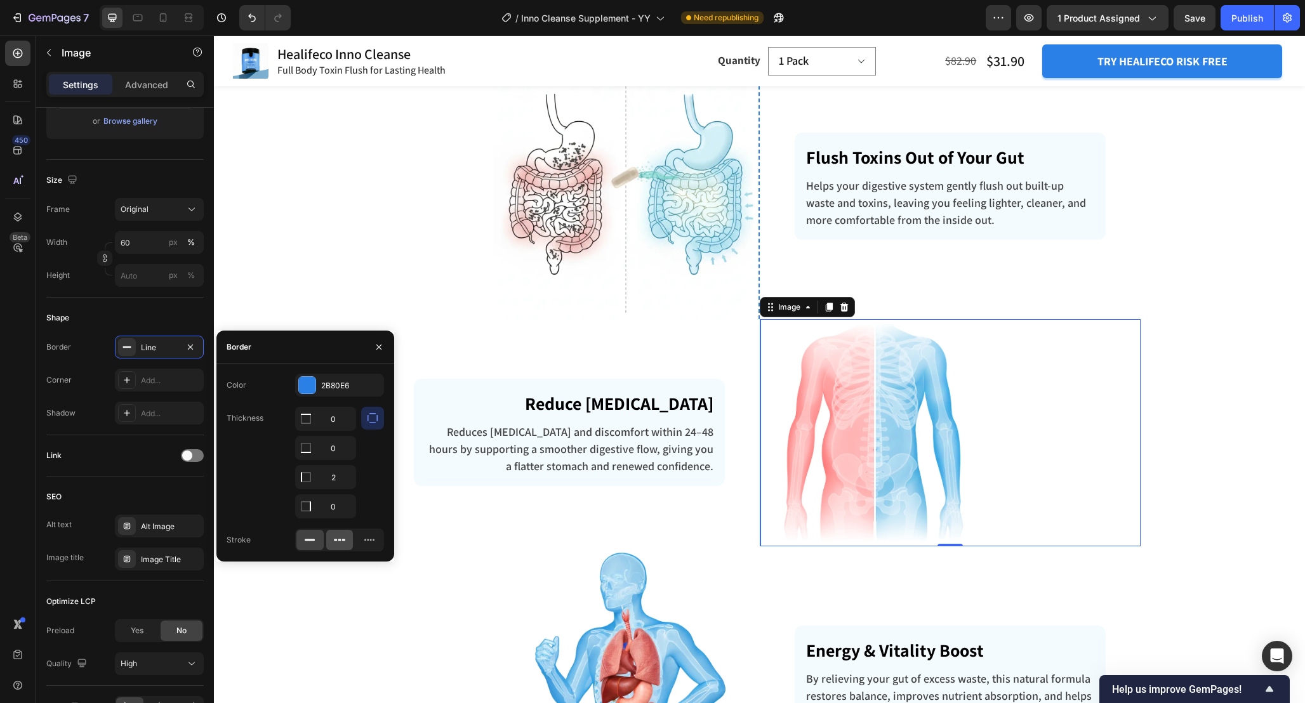
click at [340, 544] on icon at bounding box center [339, 540] width 13 height 13
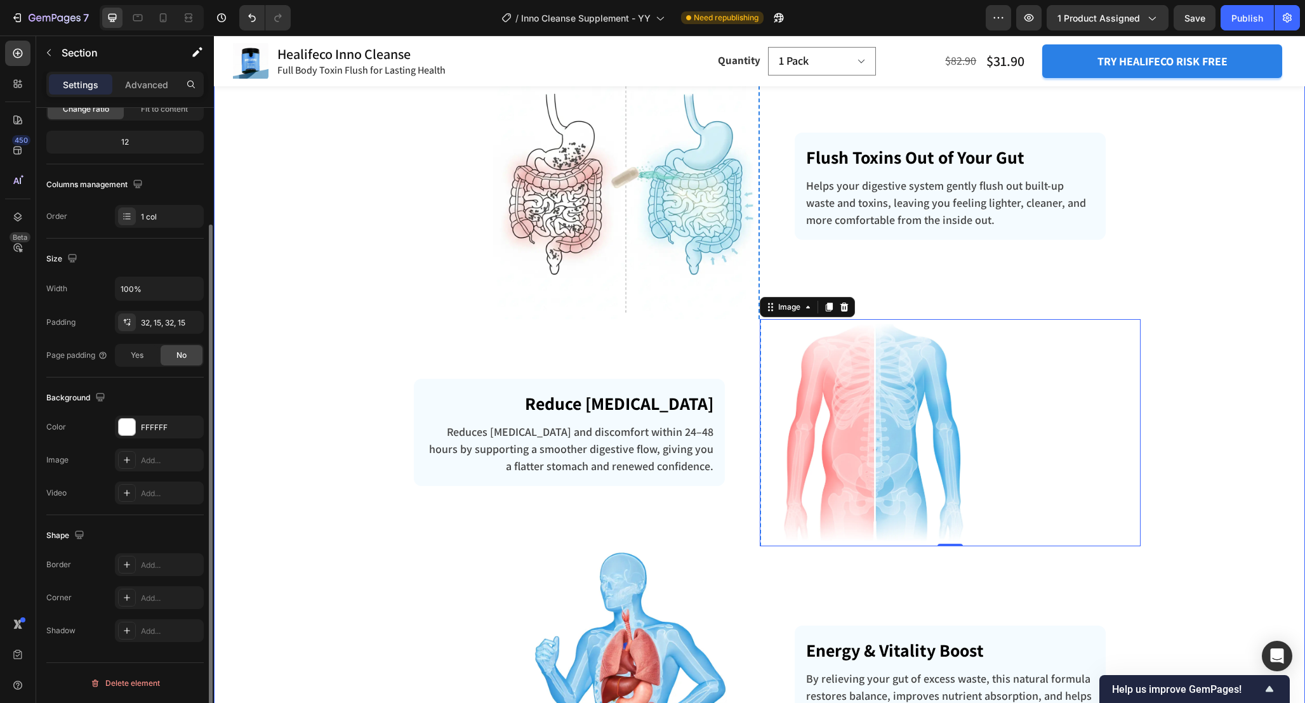
click at [1226, 431] on div "How Does Healifeco Inno Cleanse Work? Heading Row Image Flush Toxins Out of You…" at bounding box center [759, 532] width 1072 height 1047
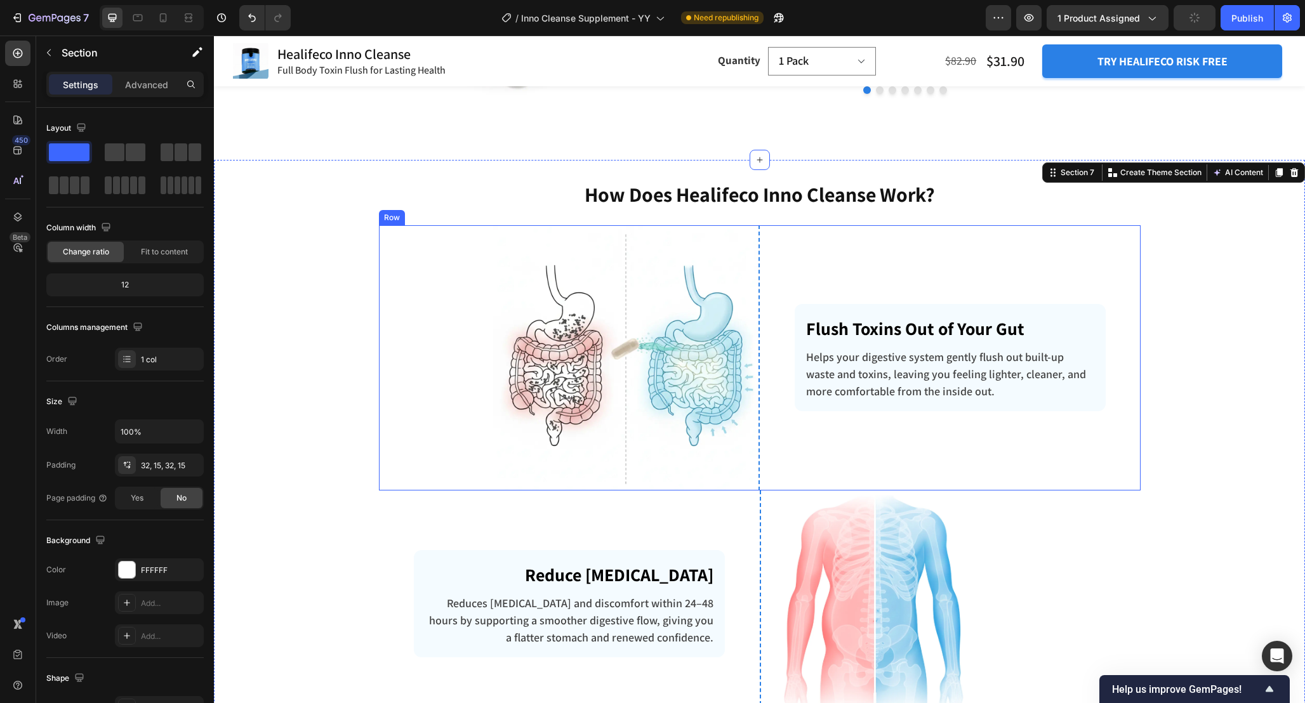
scroll to position [2679, 0]
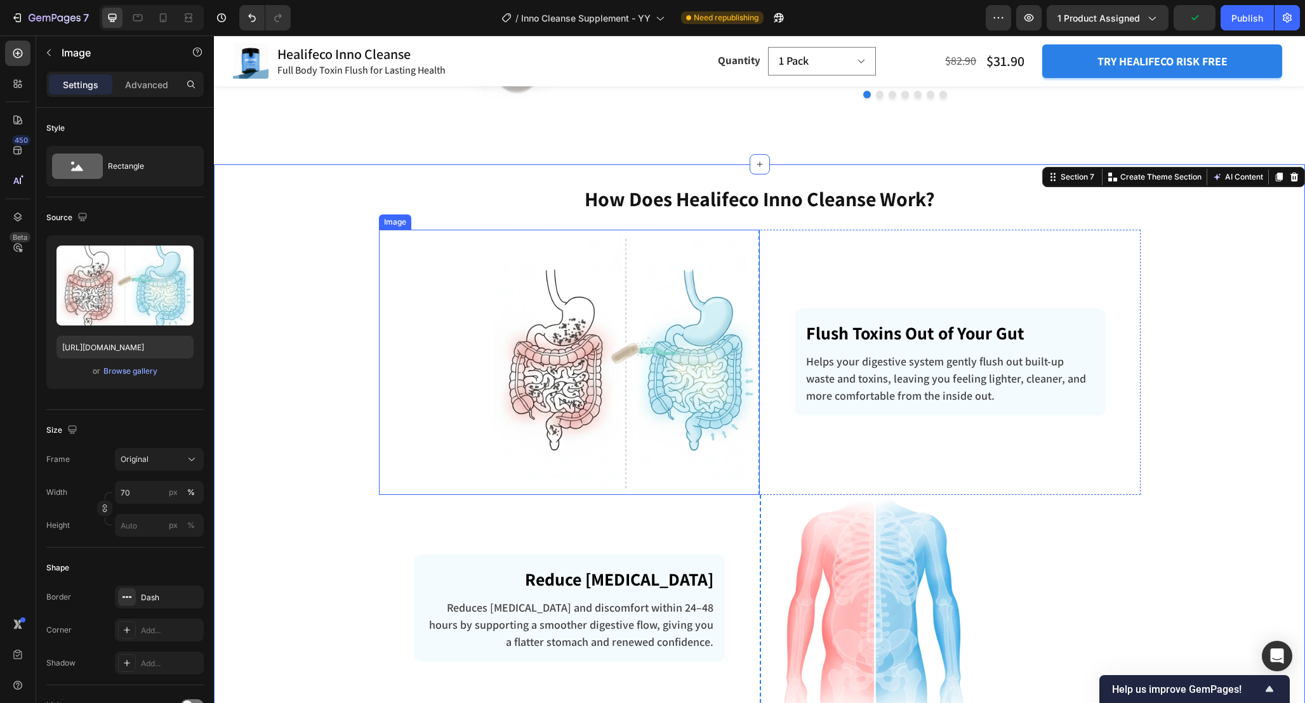
click at [726, 378] on img at bounding box center [626, 362] width 266 height 265
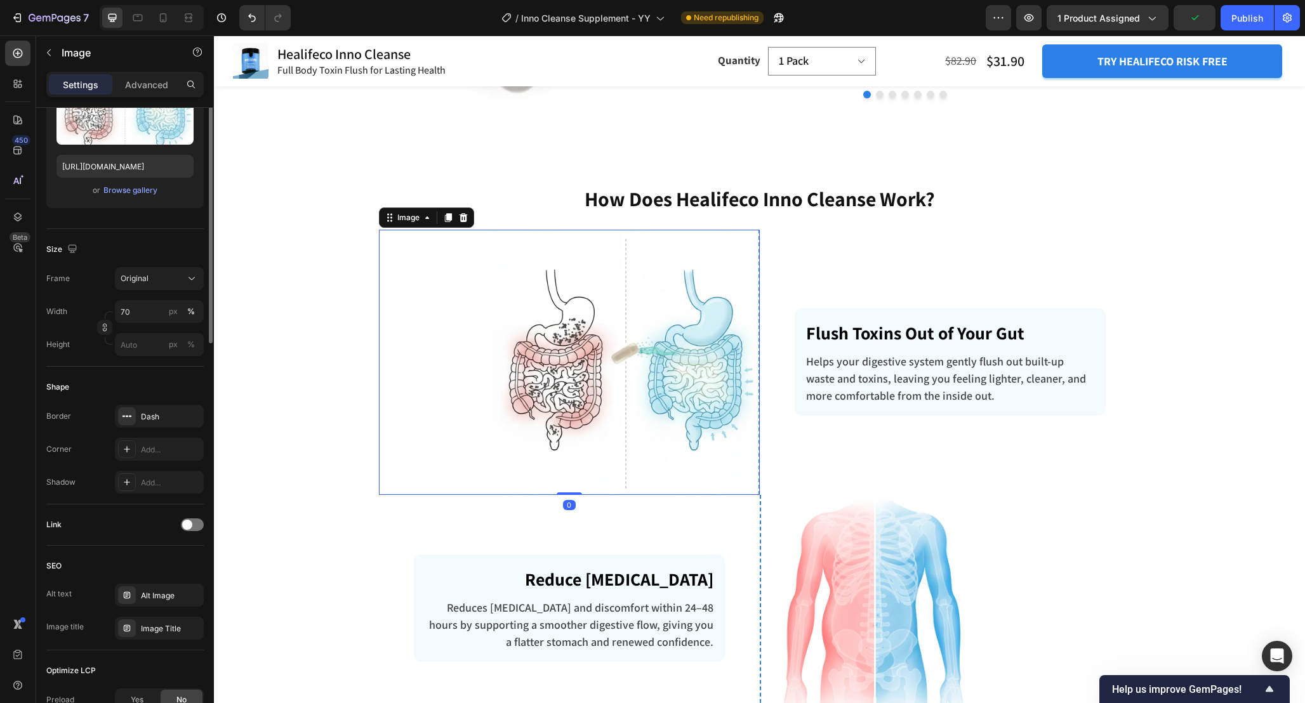
scroll to position [180, 0]
click at [190, 417] on icon "button" at bounding box center [190, 416] width 5 height 5
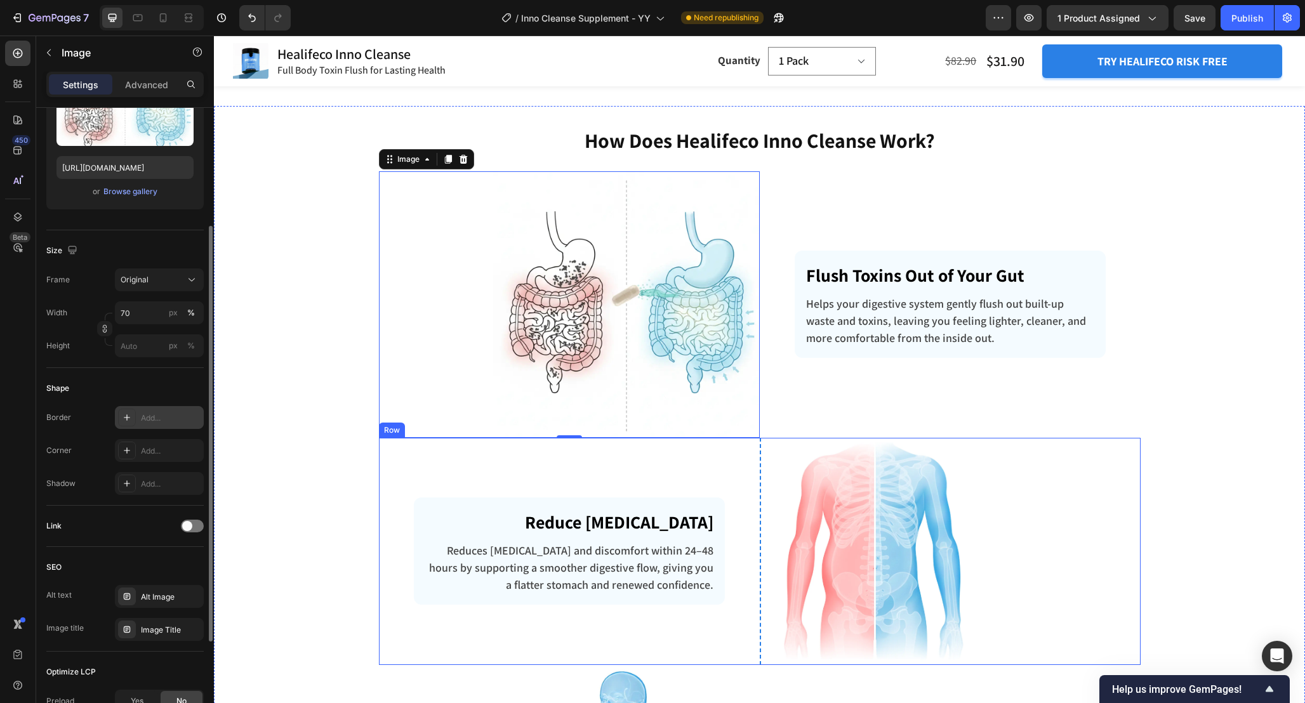
scroll to position [2748, 0]
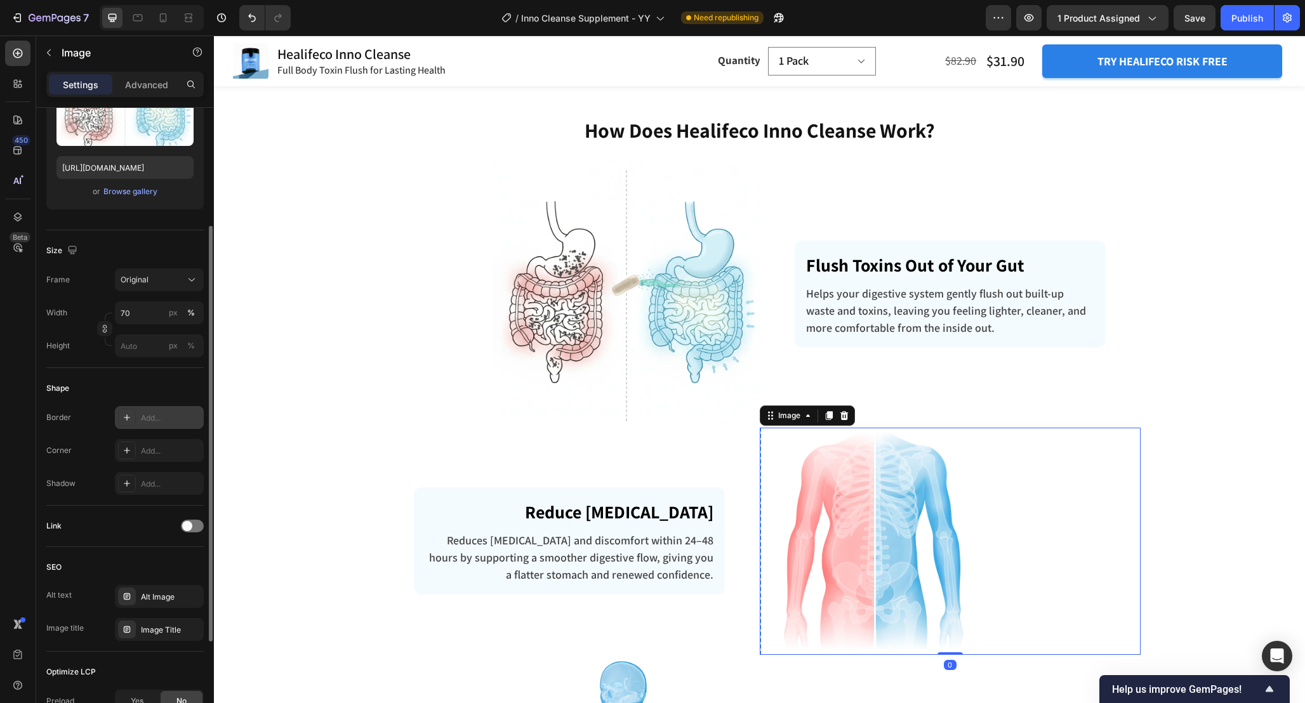
click at [849, 496] on img at bounding box center [873, 541] width 228 height 227
click at [187, 419] on icon "button" at bounding box center [190, 417] width 10 height 10
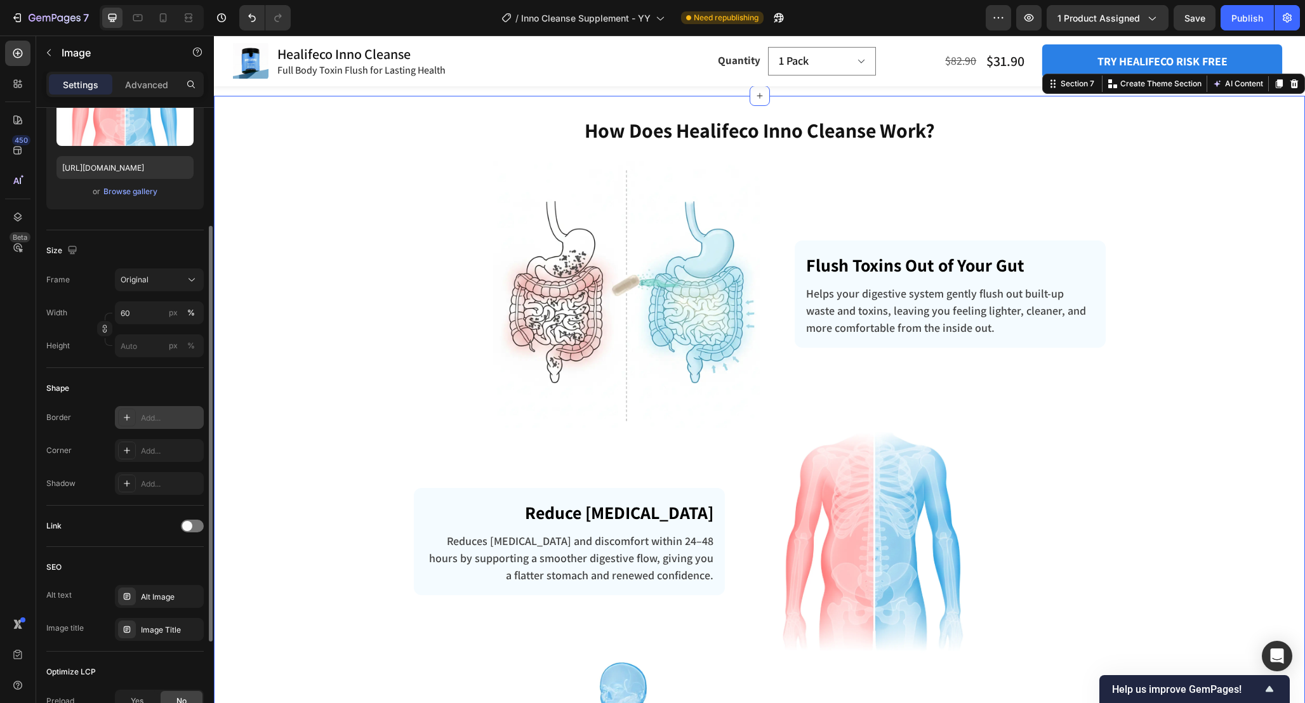
click at [1184, 531] on div "How Does Healifeco Inno Cleanse Work? Heading Row Image Flush Toxins Out of You…" at bounding box center [759, 640] width 1072 height 1049
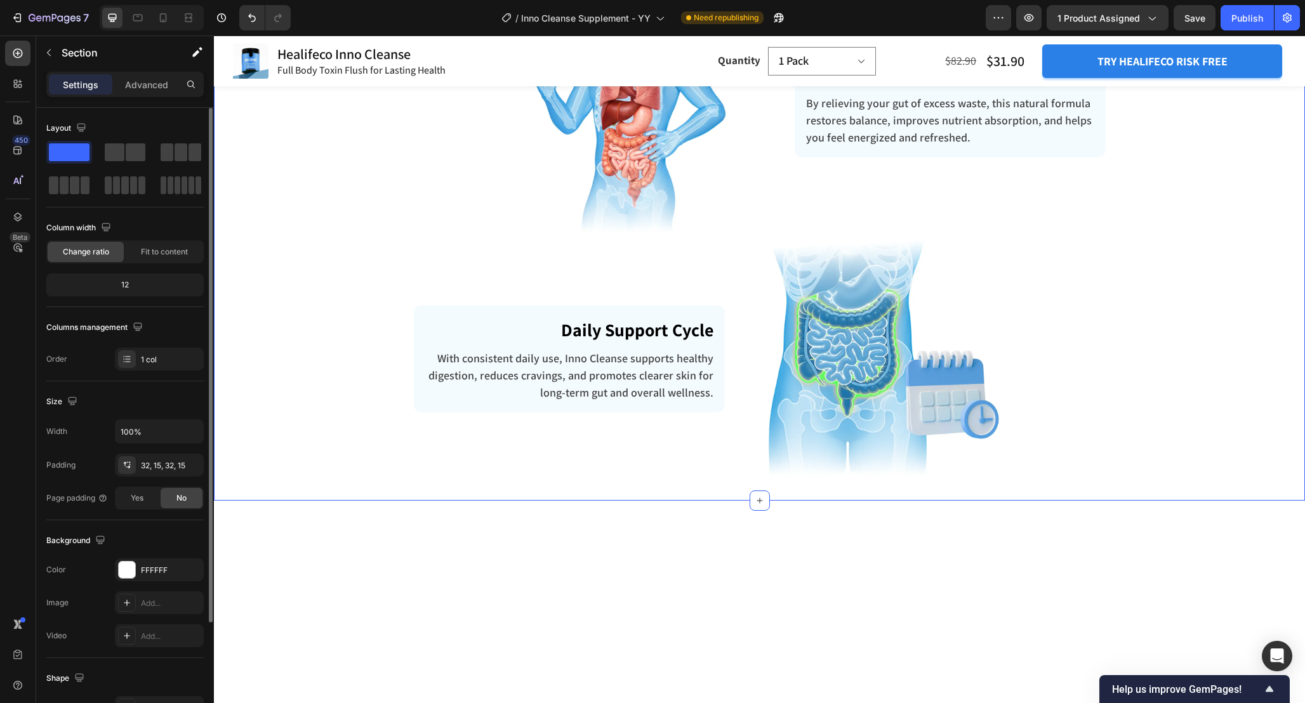
scroll to position [3459, 0]
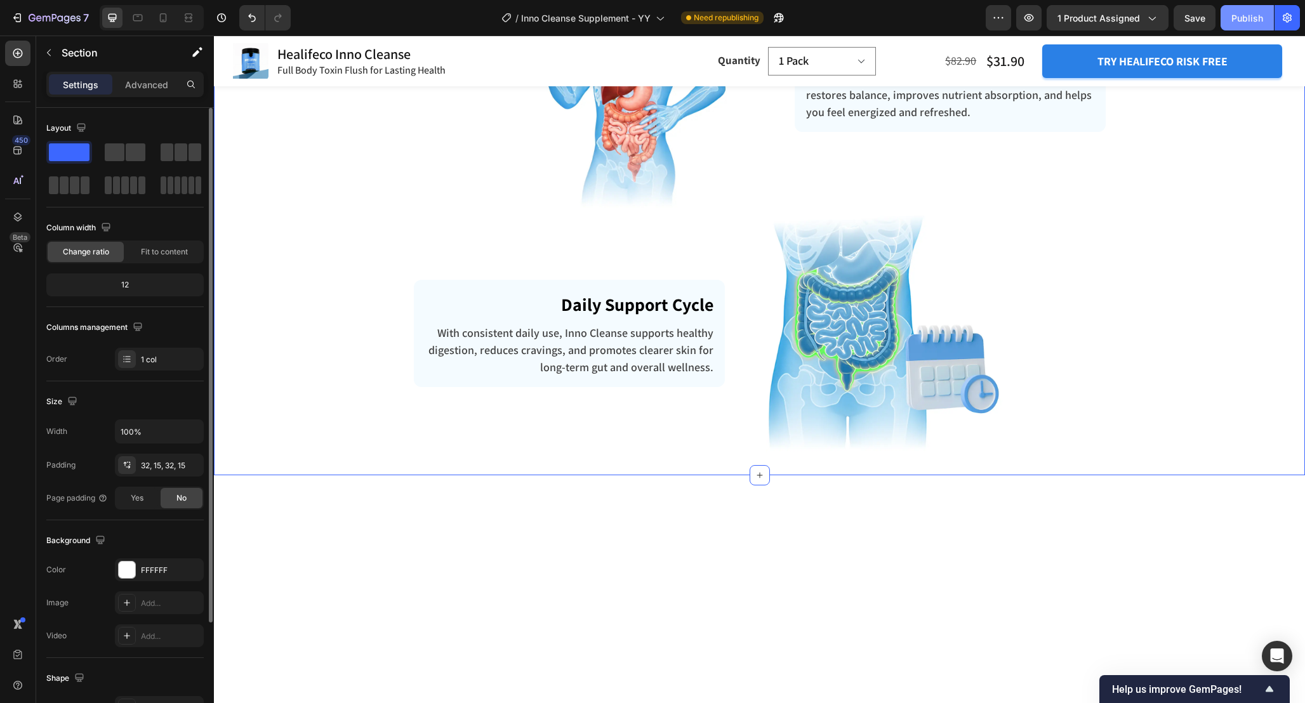
click at [1256, 12] on div "Publish" at bounding box center [1247, 17] width 32 height 13
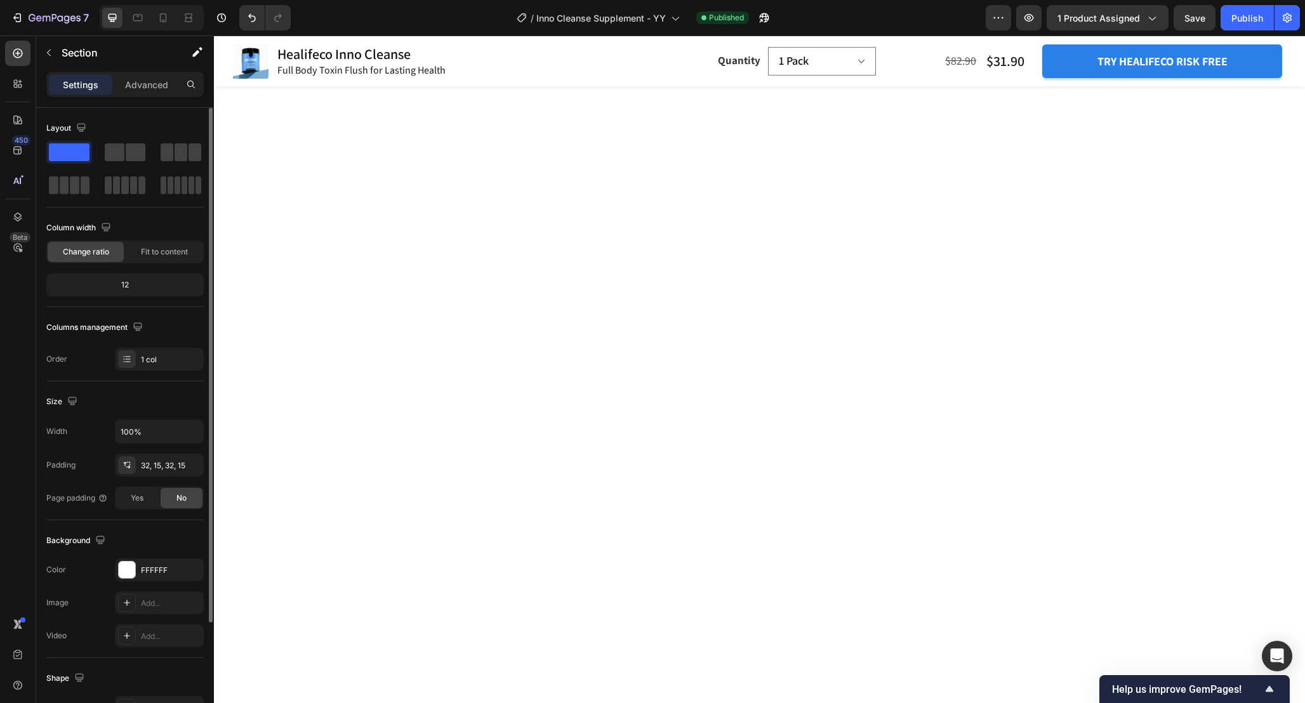
scroll to position [0, 0]
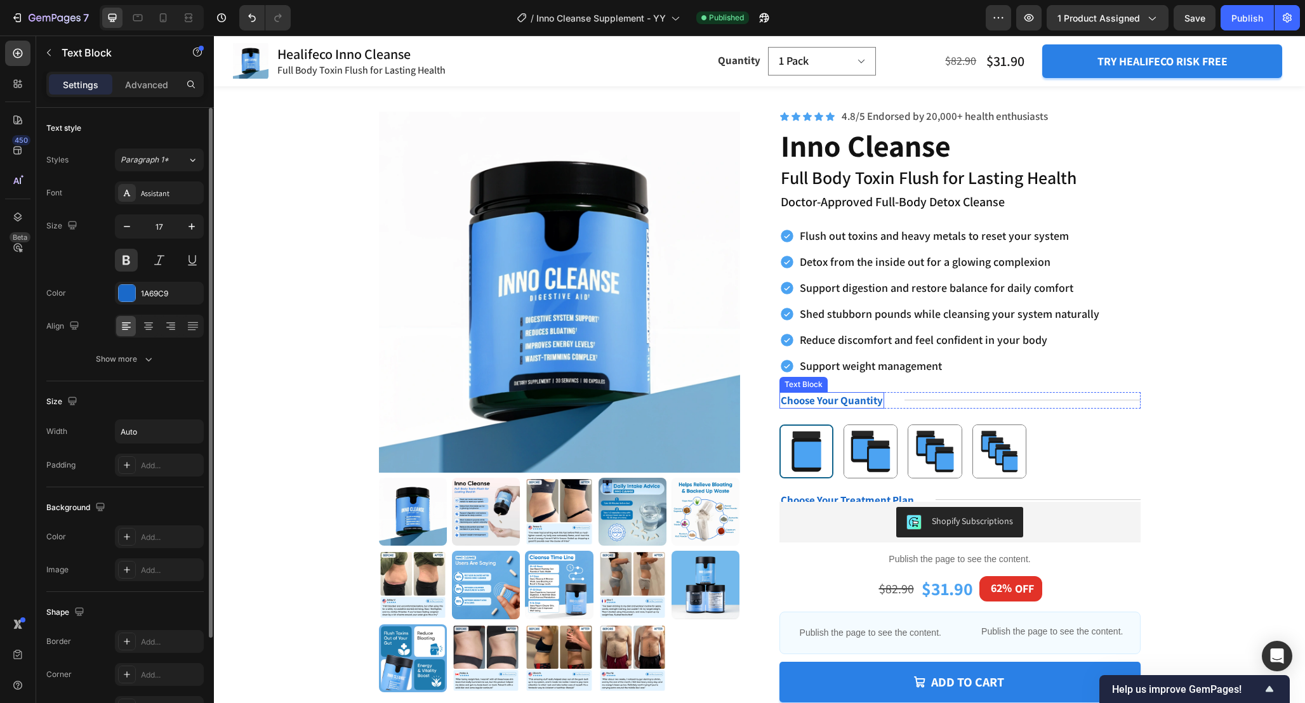
click at [841, 402] on p "Choose Your Quantity" at bounding box center [831, 400] width 102 height 14
click at [869, 498] on p "Choose Your Treatment Plan" at bounding box center [846, 500] width 133 height 14
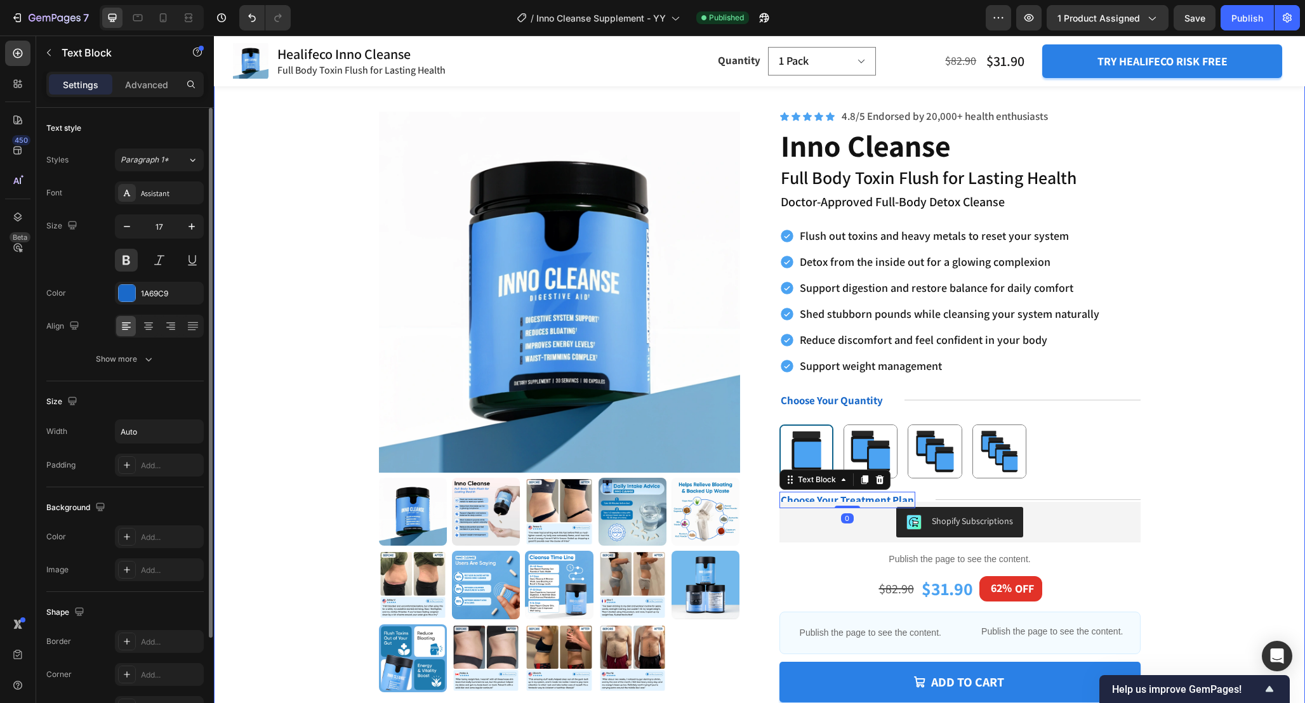
click at [1192, 440] on div "Product Images Icon Icon Icon Icon Icon Icon List ❞ Text Block Row “I couldn’t …" at bounding box center [759, 474] width 989 height 744
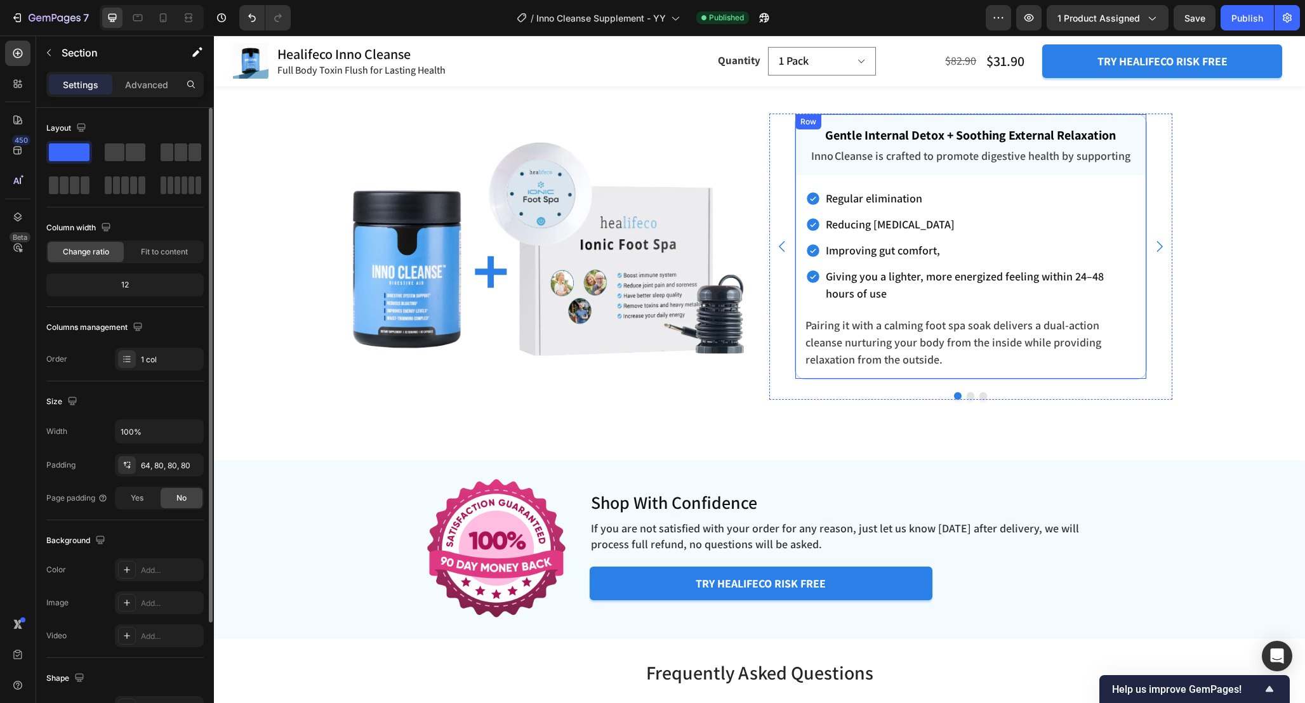
scroll to position [4190, 0]
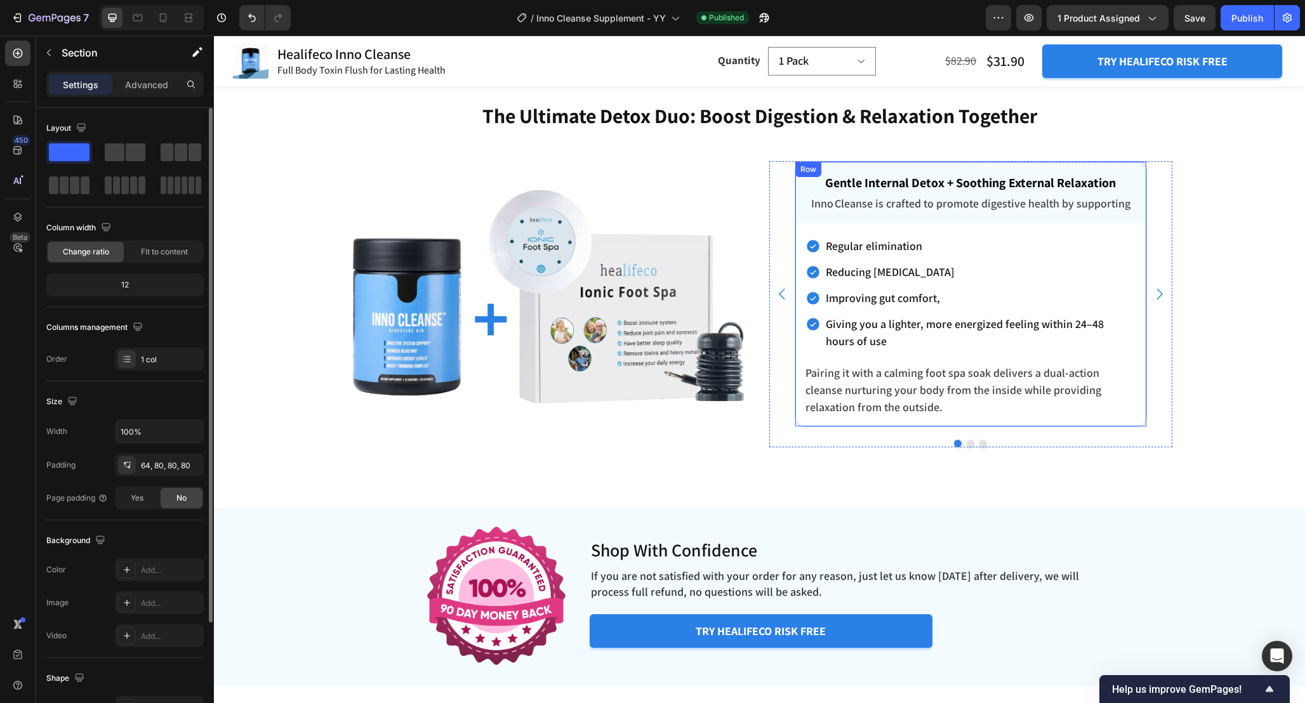
click at [799, 231] on div "Gentle Internal Detox + Soothing External Relaxation Text block Inno Cleanse is…" at bounding box center [970, 294] width 351 height 265
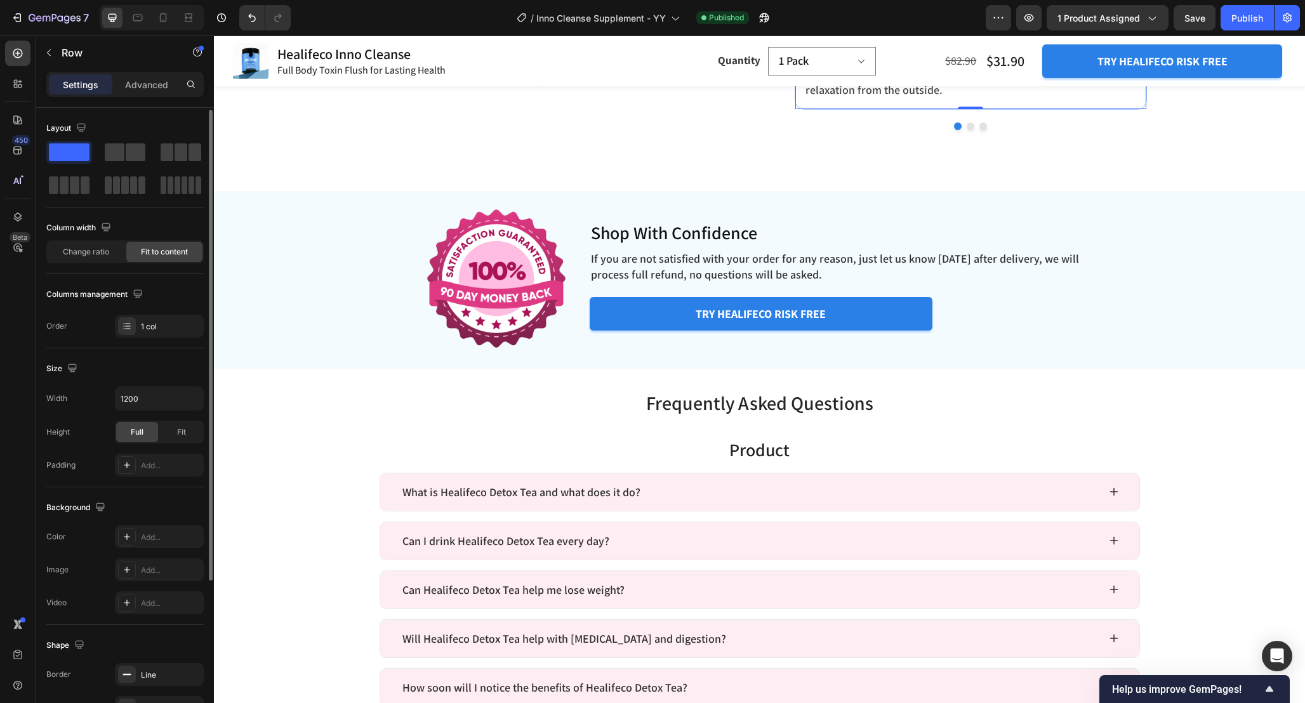
scroll to position [214, 0]
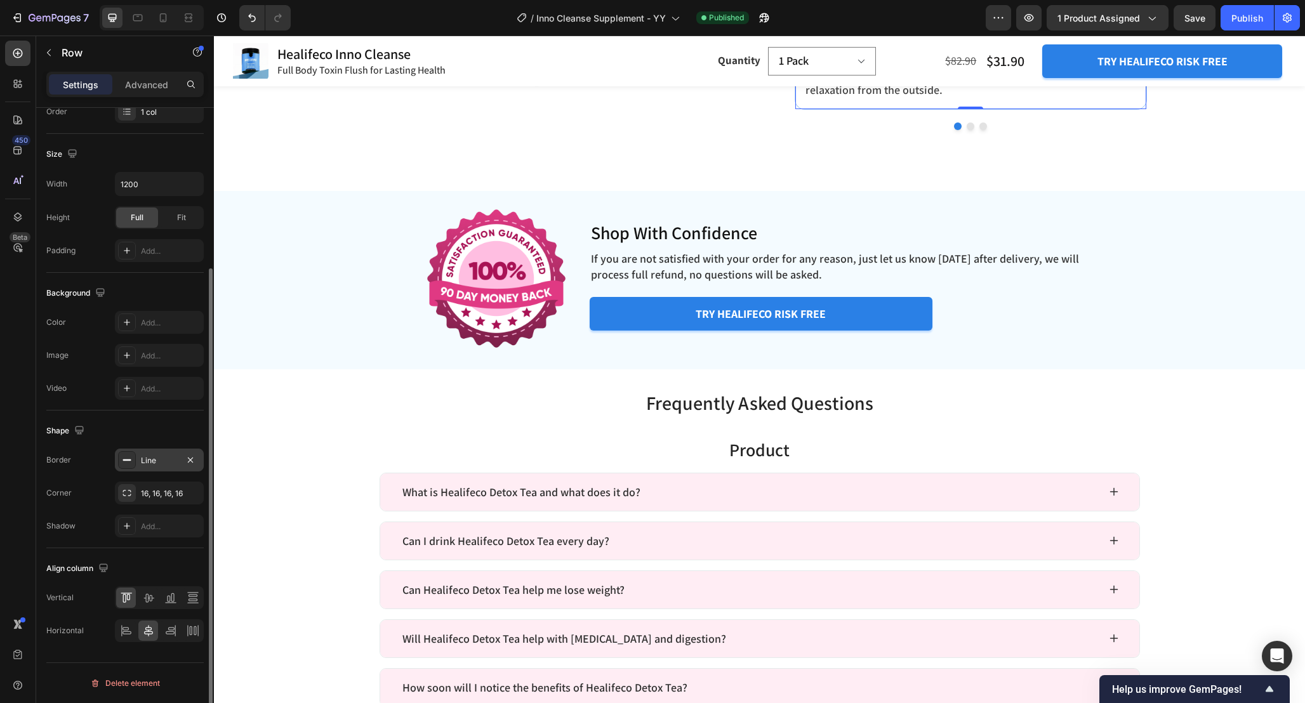
click at [141, 465] on div "Line" at bounding box center [159, 460] width 37 height 11
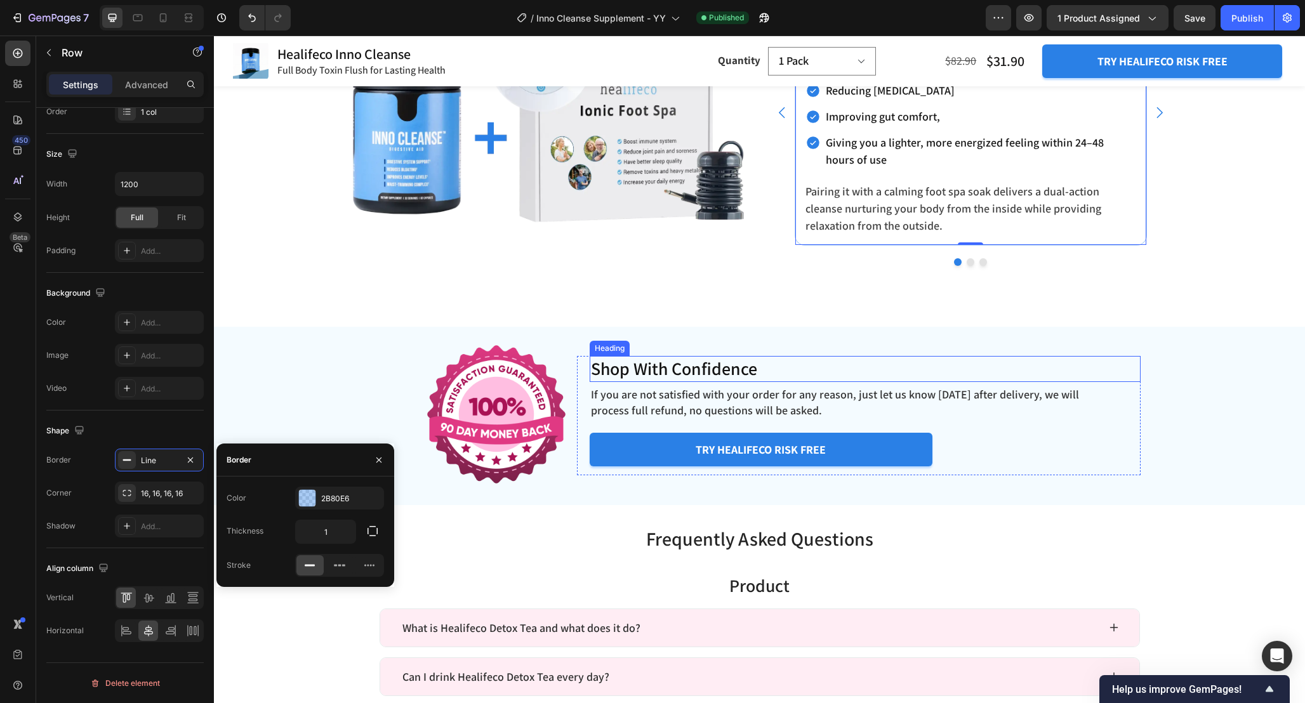
scroll to position [4356, 0]
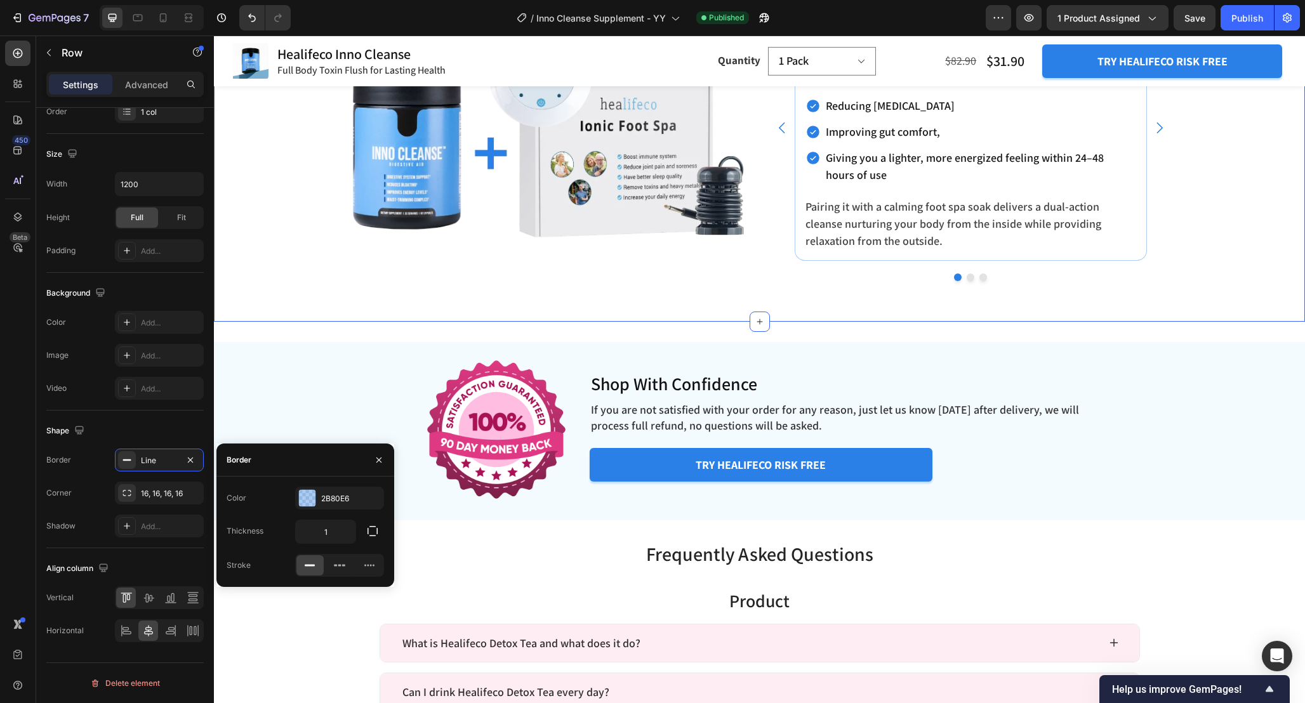
click at [1190, 303] on div "The Ultimate Detox Duo: Boost Digestion & Relaxation Together Heading Enhance R…" at bounding box center [759, 108] width 1091 height 427
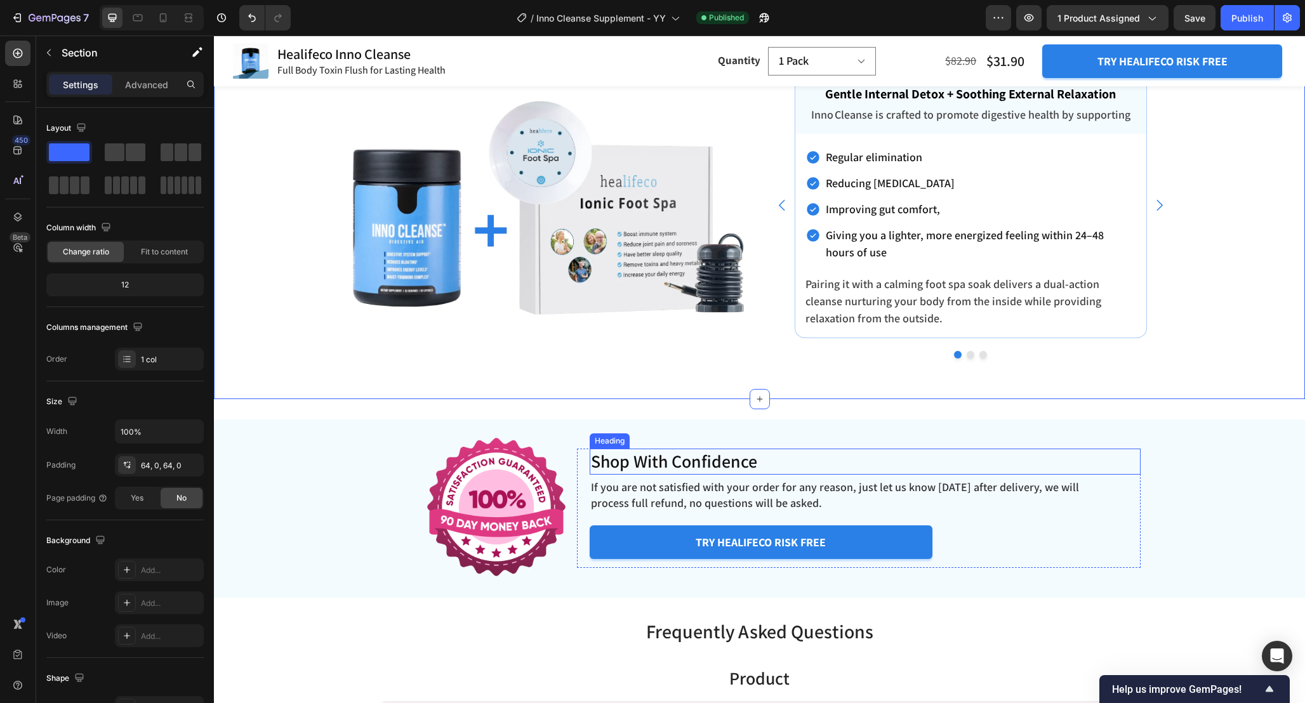
scroll to position [4269, 0]
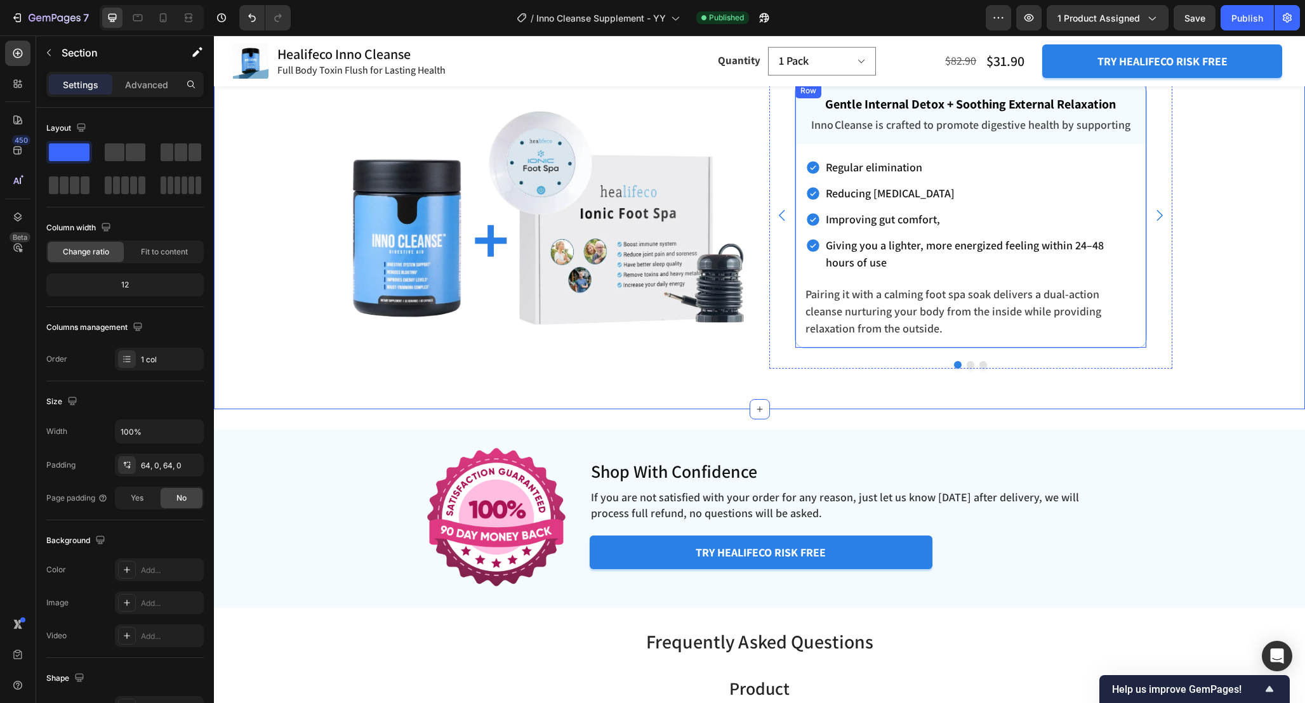
click at [1144, 283] on div "Gentle Internal Detox + Soothing External Relaxation Text block Inno Cleanse is…" at bounding box center [970, 215] width 351 height 265
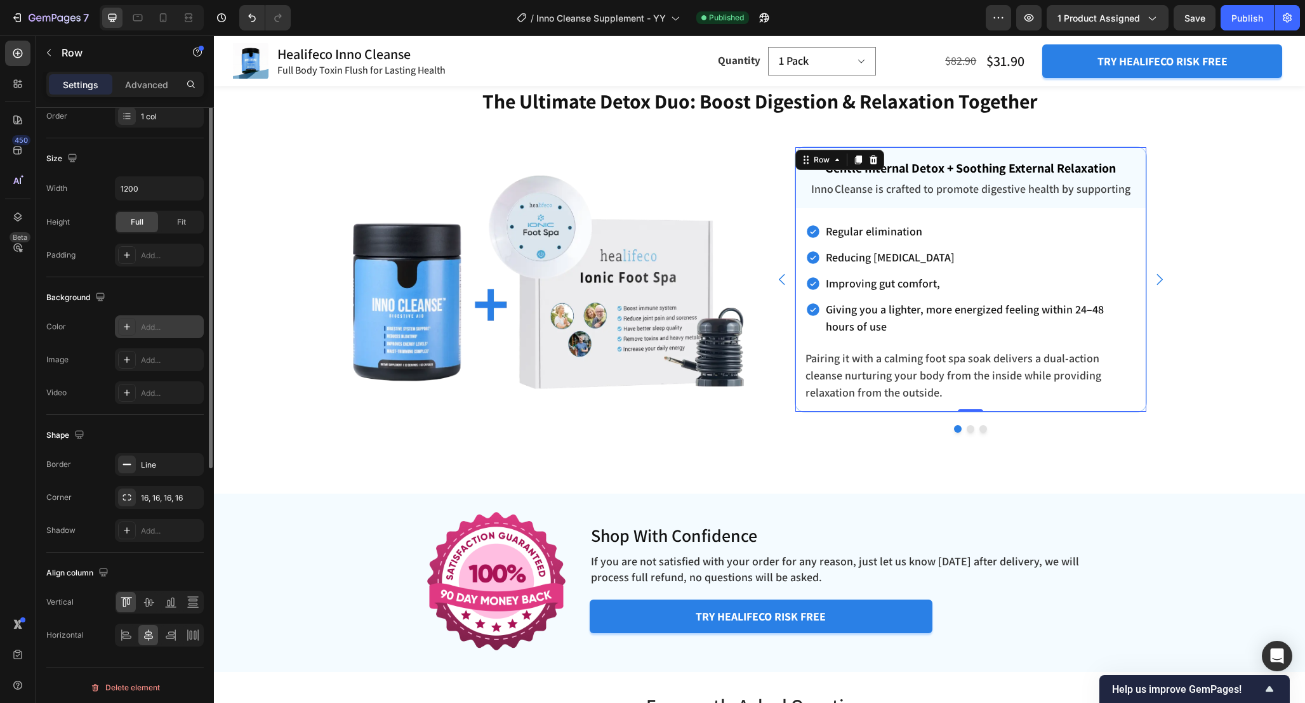
scroll to position [214, 0]
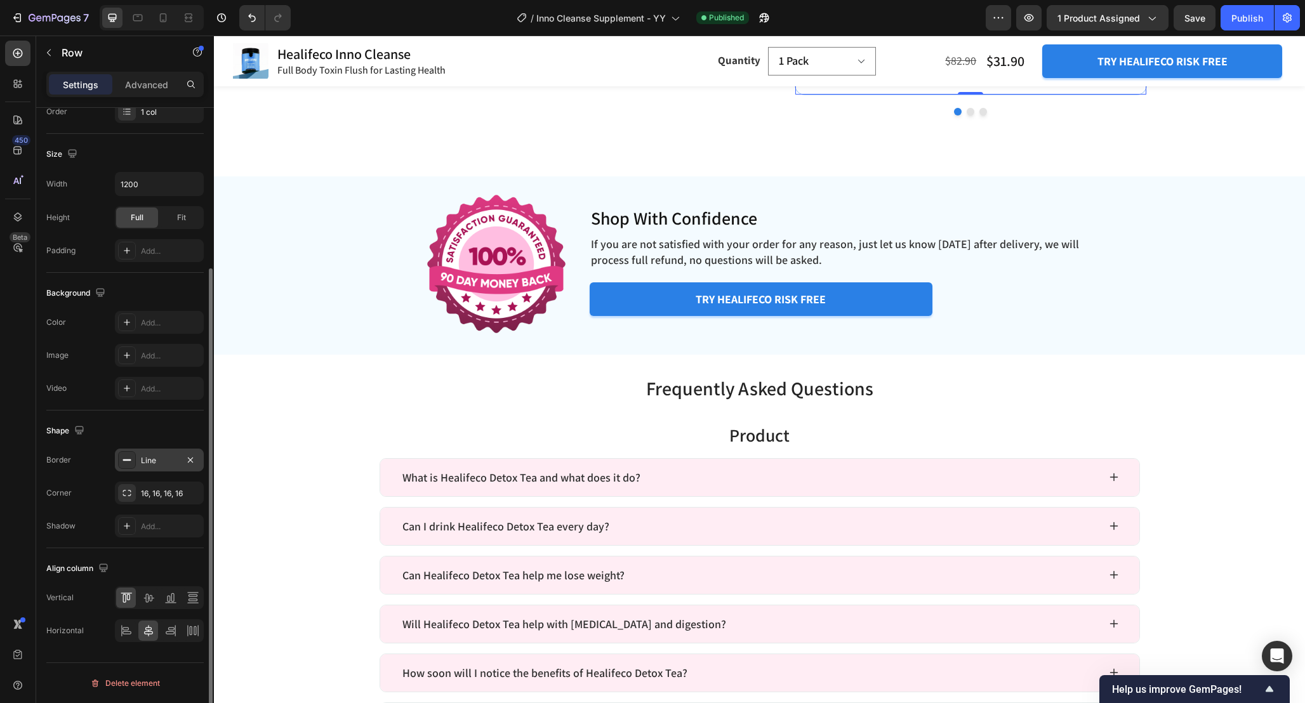
click at [160, 461] on div "Line" at bounding box center [159, 460] width 37 height 11
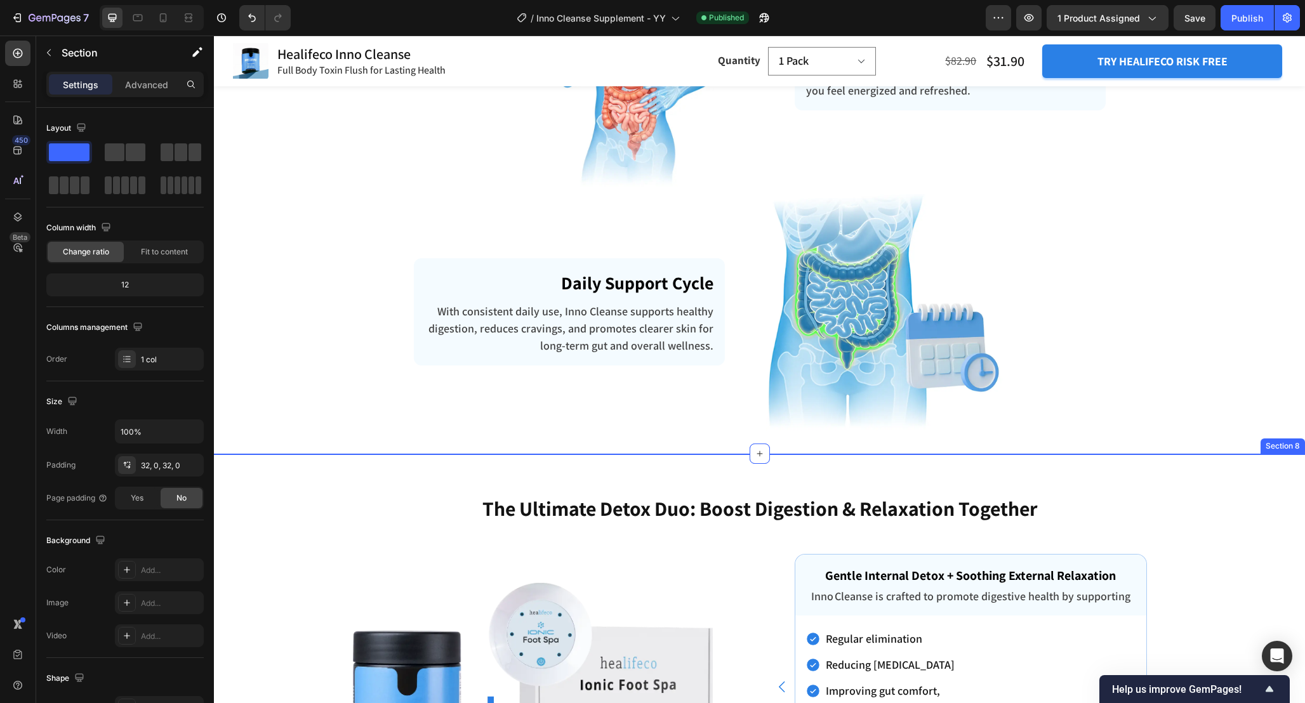
scroll to position [3474, 0]
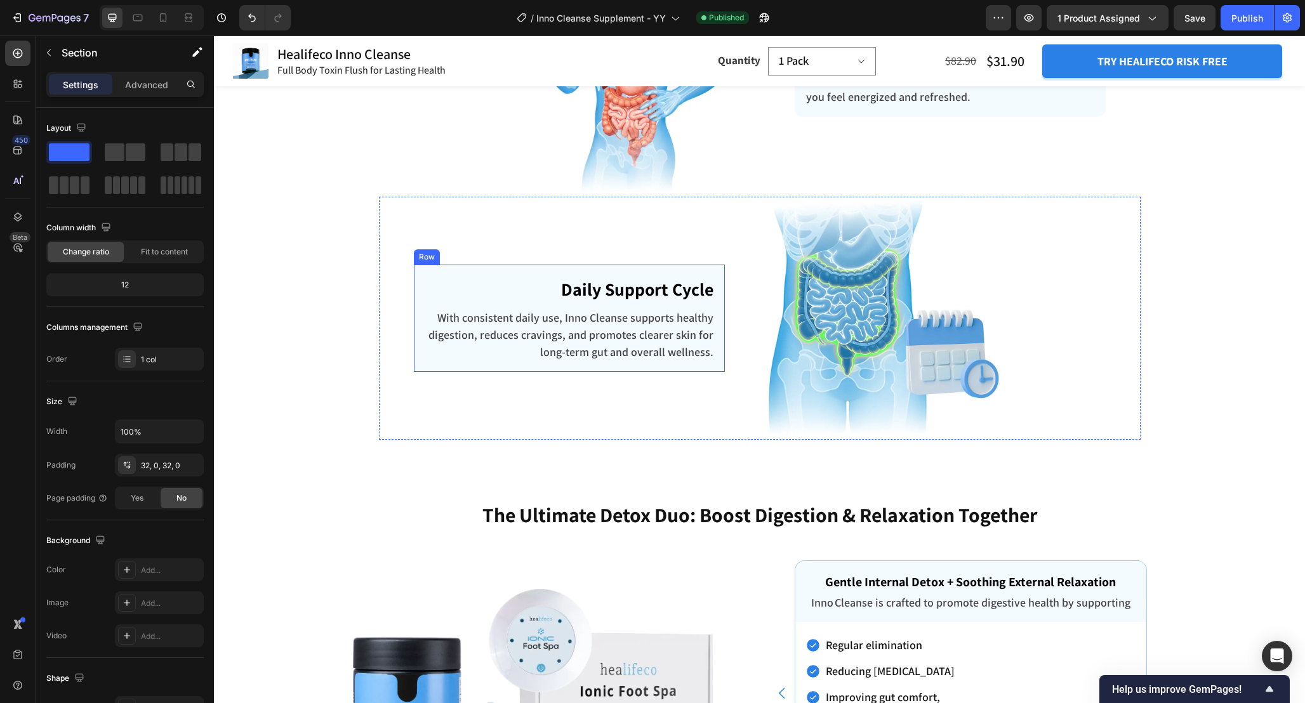
click at [716, 285] on div "Daily Support Cycle Text block With consistent daily use, Inno Cleanse supports…" at bounding box center [569, 318] width 311 height 107
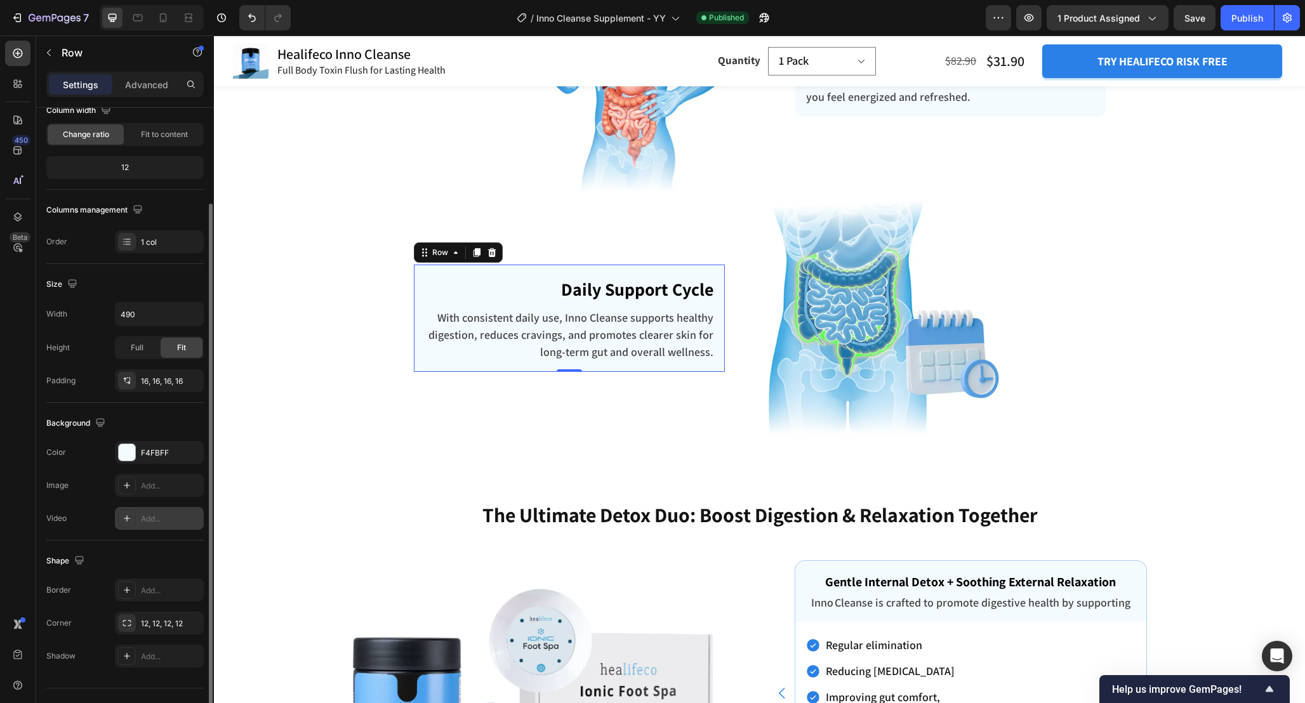
scroll to position [143, 0]
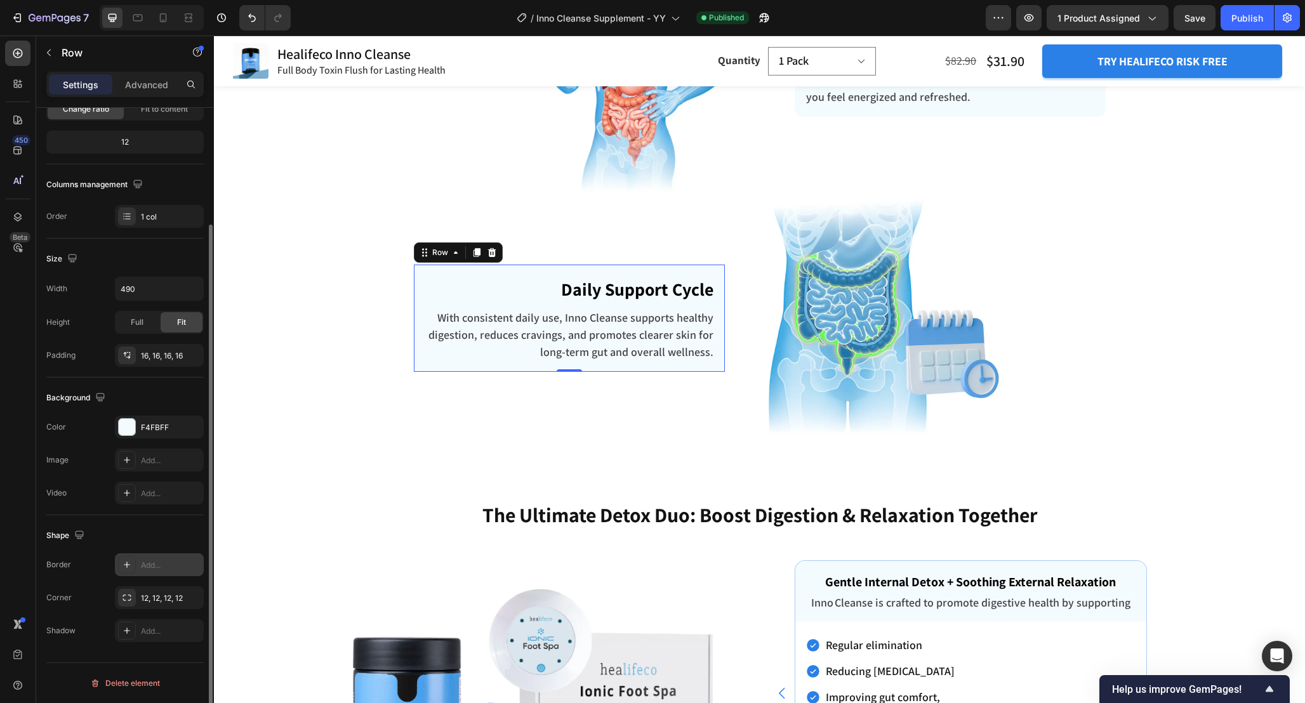
click at [160, 558] on div "Add..." at bounding box center [159, 564] width 89 height 23
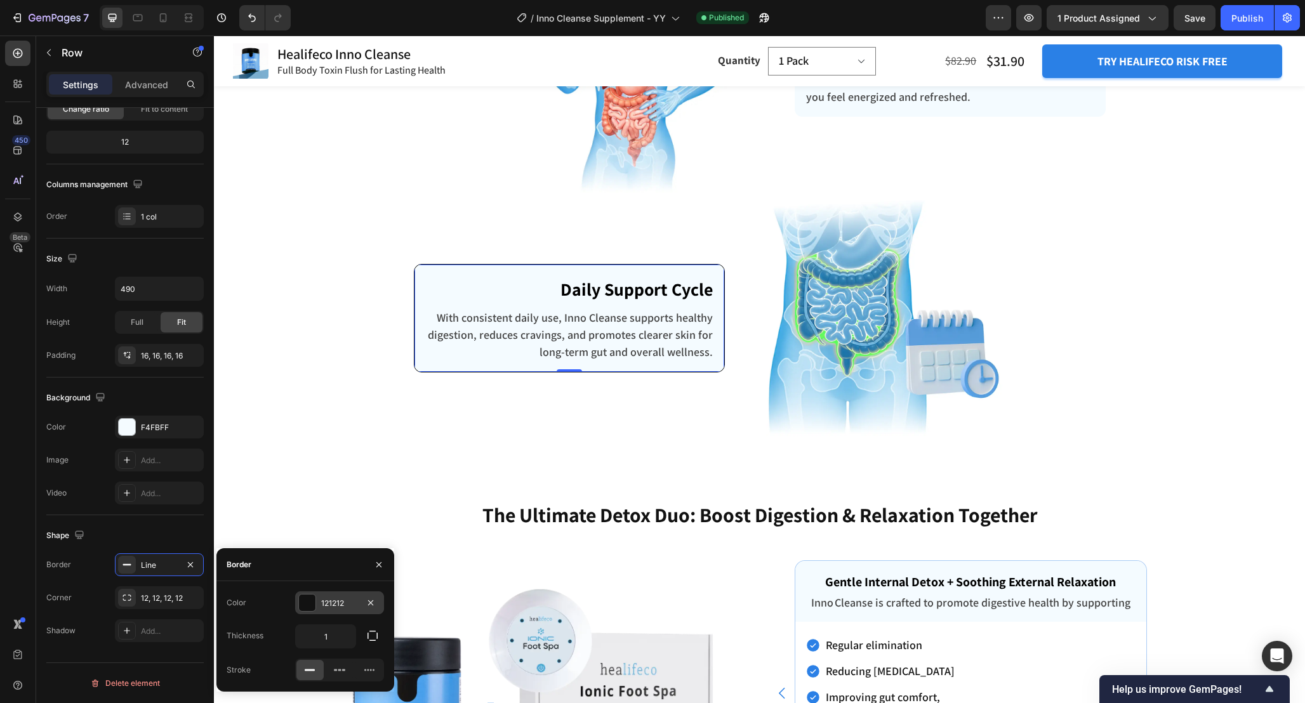
click at [355, 603] on div "121212" at bounding box center [339, 603] width 37 height 11
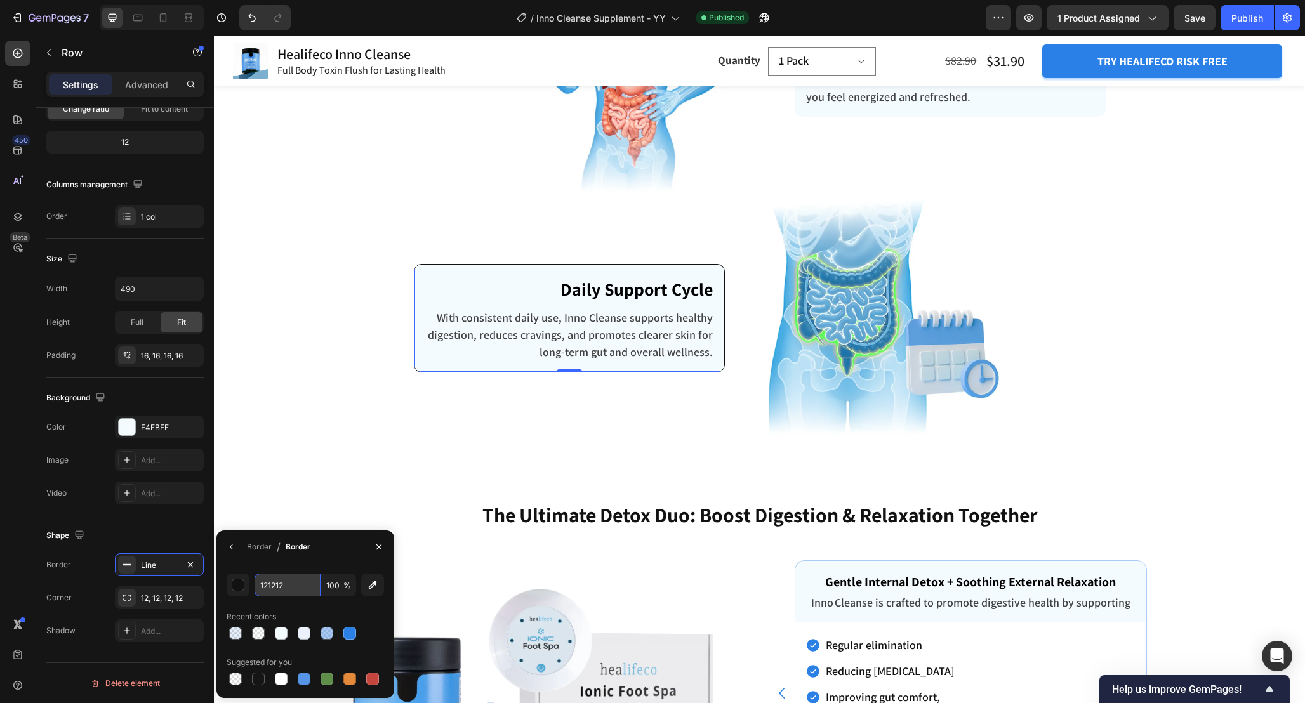
click at [300, 589] on input "121212" at bounding box center [287, 585] width 66 height 23
paste input "AECDF6"
type input "AECDF6"
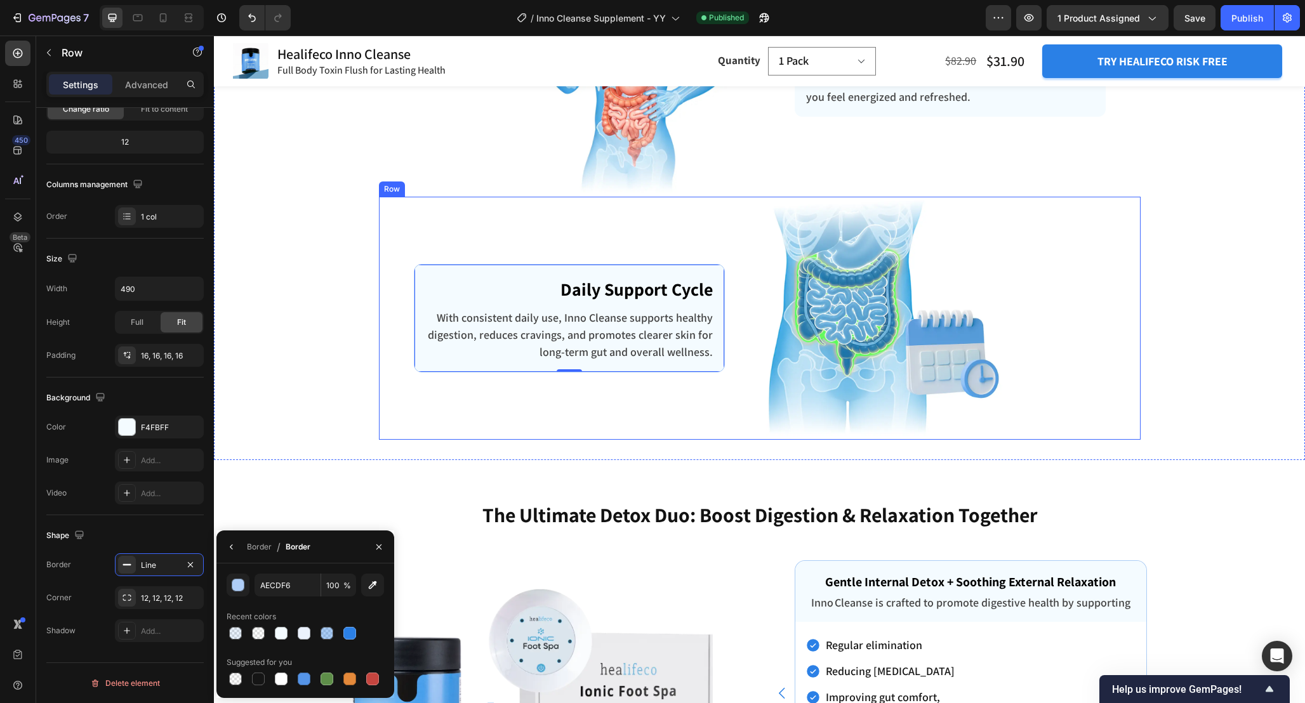
click at [440, 438] on div "Daily Support Cycle Text block With consistent daily use, Inno Cleanse supports…" at bounding box center [569, 319] width 381 height 244
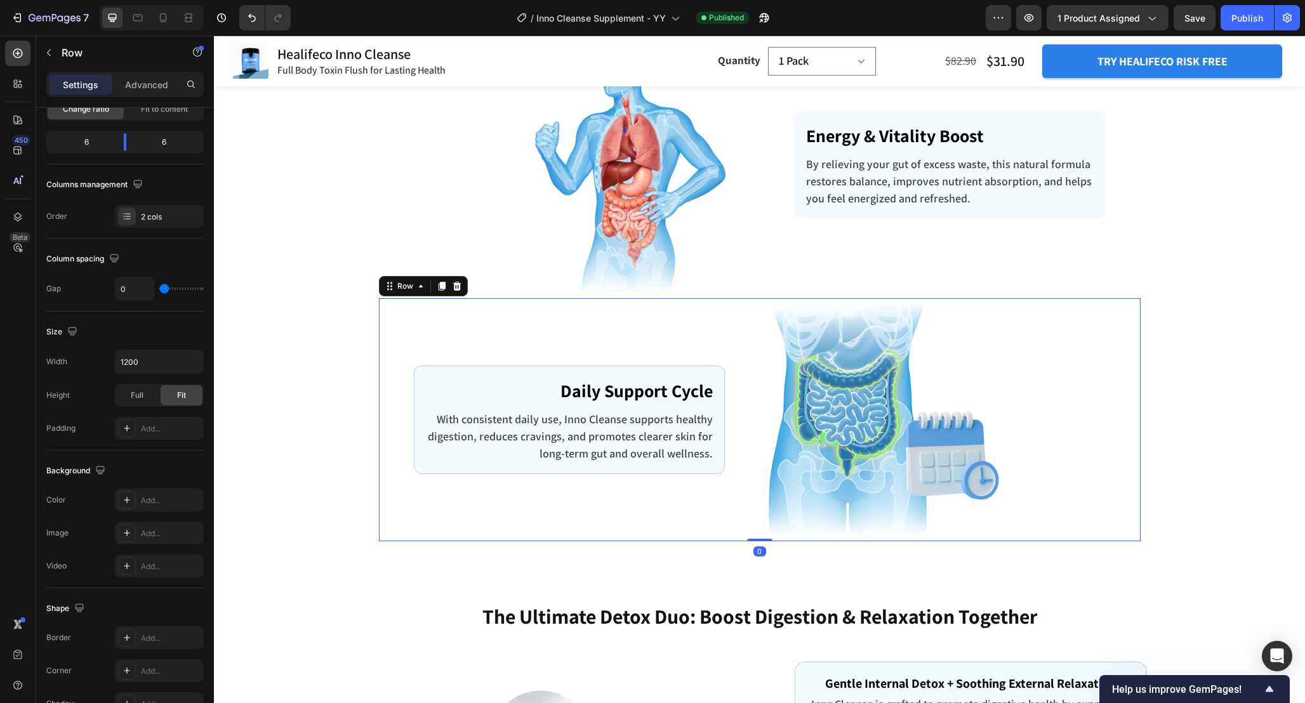
scroll to position [3368, 0]
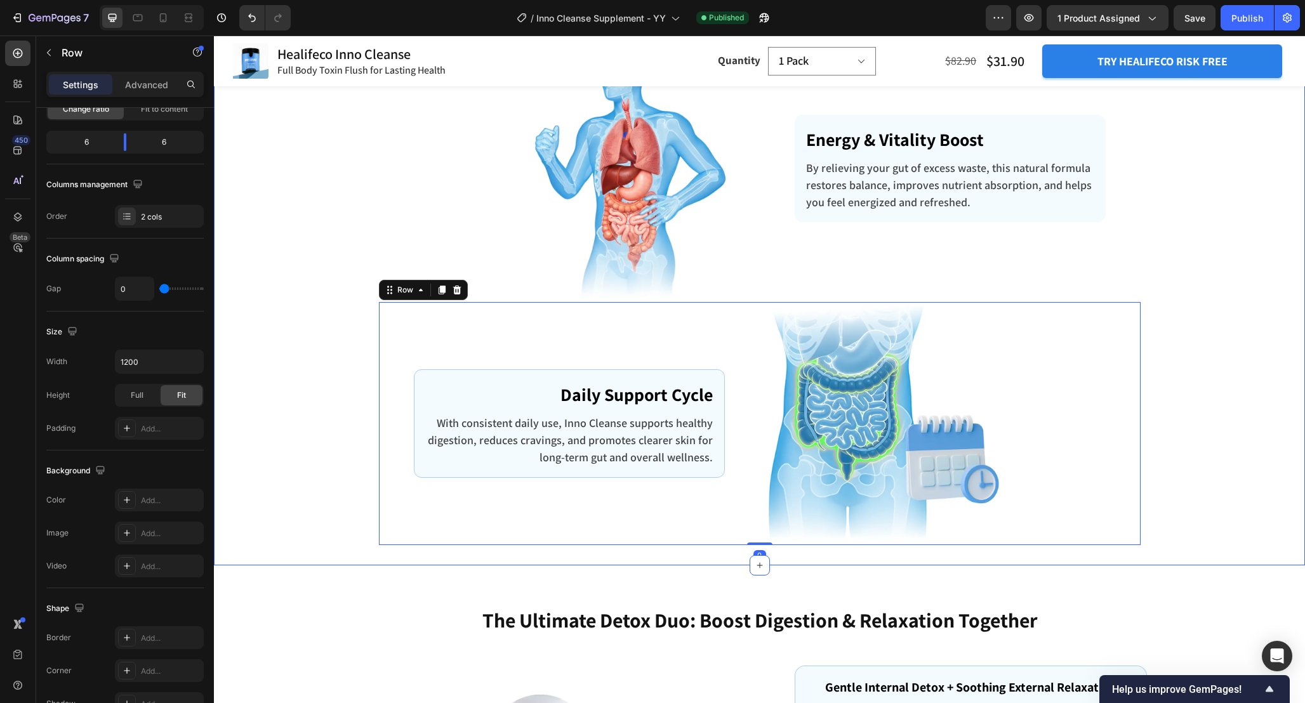
click at [343, 427] on div "How Does Healifeco Inno Cleanse Work? Heading Row Image Flush Toxins Out of You…" at bounding box center [759, 20] width 1072 height 1049
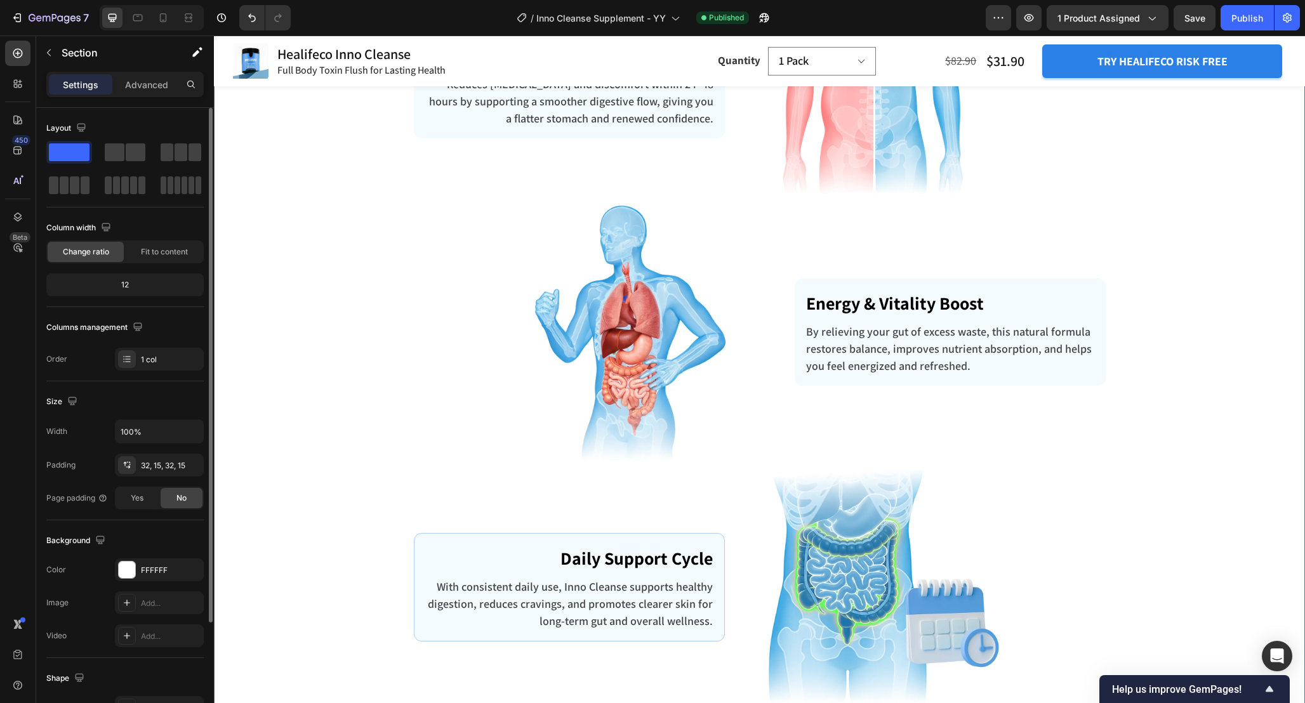
scroll to position [3200, 0]
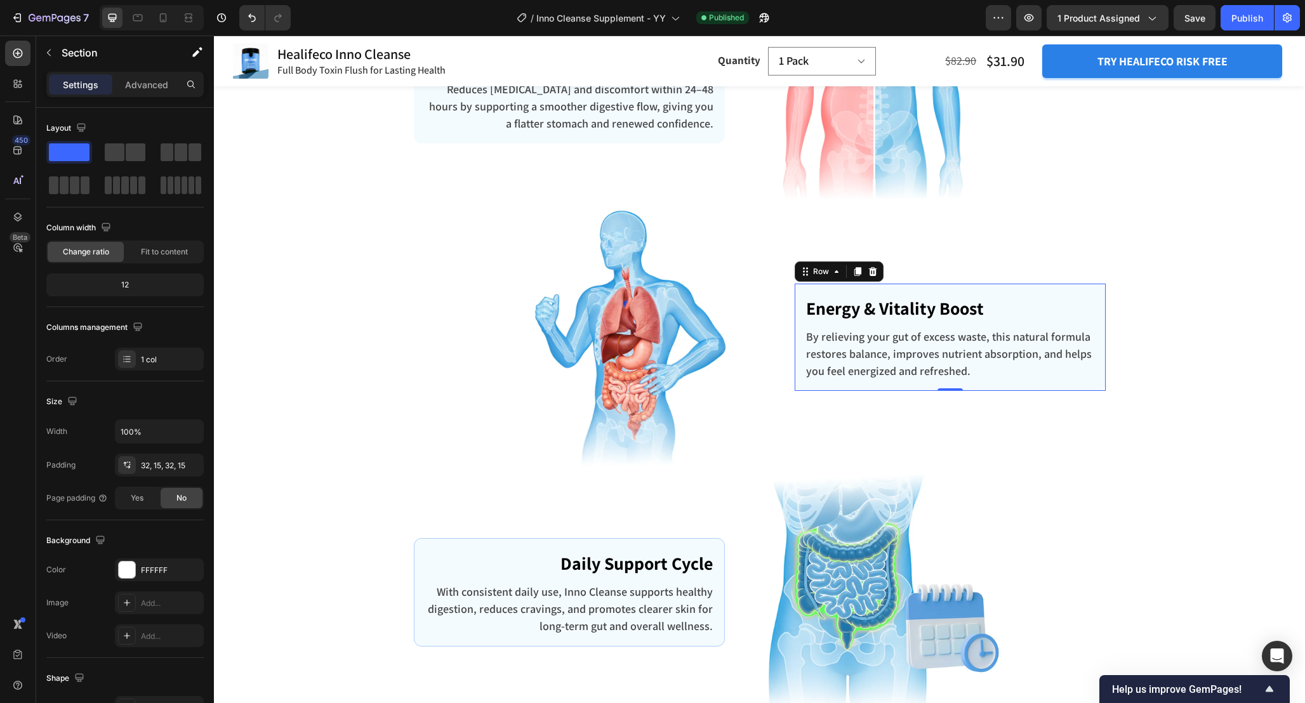
click at [795, 325] on div "Energy & Vitality Boost Text block By relieving your gut of excess waste, this …" at bounding box center [949, 337] width 311 height 107
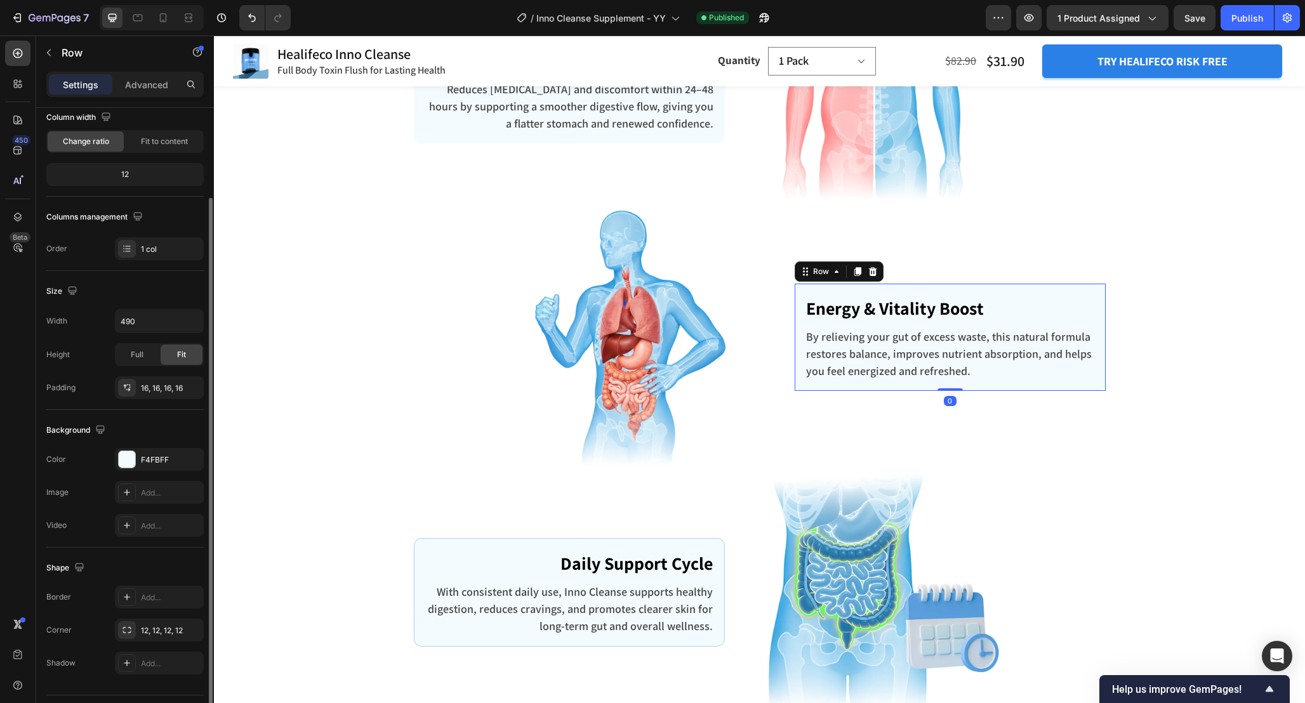
scroll to position [143, 0]
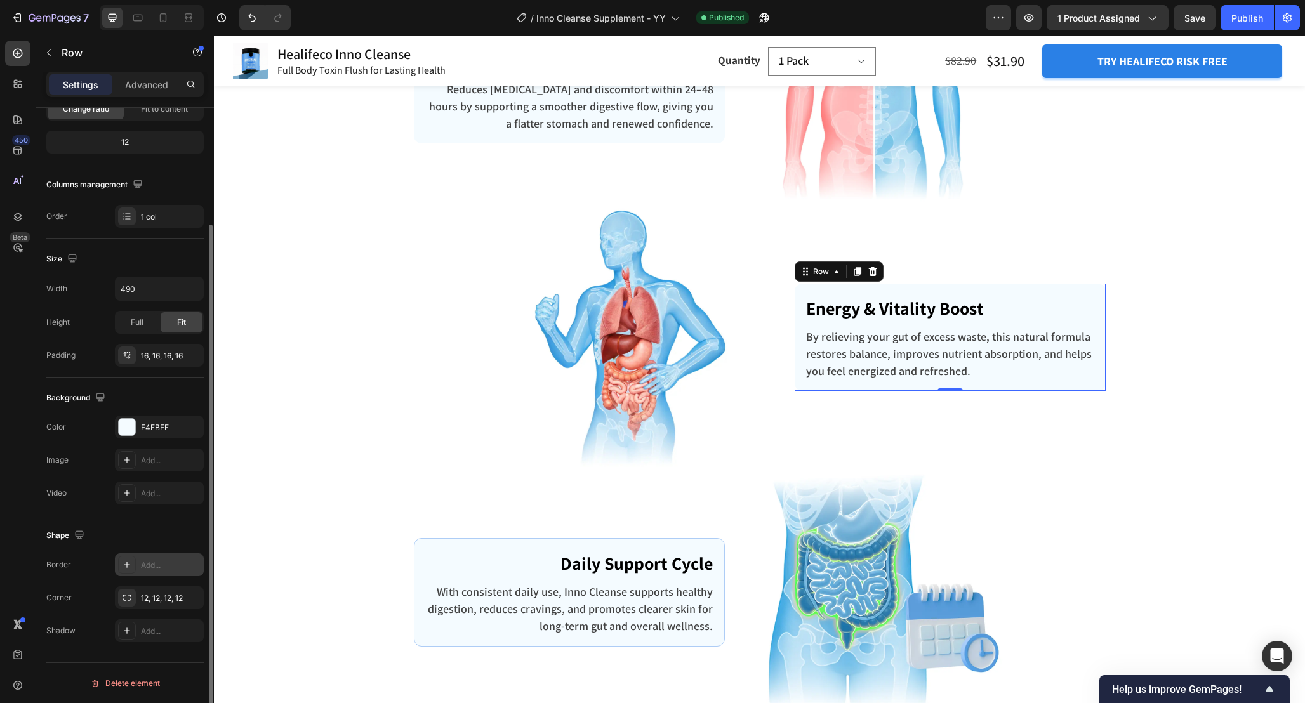
click at [144, 567] on div "Add..." at bounding box center [171, 565] width 60 height 11
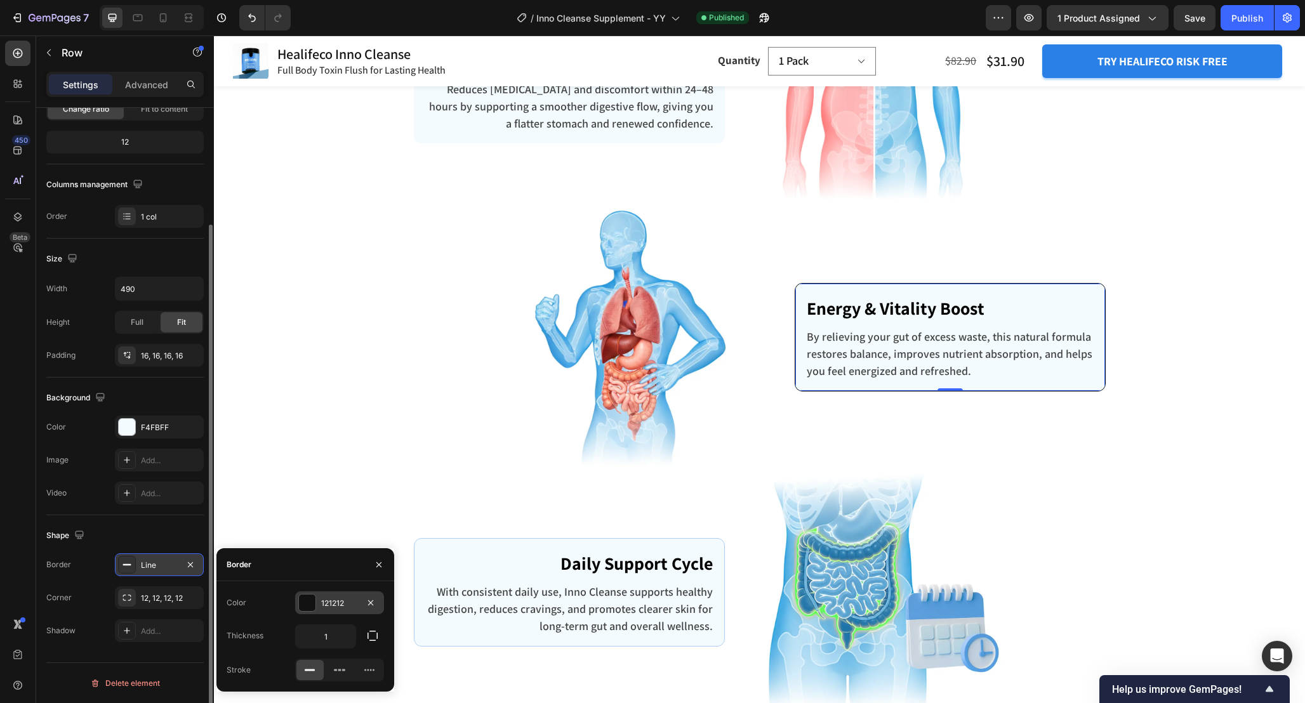
click at [342, 603] on div "121212" at bounding box center [339, 603] width 37 height 11
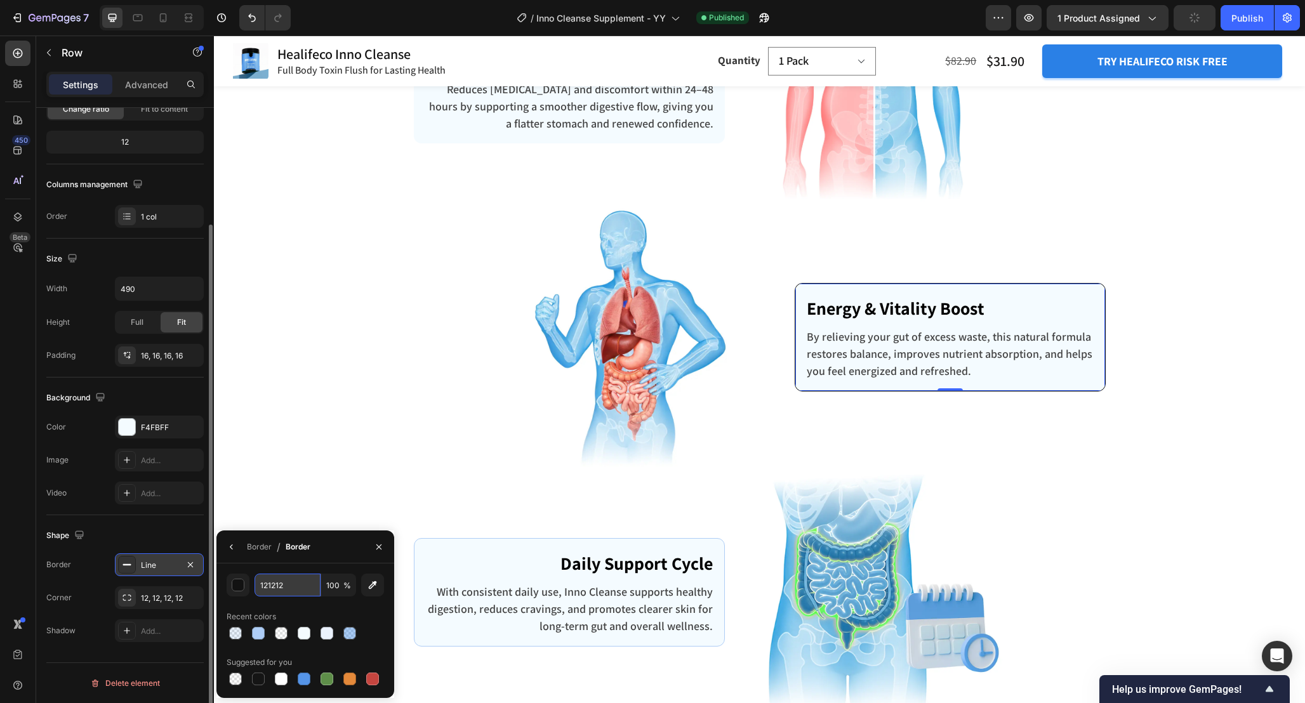
click at [308, 590] on input "121212" at bounding box center [287, 585] width 66 height 23
paste input "AECDF6"
type input "AECDF6"
click at [964, 480] on img at bounding box center [888, 593] width 244 height 244
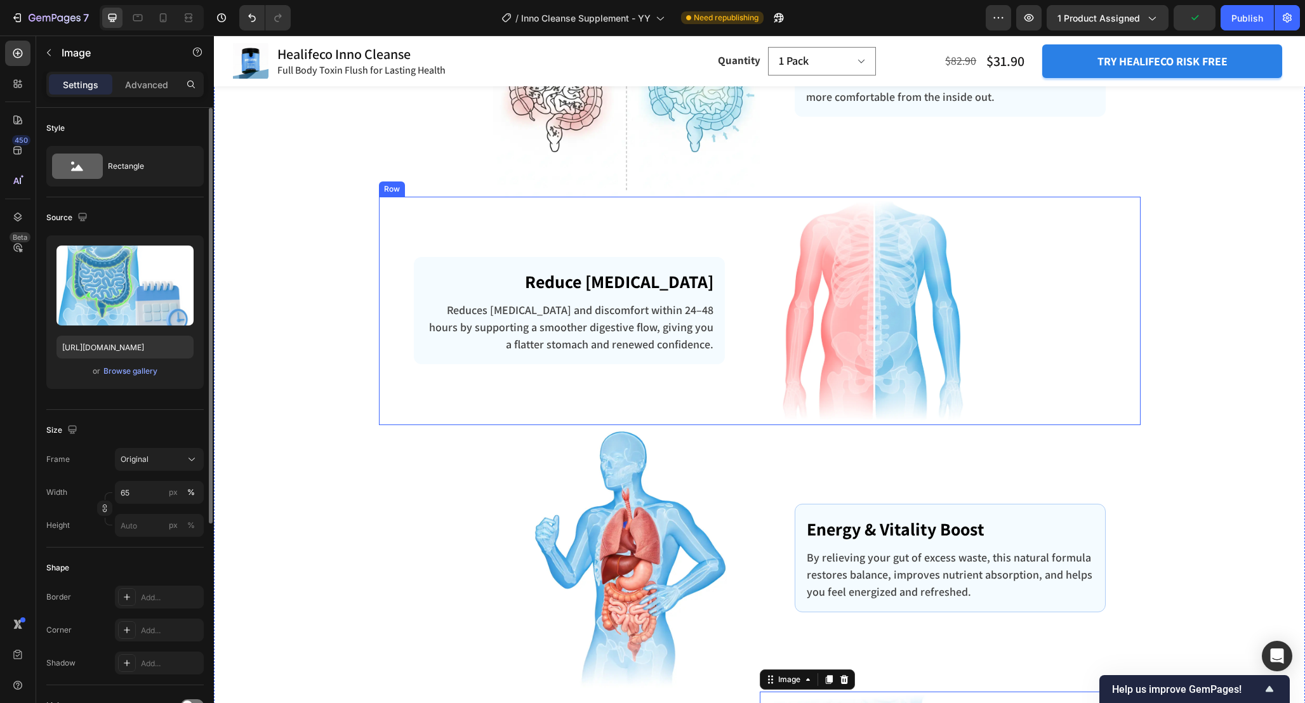
scroll to position [2974, 0]
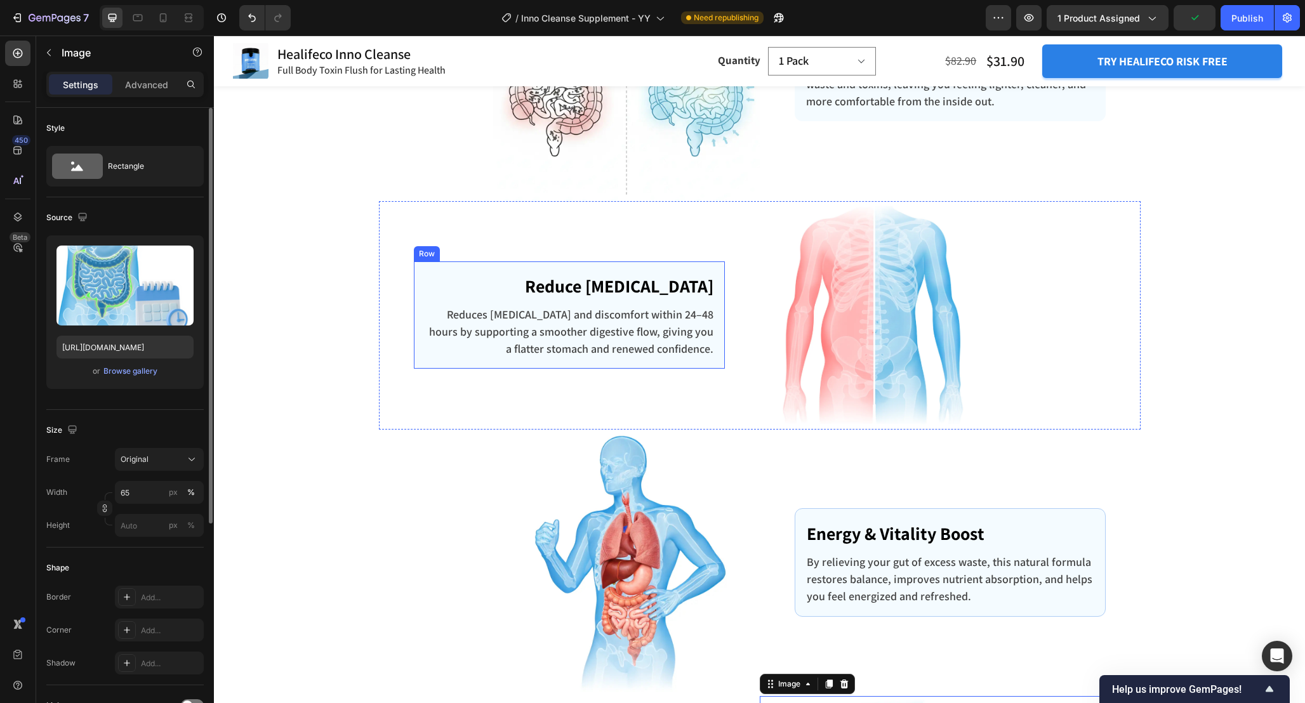
click at [722, 345] on div "Reduce Bloating Text block Reduces bloating and discomfort within 24–48 hours b…" at bounding box center [569, 314] width 311 height 107
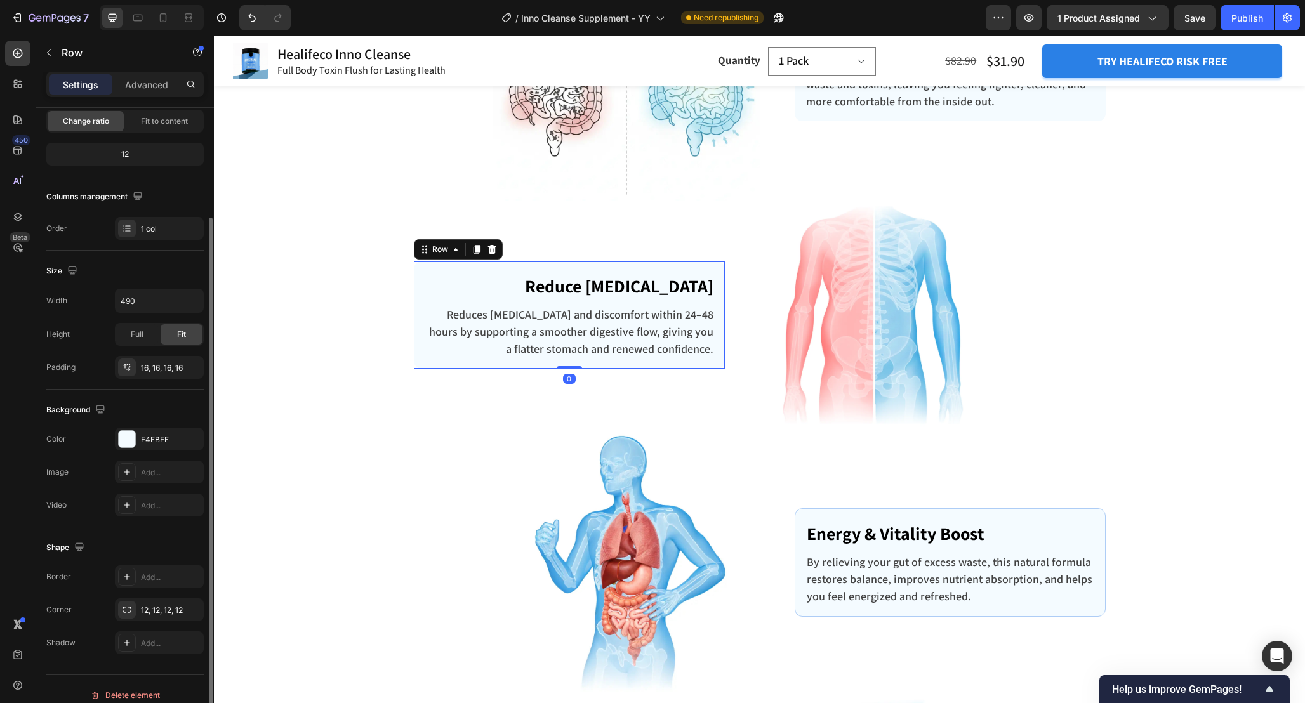
scroll to position [143, 0]
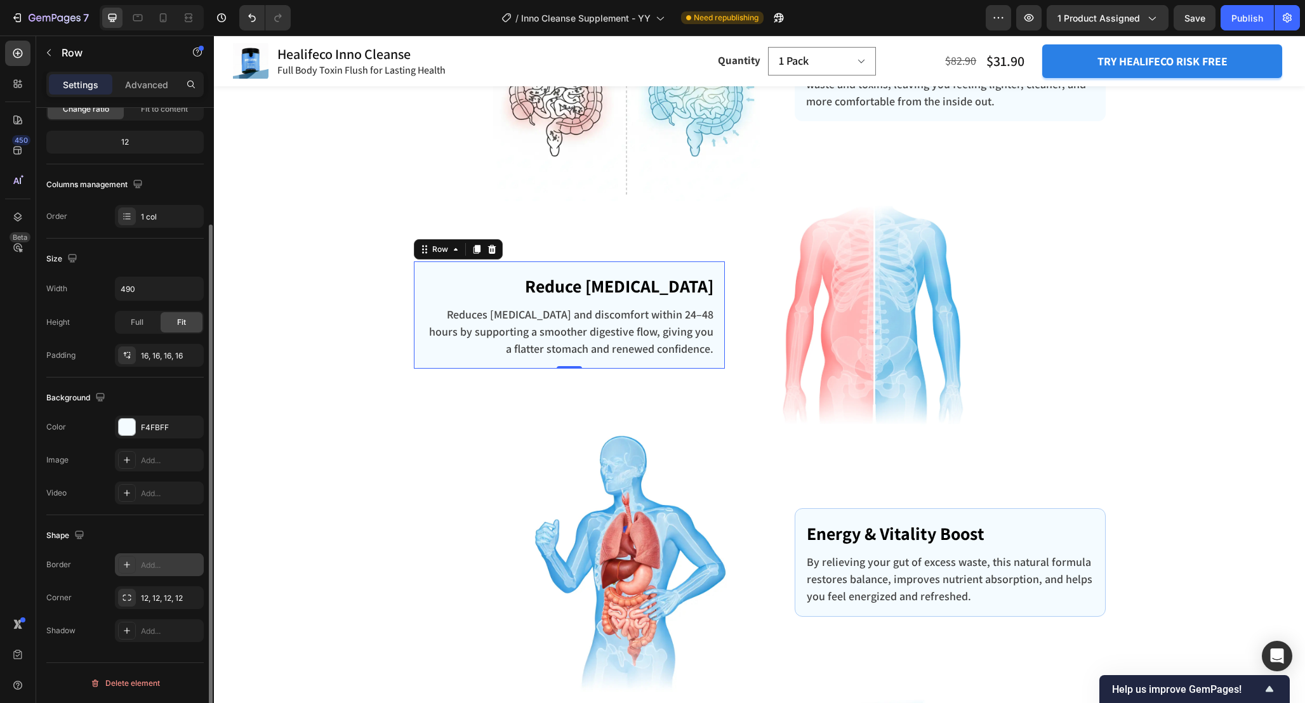
click at [148, 561] on div "Add..." at bounding box center [171, 565] width 60 height 11
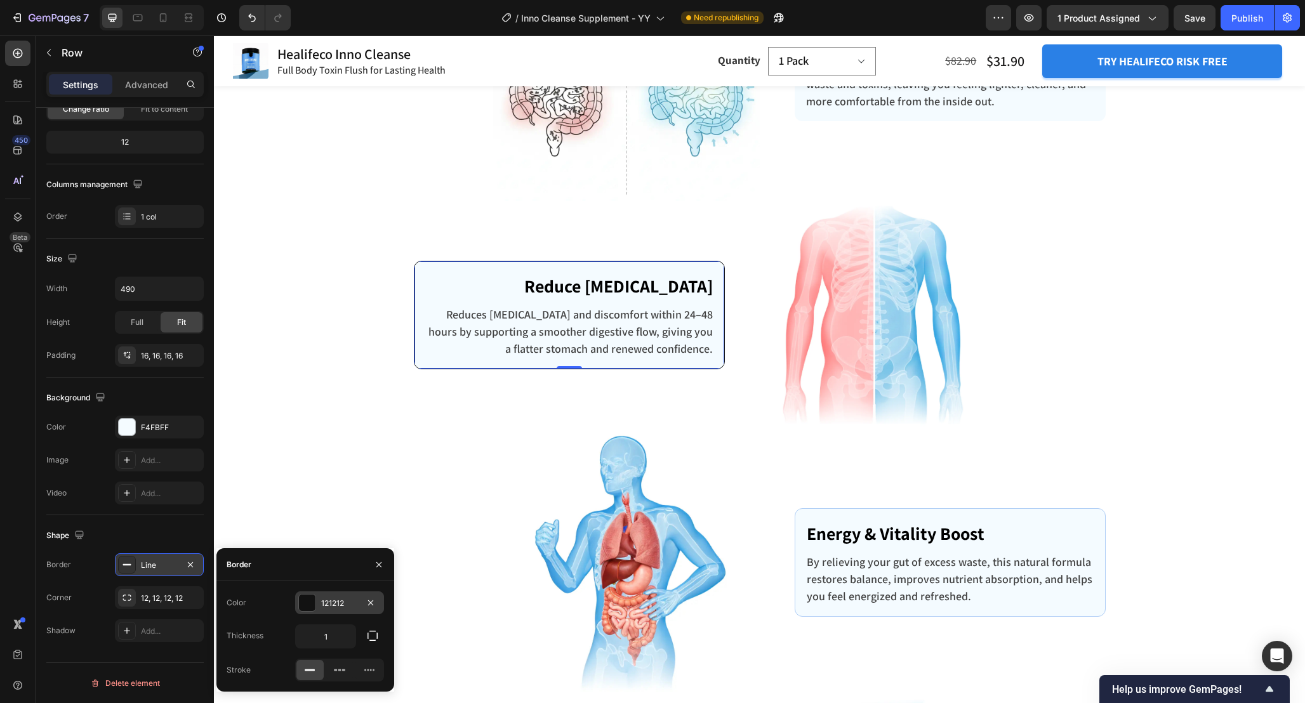
click at [343, 605] on div "121212" at bounding box center [339, 603] width 37 height 11
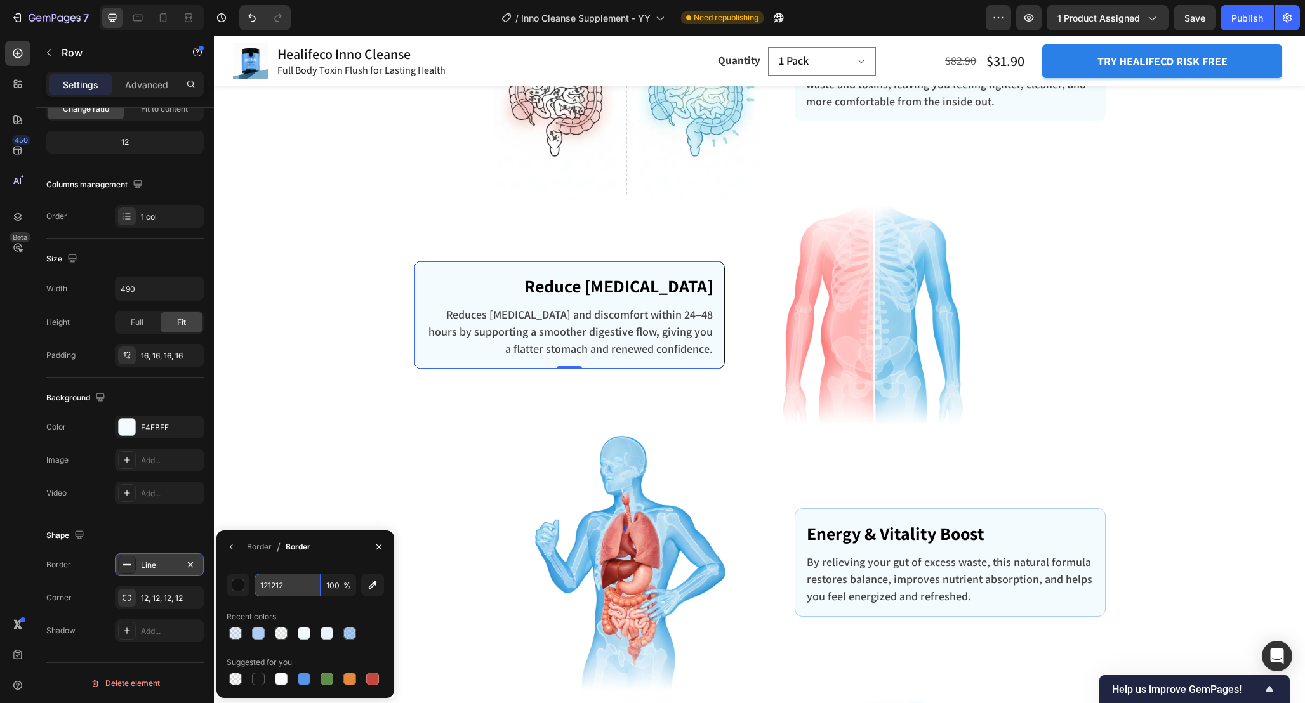
click at [289, 580] on input "121212" at bounding box center [287, 585] width 66 height 23
paste input "AECDF6"
type input "AECDF6"
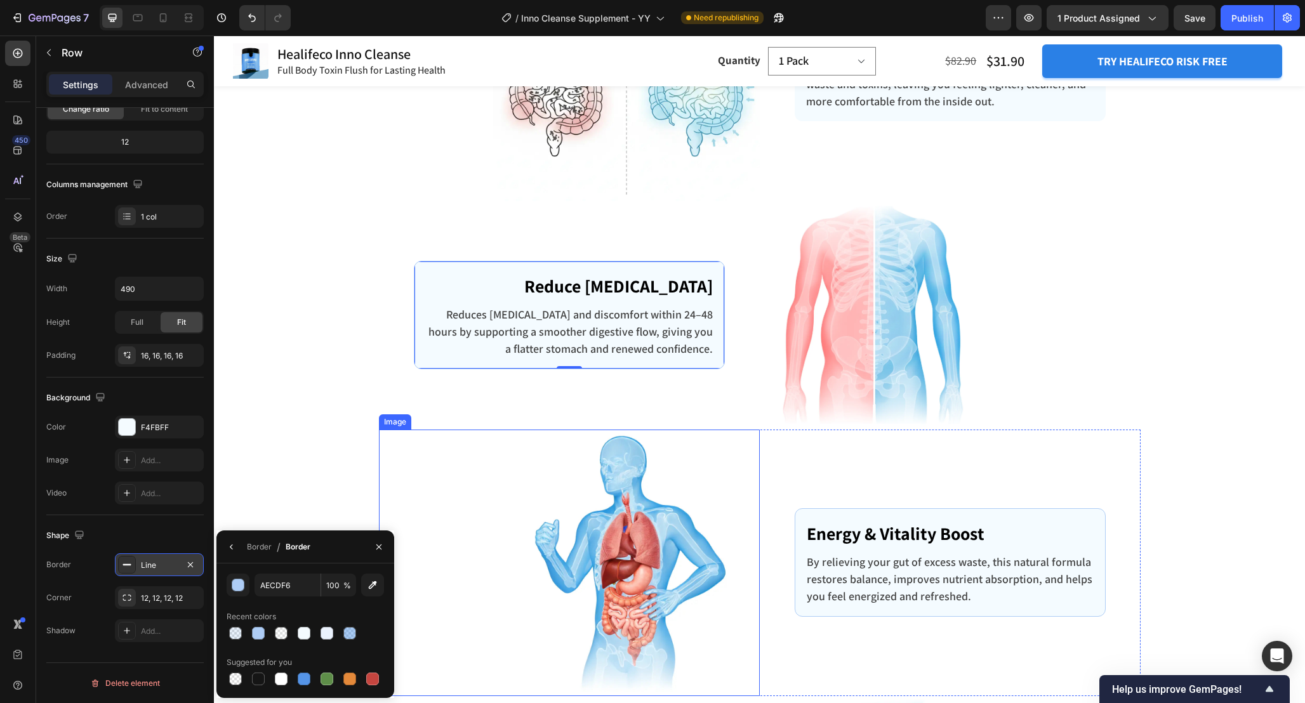
click at [508, 433] on img at bounding box center [626, 563] width 266 height 266
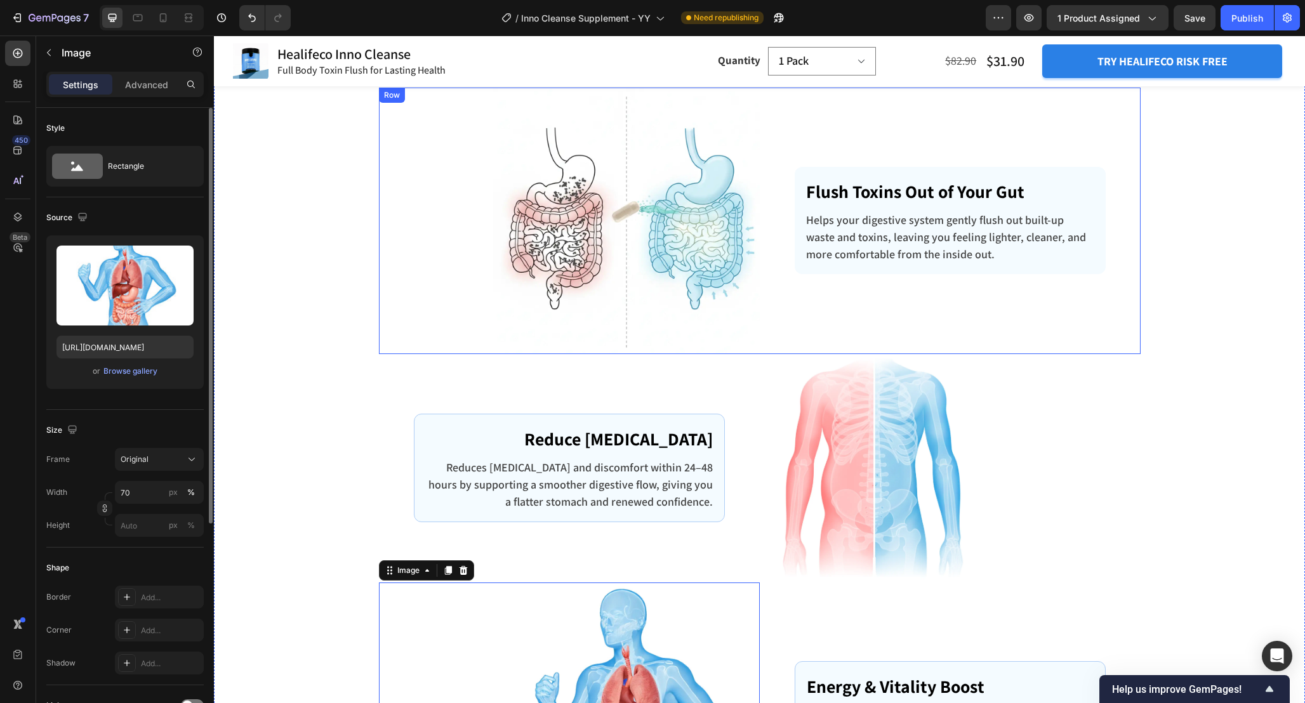
scroll to position [2780, 0]
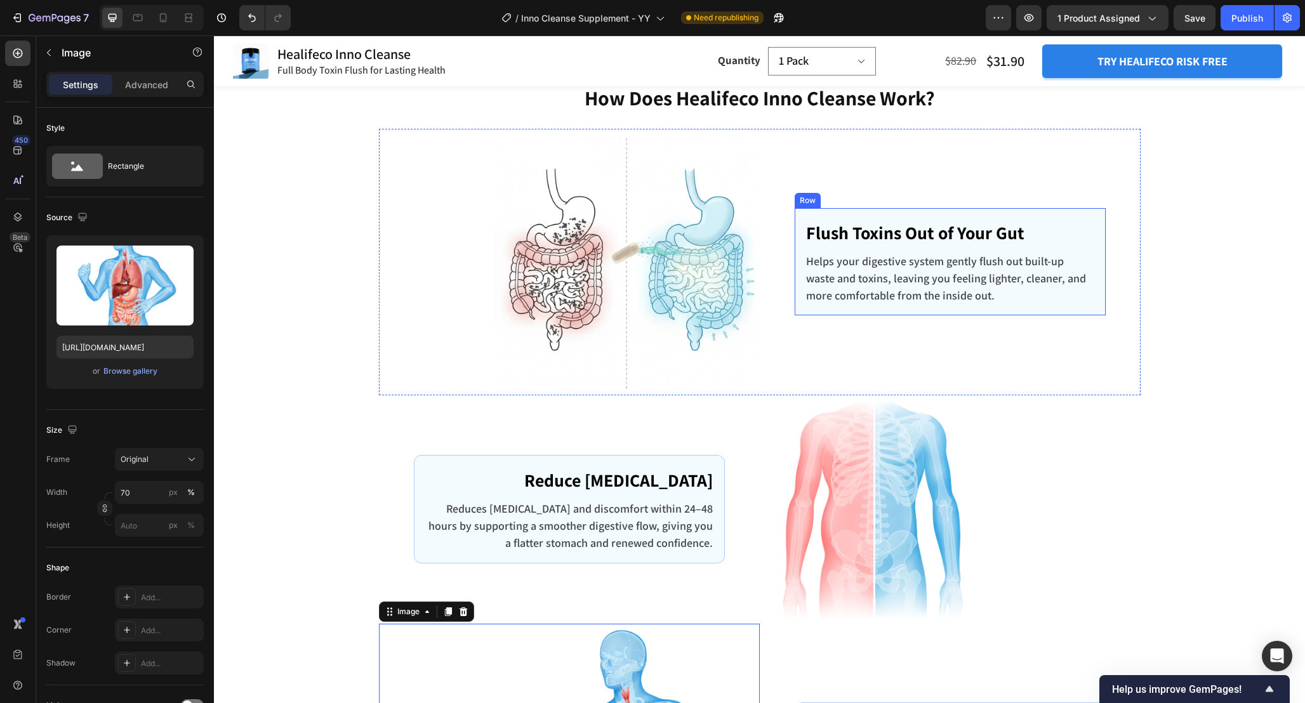
click at [798, 258] on div "Flush Toxins Out of Your Gut Text block Helps your digestive system gently flus…" at bounding box center [949, 261] width 311 height 107
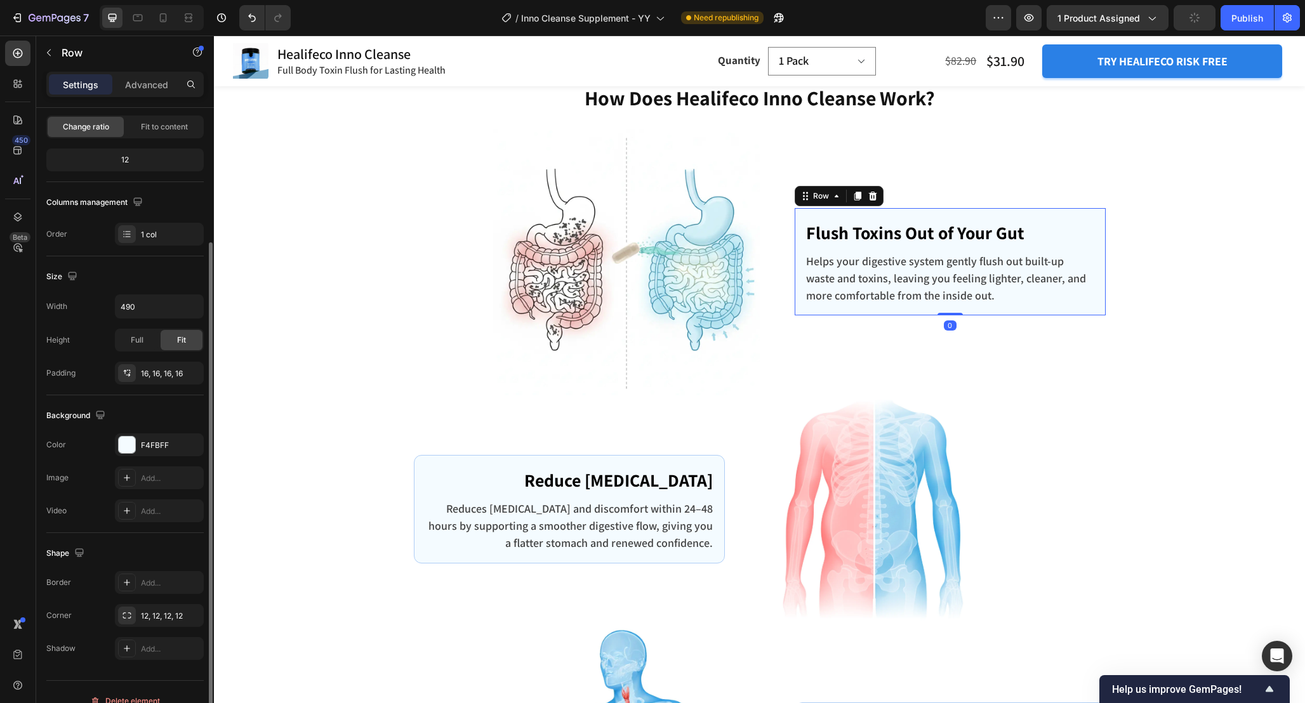
scroll to position [143, 0]
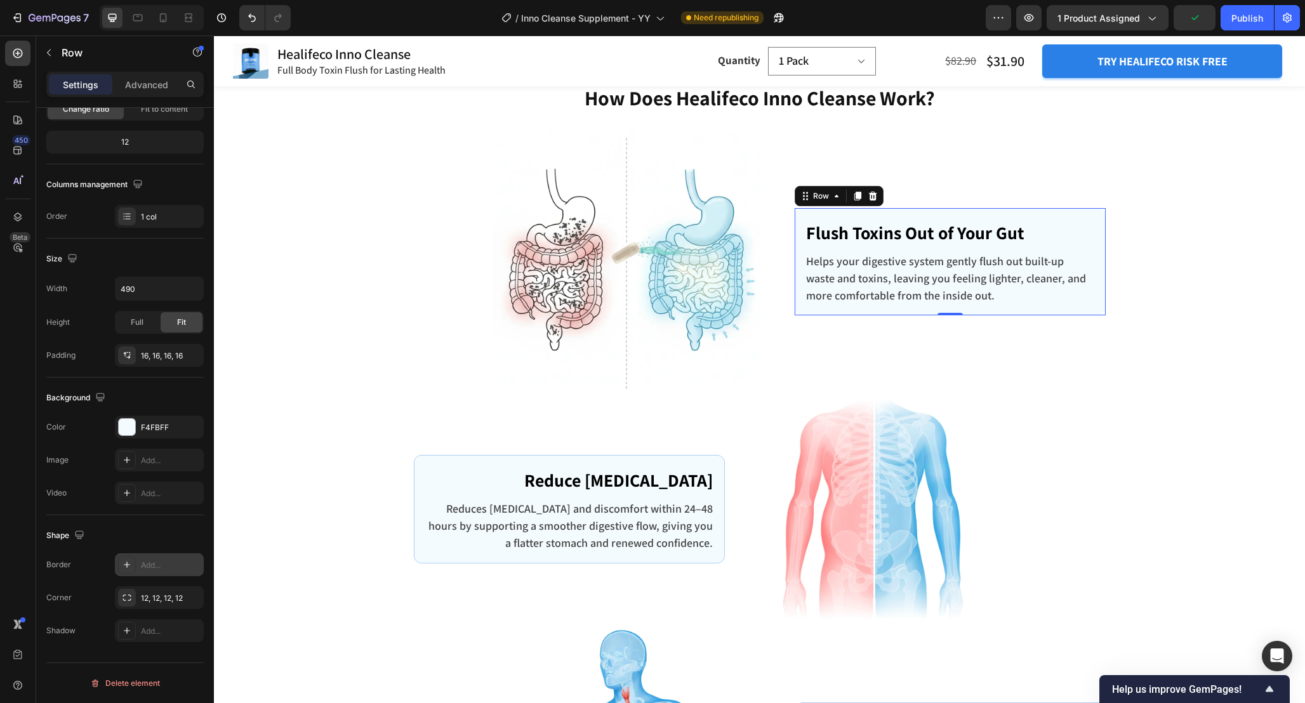
click at [151, 564] on div "Add..." at bounding box center [171, 565] width 60 height 11
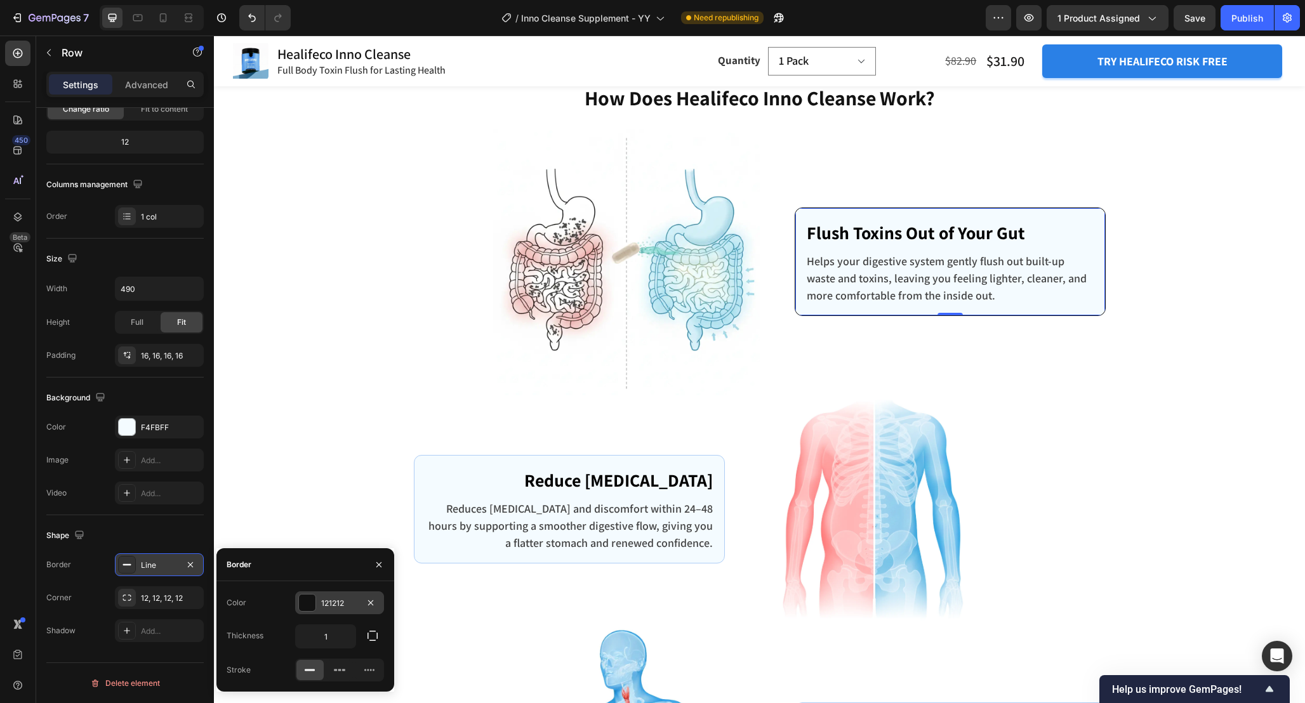
click at [340, 611] on div "121212" at bounding box center [339, 602] width 89 height 23
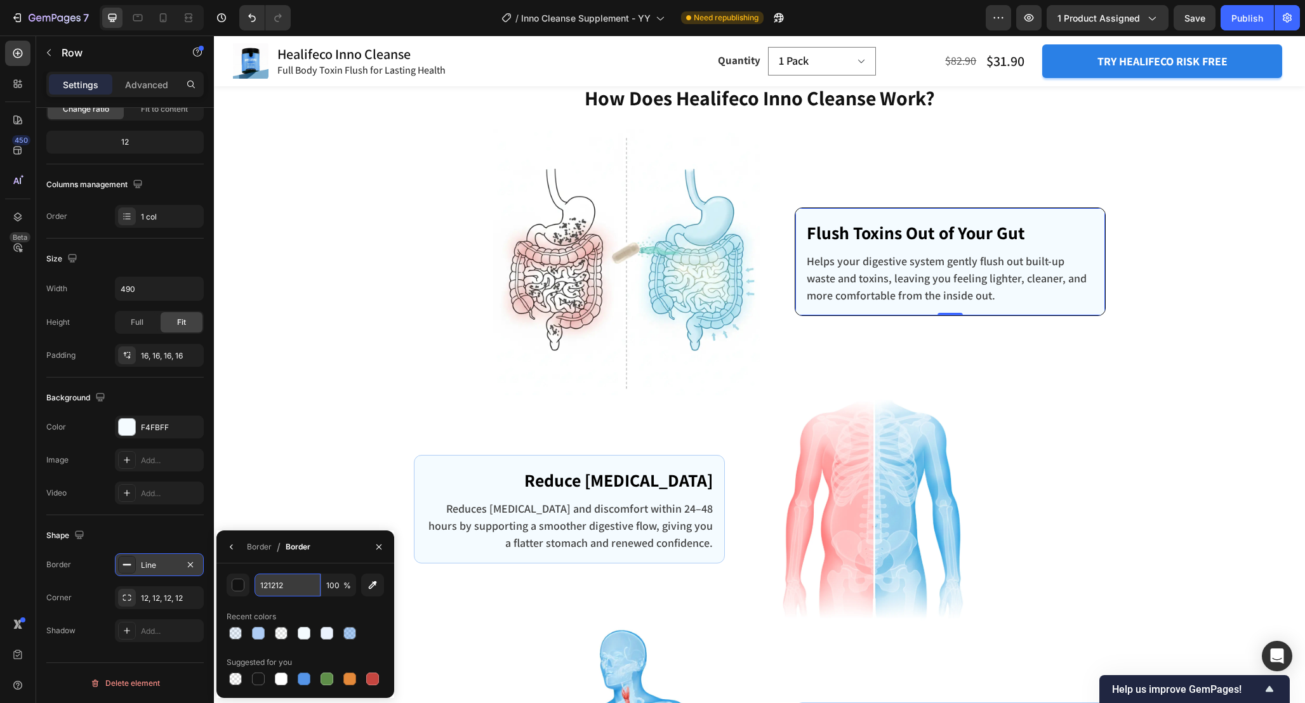
click at [299, 590] on input "121212" at bounding box center [287, 585] width 66 height 23
paste input "AECDF6"
type input "AECDF6"
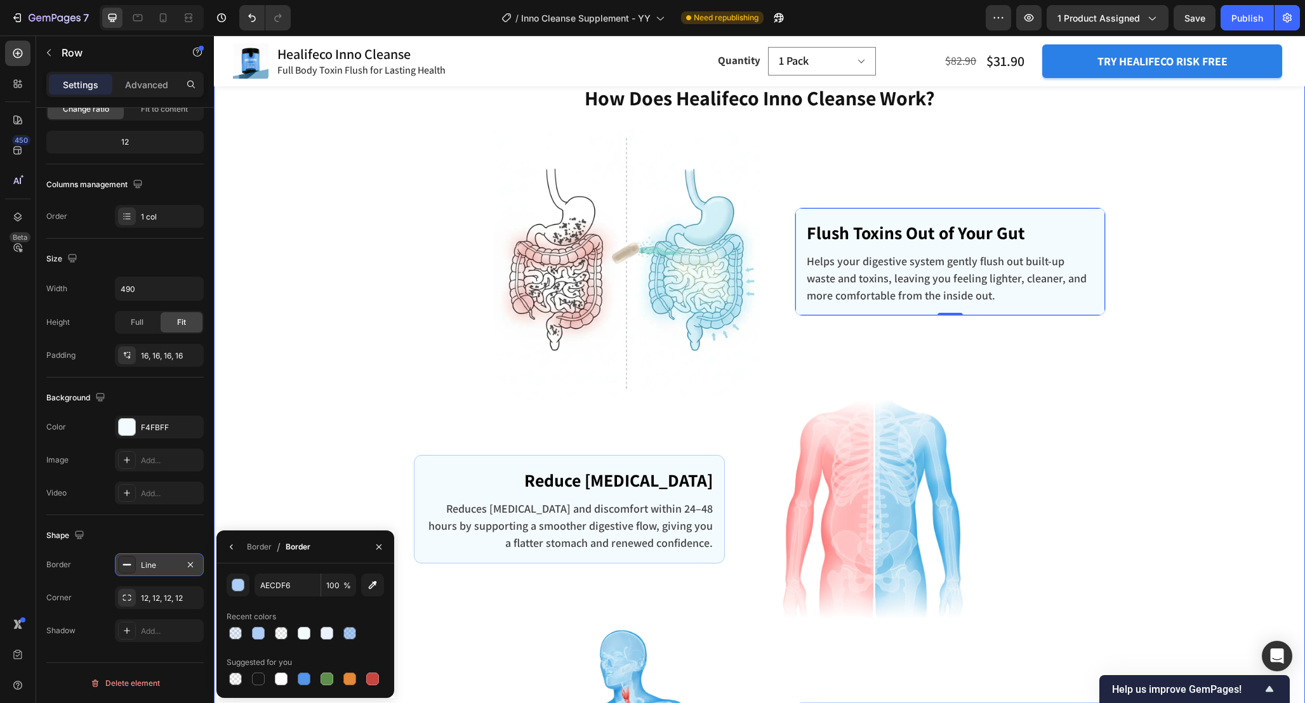
click at [347, 458] on div "How Does Healifeco Inno Cleanse Work? Heading Row Image Flush Toxins Out of You…" at bounding box center [759, 608] width 1072 height 1049
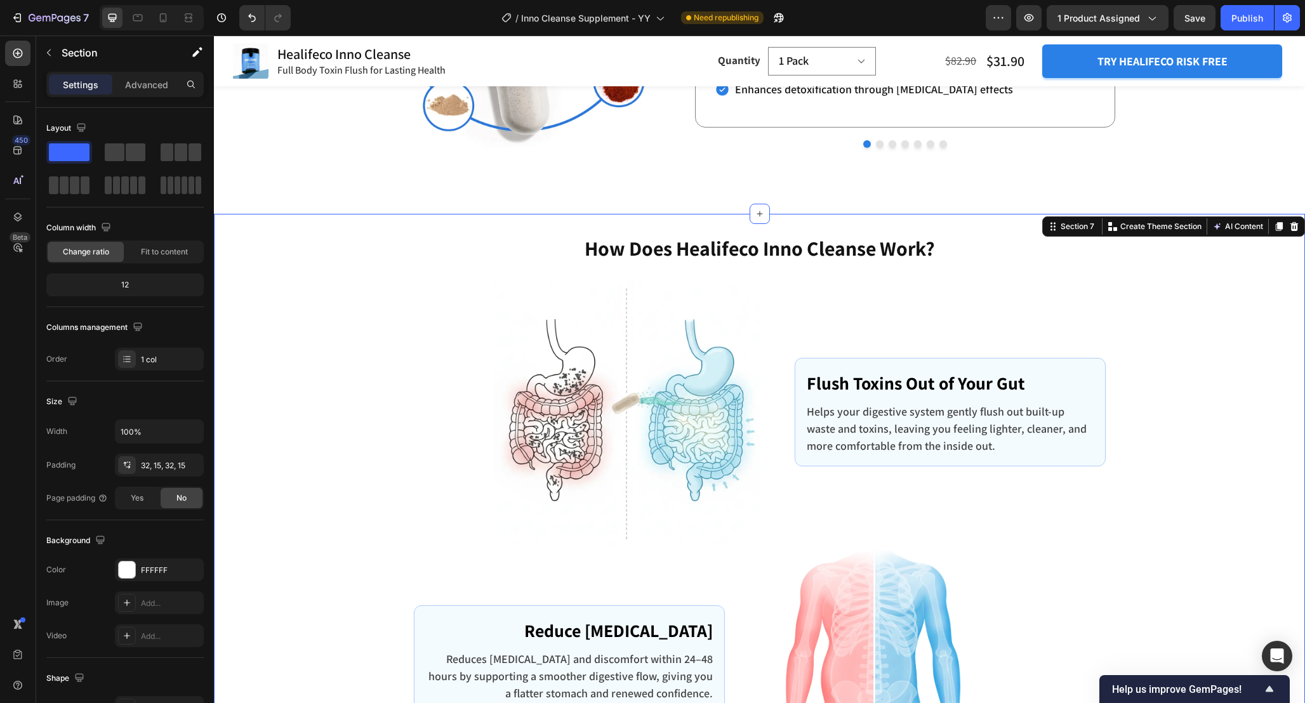
scroll to position [2627, 0]
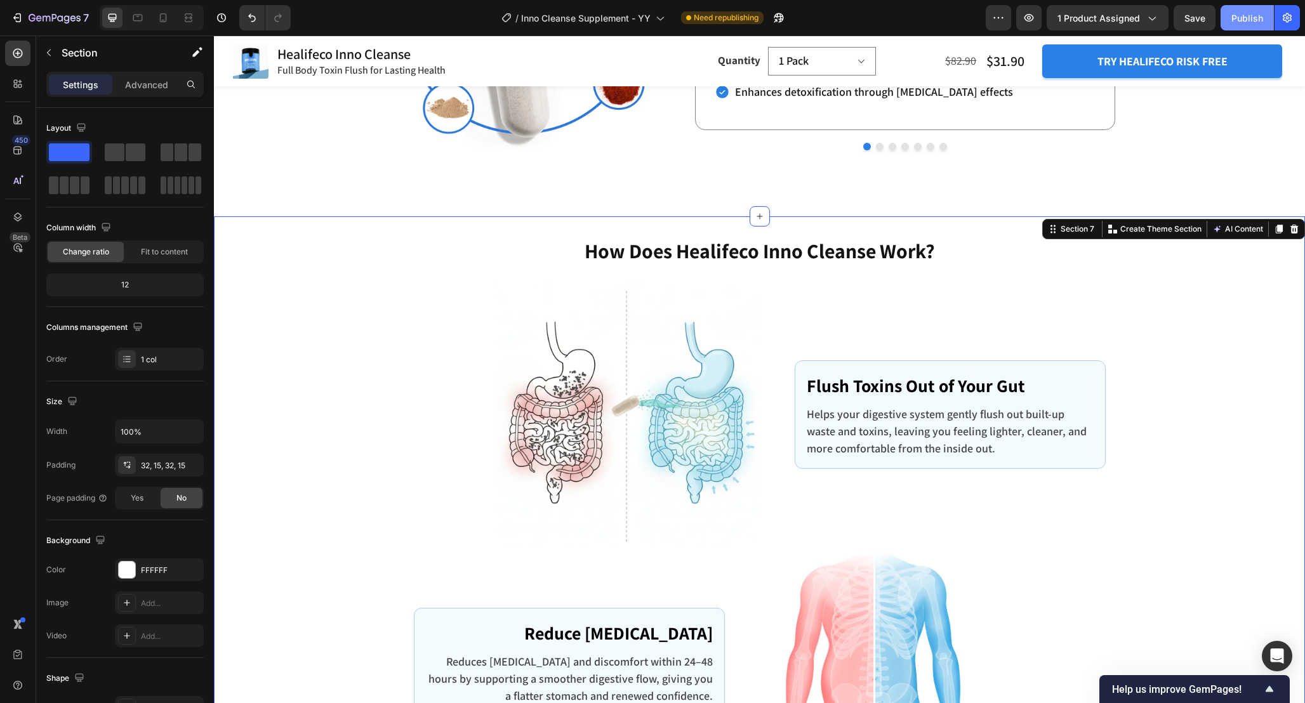
click at [1239, 25] on button "Publish" at bounding box center [1246, 17] width 53 height 25
click at [761, 10] on button "button" at bounding box center [763, 17] width 25 height 25
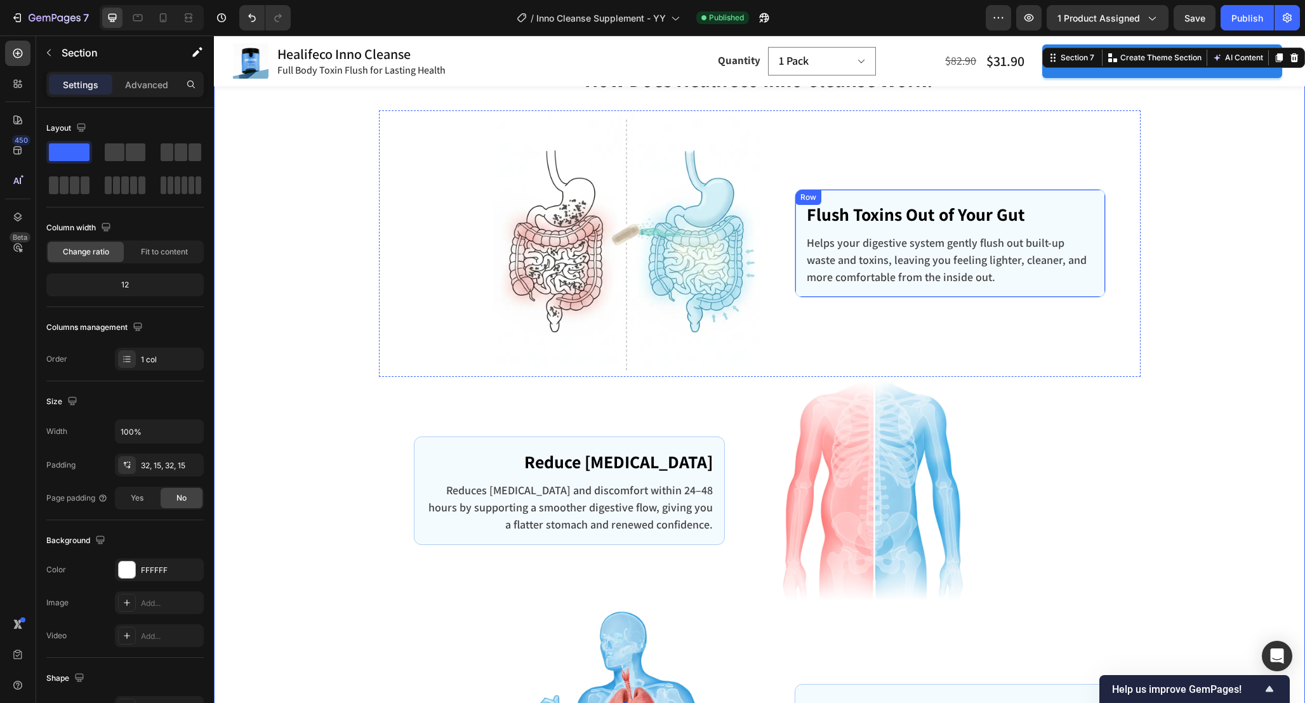
scroll to position [2822, 0]
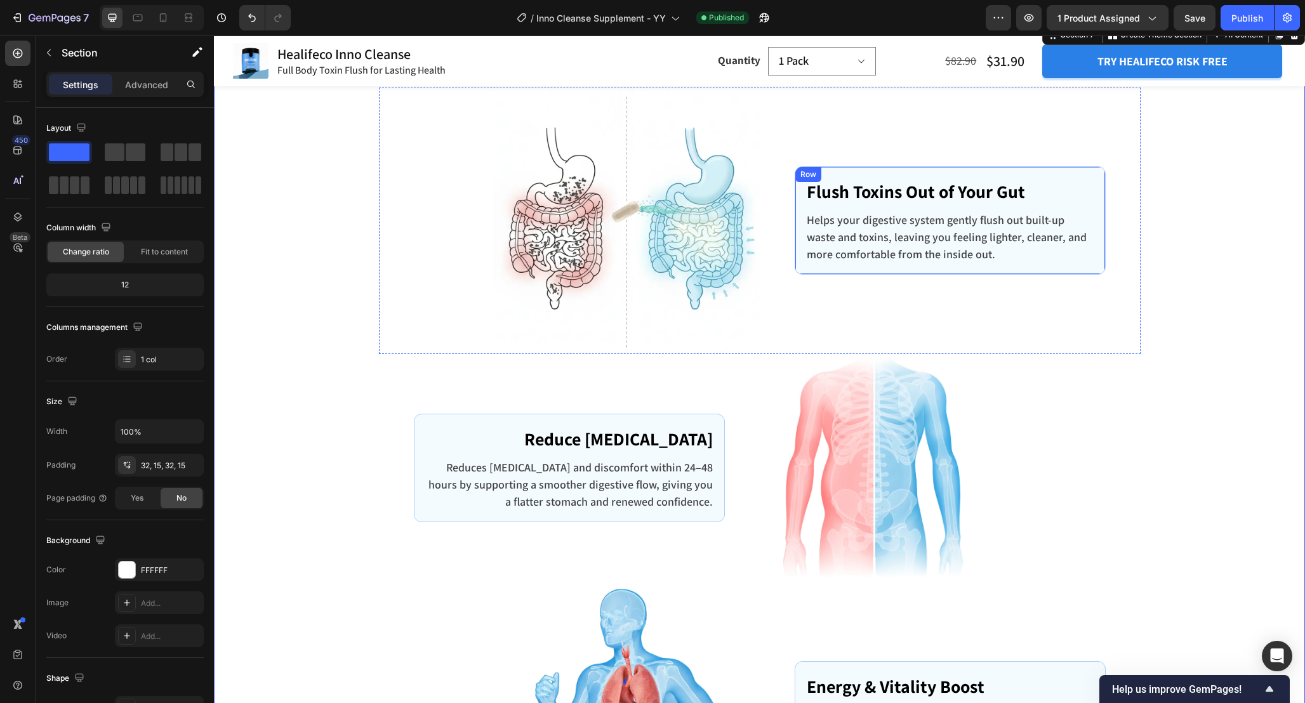
click at [847, 169] on div "Flush Toxins Out of Your Gut Text block Helps your digestive system gently flus…" at bounding box center [949, 220] width 311 height 108
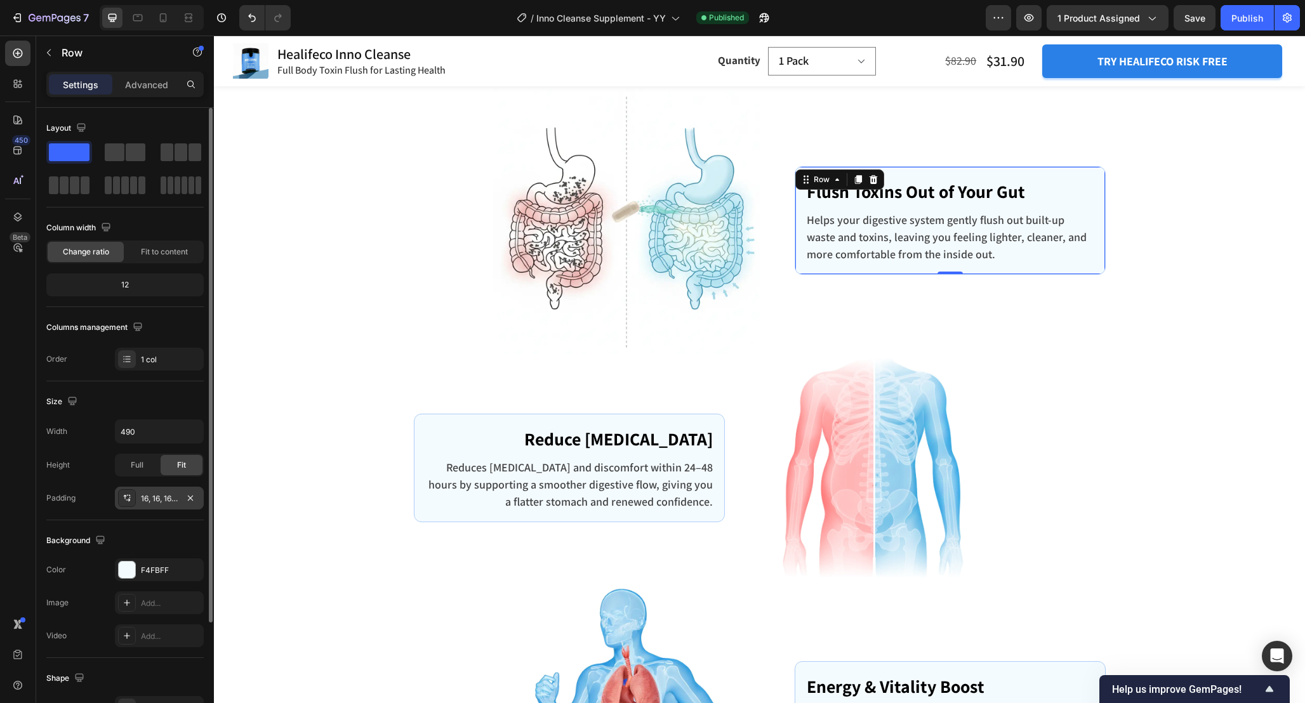
click at [161, 490] on div "16, 16, 16, 16" at bounding box center [159, 498] width 89 height 23
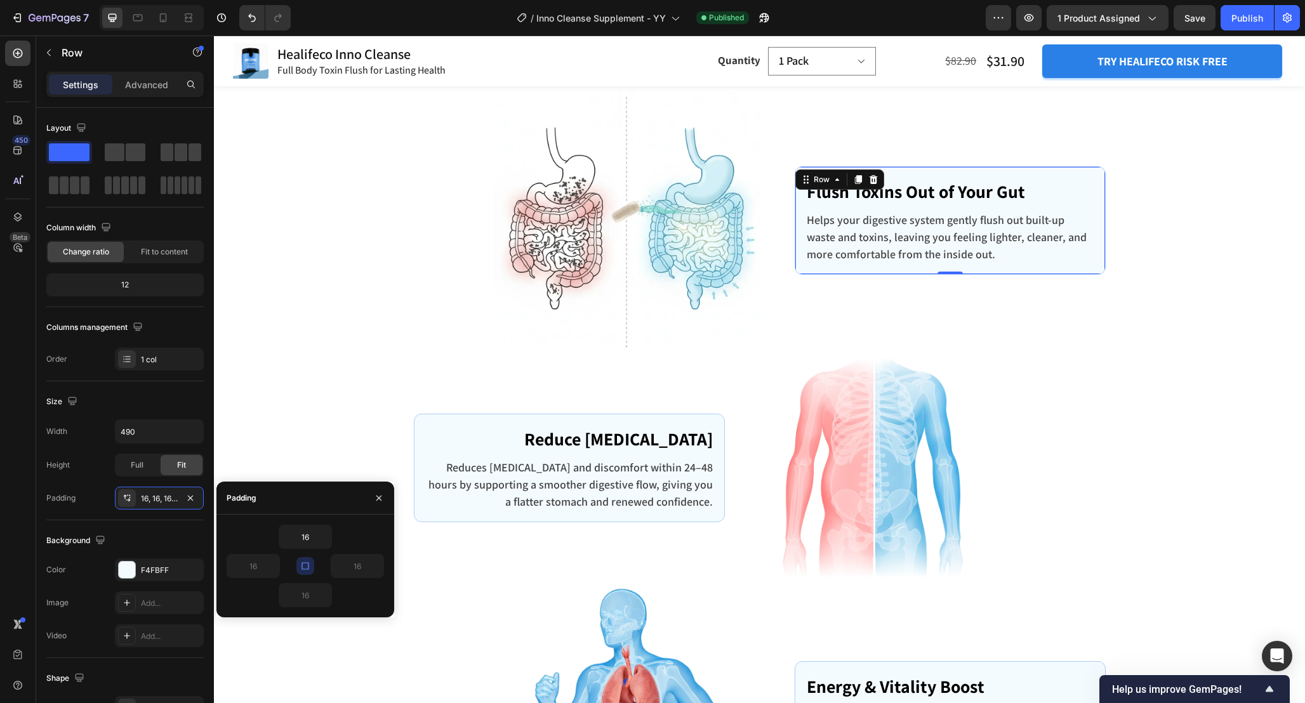
click at [309, 562] on icon "button" at bounding box center [305, 566] width 10 height 10
click at [310, 546] on input "16" at bounding box center [305, 536] width 52 height 23
type input "6"
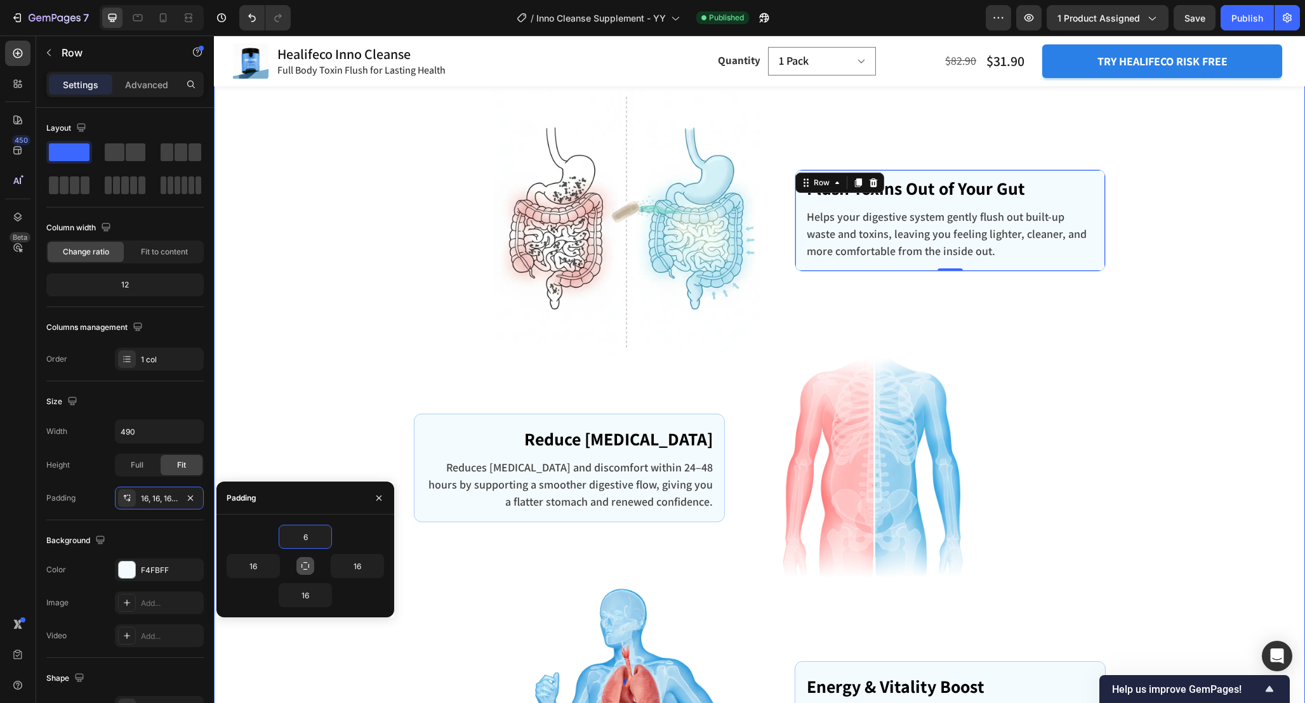
click at [1157, 461] on div "How Does Healifeco Inno Cleanse Work? Heading Row Image Flush Toxins Out of You…" at bounding box center [759, 567] width 1072 height 1049
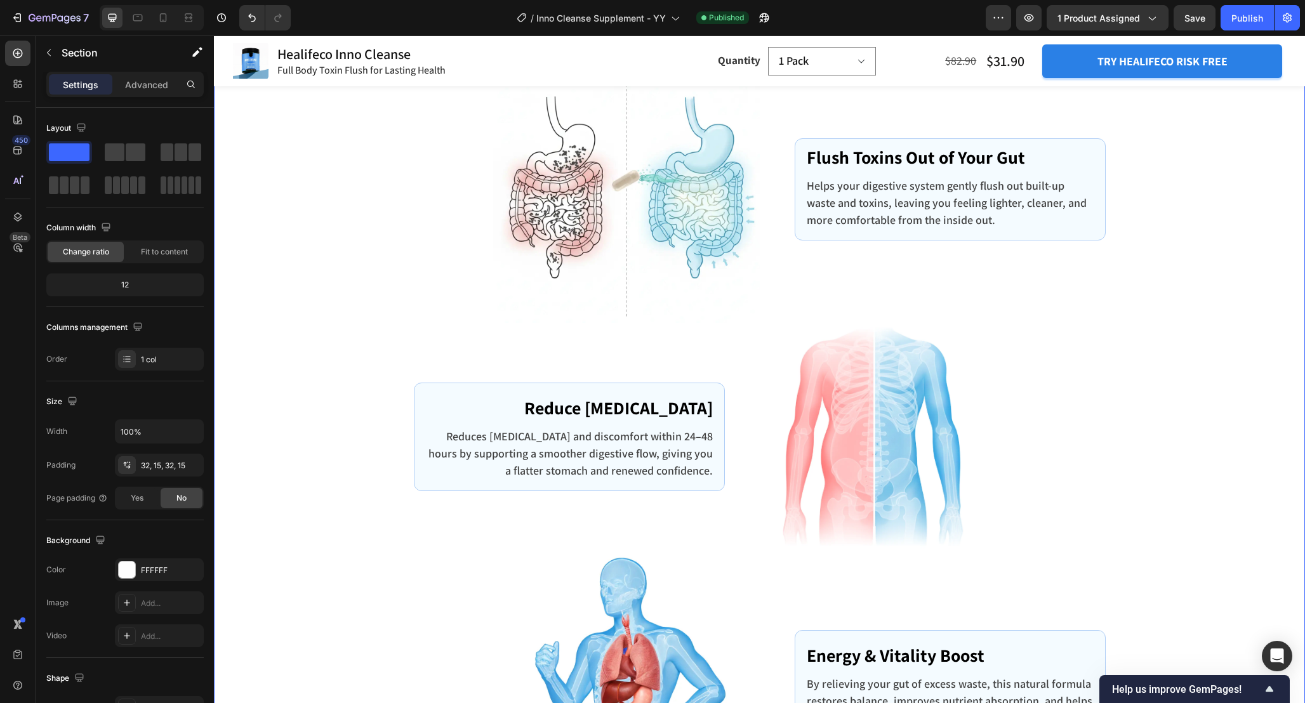
scroll to position [2864, 0]
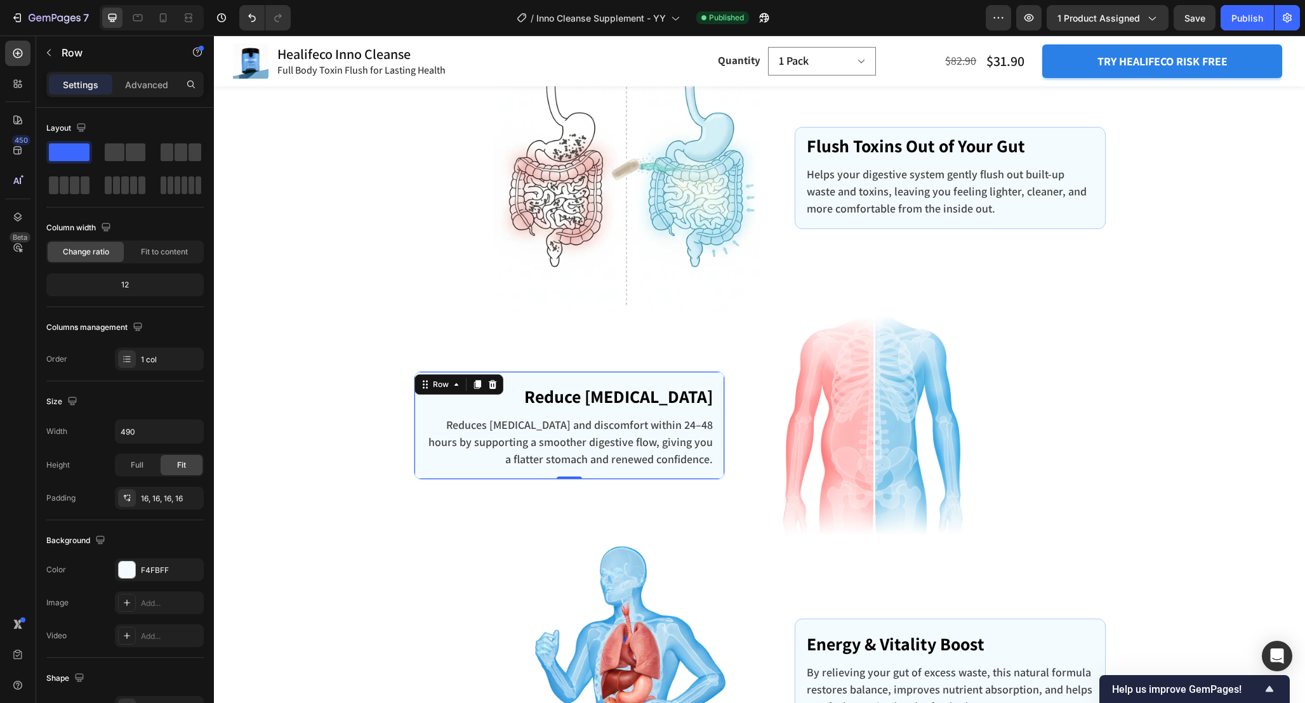
click at [647, 376] on div "Reduce Bloating Text block Reduces bloating and discomfort within 24–48 hours b…" at bounding box center [569, 425] width 311 height 108
click at [161, 492] on div "16, 16, 16, 16" at bounding box center [159, 498] width 89 height 23
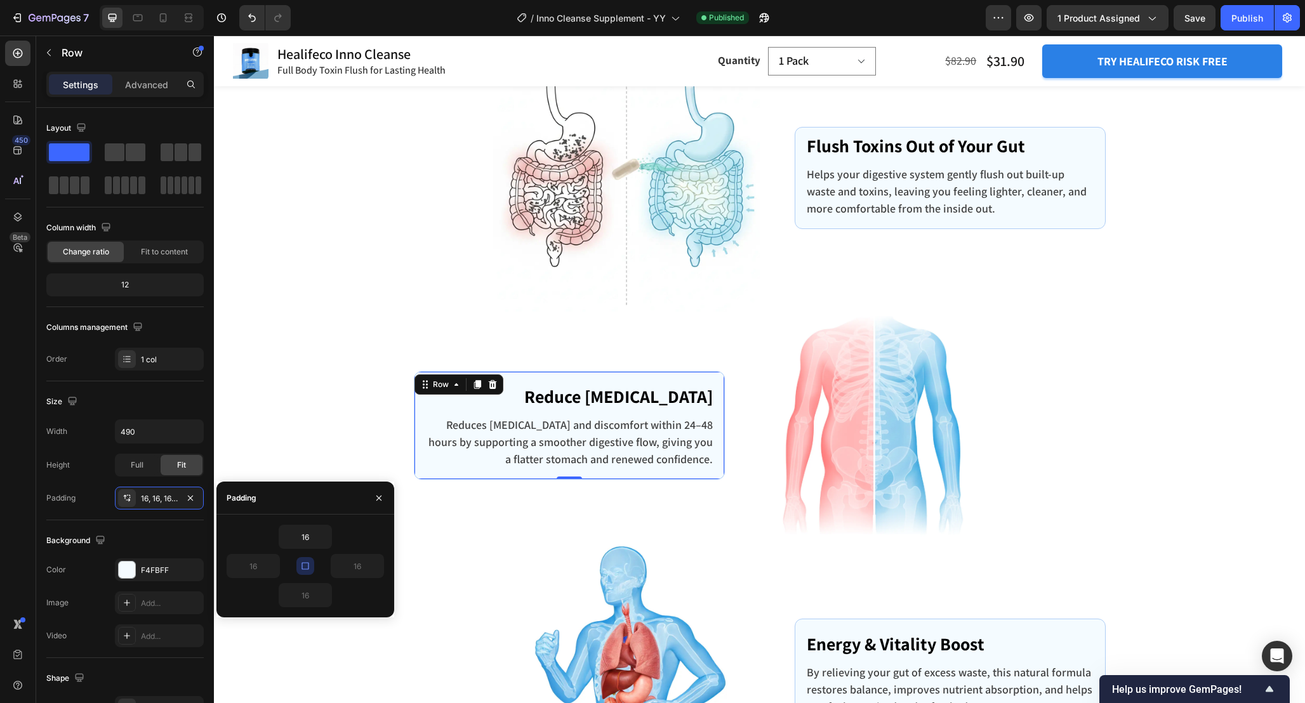
click at [306, 565] on icon "button" at bounding box center [305, 566] width 10 height 10
click at [311, 537] on input "16" at bounding box center [305, 536] width 52 height 23
type input "6"
click at [1157, 448] on div "How Does Healifeco Inno Cleanse Work? Heading Row Image Flush Toxins Out of You…" at bounding box center [759, 524] width 1072 height 1049
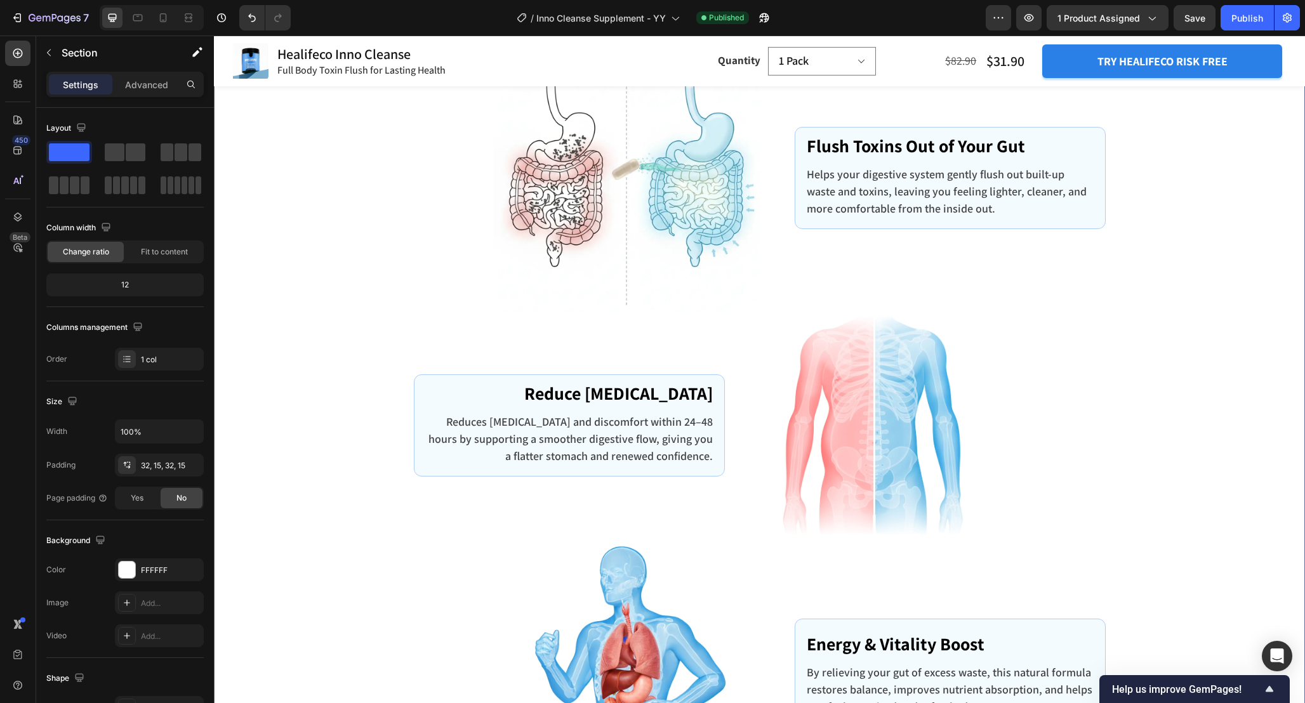
scroll to position [3000, 0]
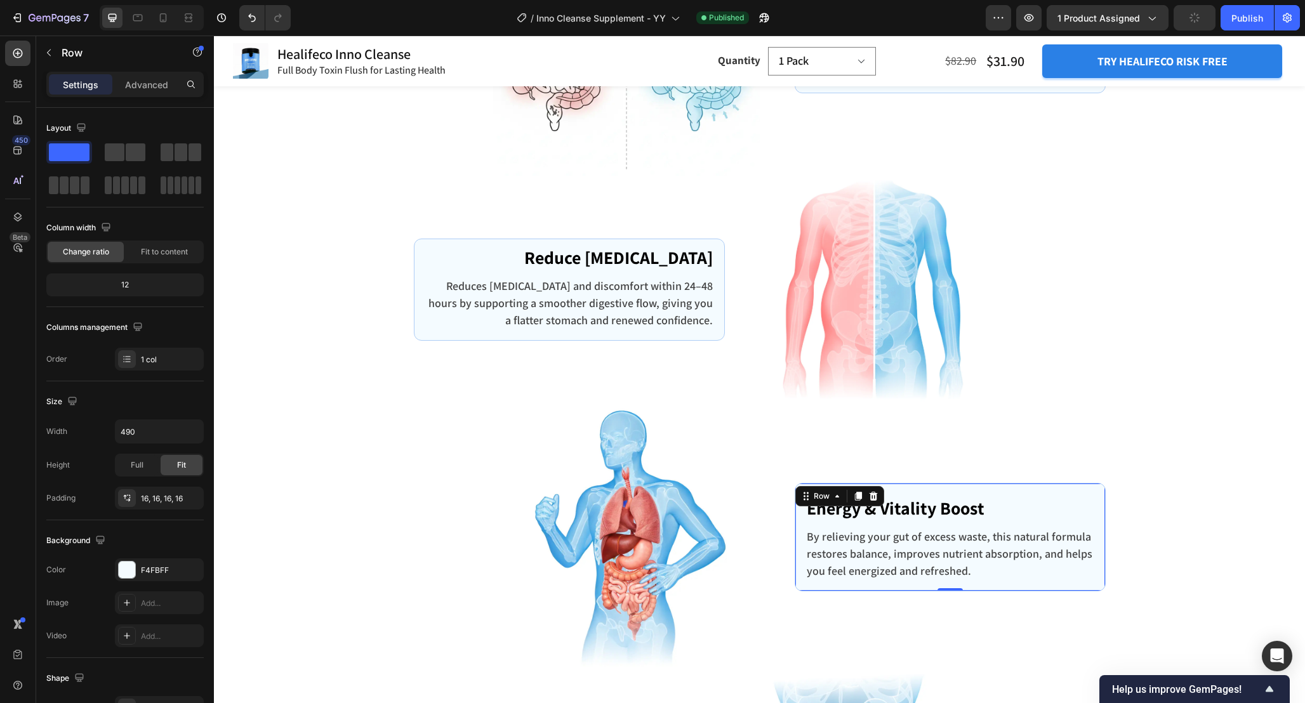
click at [1096, 512] on div "Energy & Vitality Boost Text block By relieving your gut of excess waste, this …" at bounding box center [949, 537] width 311 height 108
click at [141, 501] on div "16, 16, 16, 16" at bounding box center [159, 498] width 37 height 11
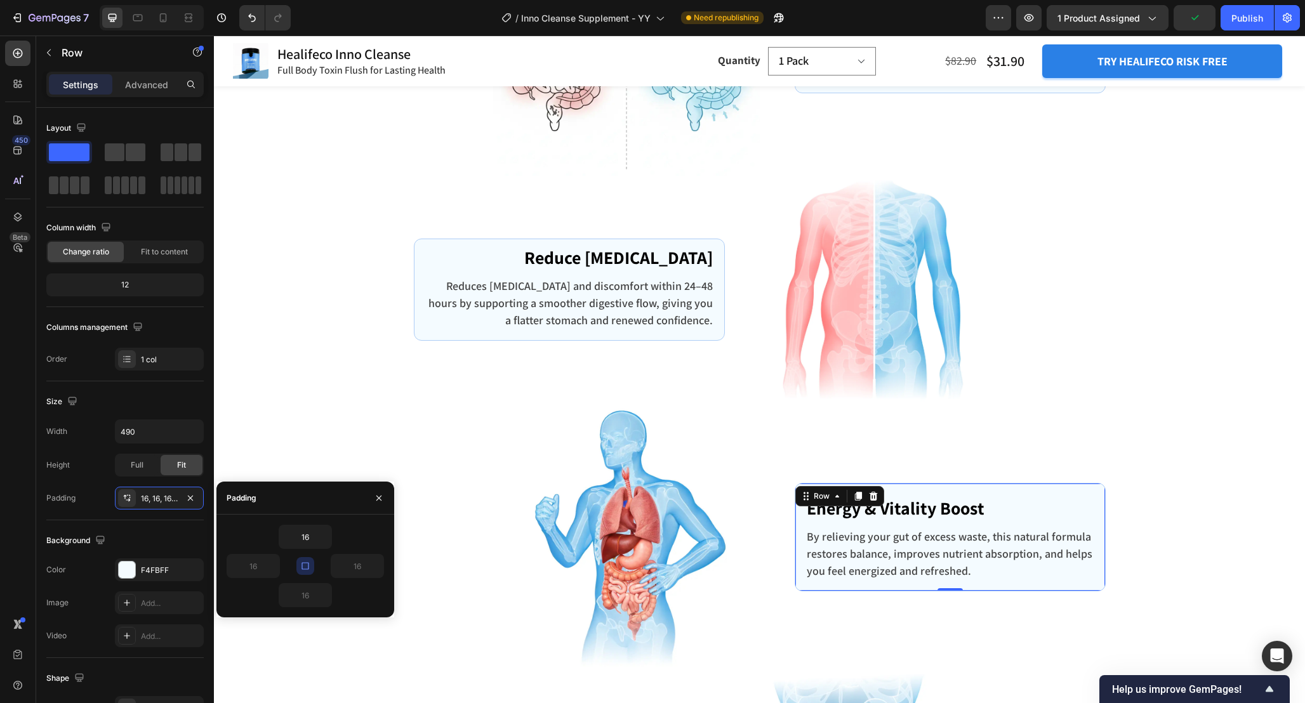
click at [307, 559] on button "button" at bounding box center [305, 566] width 18 height 18
click at [312, 537] on input "16" at bounding box center [305, 536] width 52 height 23
type input "6"
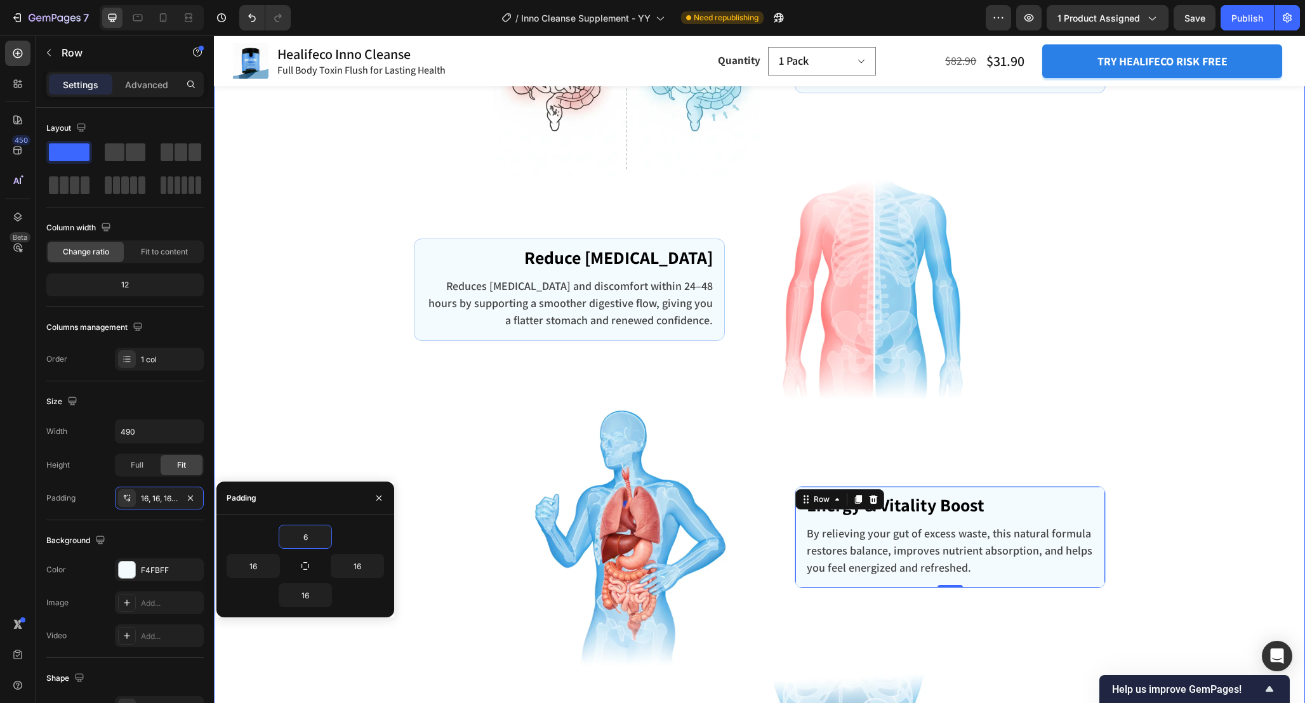
click at [1216, 475] on div "How Does Healifeco Inno Cleanse Work? Heading Row Image Flush Toxins Out of You…" at bounding box center [759, 388] width 1072 height 1049
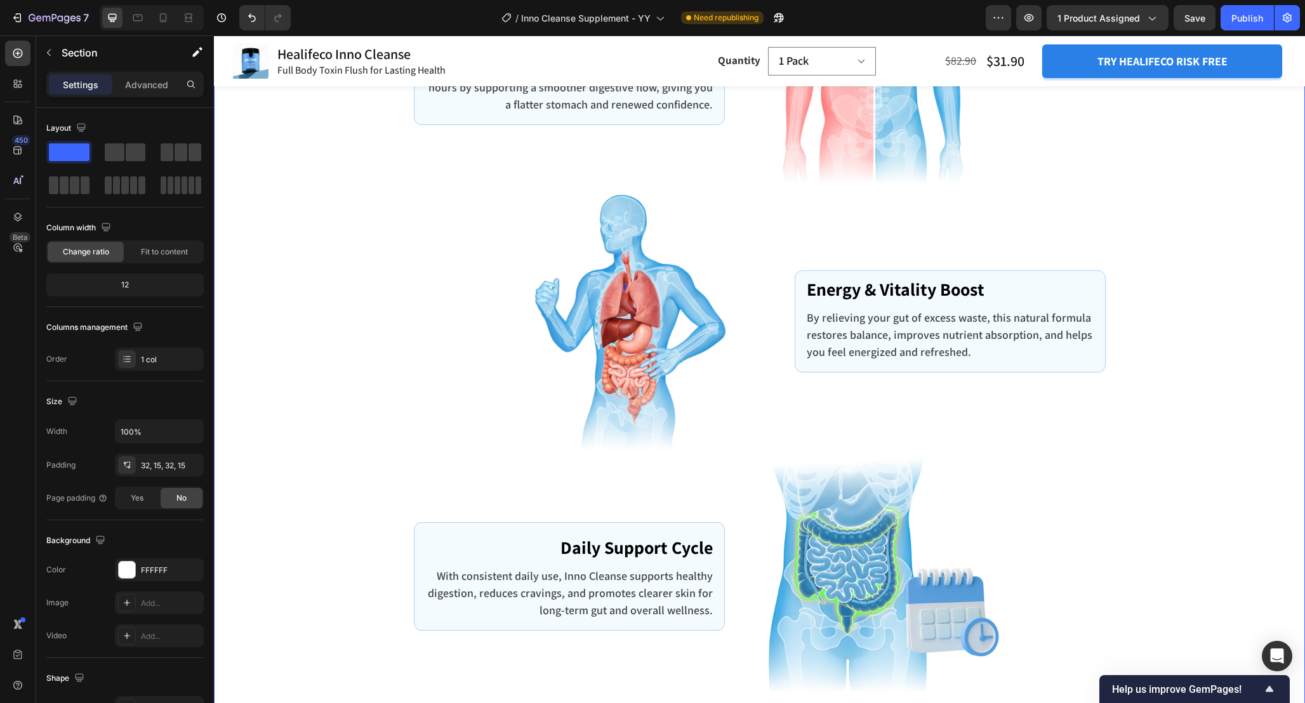
scroll to position [3300, 0]
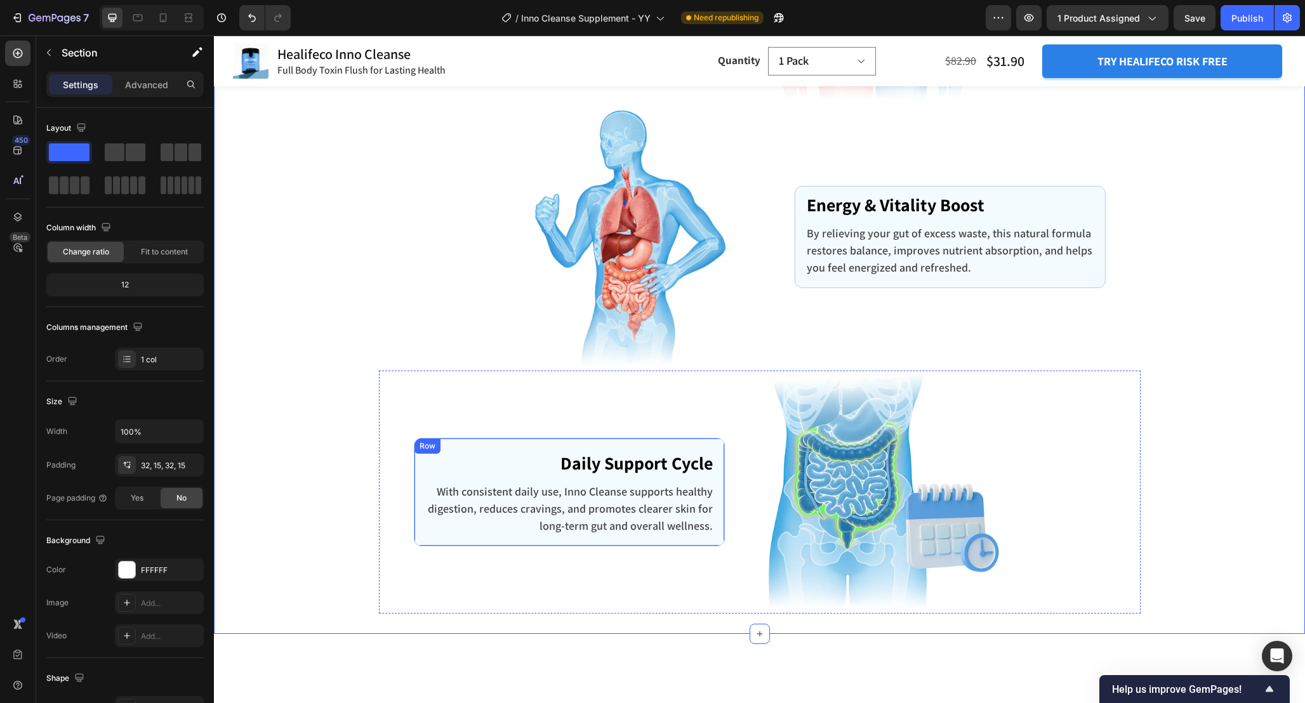
click at [574, 441] on div "Daily Support Cycle Text block With consistent daily use, Inno Cleanse supports…" at bounding box center [569, 492] width 311 height 108
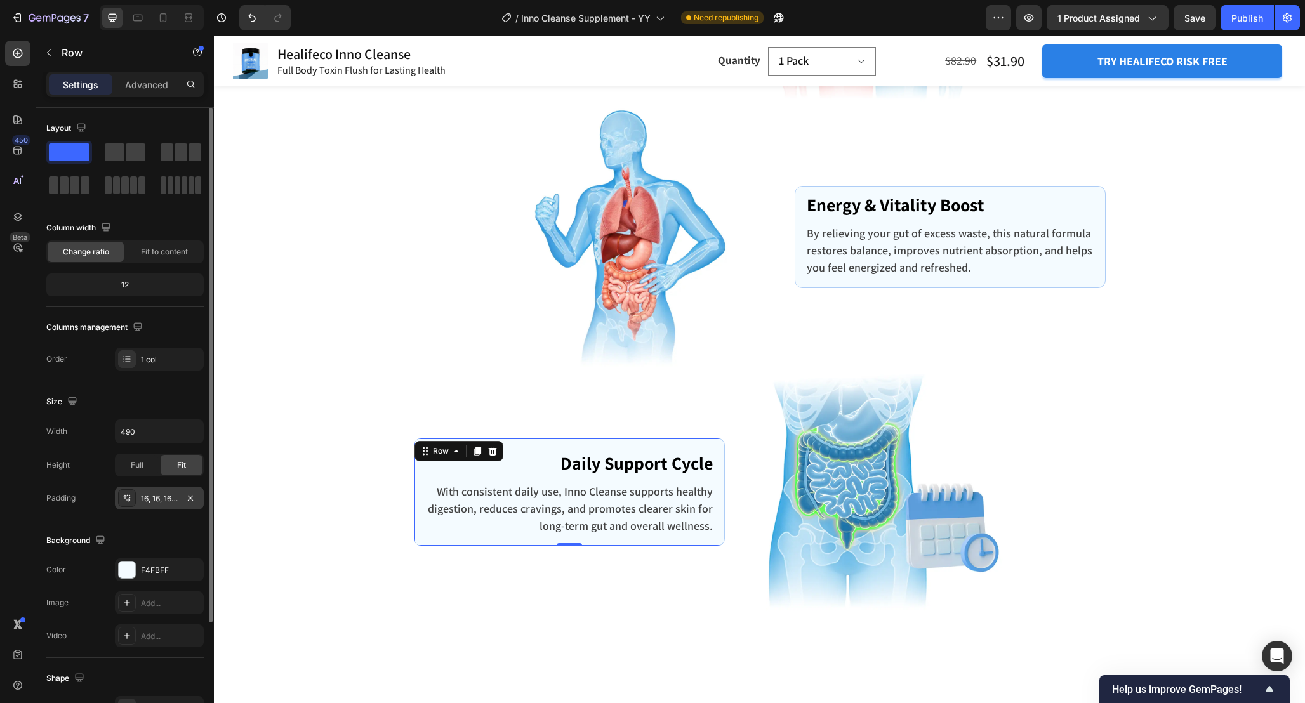
click at [153, 496] on div "16, 16, 16, 16" at bounding box center [159, 498] width 37 height 11
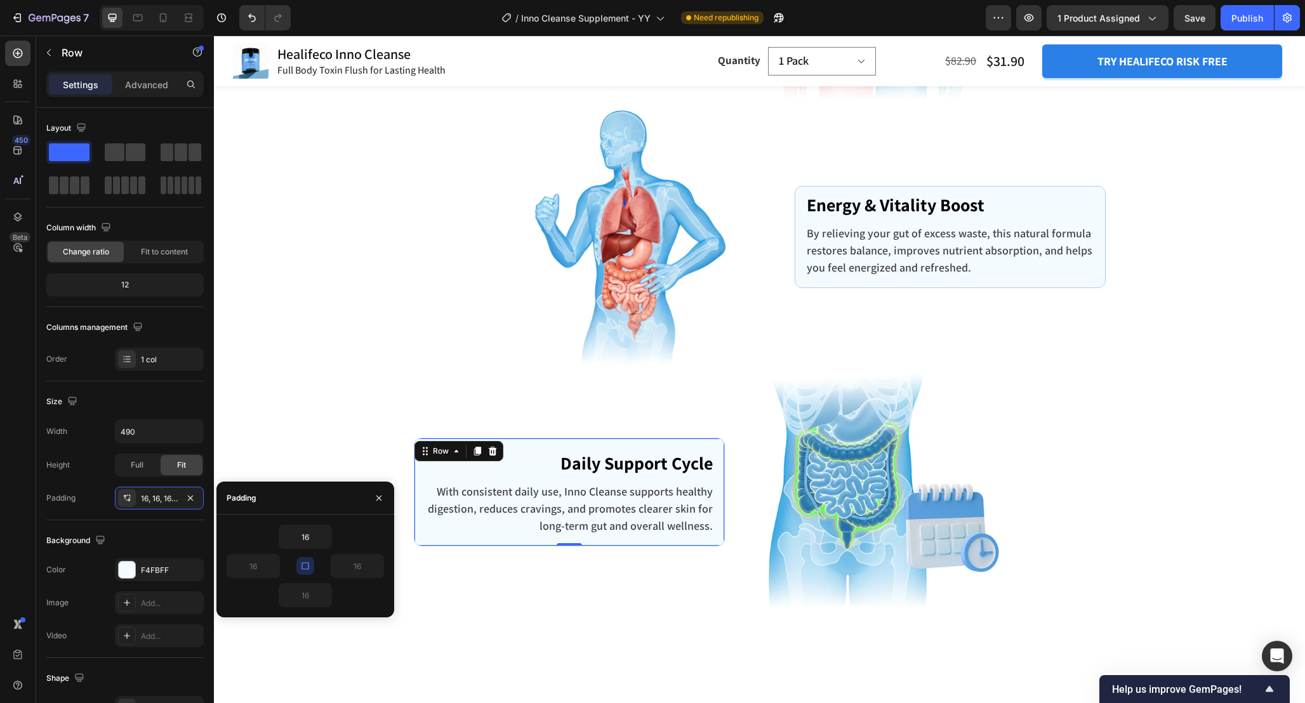
click at [302, 561] on icon "button" at bounding box center [305, 566] width 10 height 10
click at [310, 537] on input "16" at bounding box center [305, 536] width 52 height 23
type input "6"
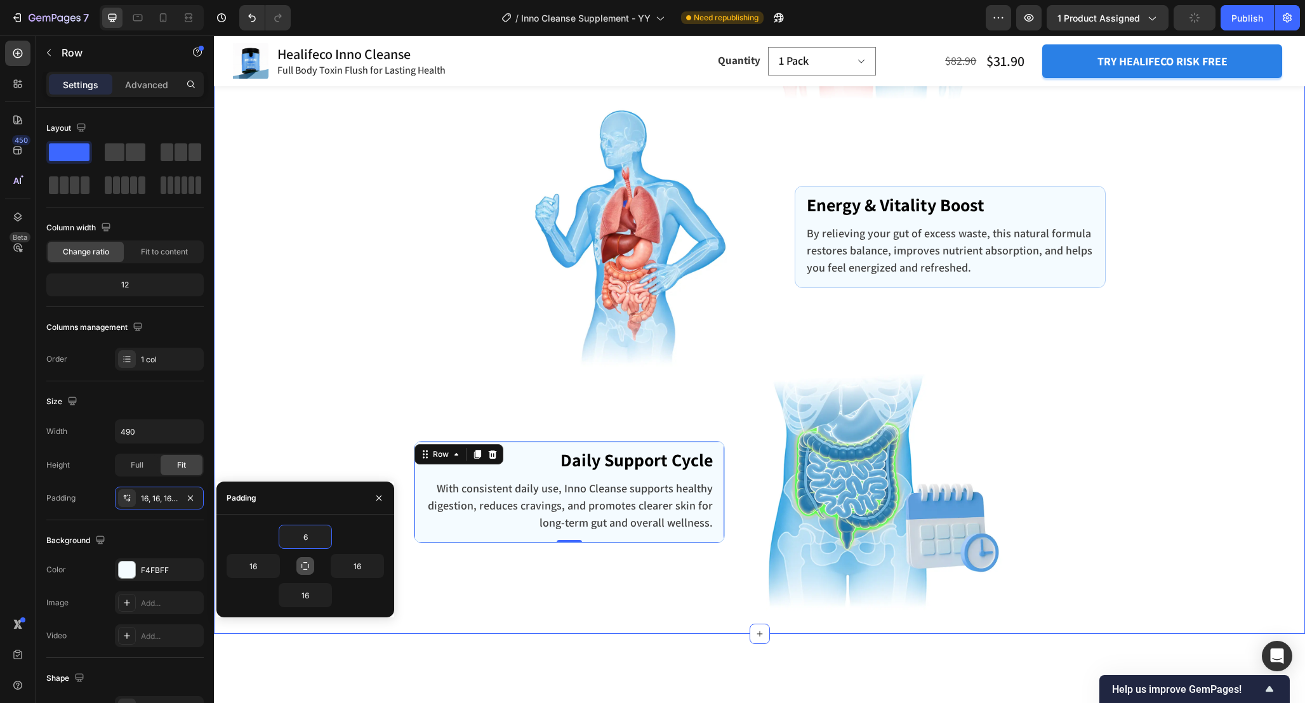
click at [1184, 426] on div "How Does Healifeco Inno Cleanse Work? Heading Row Image Flush Toxins Out of You…" at bounding box center [759, 88] width 1072 height 1049
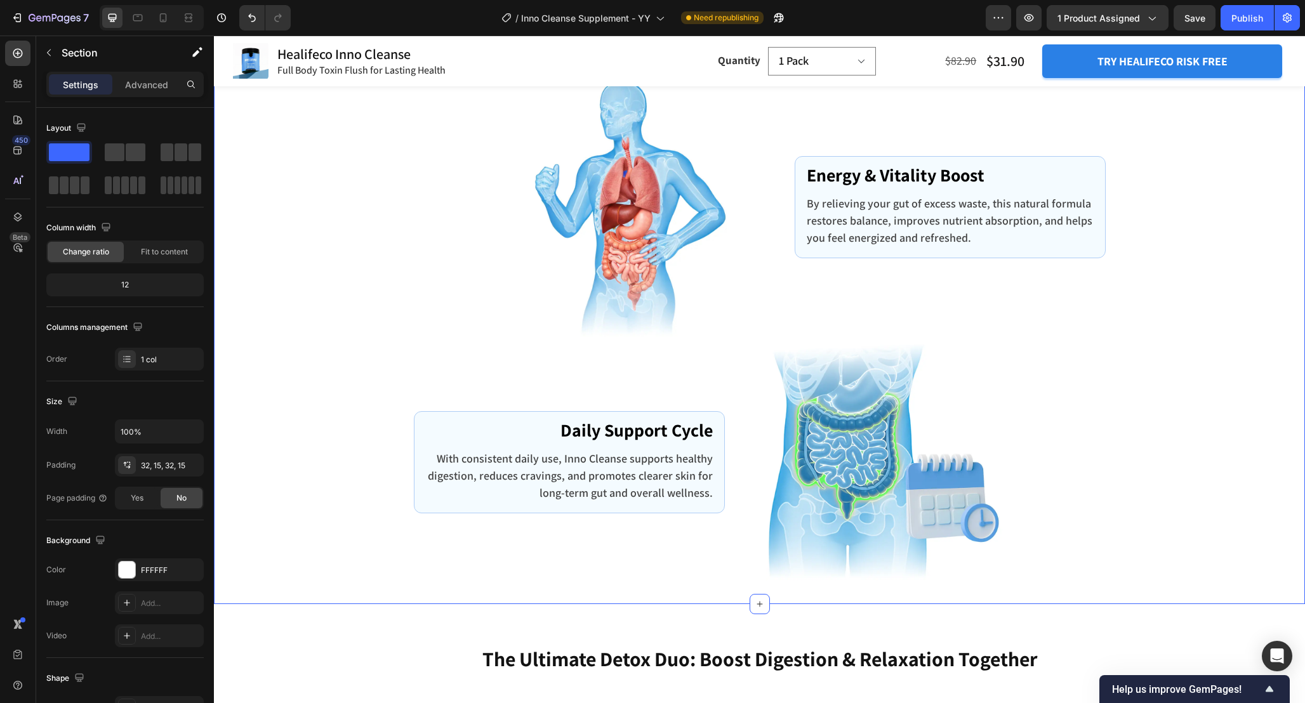
scroll to position [3327, 0]
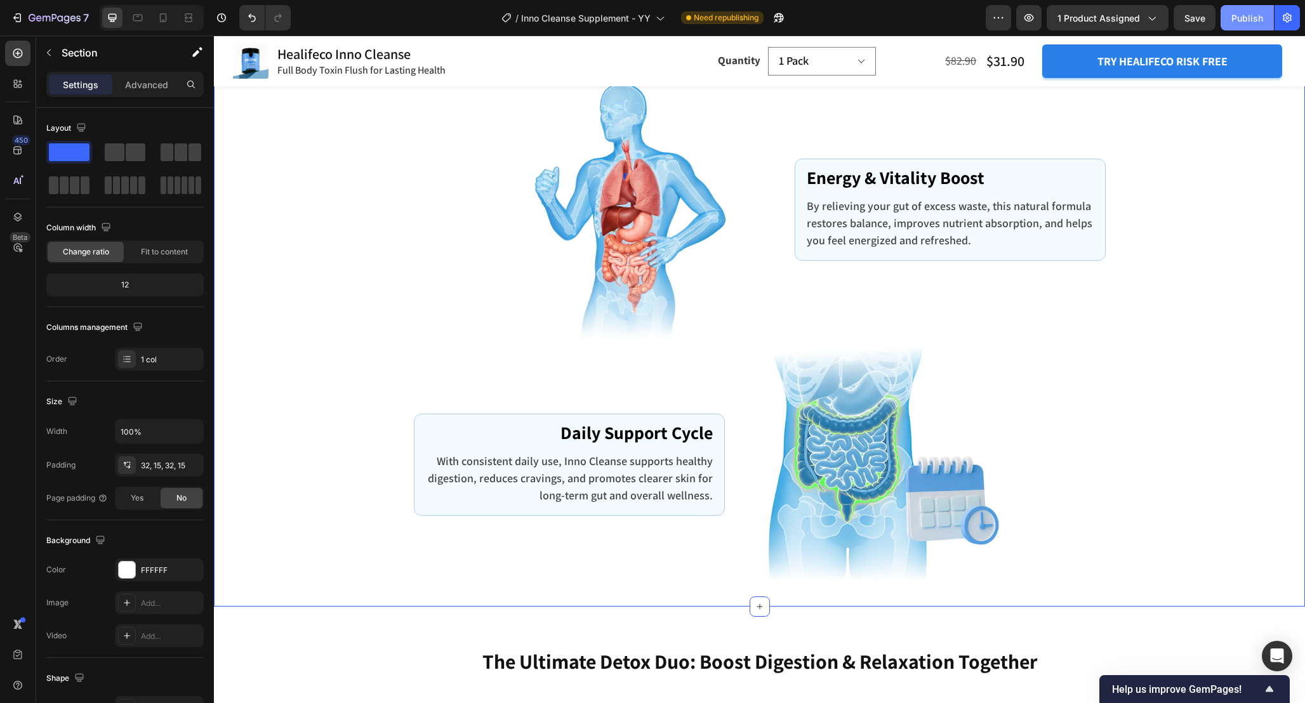
click at [1230, 18] on button "Publish" at bounding box center [1246, 17] width 53 height 25
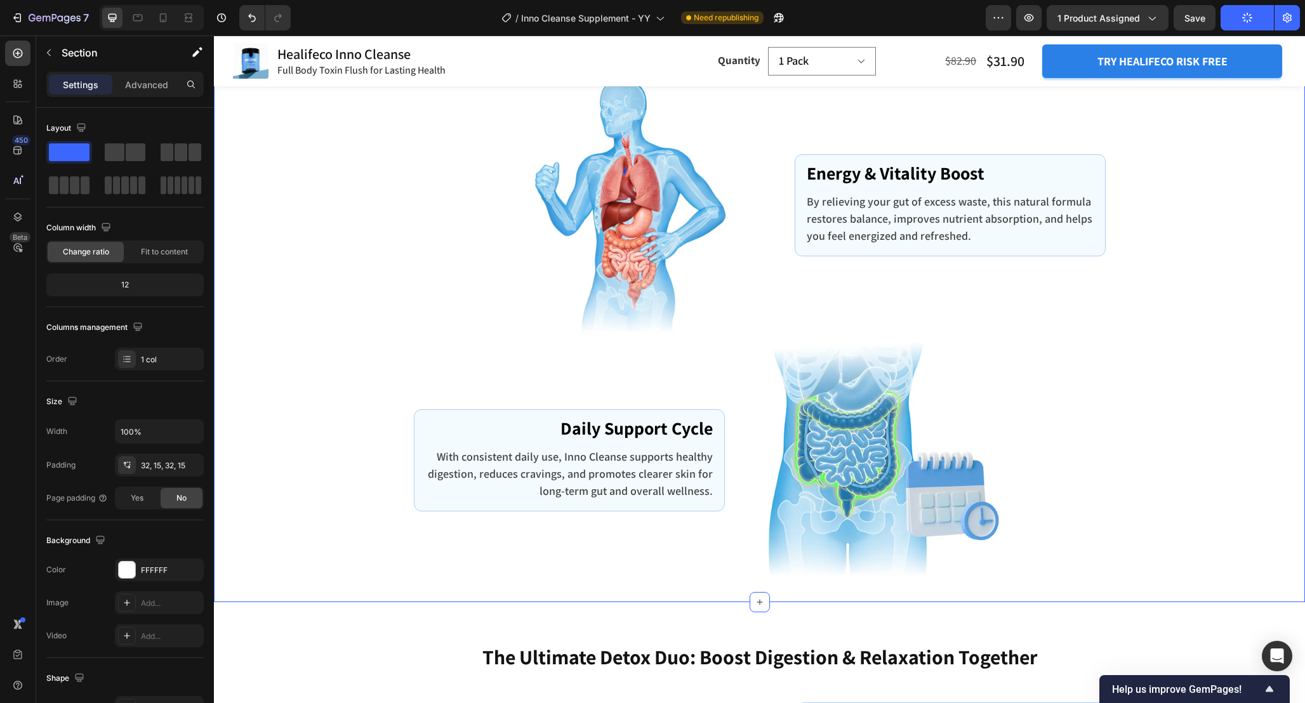
scroll to position [3325, 0]
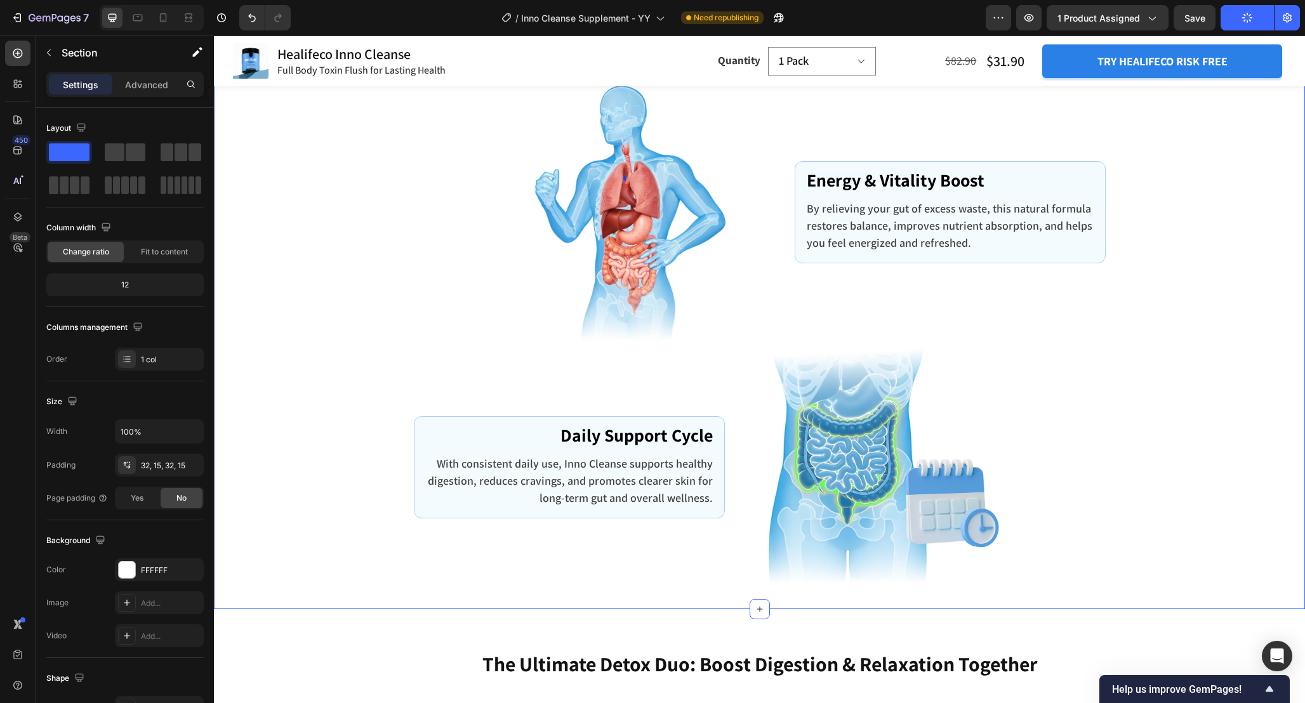
click at [1180, 367] on div "How Does Healifeco Inno Cleanse Work? Heading Row Image Flush Toxins Out of You…" at bounding box center [759, 63] width 1072 height 1049
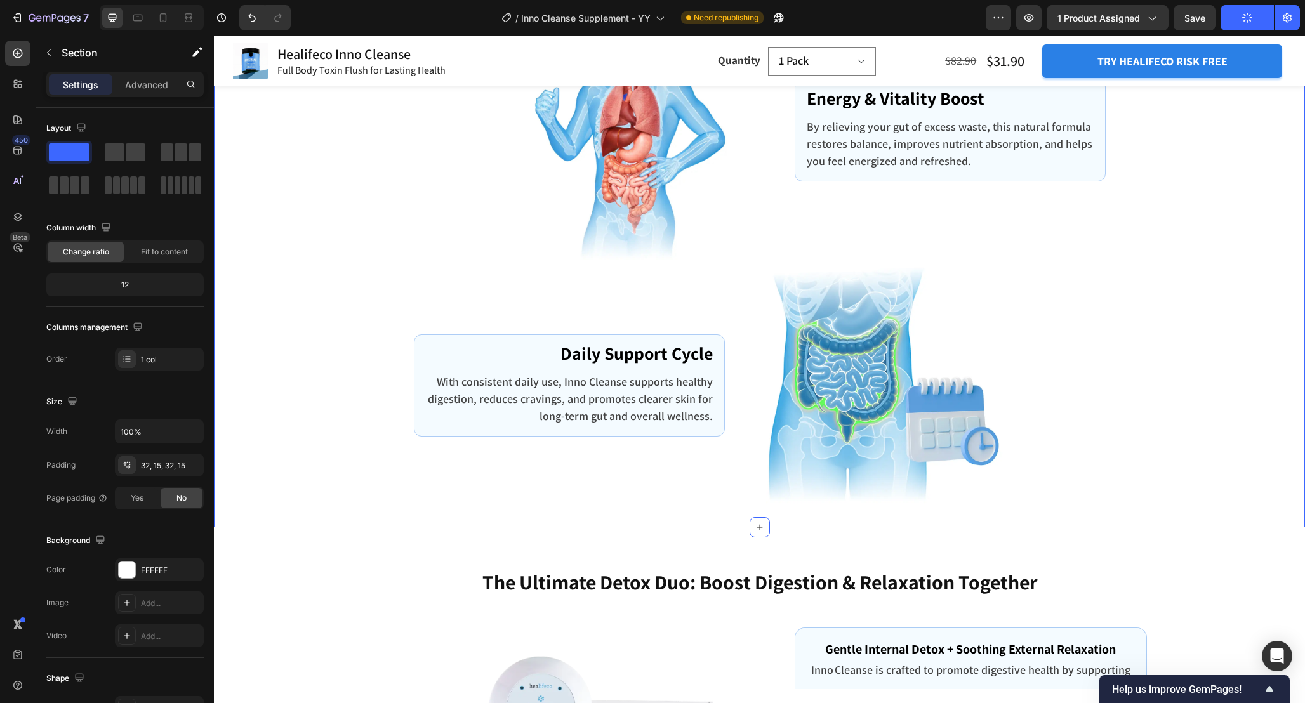
scroll to position [3399, 0]
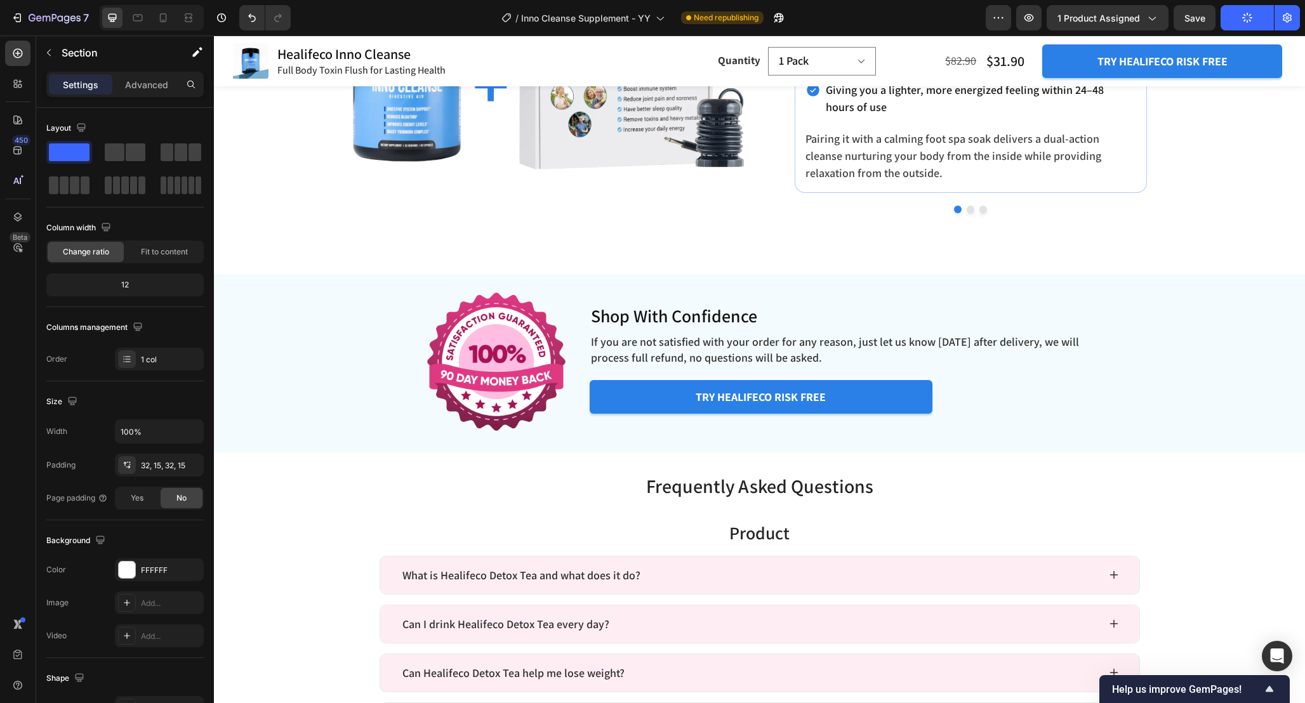
scroll to position [4422, 0]
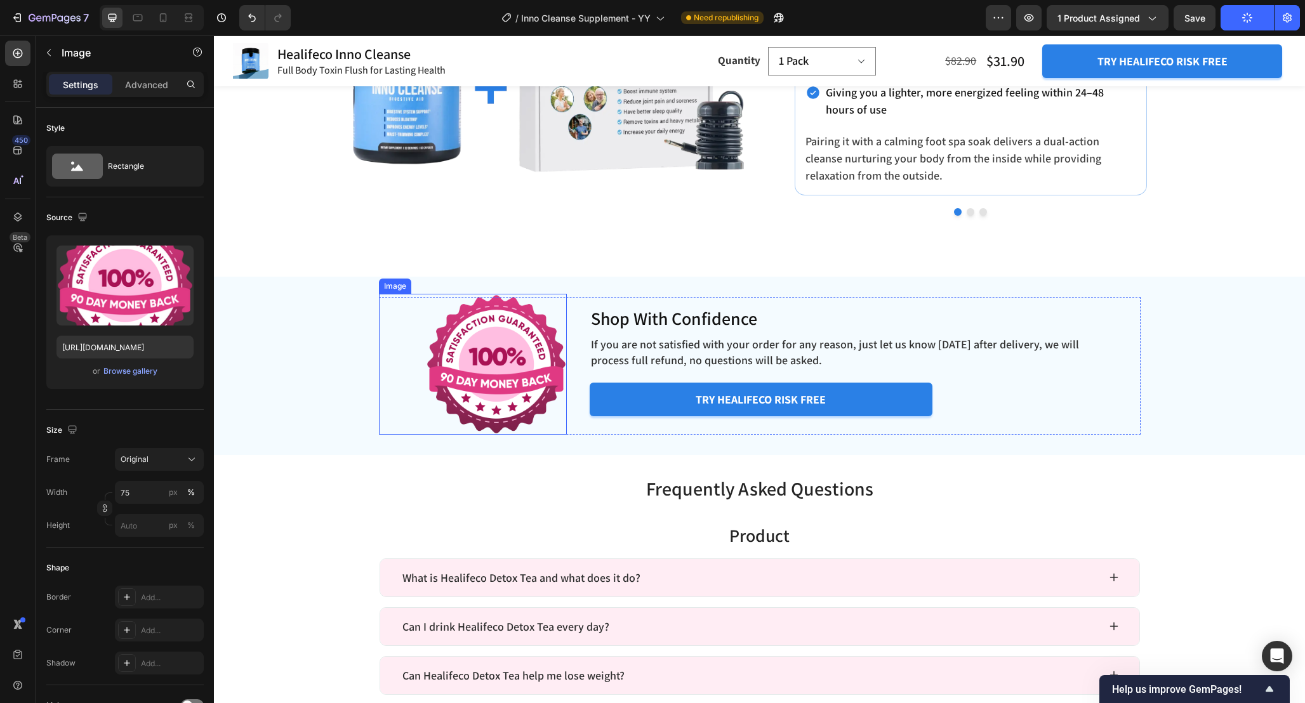
click at [511, 371] on img at bounding box center [496, 364] width 141 height 141
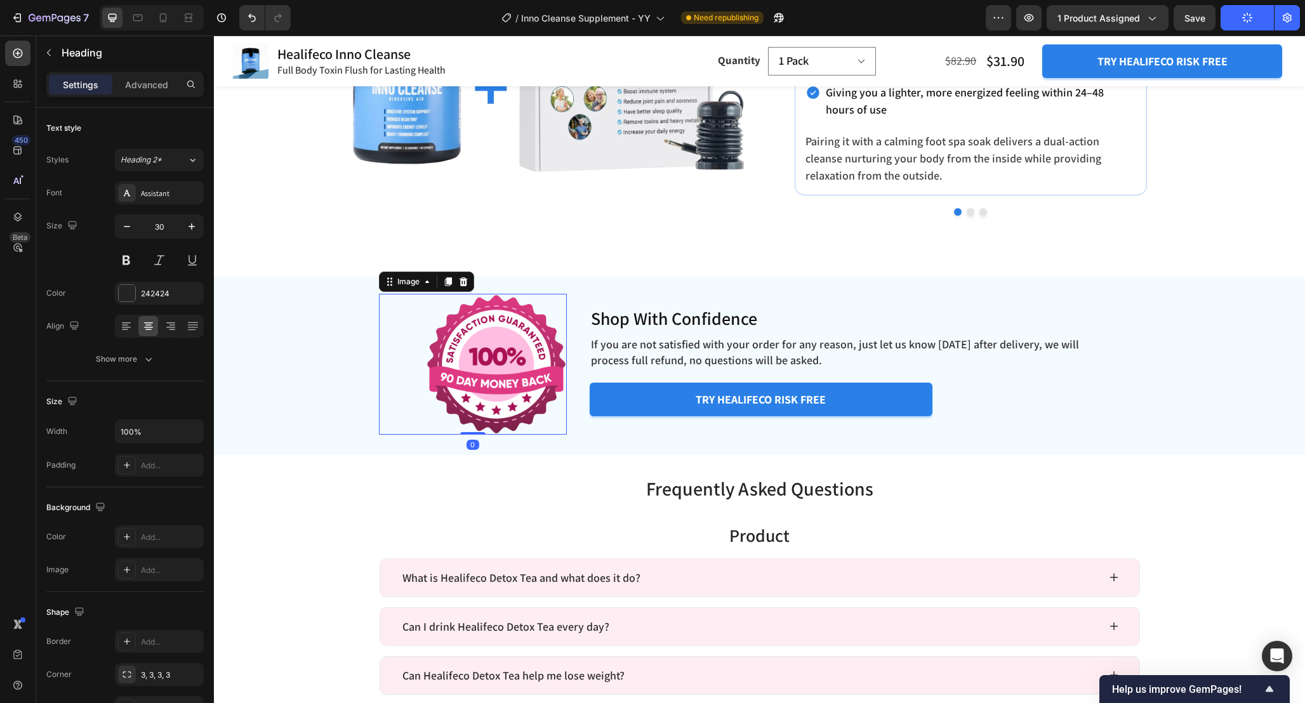
click at [563, 480] on h2 "Frequently Asked Questions" at bounding box center [759, 488] width 761 height 27
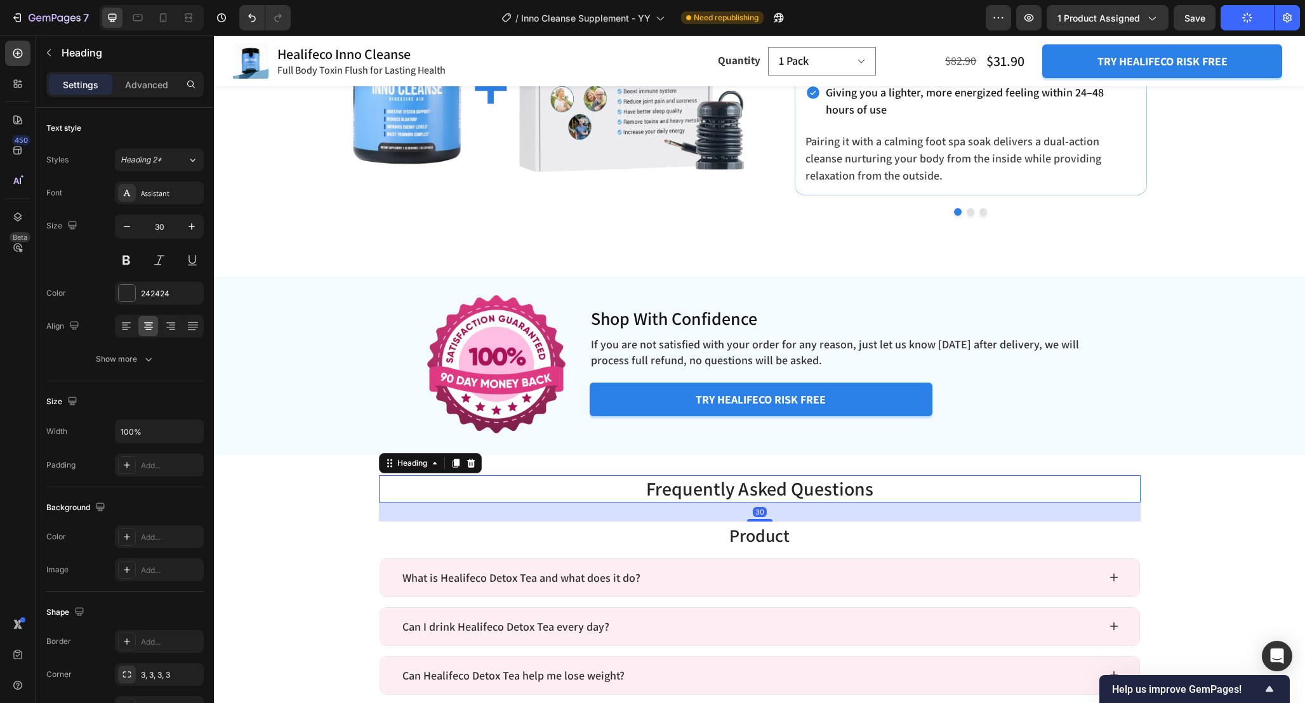
scroll to position [4403, 0]
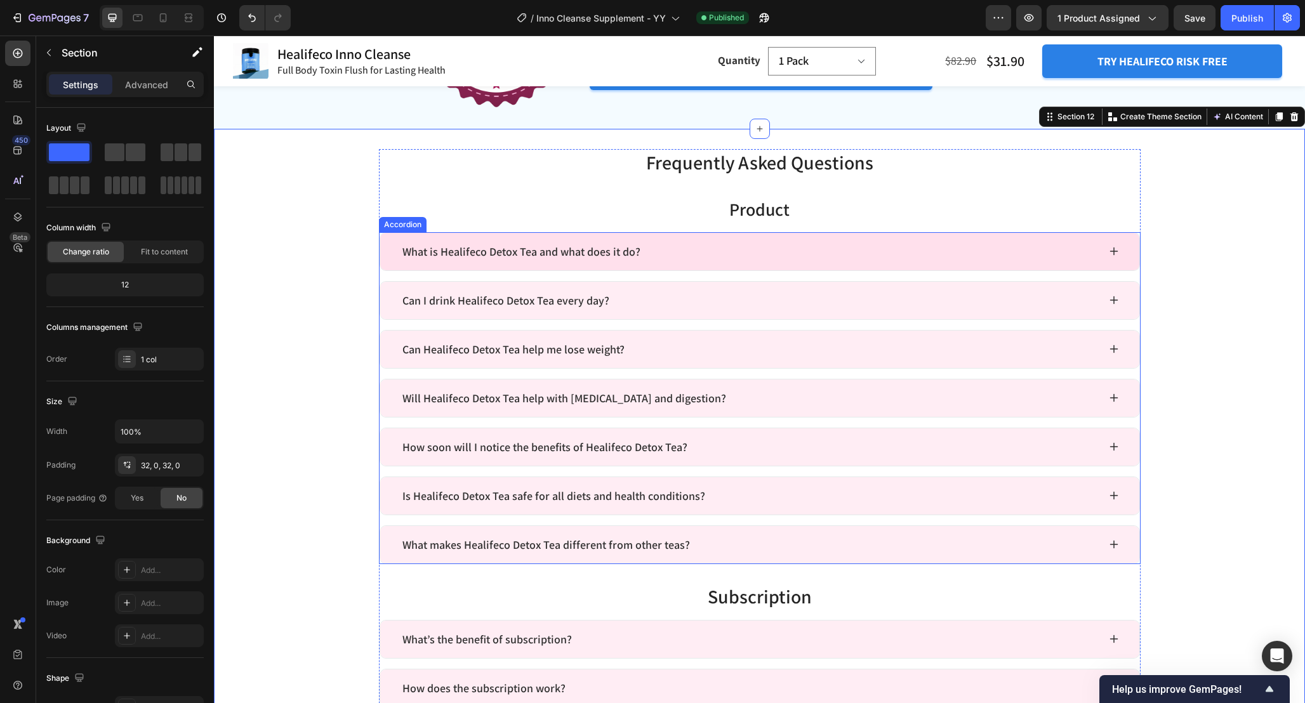
scroll to position [4523, 0]
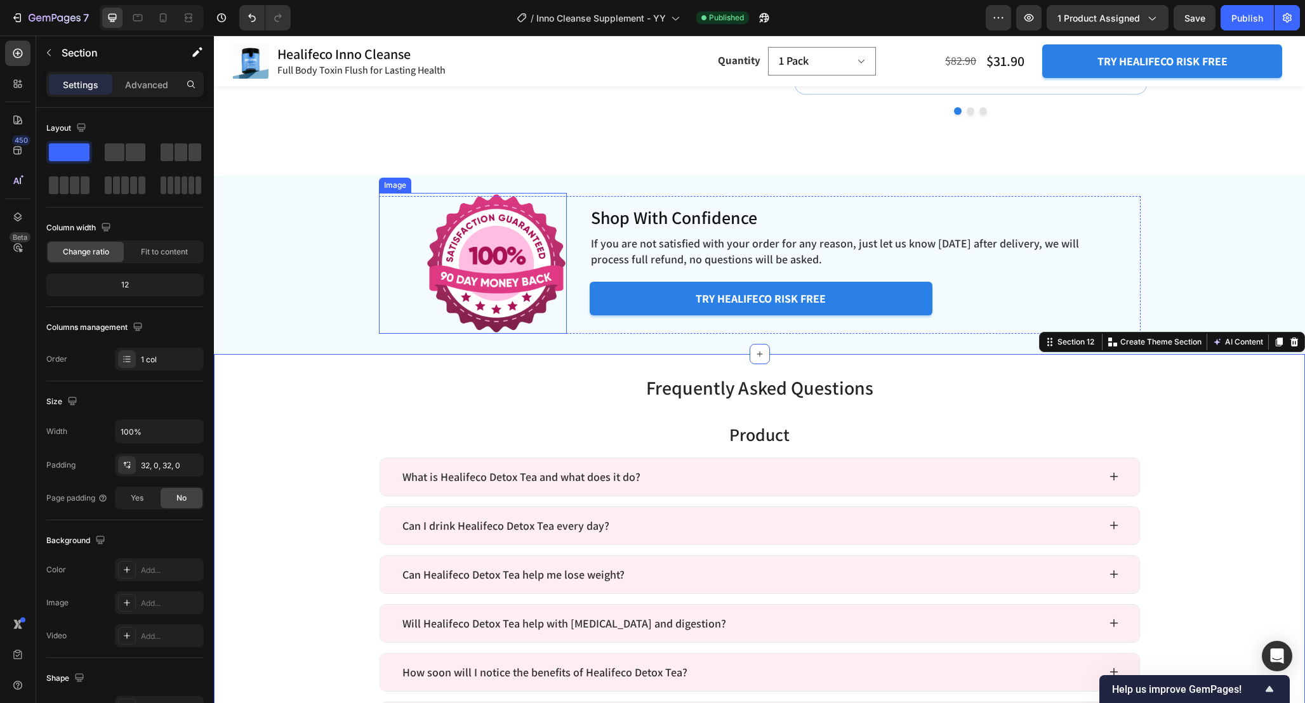
click at [536, 268] on img at bounding box center [496, 263] width 141 height 141
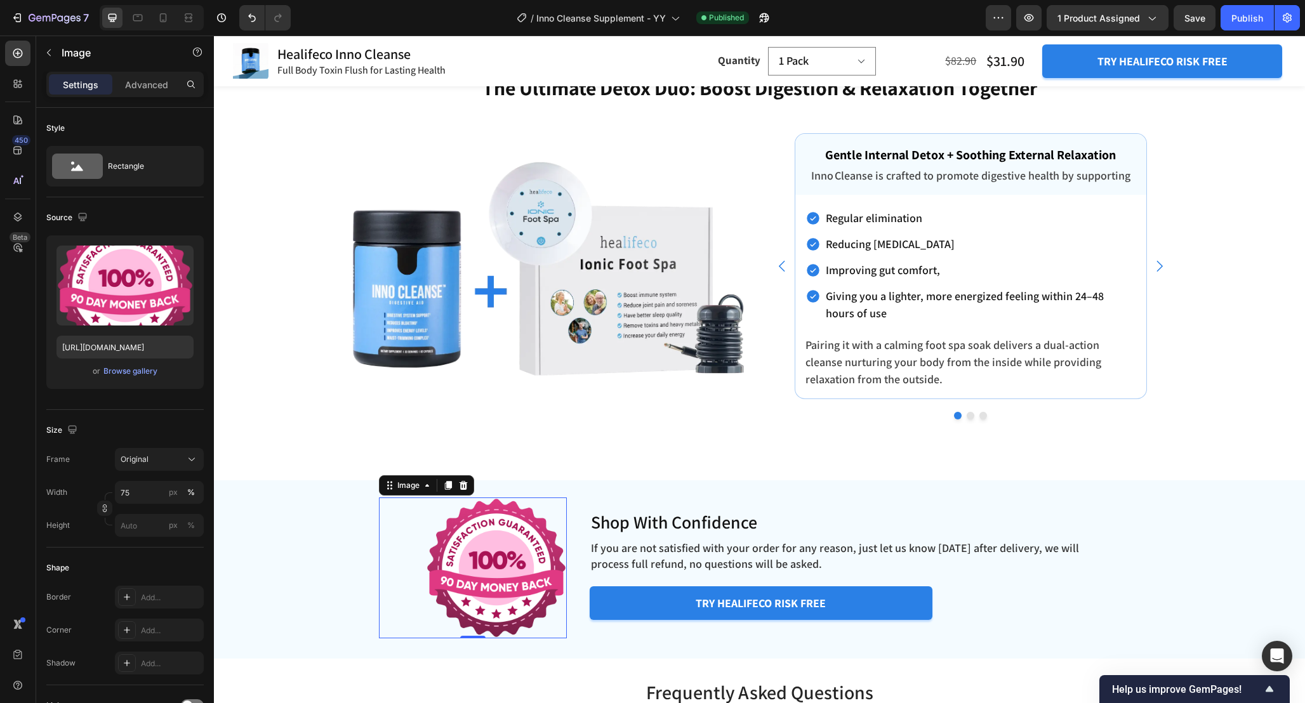
scroll to position [4219, 0]
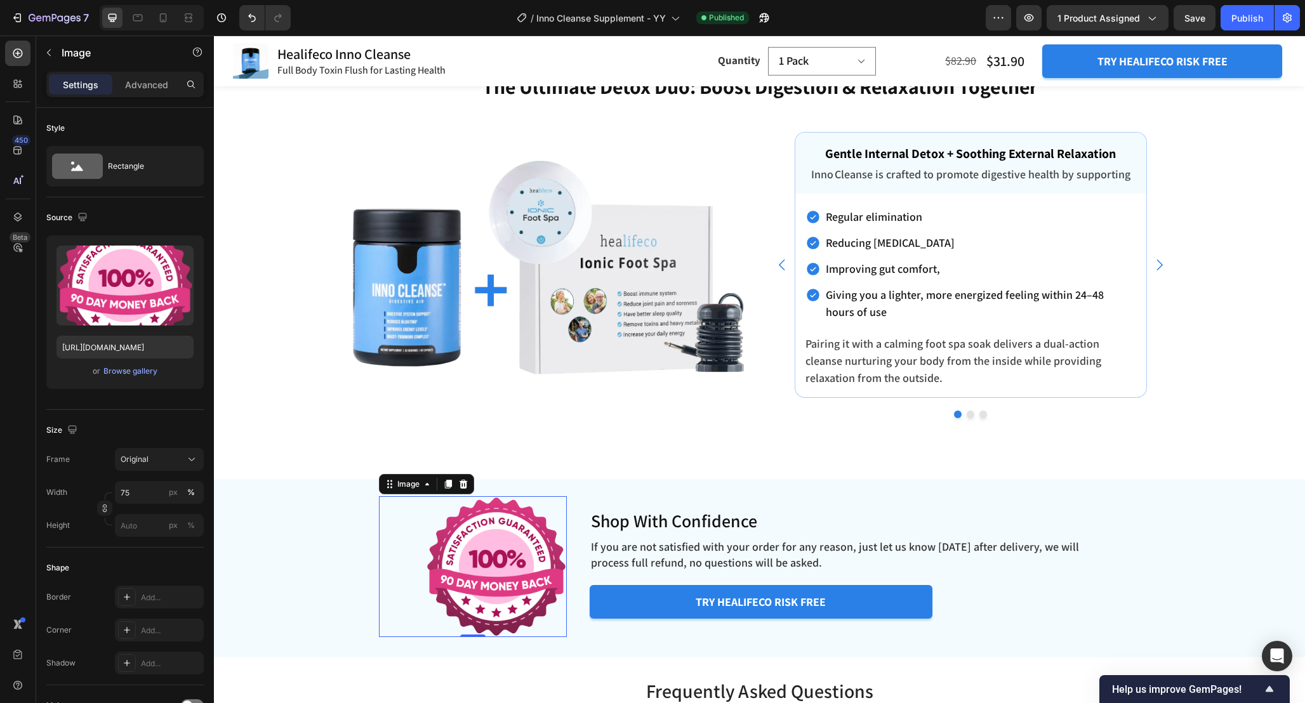
click at [532, 559] on img at bounding box center [496, 566] width 141 height 141
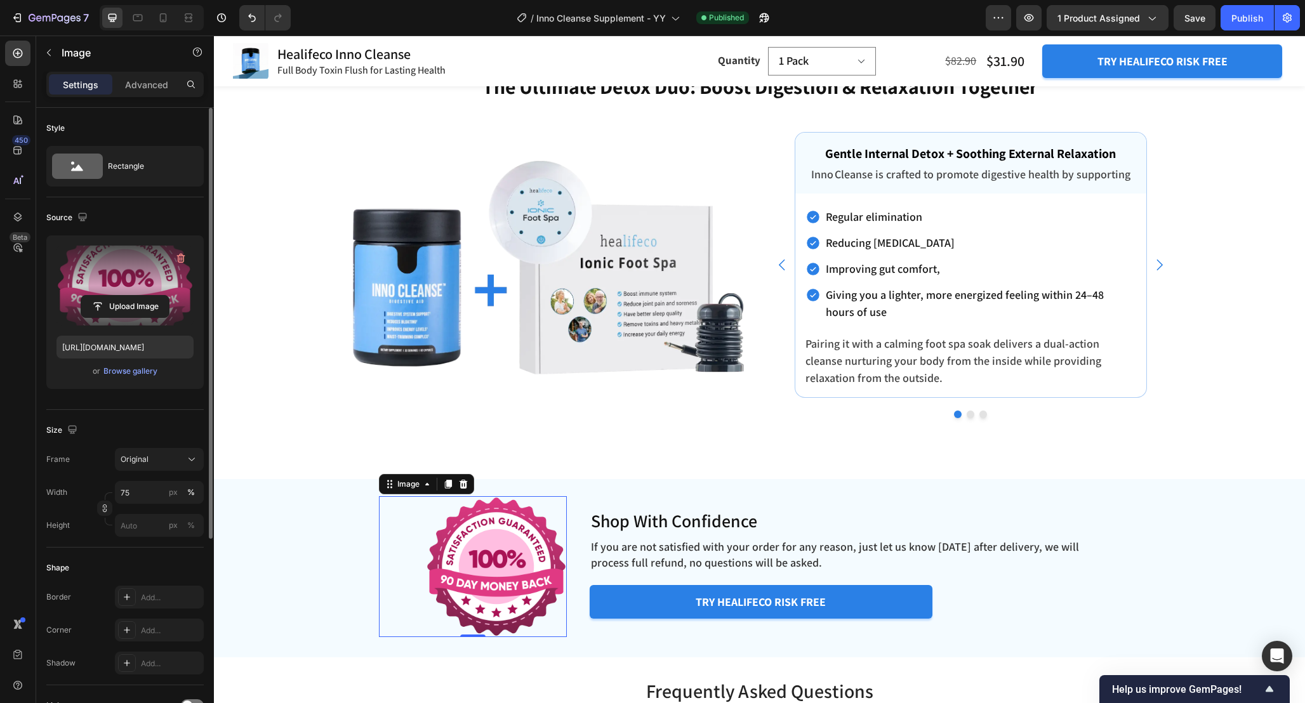
click at [119, 268] on label at bounding box center [124, 286] width 137 height 80
click at [119, 296] on input "file" at bounding box center [125, 307] width 88 height 22
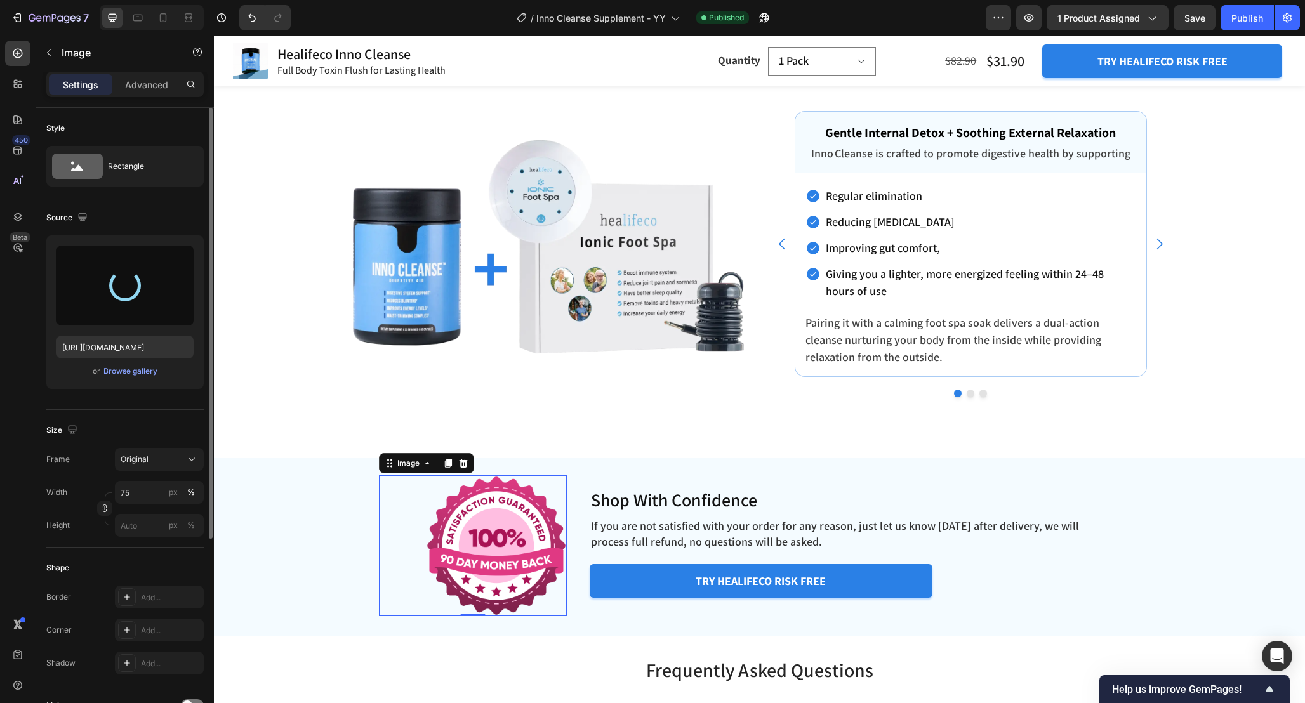
type input "https://cdn.shopify.com/s/files/1/0665/9355/4687/files/gempages_464015395364275…"
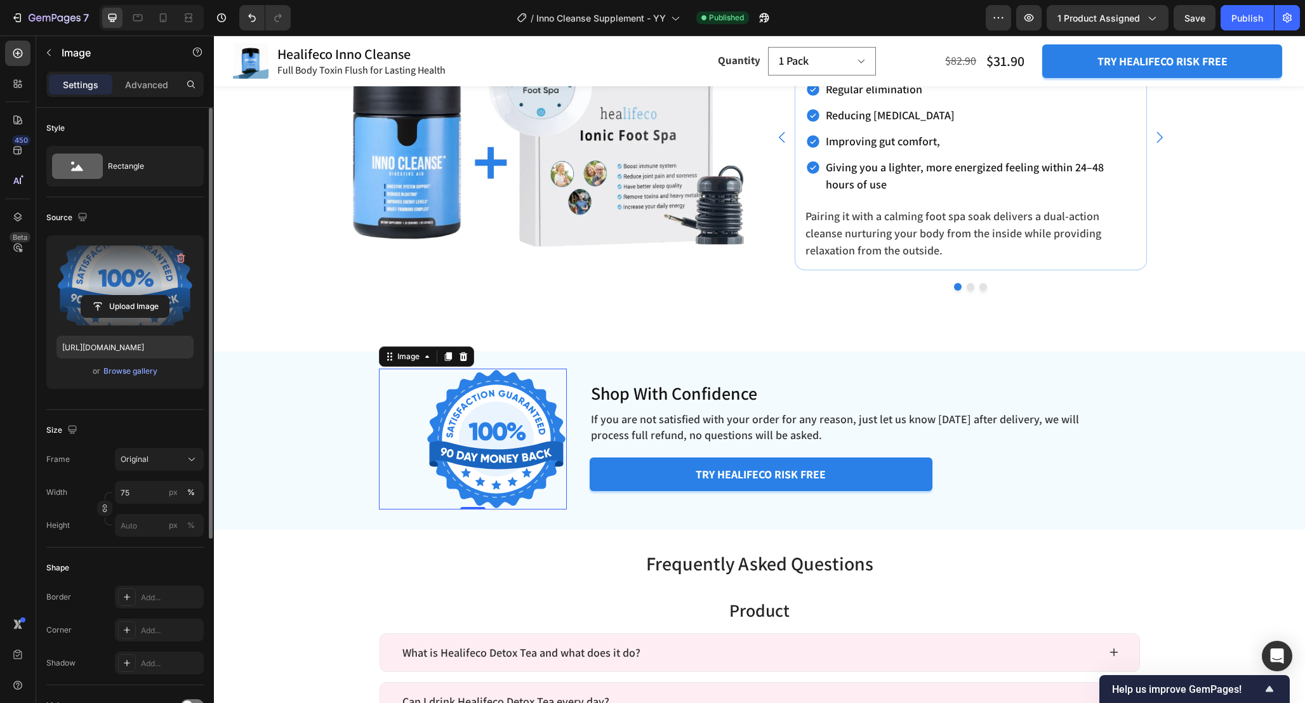
scroll to position [4351, 0]
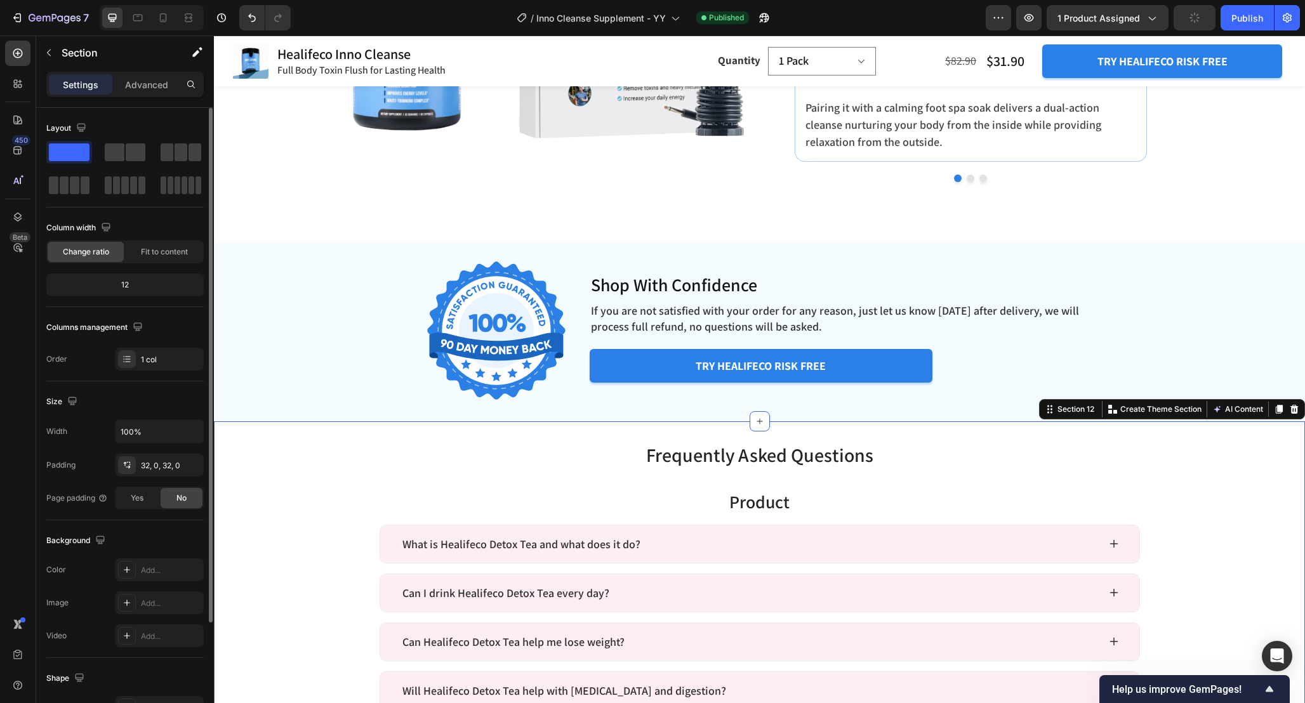
scroll to position [4452, 0]
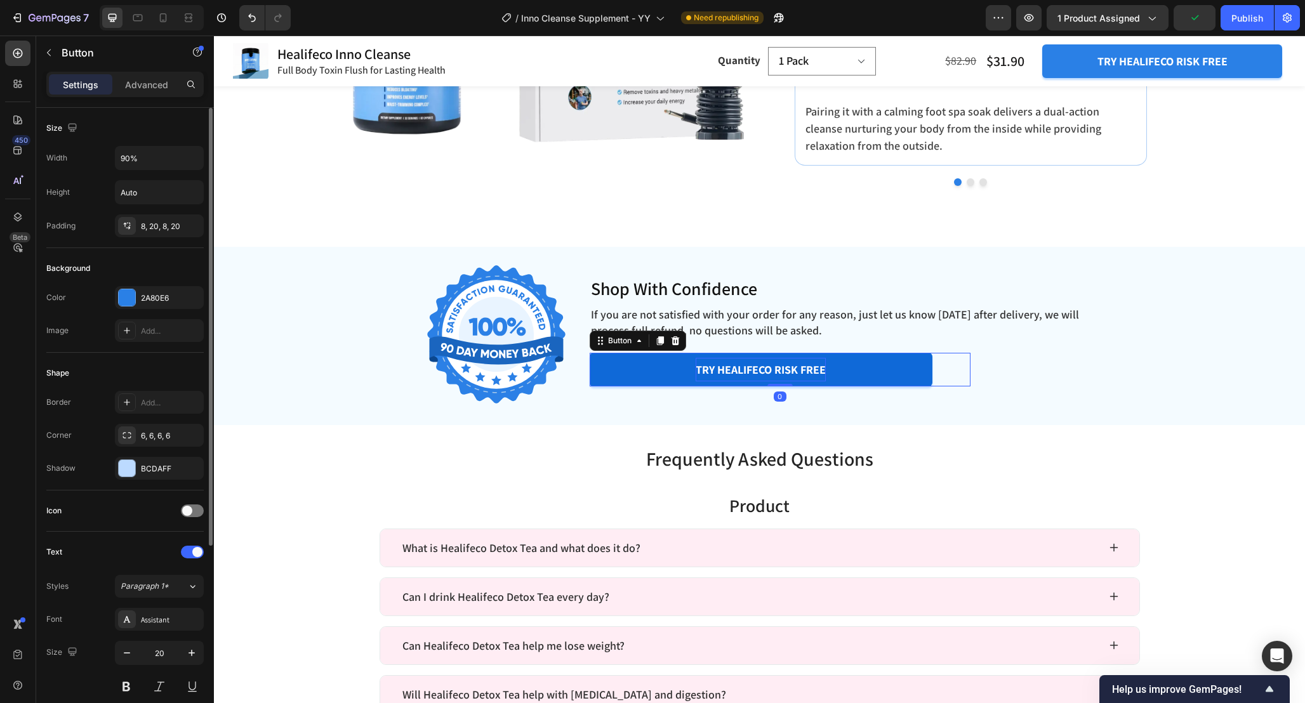
click at [805, 362] on span "try healifeco risk free" at bounding box center [760, 369] width 130 height 15
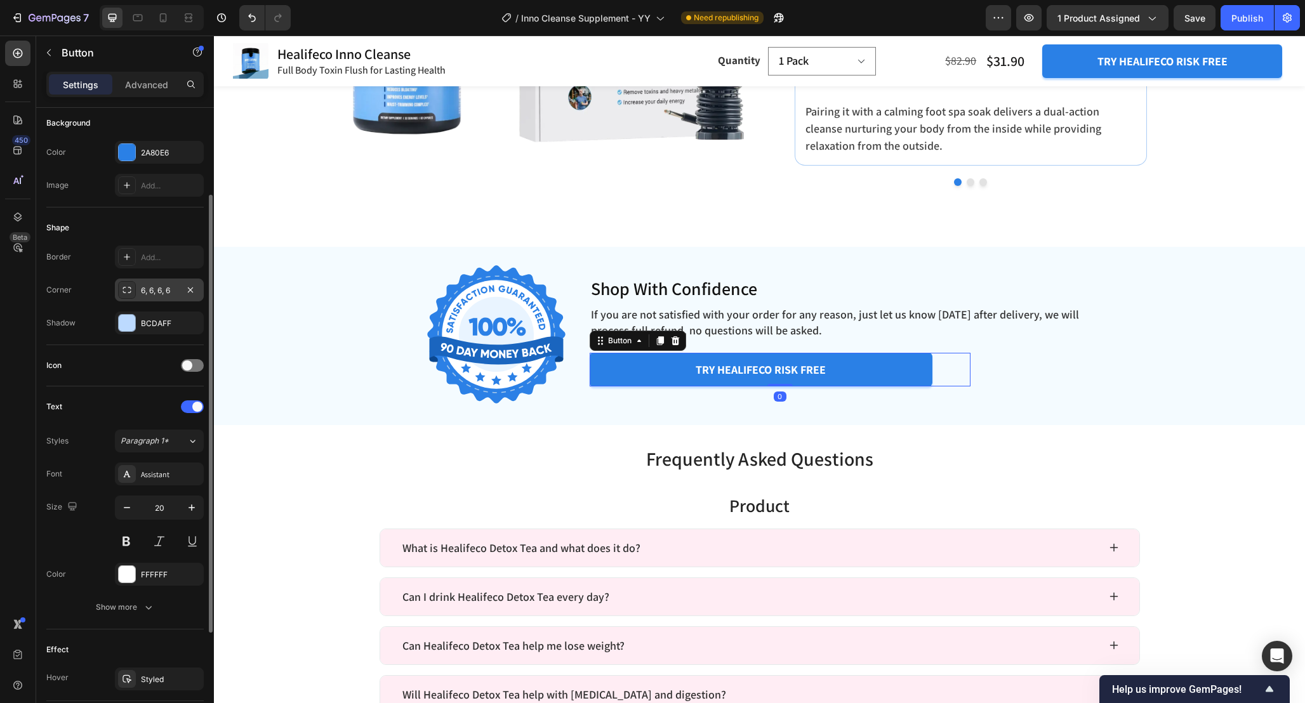
scroll to position [152, 0]
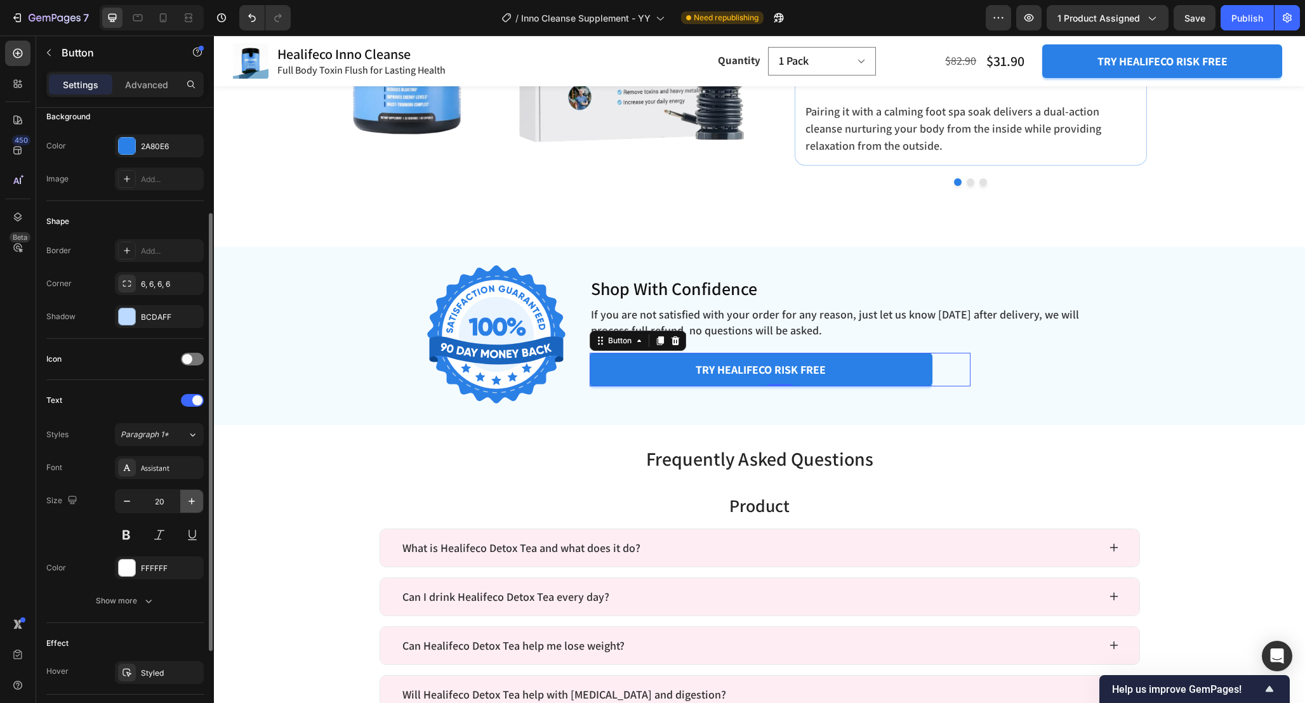
click at [187, 500] on icon "button" at bounding box center [191, 501] width 13 height 13
click at [126, 503] on icon "button" at bounding box center [127, 501] width 13 height 13
type input "20"
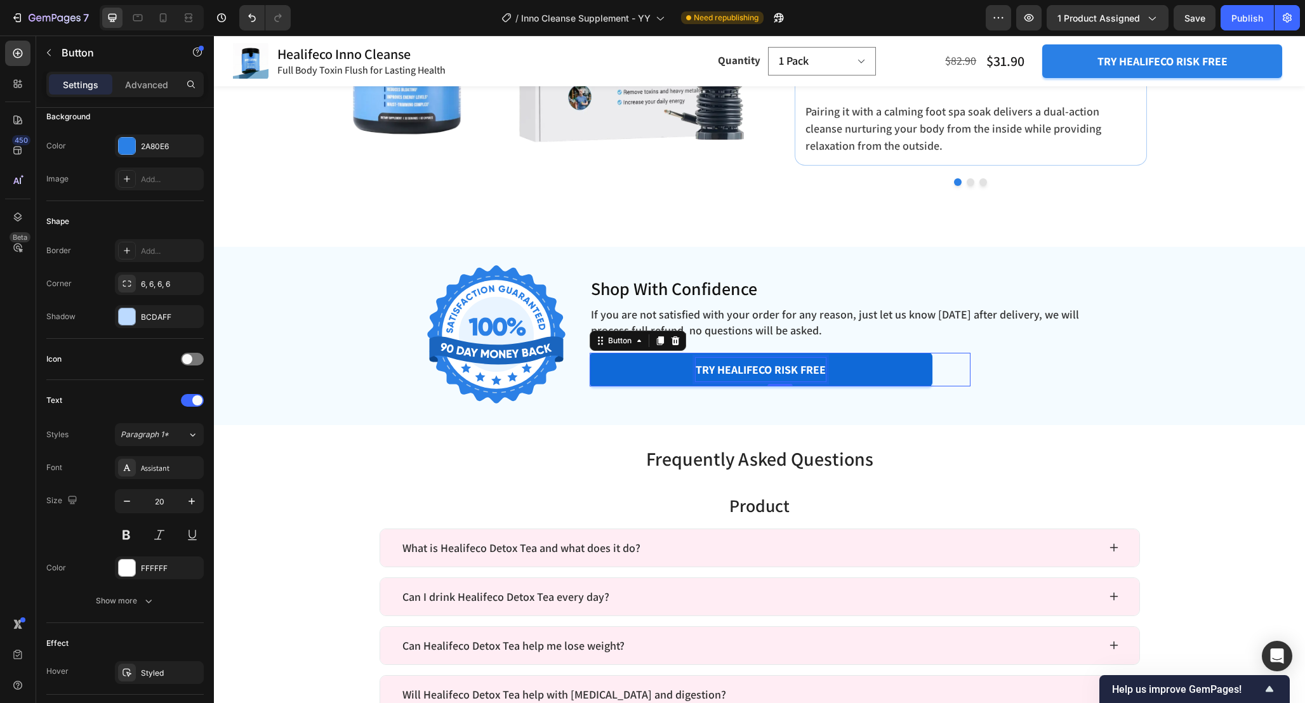
click at [728, 371] on span "try healifeco risk free" at bounding box center [760, 369] width 130 height 15
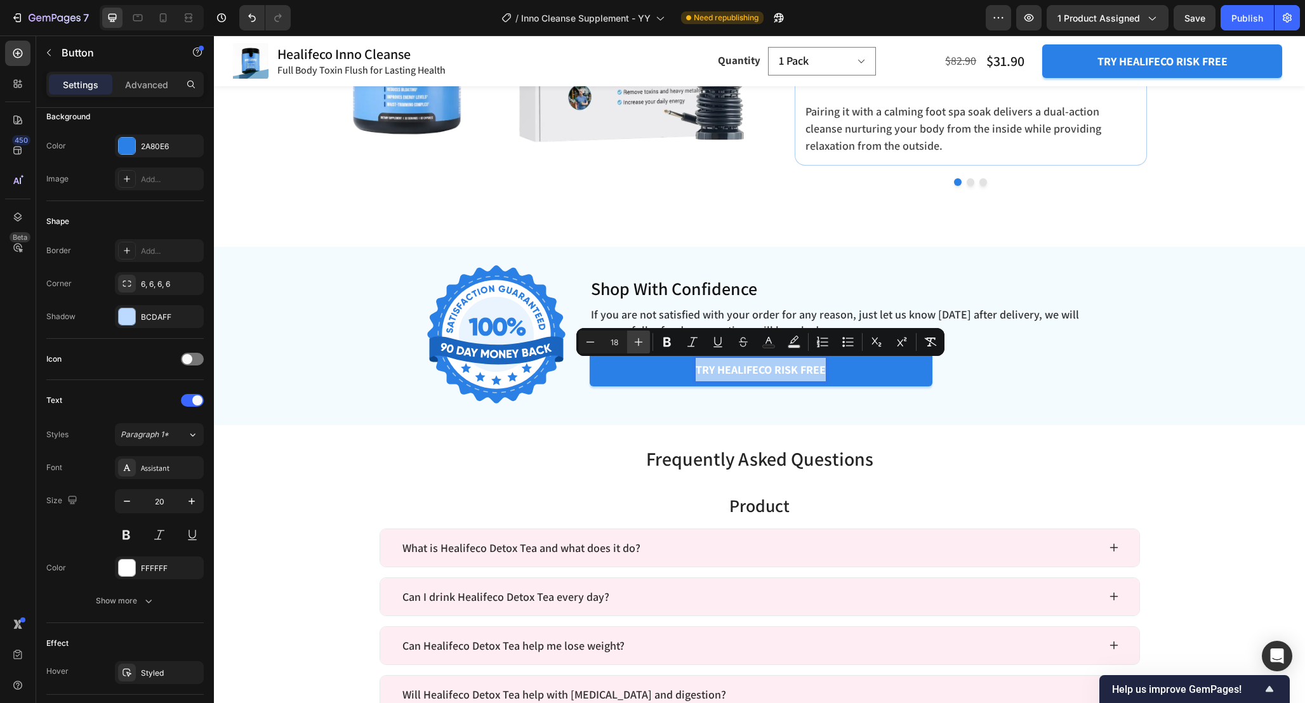
click at [636, 349] on button "Plus" at bounding box center [638, 342] width 23 height 23
type input "20"
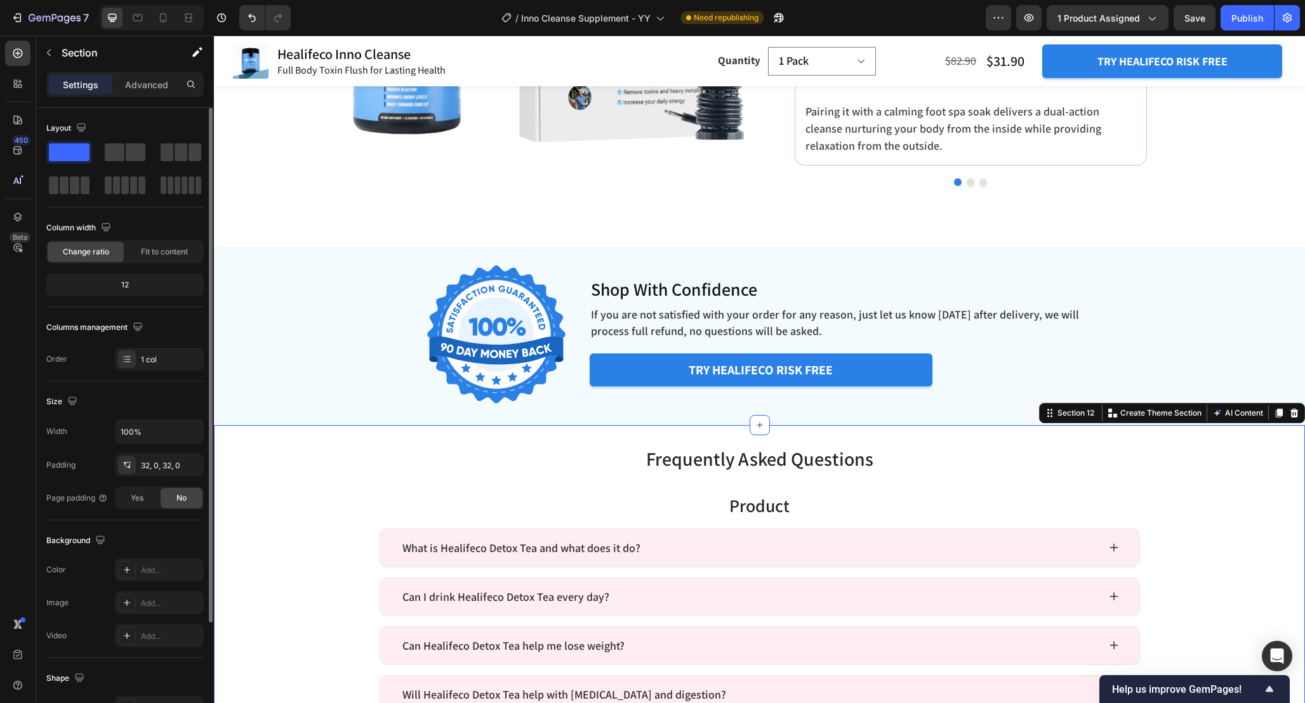
scroll to position [4398, 0]
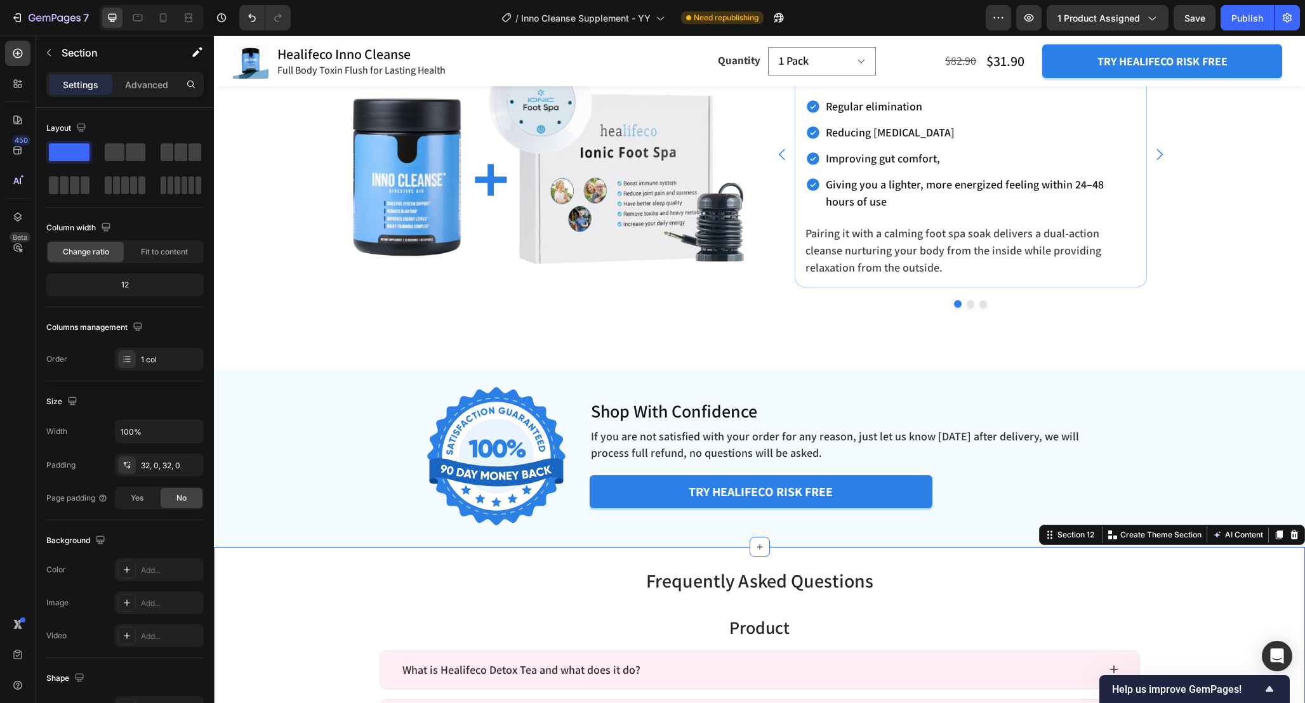
scroll to position [4321, 0]
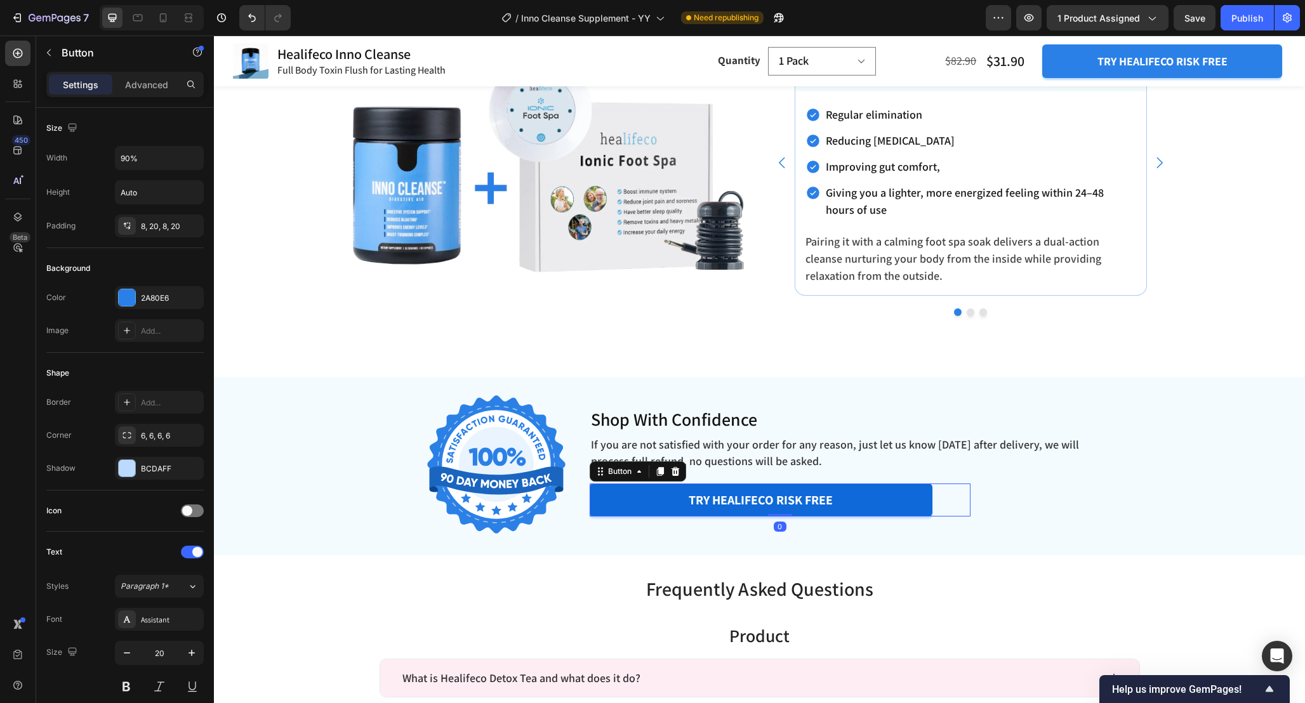
click at [900, 495] on button "try healifeco risk free" at bounding box center [760, 499] width 343 height 33
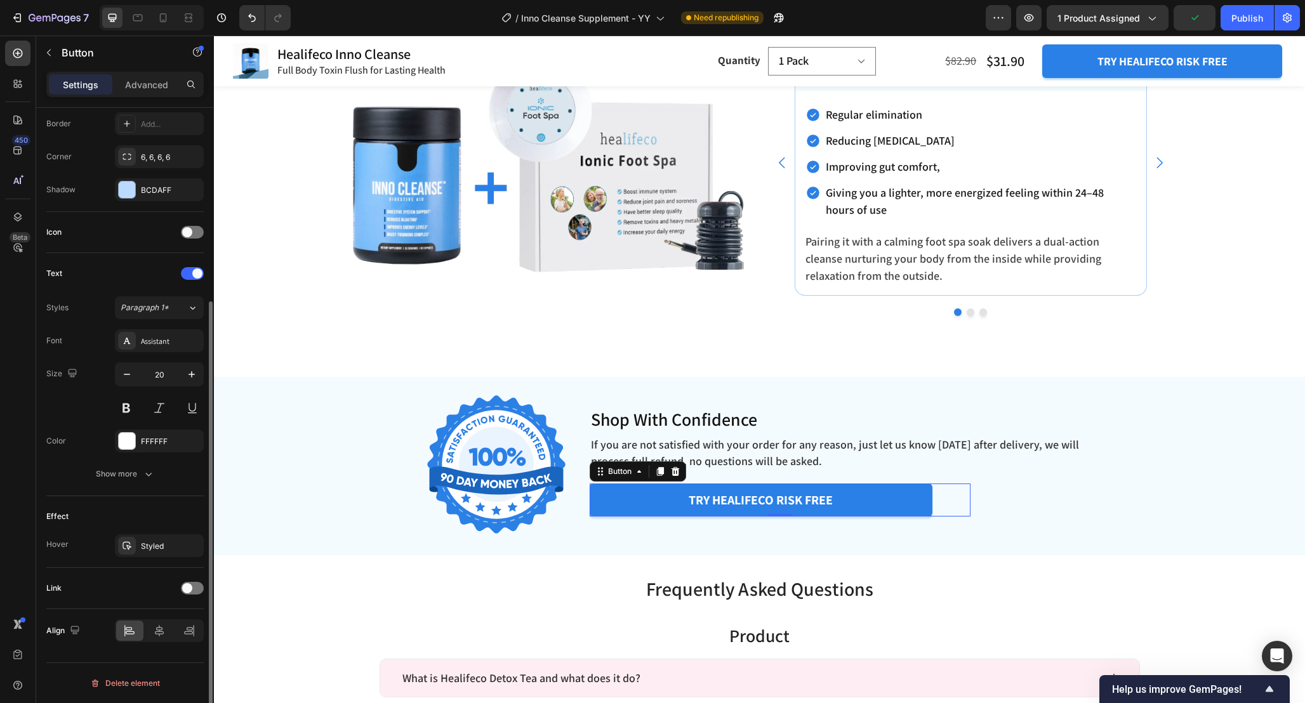
scroll to position [0, 0]
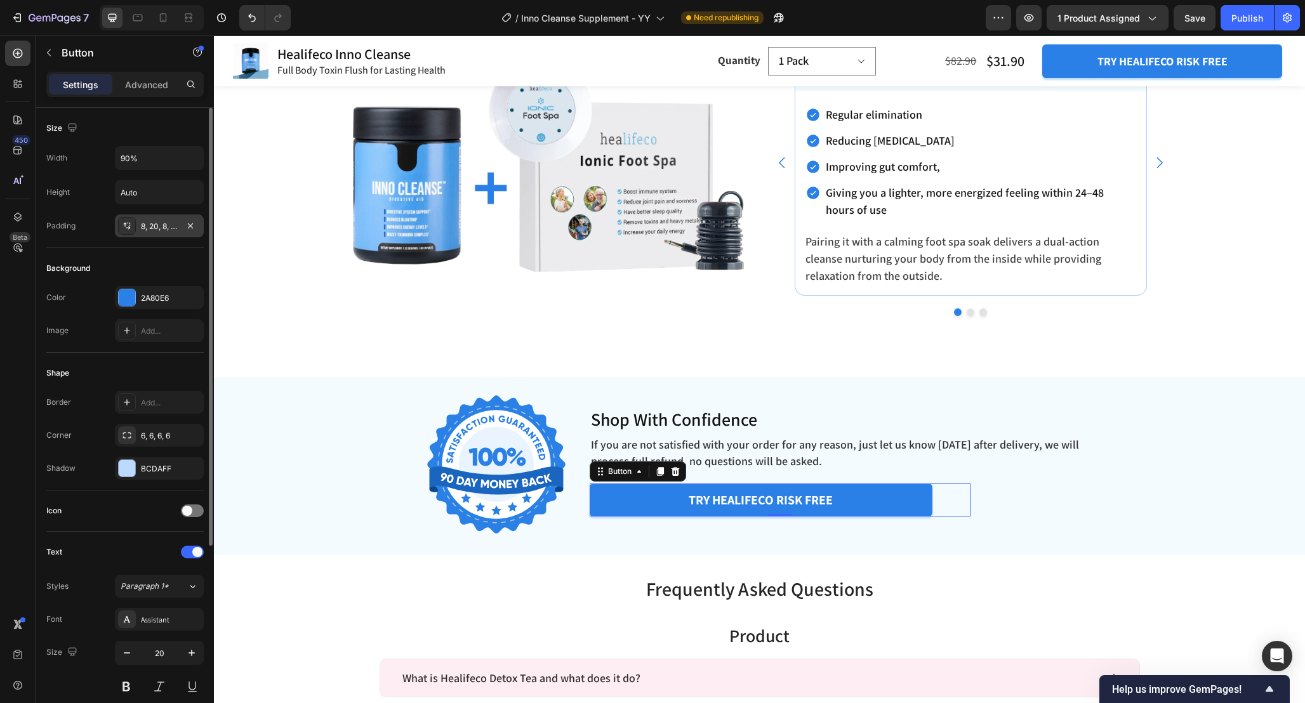
click at [165, 225] on div "8, 20, 8, 20" at bounding box center [159, 226] width 37 height 11
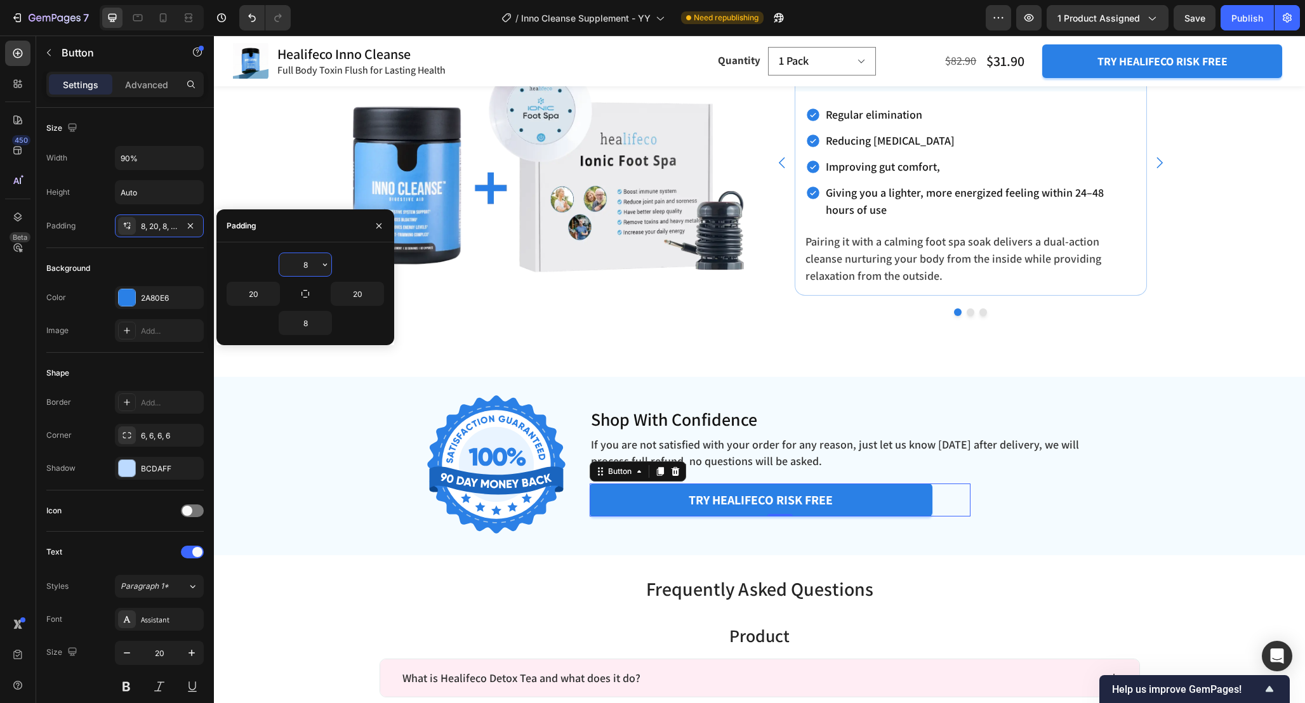
click at [313, 266] on input "8" at bounding box center [305, 264] width 52 height 23
type input "10"
click at [312, 330] on input "8" at bounding box center [305, 323] width 52 height 23
type input "10"
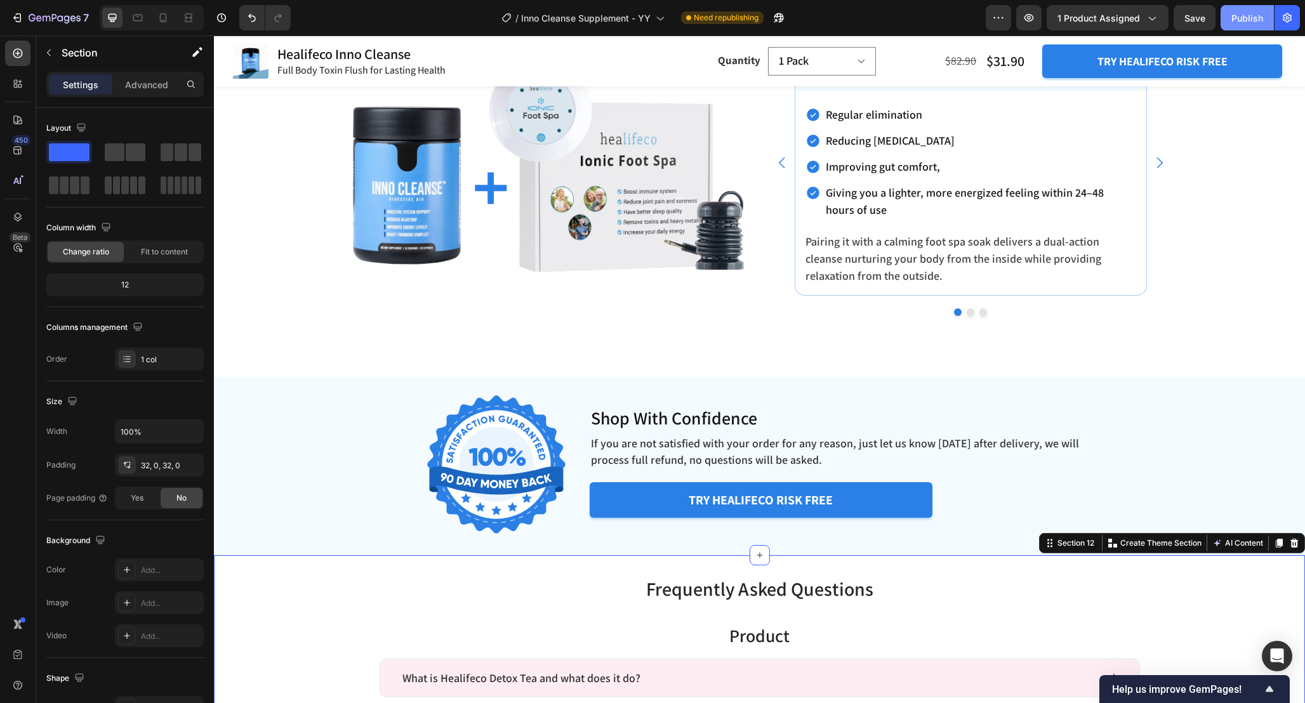
click at [1249, 15] on div "Publish" at bounding box center [1247, 17] width 32 height 13
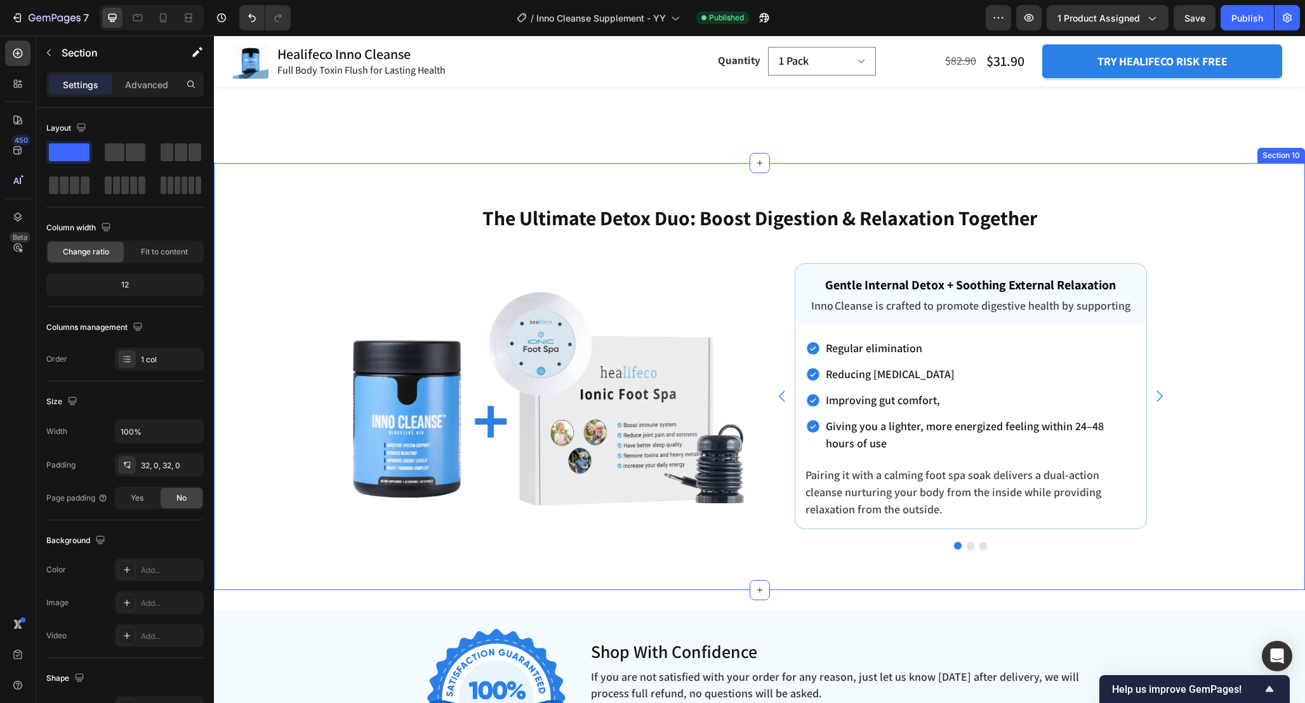
scroll to position [4214, 0]
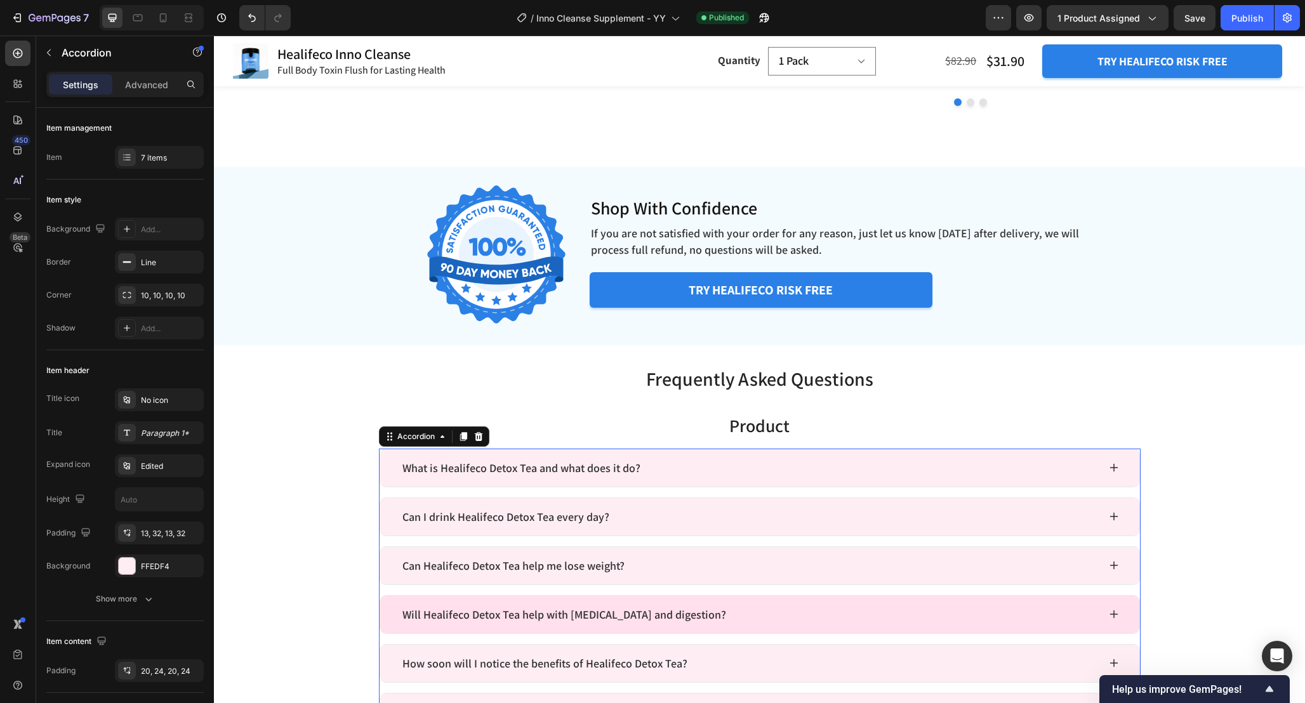
click at [951, 605] on div "Will Healifeco Detox Tea help with [MEDICAL_DATA] and digestion?" at bounding box center [749, 614] width 698 height 21
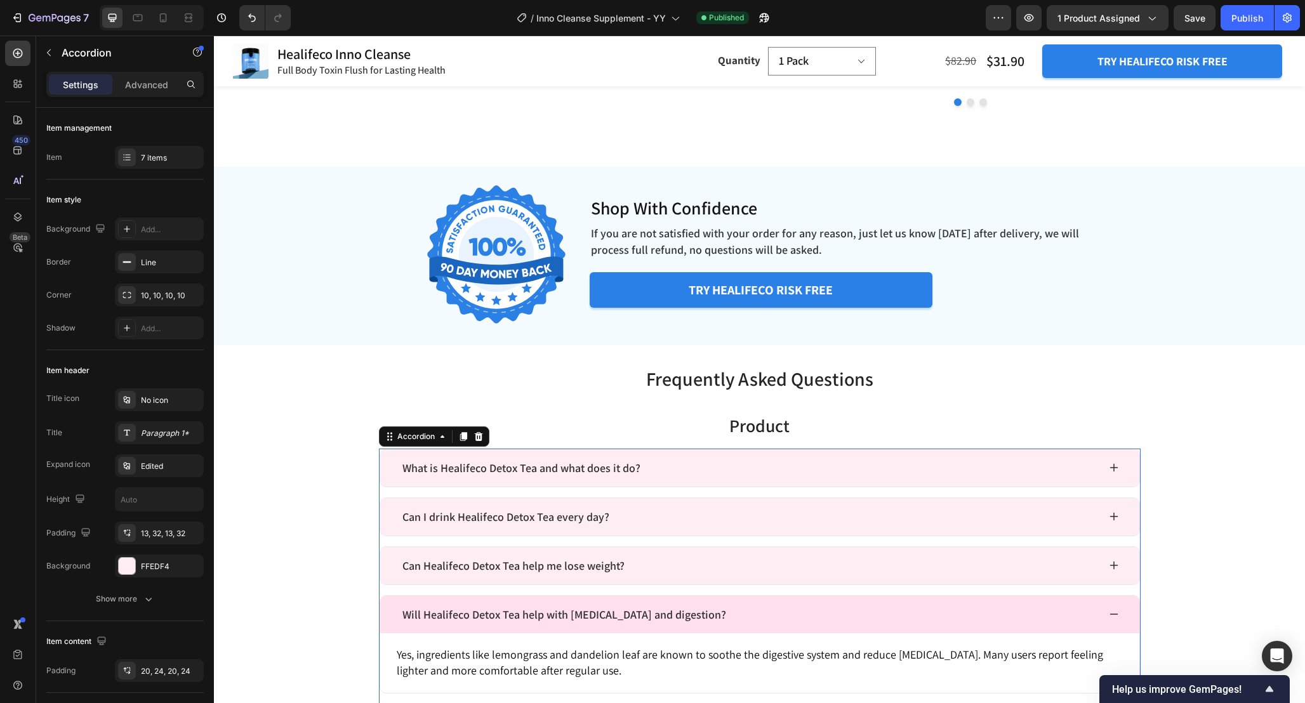
click at [961, 618] on div "Will Healifeco Detox Tea help with [MEDICAL_DATA] and digestion?" at bounding box center [749, 614] width 698 height 21
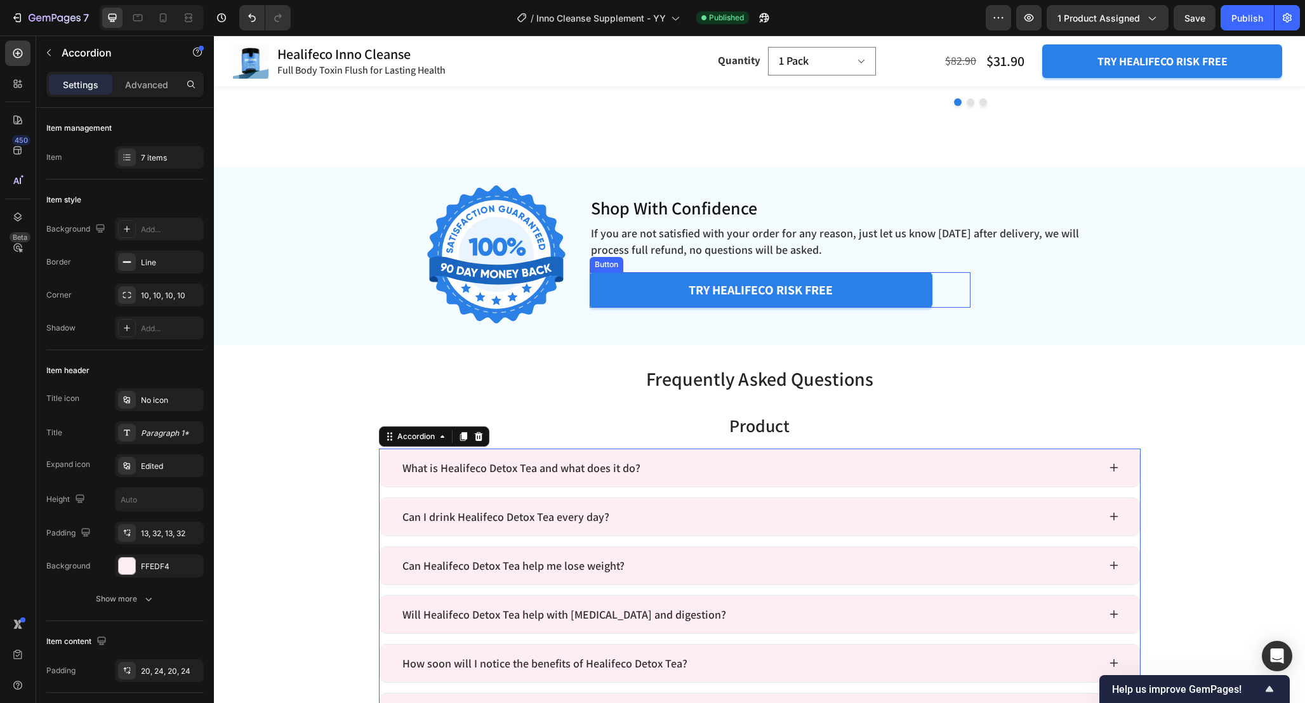
click at [952, 277] on div "try healifeco risk free Button" at bounding box center [779, 290] width 381 height 36
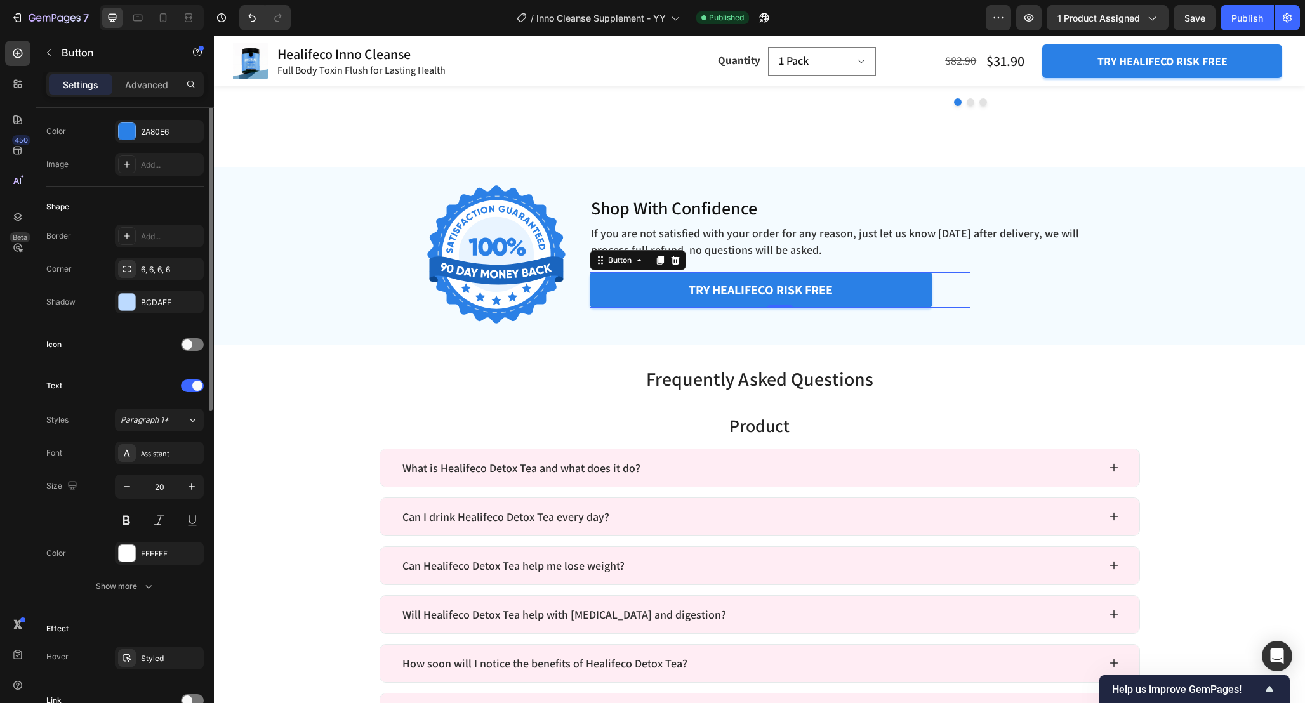
scroll to position [0, 0]
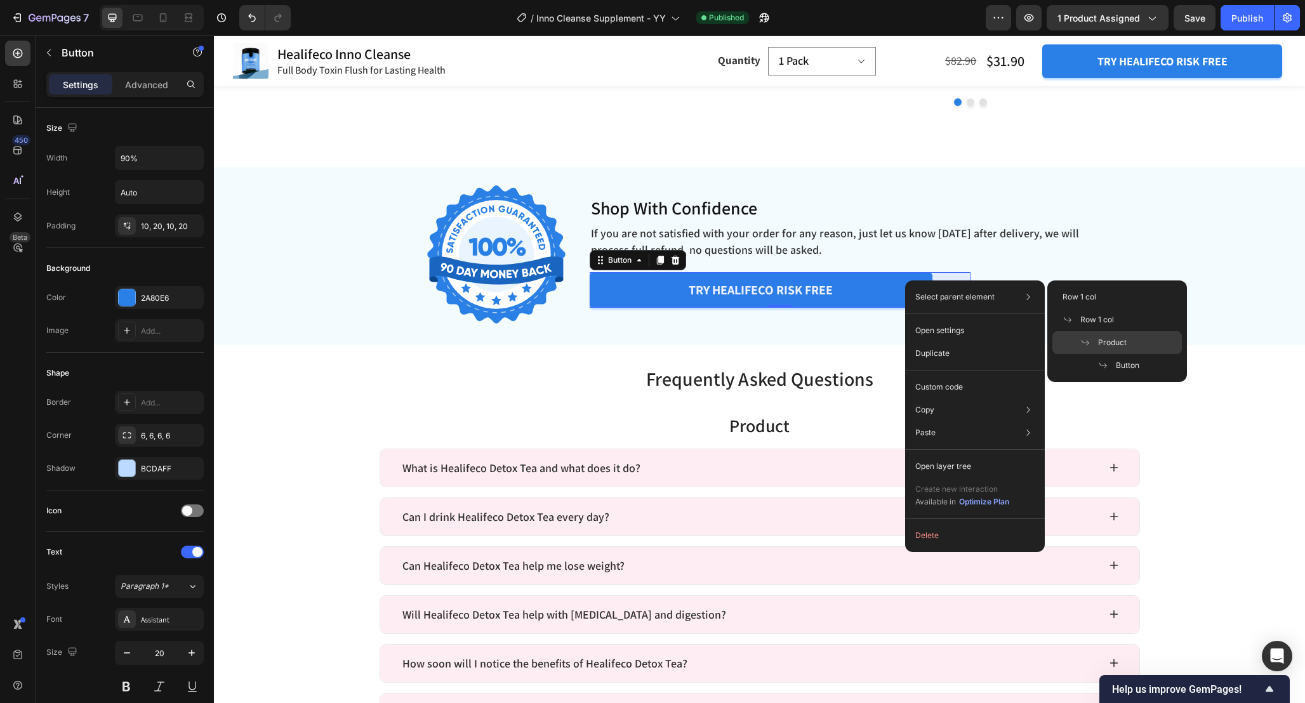
click at [1138, 343] on div "Product" at bounding box center [1116, 342] width 129 height 23
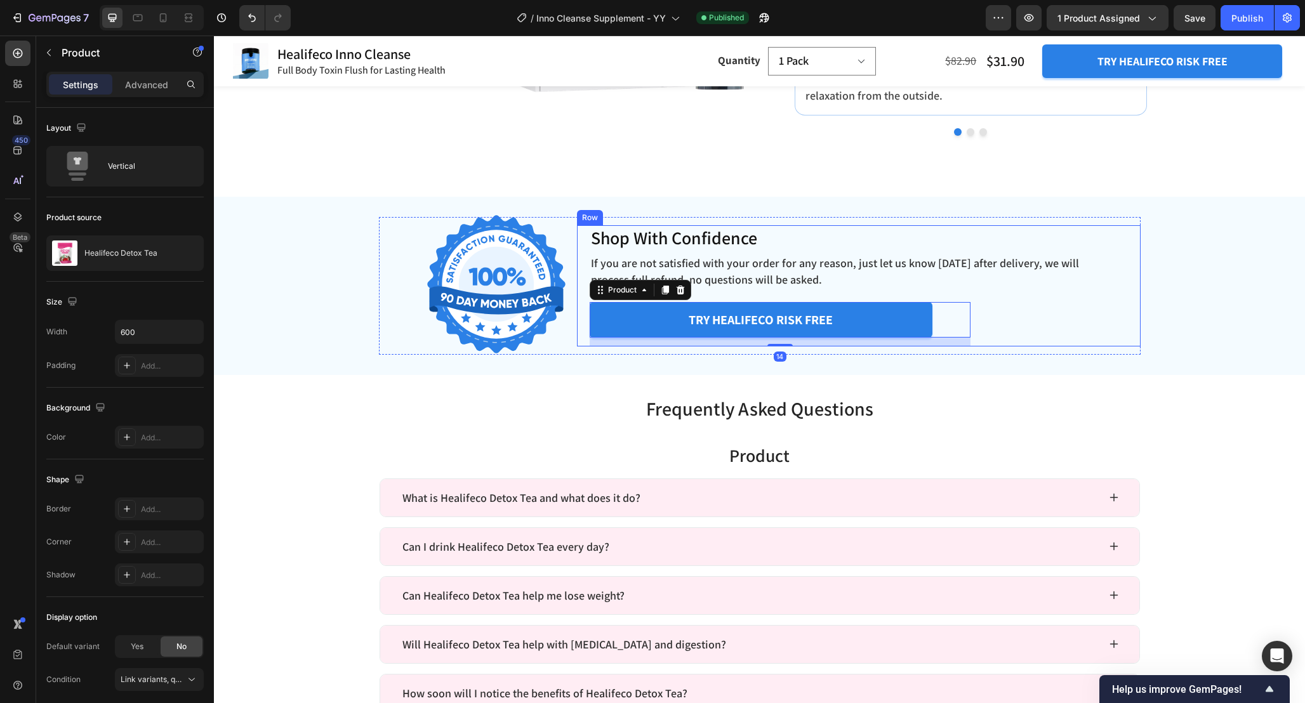
scroll to position [4492, 0]
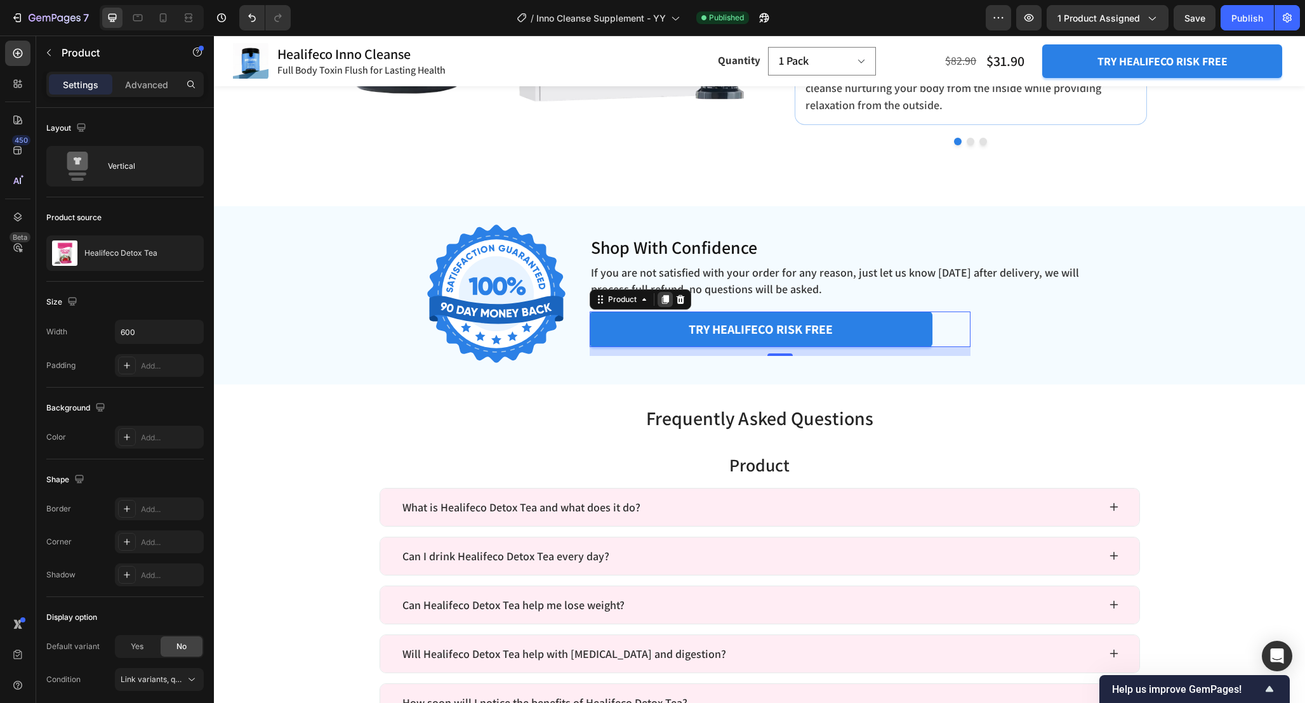
click at [664, 299] on icon at bounding box center [664, 299] width 7 height 9
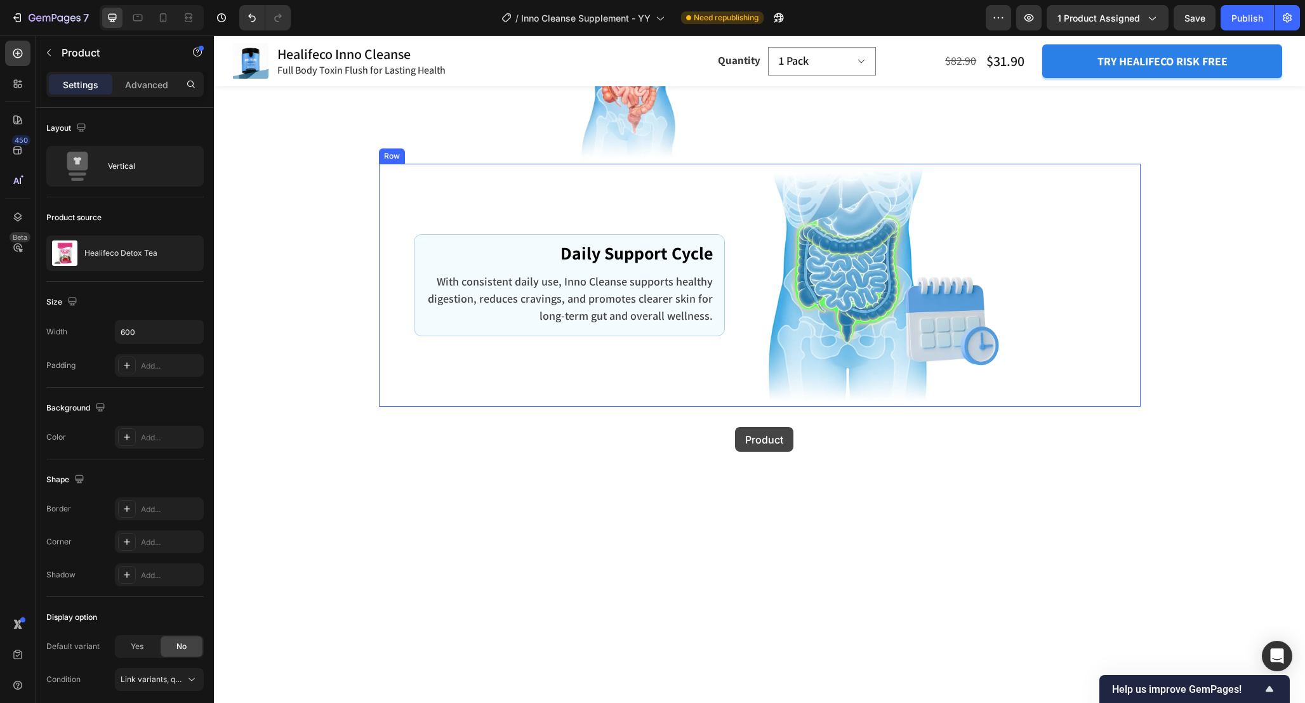
scroll to position [3556, 0]
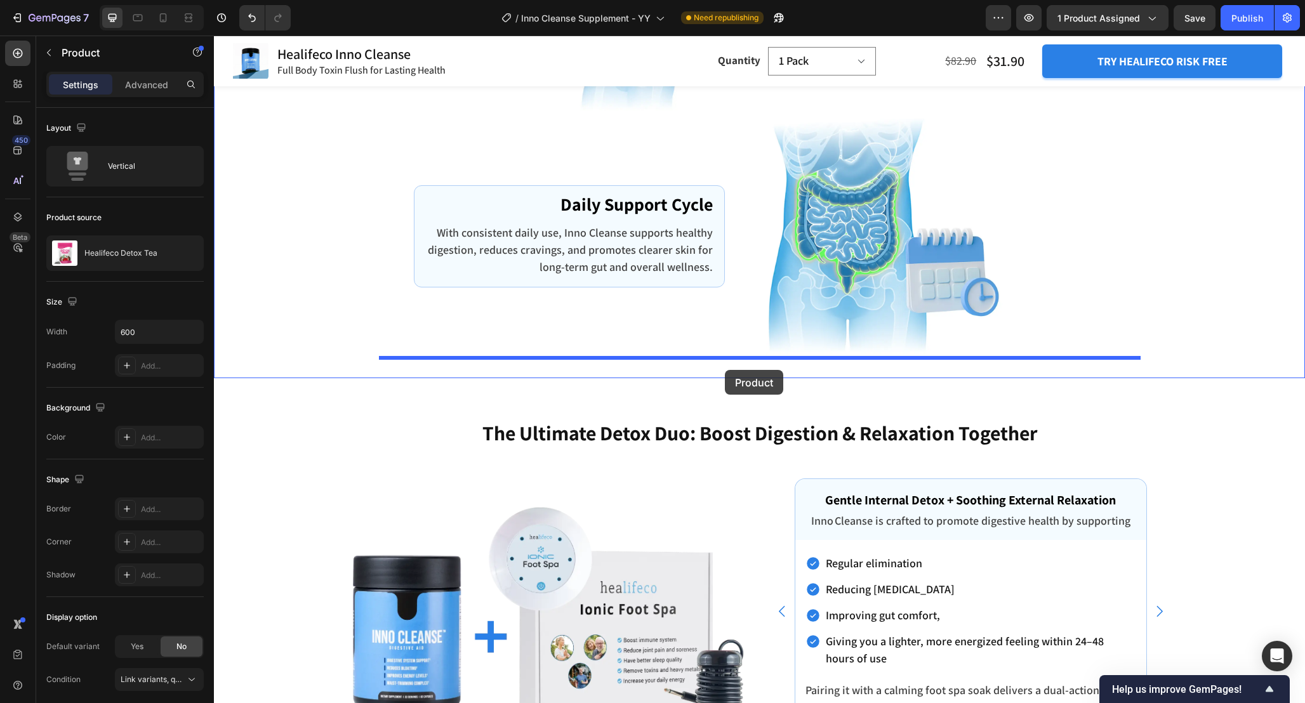
drag, startPoint x: 596, startPoint y: 483, endPoint x: 725, endPoint y: 370, distance: 170.8
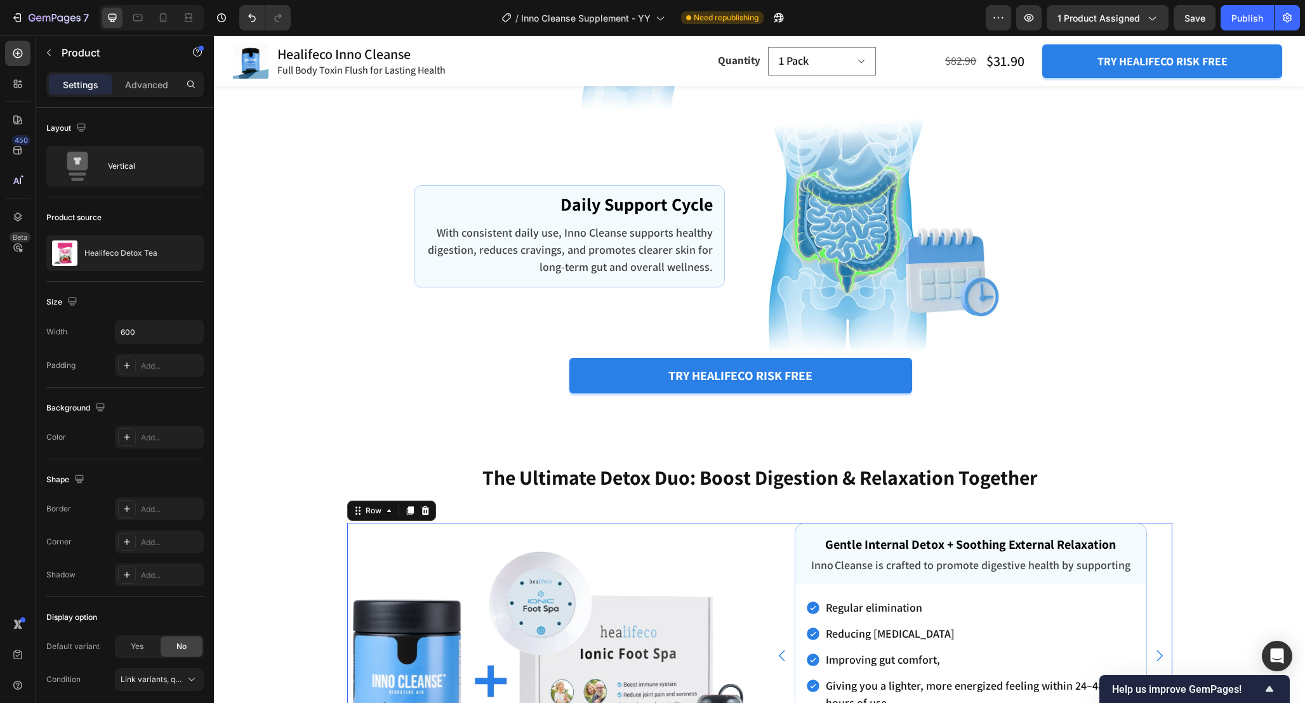
click at [743, 523] on div "Image" at bounding box center [548, 666] width 403 height 286
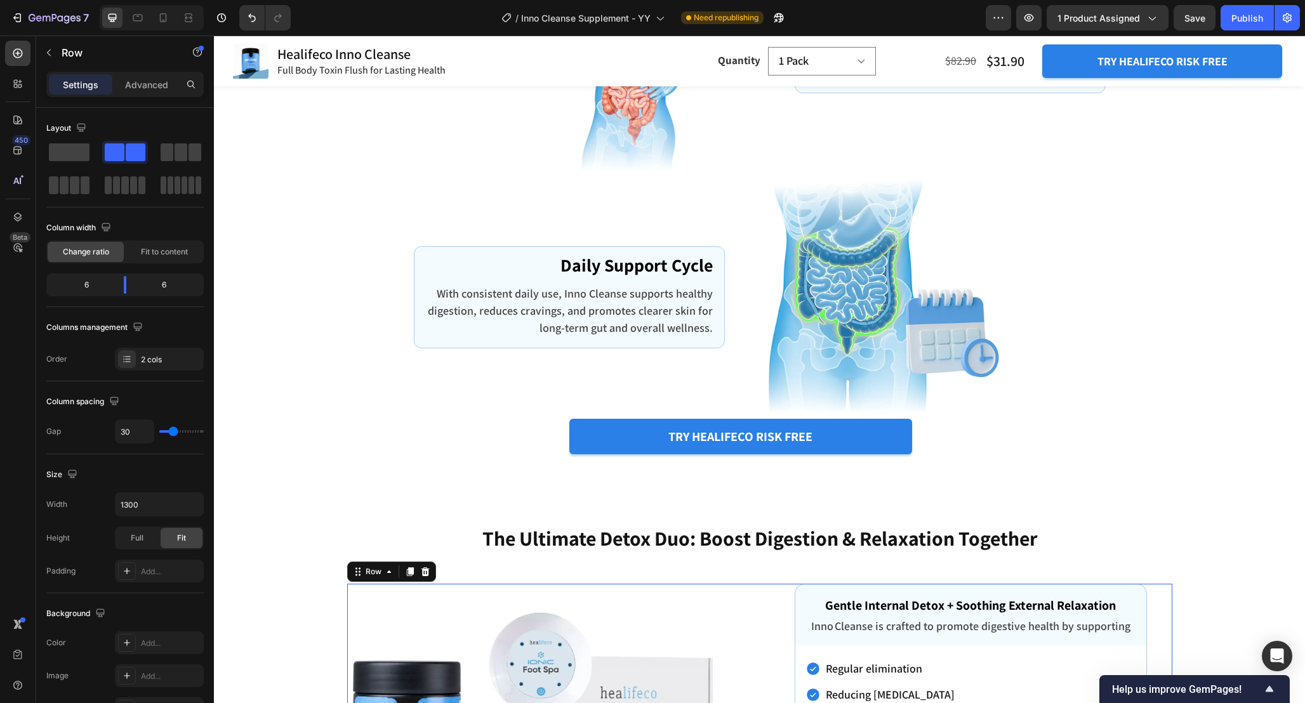
scroll to position [3468, 0]
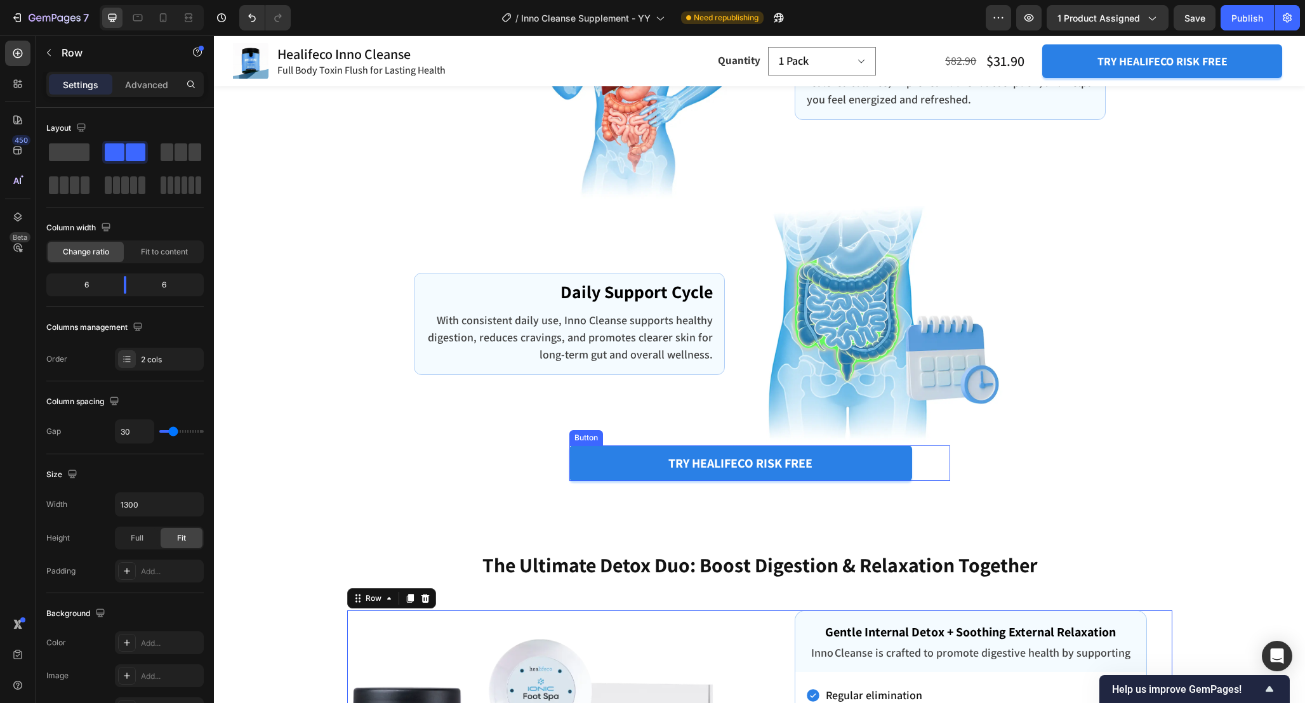
click at [941, 459] on div "try healifeco risk free Button" at bounding box center [759, 463] width 381 height 36
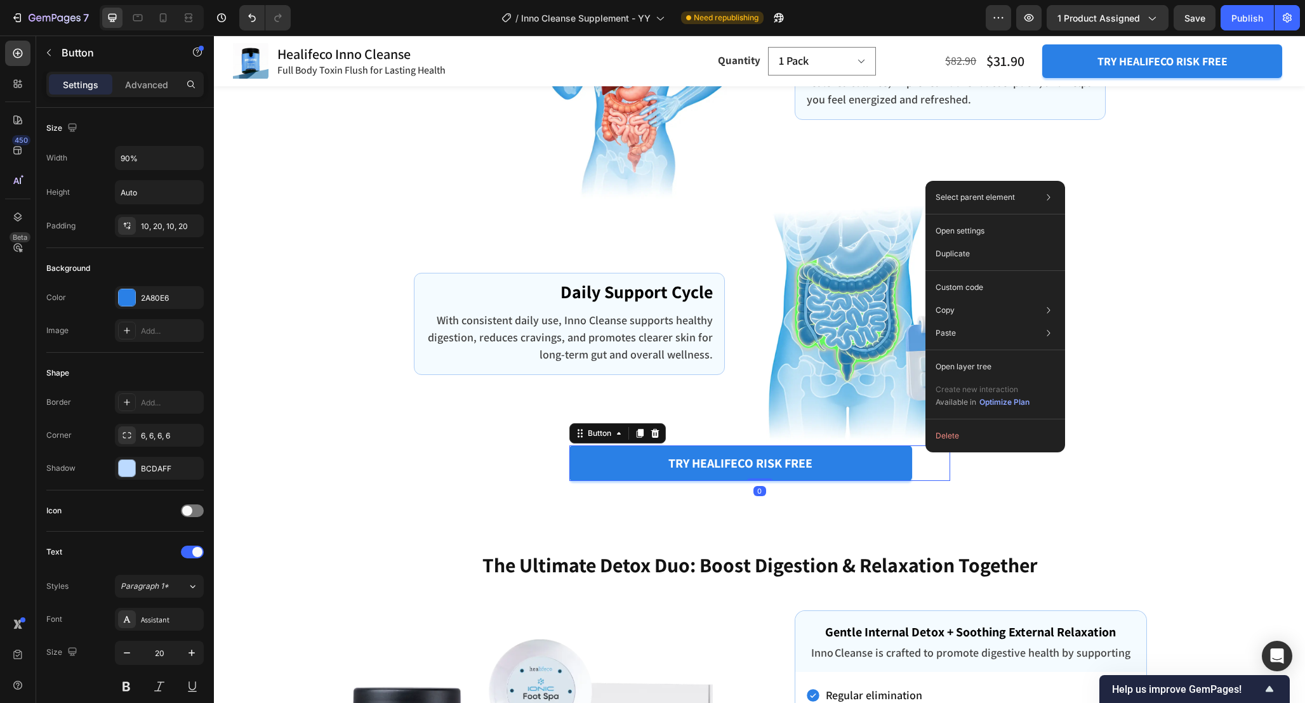
drag, startPoint x: 925, startPoint y: 452, endPoint x: 1166, endPoint y: 475, distance: 242.1
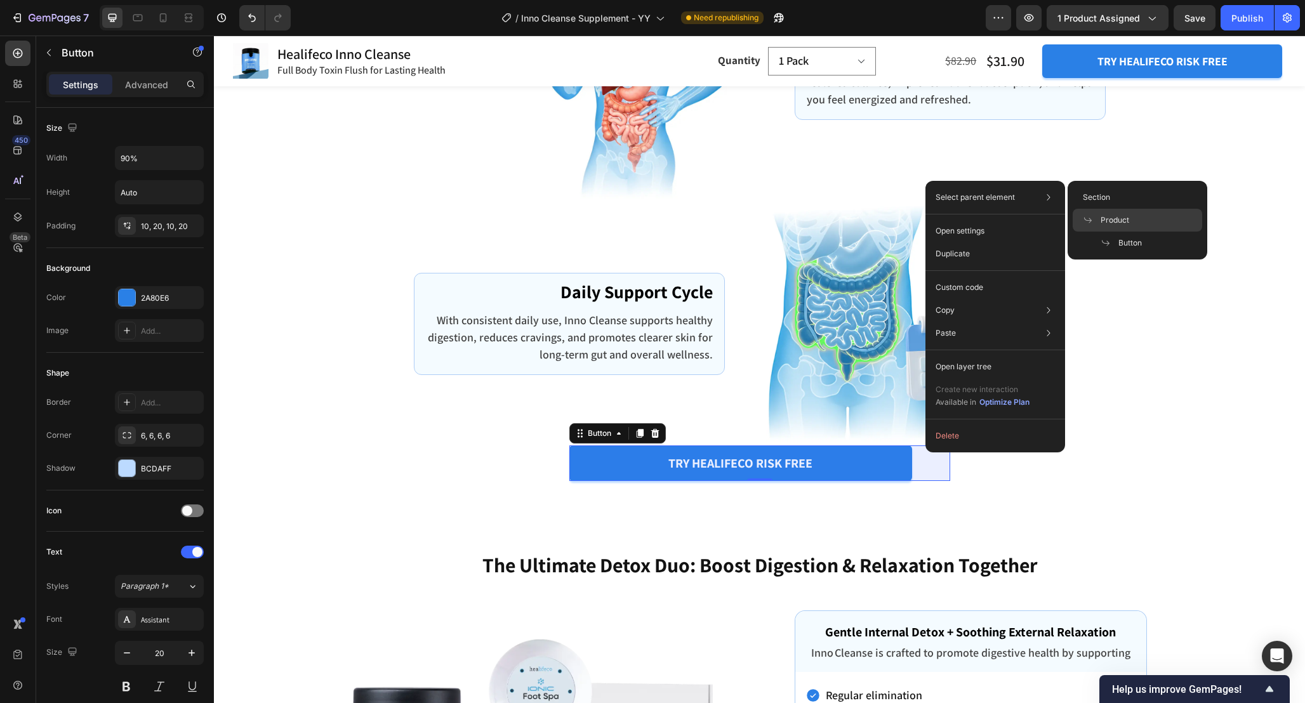
click at [1132, 214] on div "Product" at bounding box center [1136, 220] width 129 height 23
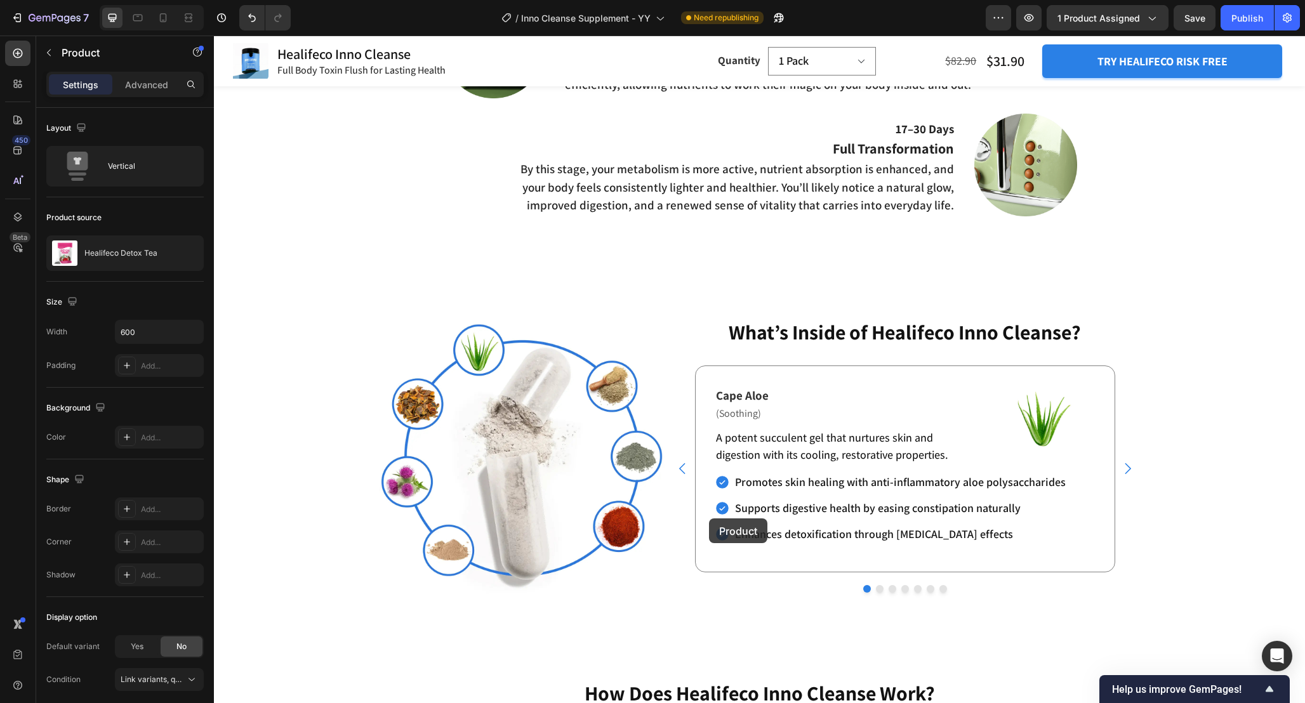
scroll to position [2510, 0]
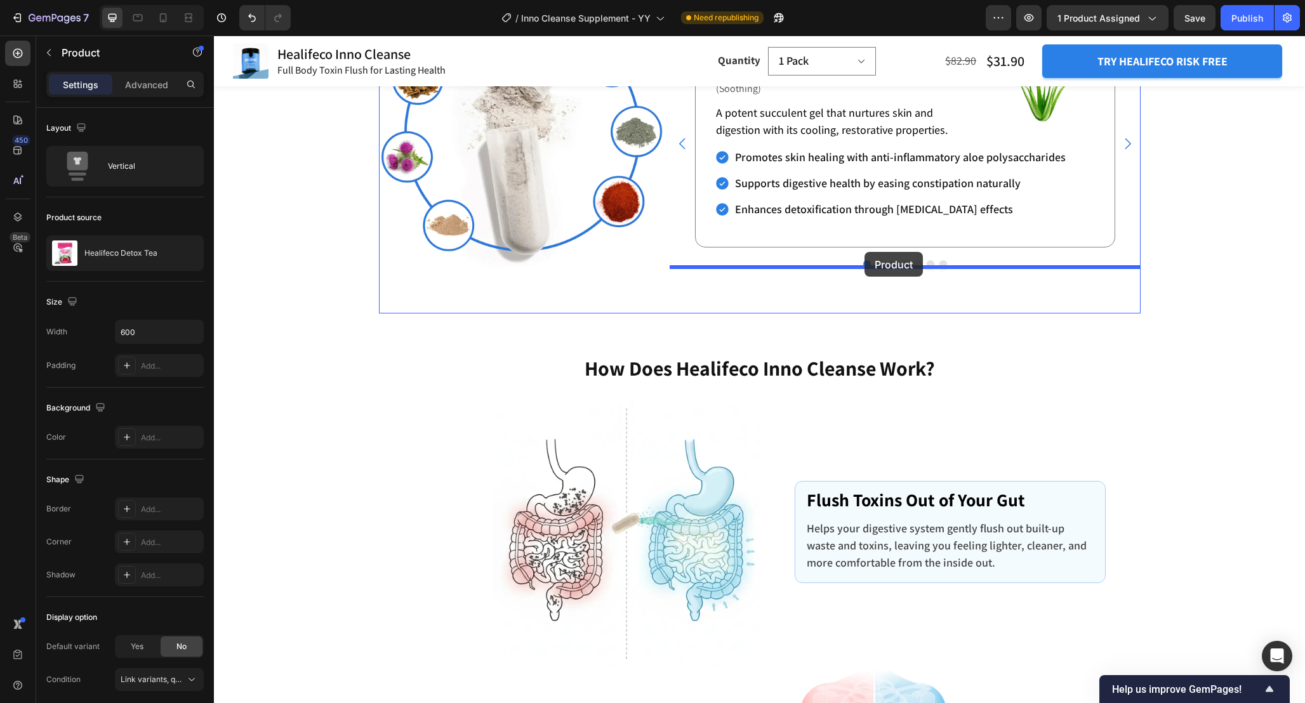
drag, startPoint x: 582, startPoint y: 434, endPoint x: 864, endPoint y: 252, distance: 336.0
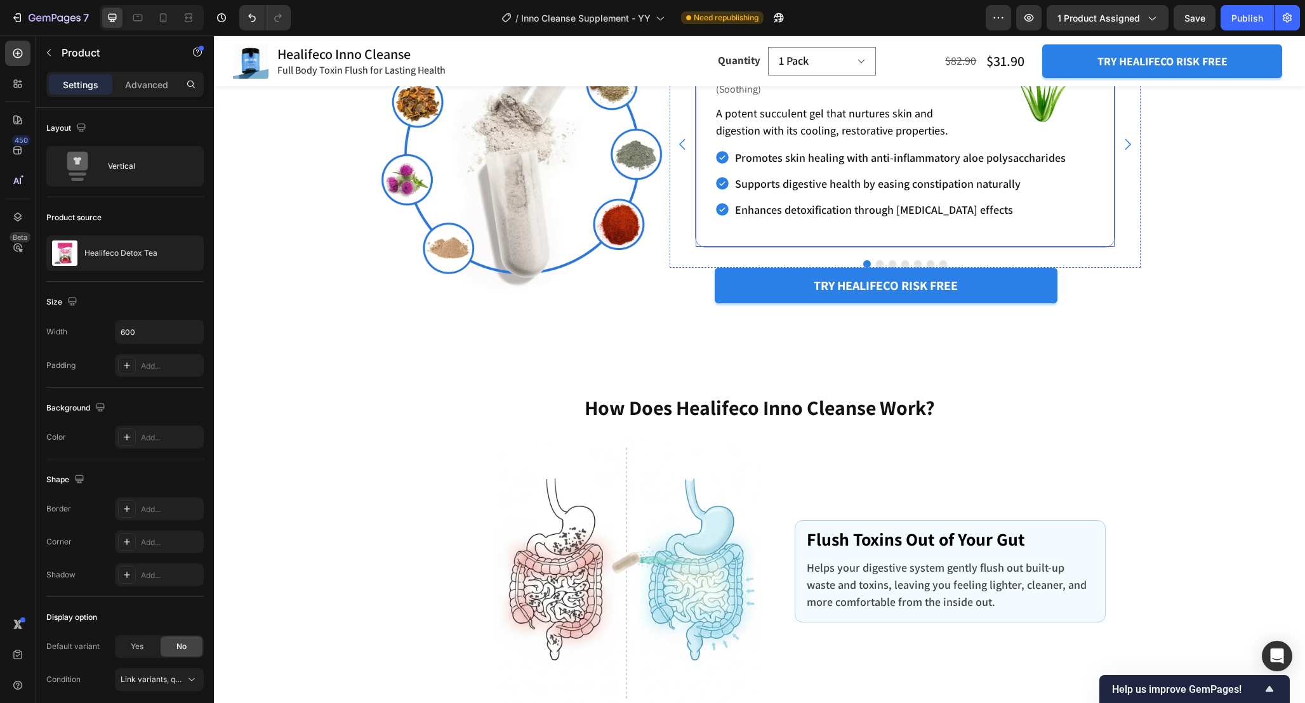
scroll to position [2327, 0]
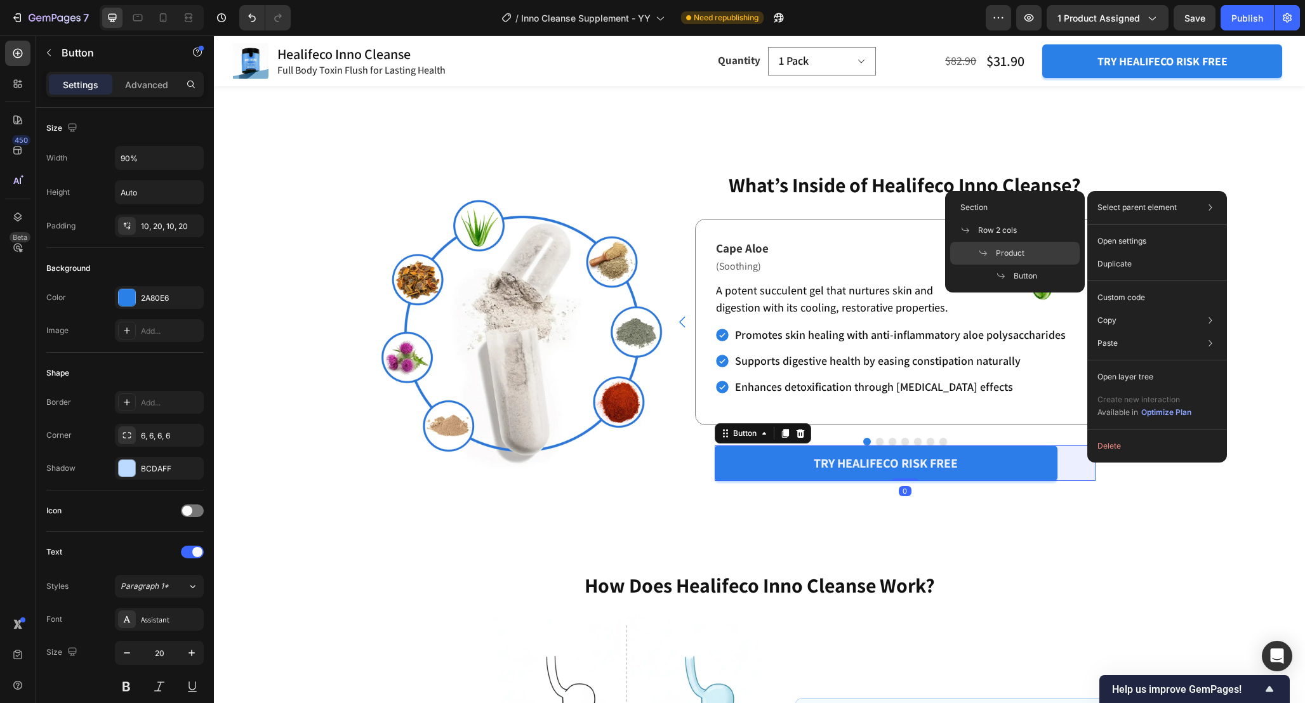
click at [1032, 253] on div "Product" at bounding box center [1014, 253] width 129 height 23
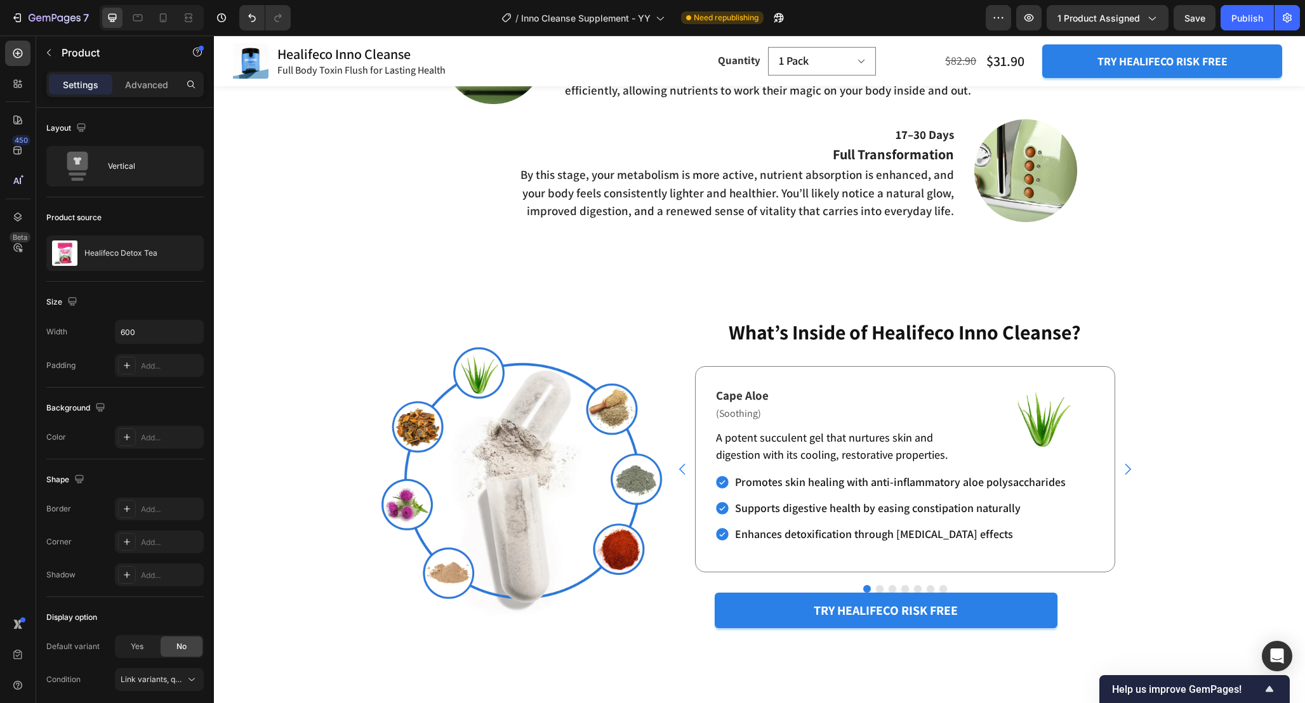
scroll to position [2179, 0]
click at [1084, 600] on div "try healifeco risk free Button" at bounding box center [904, 611] width 381 height 36
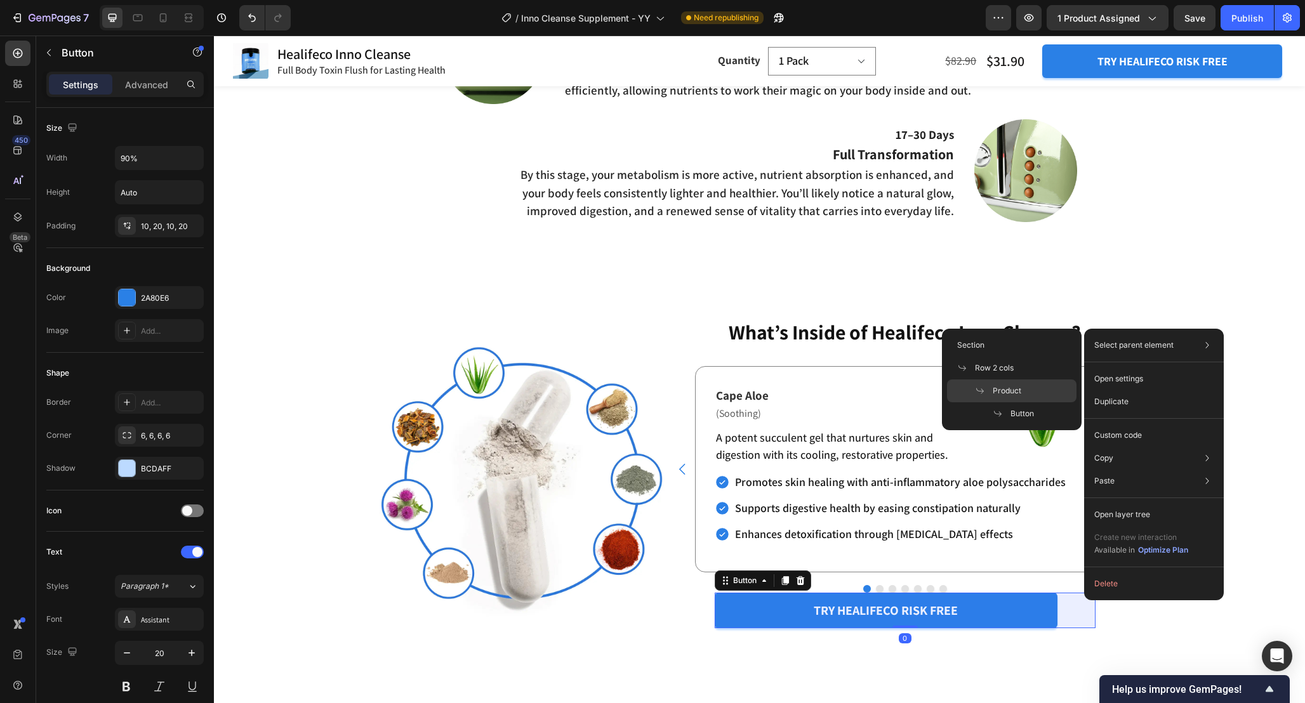
click at [1029, 388] on div "Product" at bounding box center [1011, 390] width 129 height 23
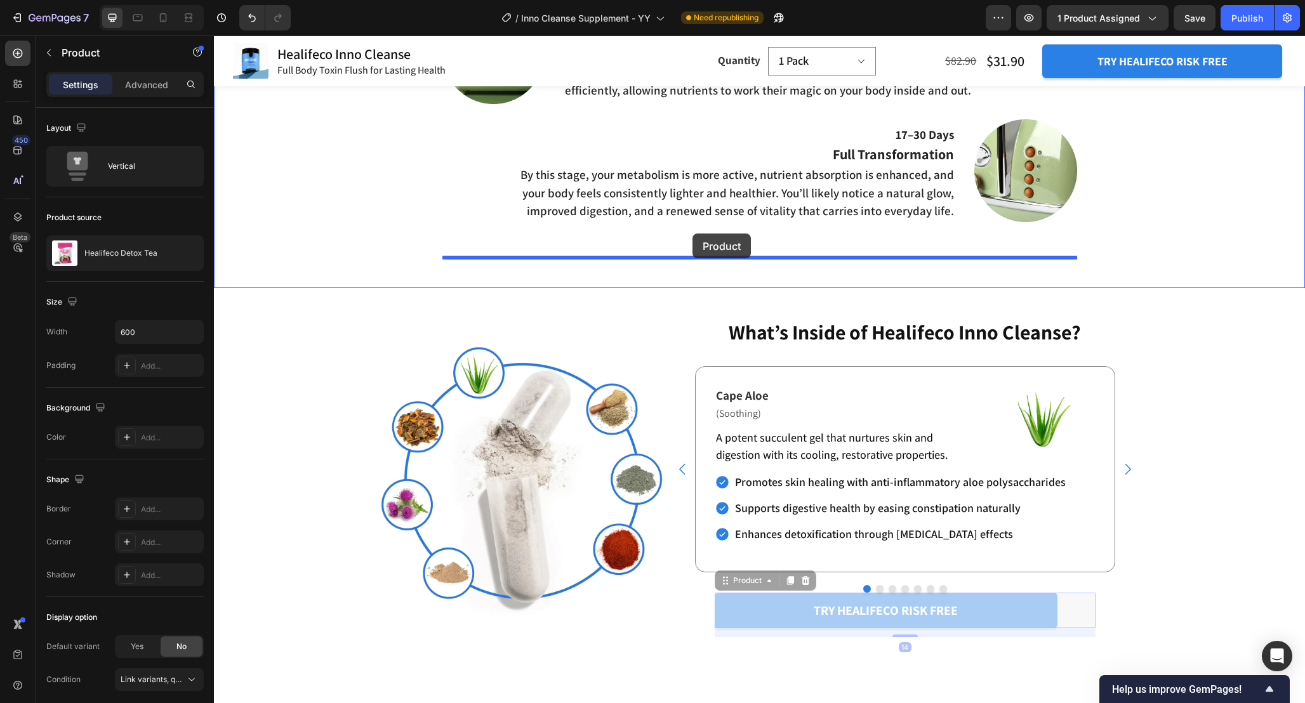
drag, startPoint x: 723, startPoint y: 578, endPoint x: 692, endPoint y: 234, distance: 345.4
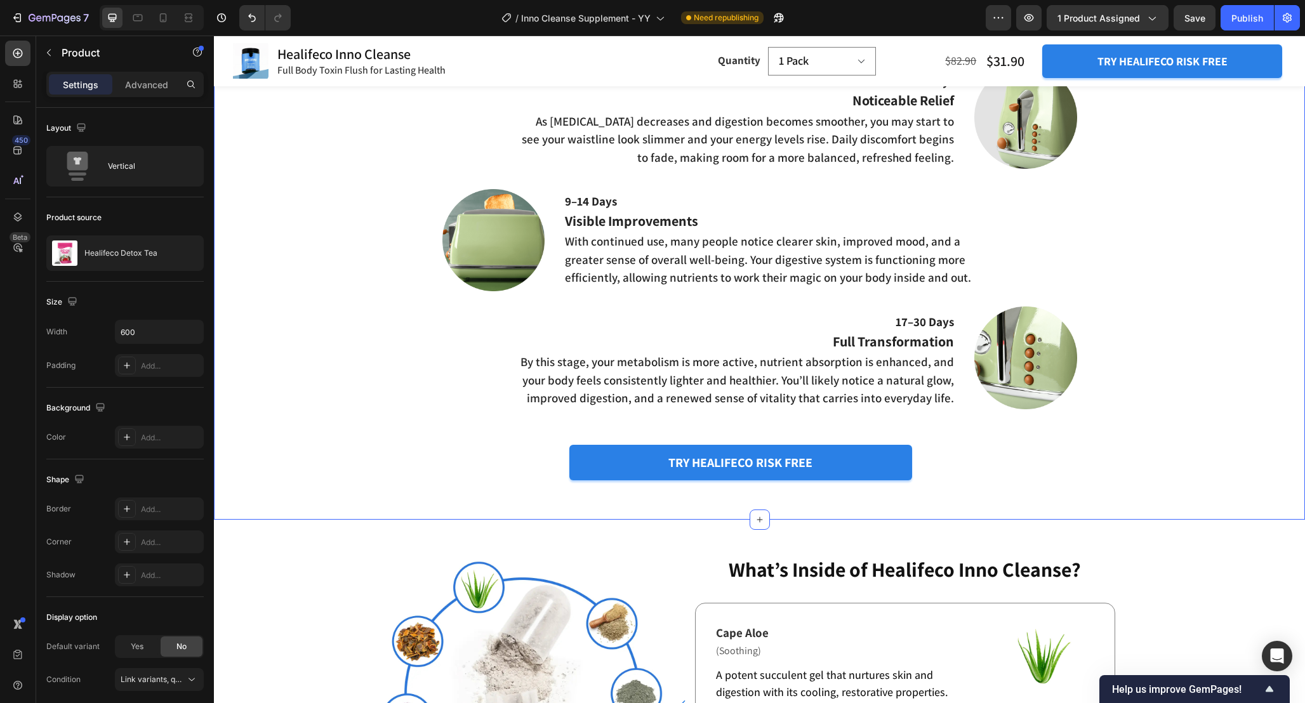
scroll to position [1986, 0]
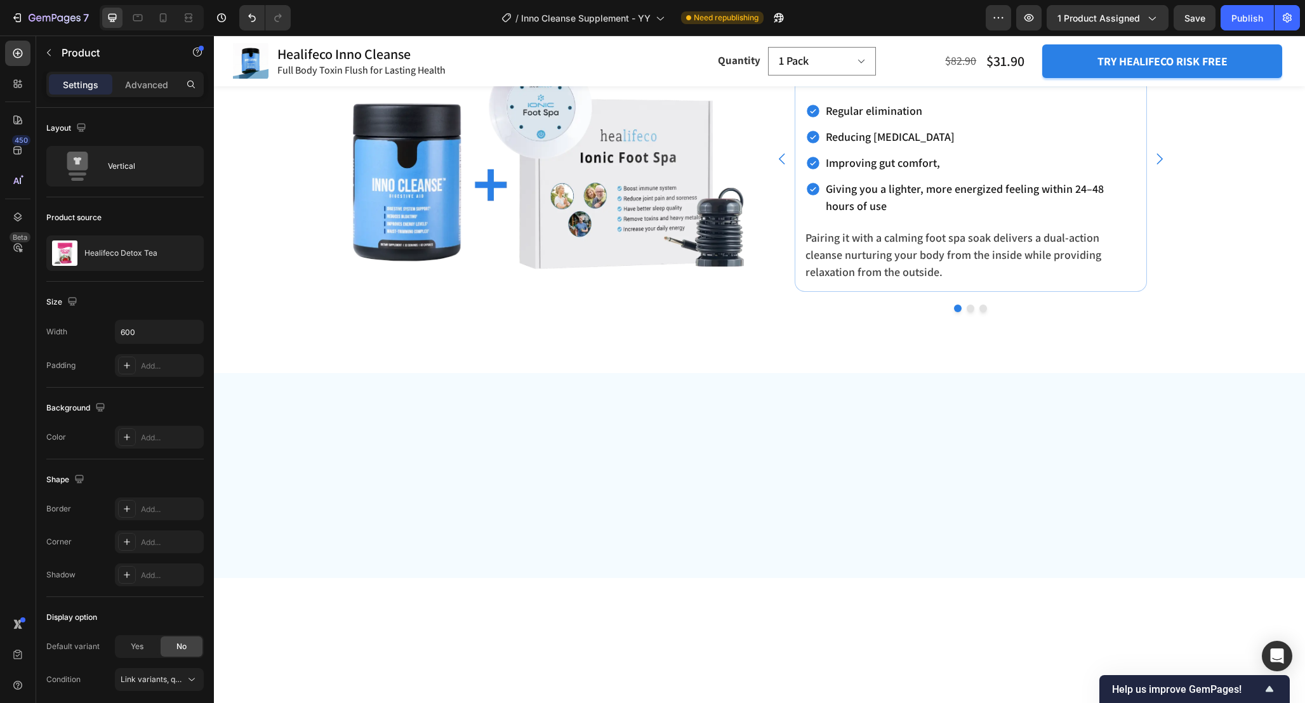
scroll to position [3744, 0]
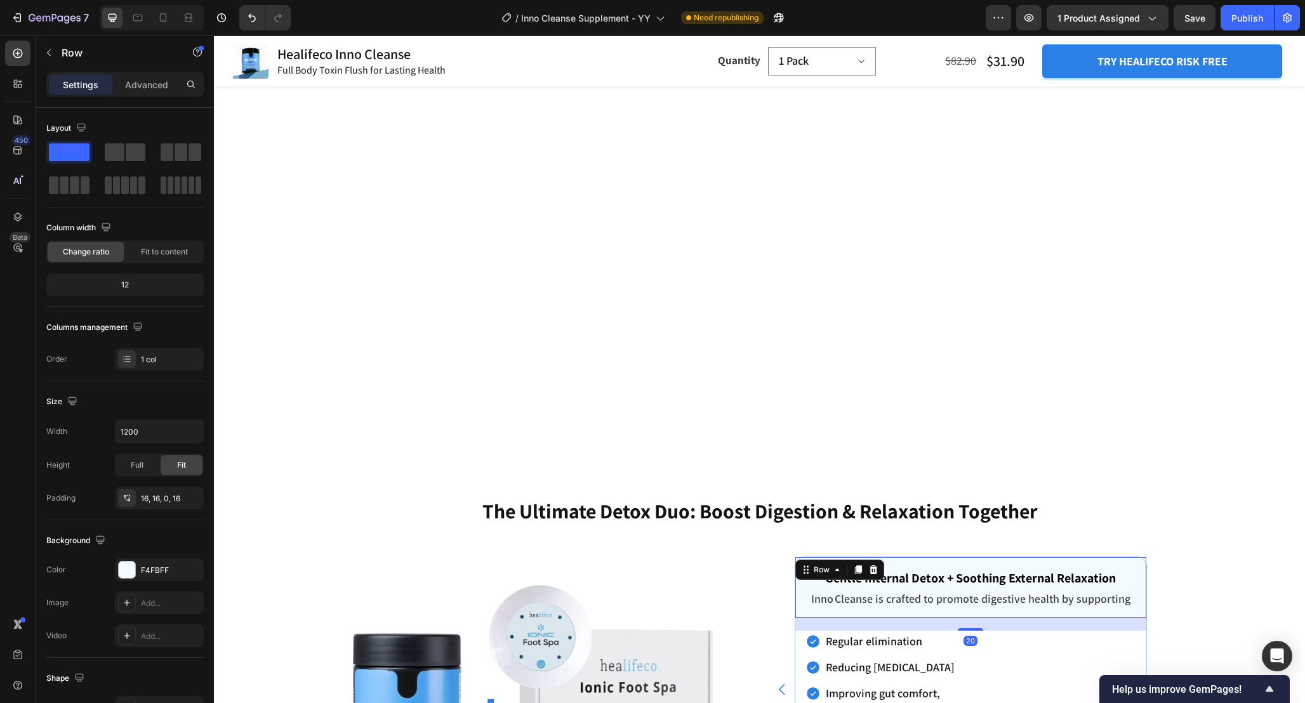
scroll to position [4018, 0]
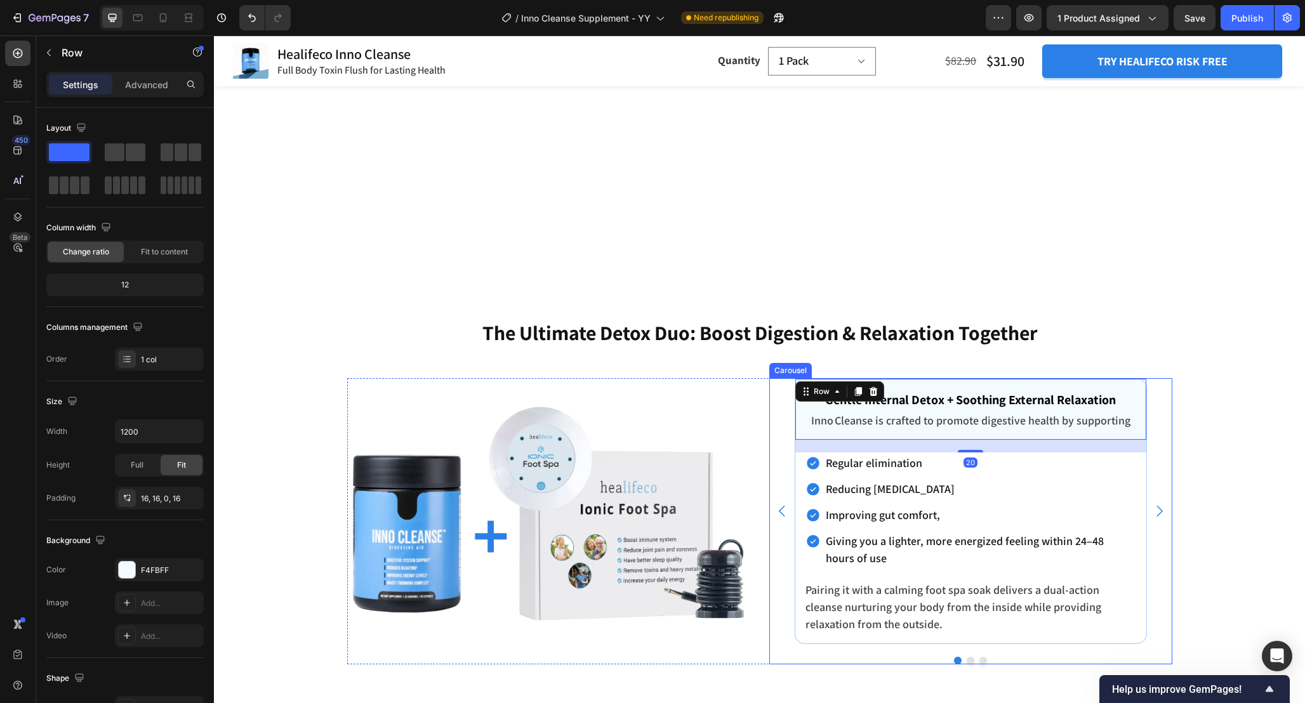
click at [780, 456] on div "Gentle Internal Detox + Soothing External Relaxation Text block Inno Cleanse is…" at bounding box center [970, 511] width 403 height 266
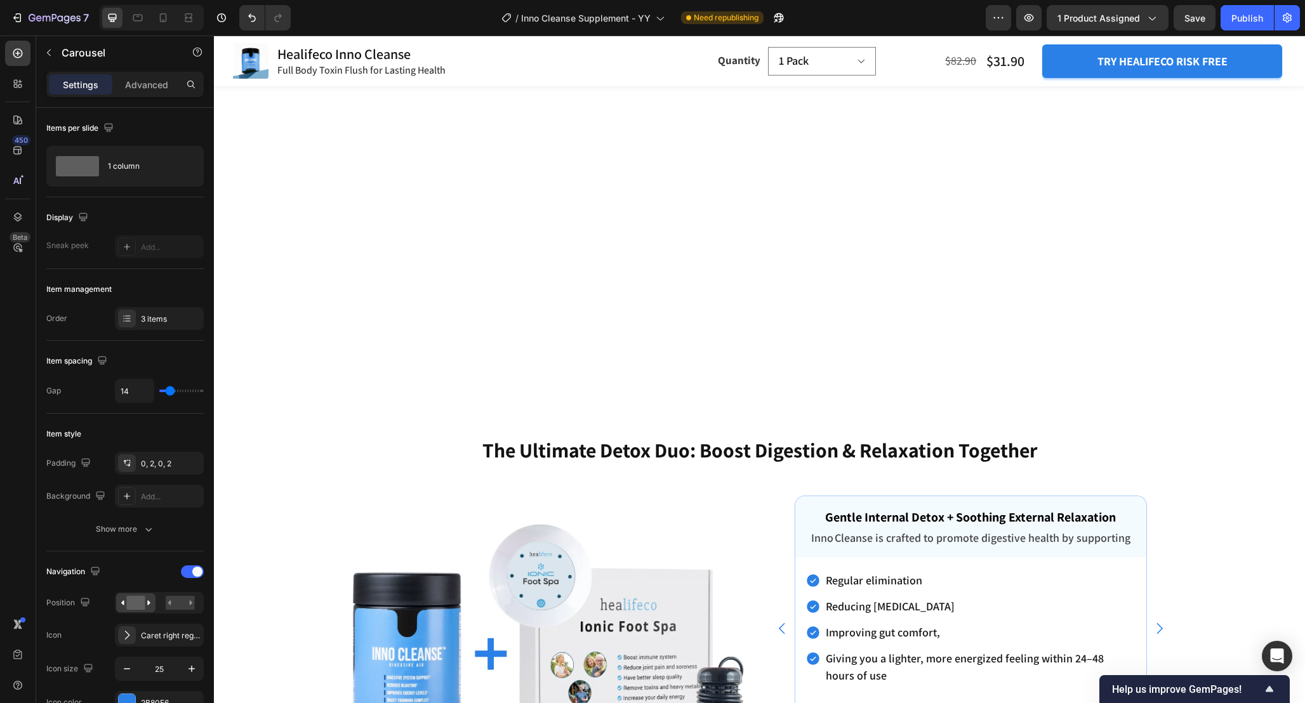
scroll to position [3588, 0]
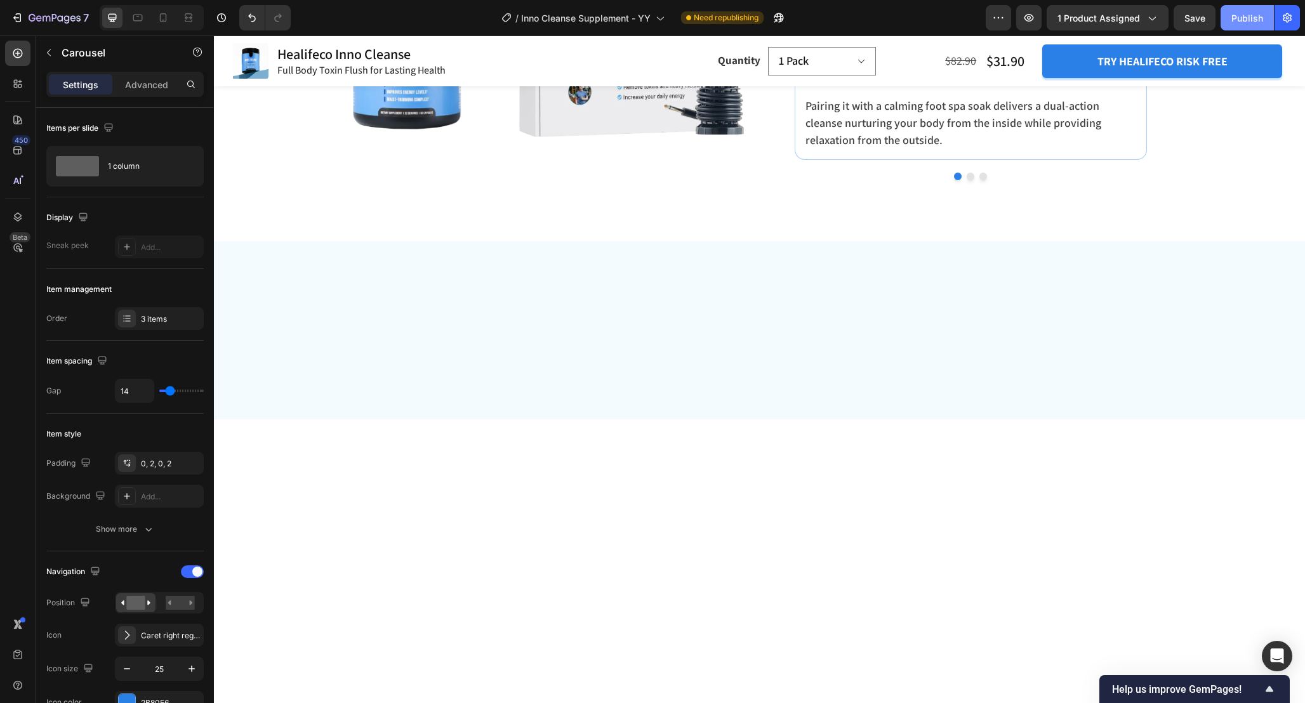
click at [1252, 18] on div "Publish" at bounding box center [1247, 17] width 32 height 13
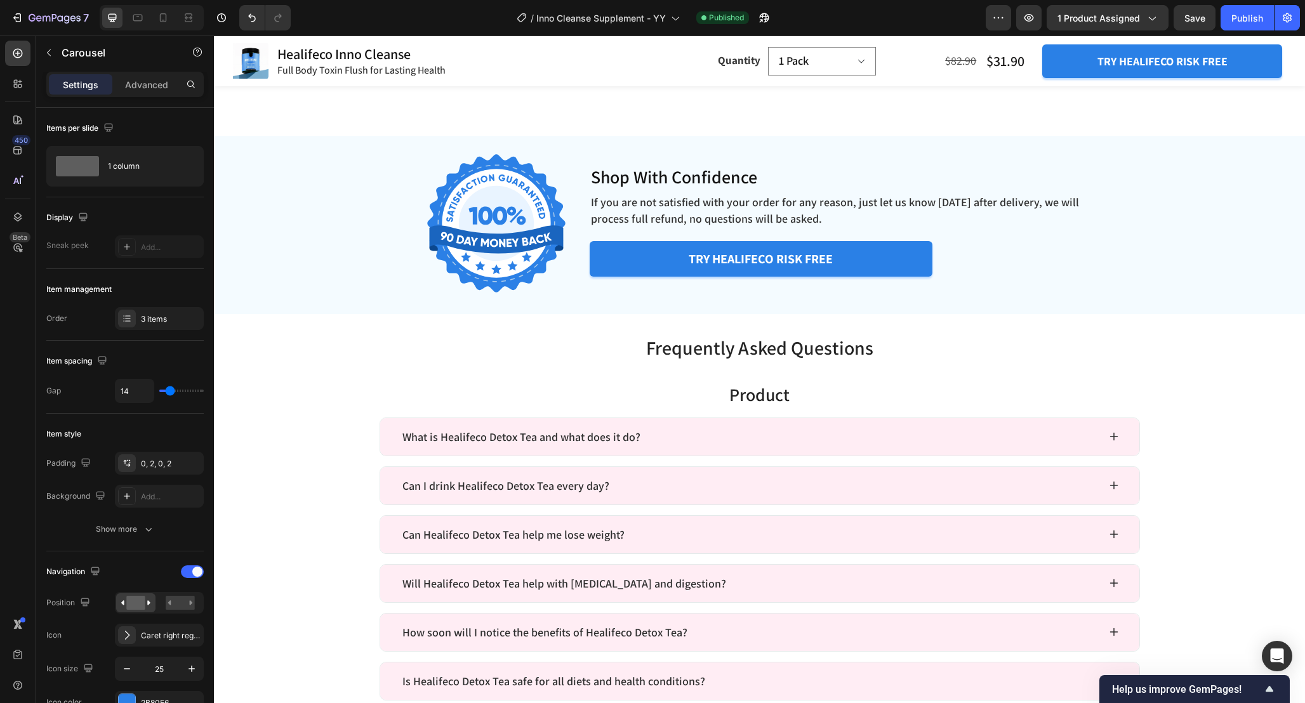
scroll to position [4594, 0]
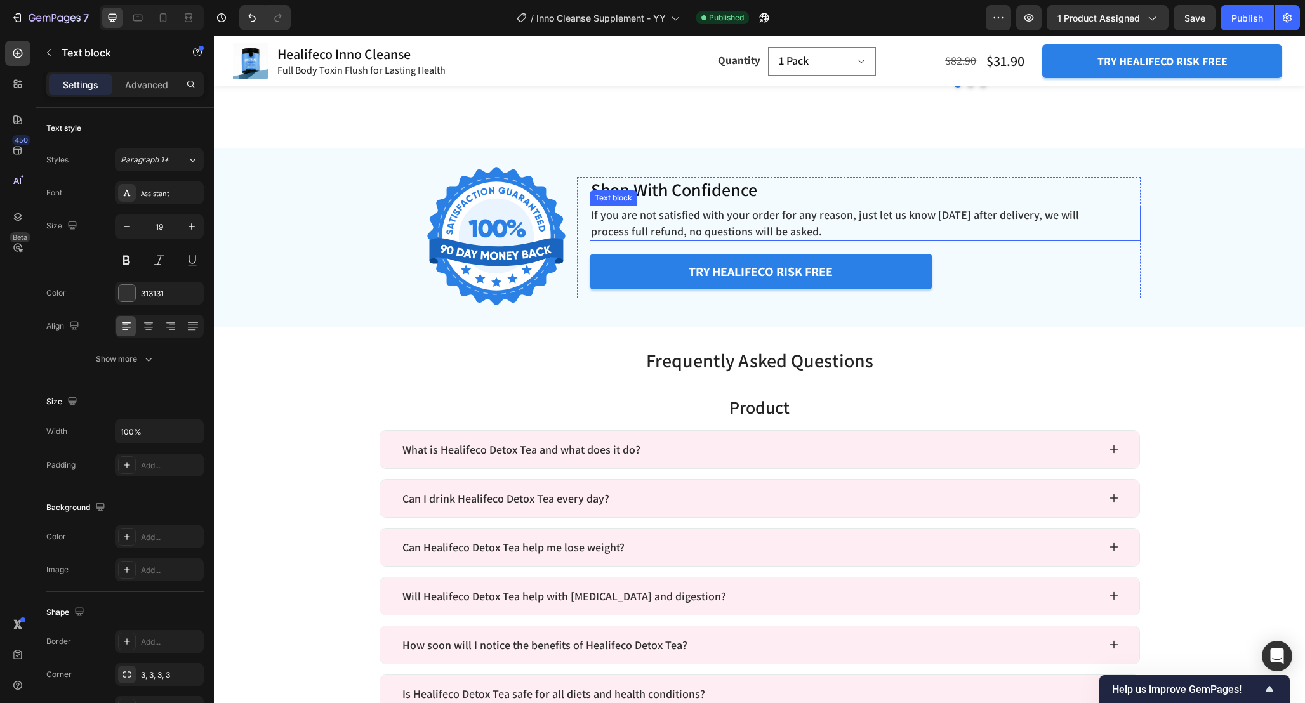
click at [968, 233] on p "If you are not satisfied with your order for any reason, just let us know [DATE…" at bounding box center [846, 223] width 510 height 32
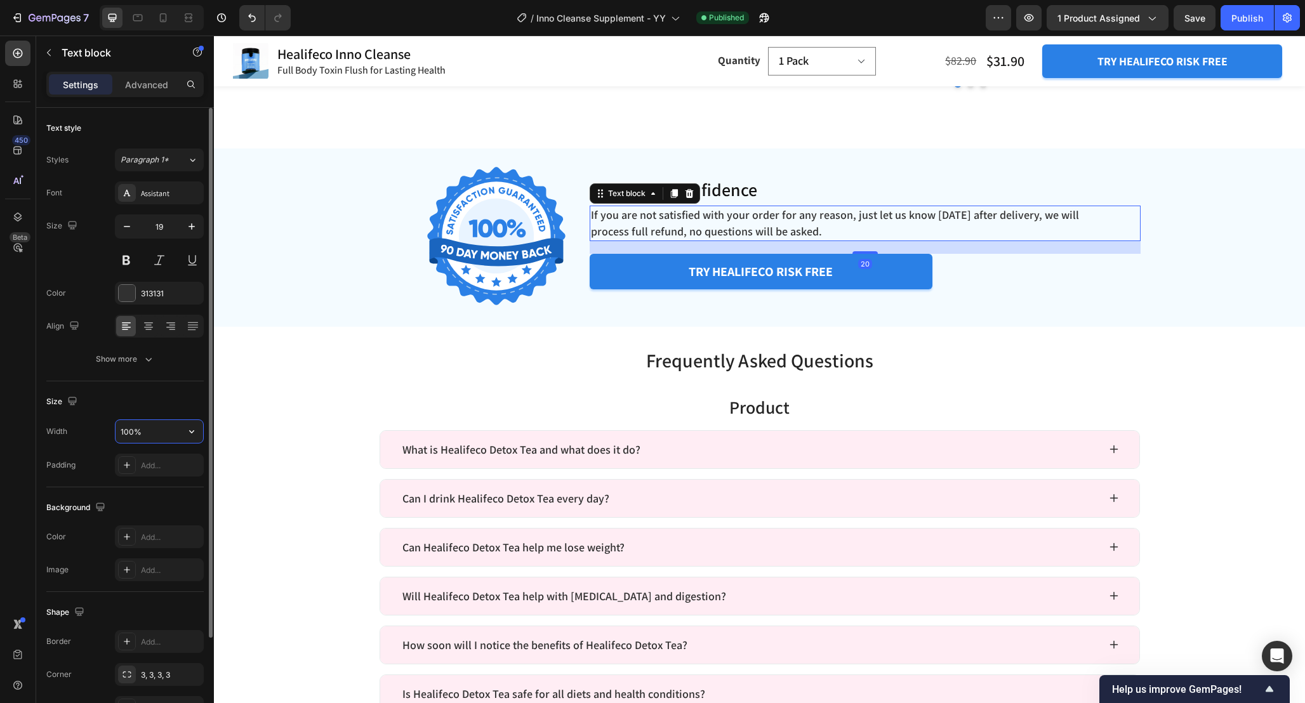
click at [122, 429] on input "100%" at bounding box center [159, 431] width 88 height 23
type input "90%"
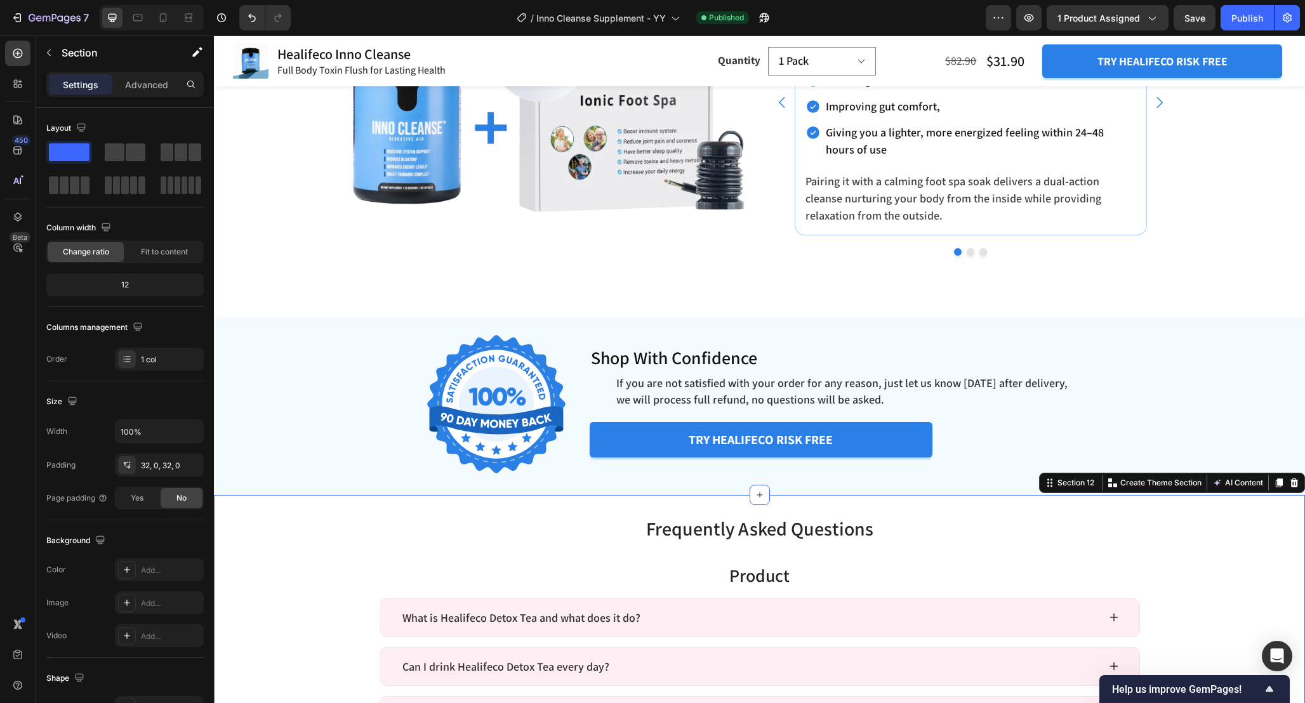
scroll to position [4448, 0]
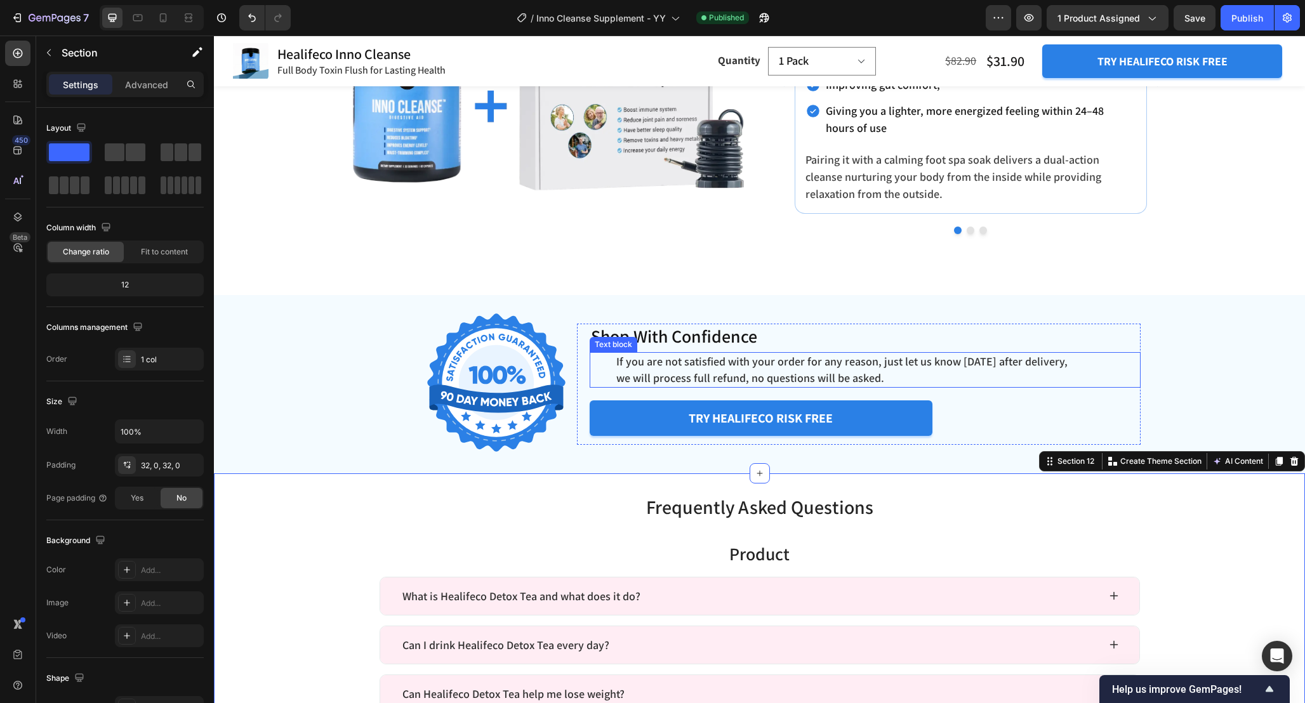
click at [627, 362] on span "If you are not satisfied with your order for any reason, just let us know [DATE…" at bounding box center [841, 369] width 451 height 31
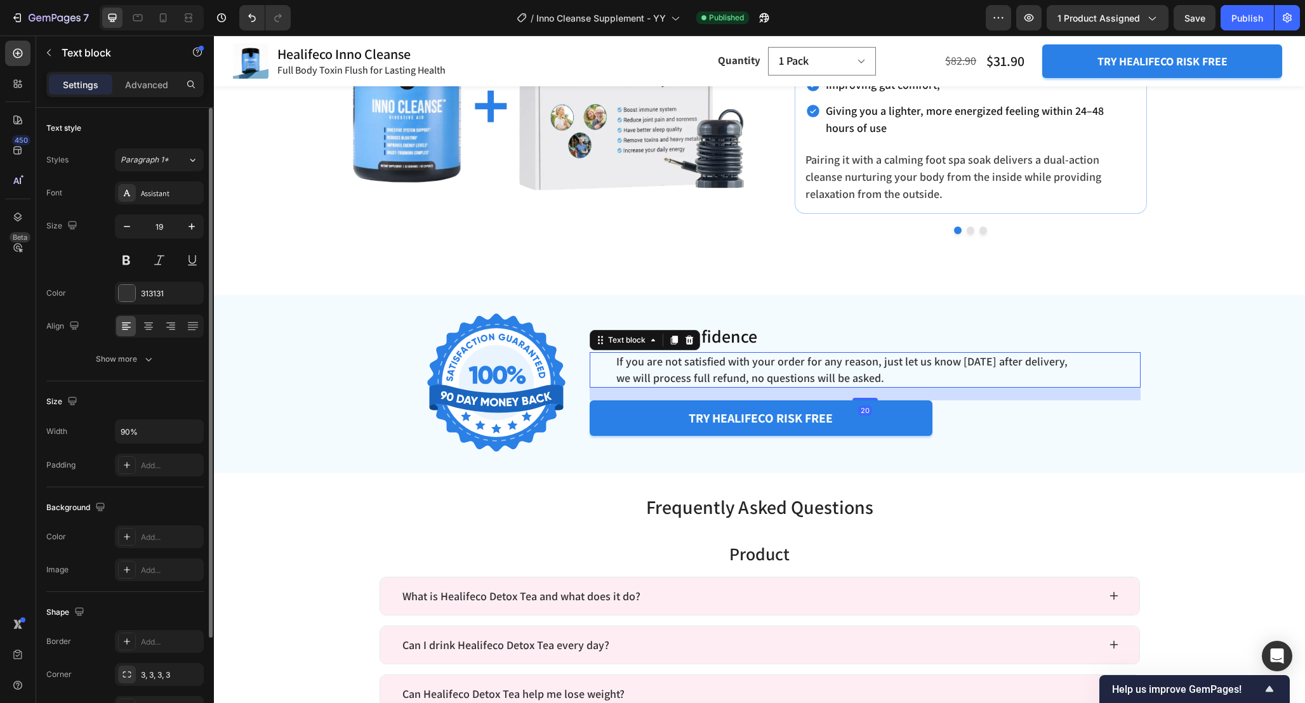
scroll to position [121, 0]
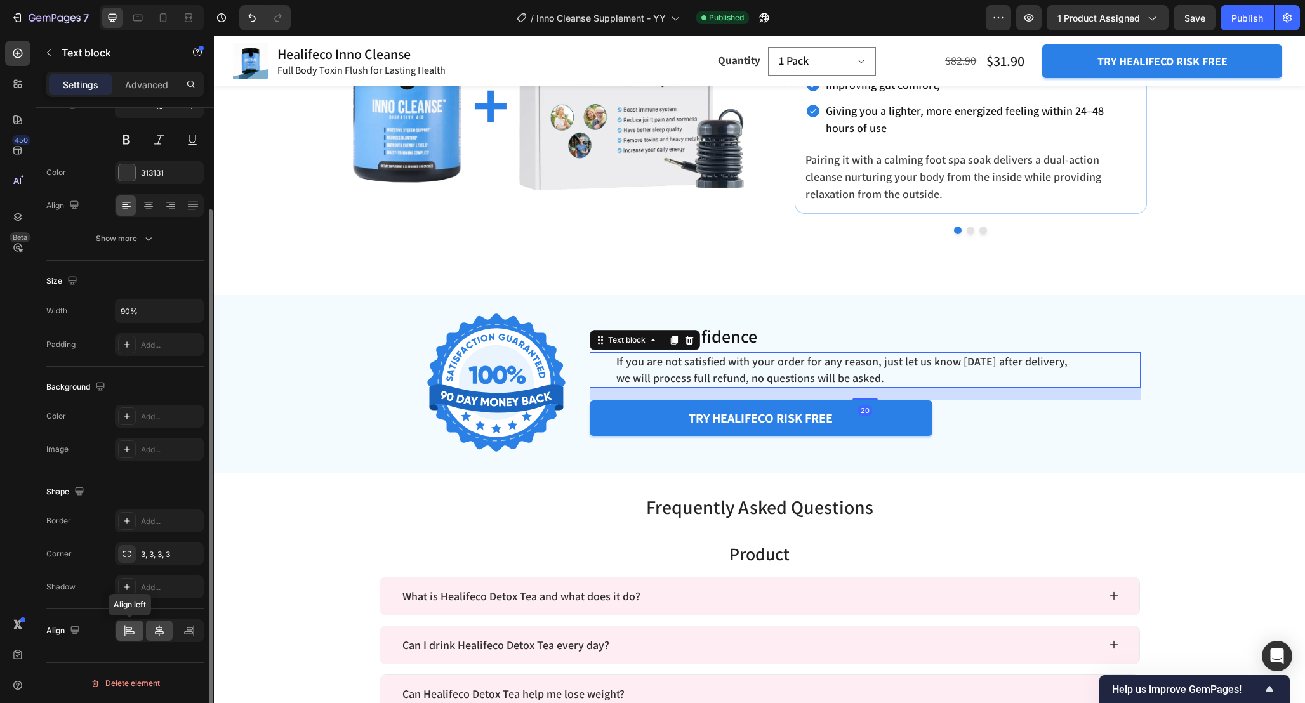
click at [128, 625] on icon at bounding box center [129, 630] width 13 height 13
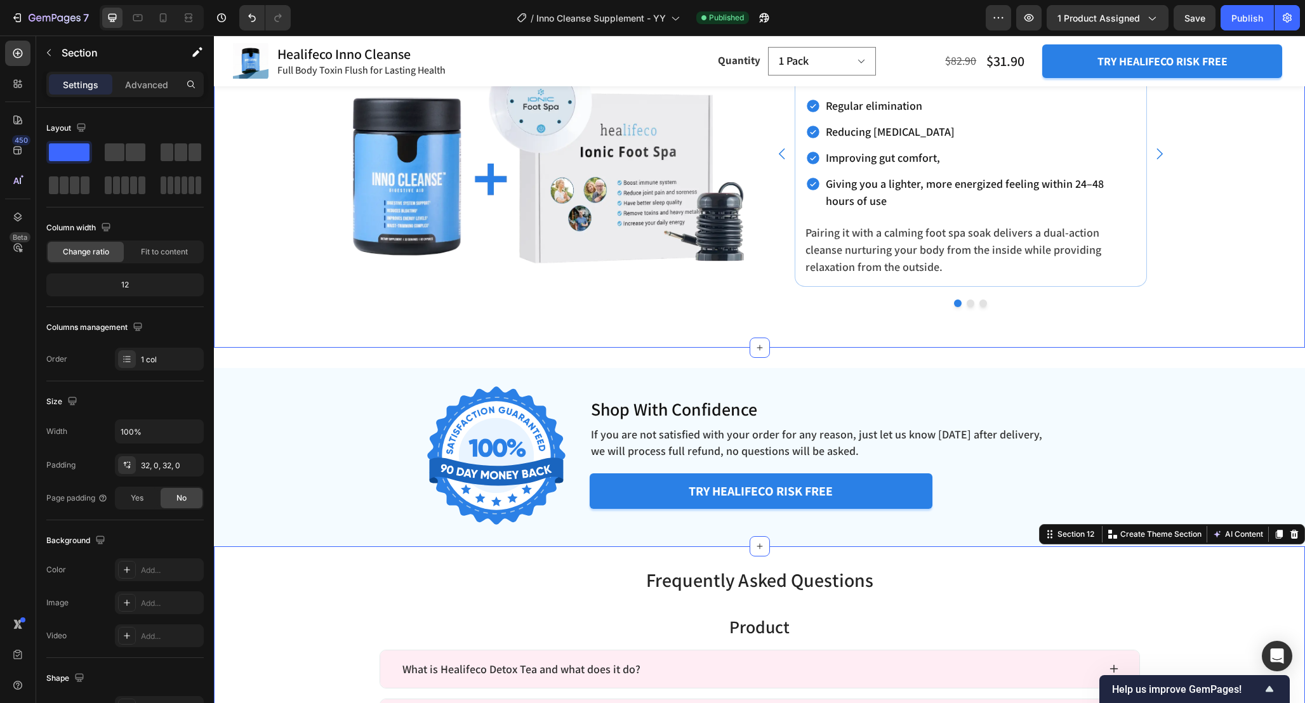
scroll to position [4366, 0]
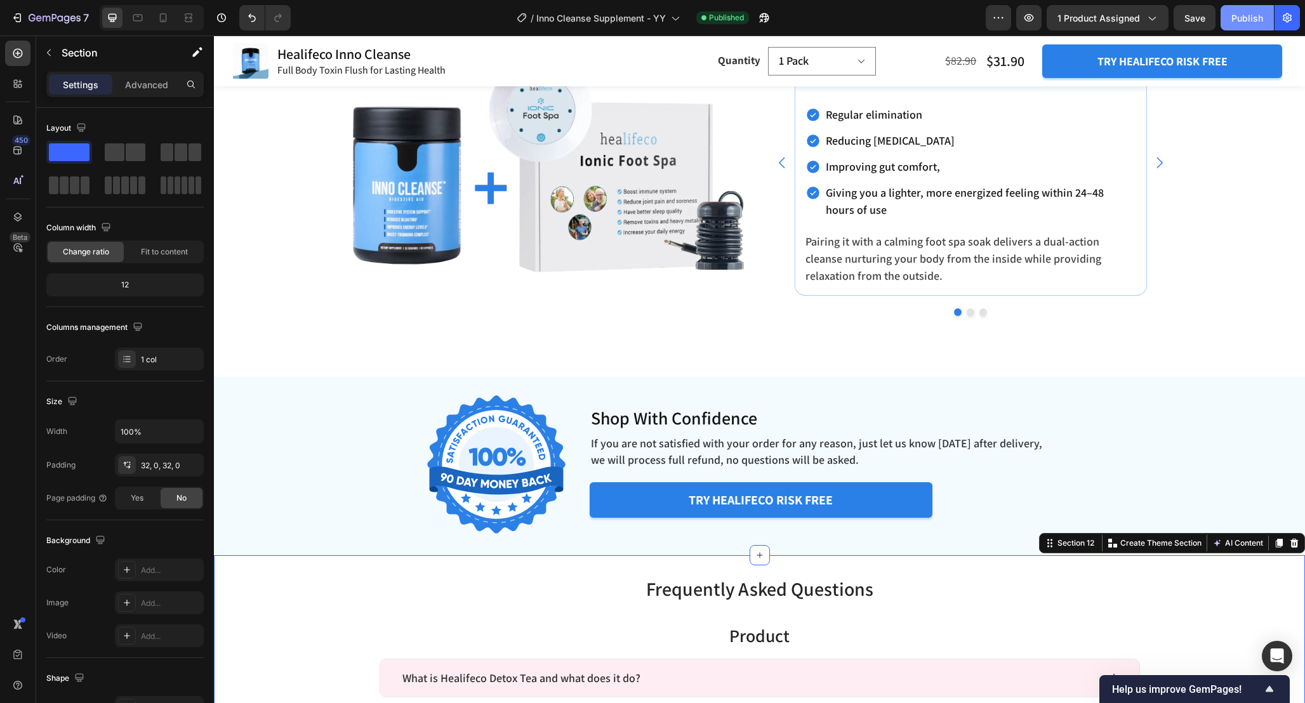
click at [1233, 22] on div "Publish" at bounding box center [1247, 17] width 32 height 13
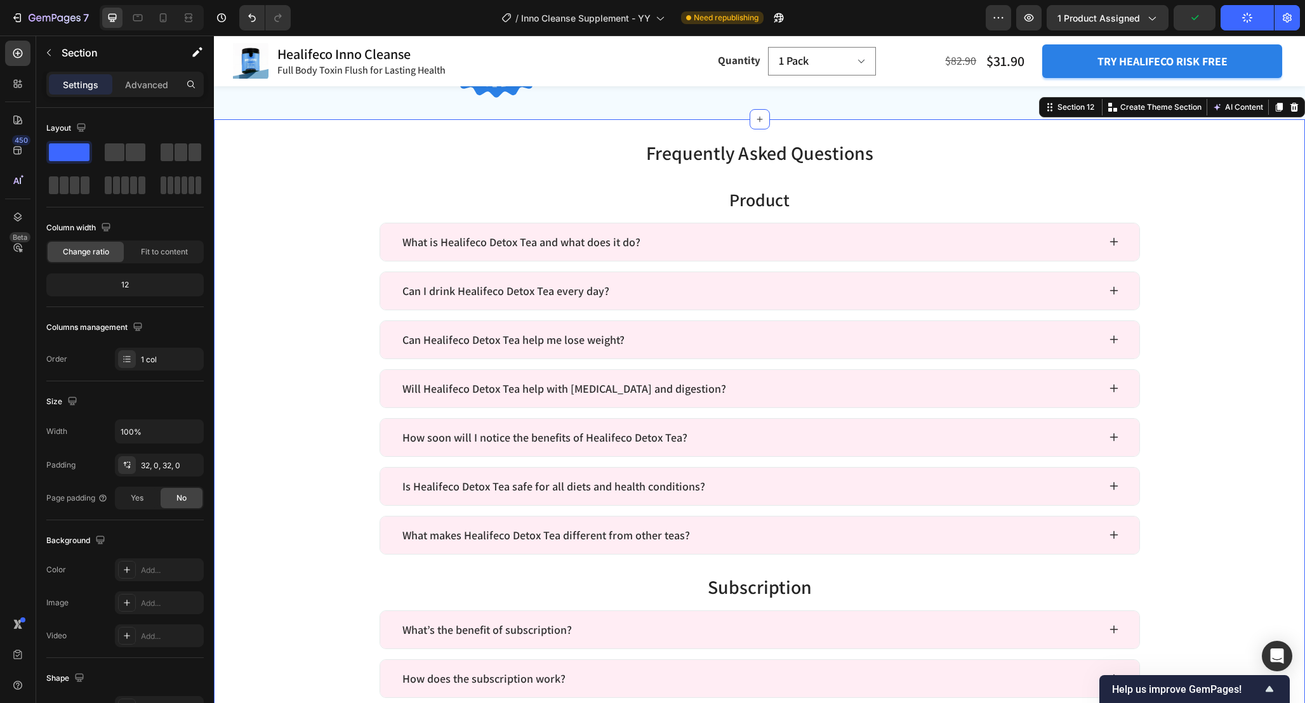
scroll to position [4799, 0]
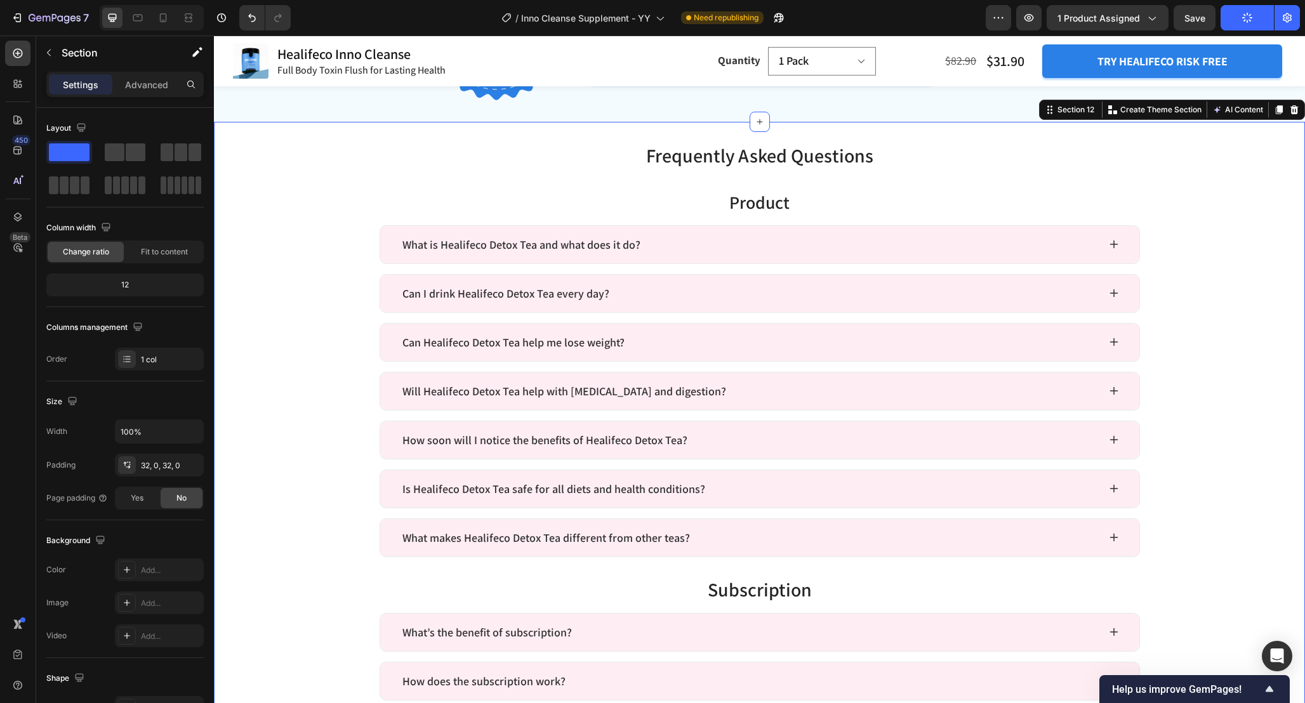
click at [1173, 257] on div "Frequently Asked Questions Heading Frequently Asked Questions Heading Product H…" at bounding box center [759, 601] width 1091 height 919
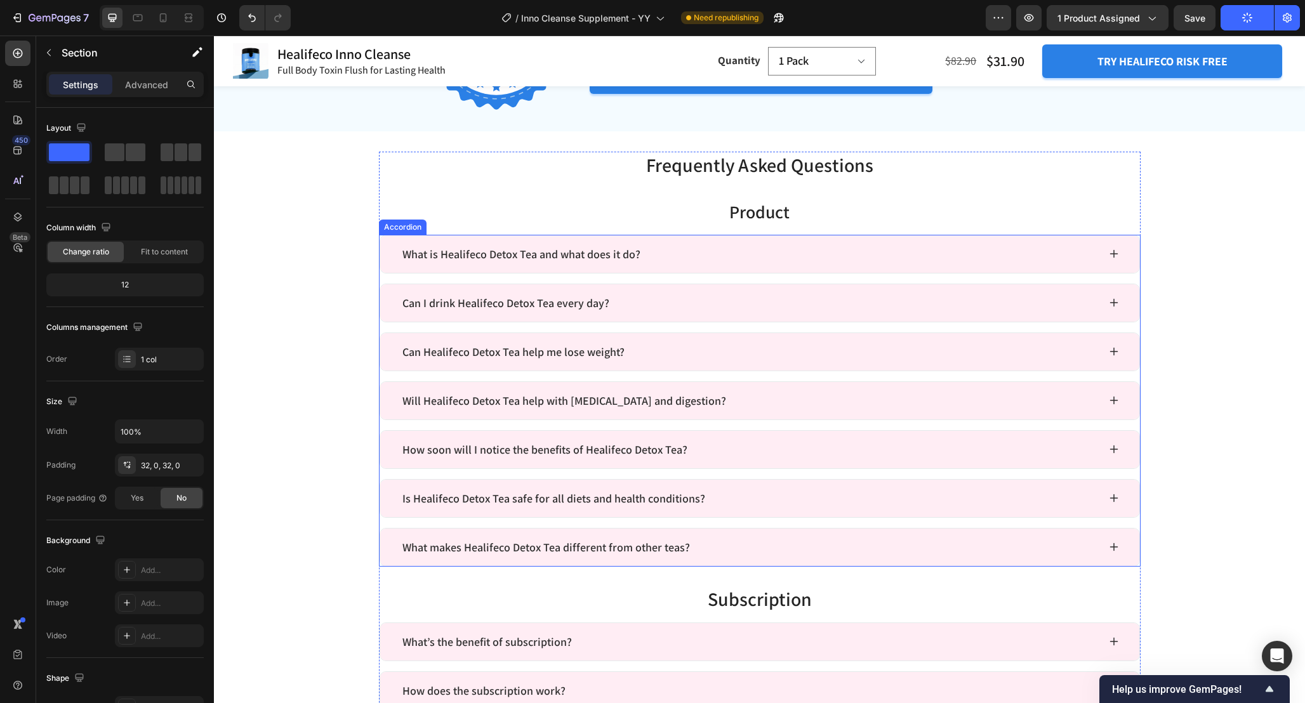
scroll to position [4795, 0]
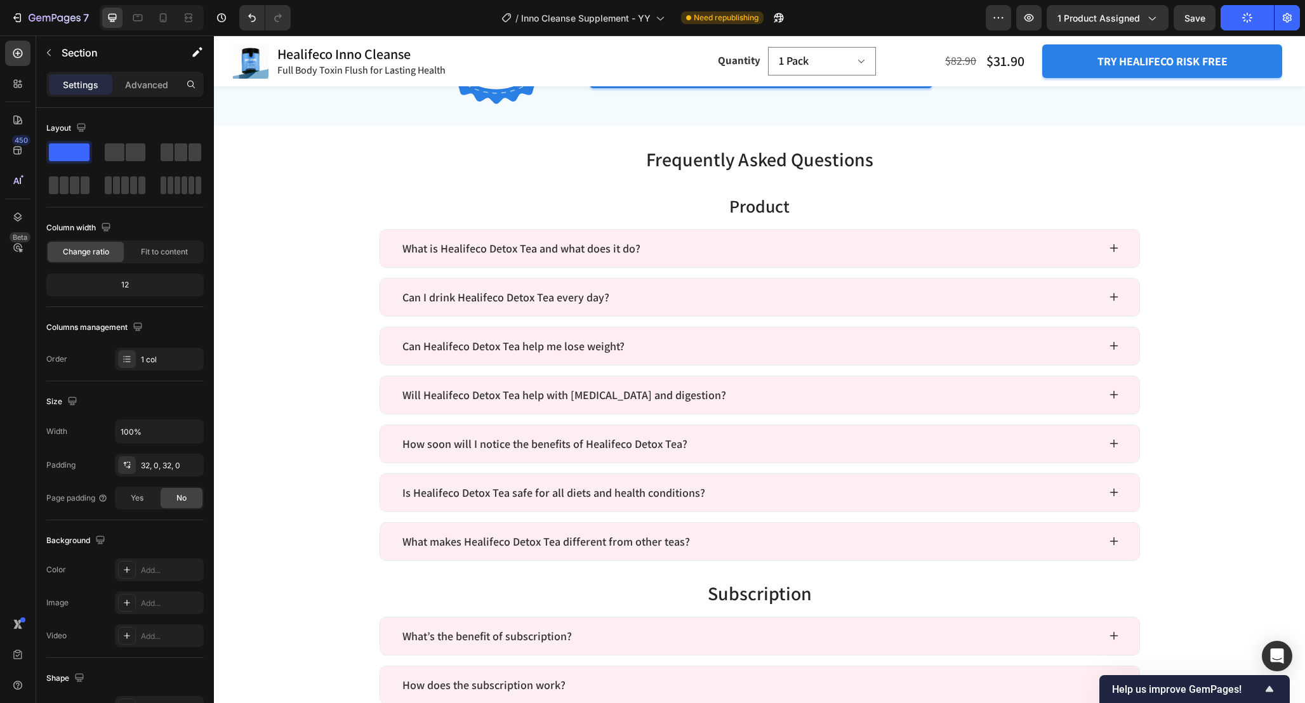
click at [1186, 344] on div "Frequently Asked Questions Heading Frequently Asked Questions Heading Product H…" at bounding box center [759, 605] width 1091 height 919
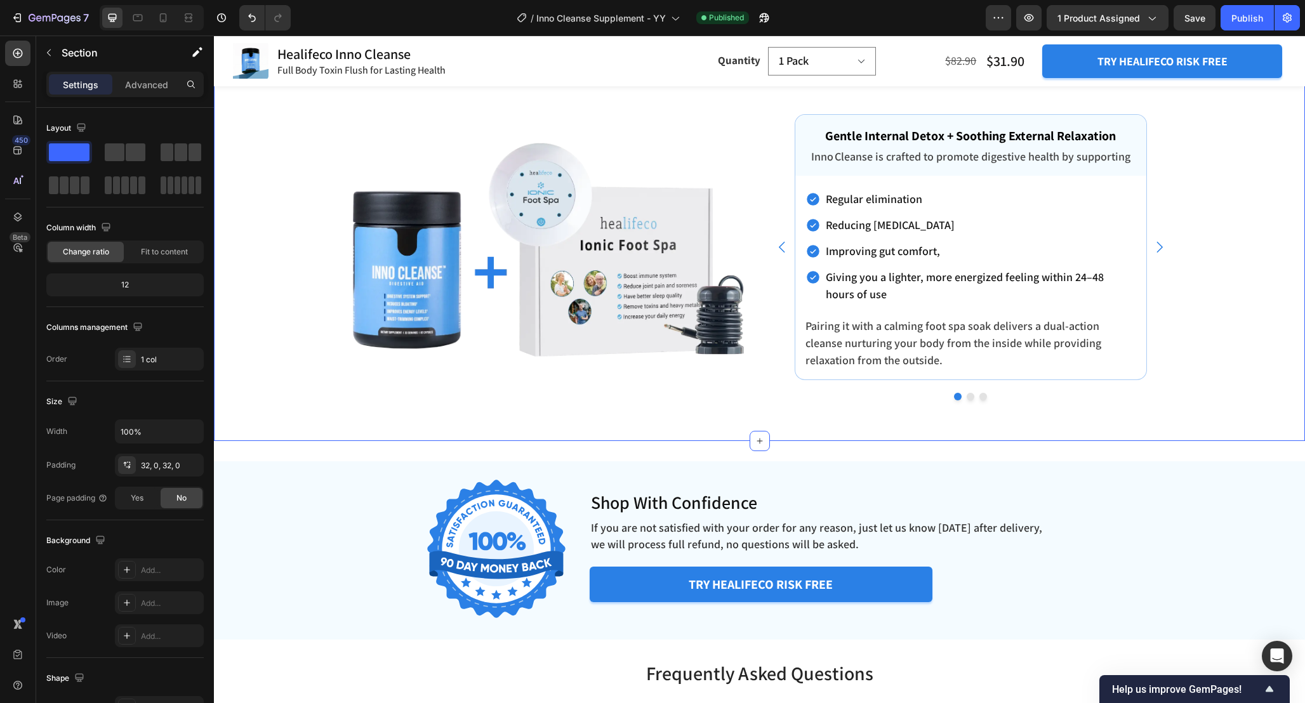
scroll to position [4226, 0]
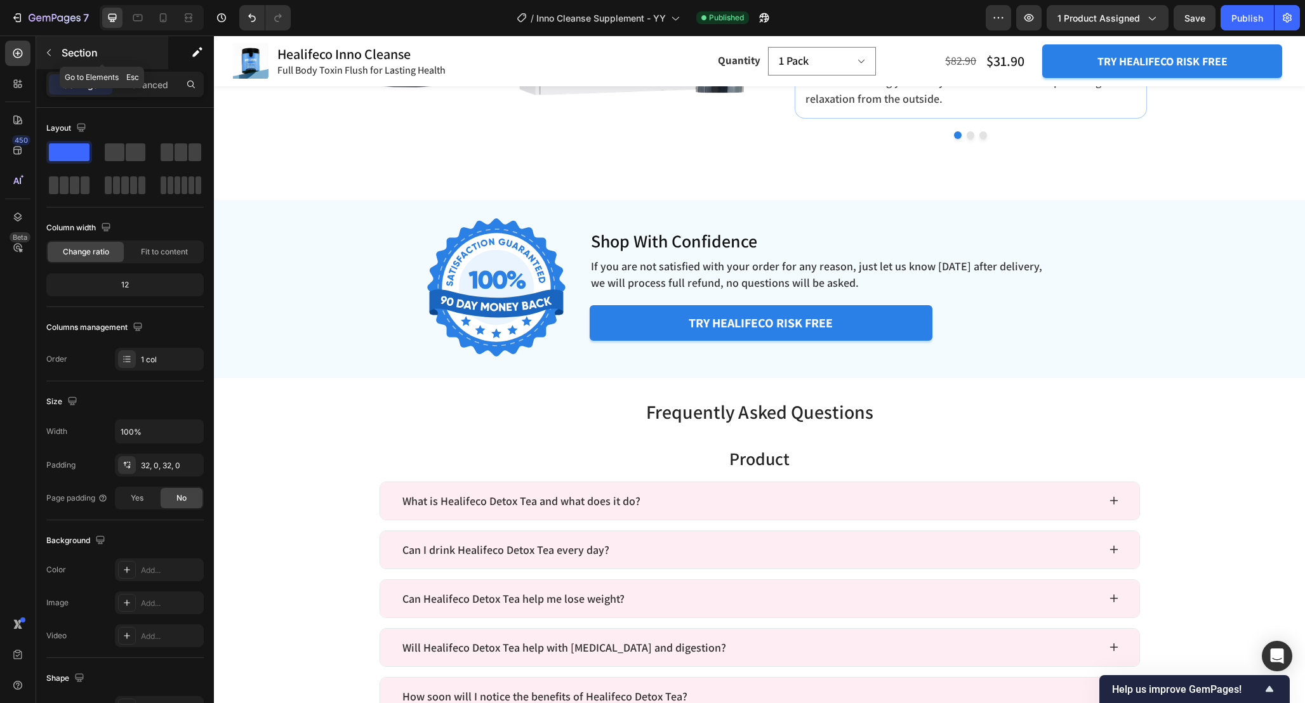
click at [37, 48] on div "Section" at bounding box center [102, 52] width 132 height 33
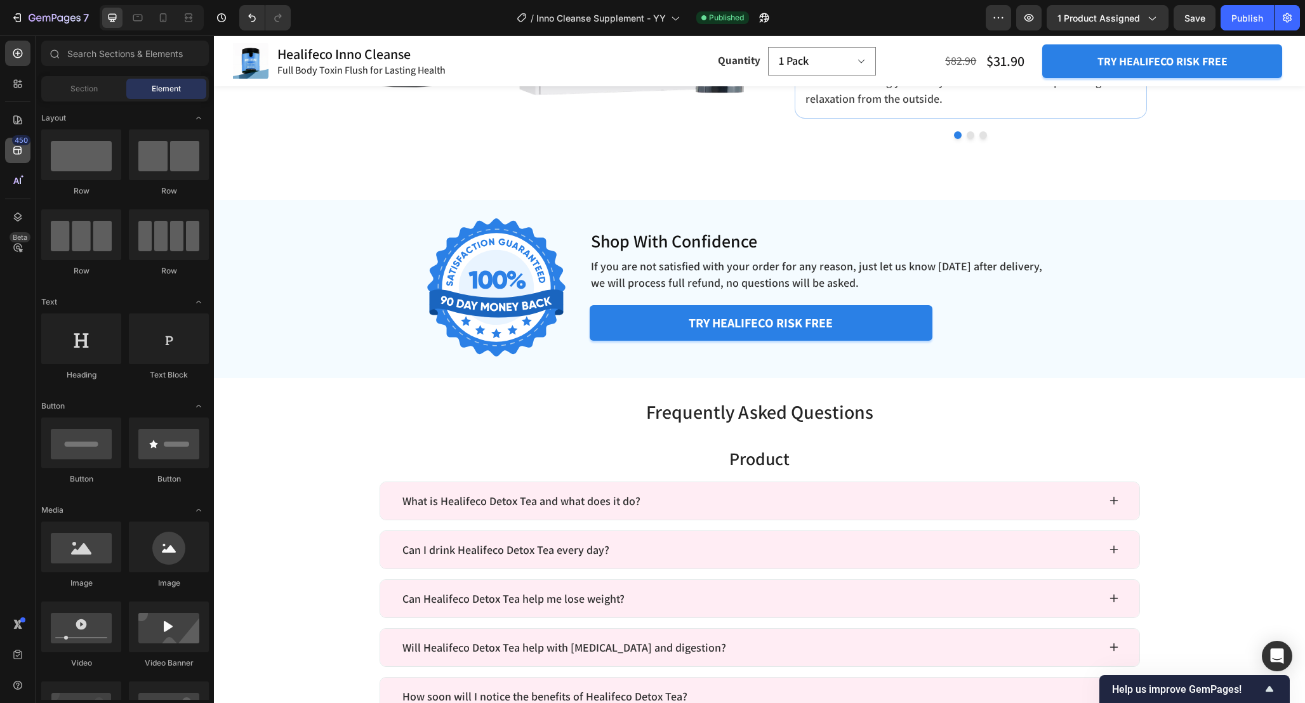
click at [13, 156] on div "450" at bounding box center [17, 150] width 25 height 25
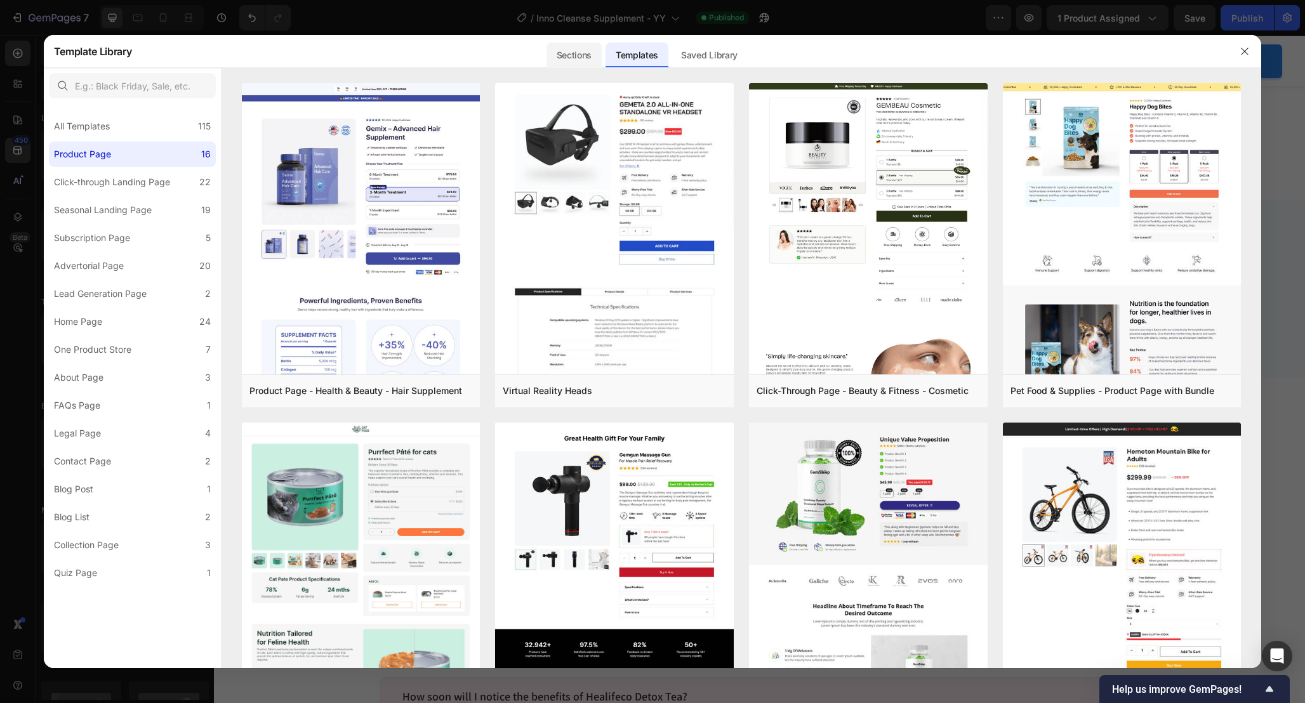
click at [572, 59] on div "Sections" at bounding box center [573, 55] width 55 height 25
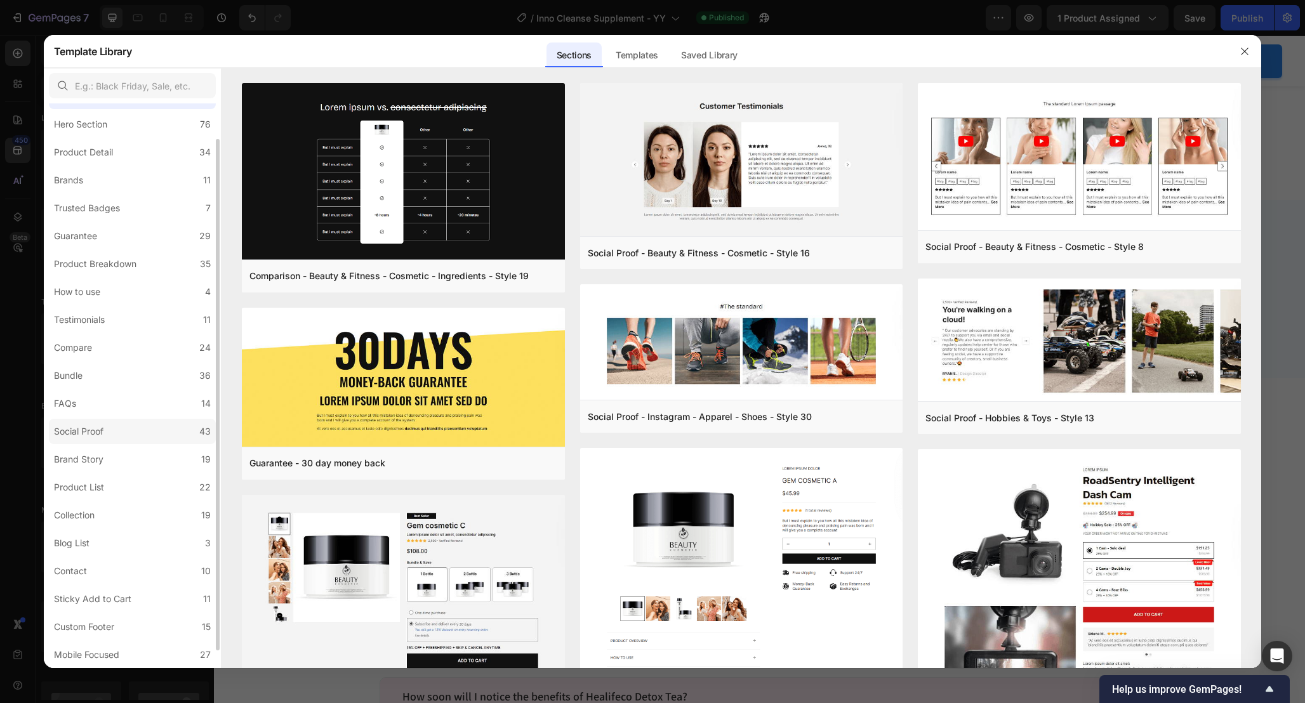
scroll to position [37, 0]
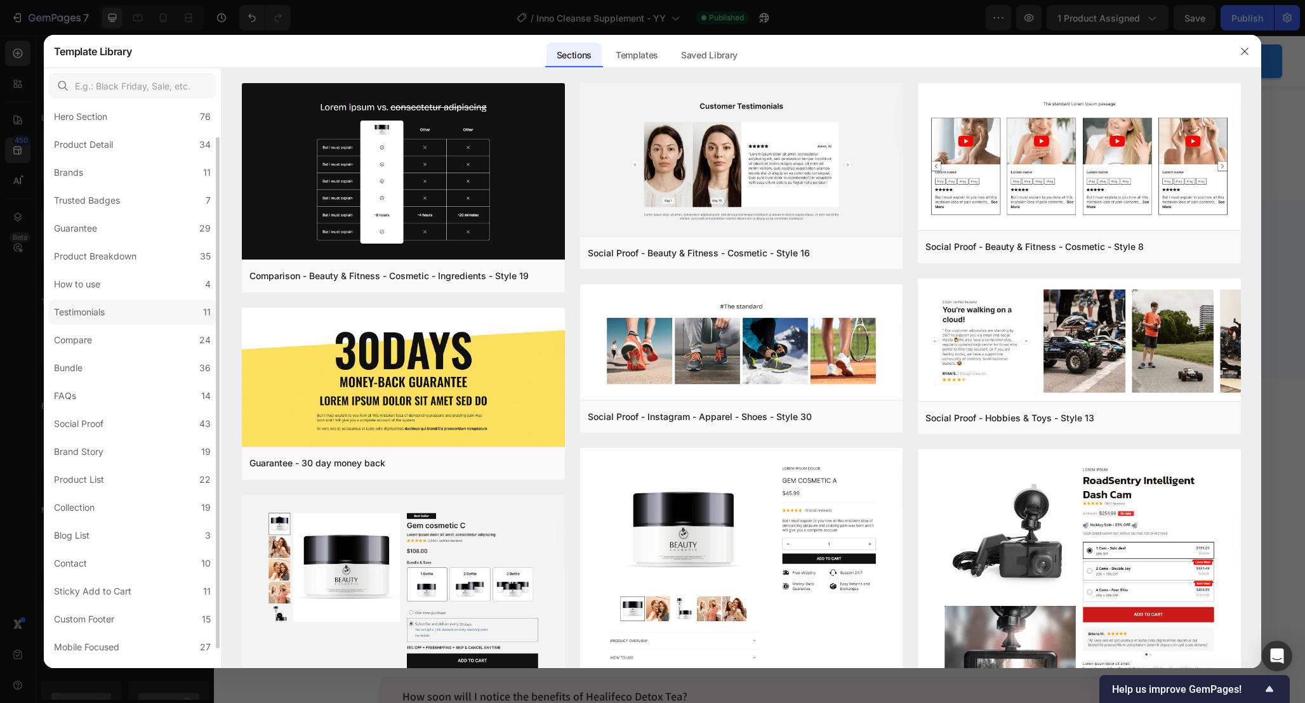
click at [95, 322] on label "Testimonials 11" at bounding box center [132, 311] width 167 height 25
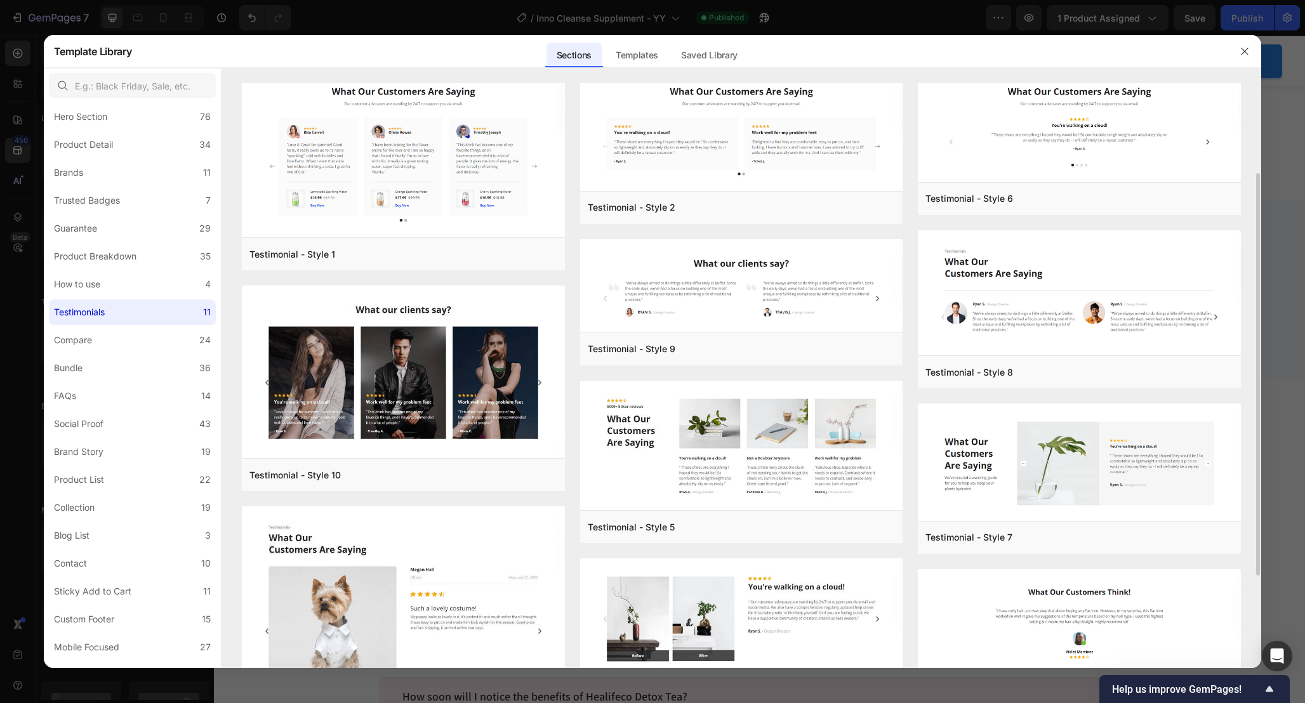
scroll to position [0, 0]
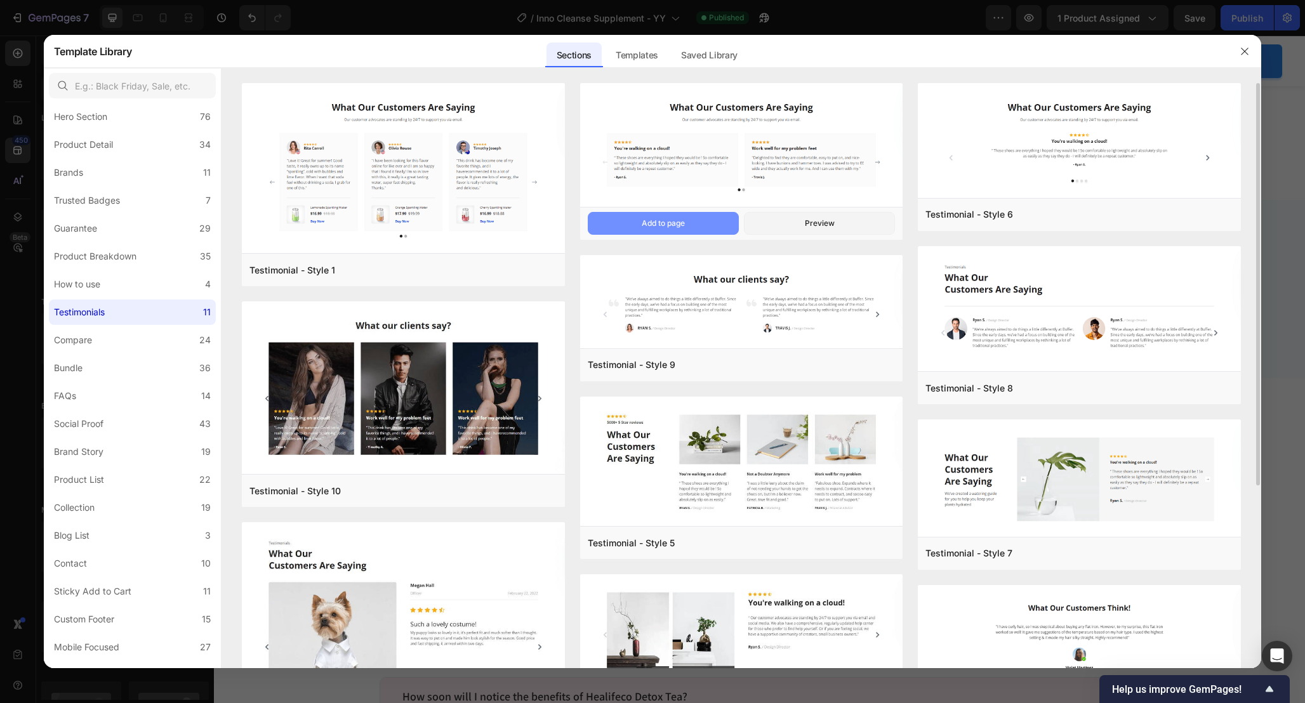
click at [702, 225] on button "Add to page" at bounding box center [663, 223] width 151 height 23
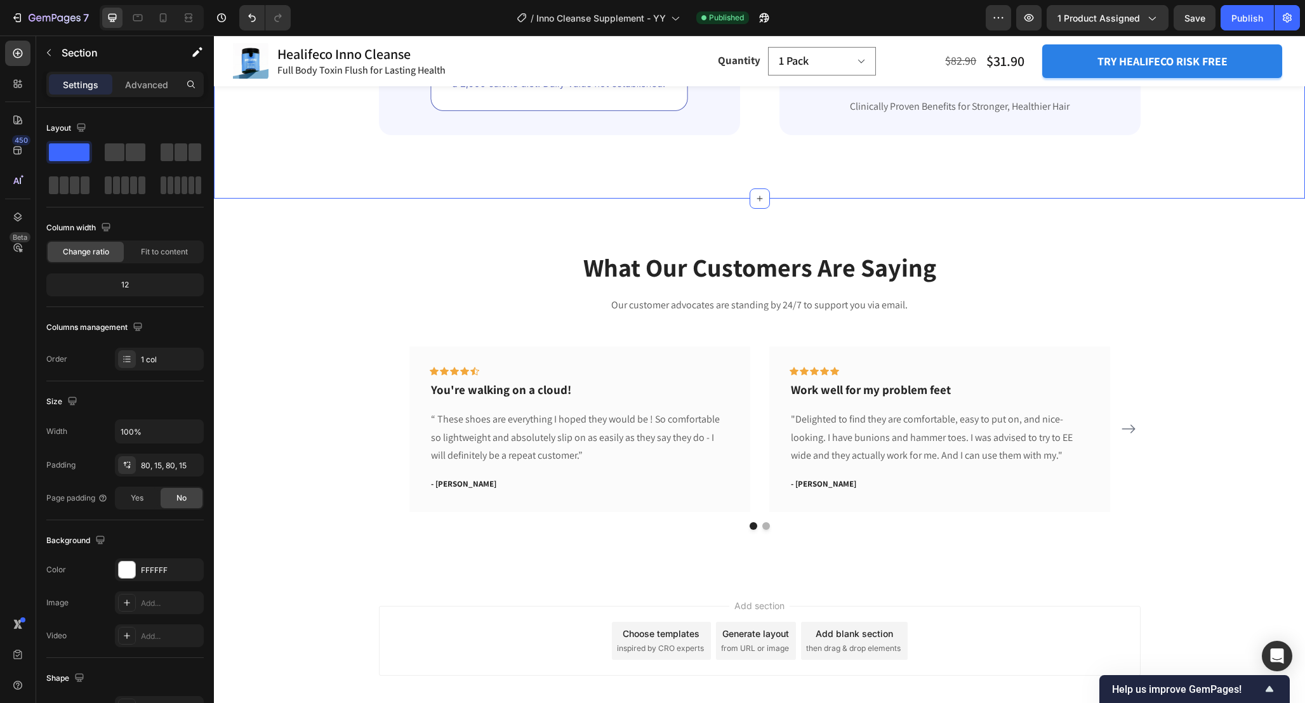
scroll to position [6309, 0]
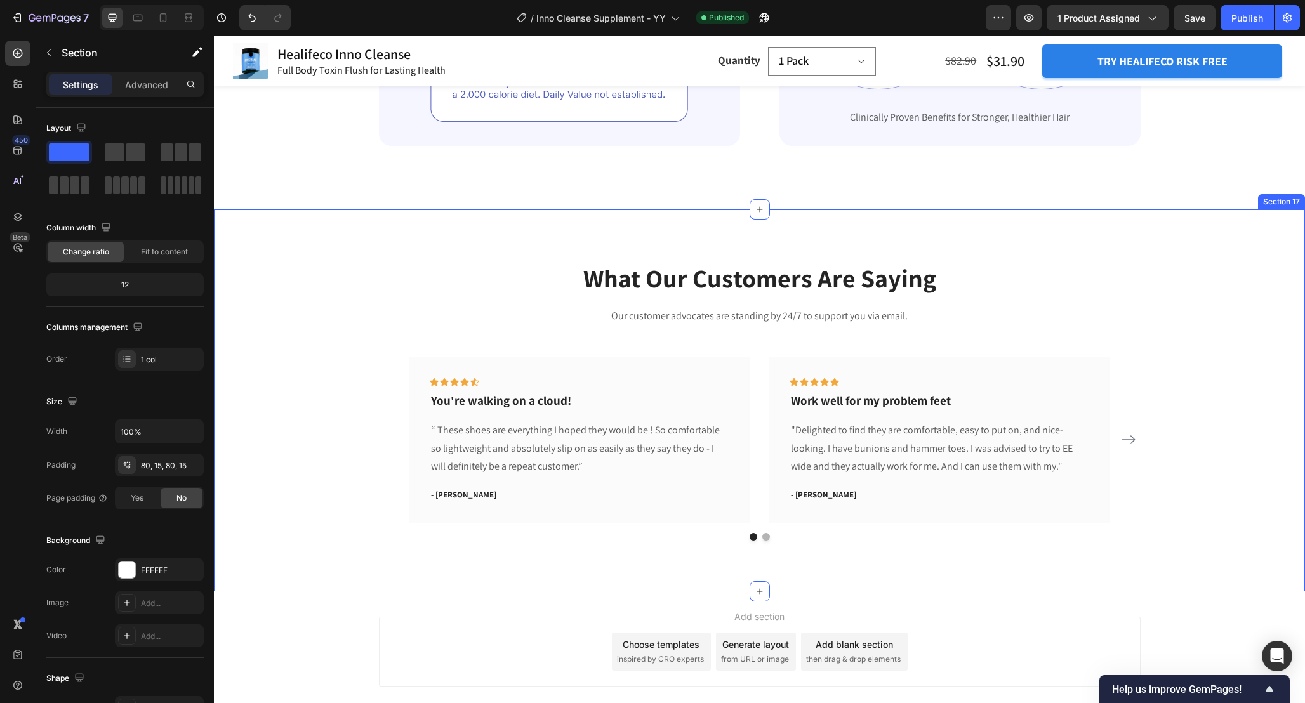
click at [365, 293] on div "What Our Customers Are Saying Heading Our customer advocates are standing by 24…" at bounding box center [759, 400] width 1072 height 280
click at [1202, 271] on div "What Our Customers Are Saying Heading Our customer advocates are standing by 24…" at bounding box center [759, 400] width 1072 height 280
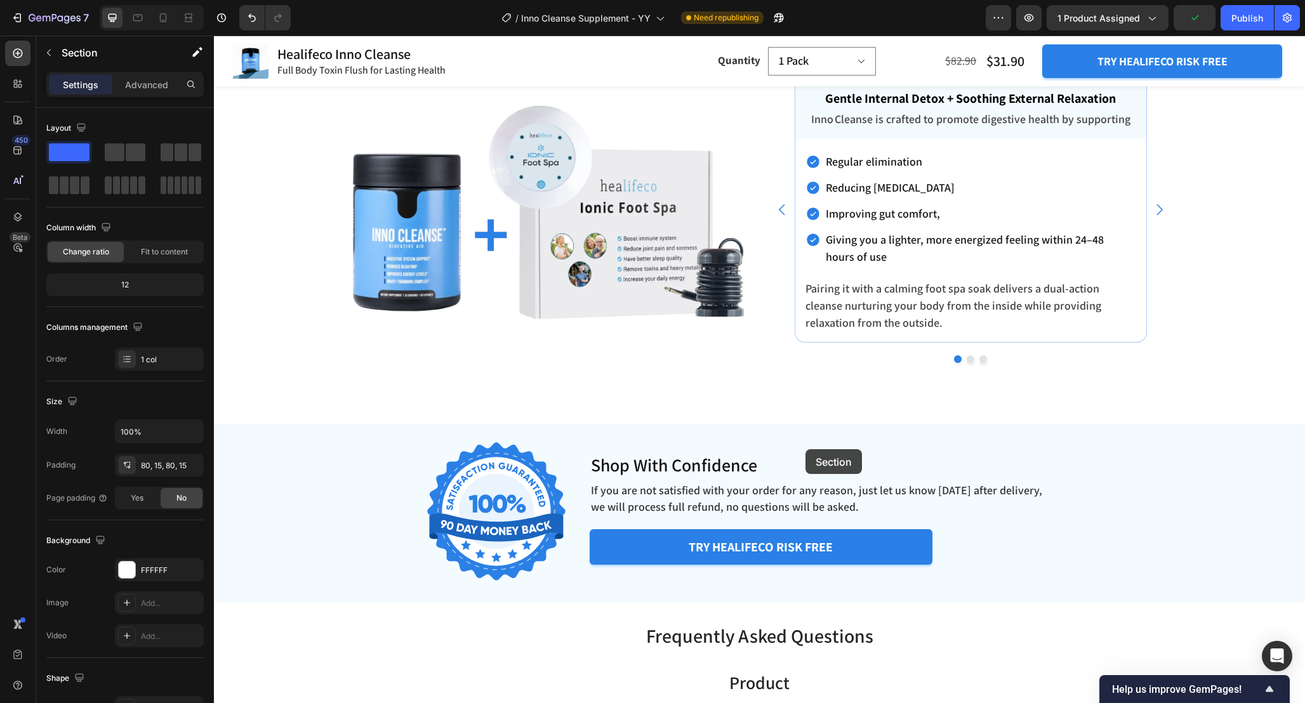
scroll to position [4313, 0]
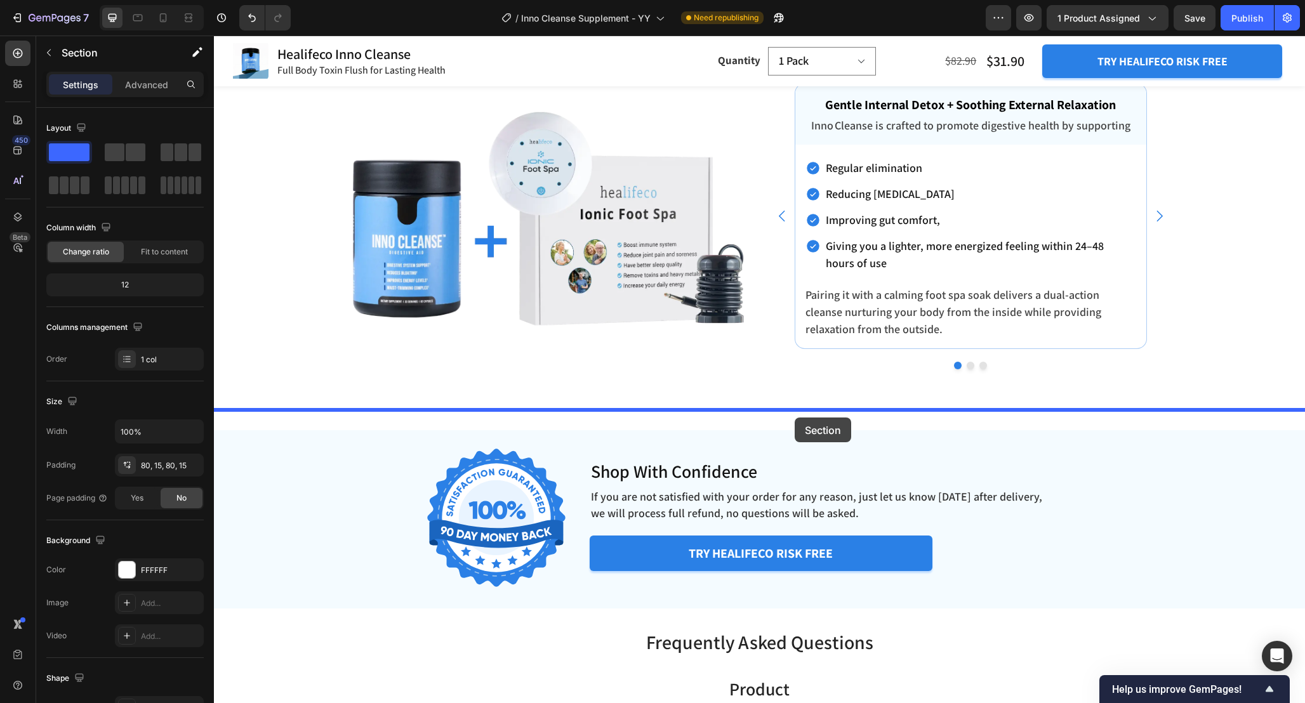
drag, startPoint x: 1266, startPoint y: 198, endPoint x: 794, endPoint y: 417, distance: 520.6
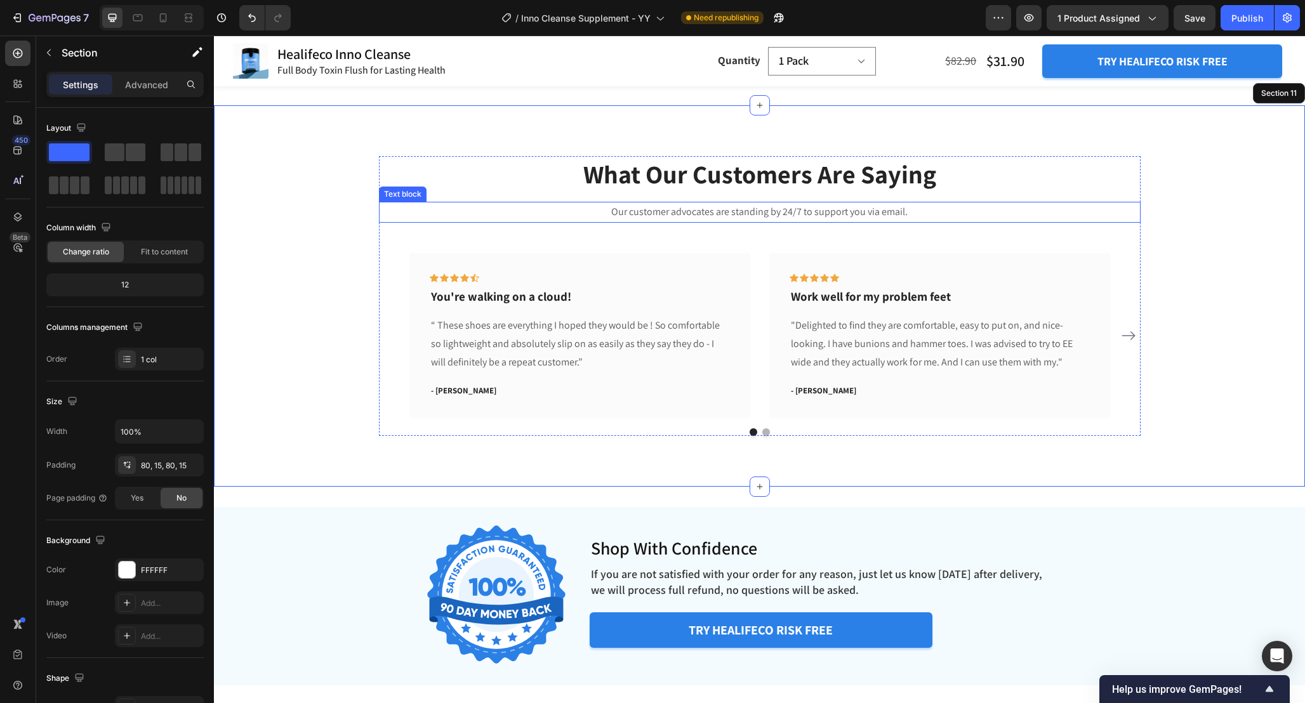
scroll to position [4615, 0]
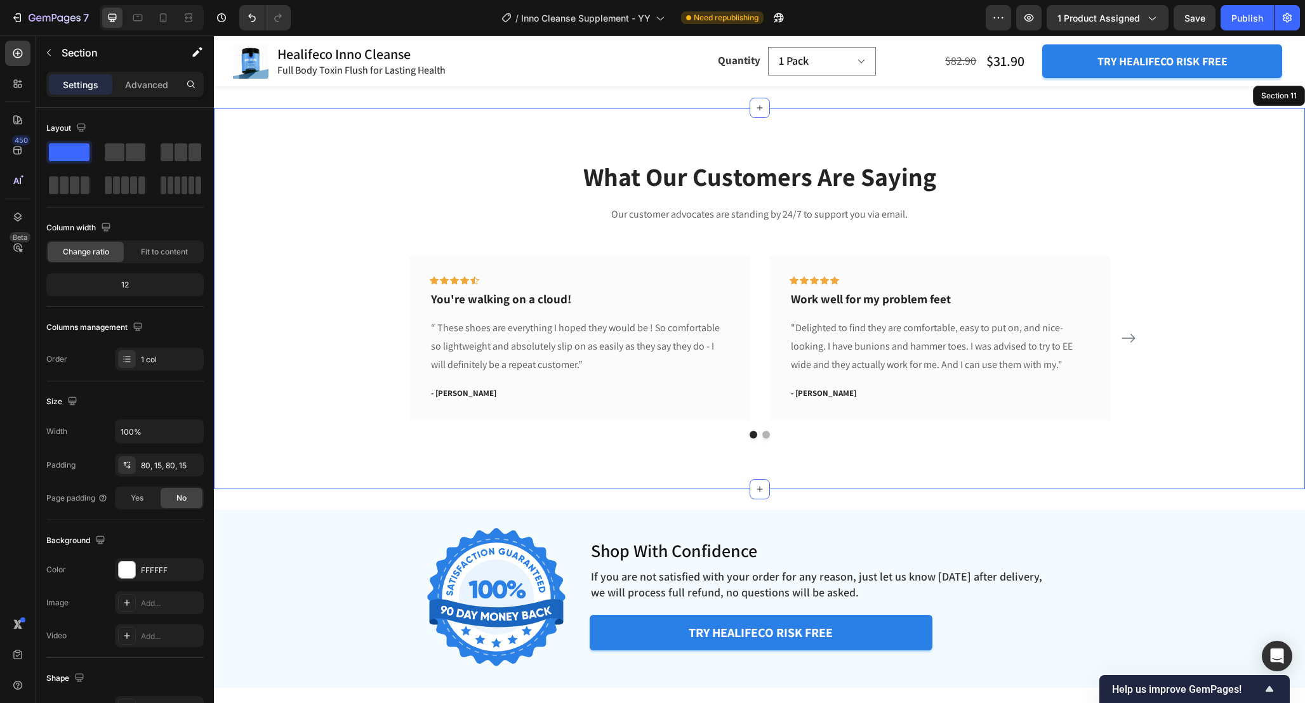
click at [1232, 410] on div "What Our Customers Are Saying Heading Our customer advocates are standing by 24…" at bounding box center [759, 299] width 1072 height 280
click at [761, 335] on div "Icon Icon Icon Icon Icon Row You're walking on a cloud! Text block “ These shoe…" at bounding box center [759, 339] width 700 height 166
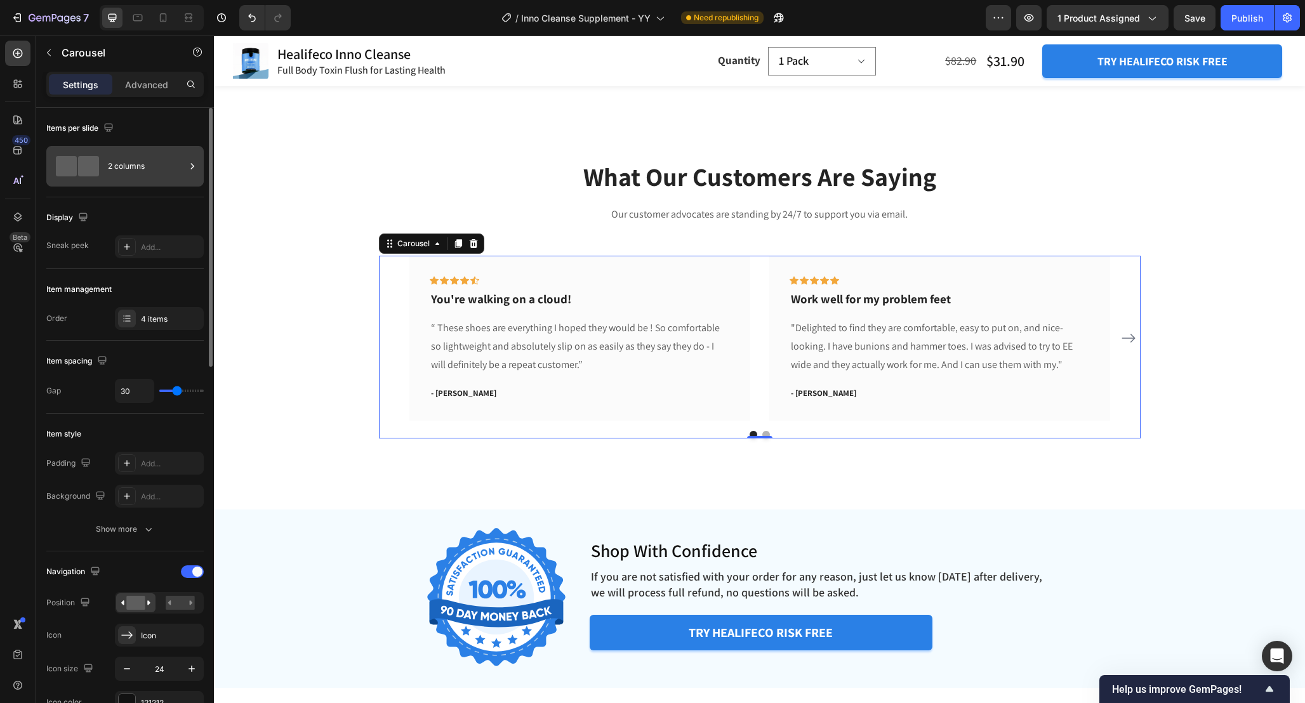
click at [145, 168] on div "2 columns" at bounding box center [146, 166] width 77 height 29
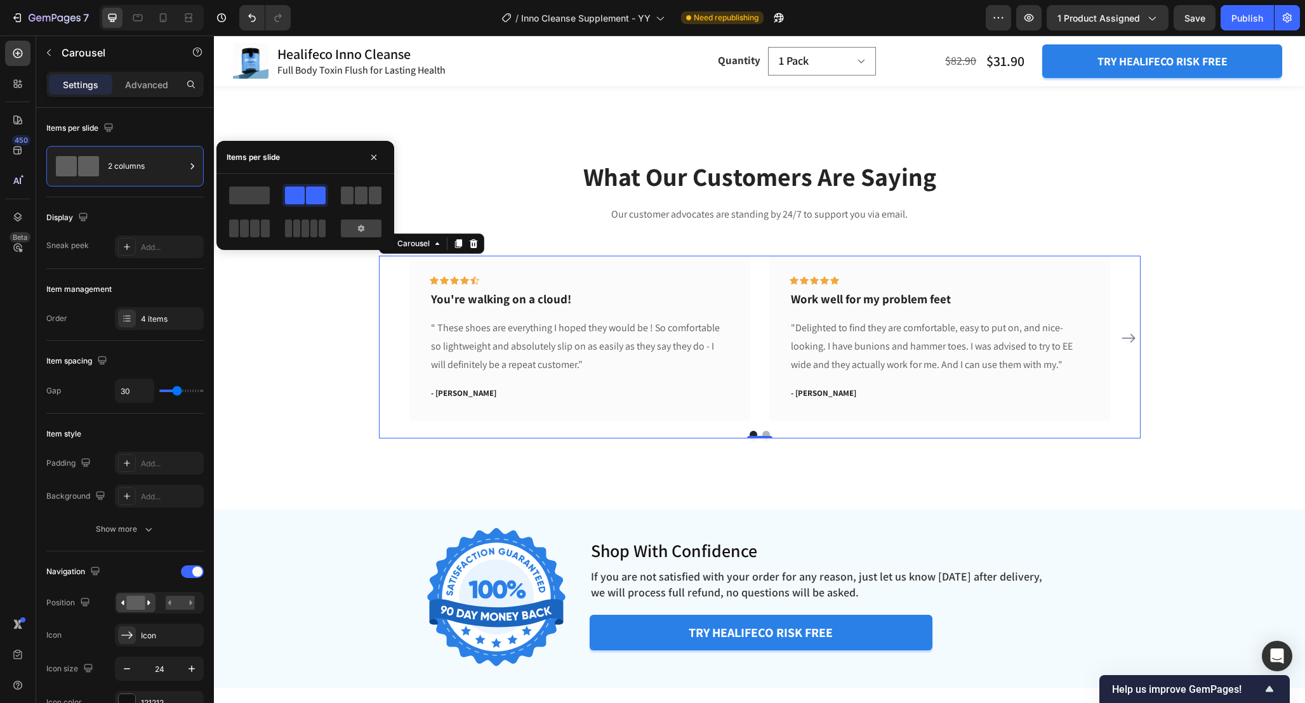
click at [358, 192] on span at bounding box center [361, 196] width 13 height 18
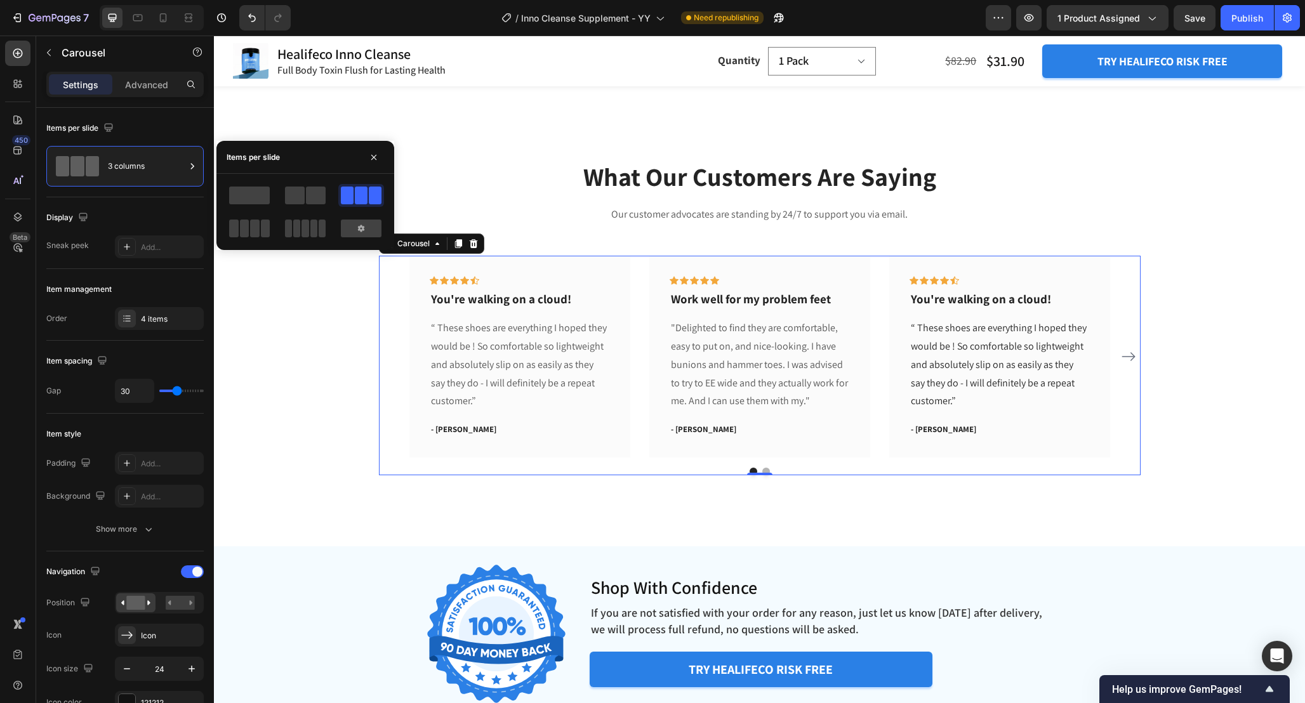
click at [390, 344] on div "Icon Icon Icon Icon Icon Row You're walking on a cloud! Text block “ These shoe…" at bounding box center [759, 357] width 761 height 202
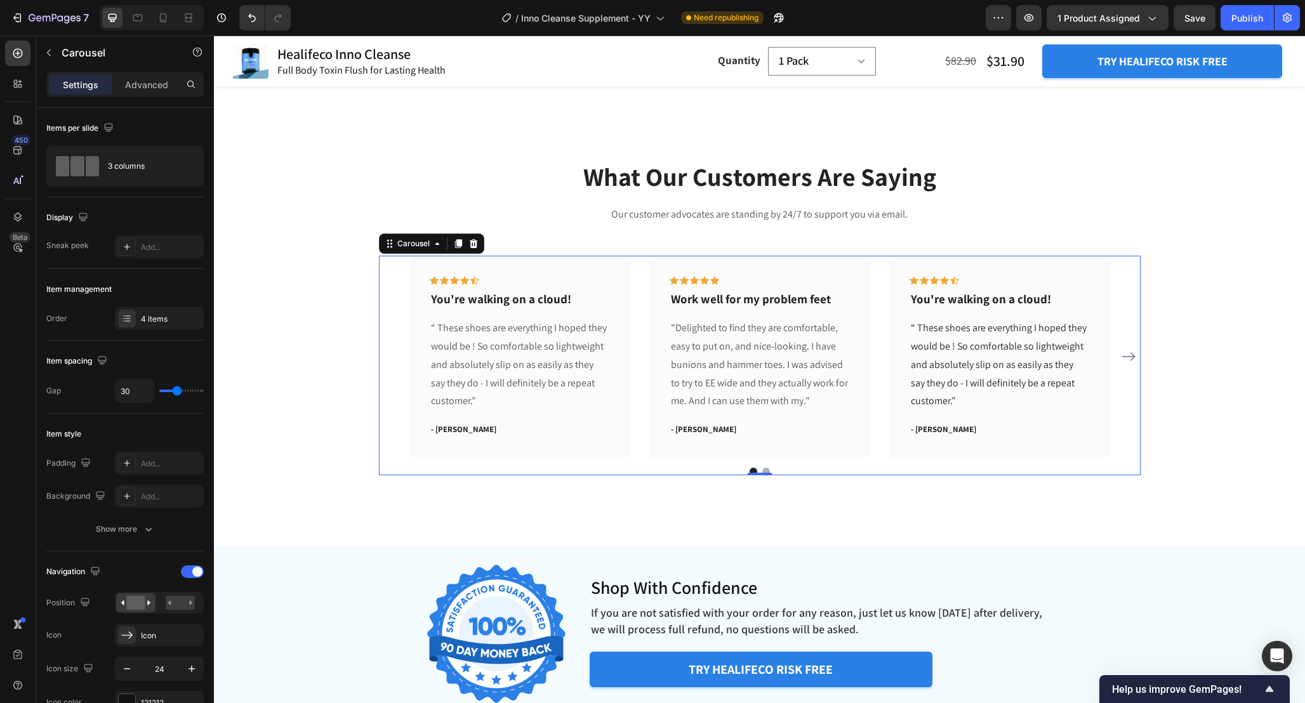
click at [337, 363] on div "What Our Customers Are Saying Heading Our customer advocates are standing by 24…" at bounding box center [759, 317] width 1072 height 317
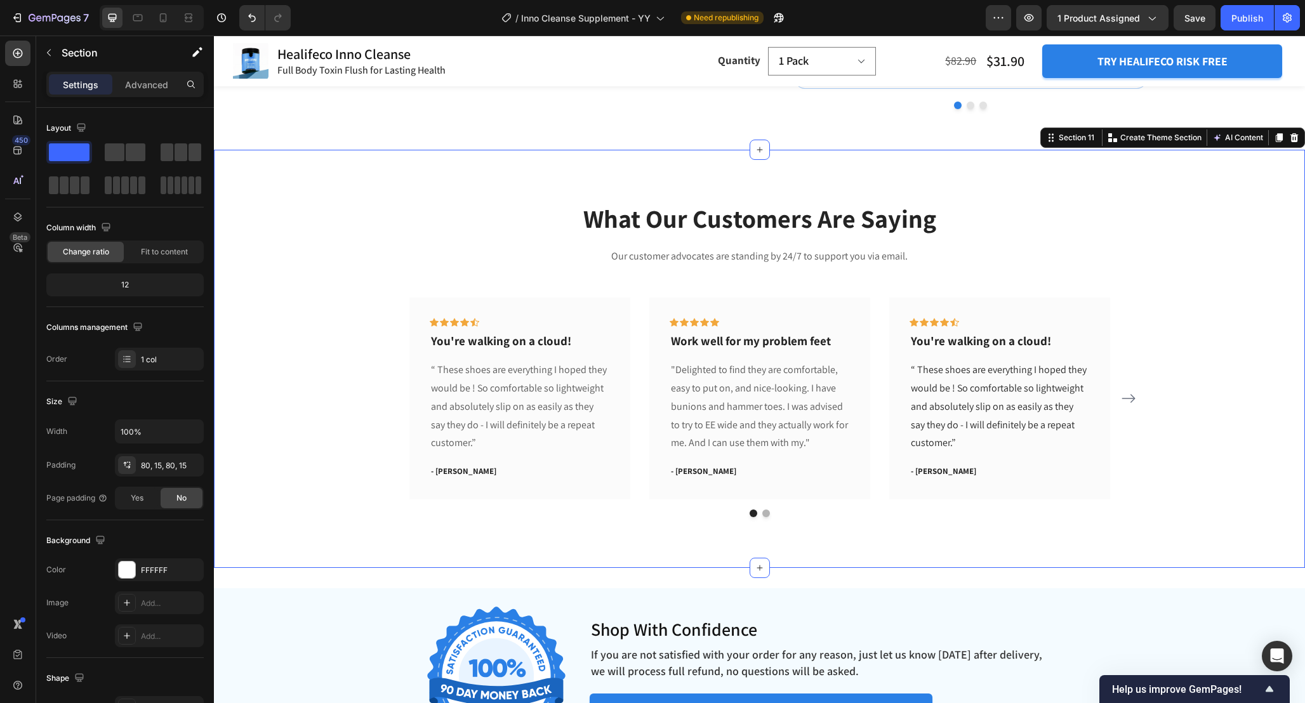
scroll to position [4571, 0]
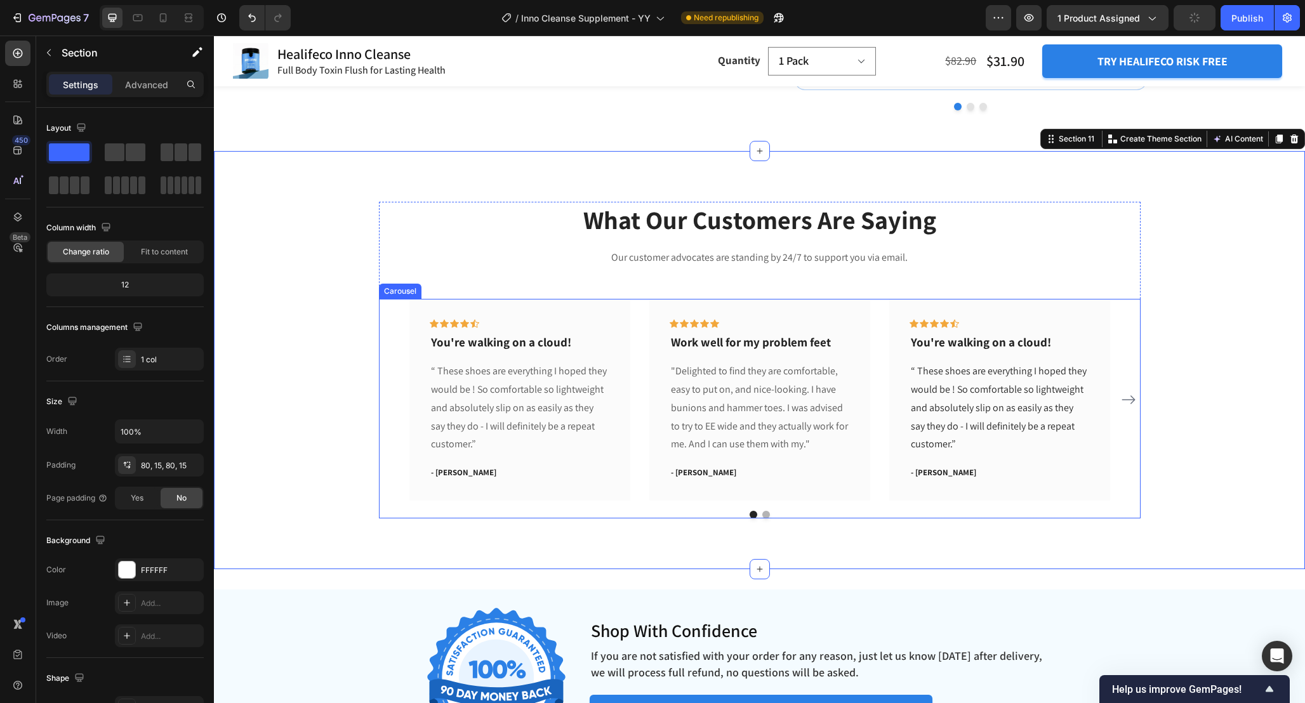
click at [1130, 397] on icon "Carousel Next Arrow" at bounding box center [1128, 399] width 15 height 15
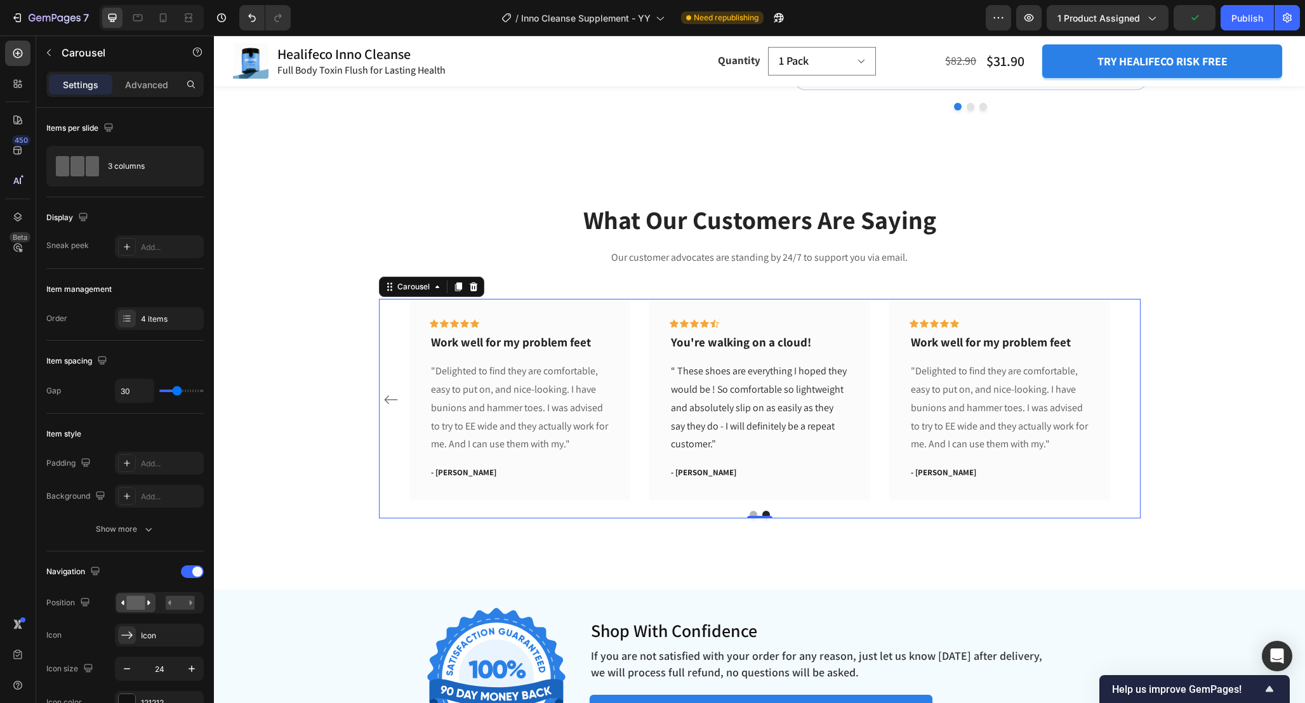
click at [1130, 397] on div "Icon Icon Icon Icon Icon Row You're walking on a cloud! Text block “ These shoe…" at bounding box center [759, 400] width 761 height 202
click at [387, 399] on icon "Carousel Back Arrow" at bounding box center [390, 399] width 13 height 9
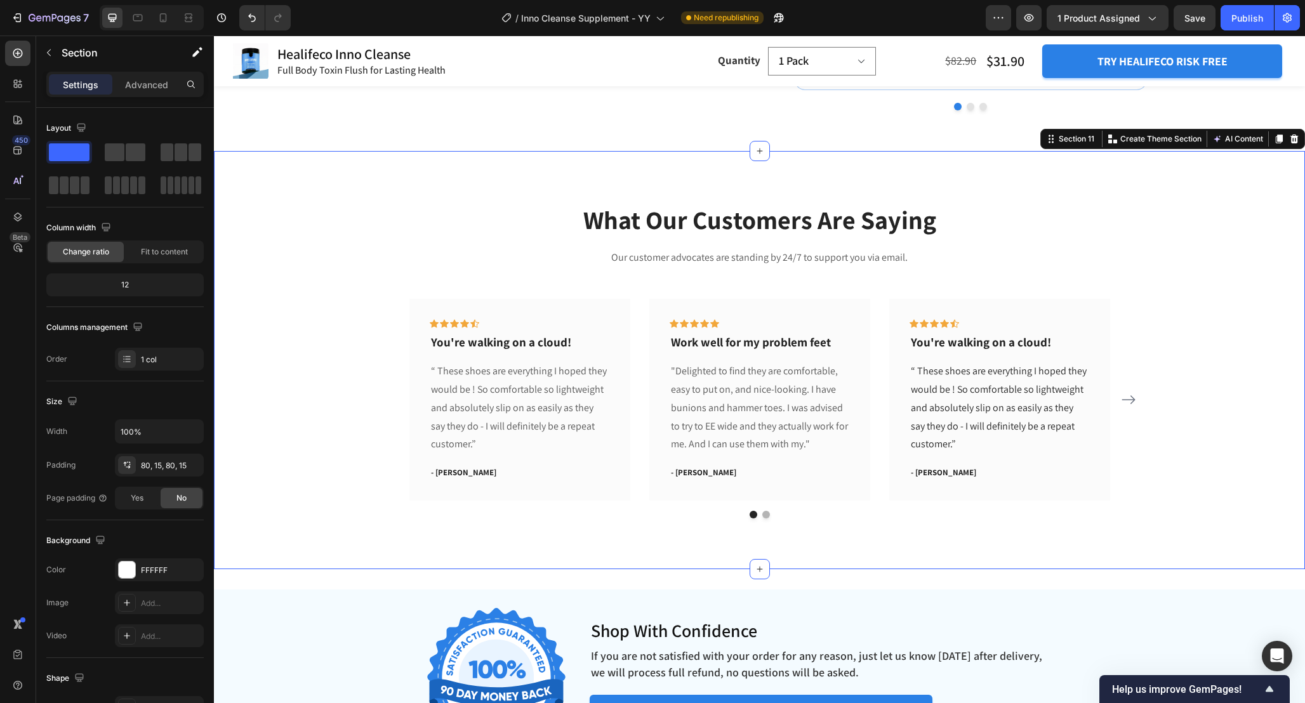
click at [356, 398] on div "What Our Customers Are Saying Heading Our customer advocates are standing by 24…" at bounding box center [759, 360] width 1072 height 317
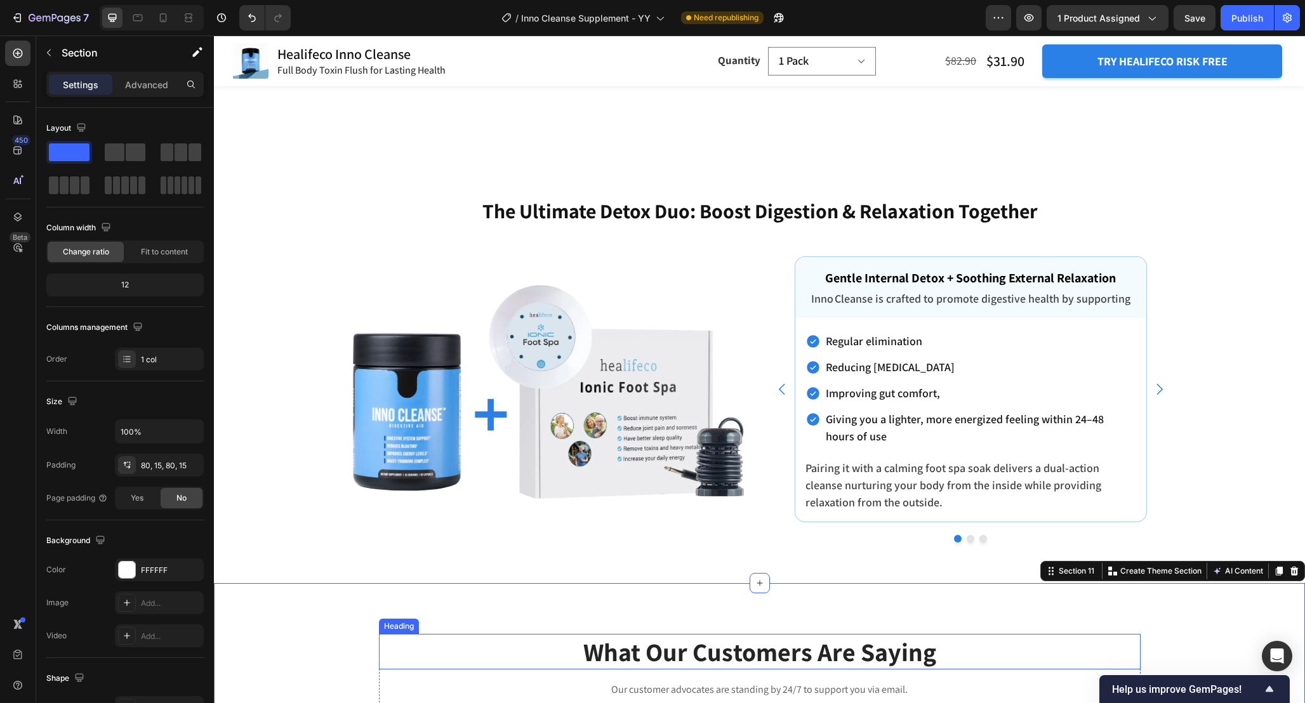
scroll to position [4137, 0]
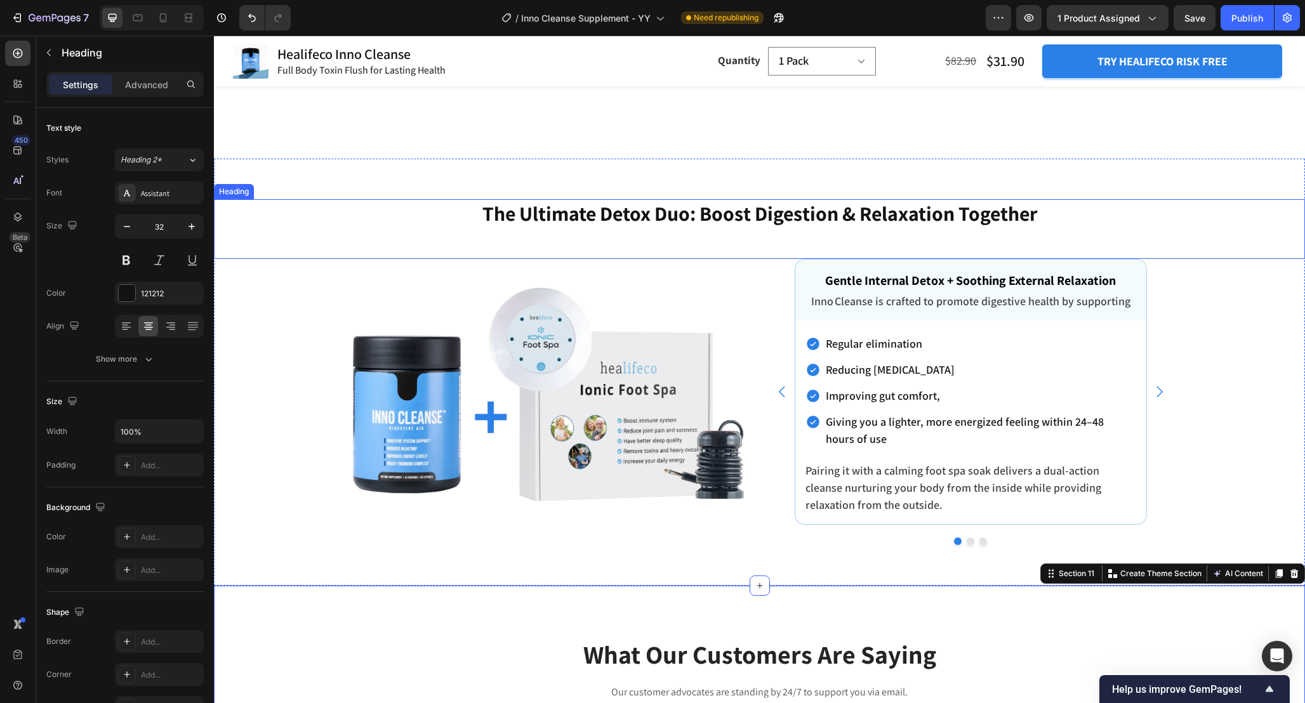
click at [718, 217] on h2 "The Ultimate Detox Duo: Boost Digestion & Relaxation Together" at bounding box center [759, 213] width 1091 height 29
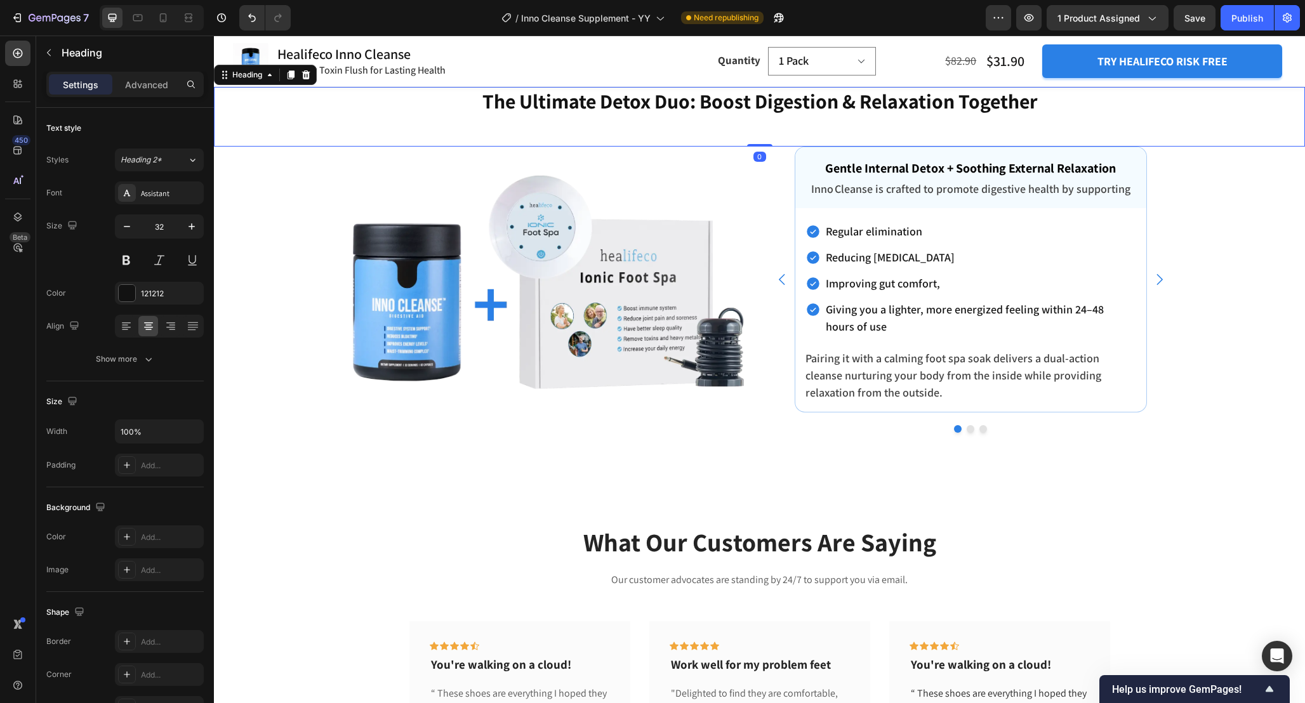
scroll to position [4193, 0]
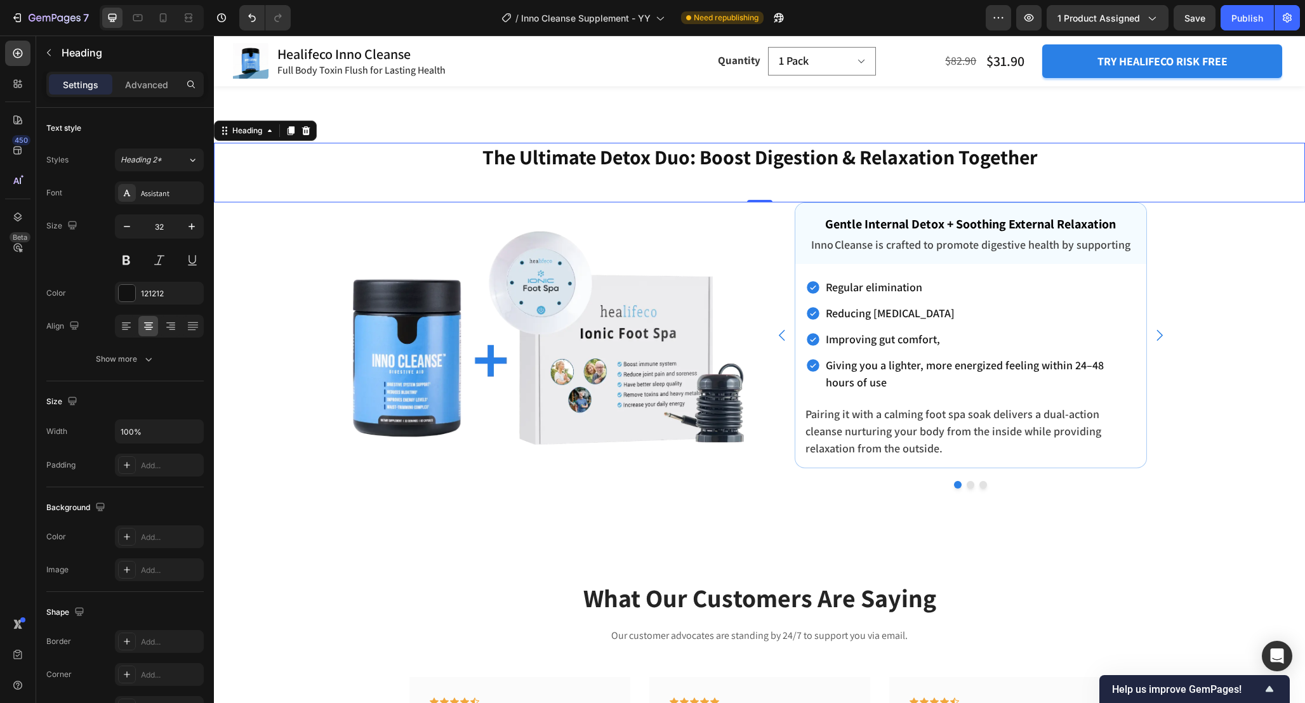
click at [655, 159] on h2 "The Ultimate Detox Duo: Boost Digestion & Relaxation Together" at bounding box center [759, 157] width 1091 height 29
click at [1204, 380] on div "The Ultimate Detox Duo: Boost Digestion & Relaxation Together Heading 0 Enhance…" at bounding box center [759, 316] width 1091 height 346
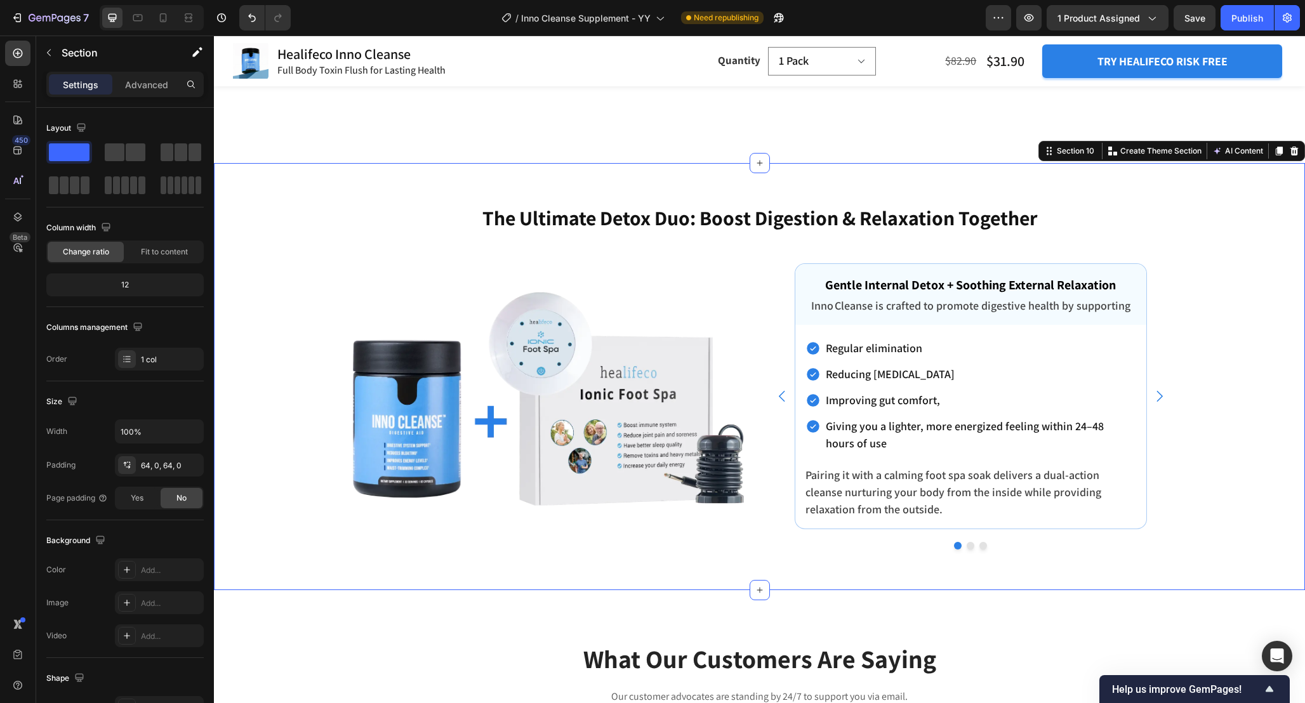
scroll to position [3837, 0]
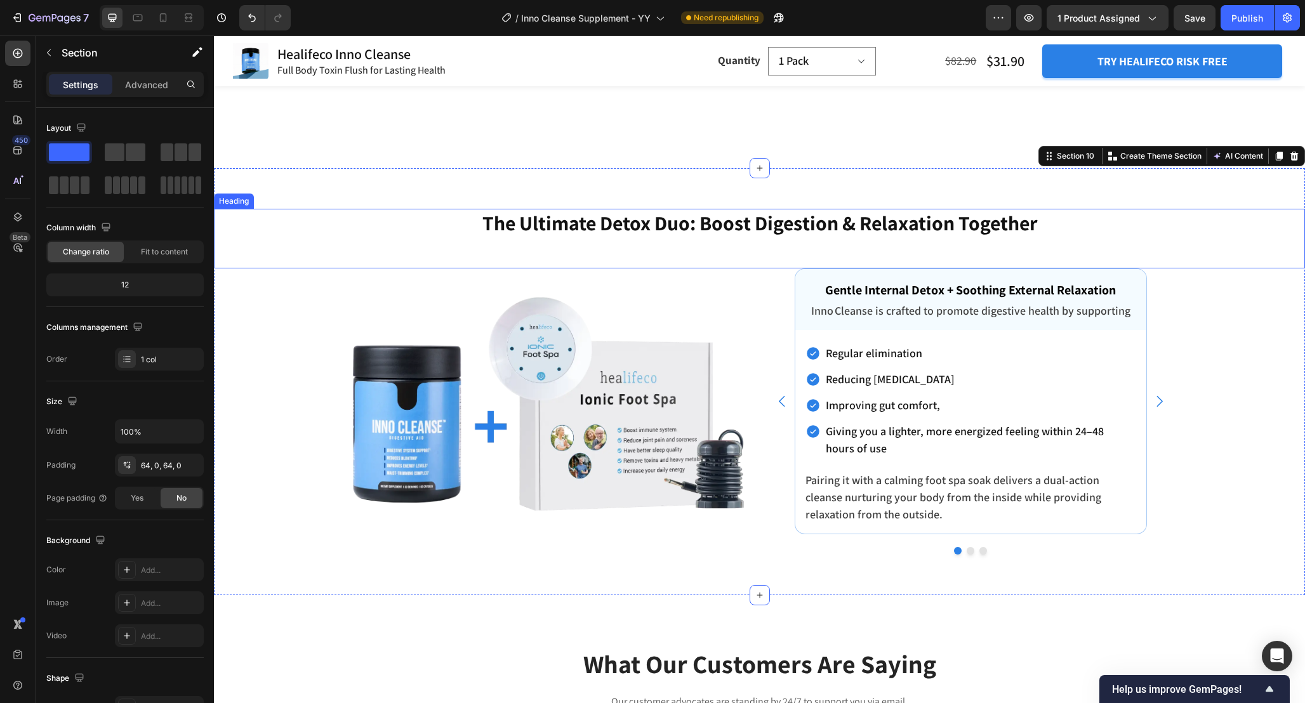
click at [1061, 221] on p "The Ultimate Detox Duo: Boost Digestion & Relaxation Together" at bounding box center [759, 223] width 1088 height 27
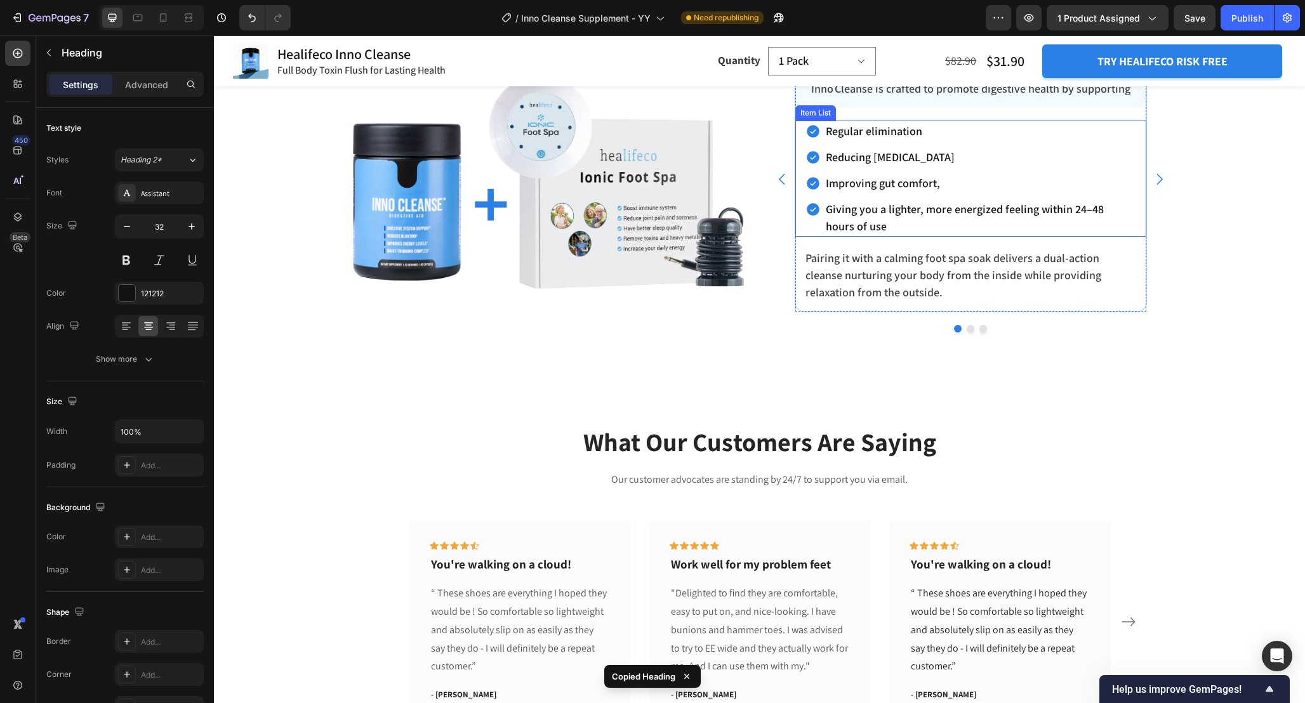
scroll to position [4073, 0]
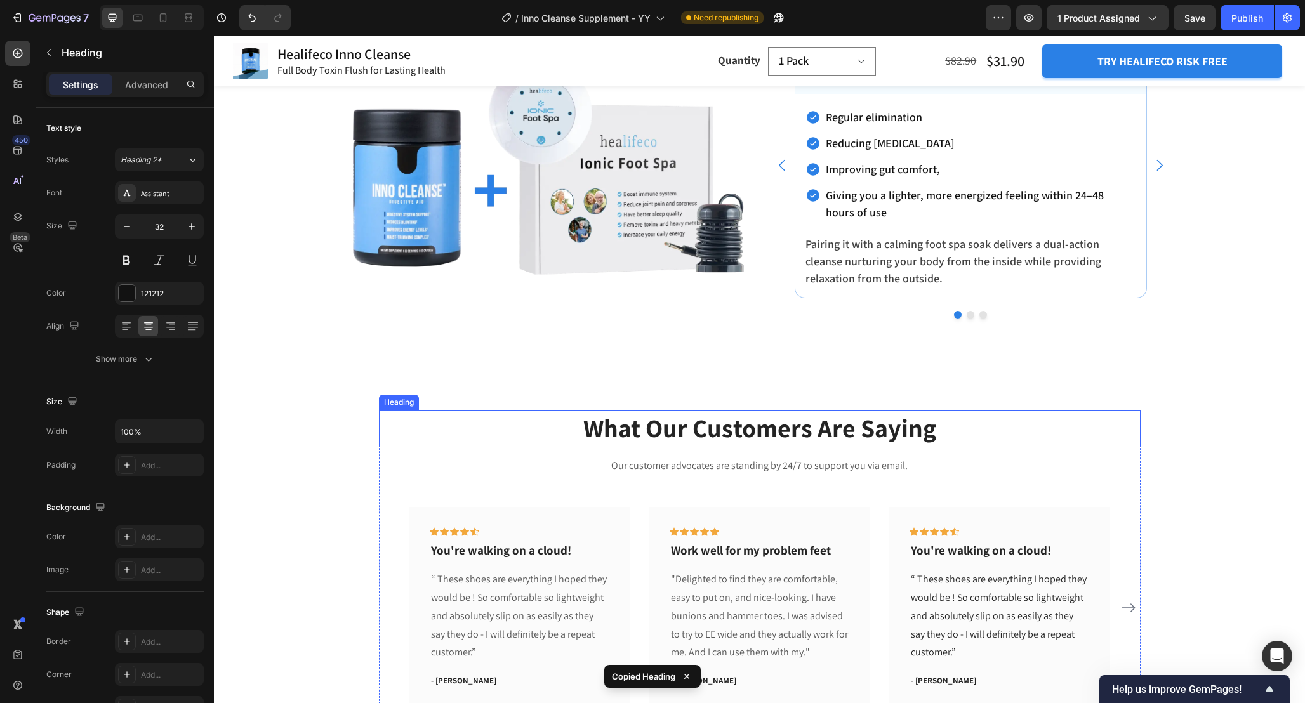
click at [966, 424] on p "What Our Customers Are Saying" at bounding box center [759, 427] width 759 height 33
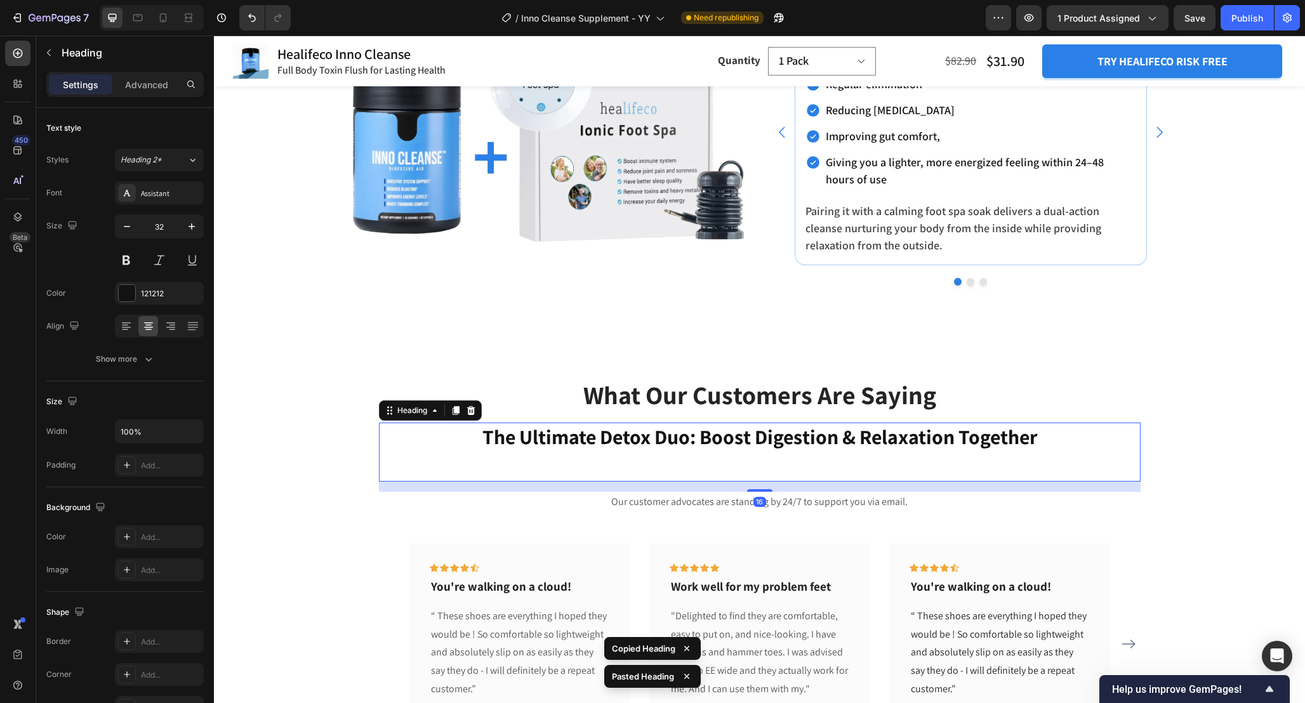
scroll to position [4107, 0]
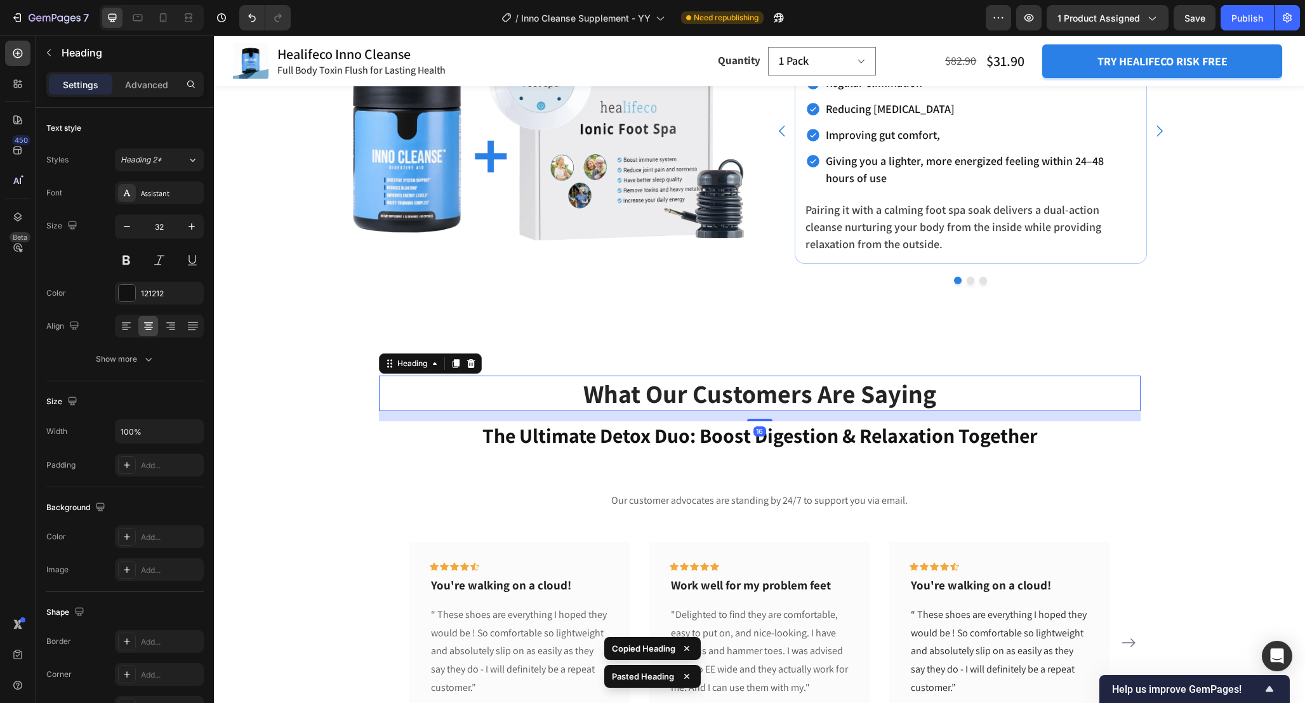
click at [986, 406] on p "What Our Customers Are Saying" at bounding box center [759, 393] width 759 height 33
click at [474, 359] on icon at bounding box center [471, 363] width 10 height 10
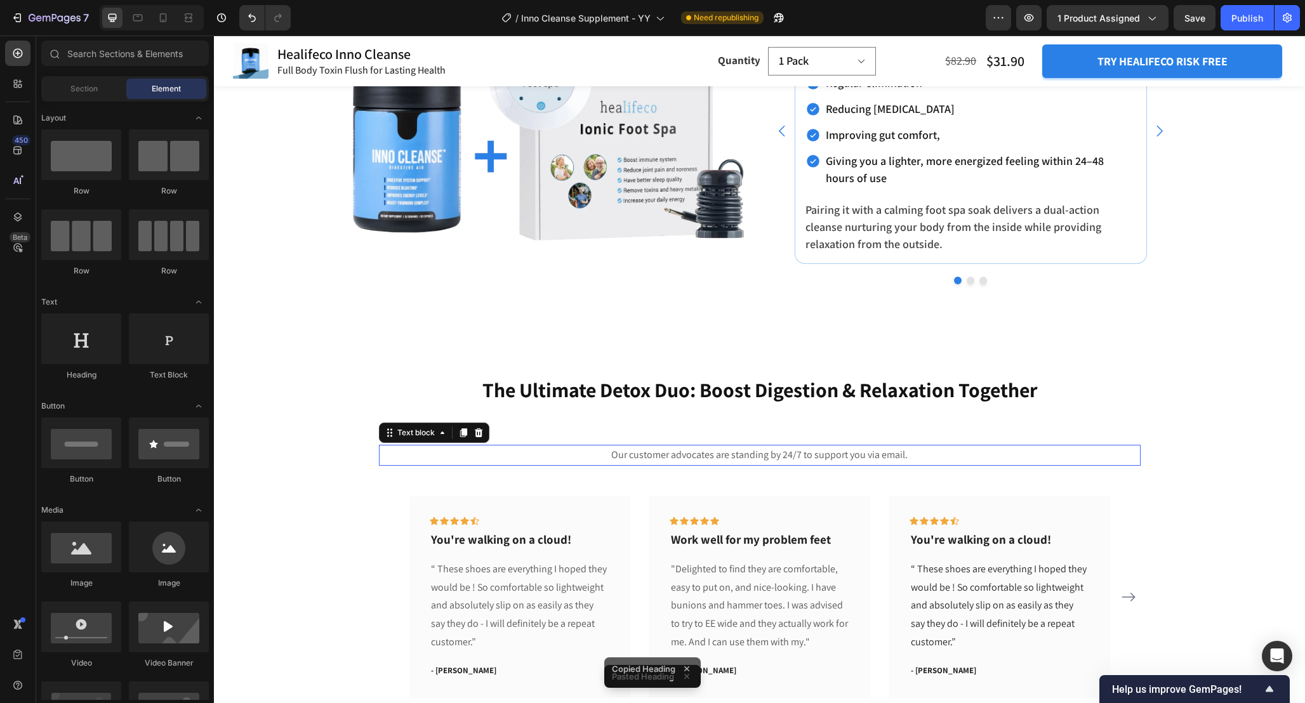
click at [928, 457] on p "Our customer advocates are standing by 24/7 to support you via email." at bounding box center [759, 455] width 759 height 18
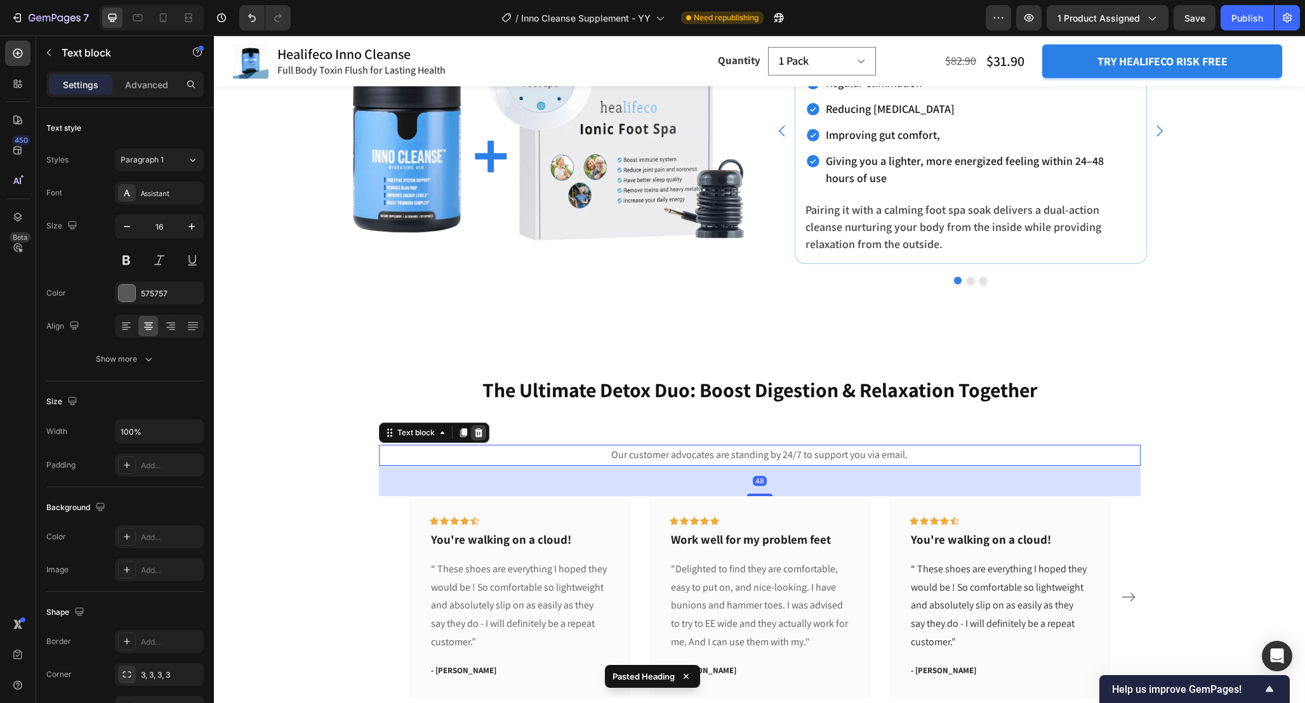
click at [482, 434] on icon at bounding box center [478, 433] width 10 height 10
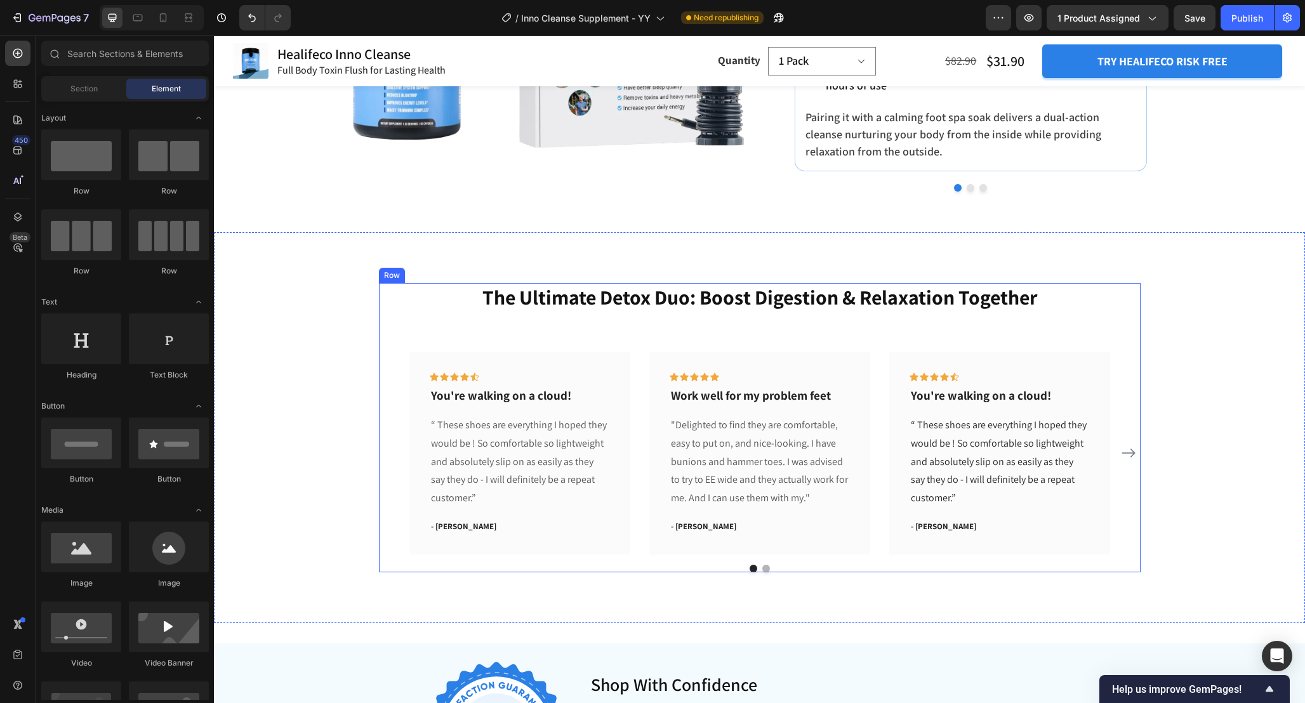
scroll to position [4197, 0]
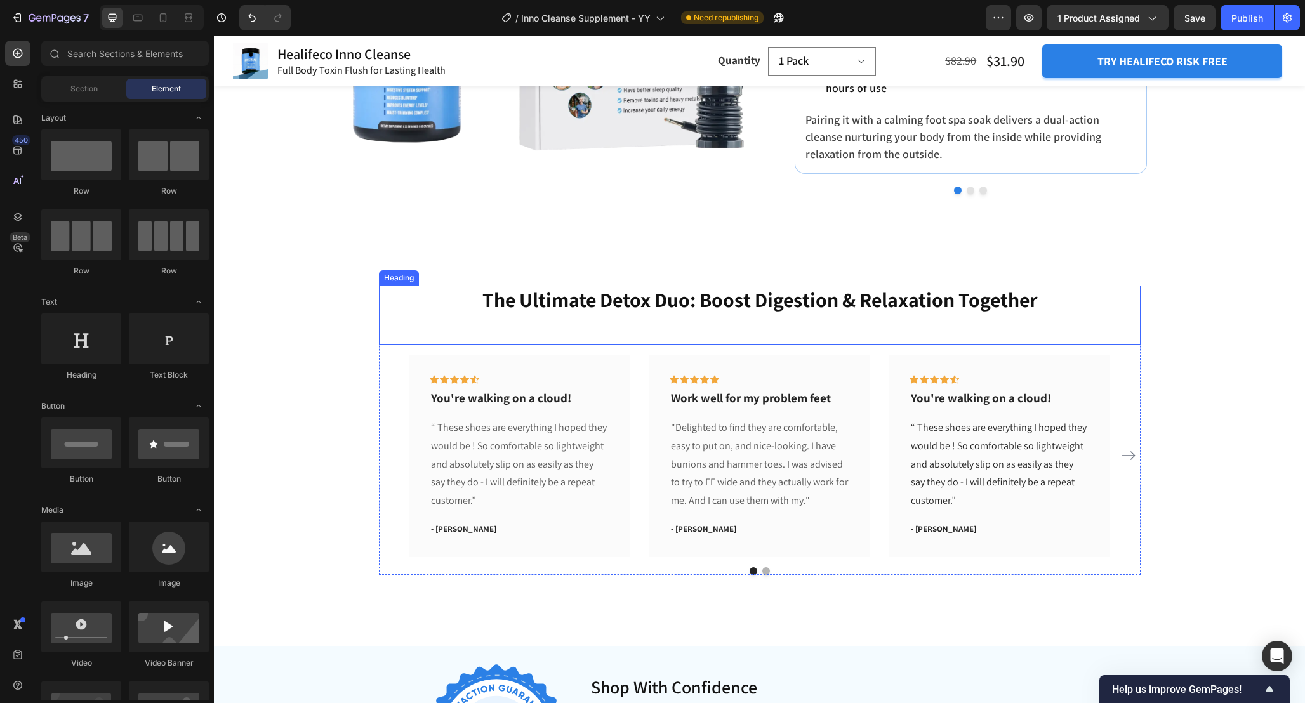
click at [834, 295] on h2 "The Ultimate Detox Duo: Boost Digestion & Relaxation Together" at bounding box center [759, 300] width 761 height 29
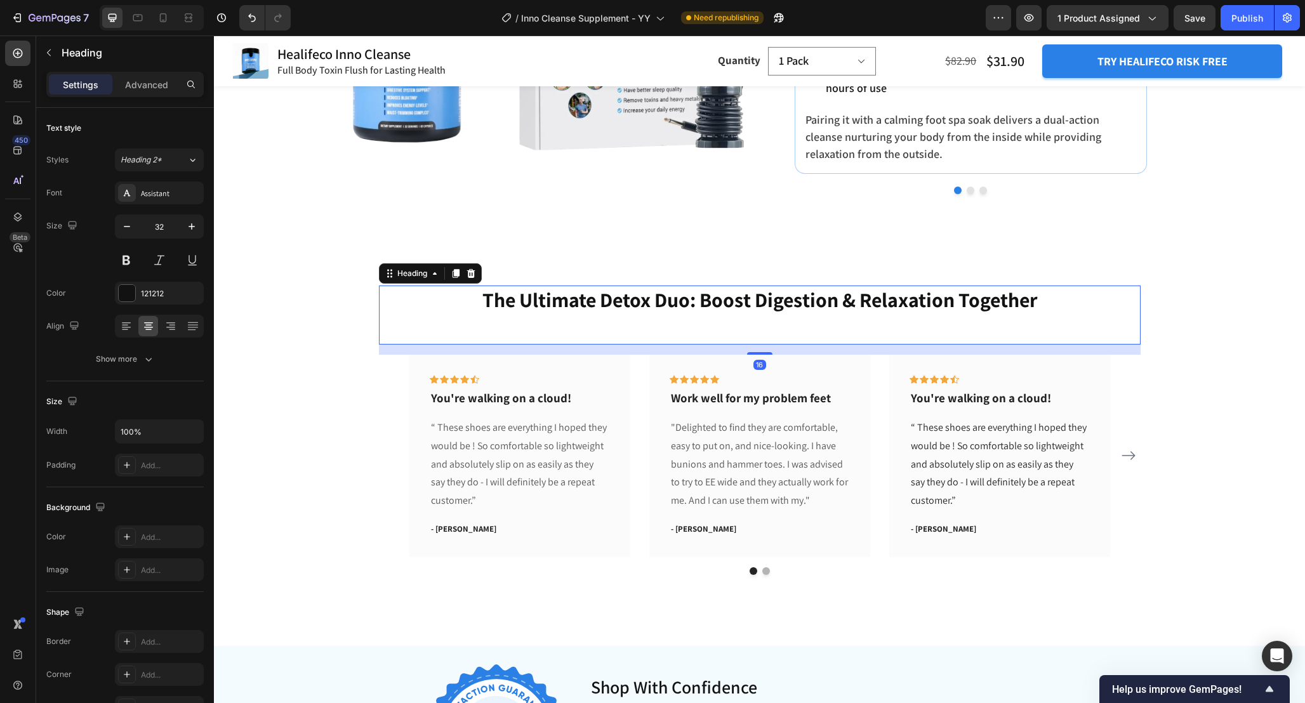
click at [834, 295] on h2 "The Ultimate Detox Duo: Boost Digestion & Relaxation Together" at bounding box center [759, 300] width 761 height 29
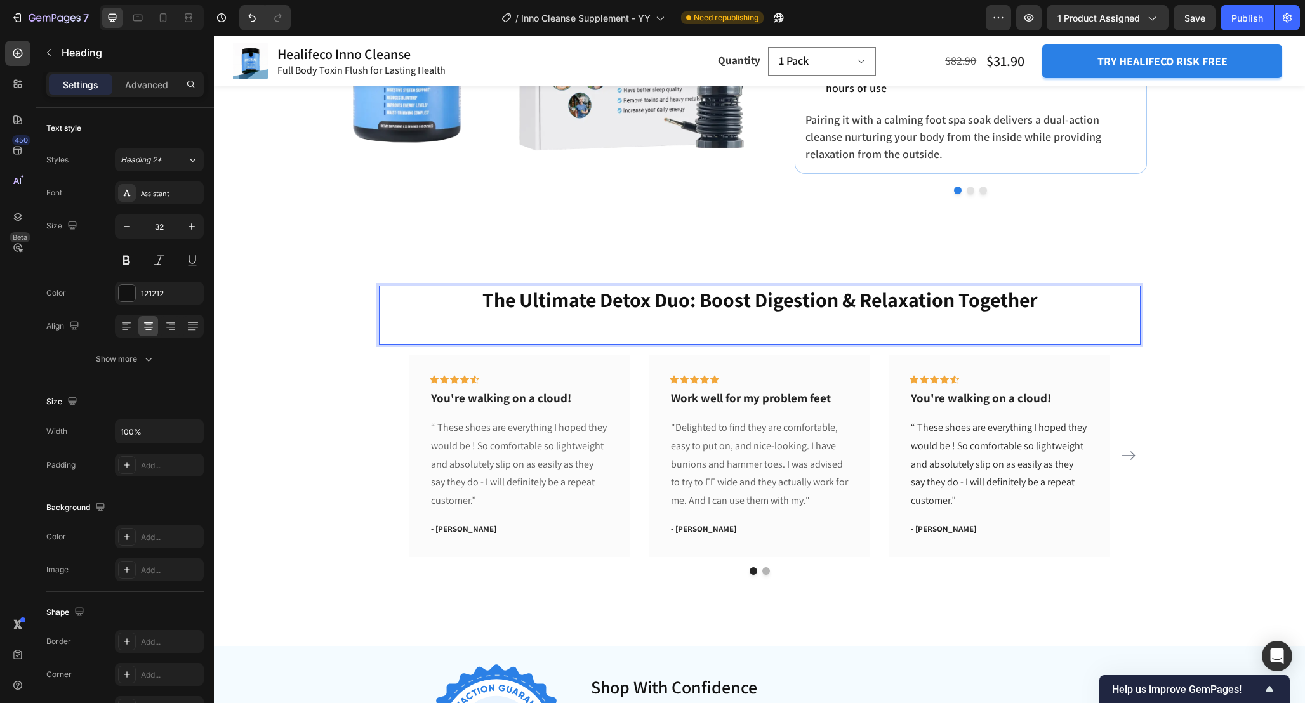
click at [834, 295] on p "The Ultimate Detox Duo: Boost Digestion & Relaxation Together" at bounding box center [759, 300] width 759 height 27
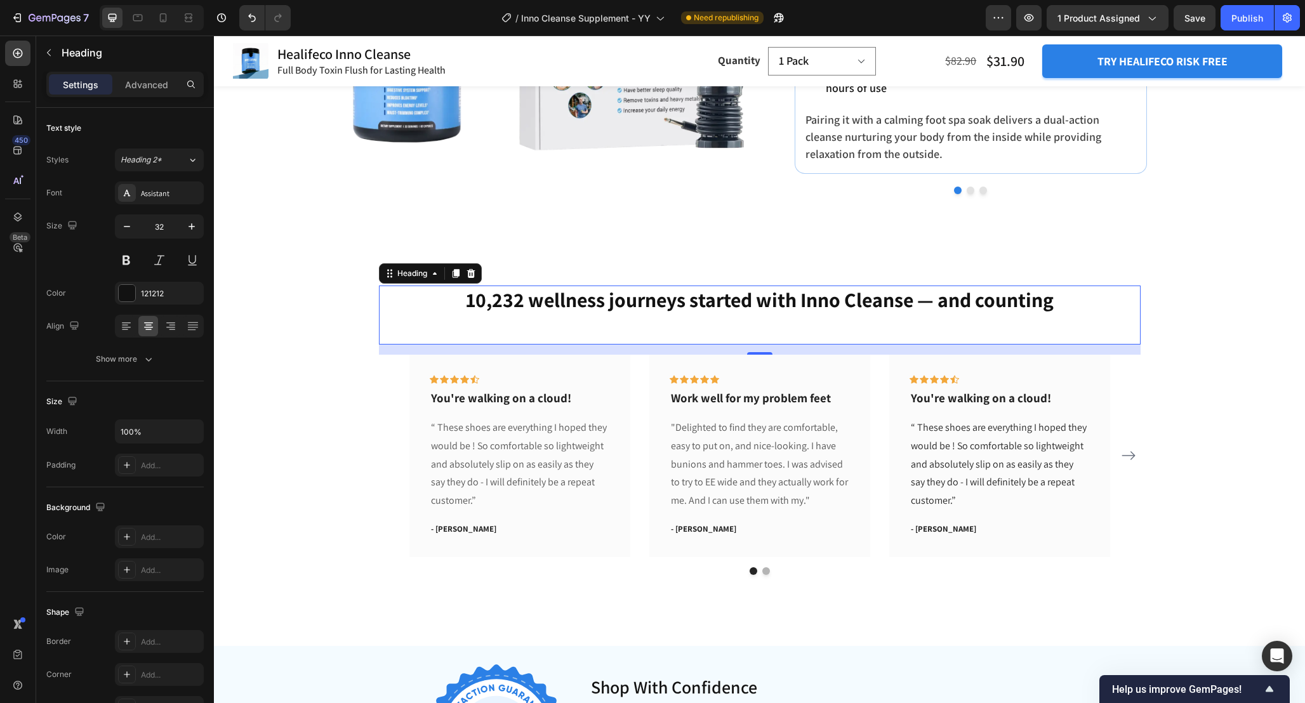
click at [837, 315] on div "10,232 wellness journeys started with Inno Cleanse — and counting Heading 16" at bounding box center [759, 316] width 761 height 60
click at [1004, 316] on div "10,232 wellness journeys started with Inno Cleanse — and counting Heading 16" at bounding box center [759, 316] width 761 height 60
click at [1061, 294] on p "10,232 wellness journeys started with Inno Cleanse — and counting" at bounding box center [759, 300] width 759 height 27
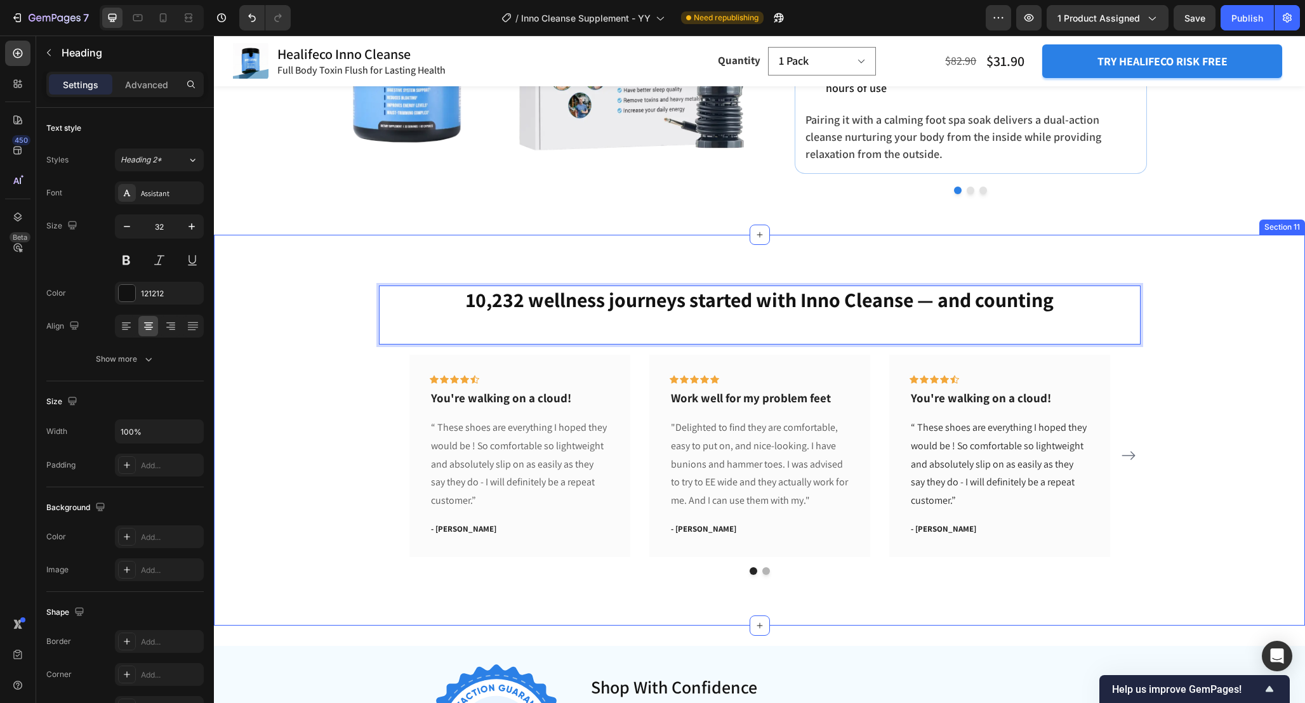
click at [1164, 357] on div "10,232 wellness journeys started with Inno Cleanse — and counting Heading 16 Ic…" at bounding box center [759, 430] width 1072 height 289
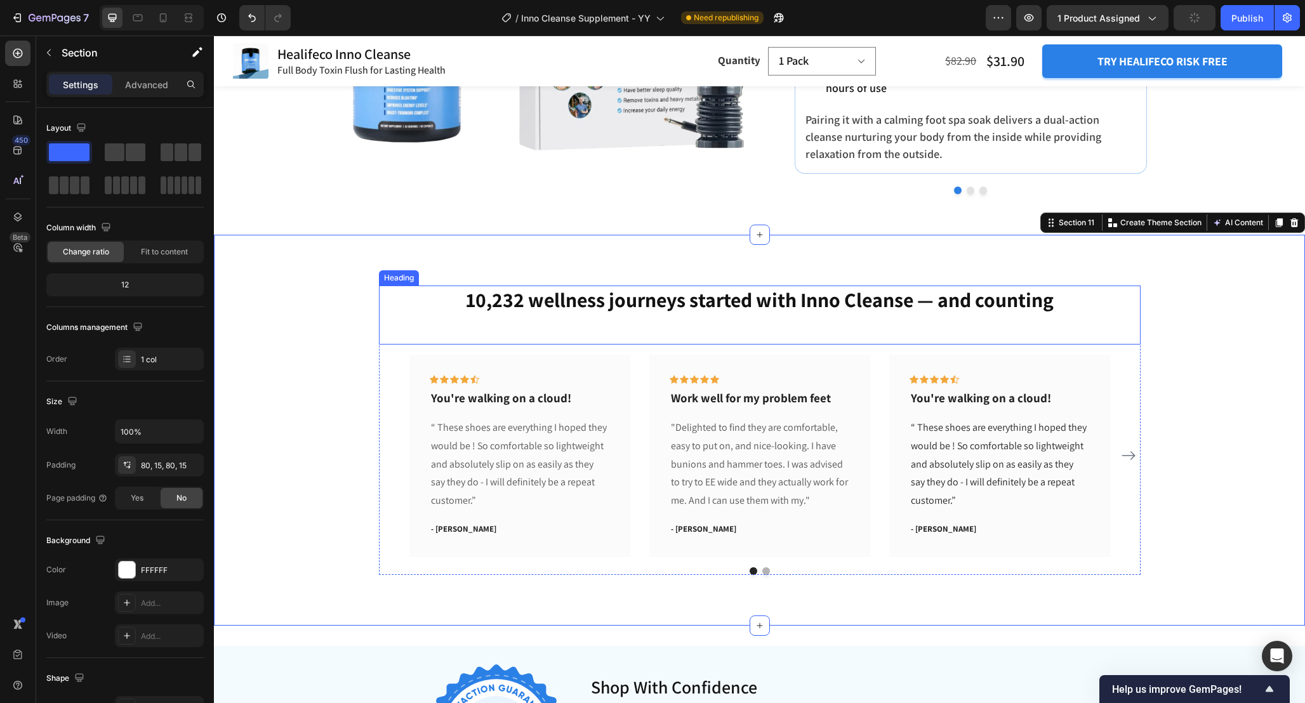
click at [978, 303] on p "10,232 wellness journeys started with Inno Cleanse — and counting" at bounding box center [759, 300] width 759 height 27
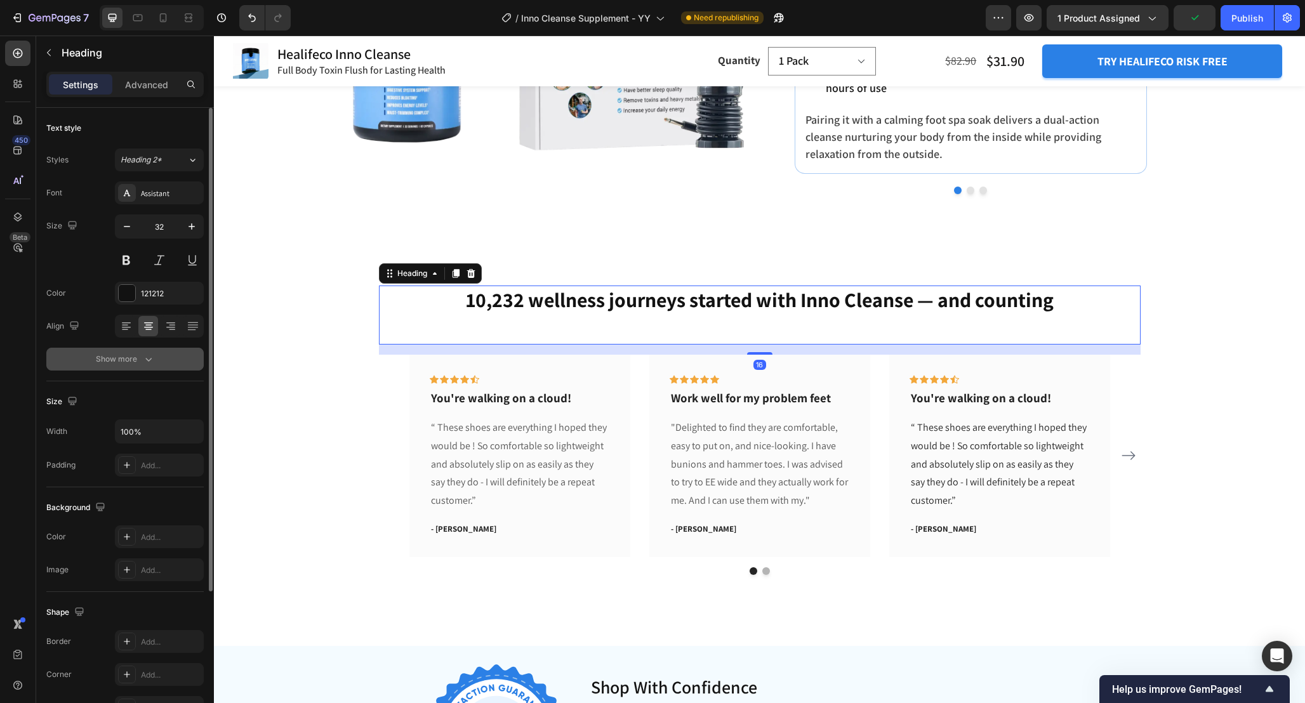
click at [155, 358] on button "Show more" at bounding box center [124, 359] width 157 height 23
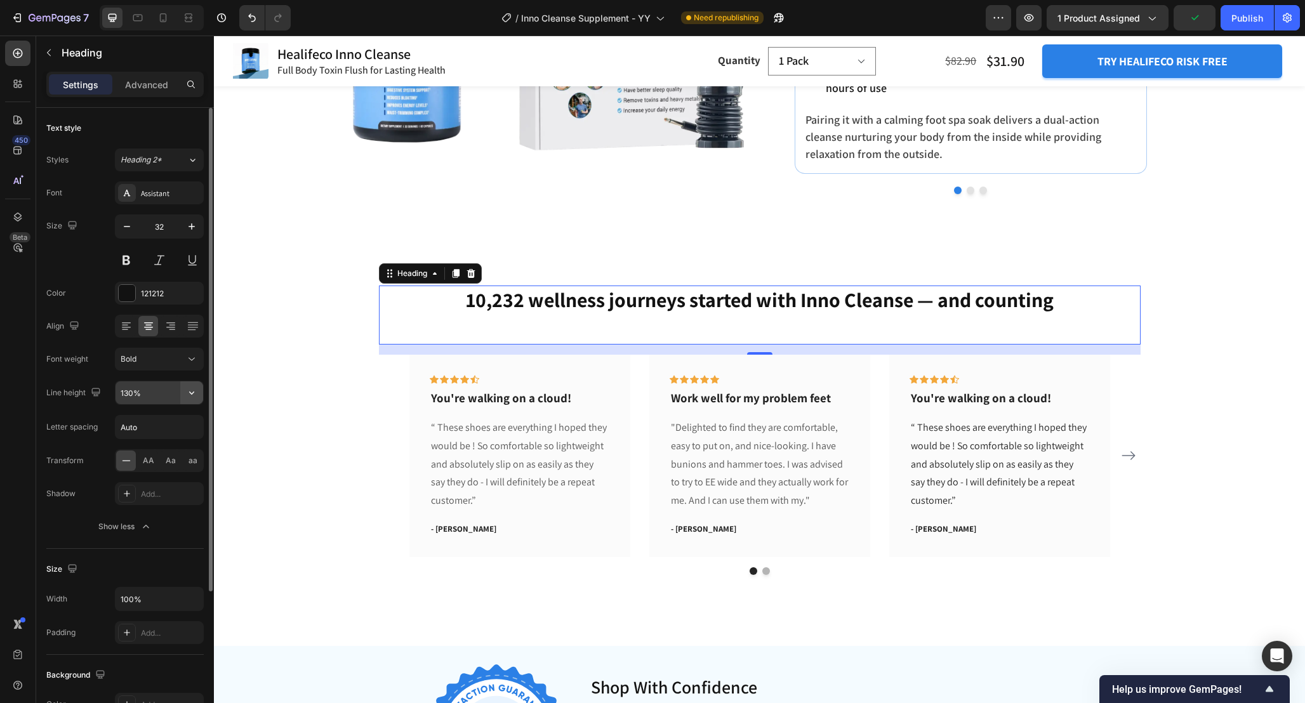
click at [186, 388] on icon "button" at bounding box center [191, 392] width 13 height 13
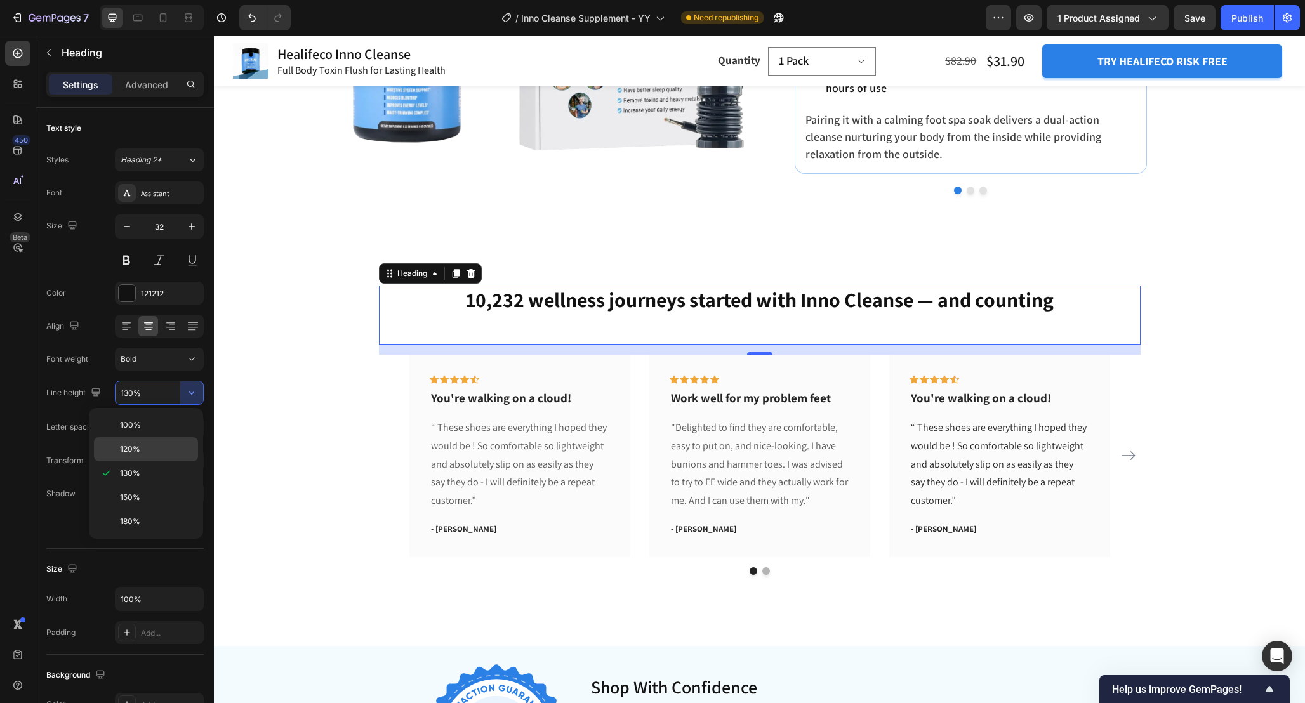
click at [169, 451] on p "120%" at bounding box center [156, 449] width 72 height 11
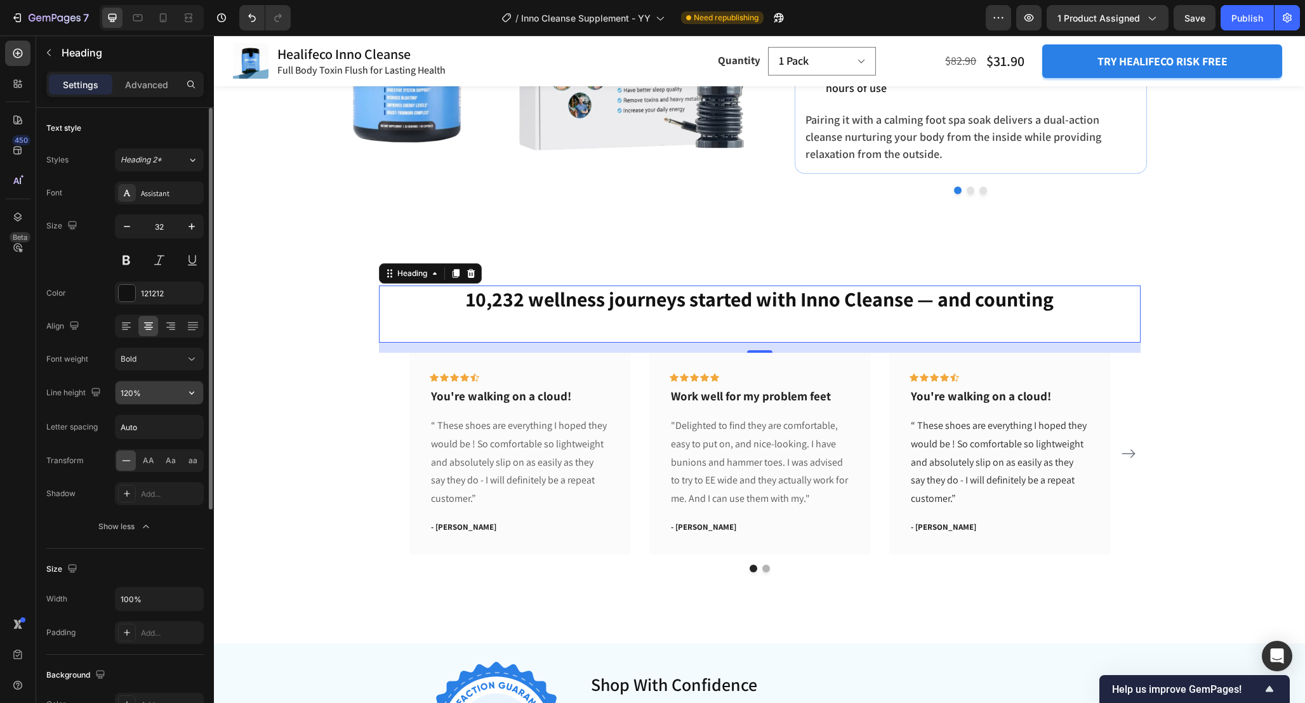
click at [183, 400] on button "button" at bounding box center [191, 392] width 23 height 23
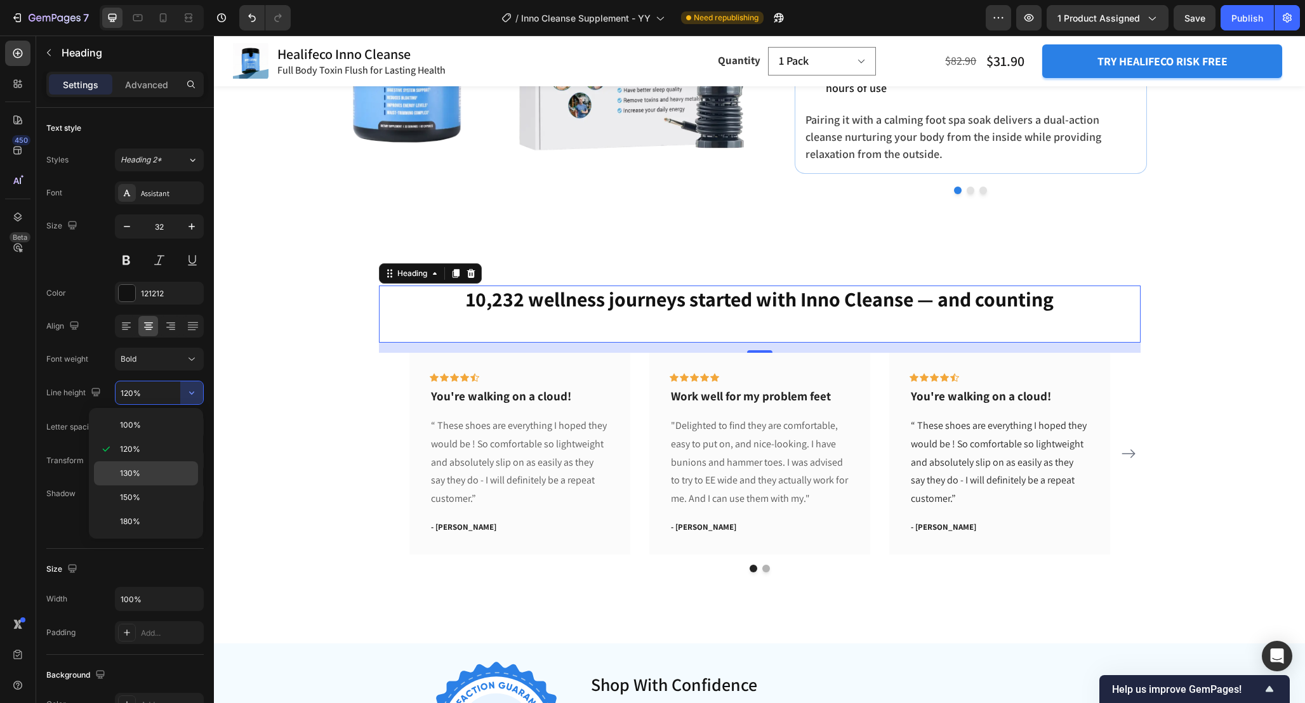
click at [161, 480] on div "130%" at bounding box center [146, 473] width 104 height 24
type input "130%"
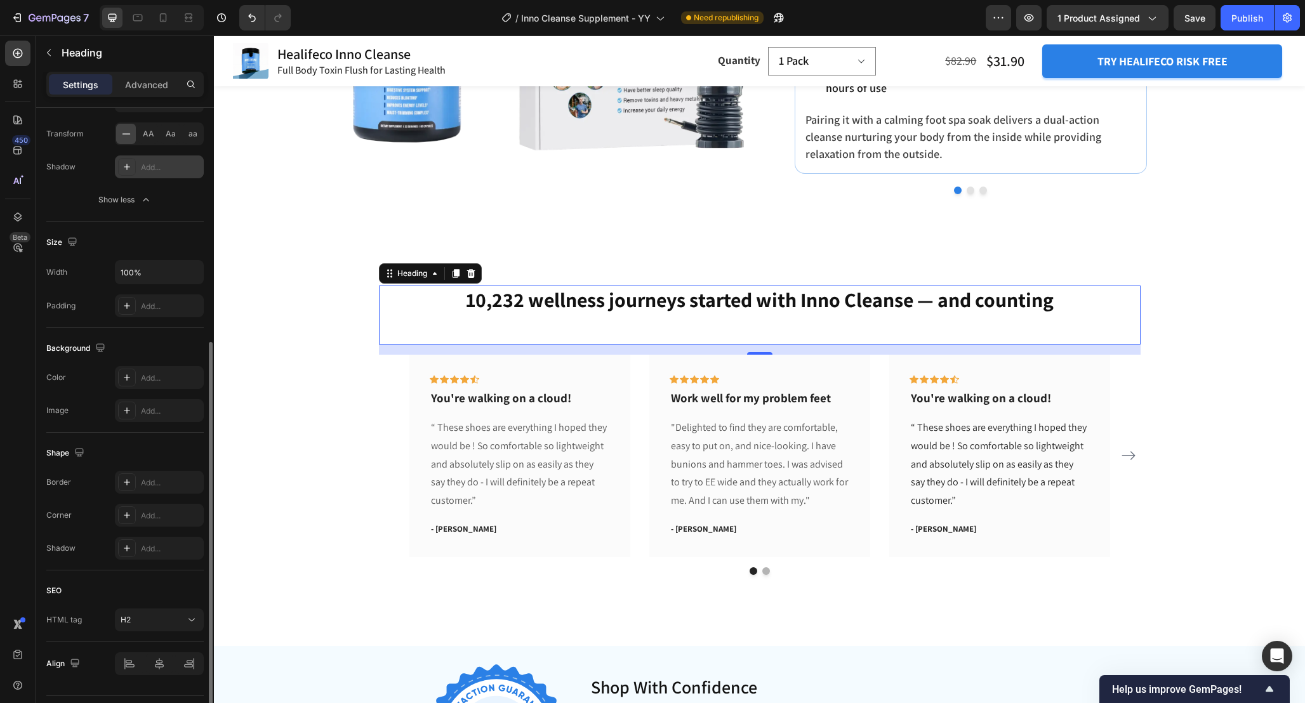
scroll to position [0, 0]
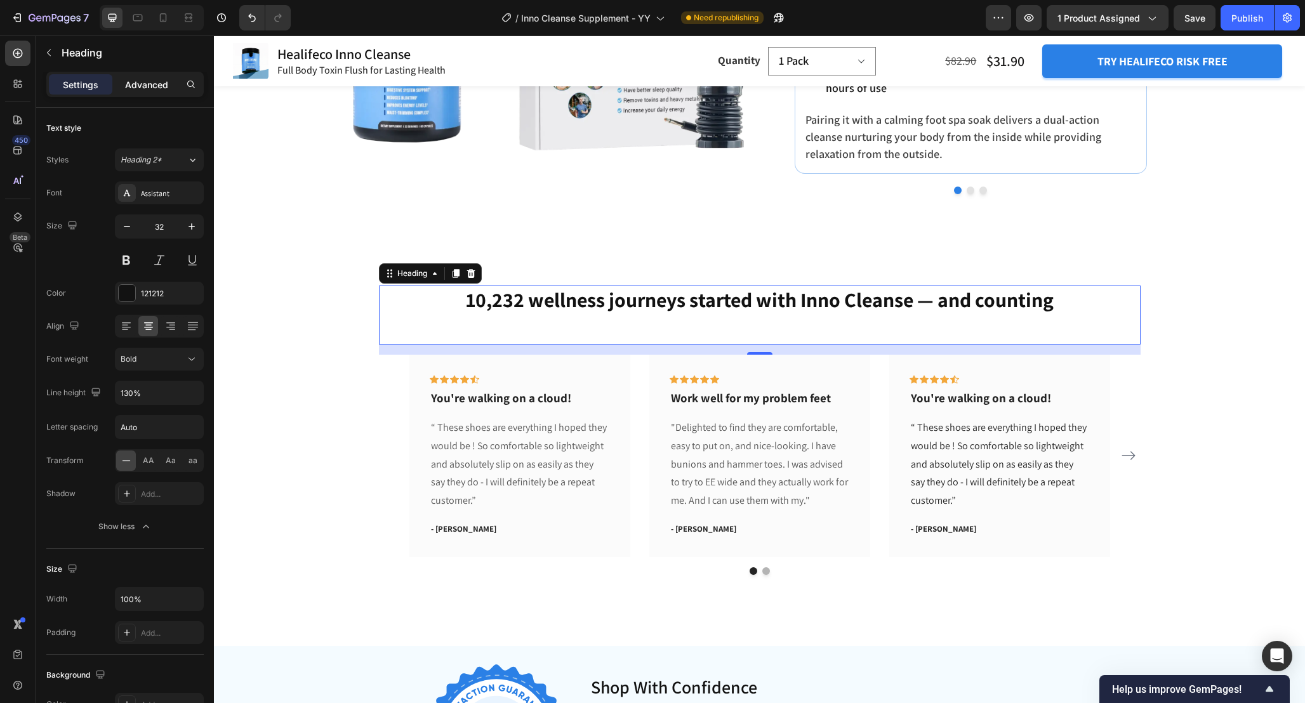
click at [150, 87] on p "Advanced" at bounding box center [146, 84] width 43 height 13
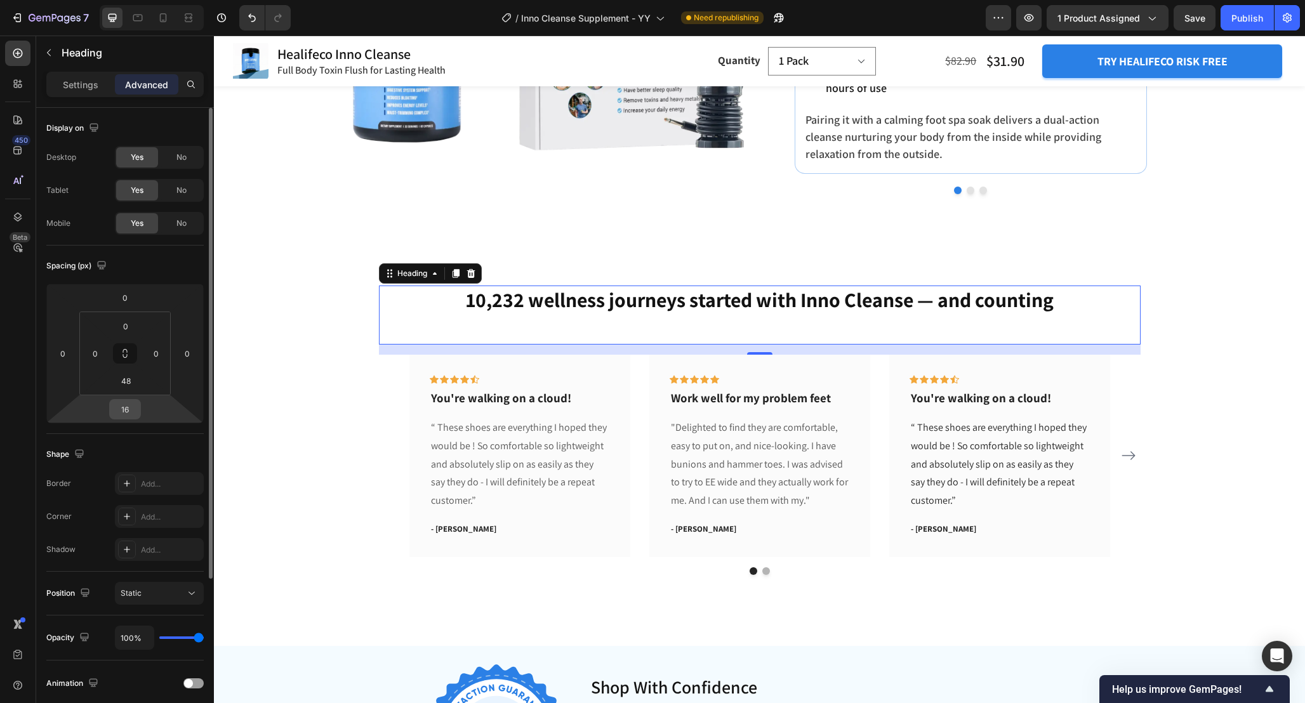
click at [127, 411] on input "16" at bounding box center [124, 409] width 25 height 19
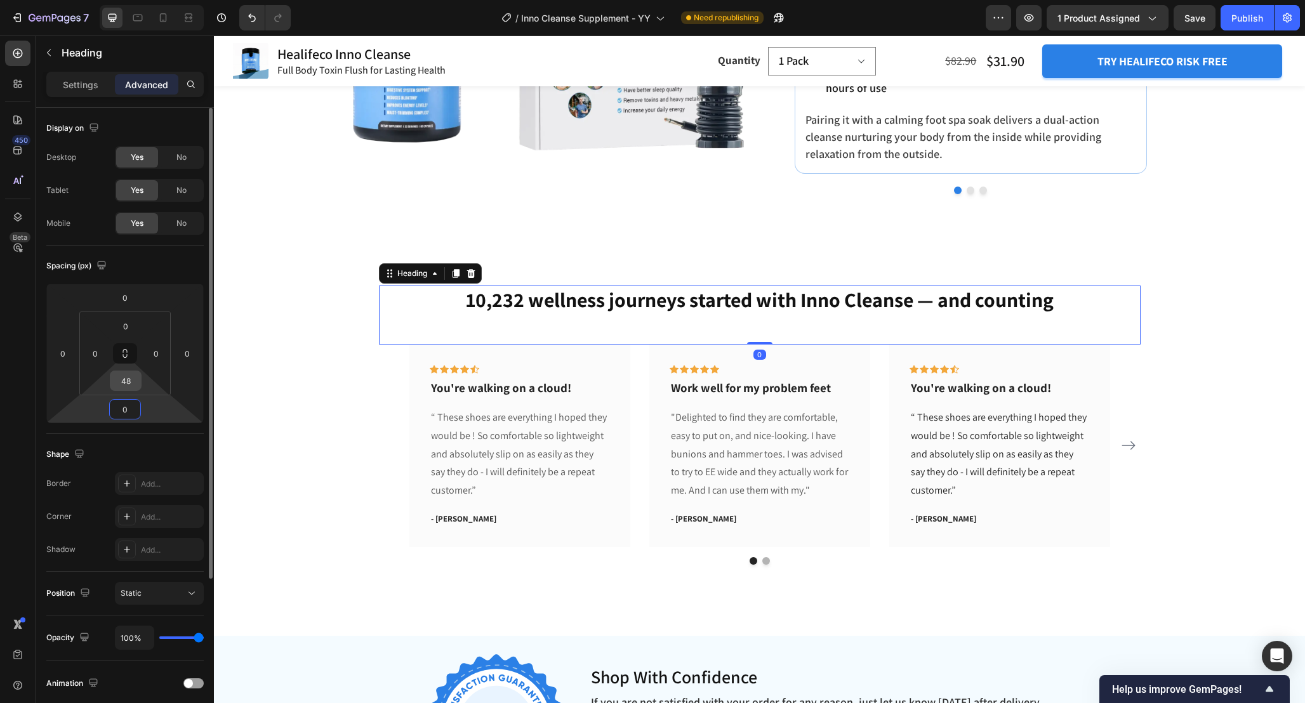
type input "0"
click at [132, 378] on input "48" at bounding box center [125, 380] width 25 height 19
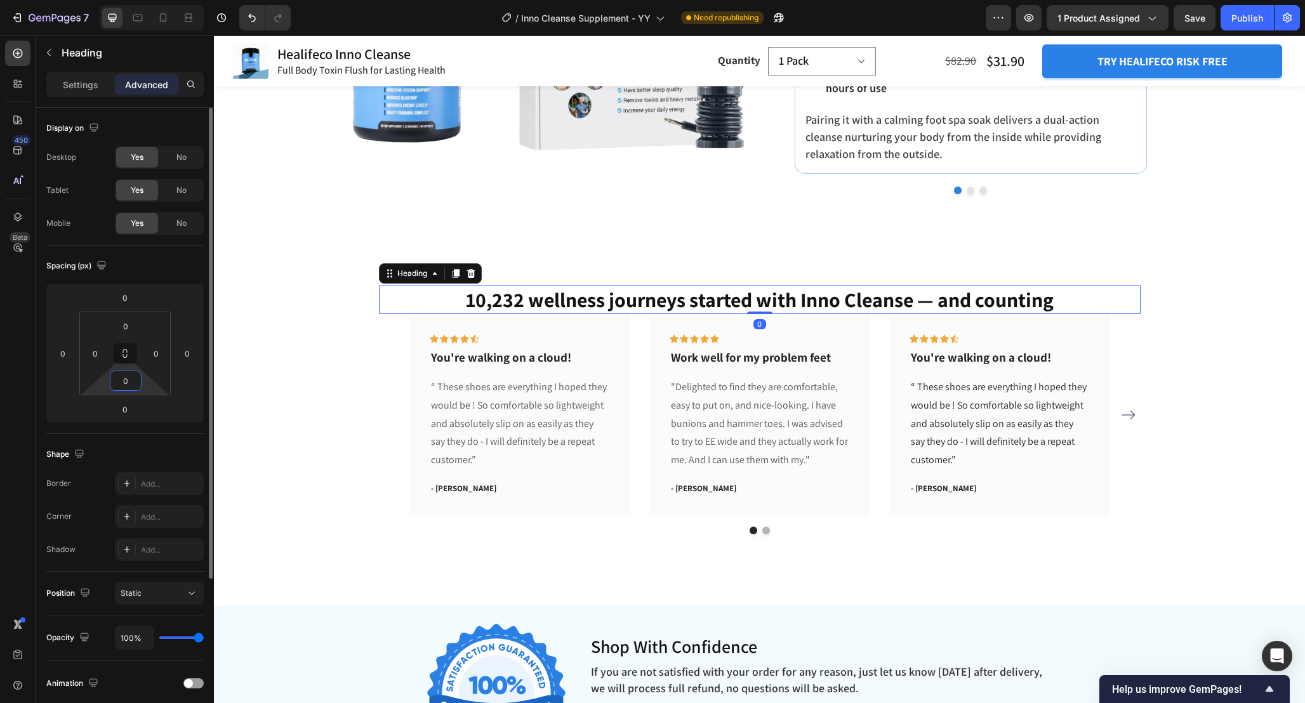
click at [128, 378] on input "0" at bounding box center [125, 380] width 25 height 19
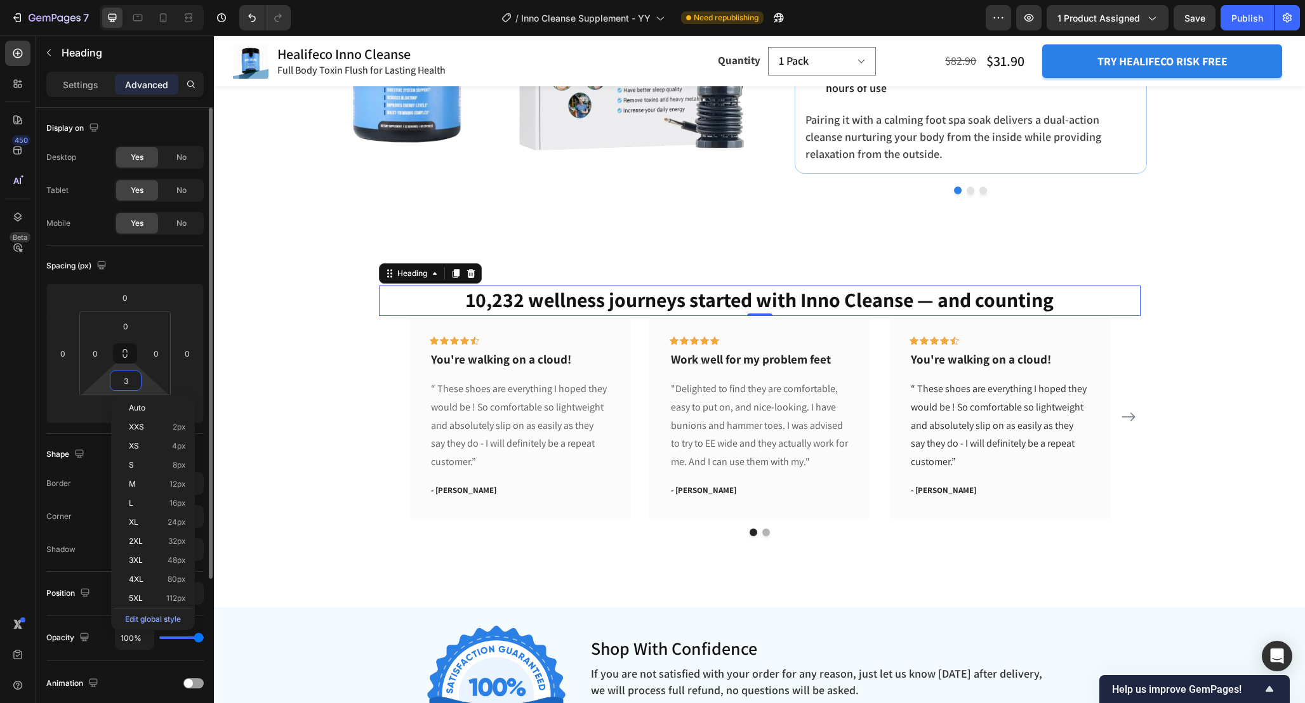
type input "32"
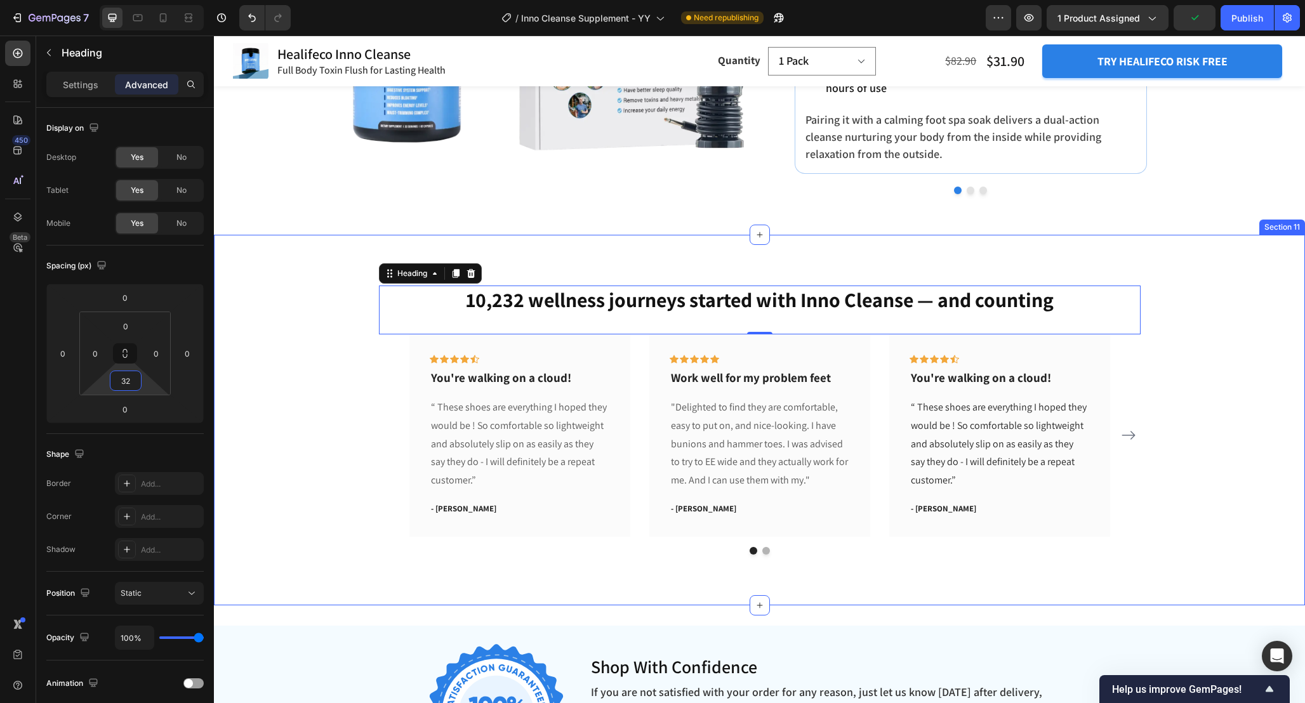
click at [340, 401] on div "10,232 wellness journeys started with Inno Cleanse — and counting Heading 0 Ico…" at bounding box center [759, 420] width 1072 height 269
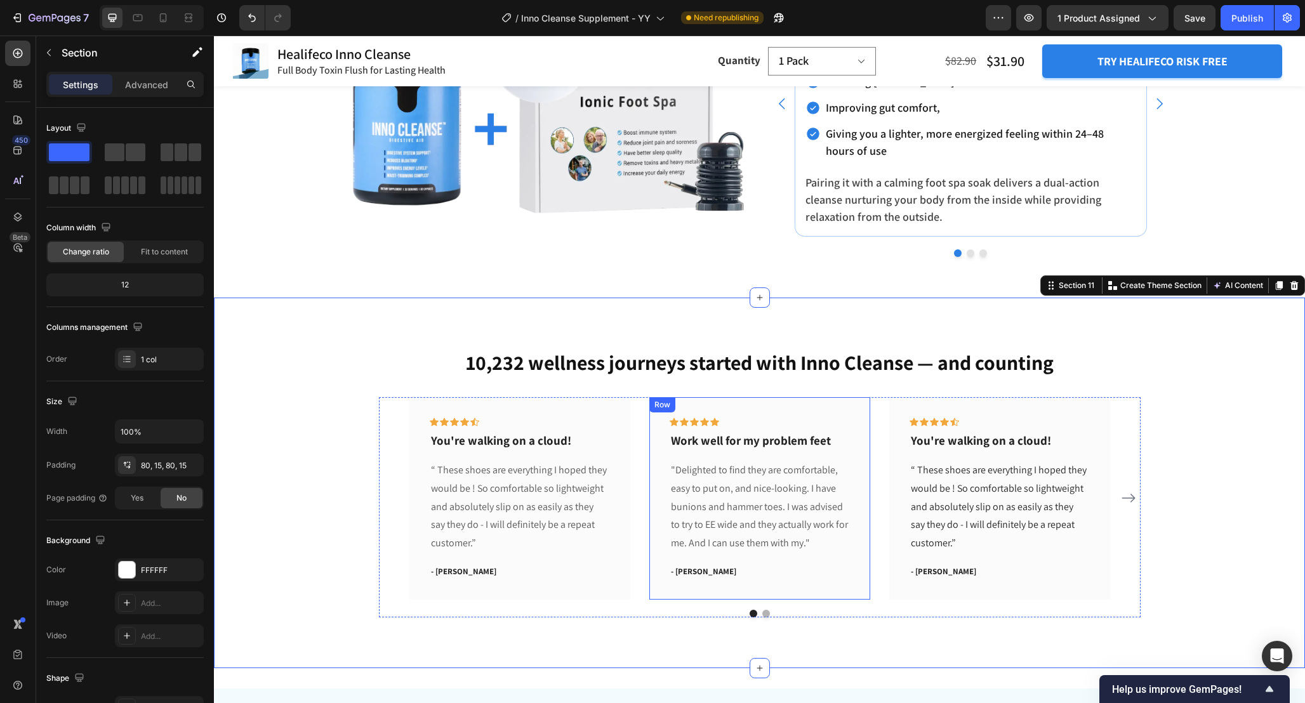
scroll to position [4105, 0]
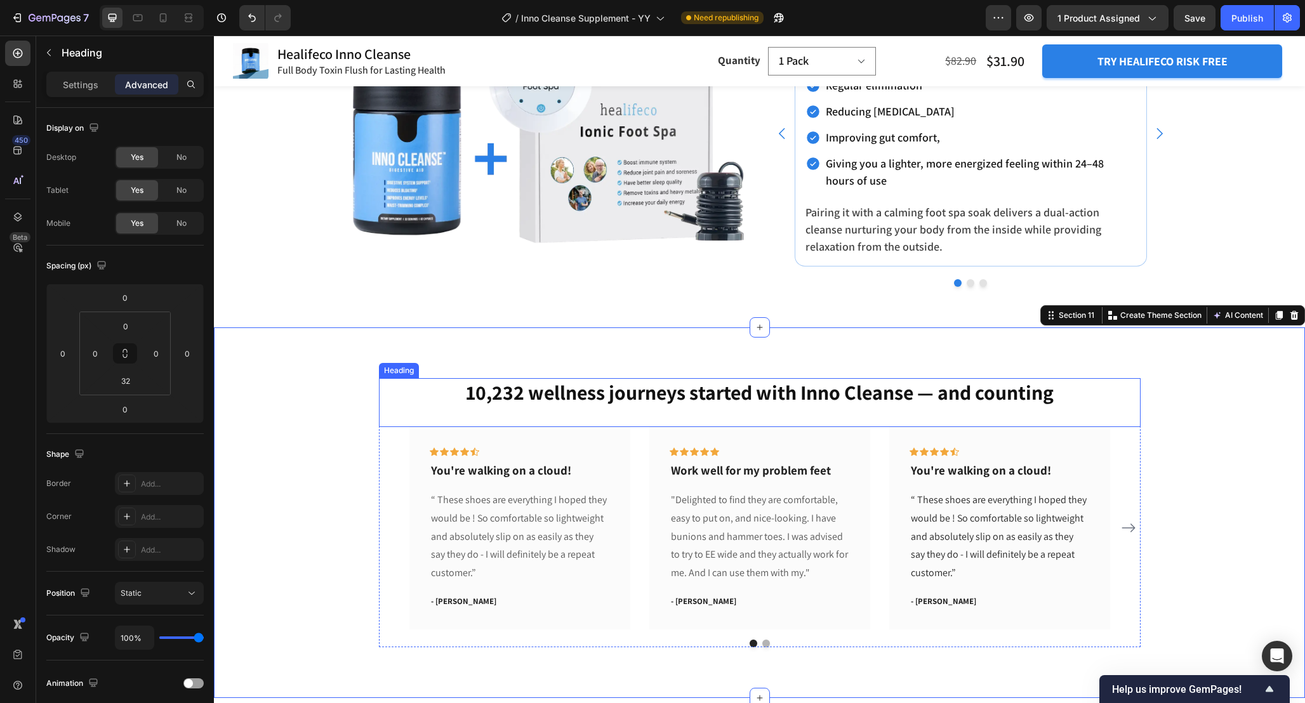
click at [960, 397] on p "10,232 wellness journeys started with Inno Cleanse — and counting" at bounding box center [759, 392] width 759 height 27
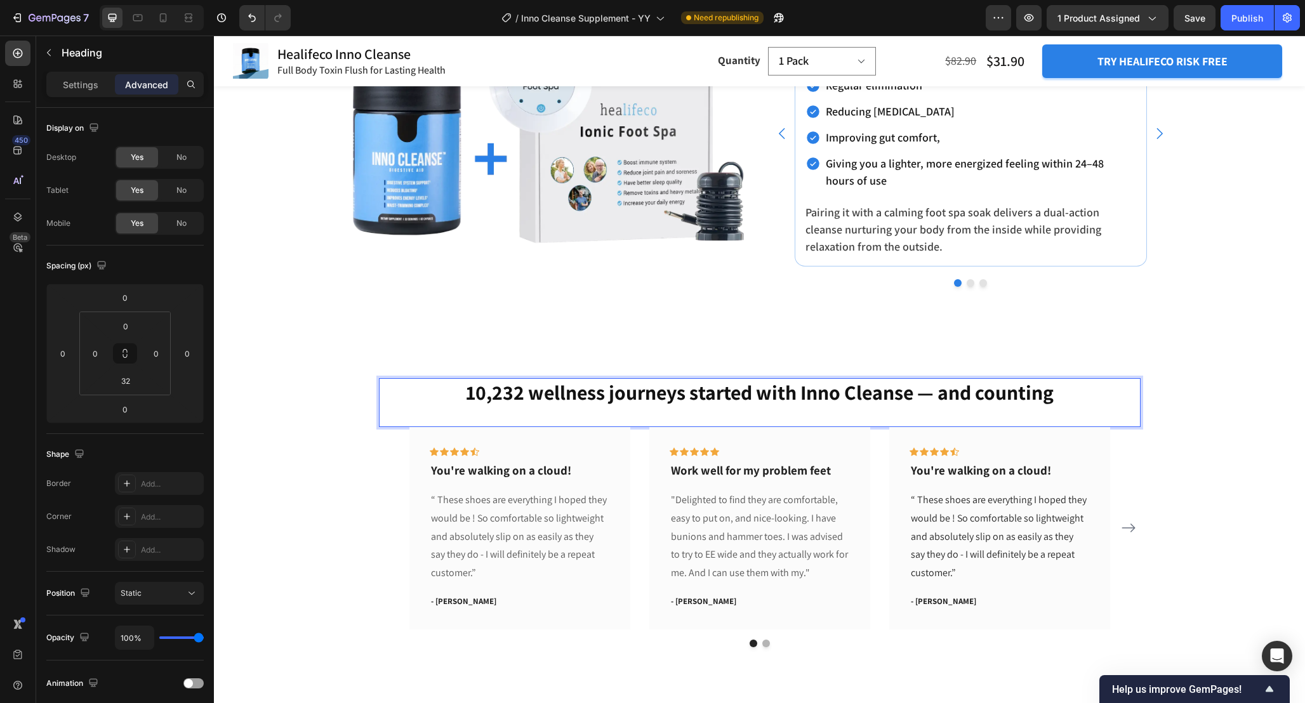
click at [925, 395] on p "10,232 wellness journeys started with Inno Cleanse — and counting" at bounding box center [759, 392] width 759 height 27
drag, startPoint x: 911, startPoint y: 395, endPoint x: 1061, endPoint y: 400, distance: 149.8
click at [1061, 400] on p "10,232 wellness journeys started with Inno Cleanse — and counting" at bounding box center [759, 392] width 759 height 27
click at [595, 393] on p "10,232 wellness journeys started with Inno Cleanse" at bounding box center [759, 392] width 759 height 27
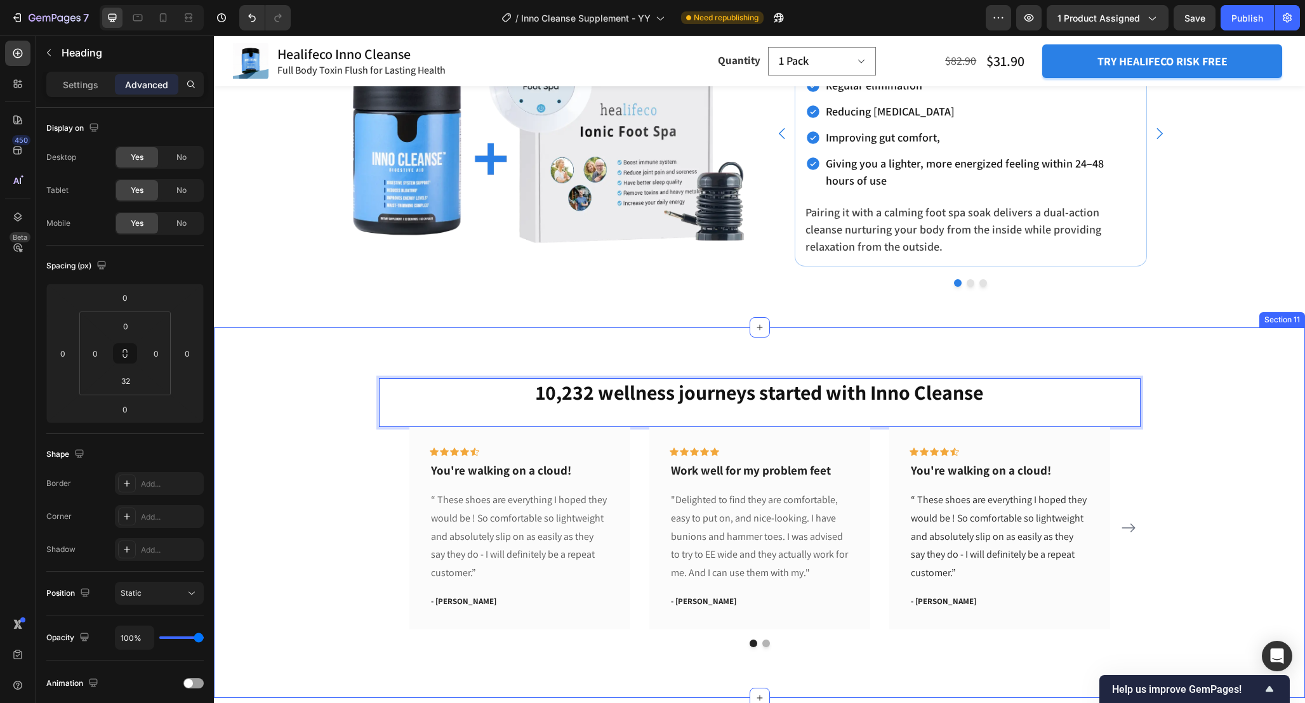
click at [1198, 440] on div "10,232 wellness journeys started with Inno Cleanse Heading 0 Icon Icon Icon Ico…" at bounding box center [759, 512] width 1072 height 269
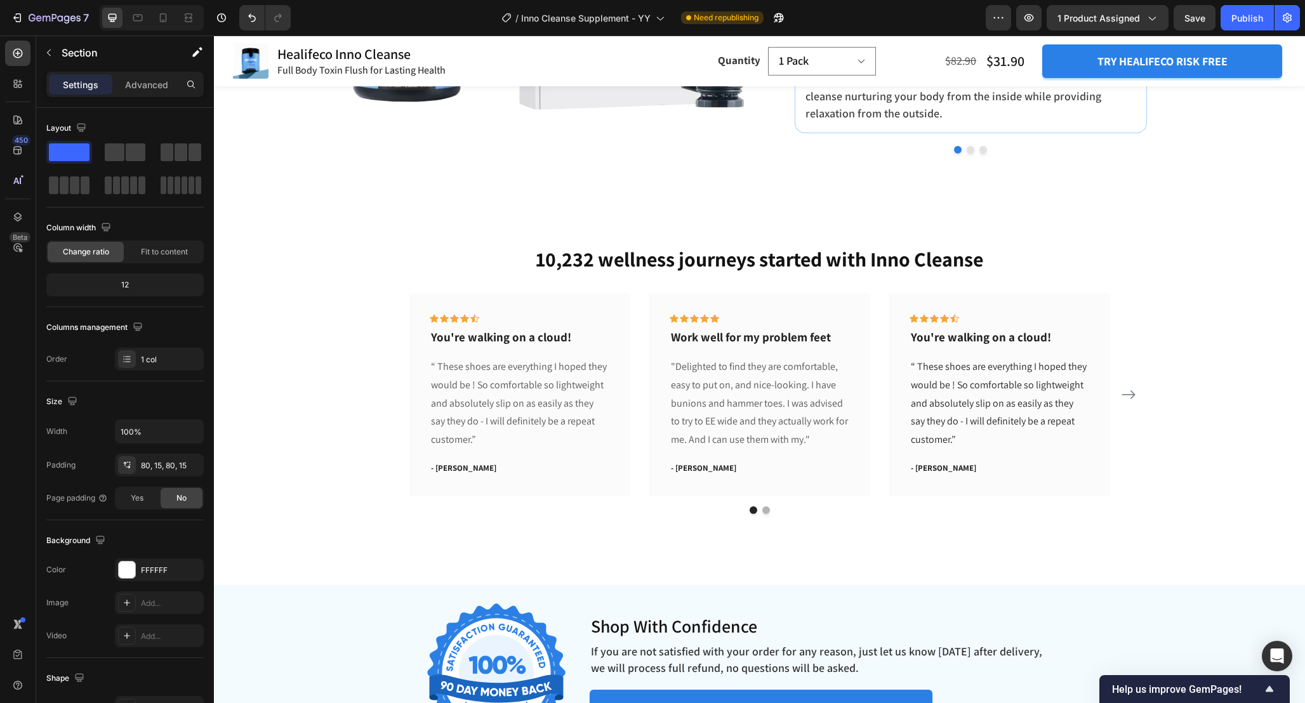
scroll to position [4242, 0]
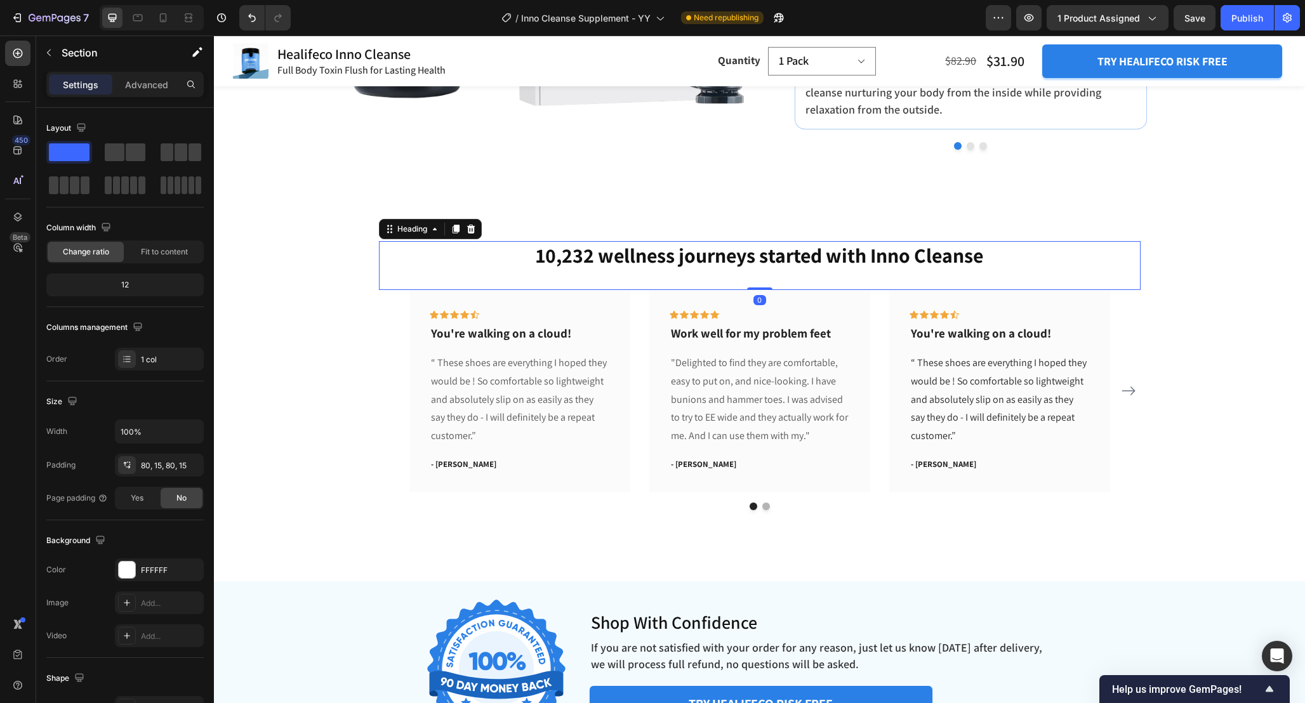
click at [601, 260] on h2 "10,232 wellness journeys started with Inno Cleanse" at bounding box center [759, 255] width 761 height 29
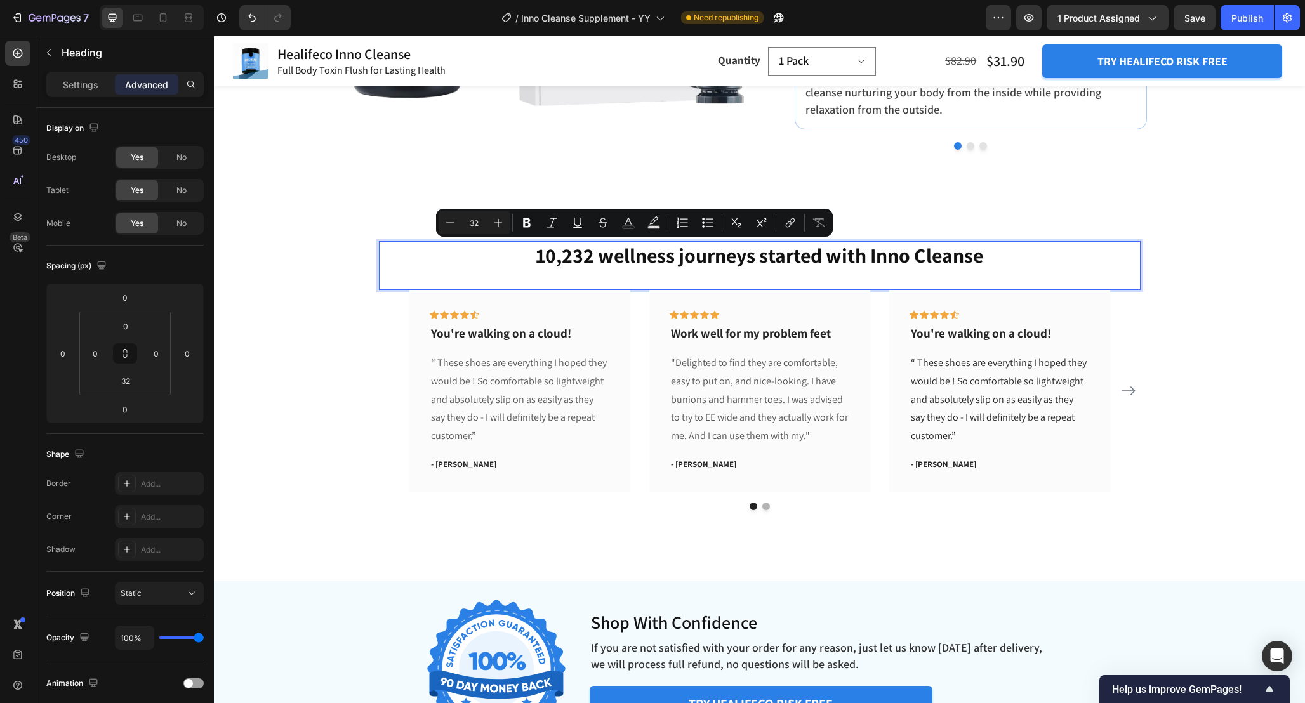
click at [612, 260] on p "10,232 wellness journeys started with Inno Cleanse" at bounding box center [759, 255] width 759 height 27
click at [612, 257] on p "10,232 wellness journeys started with Inno Cleanse" at bounding box center [759, 255] width 759 height 27
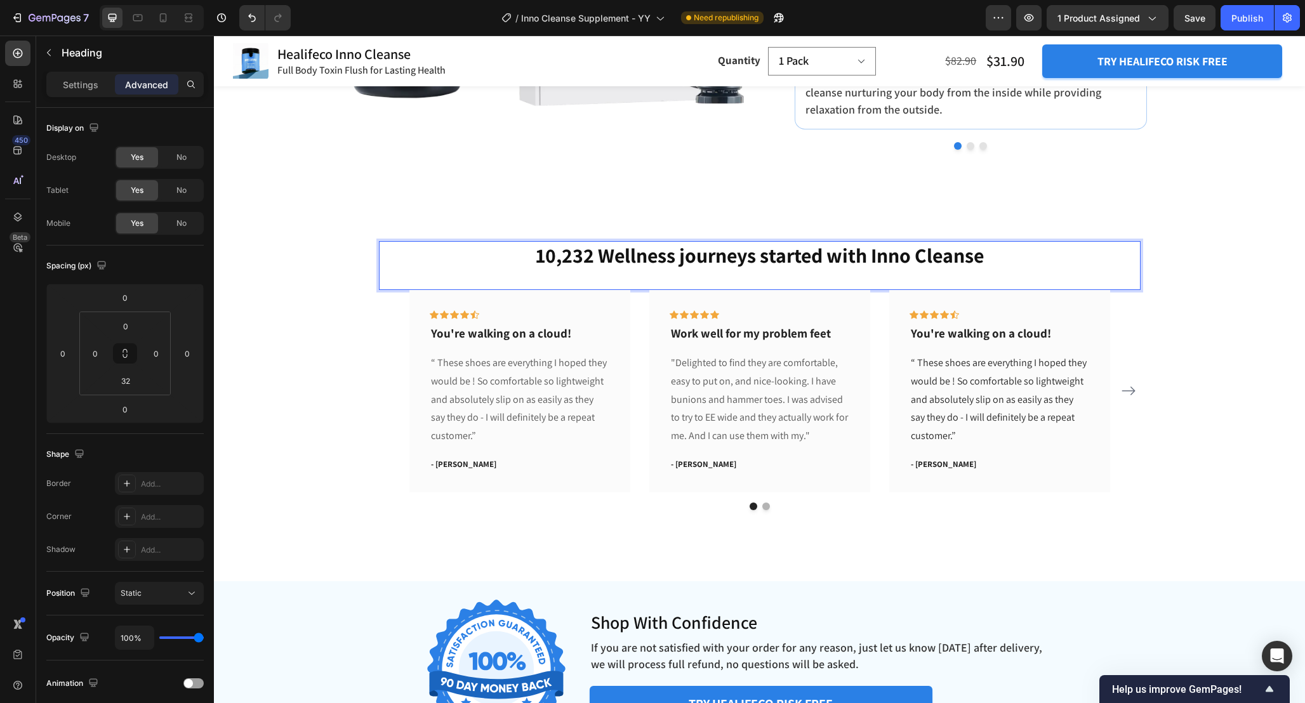
click at [687, 260] on p "10,232 Wellness journeys started with Inno Cleanse" at bounding box center [759, 255] width 759 height 27
click at [775, 258] on p "10,232 Wellness Journeys started with Inno Cleanse" at bounding box center [759, 255] width 759 height 27
click at [770, 260] on p "10,232 Wellness Journeys started with Inno Cleanse" at bounding box center [759, 255] width 759 height 27
click at [841, 264] on p "10,232 Wellness Journeys Started with Inno Cleanse" at bounding box center [759, 255] width 759 height 27
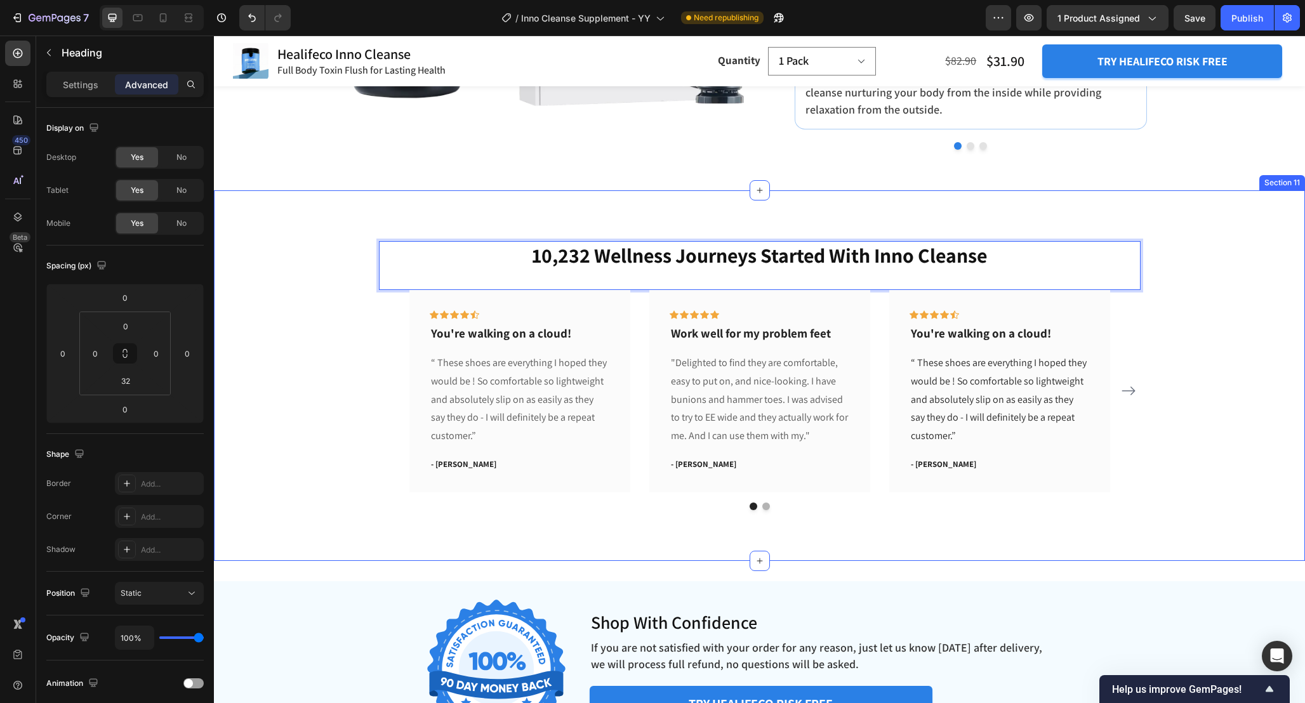
click at [1188, 327] on div "10,232 Wellness Journeys Started With Inno Cleanse Heading 0 Icon Icon Icon Ico…" at bounding box center [759, 375] width 1072 height 269
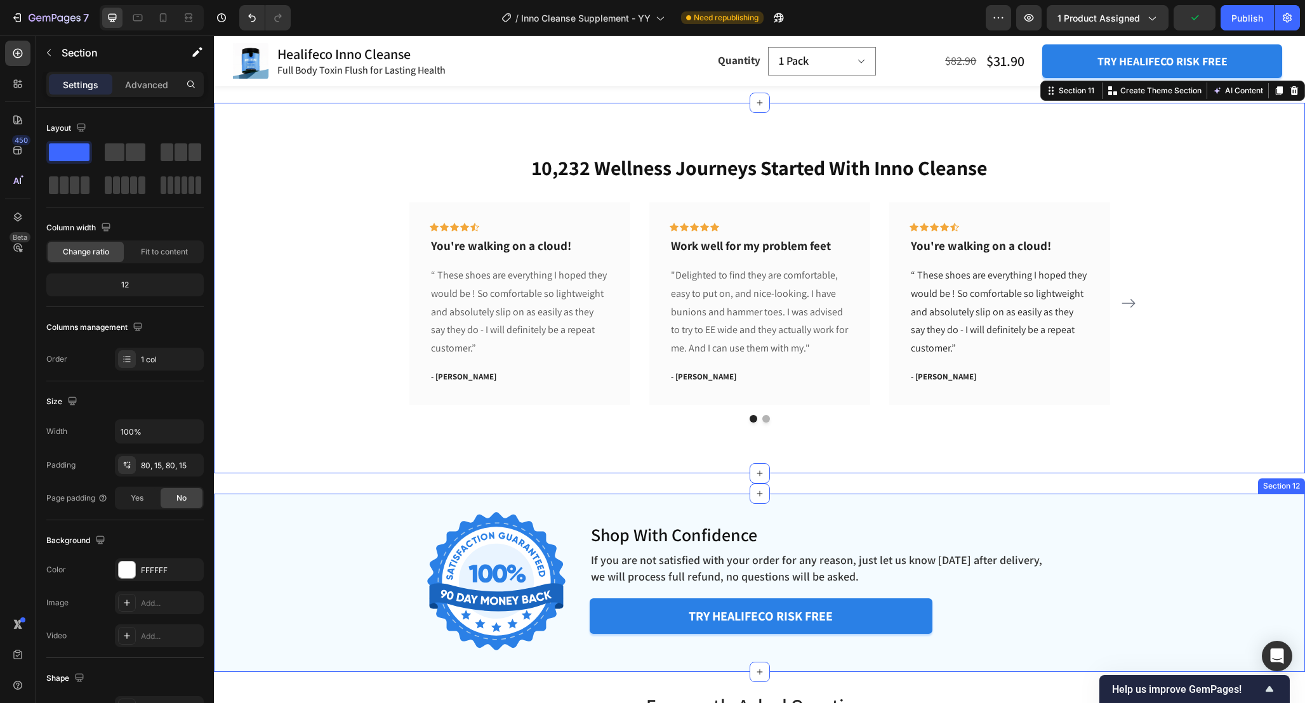
scroll to position [4328, 0]
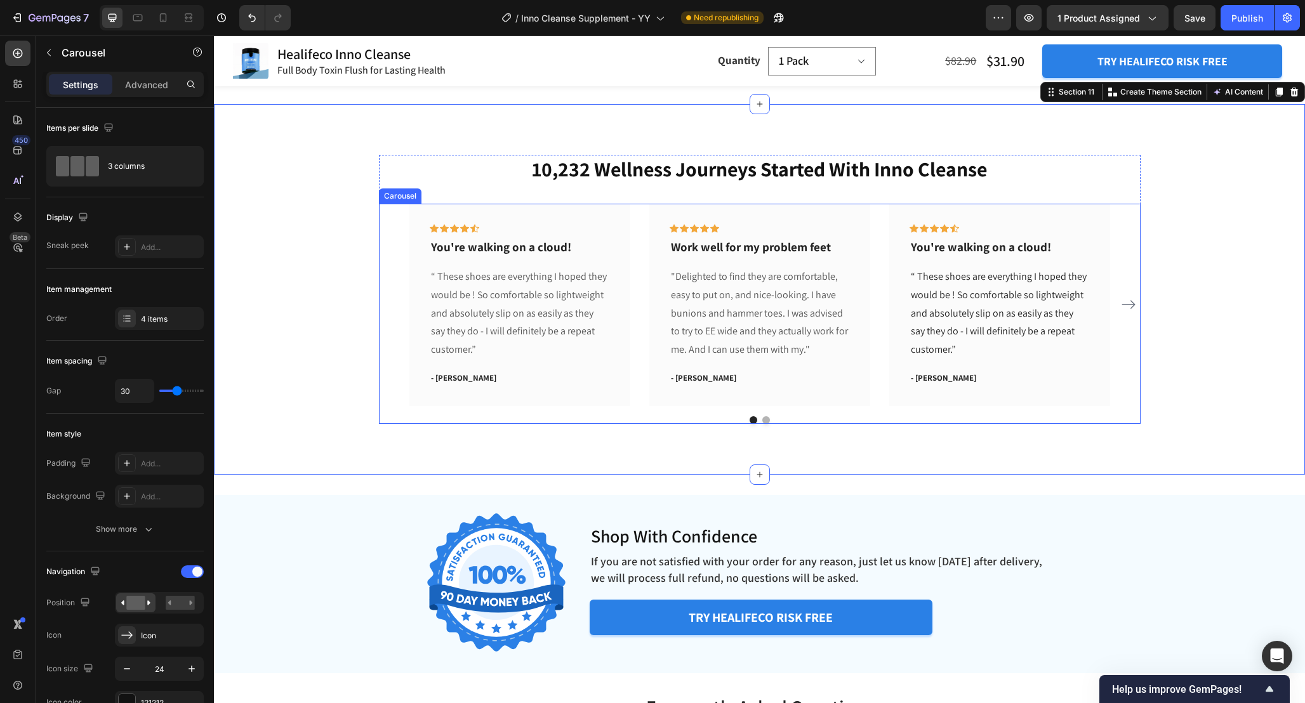
click at [882, 234] on div "Icon Icon Icon Icon Icon Row You're walking on a cloud! Text block “ These shoe…" at bounding box center [759, 305] width 700 height 202
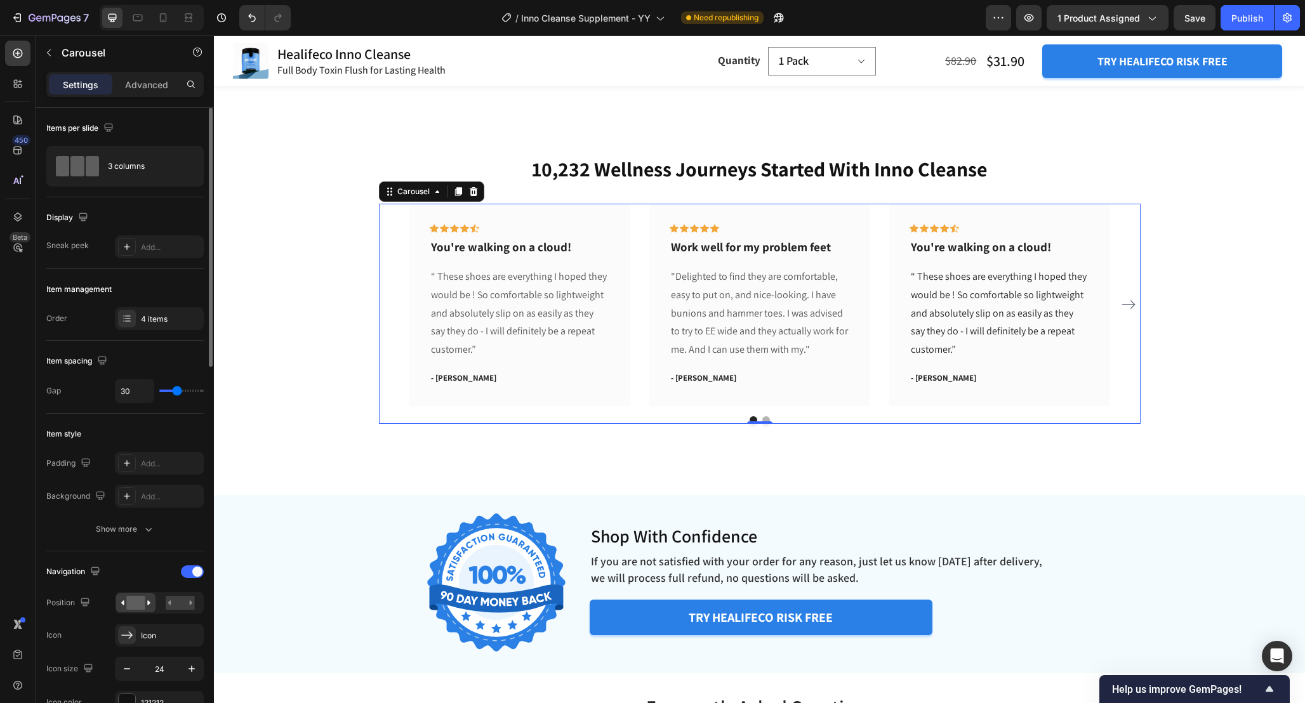
click at [159, 331] on div "Item management Order 4 items" at bounding box center [124, 305] width 157 height 72
click at [154, 321] on div "4 items" at bounding box center [171, 318] width 60 height 11
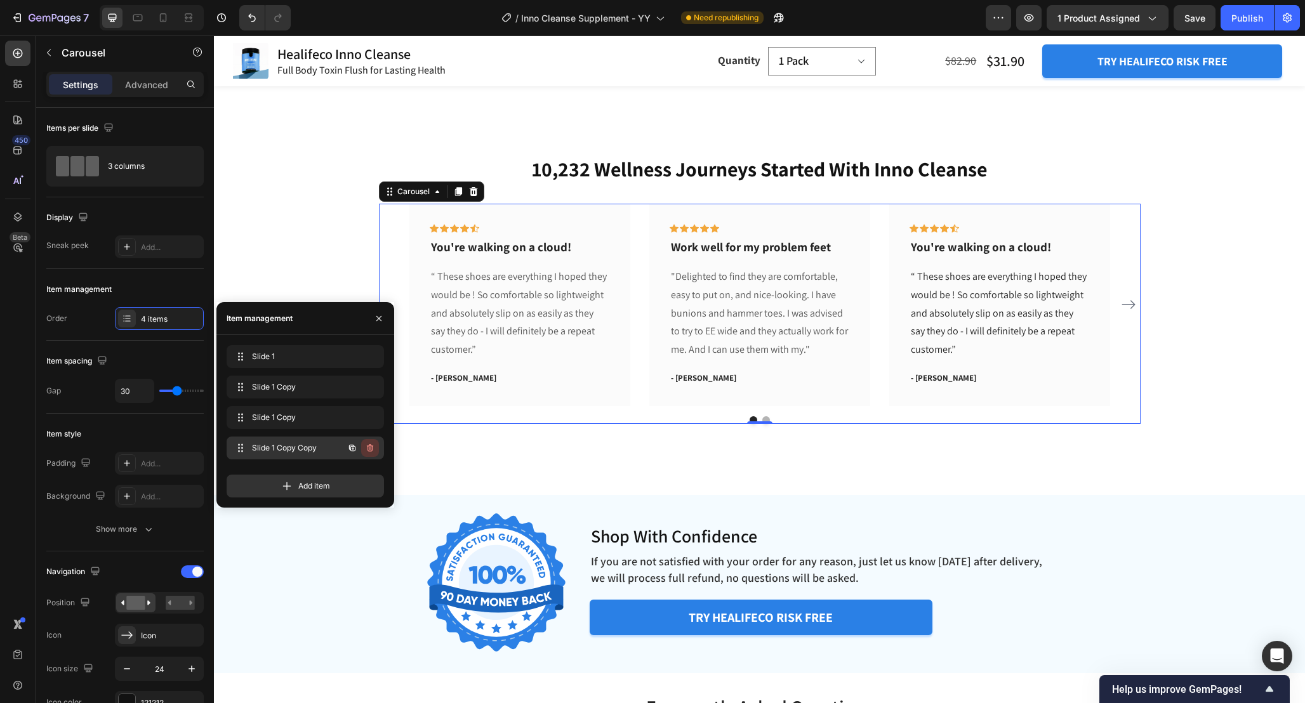
click at [367, 449] on icon "button" at bounding box center [370, 448] width 6 height 8
click at [367, 449] on div "Delete" at bounding box center [361, 447] width 23 height 11
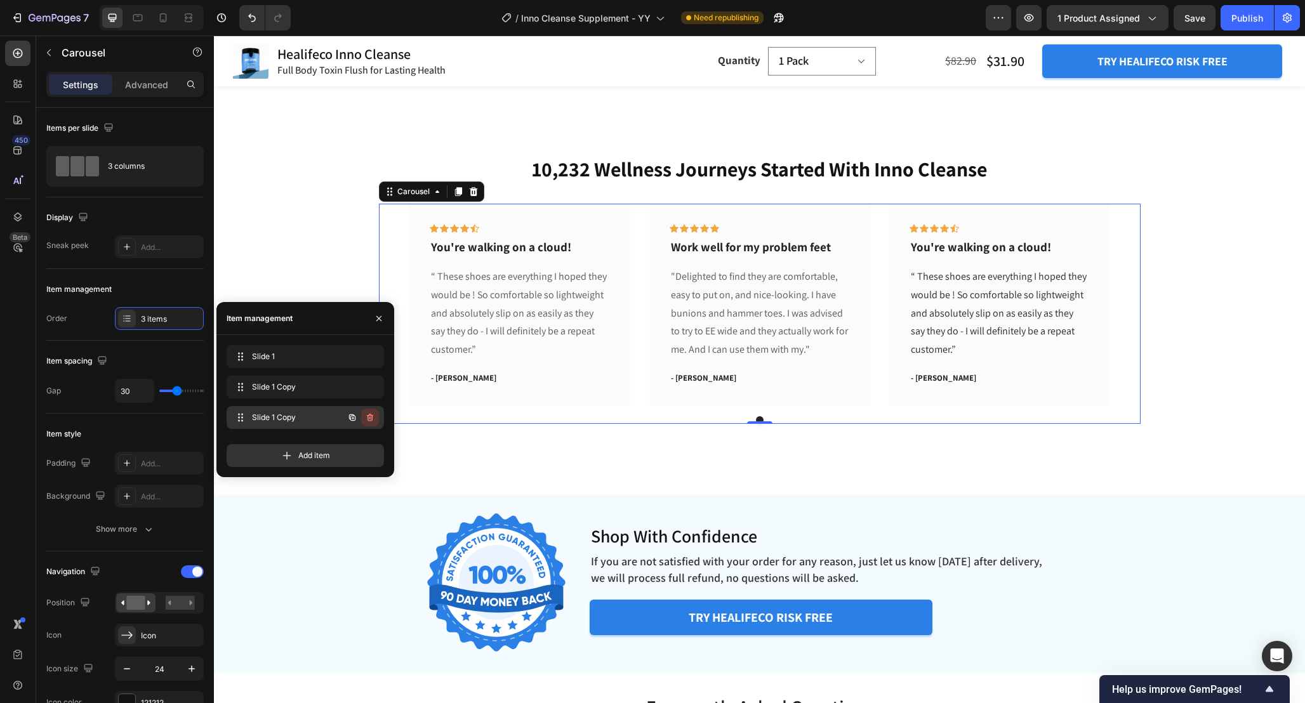
click at [376, 415] on button "button" at bounding box center [370, 418] width 18 height 18
click at [371, 416] on div "Delete" at bounding box center [361, 417] width 23 height 11
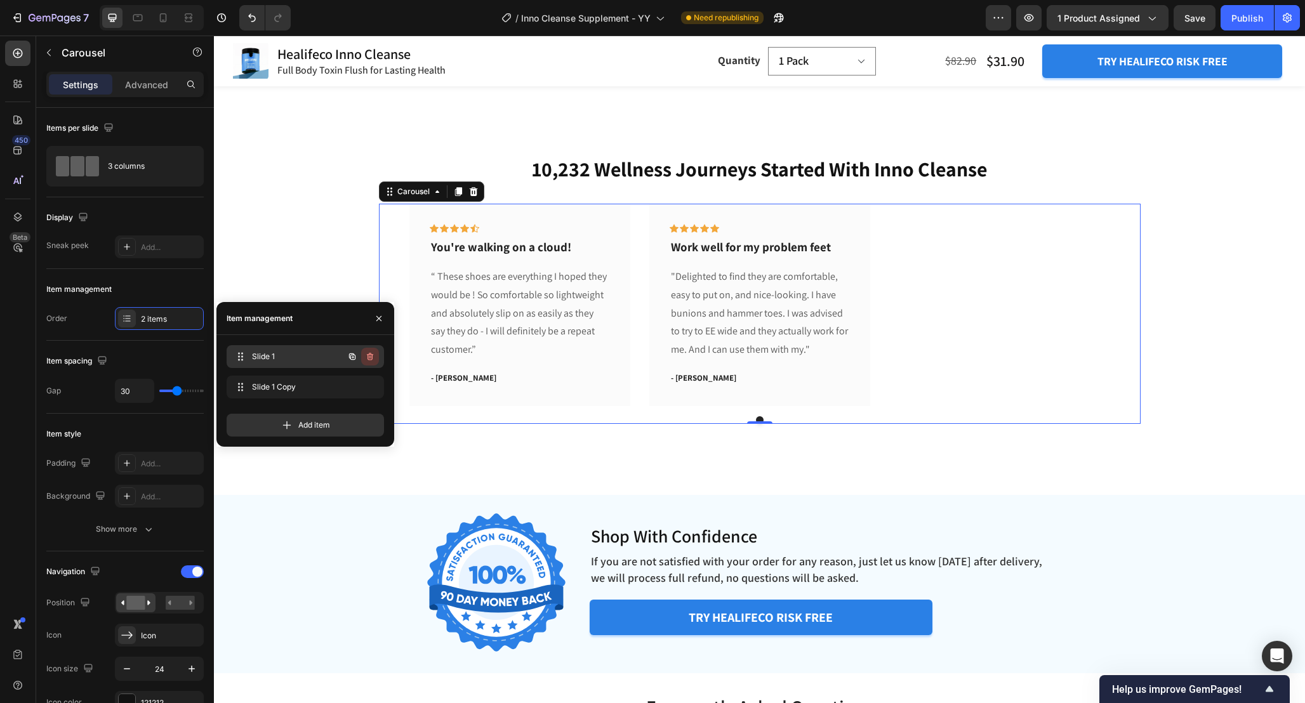
click at [367, 359] on icon "button" at bounding box center [370, 357] width 6 height 8
click at [369, 358] on div "Delete" at bounding box center [361, 356] width 23 height 11
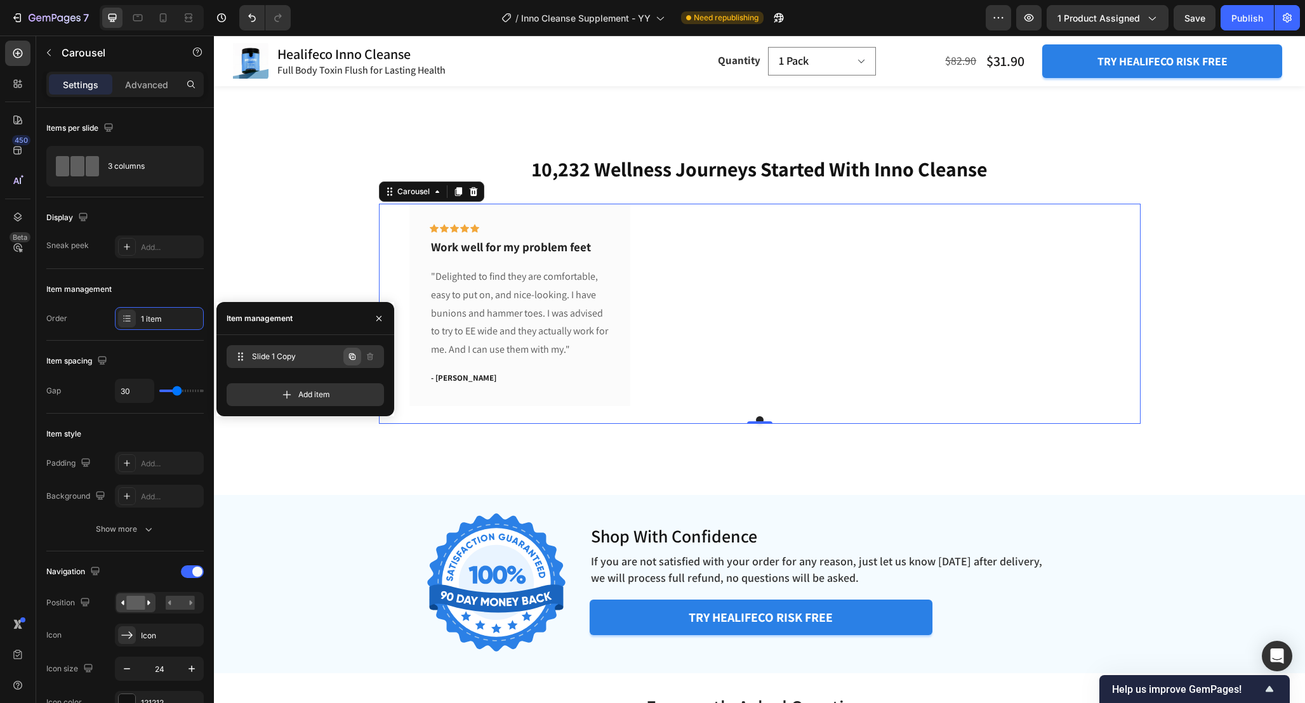
click at [352, 358] on icon "button" at bounding box center [352, 357] width 10 height 10
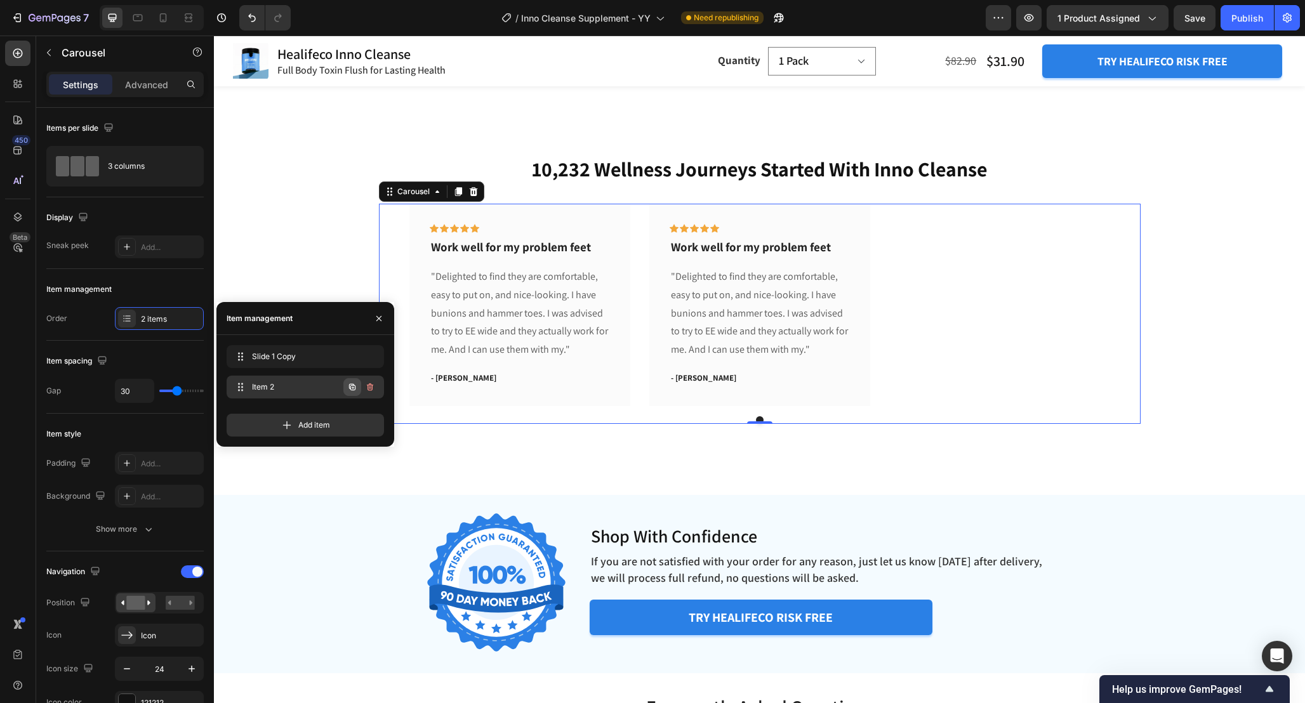
click at [353, 382] on icon "button" at bounding box center [352, 387] width 10 height 10
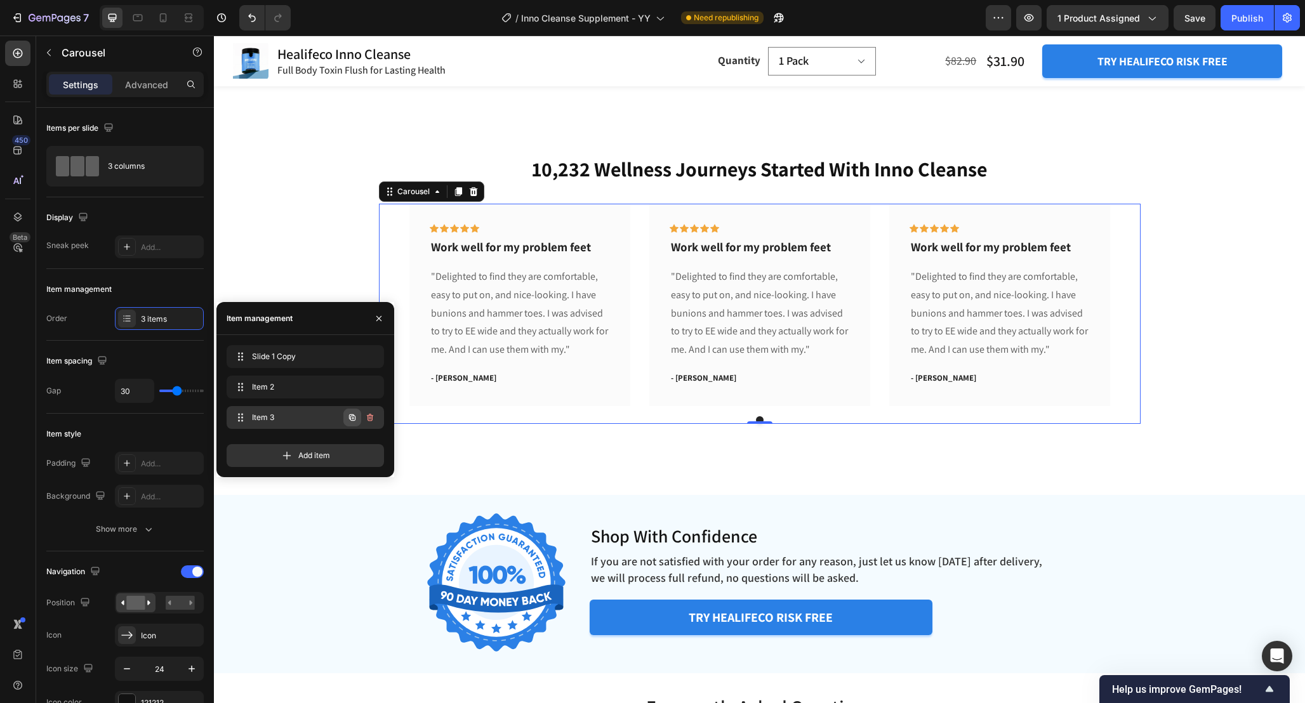
click at [352, 417] on icon "button" at bounding box center [352, 417] width 10 height 10
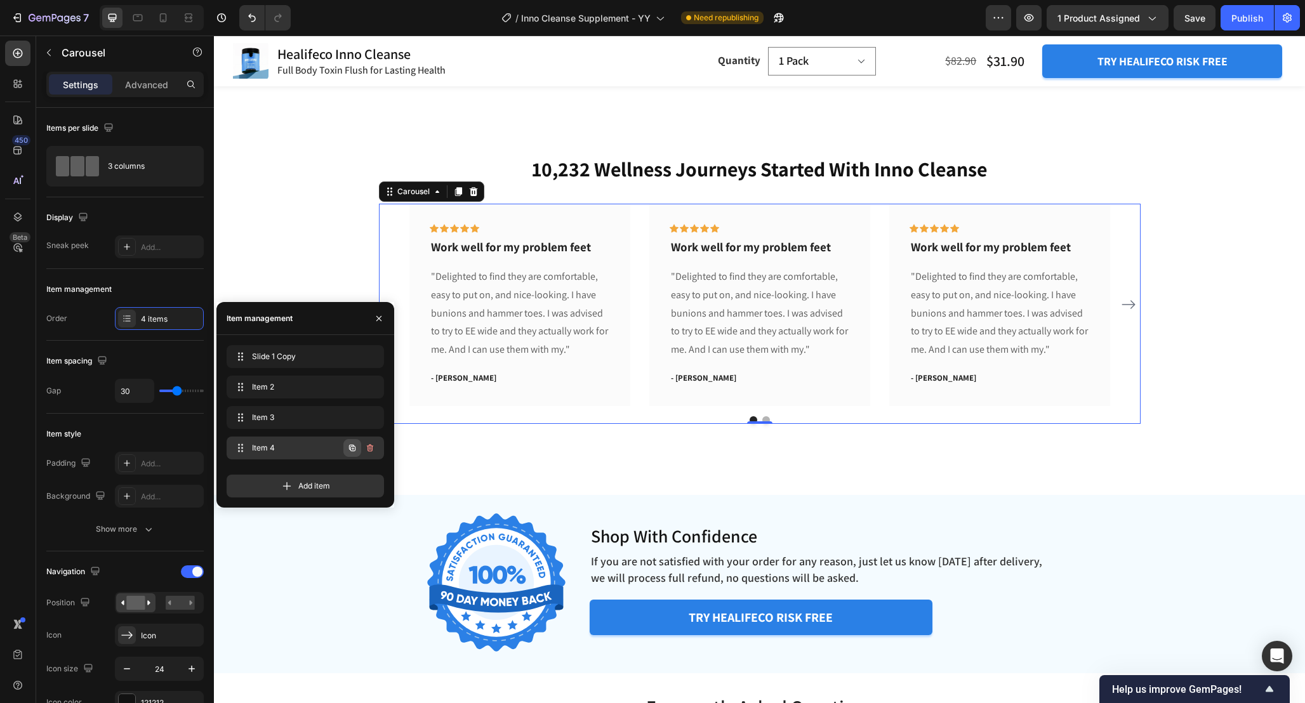
click at [352, 444] on icon "button" at bounding box center [352, 448] width 10 height 10
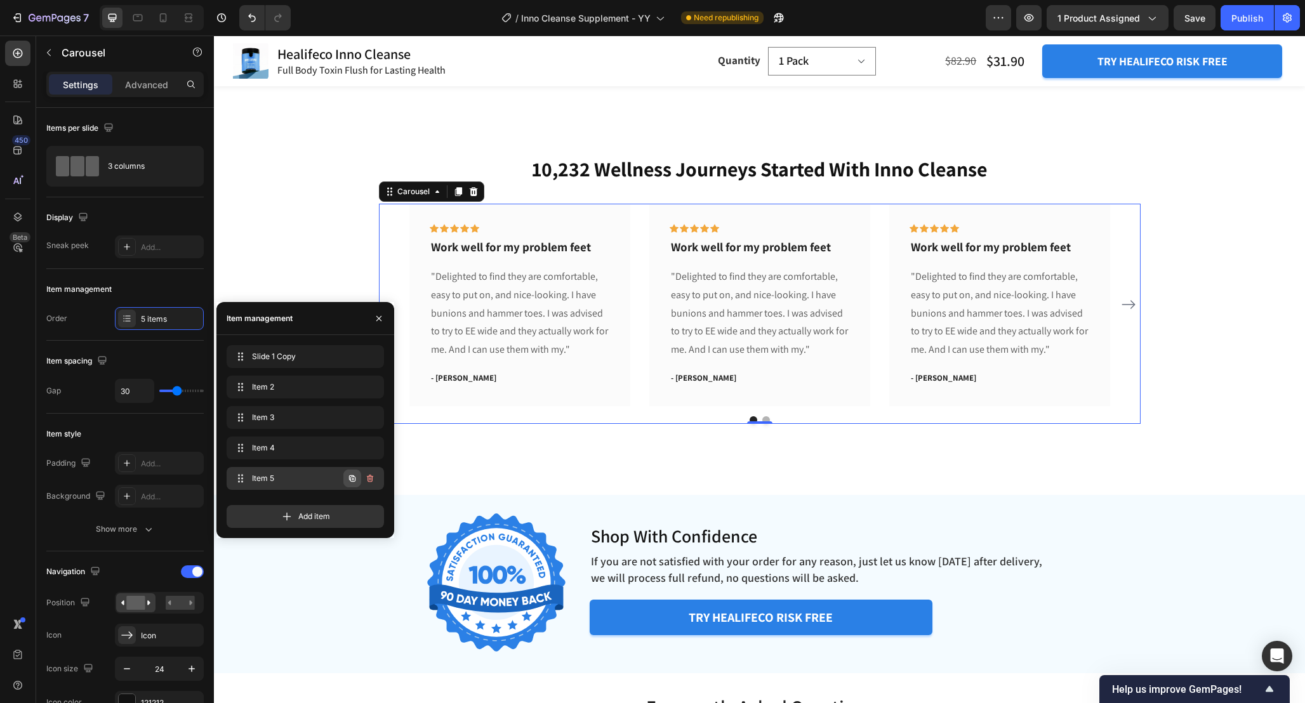
click at [351, 479] on icon "button" at bounding box center [352, 478] width 10 height 10
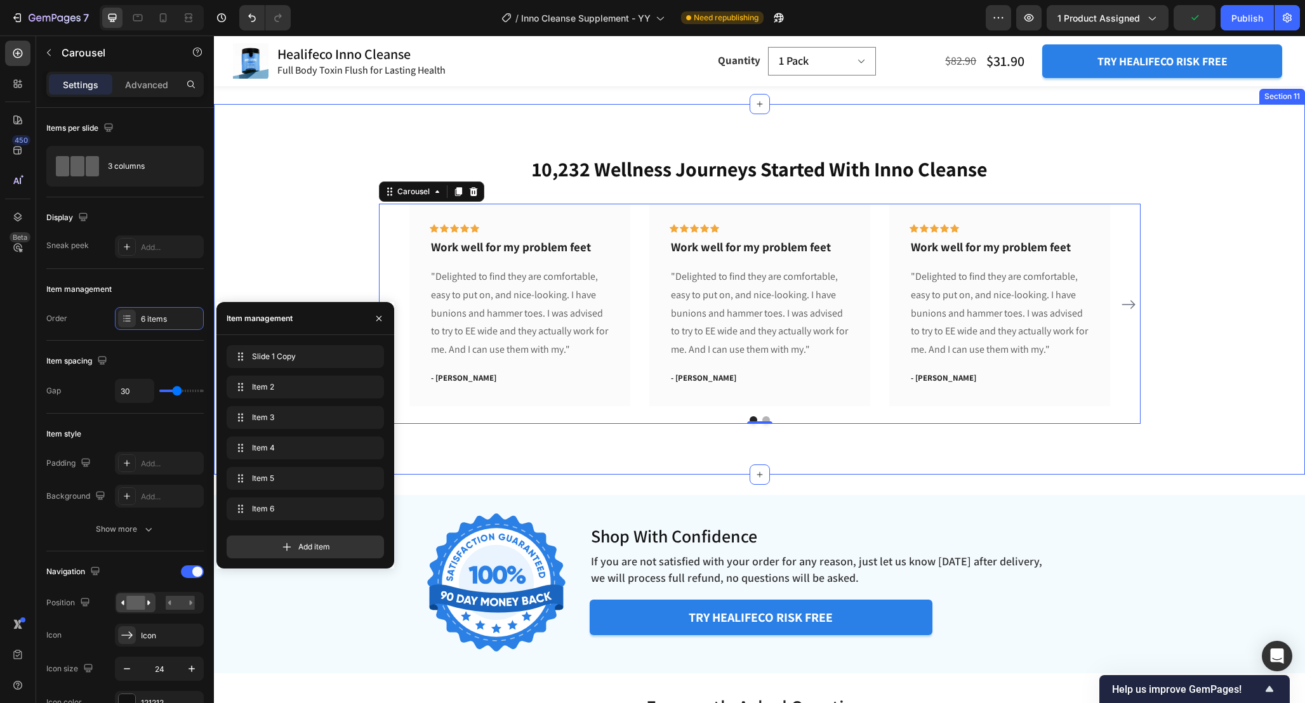
click at [1192, 359] on div "10,232 Wellness Journeys Started With Inno Cleanse Heading Icon Icon Icon Icon …" at bounding box center [759, 289] width 1072 height 269
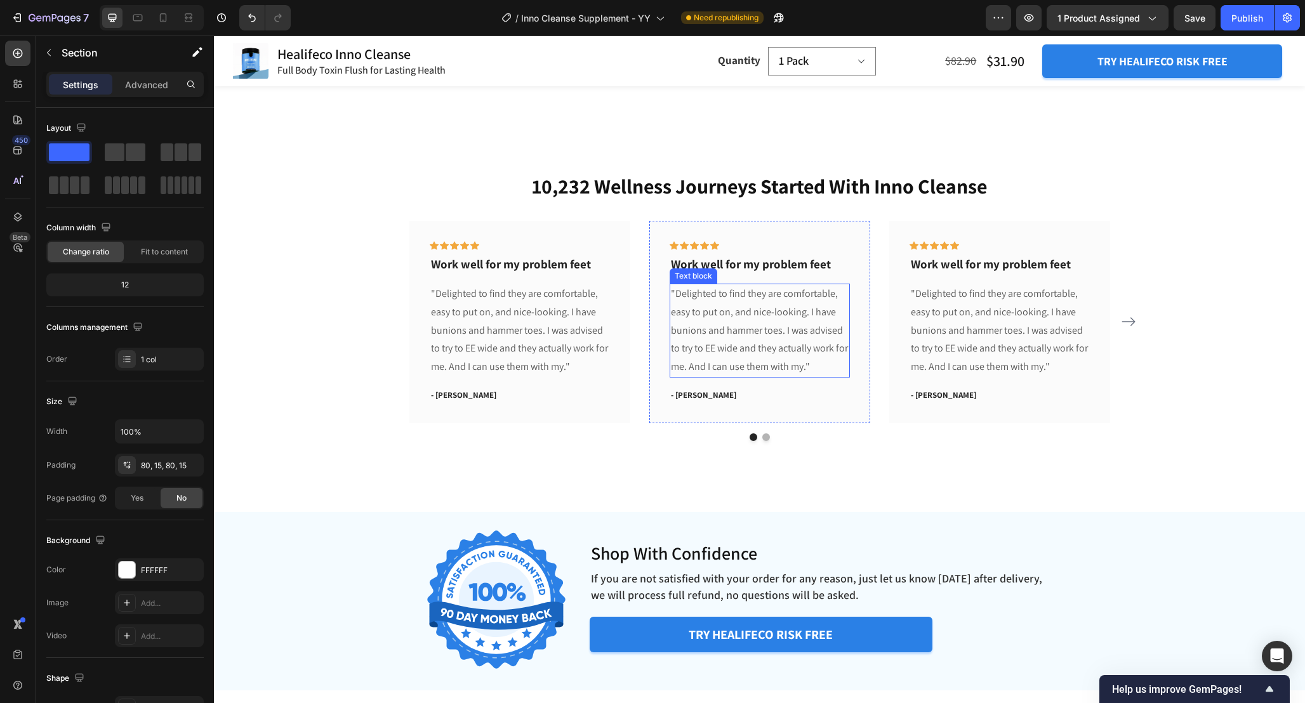
scroll to position [4316, 0]
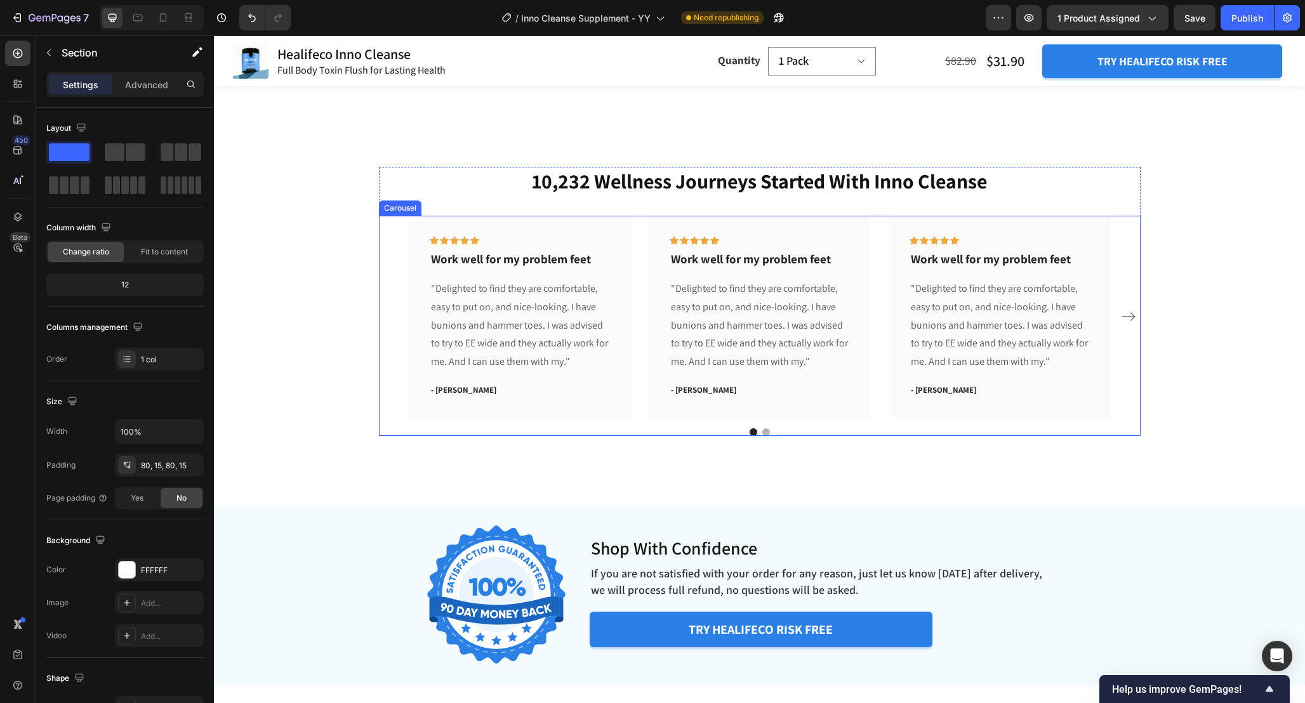
click at [636, 253] on div "Icon Icon Icon Icon Icon Row Work well for my problem feet Text block "Delighte…" at bounding box center [759, 317] width 700 height 202
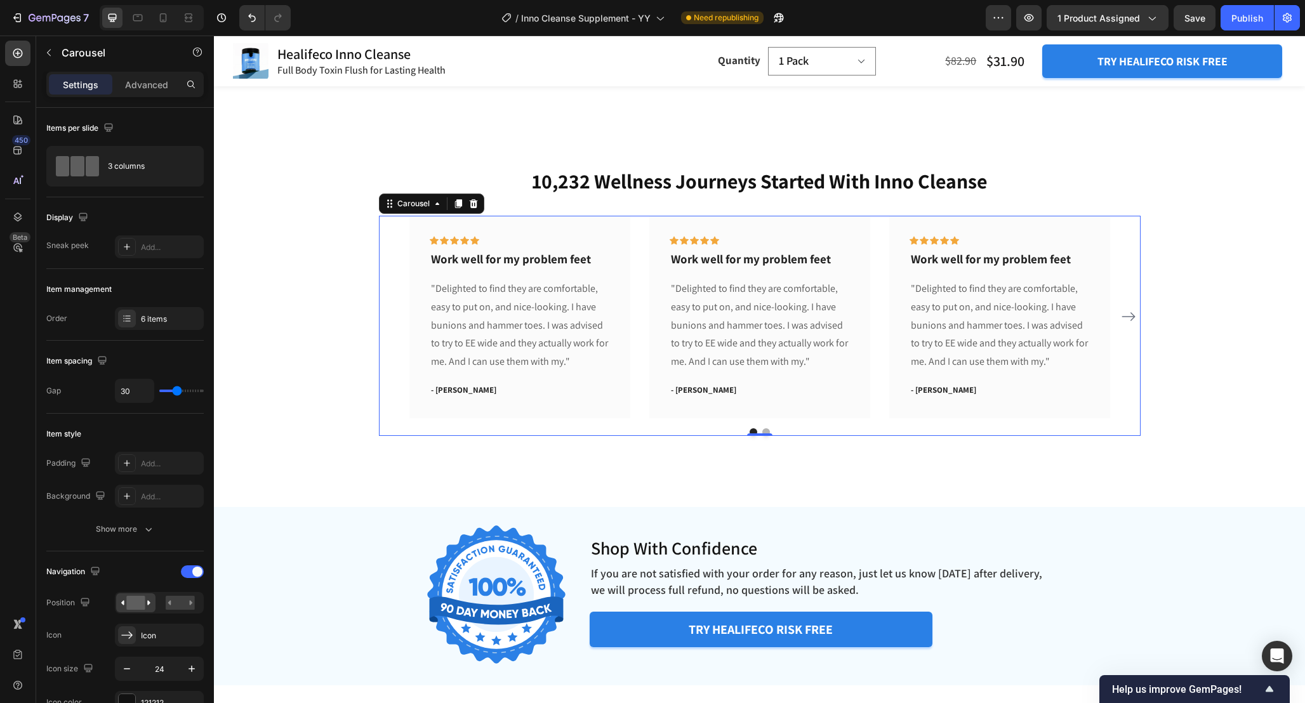
click at [1135, 317] on icon "Carousel Next Arrow" at bounding box center [1128, 316] width 15 height 15
click at [388, 315] on icon "Carousel Back Arrow" at bounding box center [390, 316] width 15 height 15
click at [882, 346] on div "Icon Icon Icon Icon Icon Row Work well for my problem feet Text block "Delighte…" at bounding box center [759, 317] width 700 height 202
click at [636, 272] on div "Icon Icon Icon Icon Icon Row Work well for my problem feet Text block "Delighte…" at bounding box center [759, 317] width 700 height 202
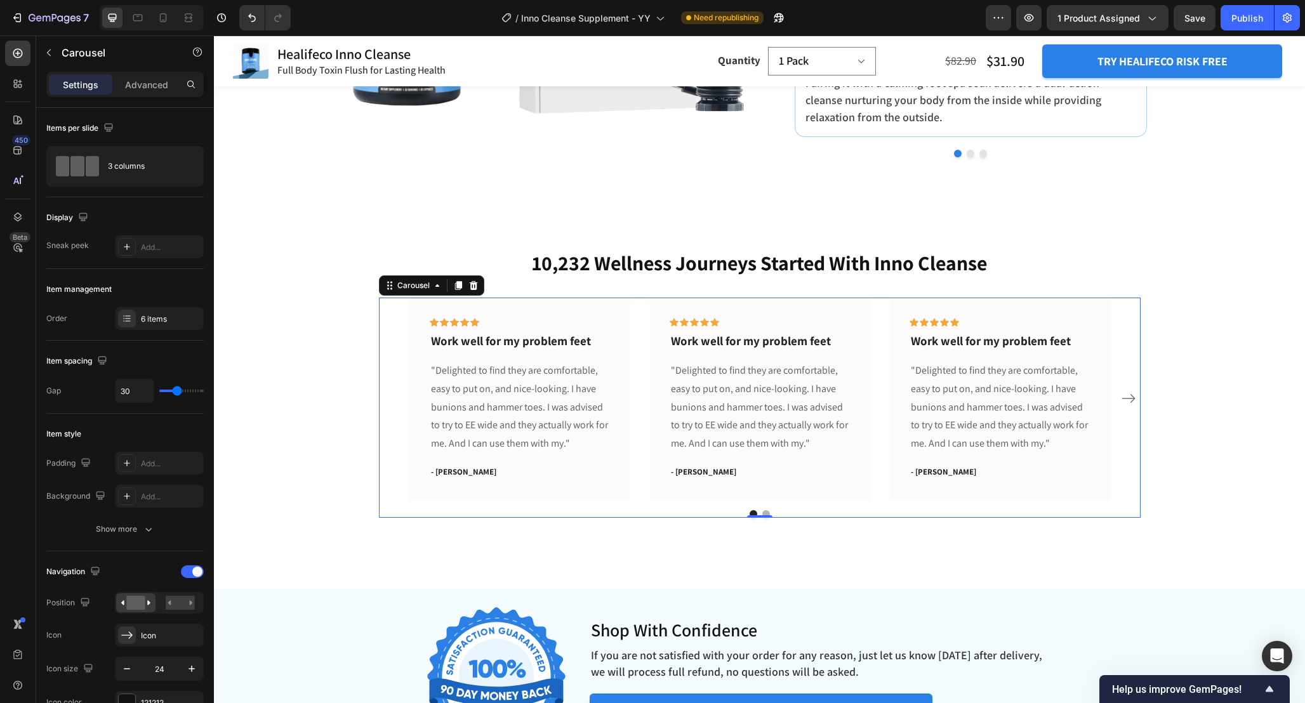
scroll to position [4227, 0]
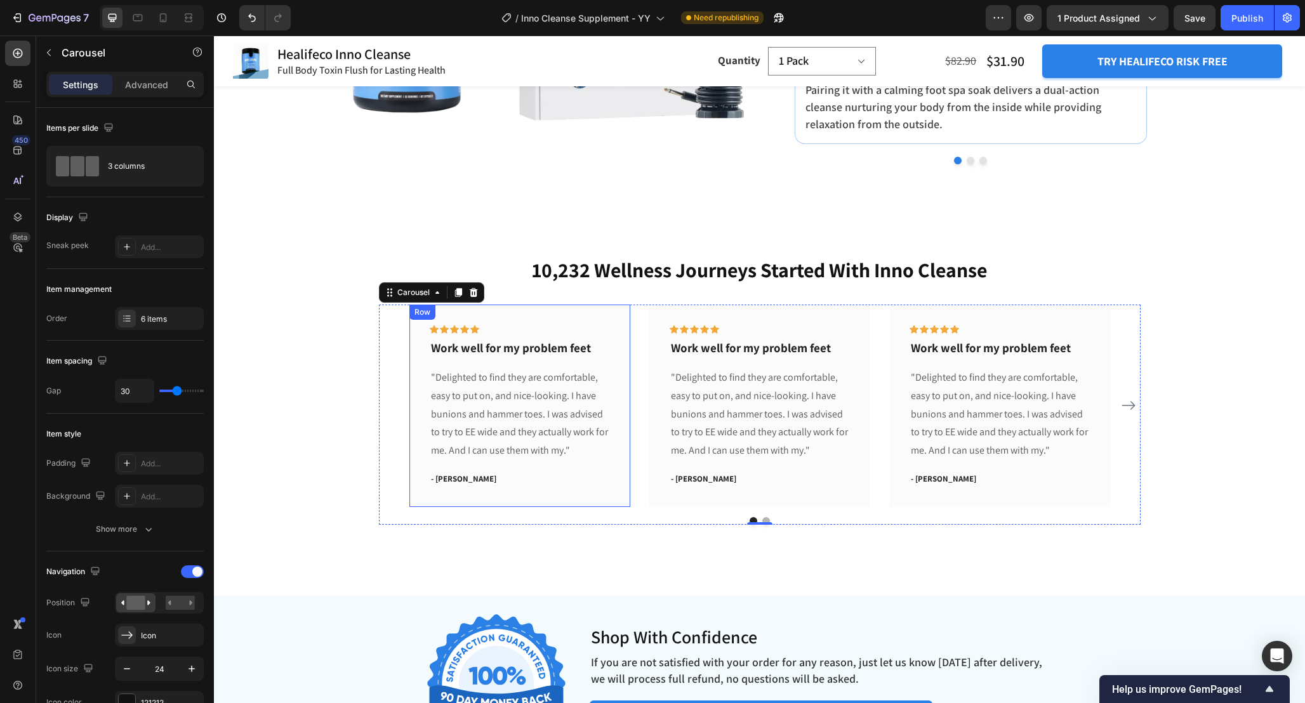
click at [624, 336] on div "Icon Icon Icon Icon Icon Row Work well for my problem feet Text block "Delighte…" at bounding box center [519, 406] width 221 height 202
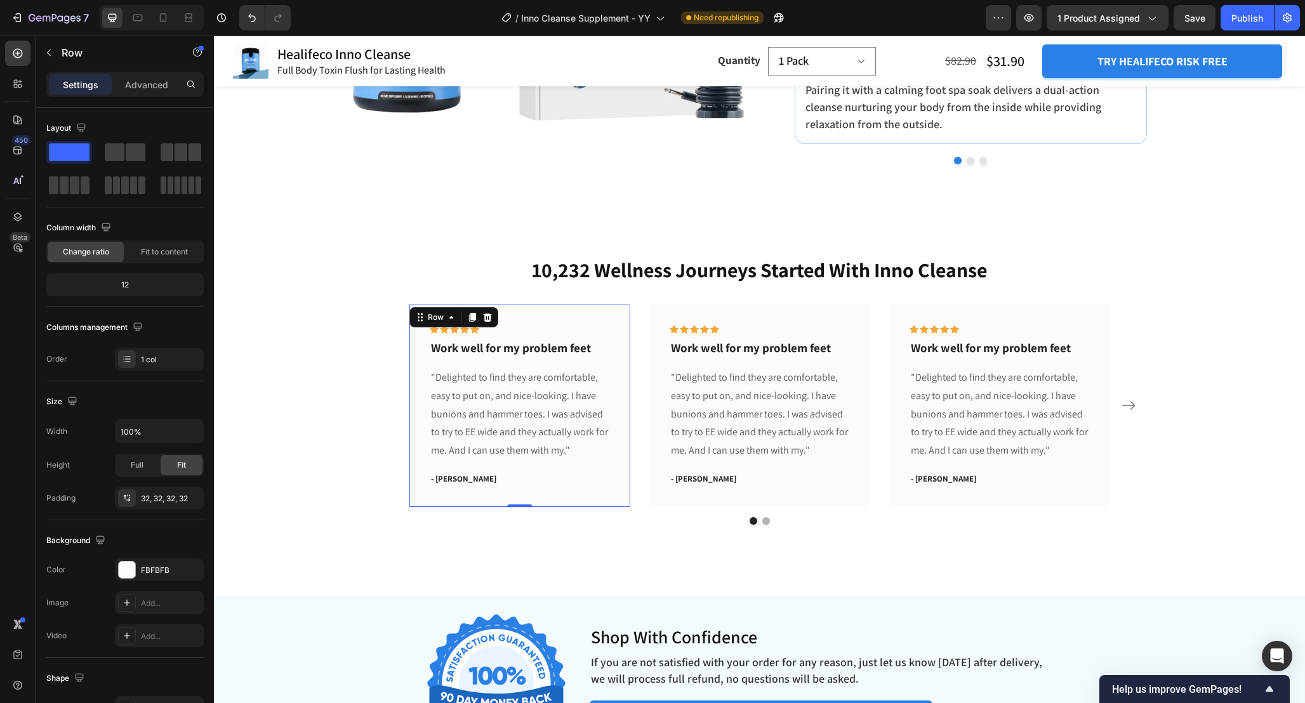
click at [636, 350] on div "Icon Icon Icon Icon Icon Row Work well for my problem feet Text block "Delighte…" at bounding box center [759, 406] width 700 height 202
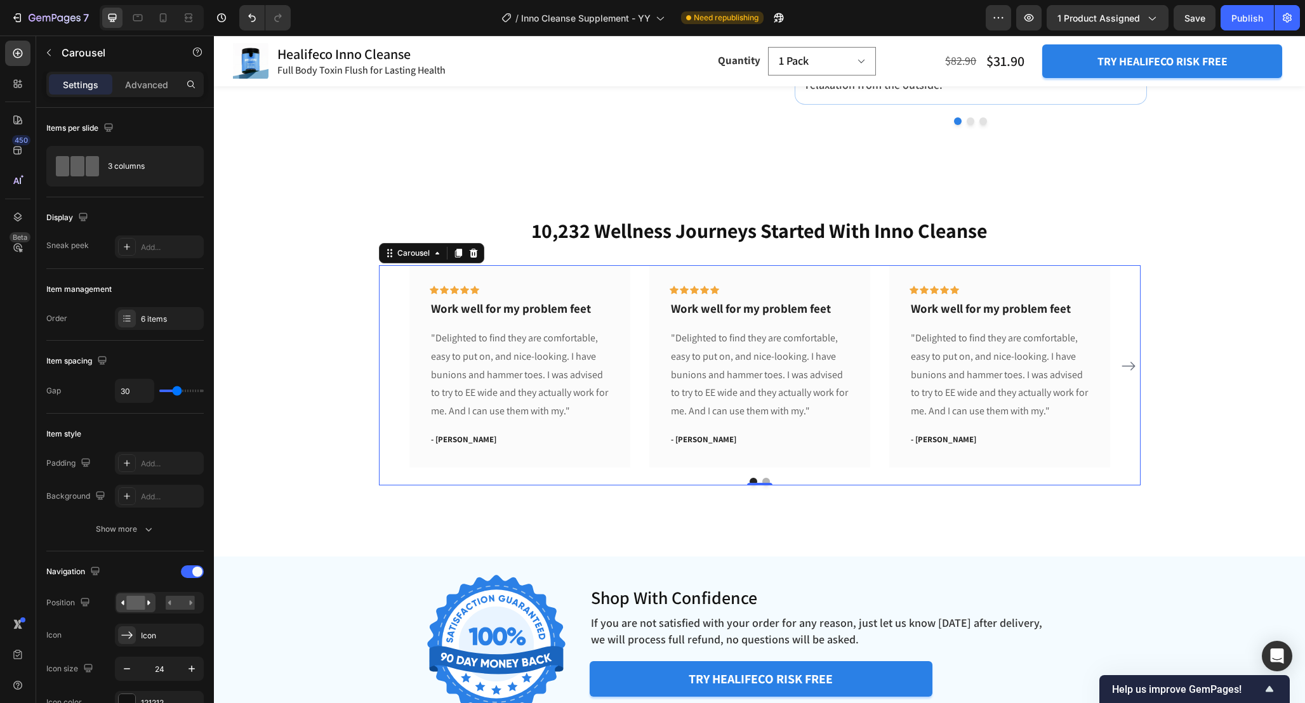
scroll to position [4273, 0]
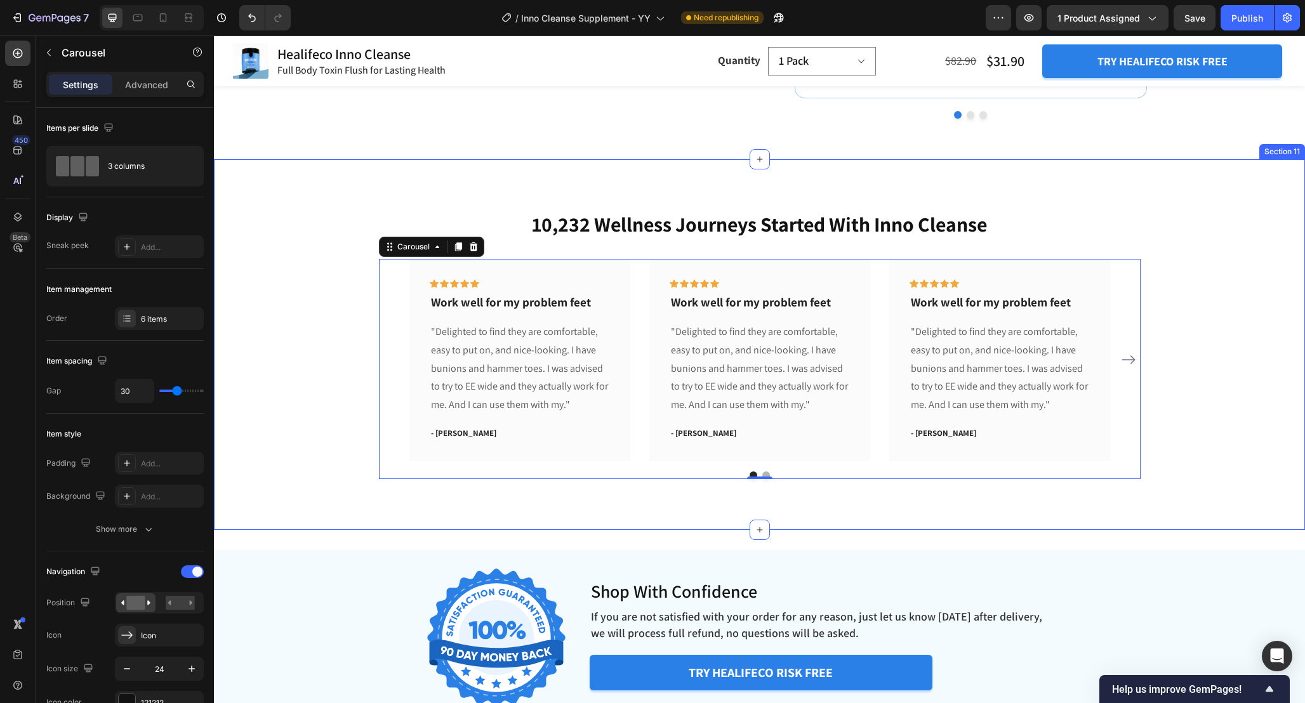
click at [332, 345] on div "10,232 Wellness Journeys Started With Inno Cleanse Heading Icon Icon Icon Icon …" at bounding box center [759, 344] width 1072 height 269
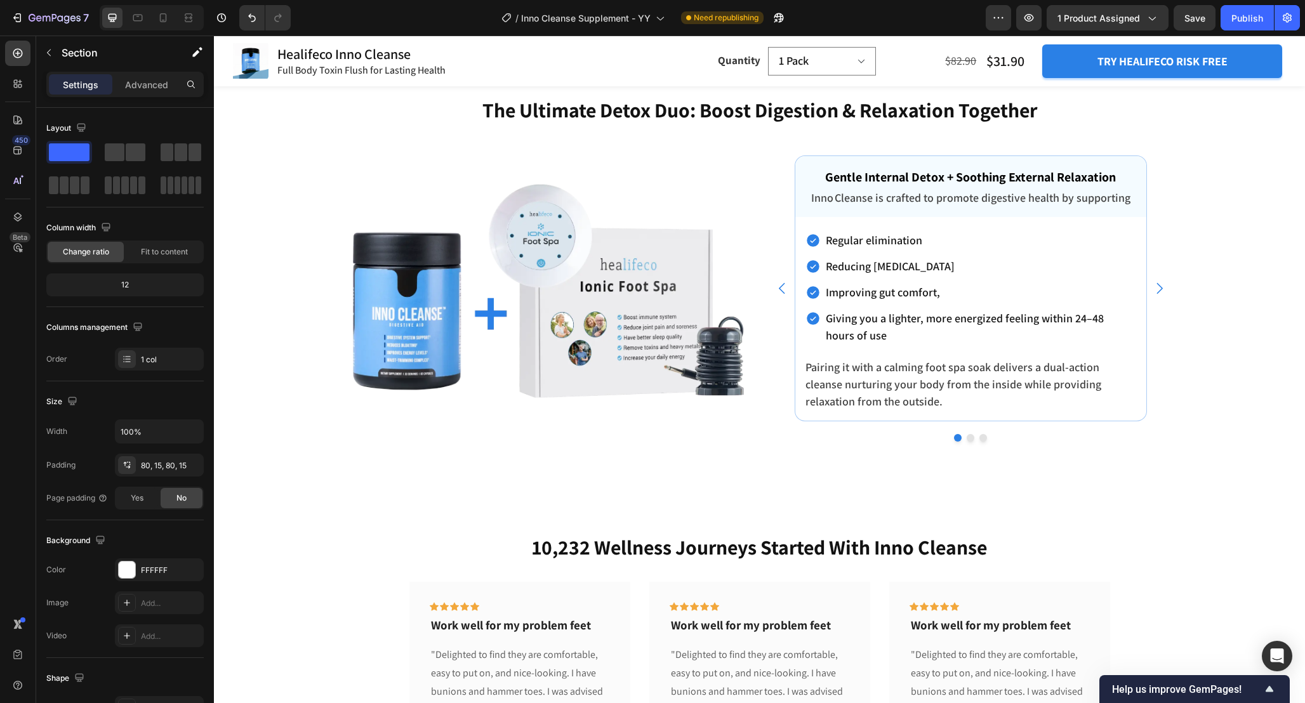
scroll to position [4221, 0]
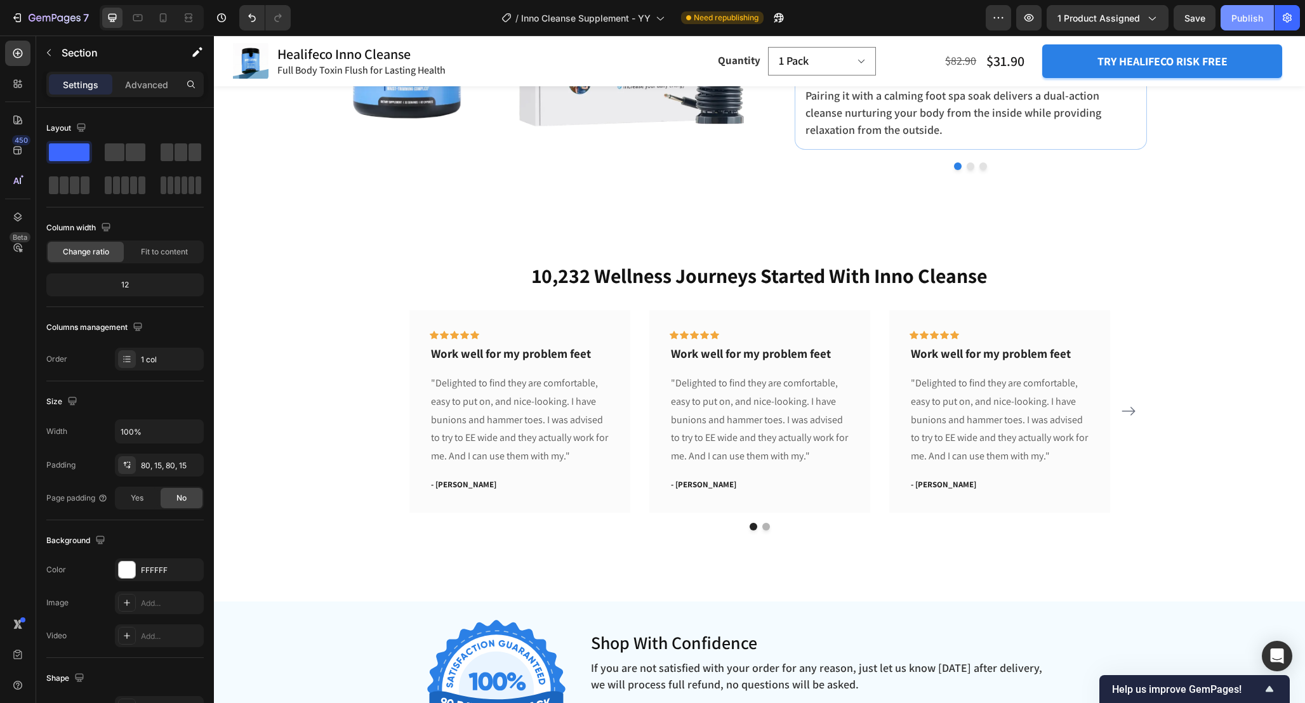
click at [1239, 16] on div "Publish" at bounding box center [1247, 17] width 32 height 13
click at [1225, 341] on div "10,232 Wellness Journeys Started With Inno Cleanse Heading Icon Icon Icon Icon …" at bounding box center [759, 395] width 1072 height 269
click at [1035, 569] on div "10,232 Wellness Journeys Started With Inno Cleanse Heading Icon Icon Icon Icon …" at bounding box center [759, 396] width 1091 height 371
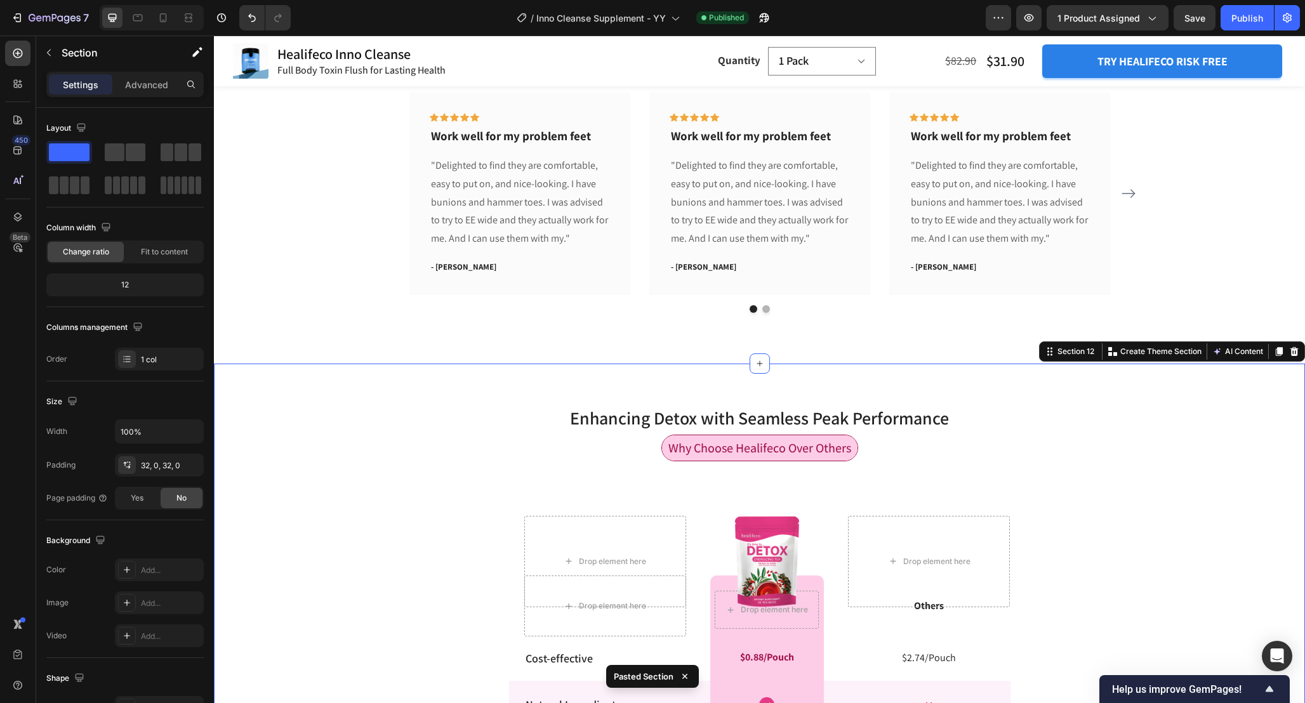
scroll to position [4434, 0]
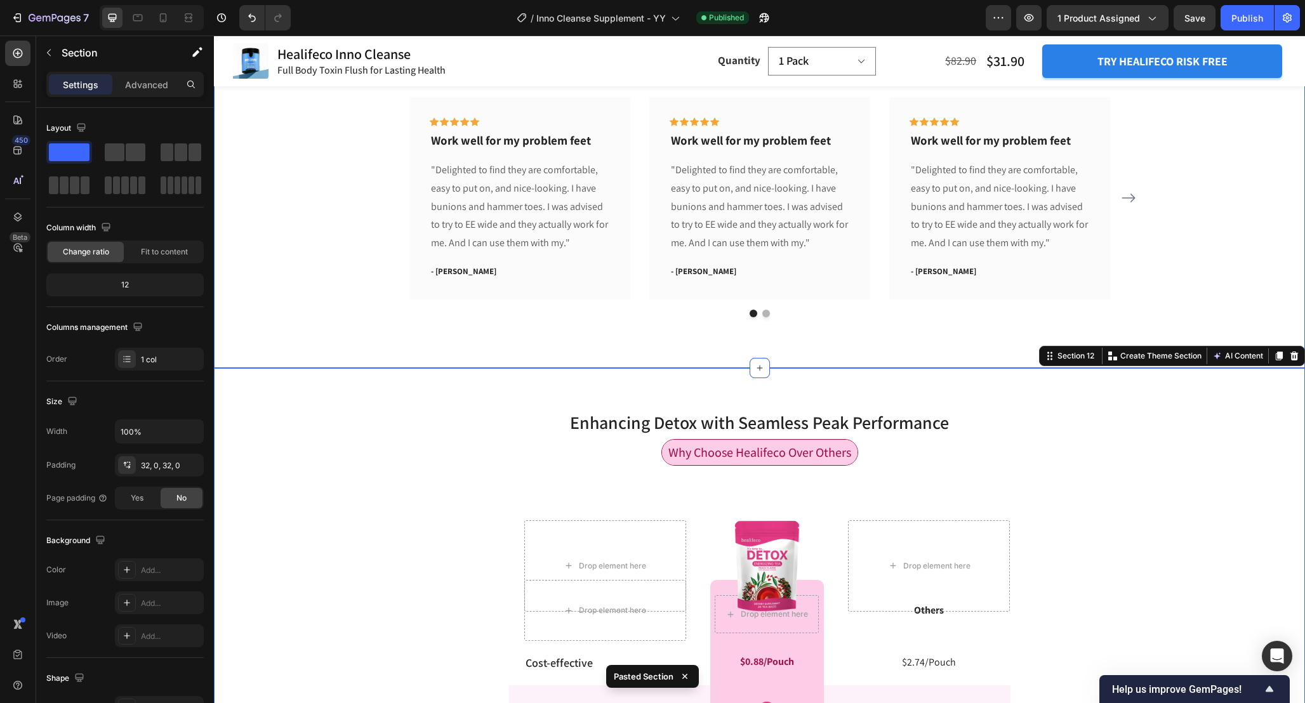
click at [1224, 320] on div "10,232 Wellness Journeys Started With Inno Cleanse Heading Icon Icon Icon Icon …" at bounding box center [759, 182] width 1091 height 371
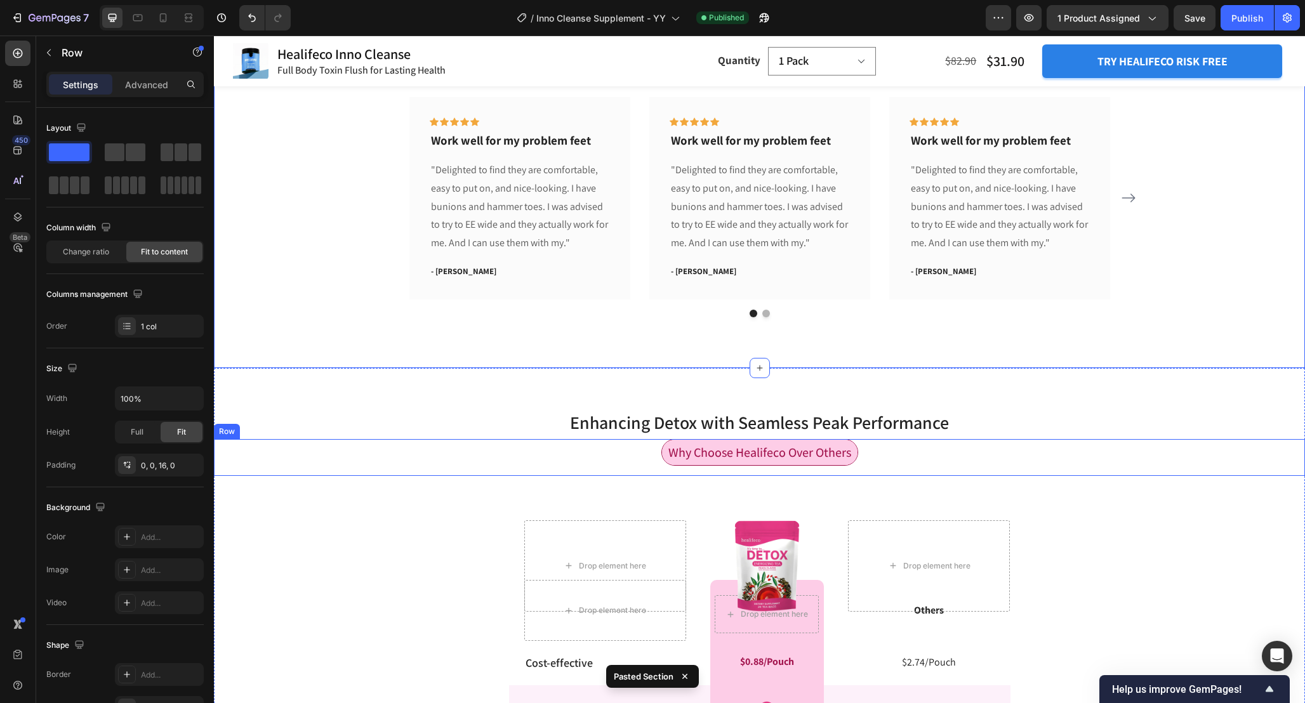
click at [884, 449] on div "Why Choose Healifeco Over Others Text Block Row" at bounding box center [759, 457] width 1091 height 37
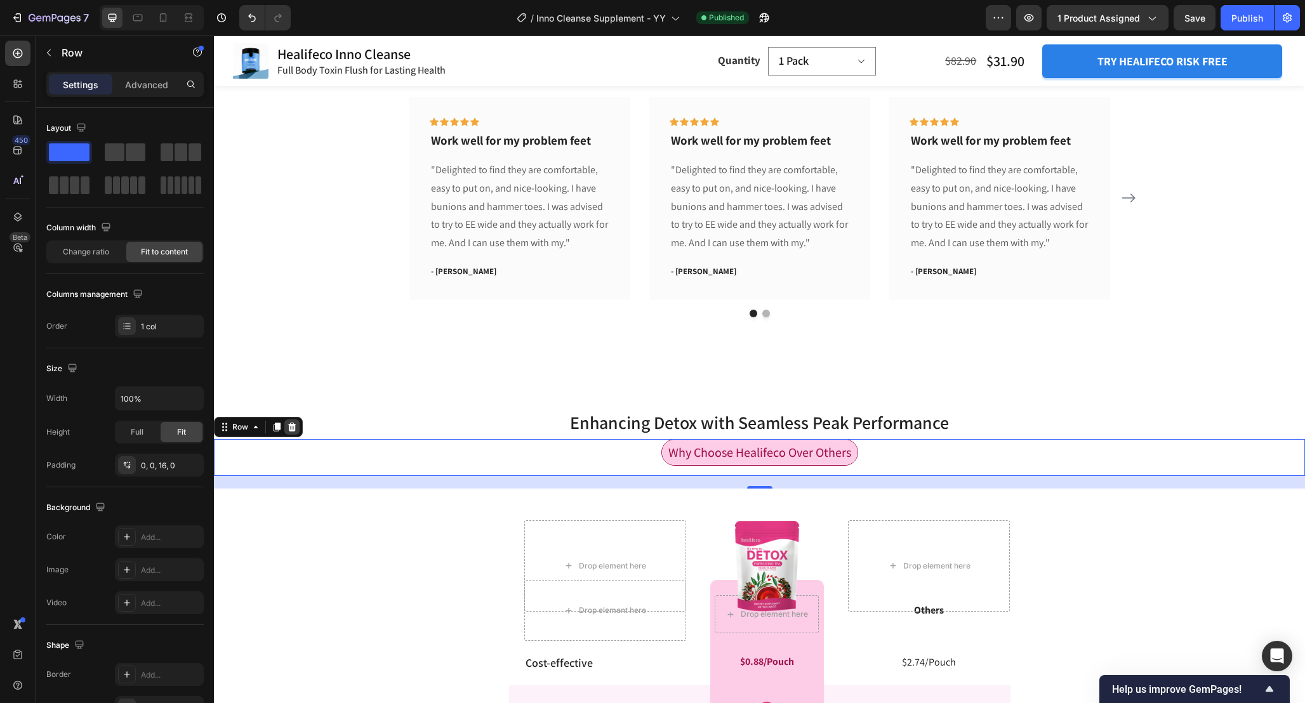
click at [294, 427] on icon at bounding box center [292, 426] width 8 height 9
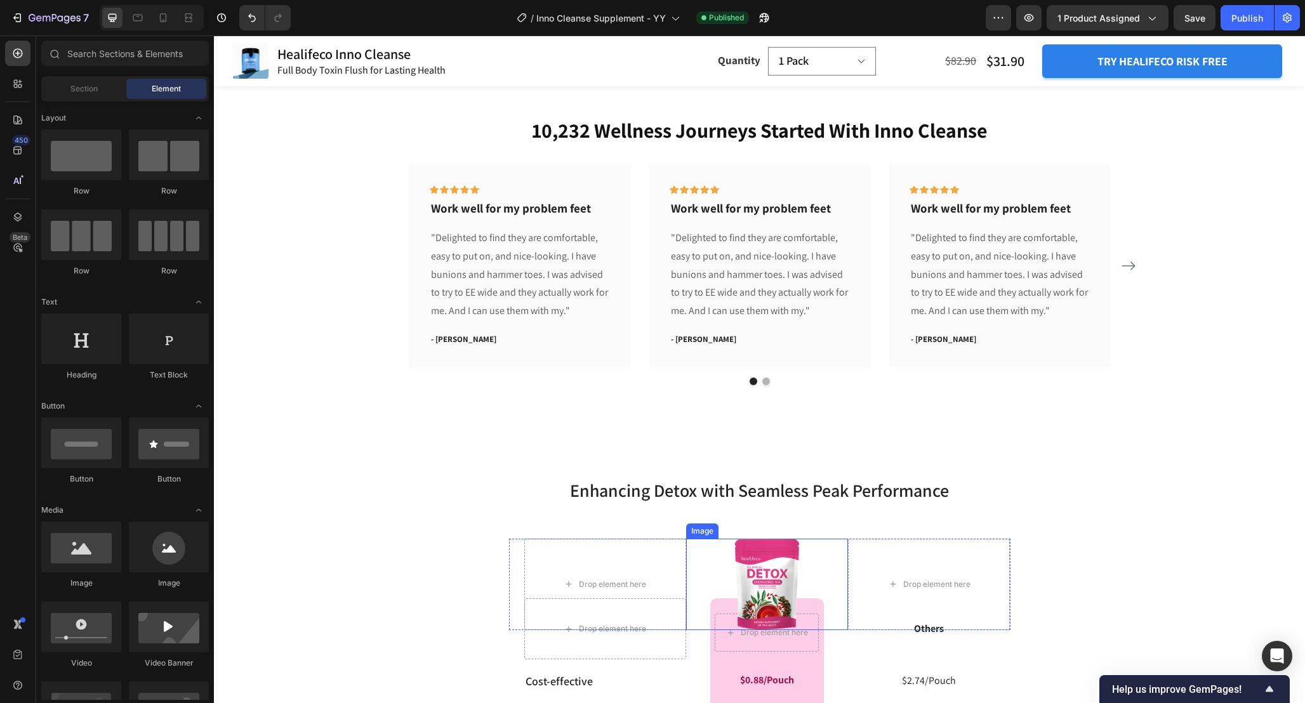
scroll to position [4361, 0]
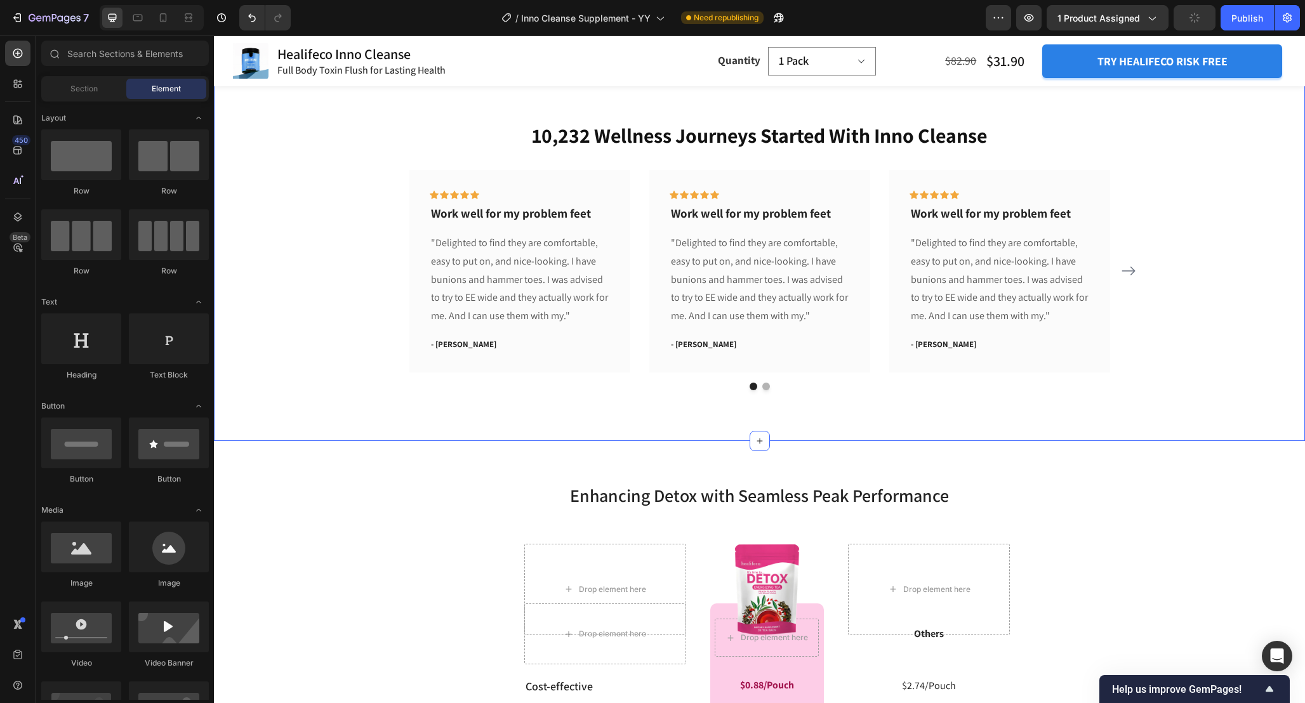
click at [911, 416] on div "10,232 Wellness Journeys Started With Inno Cleanse Heading Icon Icon Icon Icon …" at bounding box center [759, 255] width 1091 height 371
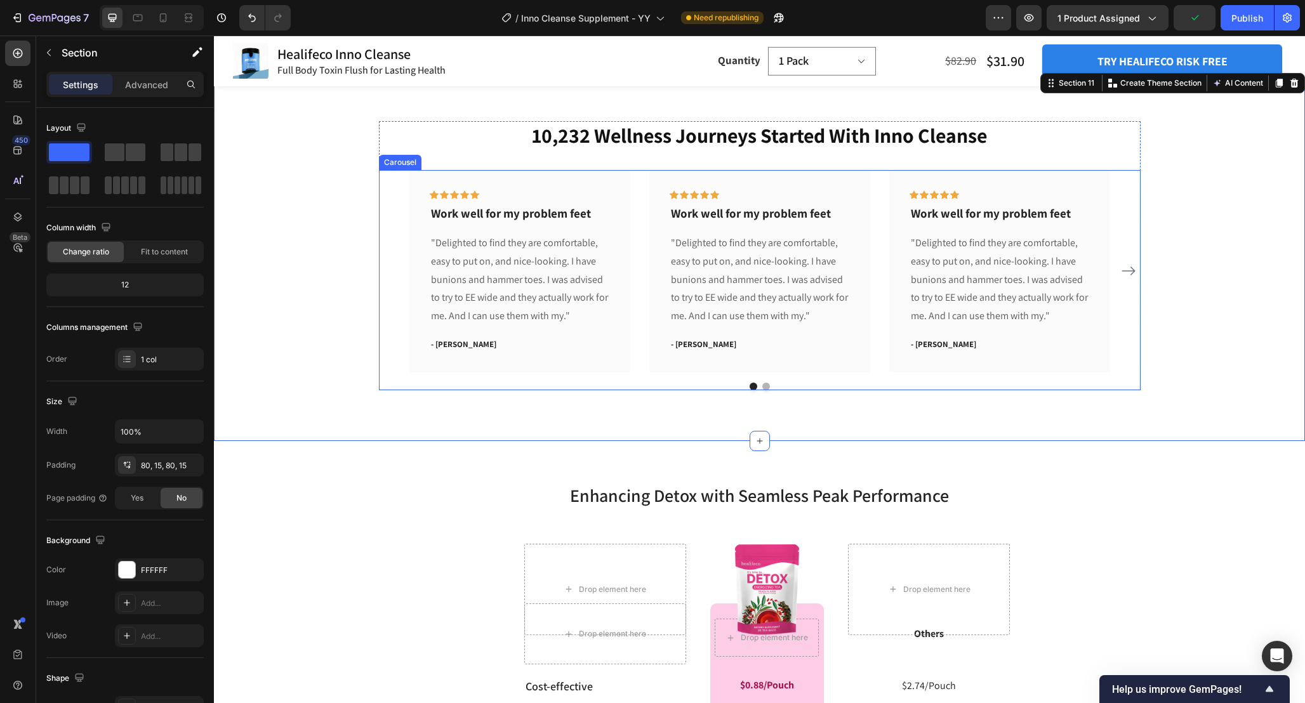
click at [886, 384] on div at bounding box center [759, 387] width 761 height 8
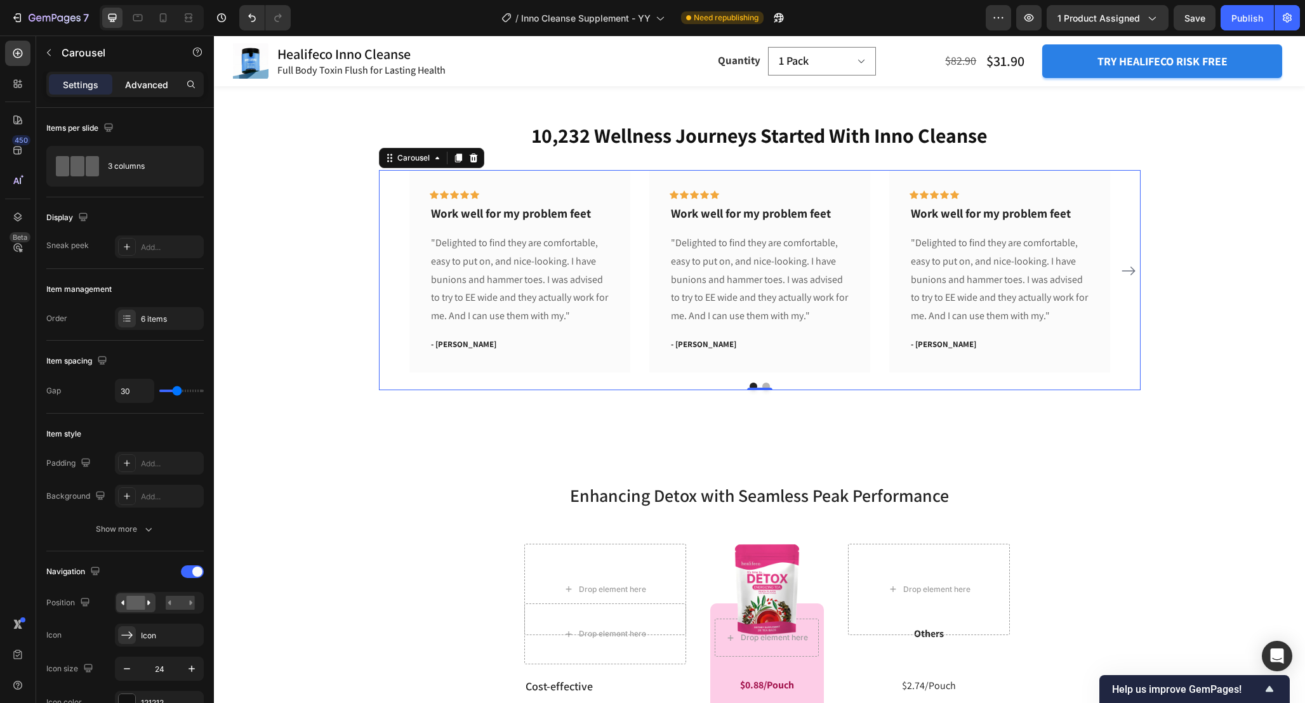
click at [152, 77] on div "Advanced" at bounding box center [146, 84] width 63 height 20
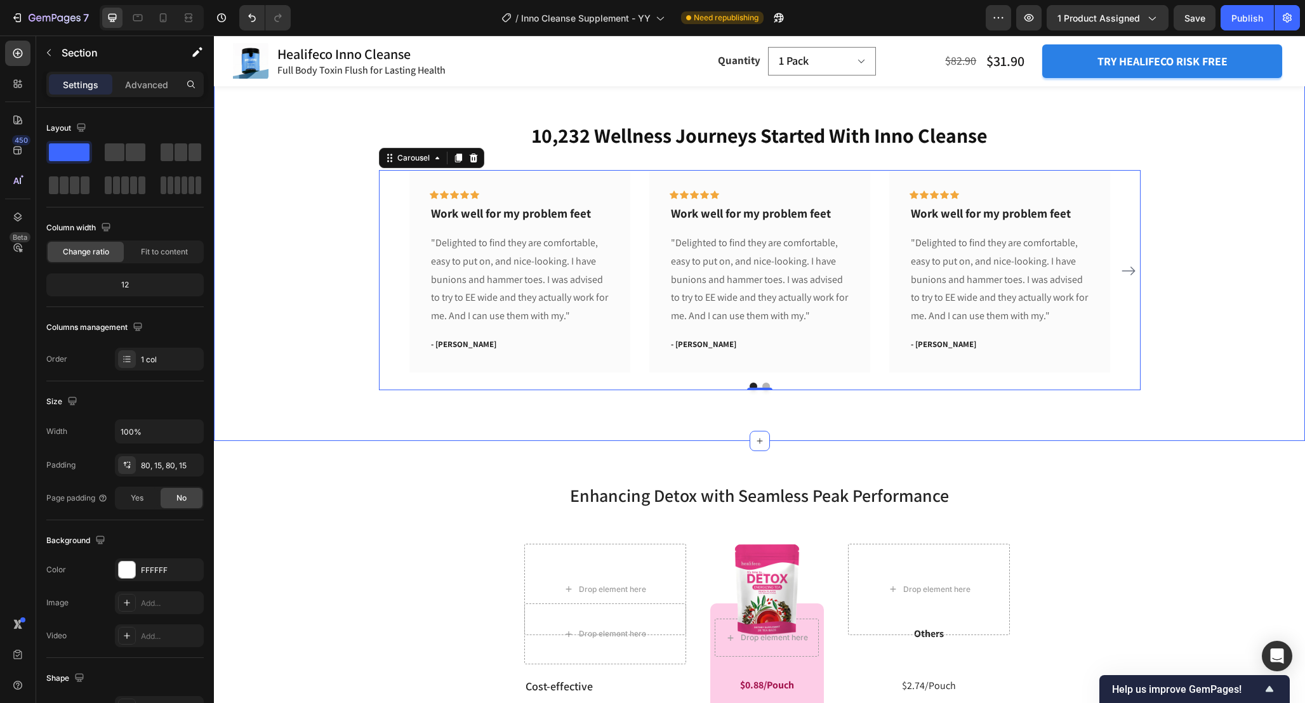
click at [836, 411] on div "10,232 Wellness Journeys Started With Inno Cleanse Heading Icon Icon Icon Icon …" at bounding box center [759, 255] width 1091 height 371
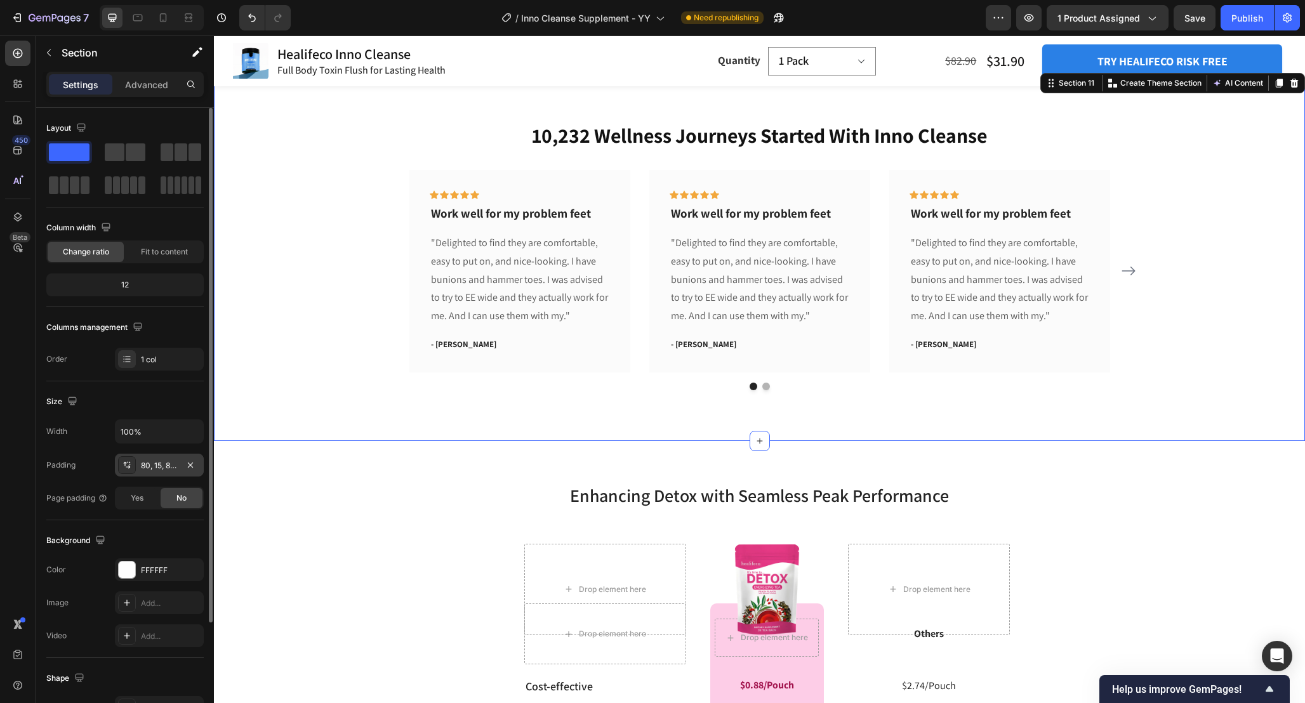
click at [149, 464] on div "80, 15, 80, 15" at bounding box center [159, 465] width 37 height 11
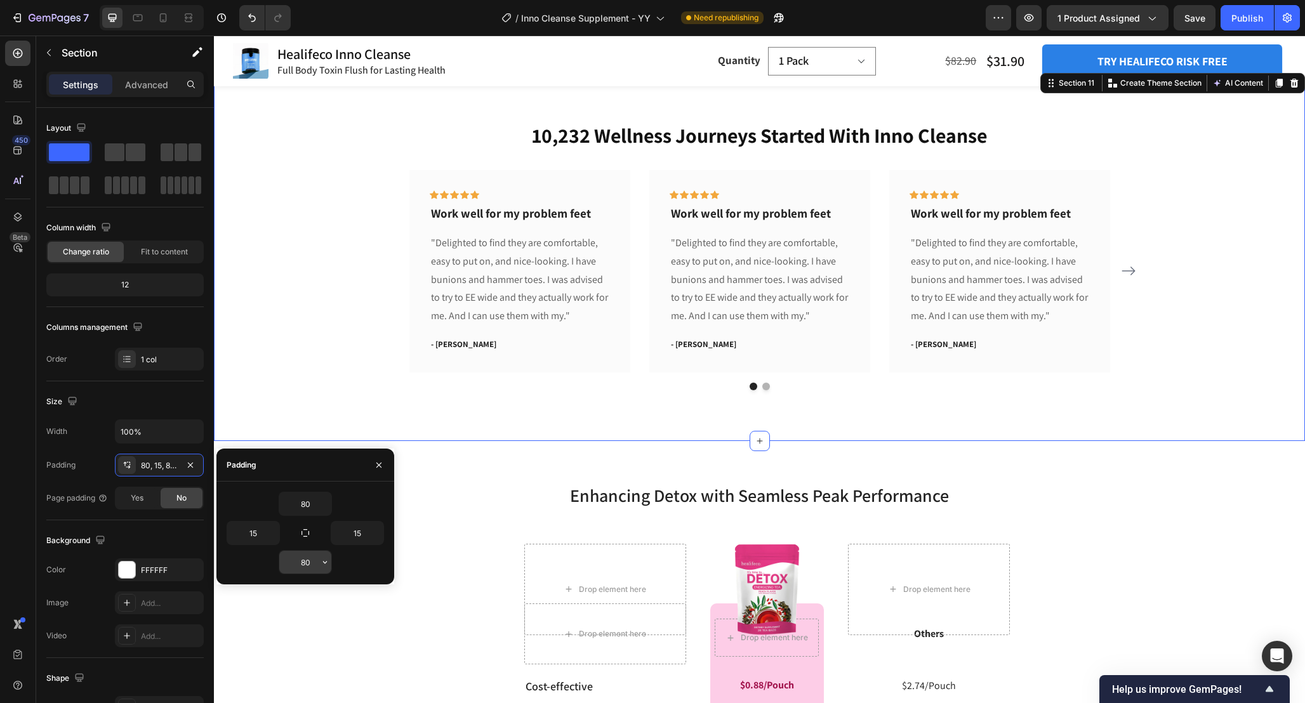
click at [312, 568] on input "80" at bounding box center [305, 562] width 52 height 23
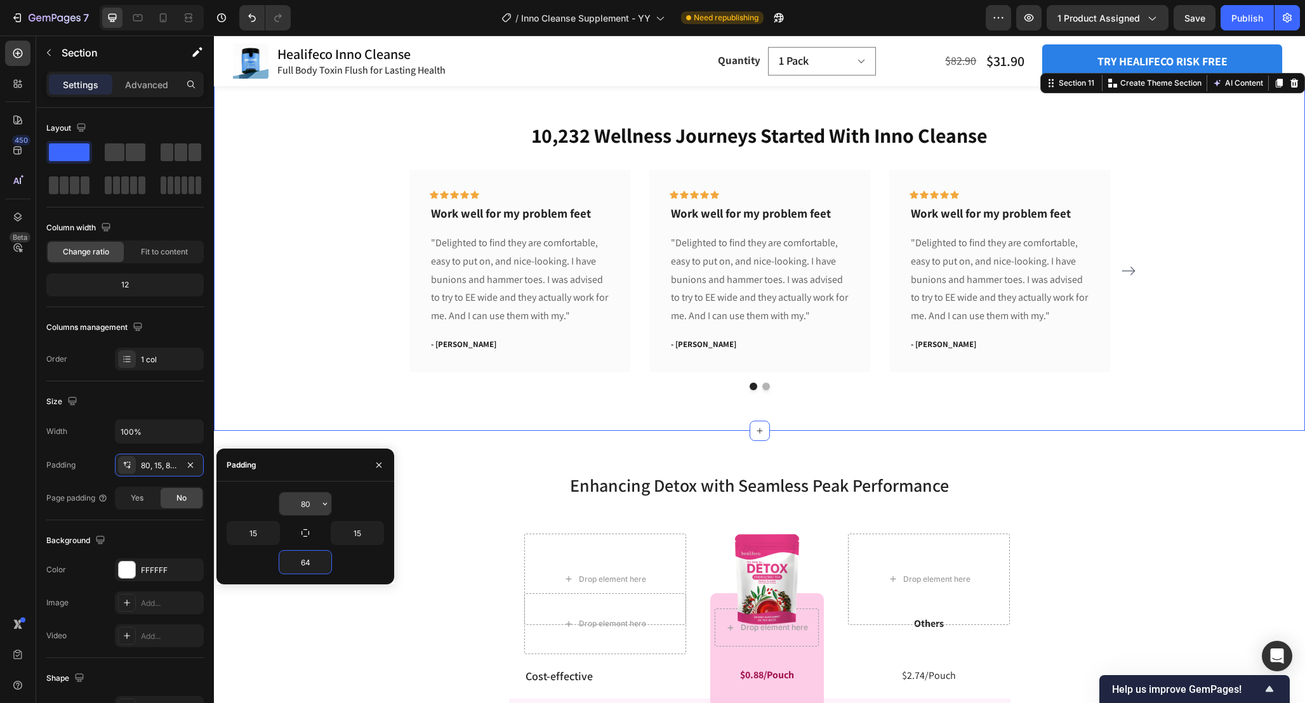
type input "64"
click at [311, 507] on input "80" at bounding box center [305, 503] width 52 height 23
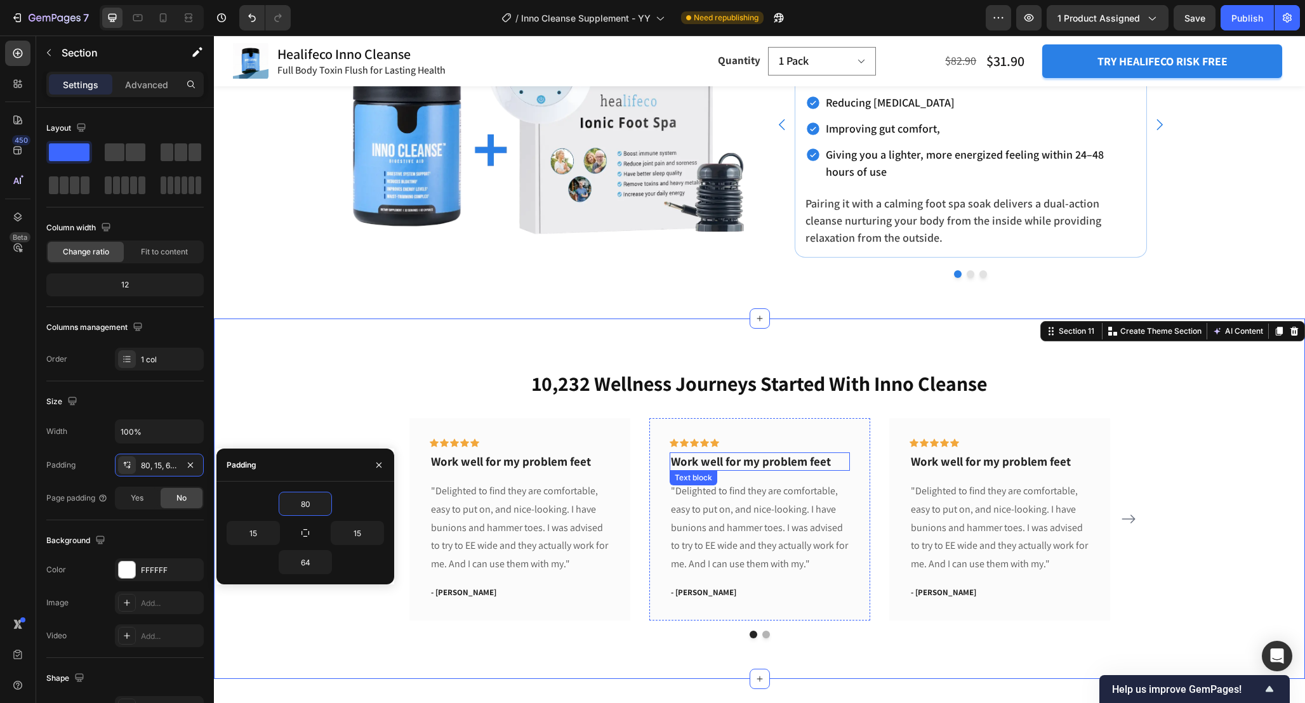
scroll to position [4122, 0]
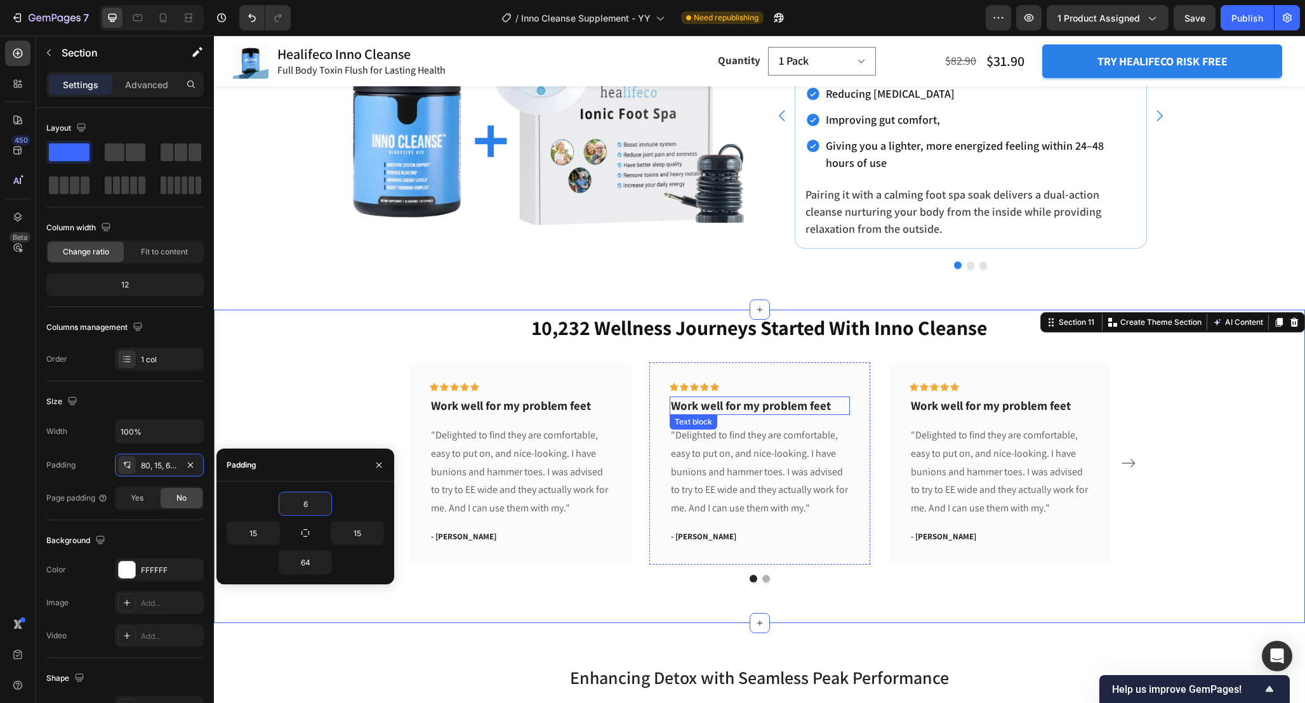
type input "64"
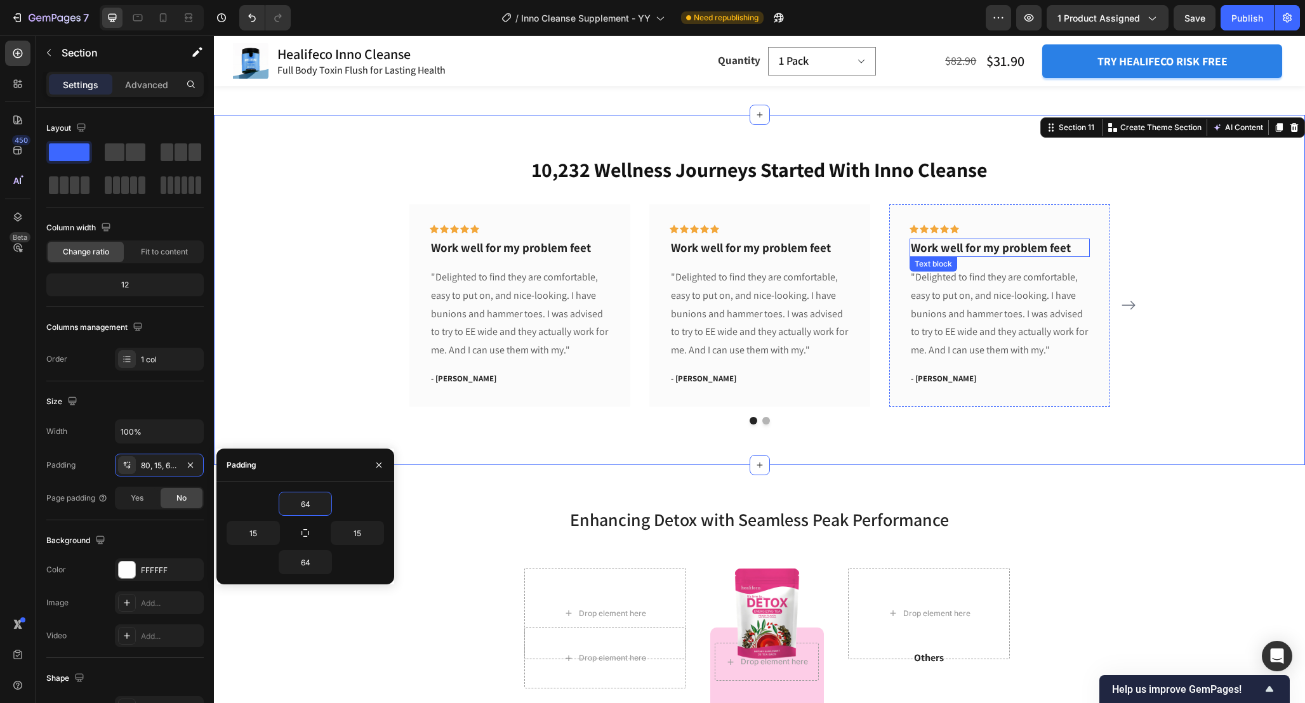
scroll to position [4329, 0]
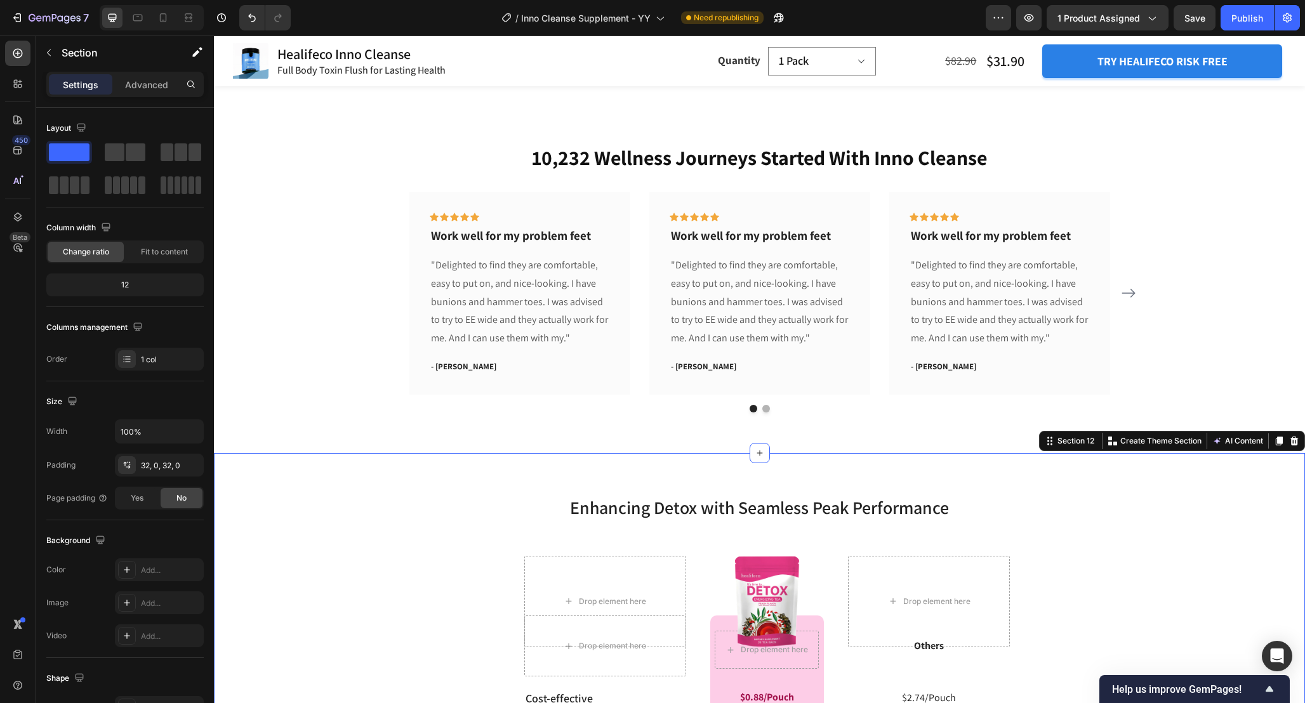
scroll to position [4474, 0]
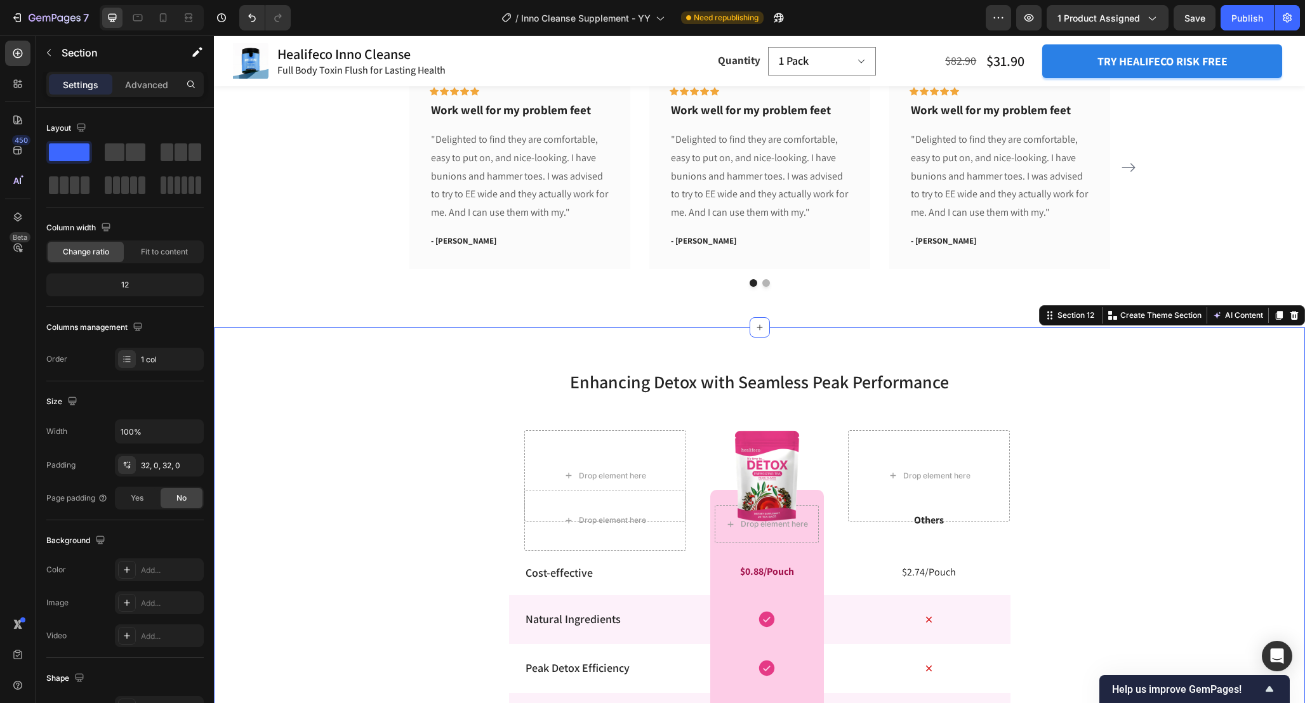
click at [1061, 431] on div "Enhancing Detox with Seamless Peak Performance Heading Row Drop element here Dr…" at bounding box center [759, 678] width 1091 height 661
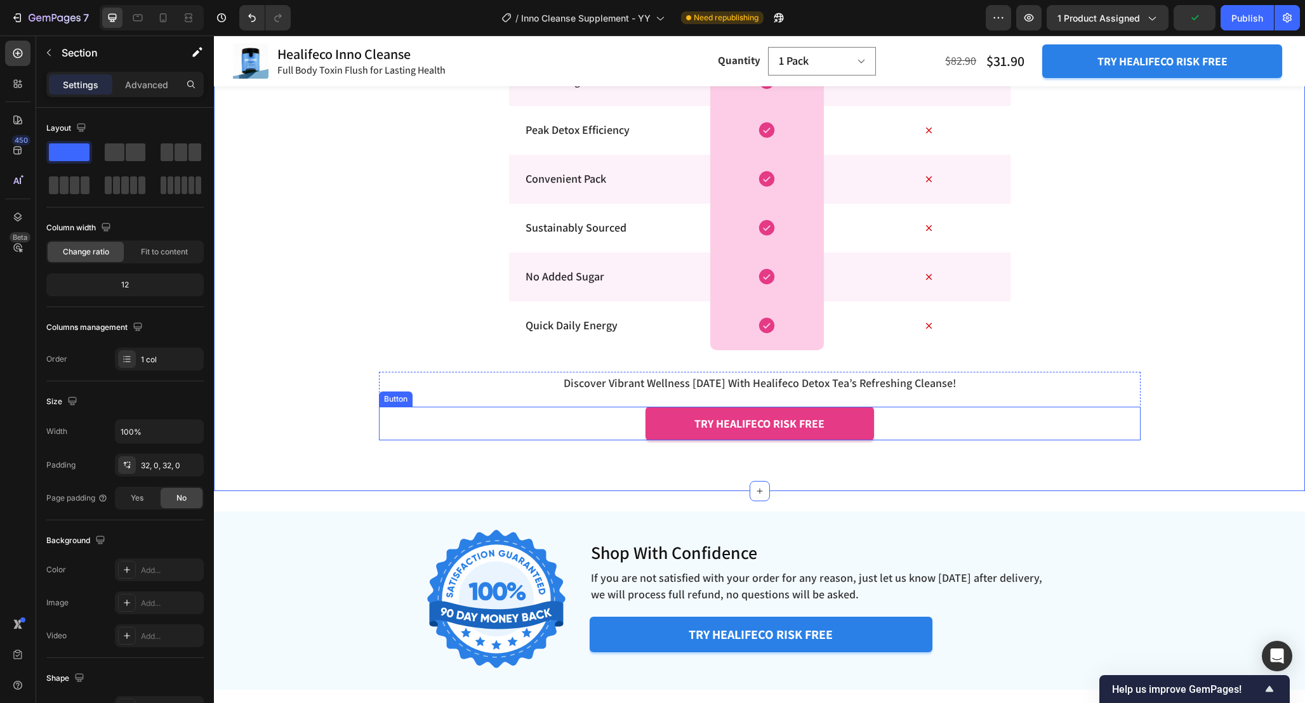
scroll to position [4994, 0]
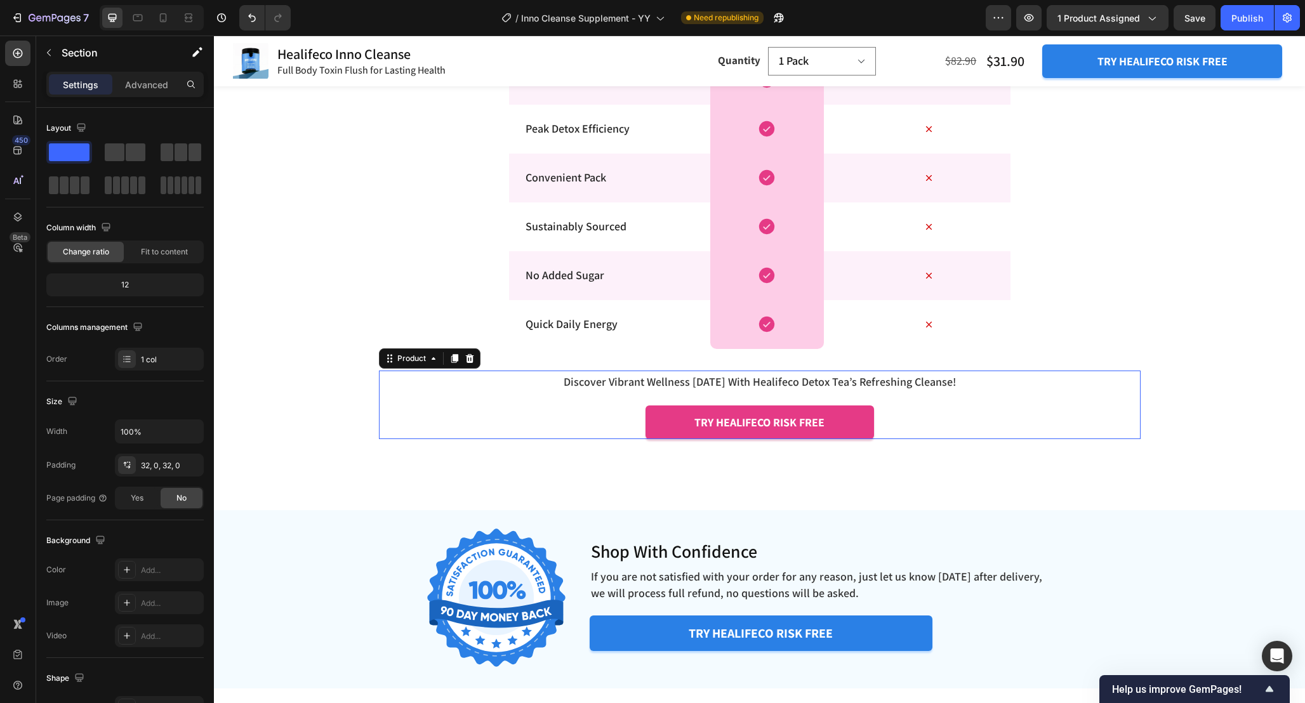
click at [1131, 398] on div "discover vibrant wellness today with healifeco detox tea’s refreshing cleanse! …" at bounding box center [759, 405] width 761 height 69
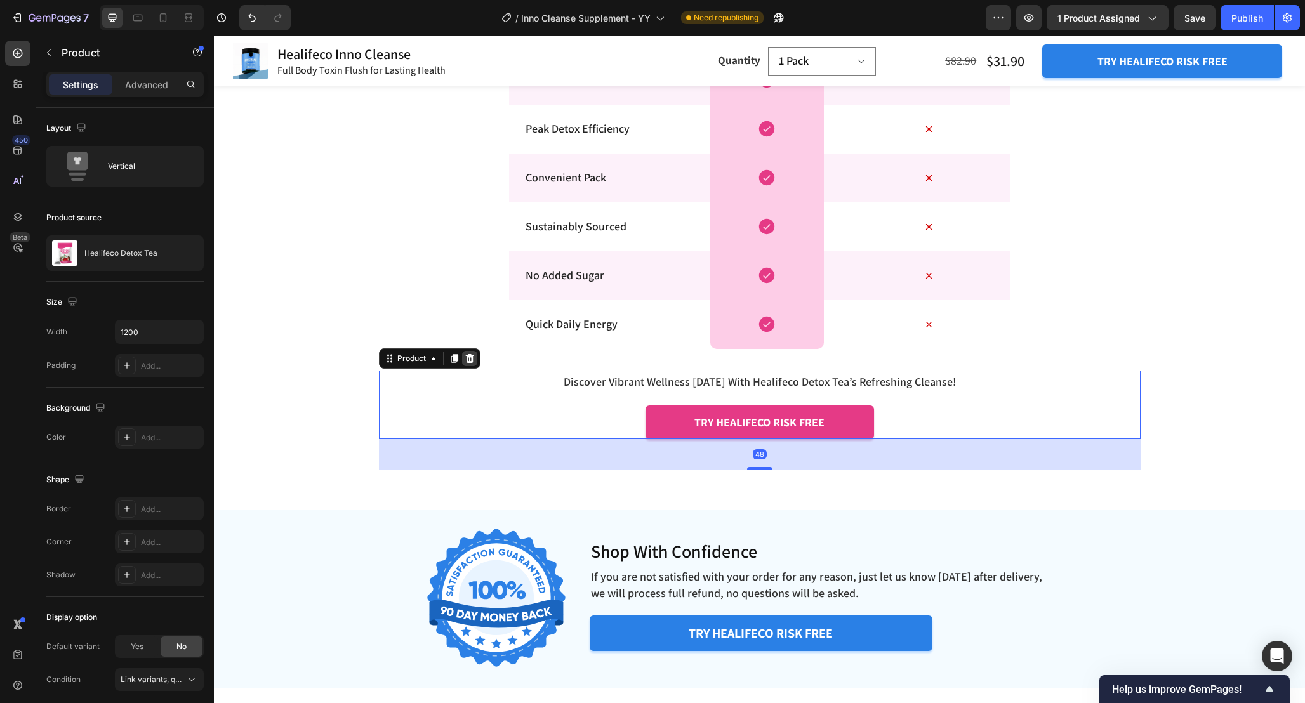
click at [471, 355] on icon at bounding box center [469, 358] width 8 height 9
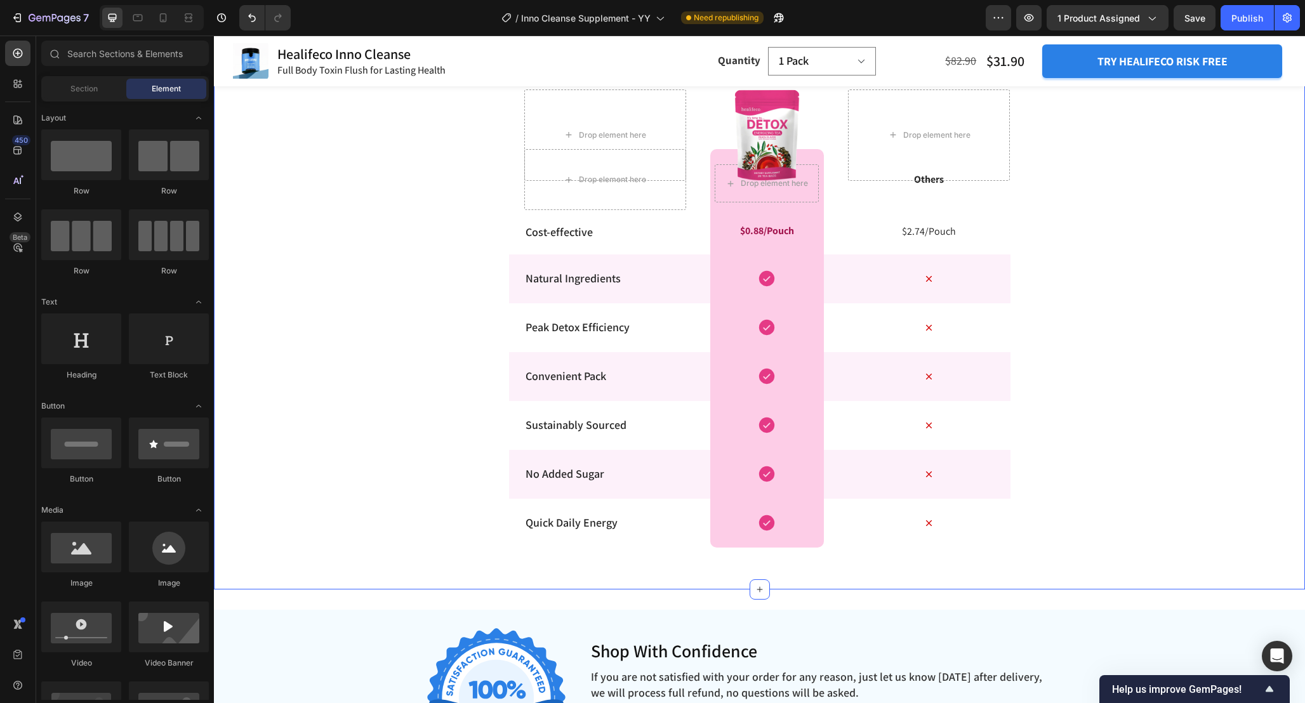
scroll to position [4799, 0]
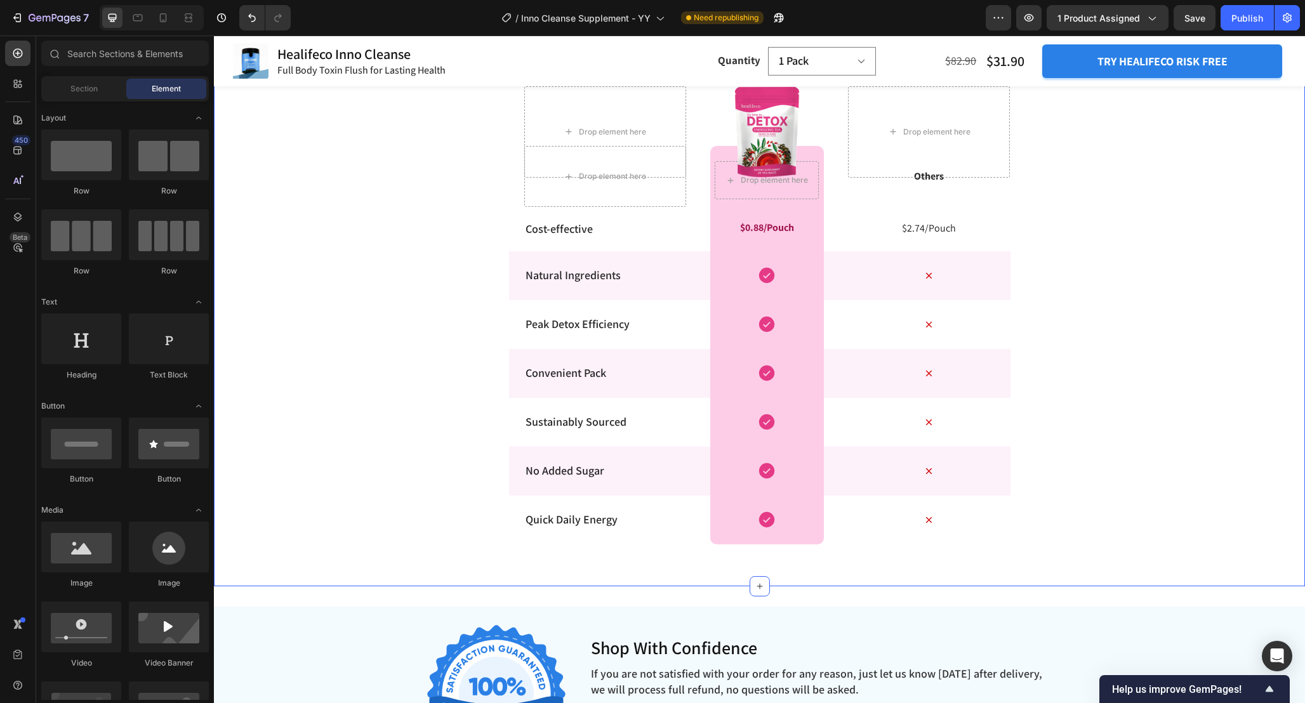
click at [1072, 459] on div "Enhancing Detox with Seamless Peak Performance Heading Row Drop element here Dr…" at bounding box center [759, 285] width 1091 height 563
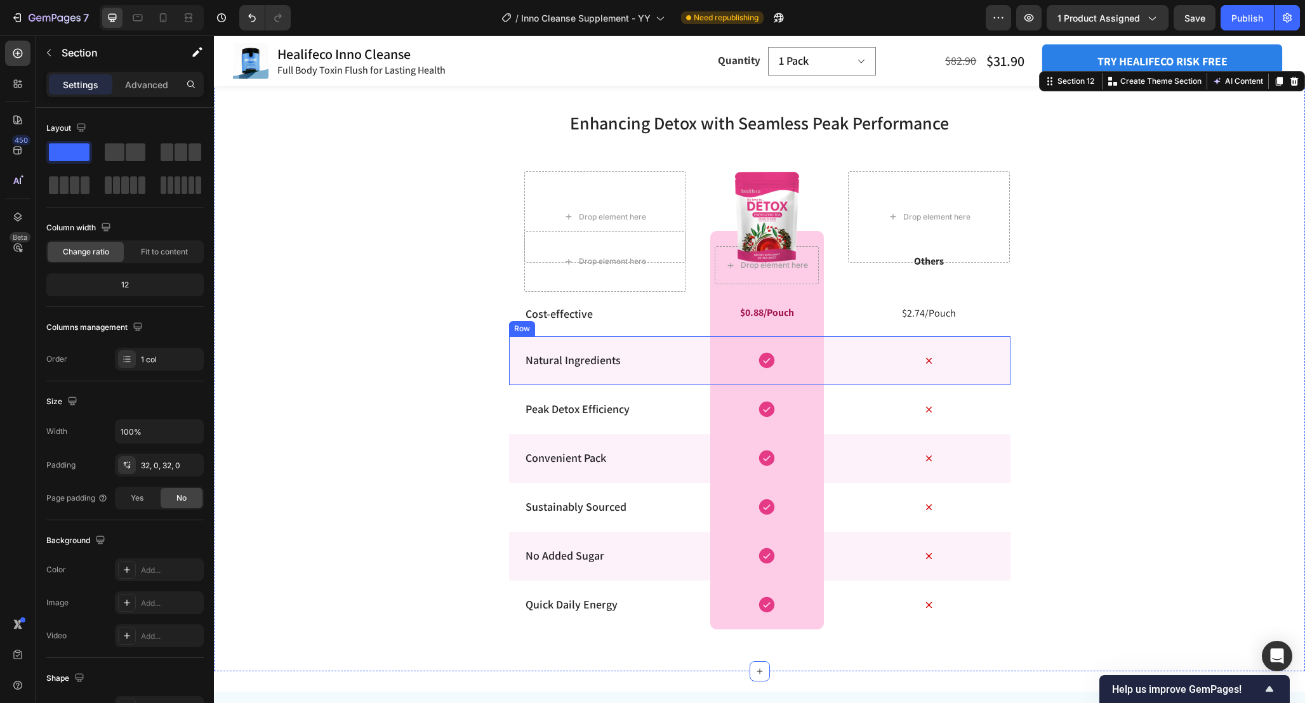
scroll to position [4708, 0]
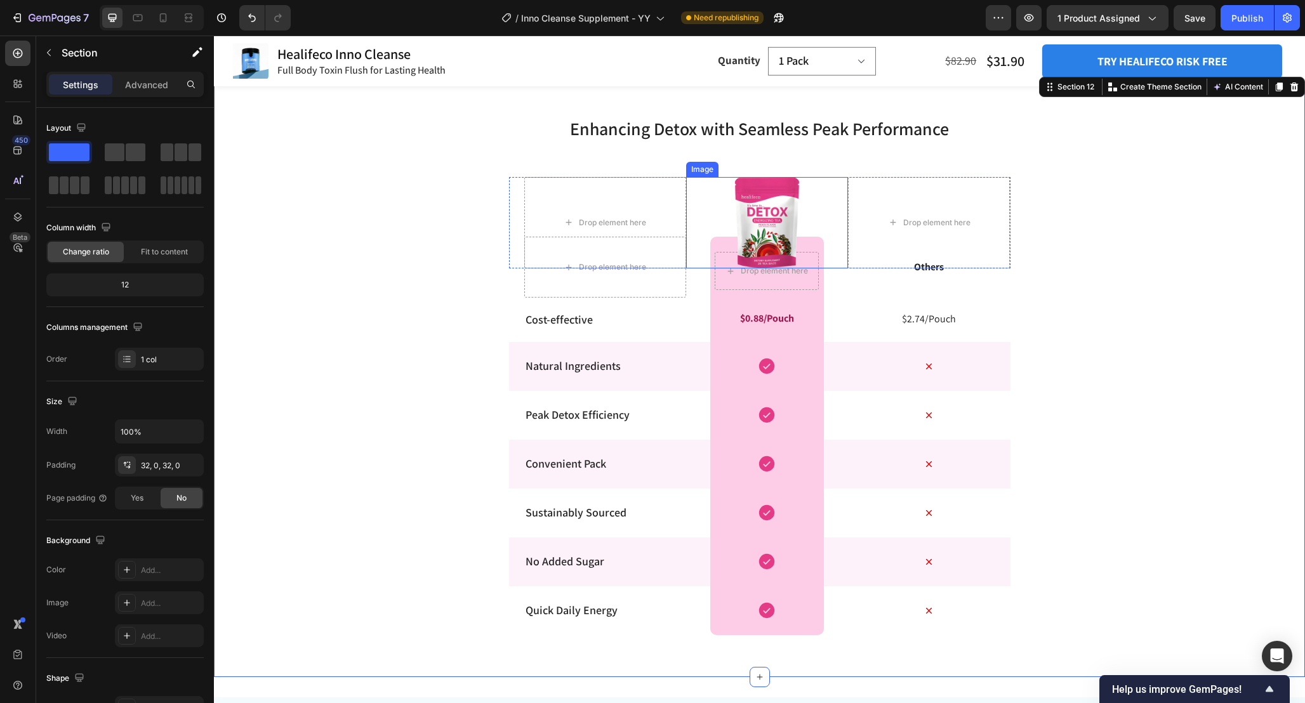
click at [768, 206] on img at bounding box center [766, 223] width 65 height 92
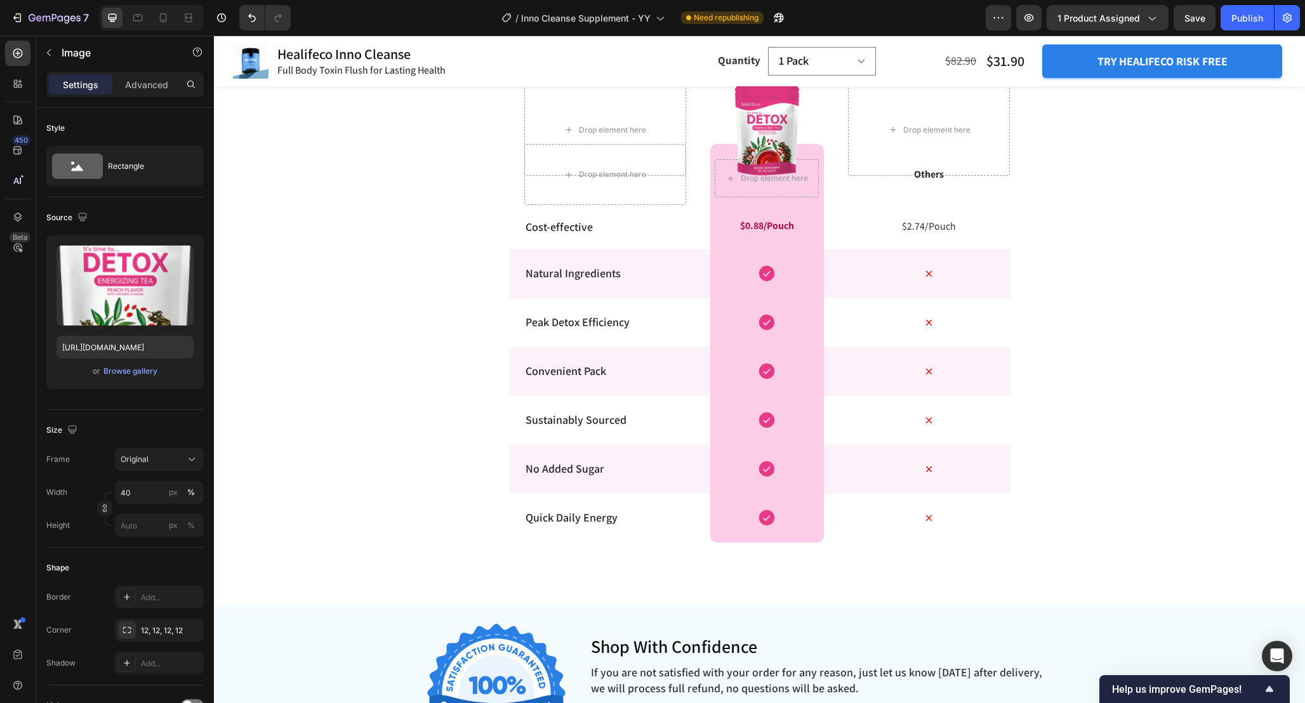
scroll to position [4800, 0]
click at [1048, 218] on div "Enhancing Detox with Seamless Peak Performance Heading Row Drop element here Dr…" at bounding box center [759, 284] width 1091 height 563
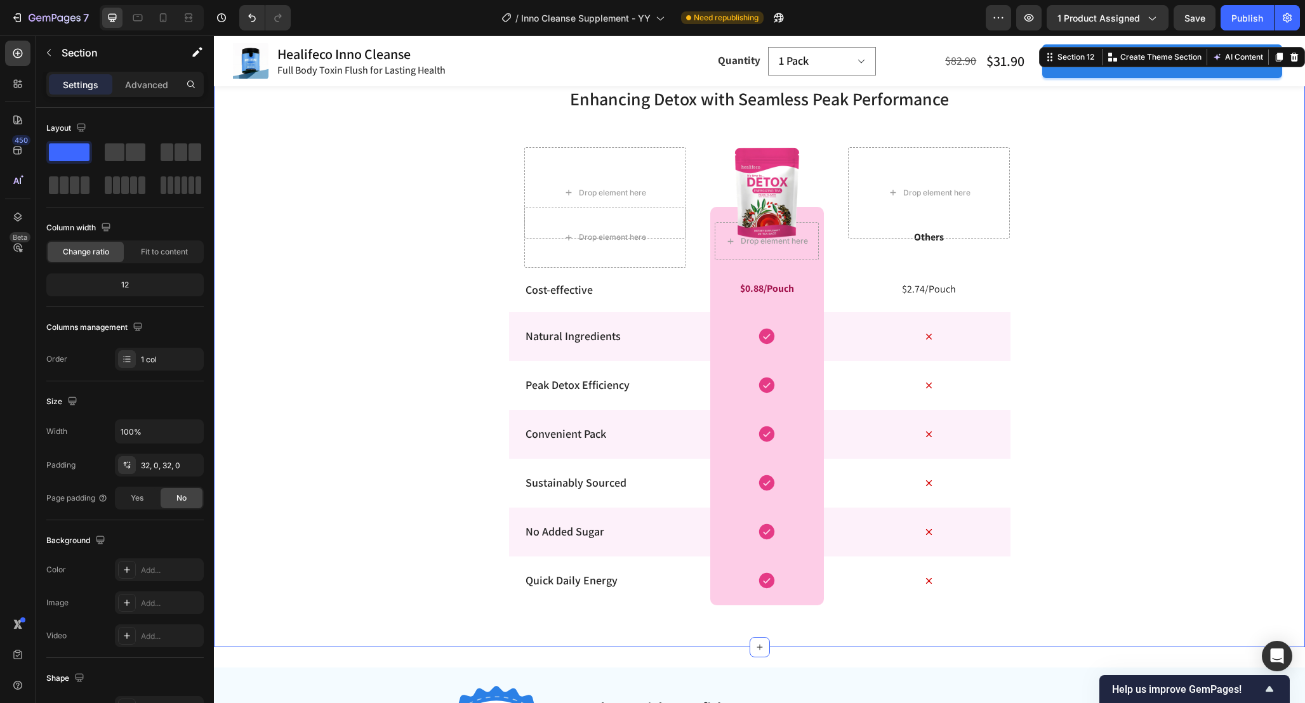
scroll to position [4740, 0]
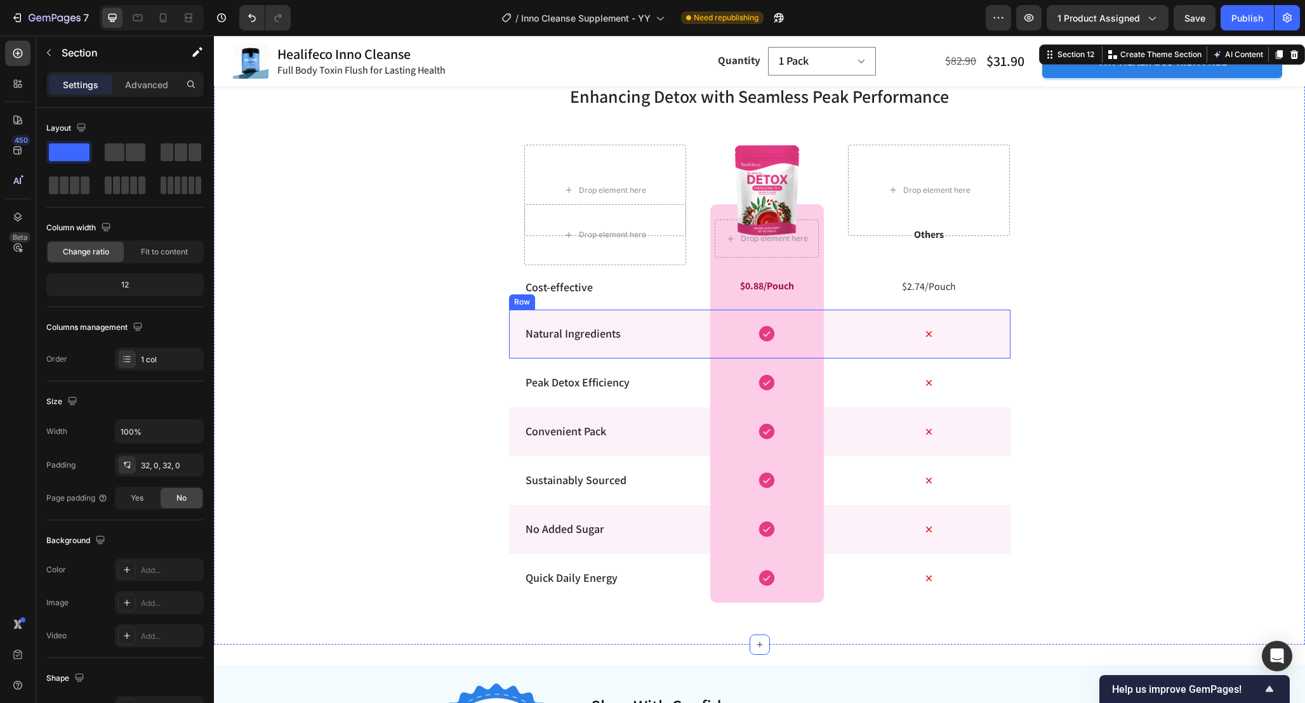
click at [853, 350] on div "Icon" at bounding box center [929, 334] width 162 height 49
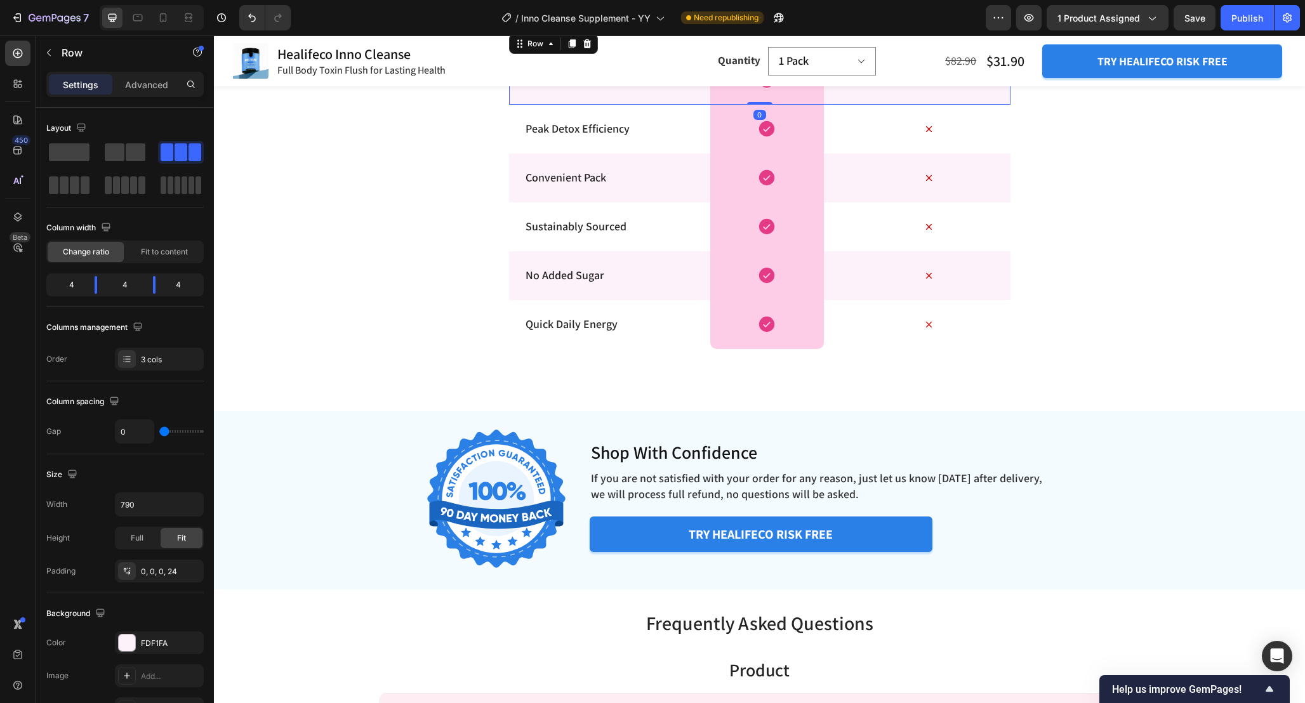
scroll to position [5039, 0]
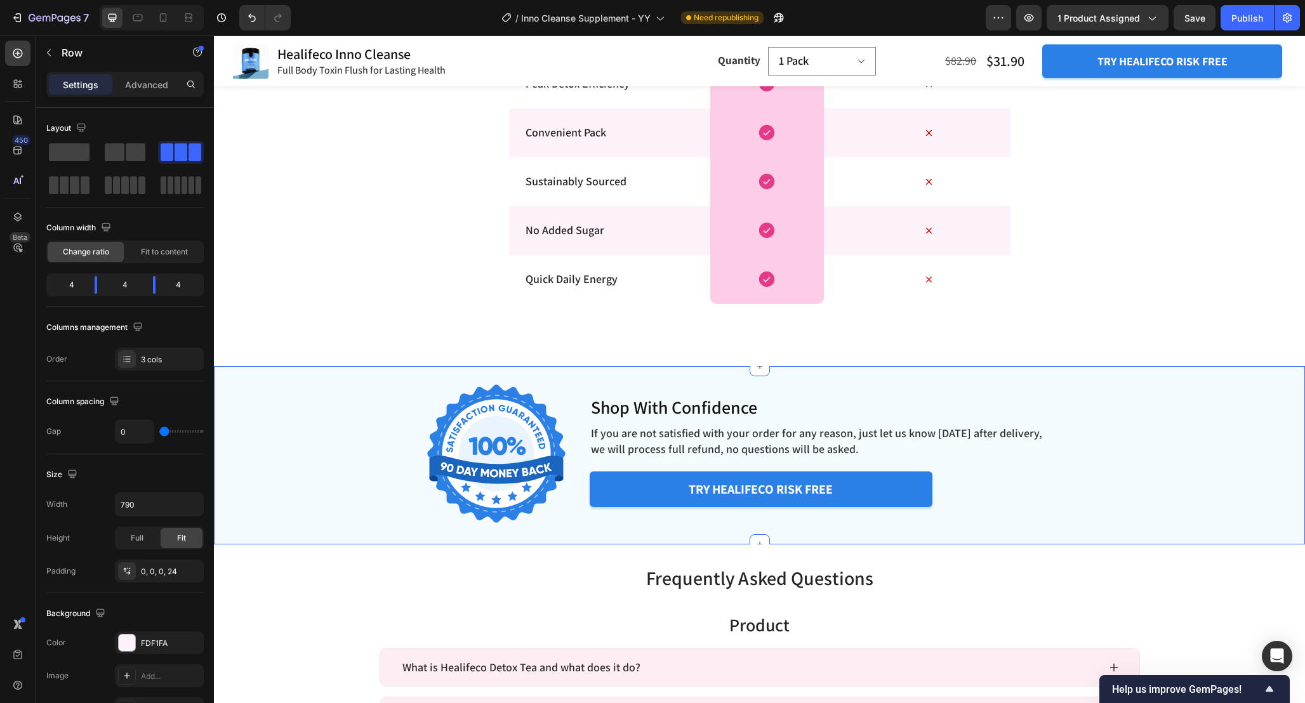
click at [1183, 392] on div "Image Shop With Confidence Heading If you are not satisfied with your order for…" at bounding box center [759, 455] width 1091 height 138
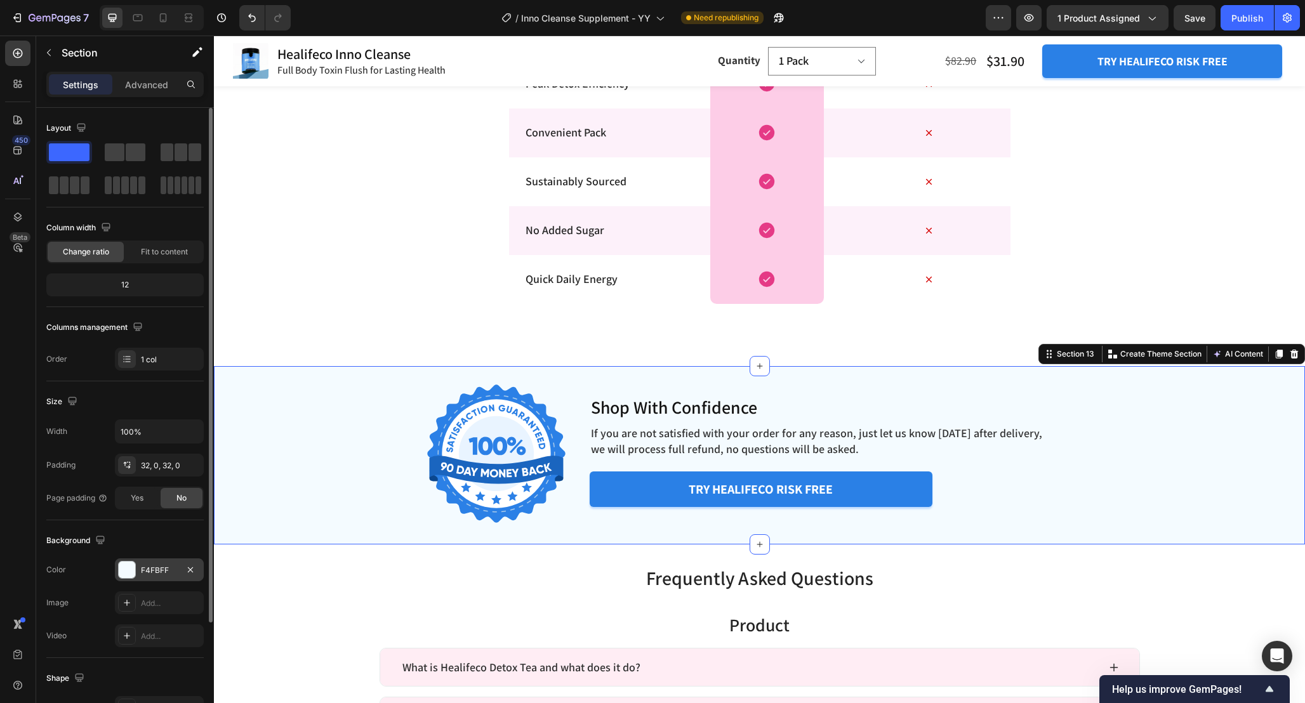
click at [152, 579] on div "F4FBFF" at bounding box center [159, 569] width 89 height 23
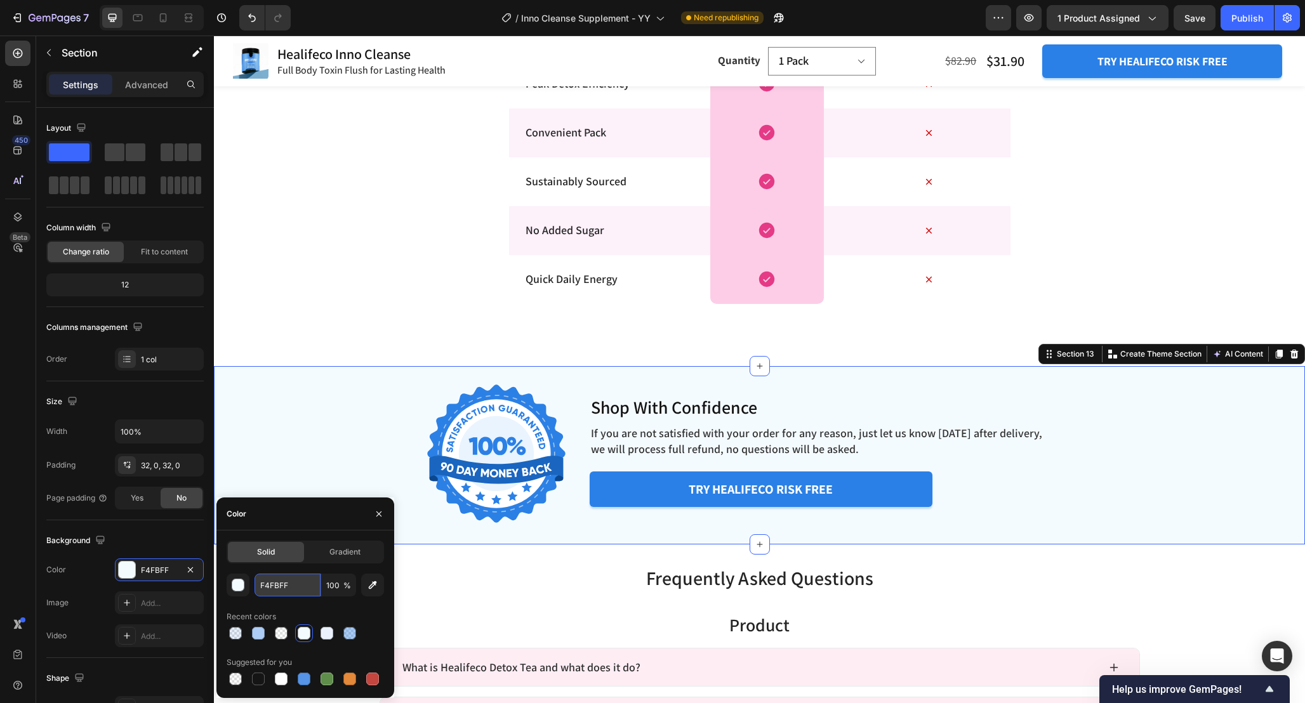
click at [300, 588] on input "F4FBFF" at bounding box center [287, 585] width 66 height 23
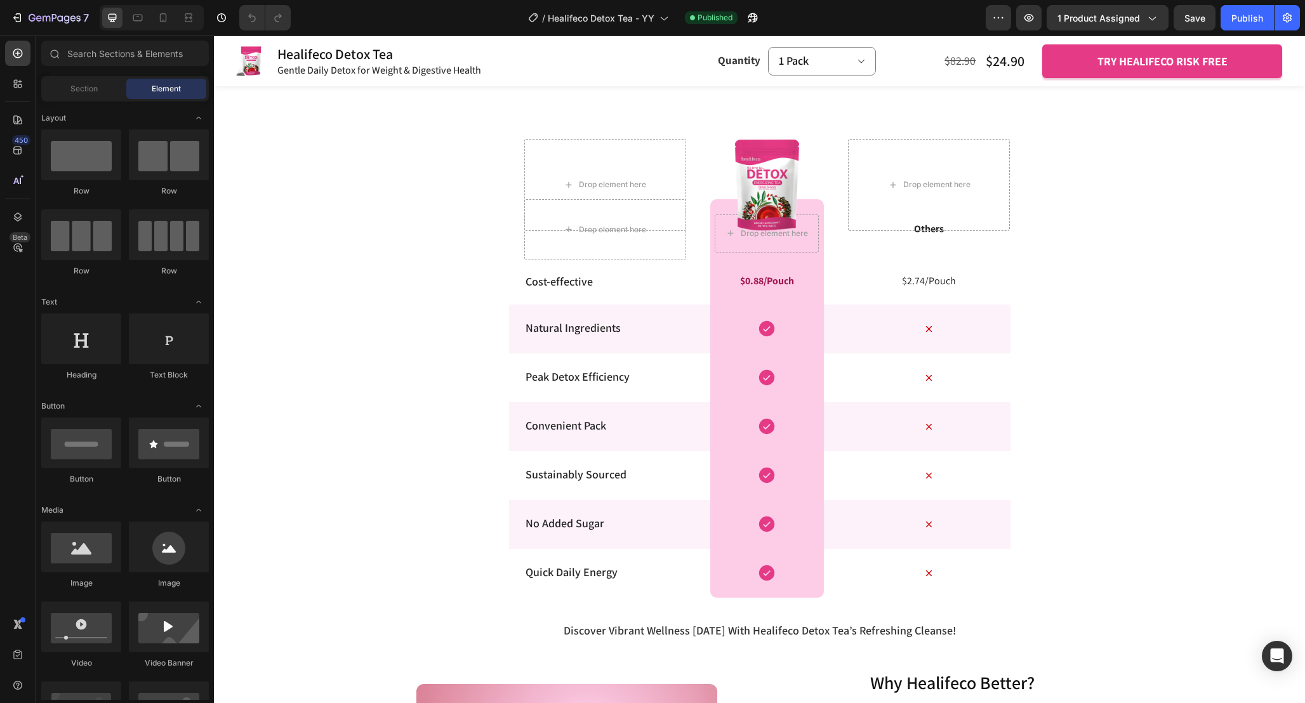
scroll to position [3198, 0]
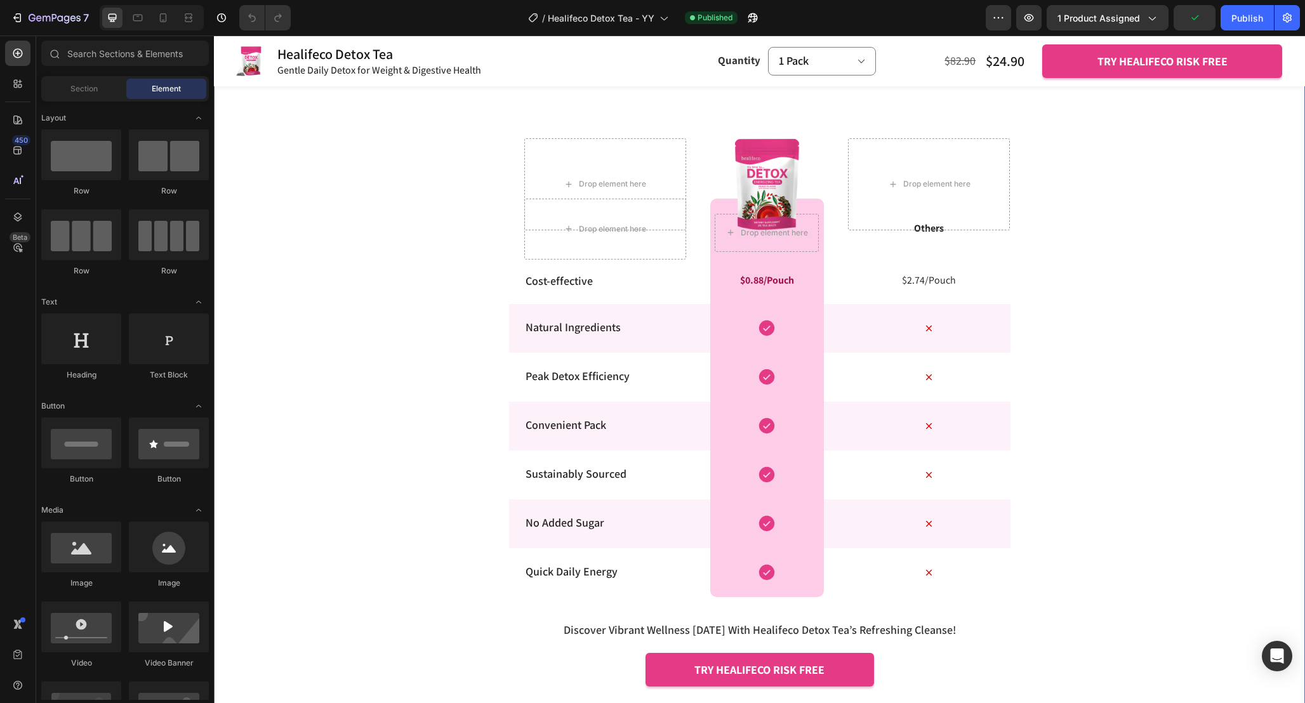
click at [1162, 423] on div "Enhancing Detox with Seamless Peak Performance Heading Row Why Choose Healifeco…" at bounding box center [759, 361] width 1091 height 711
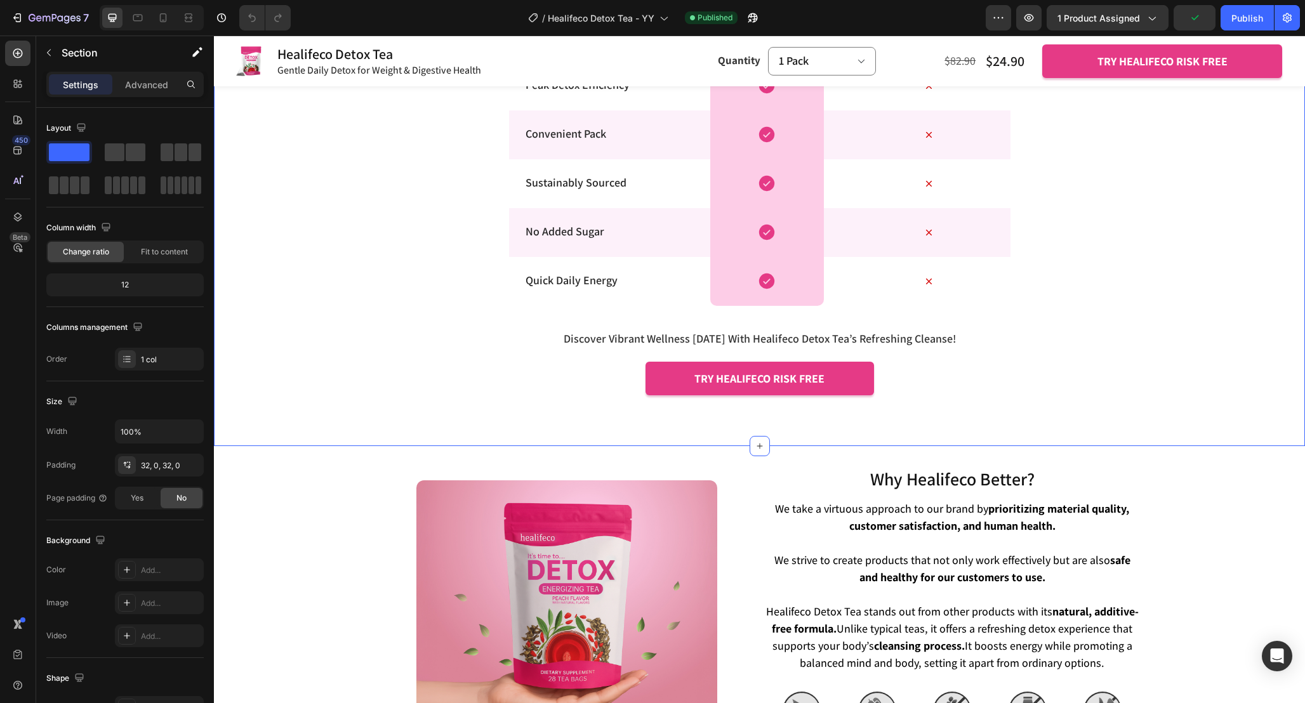
scroll to position [3492, 0]
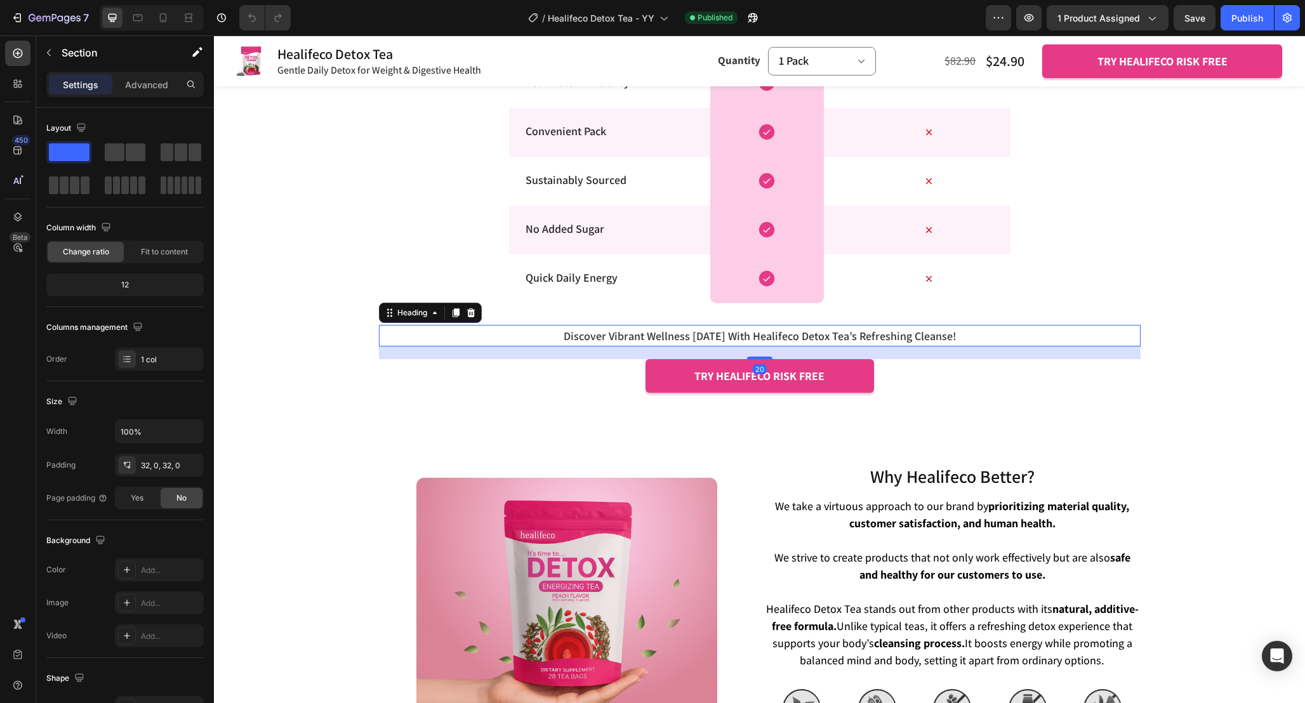
click at [1136, 327] on h2 "discover vibrant wellness [DATE] with healifeco detox tea’s refreshing cleanse!" at bounding box center [759, 336] width 761 height 22
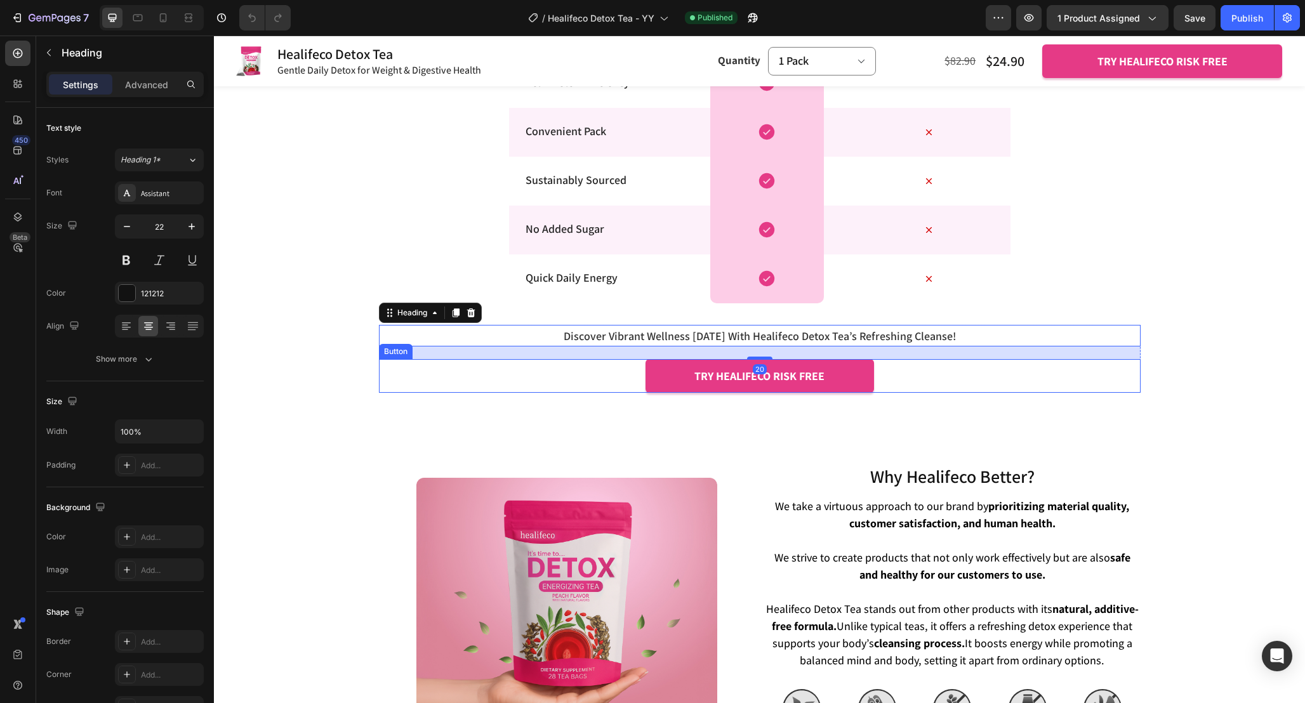
click at [1087, 374] on div "try healifeco risk free Button" at bounding box center [759, 376] width 761 height 34
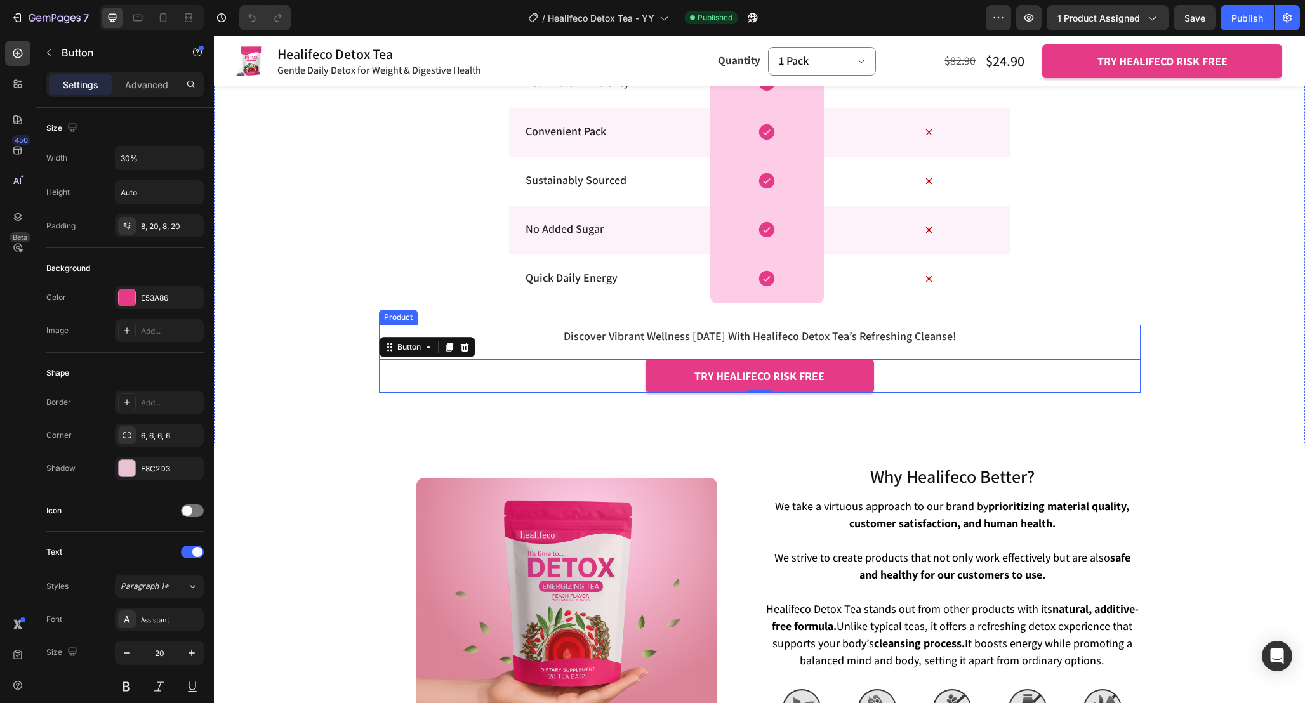
click at [600, 352] on div "discover vibrant wellness [DATE] with healifeco detox tea’s refreshing cleanse!…" at bounding box center [759, 359] width 761 height 69
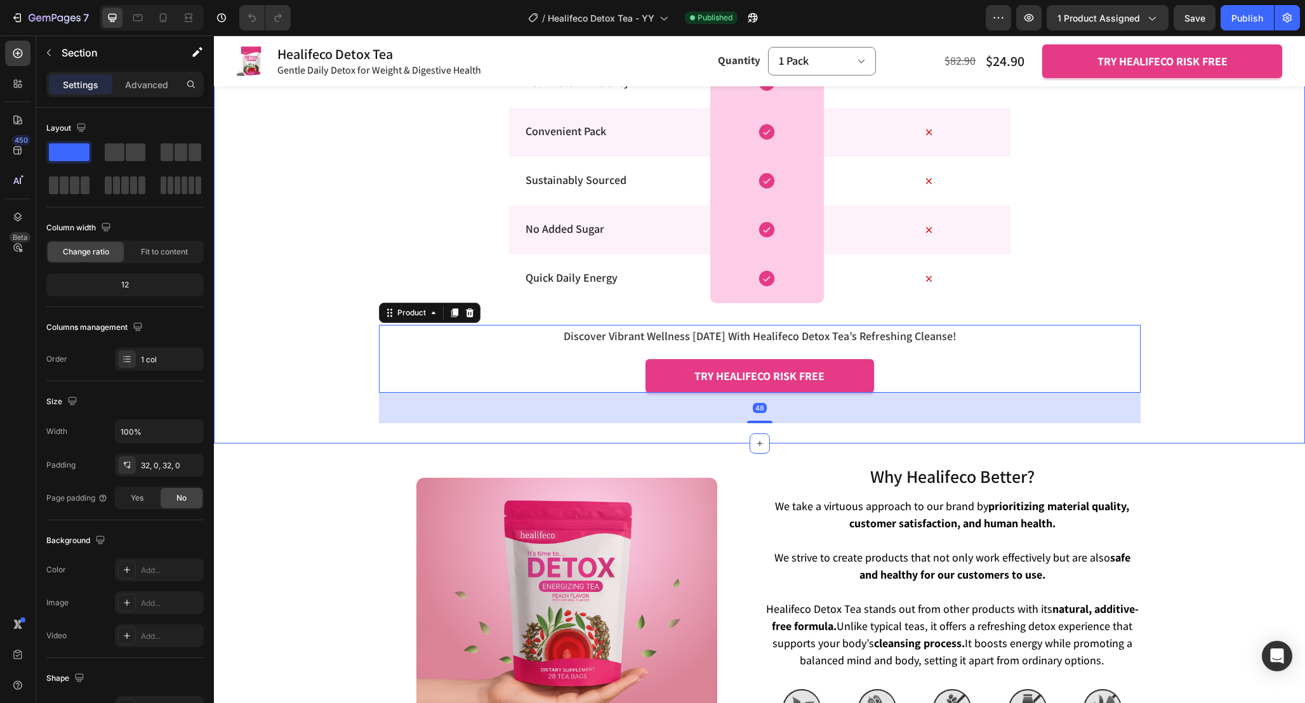
click at [1254, 308] on div "Enhancing Detox with Seamless Peak Performance Heading Row Why Choose Healifeco…" at bounding box center [759, 68] width 1091 height 711
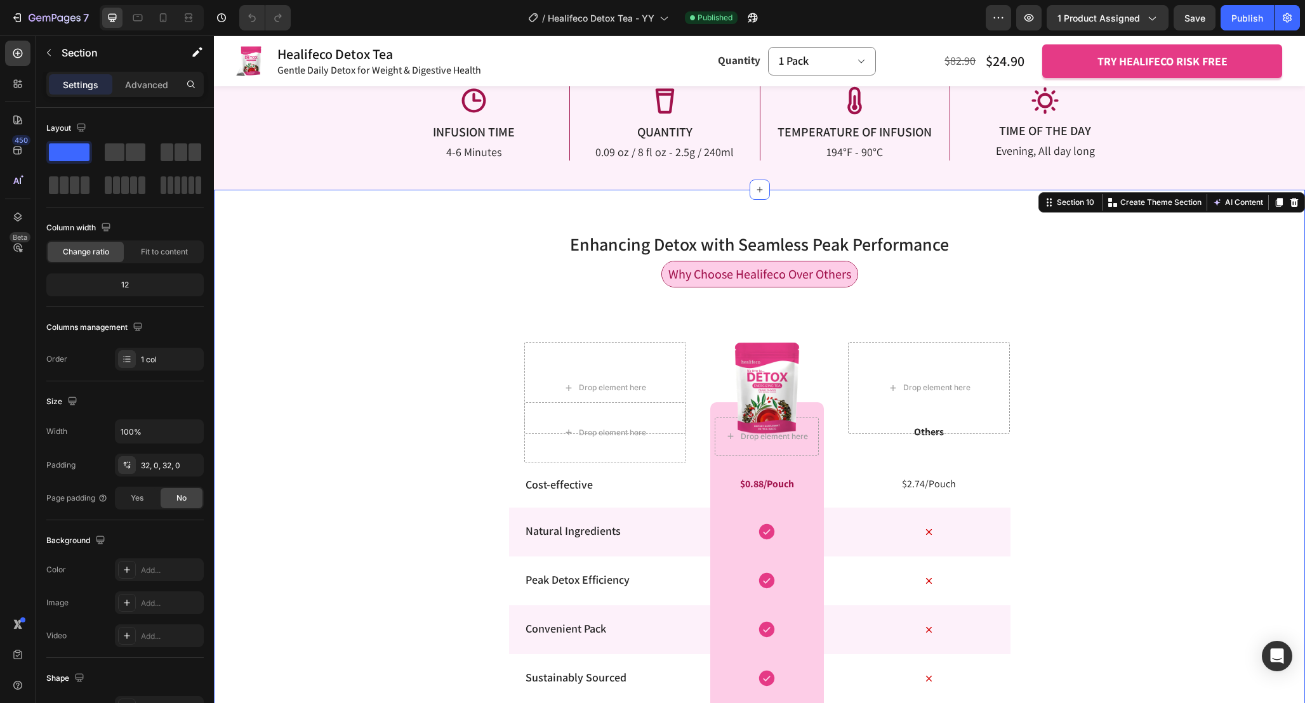
scroll to position [3006, 0]
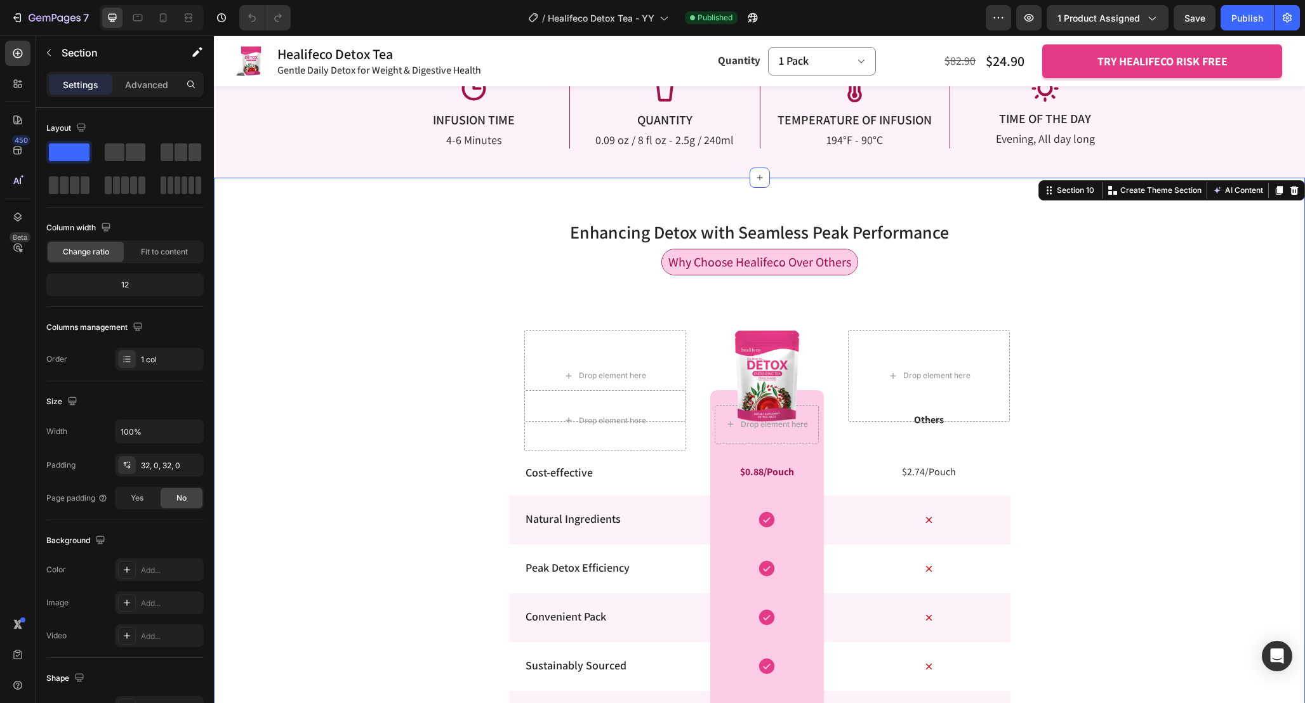
click at [1223, 317] on div "Enhancing Detox with Seamless Peak Performance Heading Row Why Choose Healifeco…" at bounding box center [759, 553] width 1091 height 711
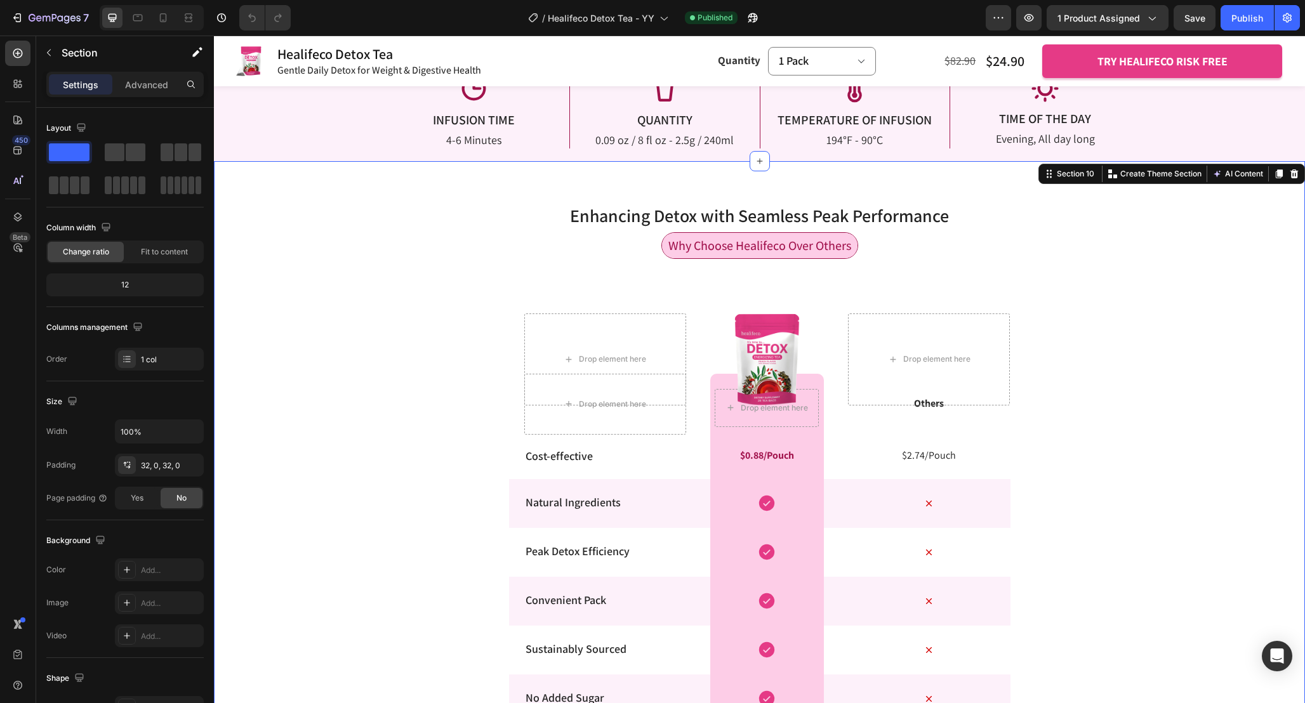
click at [1230, 332] on div "Enhancing Detox with Seamless Peak Performance Heading Row Why Choose Healifeco…" at bounding box center [759, 536] width 1091 height 711
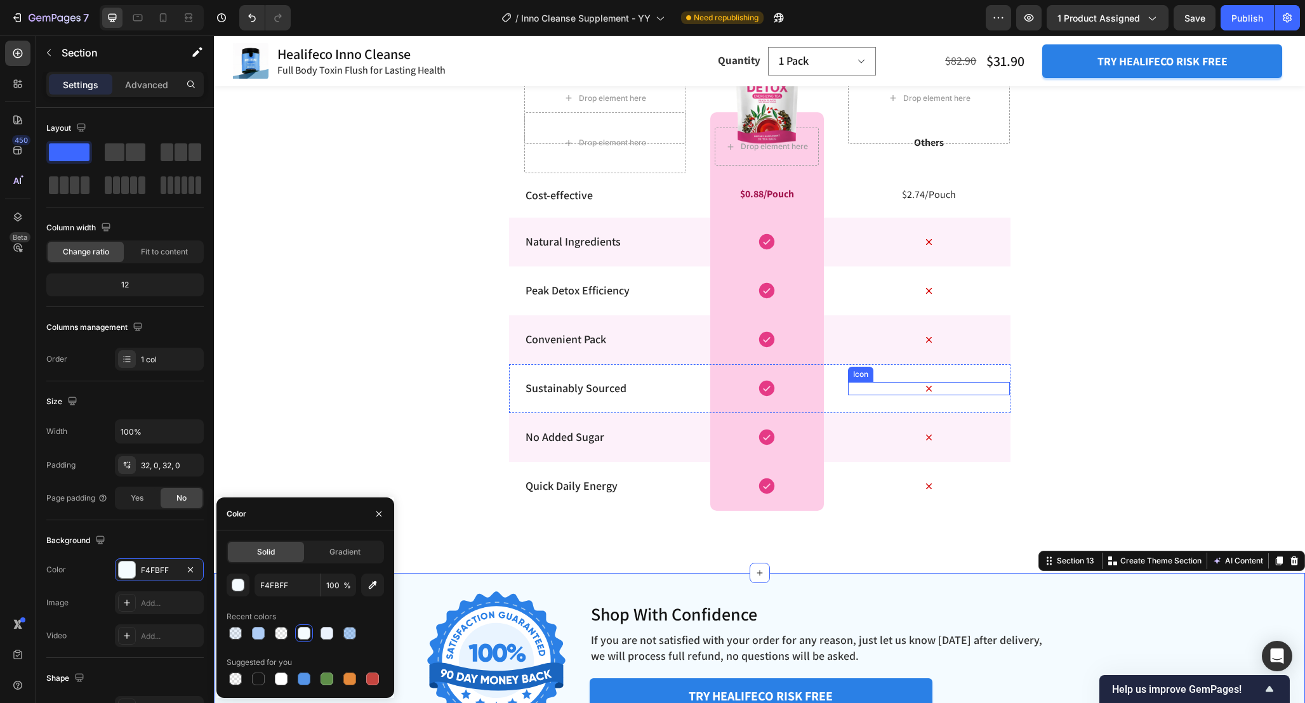
scroll to position [4799, 0]
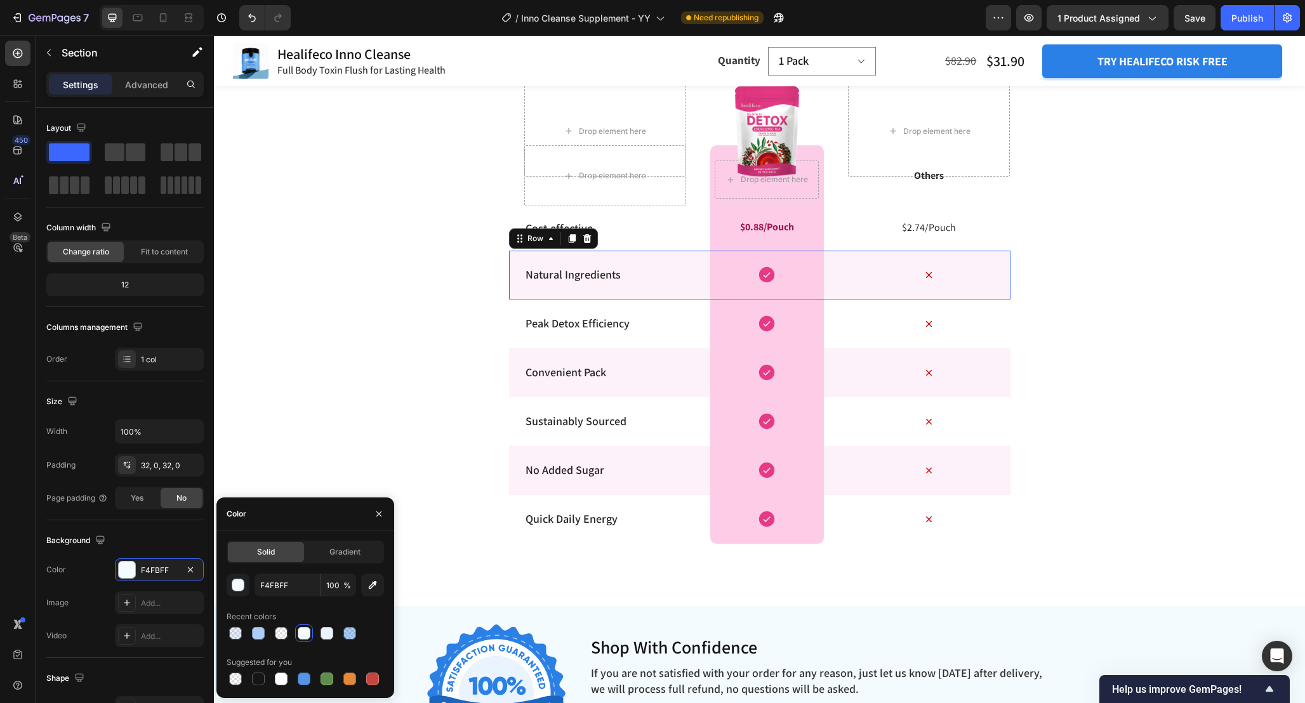
click at [1000, 258] on div "Icon" at bounding box center [929, 275] width 162 height 49
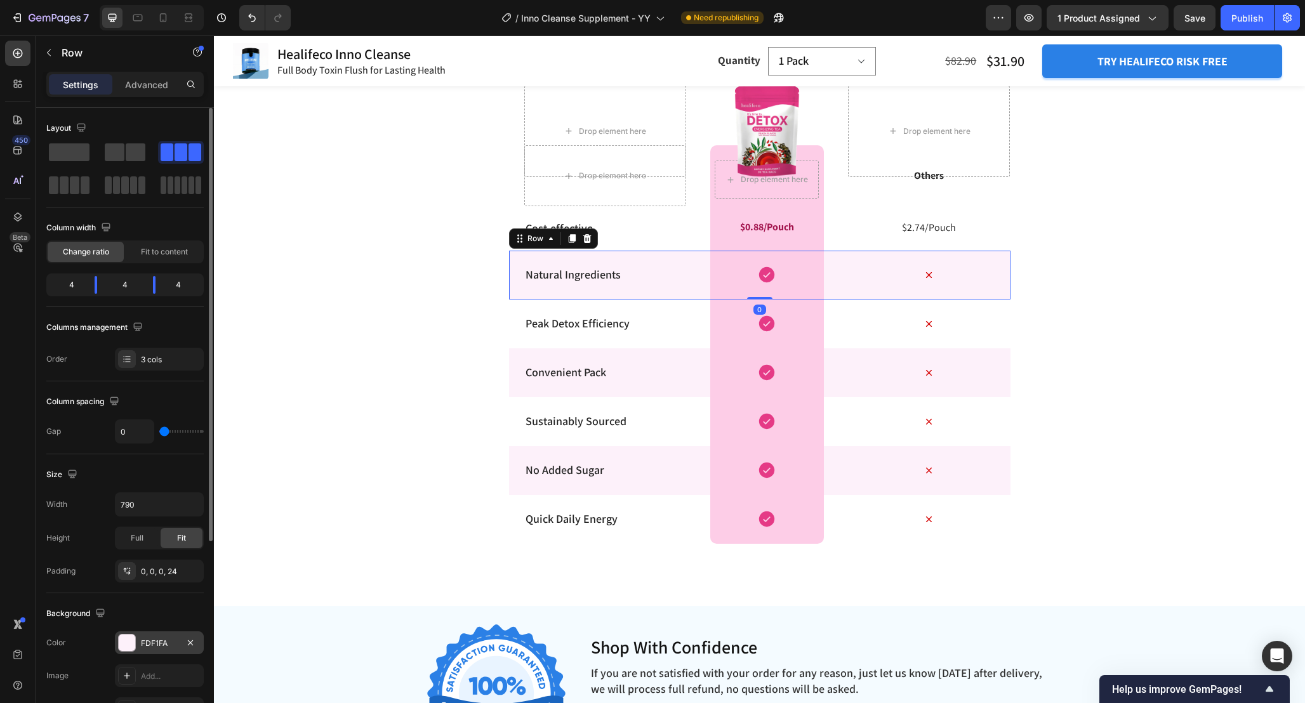
click at [159, 640] on div "FDF1FA" at bounding box center [159, 643] width 37 height 11
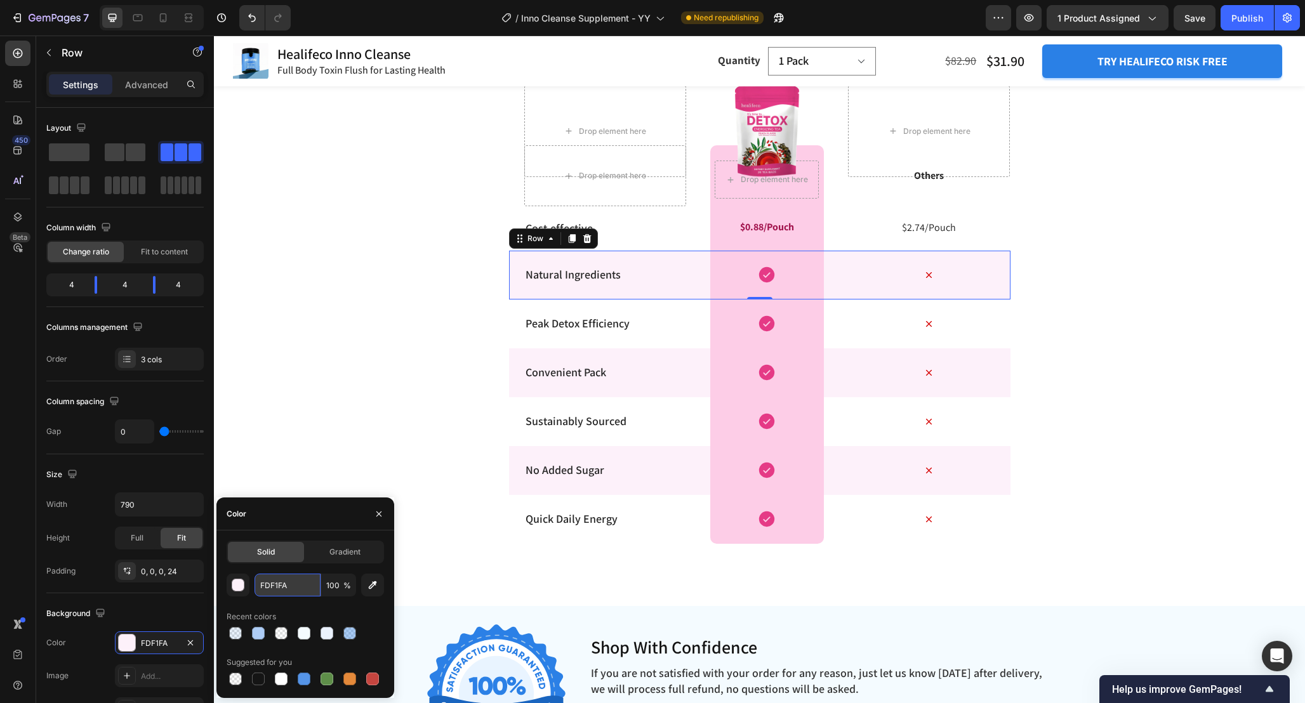
click at [299, 582] on input "FDF1FA" at bounding box center [287, 585] width 66 height 23
paste input "4FBFF"
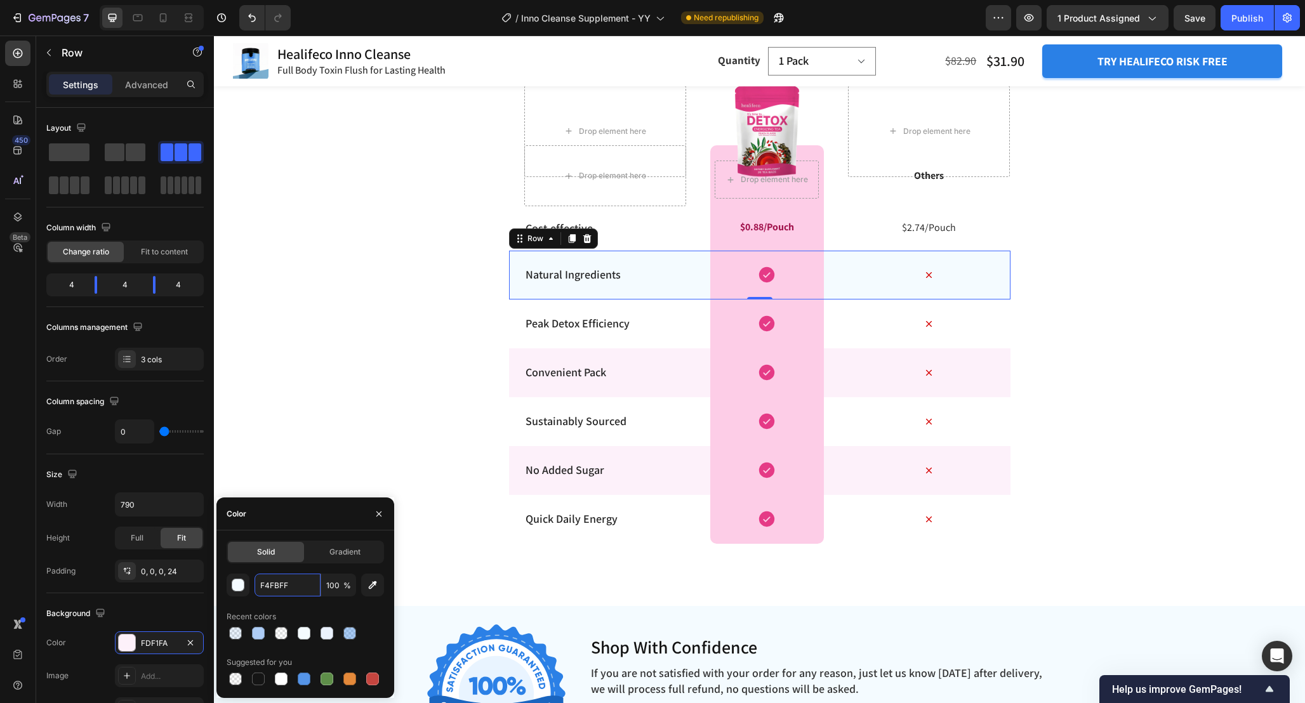
type input "F4FBFF"
click at [1004, 353] on div "Icon" at bounding box center [929, 372] width 162 height 49
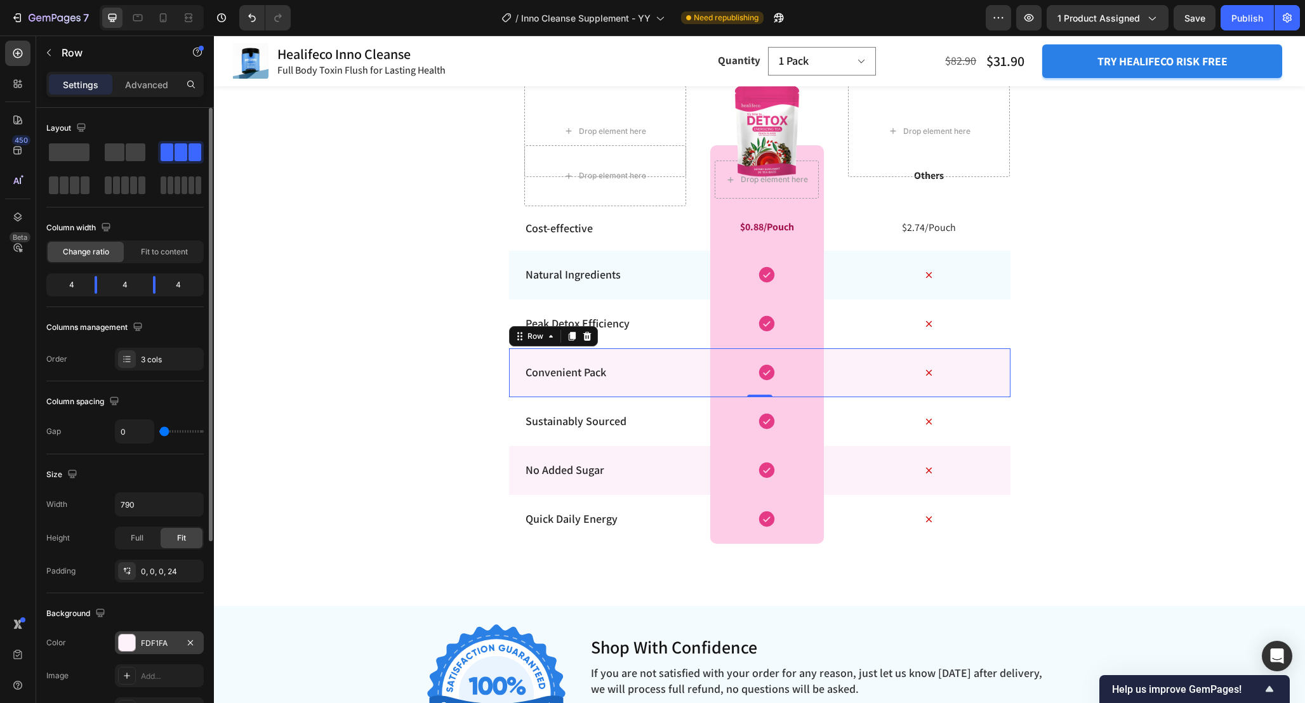
click at [161, 636] on div "FDF1FA" at bounding box center [159, 642] width 89 height 23
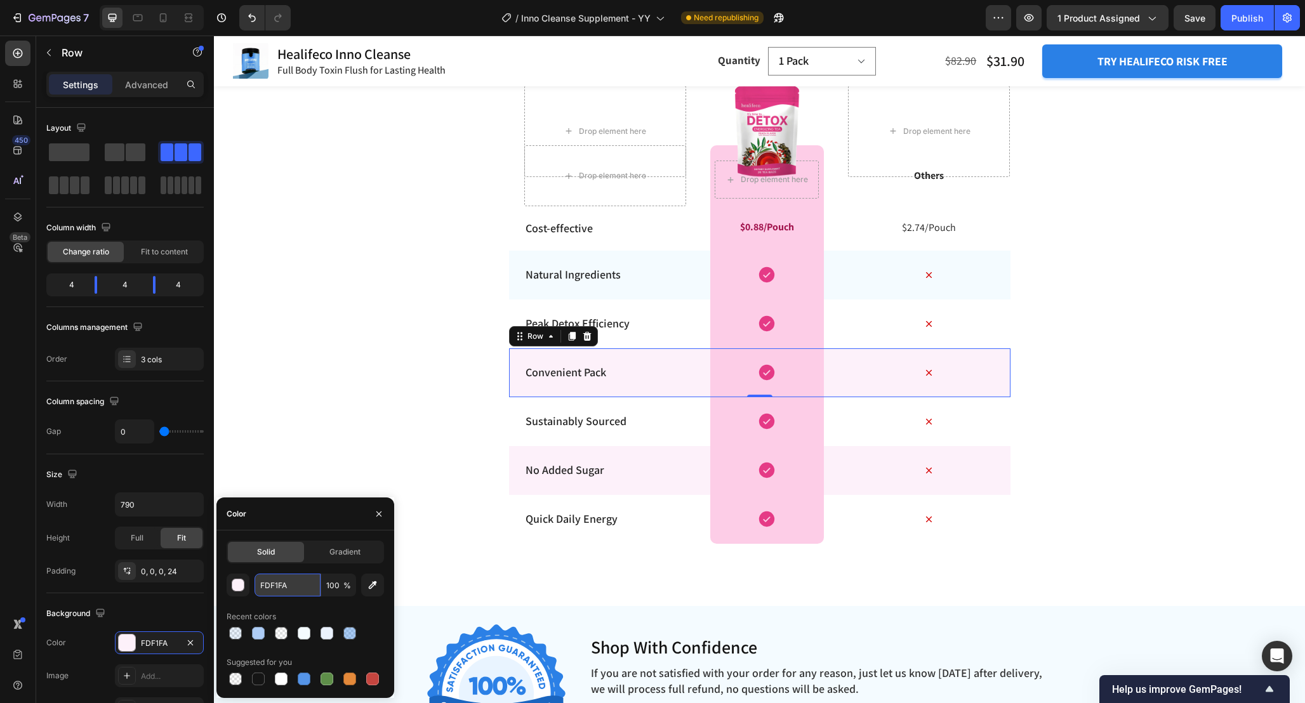
click at [295, 596] on input "FDF1FA" at bounding box center [287, 585] width 66 height 23
paste input "4FBFF"
type input "F4FBFF"
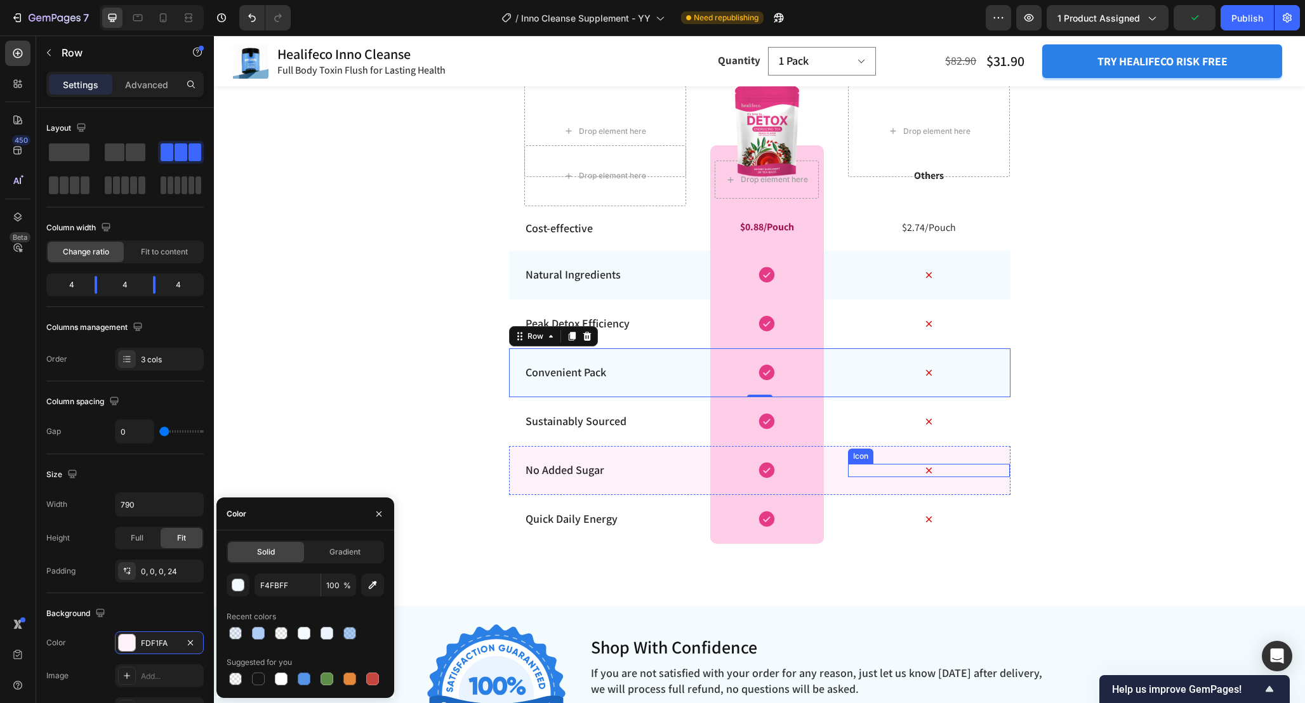
click at [988, 469] on div "Icon" at bounding box center [929, 470] width 162 height 13
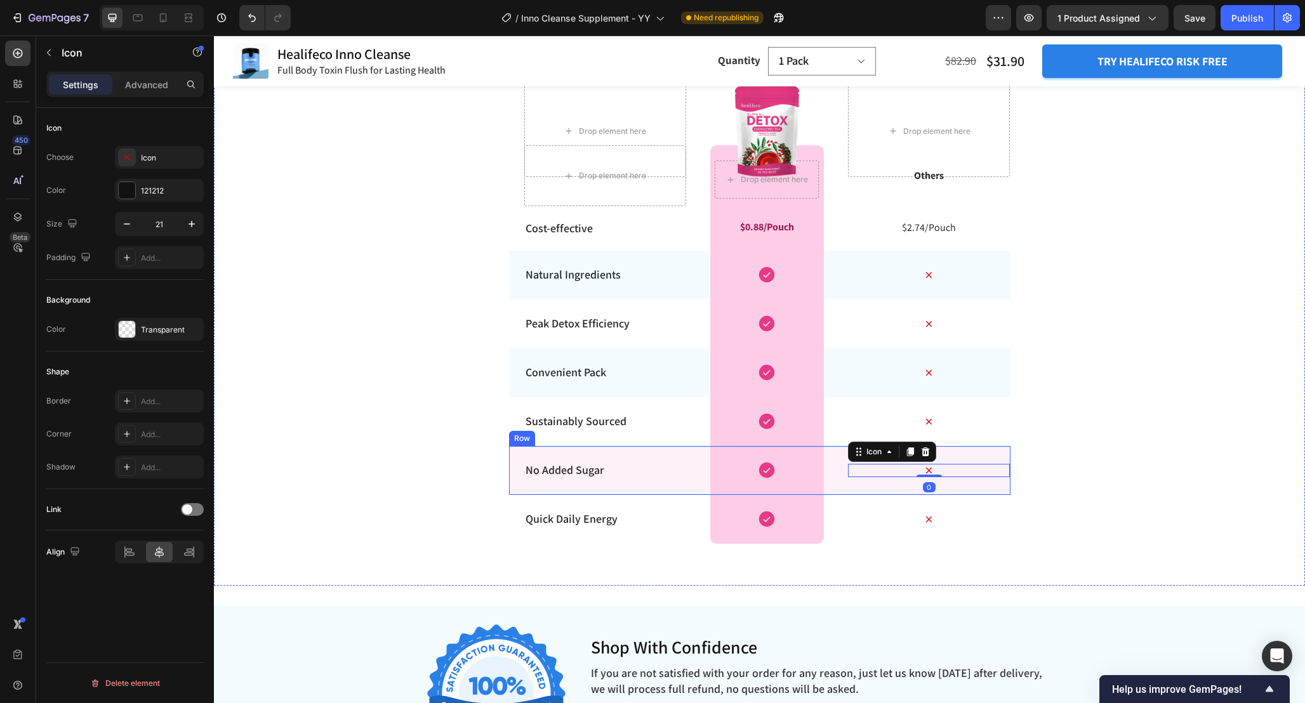
click at [1004, 449] on div "Icon 0" at bounding box center [929, 470] width 162 height 49
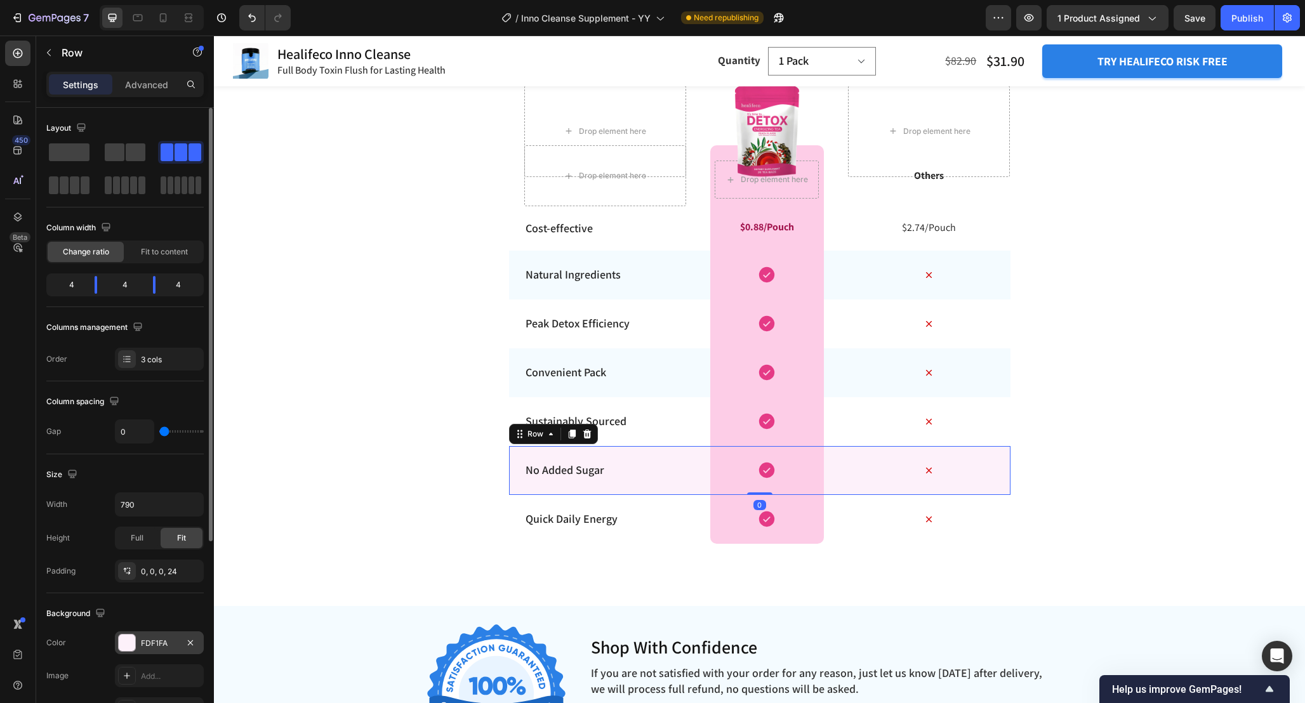
click at [168, 648] on div "FDF1FA" at bounding box center [159, 643] width 37 height 11
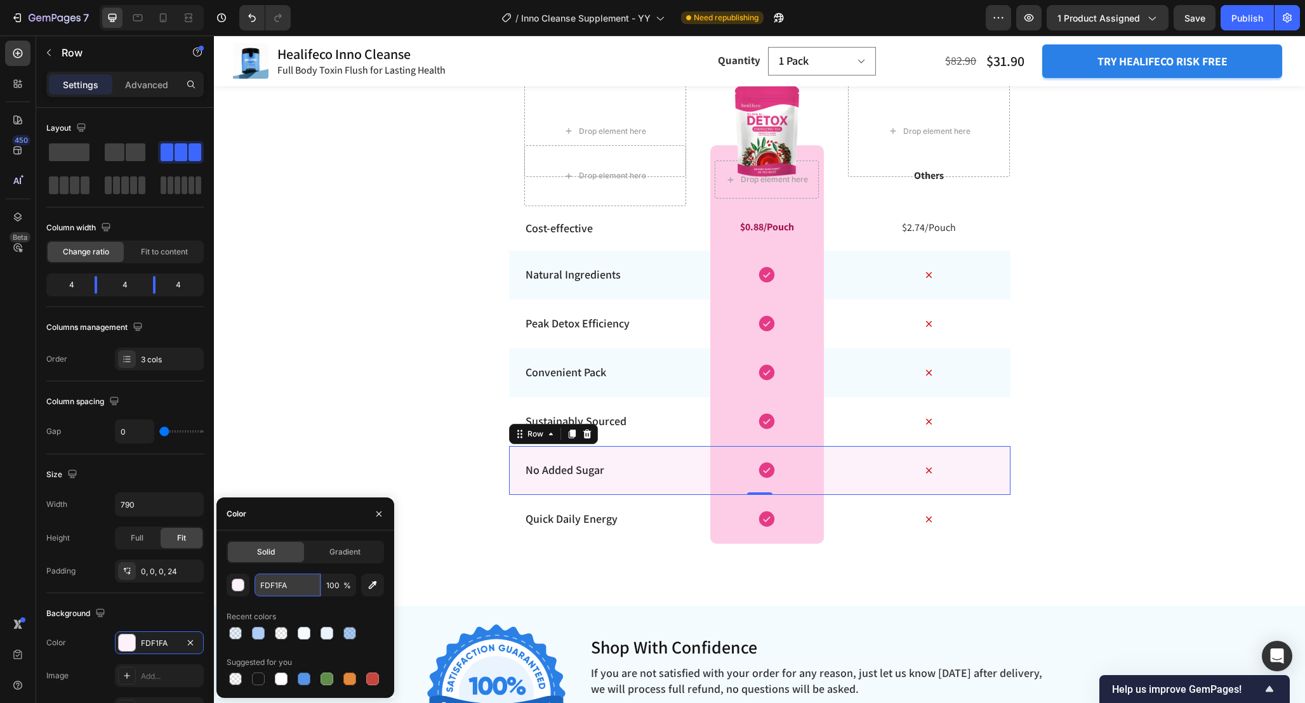
click at [301, 575] on input "FDF1FA" at bounding box center [287, 585] width 66 height 23
paste input "4FBFF"
type input "F4FBFF"
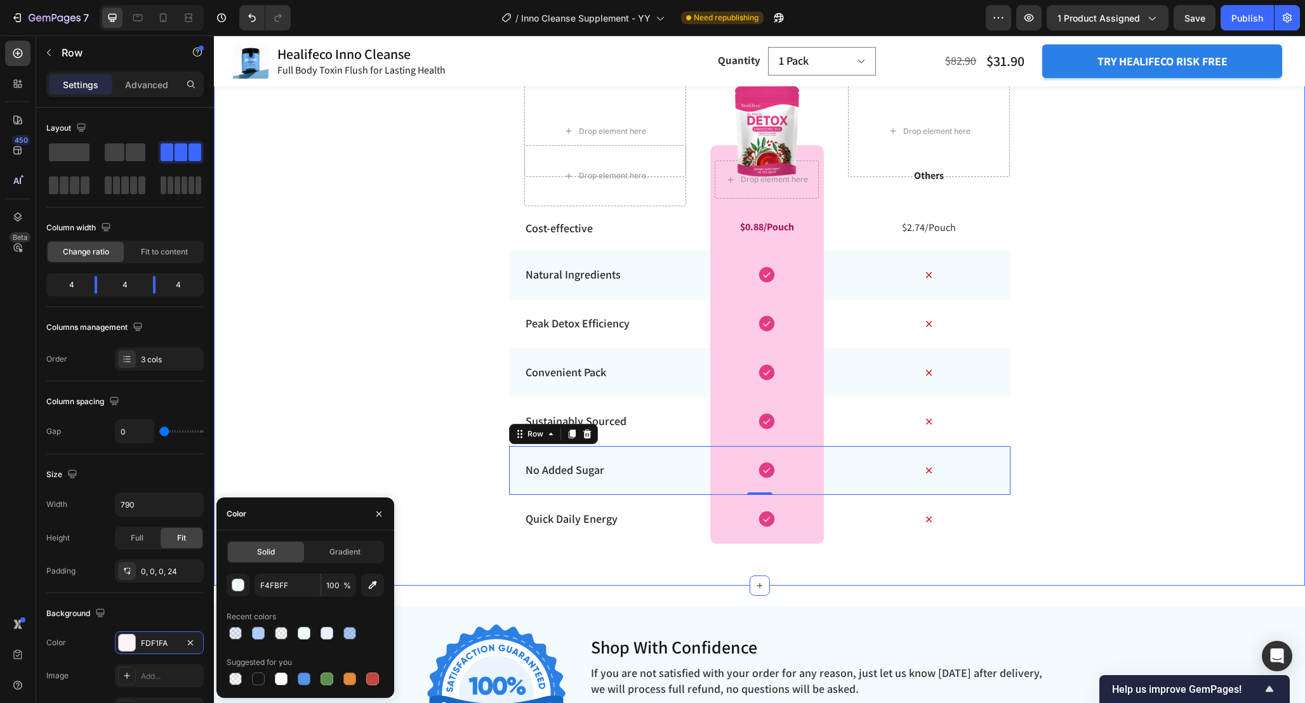
click at [1113, 345] on div "Enhancing Detox with Seamless Peak Performance Heading Row Drop element here Dr…" at bounding box center [759, 284] width 1091 height 563
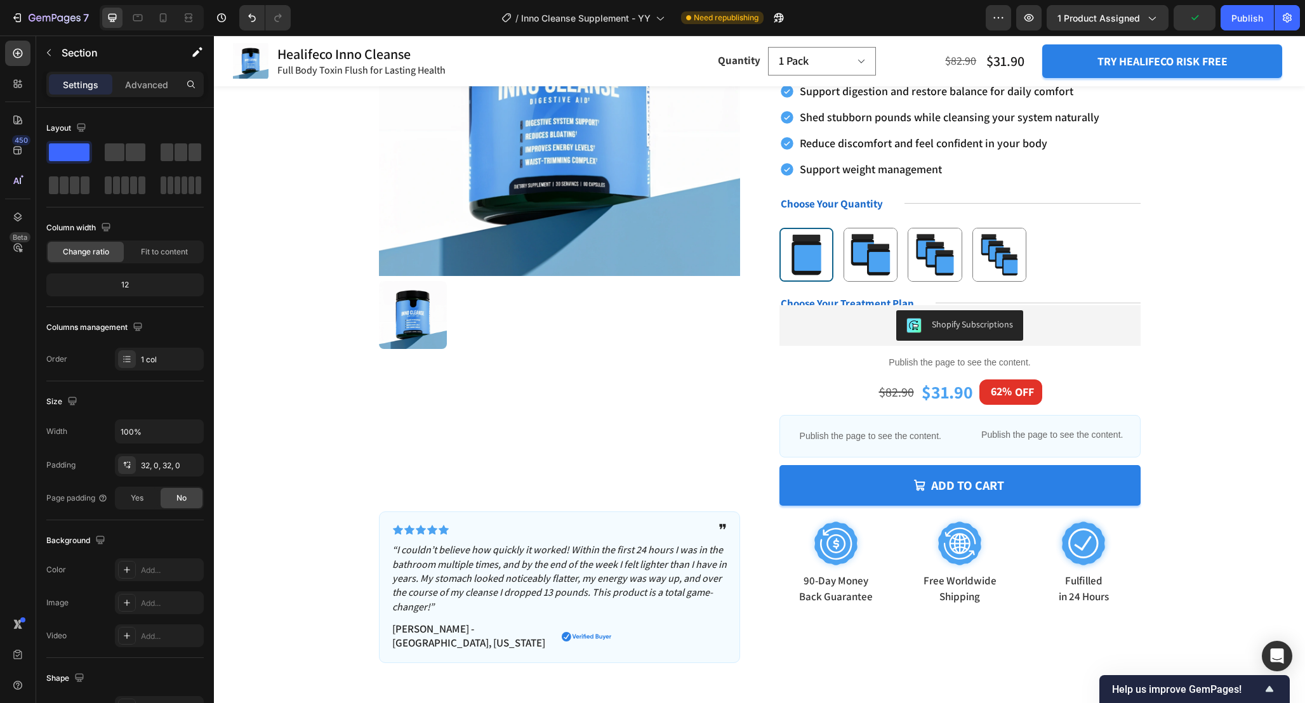
scroll to position [199, 0]
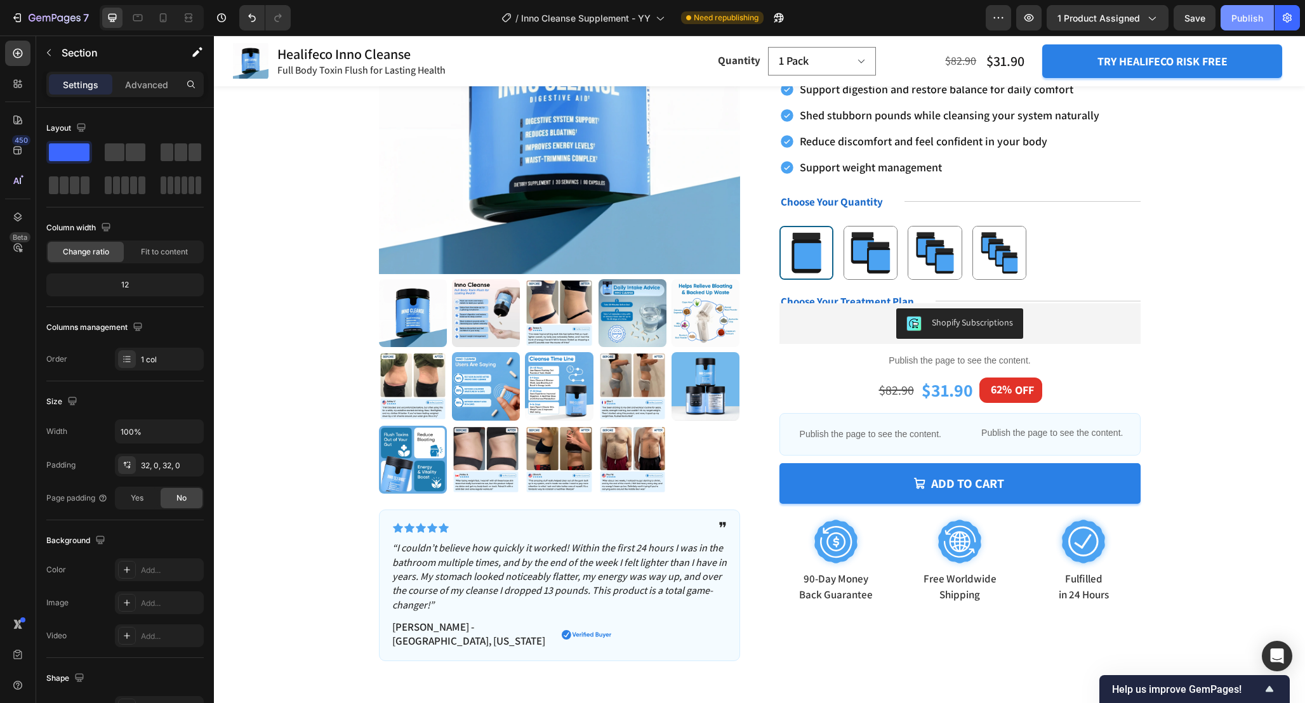
click at [1256, 16] on div "Publish" at bounding box center [1247, 17] width 32 height 13
click at [780, 25] on button "button" at bounding box center [778, 17] width 25 height 25
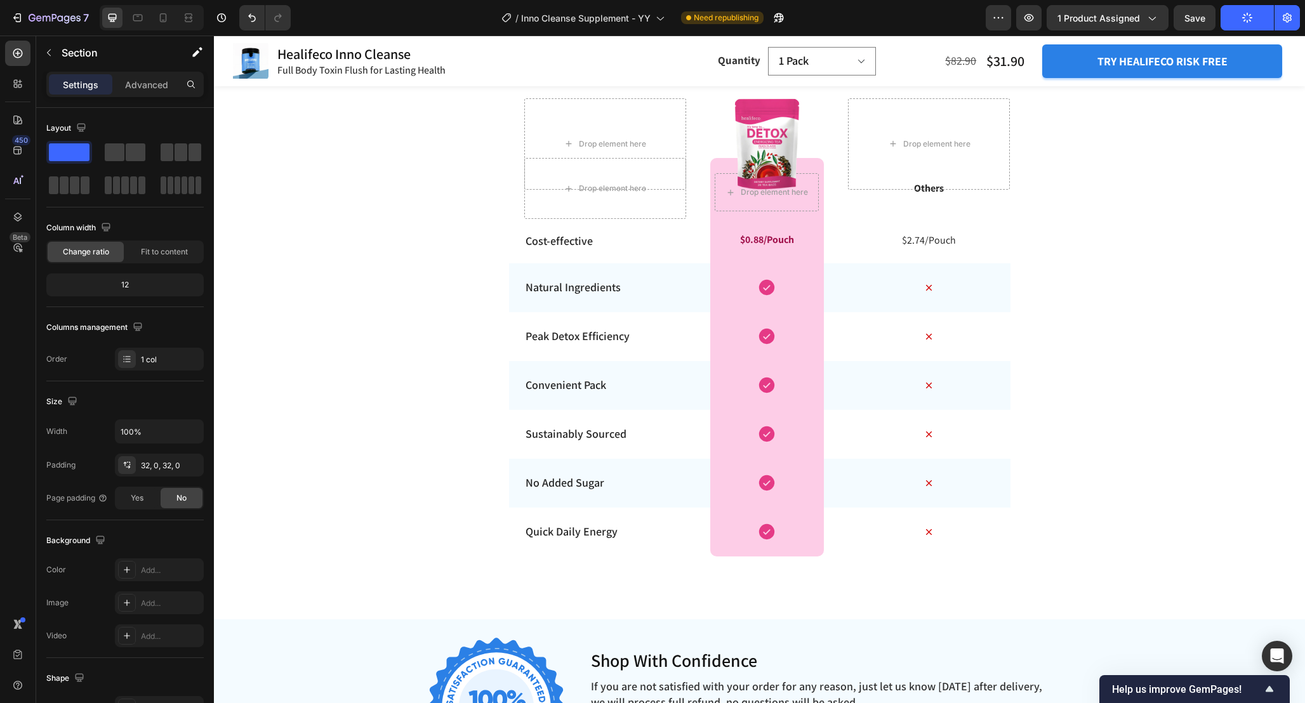
scroll to position [4785, 0]
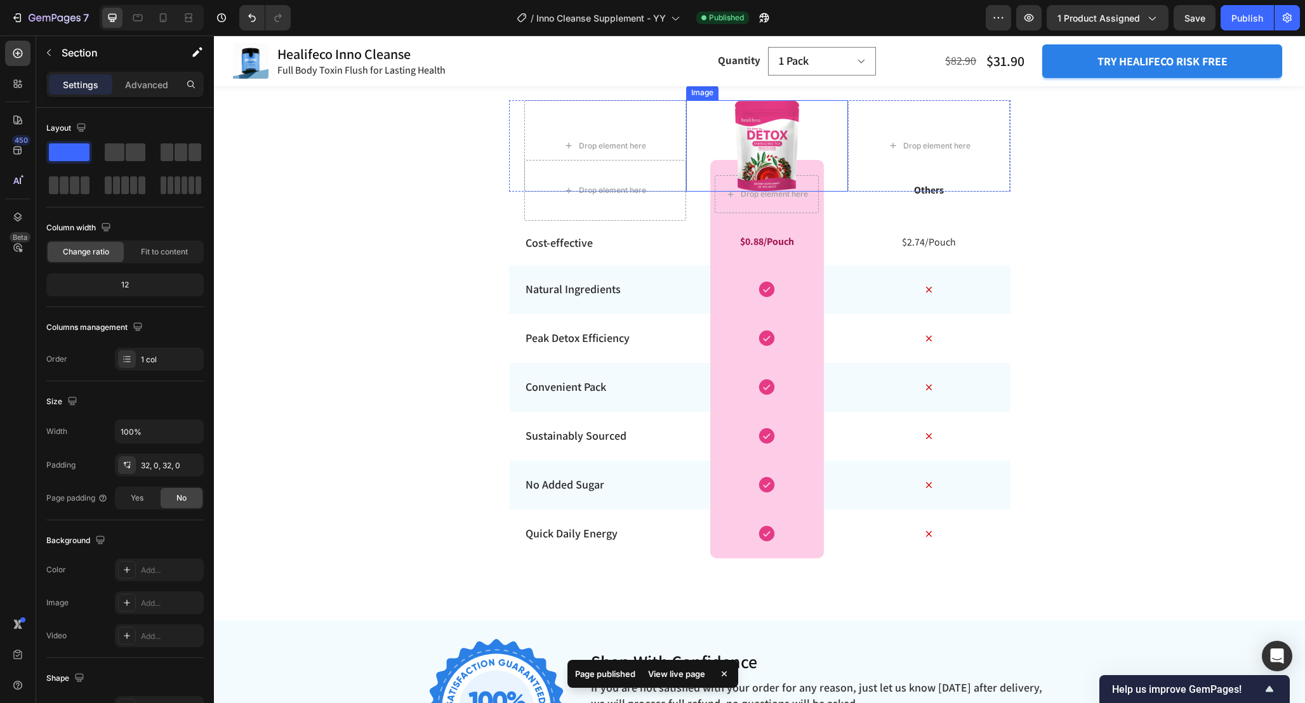
click at [813, 157] on div at bounding box center [767, 146] width 162 height 92
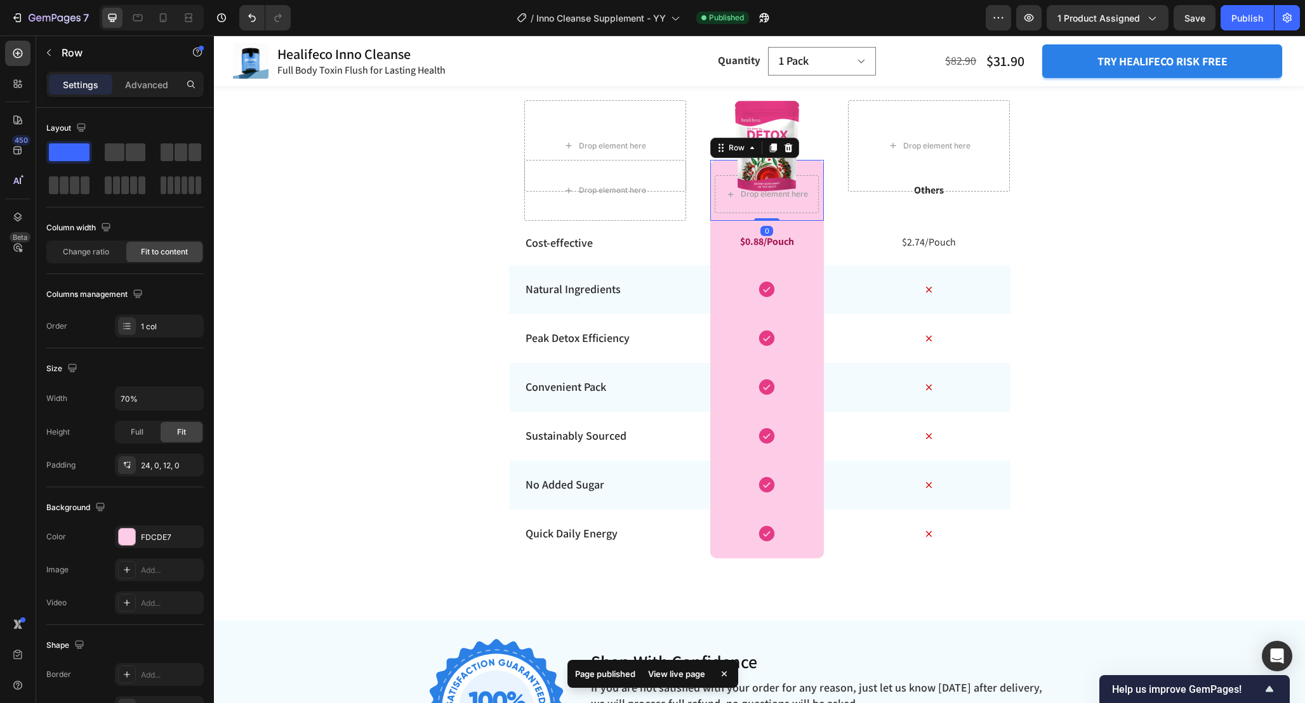
click at [820, 204] on div "Drop element here Row 0" at bounding box center [767, 190] width 114 height 61
click at [161, 546] on div "FDCDE7" at bounding box center [159, 536] width 89 height 23
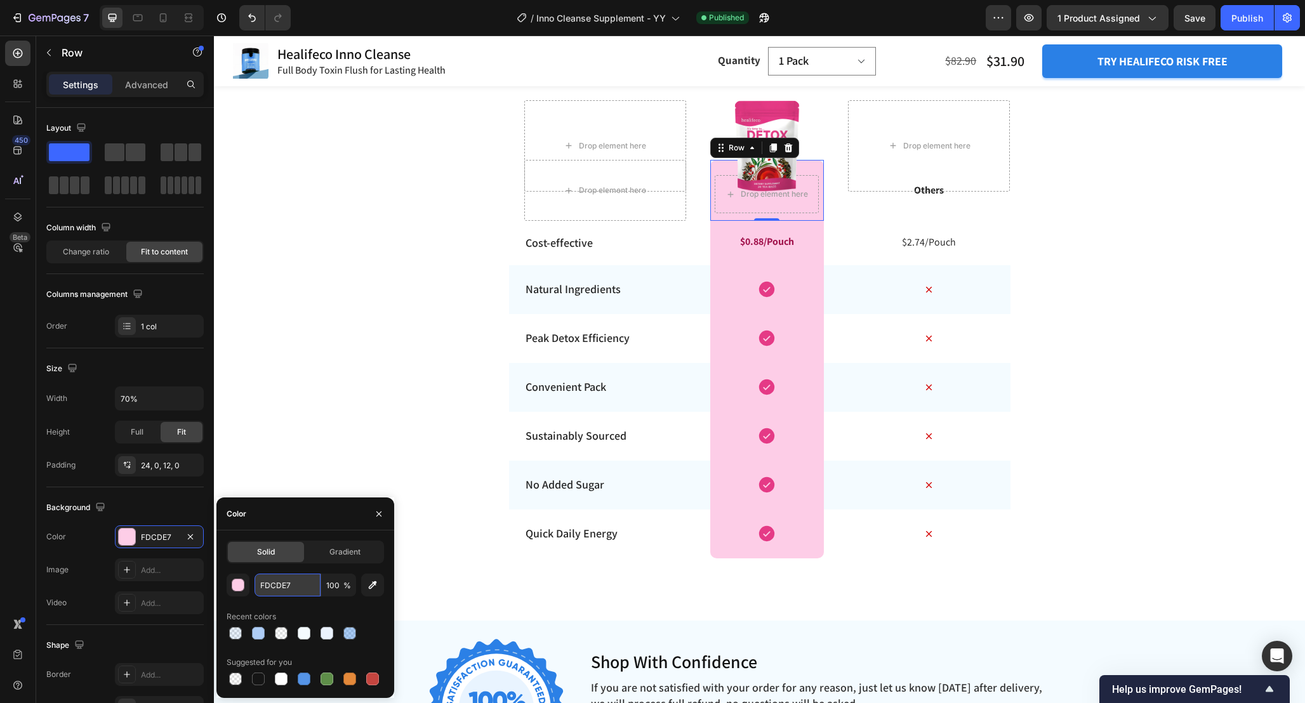
click at [296, 585] on input "FDCDE7" at bounding box center [287, 585] width 66 height 23
paste input "D8EFFD"
type input "D8EFFD"
click at [818, 235] on div "$0.88/Pouch Text Block Row" at bounding box center [767, 242] width 114 height 45
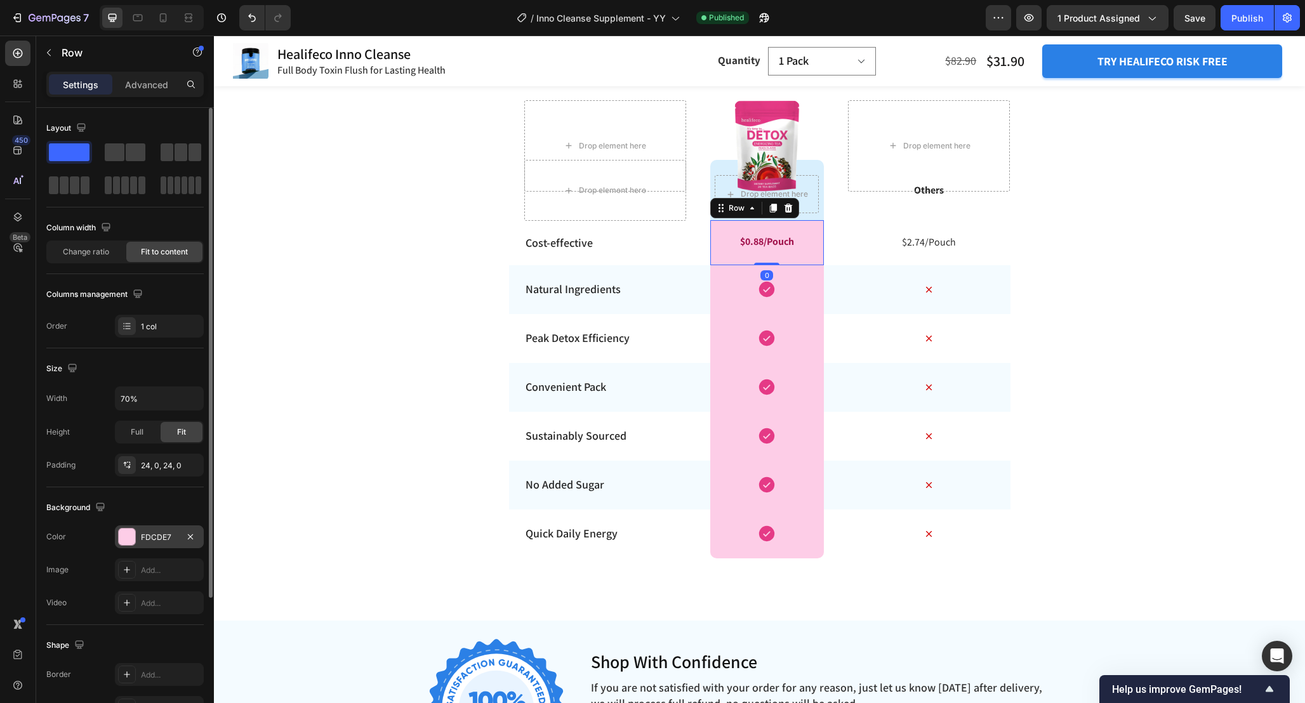
click at [152, 543] on div "FDCDE7" at bounding box center [159, 536] width 89 height 23
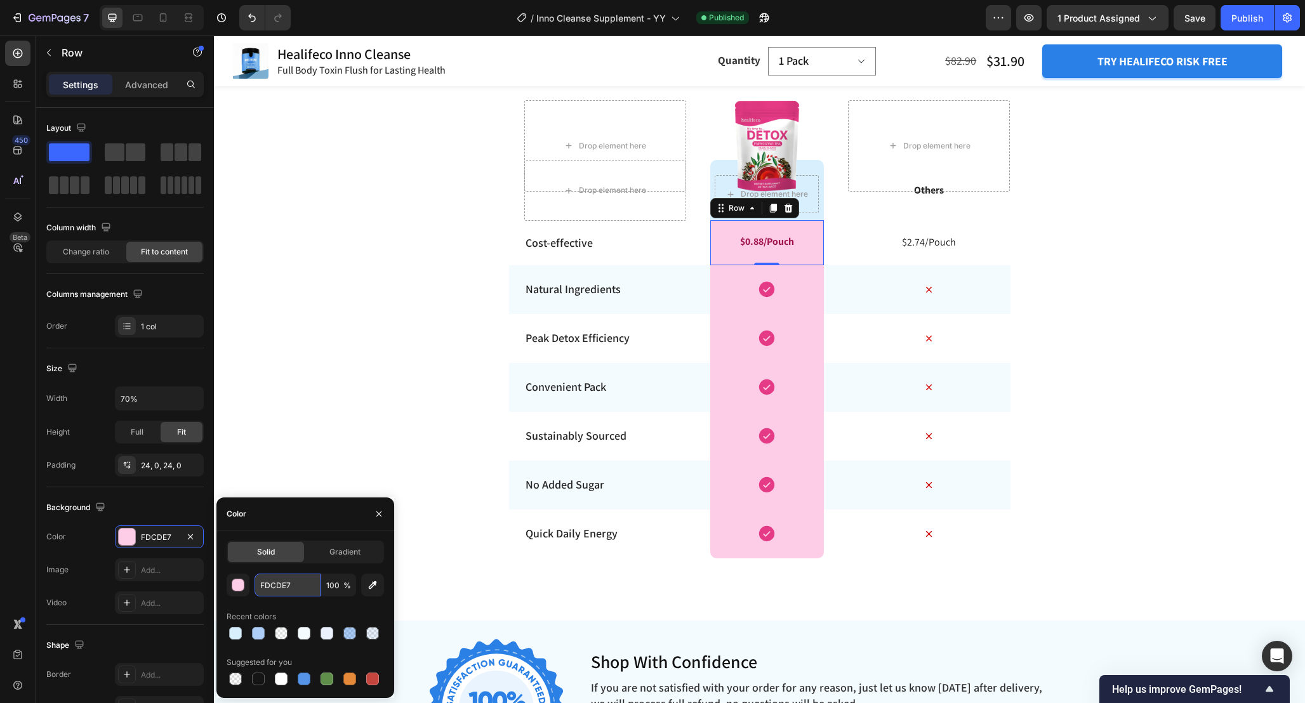
click at [298, 585] on input "FDCDE7" at bounding box center [287, 585] width 66 height 23
paste input "D8EFFD"
type input "D8EFFD"
click at [815, 284] on div "Icon Row" at bounding box center [767, 289] width 114 height 49
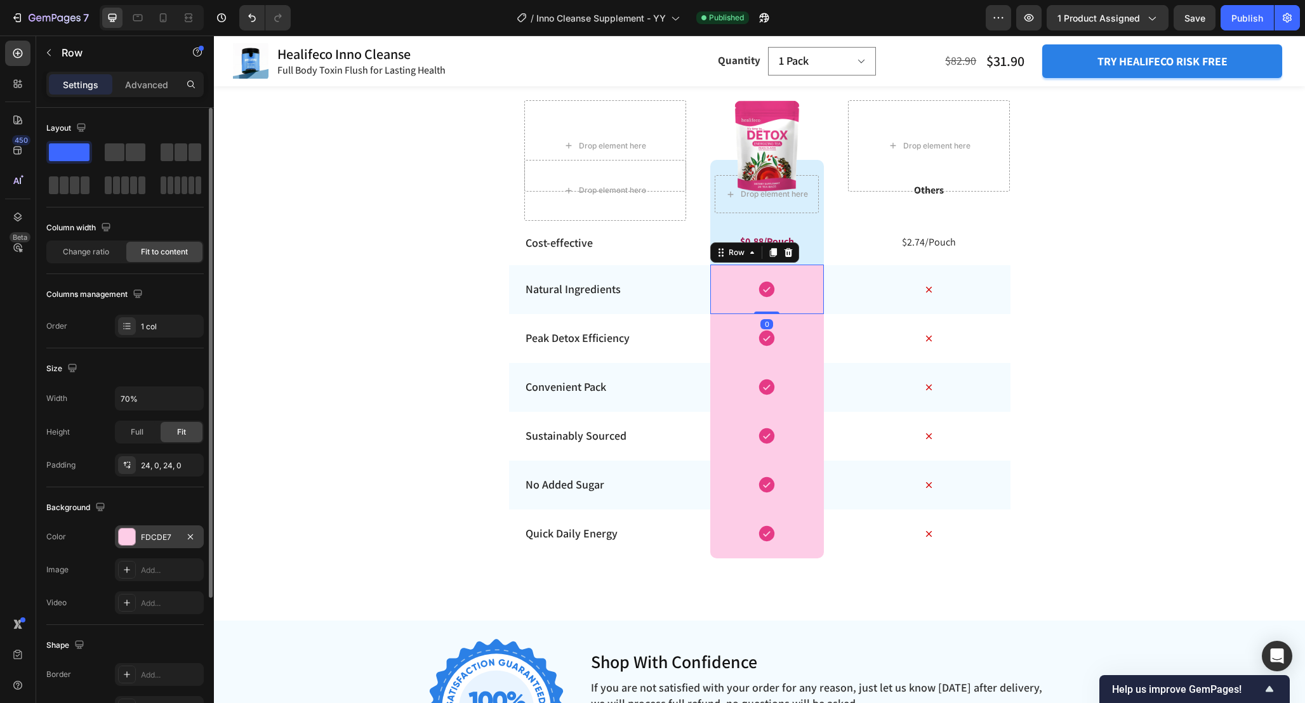
click at [157, 547] on div "FDCDE7" at bounding box center [159, 536] width 89 height 23
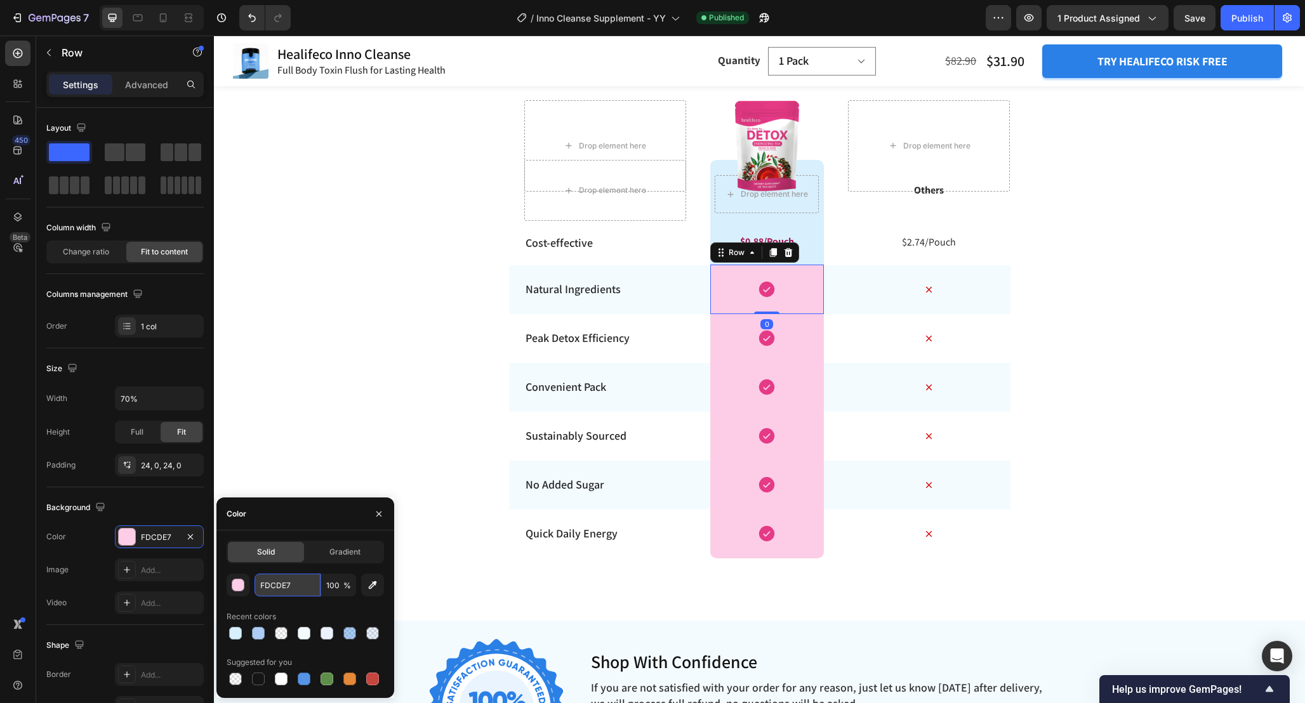
click at [303, 587] on input "FDCDE7" at bounding box center [287, 585] width 66 height 23
paste input "D8EFFD"
type input "D8EFFD"
click at [817, 331] on div "Icon Row" at bounding box center [767, 337] width 114 height 49
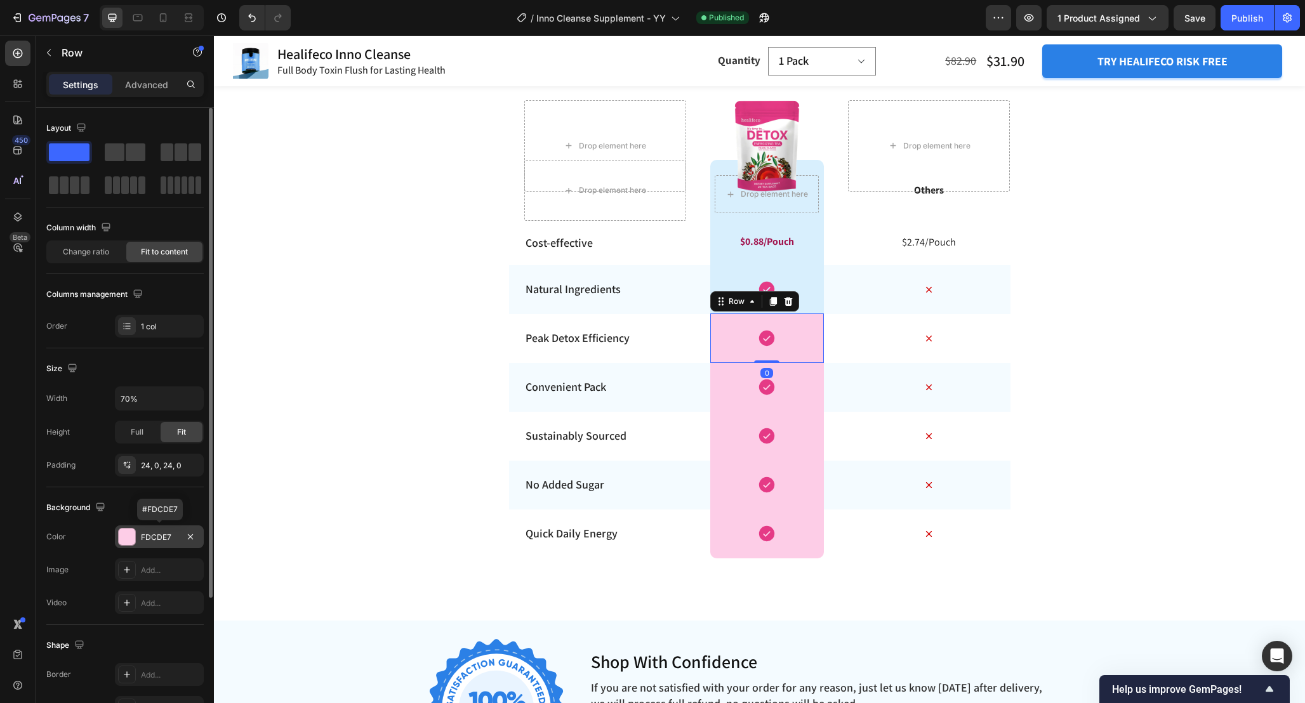
click at [157, 532] on div "FDCDE7" at bounding box center [159, 537] width 37 height 11
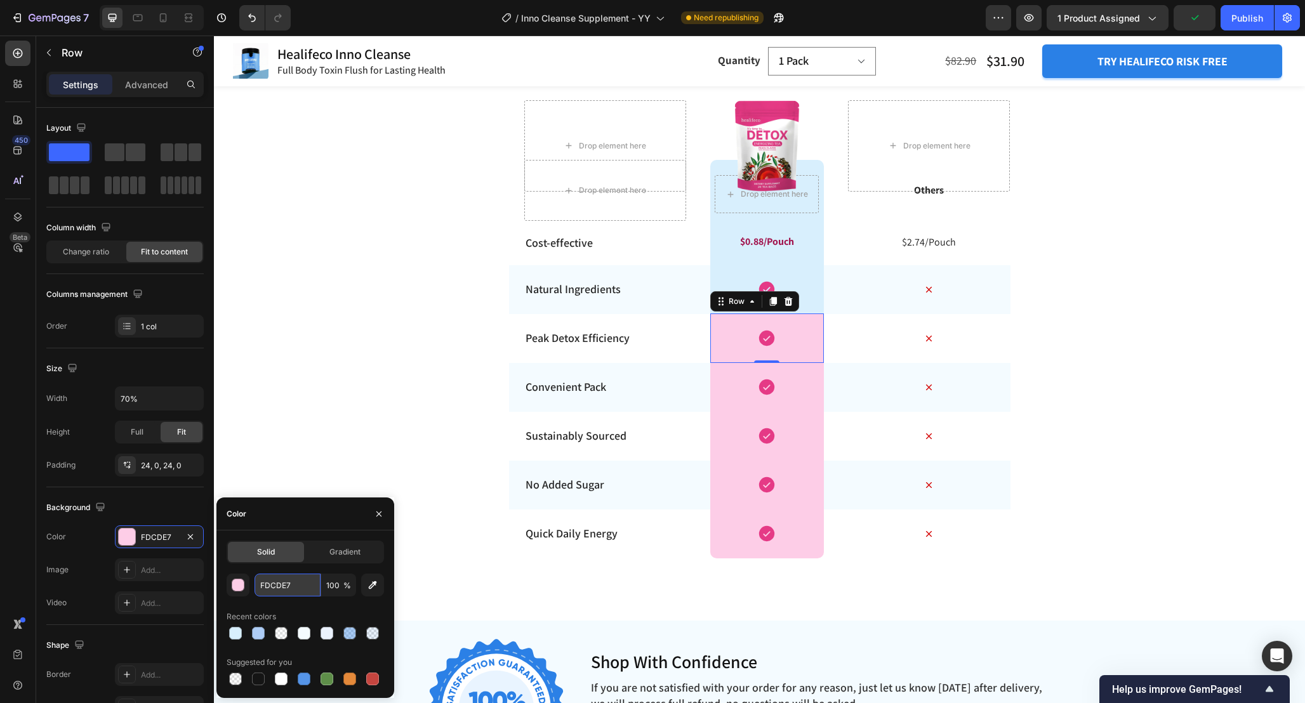
click at [301, 586] on input "FDCDE7" at bounding box center [287, 585] width 66 height 23
paste input "D8EFFD"
type input "D8EFFD"
click at [809, 376] on div "Icon Row" at bounding box center [767, 386] width 114 height 49
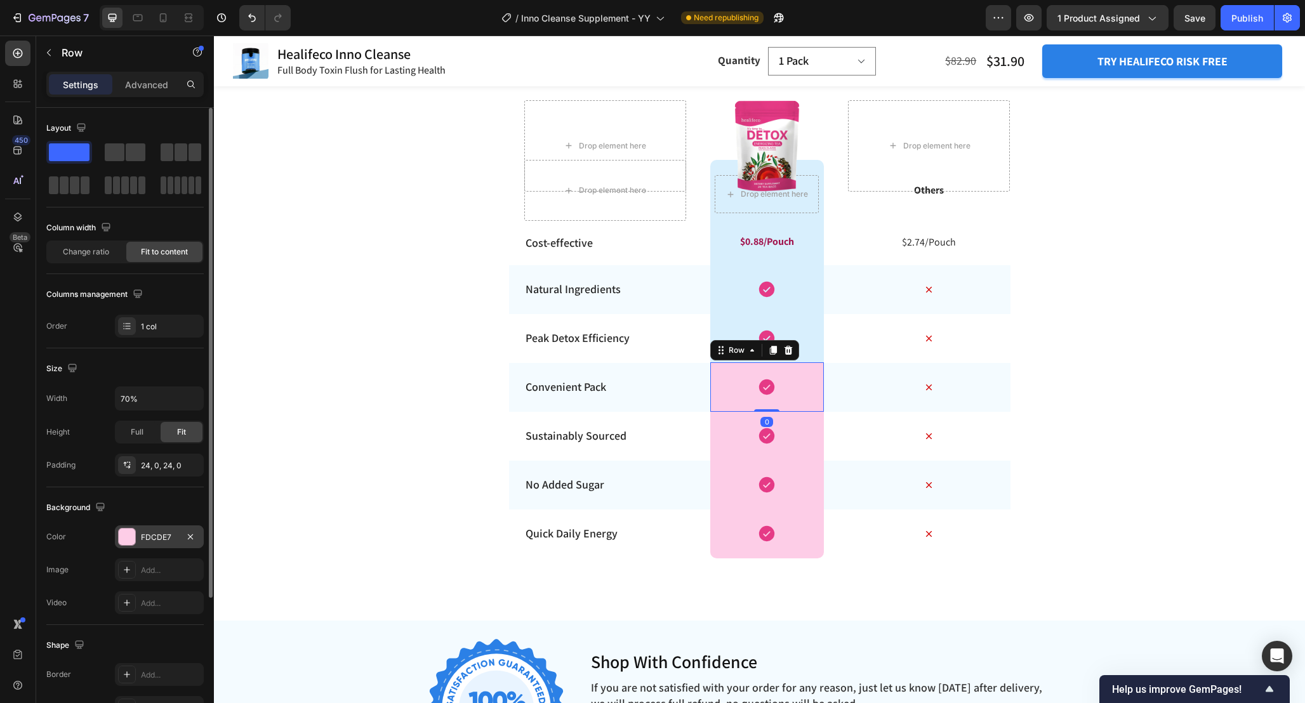
click at [155, 548] on div "FDCDE7" at bounding box center [159, 536] width 89 height 23
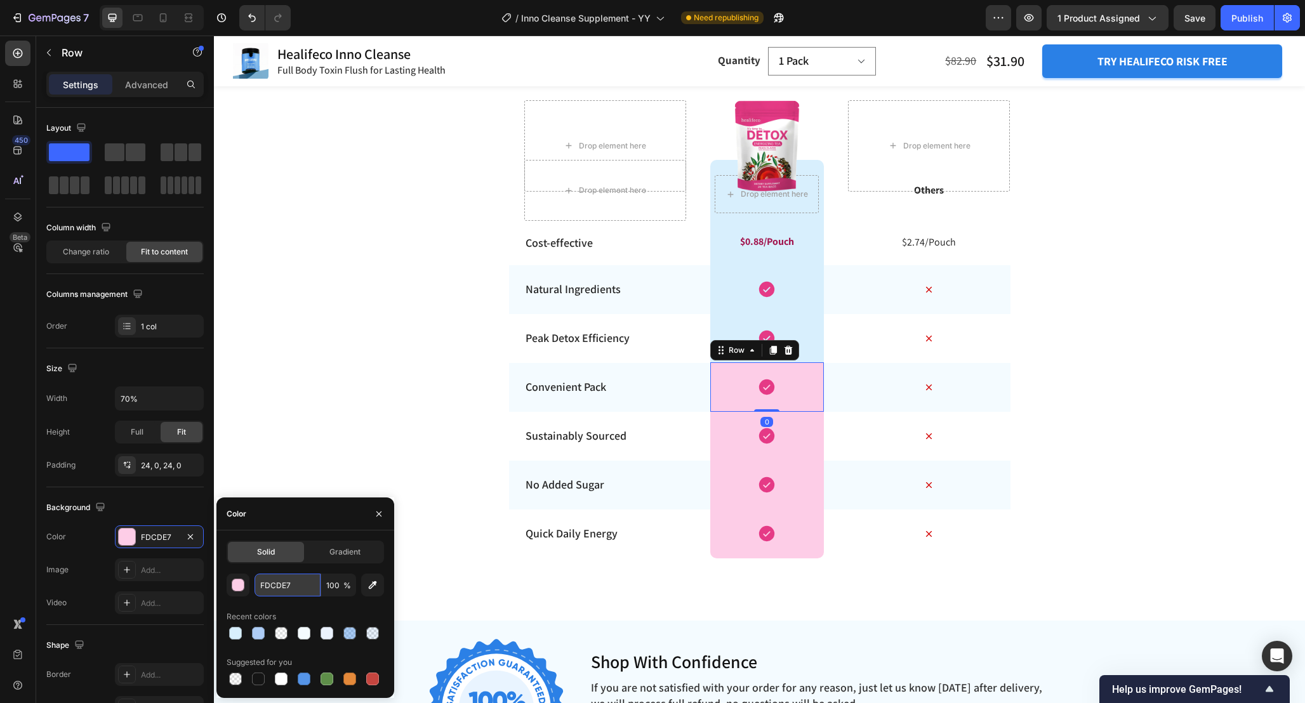
click at [303, 590] on input "FDCDE7" at bounding box center [287, 585] width 66 height 23
paste input "D8EFFD"
type input "D8EFFD"
click at [799, 428] on div "Icon Row" at bounding box center [767, 435] width 114 height 49
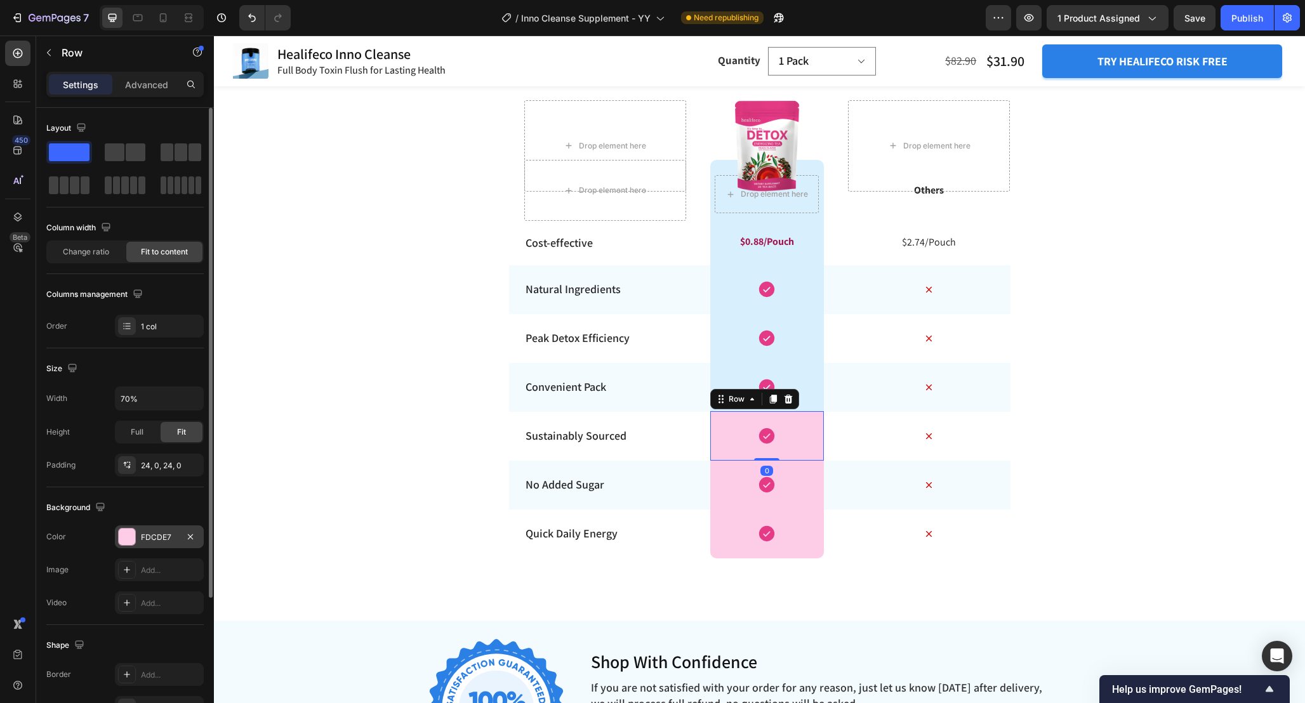
click at [155, 530] on div "FDCDE7" at bounding box center [159, 536] width 89 height 23
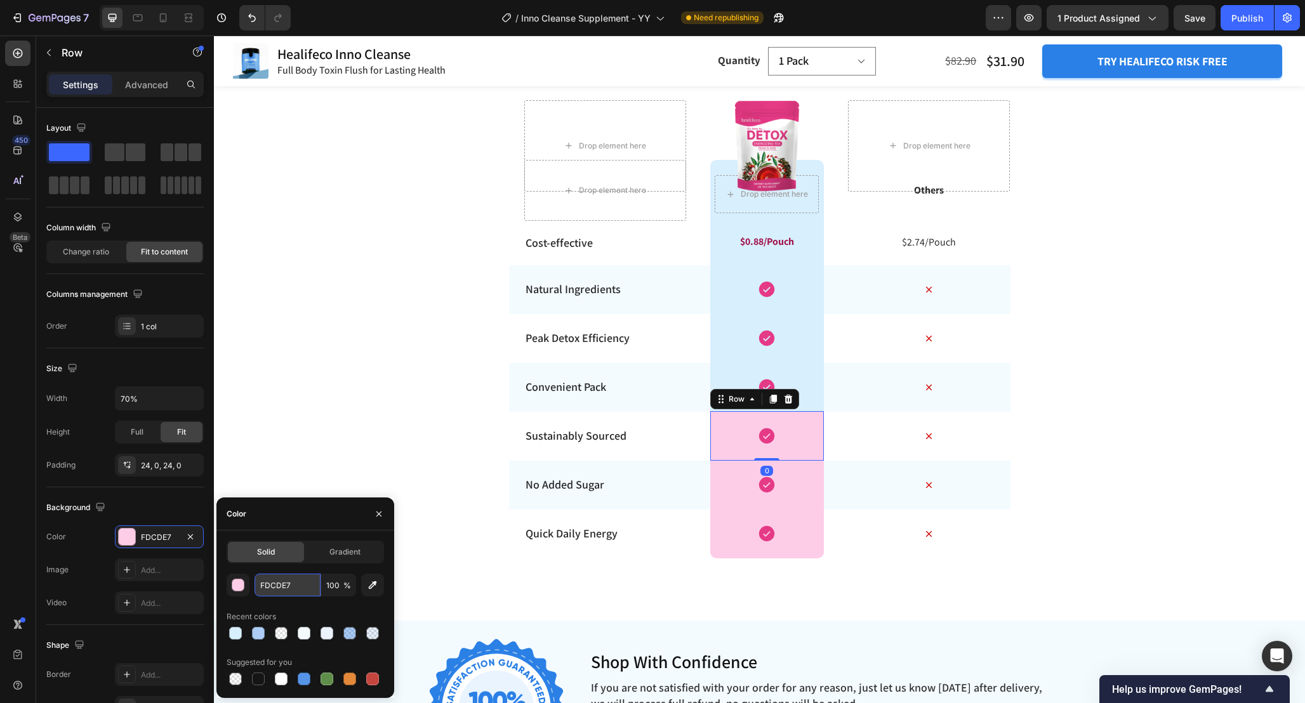
click at [292, 588] on input "FDCDE7" at bounding box center [287, 585] width 66 height 23
paste input "D8EFFD"
type input "D8EFFD"
click at [803, 490] on div "Icon Row" at bounding box center [767, 484] width 114 height 49
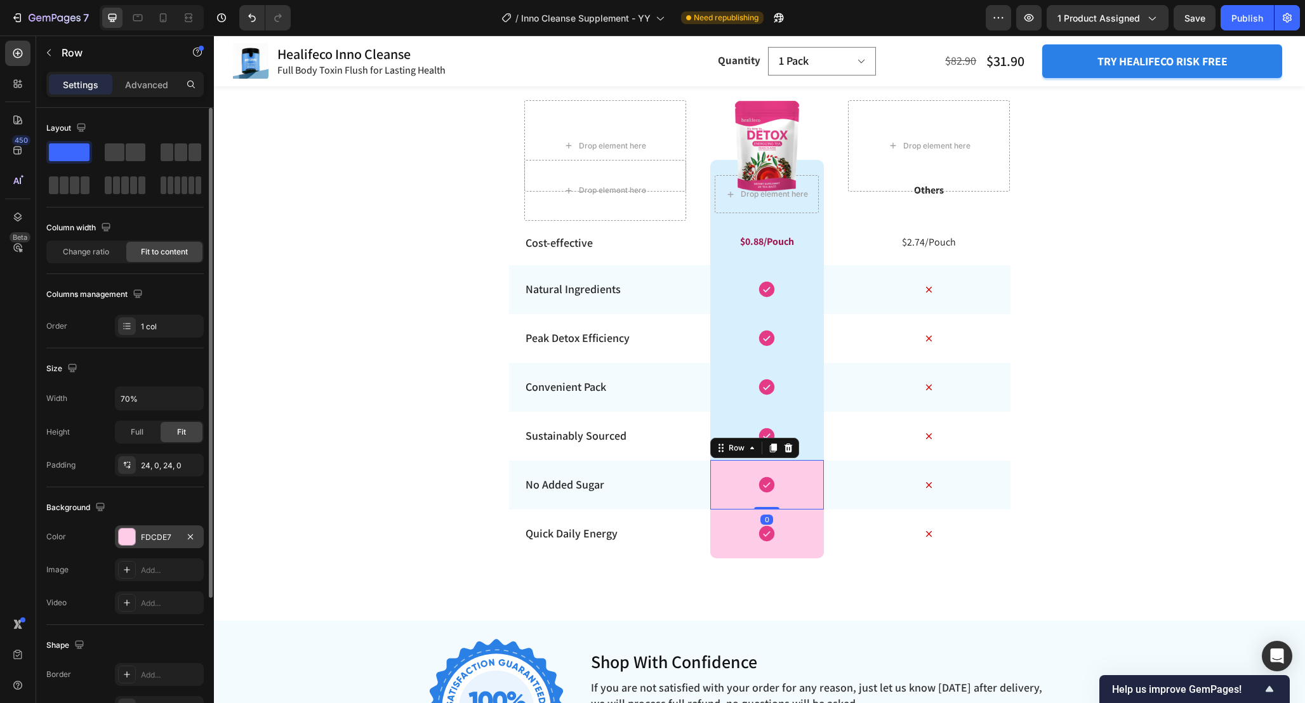
click at [162, 537] on div "FDCDE7" at bounding box center [159, 537] width 37 height 11
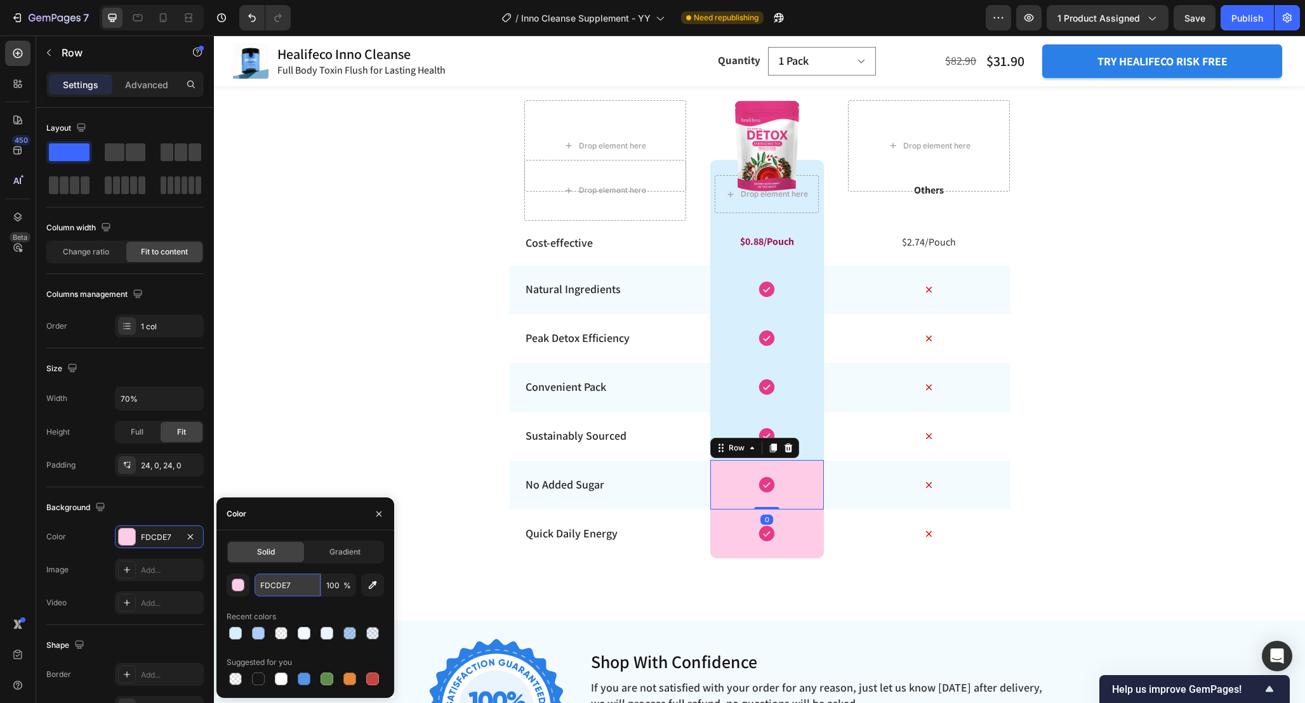
click at [305, 590] on input "FDCDE7" at bounding box center [287, 585] width 66 height 23
paste input "D8EFFD"
type input "D8EFFD"
click at [806, 527] on div "Icon Row" at bounding box center [767, 533] width 114 height 49
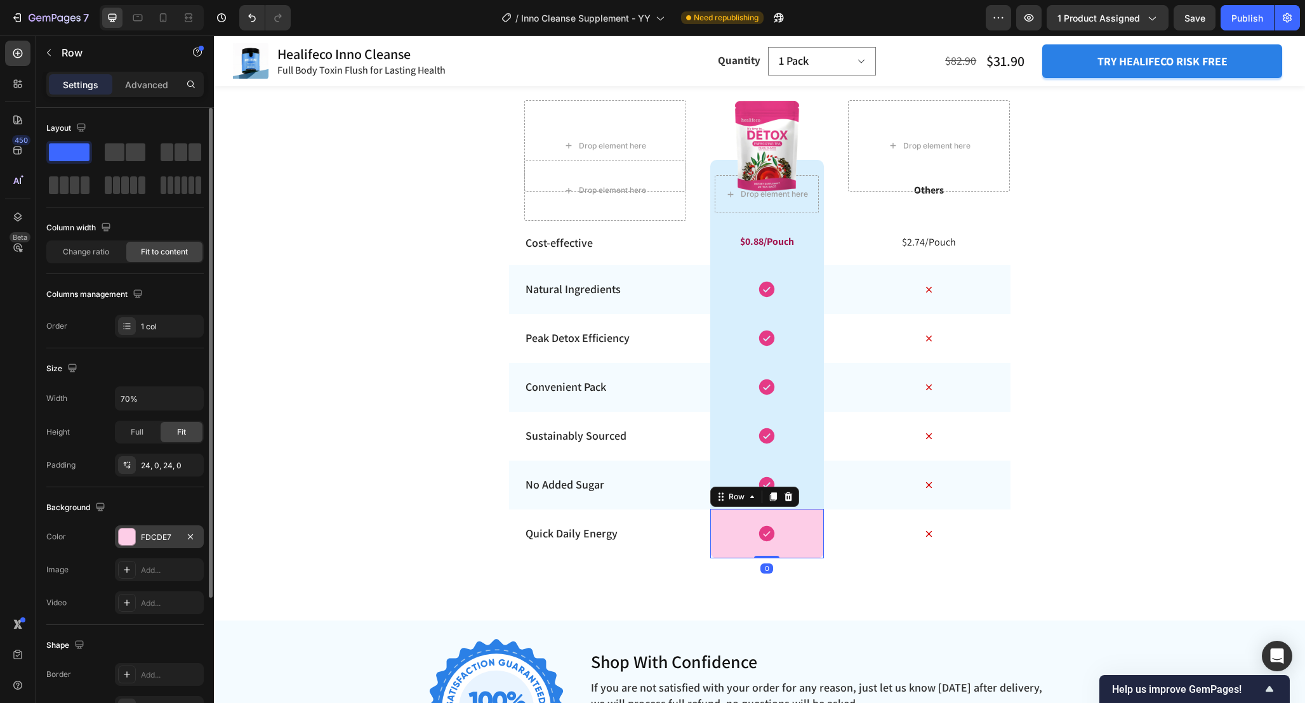
click at [162, 540] on div "FDCDE7" at bounding box center [159, 537] width 37 height 11
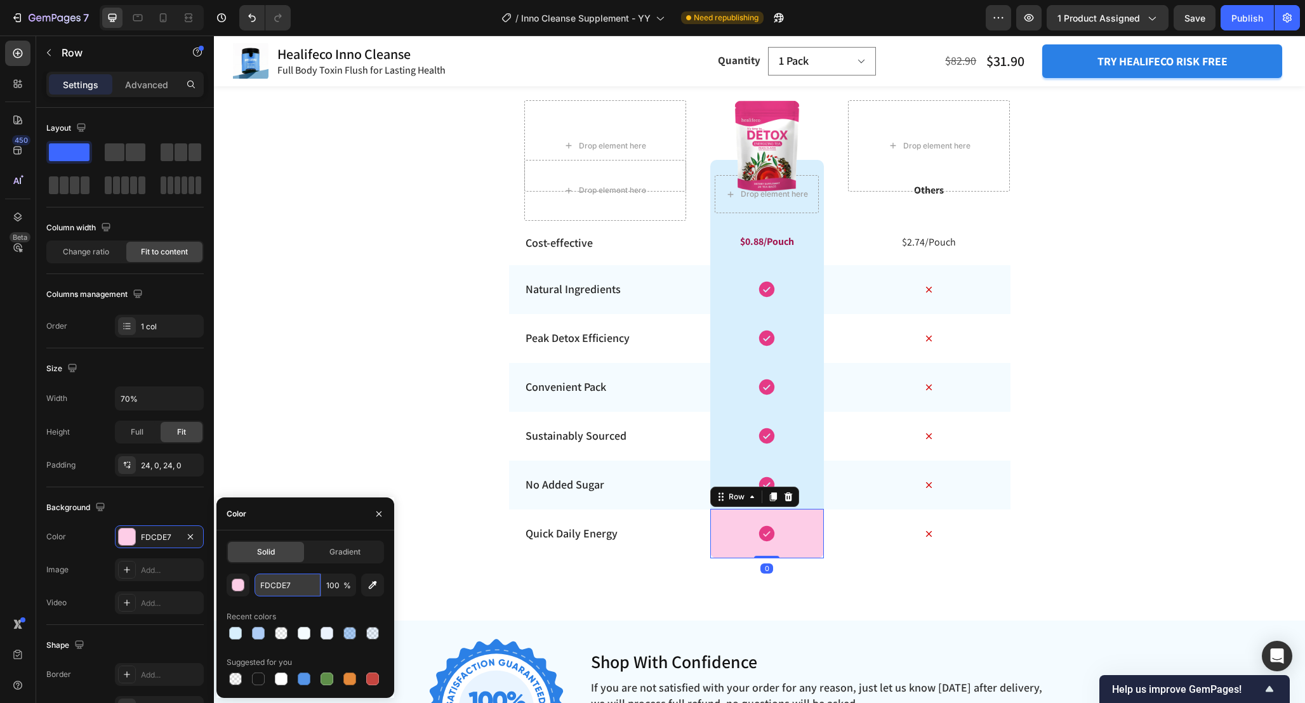
click at [302, 589] on input "FDCDE7" at bounding box center [287, 585] width 66 height 23
paste input "D8EFFD"
type input "D8EFFD"
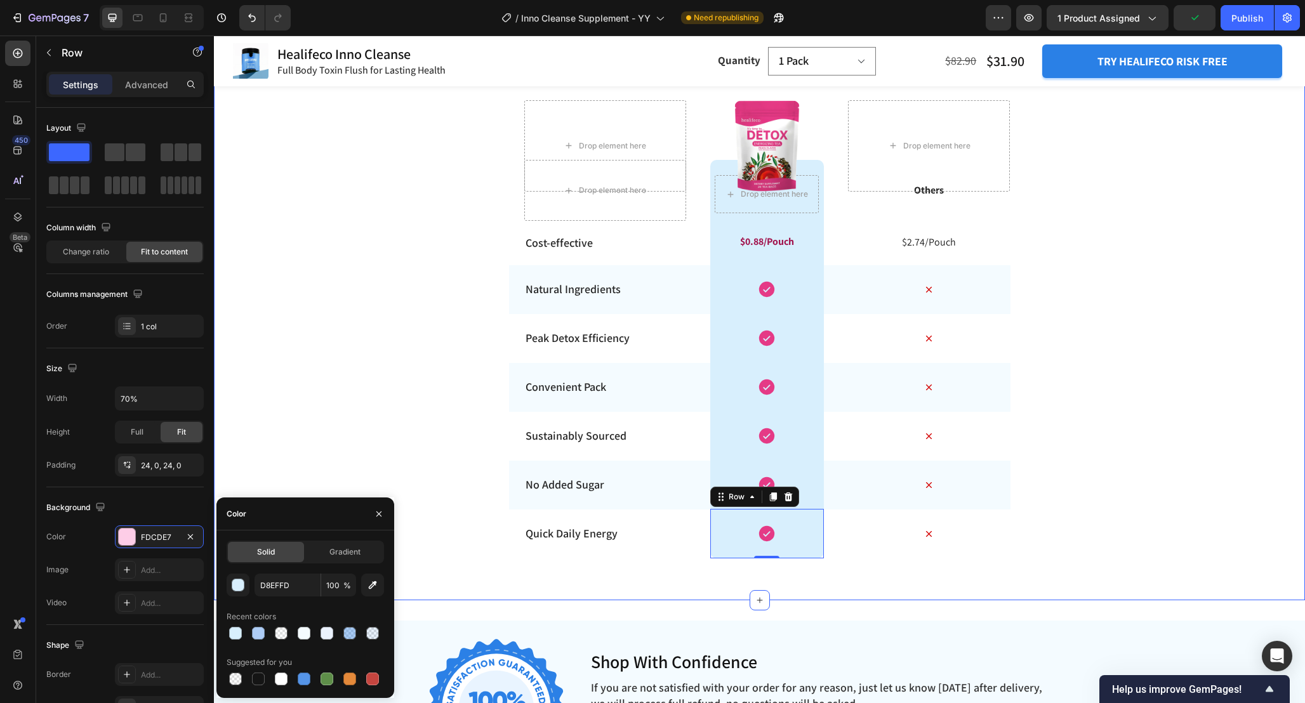
click at [1096, 358] on div "Enhancing Detox with Seamless Peak Performance Heading Row Drop element here Dr…" at bounding box center [759, 299] width 1091 height 563
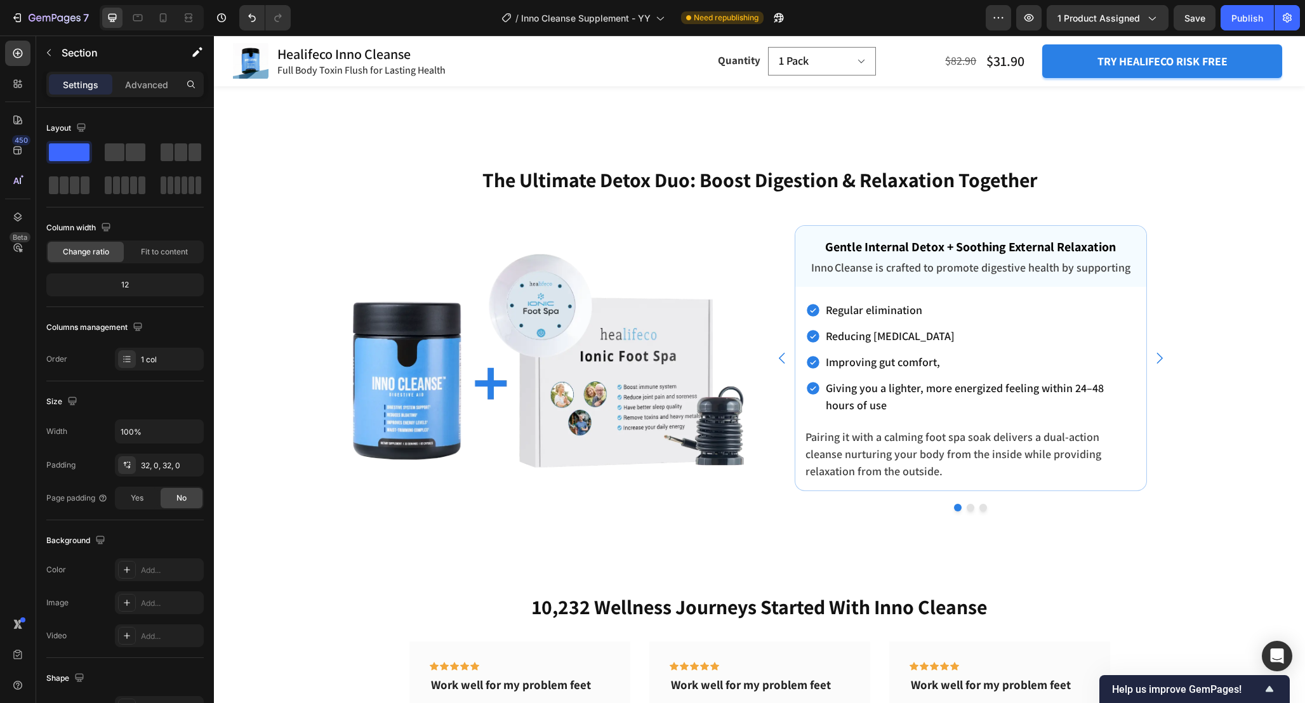
scroll to position [3852, 0]
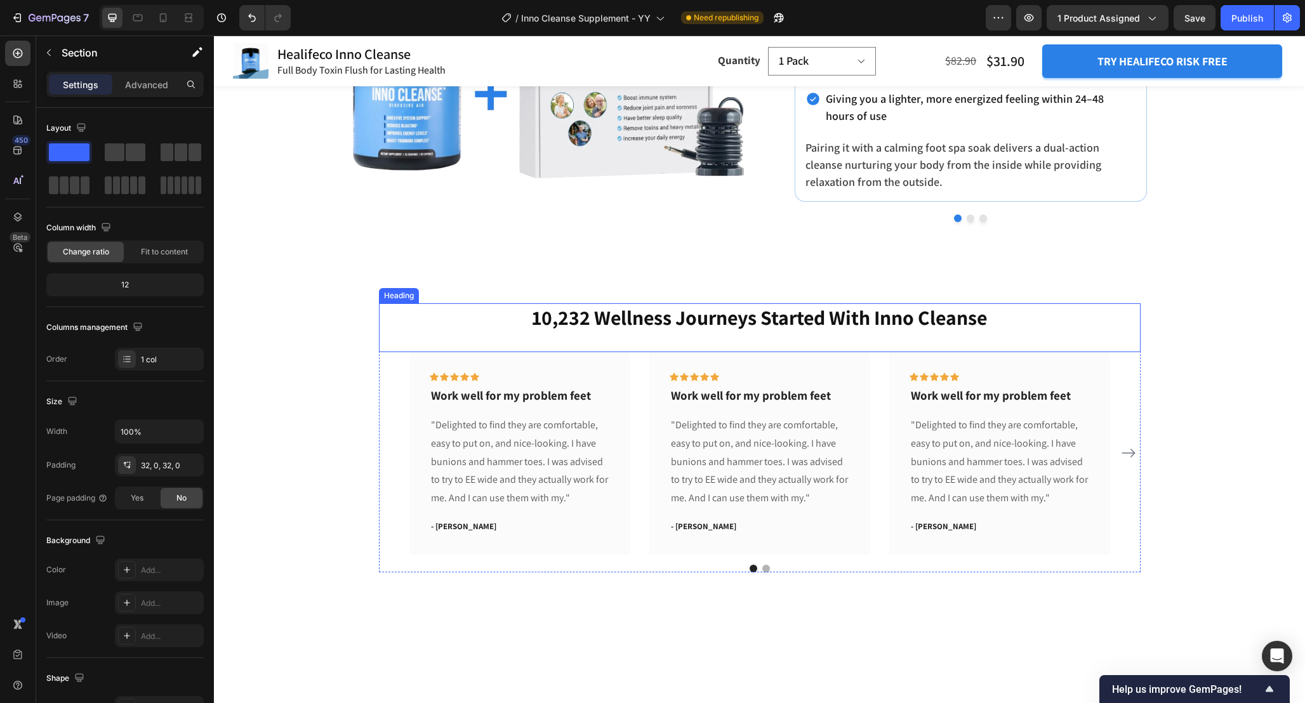
click at [814, 351] on div "10,232 Wellness Journeys Started With Inno Cleanse Heading" at bounding box center [759, 327] width 761 height 49
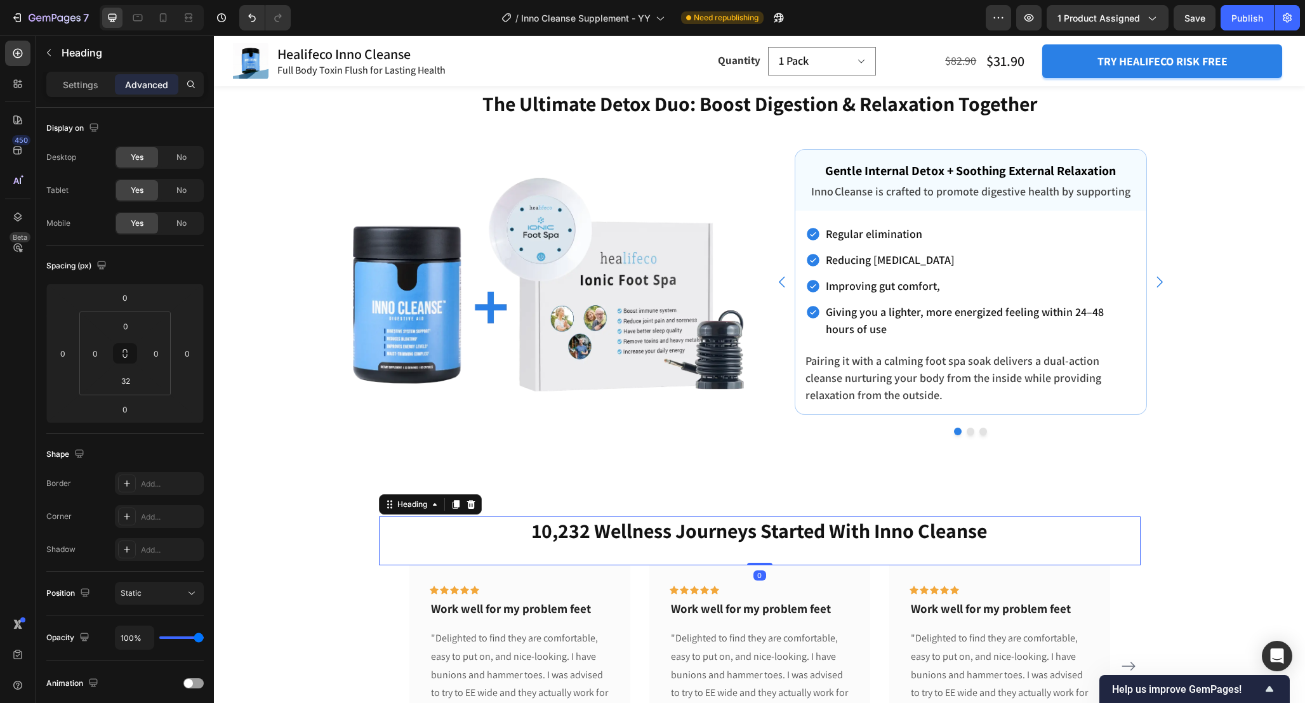
scroll to position [3946, 0]
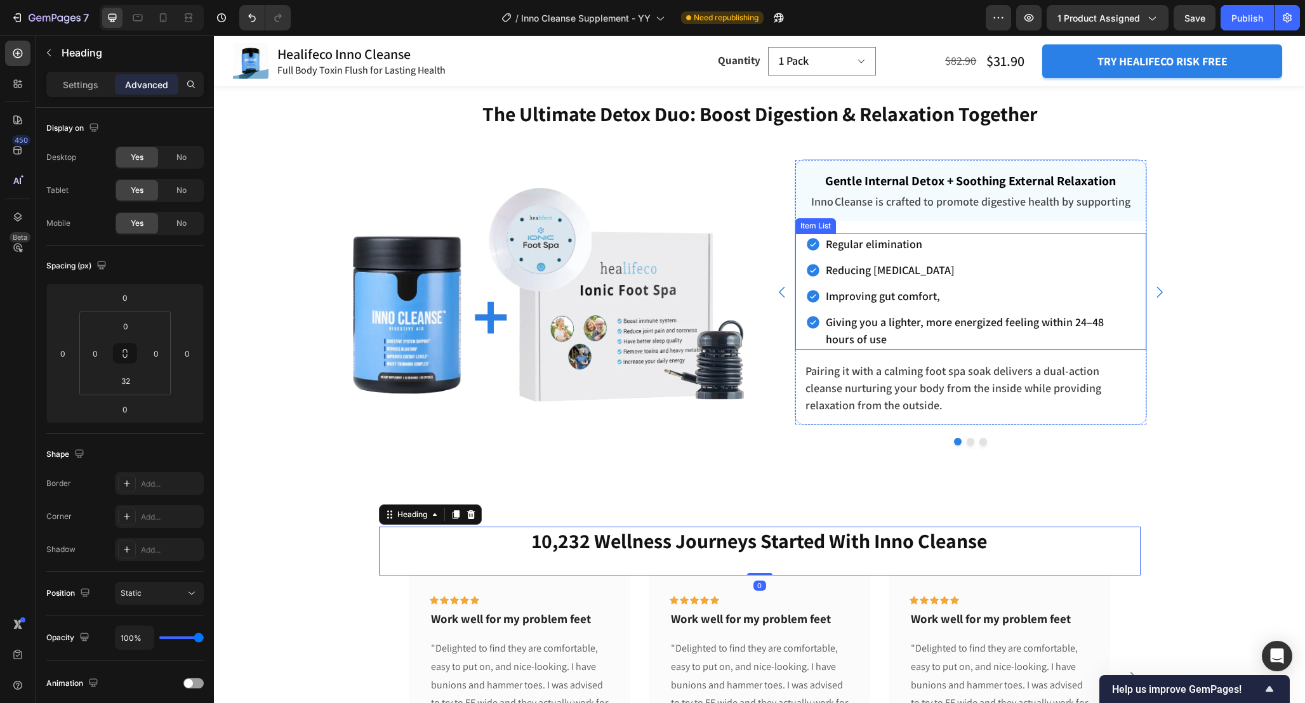
click at [821, 284] on div "Regular elimination Reducing [MEDICAL_DATA] Improving gut comfort, Giving you a…" at bounding box center [970, 291] width 331 height 116
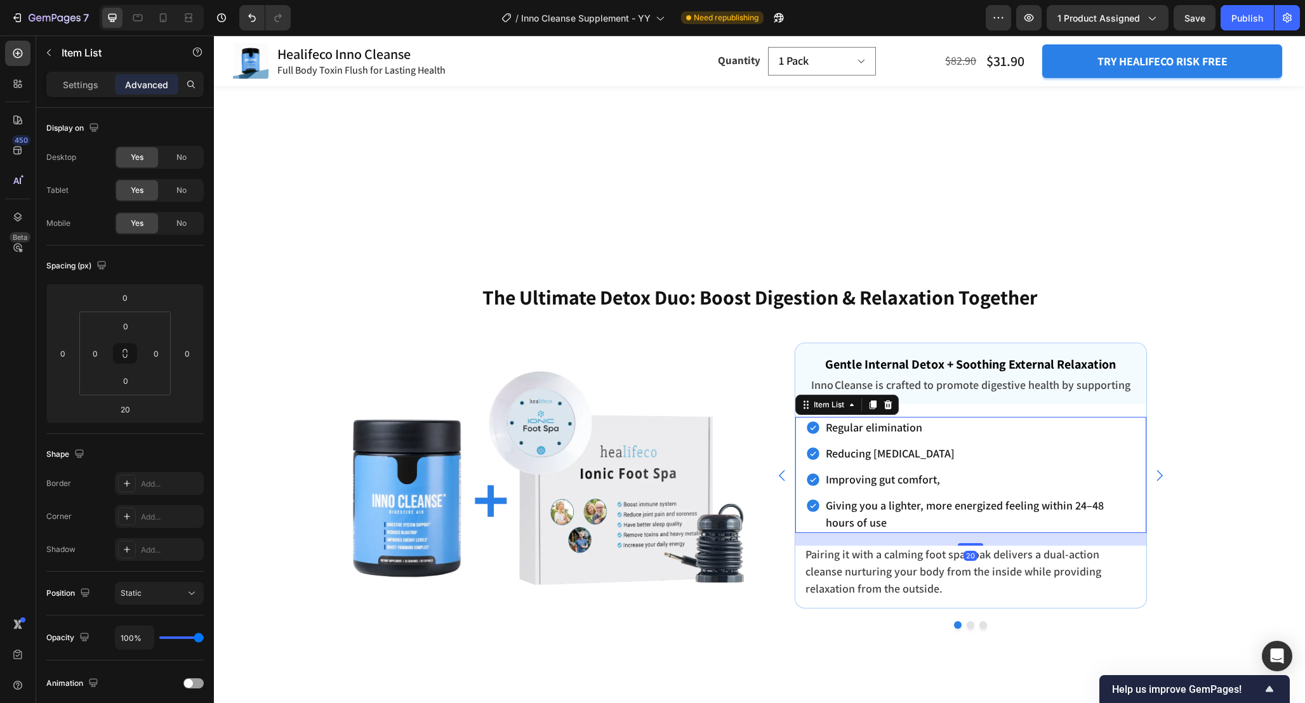
scroll to position [3758, 0]
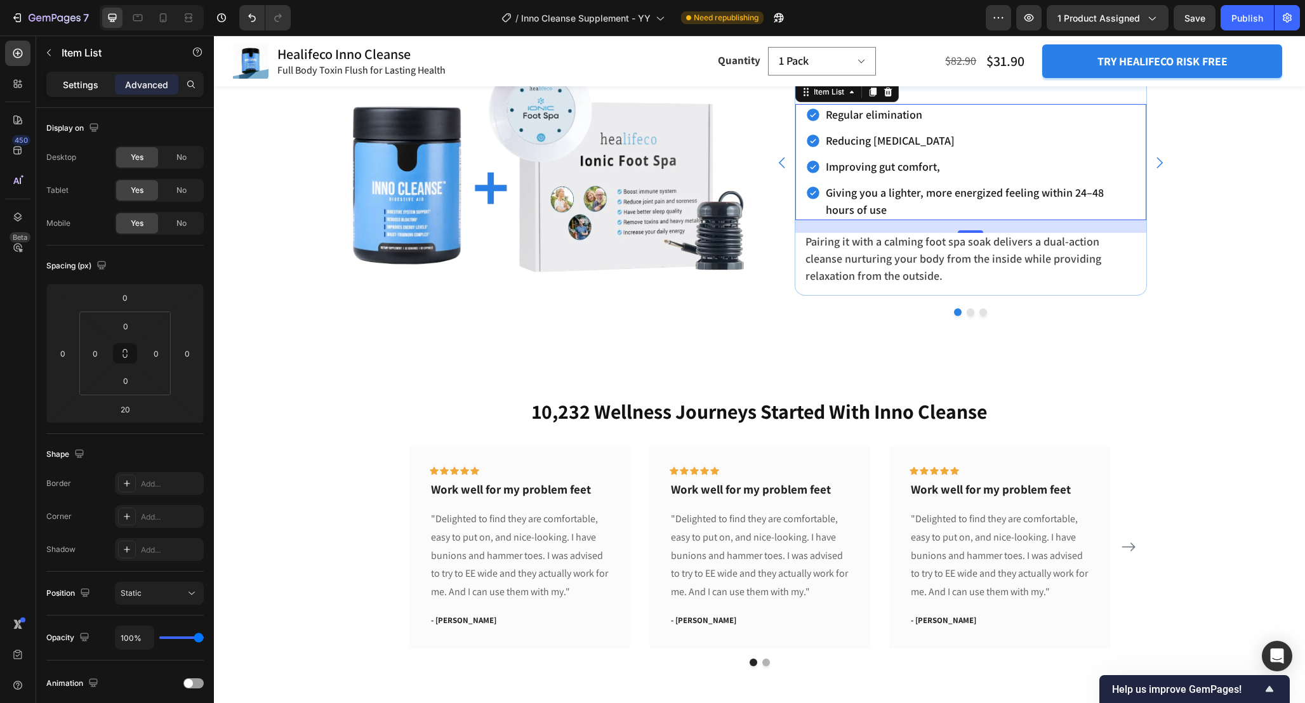
click at [98, 90] on div "Settings" at bounding box center [80, 84] width 63 height 20
type input "5"
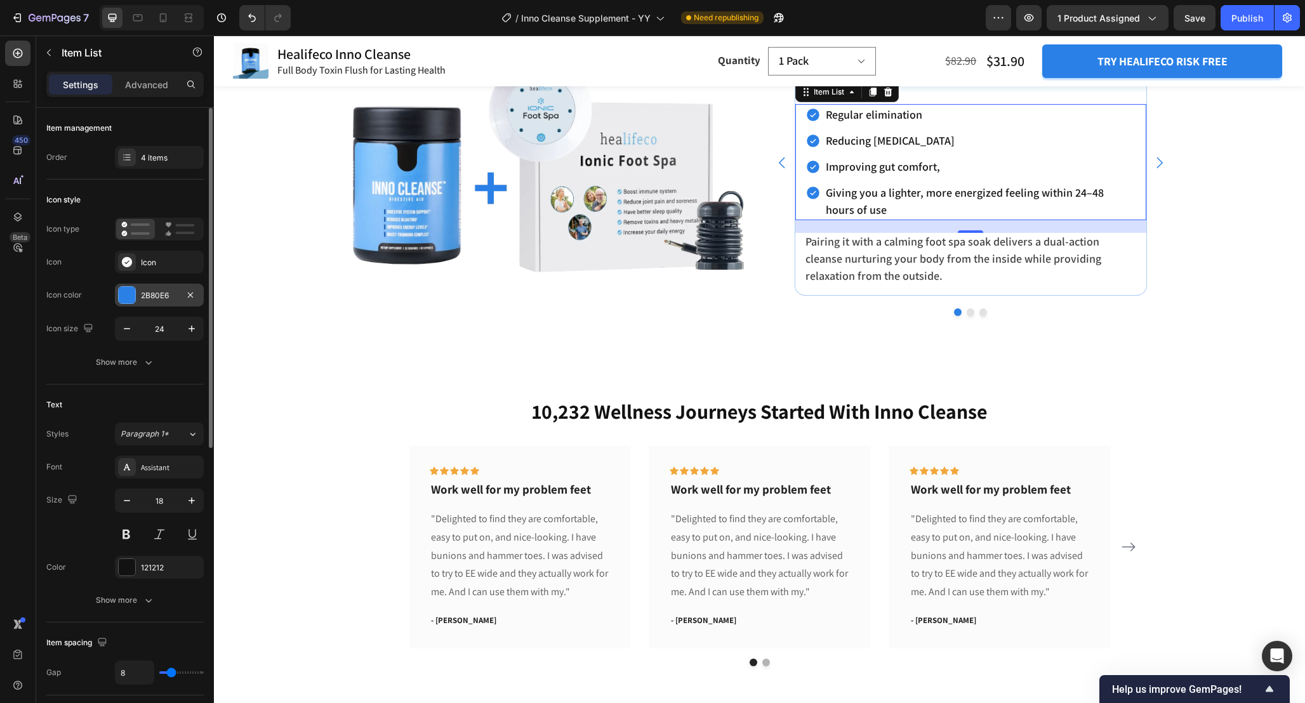
click at [155, 294] on div "2B80E6" at bounding box center [159, 295] width 37 height 11
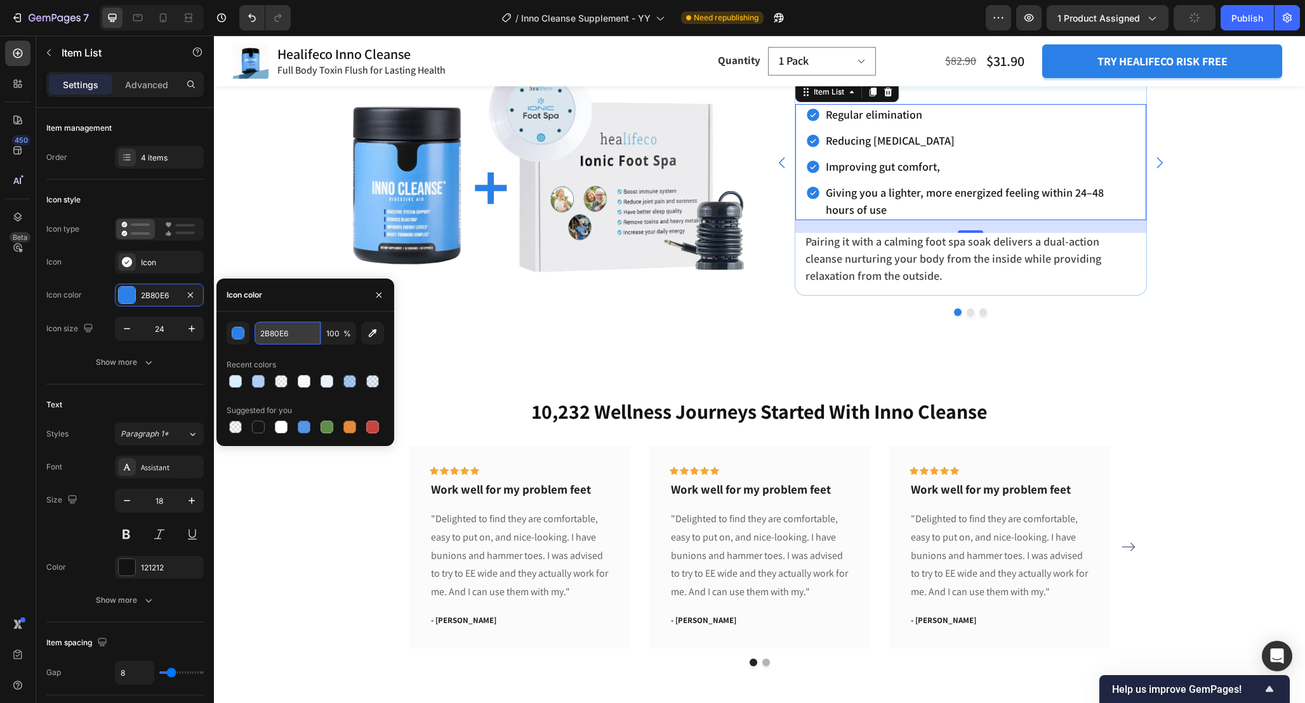
click at [305, 338] on input "2B80E6" at bounding box center [287, 333] width 66 height 23
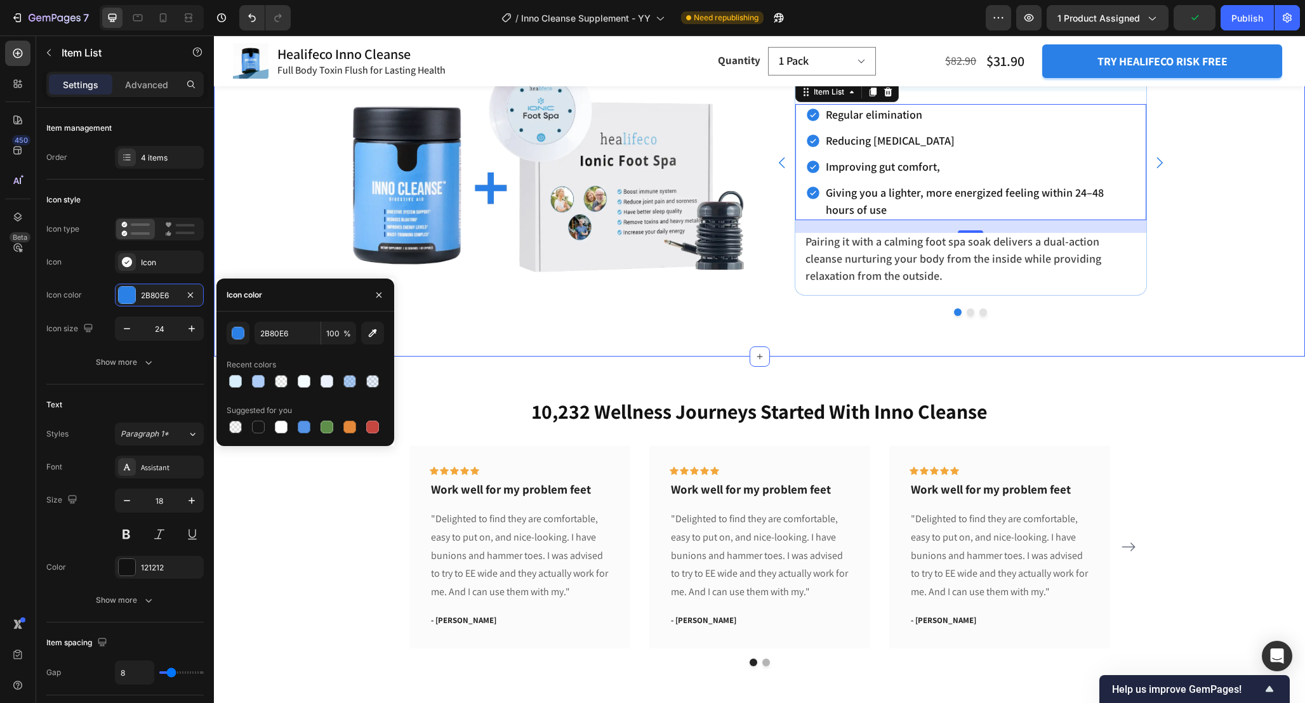
click at [816, 335] on div "The Ultimate Detox Duo: Boost Digestion & Relaxation Together Heading Enhance R…" at bounding box center [759, 143] width 1091 height 427
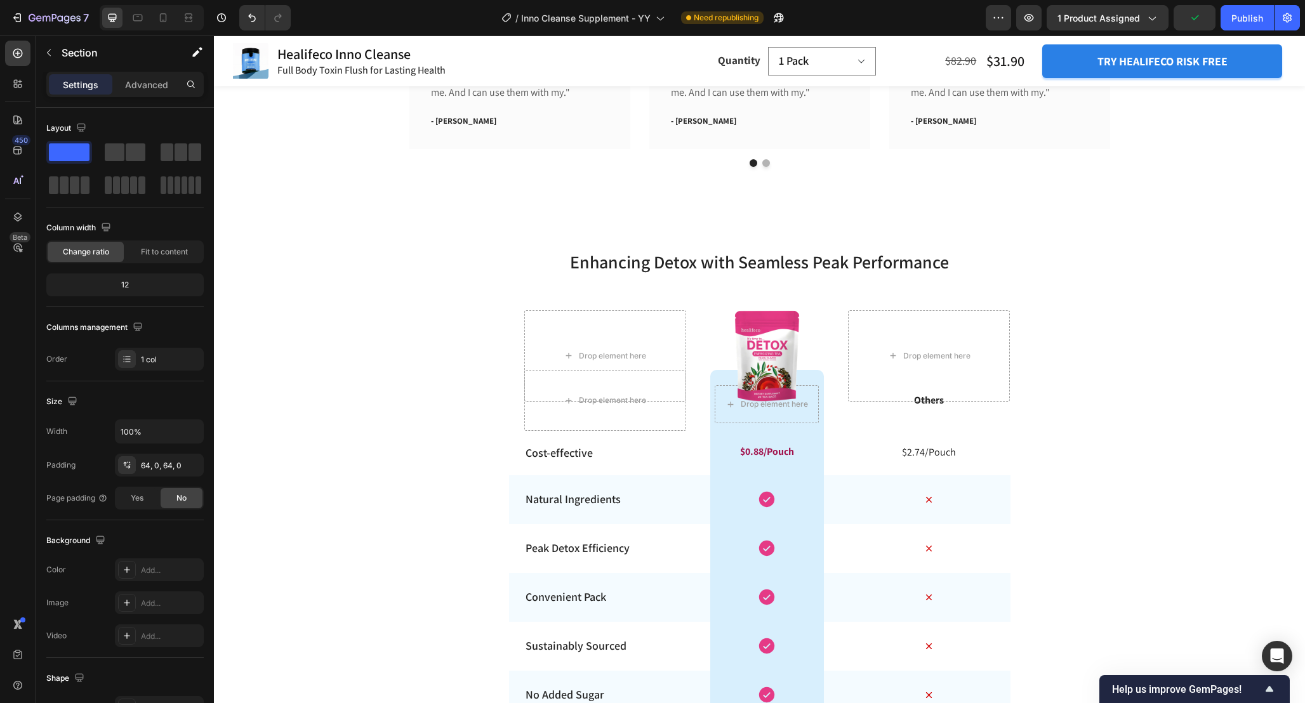
scroll to position [4801, 0]
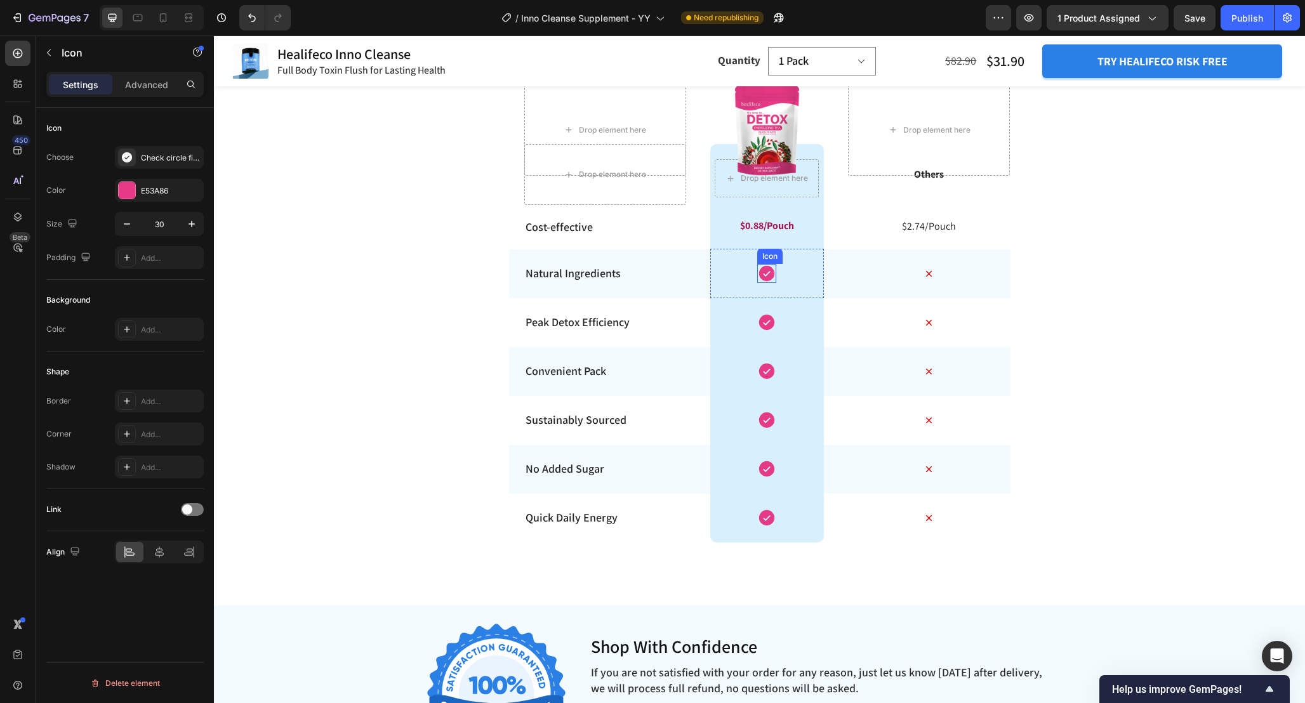
click at [761, 275] on icon at bounding box center [766, 273] width 15 height 15
click at [155, 190] on div "E53A86" at bounding box center [159, 190] width 37 height 11
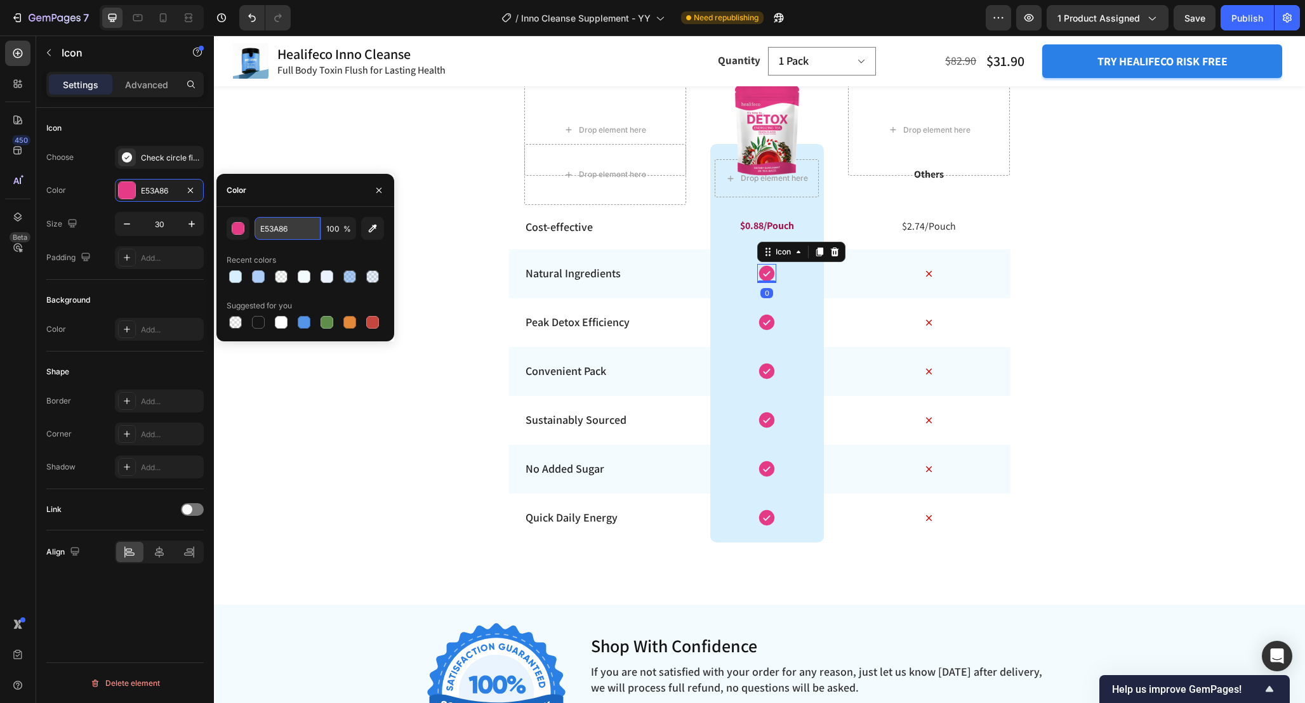
click at [296, 237] on input "E53A86" at bounding box center [287, 228] width 66 height 23
paste input "2B80E"
type input "2B80E6"
click at [761, 321] on icon at bounding box center [766, 322] width 15 height 15
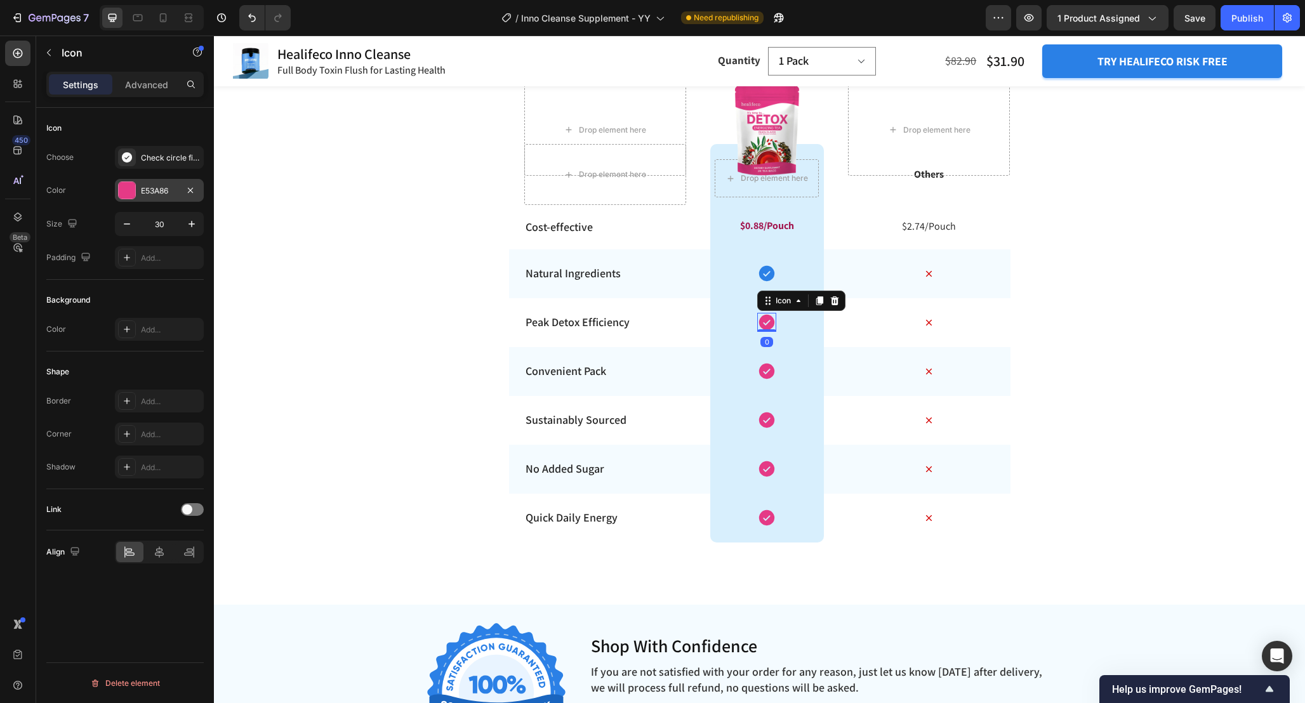
click at [147, 197] on div "E53A86" at bounding box center [159, 190] width 89 height 23
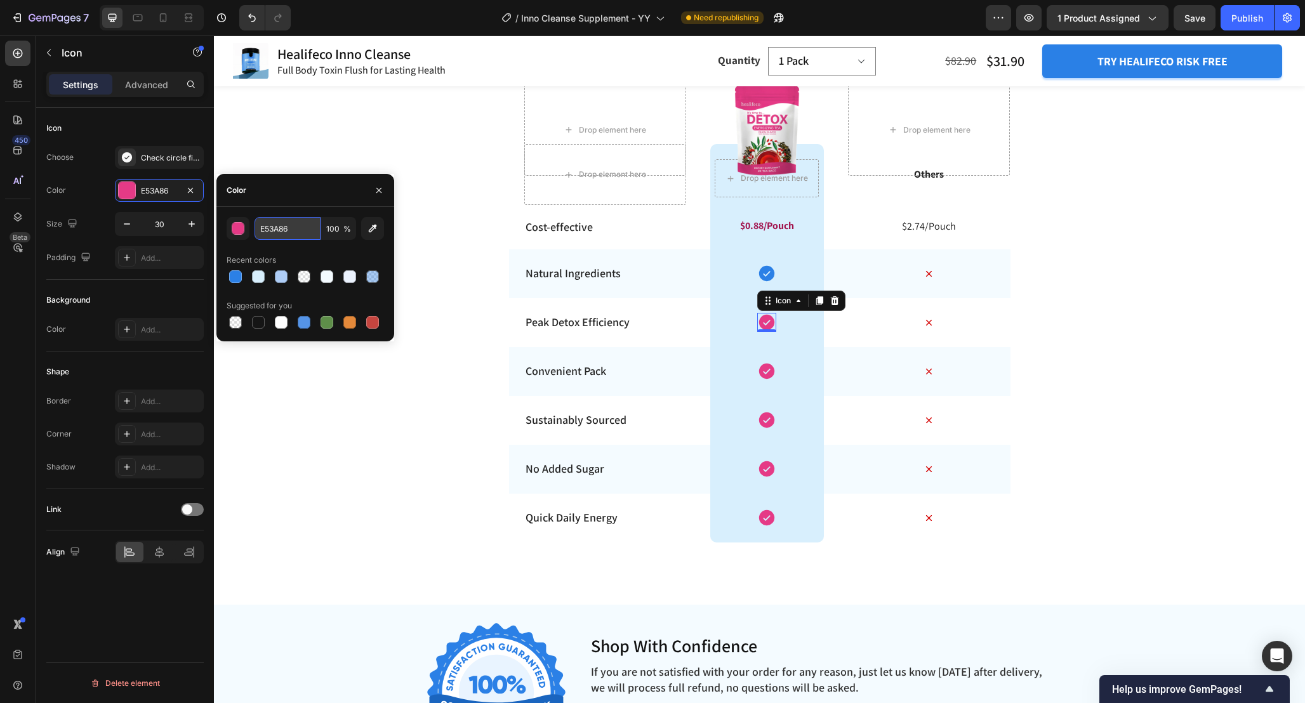
click at [301, 232] on input "E53A86" at bounding box center [287, 228] width 66 height 23
paste input "2B80E"
type input "2B80E6"
click at [765, 377] on icon at bounding box center [766, 371] width 15 height 15
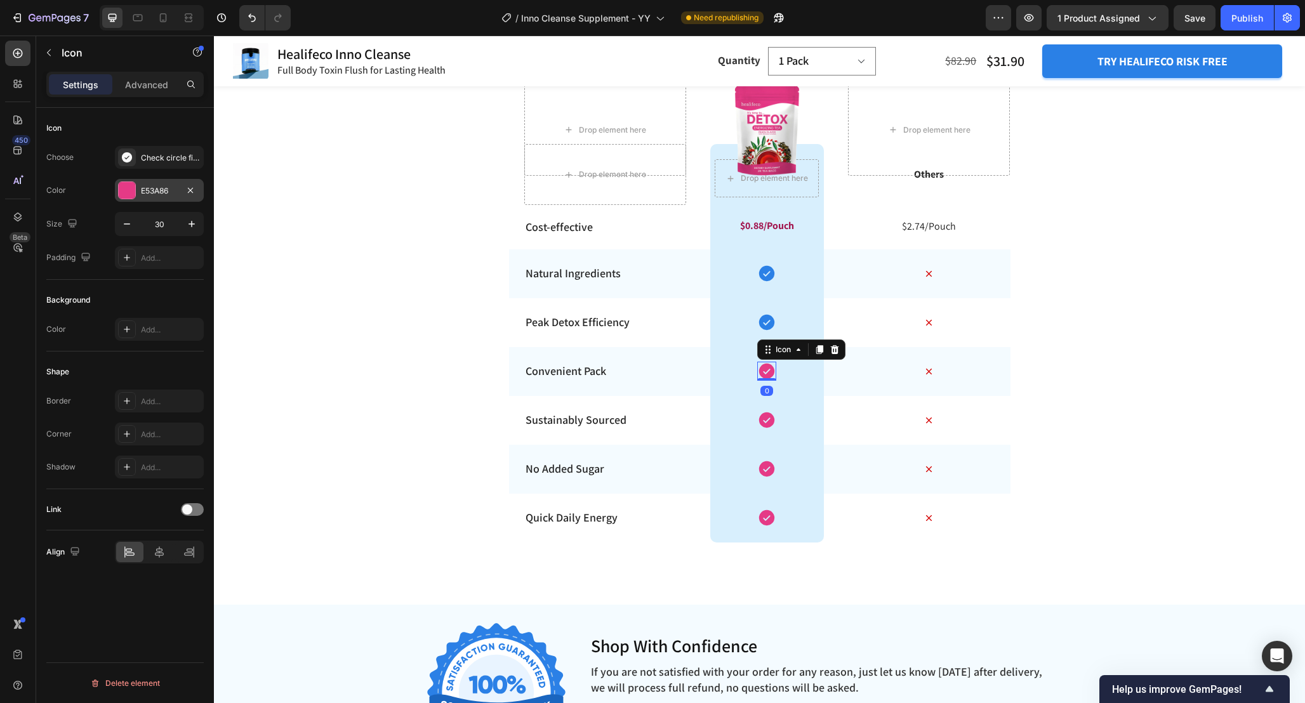
click at [152, 193] on div "E53A86" at bounding box center [159, 190] width 37 height 11
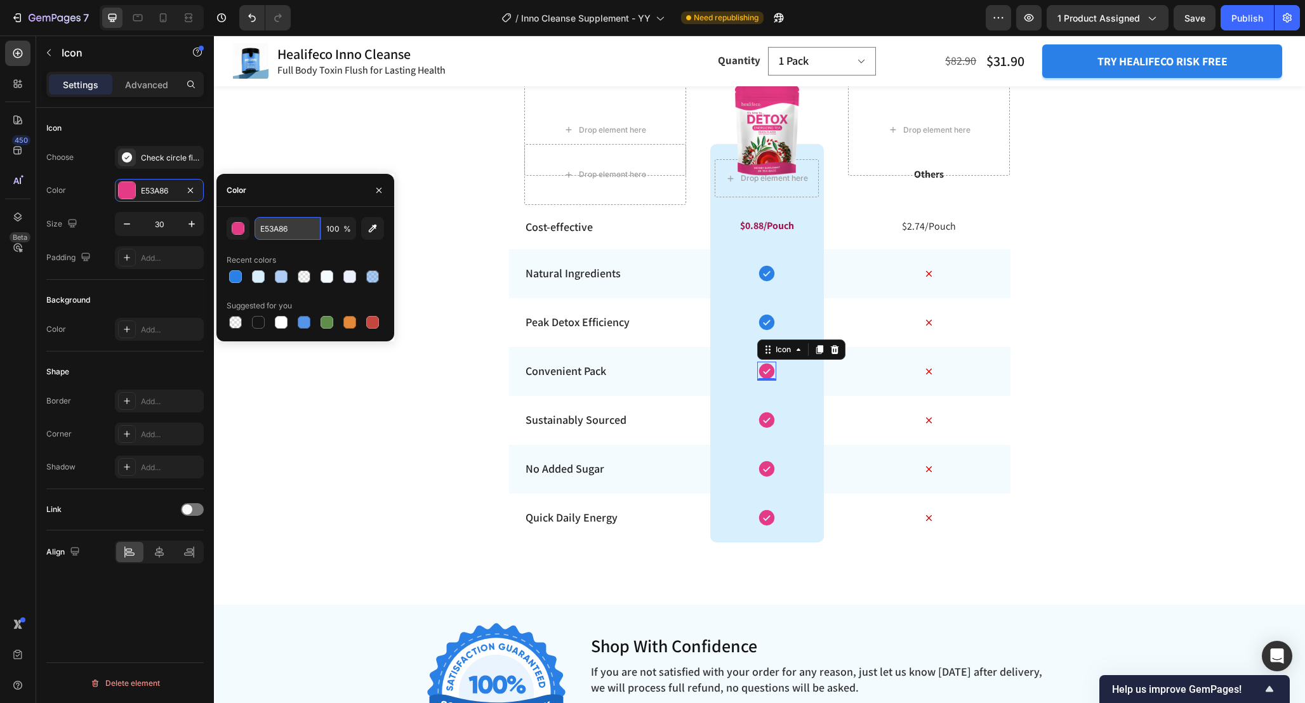
click at [294, 233] on input "E53A86" at bounding box center [287, 228] width 66 height 23
paste input "2B80E"
type input "2B80E6"
click at [760, 428] on div "Icon" at bounding box center [766, 420] width 19 height 19
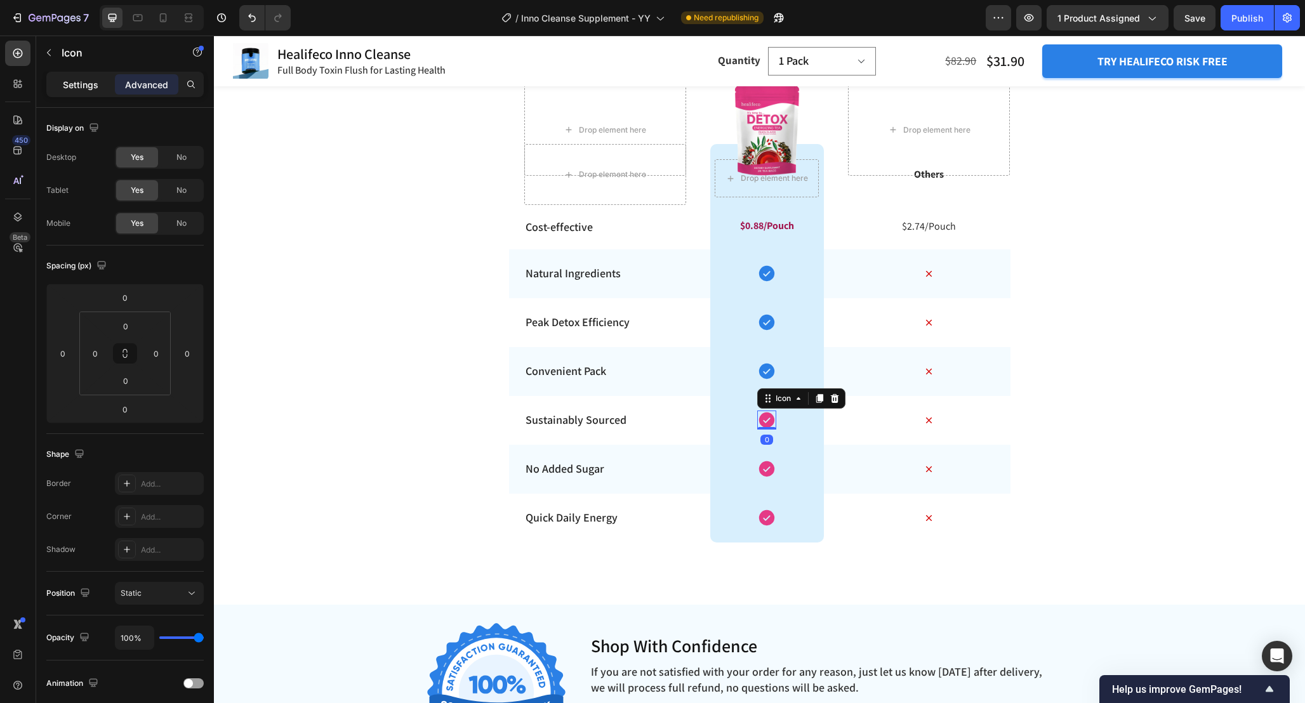
click at [91, 93] on div "Settings" at bounding box center [80, 84] width 63 height 20
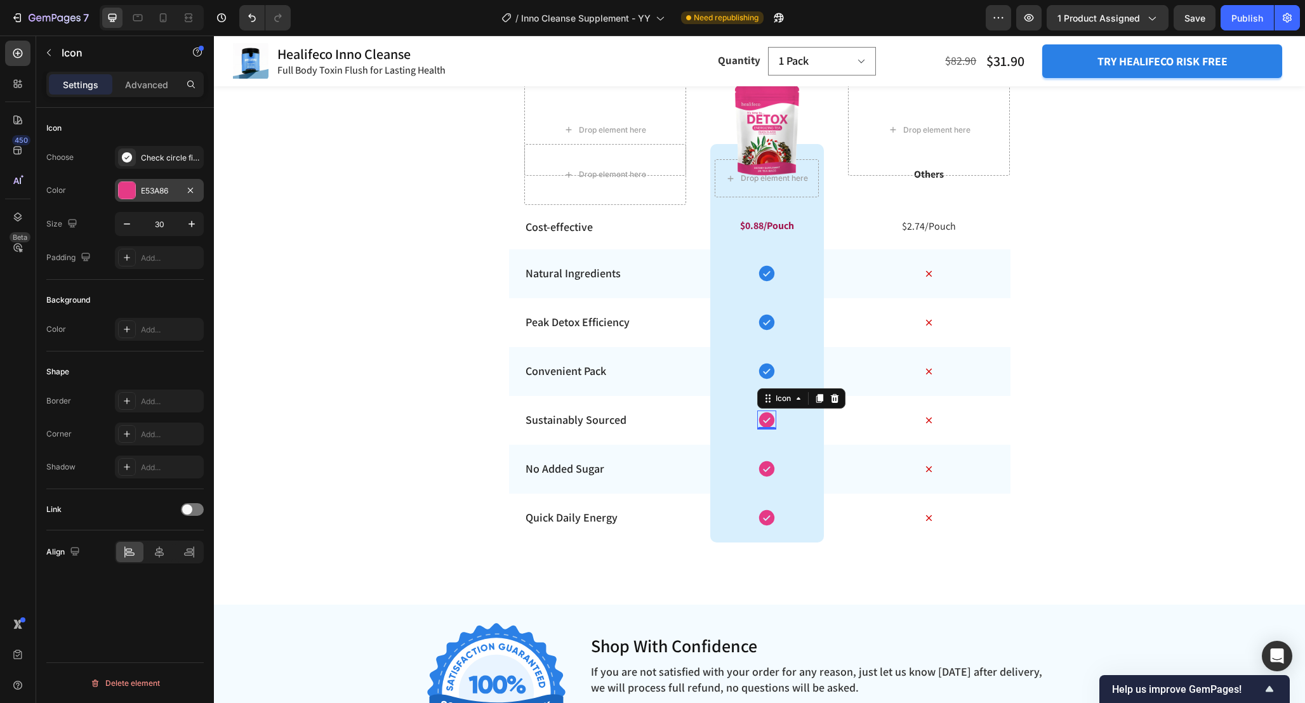
click at [167, 185] on div "E53A86" at bounding box center [159, 190] width 37 height 11
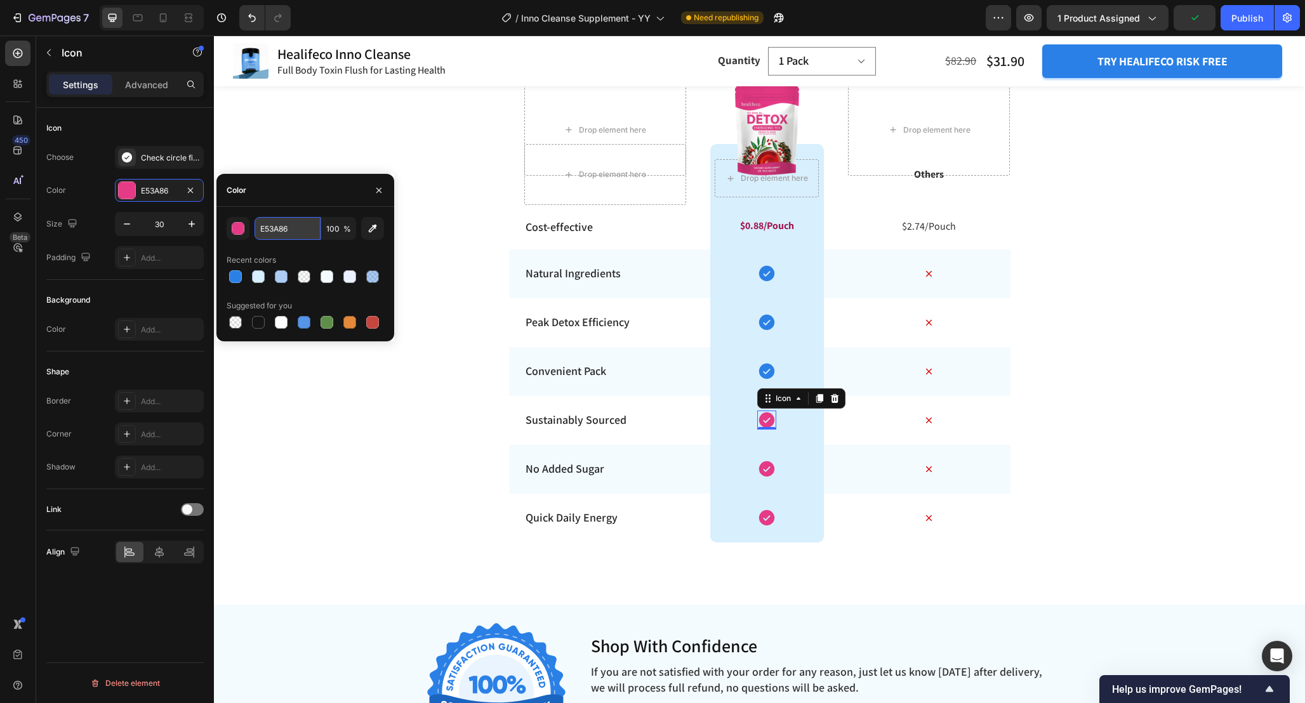
click at [298, 234] on input "E53A86" at bounding box center [287, 228] width 66 height 23
paste input "2B80E"
type input "2B80E6"
click at [766, 470] on icon at bounding box center [766, 468] width 19 height 19
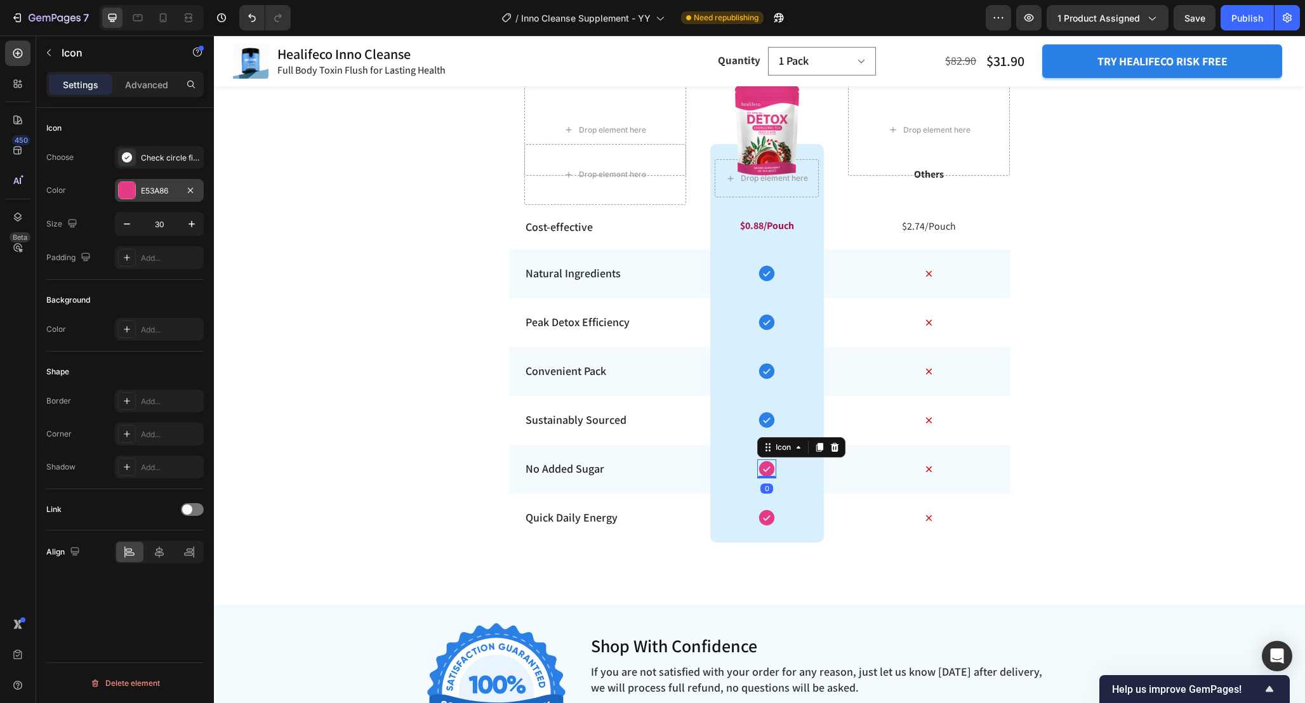
click at [160, 191] on div "E53A86" at bounding box center [159, 190] width 37 height 11
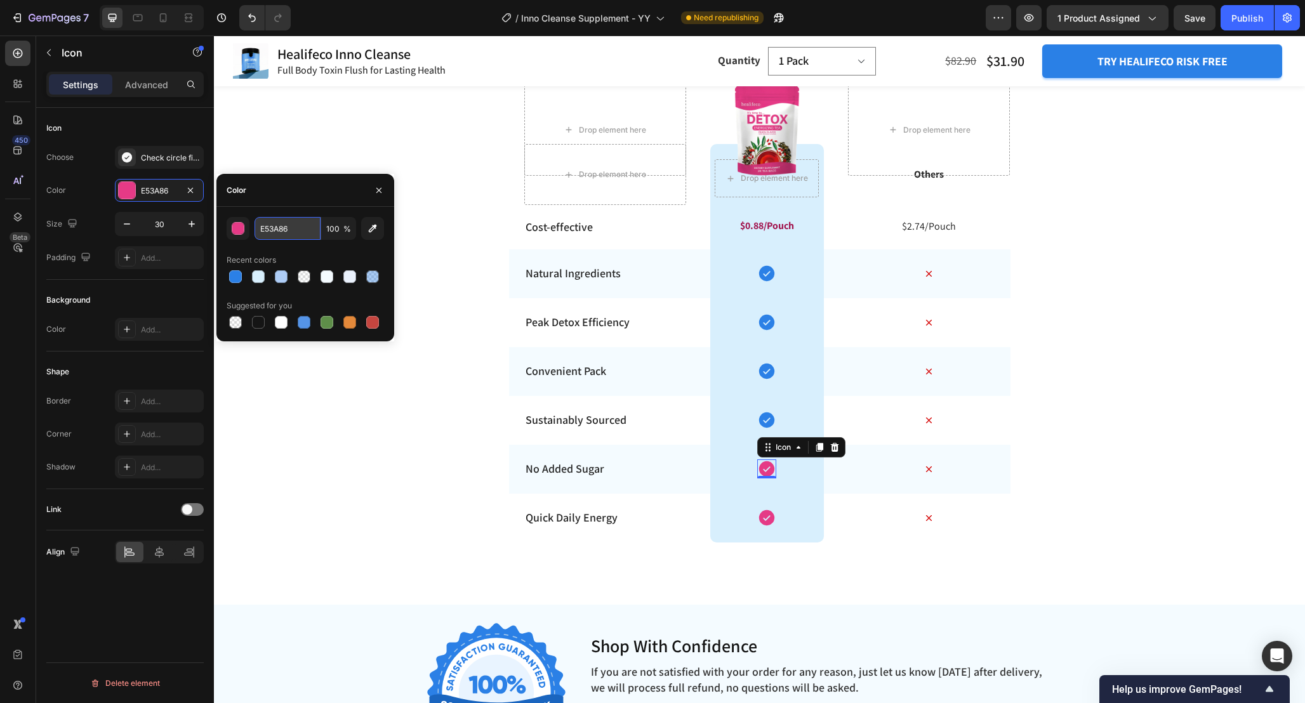
click at [306, 228] on input "E53A86" at bounding box center [287, 228] width 66 height 23
paste input "2B80E"
type input "2B80E6"
click at [763, 519] on icon at bounding box center [766, 517] width 15 height 15
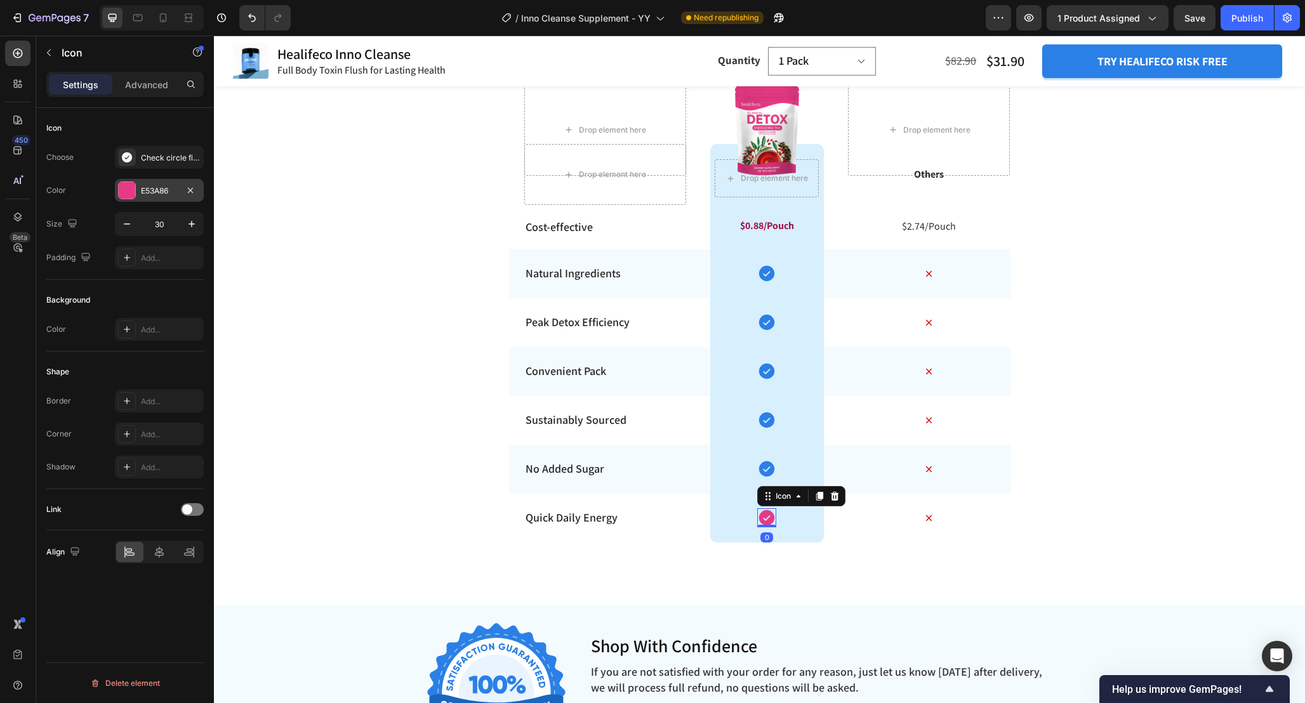
click at [157, 192] on div "E53A86" at bounding box center [159, 190] width 37 height 11
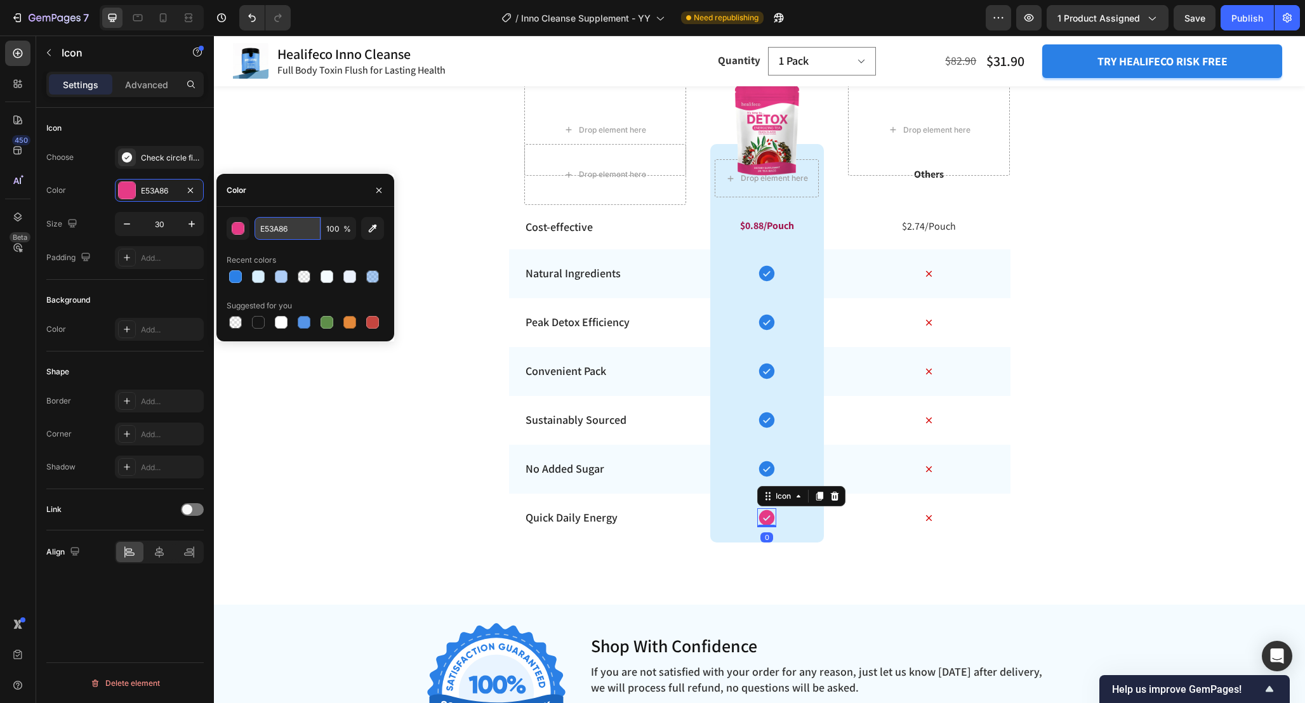
click at [315, 233] on input "E53A86" at bounding box center [287, 228] width 66 height 23
paste input "2B80E"
type input "2B80E6"
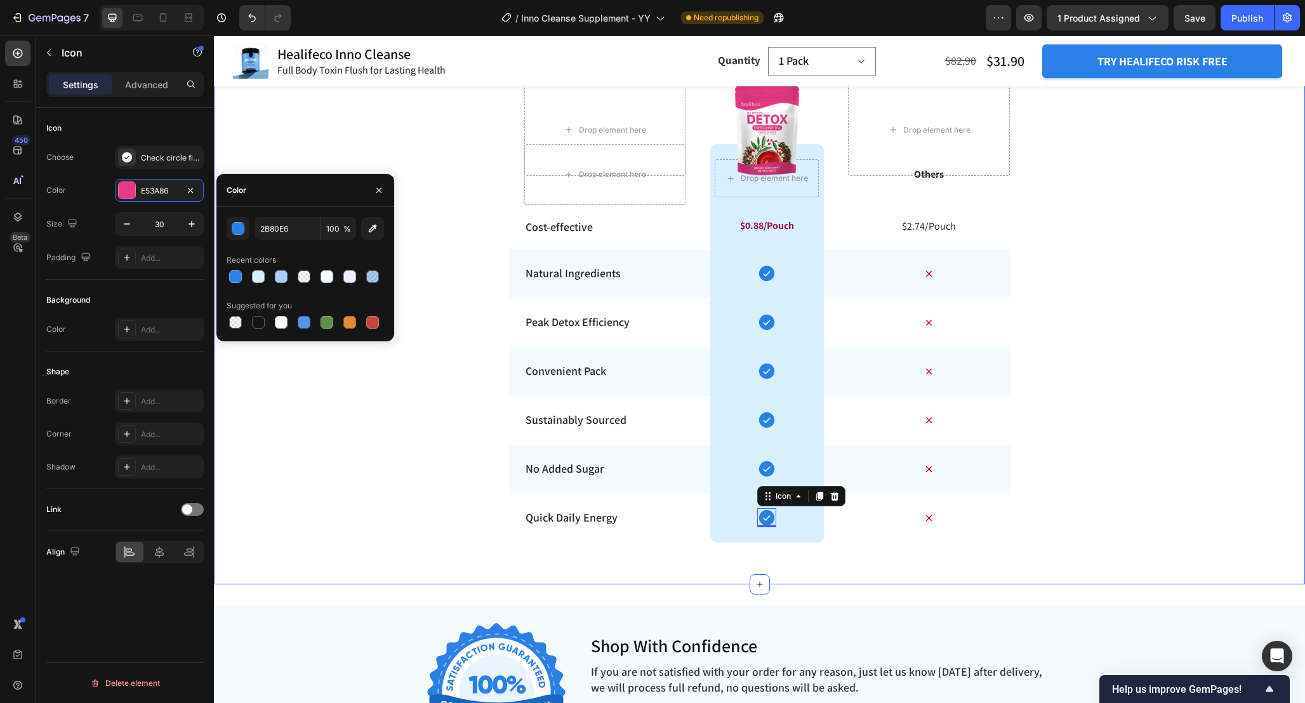
click at [1079, 404] on div "Enhancing Detox with Seamless Peak Performance Heading Row Drop element here Dr…" at bounding box center [759, 283] width 1091 height 563
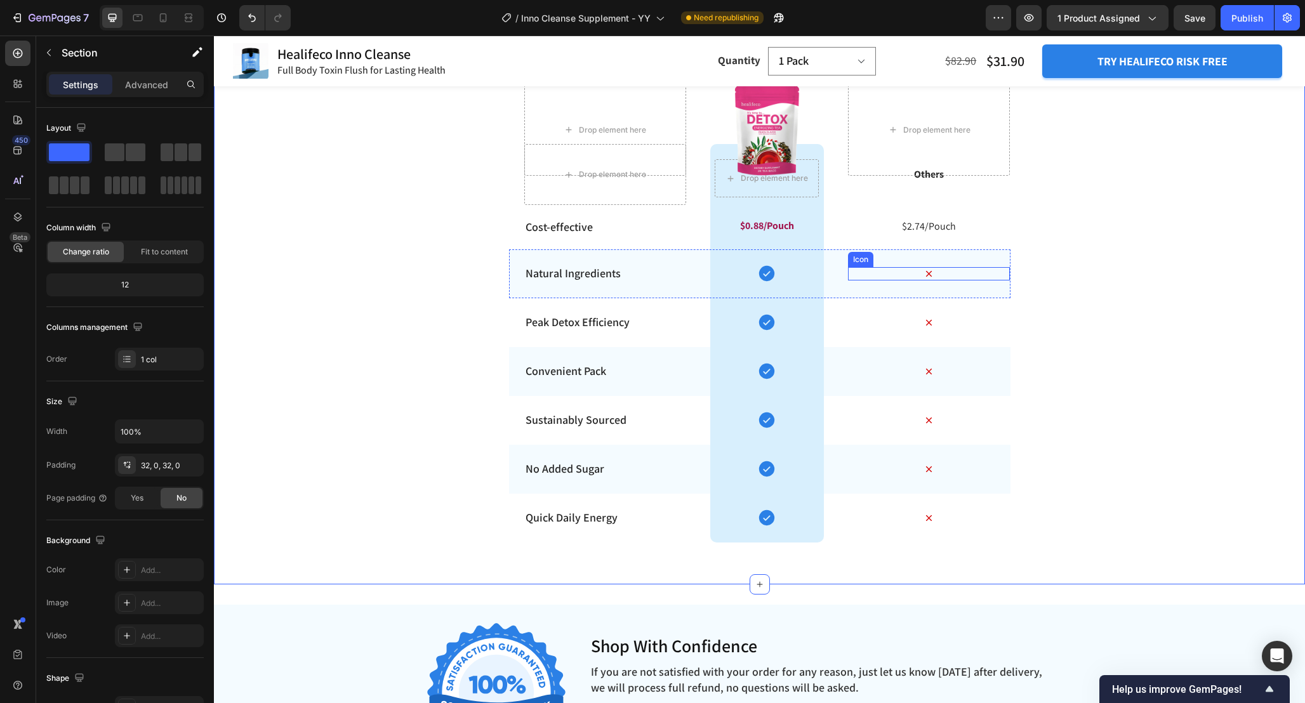
click at [929, 275] on icon at bounding box center [929, 274] width 6 height 6
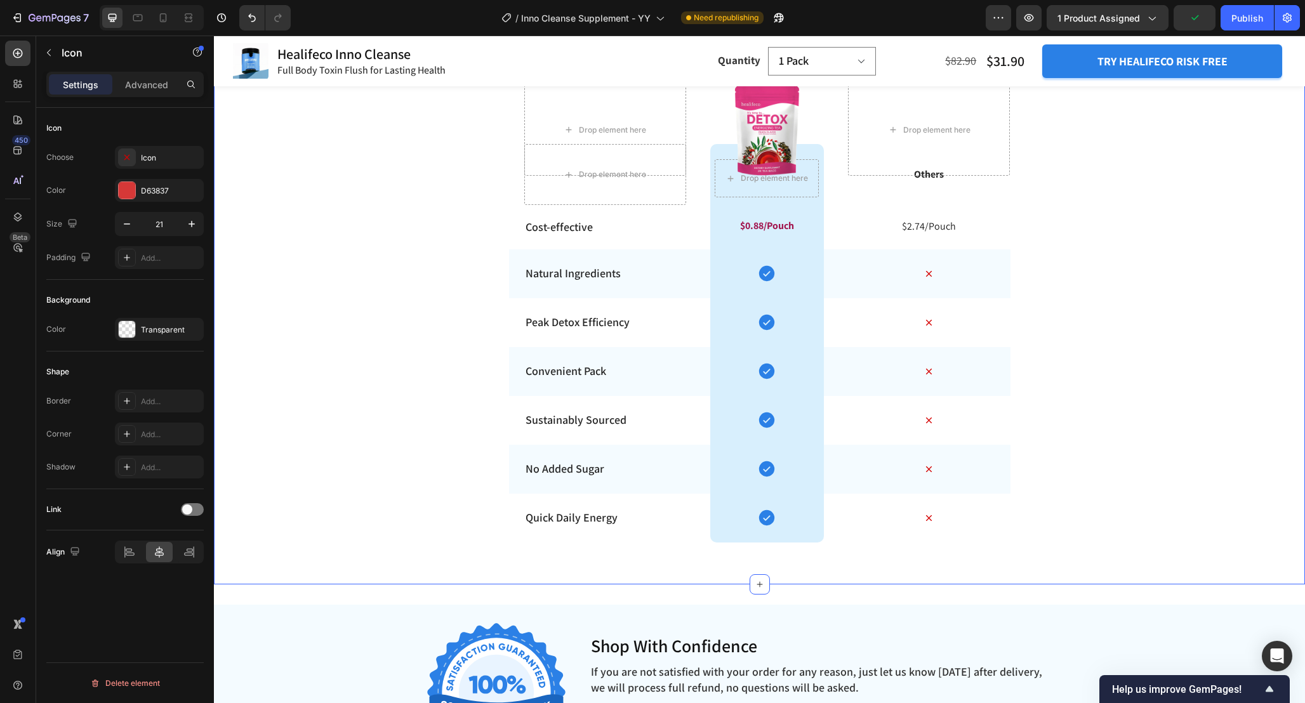
click at [1060, 371] on div "Enhancing Detox with Seamless Peak Performance Heading Row Drop element here Dr…" at bounding box center [759, 283] width 1091 height 563
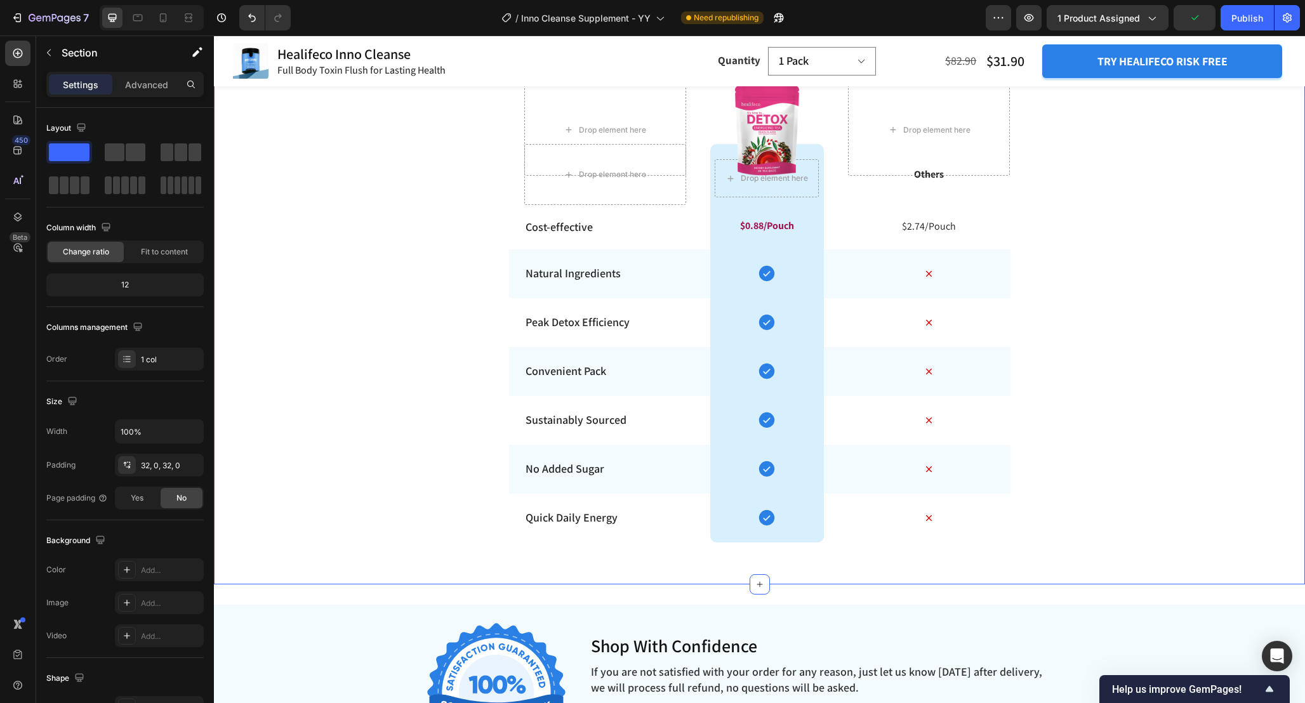
scroll to position [4709, 0]
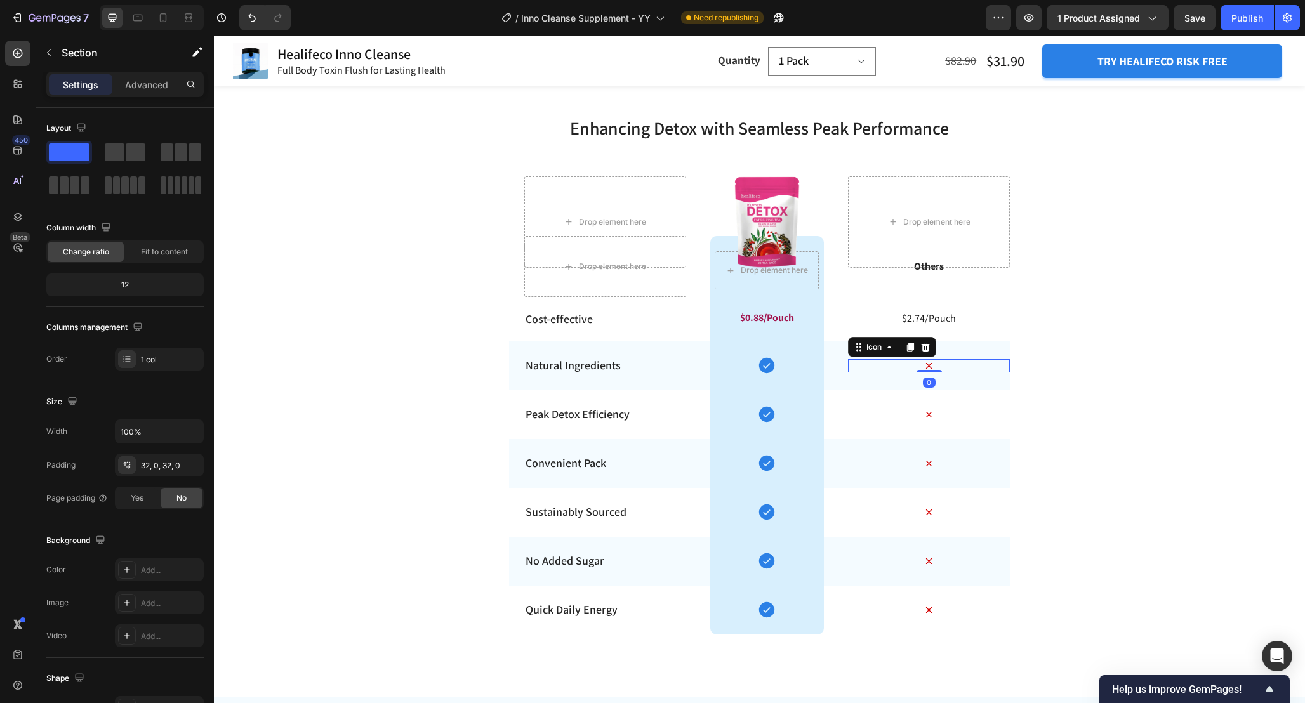
click at [934, 367] on icon at bounding box center [928, 365] width 13 height 13
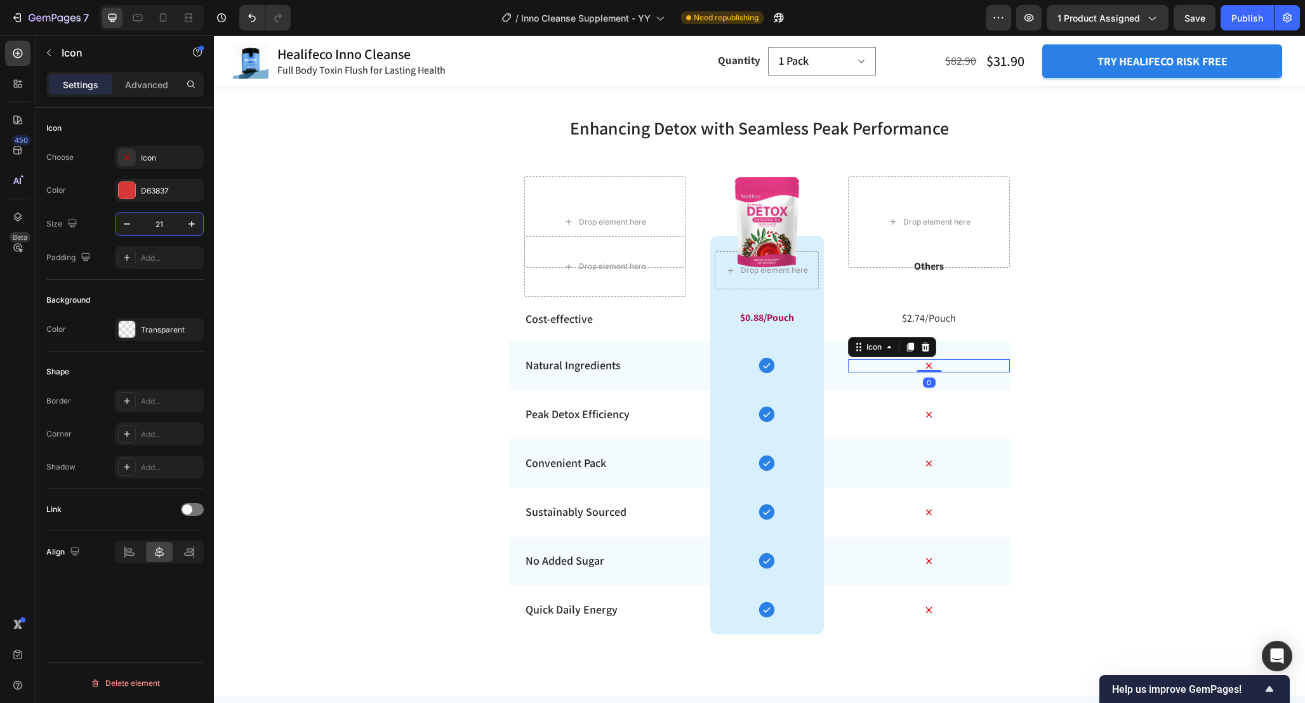
click at [170, 221] on input "21" at bounding box center [159, 224] width 42 height 23
type input "35"
click at [930, 417] on icon at bounding box center [929, 415] width 6 height 6
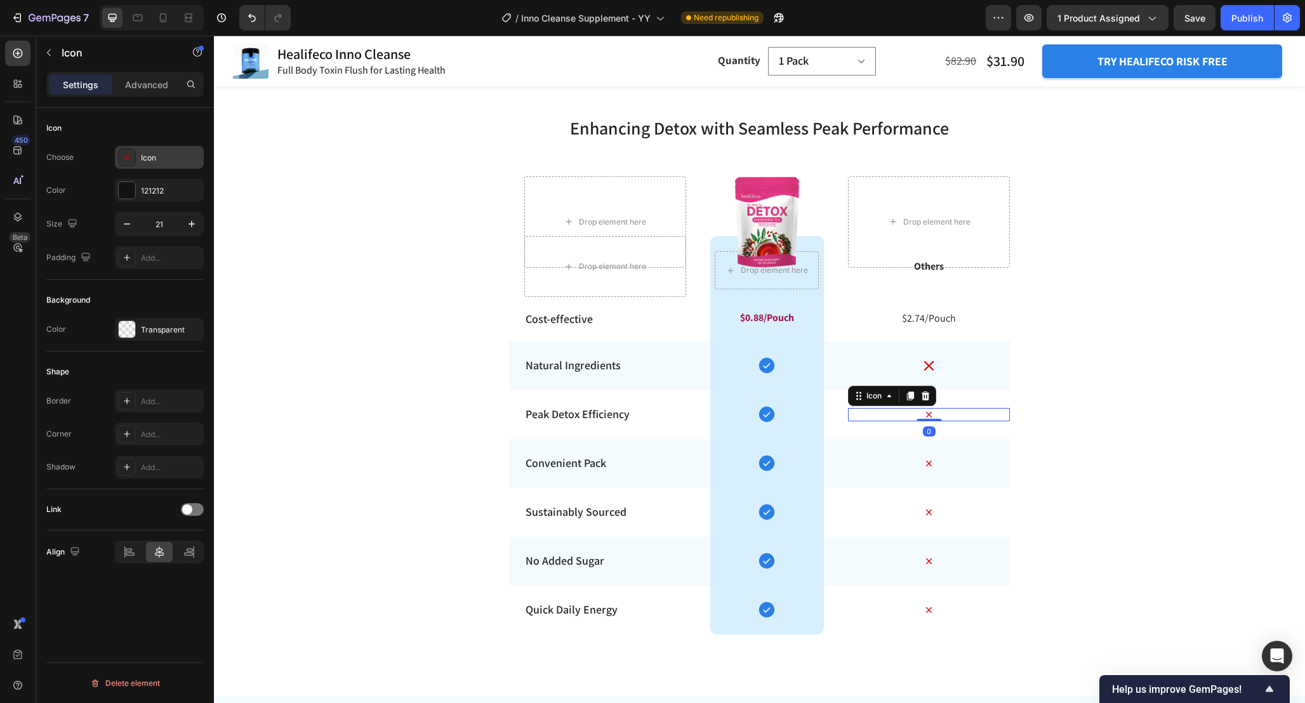
click at [157, 164] on div "Icon" at bounding box center [159, 157] width 89 height 23
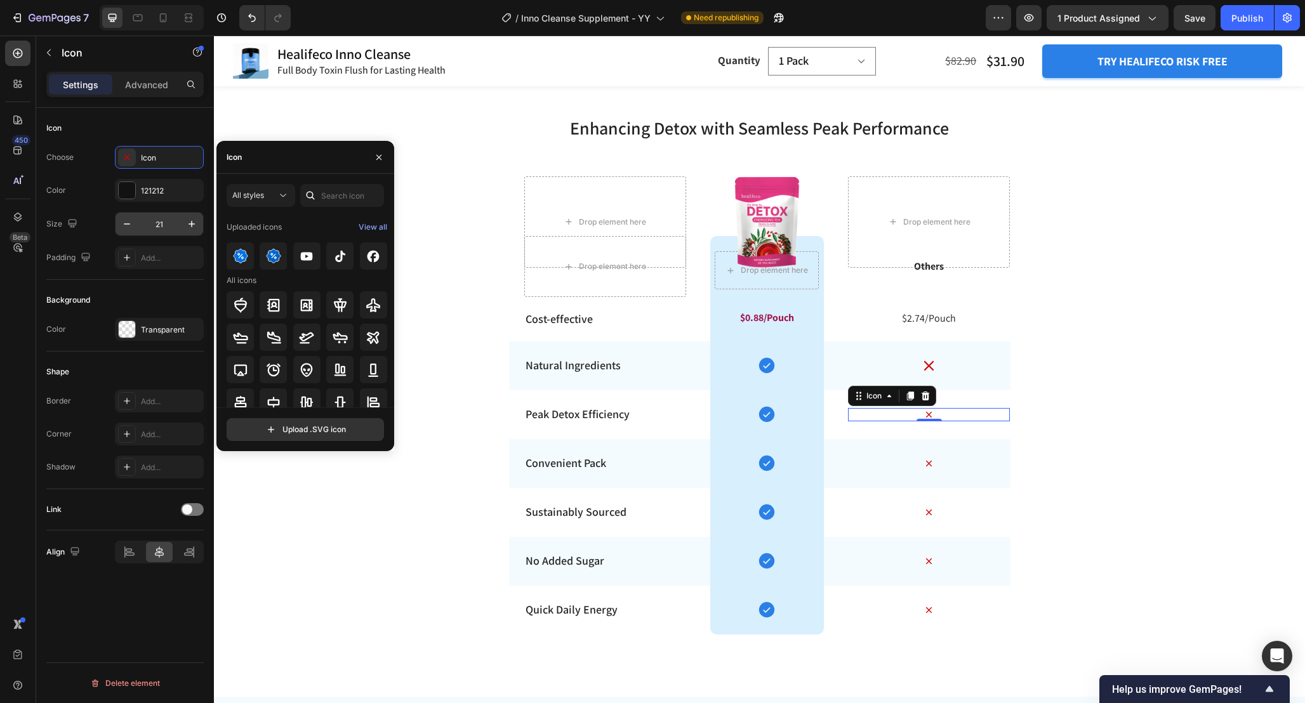
click at [169, 225] on input "21" at bounding box center [159, 224] width 42 height 23
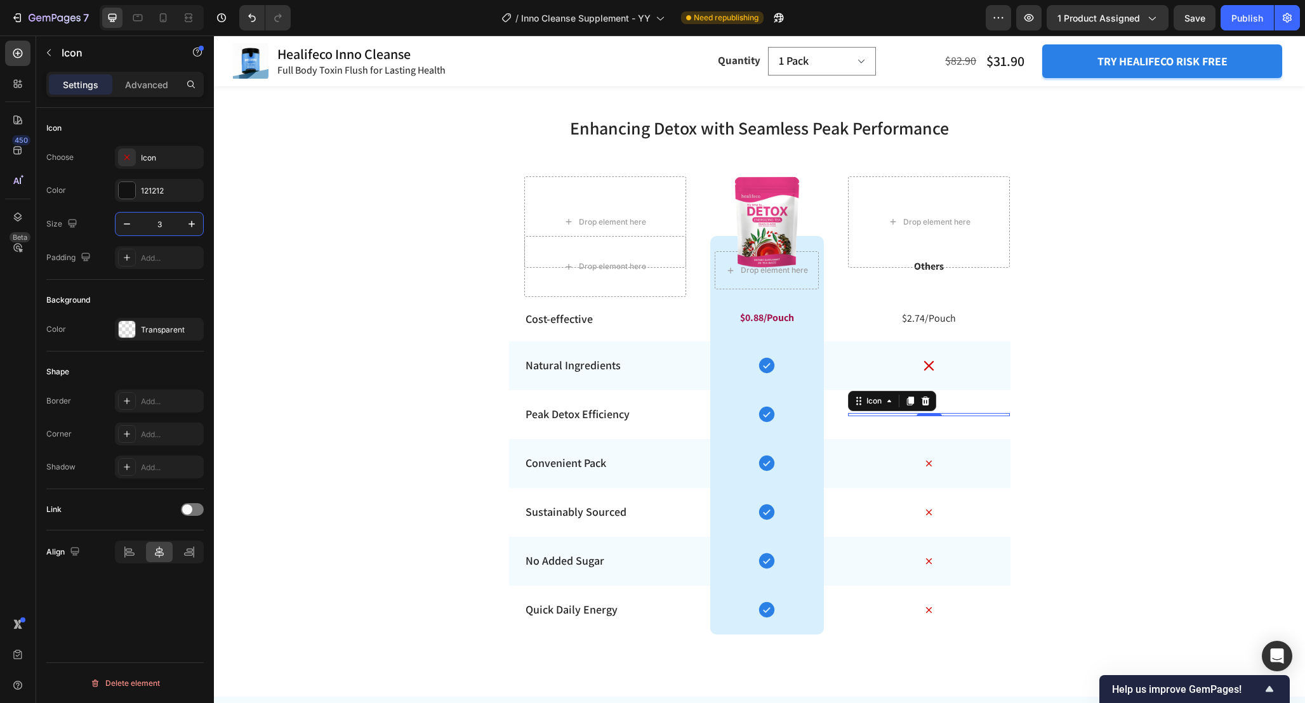
type input "35"
click at [934, 464] on icon at bounding box center [928, 463] width 13 height 13
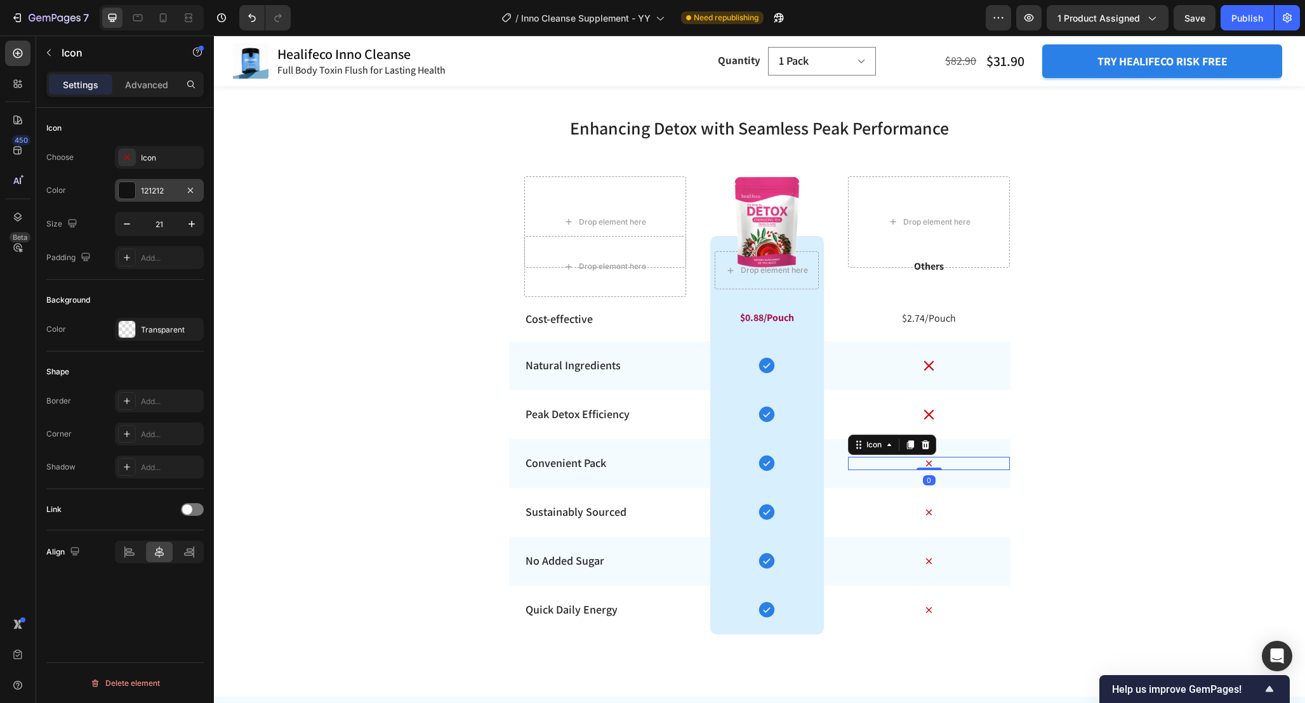
click at [157, 189] on div "121212" at bounding box center [159, 190] width 37 height 11
click at [162, 229] on input "21" at bounding box center [159, 224] width 42 height 23
type input "35"
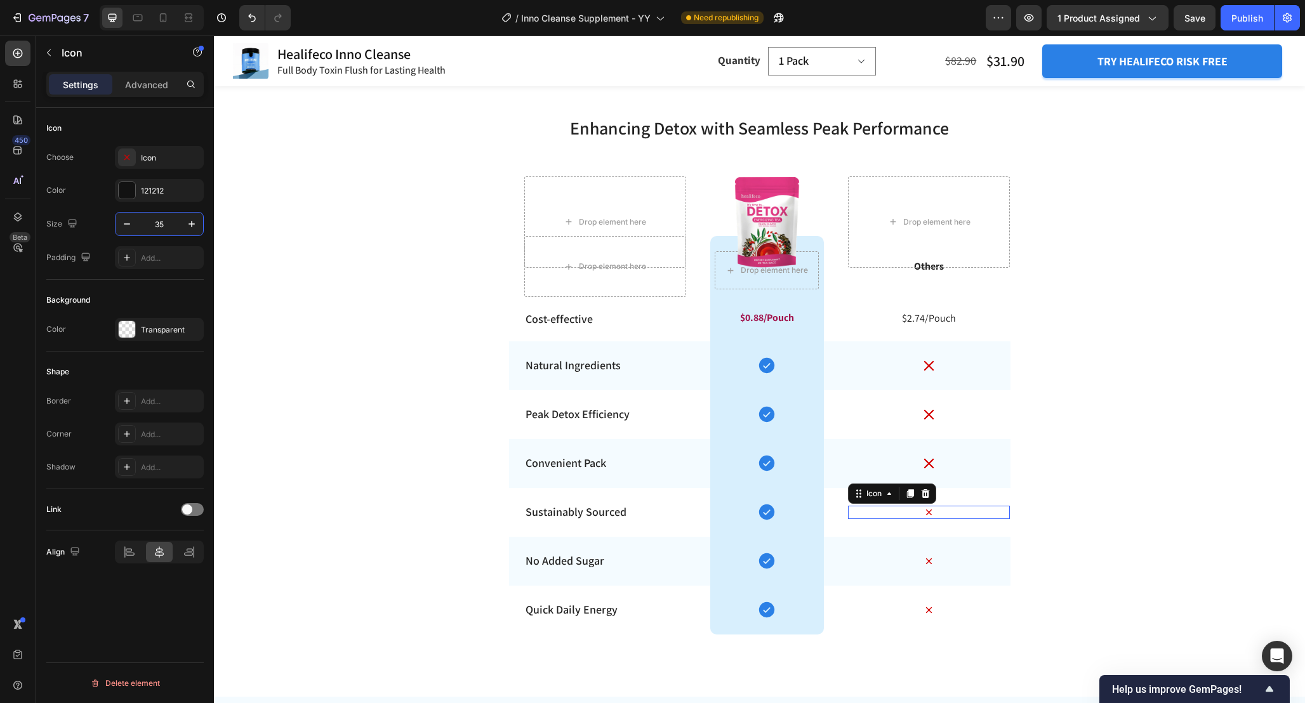
click at [933, 510] on icon at bounding box center [928, 512] width 13 height 13
click at [165, 226] on input "21" at bounding box center [159, 224] width 42 height 23
type input "35"
click at [935, 560] on icon at bounding box center [928, 561] width 13 height 13
click at [168, 225] on input "21" at bounding box center [159, 224] width 42 height 23
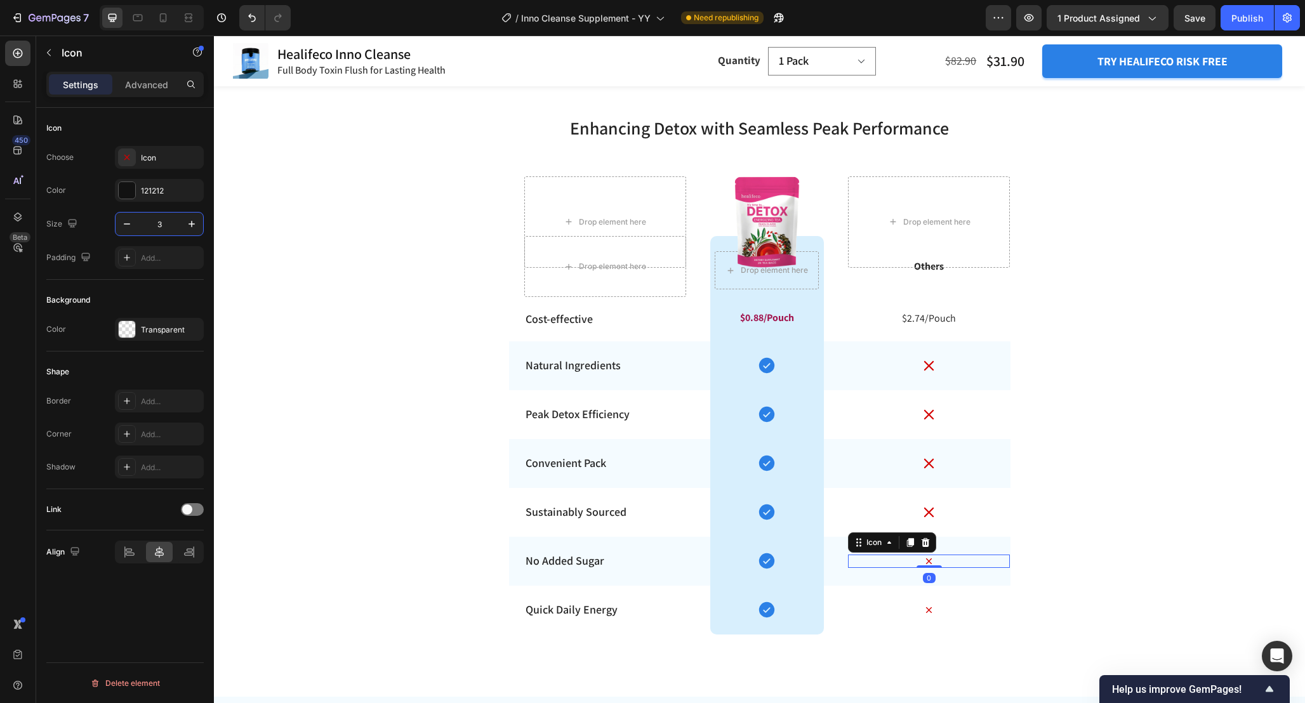
type input "35"
click at [933, 612] on icon at bounding box center [928, 609] width 13 height 13
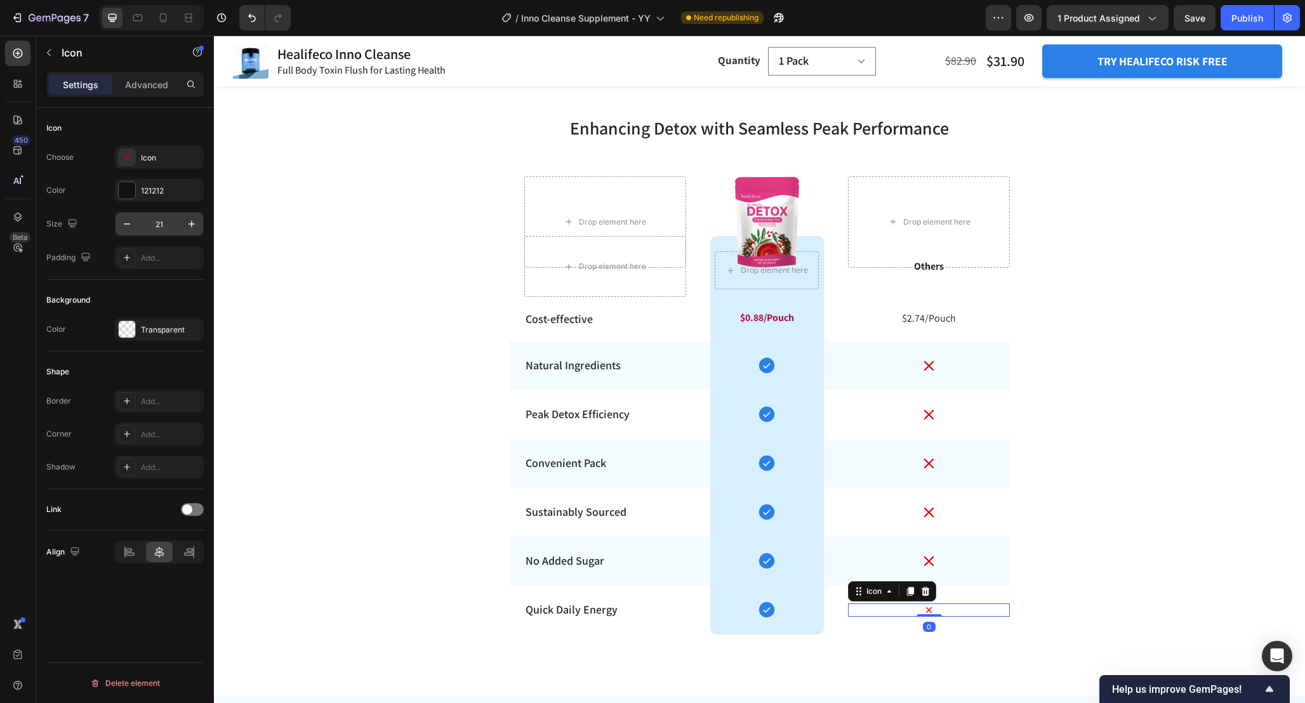
click at [168, 223] on input "21" at bounding box center [159, 224] width 42 height 23
type input "35"
click at [769, 367] on icon at bounding box center [766, 365] width 15 height 15
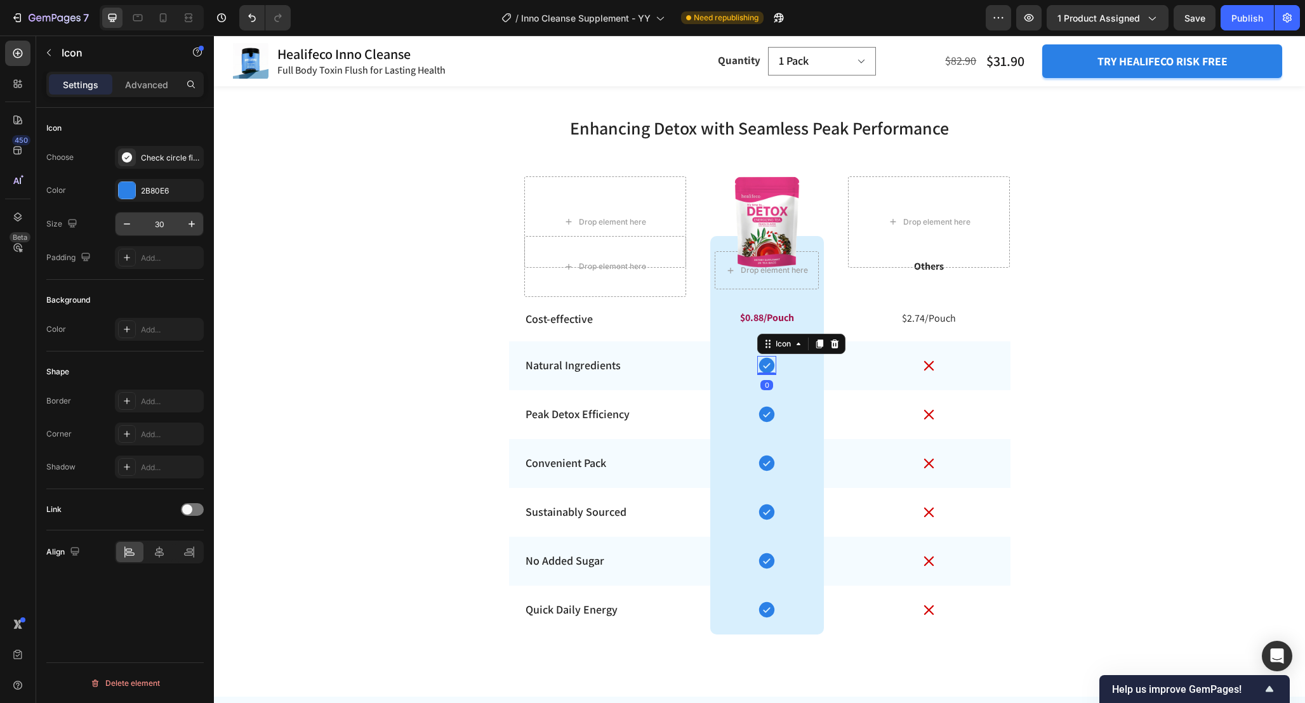
click at [167, 227] on input "30" at bounding box center [159, 224] width 42 height 23
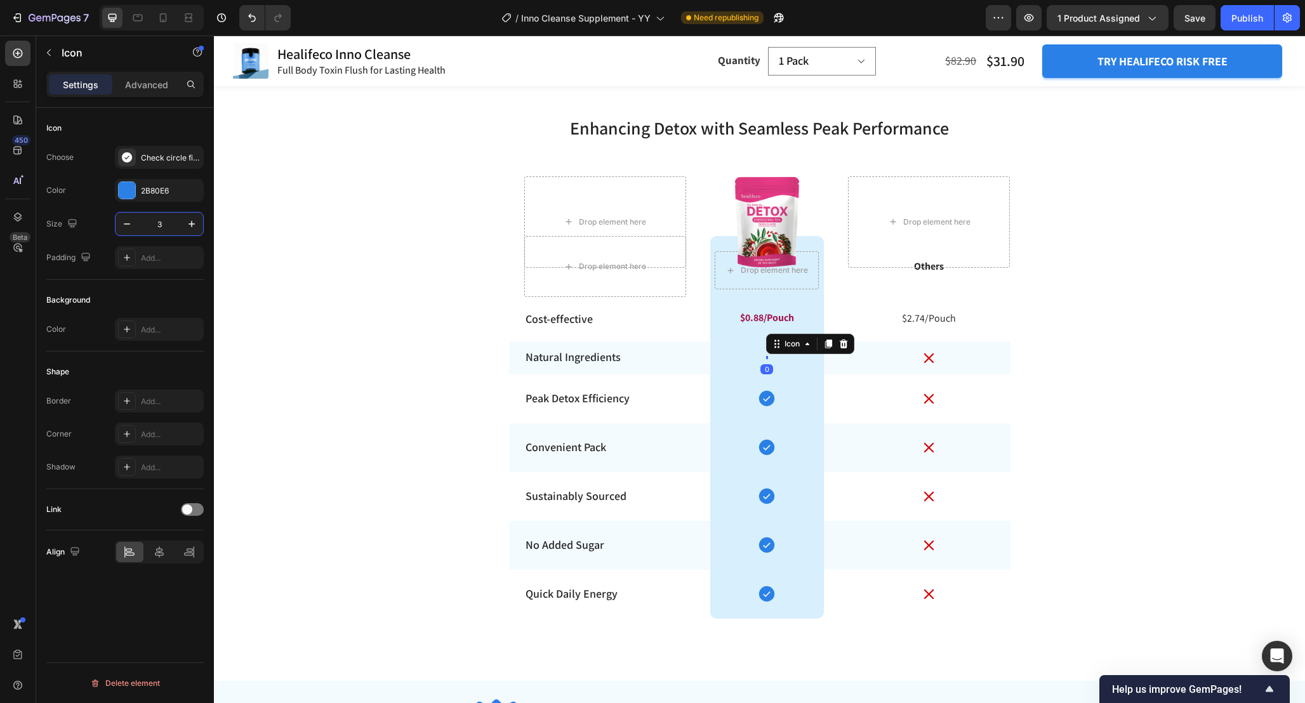
type input "35"
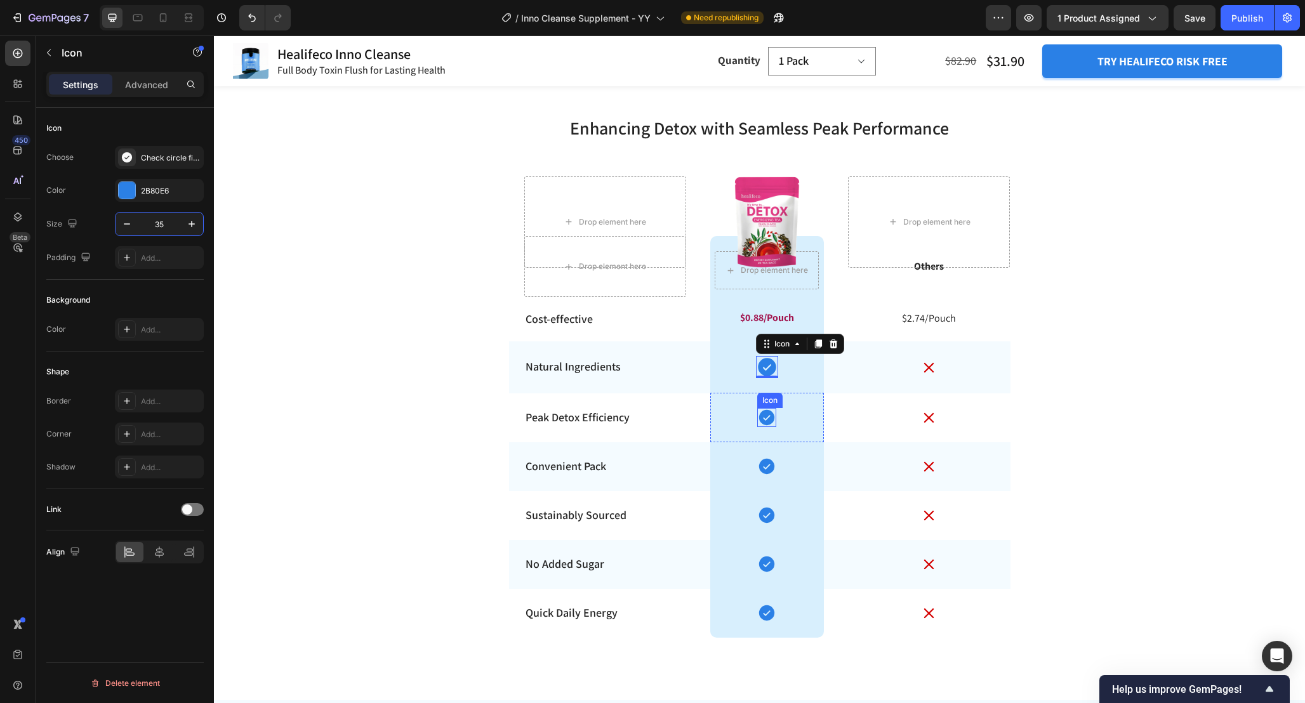
click at [769, 416] on icon at bounding box center [766, 417] width 19 height 19
click at [166, 230] on input "30" at bounding box center [159, 224] width 42 height 23
type input "35"
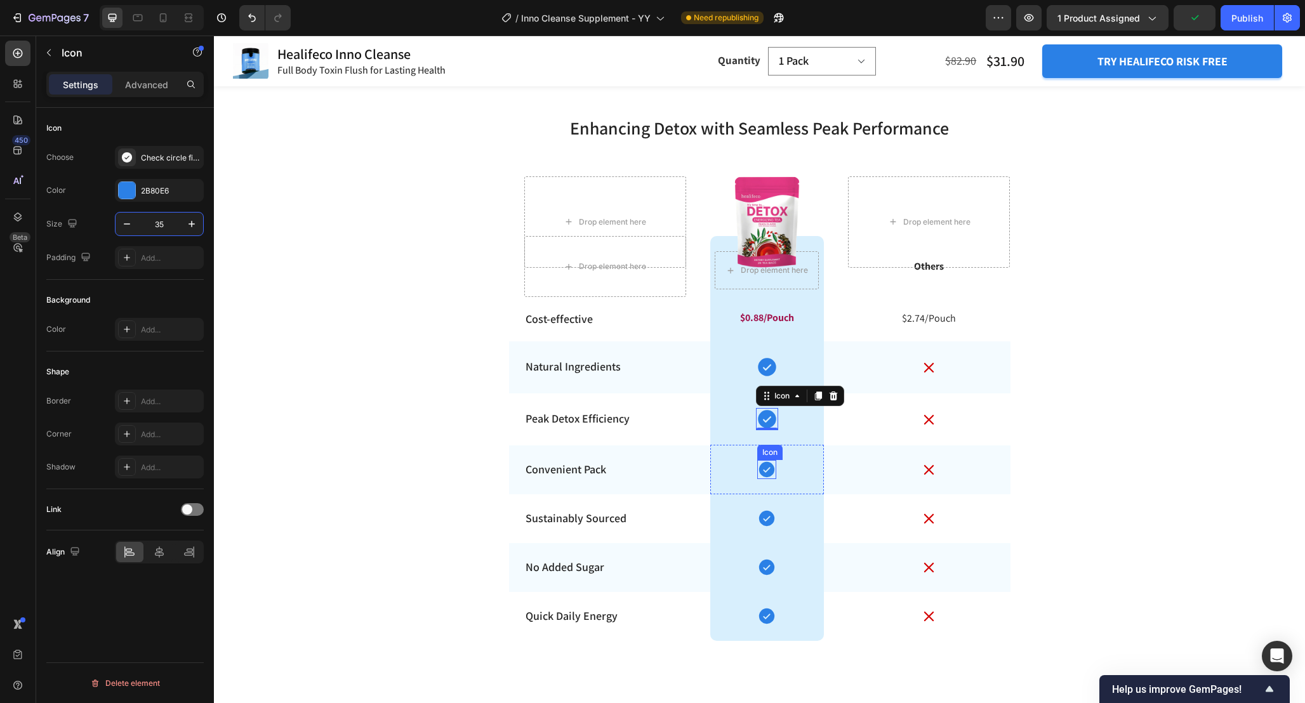
click at [764, 473] on icon at bounding box center [766, 469] width 15 height 15
click at [174, 227] on input "30" at bounding box center [159, 224] width 42 height 23
type input "35"
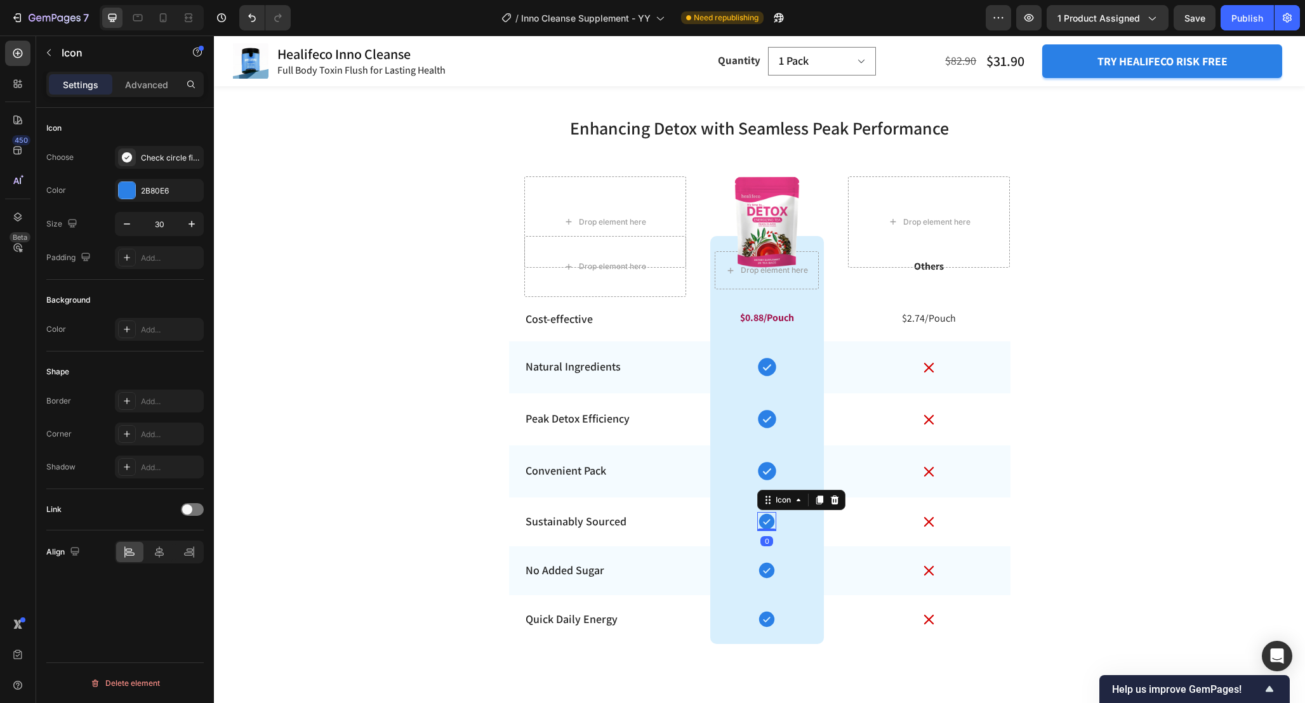
click at [769, 525] on icon at bounding box center [766, 521] width 15 height 15
click at [171, 229] on input "30" at bounding box center [159, 224] width 42 height 23
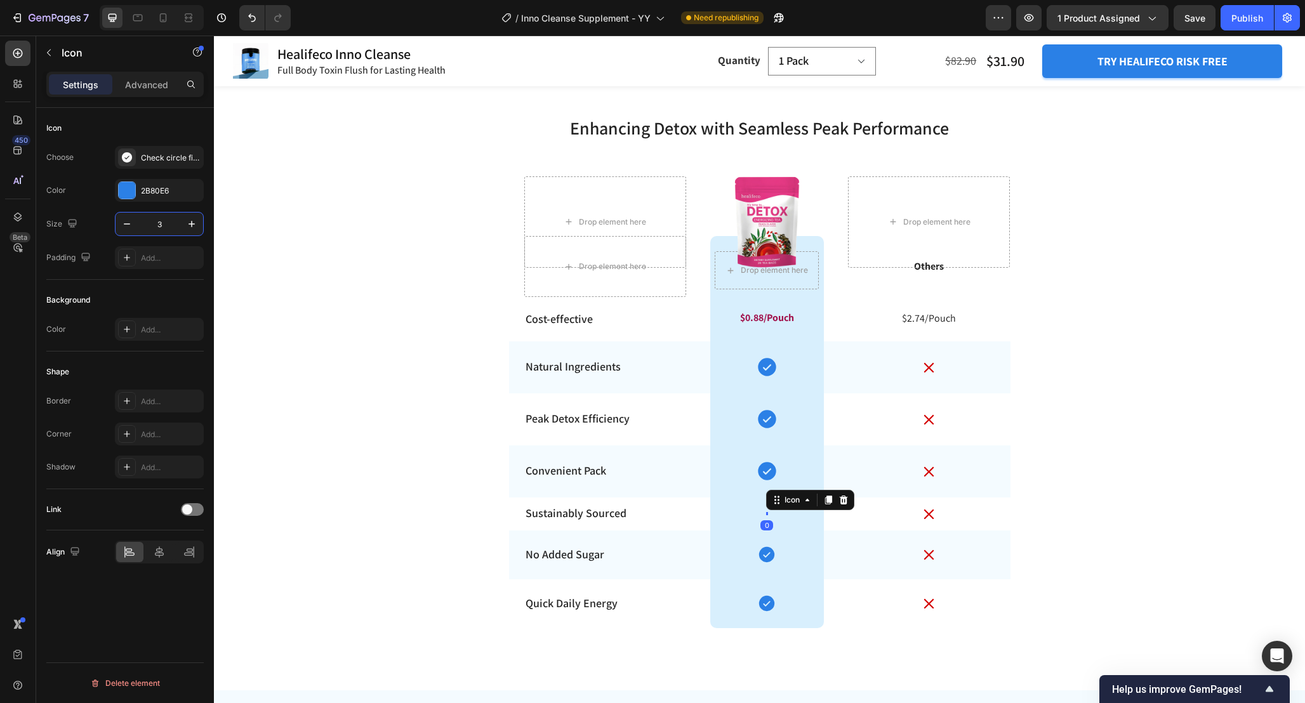
type input "35"
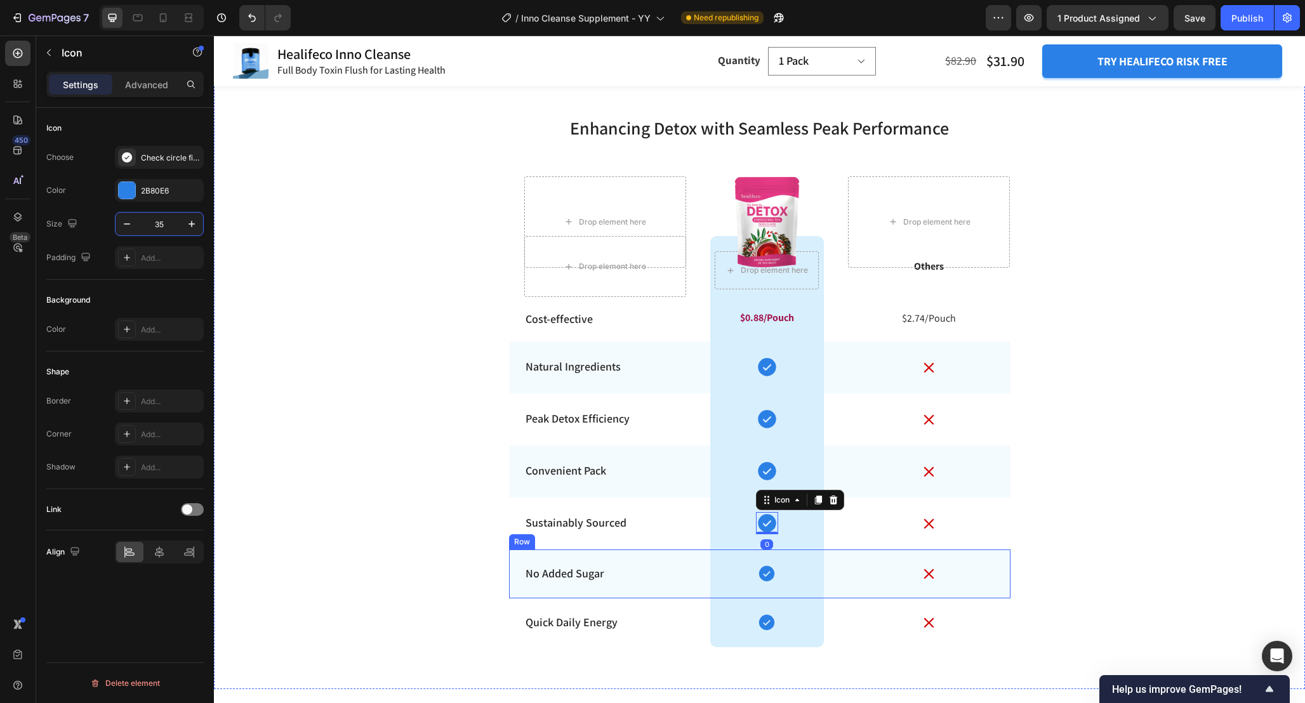
scroll to position [4735, 0]
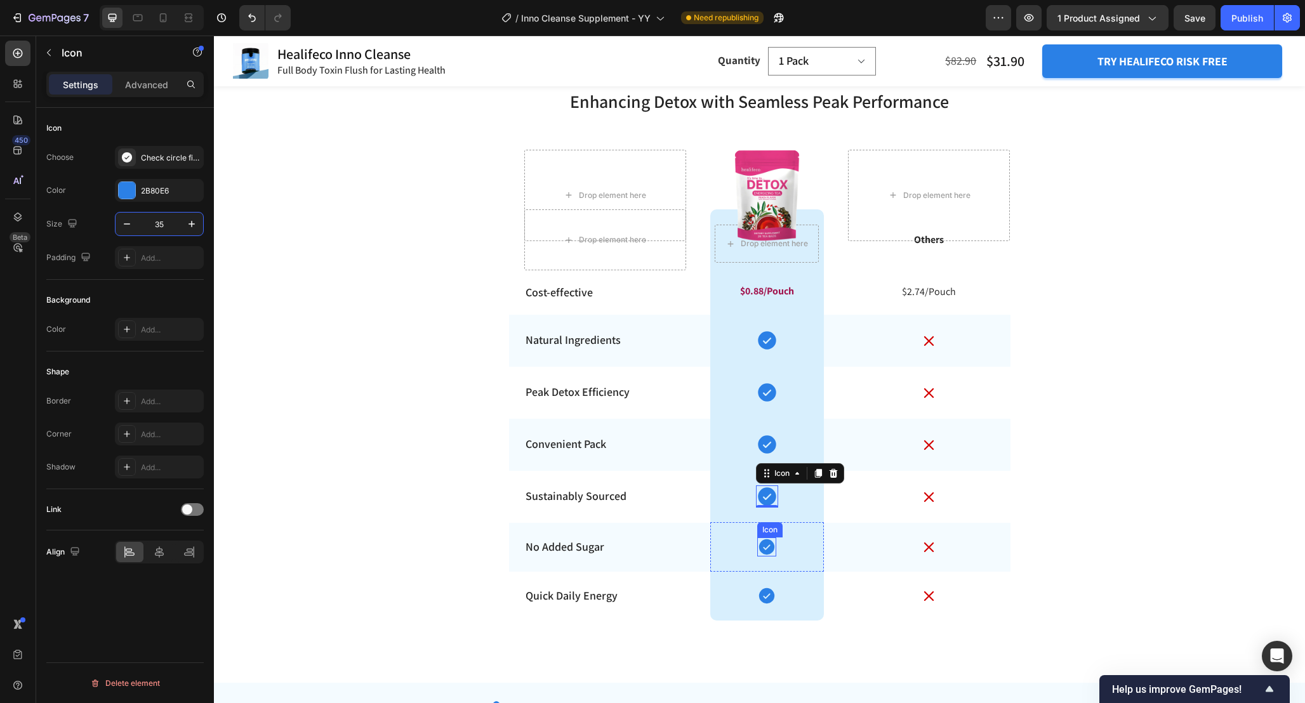
click at [766, 549] on icon at bounding box center [766, 546] width 19 height 19
click at [164, 232] on input "30" at bounding box center [159, 224] width 42 height 23
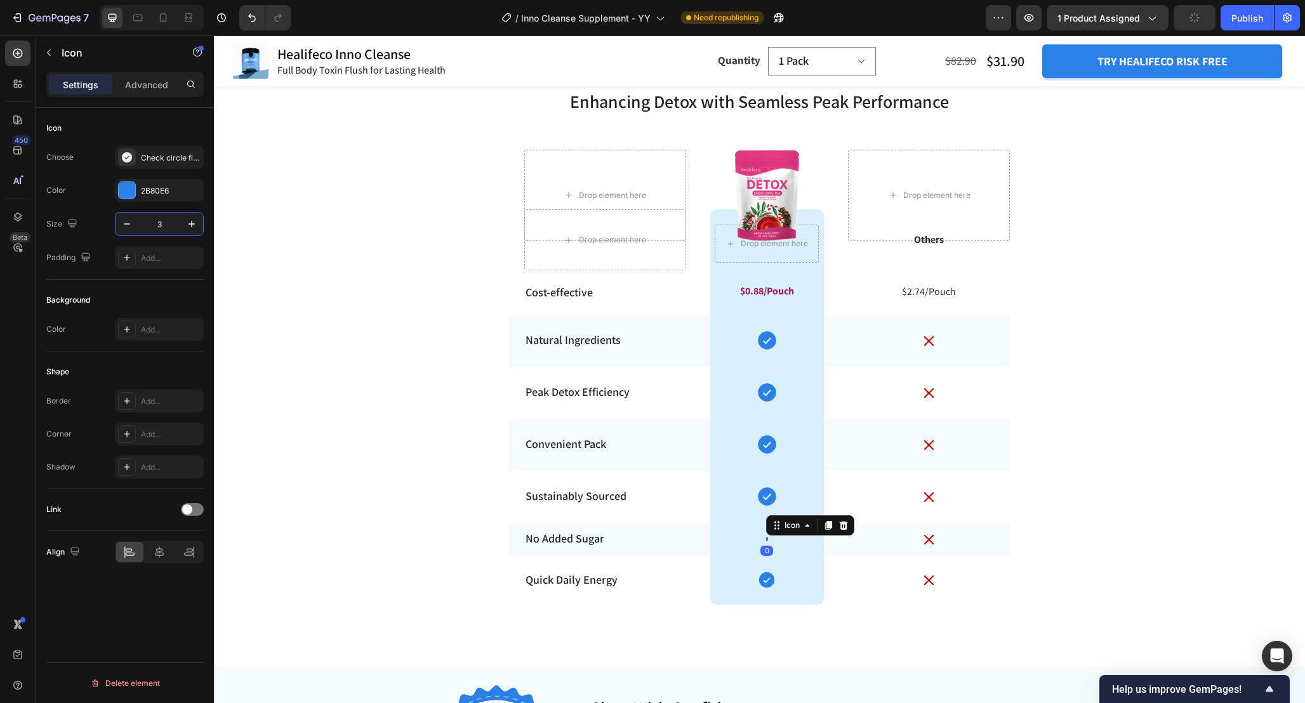
type input "35"
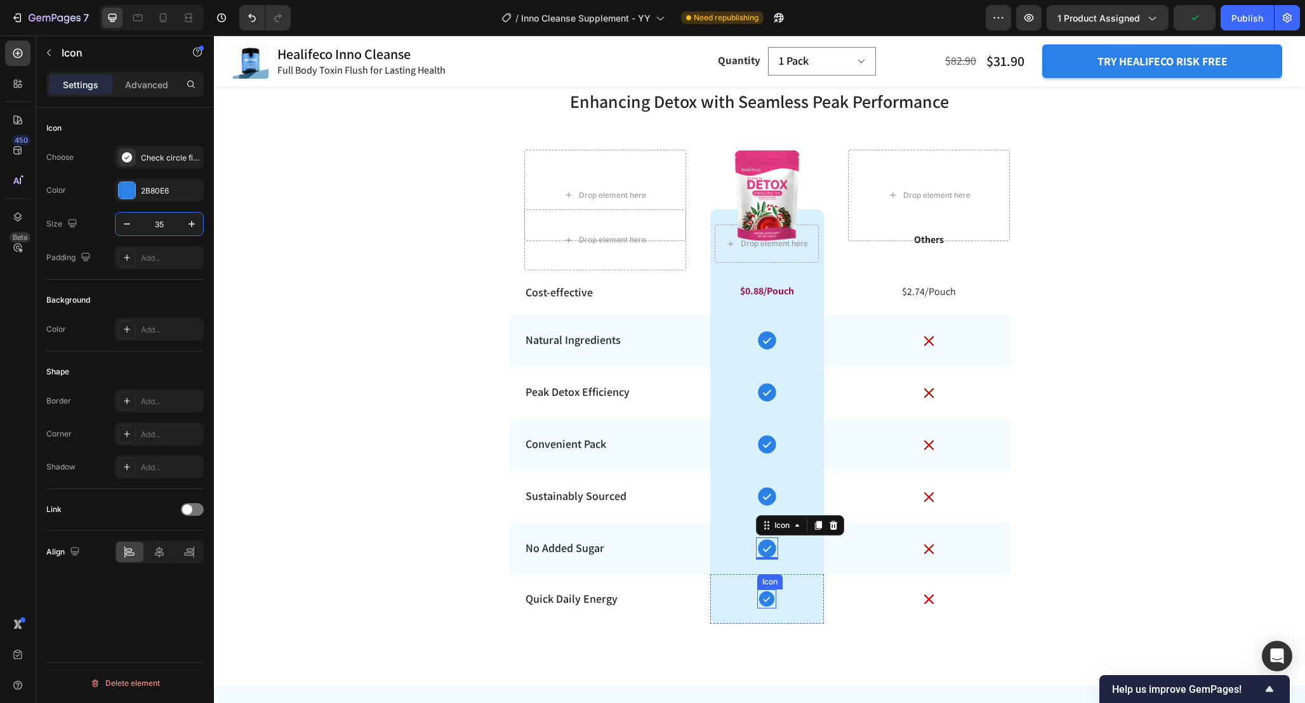
click at [763, 599] on icon at bounding box center [766, 598] width 15 height 15
click at [166, 224] on input "30" at bounding box center [159, 224] width 42 height 23
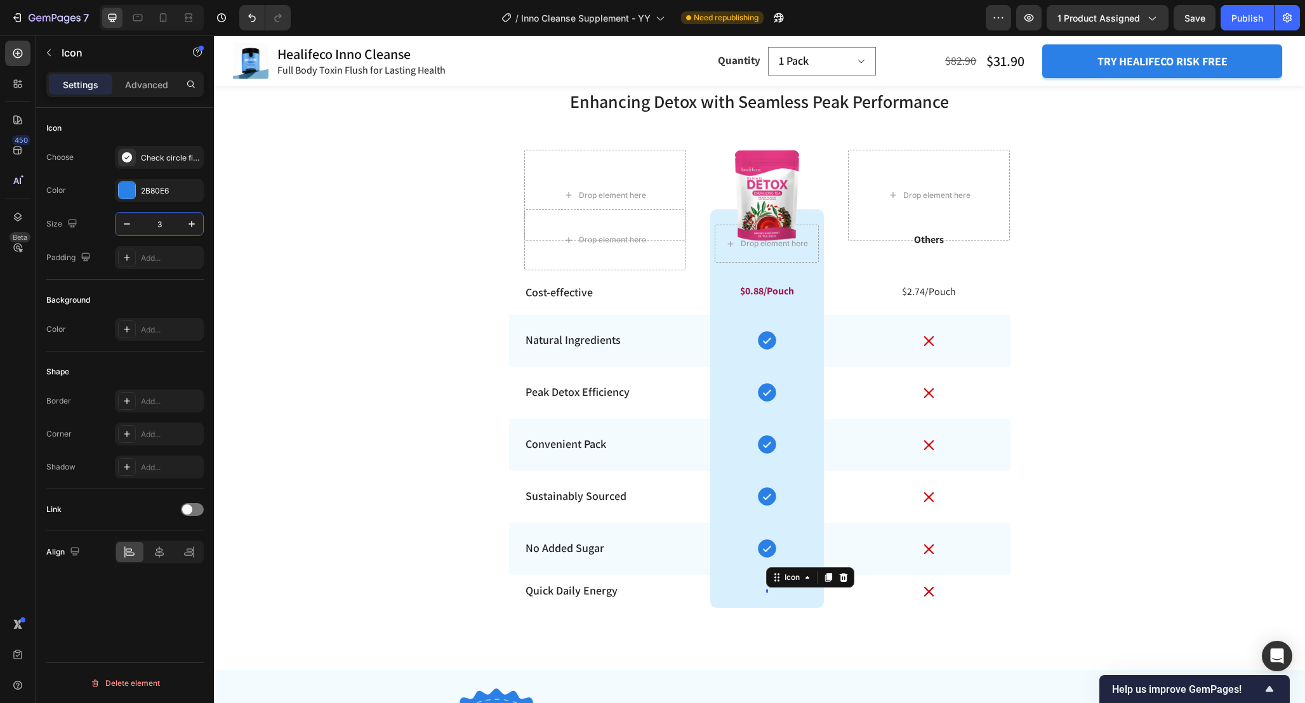
type input "35"
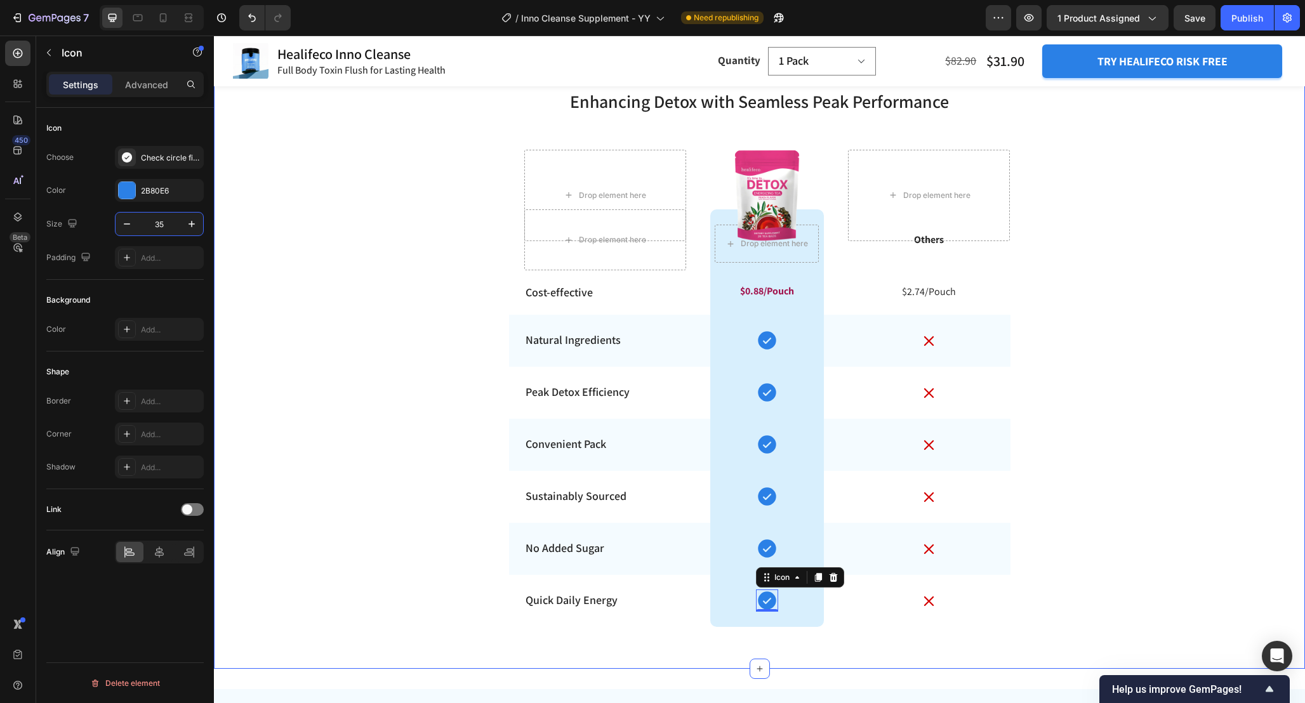
click at [1080, 428] on div "Enhancing Detox with Seamless Peak Performance Heading Row Drop element here Dr…" at bounding box center [759, 358] width 1091 height 582
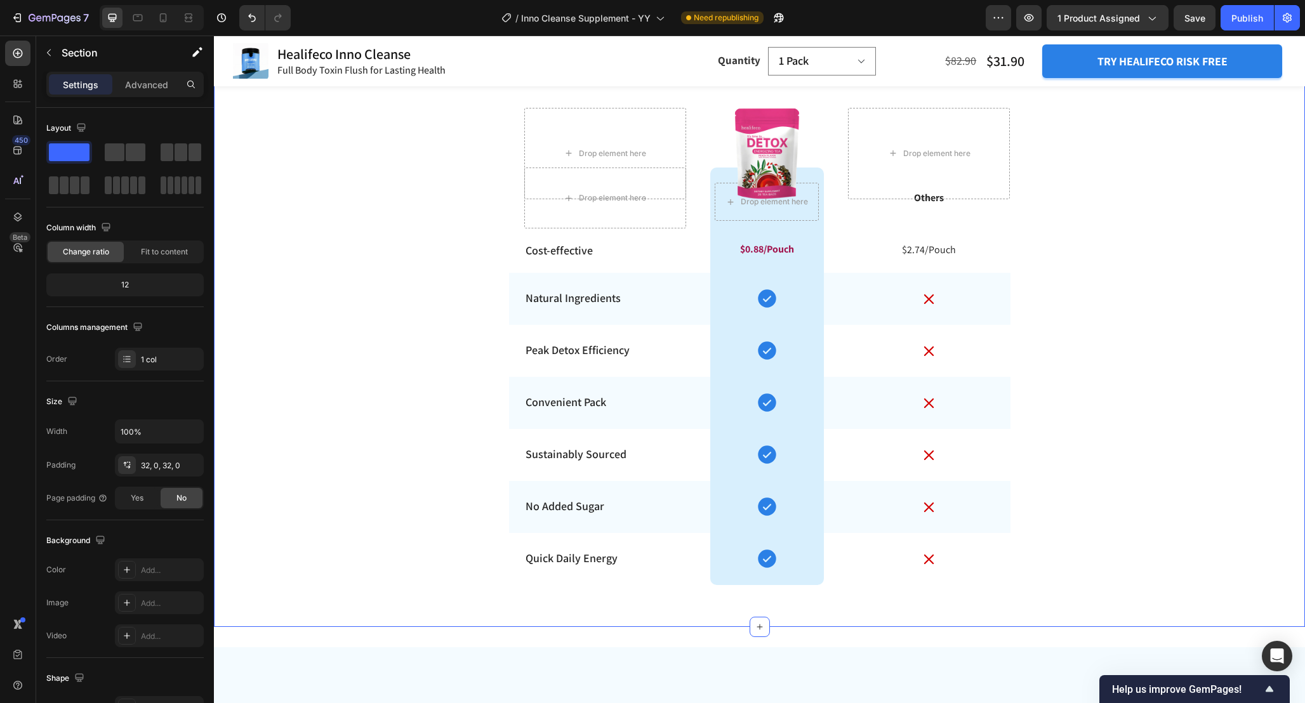
scroll to position [4700, 0]
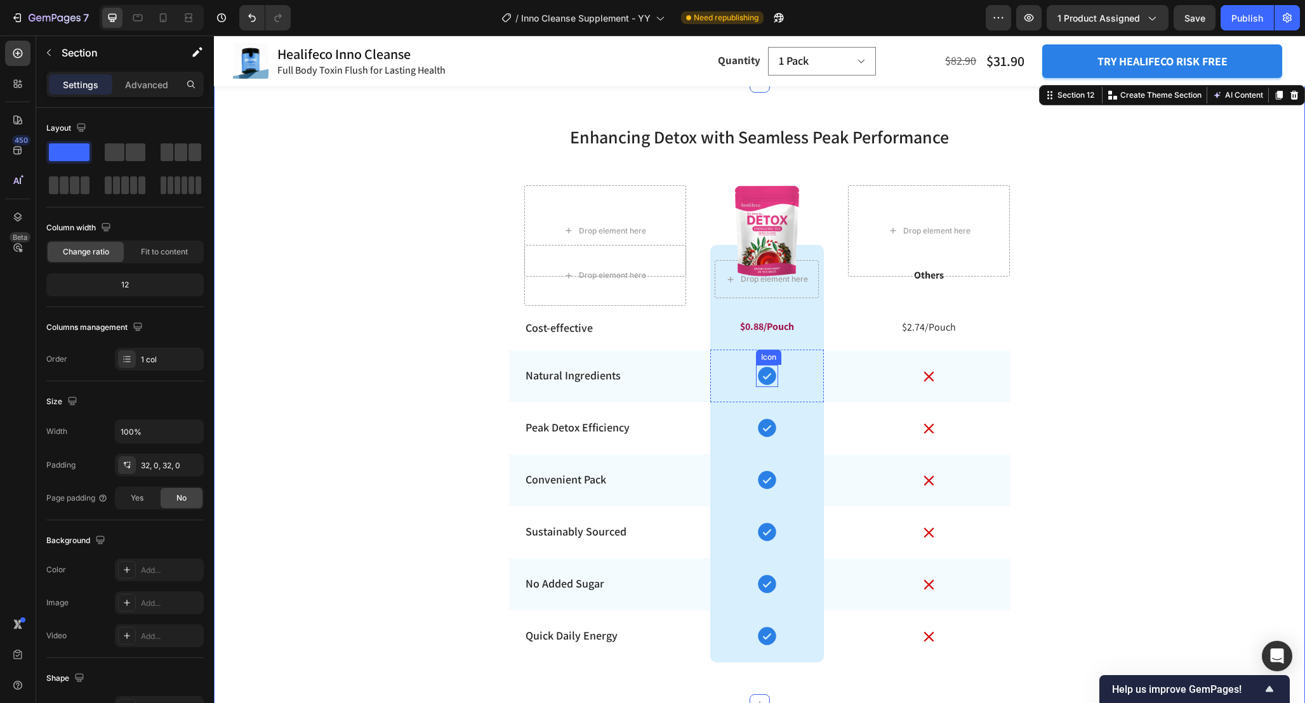
click at [765, 387] on div "Icon" at bounding box center [767, 376] width 22 height 22
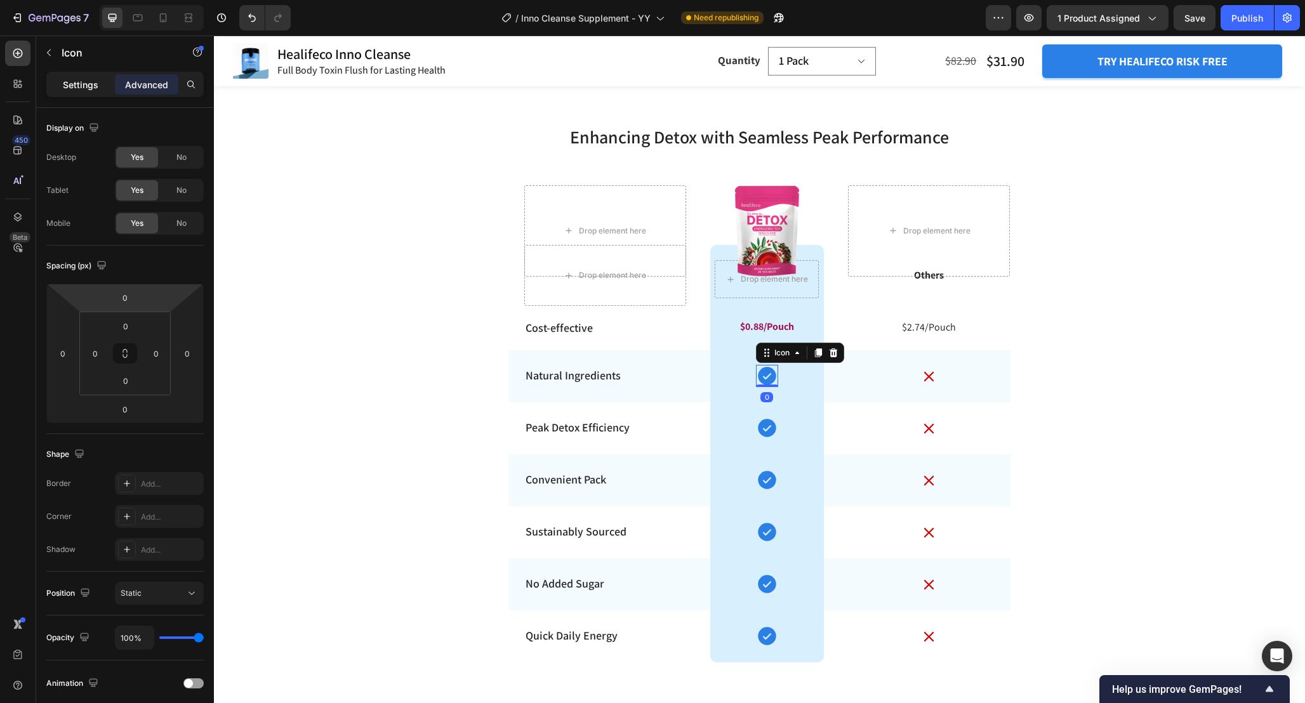
click at [83, 88] on p "Settings" at bounding box center [81, 84] width 36 height 13
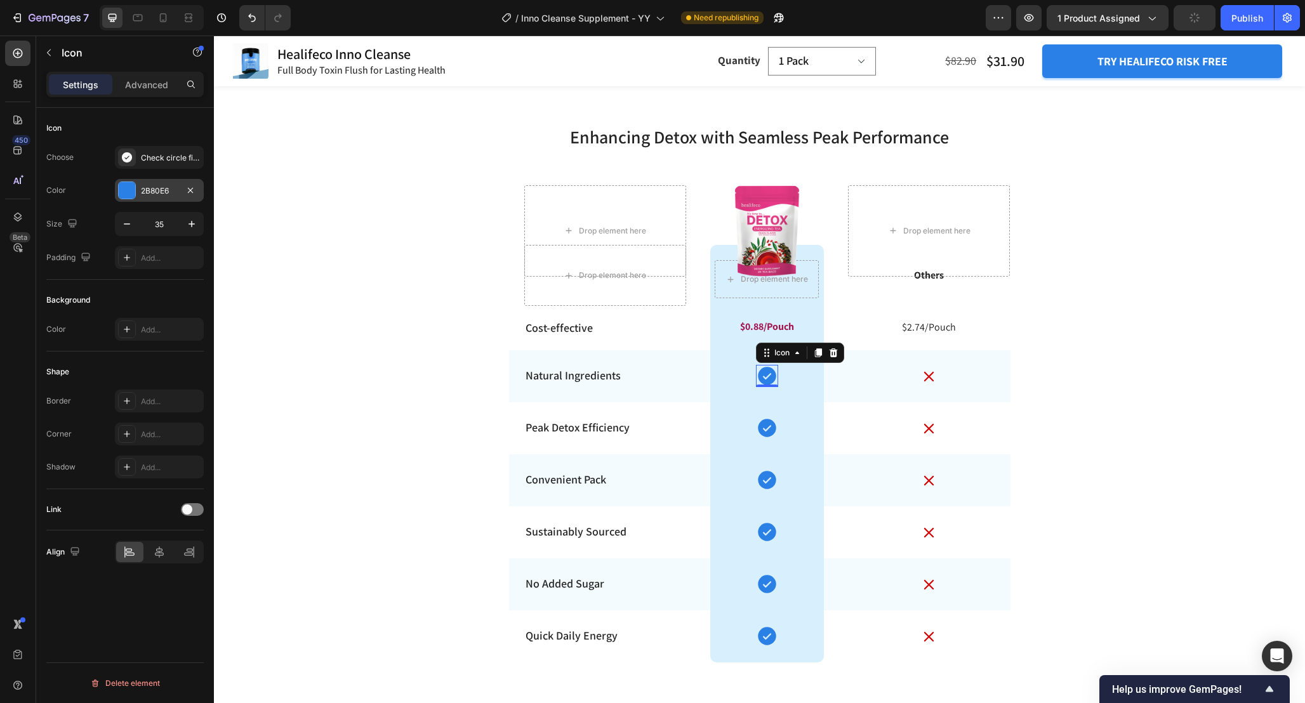
click at [161, 199] on div "2B80E6" at bounding box center [159, 190] width 89 height 23
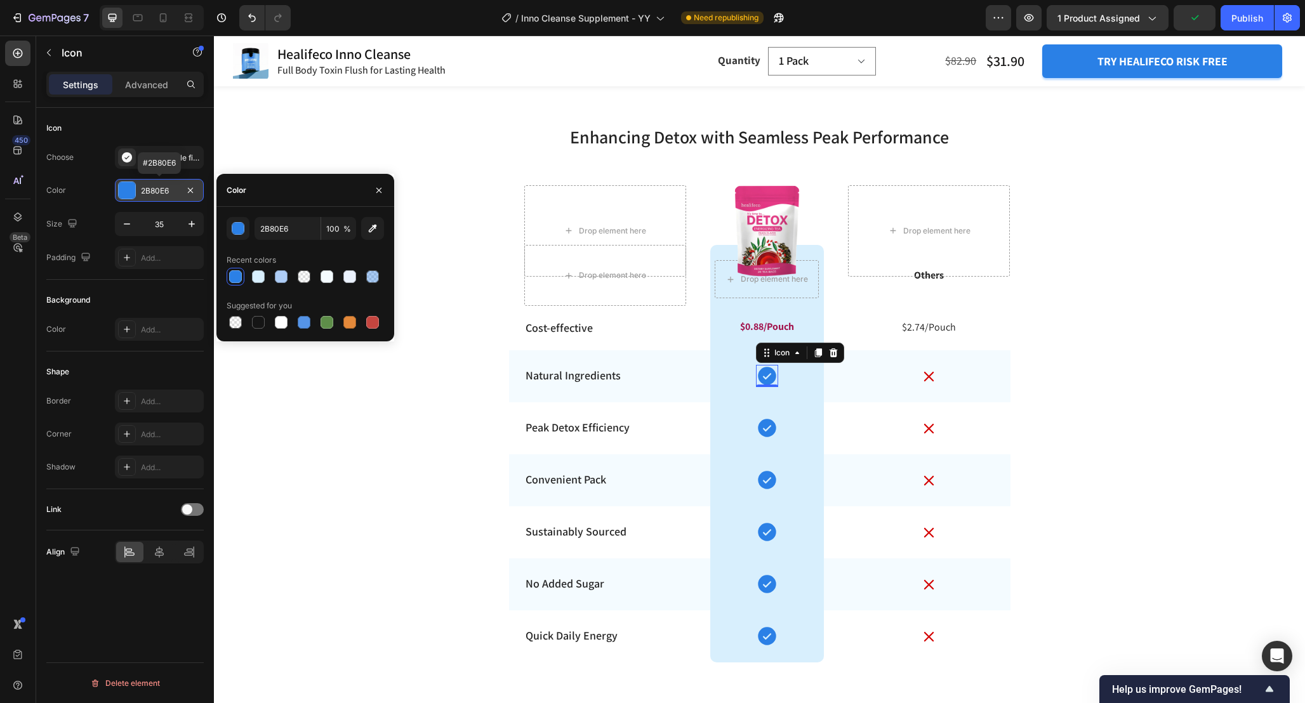
click at [161, 196] on div "2B80E6" at bounding box center [159, 190] width 89 height 23
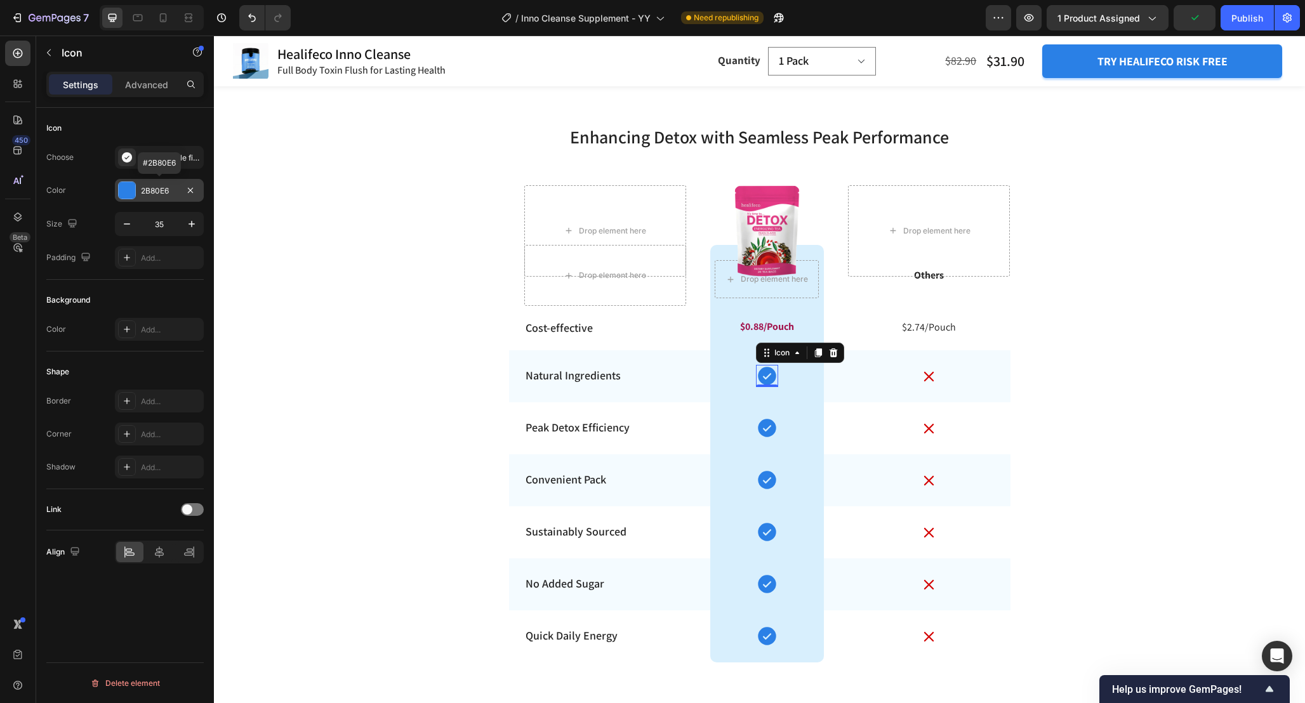
click at [148, 188] on div "2B80E6" at bounding box center [159, 190] width 37 height 11
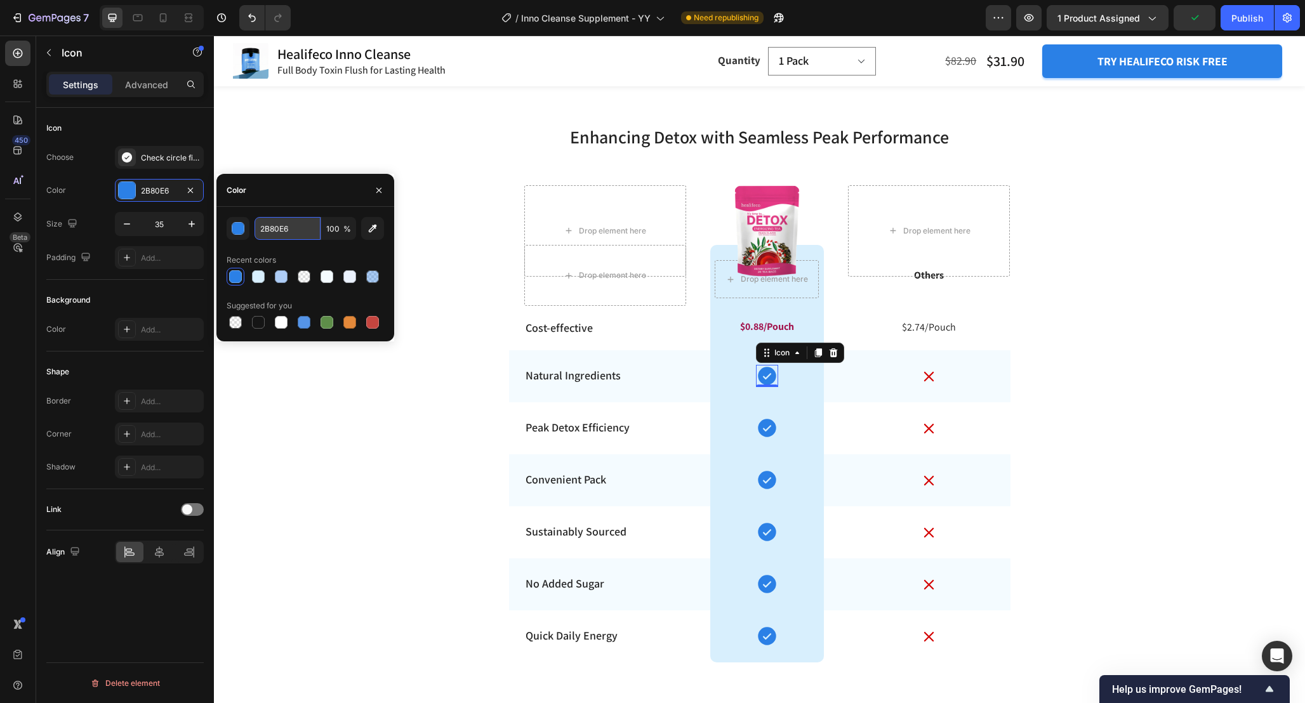
click at [306, 226] on input "2B80E6" at bounding box center [287, 228] width 66 height 23
click at [764, 325] on p "$0.88/Pouch" at bounding box center [767, 326] width 54 height 13
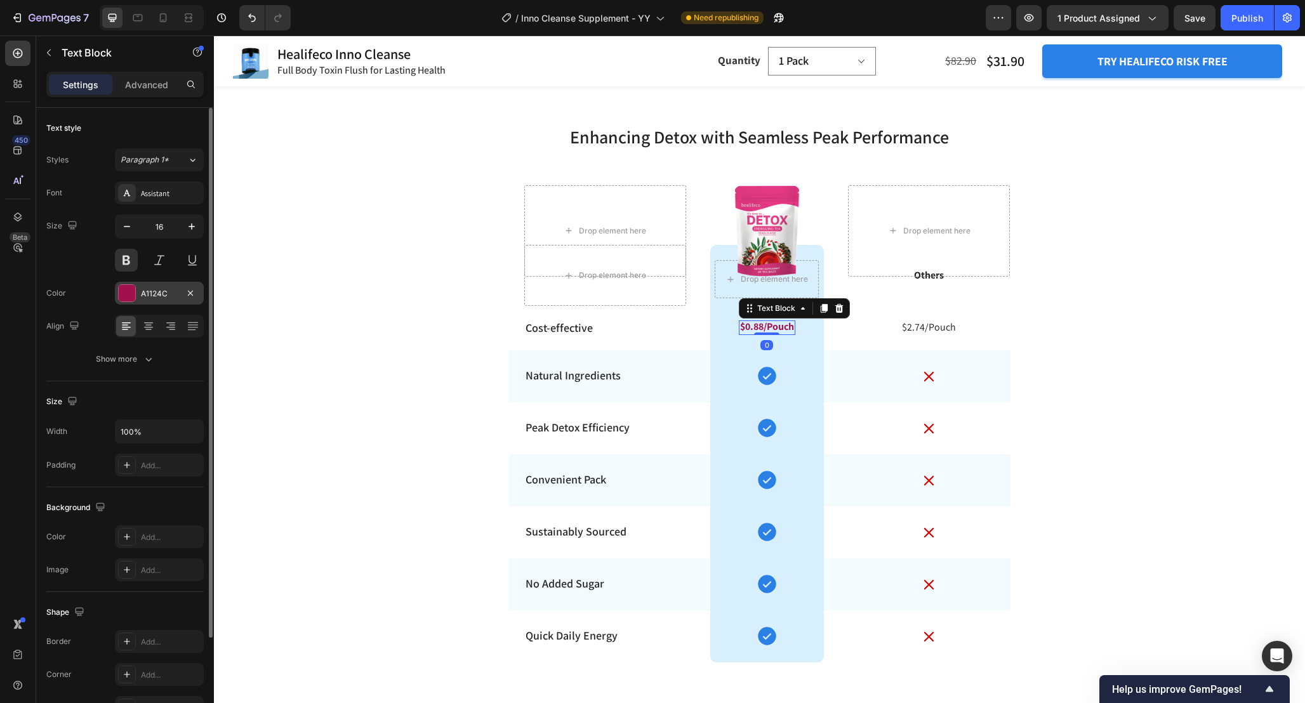
click at [157, 291] on div "A1124C" at bounding box center [159, 293] width 37 height 11
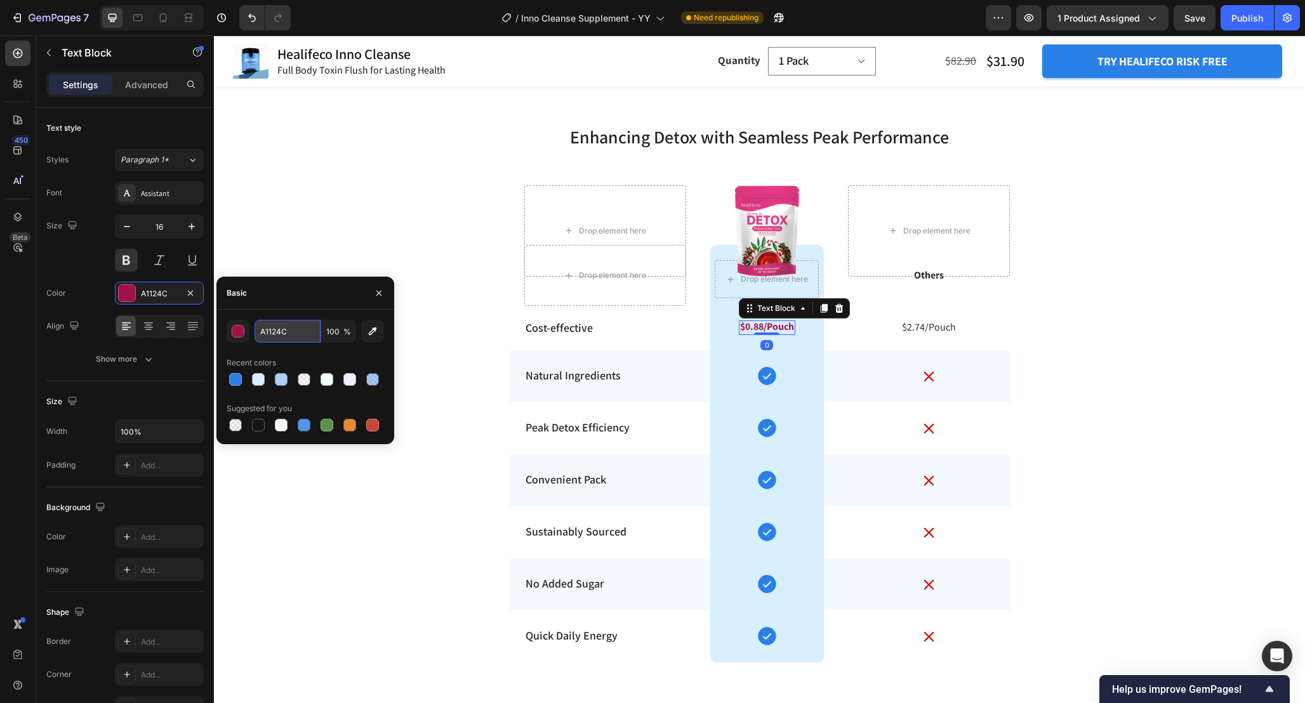
click at [301, 338] on input "A1124C" at bounding box center [287, 331] width 66 height 23
paste input "2B80E6"
type input "2B80E6"
click at [1093, 415] on div "Enhancing Detox with Seamless Peak Performance Heading Row Drop element here Dr…" at bounding box center [759, 394] width 1091 height 582
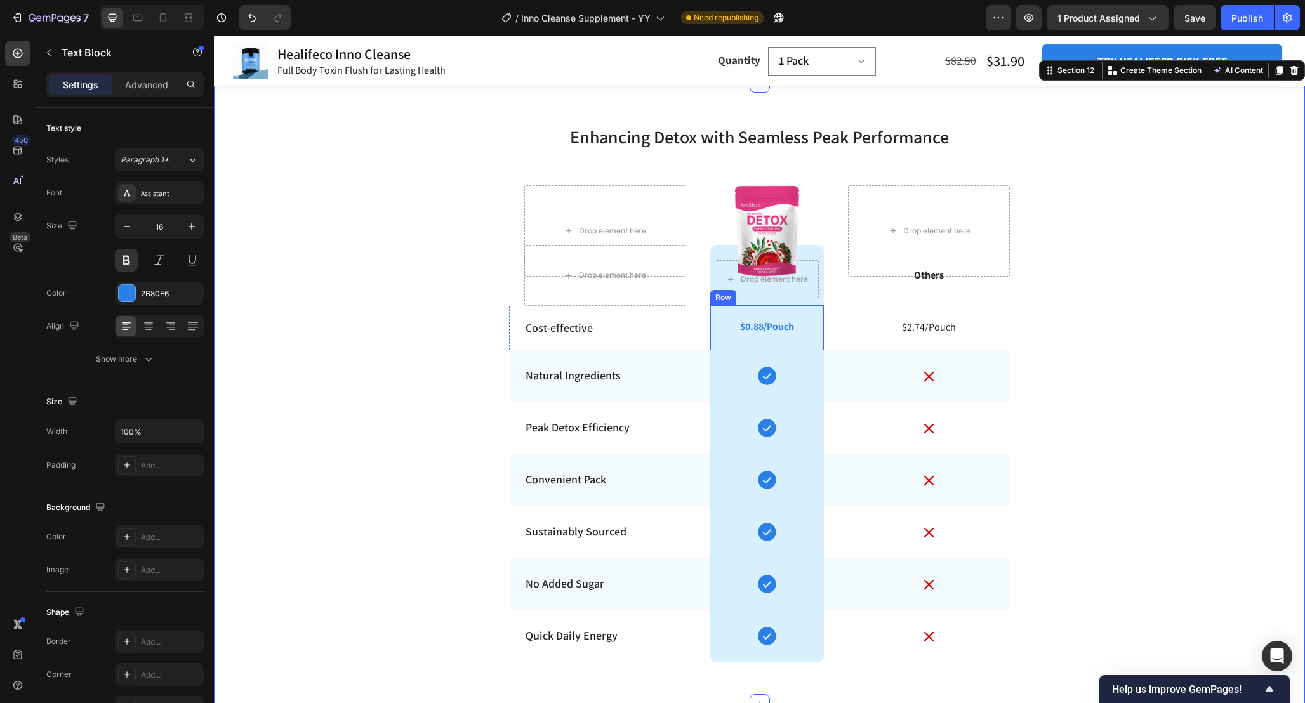
click at [763, 335] on div "$0.88/Pouch Text Block" at bounding box center [767, 327] width 56 height 15
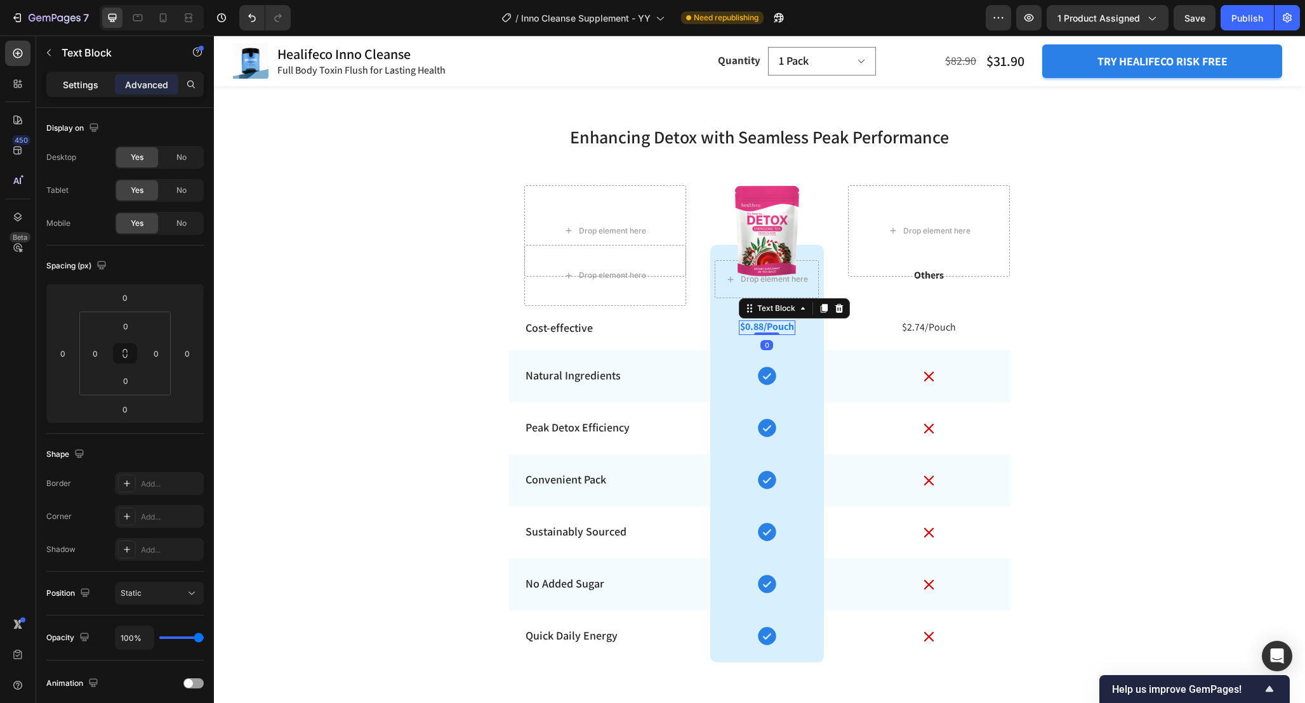
click at [77, 88] on p "Settings" at bounding box center [81, 84] width 36 height 13
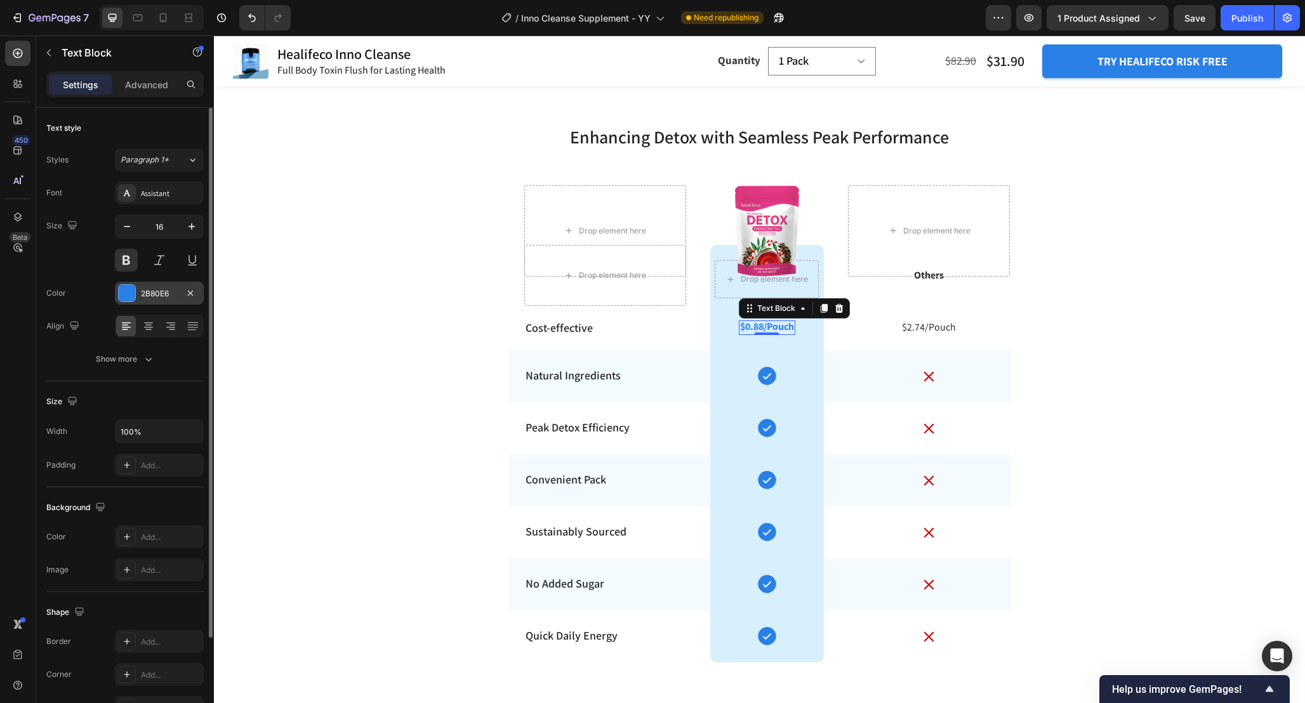
click at [124, 298] on div at bounding box center [127, 293] width 16 height 16
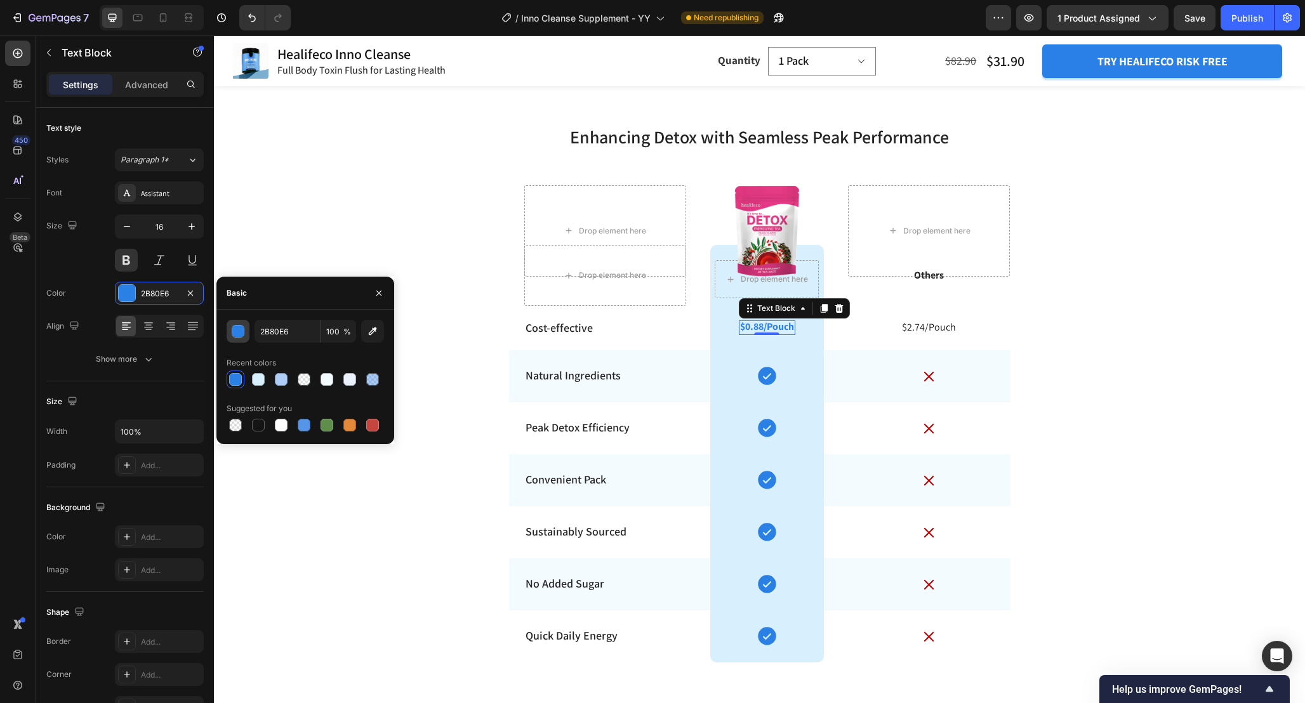
click at [232, 327] on div "button" at bounding box center [238, 331] width 13 height 13
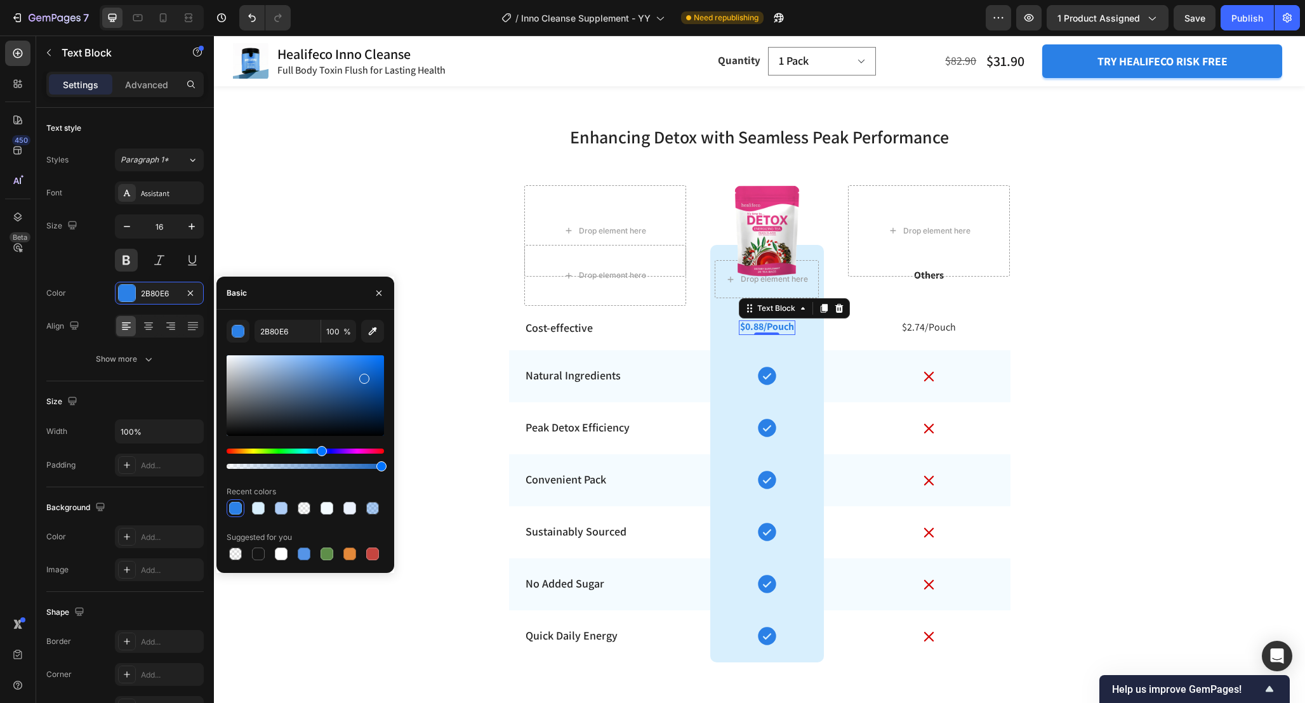
click at [362, 376] on div at bounding box center [305, 395] width 157 height 81
type input "1A63BC"
click at [1064, 417] on div "Enhancing Detox with Seamless Peak Performance Heading Row Drop element here Dr…" at bounding box center [759, 394] width 1091 height 582
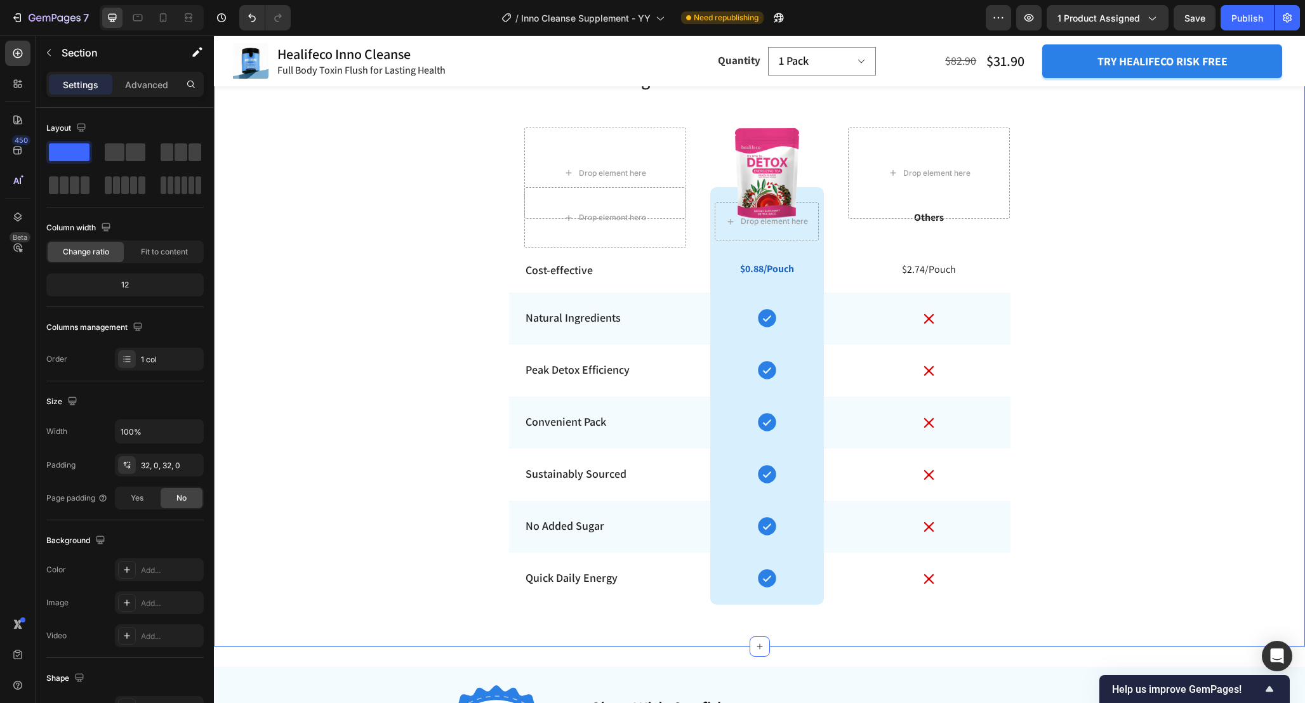
scroll to position [4733, 0]
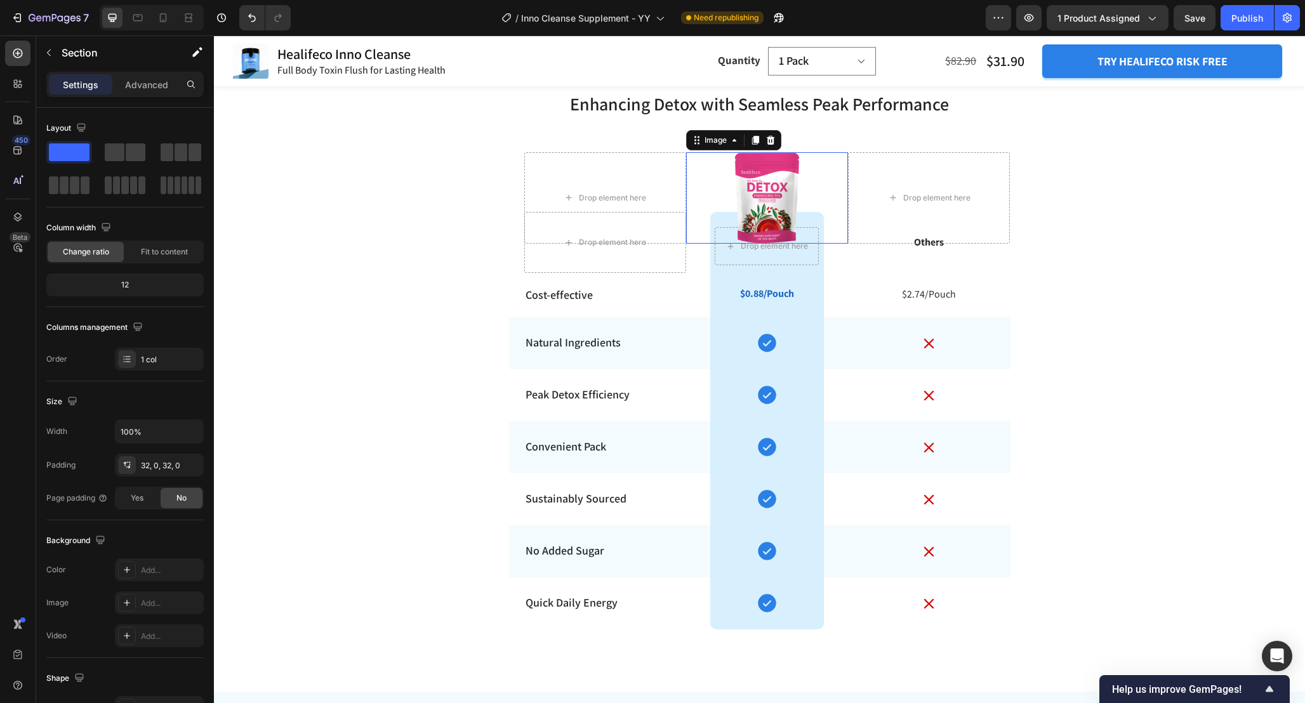
click at [777, 190] on img at bounding box center [766, 198] width 65 height 92
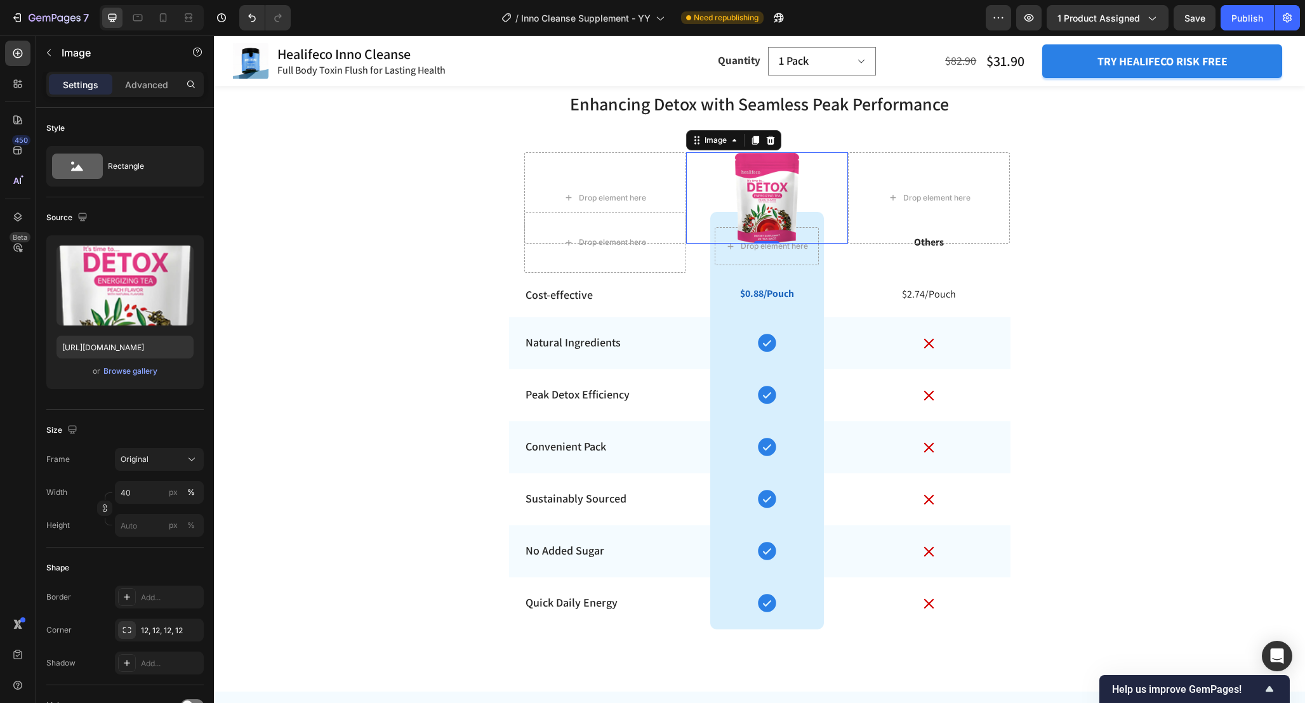
click at [798, 187] on img at bounding box center [766, 198] width 65 height 92
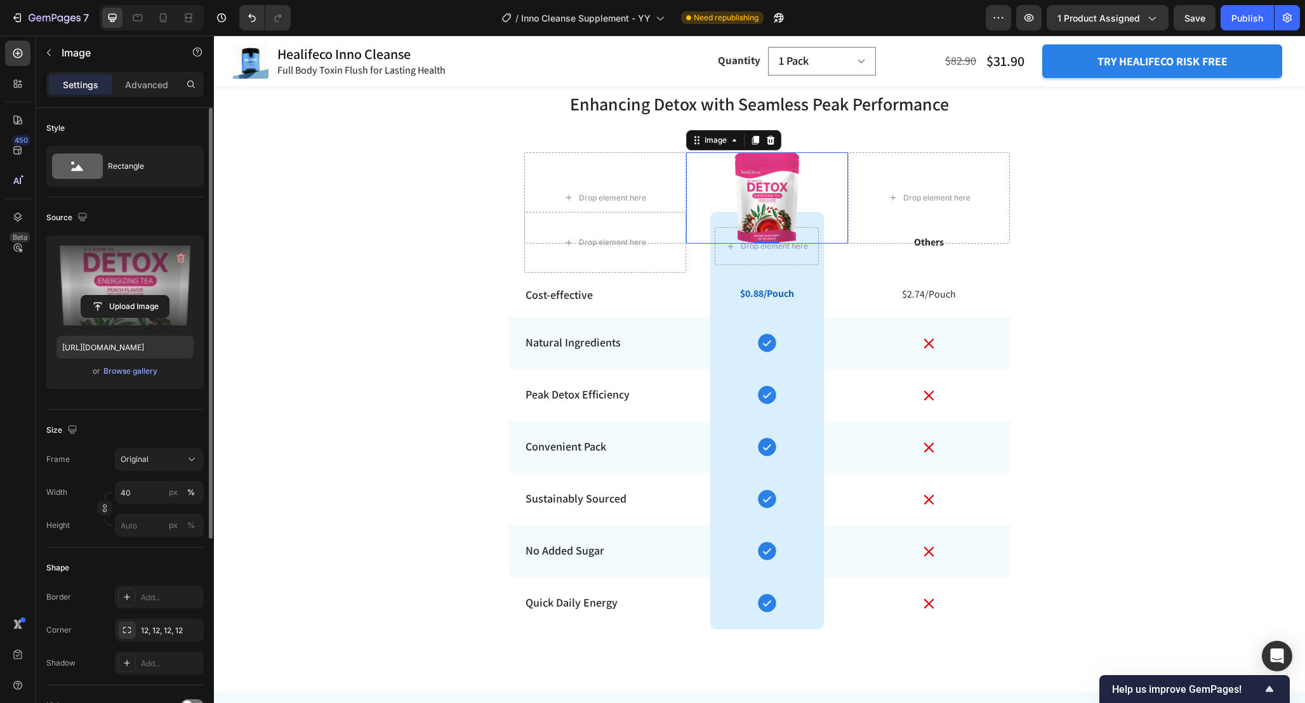
click at [133, 291] on label at bounding box center [124, 286] width 137 height 80
click at [133, 296] on input "file" at bounding box center [125, 307] width 88 height 22
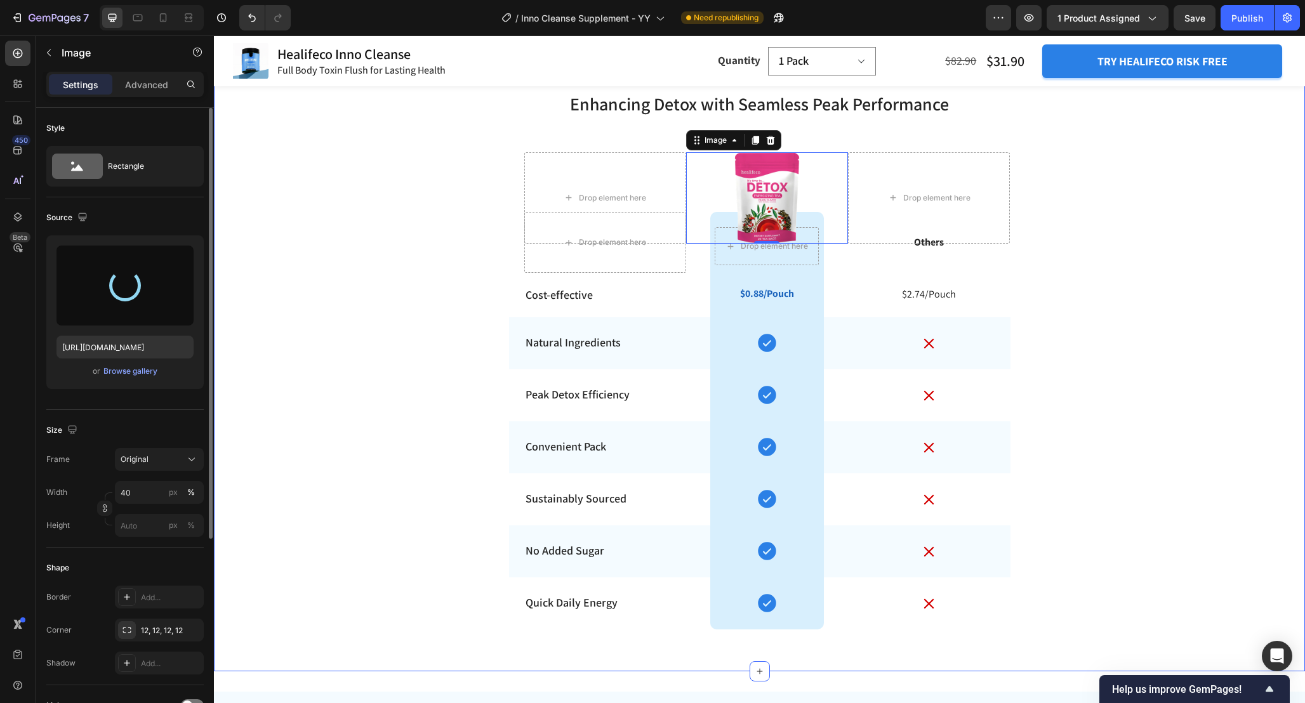
type input "https://cdn.shopify.com/s/files/1/0665/9355/4687/files/gempages_464015395364275…"
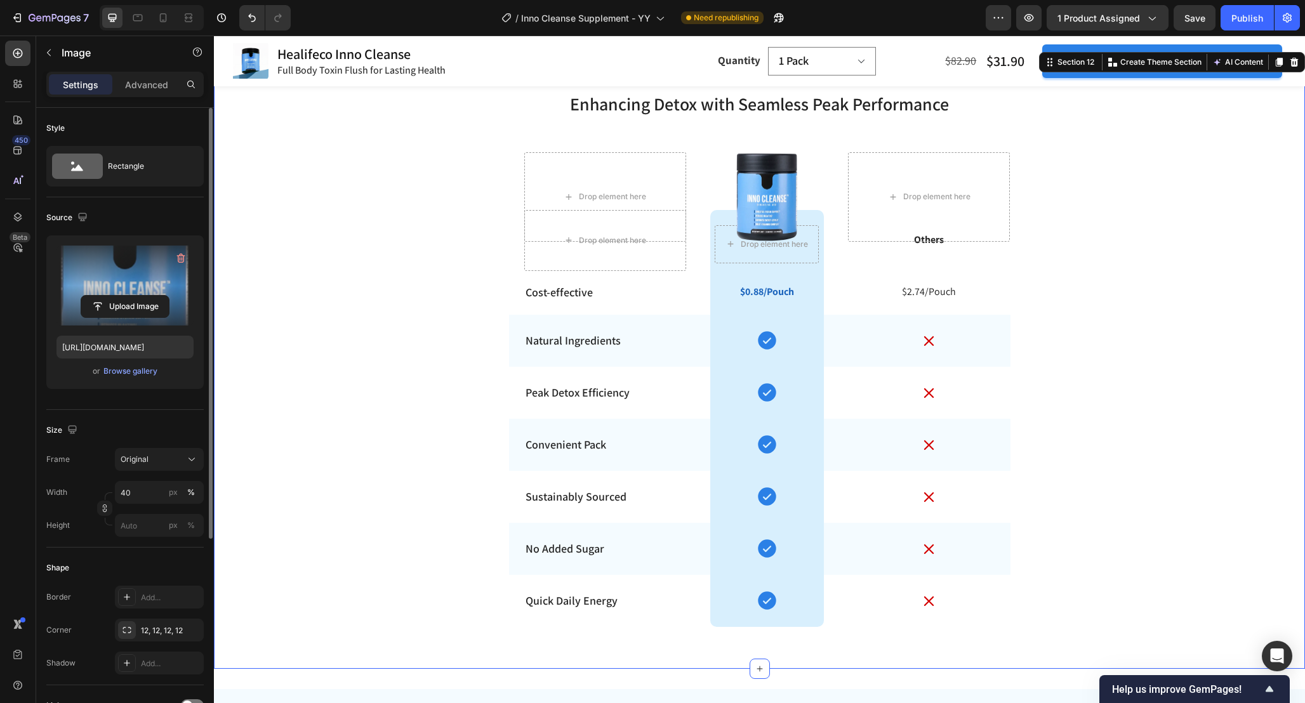
click at [1103, 252] on div "Enhancing Detox with Seamless Peak Performance Heading Row Drop element here Dr…" at bounding box center [759, 359] width 1091 height 579
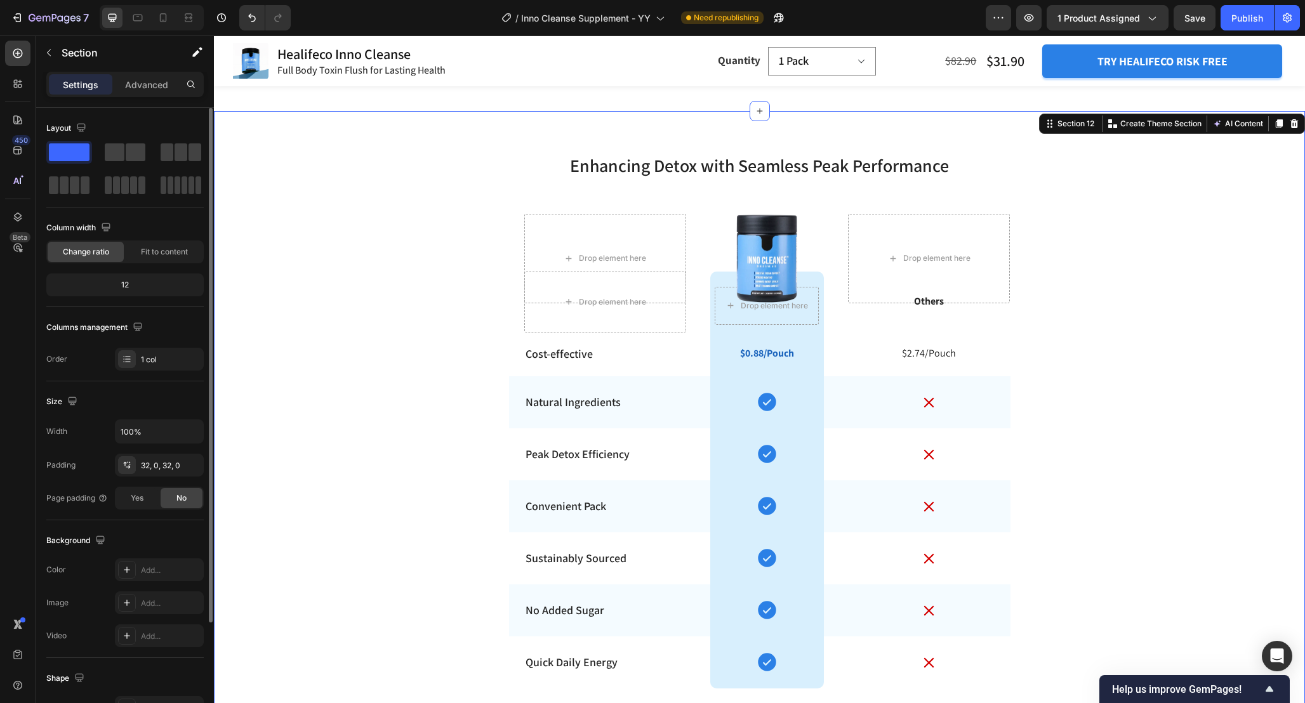
scroll to position [4669, 0]
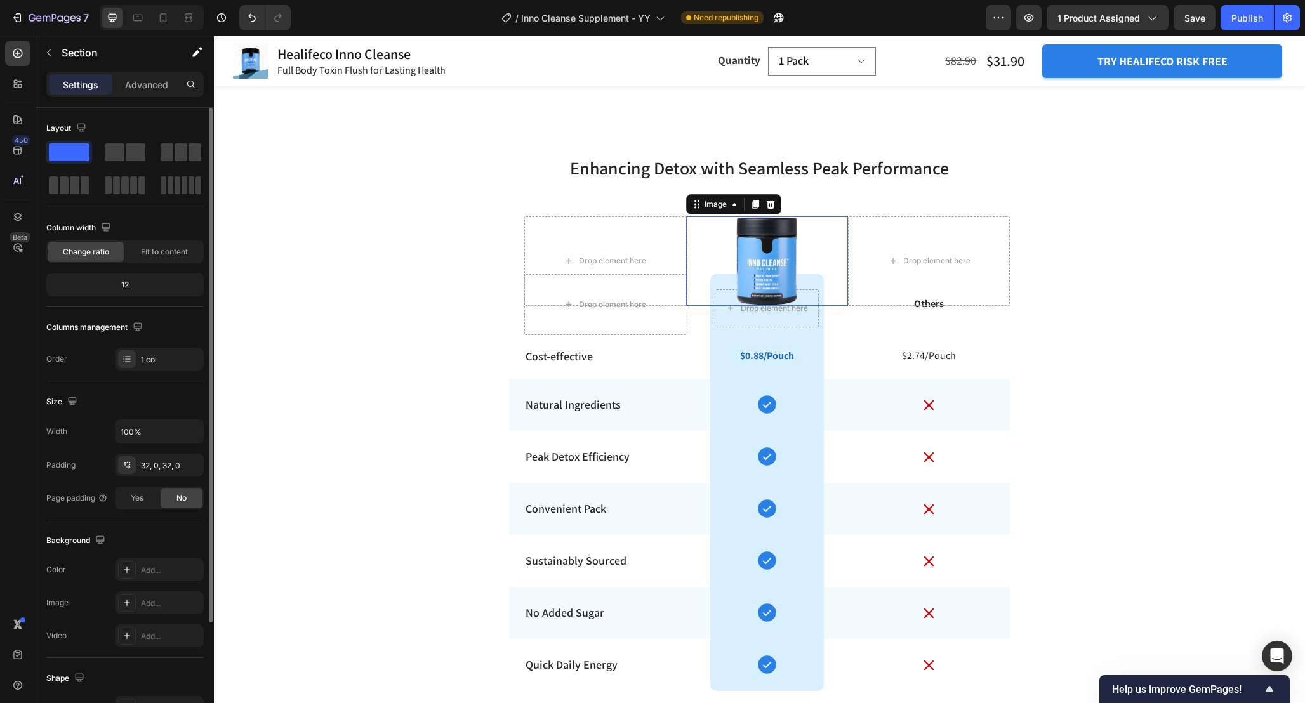
click at [775, 277] on img at bounding box center [766, 260] width 65 height 89
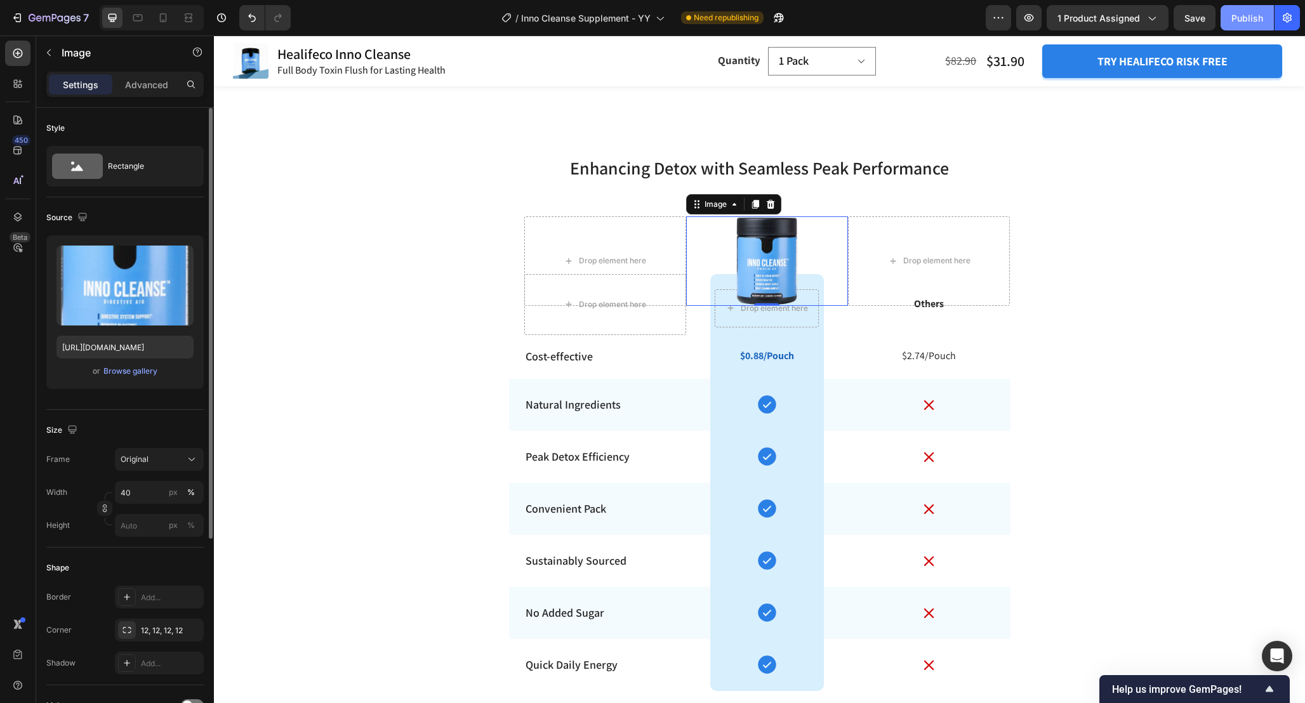
click at [1240, 13] on div "Publish" at bounding box center [1247, 17] width 32 height 13
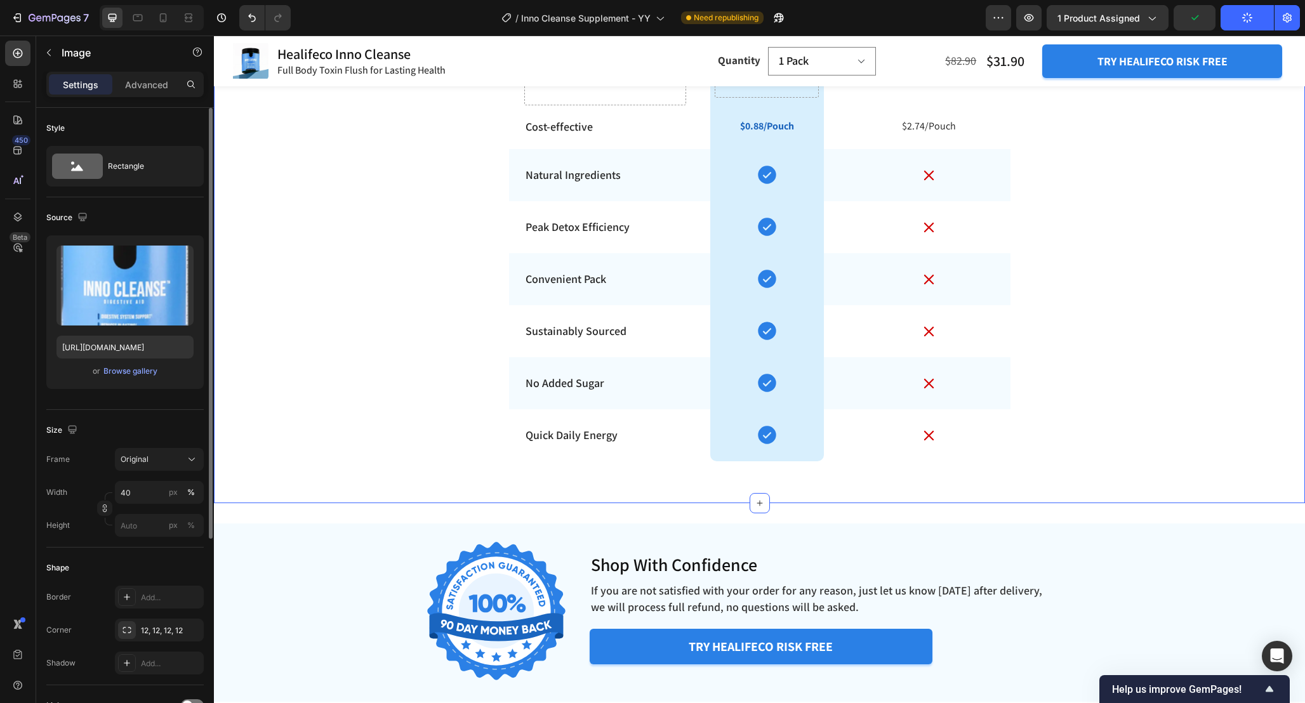
scroll to position [4758, 0]
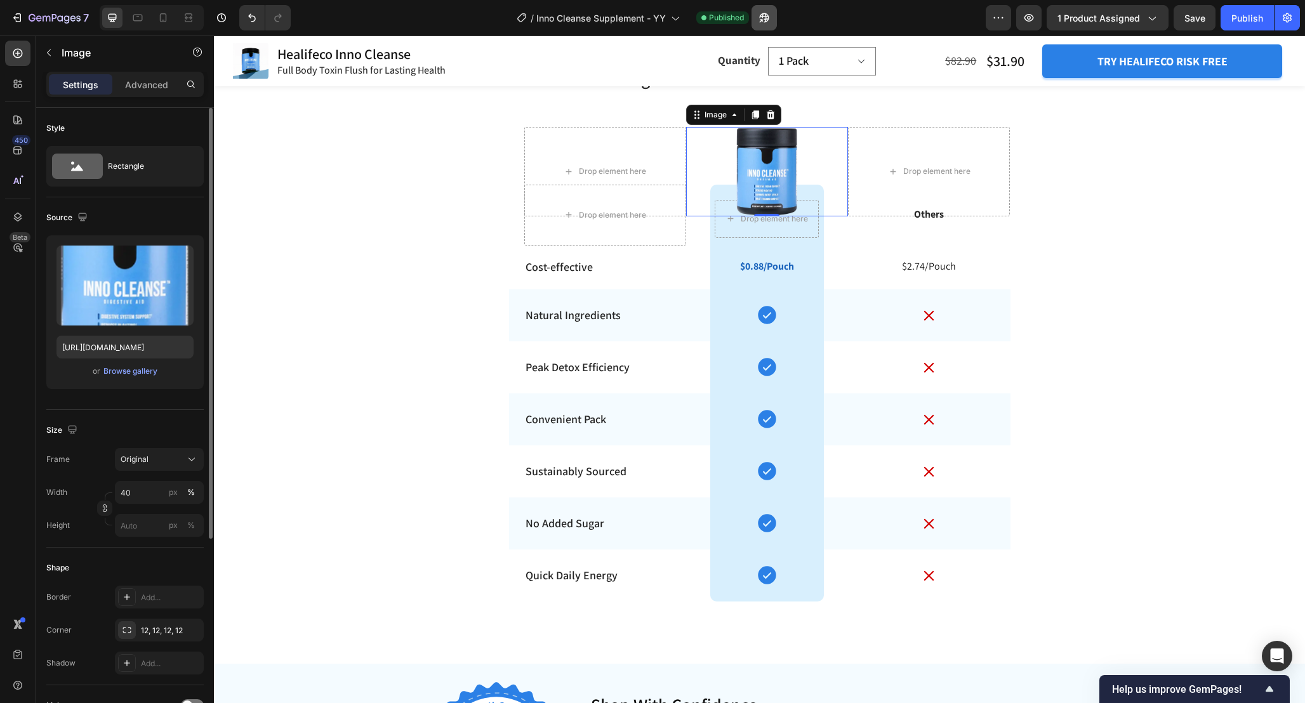
click at [768, 21] on icon "button" at bounding box center [764, 18] width 10 height 10
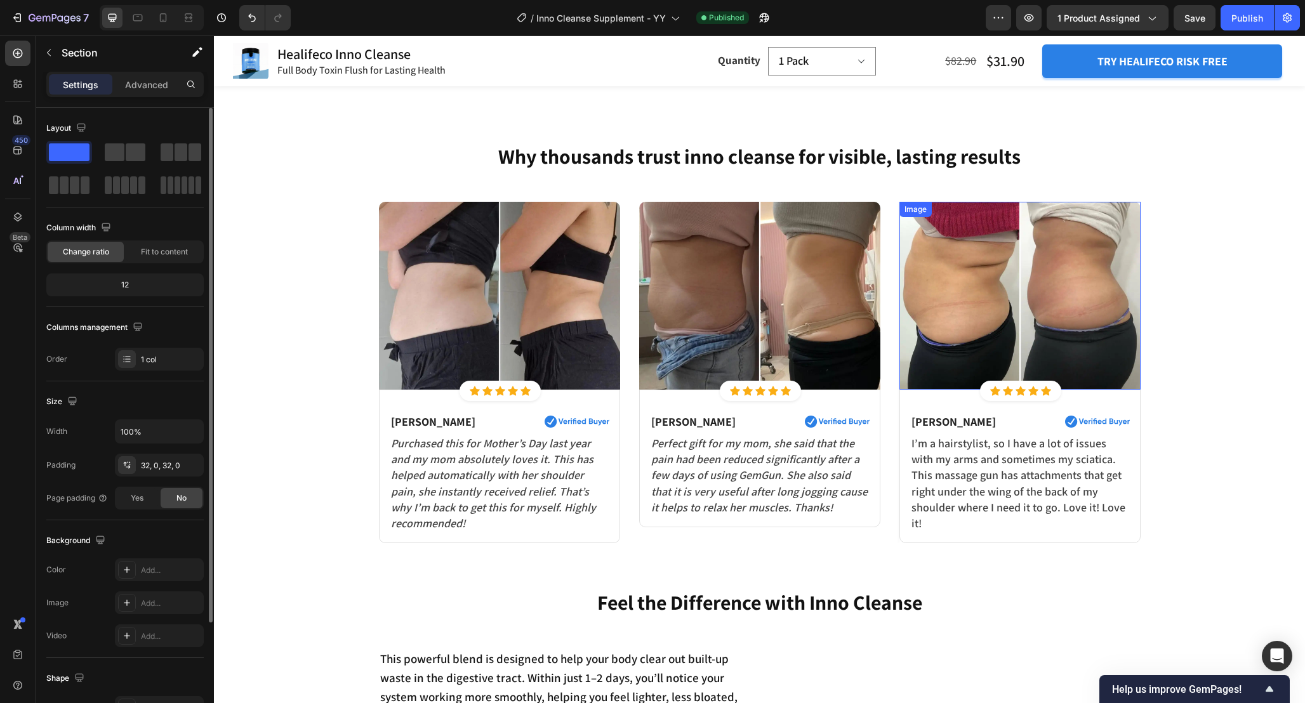
scroll to position [761, 0]
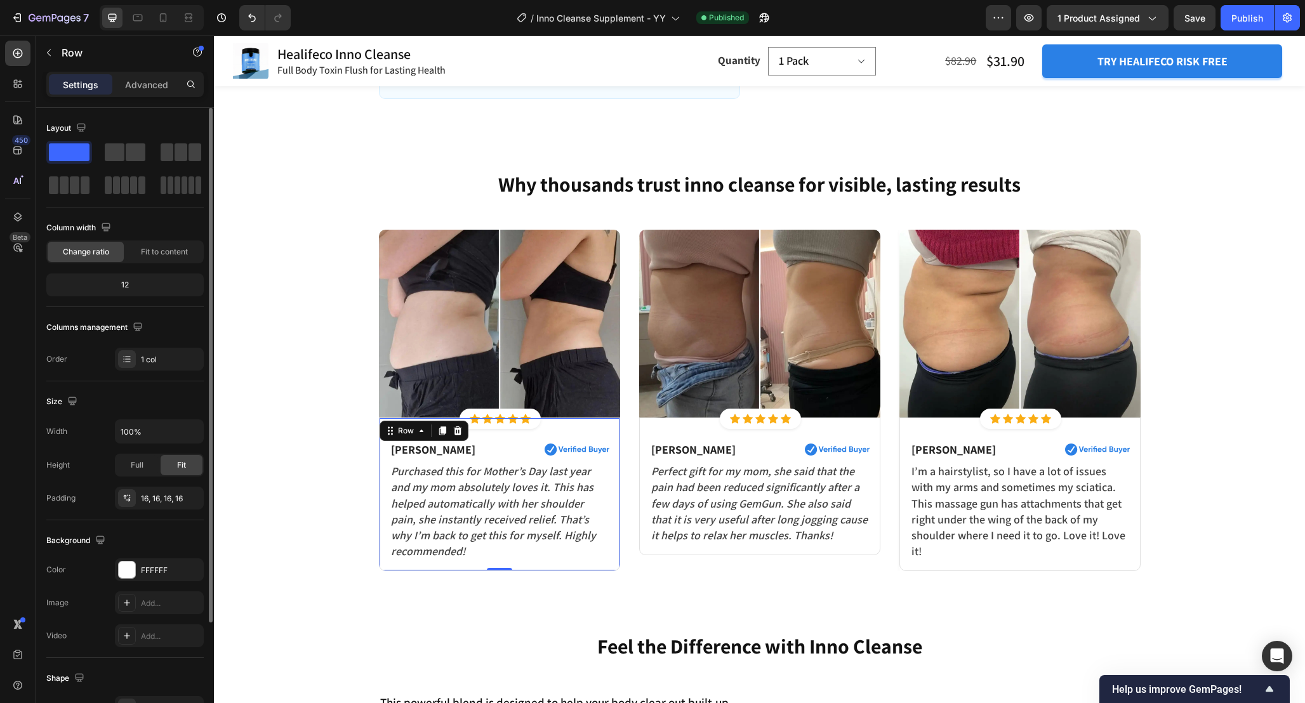
click at [587, 417] on div "Susan P. Text block Image Row Purchased this for Mother’s Day last year and my …" at bounding box center [499, 494] width 241 height 154
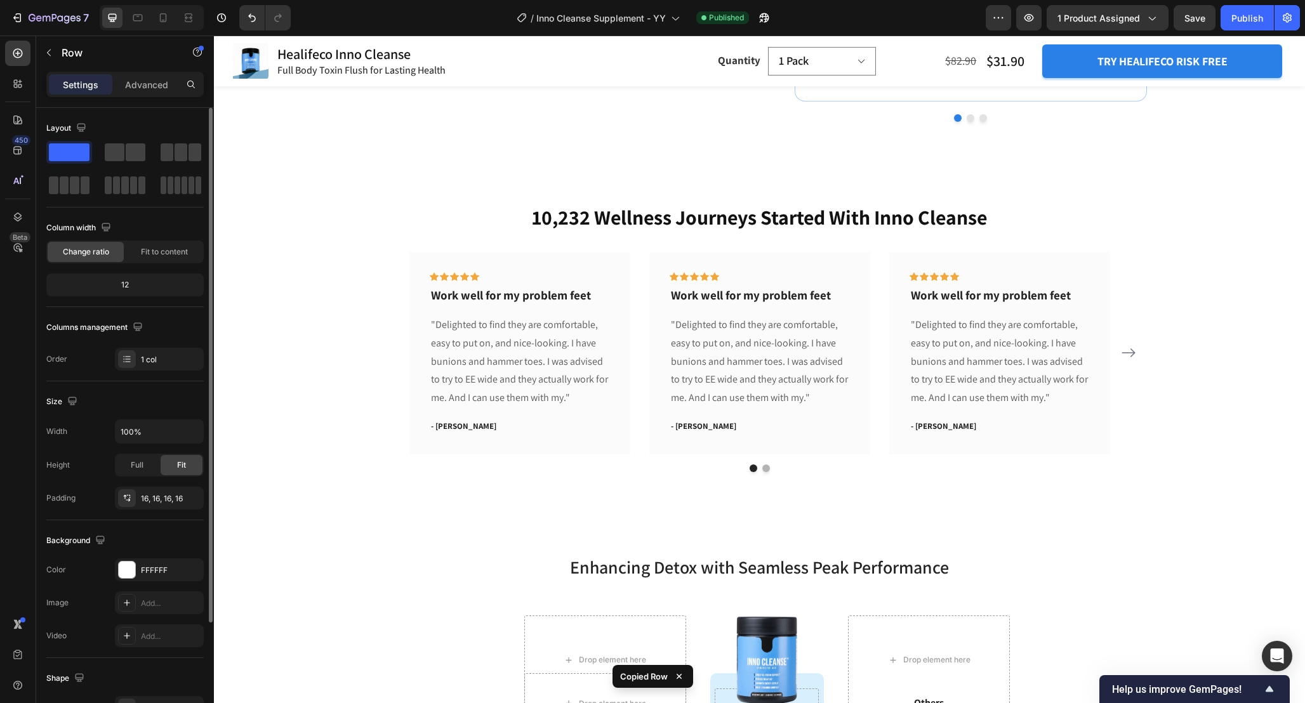
scroll to position [4229, 0]
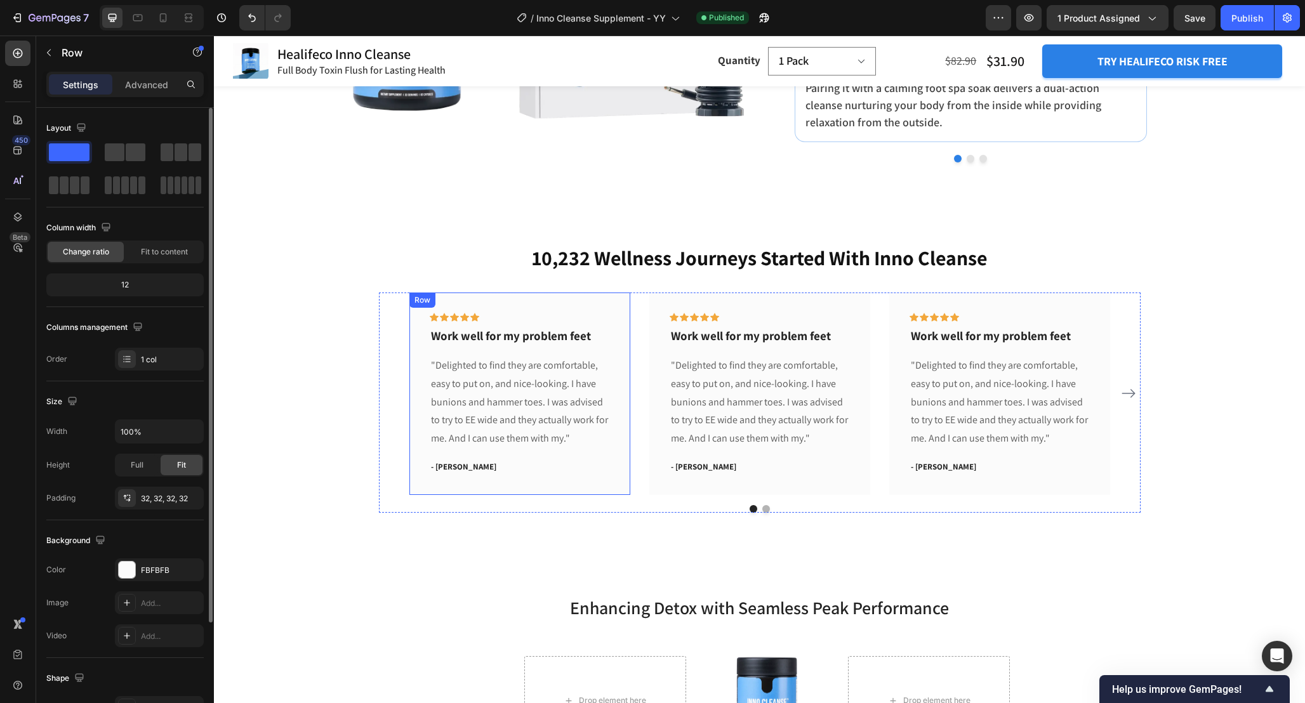
click at [620, 312] on div "Icon Icon Icon Icon Icon Row Work well for my problem feet Text block "Delighte…" at bounding box center [519, 393] width 221 height 202
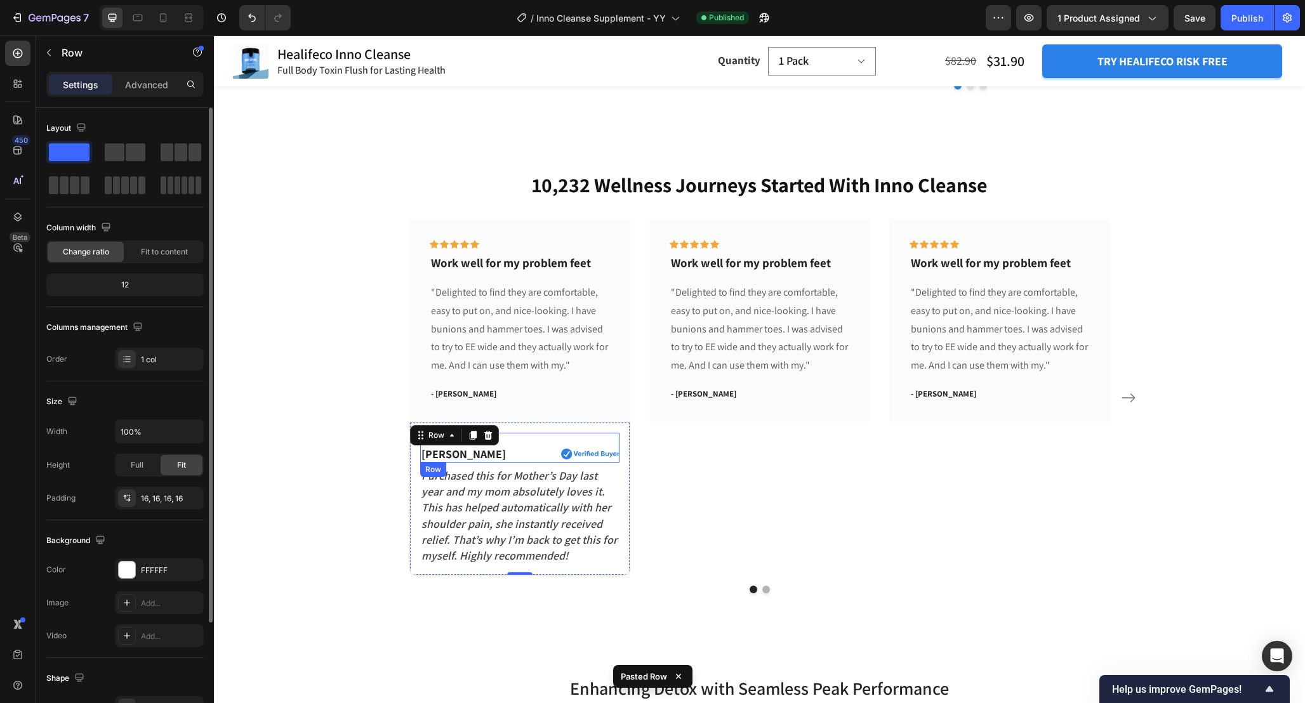
scroll to position [4308, 0]
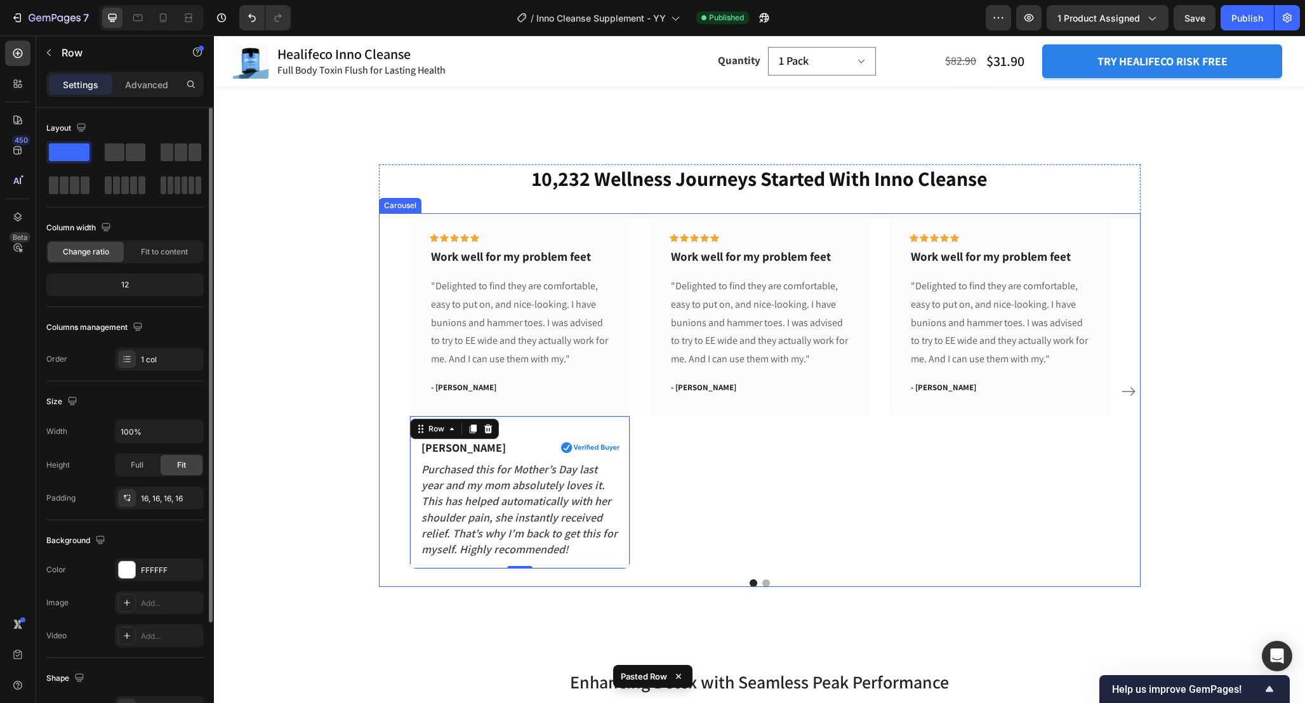
click at [680, 473] on div "Icon Icon Icon Icon Icon Row Work well for my problem feet Text block "Delighte…" at bounding box center [759, 391] width 221 height 356
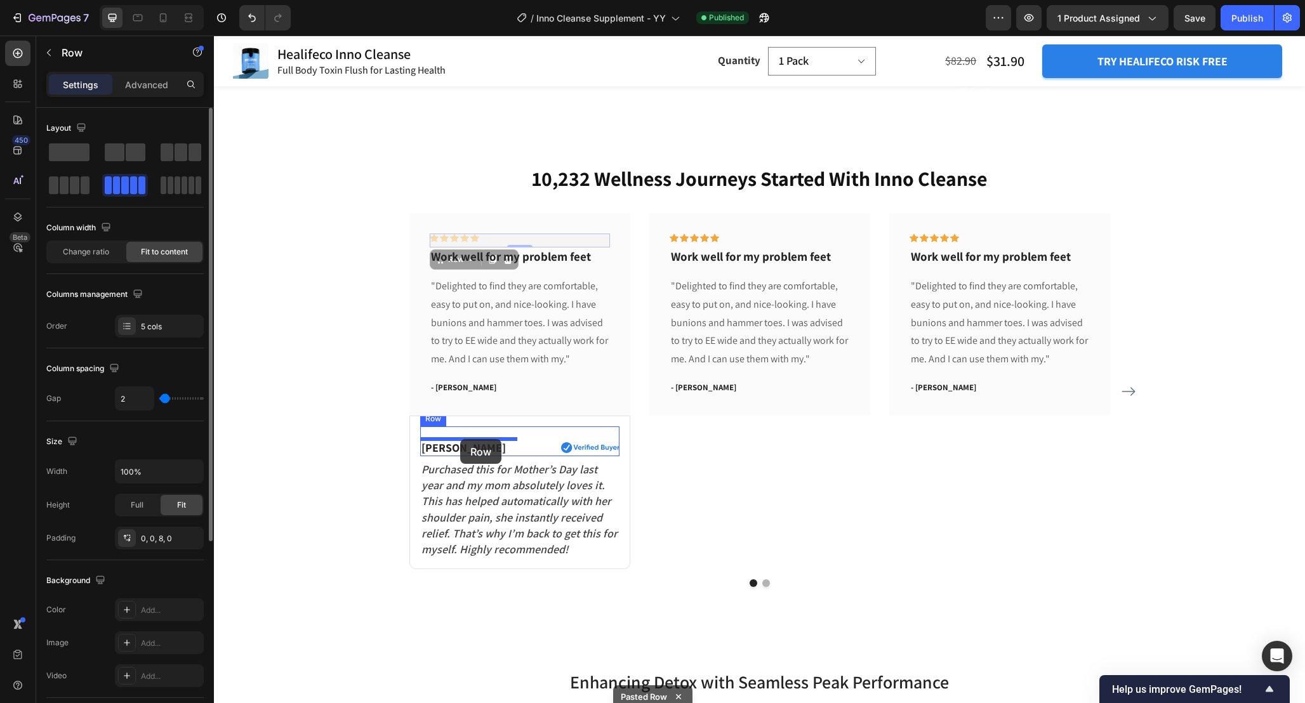
drag, startPoint x: 485, startPoint y: 237, endPoint x: 460, endPoint y: 439, distance: 203.4
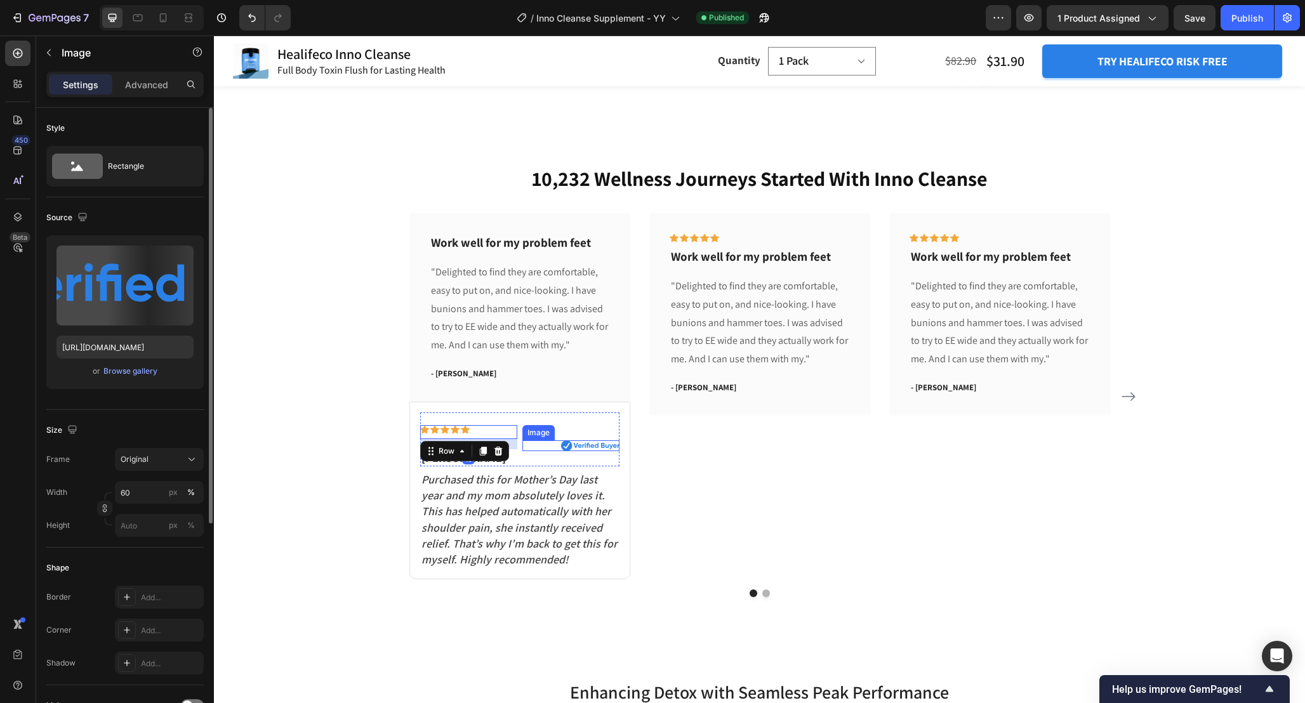
click at [528, 450] on div at bounding box center [570, 445] width 97 height 11
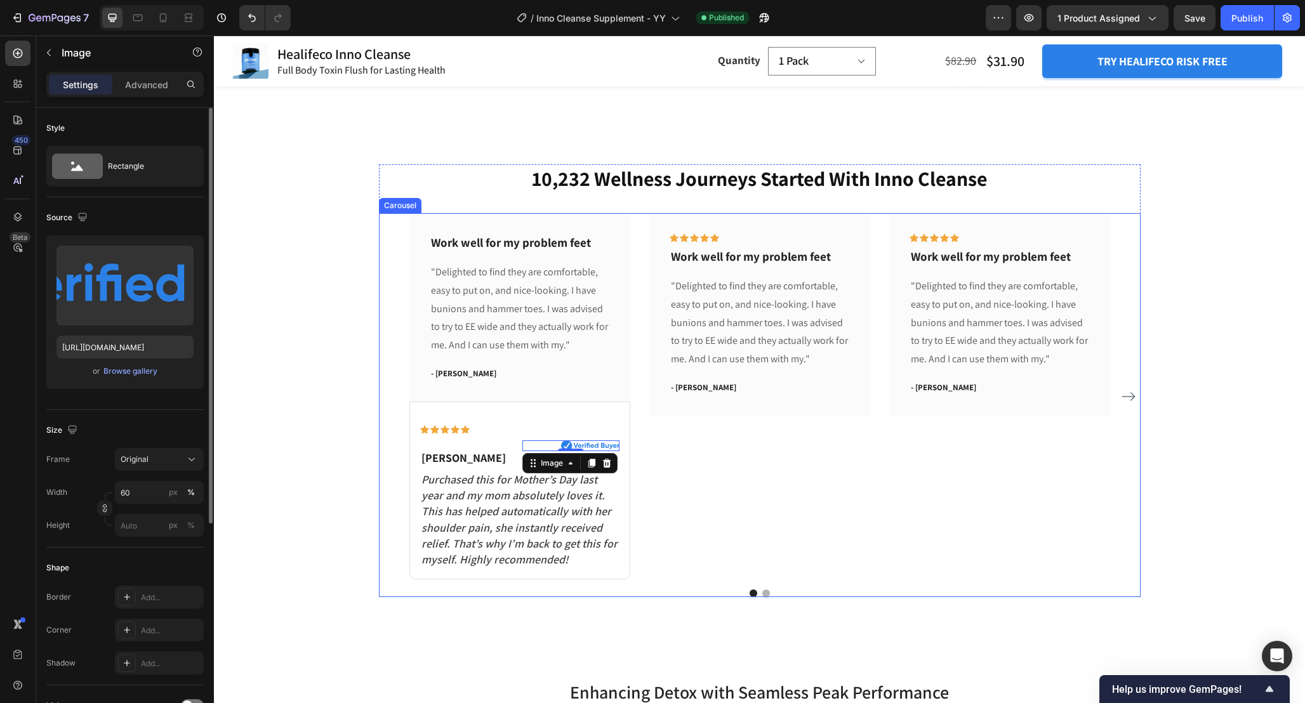
click at [666, 457] on div "Icon Icon Icon Icon Icon Row Work well for my problem feet Text block "Delighte…" at bounding box center [759, 396] width 221 height 366
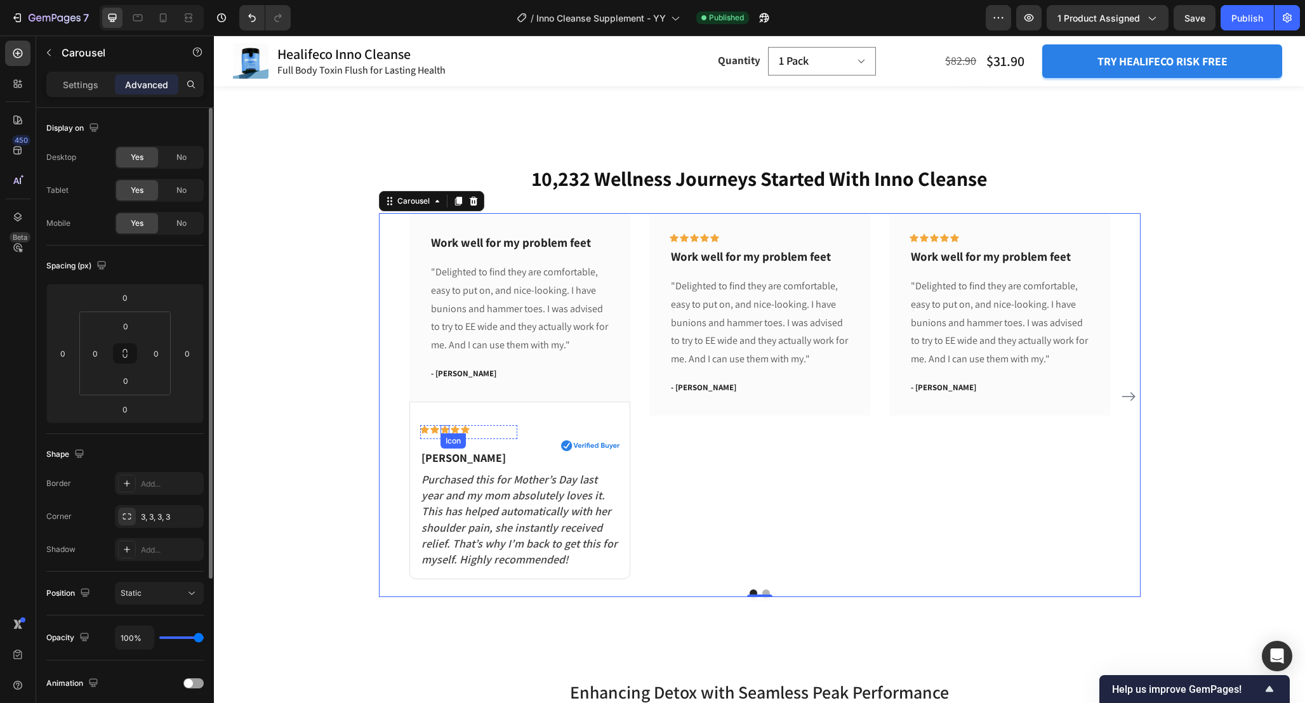
click at [445, 431] on div "Icon" at bounding box center [444, 429] width 9 height 9
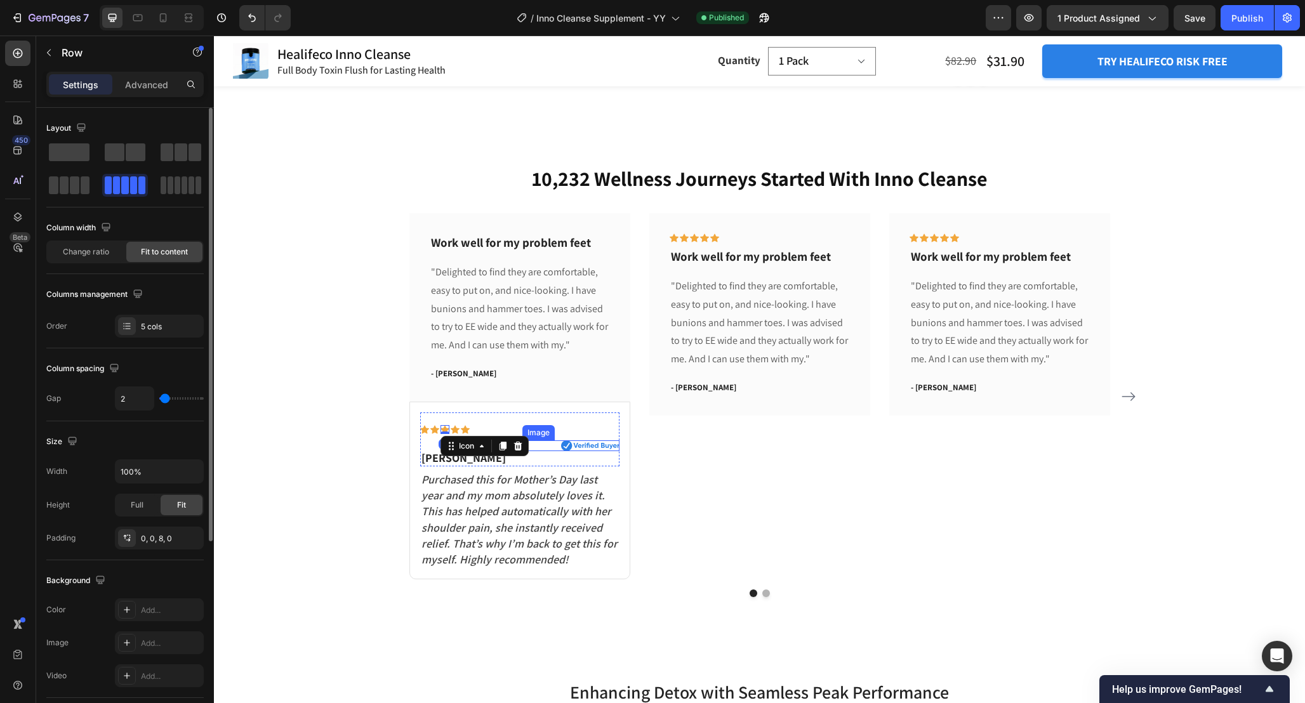
click at [489, 432] on div "Icon Icon Icon 0 Icon Icon Row" at bounding box center [468, 432] width 97 height 14
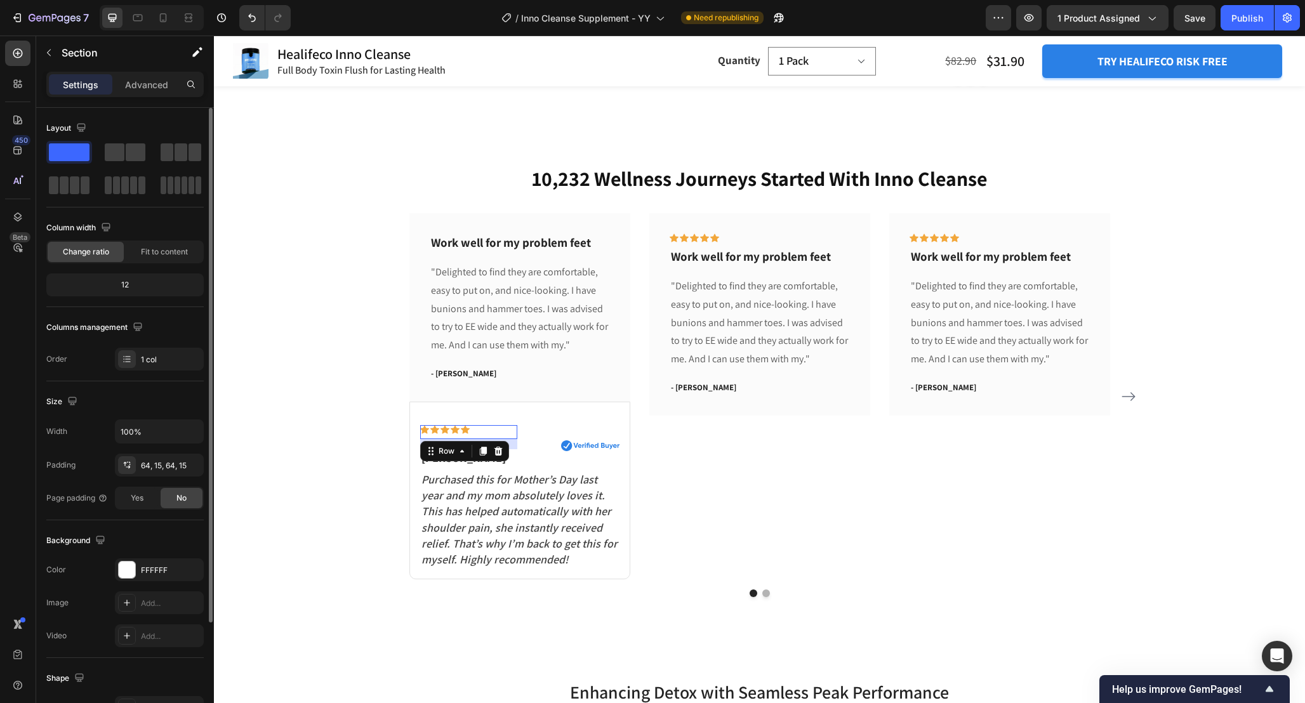
click at [325, 446] on div "10,232 Wellness Journeys Started With Inno Cleanse Heading Work well for my pro…" at bounding box center [759, 380] width 1072 height 433
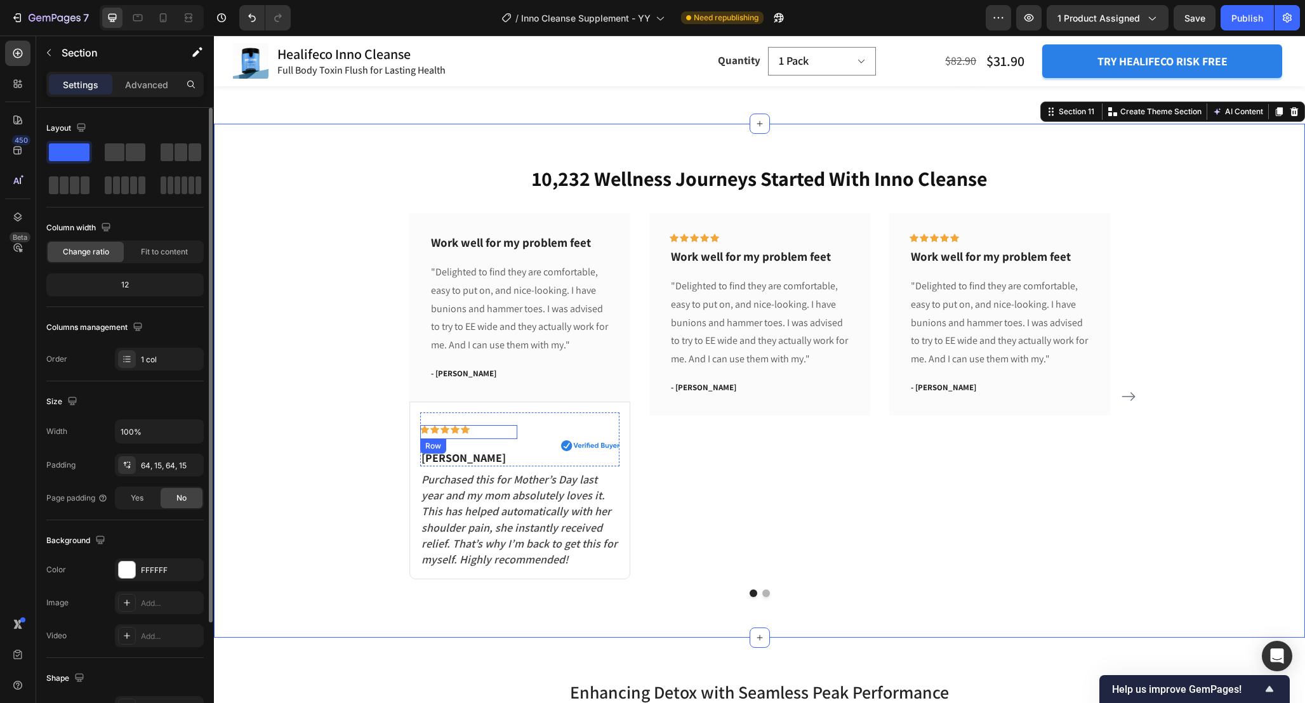
click at [506, 435] on div "Icon Icon Icon Icon Icon Row" at bounding box center [468, 432] width 97 height 14
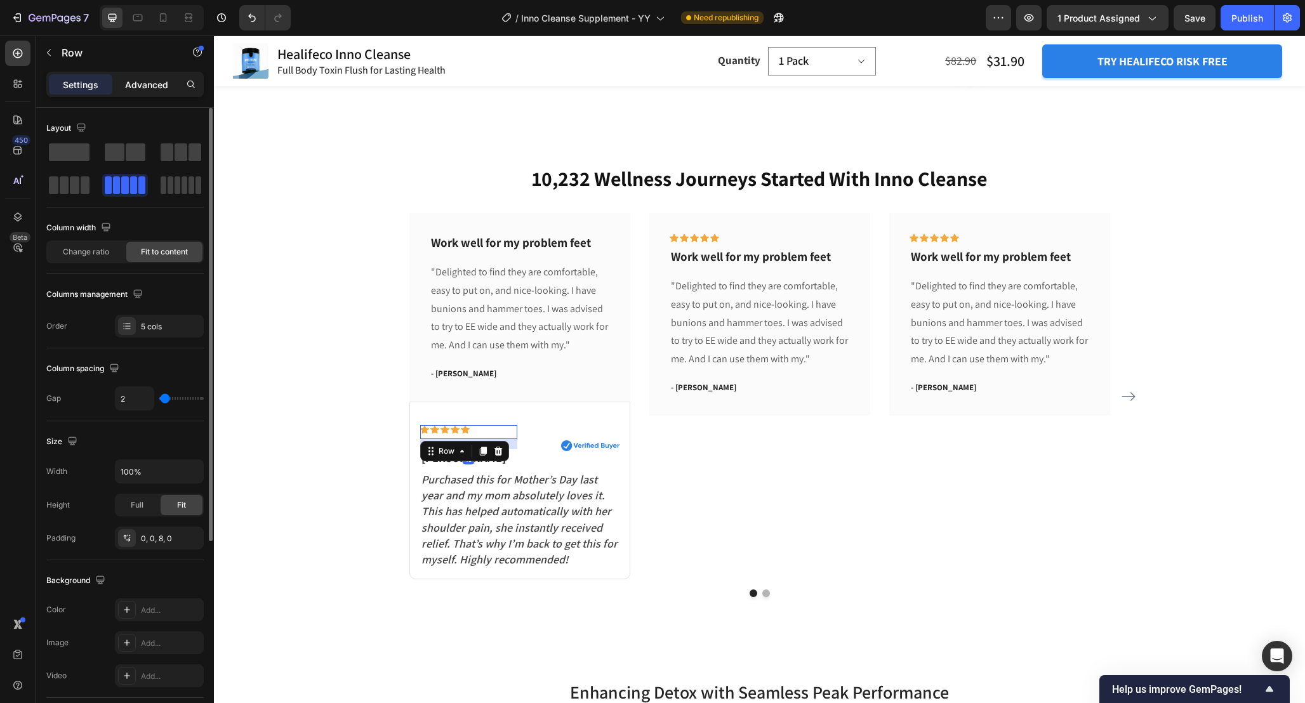
click at [155, 91] on div "Advanced" at bounding box center [146, 84] width 63 height 20
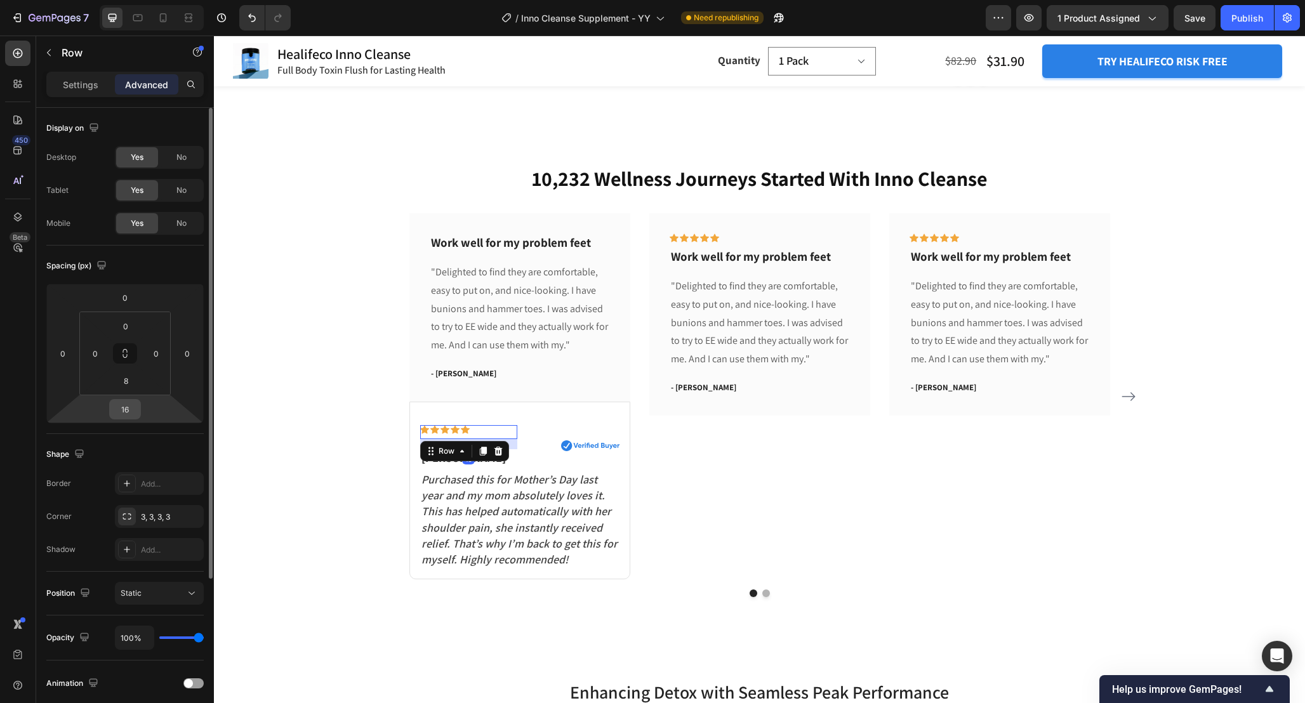
click at [128, 412] on input "16" at bounding box center [124, 409] width 25 height 19
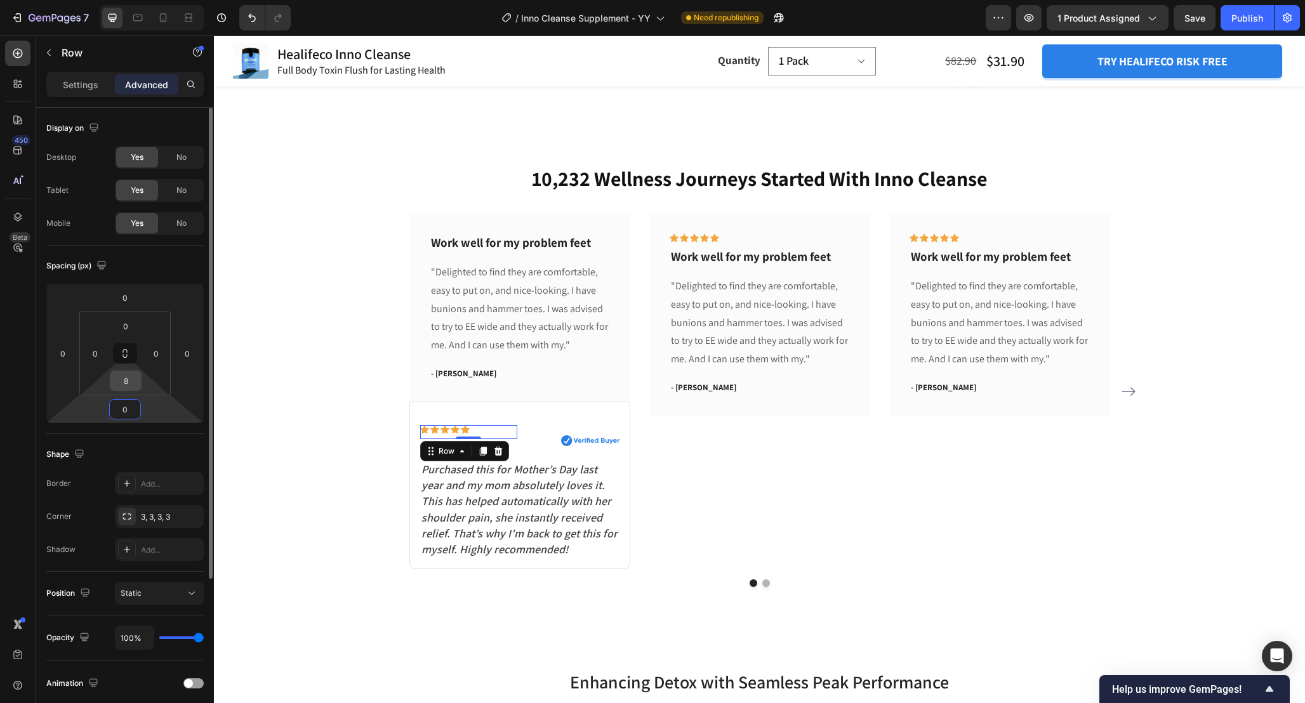
type input "0"
click at [133, 379] on input "8" at bounding box center [125, 380] width 25 height 19
type input "0"
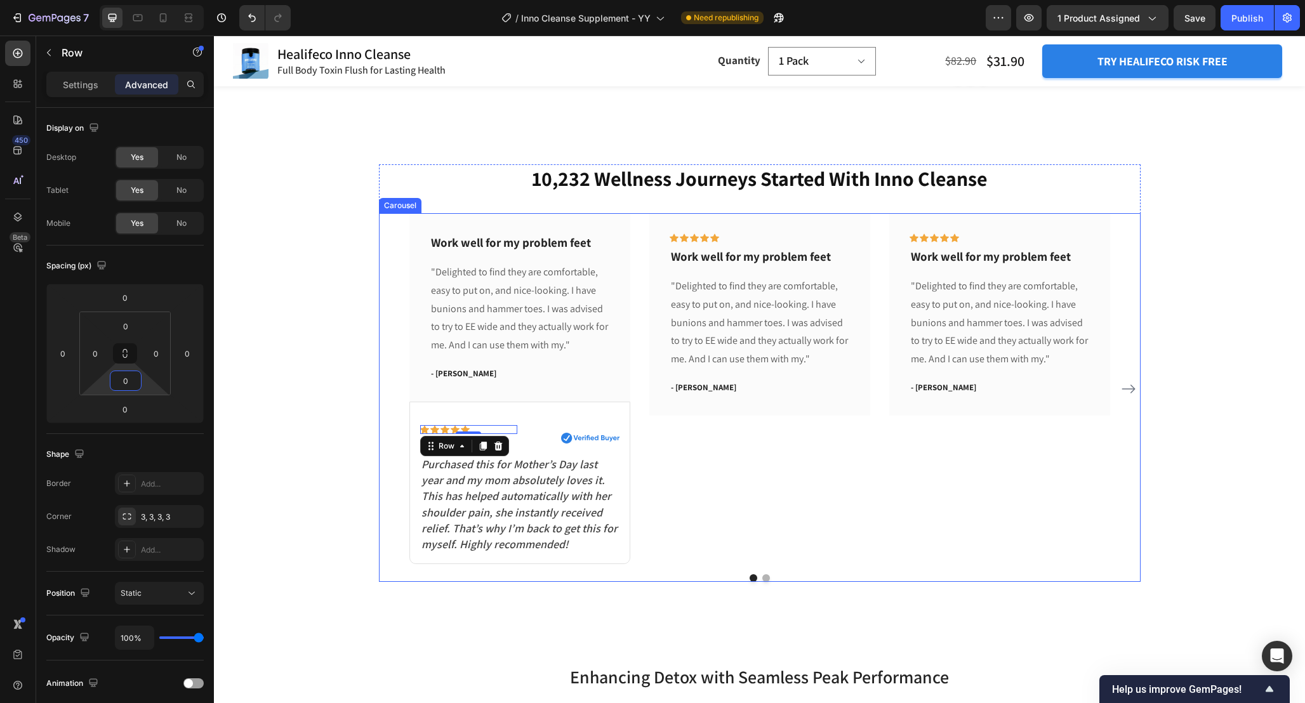
click at [753, 490] on div "Icon Icon Icon Icon Icon Row Work well for my problem feet Text block "Delighte…" at bounding box center [759, 388] width 221 height 351
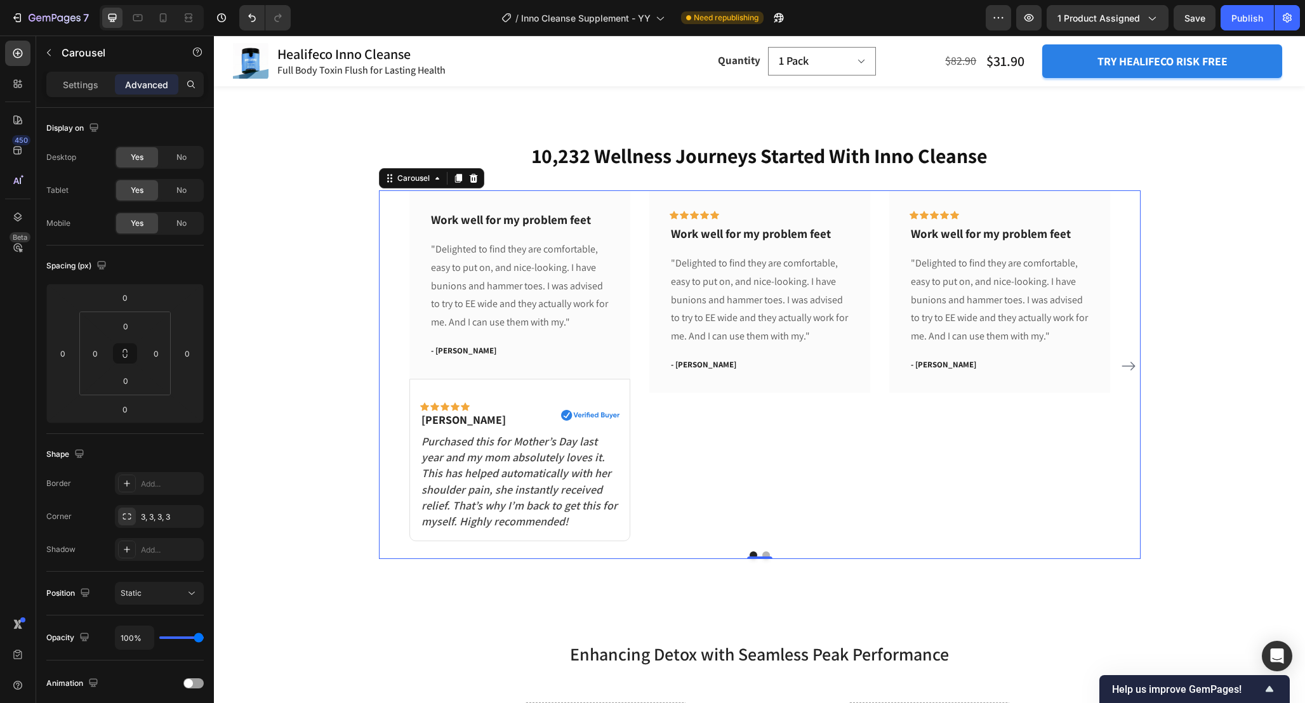
scroll to position [4332, 0]
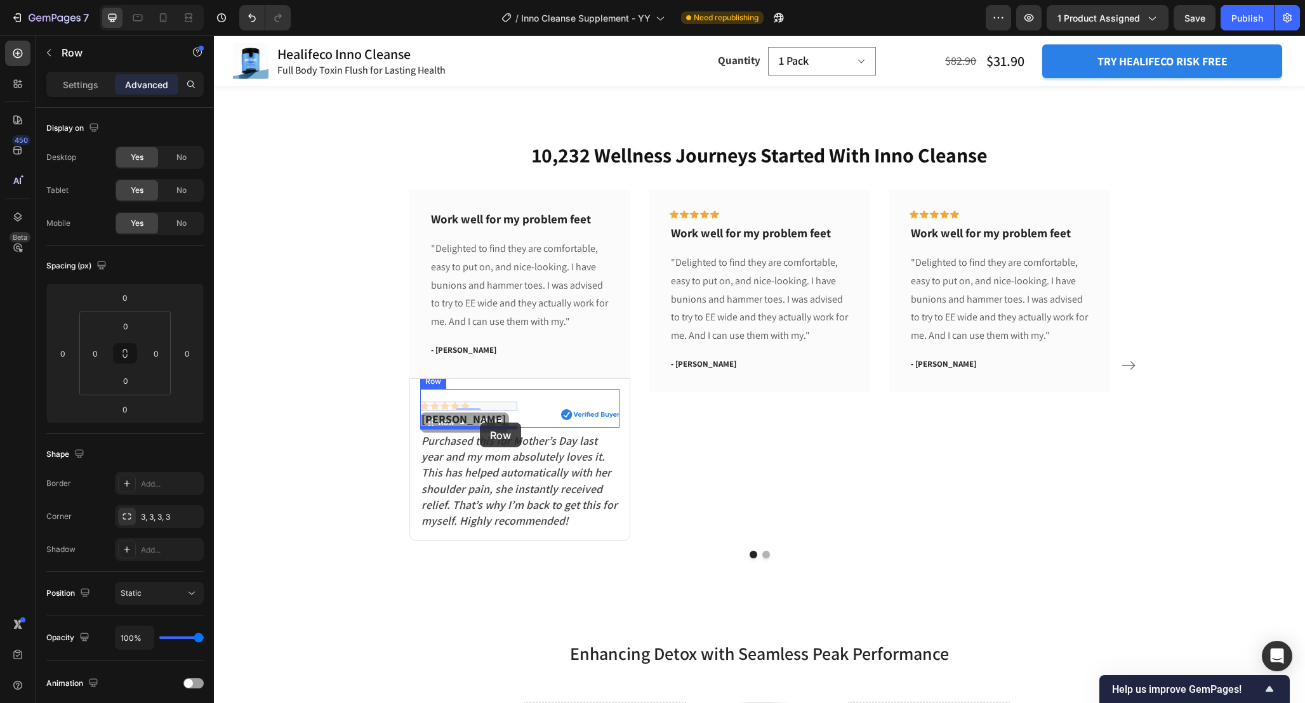
drag, startPoint x: 484, startPoint y: 405, endPoint x: 480, endPoint y: 423, distance: 18.3
click at [678, 444] on div "Icon Icon Icon Icon Icon Row Work well for my problem feet Text block "Delighte…" at bounding box center [759, 365] width 221 height 351
click at [487, 411] on p "[PERSON_NAME]" at bounding box center [468, 410] width 95 height 15
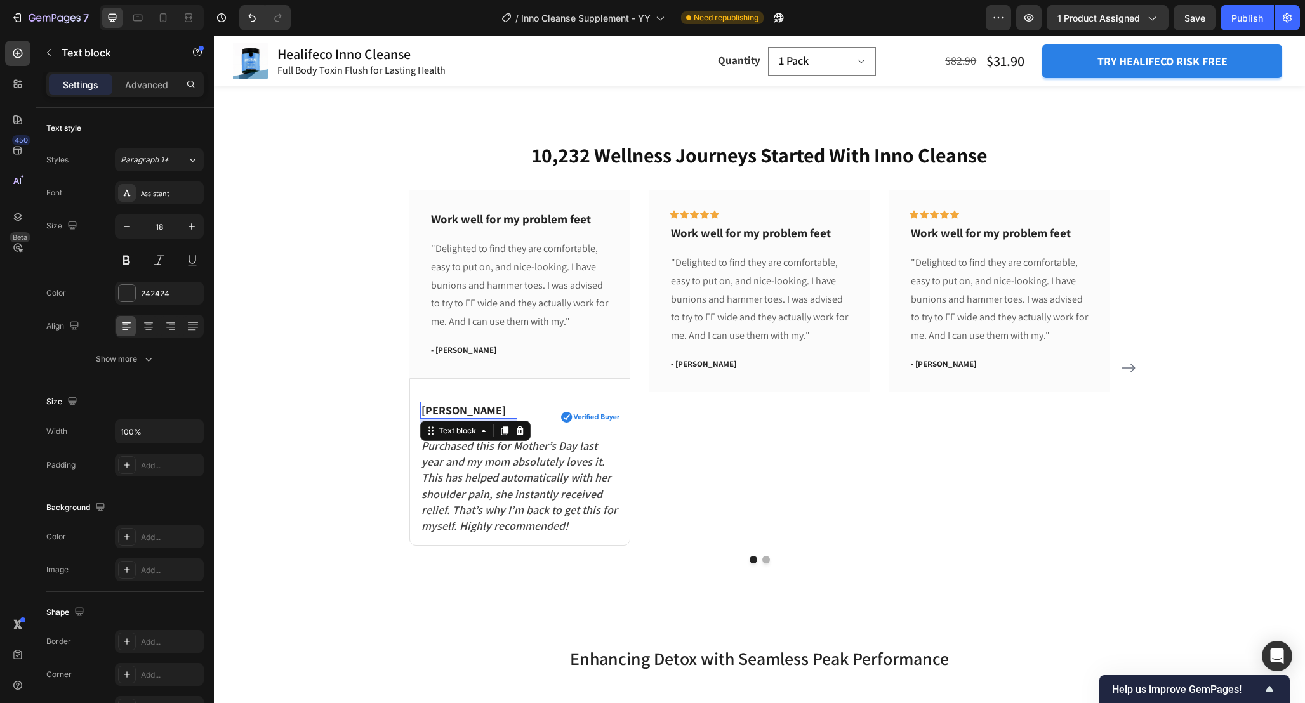
click at [471, 419] on div "Susan P. Text block 8" at bounding box center [468, 410] width 97 height 17
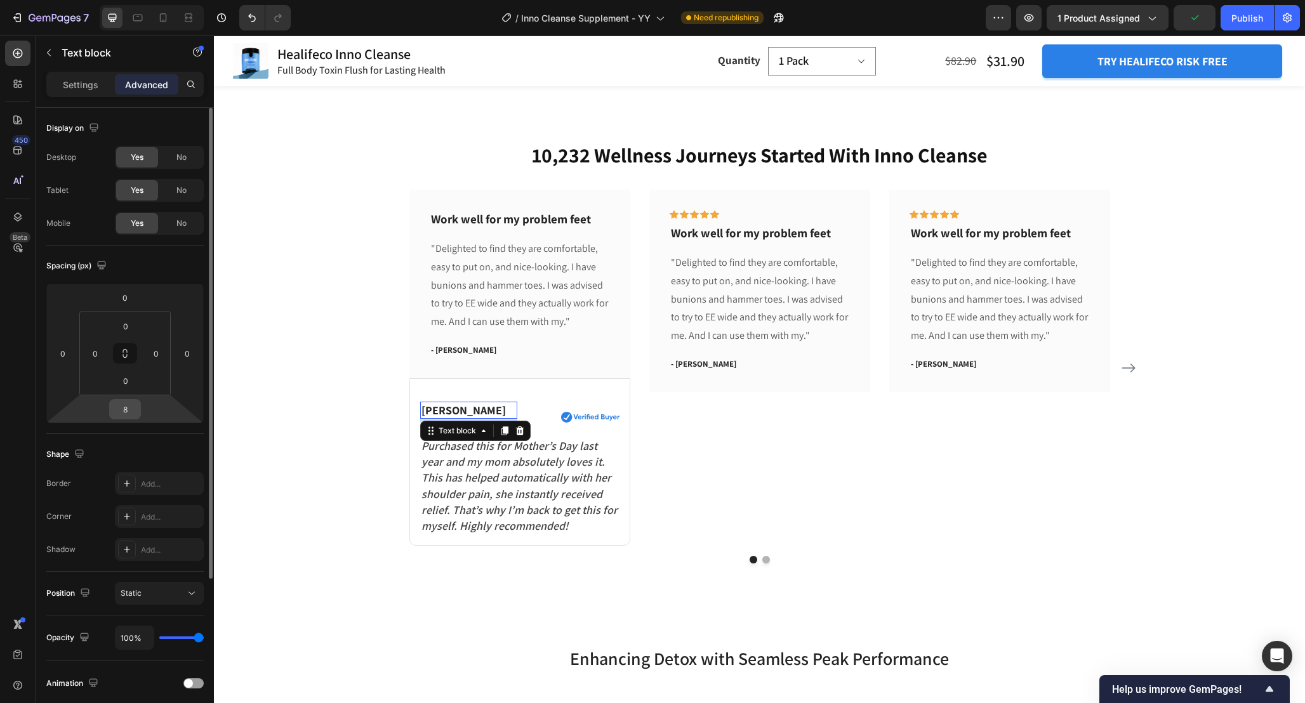
click at [131, 411] on input "8" at bounding box center [124, 409] width 25 height 19
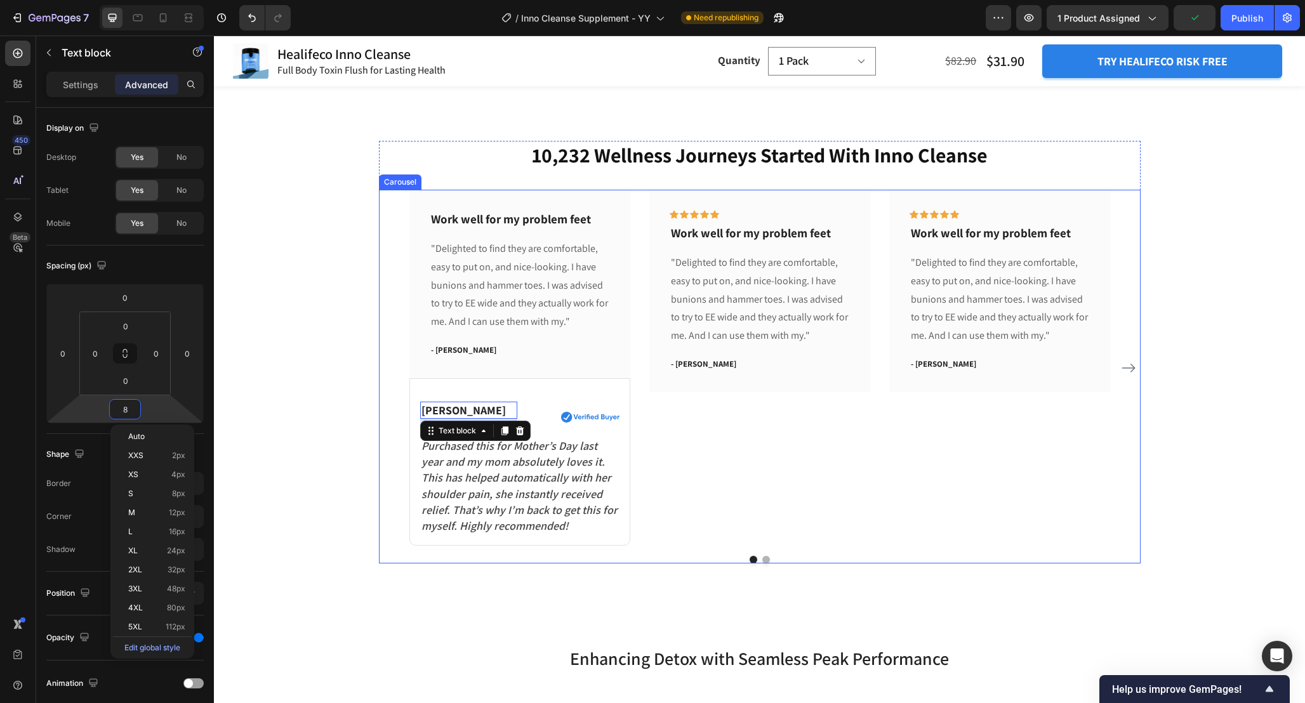
type input "5"
click at [837, 558] on div at bounding box center [759, 558] width 761 height 8
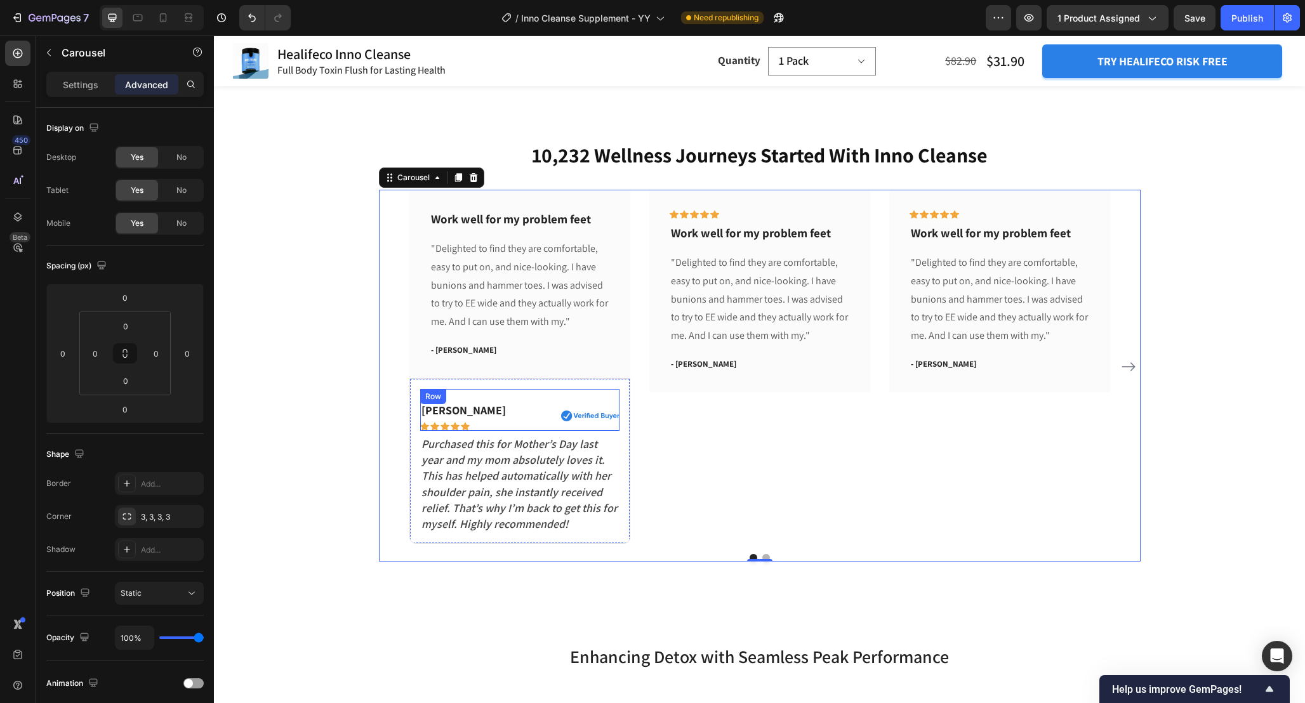
click at [536, 402] on div "Image" at bounding box center [570, 416] width 97 height 29
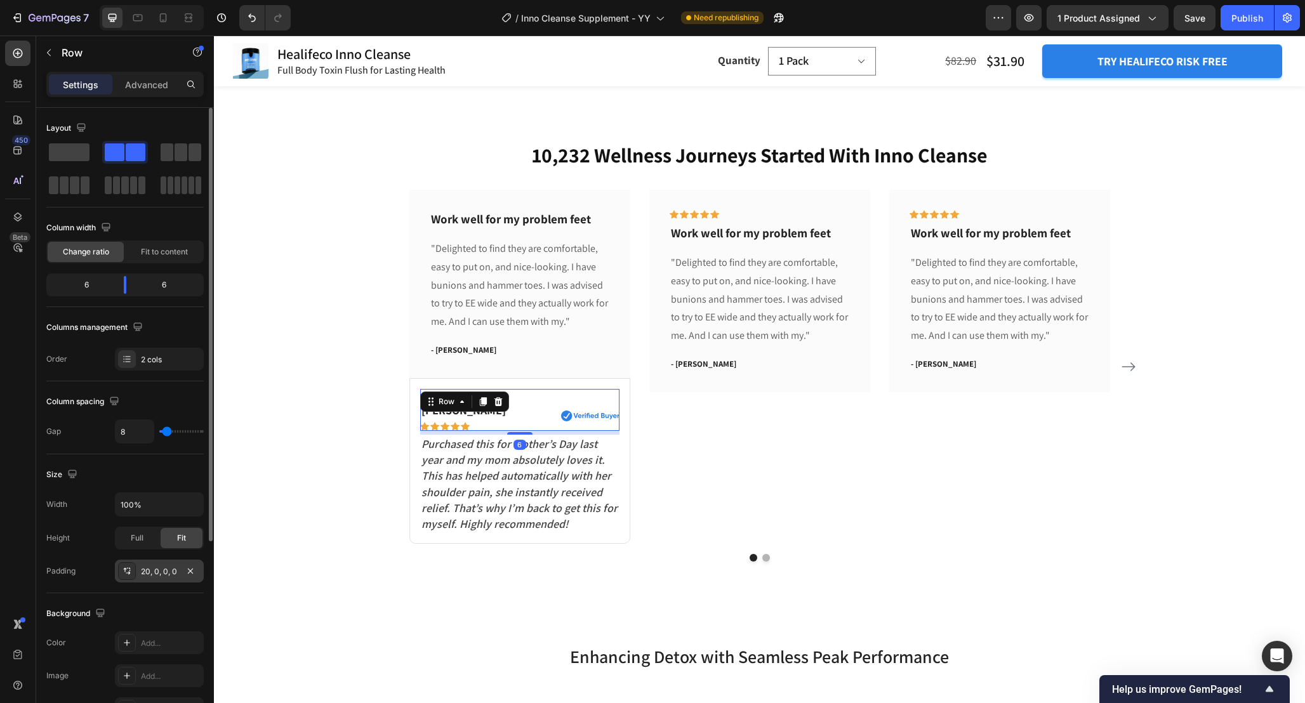
click at [159, 566] on div "20, 0, 0, 0" at bounding box center [159, 571] width 37 height 11
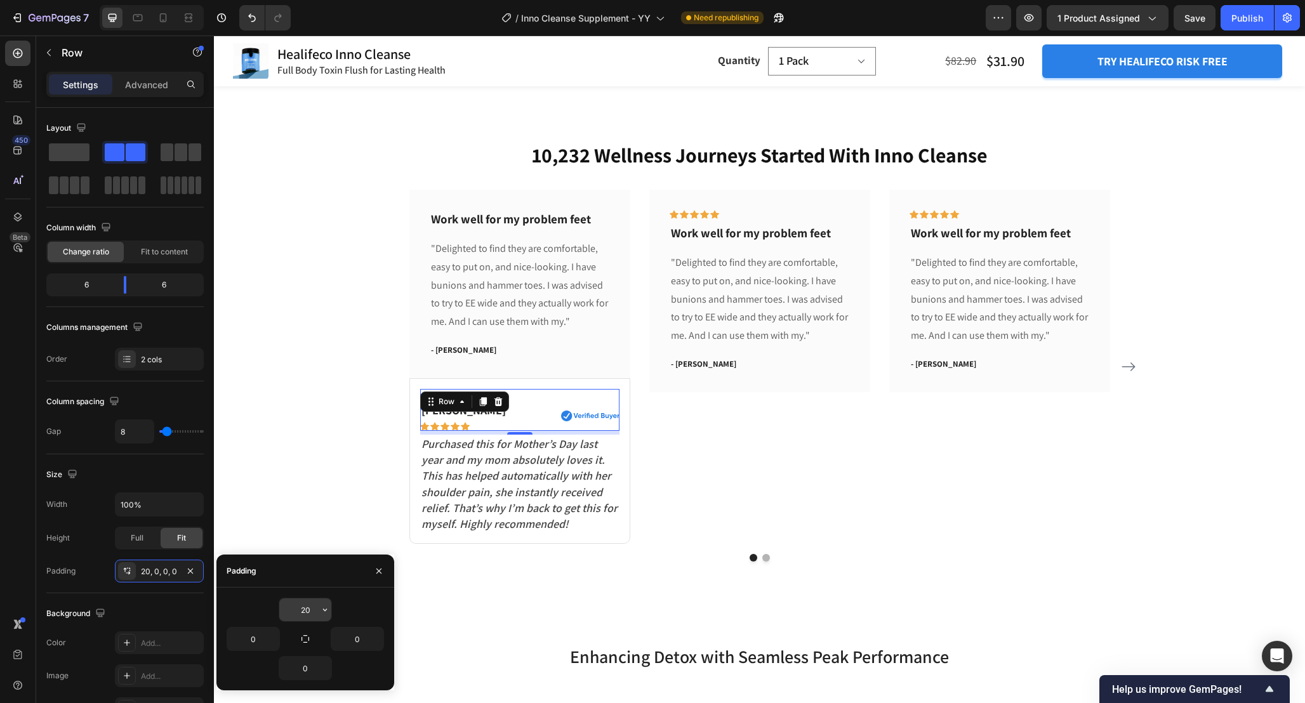
click at [311, 615] on input "20" at bounding box center [305, 609] width 52 height 23
type input "0"
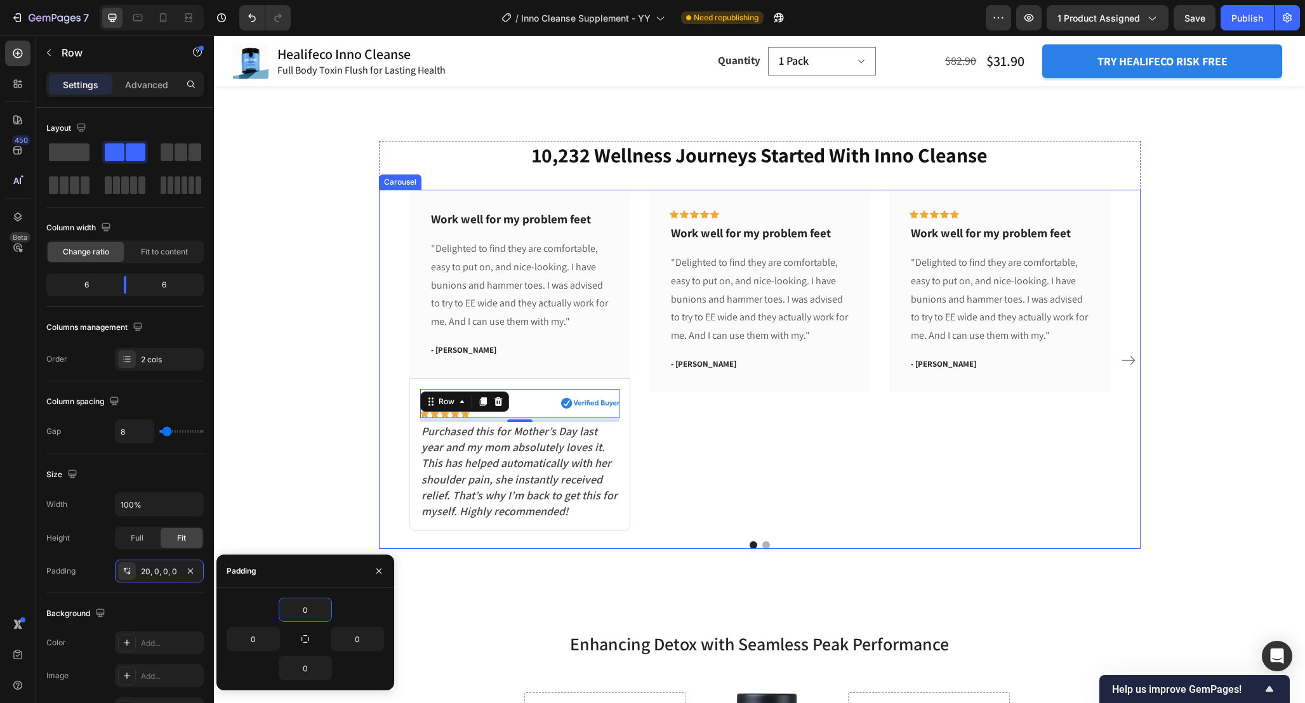
click at [755, 497] on div "Icon Icon Icon Icon Icon Row Work well for my problem feet Text block "Delighte…" at bounding box center [759, 360] width 221 height 341
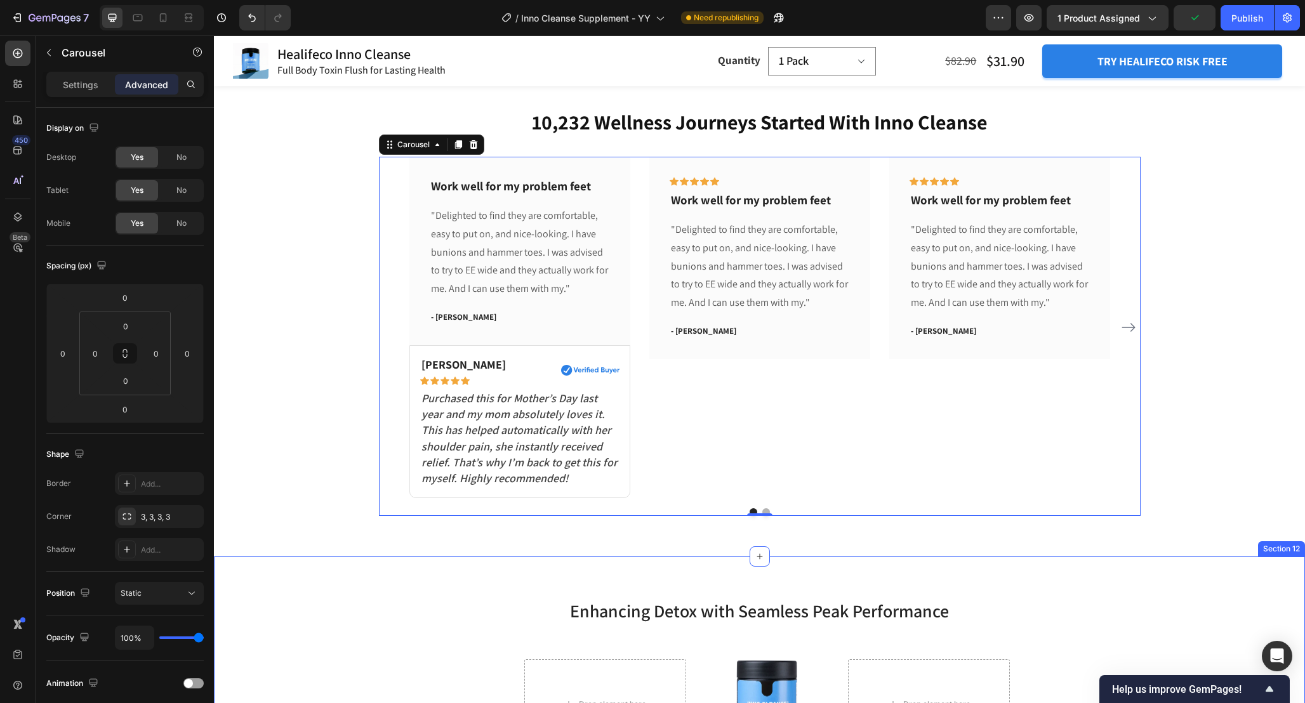
scroll to position [4342, 0]
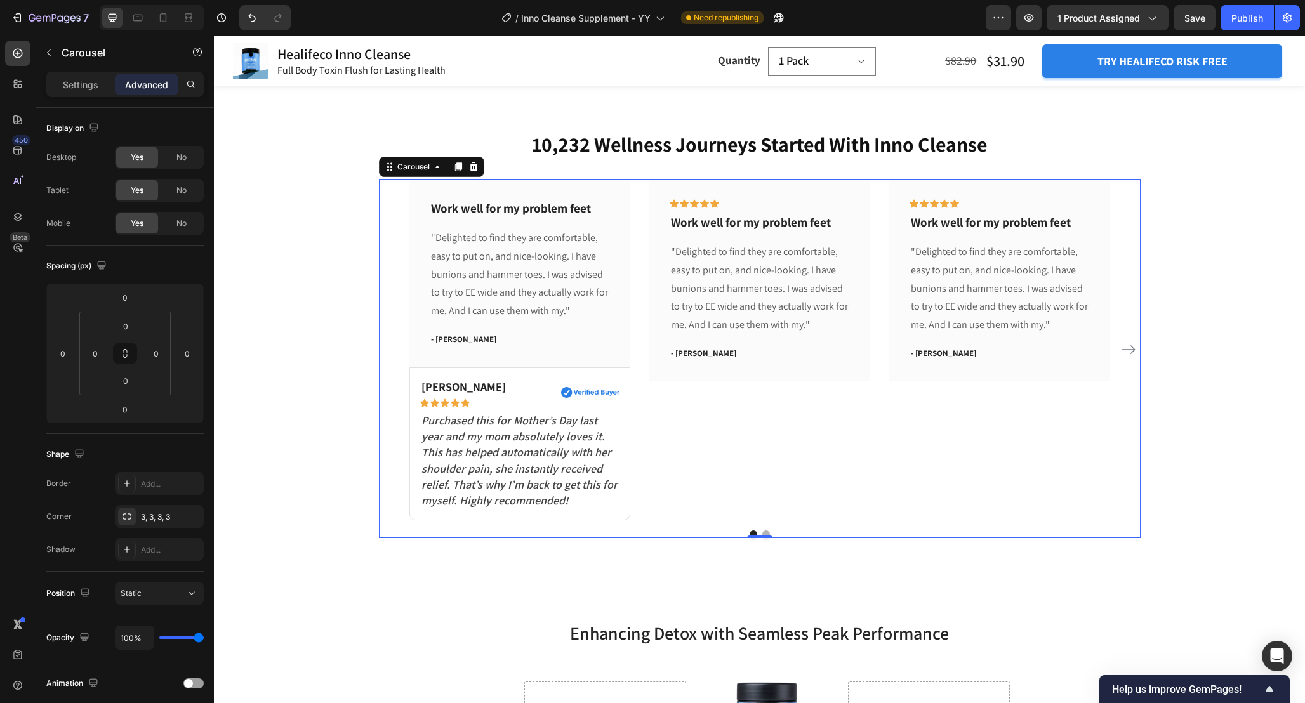
click at [726, 493] on div "Icon Icon Icon Icon Icon Row Work well for my problem feet Text block "Delighte…" at bounding box center [759, 349] width 221 height 341
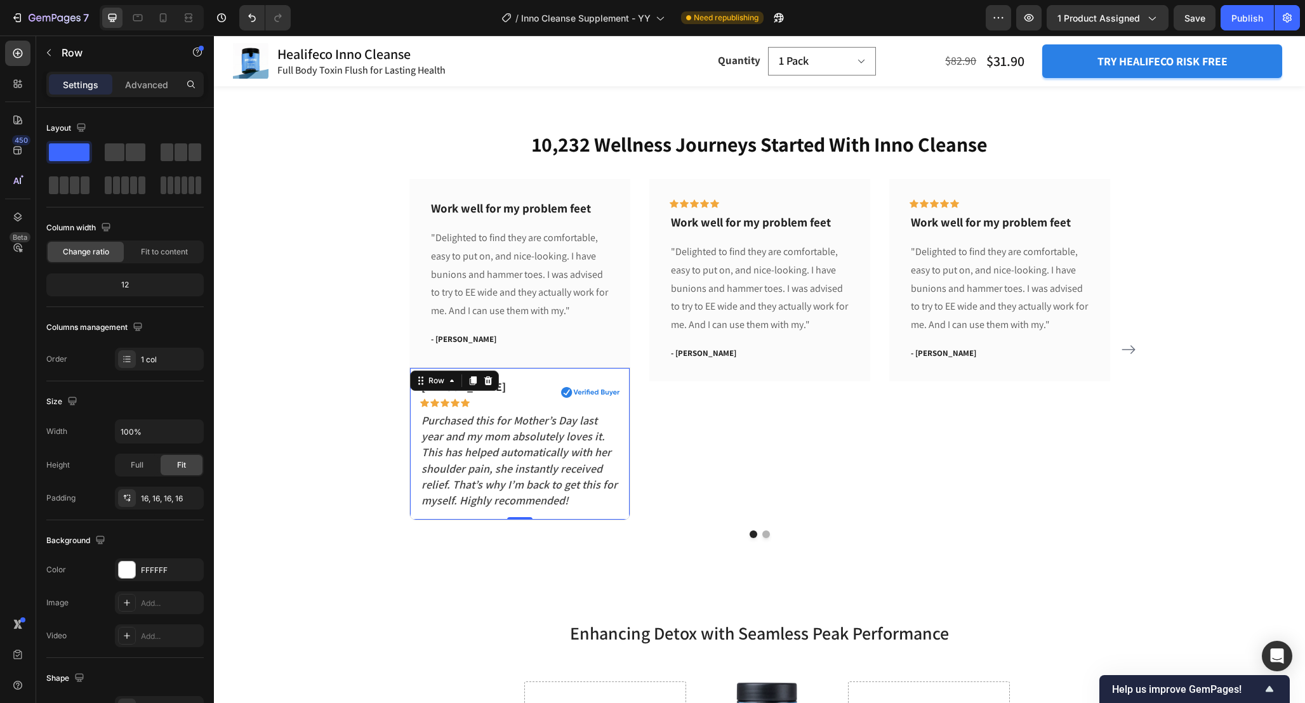
click at [629, 384] on div "Susan P. Text block Icon Icon Icon Icon Icon Row Image Row Purchased this for M…" at bounding box center [519, 444] width 221 height 154
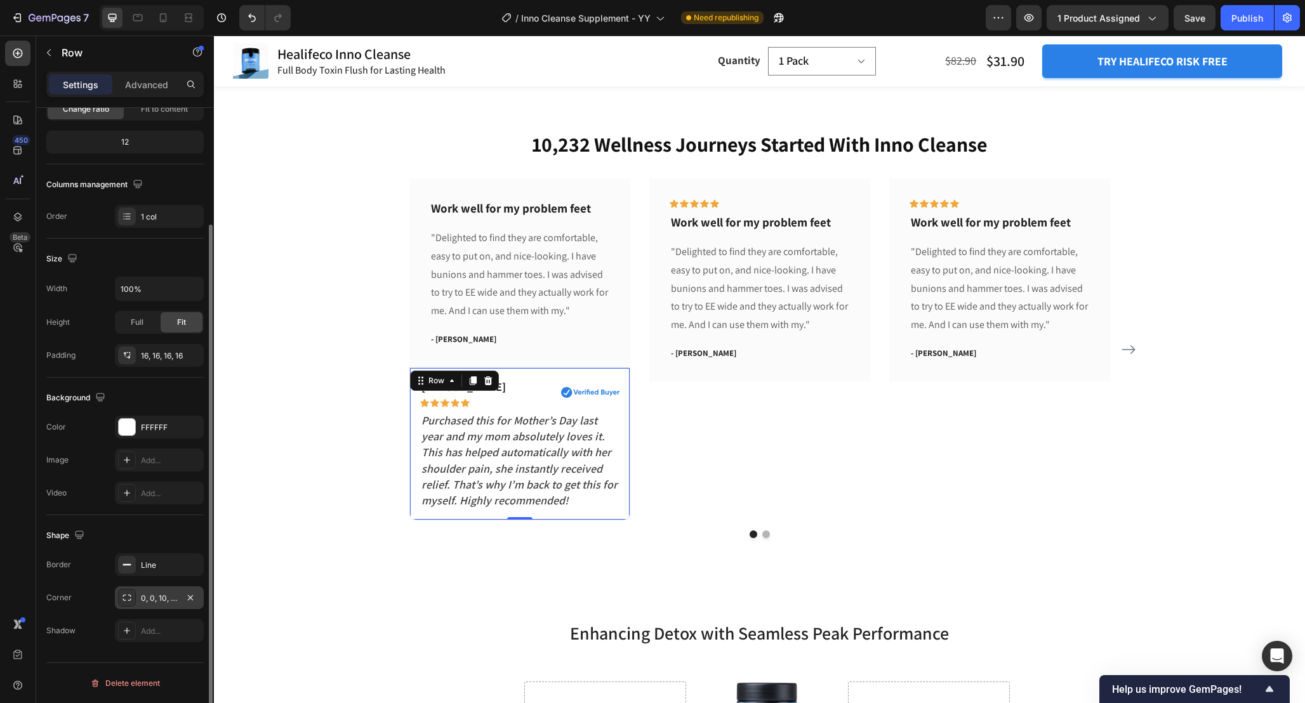
click at [150, 604] on div "0, 0, 10, 10" at bounding box center [159, 597] width 89 height 23
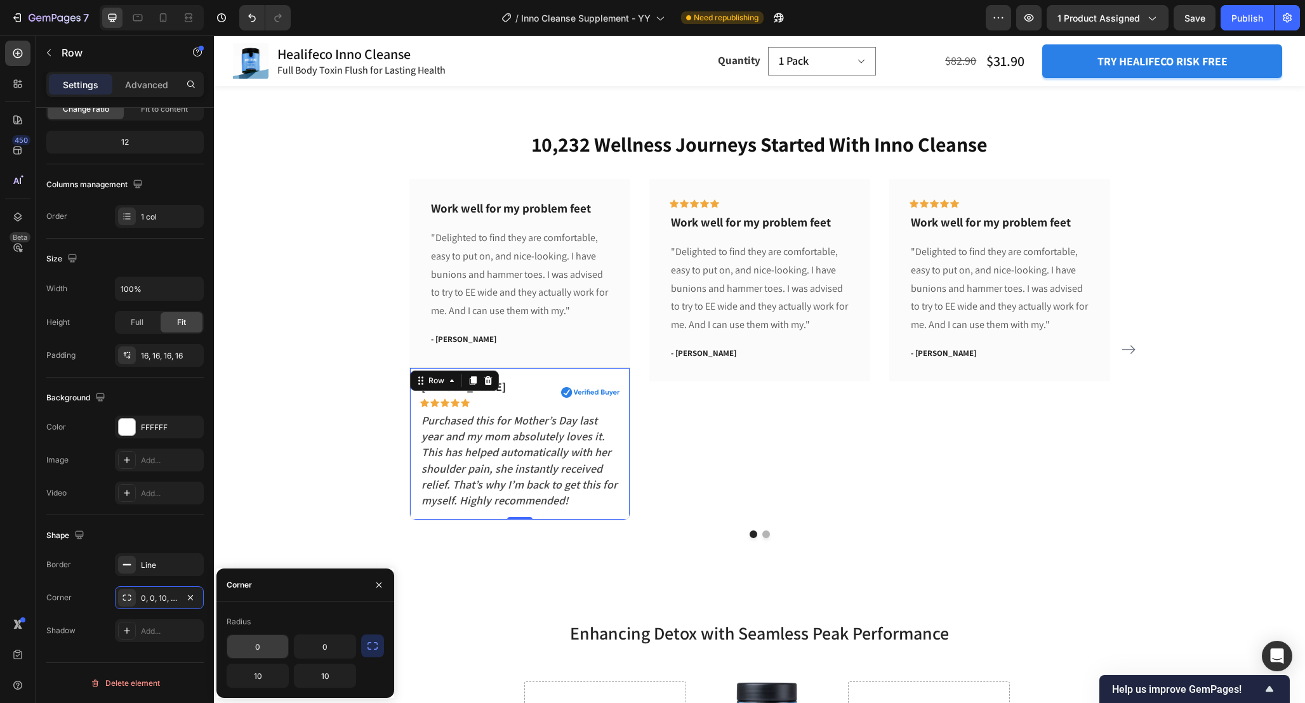
click at [265, 654] on input "0" at bounding box center [257, 646] width 61 height 23
type input "10"
click at [335, 642] on input "0" at bounding box center [324, 646] width 61 height 23
type input "12"
click at [263, 650] on input "10" at bounding box center [257, 646] width 61 height 23
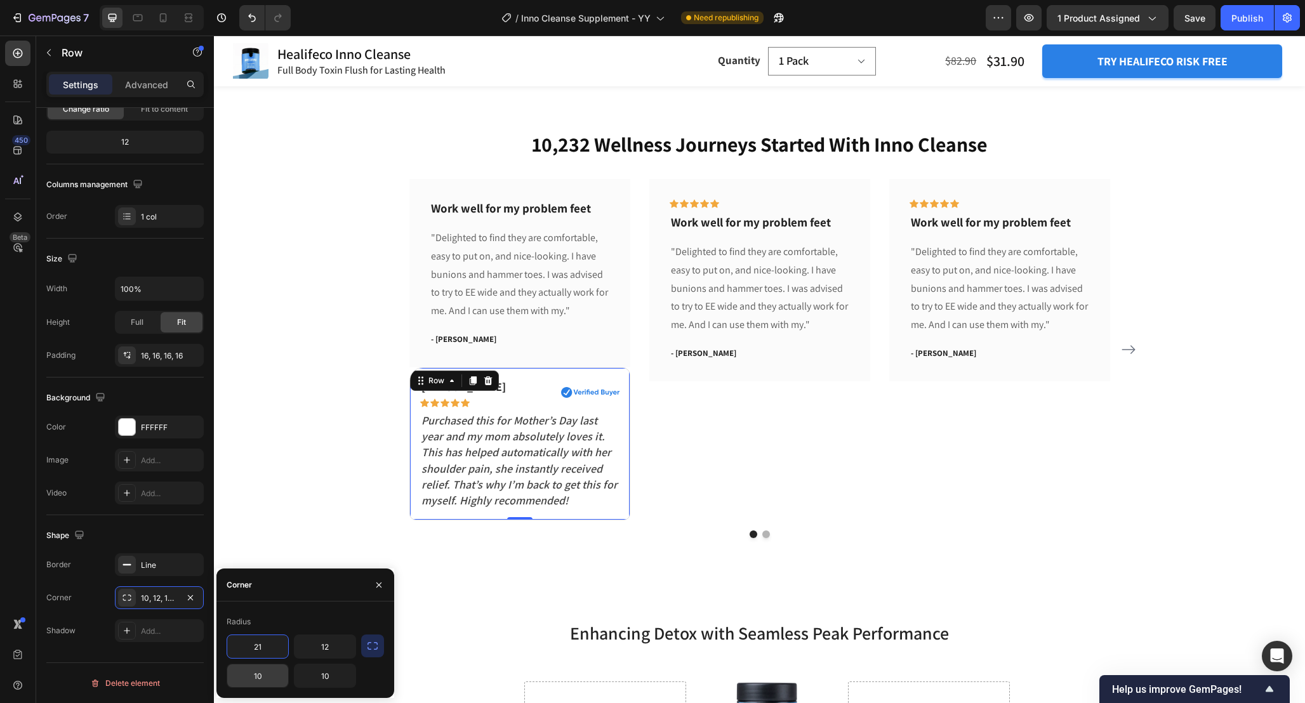
click at [263, 674] on input "10" at bounding box center [257, 675] width 61 height 23
click at [270, 641] on input "21" at bounding box center [257, 646] width 61 height 23
click at [266, 643] on input "1221" at bounding box center [257, 646] width 61 height 23
type input "12"
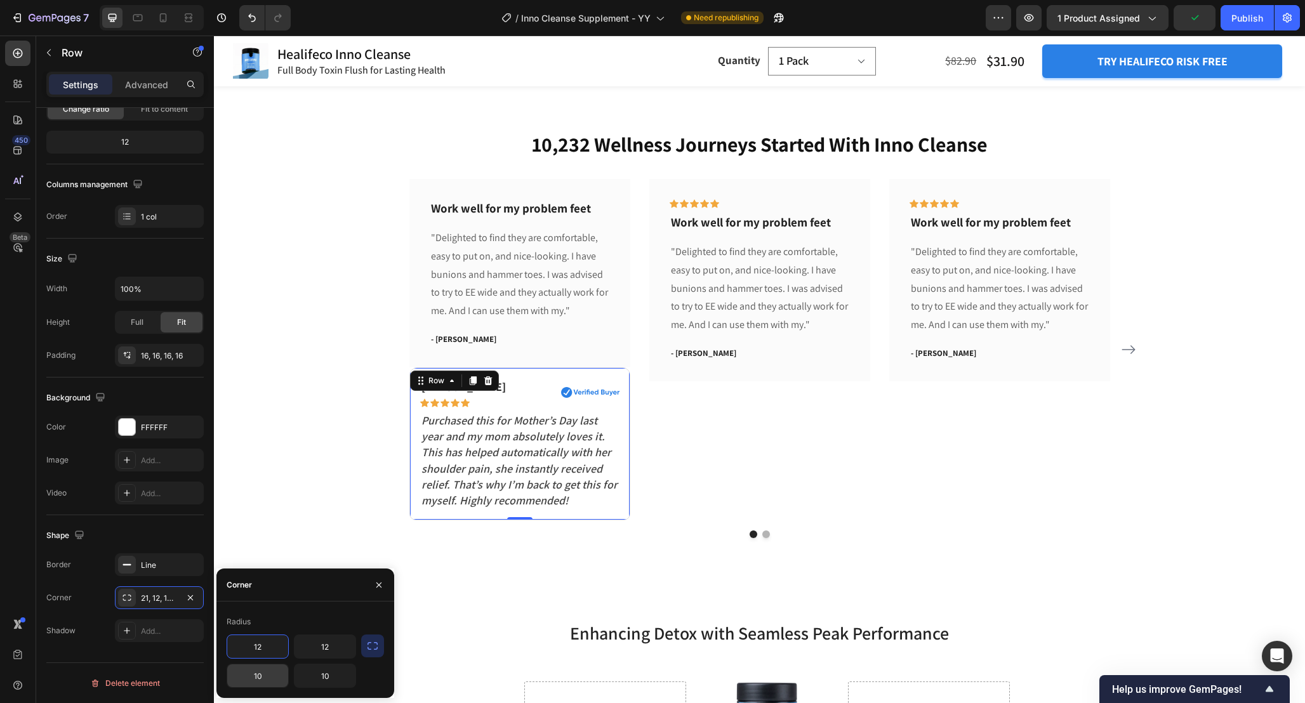
click at [263, 676] on input "10" at bounding box center [257, 675] width 61 height 23
type input "12"
click at [334, 681] on input "10" at bounding box center [324, 675] width 61 height 23
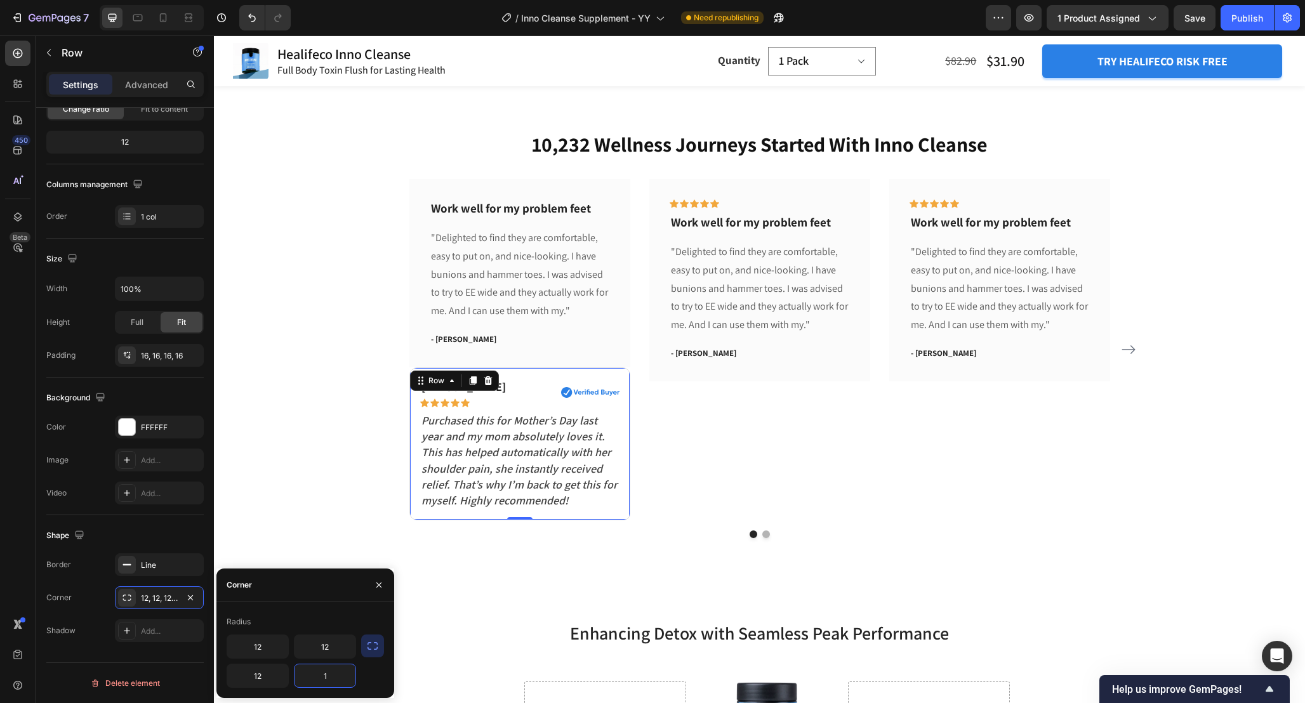
type input "12"
click at [624, 563] on div "10,232 Wellness Journeys Started With Inno Cleanse Heading Work well for my pro…" at bounding box center [759, 333] width 1091 height 489
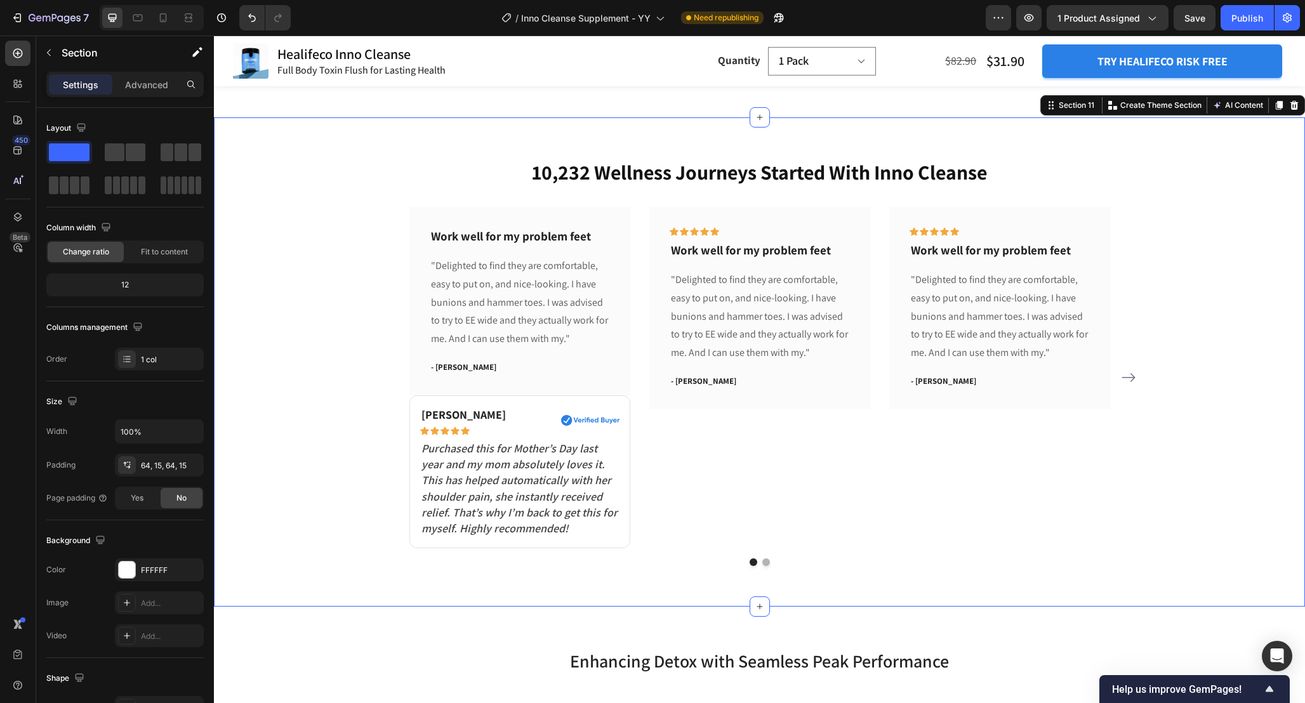
scroll to position [4290, 0]
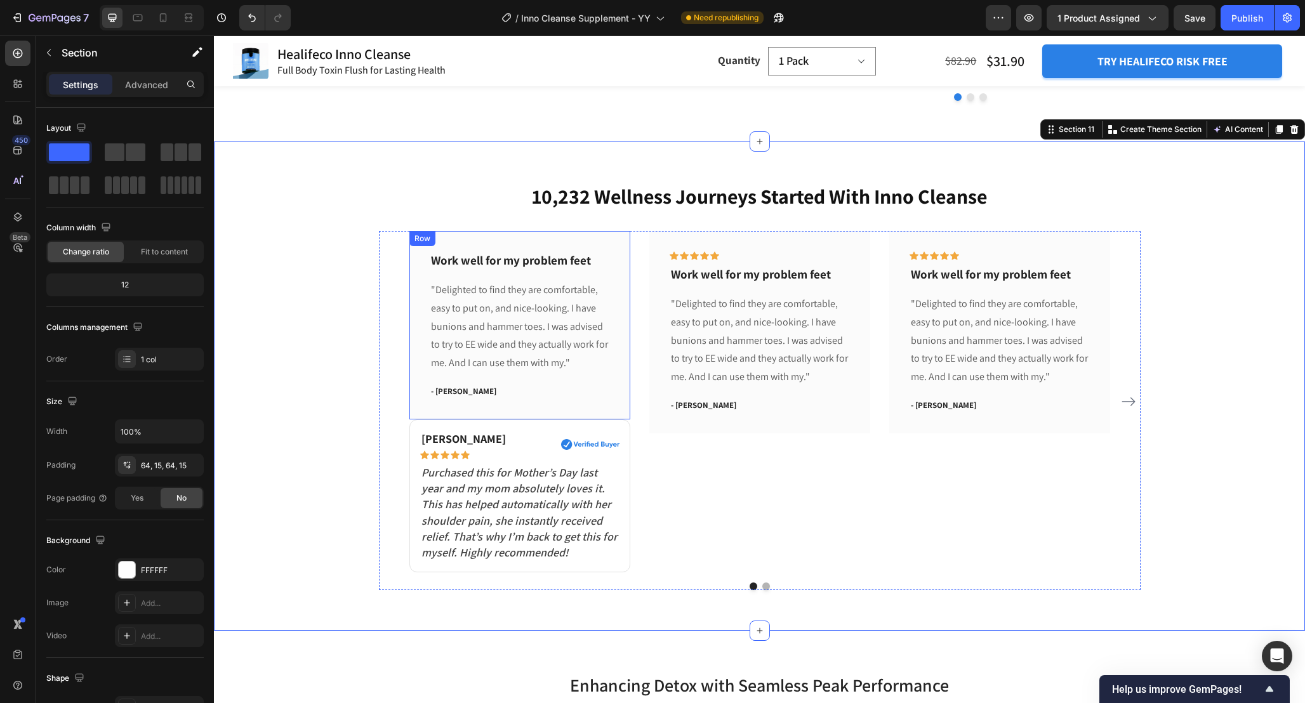
click at [417, 290] on div "Work well for my problem feet Text block "Delighted to find they are comfortabl…" at bounding box center [519, 325] width 221 height 188
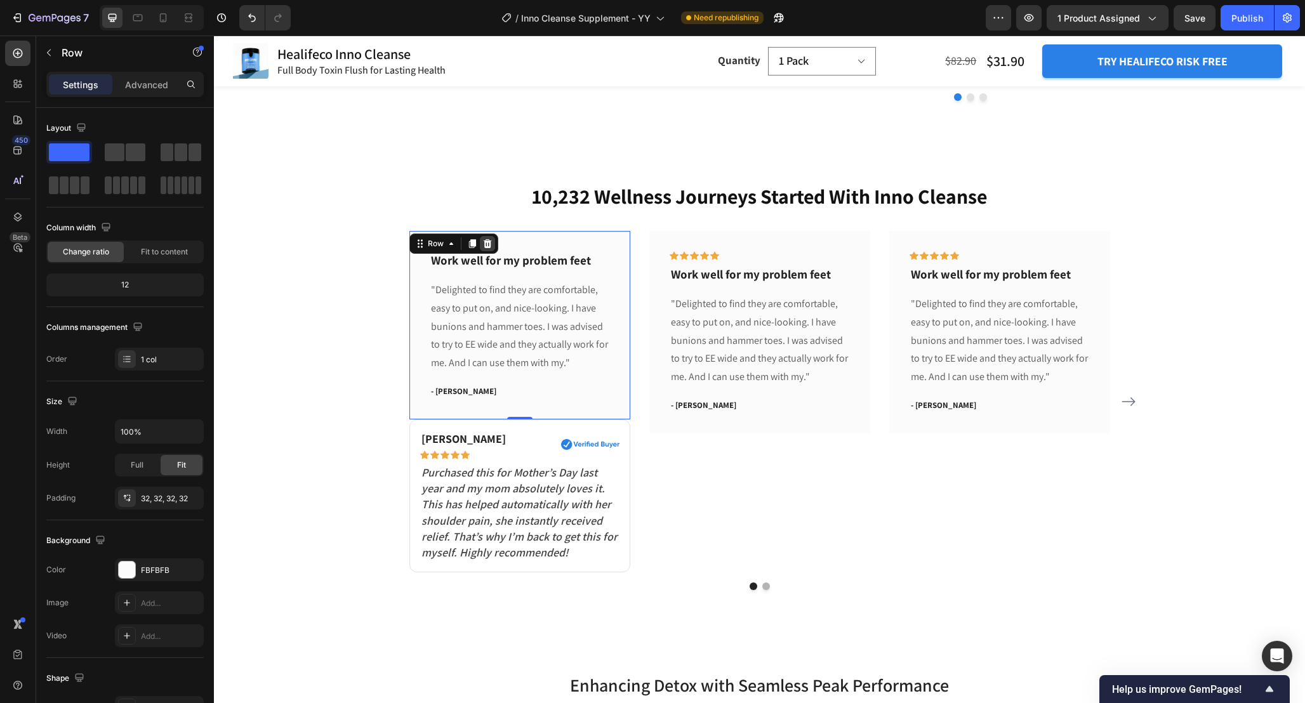
click at [492, 239] on div at bounding box center [487, 243] width 15 height 15
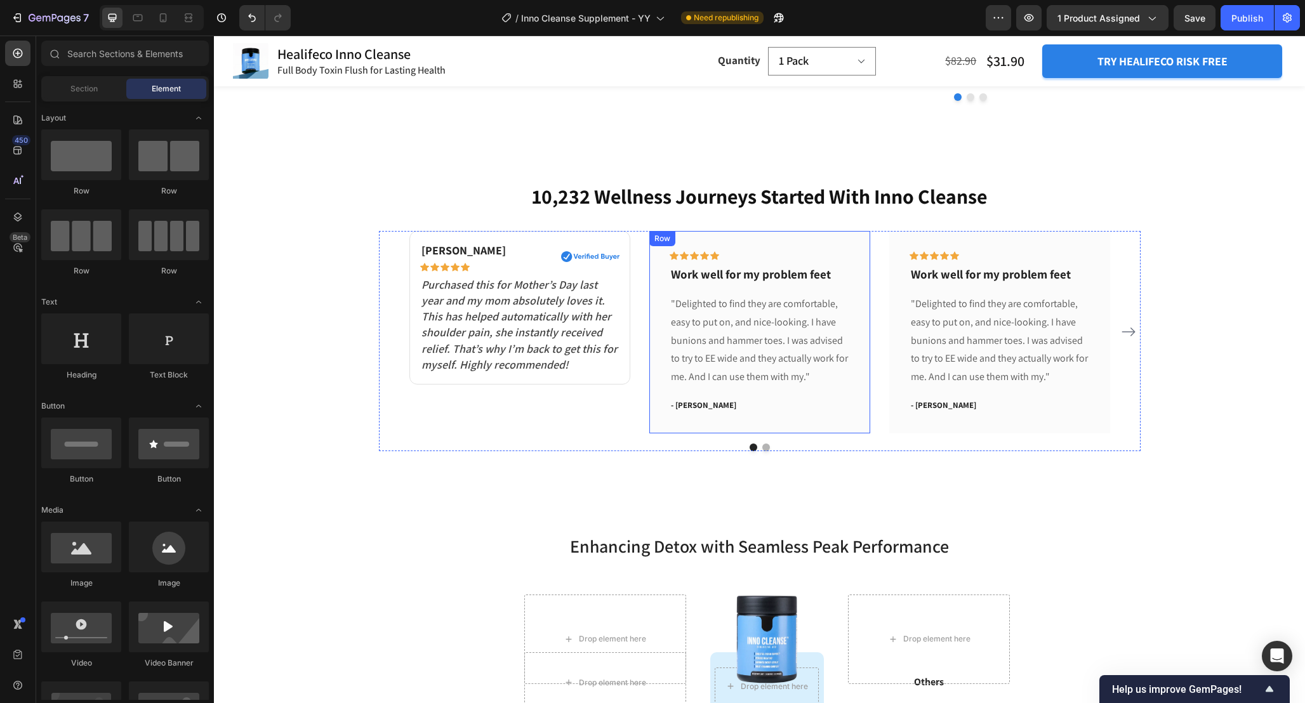
scroll to position [4273, 0]
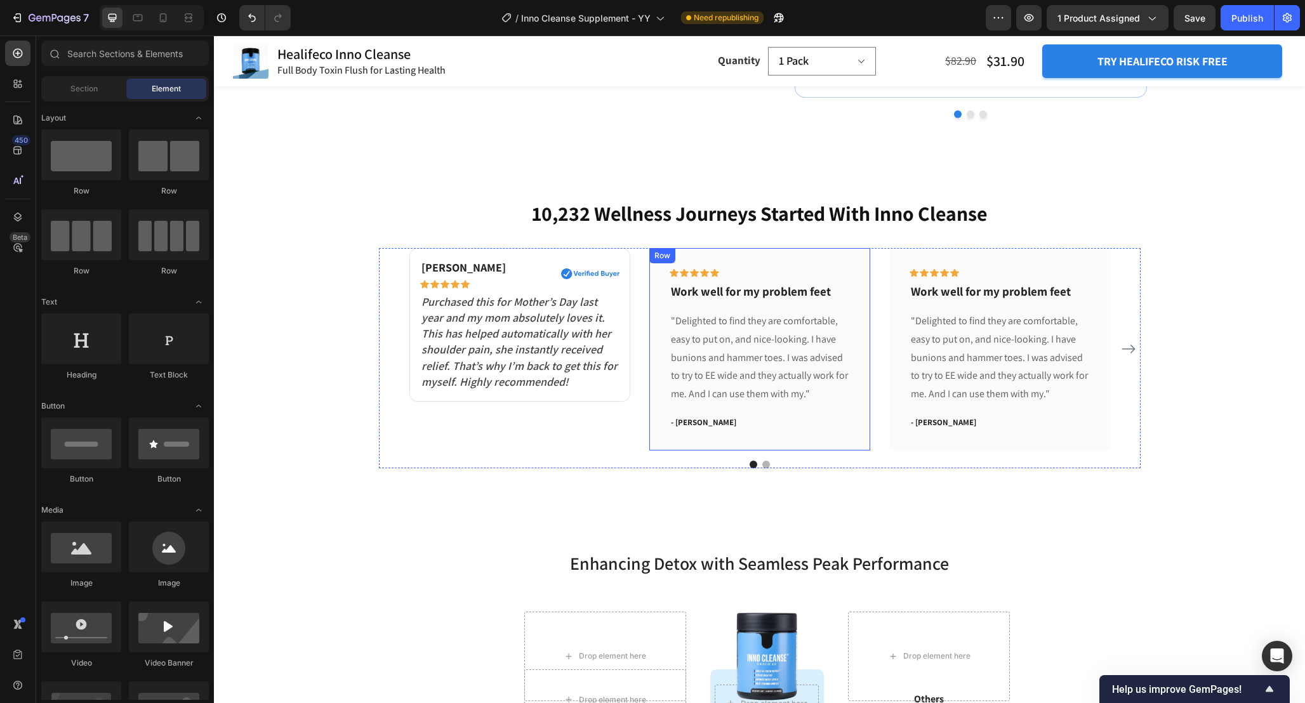
click at [660, 282] on div "Icon Icon Icon Icon Icon Row Work well for my problem feet Text block "Delighte…" at bounding box center [759, 349] width 221 height 202
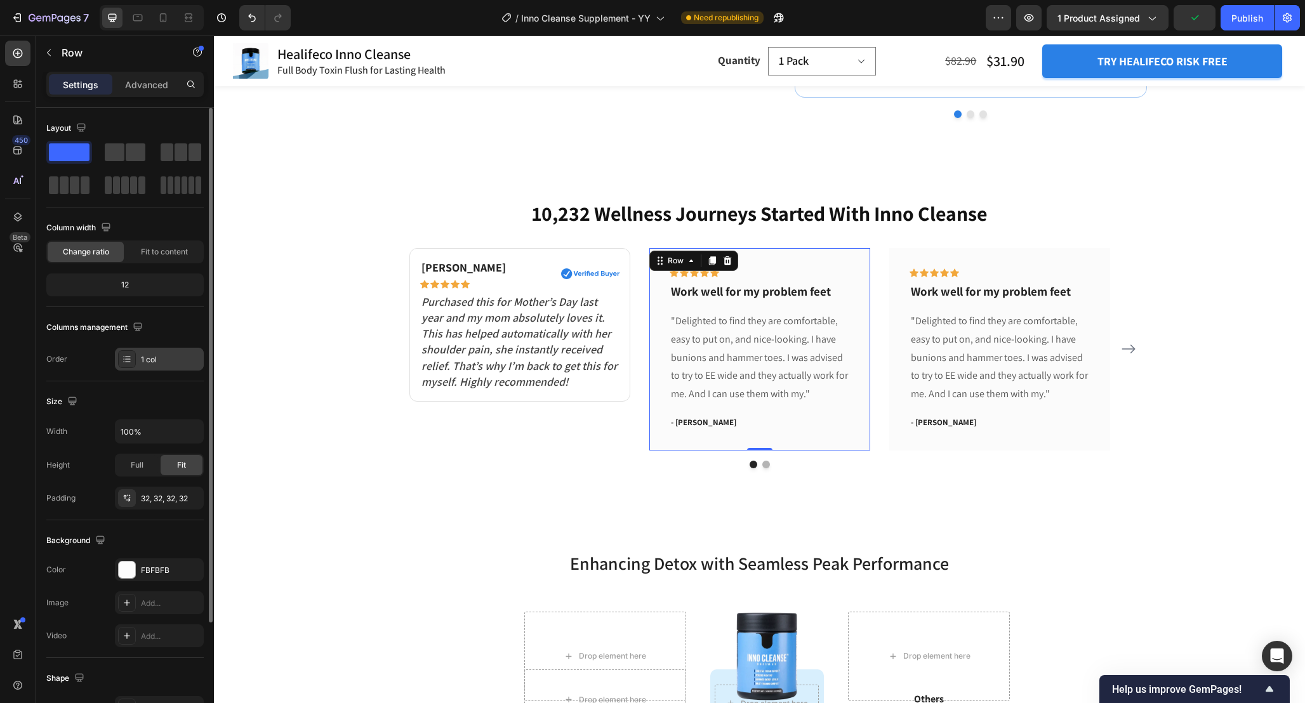
click at [159, 363] on div "1 col" at bounding box center [171, 359] width 60 height 11
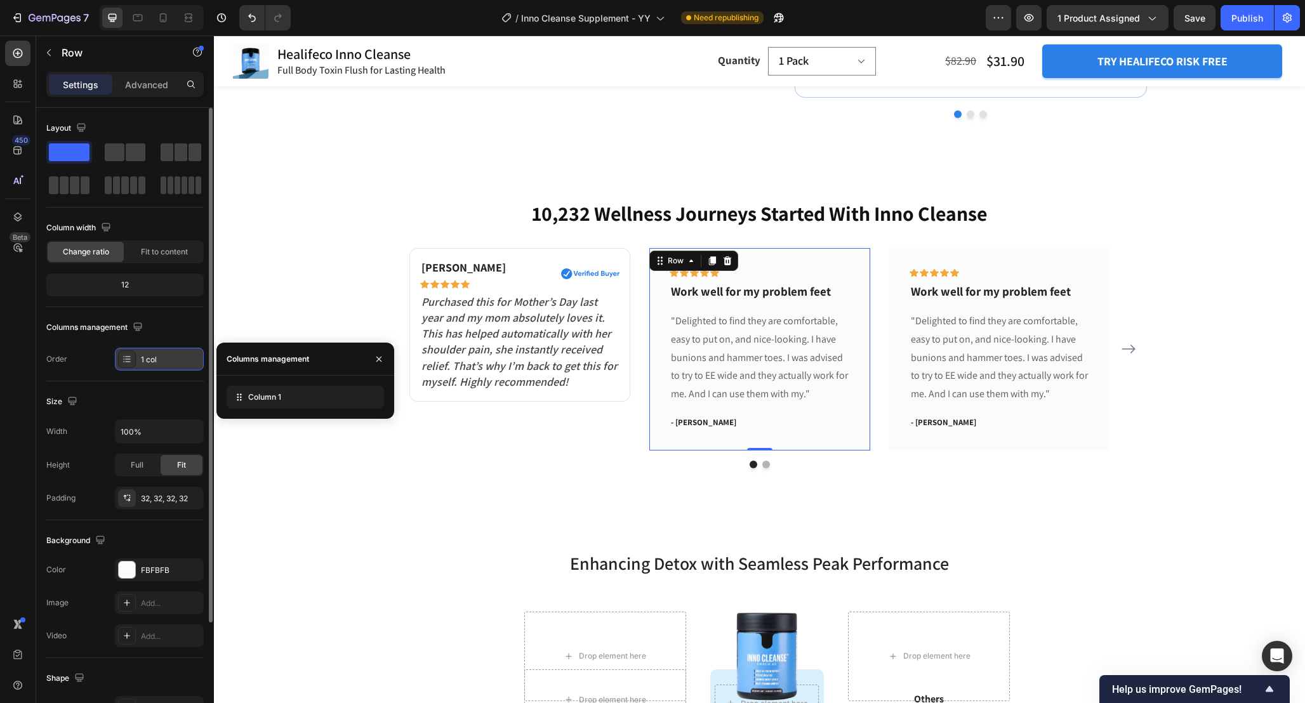
click at [159, 363] on div "1 col" at bounding box center [171, 359] width 60 height 11
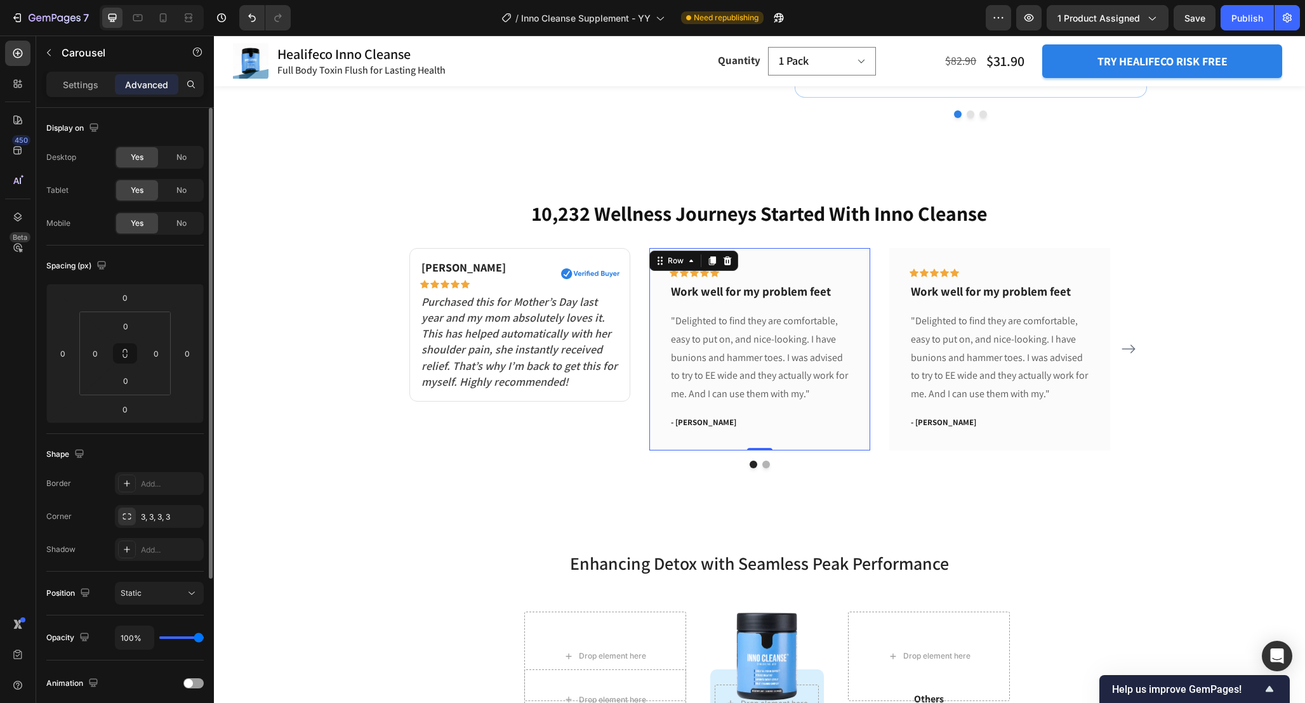
click at [638, 431] on div "Susan P. Text block Icon Icon Icon Icon Icon Row Image Row Purchased this for M…" at bounding box center [759, 349] width 700 height 202
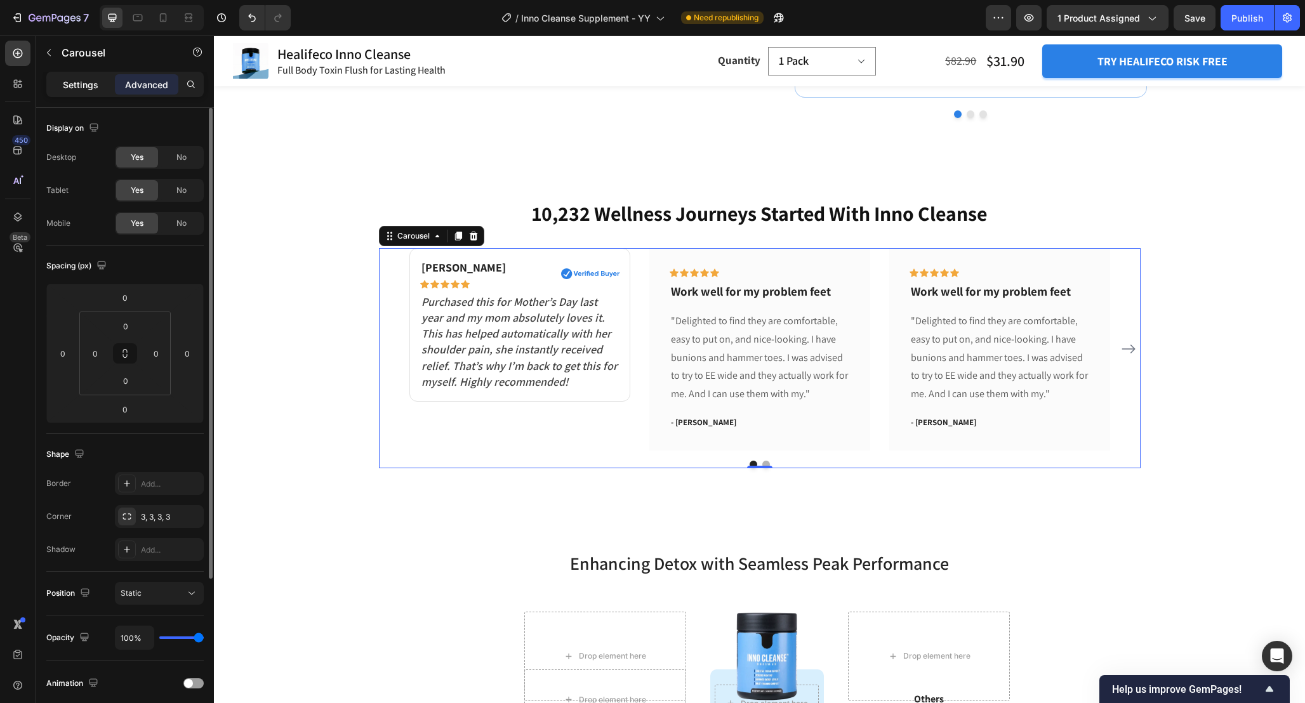
click at [81, 85] on p "Settings" at bounding box center [81, 84] width 36 height 13
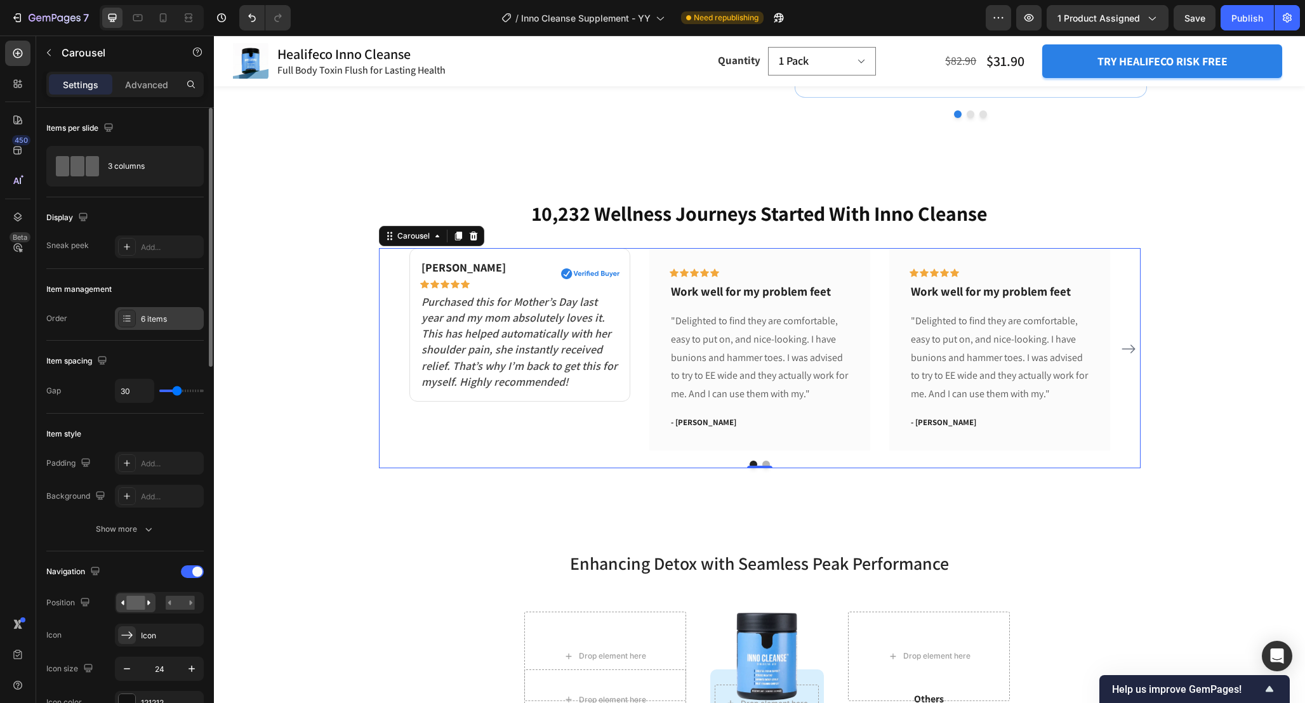
click at [159, 320] on div "6 items" at bounding box center [171, 318] width 60 height 11
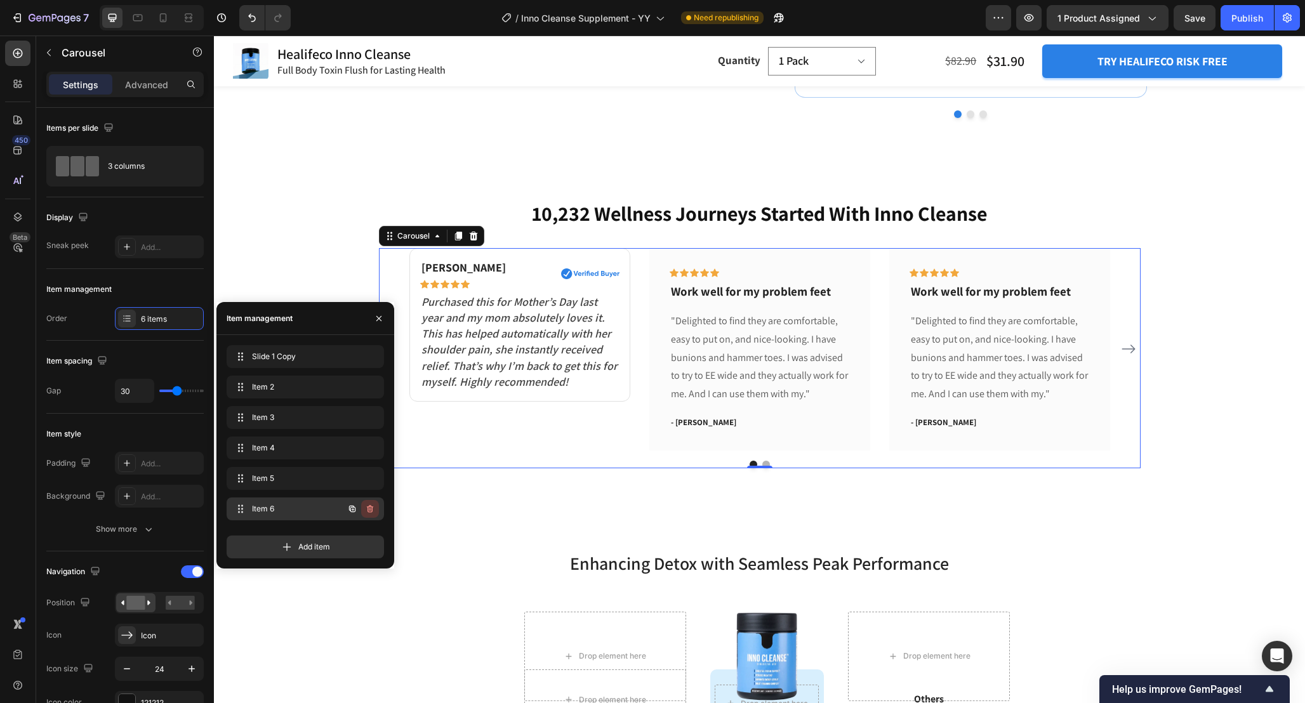
click at [371, 506] on icon "button" at bounding box center [370, 509] width 6 height 8
click at [369, 499] on div "Cancel Delete" at bounding box center [342, 508] width 74 height 23
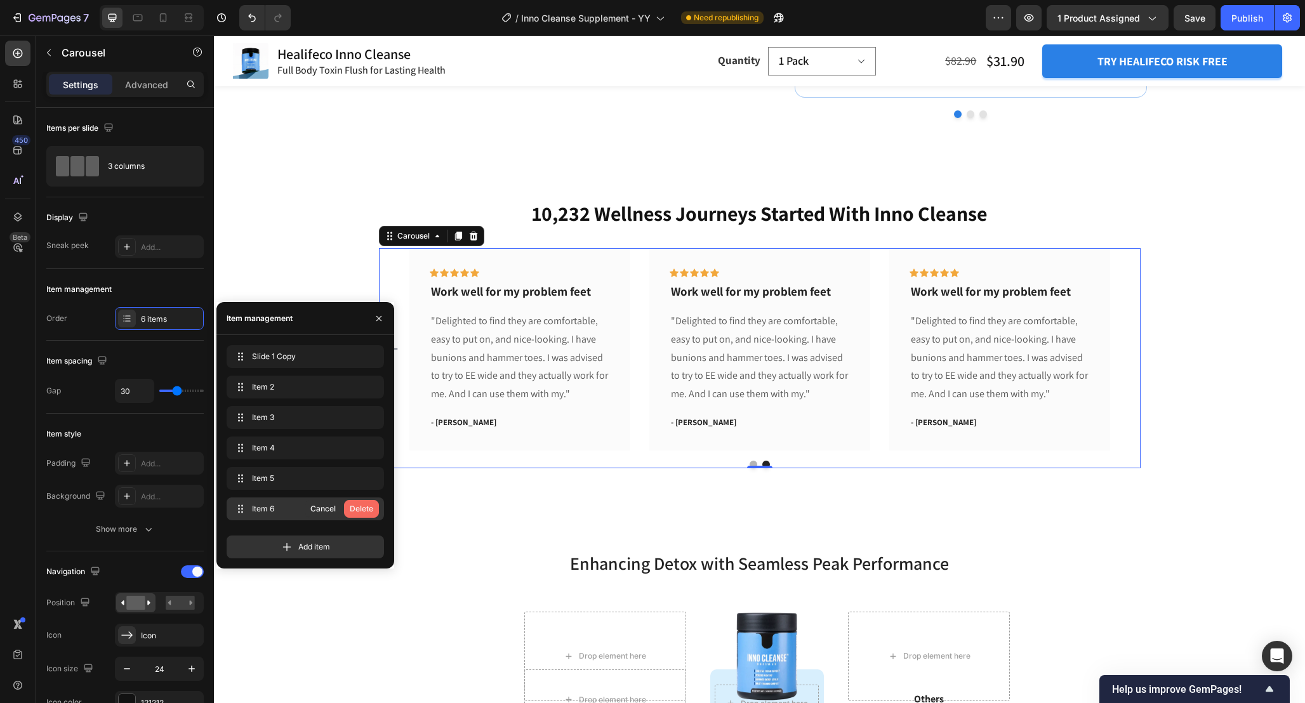
click at [366, 507] on div "Delete" at bounding box center [361, 508] width 23 height 11
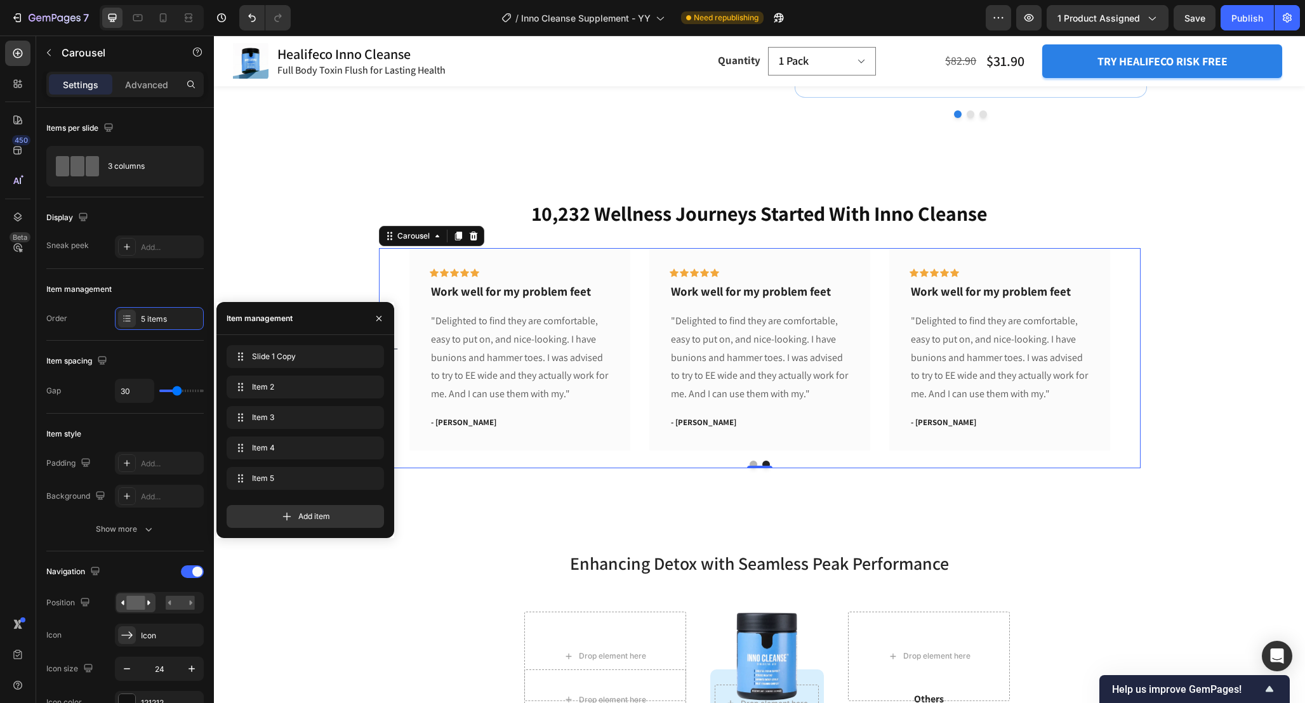
click at [366, 507] on div "Add item" at bounding box center [305, 516] width 157 height 23
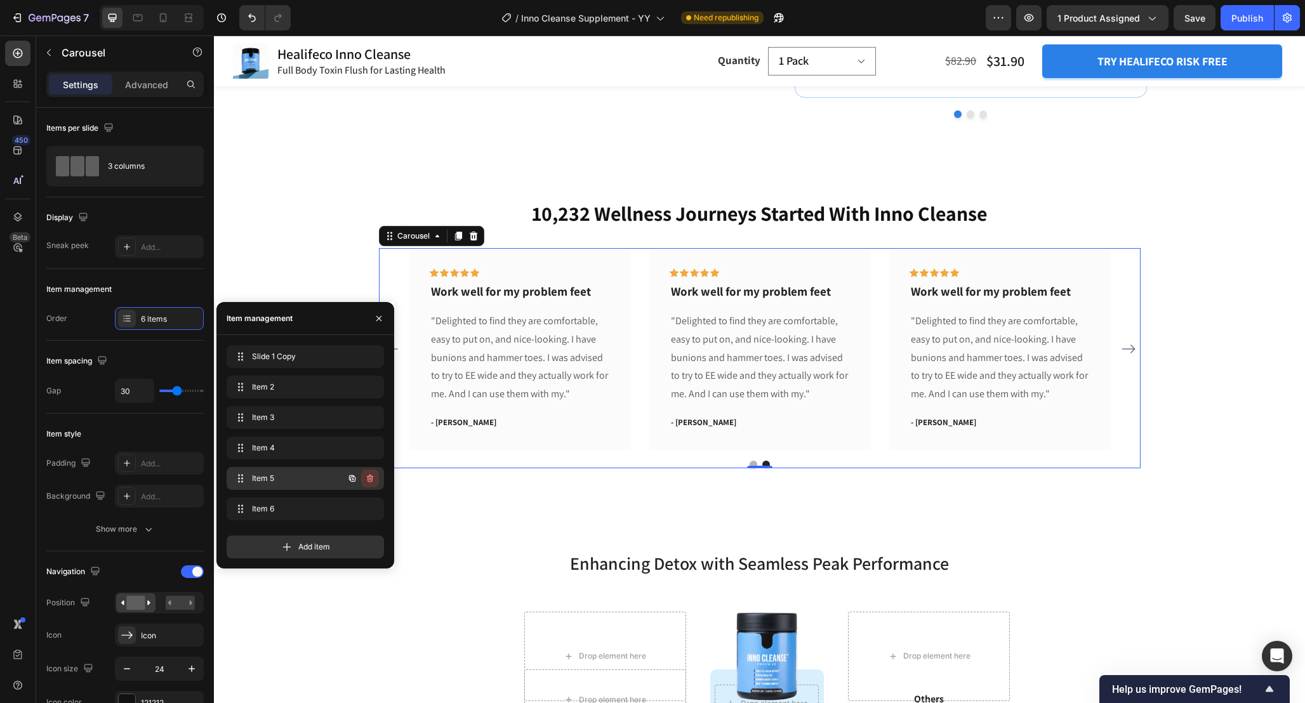
click at [366, 476] on icon "button" at bounding box center [370, 478] width 10 height 10
click at [366, 476] on div "Delete" at bounding box center [361, 478] width 23 height 11
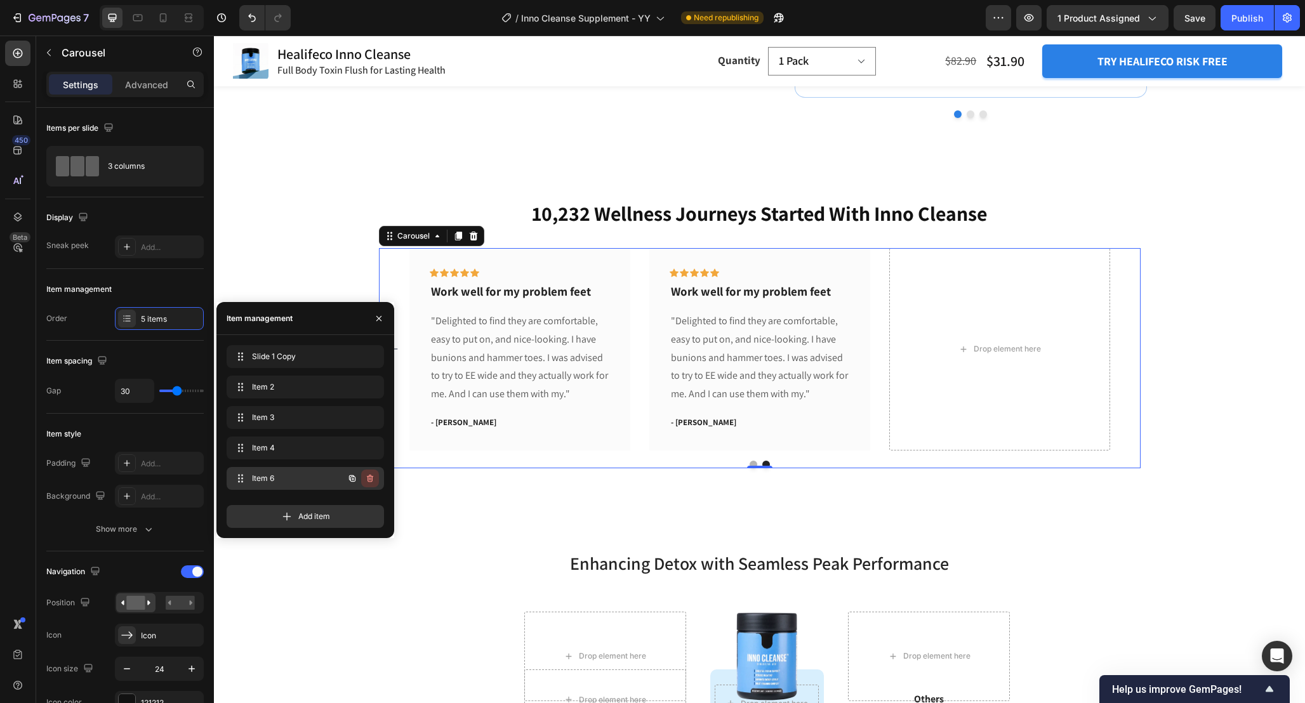
click at [368, 477] on icon "button" at bounding box center [370, 479] width 6 height 8
click at [368, 477] on div "Delete" at bounding box center [361, 478] width 23 height 11
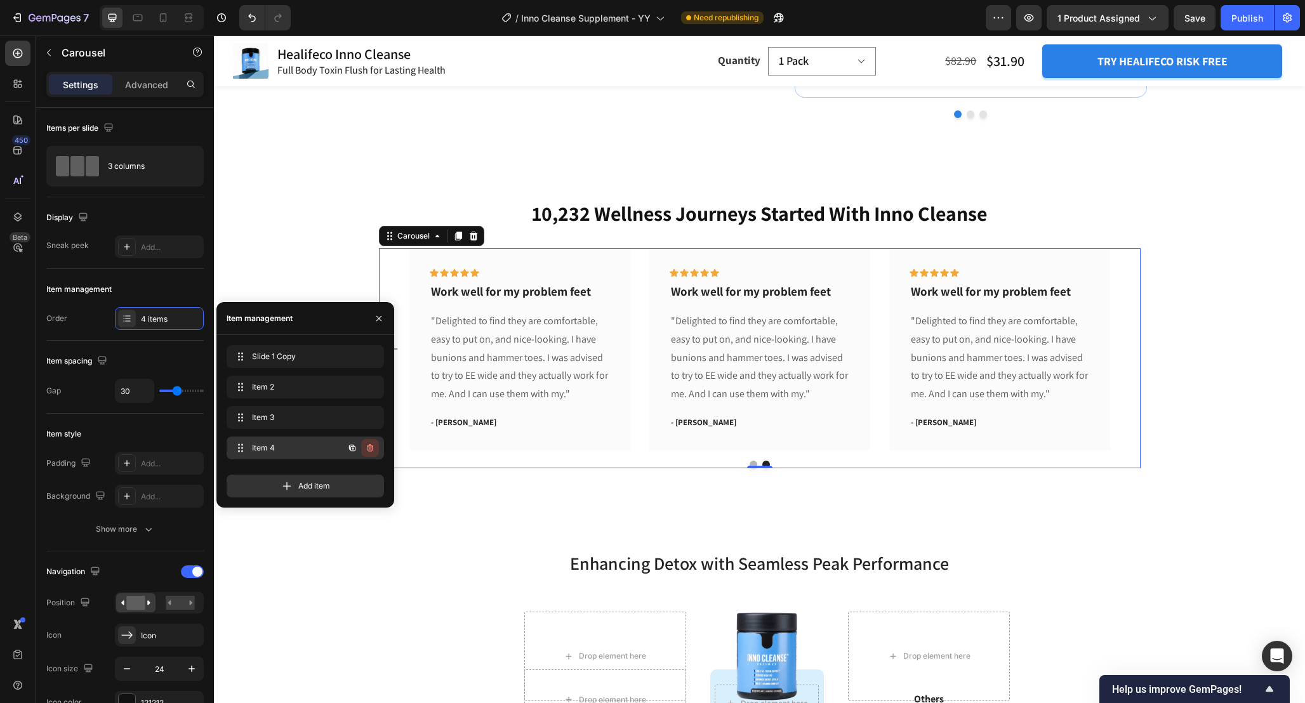
click at [369, 443] on icon "button" at bounding box center [370, 448] width 10 height 10
click at [369, 443] on div "Delete" at bounding box center [361, 447] width 23 height 11
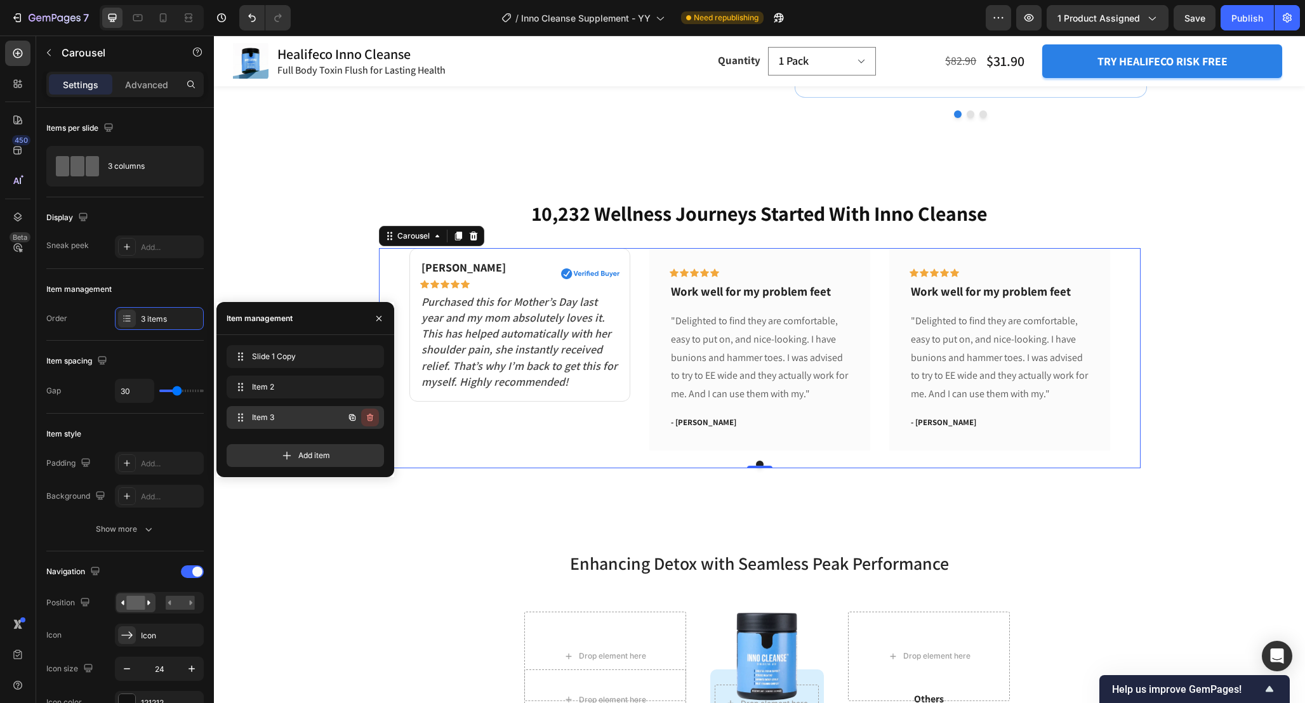
click at [372, 412] on icon "button" at bounding box center [370, 417] width 10 height 10
click at [372, 412] on div "Delete" at bounding box center [361, 417] width 23 height 11
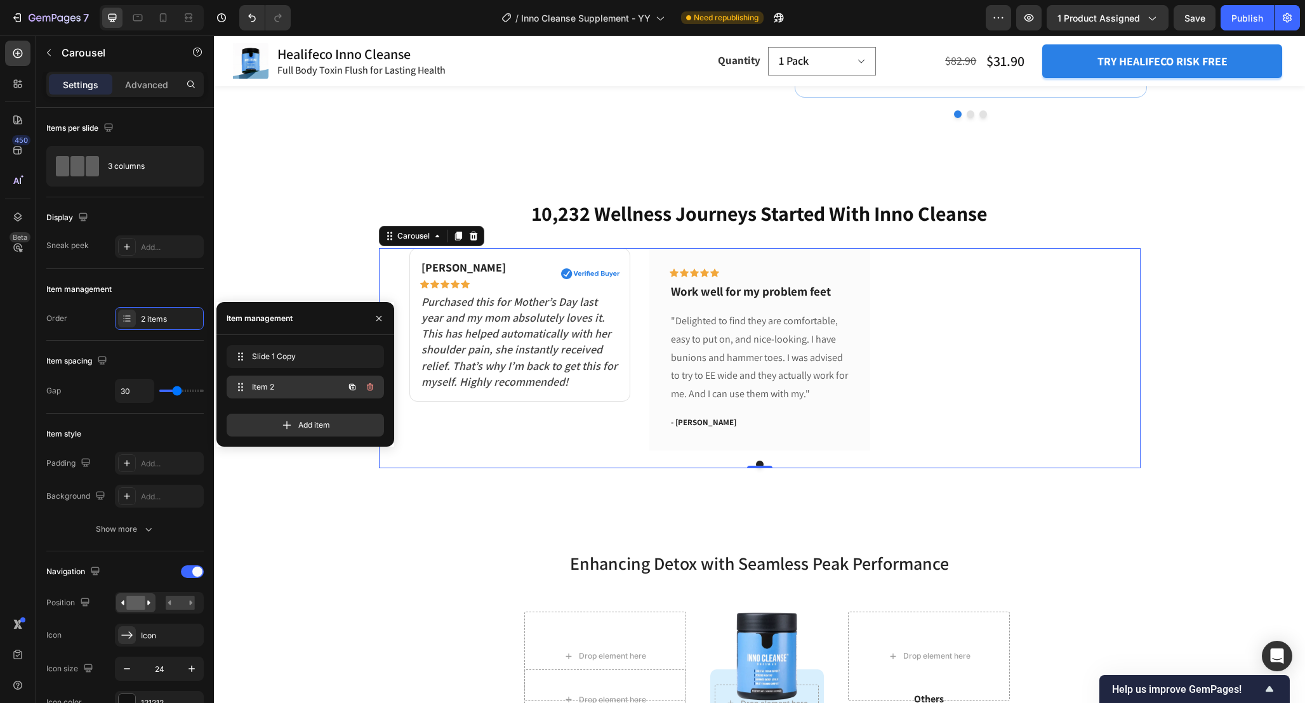
click at [369, 384] on icon "button" at bounding box center [370, 387] width 6 height 8
click at [369, 384] on div "Delete" at bounding box center [361, 386] width 23 height 11
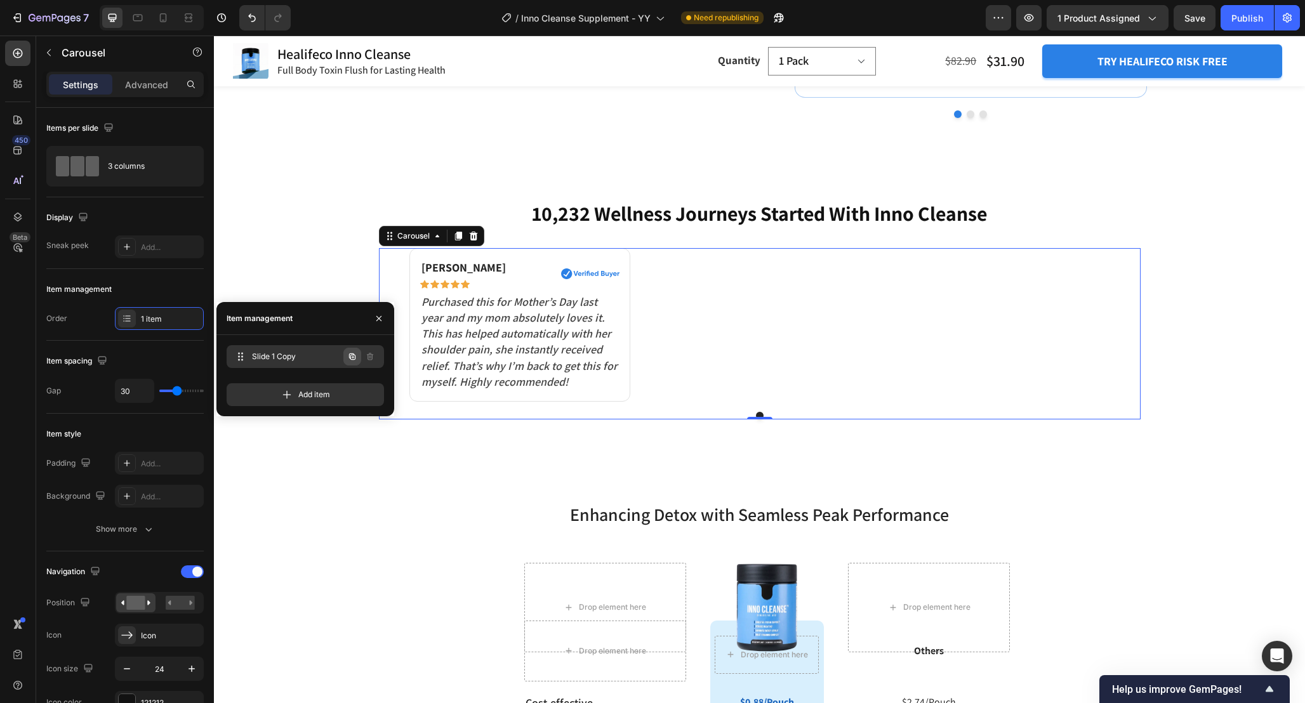
click at [346, 353] on button "button" at bounding box center [352, 357] width 18 height 18
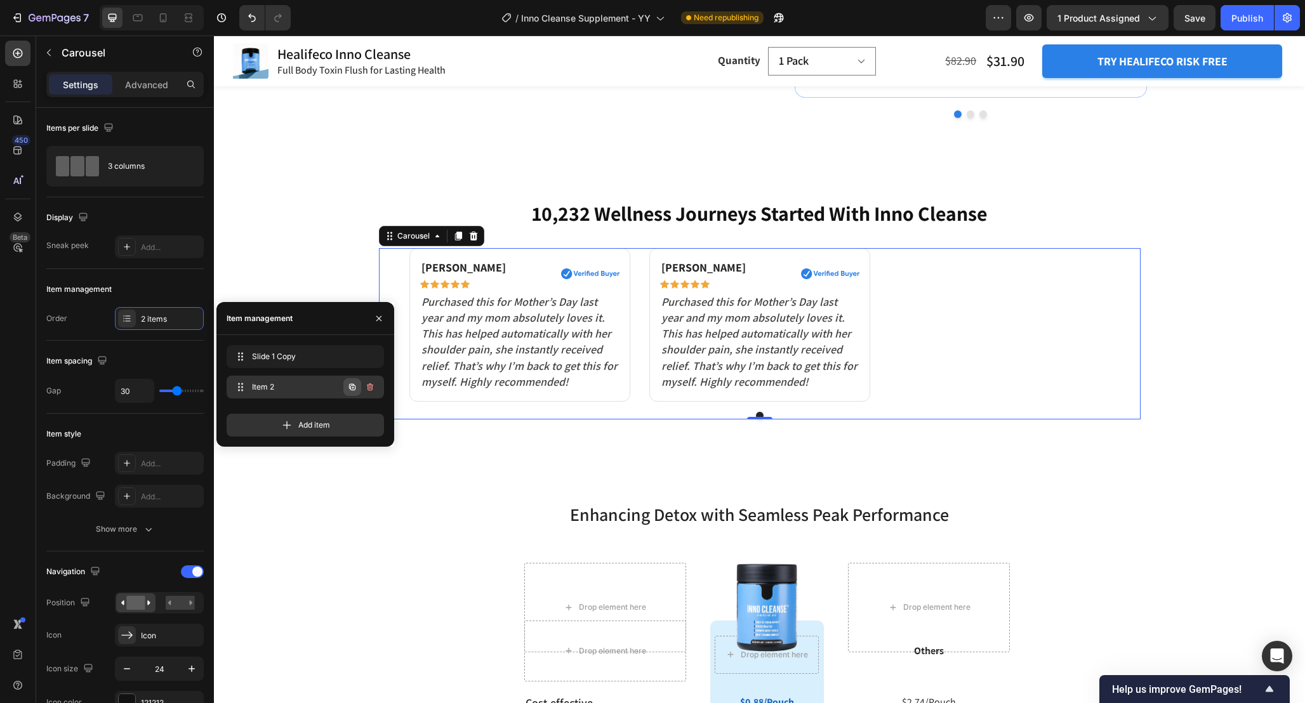
click at [350, 388] on icon "button" at bounding box center [352, 387] width 6 height 6
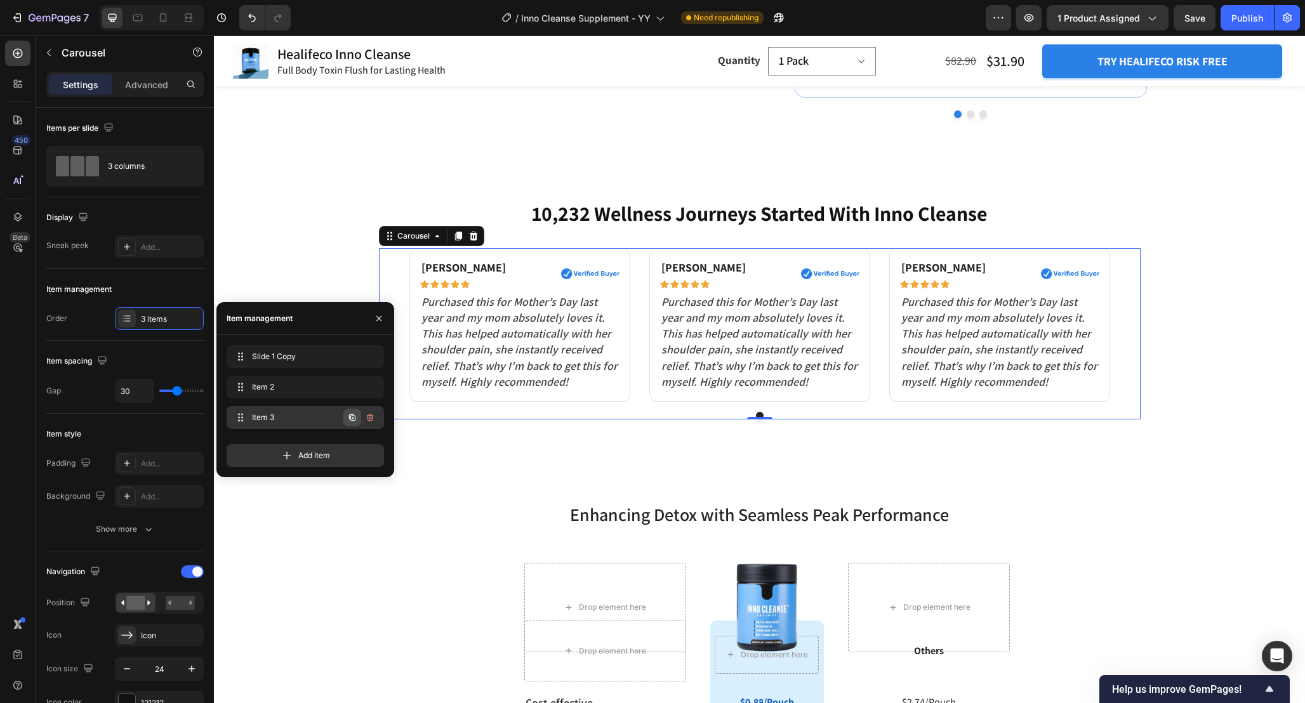
click at [350, 424] on button "button" at bounding box center [352, 418] width 18 height 18
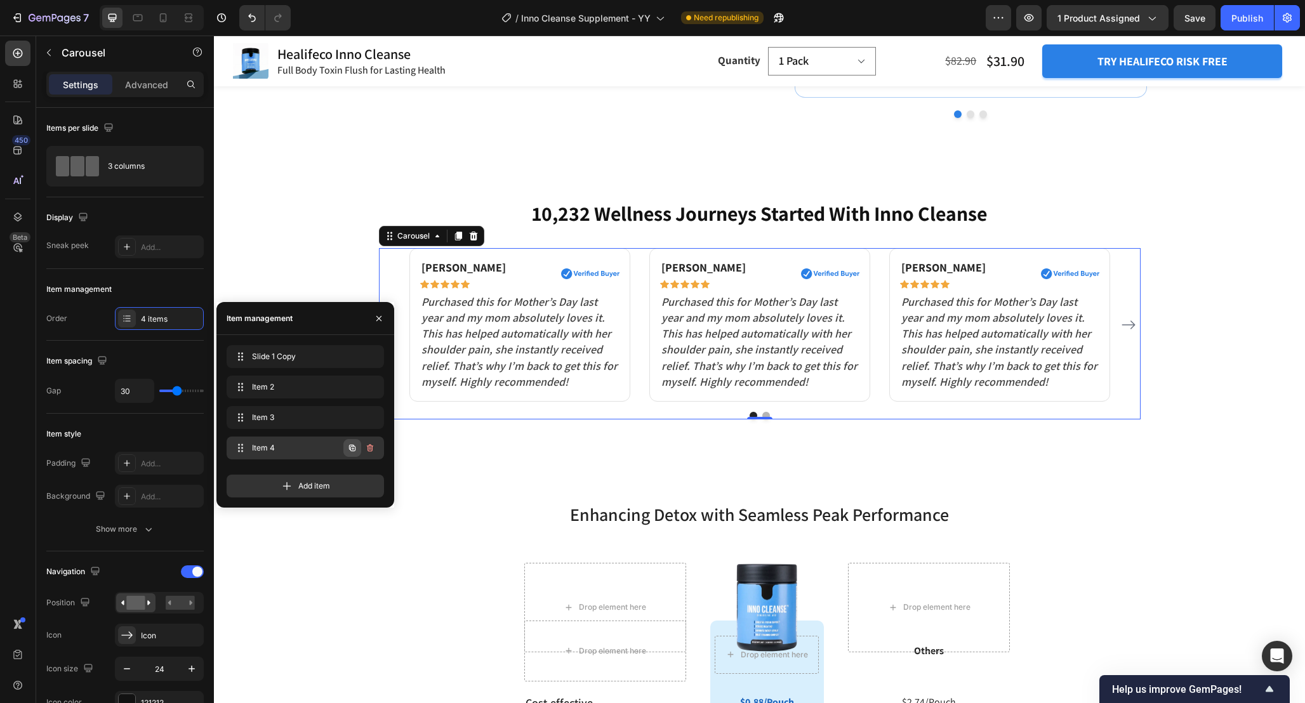
click at [349, 446] on icon "button" at bounding box center [352, 448] width 6 height 6
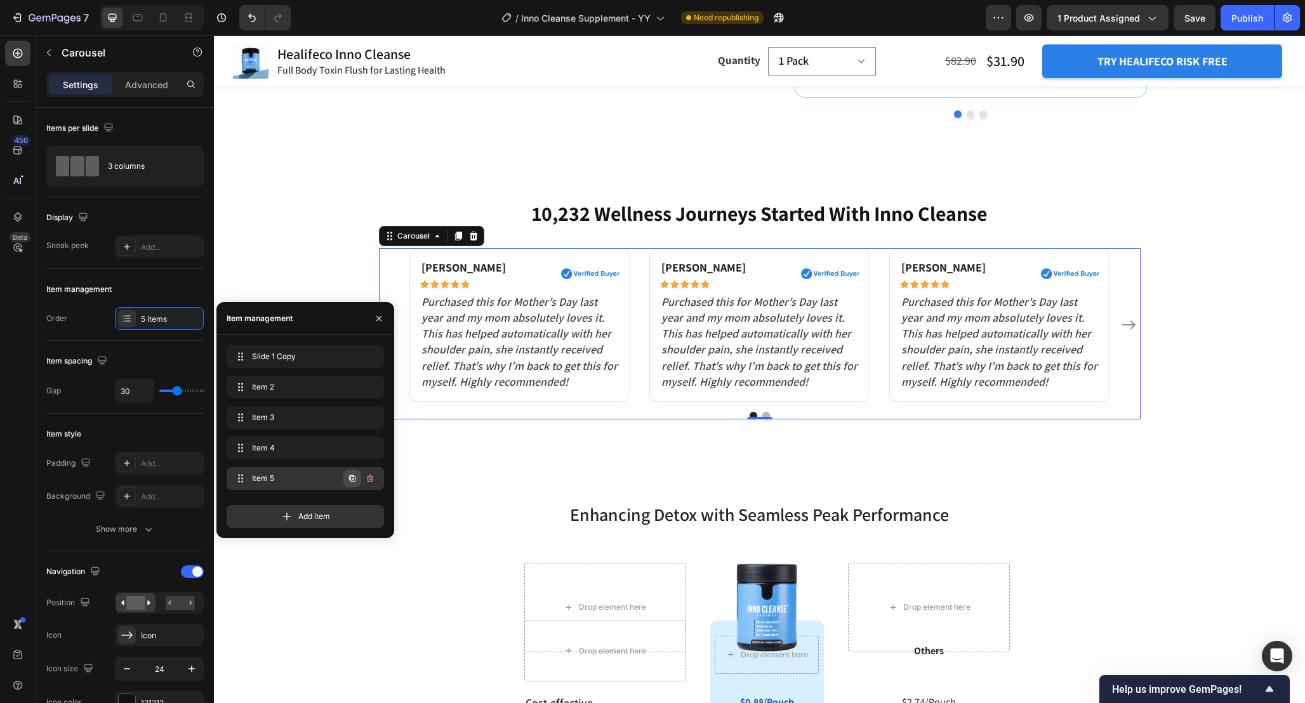
click at [353, 480] on icon "button" at bounding box center [352, 478] width 10 height 10
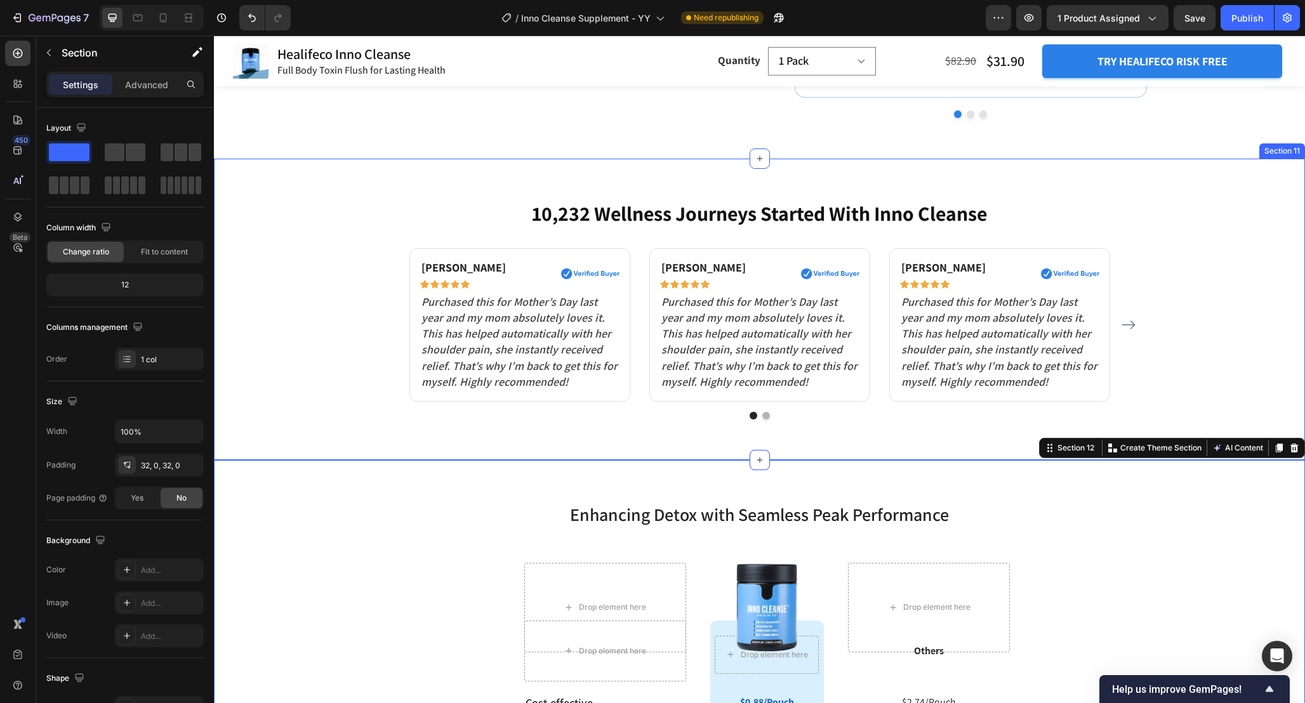
click at [1159, 235] on div "10,232 Wellness Journeys Started With Inno Cleanse Heading Susan P. Text block …" at bounding box center [759, 309] width 1072 height 220
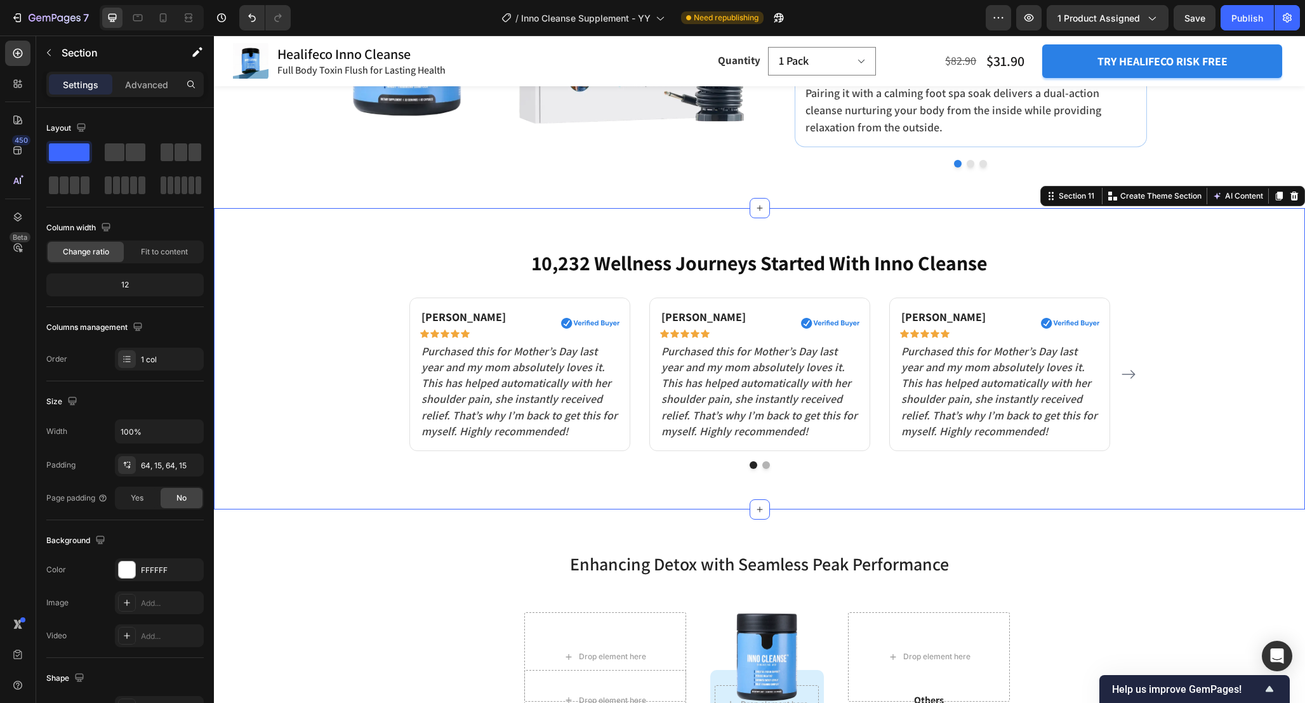
scroll to position [4202, 0]
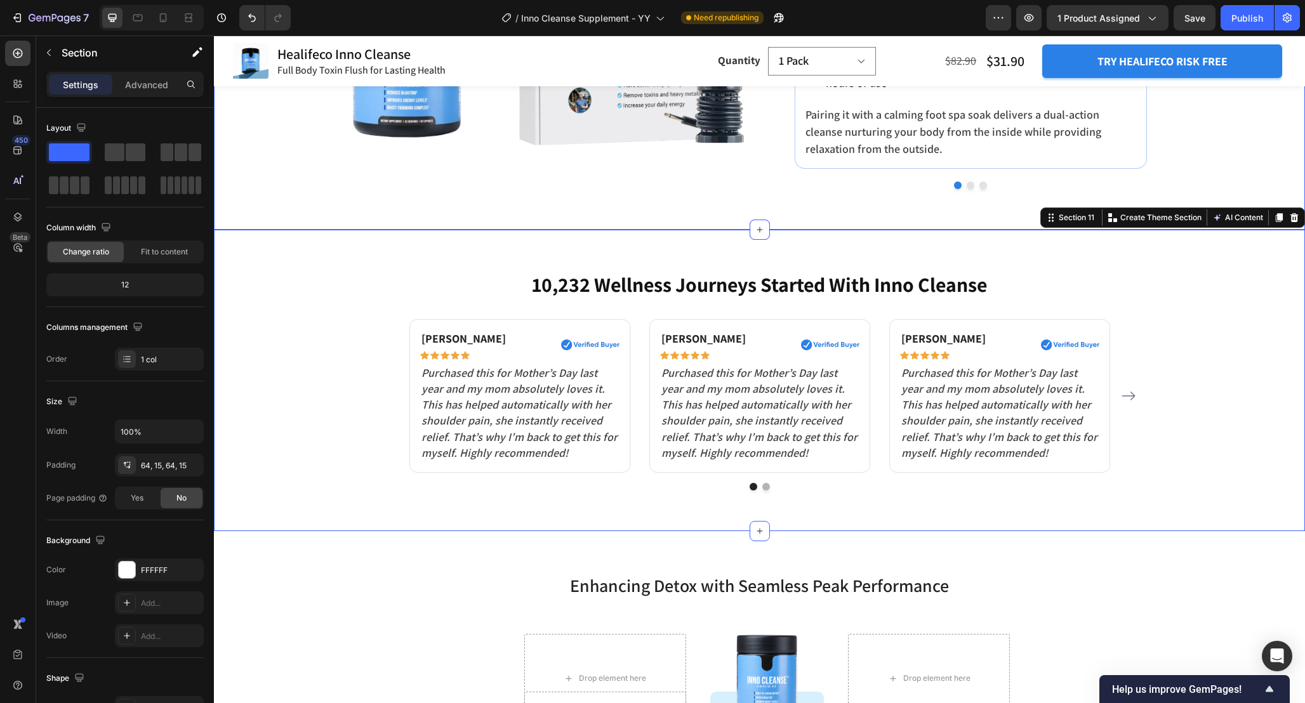
click at [492, 217] on div "The Ultimate Detox Duo: Boost Digestion & Relaxation Together Heading Enhance R…" at bounding box center [759, 16] width 1091 height 427
click at [643, 499] on div "10,232 Wellness Journeys Started With Inno Cleanse Heading Susan P. Text block …" at bounding box center [759, 380] width 1091 height 301
click at [635, 470] on div "Susan P. Text block Icon Icon Icon Icon Icon Row Image Row Purchased this for M…" at bounding box center [759, 396] width 700 height 154
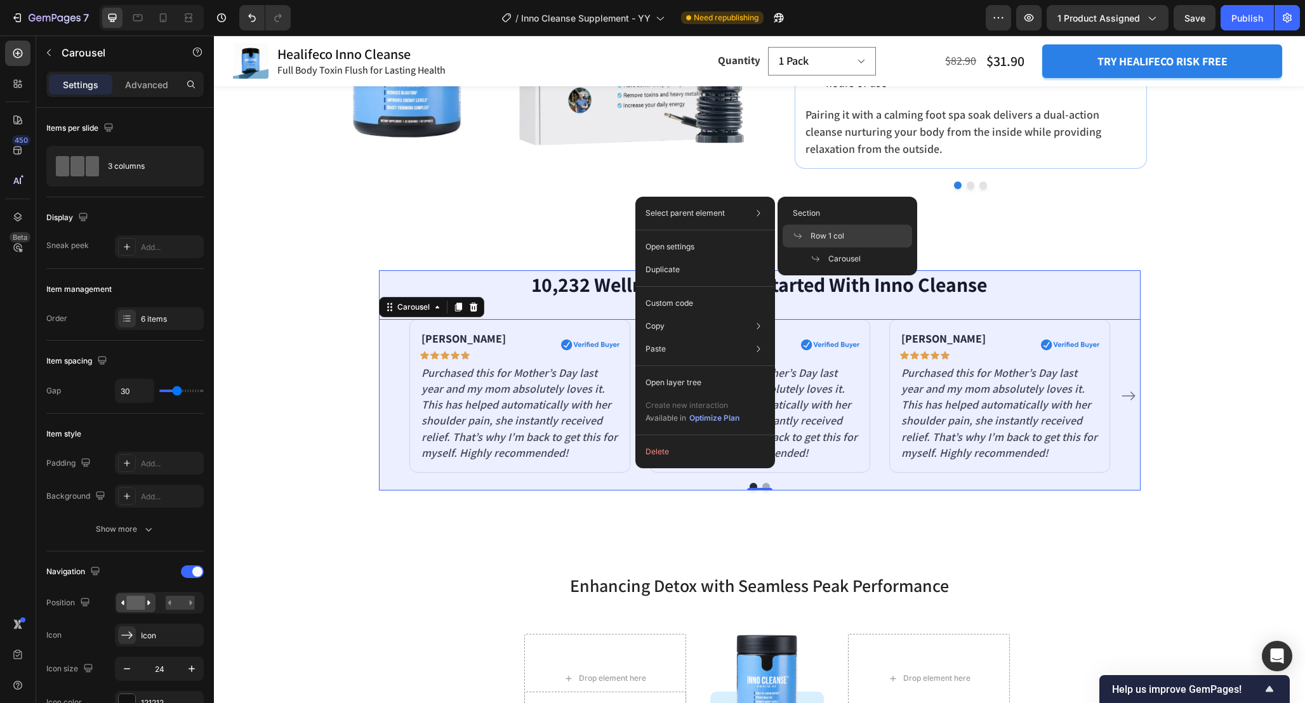
click at [817, 238] on span "Row 1 col" at bounding box center [827, 235] width 34 height 11
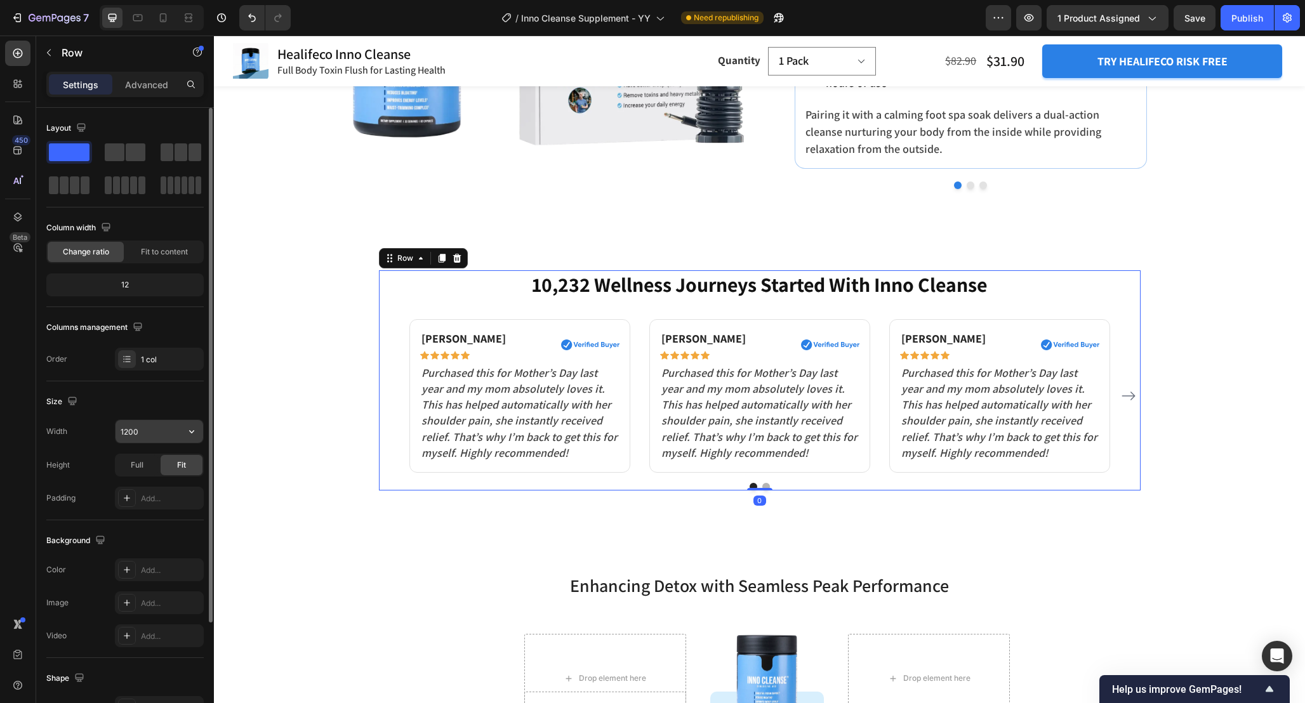
click at [156, 432] on input "1200" at bounding box center [159, 431] width 88 height 23
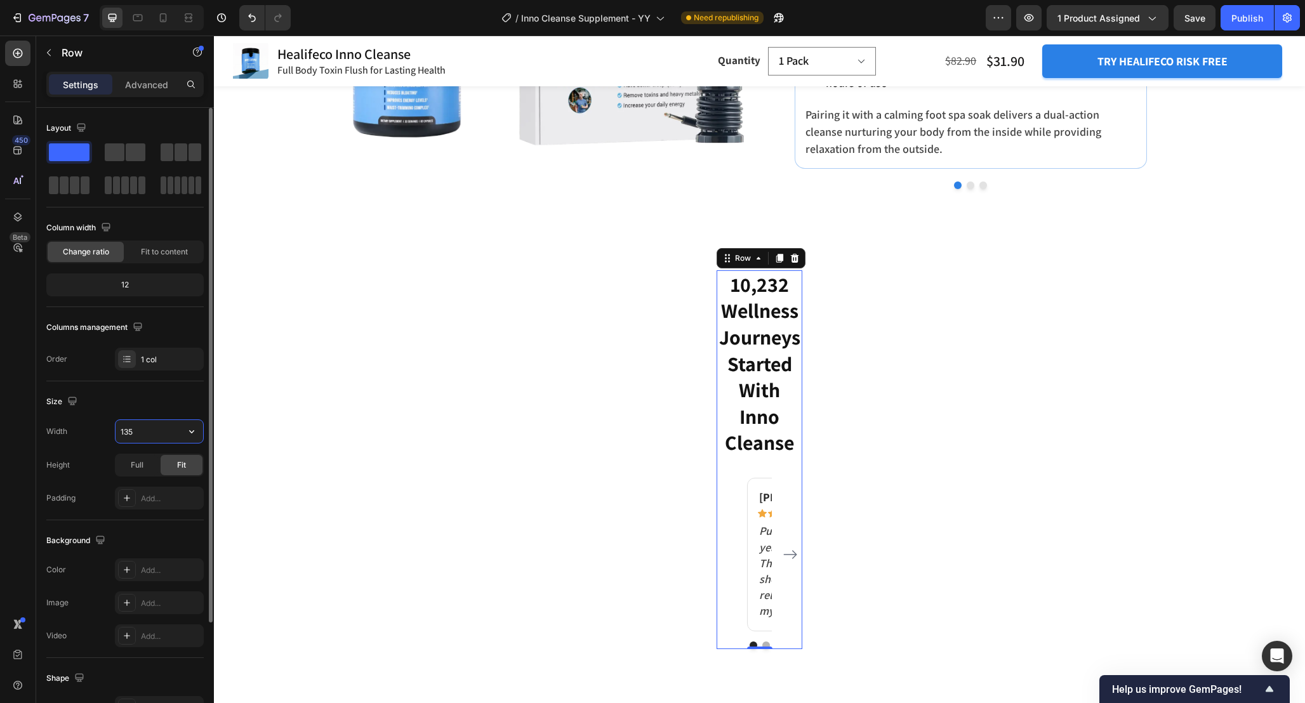
type input "1350"
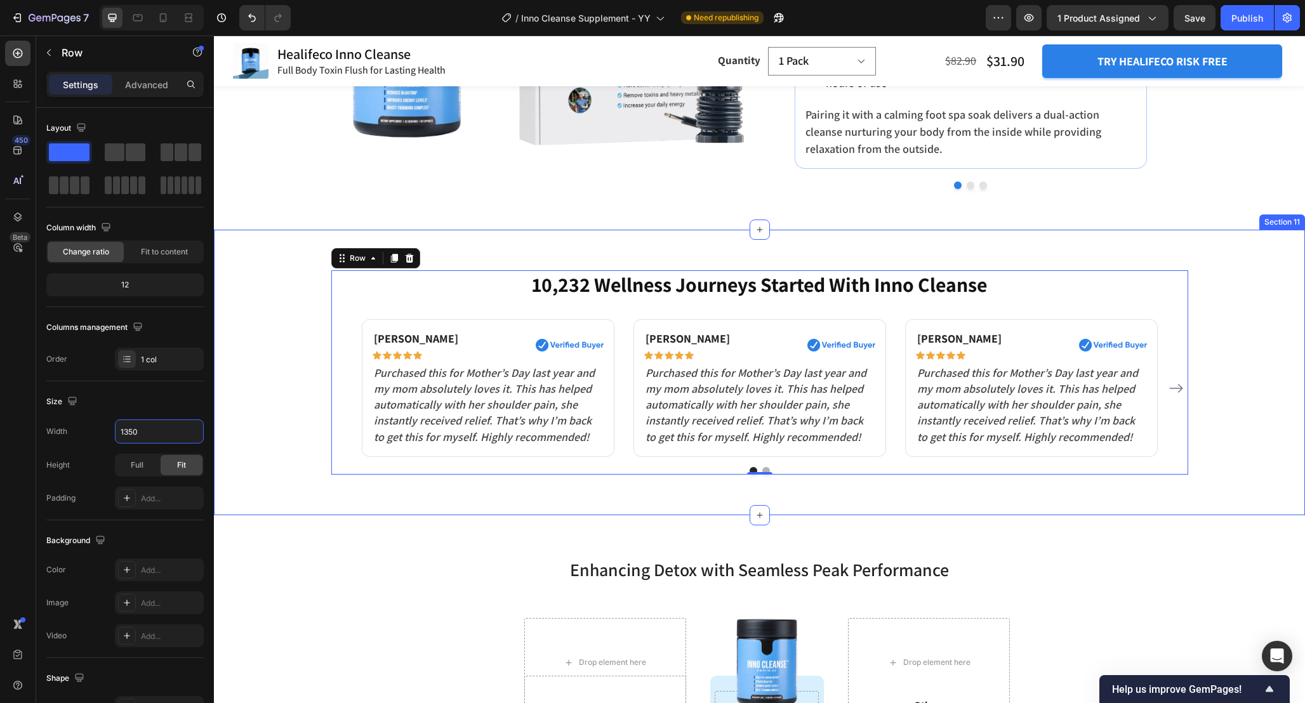
click at [470, 512] on div "10,232 Wellness Journeys Started With Inno Cleanse Heading Susan P. Text block …" at bounding box center [759, 373] width 1091 height 286
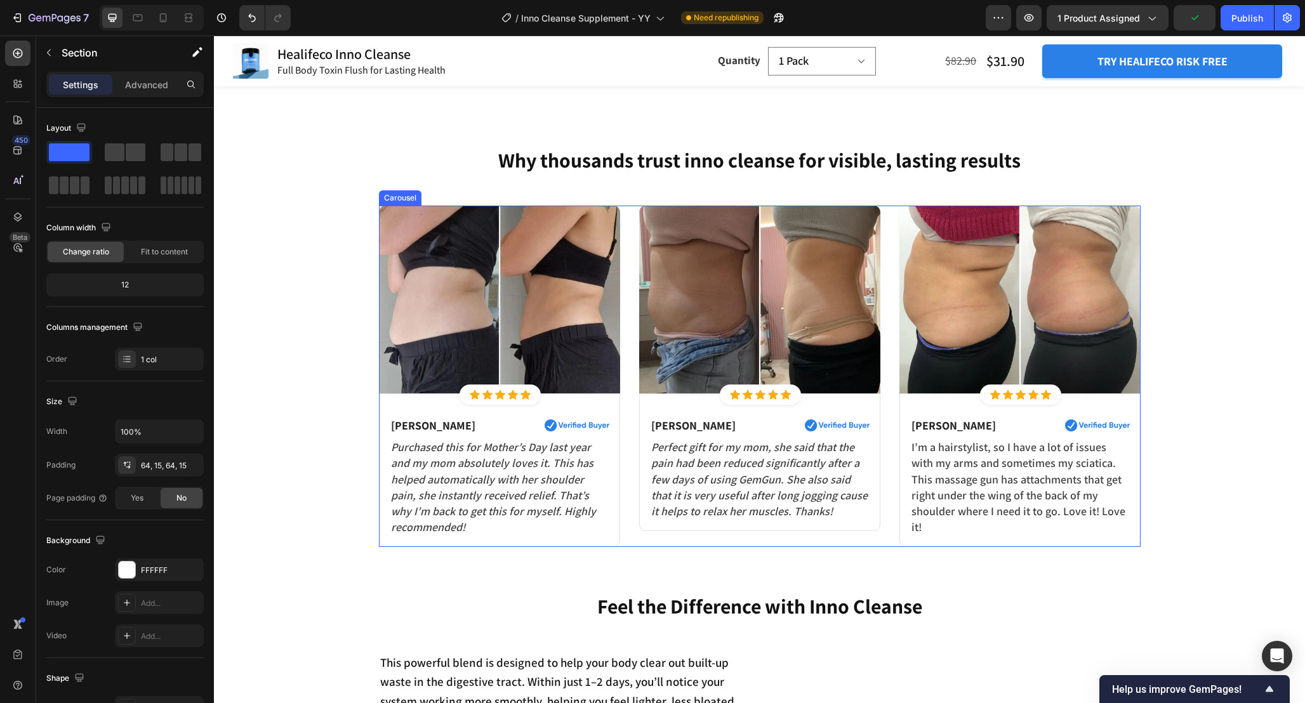
scroll to position [759, 0]
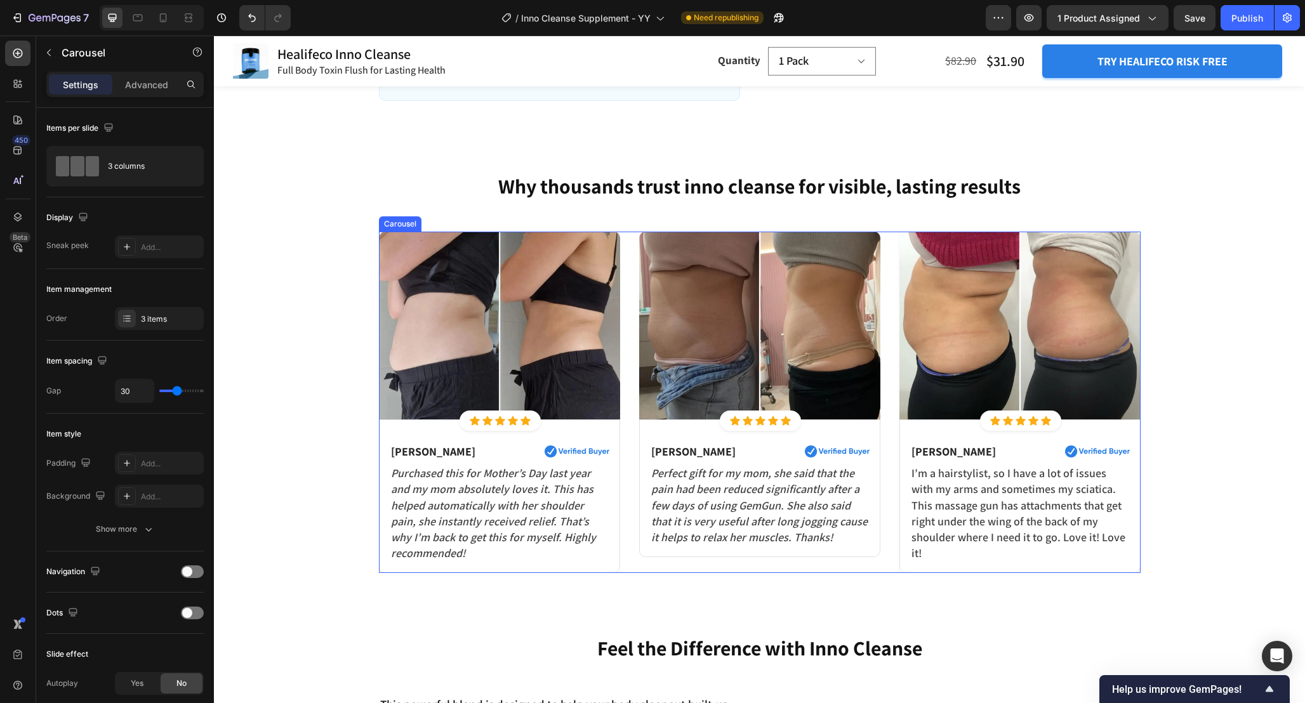
click at [886, 444] on div "Image Icon Icon Icon Icon Icon Icon List Hoz Row Row Susan P. Text block Image …" at bounding box center [759, 402] width 761 height 341
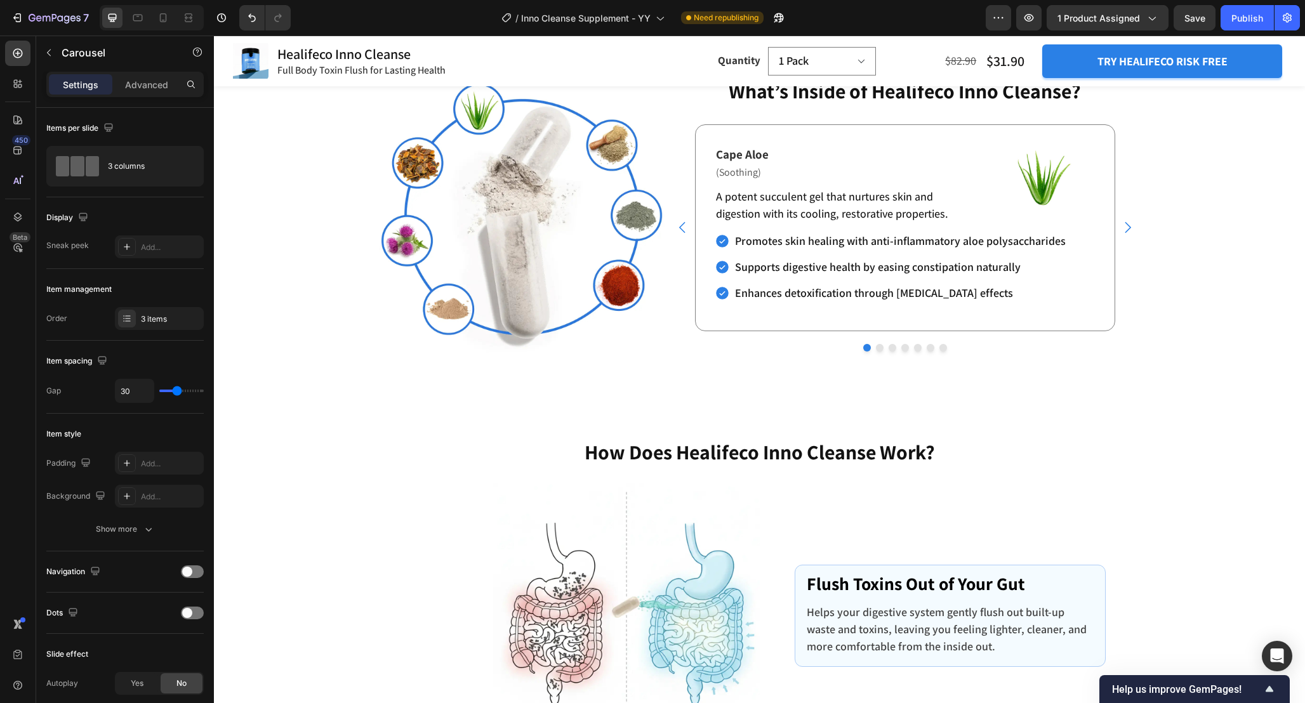
scroll to position [2457, 0]
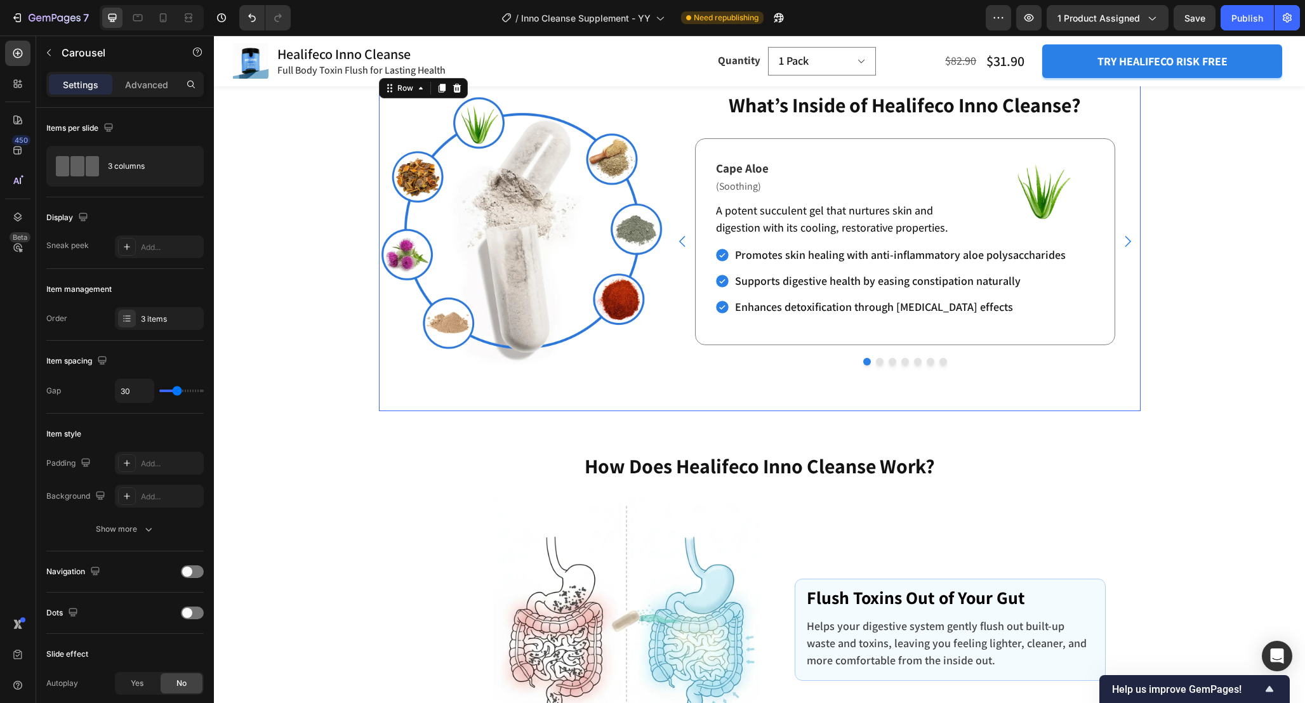
click at [975, 366] on div "Refresh Your Body and Relieve Exhaustion Heading What’s Inside of Healifeco Inn…" at bounding box center [904, 228] width 471 height 286
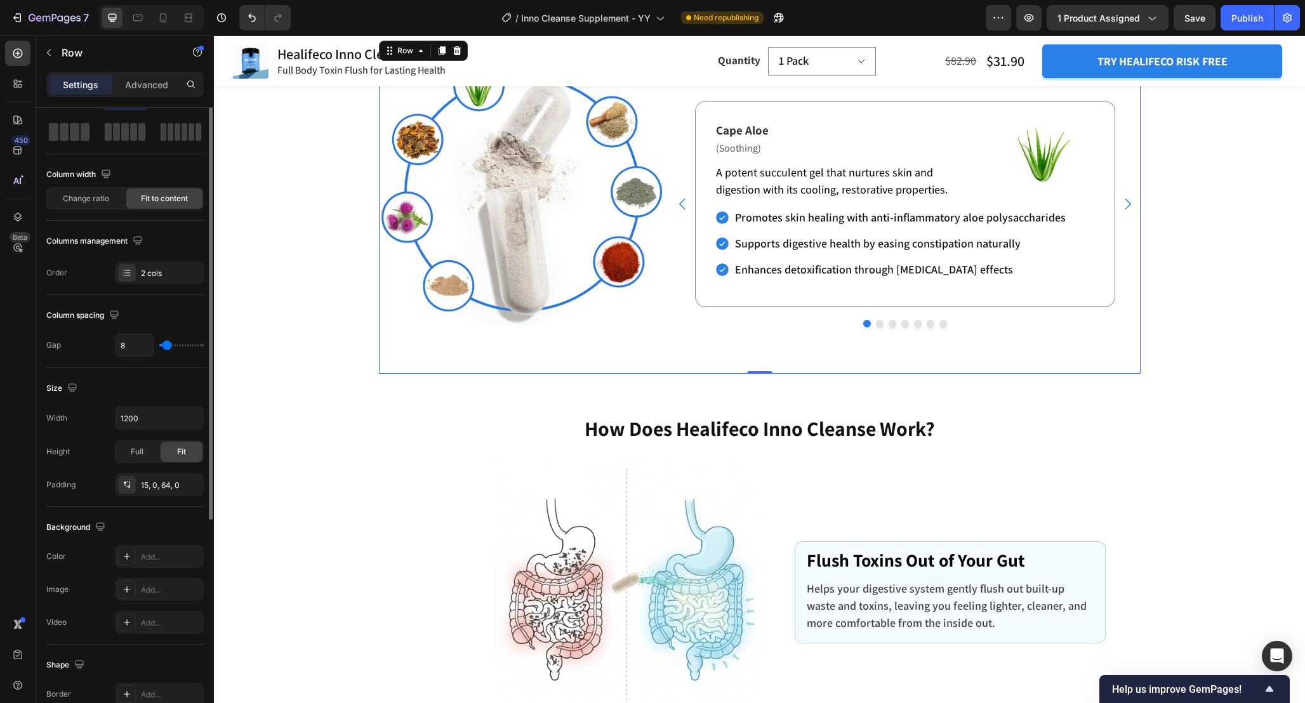
scroll to position [0, 0]
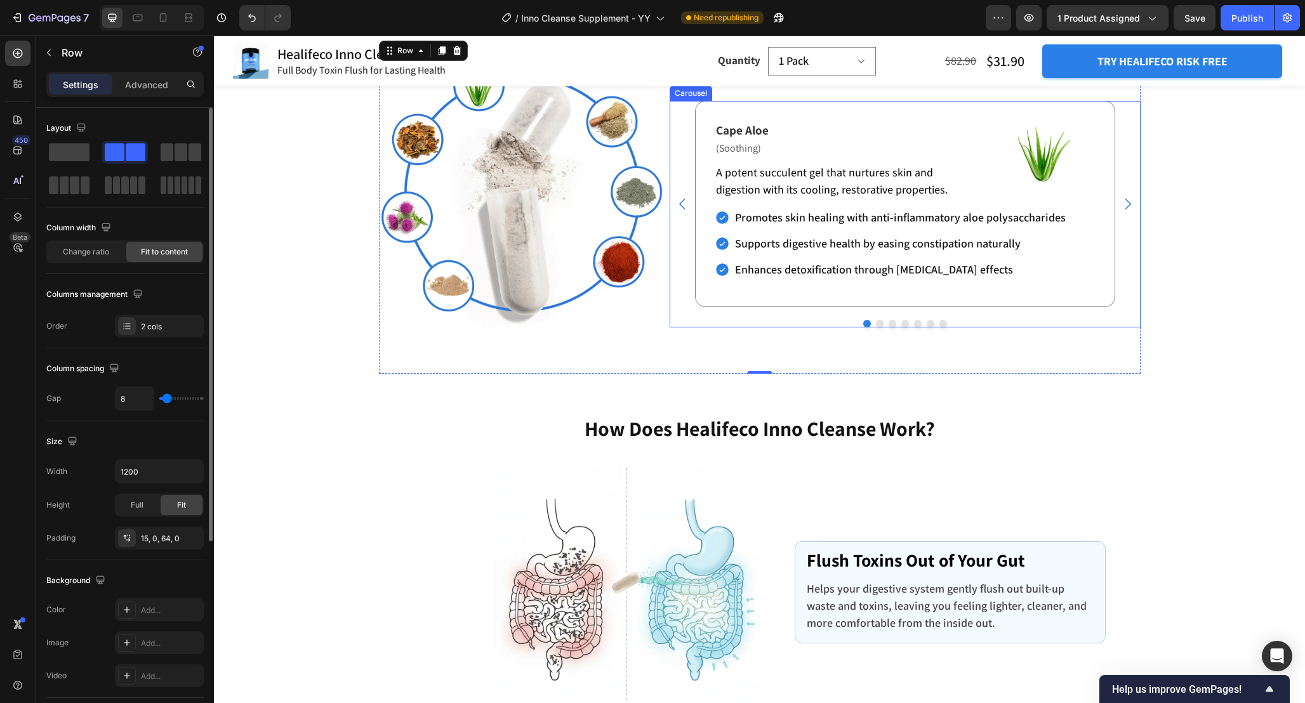
click at [897, 327] on div "Cape Aloe Text Block (Soothing) Text Block A potent succulent gel that nurtures…" at bounding box center [904, 214] width 471 height 227
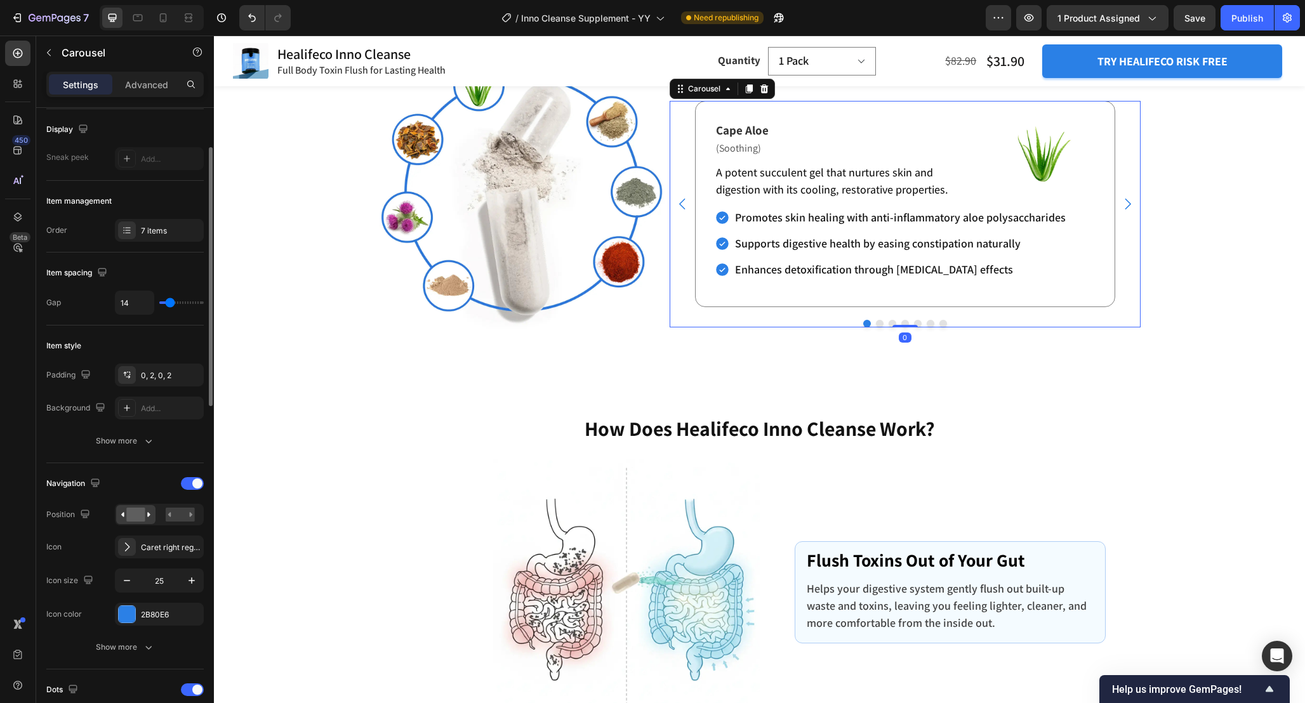
scroll to position [107, 0]
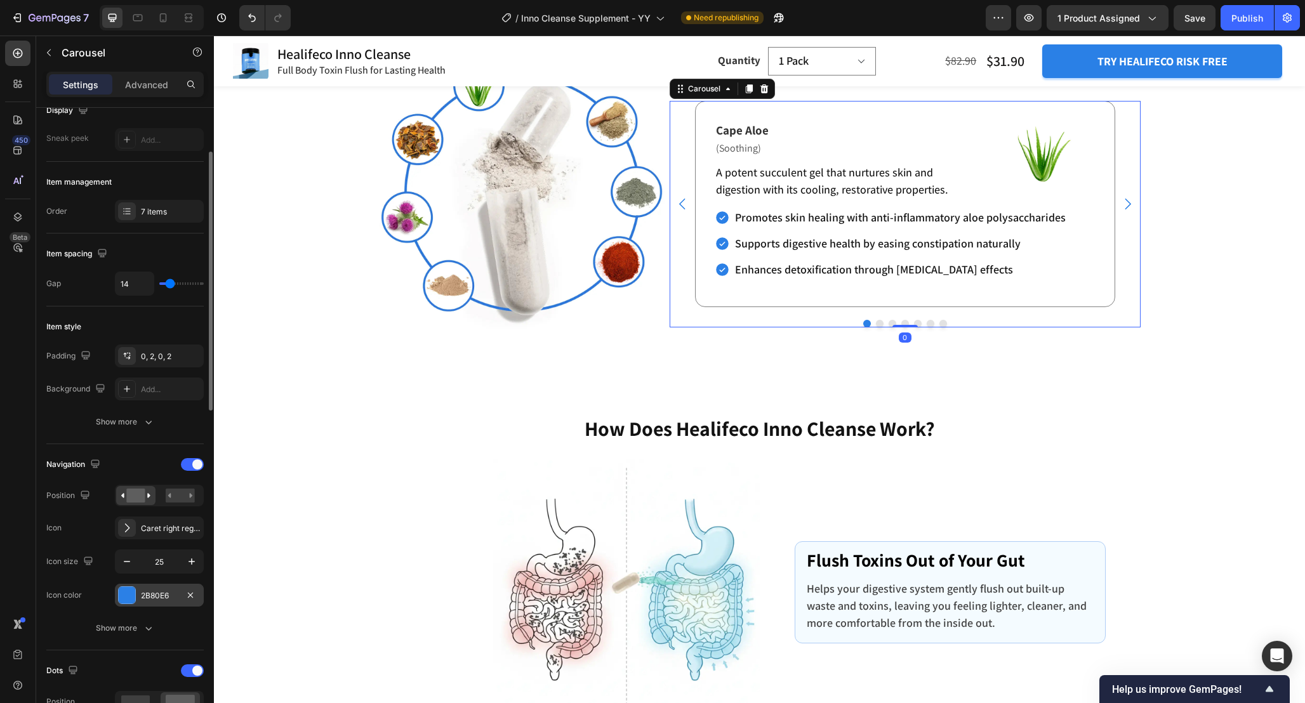
click at [150, 591] on div "2B80E6" at bounding box center [159, 595] width 37 height 11
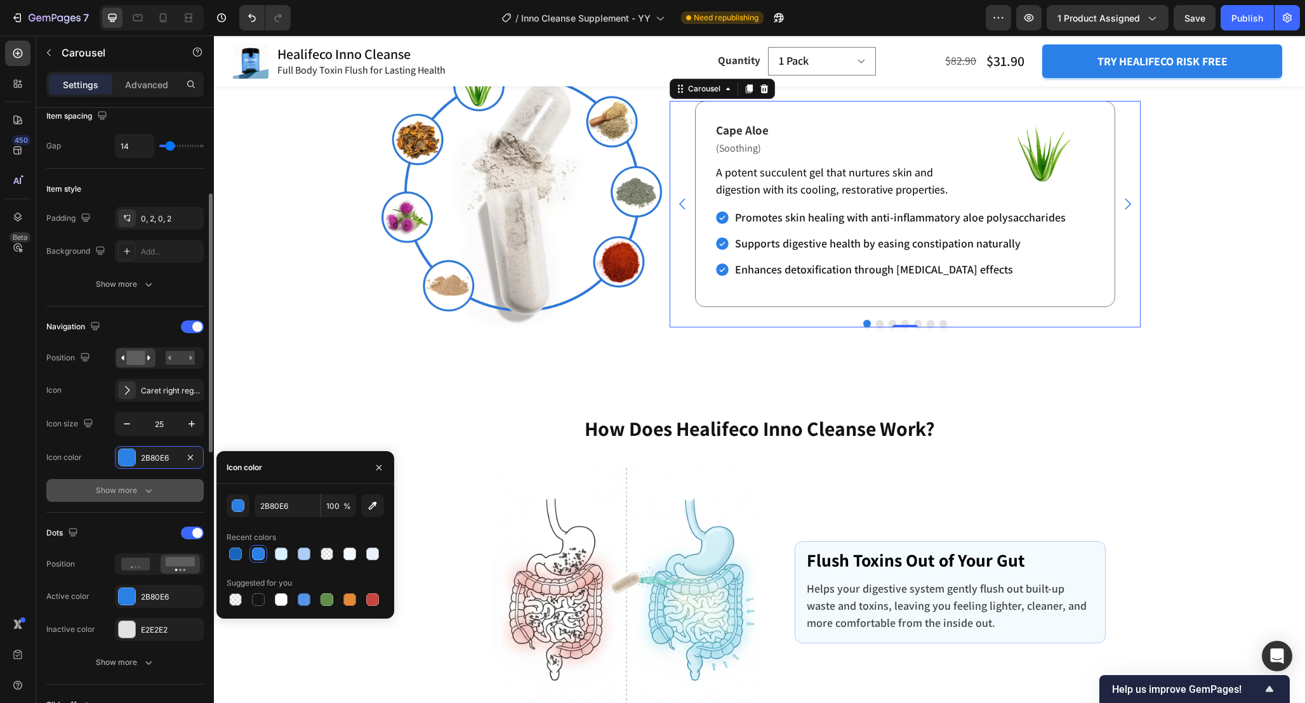
scroll to position [248, 0]
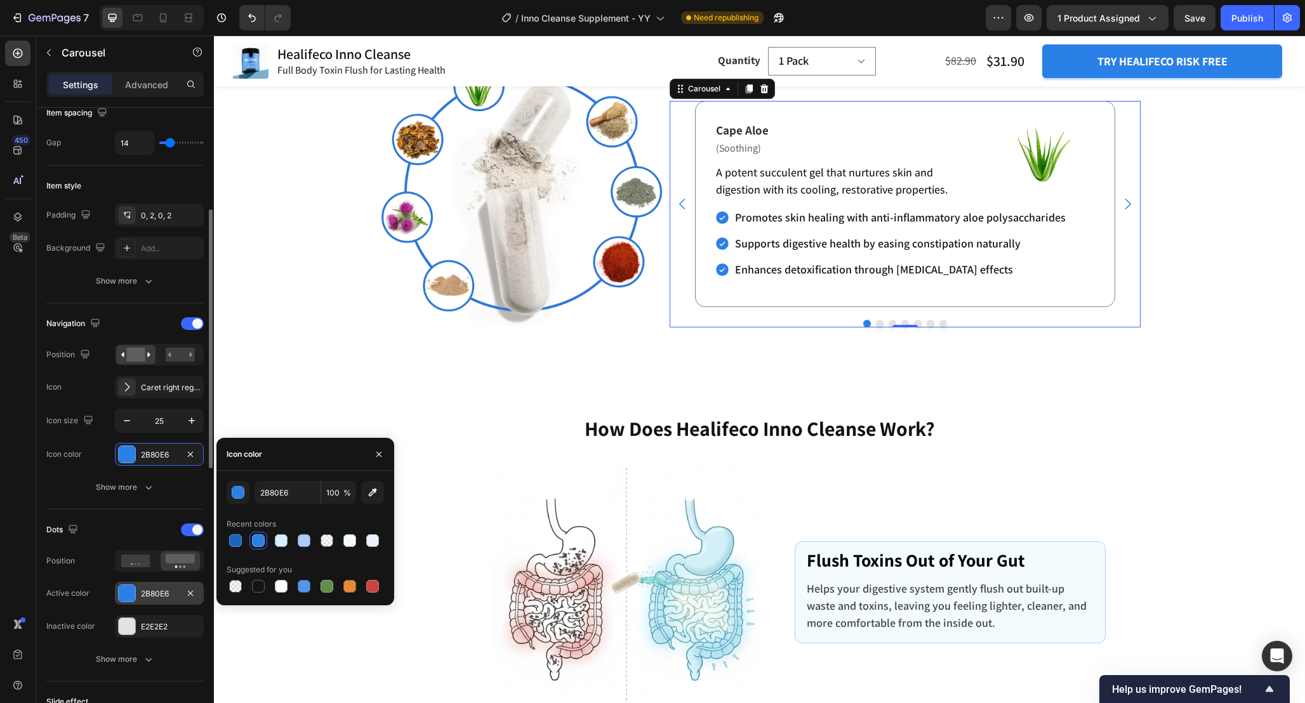
click at [159, 600] on div "2B80E6" at bounding box center [159, 593] width 89 height 23
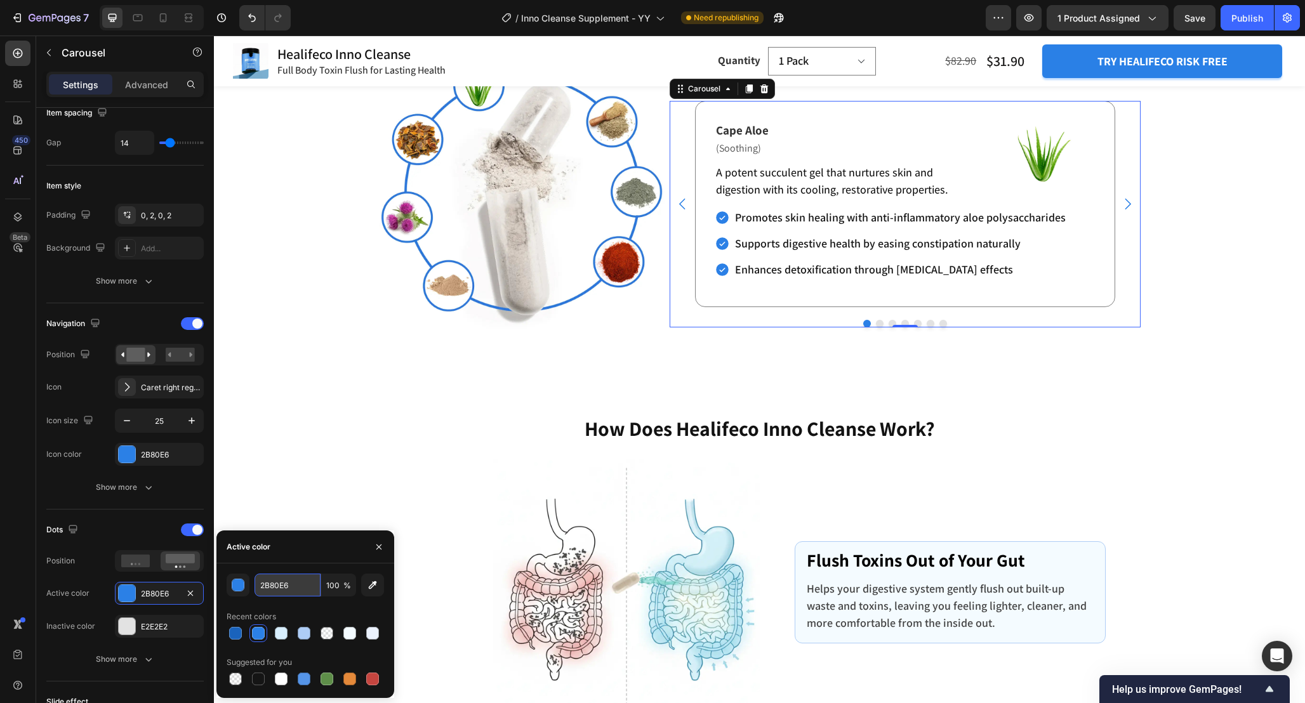
click at [301, 577] on input "2B80E6" at bounding box center [287, 585] width 66 height 23
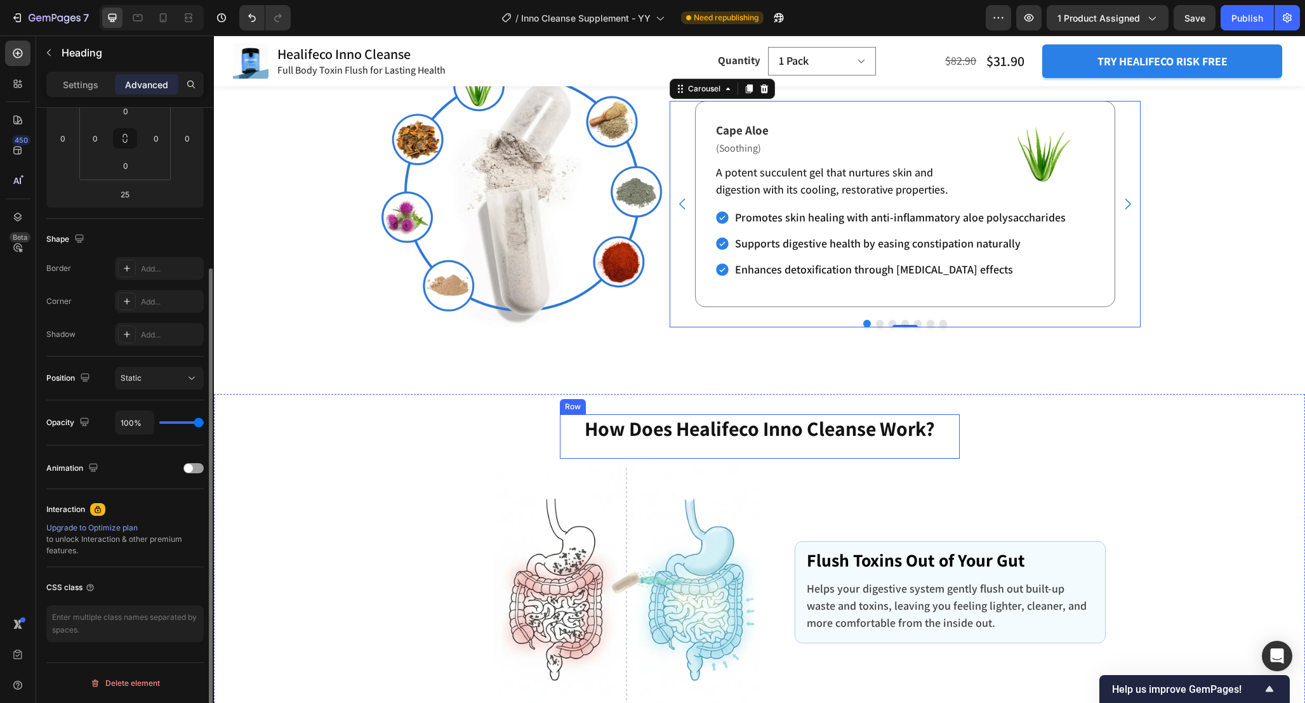
click at [686, 444] on h2 "How Does Healifeco Inno Cleanse Work?" at bounding box center [760, 428] width 400 height 29
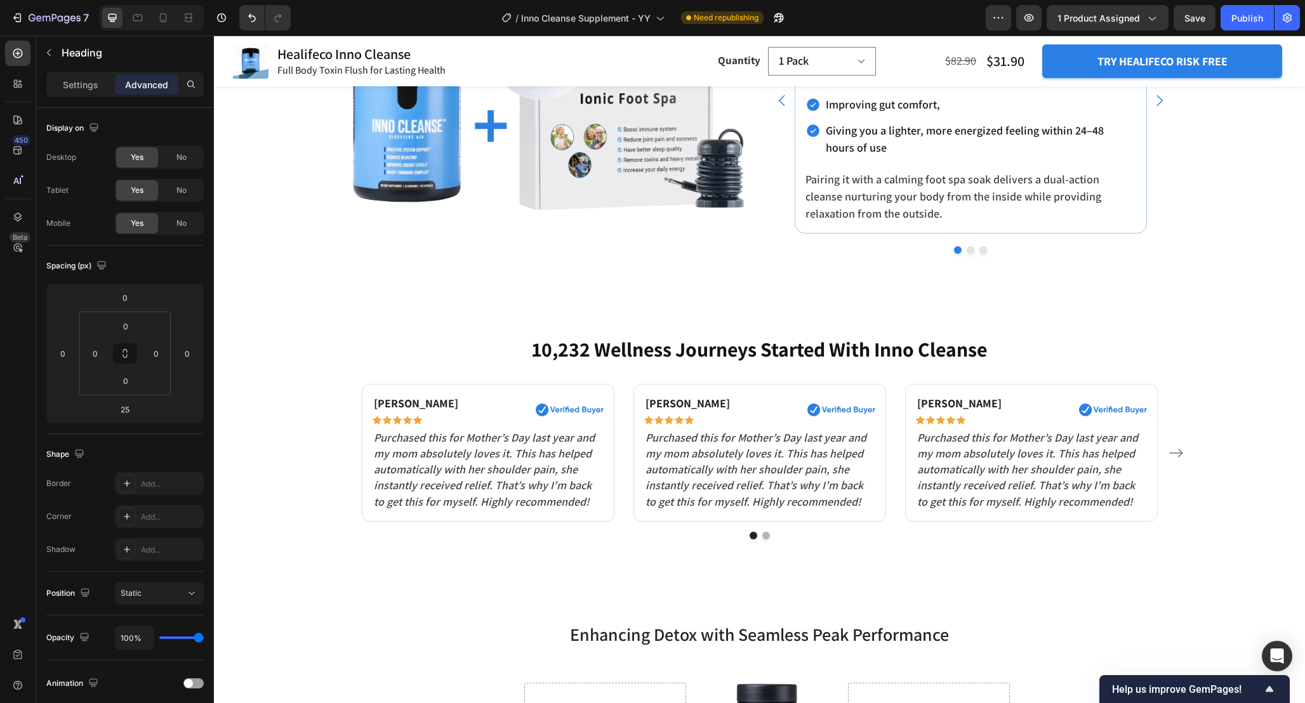
scroll to position [4445, 0]
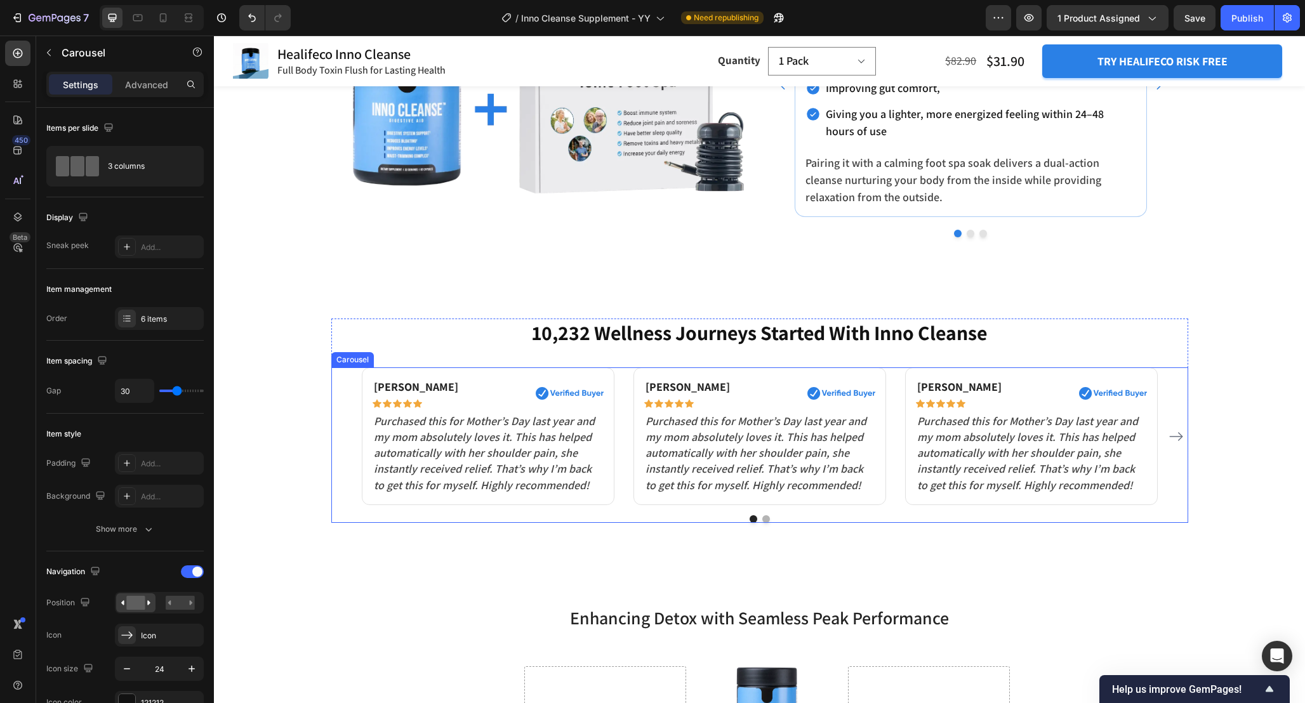
click at [892, 434] on div "Susan P. Text block Icon Icon Icon Icon Icon Row Image Row Purchased this for M…" at bounding box center [760, 435] width 796 height 137
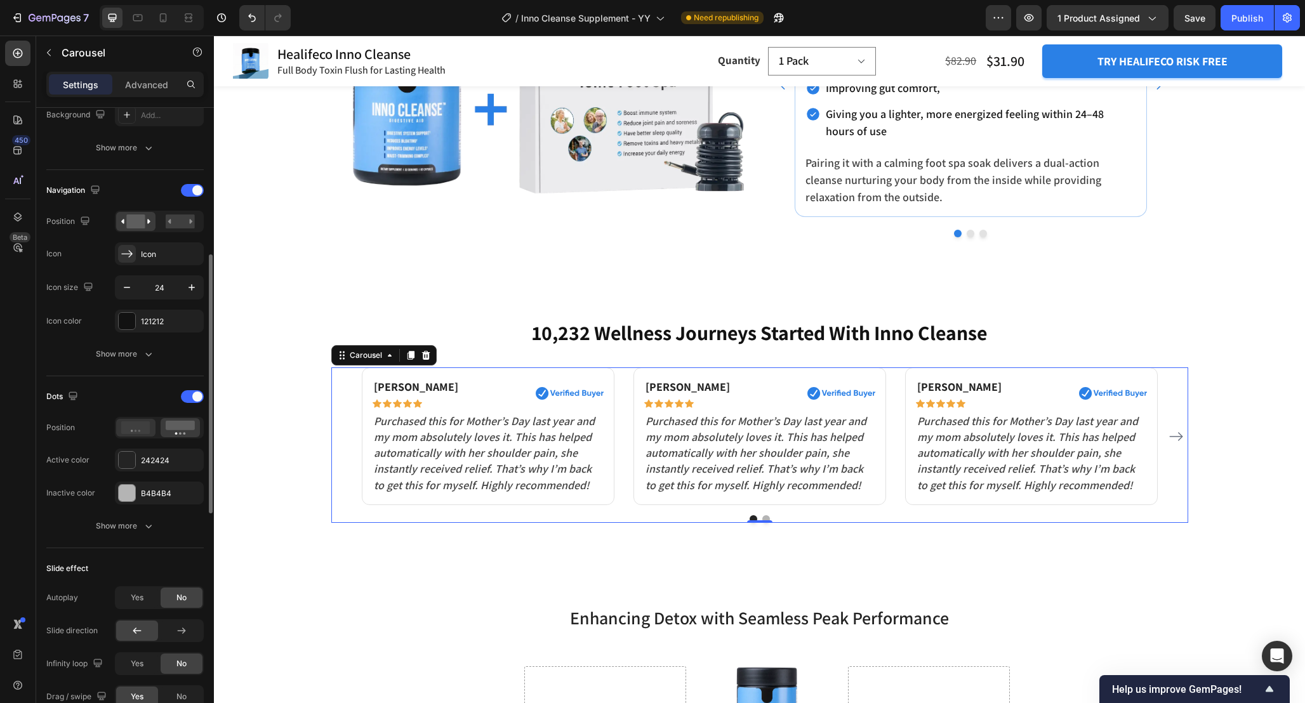
scroll to position [385, 0]
click at [162, 459] on div "242424" at bounding box center [159, 456] width 37 height 11
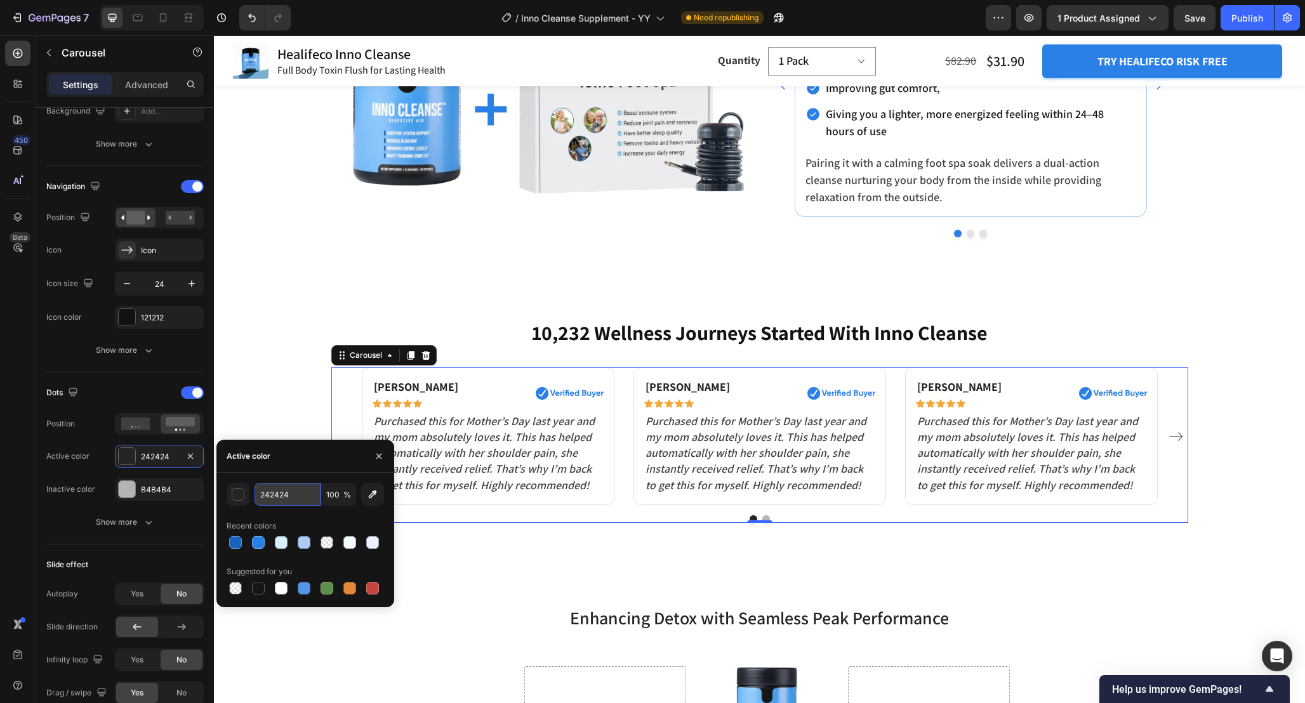
click at [303, 499] on input "242424" at bounding box center [287, 494] width 66 height 23
paste input "B80E6"
type input "2B80E6"
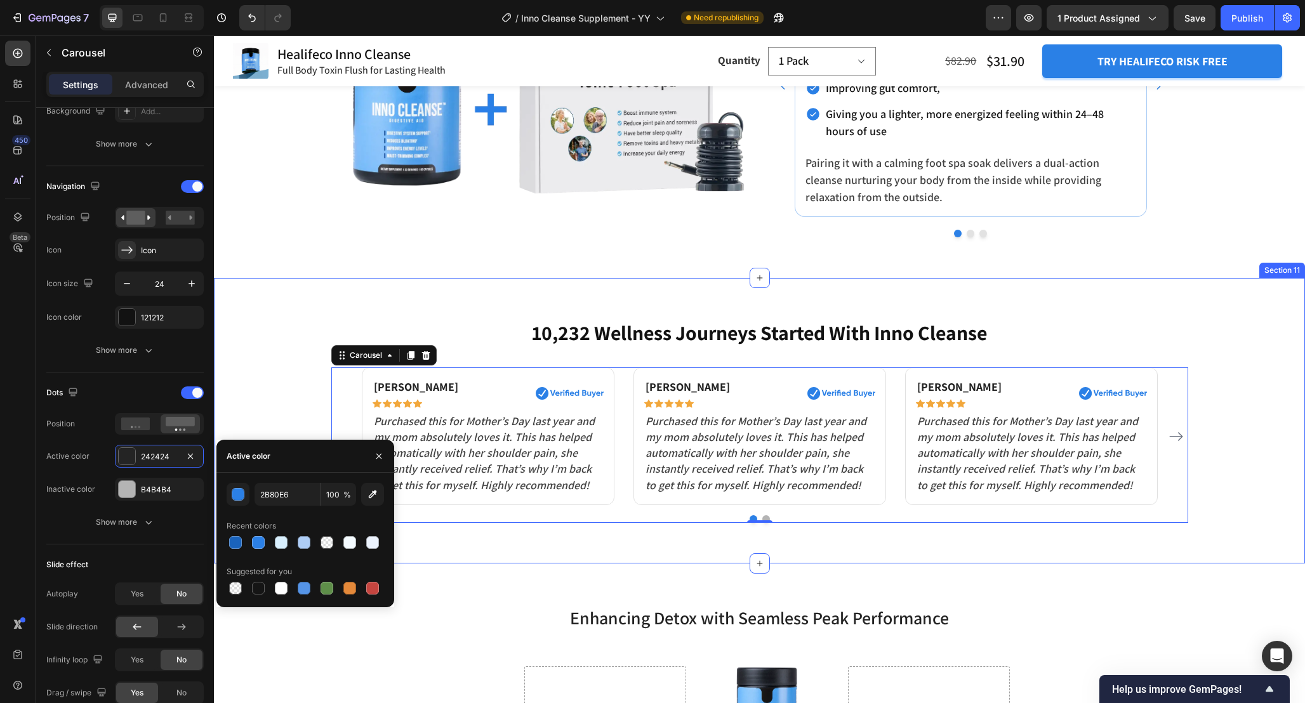
click at [257, 406] on div "10,232 Wellness Journeys Started With Inno Cleanse Heading Susan P. Text block …" at bounding box center [759, 421] width 1072 height 204
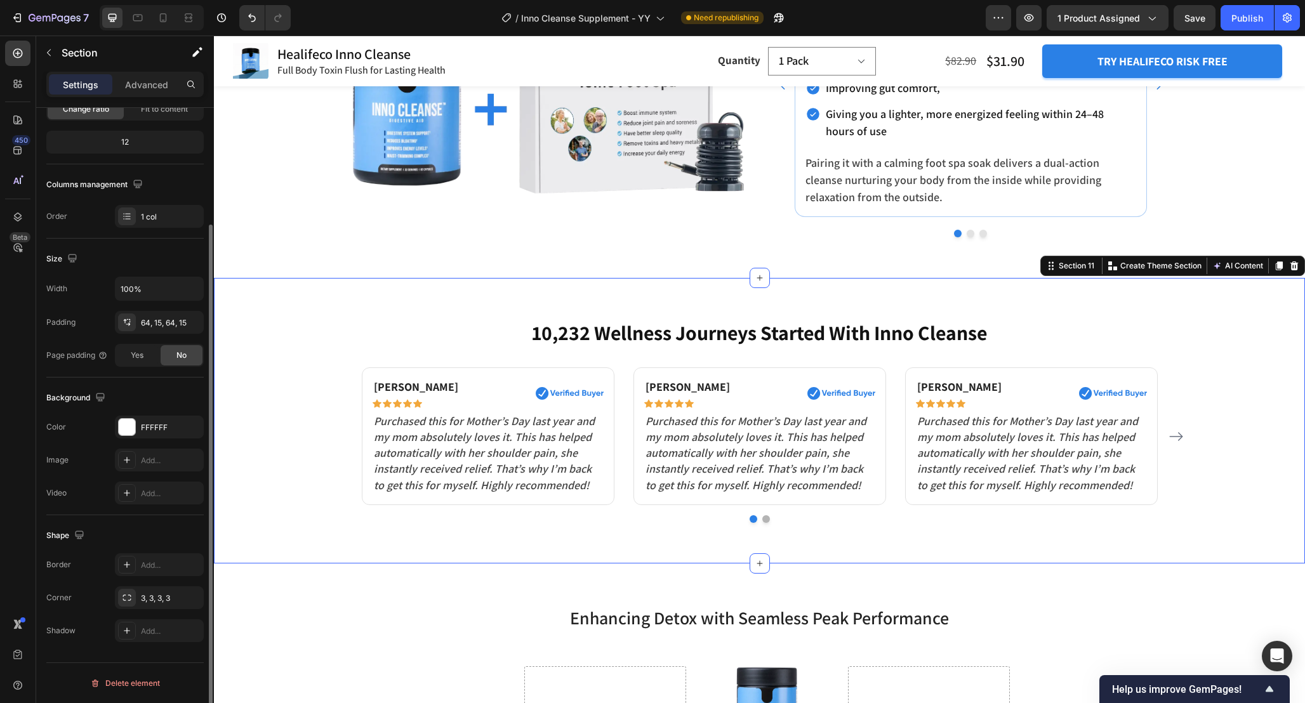
scroll to position [0, 0]
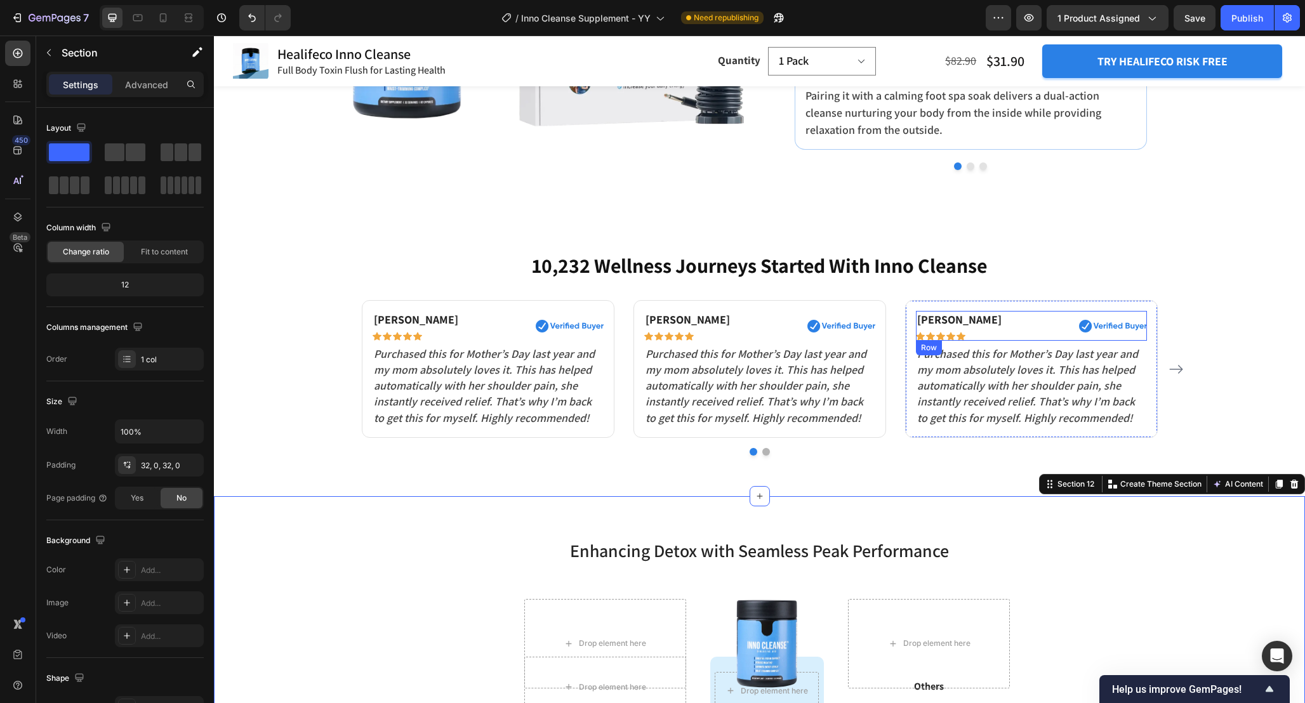
scroll to position [4482, 0]
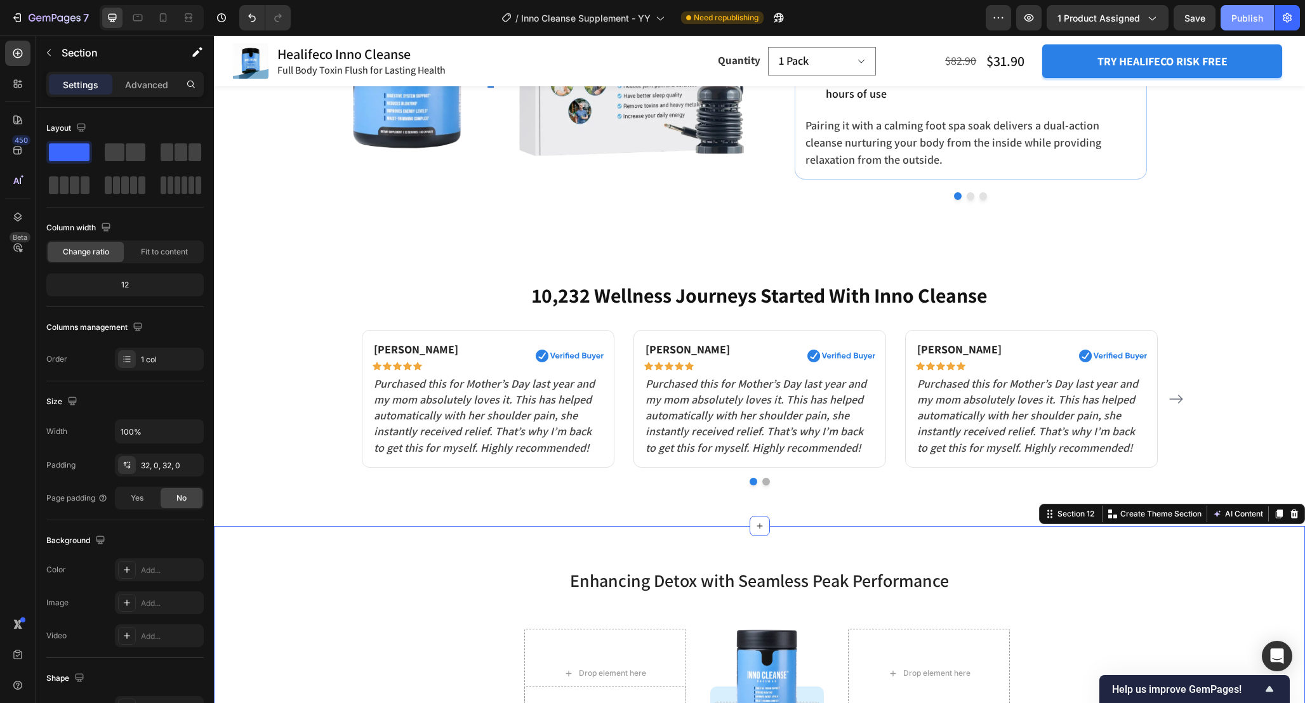
click at [1245, 21] on div "Publish" at bounding box center [1247, 17] width 32 height 13
click at [557, 352] on img at bounding box center [570, 356] width 68 height 13
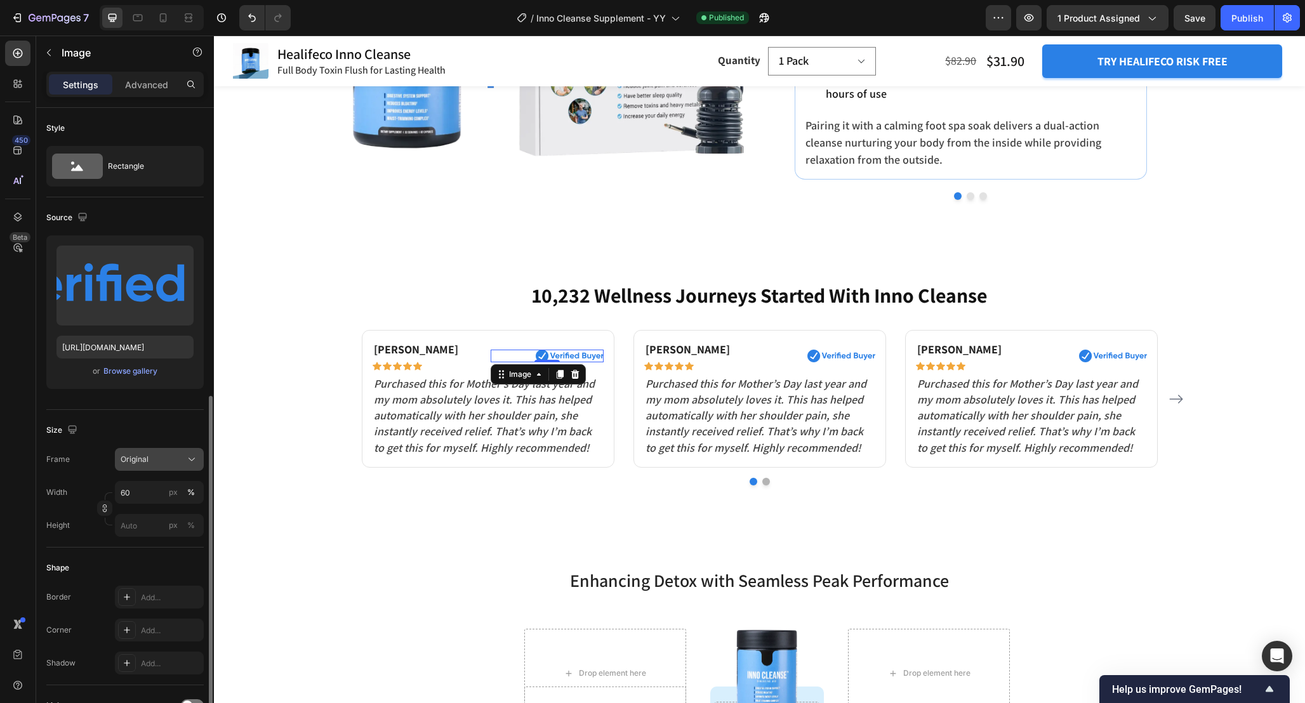
scroll to position [327, 0]
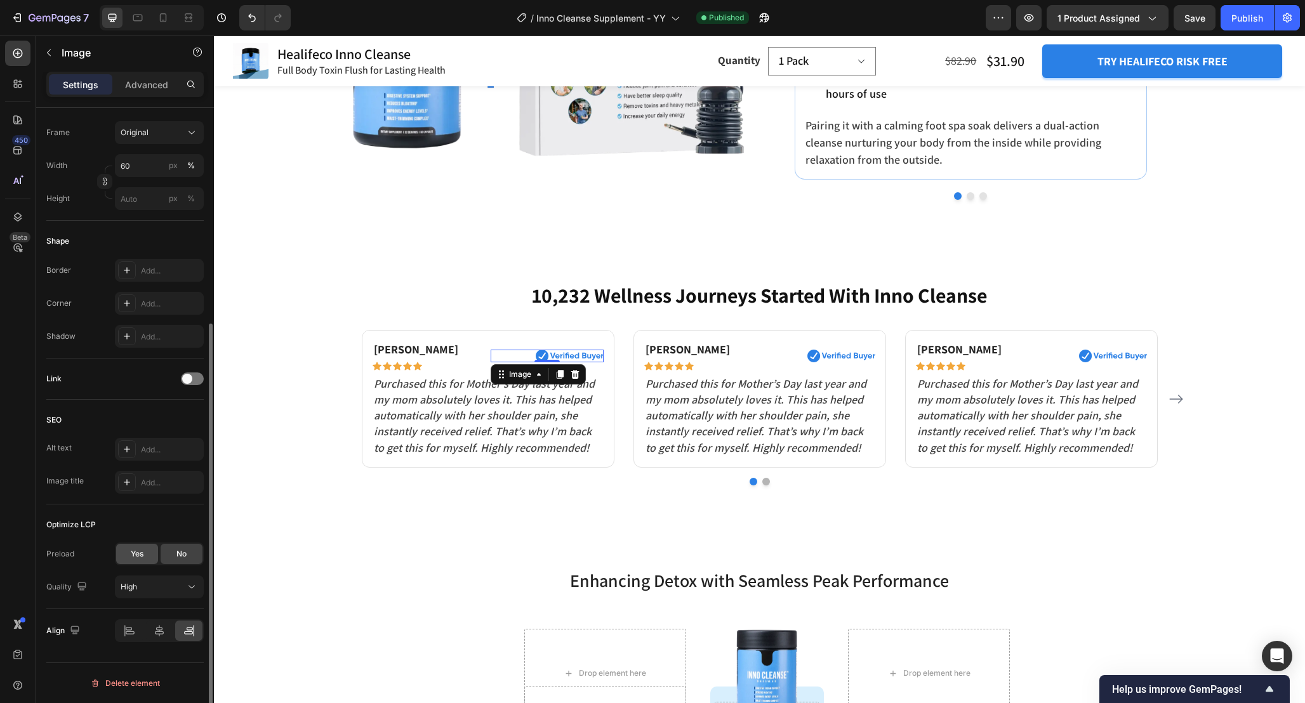
click at [145, 555] on div "Yes" at bounding box center [137, 554] width 42 height 20
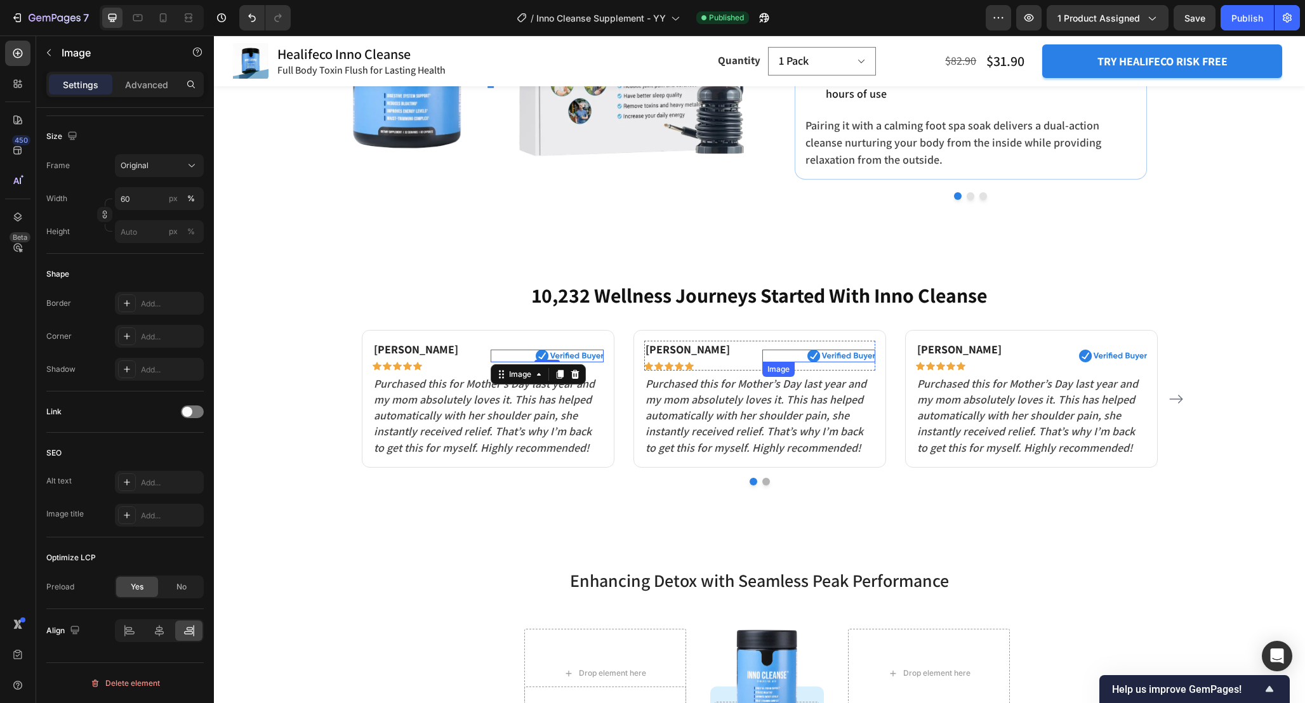
click at [808, 356] on img at bounding box center [841, 356] width 68 height 13
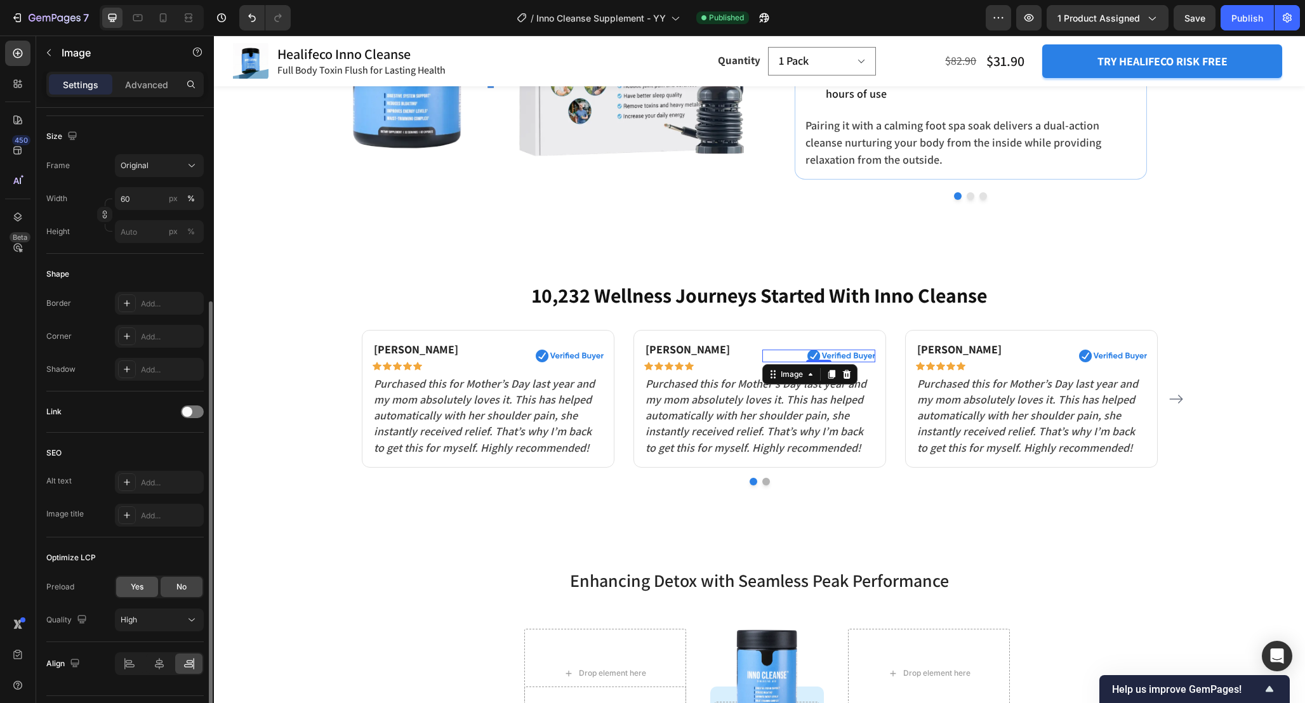
click at [131, 581] on div "Yes" at bounding box center [137, 587] width 42 height 20
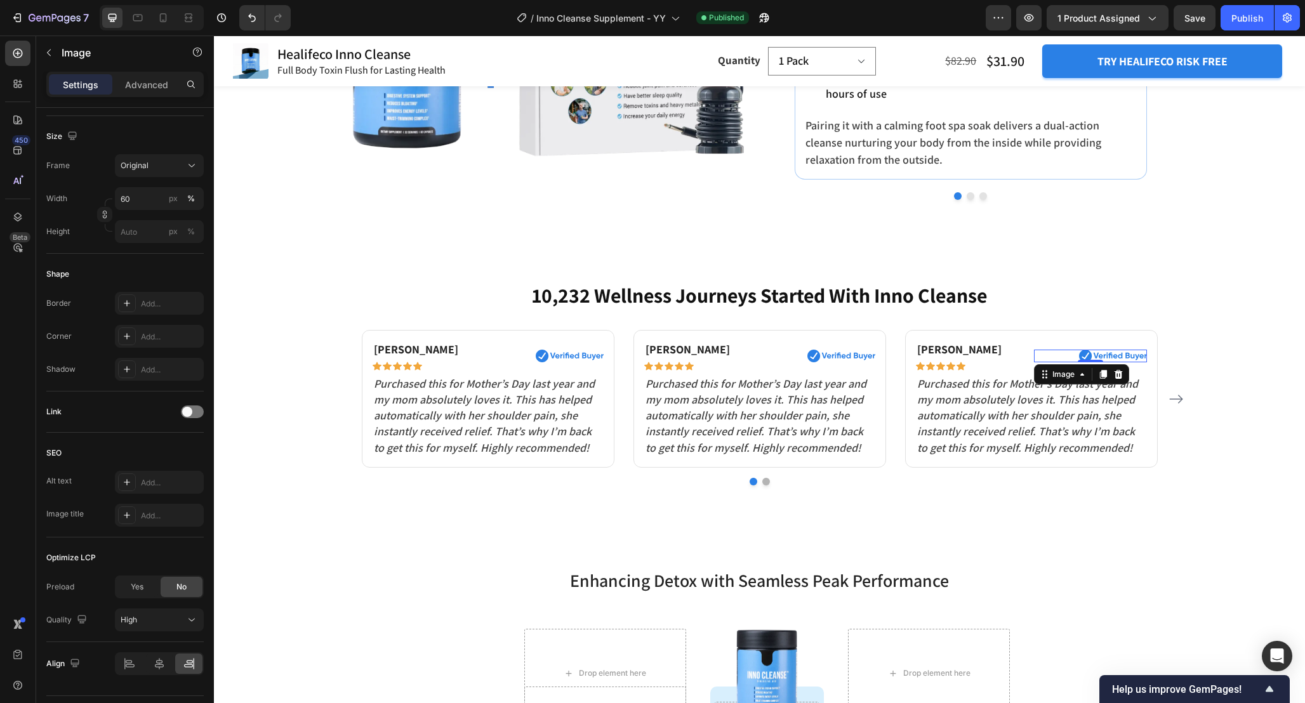
click at [1107, 356] on img at bounding box center [1113, 356] width 68 height 13
click at [134, 588] on span "Yes" at bounding box center [137, 586] width 13 height 11
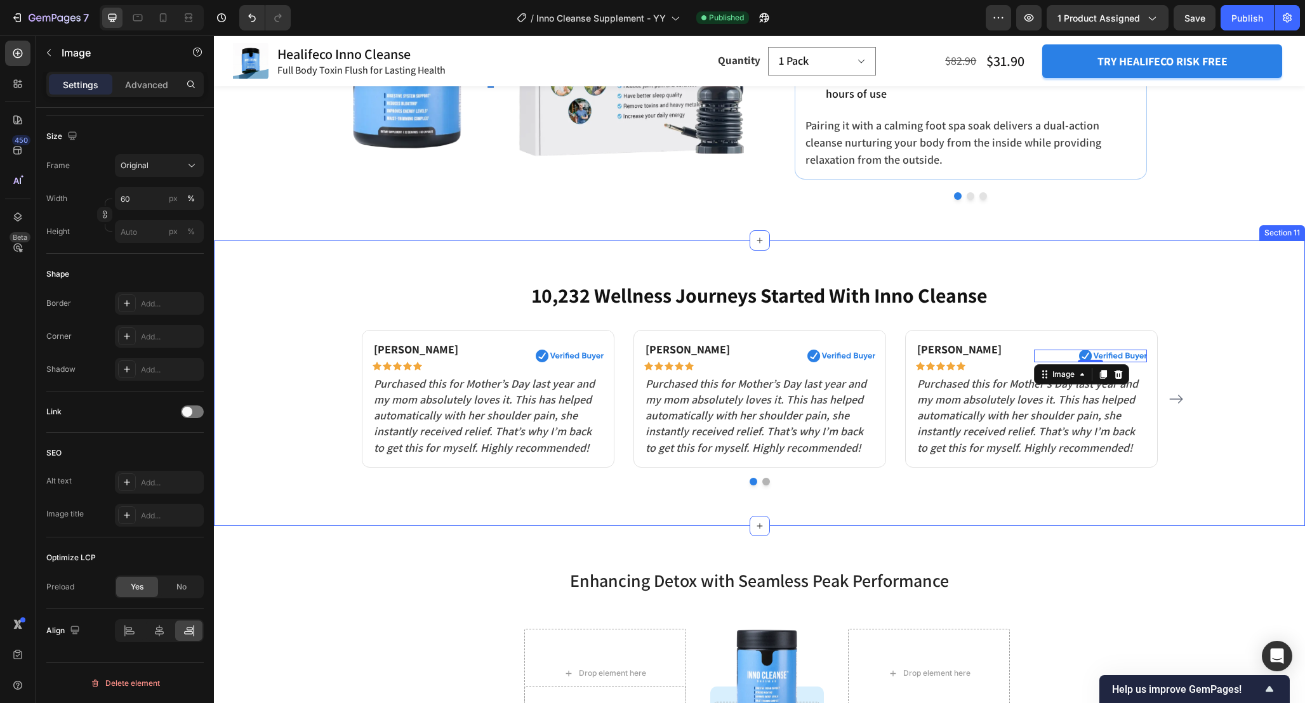
click at [1176, 399] on icon "Carousel Next Arrow" at bounding box center [1175, 399] width 13 height 9
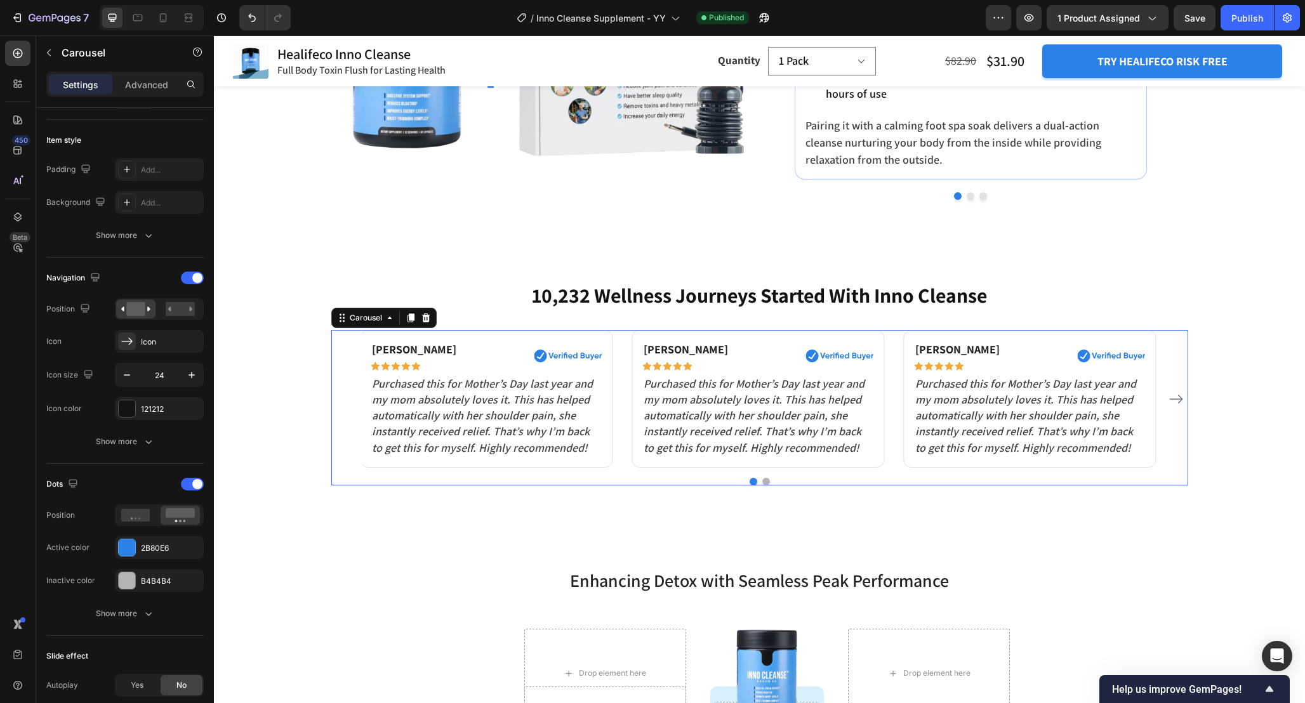
scroll to position [0, 0]
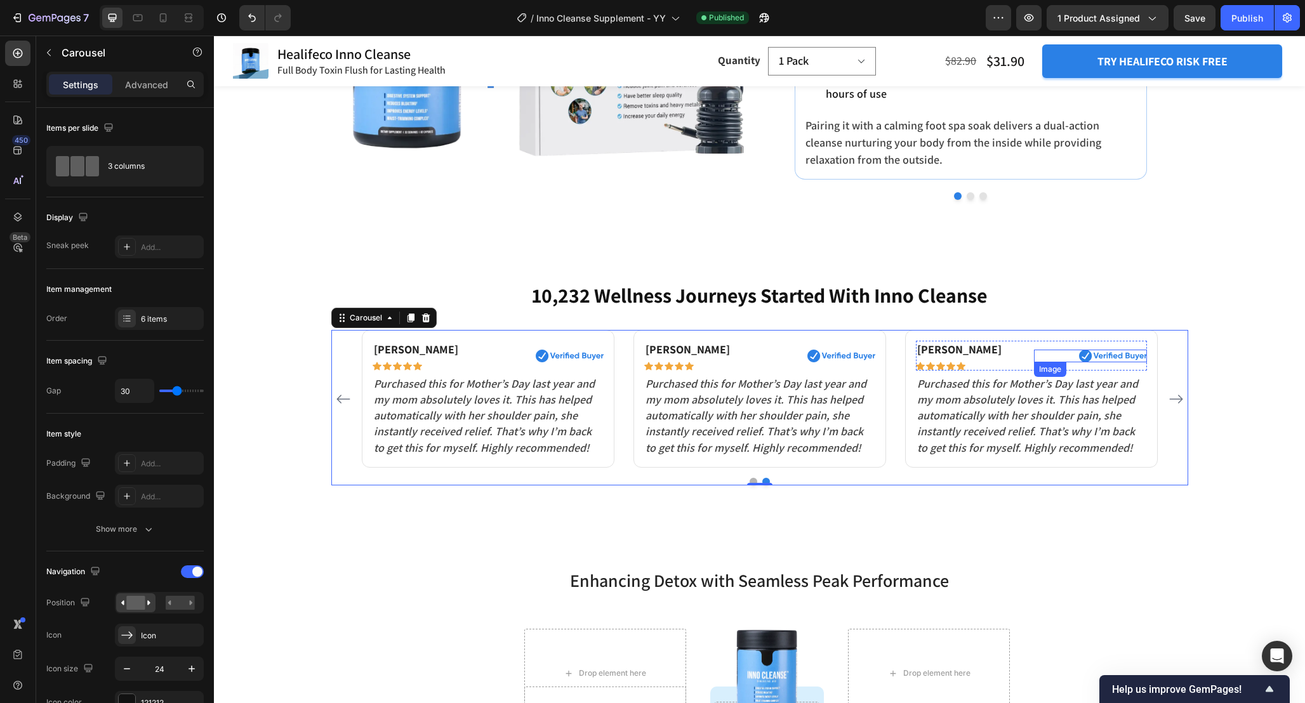
click at [1101, 352] on img at bounding box center [1113, 356] width 68 height 13
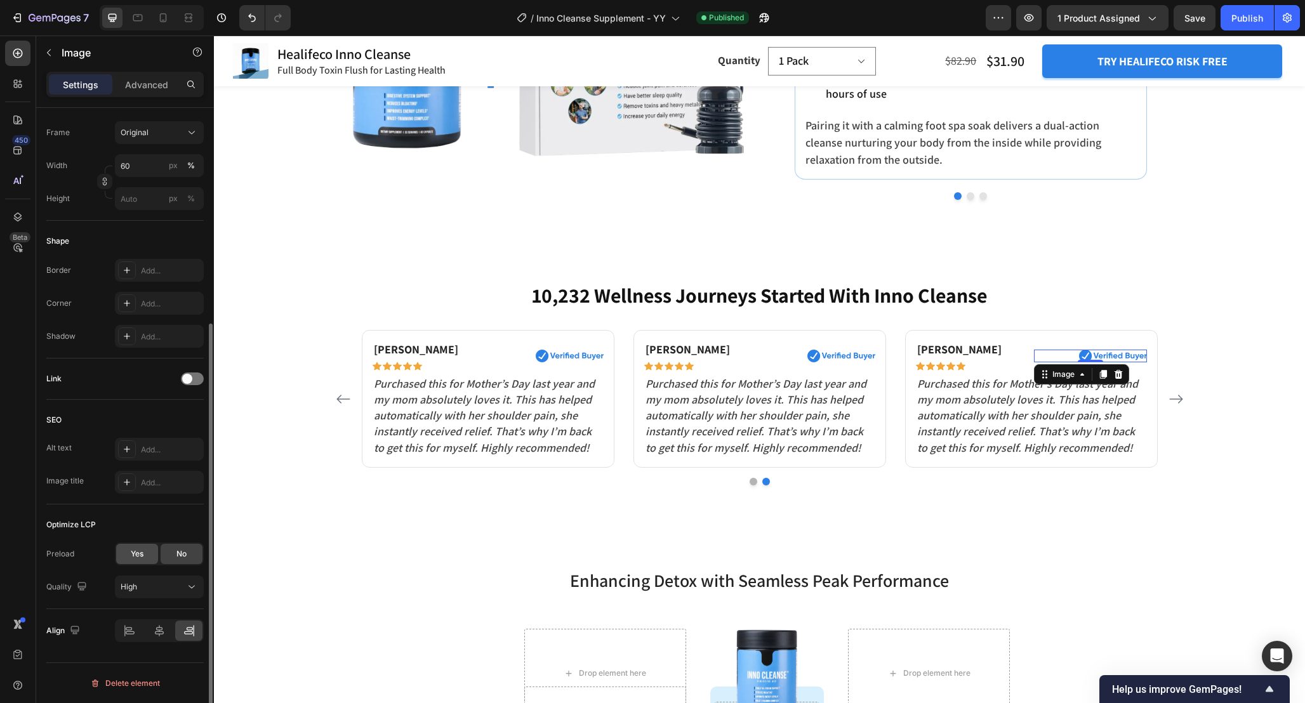
click at [138, 550] on span "Yes" at bounding box center [137, 553] width 13 height 11
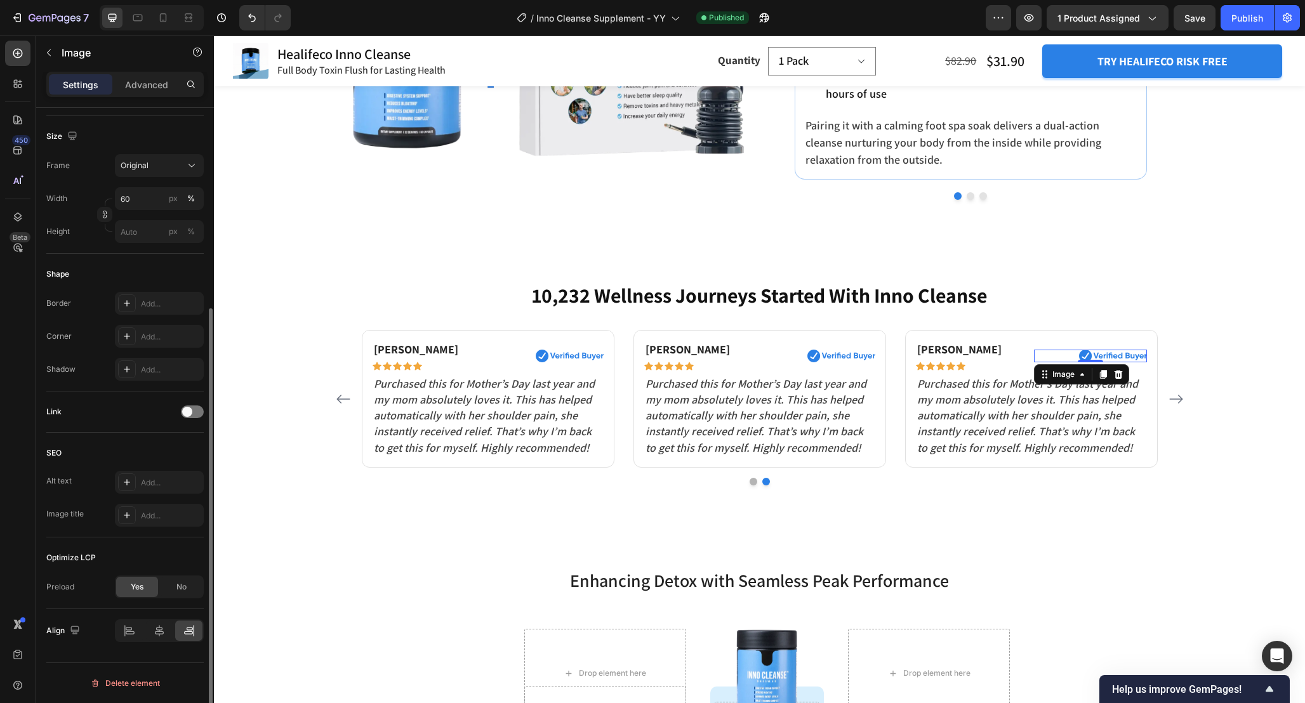
scroll to position [294, 0]
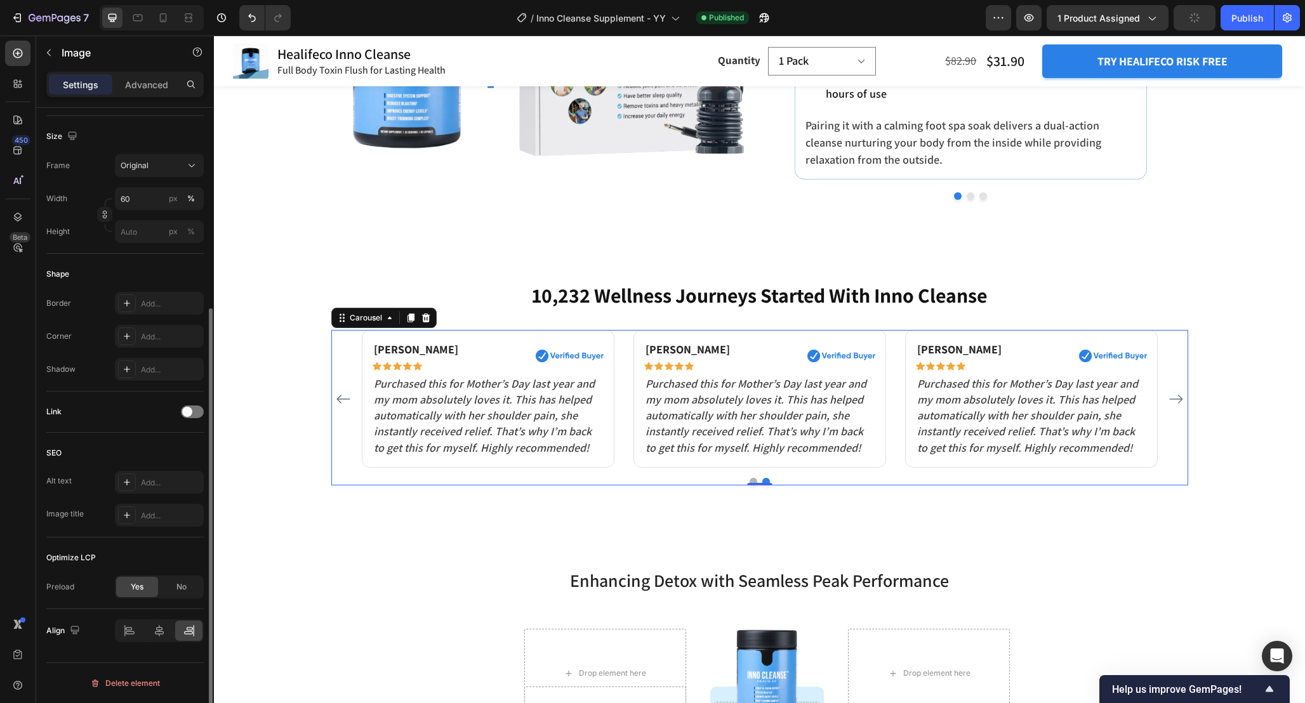
click at [1171, 400] on icon "Carousel Next Arrow" at bounding box center [1175, 398] width 15 height 15
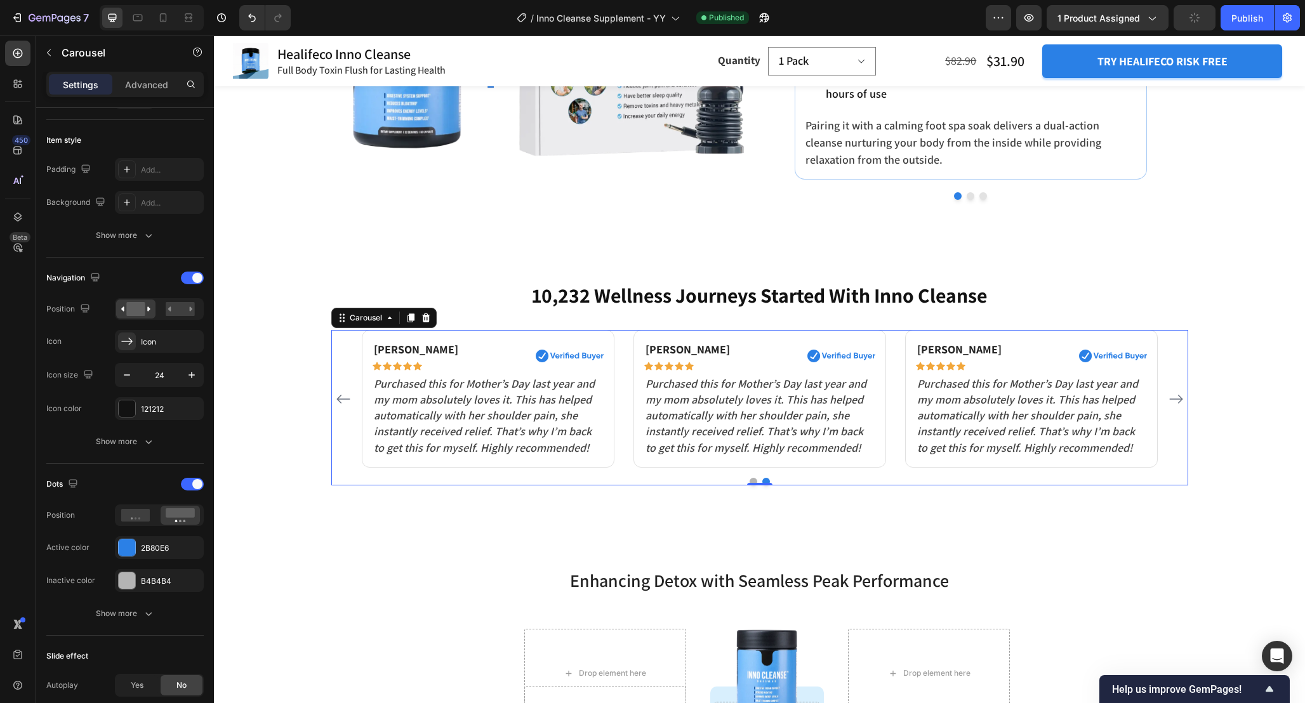
scroll to position [0, 0]
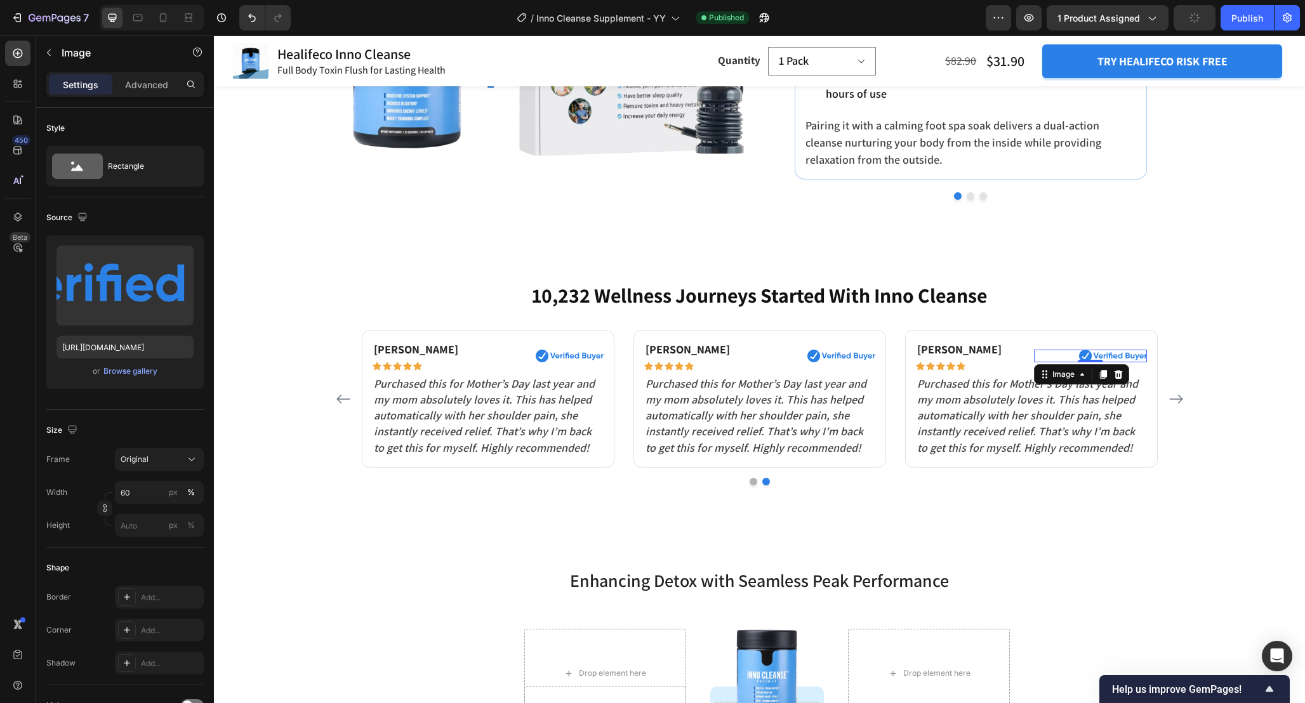
click at [1091, 360] on div "Image 0" at bounding box center [1090, 356] width 113 height 13
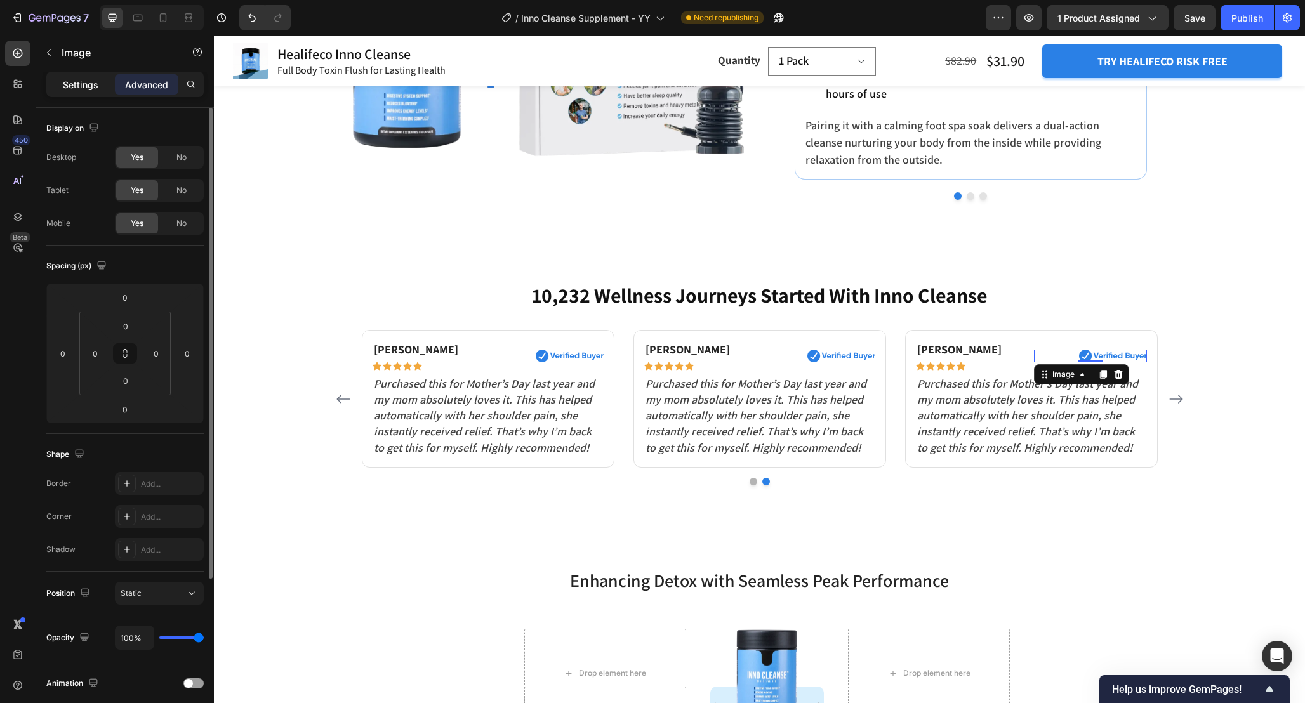
click at [82, 88] on p "Settings" at bounding box center [81, 84] width 36 height 13
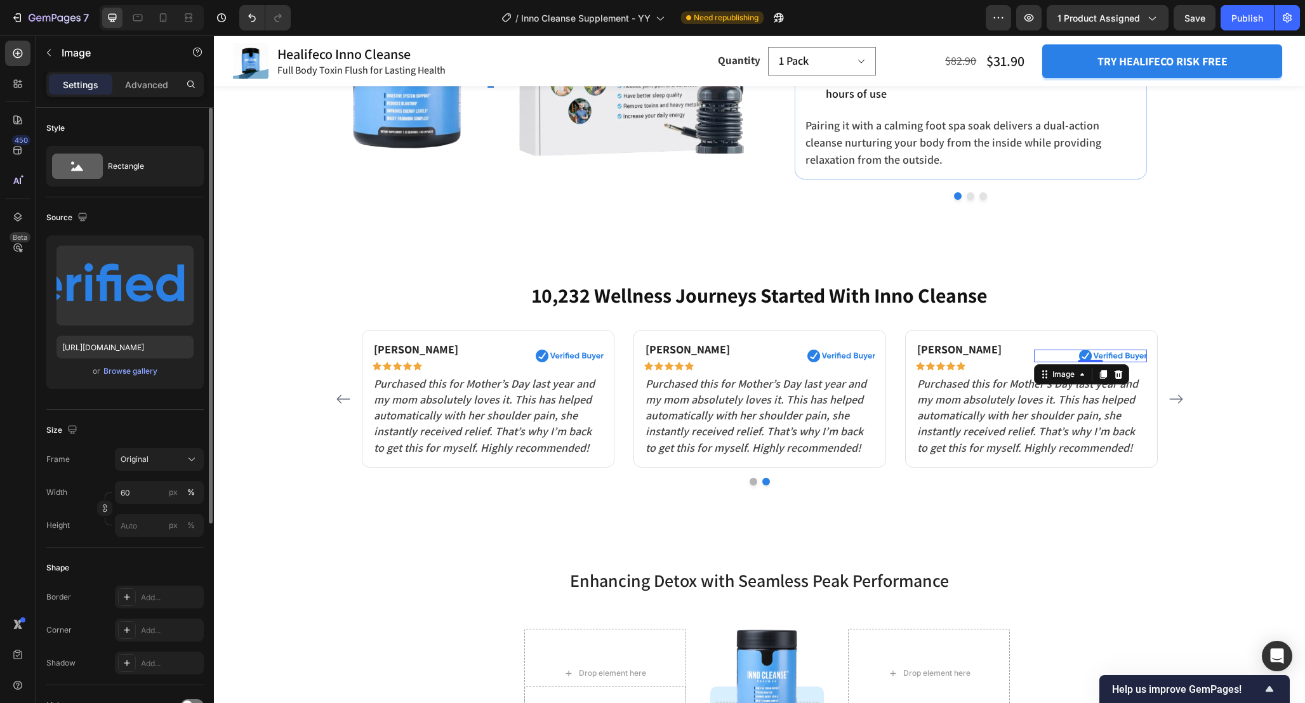
scroll to position [327, 0]
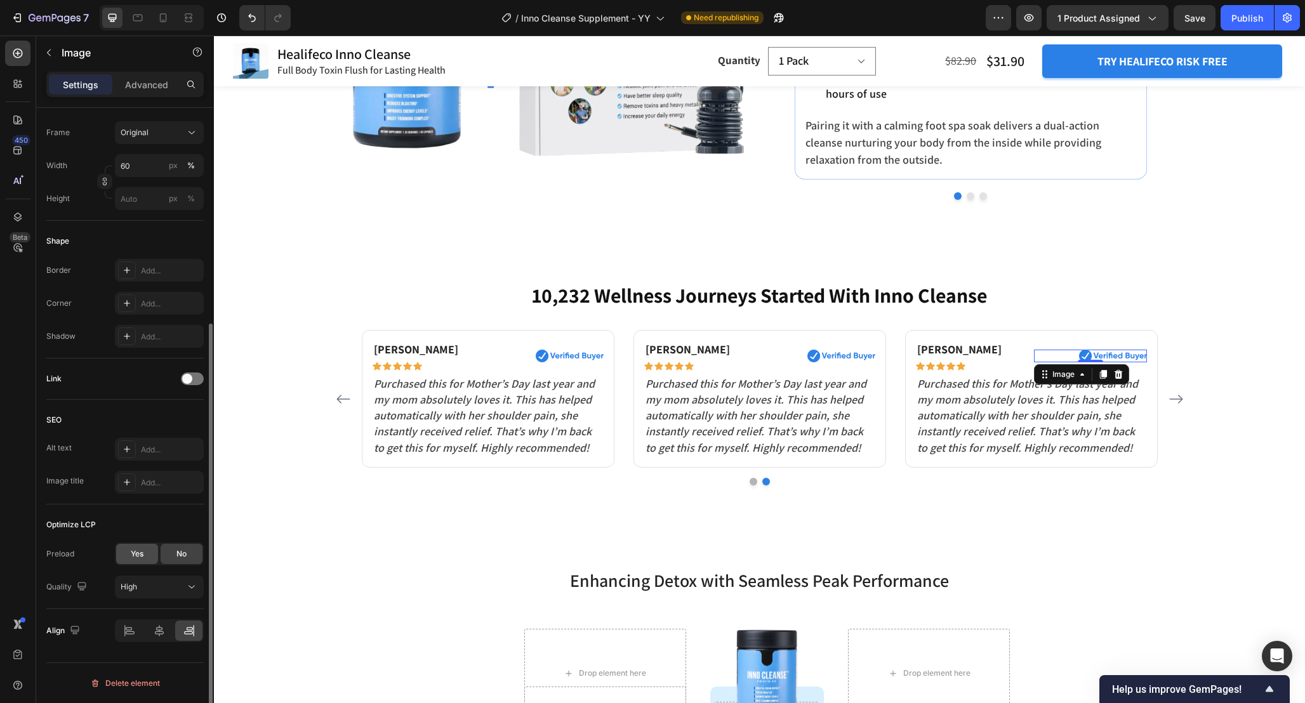
click at [125, 561] on div "Yes" at bounding box center [137, 554] width 42 height 20
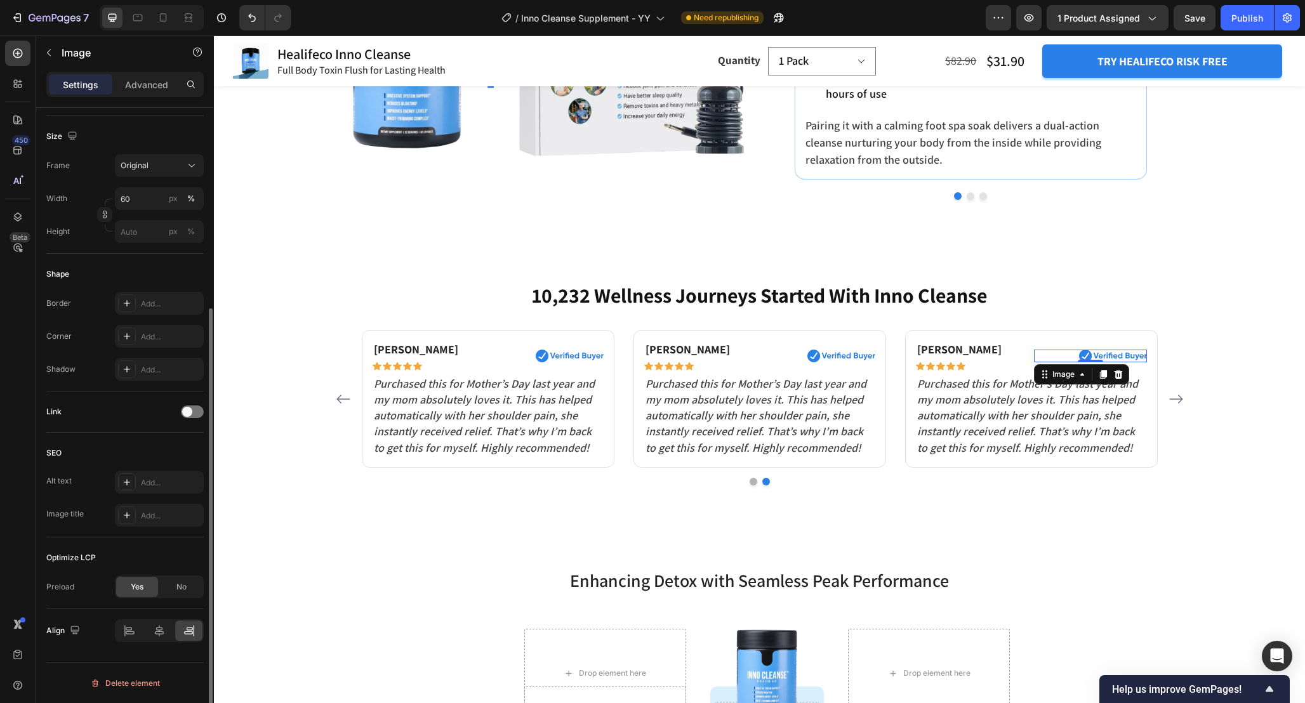
scroll to position [294, 0]
click at [1176, 399] on icon "Carousel Next Arrow" at bounding box center [1175, 398] width 15 height 15
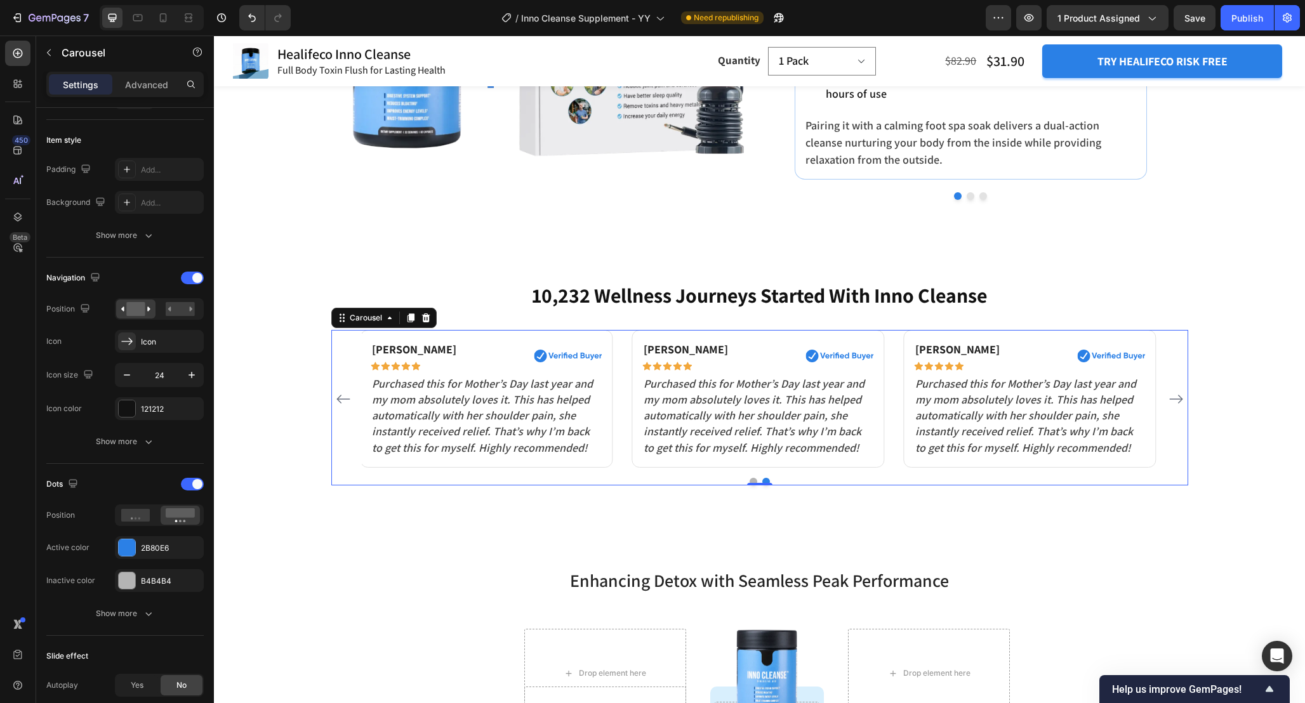
scroll to position [0, 0]
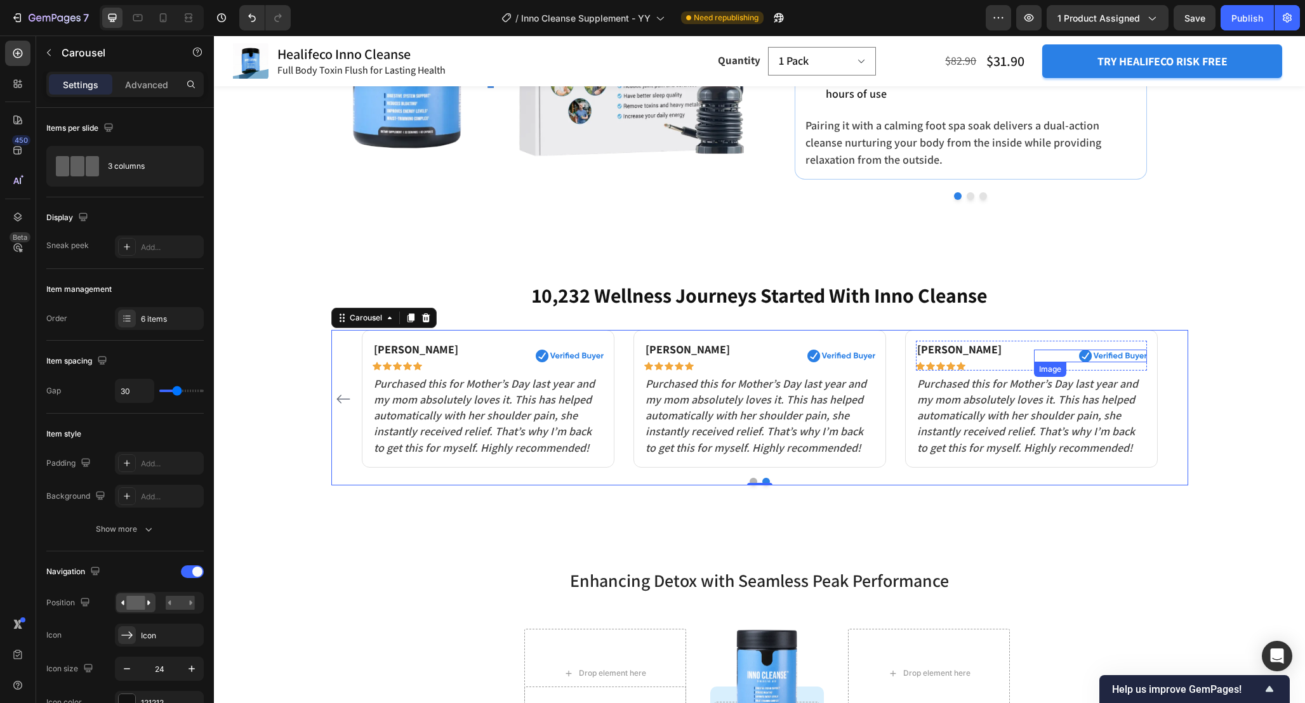
click at [1127, 353] on img at bounding box center [1113, 356] width 68 height 13
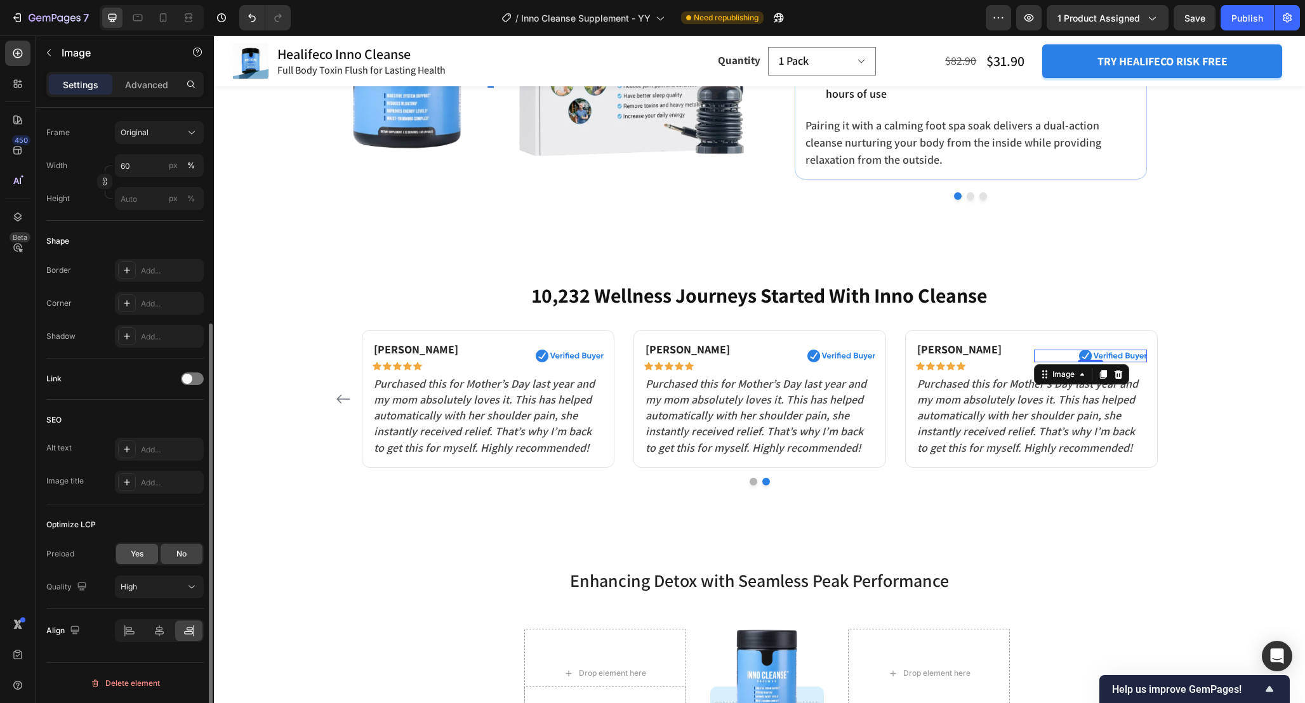
click at [127, 551] on div "Yes" at bounding box center [137, 554] width 42 height 20
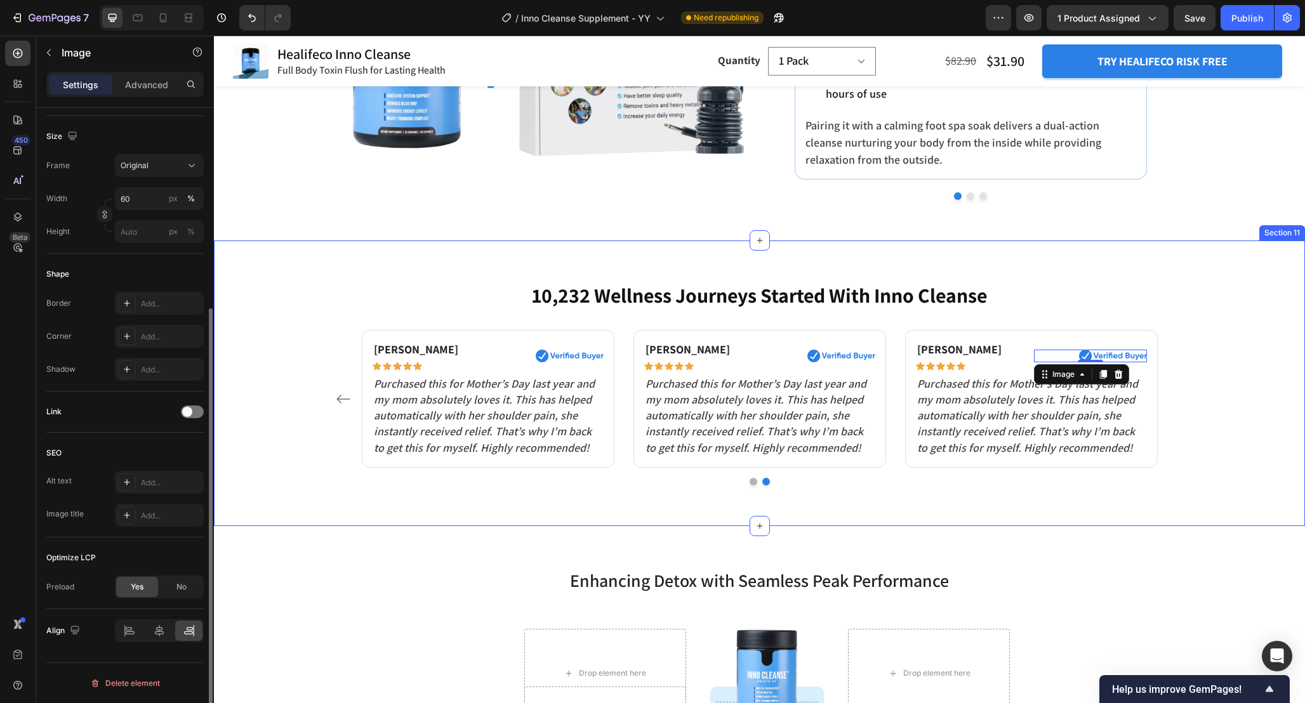
click at [803, 501] on div "10,232 Wellness Journeys Started With Inno Cleanse Heading Susan P. Text block …" at bounding box center [759, 383] width 1091 height 286
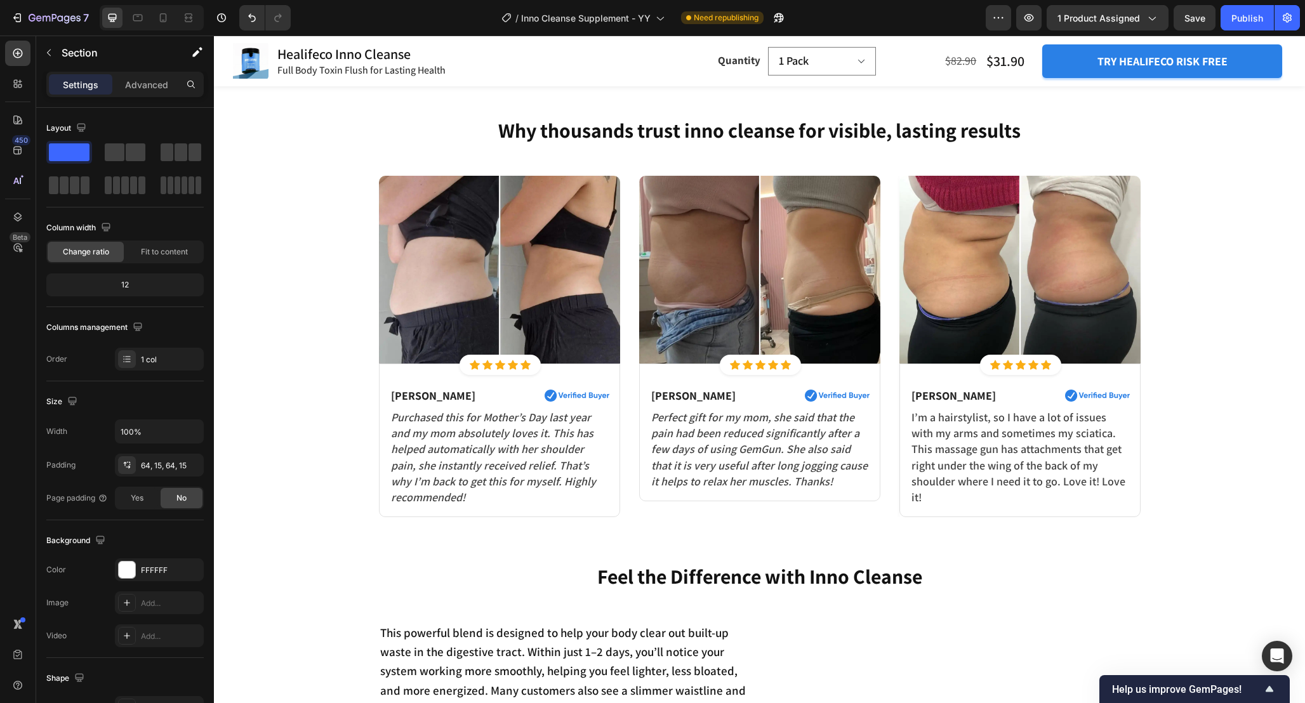
scroll to position [801, 0]
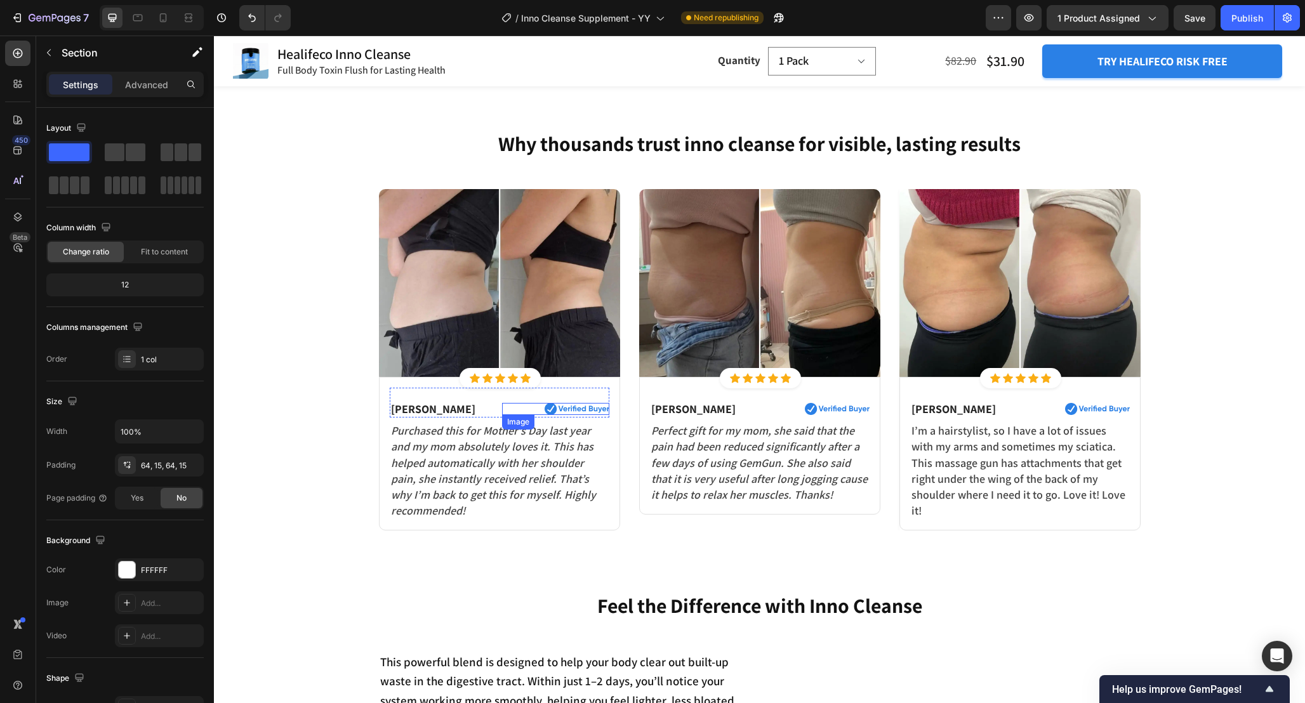
click at [591, 403] on img at bounding box center [576, 409] width 64 height 12
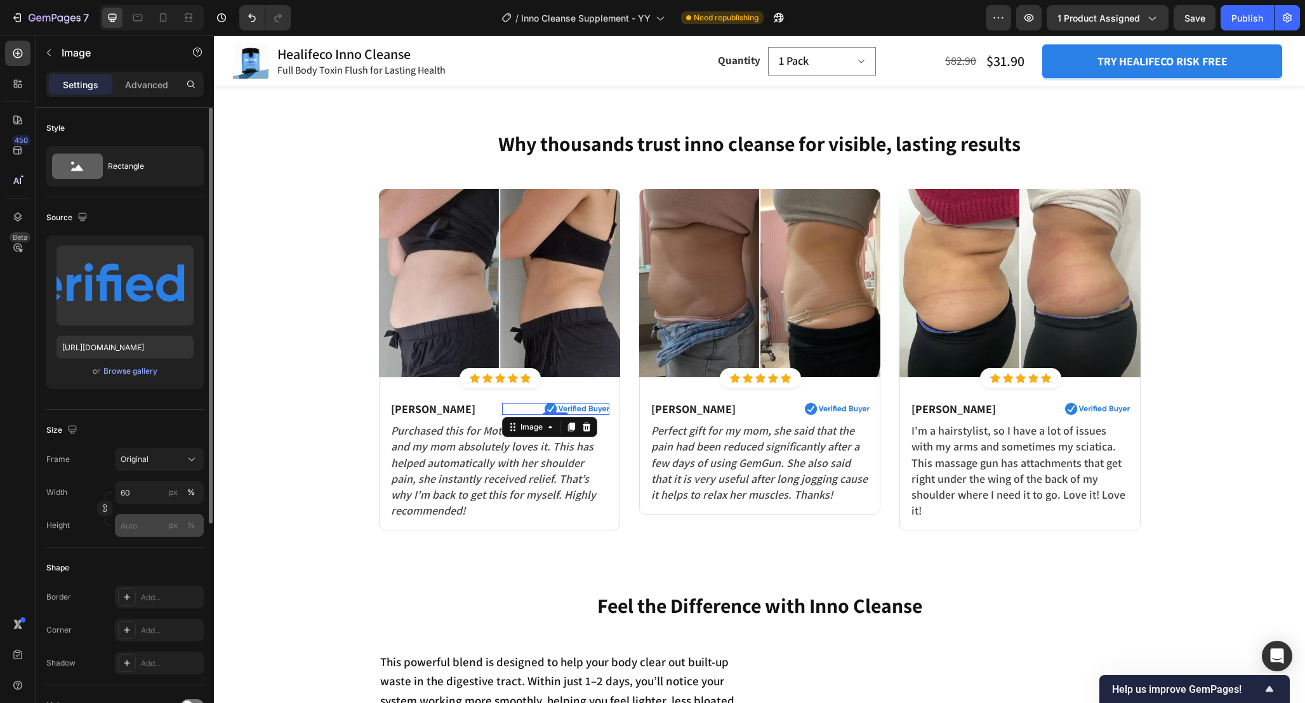
scroll to position [327, 0]
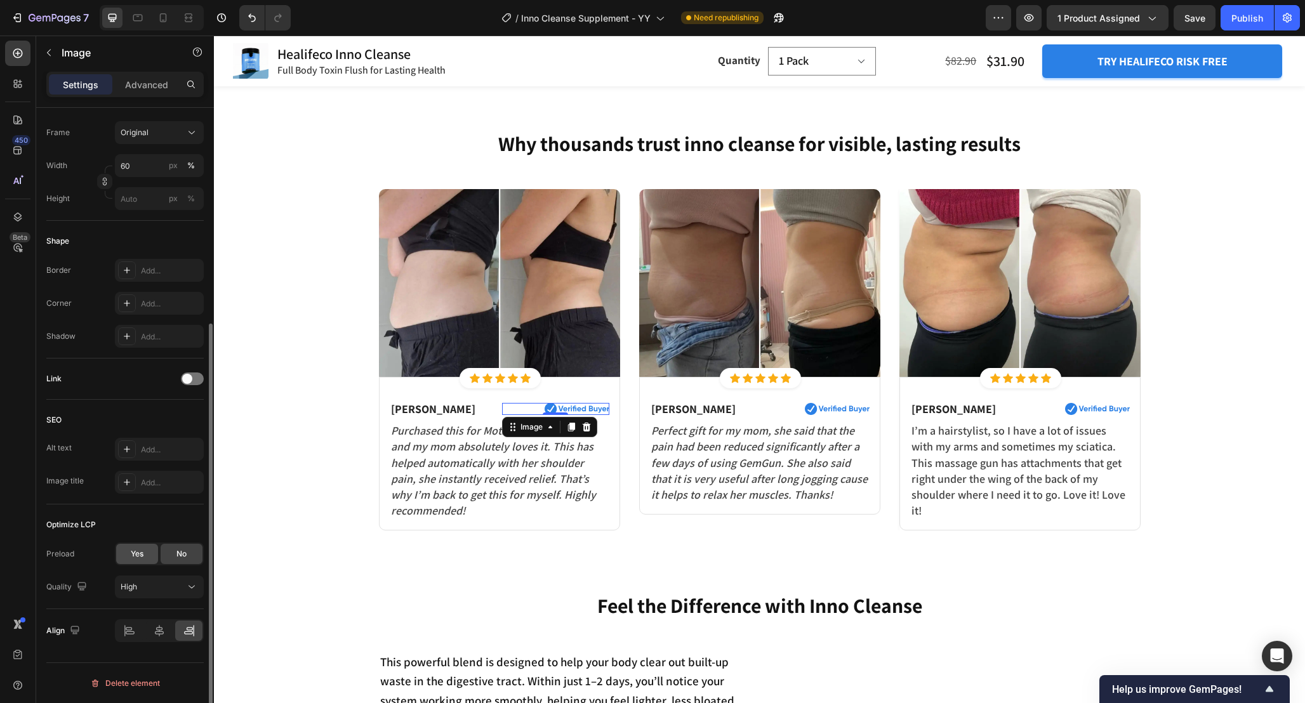
click at [138, 558] on span "Yes" at bounding box center [137, 553] width 13 height 11
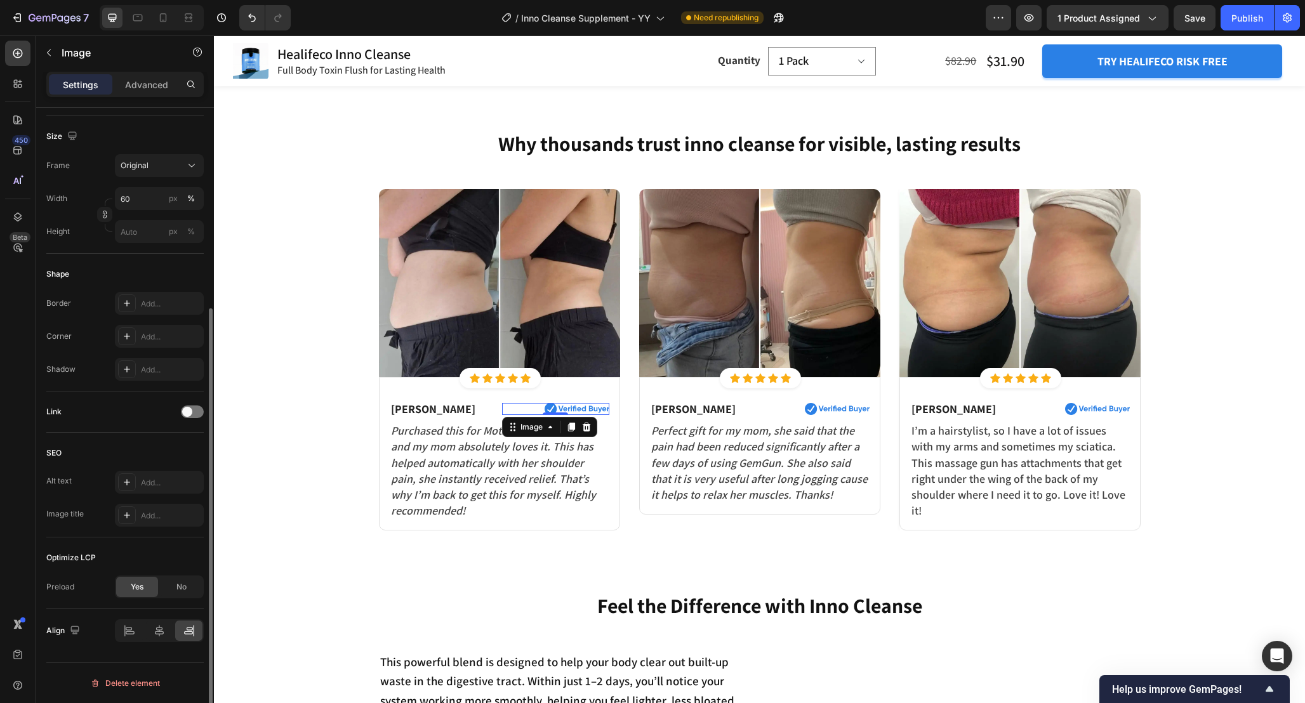
scroll to position [294, 0]
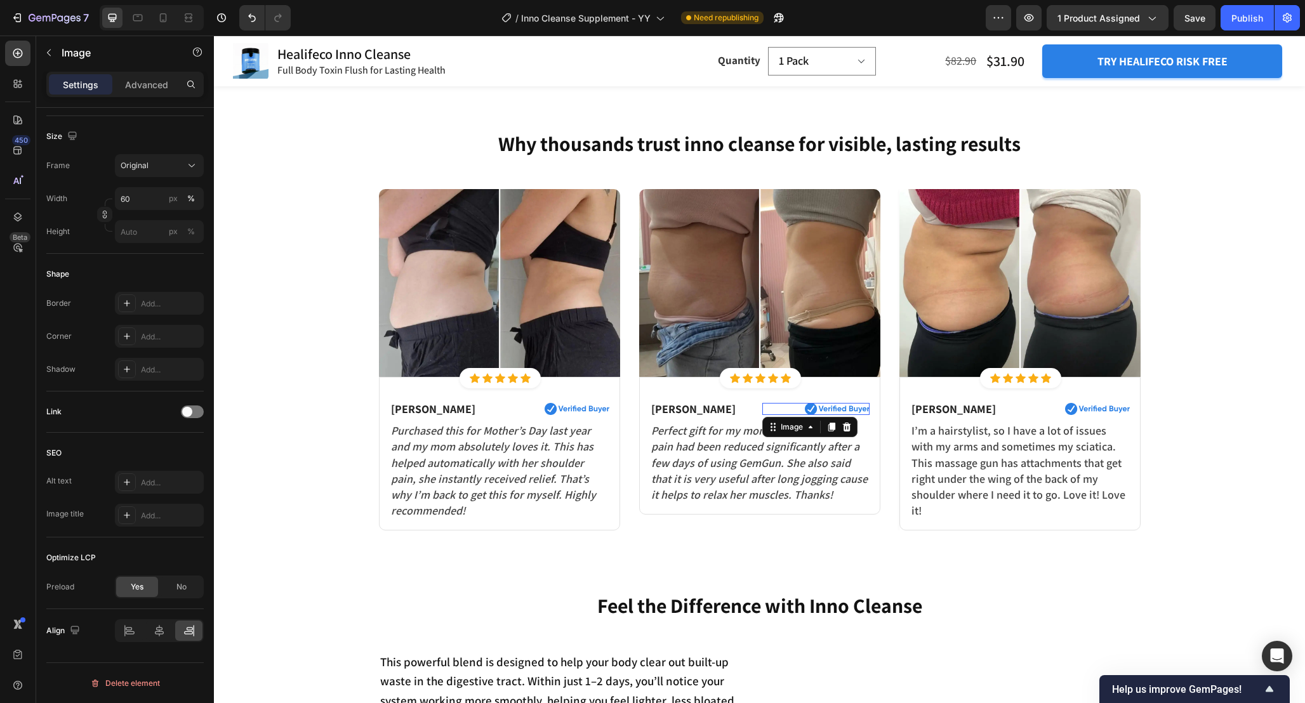
click at [832, 403] on img at bounding box center [837, 409] width 64 height 12
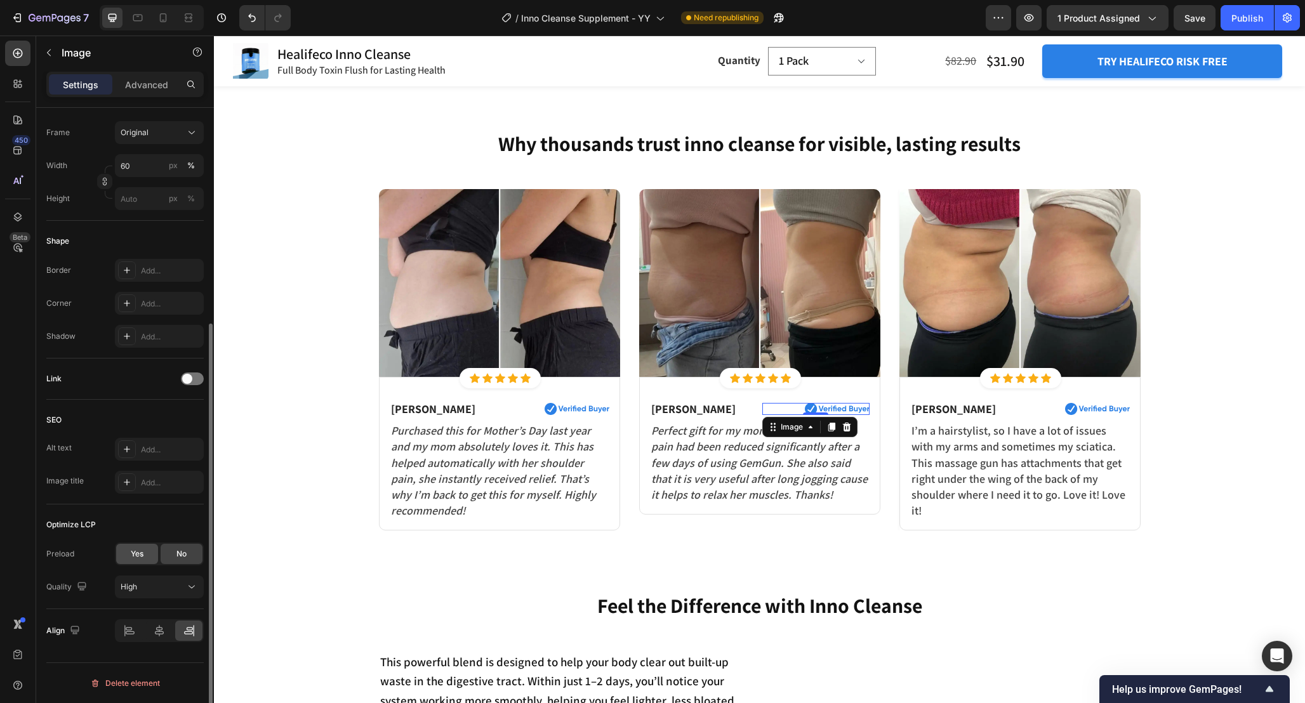
click at [133, 552] on span "Yes" at bounding box center [137, 553] width 13 height 11
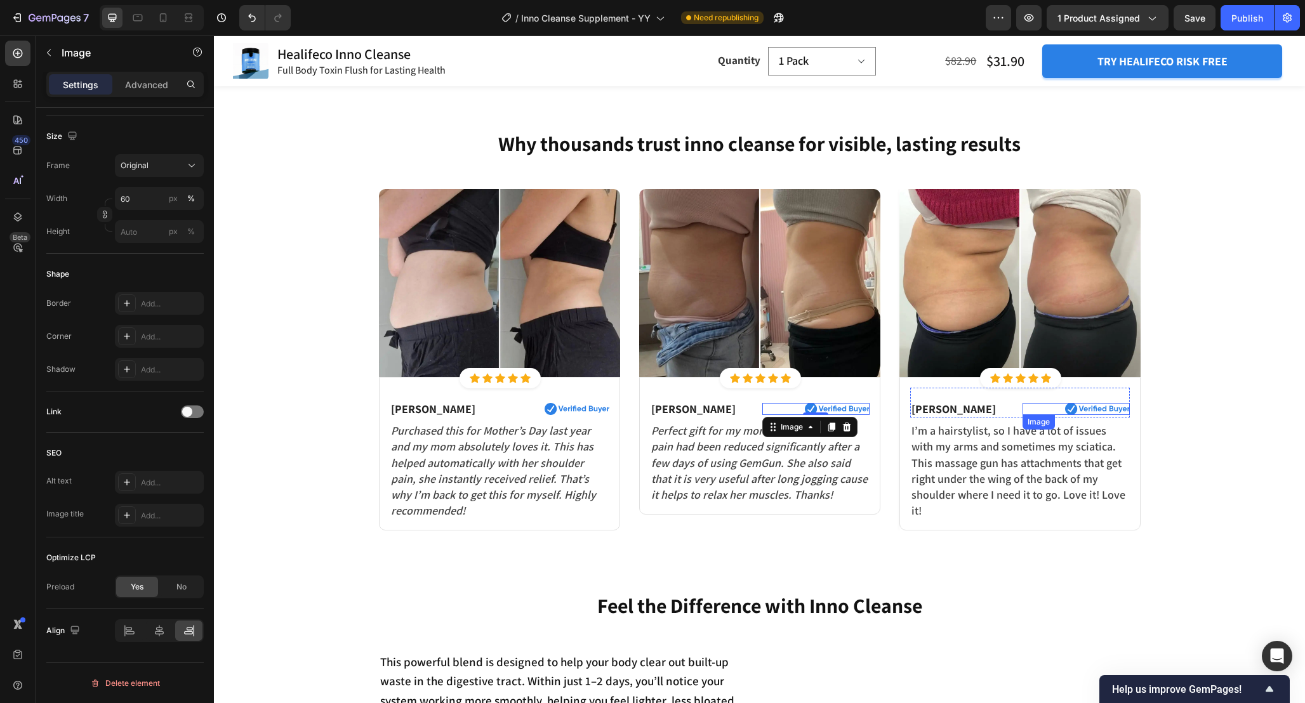
click at [1073, 403] on img at bounding box center [1097, 409] width 64 height 12
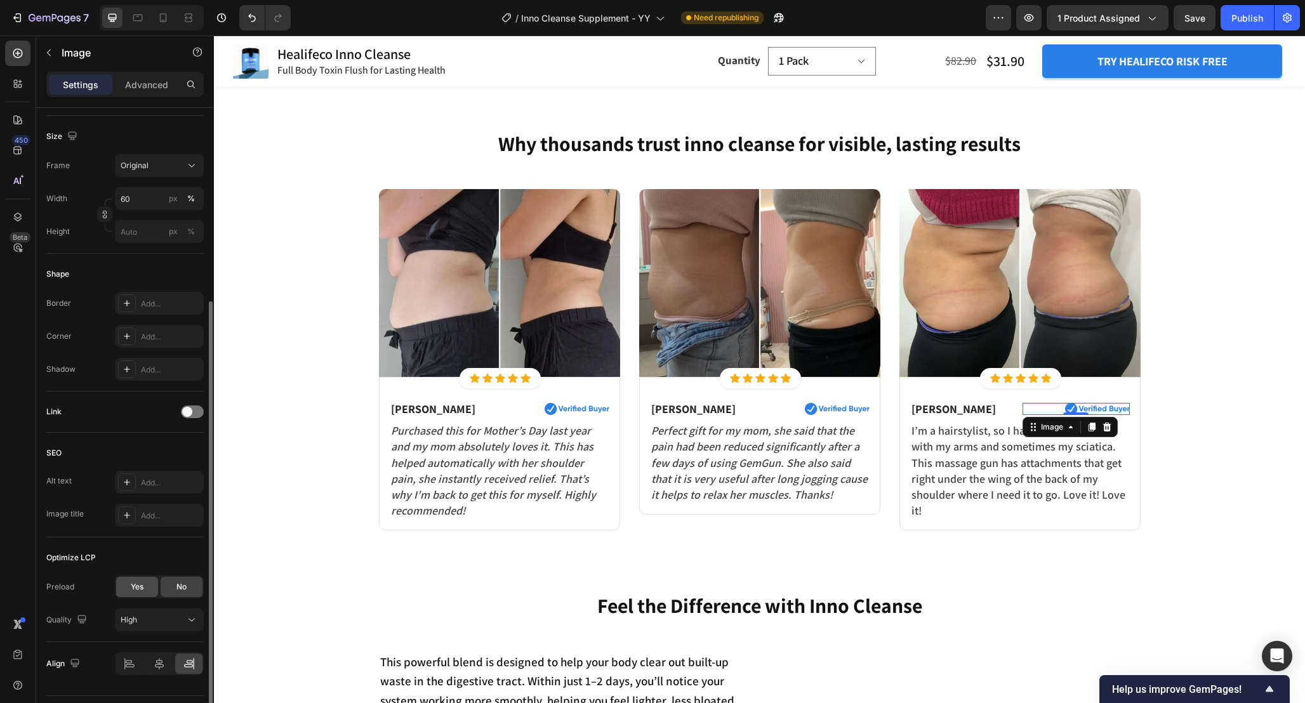
click at [135, 579] on div "Yes" at bounding box center [137, 587] width 42 height 20
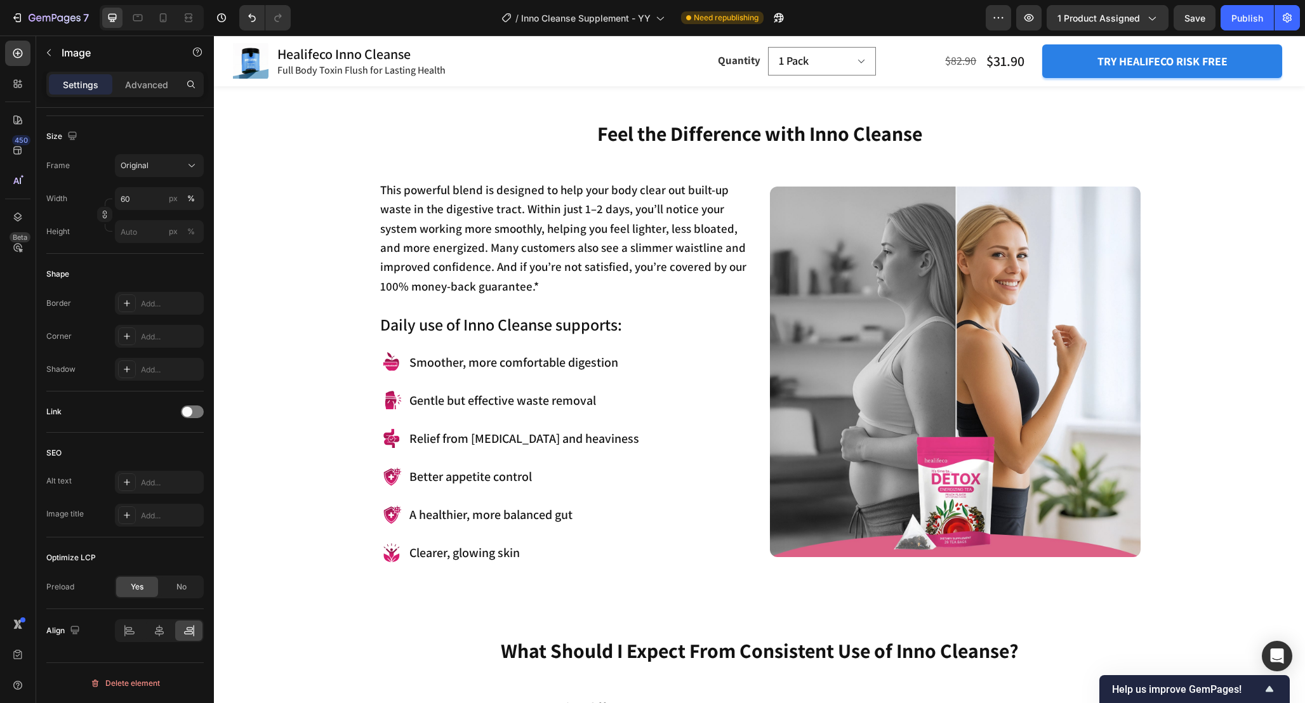
scroll to position [1373, 0]
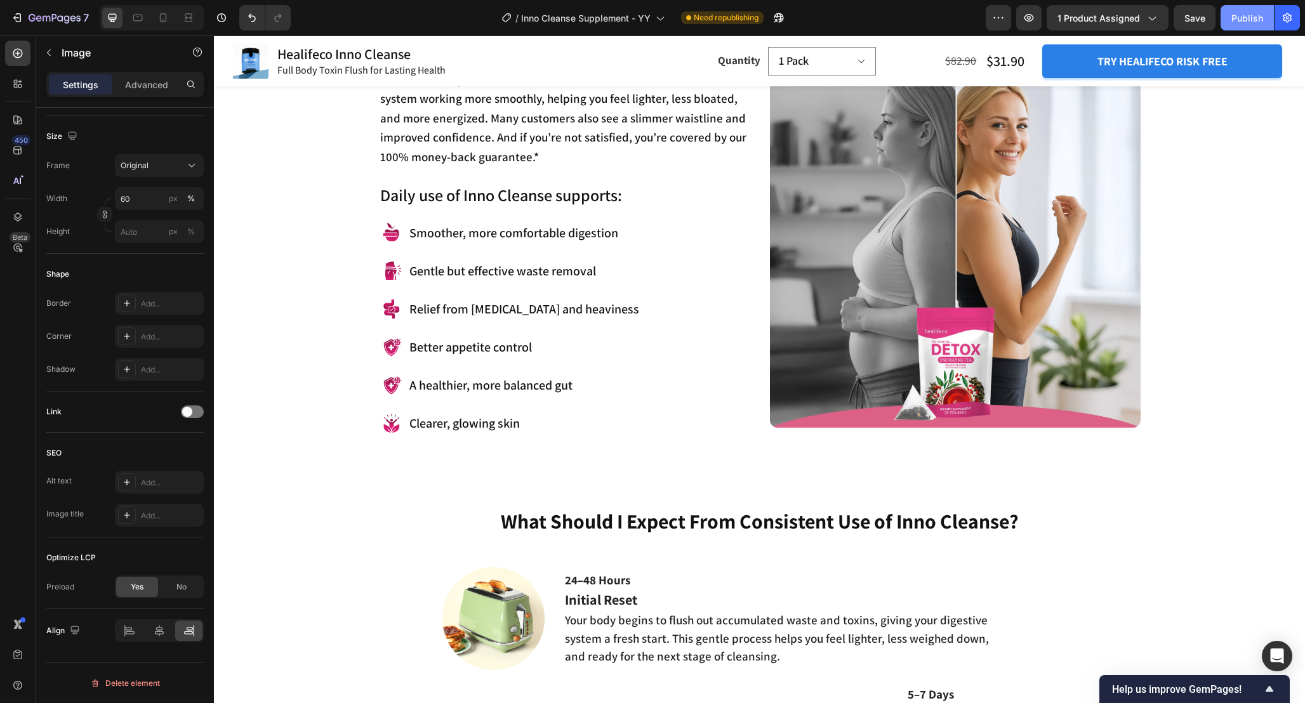
click at [1247, 15] on div "Publish" at bounding box center [1247, 17] width 32 height 13
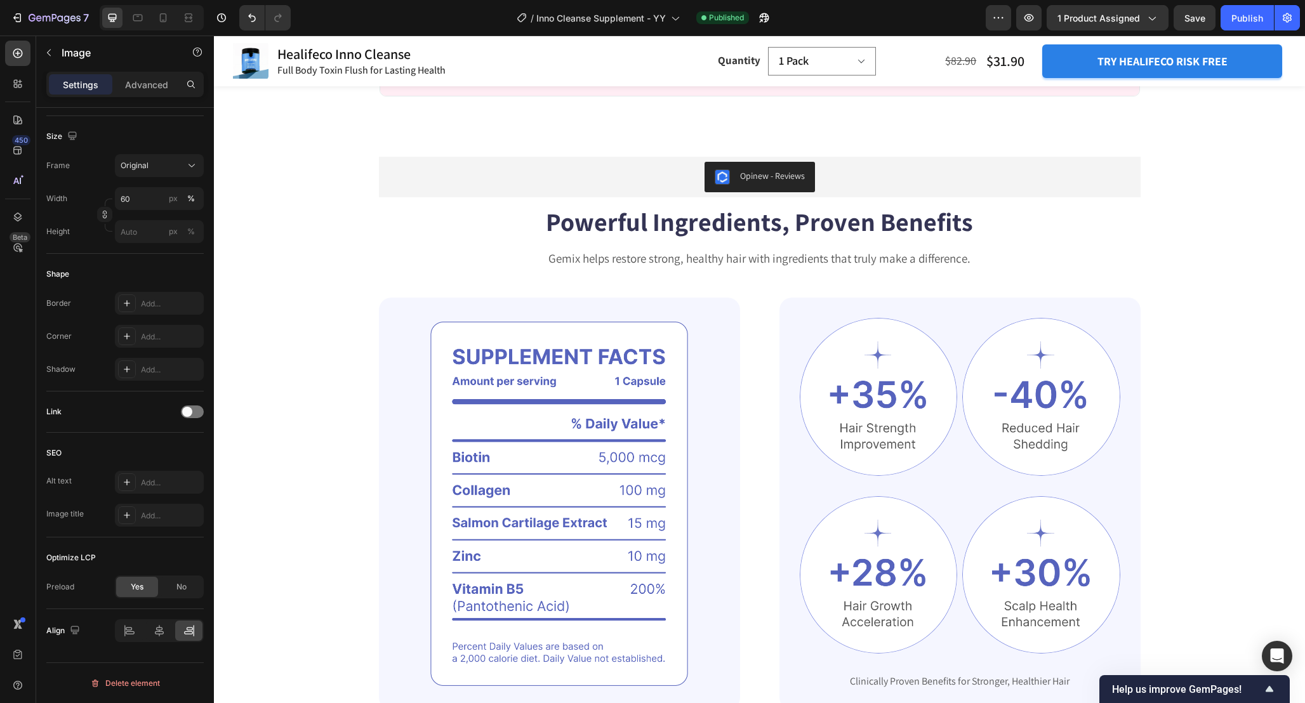
scroll to position [6636, 0]
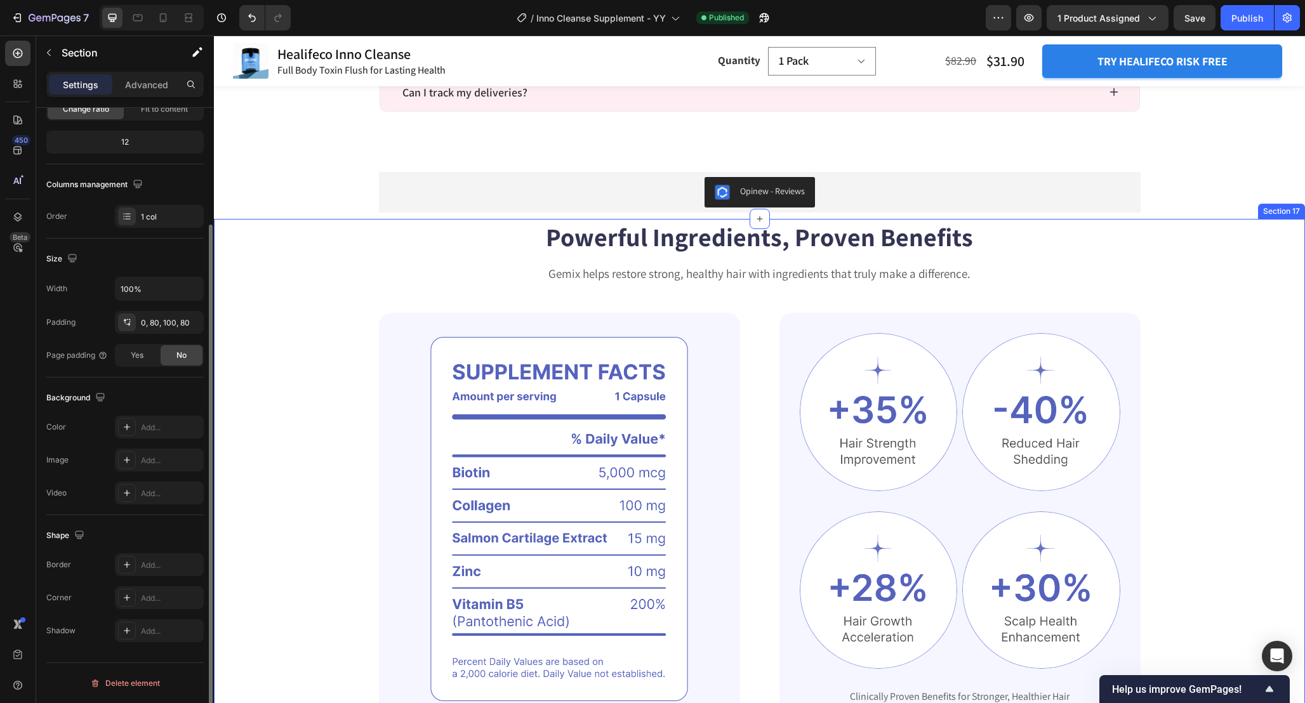
click at [1202, 278] on div "Powerful Ingredients, Proven Benefits Heading Gemix helps restore strong, healt…" at bounding box center [759, 472] width 989 height 507
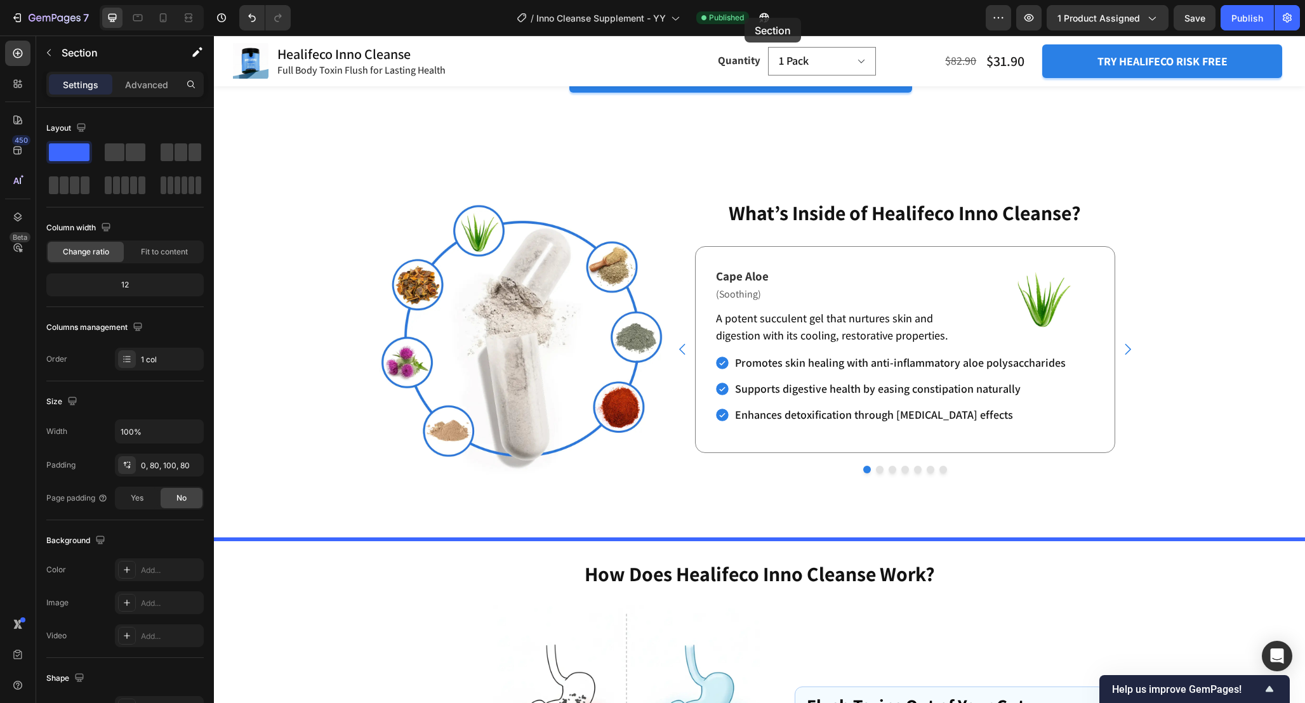
scroll to position [2200, 0]
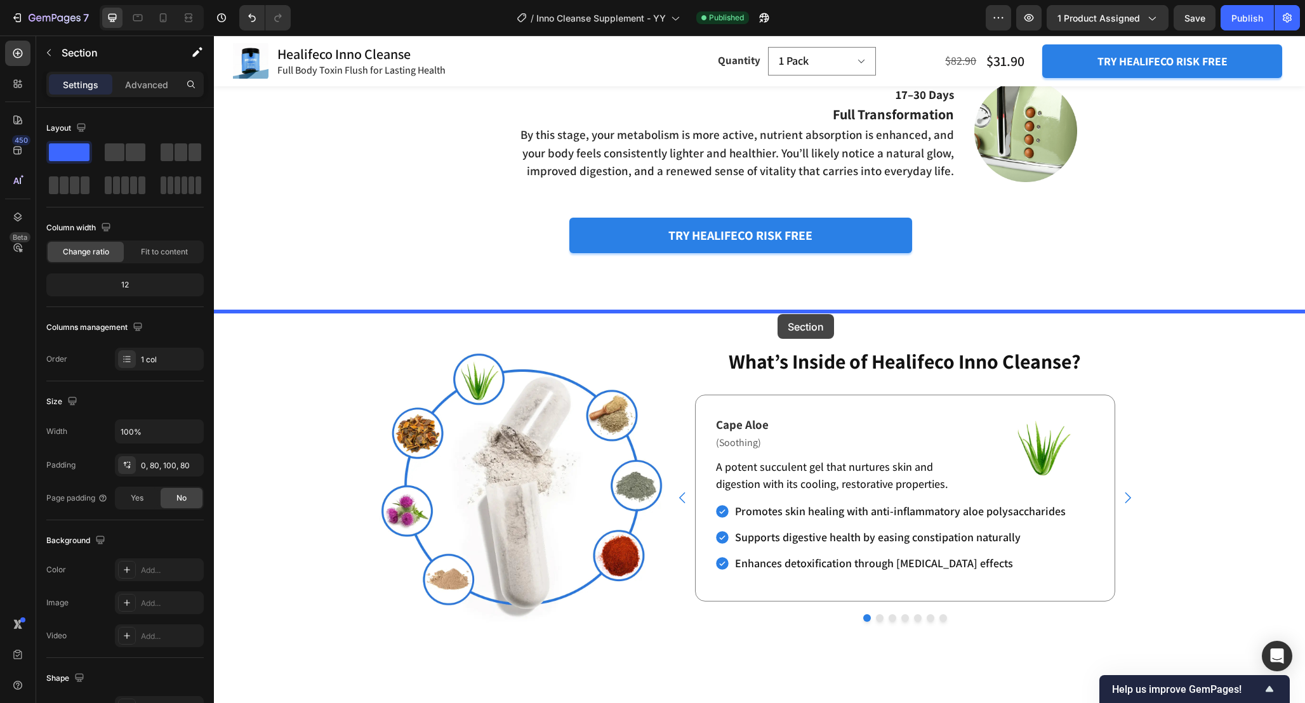
drag, startPoint x: 1048, startPoint y: 207, endPoint x: 777, endPoint y: 314, distance: 291.1
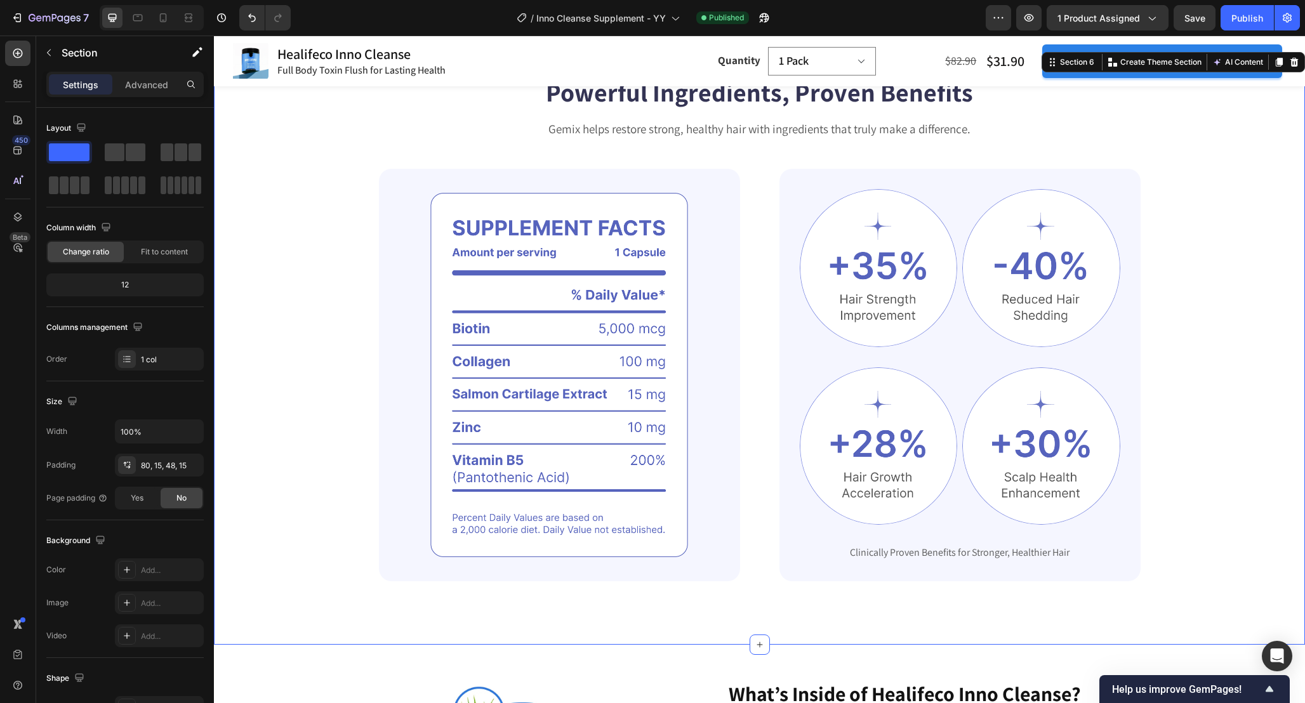
click at [329, 317] on div "Powerful Ingredients, Proven Benefits Heading Gemix helps restore strong, healt…" at bounding box center [759, 327] width 989 height 507
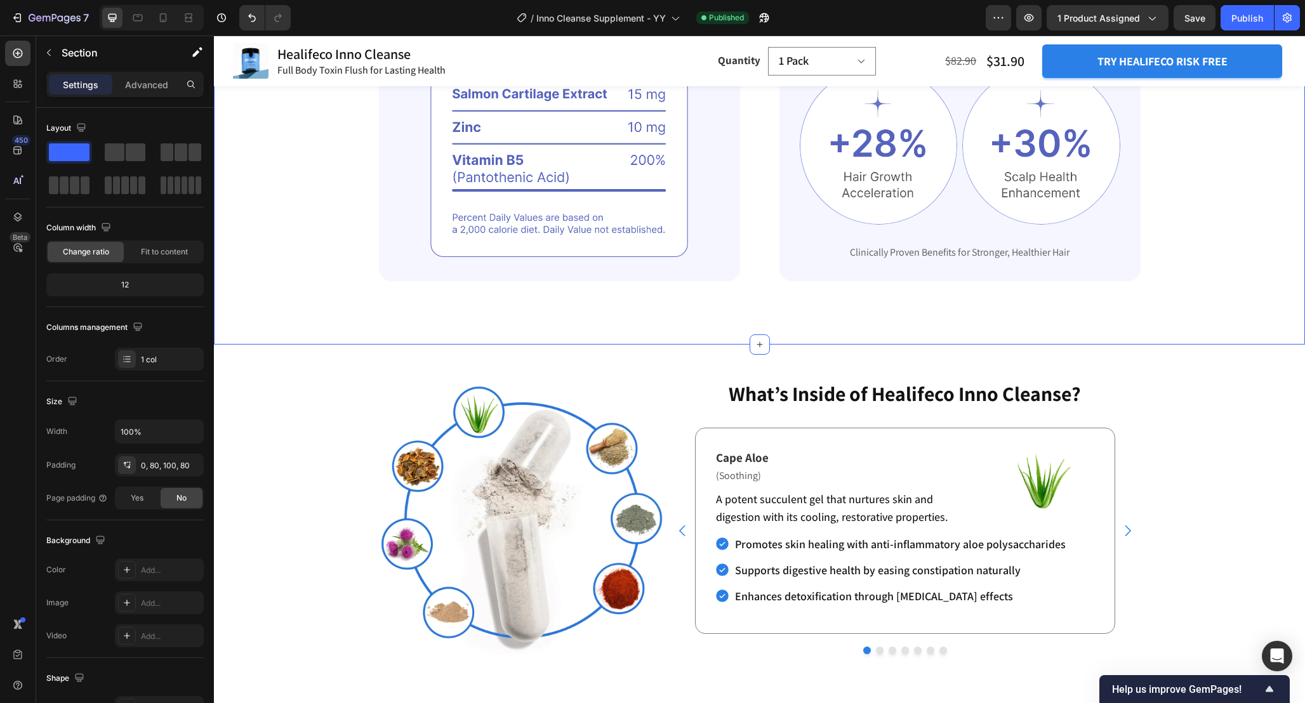
scroll to position [2738, 0]
click at [759, 303] on div "Powerful Ingredients, Proven Benefits Heading Gemix helps restore strong, healt…" at bounding box center [759, 58] width 1091 height 570
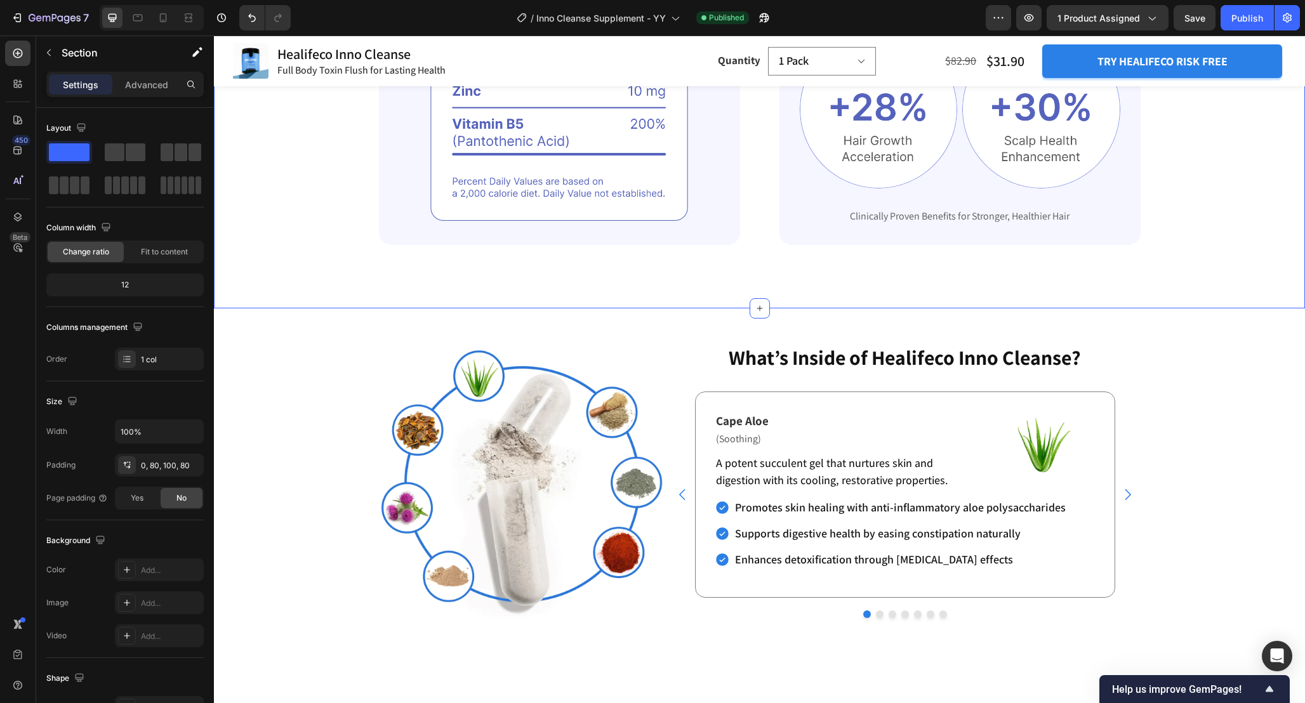
scroll to position [2778, 0]
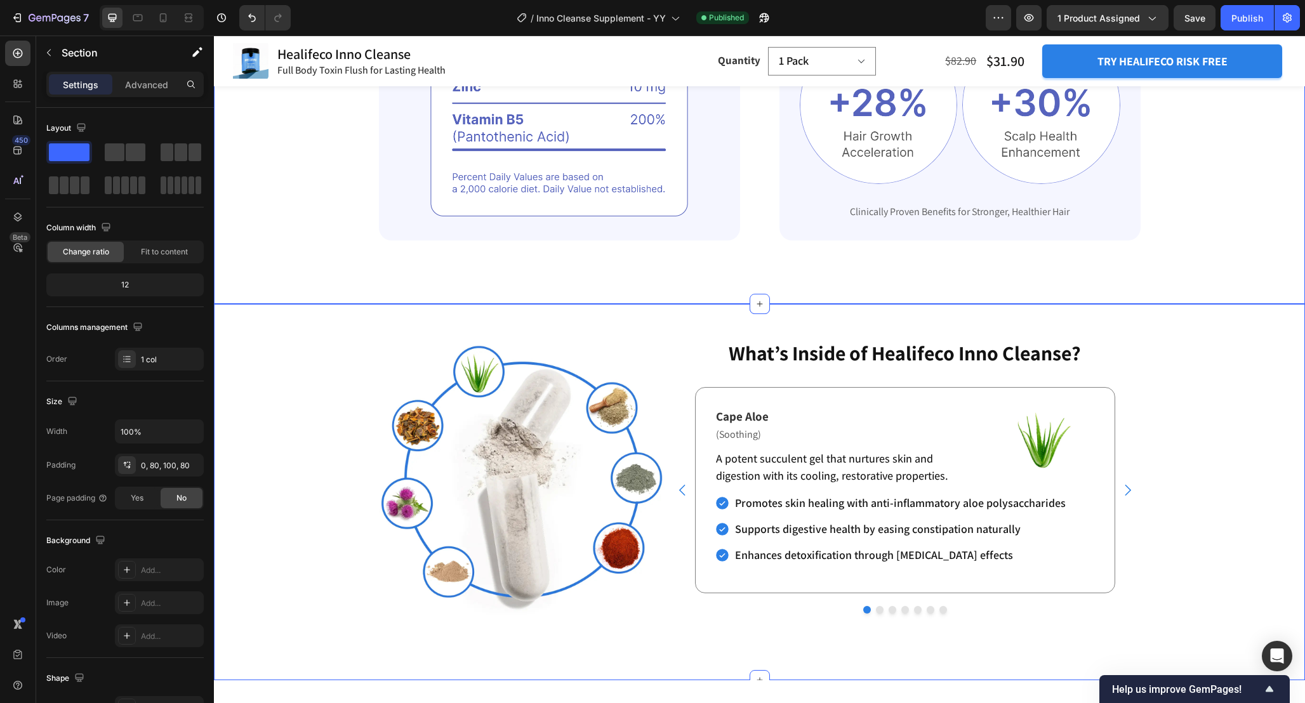
click at [1189, 372] on div "Image Image Image Lemongrass Text Block Row Image Oolong Tea Text Block Row Ima…" at bounding box center [759, 492] width 1091 height 336
click at [760, 257] on div "Powerful Ingredients, Proven Benefits Heading Gemix helps restore strong, healt…" at bounding box center [759, 19] width 1091 height 570
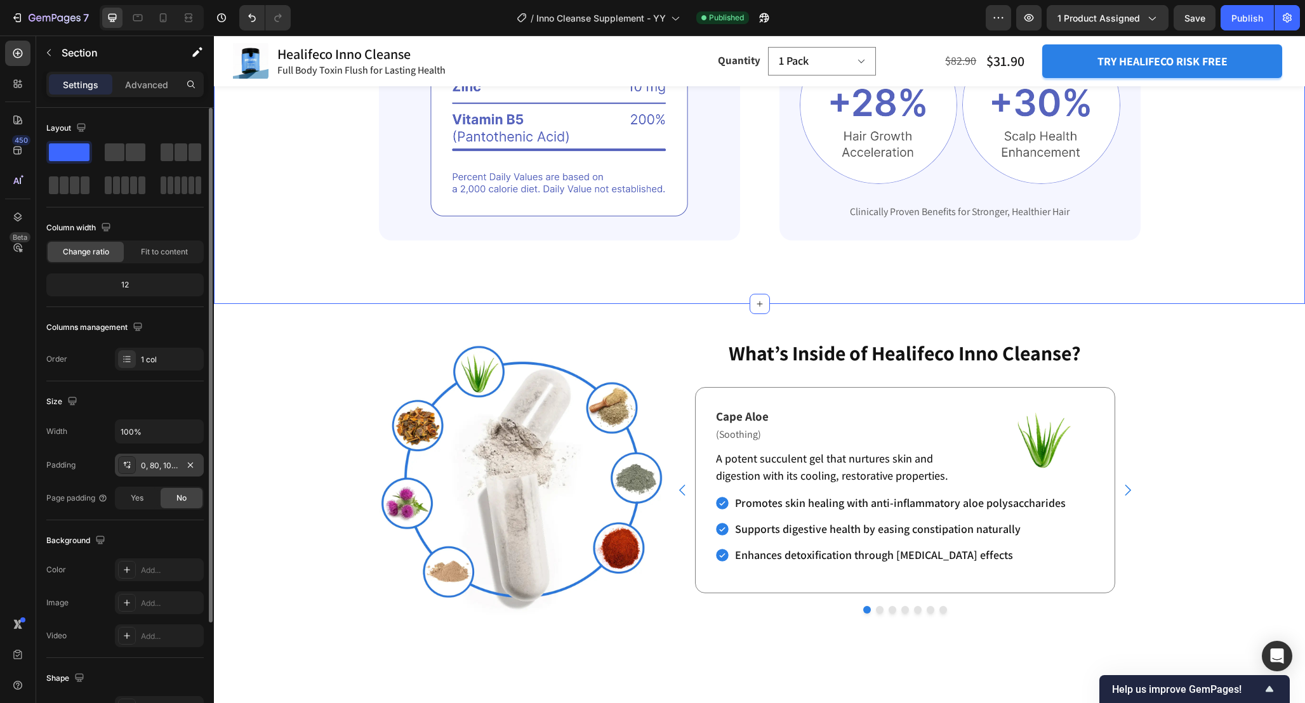
click at [160, 463] on div "0, 80, 100, 80" at bounding box center [159, 465] width 37 height 11
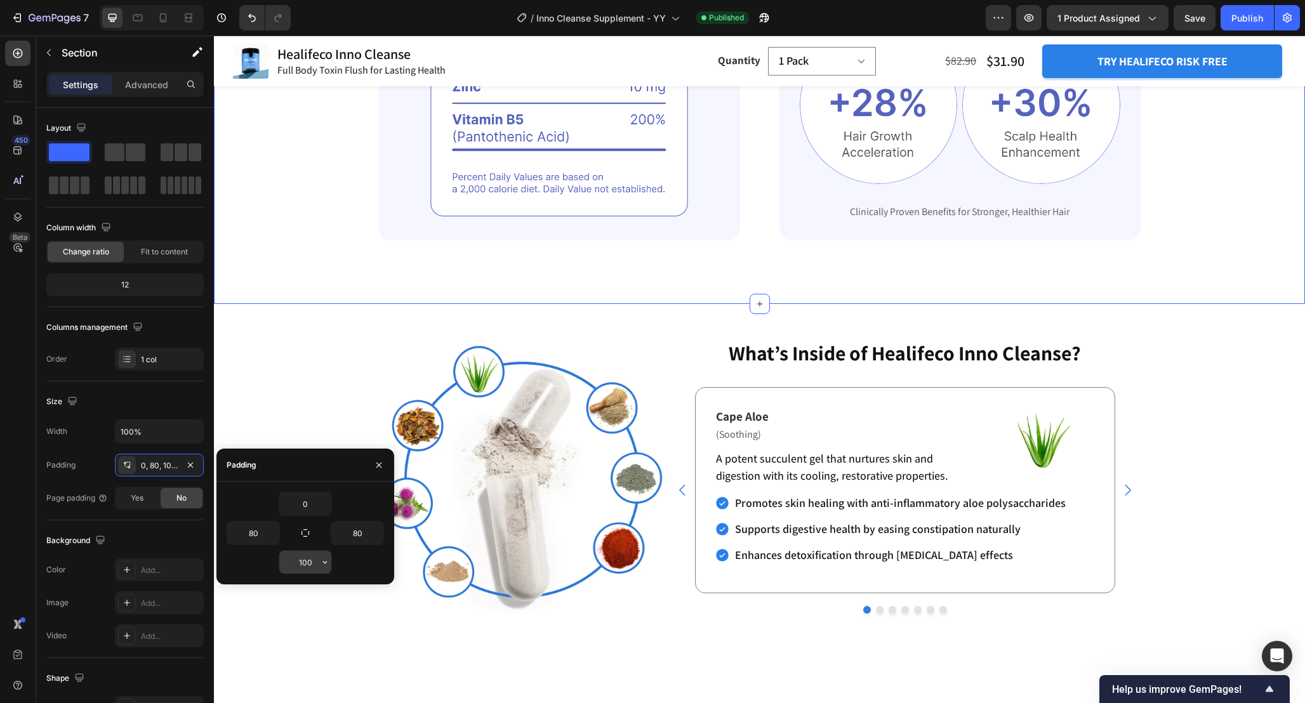
click at [310, 562] on input "100" at bounding box center [305, 562] width 52 height 23
type input "32"
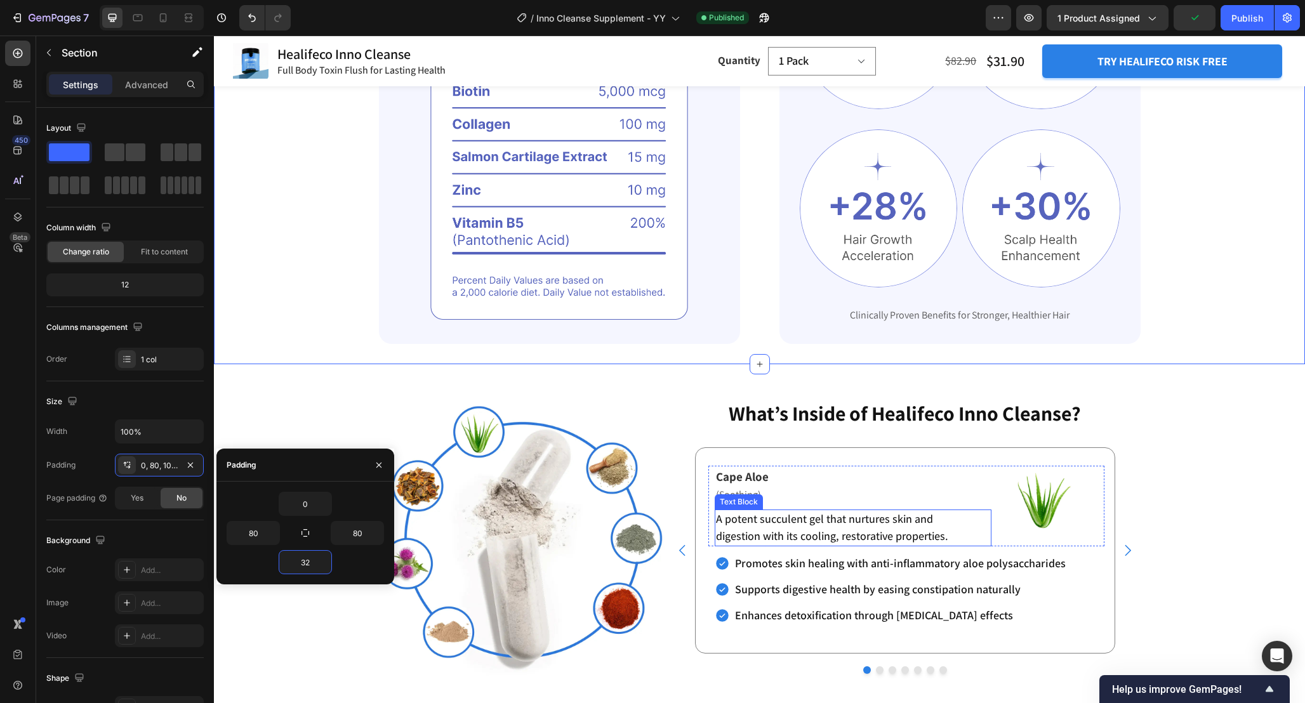
scroll to position [2667, 0]
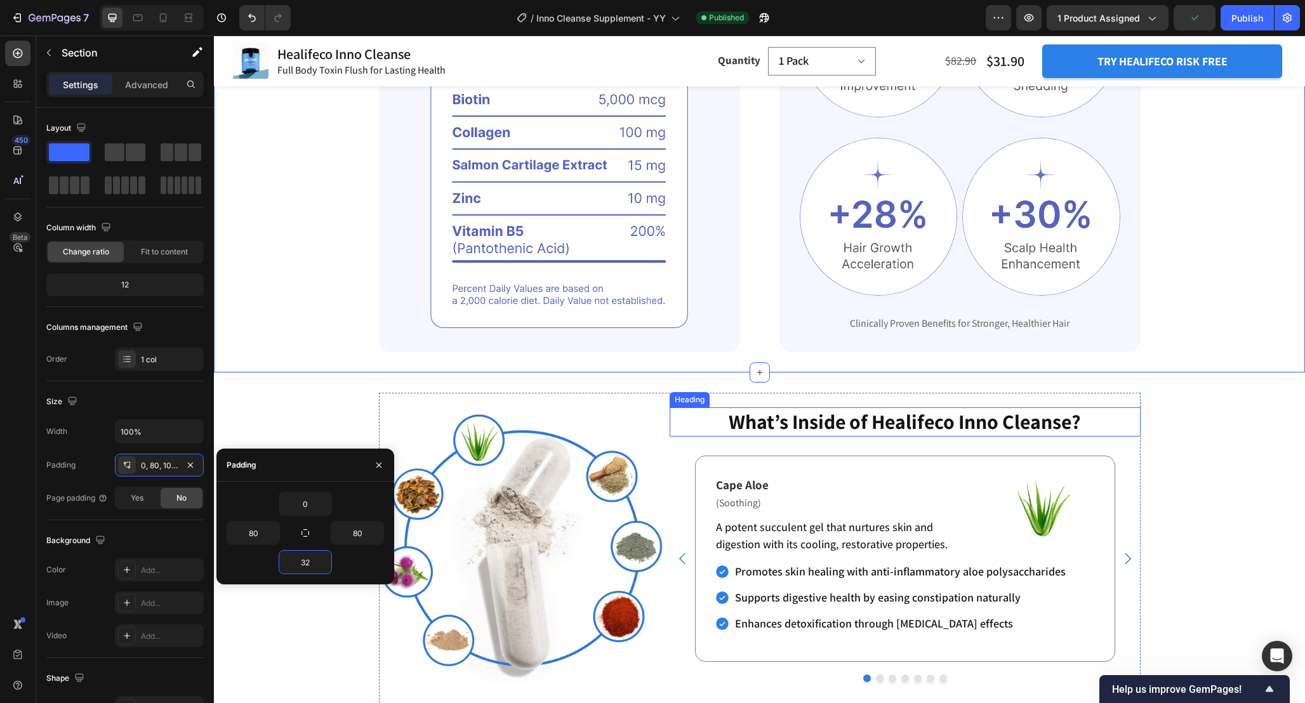
click at [1193, 431] on div "Image Image Image Lemongrass Text Block Row Image Oolong Tea Text Block Row Ima…" at bounding box center [759, 561] width 1091 height 336
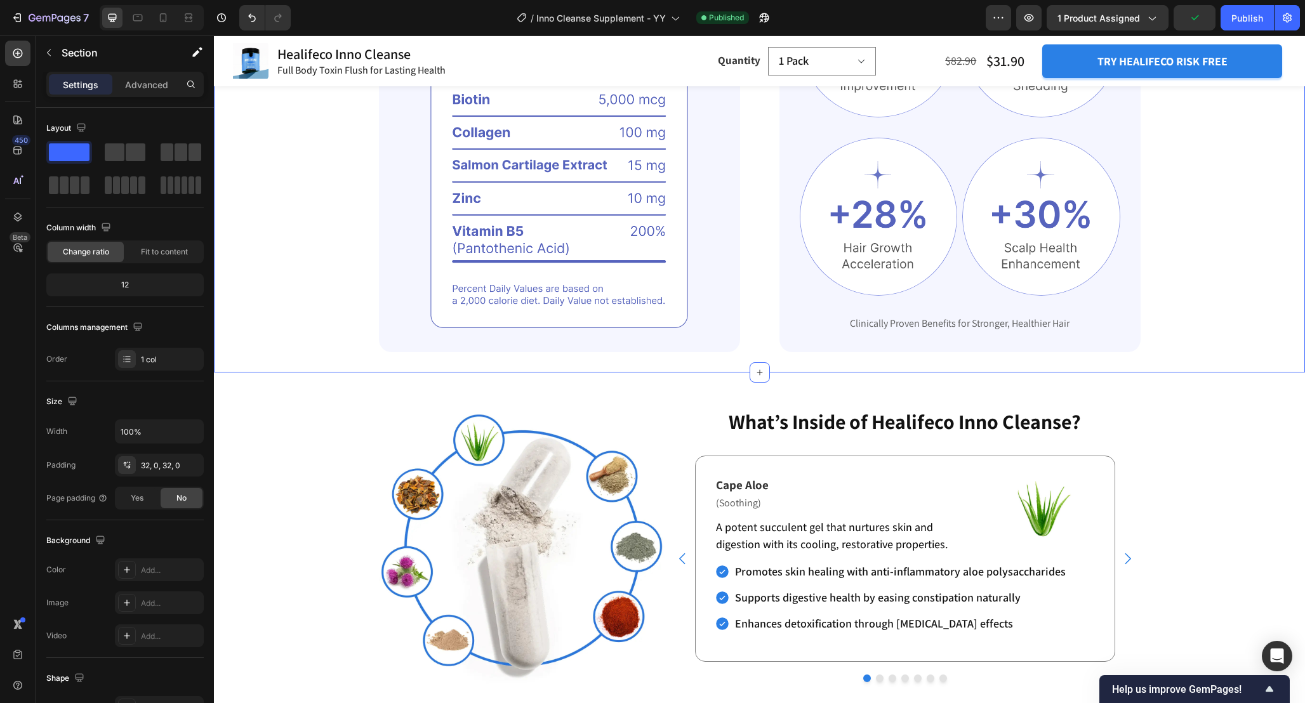
click at [1214, 256] on div "Powerful Ingredients, Proven Benefits Heading Gemix helps restore strong, healt…" at bounding box center [759, 98] width 989 height 507
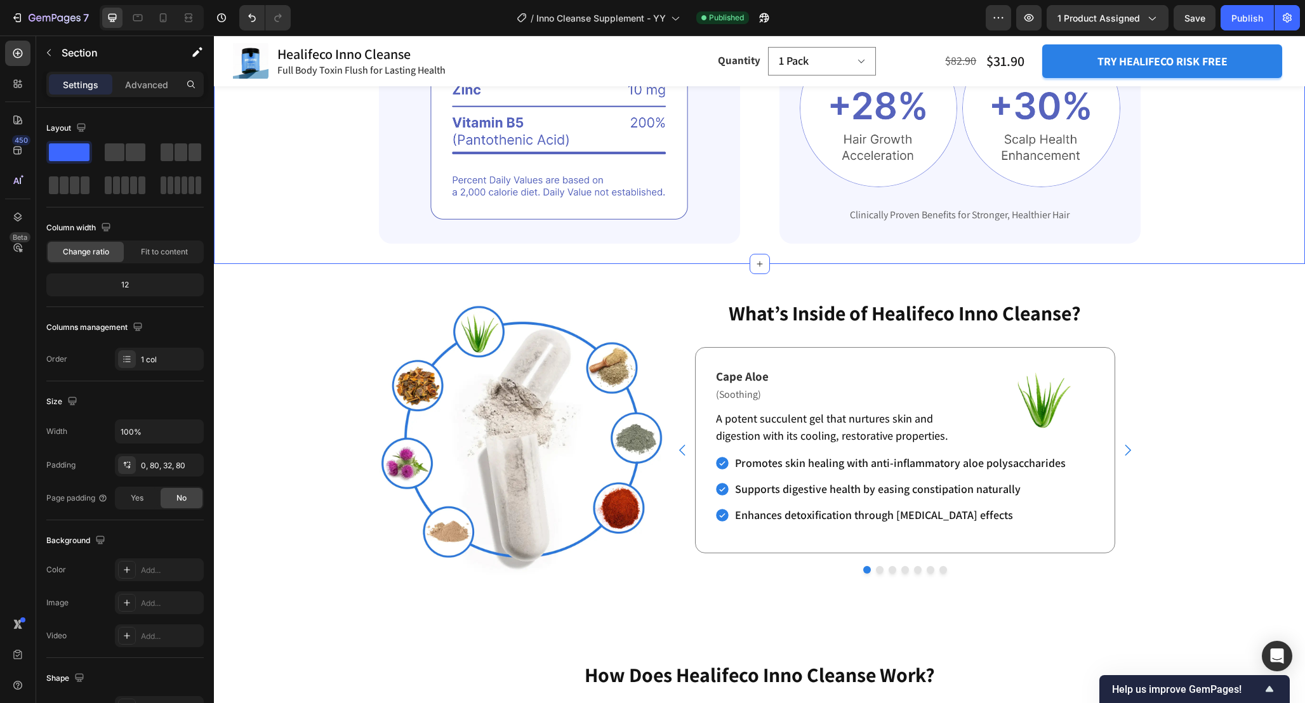
scroll to position [2782, 0]
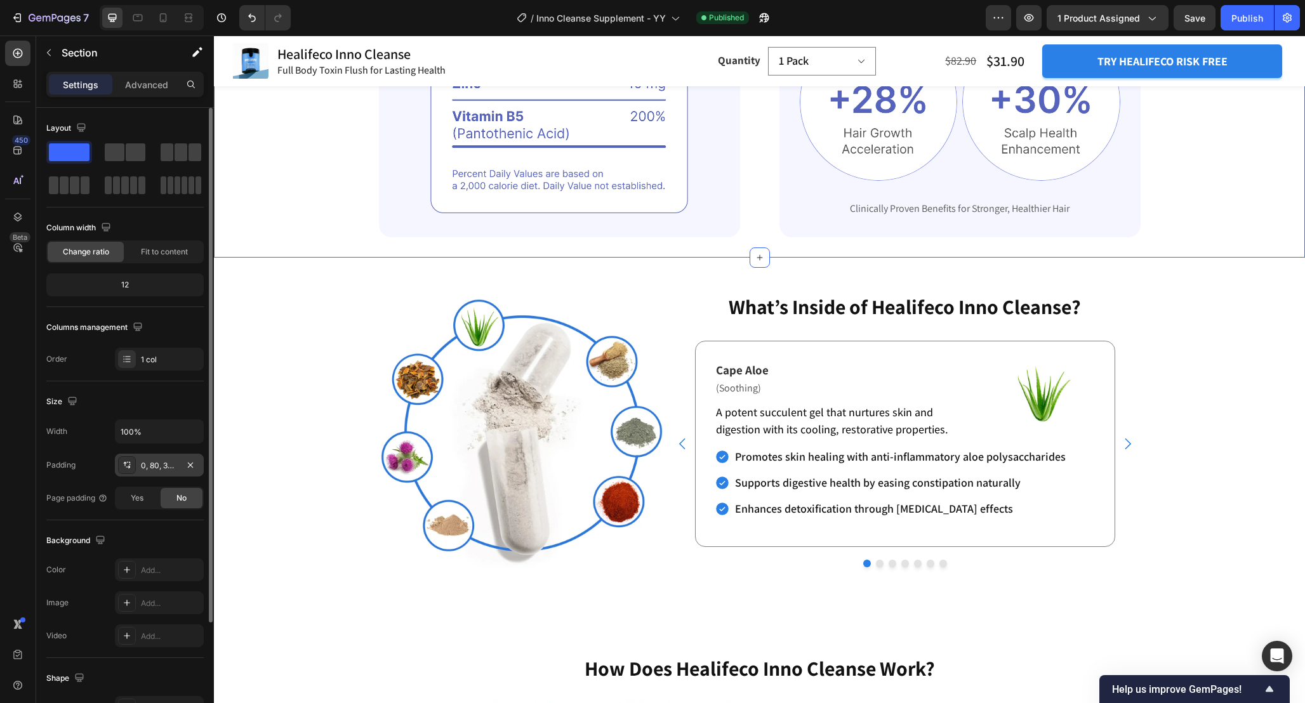
click at [151, 464] on div "0, 80, 32, 80" at bounding box center [159, 465] width 37 height 11
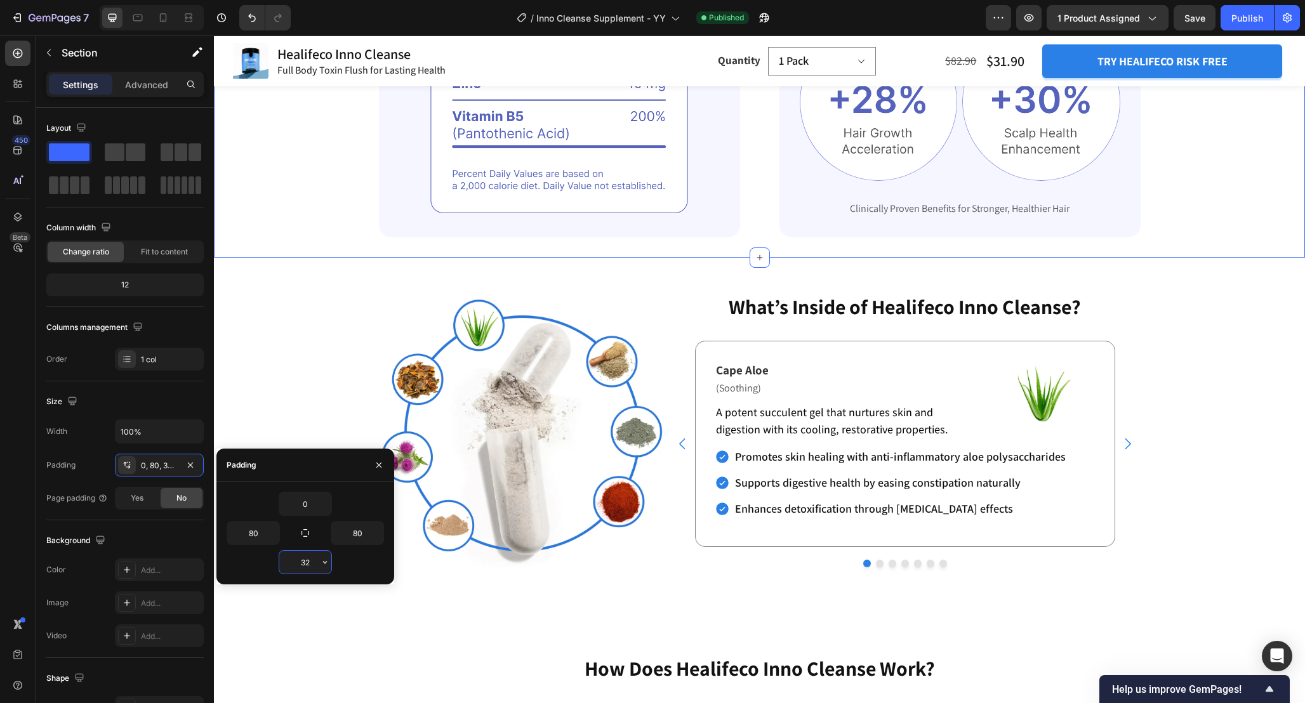
click at [310, 561] on input "32" at bounding box center [305, 562] width 52 height 23
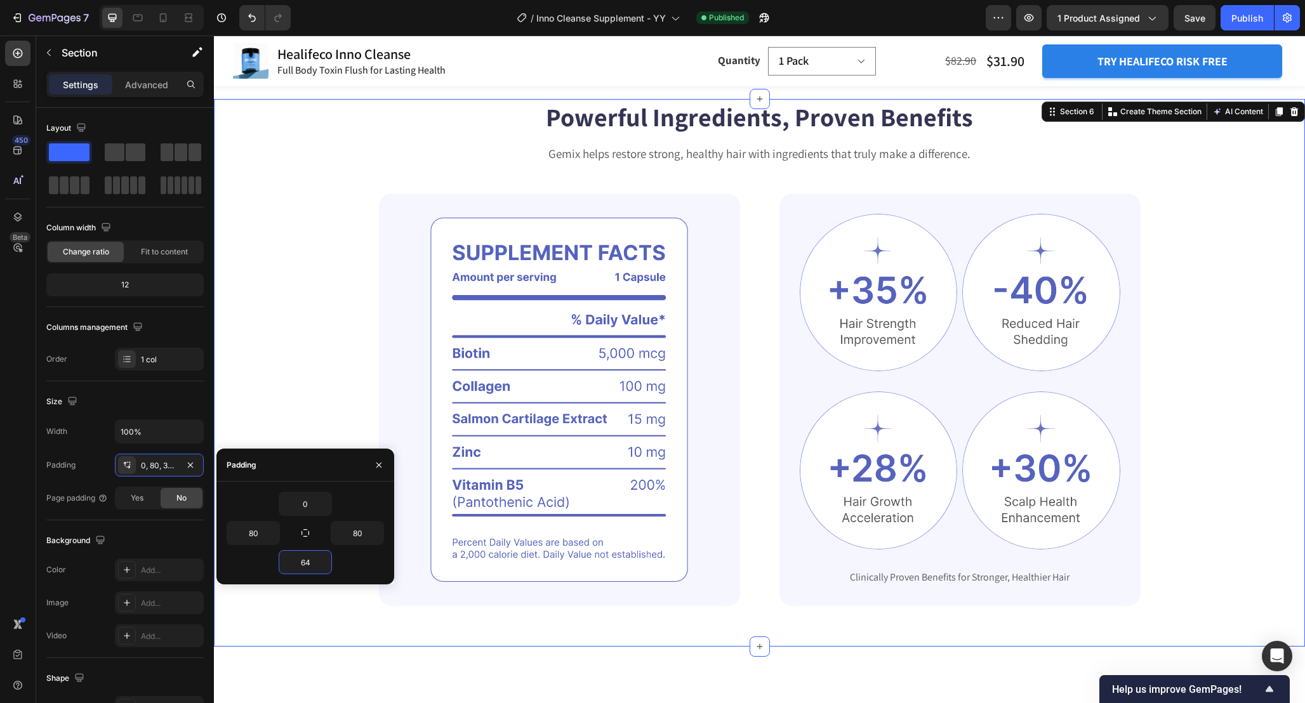
scroll to position [2178, 0]
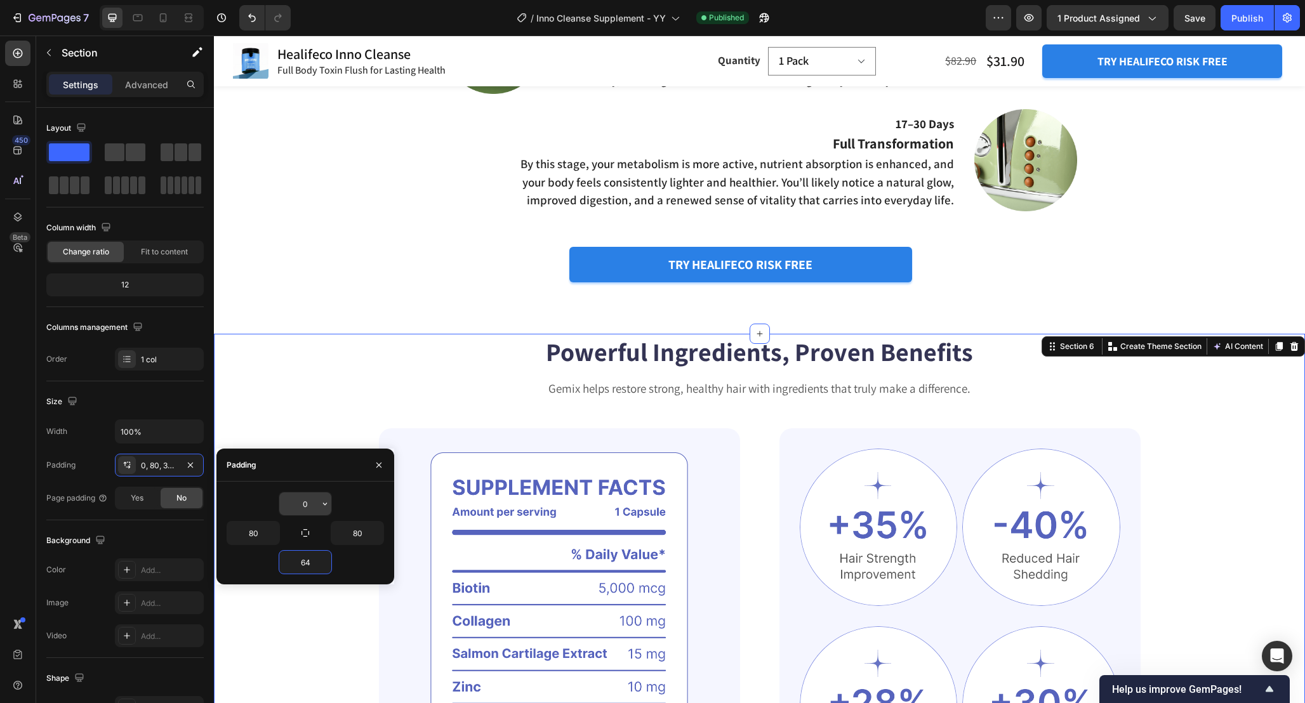
type input "64"
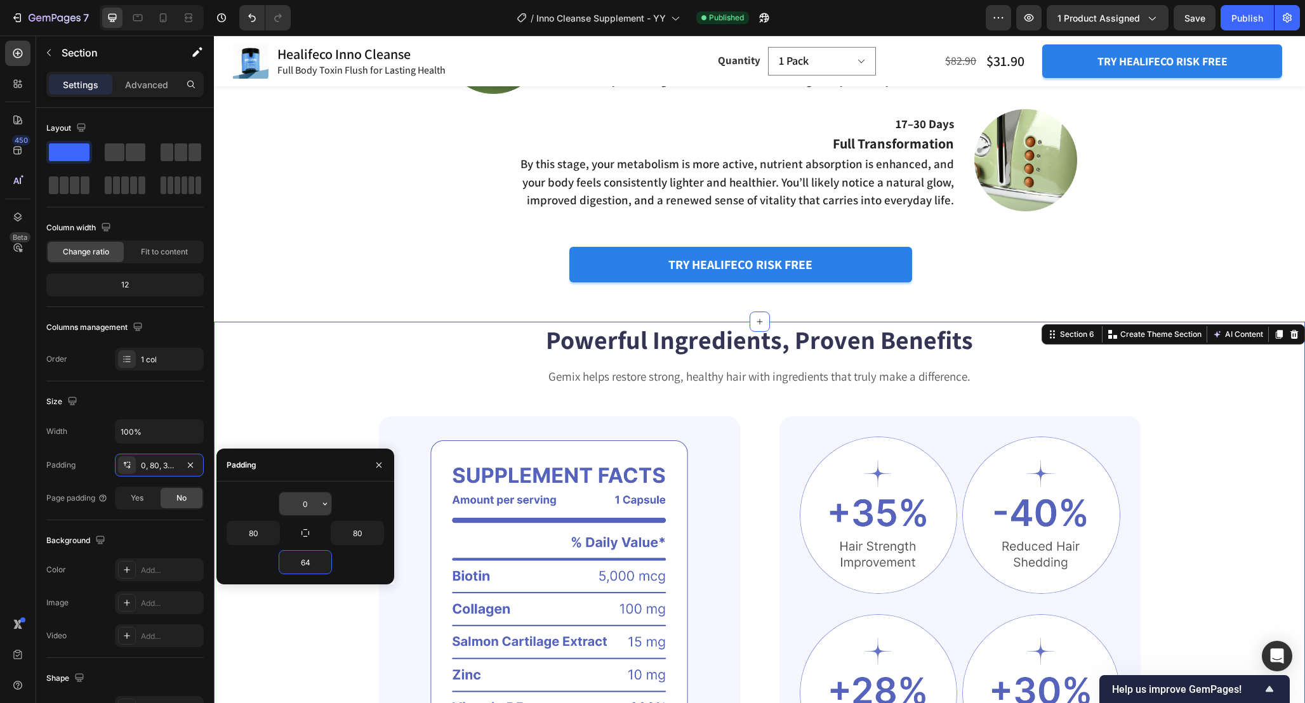
click at [312, 501] on input "0" at bounding box center [305, 503] width 52 height 23
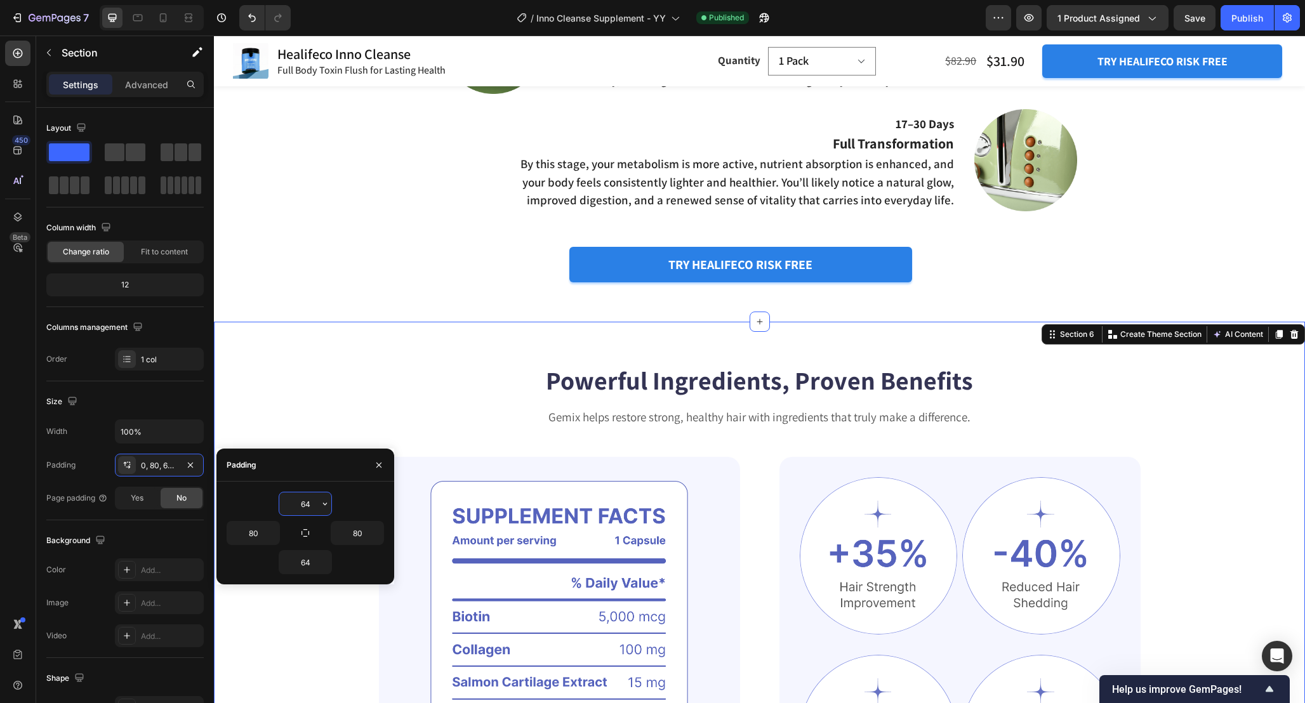
click at [312, 501] on input "64" at bounding box center [305, 503] width 52 height 23
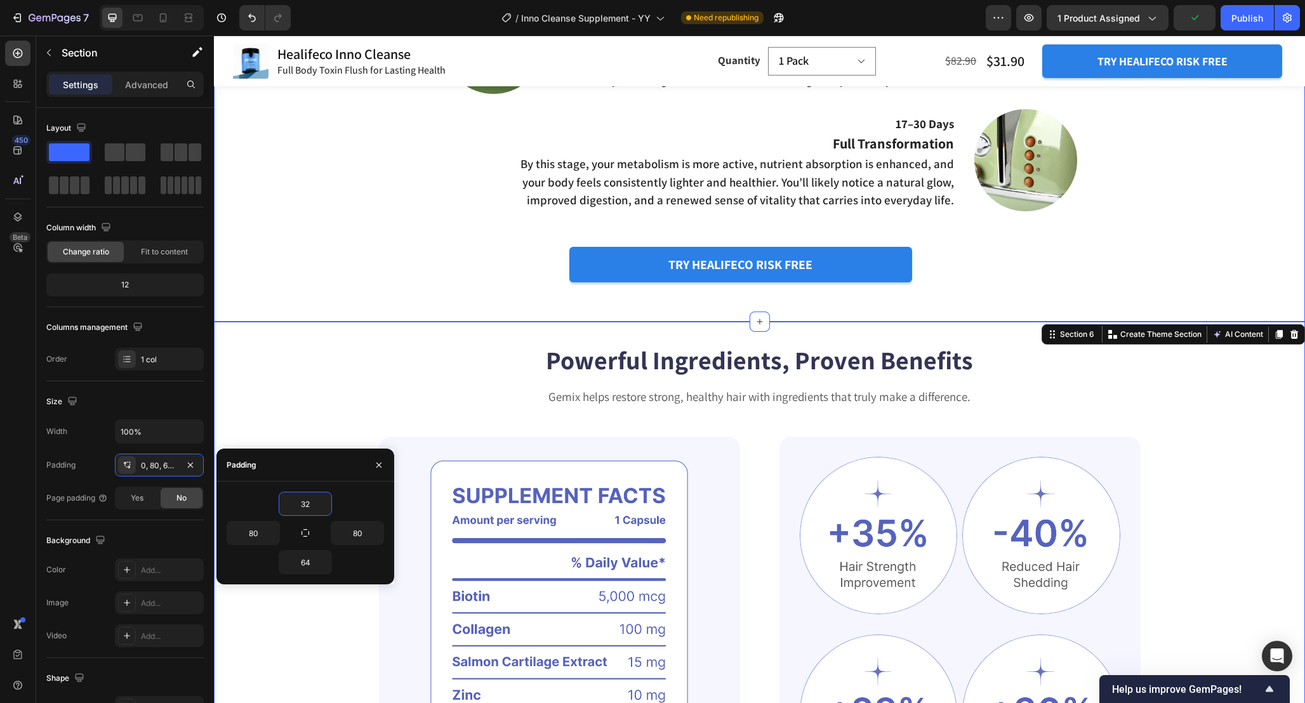
type input "32"
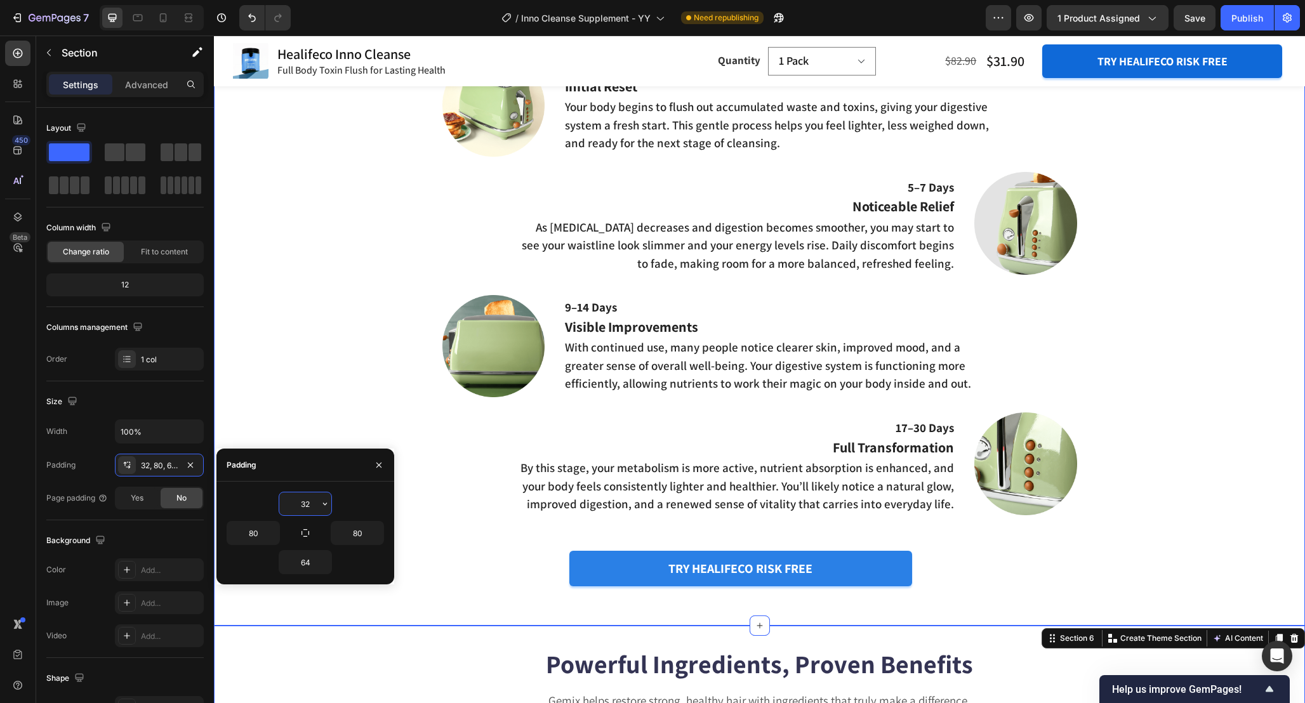
scroll to position [1885, 0]
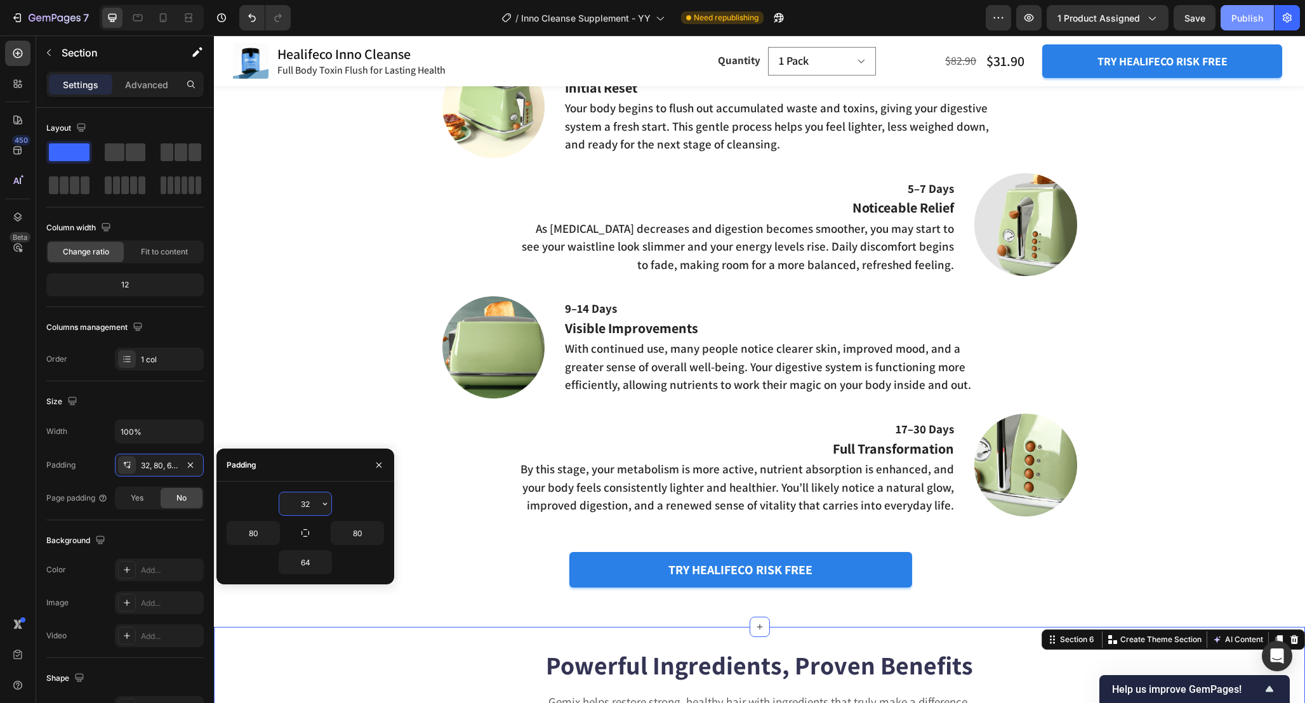
click at [1249, 27] on button "Publish" at bounding box center [1246, 17] width 53 height 25
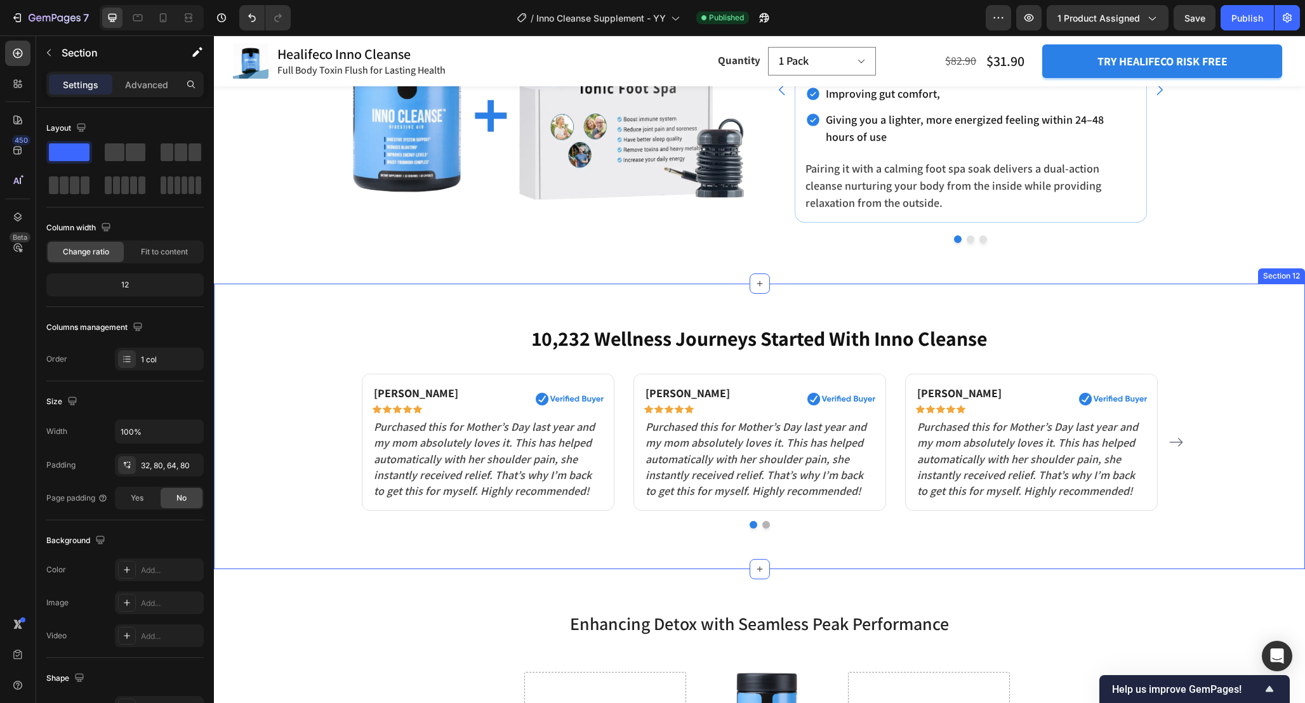
scroll to position [4979, 0]
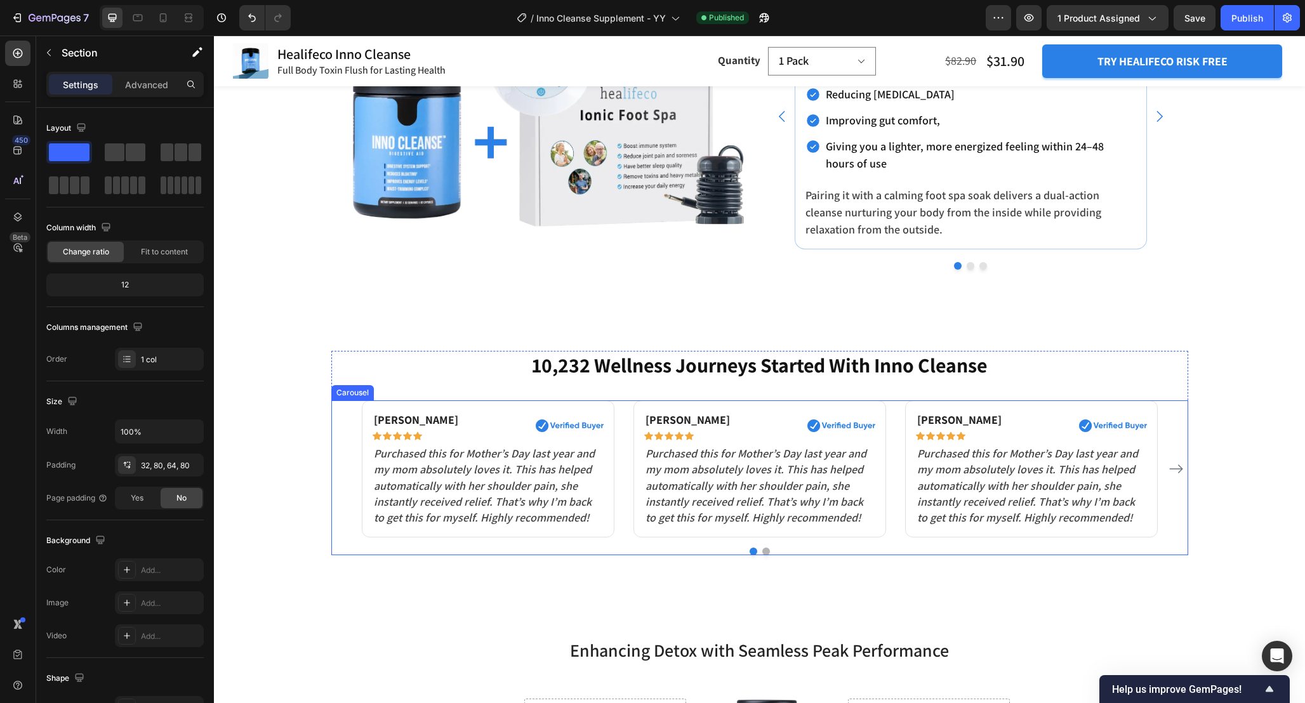
click at [765, 552] on button "Dot" at bounding box center [766, 552] width 8 height 8
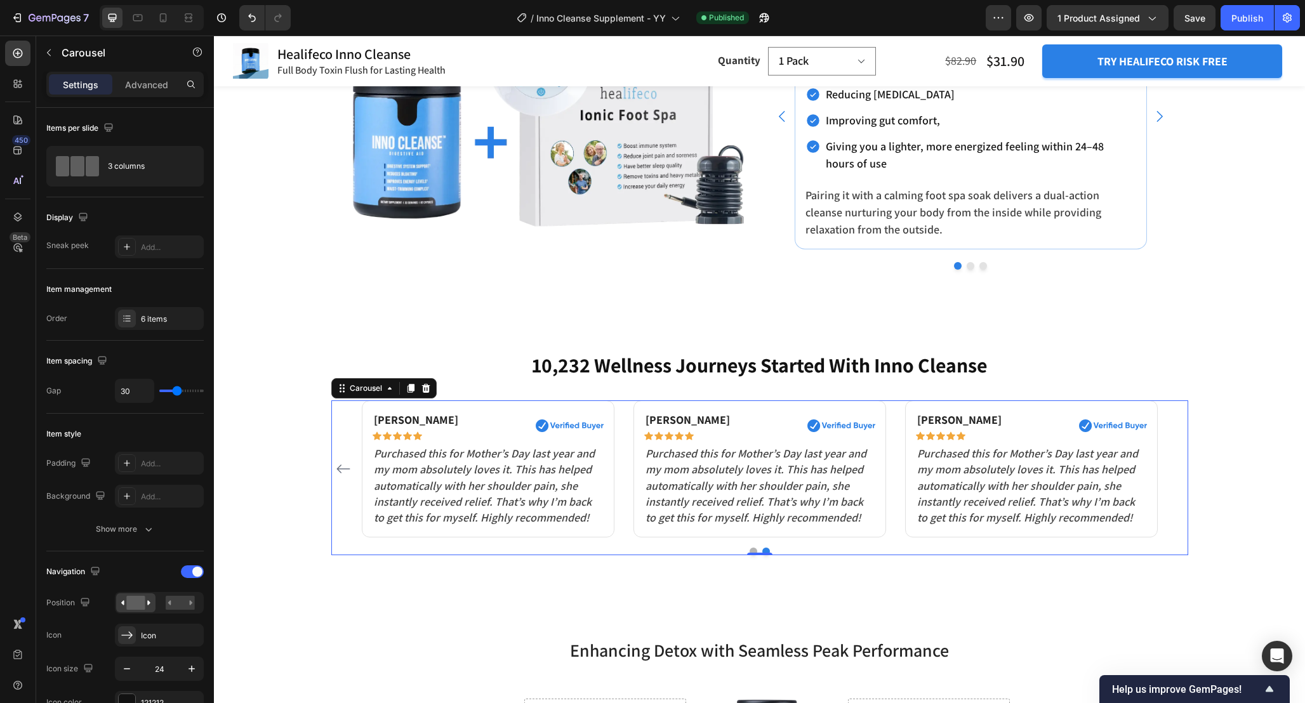
click at [752, 549] on button "Dot" at bounding box center [753, 552] width 8 height 8
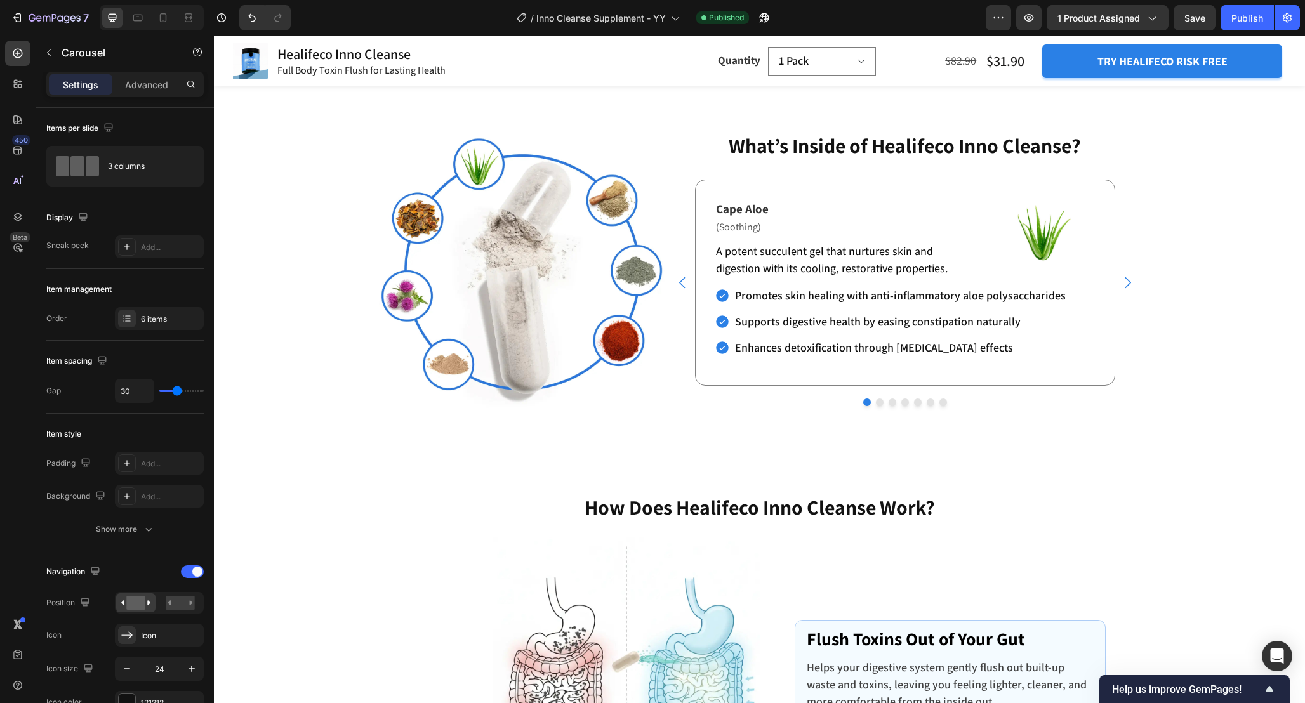
scroll to position [2892, 0]
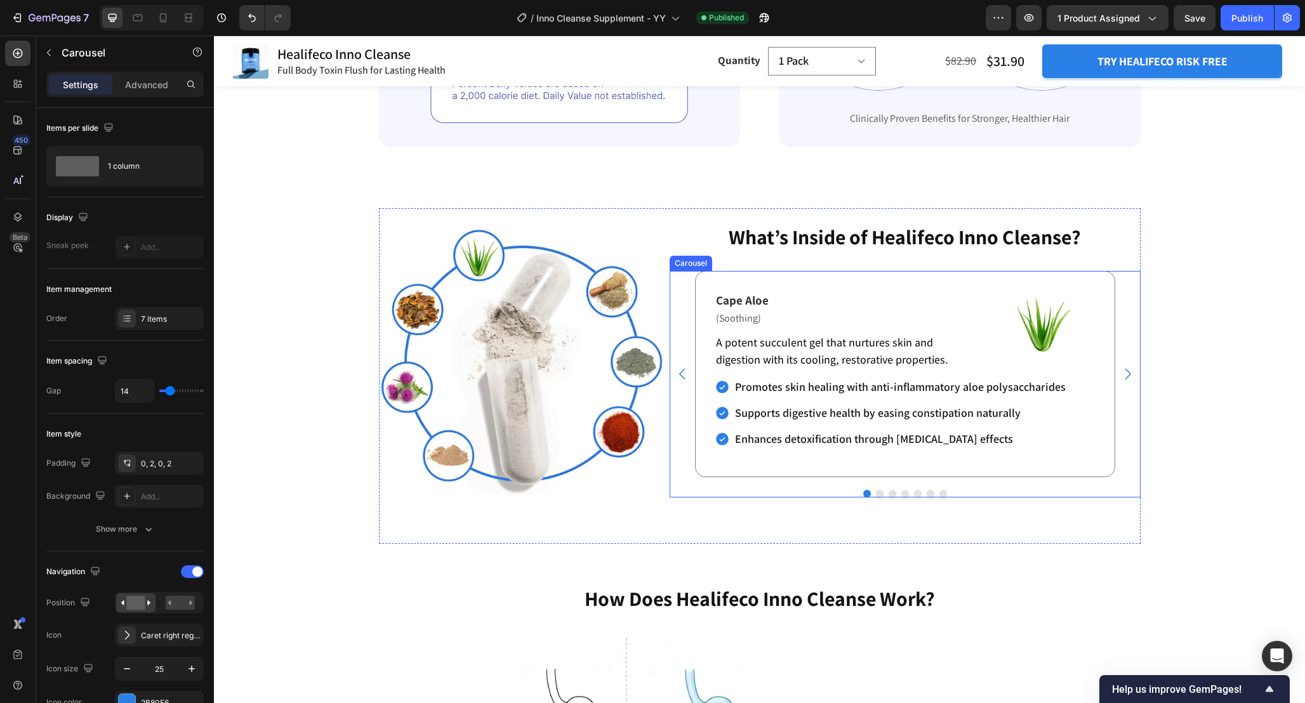
click at [879, 494] on button "Dot" at bounding box center [880, 494] width 8 height 8
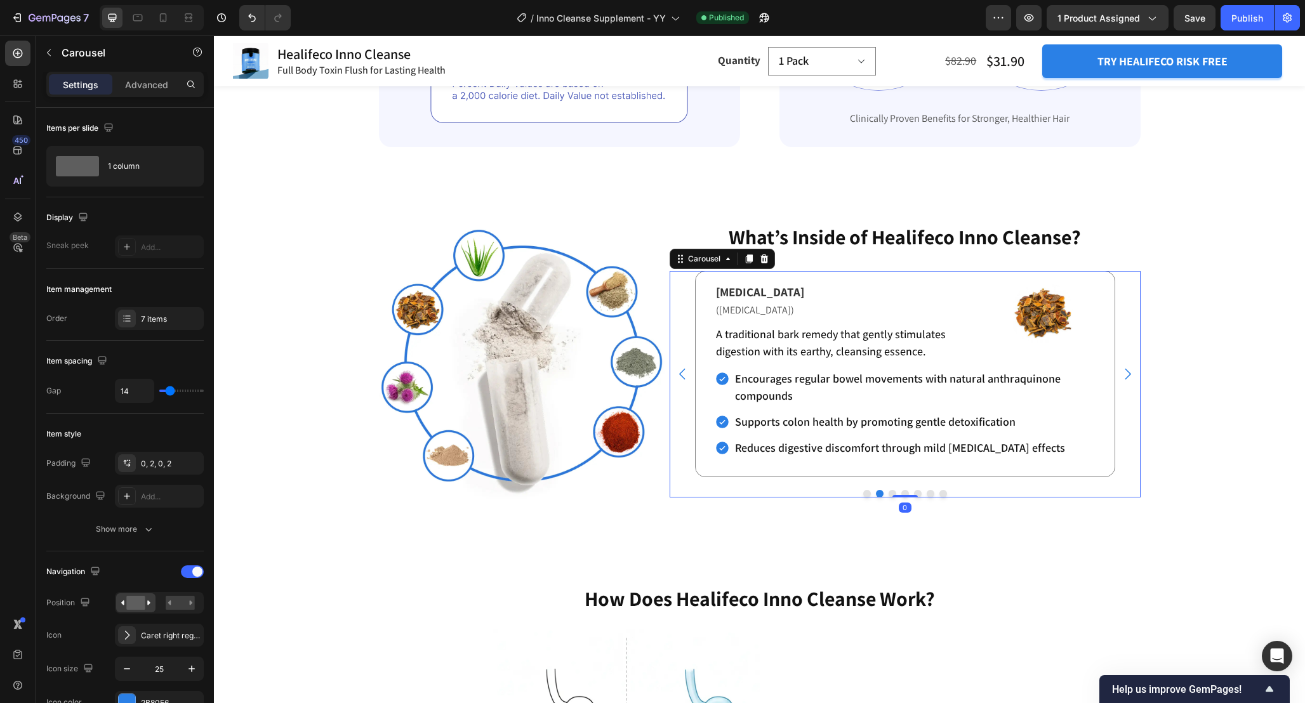
click at [868, 492] on button "Dot" at bounding box center [867, 494] width 8 height 8
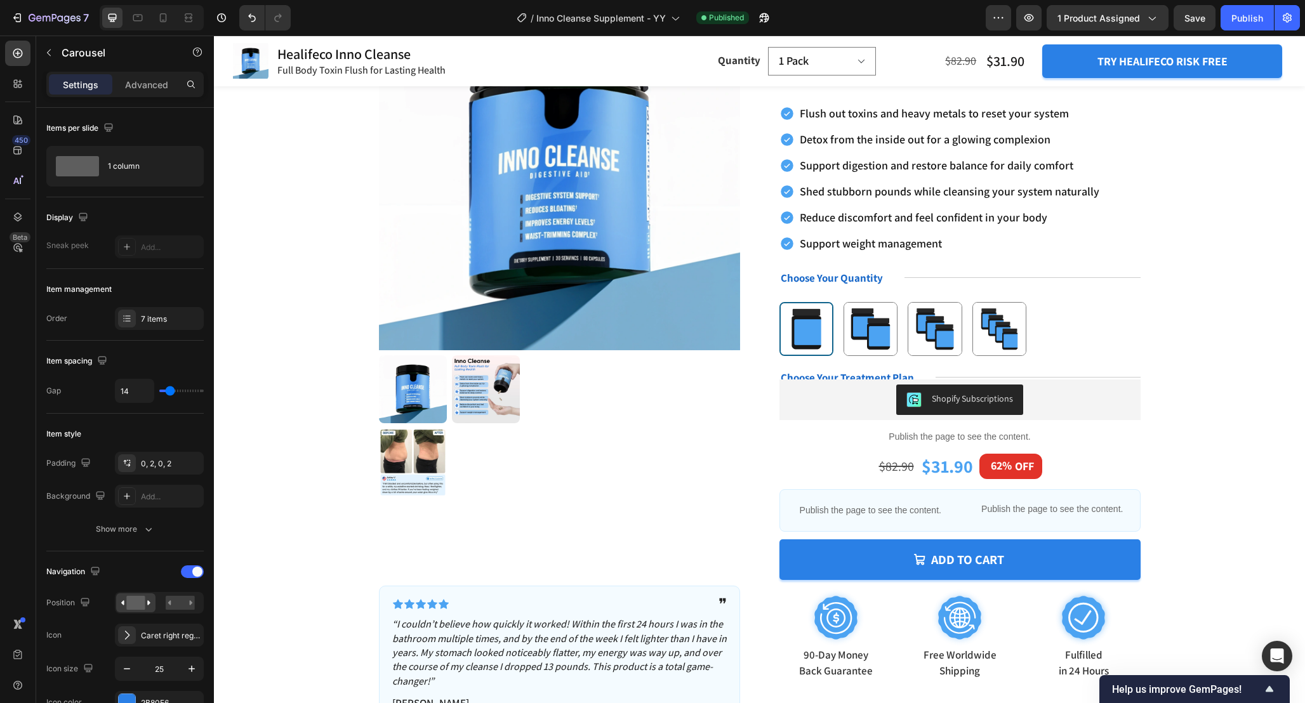
scroll to position [0, 0]
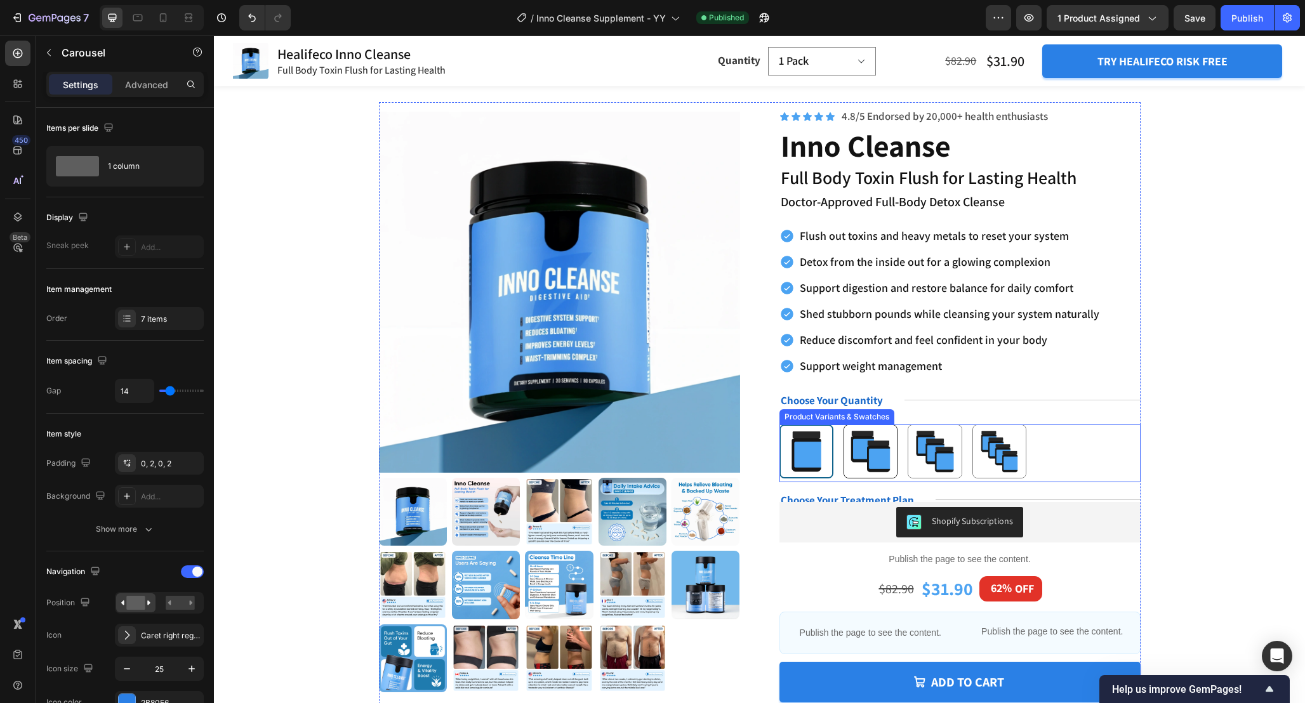
click at [872, 441] on img at bounding box center [870, 451] width 53 height 53
click at [871, 424] on input "2 Pack 2 Pack" at bounding box center [870, 424] width 1 height 1
radio input "true"
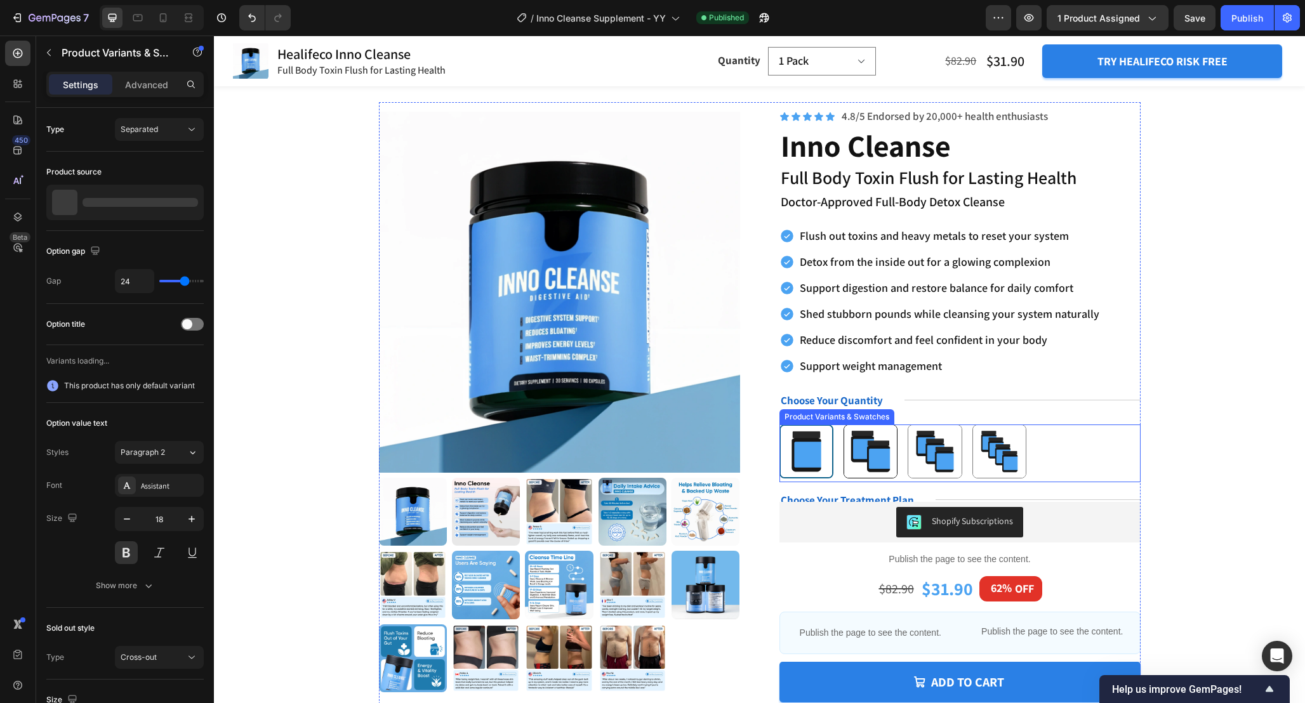
select select "2 Pack"
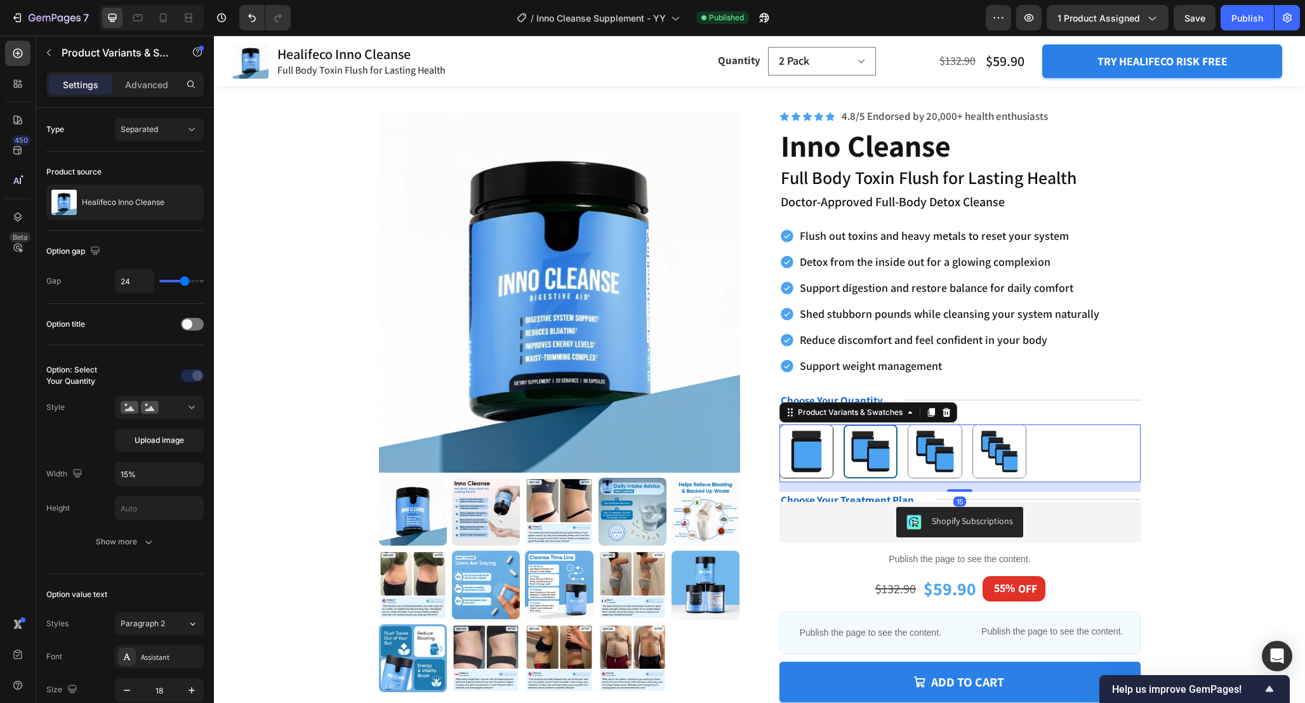
click at [808, 439] on img at bounding box center [806, 451] width 53 height 53
click at [806, 424] on input "1 Pack 1 Pack" at bounding box center [805, 424] width 1 height 1
radio input "true"
select select "1 Pack"
click at [868, 458] on img at bounding box center [870, 451] width 53 height 53
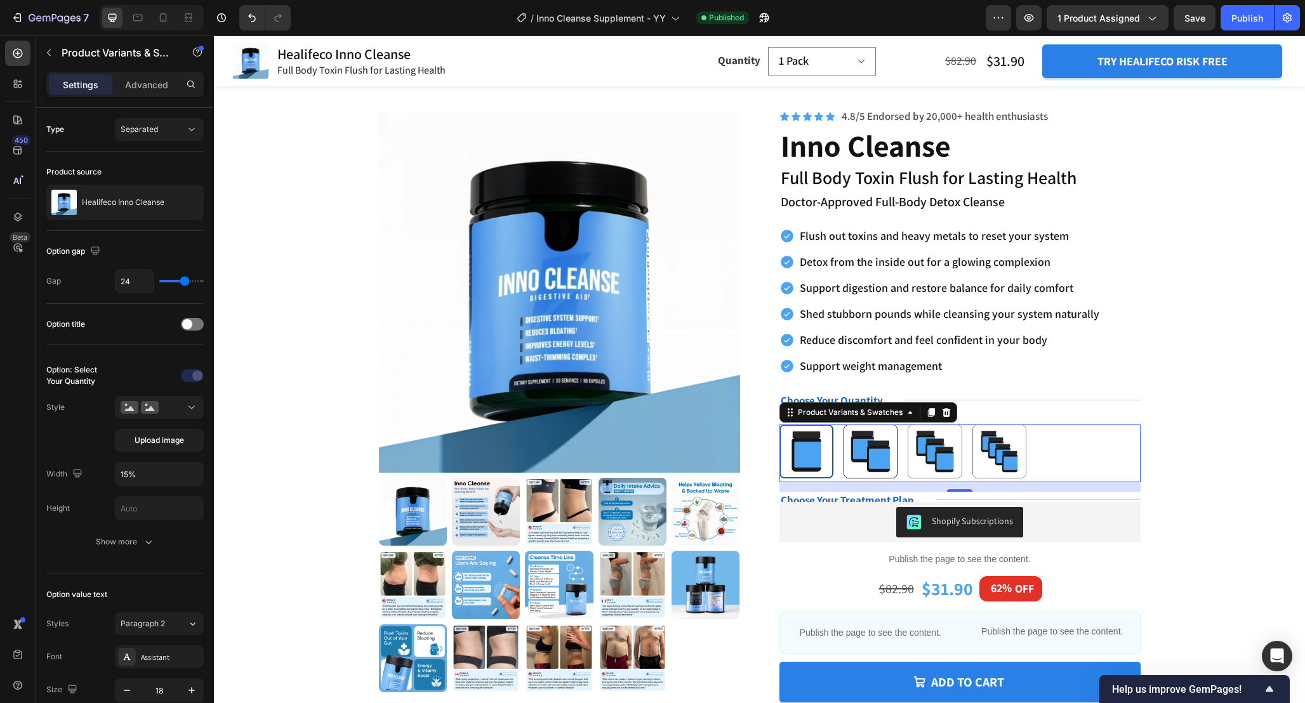
click at [870, 424] on input "2 Pack 2 Pack" at bounding box center [870, 424] width 1 height 1
radio input "true"
select select "2 Pack"
click at [937, 460] on img at bounding box center [934, 451] width 53 height 53
click at [935, 424] on input "3 Pack 3 Pack" at bounding box center [934, 424] width 1 height 1
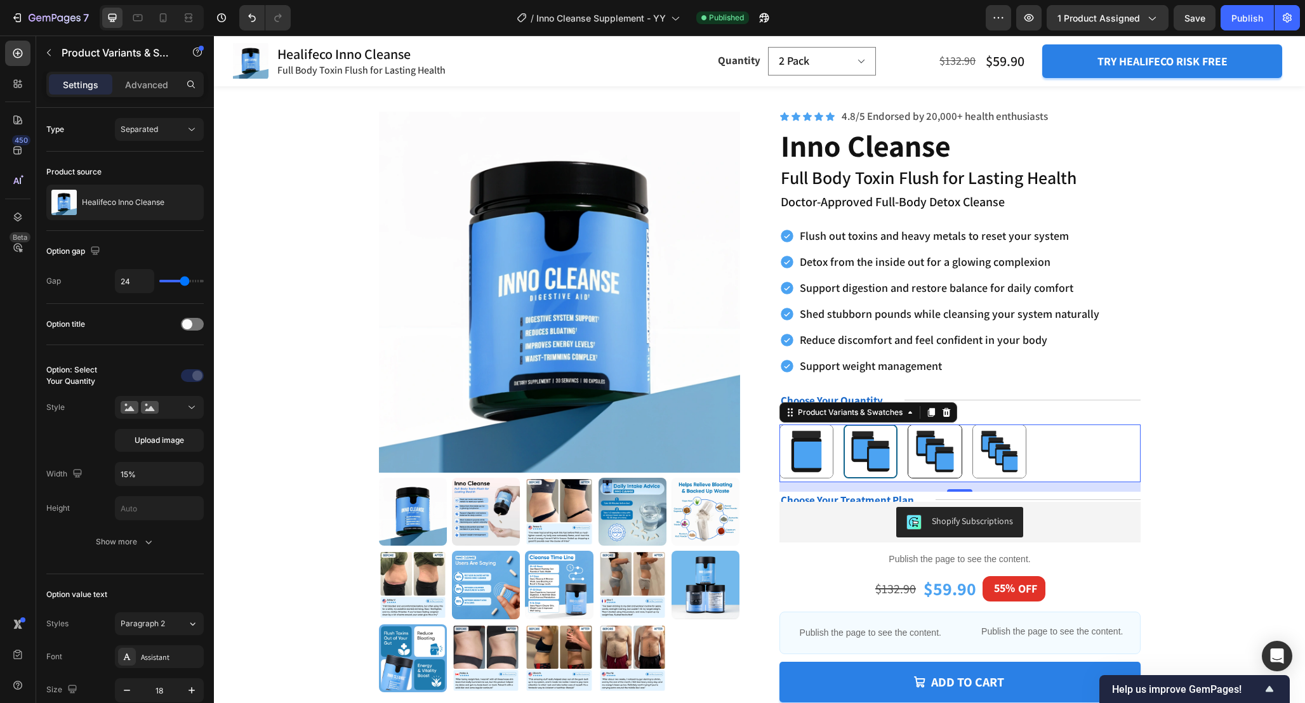
radio input "true"
select select "3 Pack"
click at [1001, 459] on img at bounding box center [999, 451] width 53 height 53
click at [999, 424] on input "4 Pack 4 Pack" at bounding box center [998, 424] width 1 height 1
radio input "true"
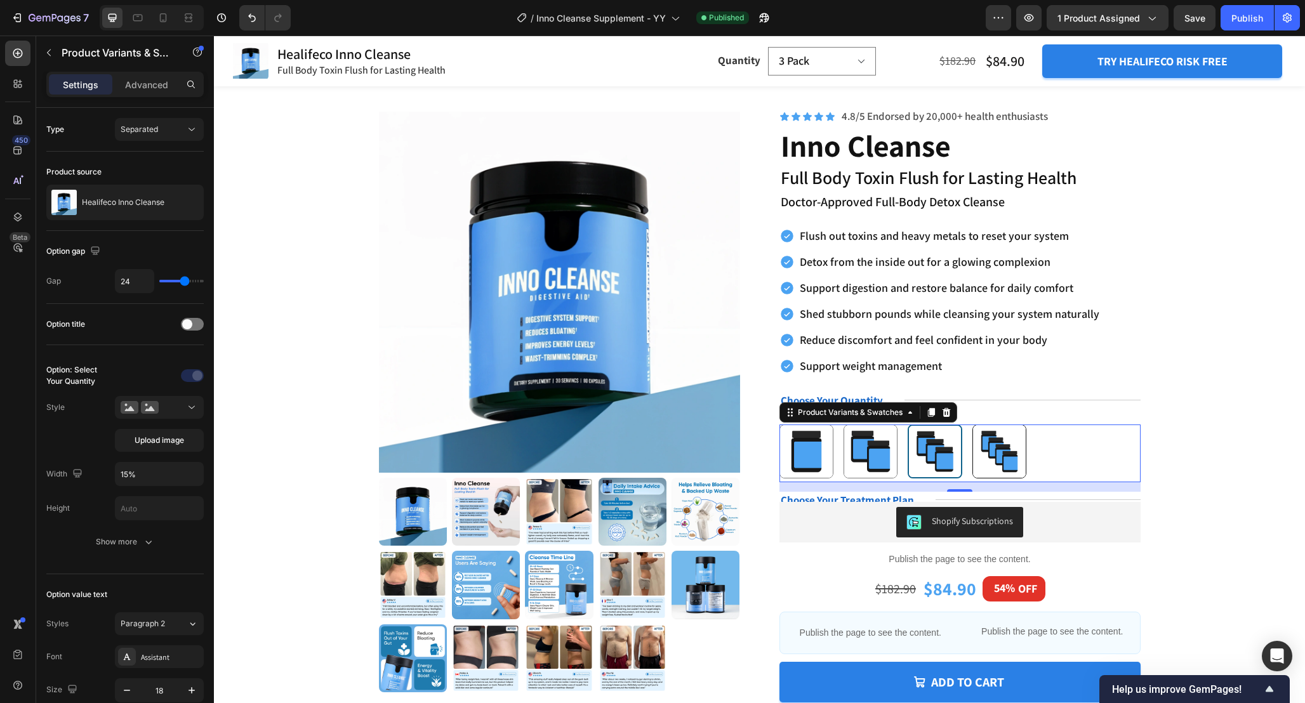
select select "4 Pack"
click at [805, 445] on img at bounding box center [806, 451] width 53 height 53
click at [805, 424] on input "1 Pack 1 Pack" at bounding box center [805, 424] width 1 height 1
radio input "true"
select select "1 Pack"
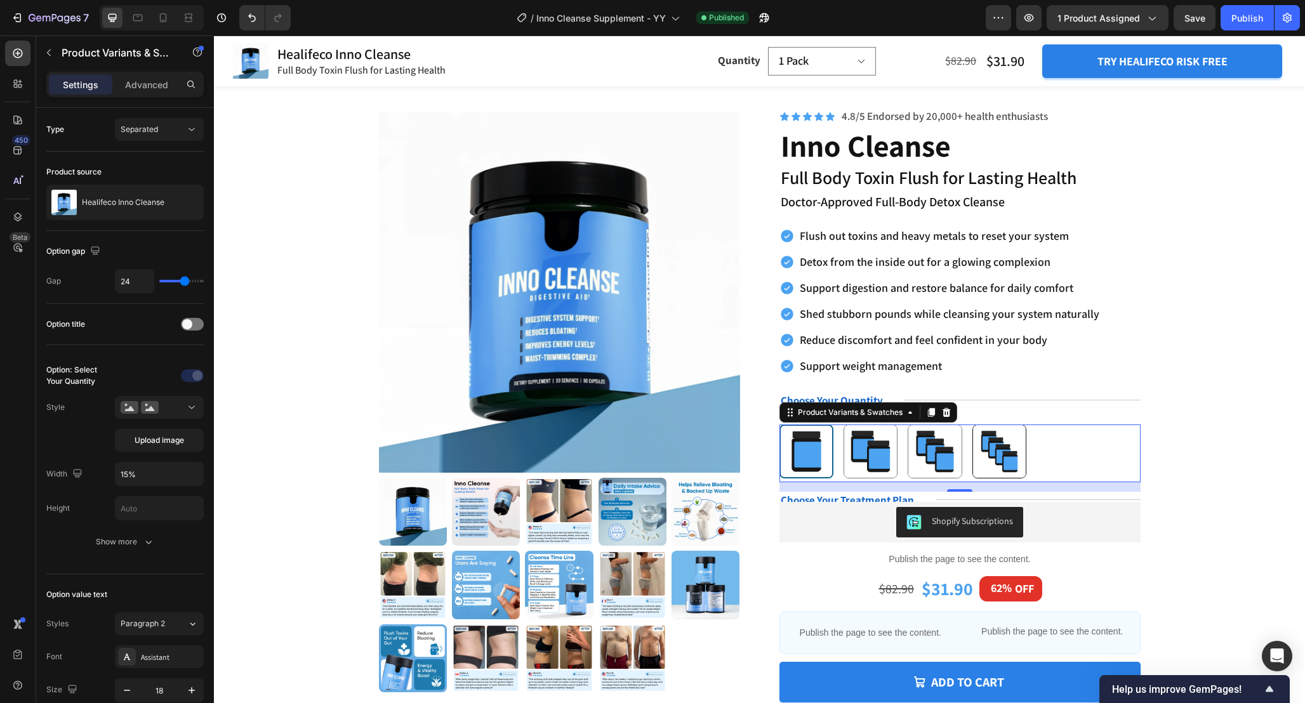
click at [985, 440] on img at bounding box center [999, 451] width 53 height 53
click at [998, 424] on input "4 Pack 4 Pack" at bounding box center [998, 424] width 1 height 1
radio input "true"
select select "4 Pack"
click at [812, 444] on img at bounding box center [806, 451] width 53 height 53
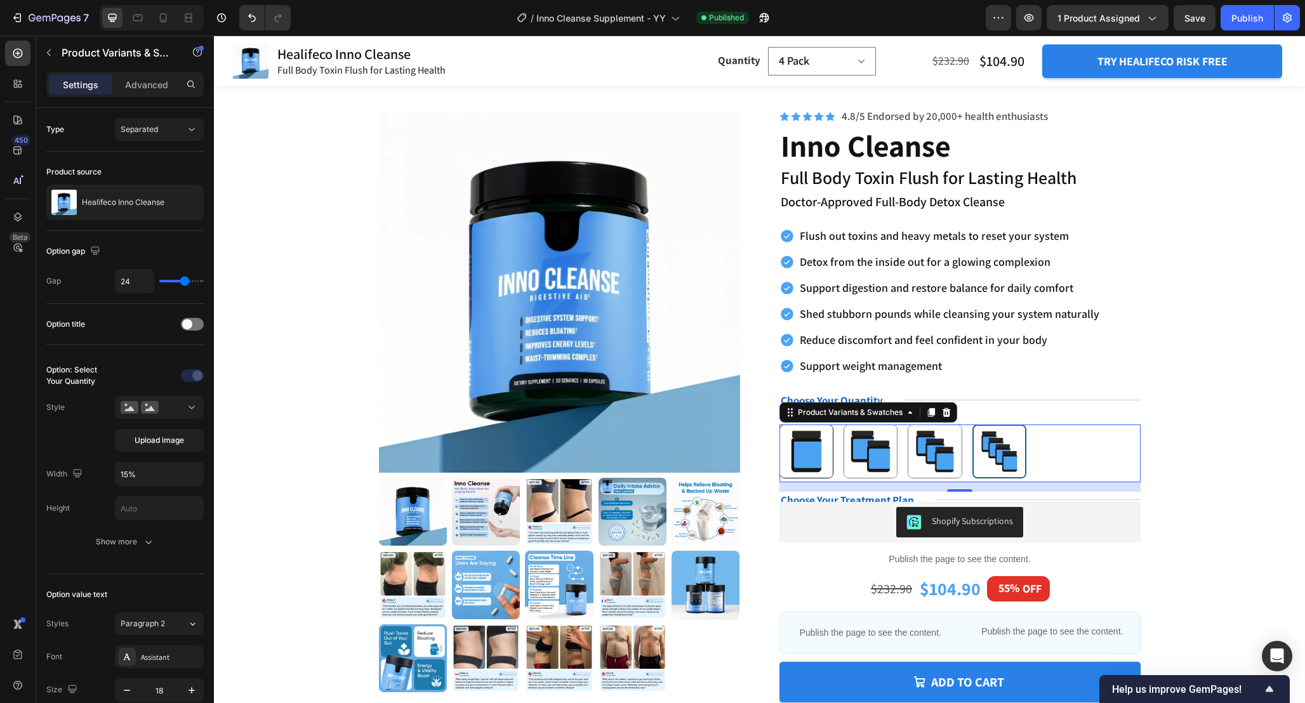
click at [806, 424] on input "1 Pack 1 Pack" at bounding box center [805, 424] width 1 height 1
radio input "true"
select select "1 Pack"
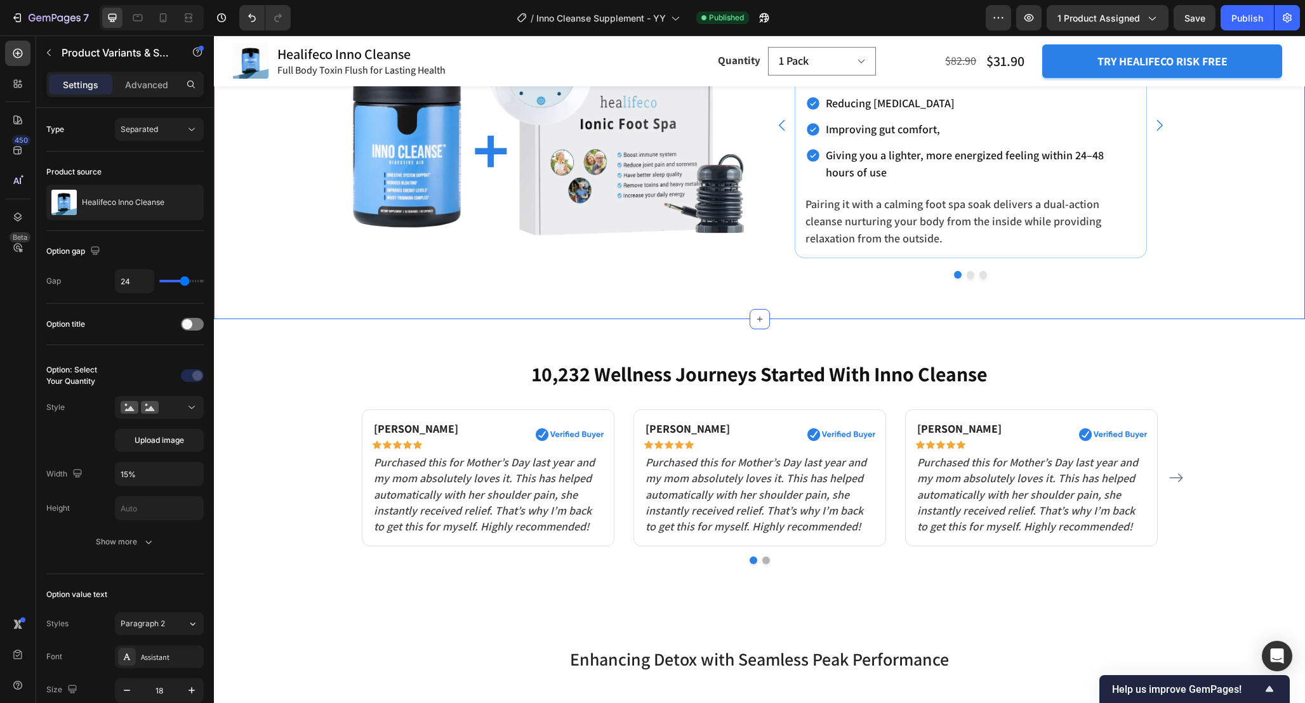
scroll to position [4966, 0]
